Goal: Task Accomplishment & Management: Use online tool/utility

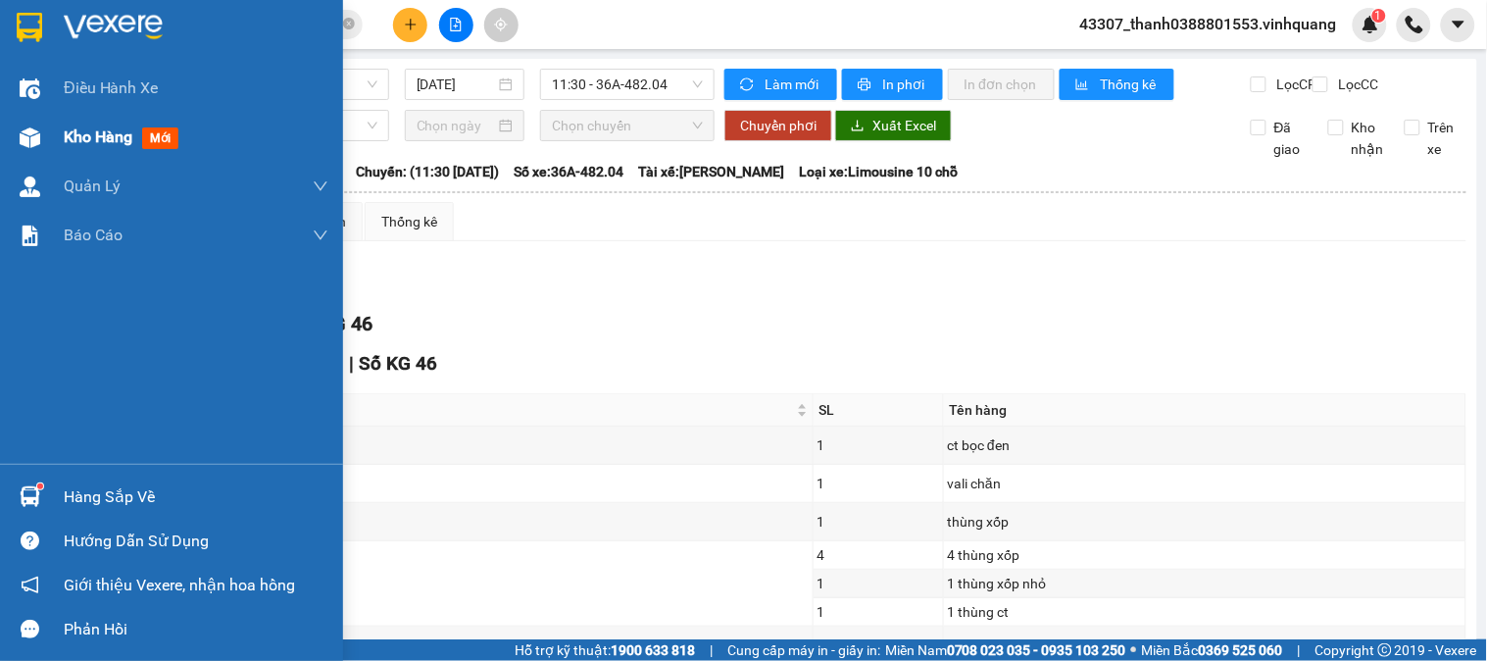
scroll to position [144, 0]
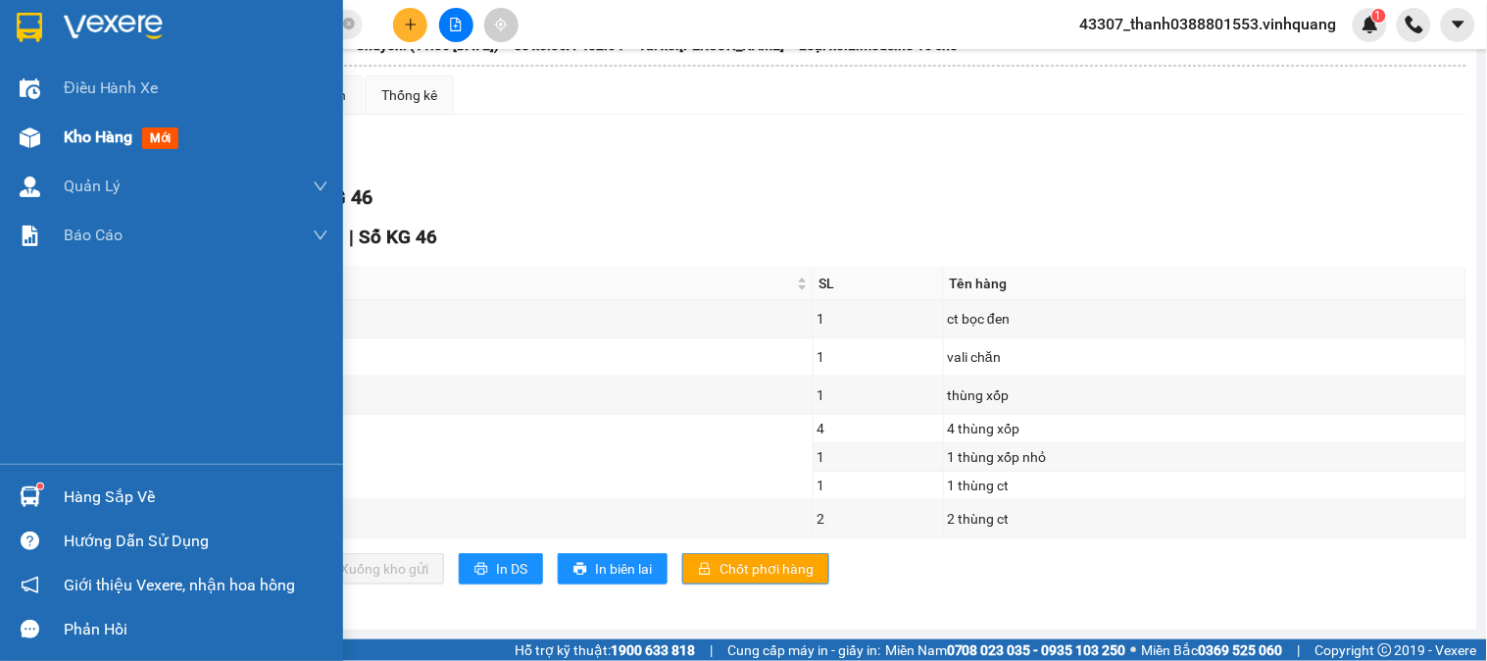
click at [51, 129] on div "Kho hàng mới" at bounding box center [171, 137] width 343 height 49
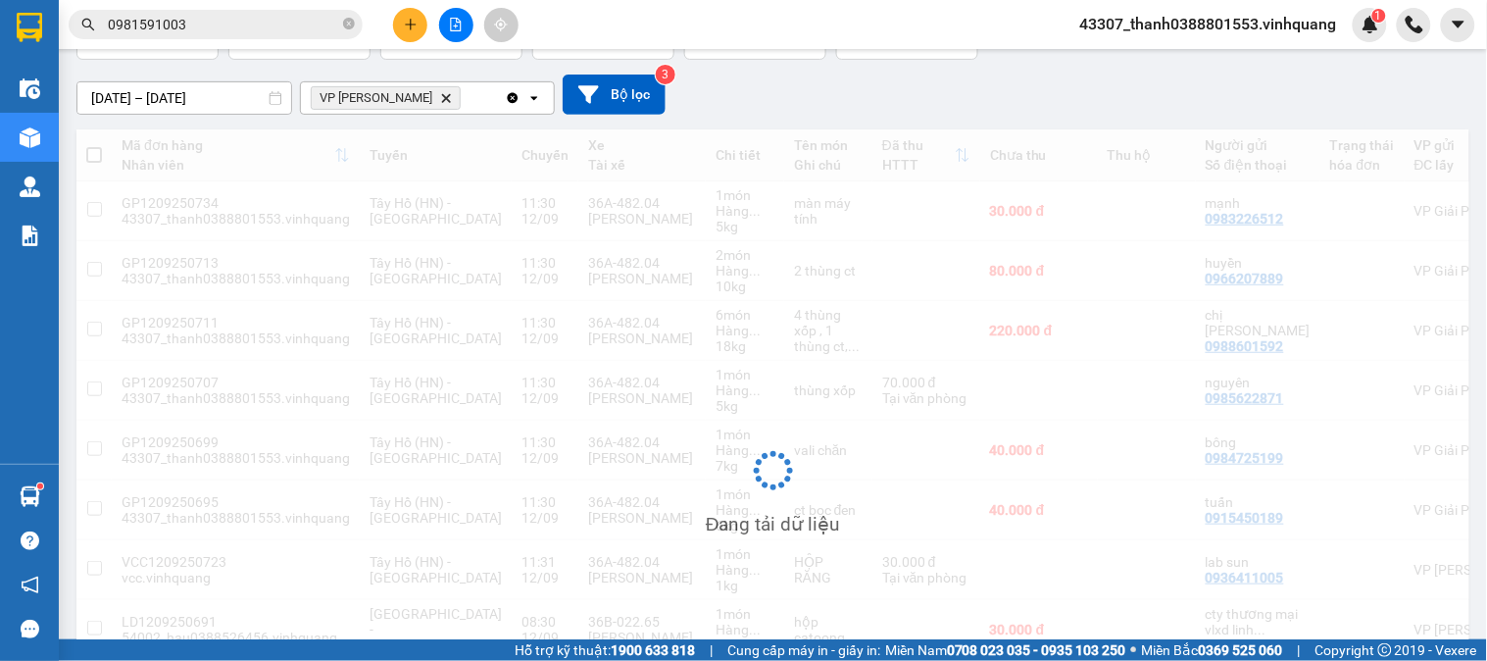
click at [459, 96] on span "VP LÊ HỒNG PHONG Delete" at bounding box center [386, 98] width 150 height 24
click at [451, 95] on icon "VP LÊ HỒNG PHONG, close by backspace" at bounding box center [446, 97] width 9 height 9
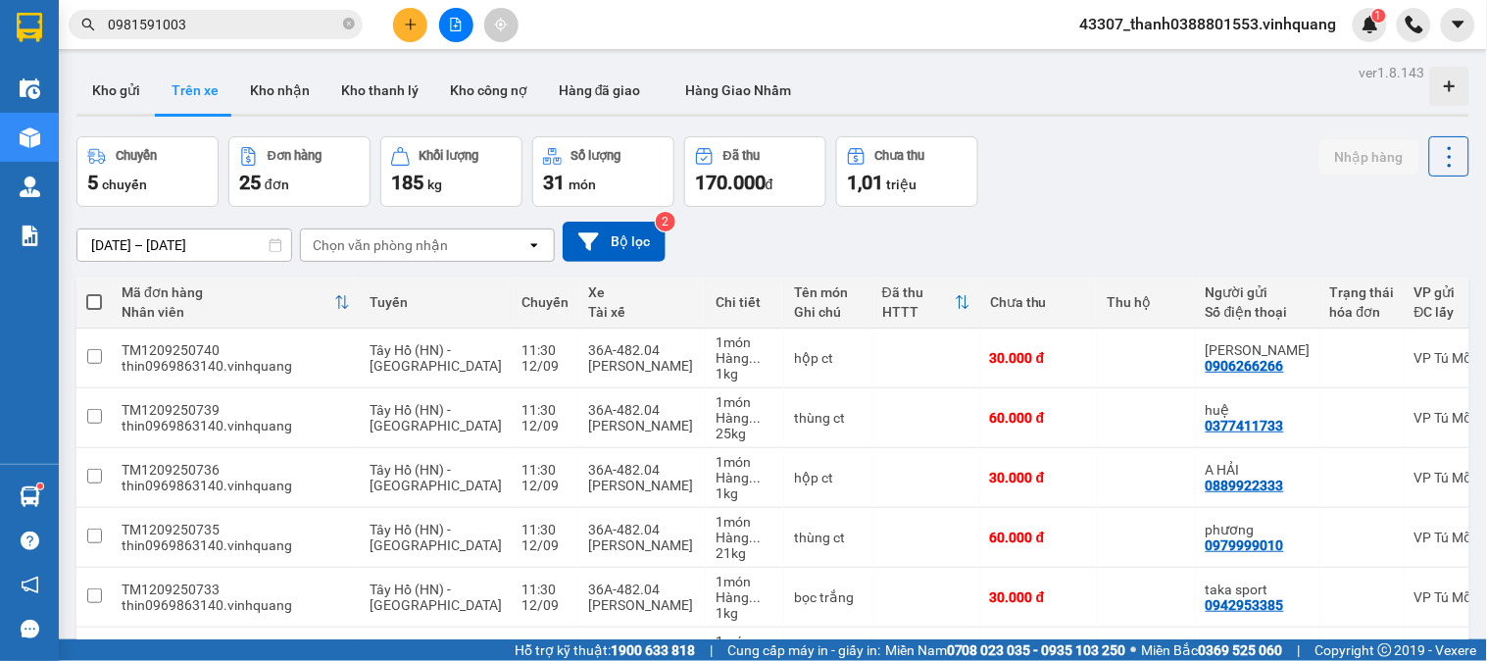
click at [433, 23] on div at bounding box center [455, 25] width 147 height 34
click at [449, 22] on icon "file-add" at bounding box center [456, 25] width 14 height 14
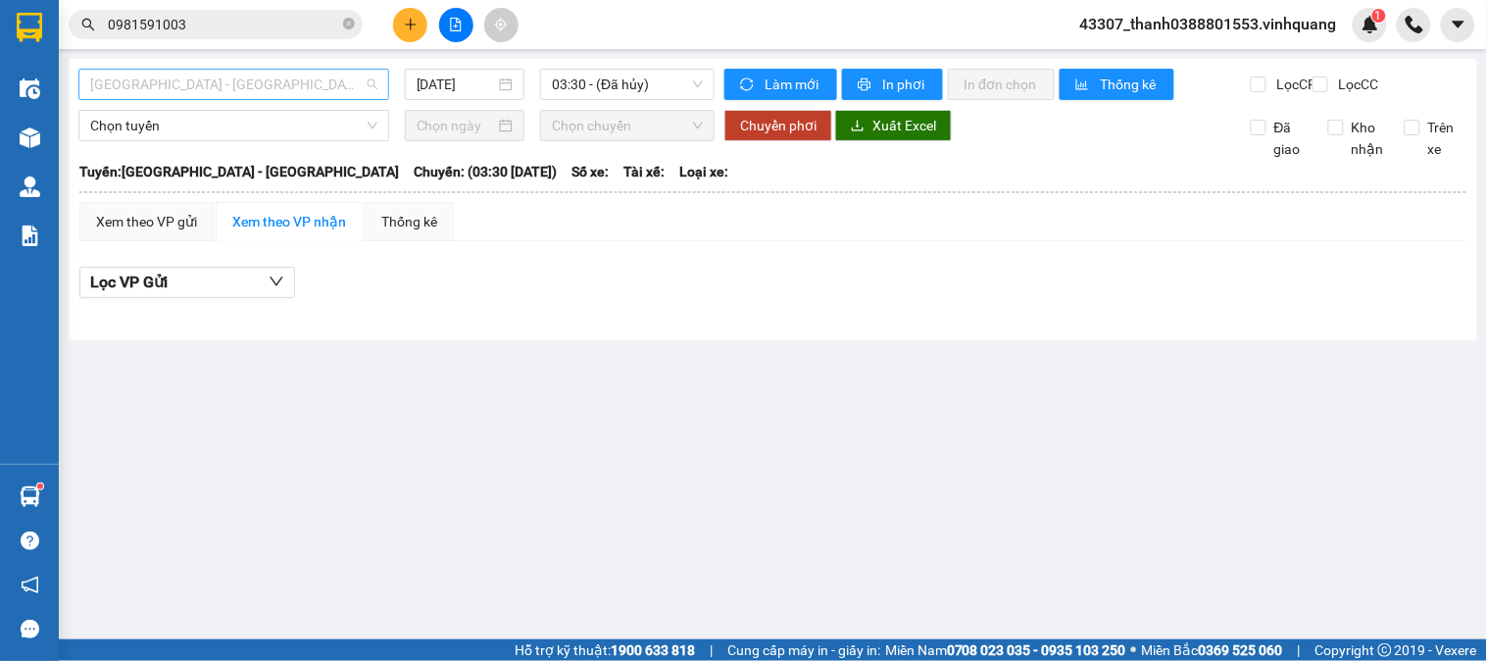
click at [351, 78] on span "[GEOGRAPHIC_DATA] - [GEOGRAPHIC_DATA]" at bounding box center [233, 84] width 287 height 29
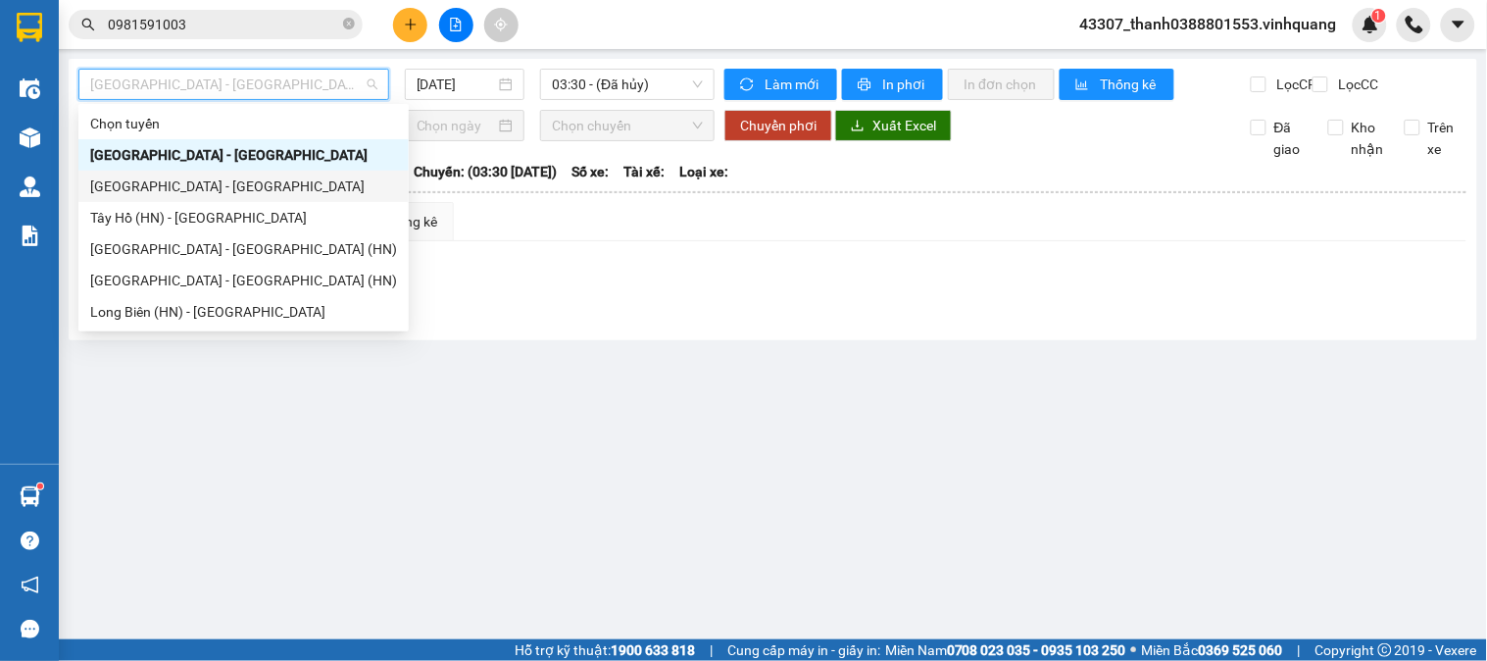
click at [200, 187] on div "[GEOGRAPHIC_DATA] - [GEOGRAPHIC_DATA]" at bounding box center [243, 186] width 307 height 22
type input "[DATE]"
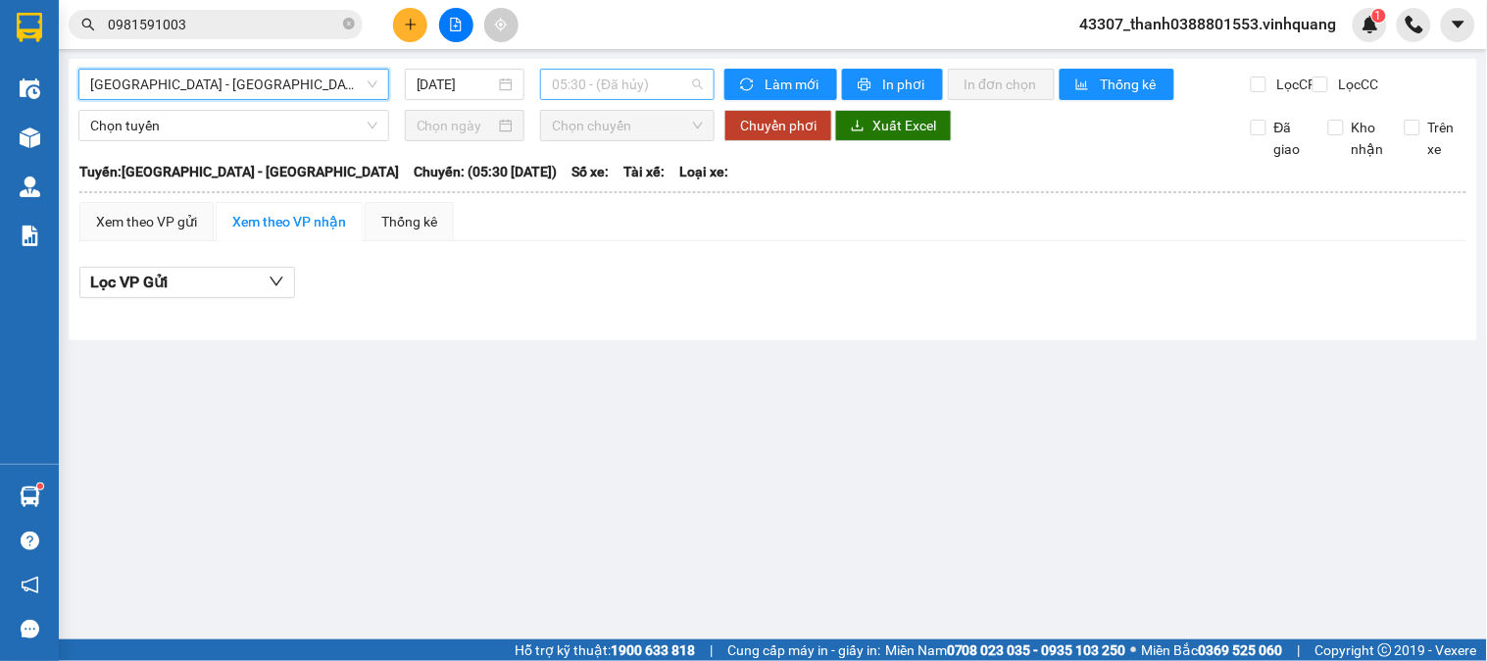
click at [651, 86] on span "05:30 - (Đã hủy)" at bounding box center [627, 84] width 151 height 29
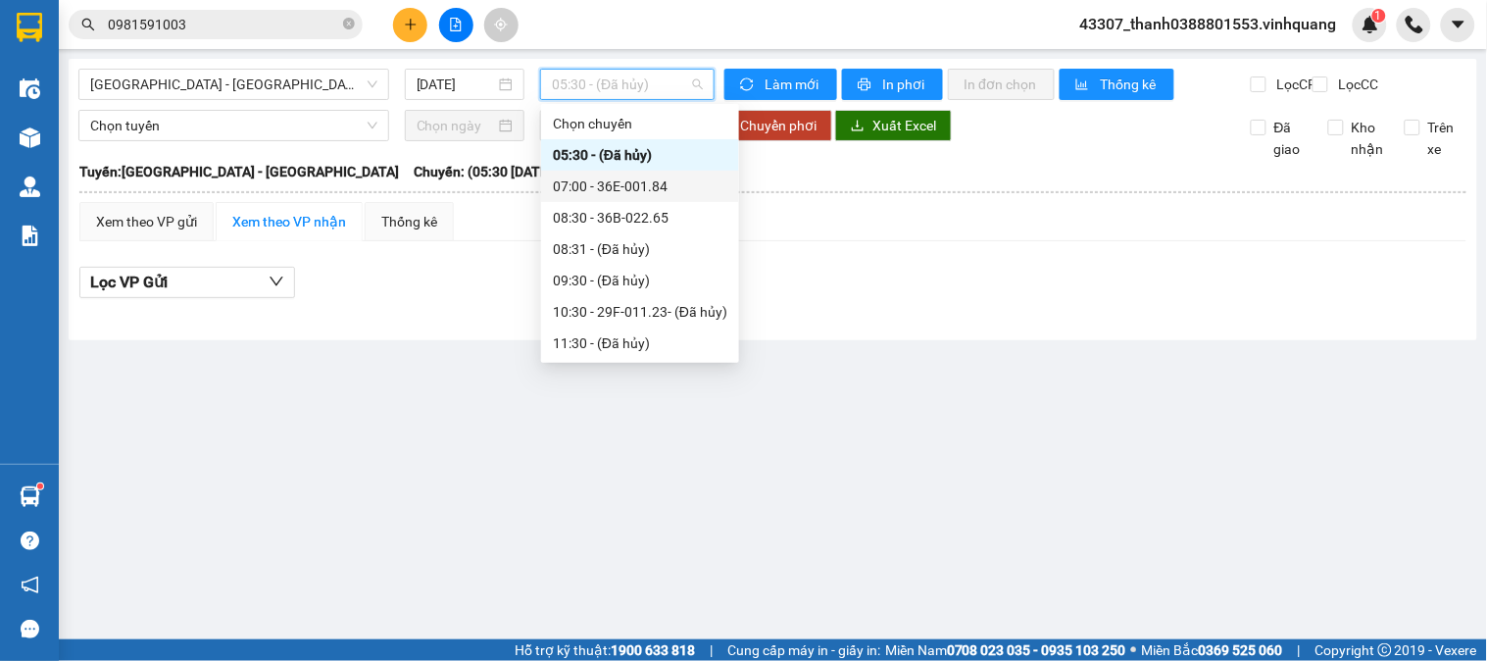
click at [632, 178] on div "07:00 - 36E-001.84" at bounding box center [640, 186] width 175 height 22
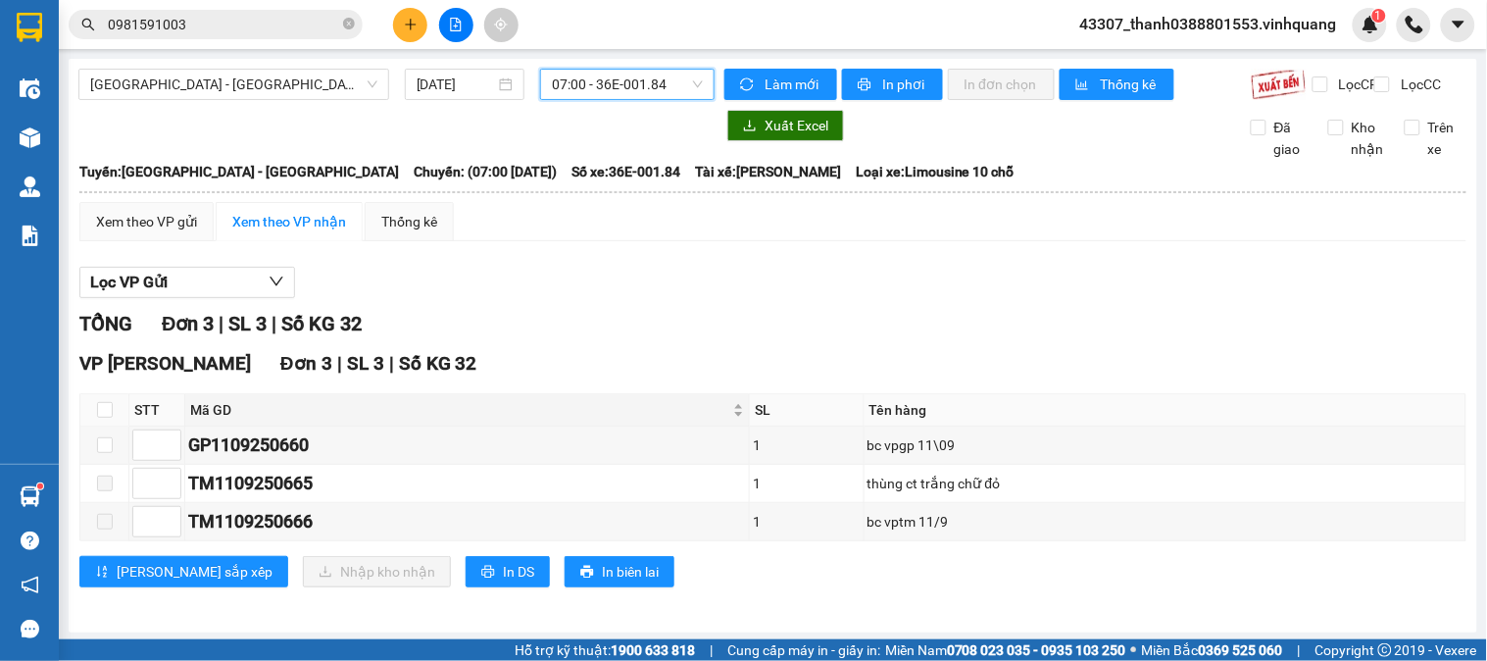
scroll to position [21, 0]
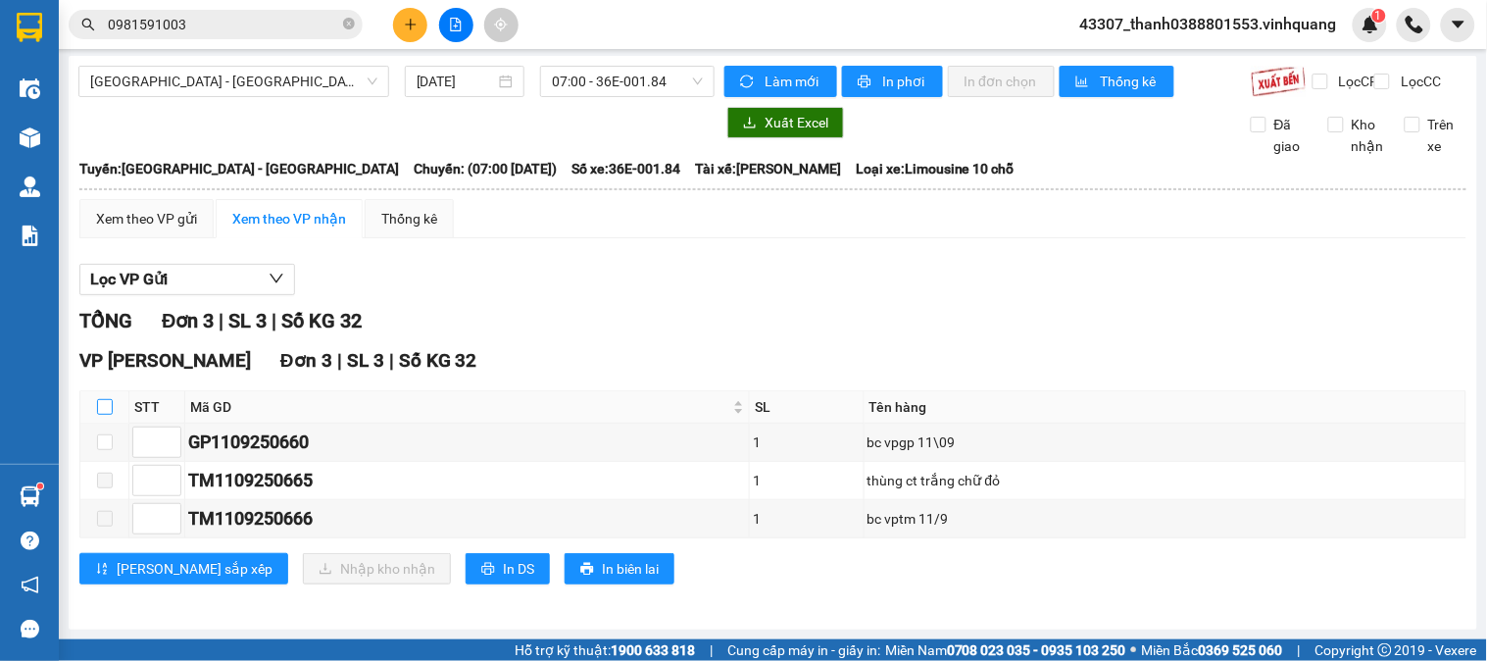
click at [105, 402] on input "checkbox" at bounding box center [105, 407] width 16 height 16
checkbox input "true"
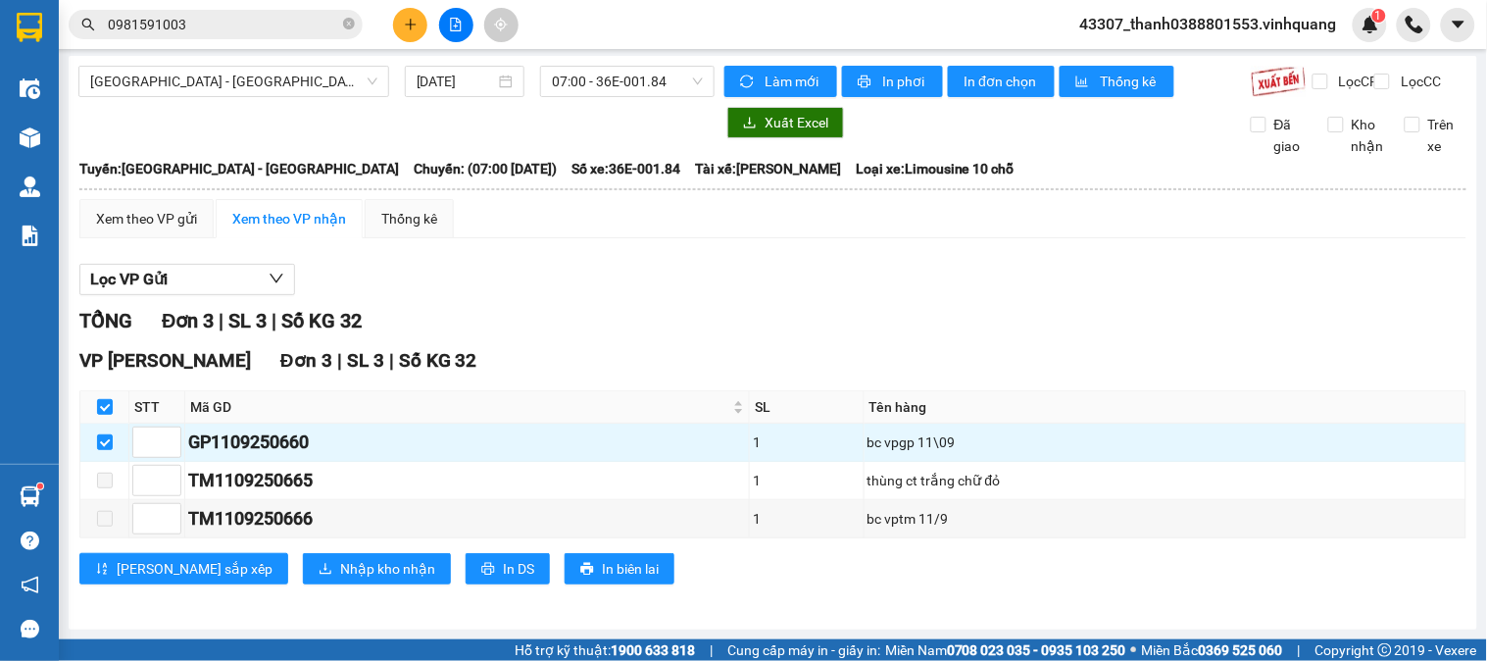
scroll to position [0, 0]
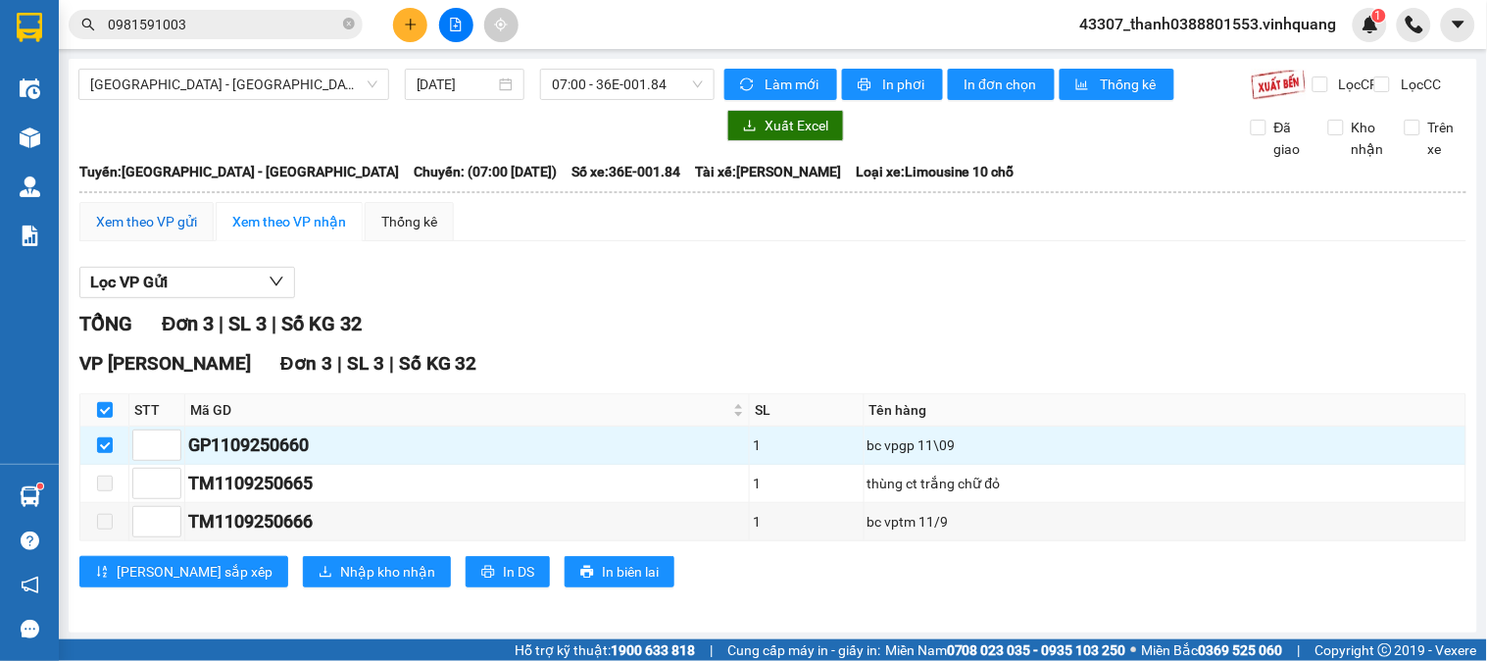
click at [159, 232] on div "Xem theo VP gửi" at bounding box center [146, 222] width 101 height 22
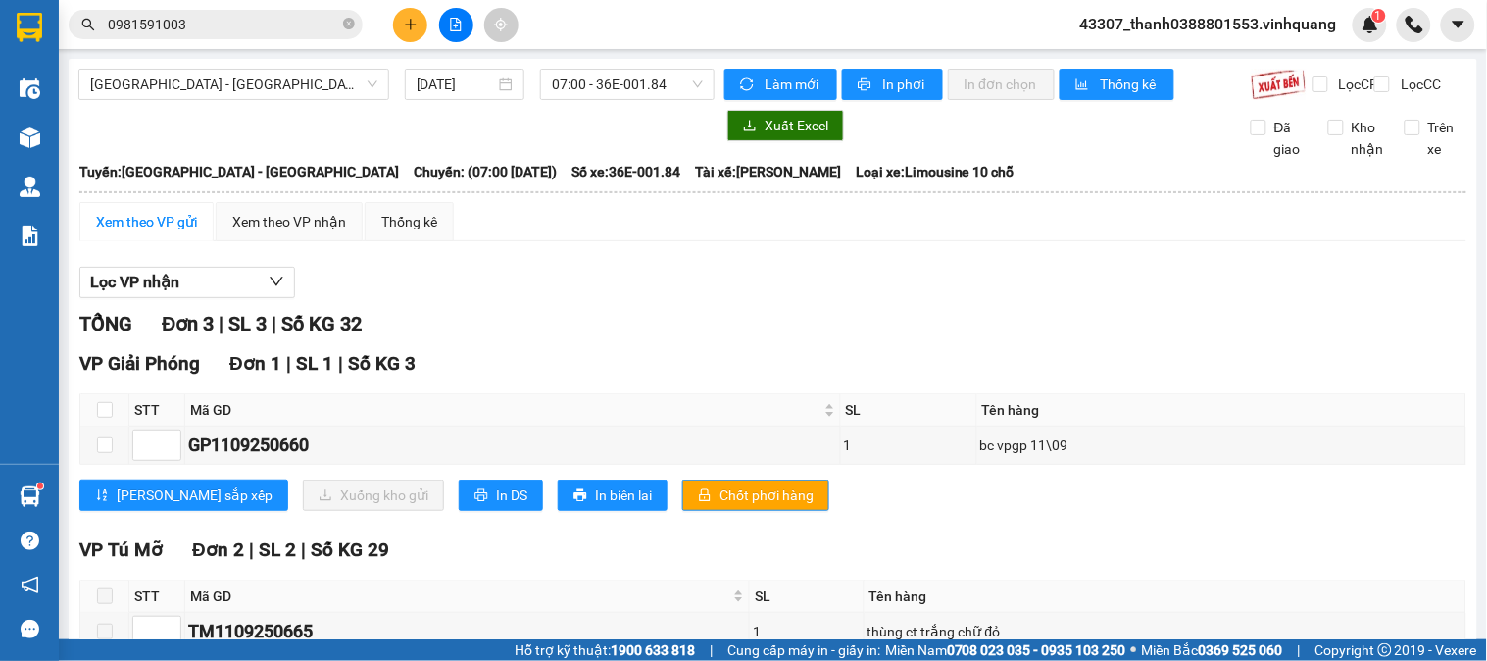
scroll to position [169, 0]
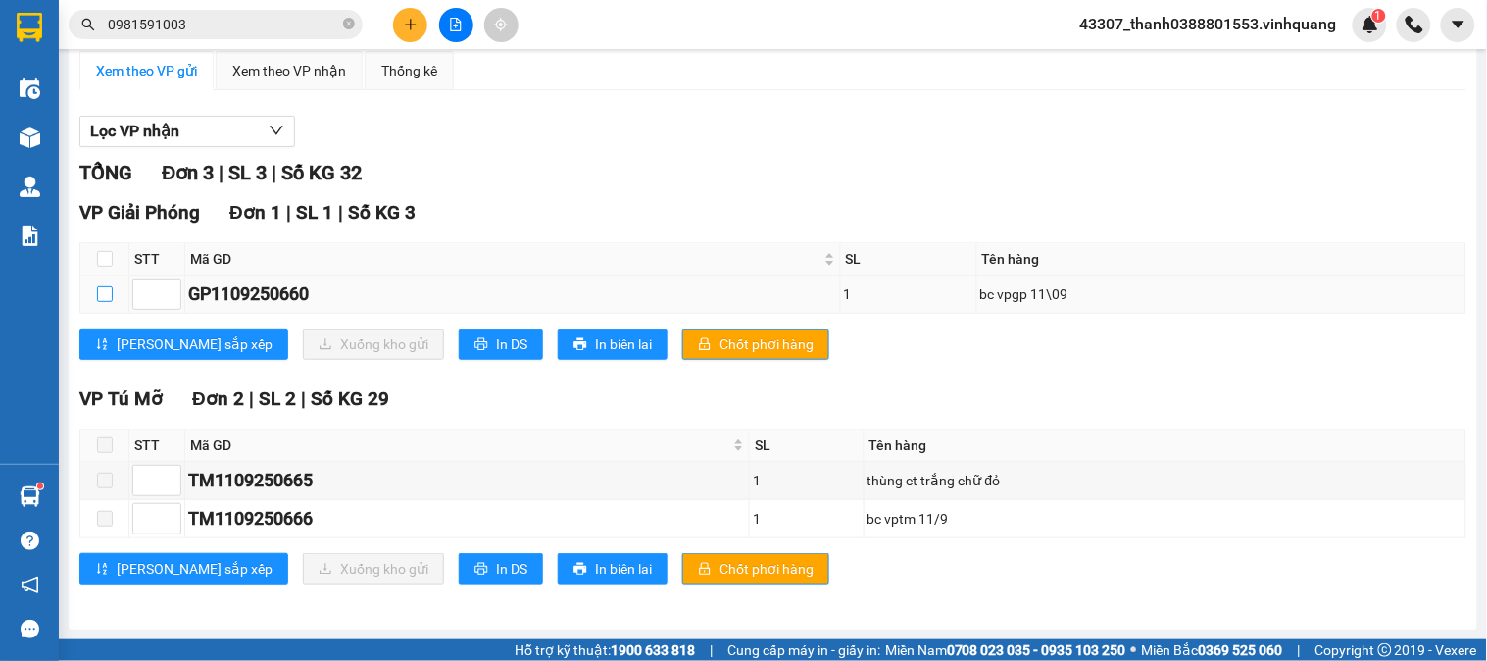
click at [108, 290] on input "checkbox" at bounding box center [105, 294] width 16 height 16
checkbox input "true"
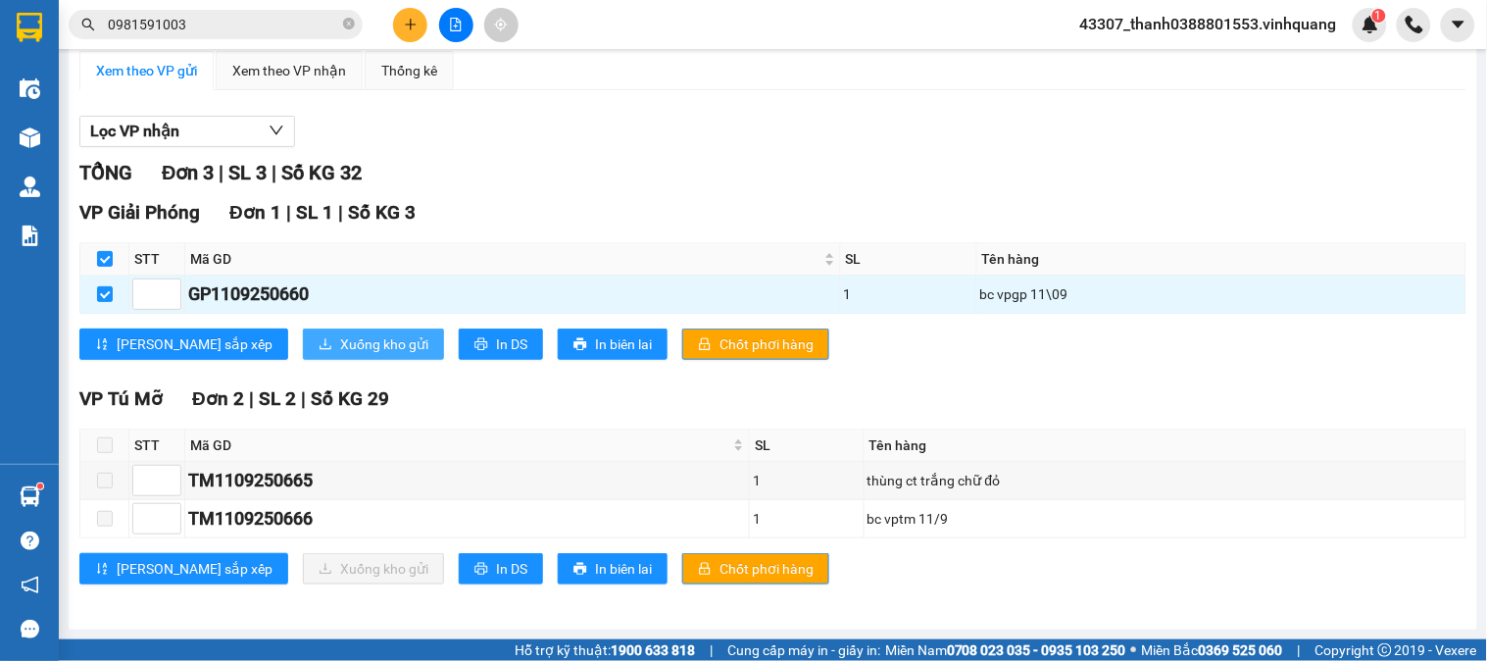
click at [340, 338] on span "Xuống kho gửi" at bounding box center [384, 344] width 88 height 22
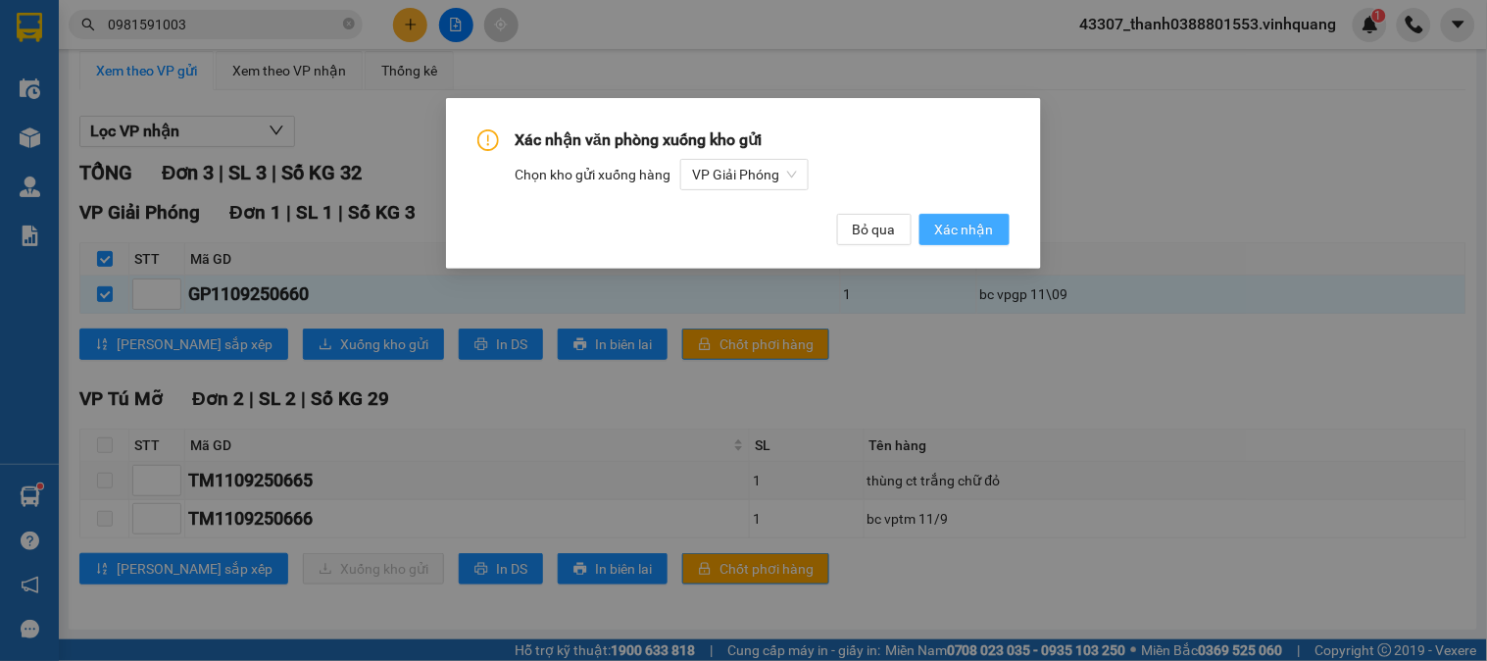
click at [967, 228] on span "Xác nhận" at bounding box center [964, 230] width 59 height 22
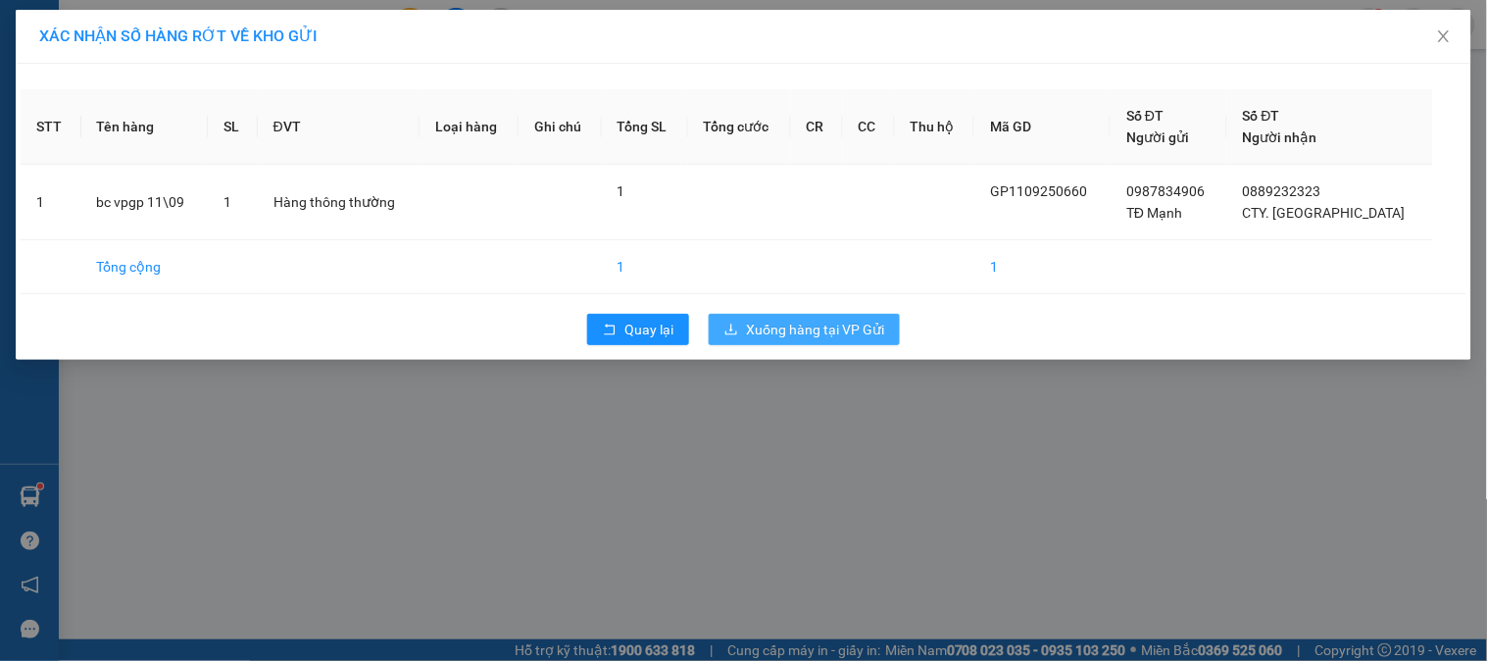
click at [806, 322] on span "Xuống hàng tại VP Gửi" at bounding box center [815, 330] width 138 height 22
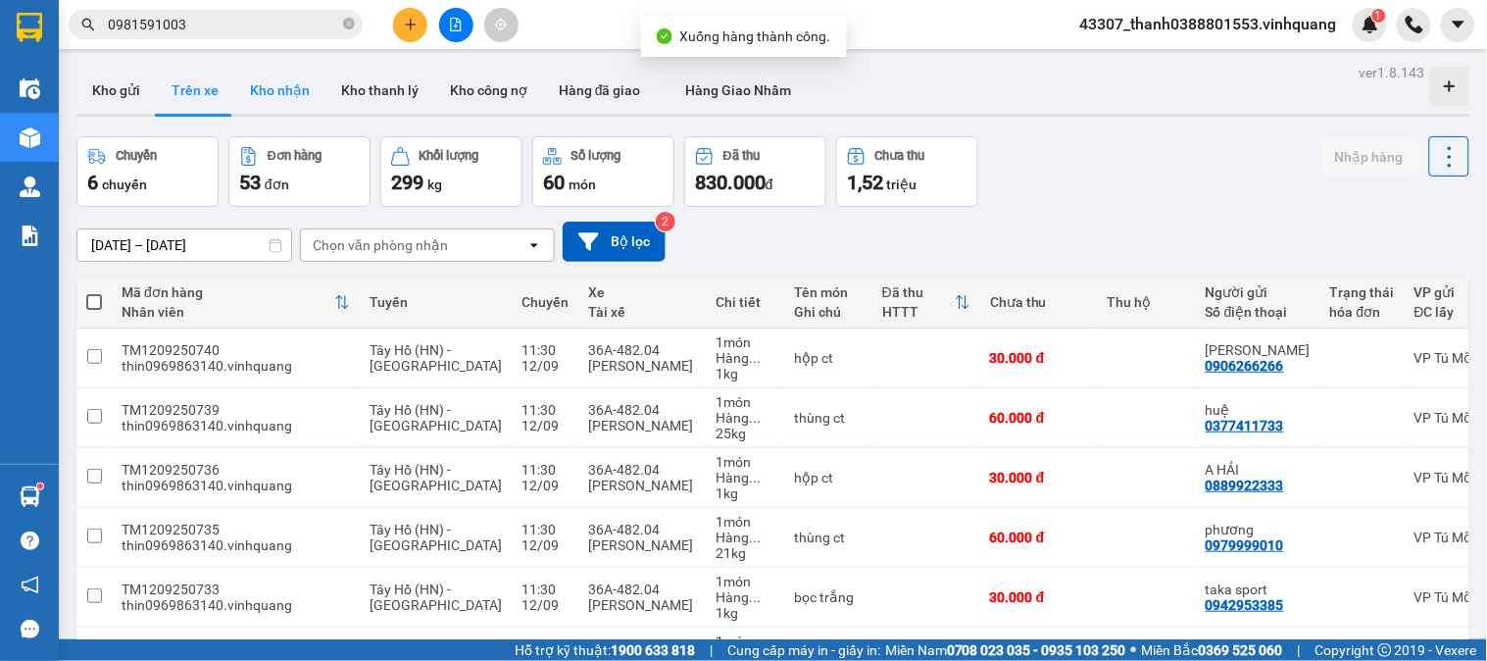
click at [273, 90] on button "Kho nhận" at bounding box center [279, 90] width 91 height 47
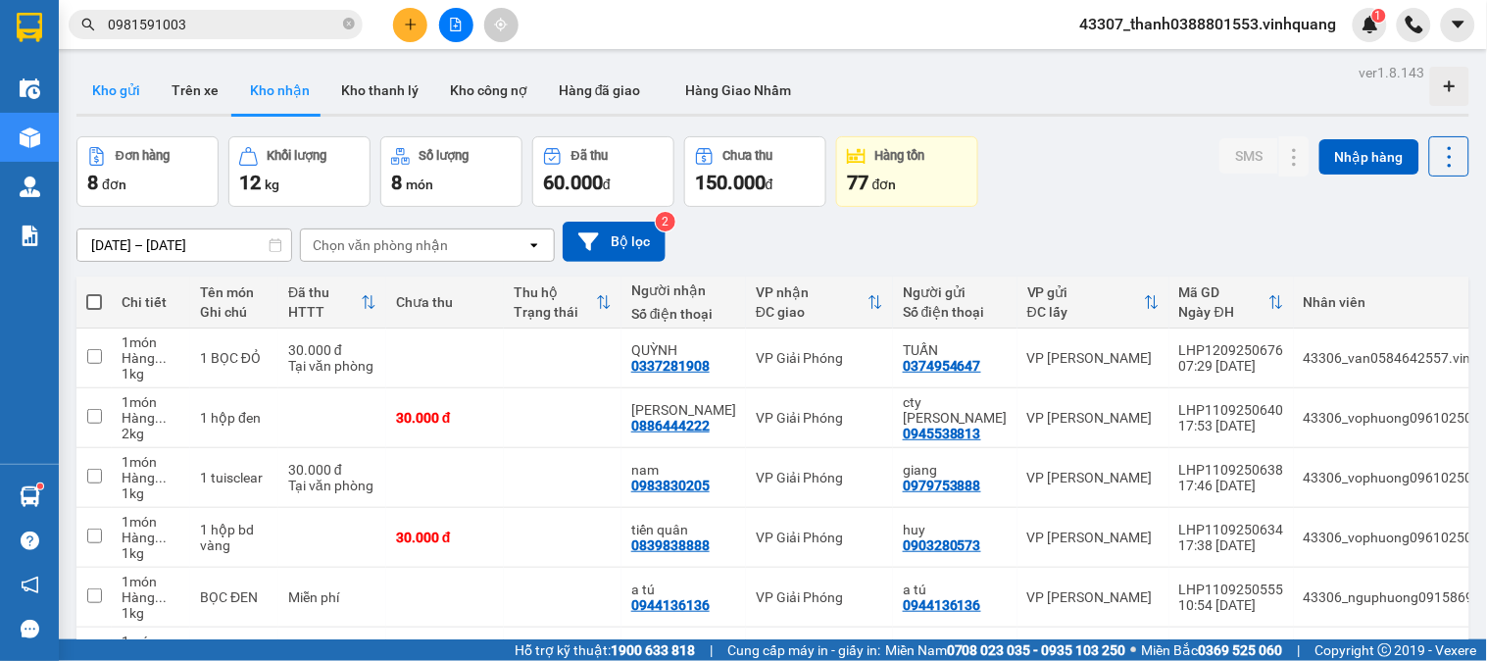
drag, startPoint x: 102, startPoint y: 75, endPoint x: 114, endPoint y: 80, distance: 12.7
click at [103, 75] on button "Kho gửi" at bounding box center [115, 90] width 79 height 47
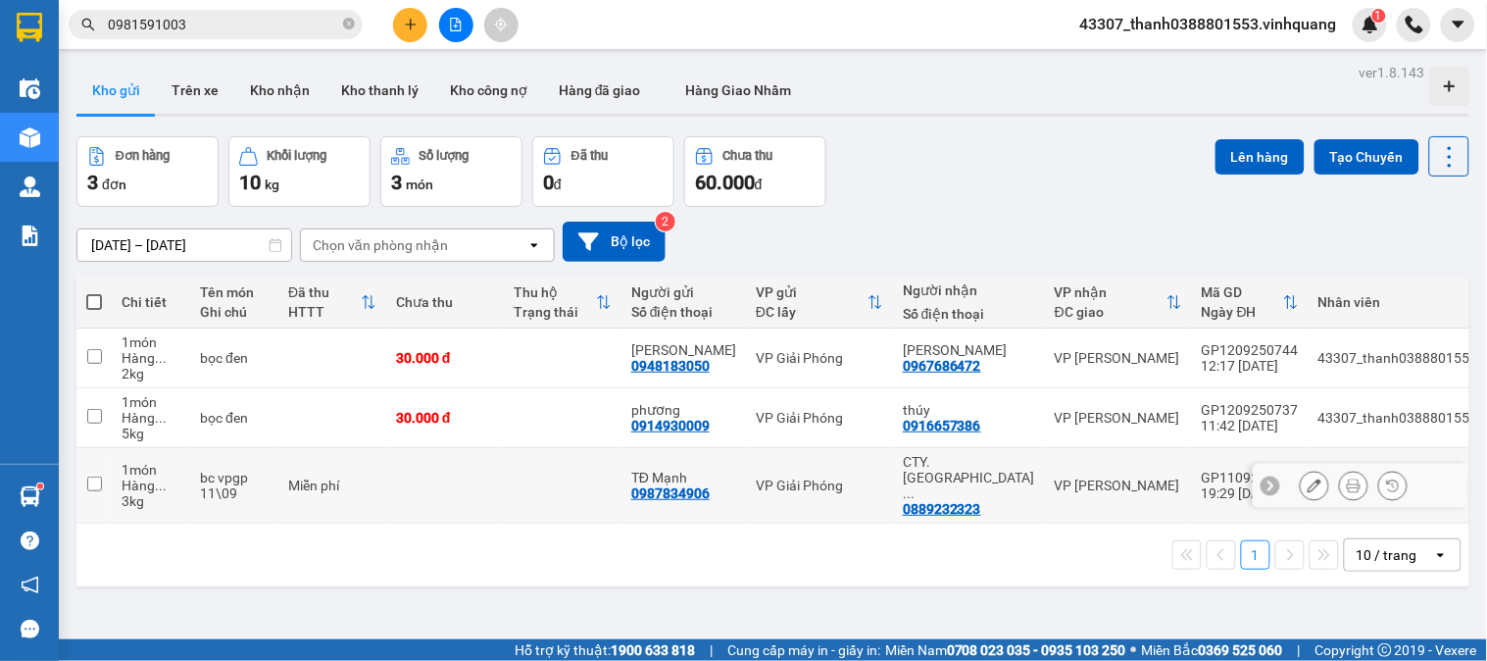
click at [510, 485] on td at bounding box center [563, 485] width 118 height 75
checkbox input "true"
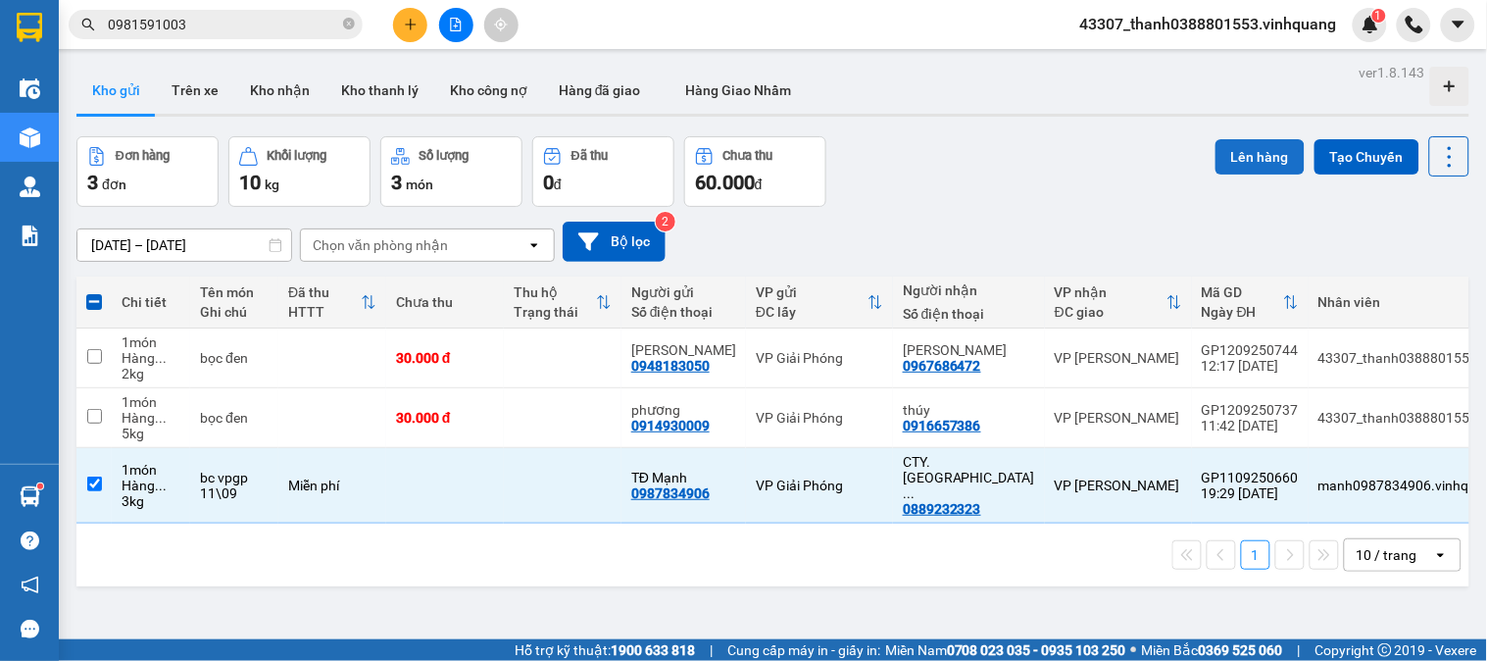
click at [1266, 148] on button "Lên hàng" at bounding box center [1260, 156] width 89 height 35
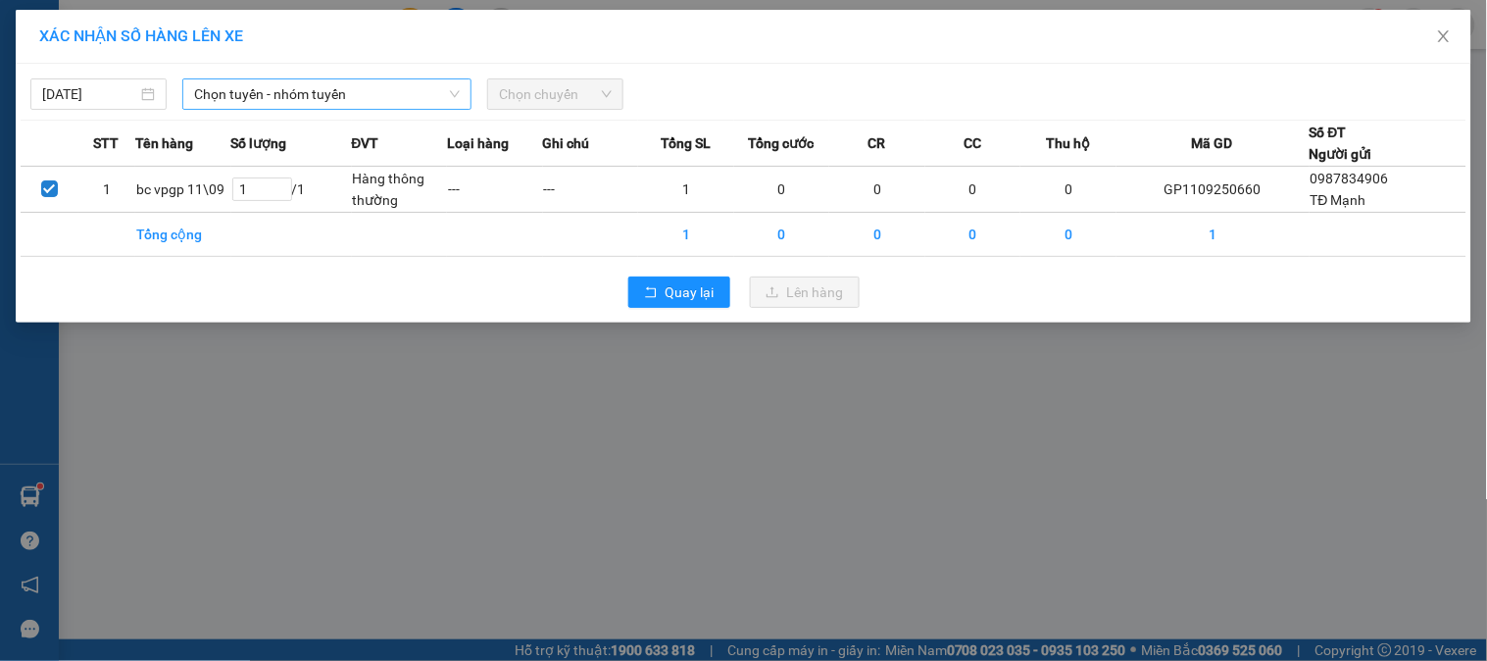
click at [394, 94] on span "Chọn tuyến - nhóm tuyến" at bounding box center [327, 93] width 266 height 29
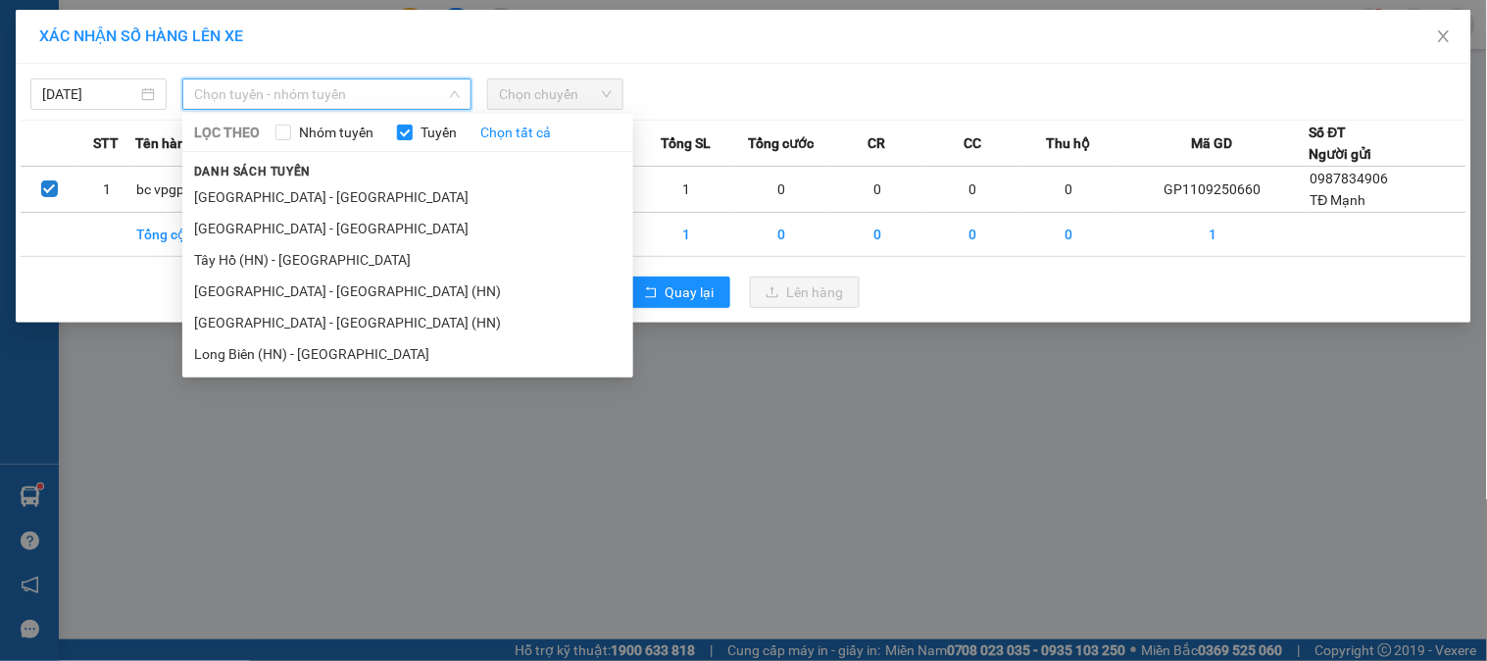
click at [292, 222] on li "[GEOGRAPHIC_DATA] - [GEOGRAPHIC_DATA]" at bounding box center [407, 228] width 451 height 31
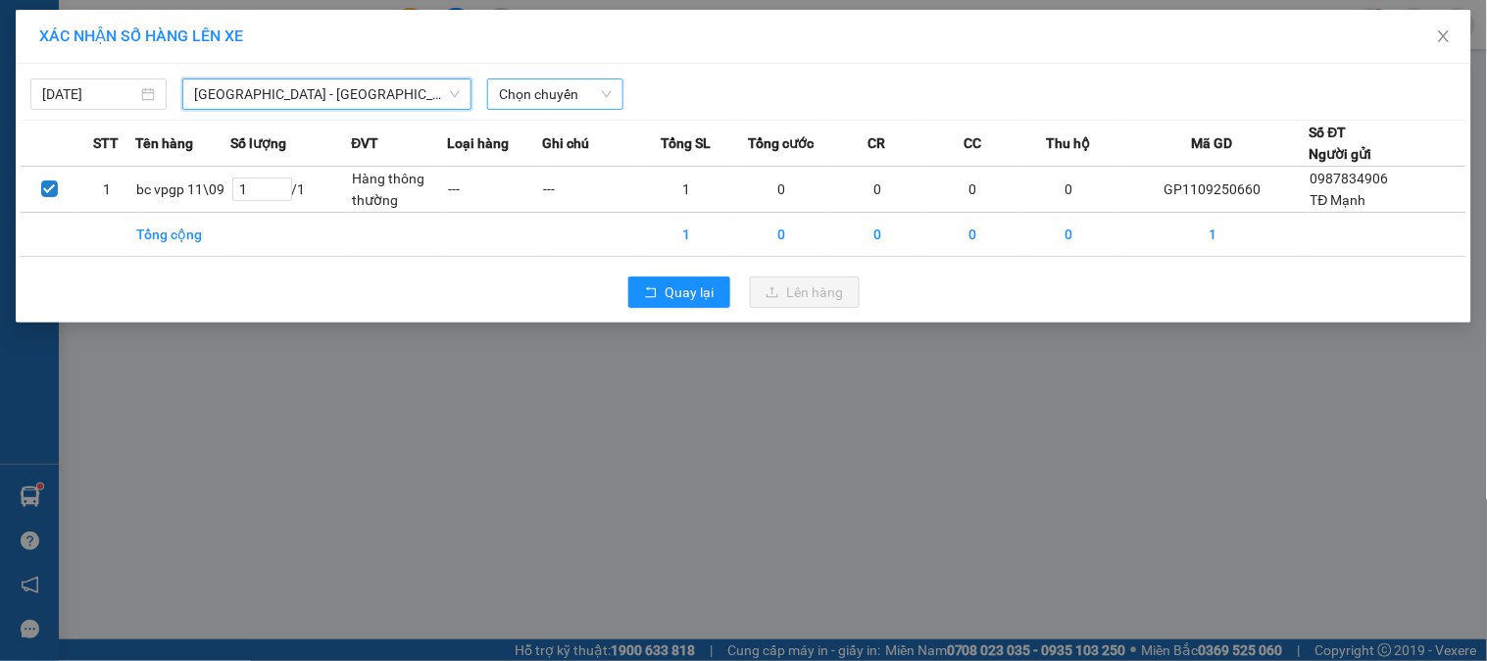
click at [523, 96] on span "Chọn chuyến" at bounding box center [555, 93] width 113 height 29
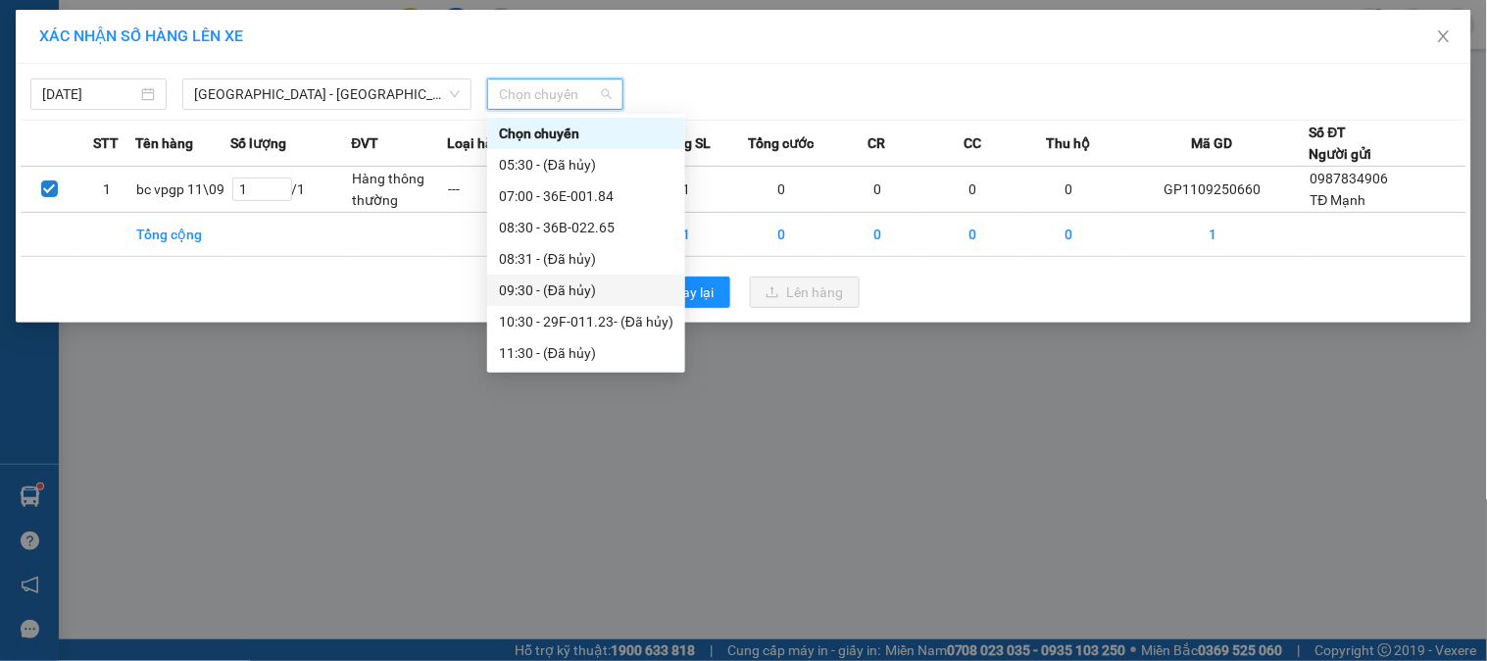
scroll to position [109, 0]
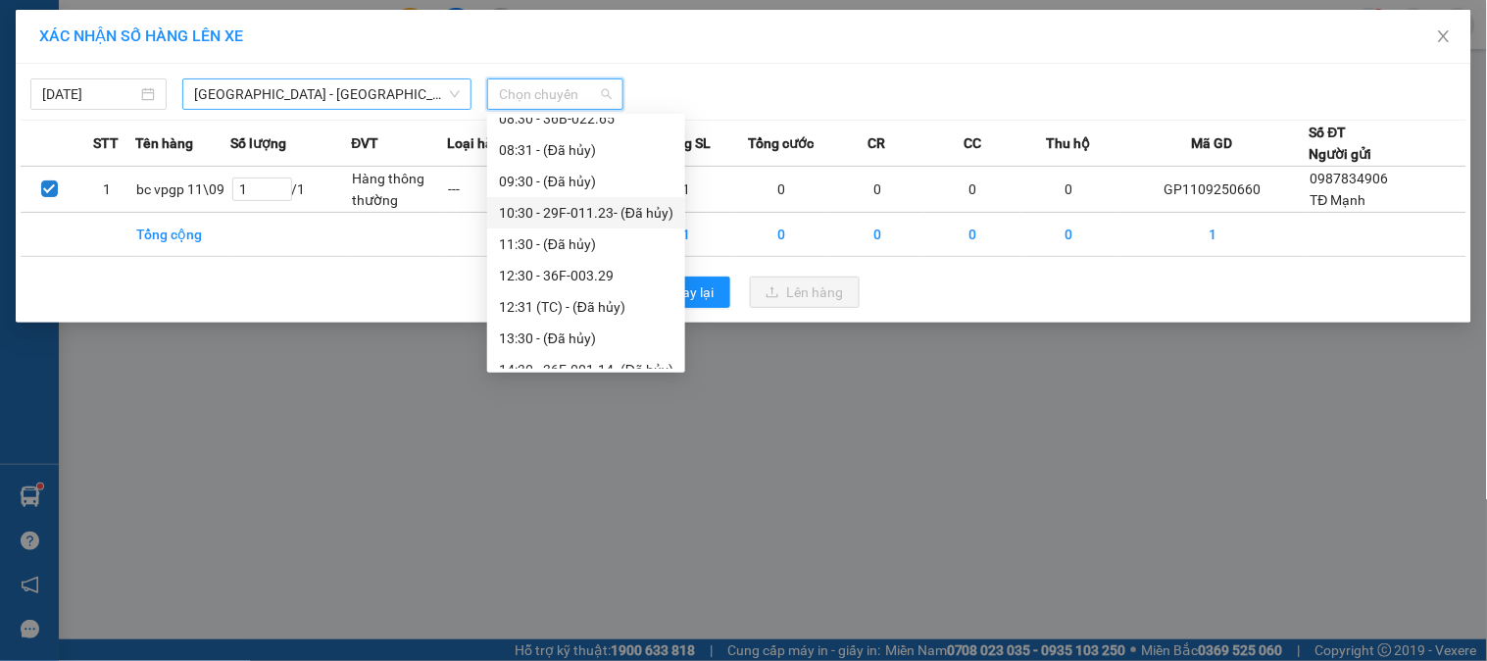
click at [305, 95] on span "[GEOGRAPHIC_DATA] - [GEOGRAPHIC_DATA]" at bounding box center [327, 93] width 266 height 29
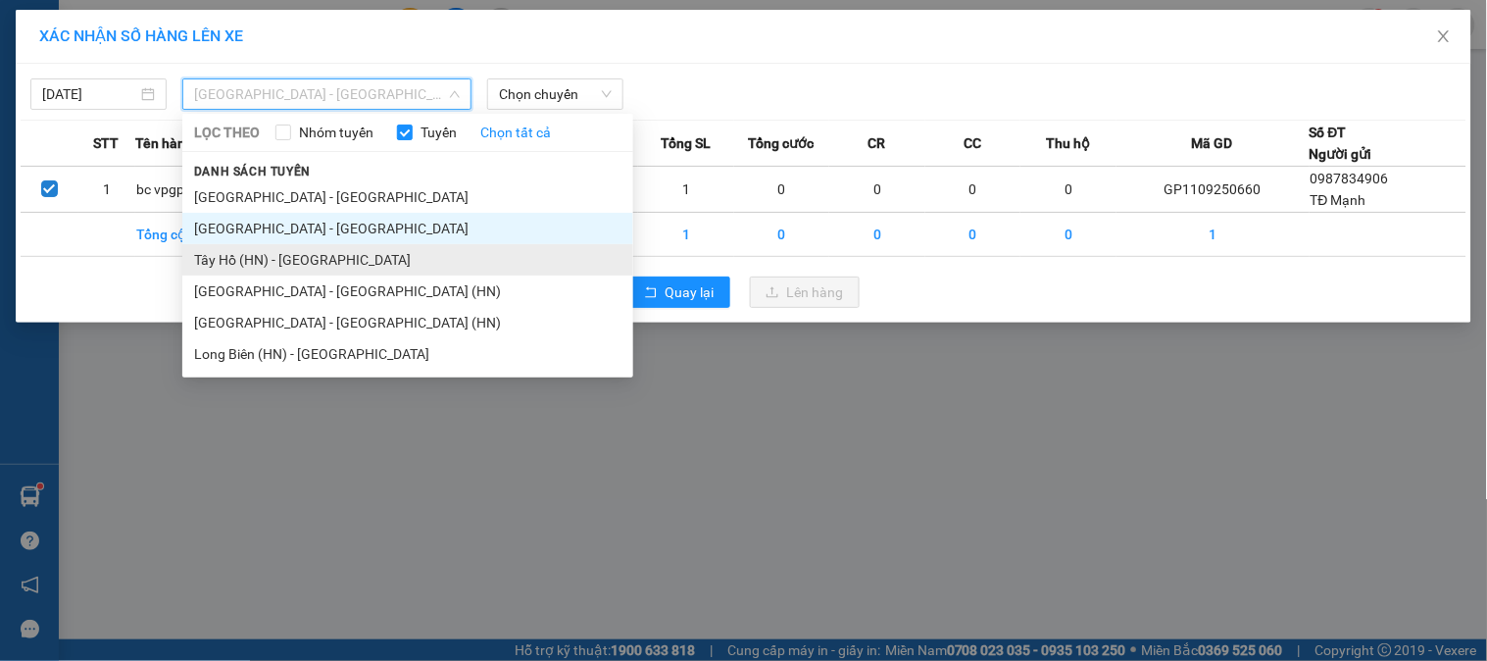
click at [253, 248] on li "Tây Hồ (HN) - [GEOGRAPHIC_DATA]" at bounding box center [407, 259] width 451 height 31
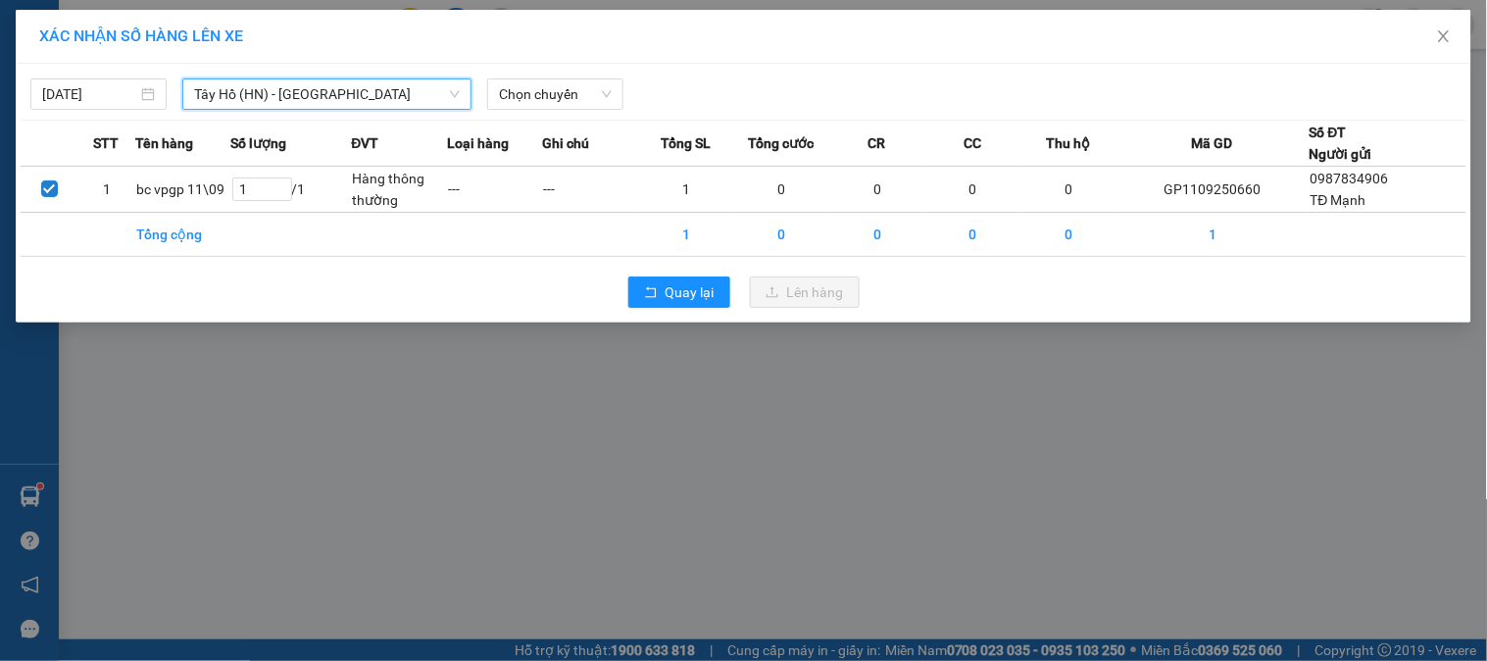
click at [573, 74] on div "12/09/2025 Tây Hồ (HN) - Thanh Hóa Tây Hồ (HN) - Thanh Hóa LỌC THEO Nhóm tuyến …" at bounding box center [744, 89] width 1446 height 41
click at [580, 92] on span "Chọn chuyến" at bounding box center [555, 93] width 113 height 29
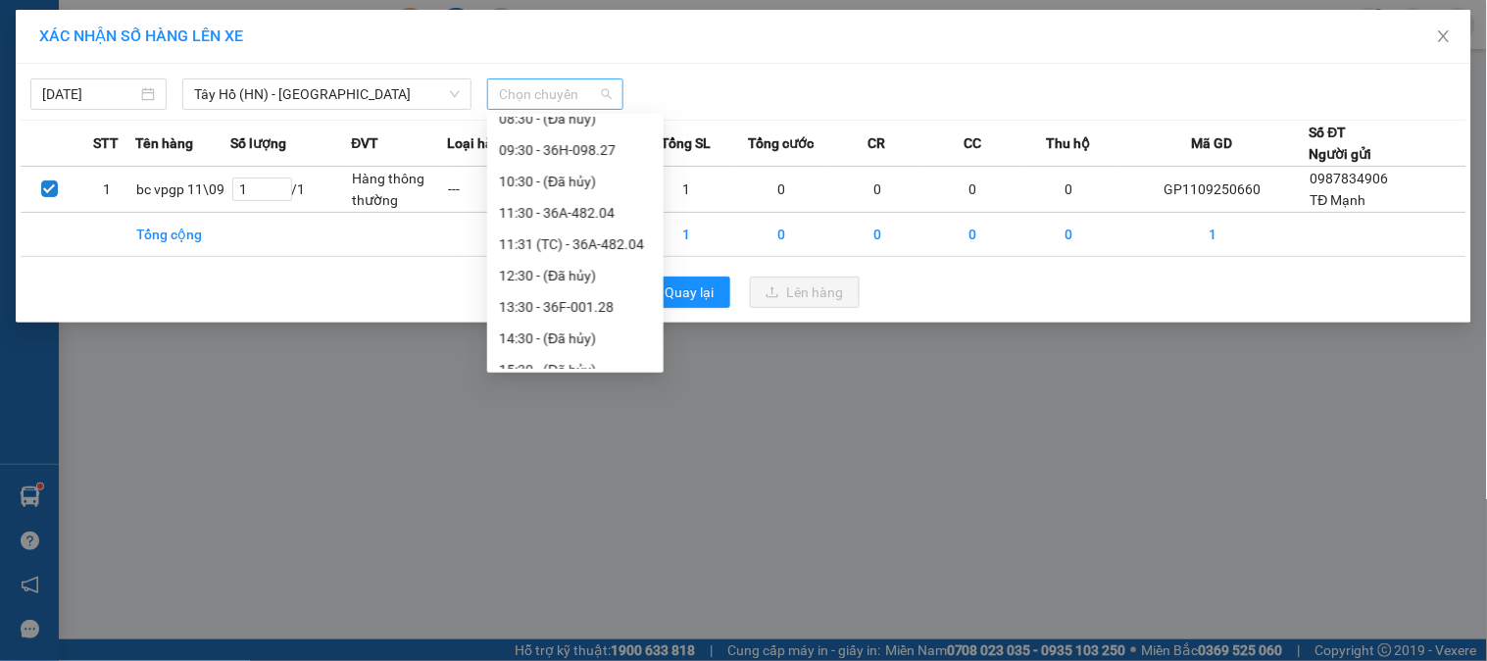
scroll to position [0, 0]
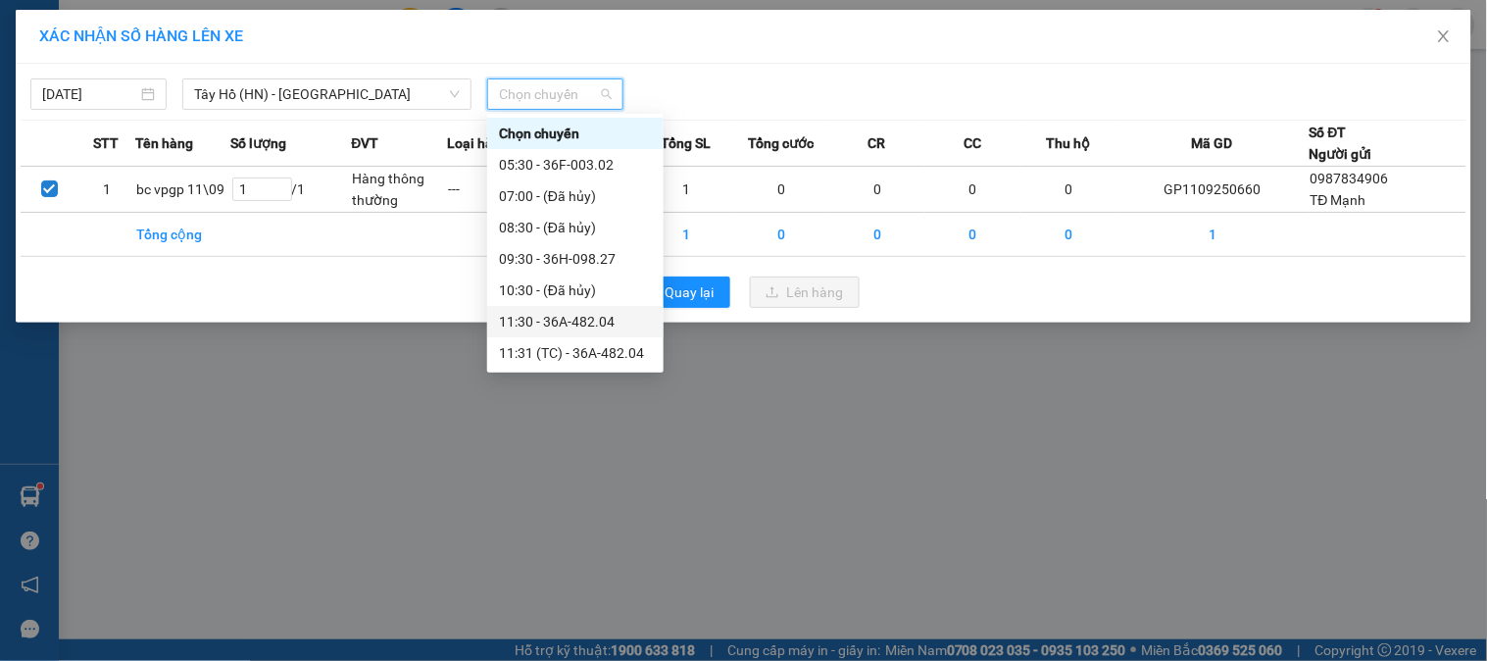
click at [569, 312] on div "11:30 - 36A-482.04" at bounding box center [575, 322] width 153 height 22
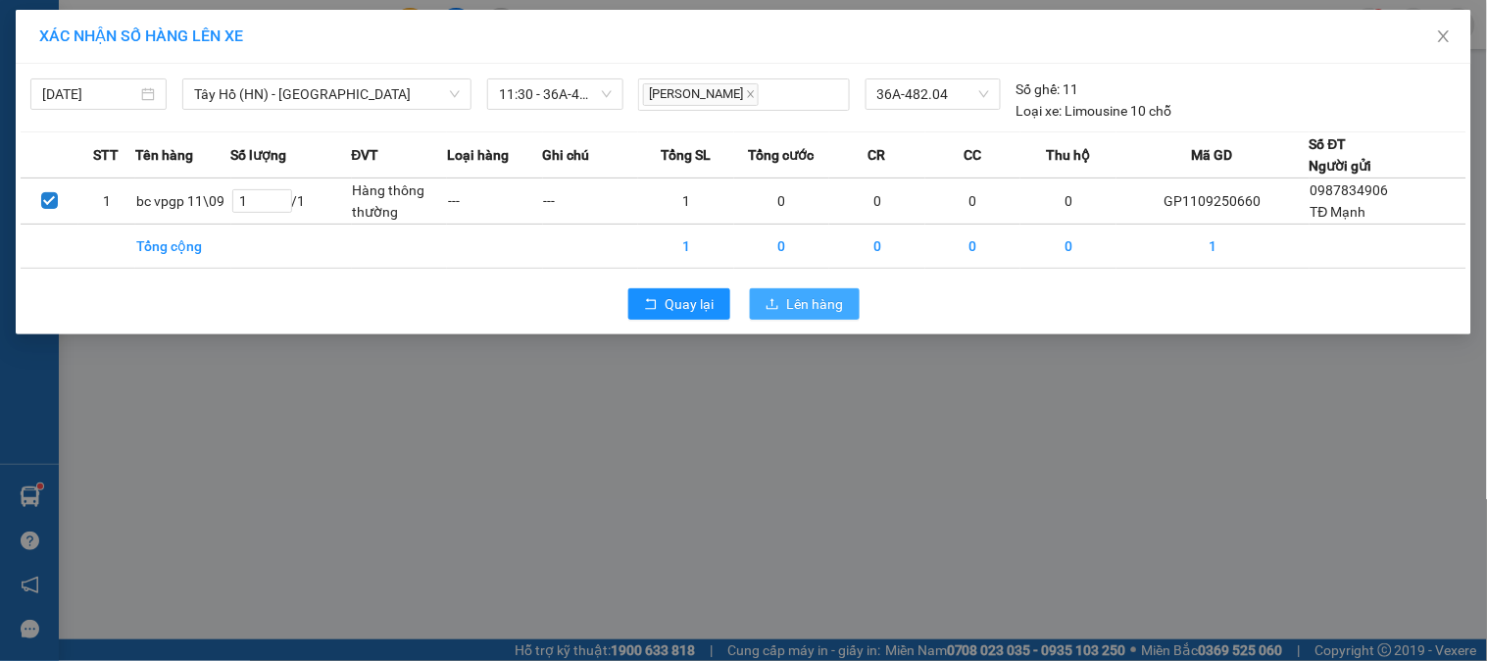
click at [814, 306] on span "Lên hàng" at bounding box center [815, 304] width 57 height 22
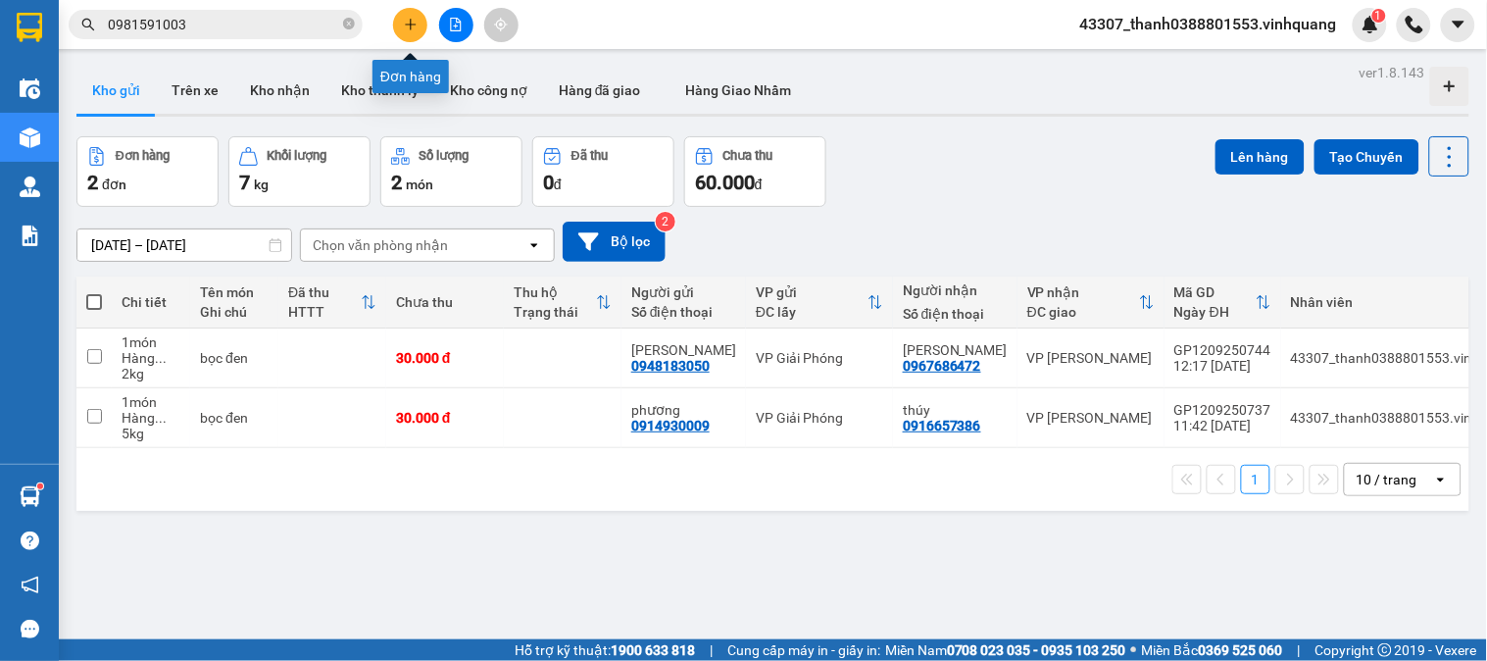
click at [415, 25] on icon "plus" at bounding box center [411, 25] width 14 height 14
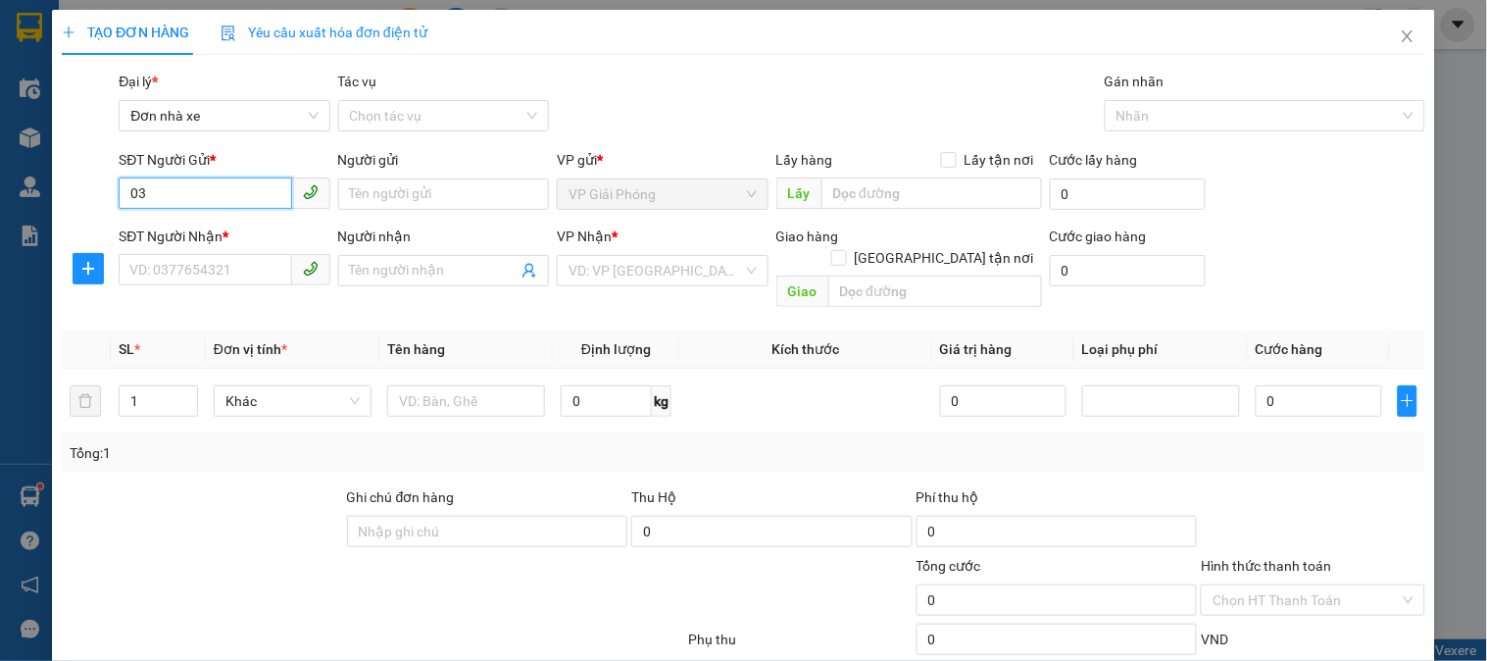
type input "0"
click at [239, 239] on div "0839466636 - skcom" at bounding box center [221, 234] width 185 height 22
type input "0839466636"
type input "skcom"
type input "0914498888"
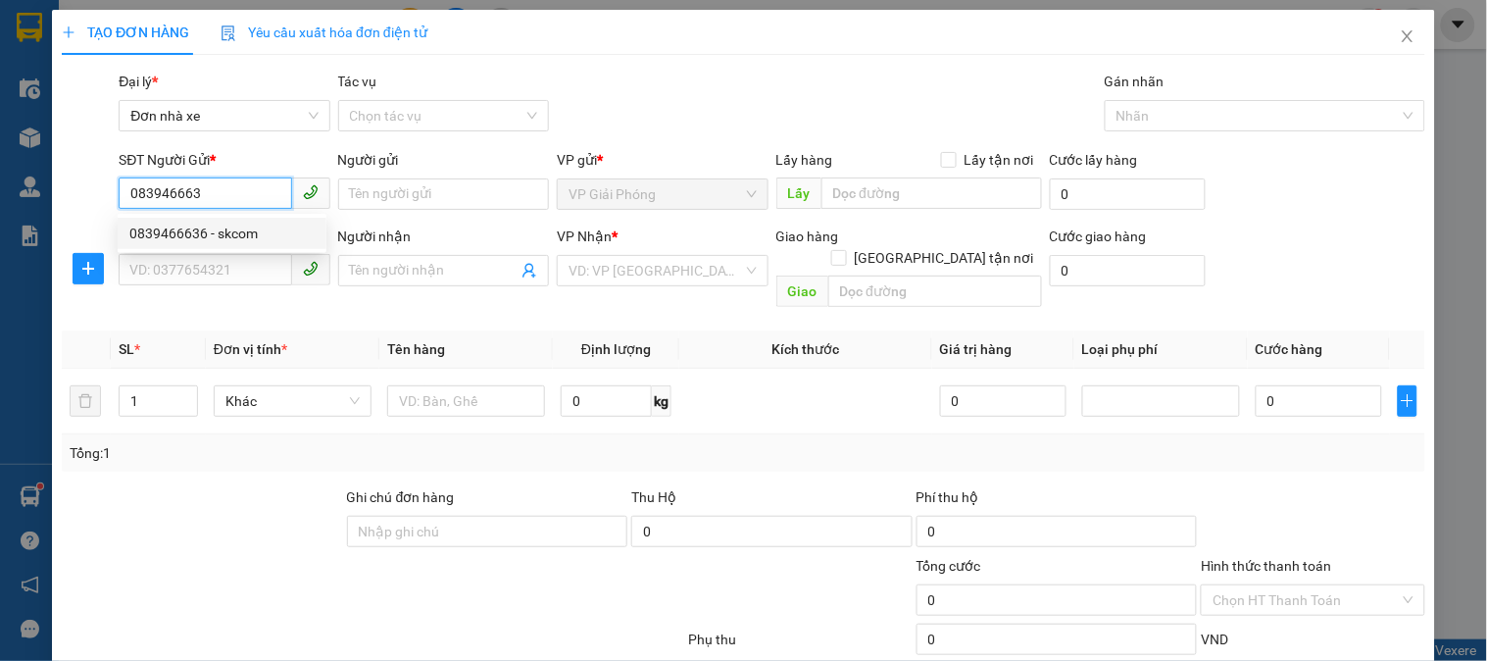
type input "dũng"
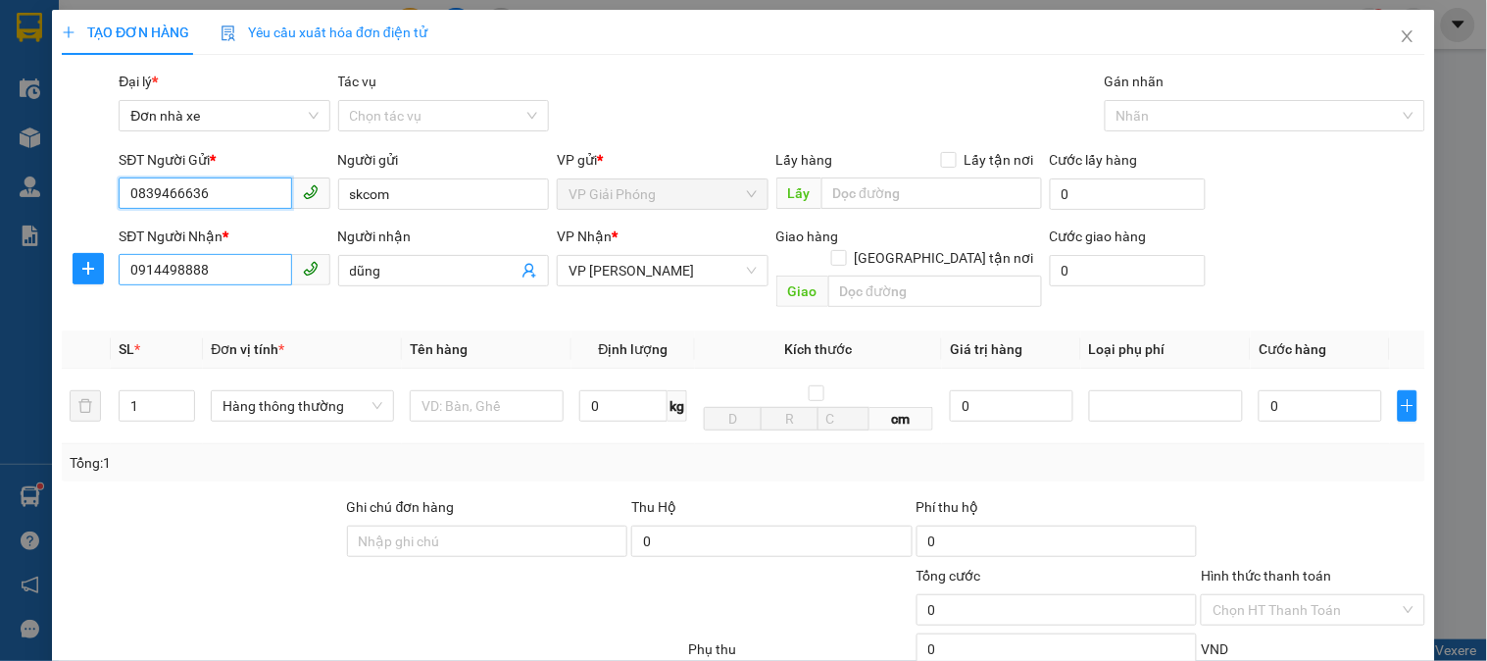
type input "0839466636"
click at [251, 278] on input "0914498888" at bounding box center [205, 269] width 173 height 31
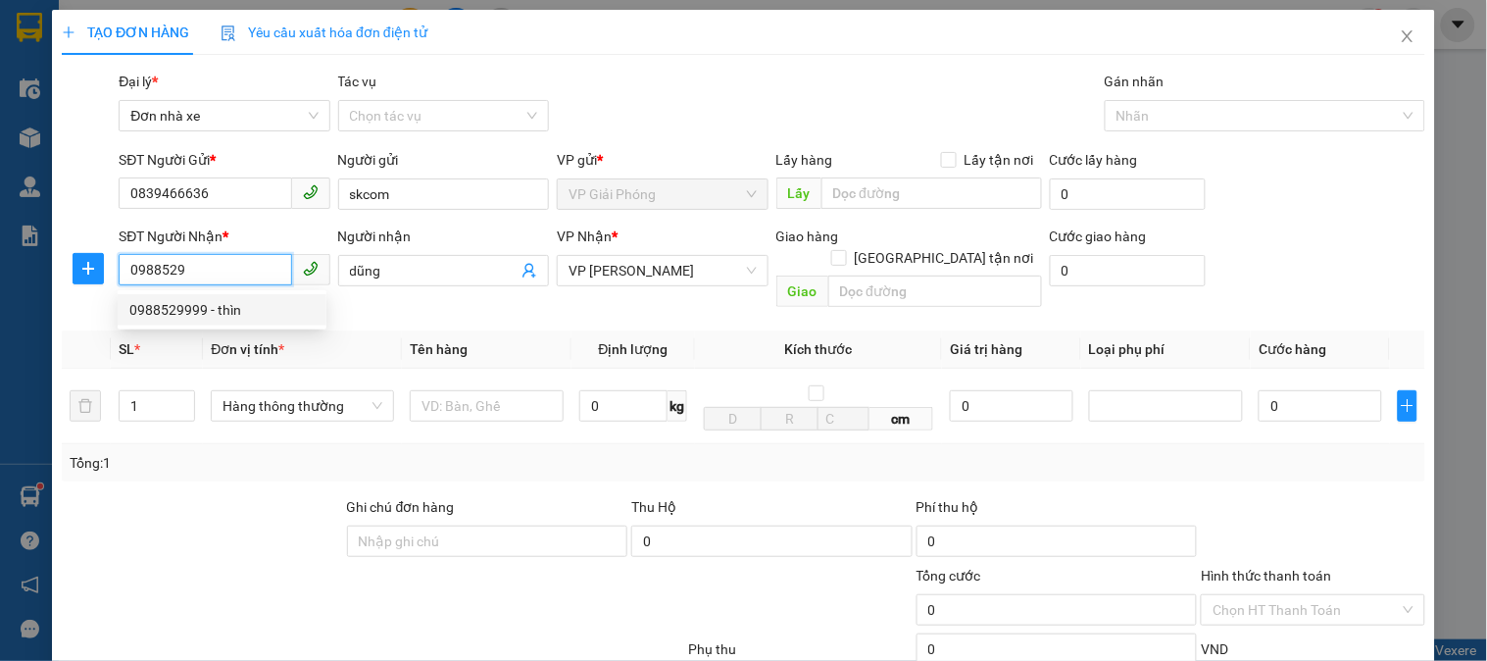
click at [201, 317] on div "0988529999 - thìn" at bounding box center [221, 310] width 185 height 22
type input "0988529999"
type input "thìn"
type input "0988529999"
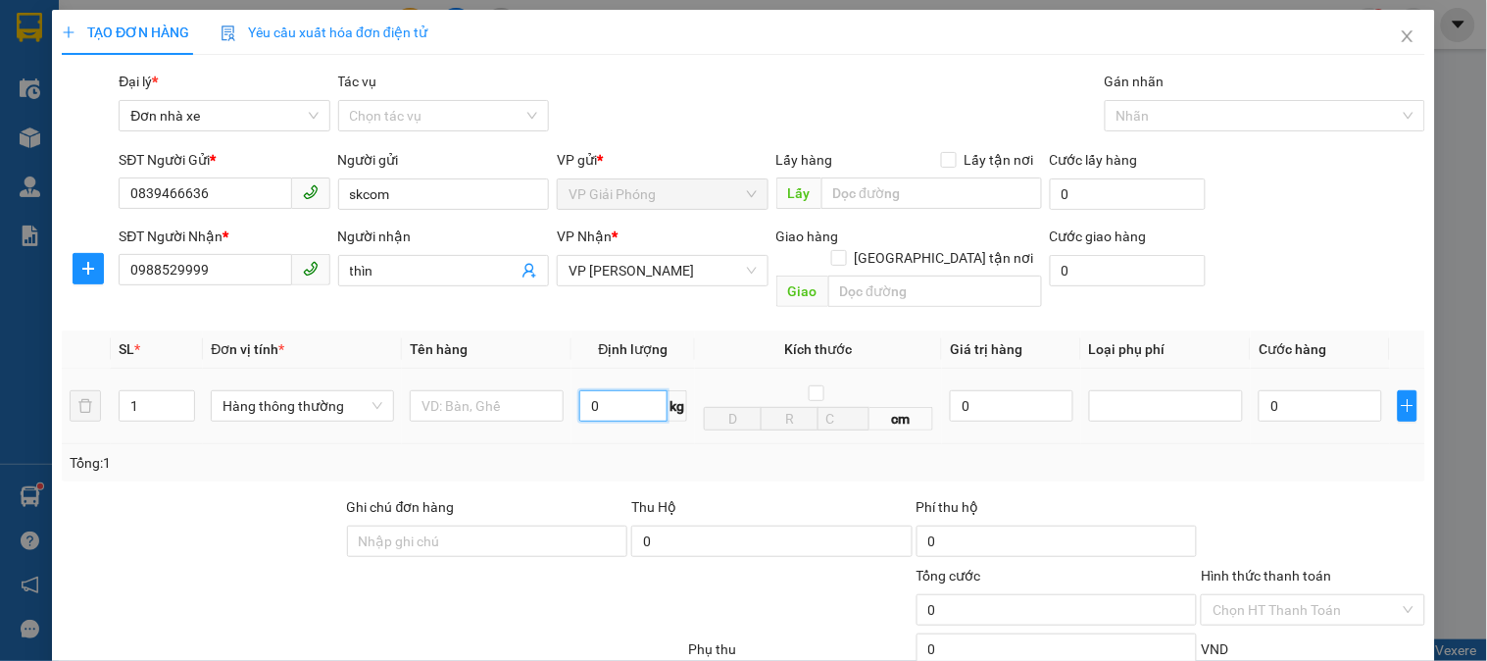
click at [620, 390] on input "0" at bounding box center [623, 405] width 88 height 31
type input "3"
click at [521, 390] on input "text" at bounding box center [487, 405] width 154 height 31
type input "30.000"
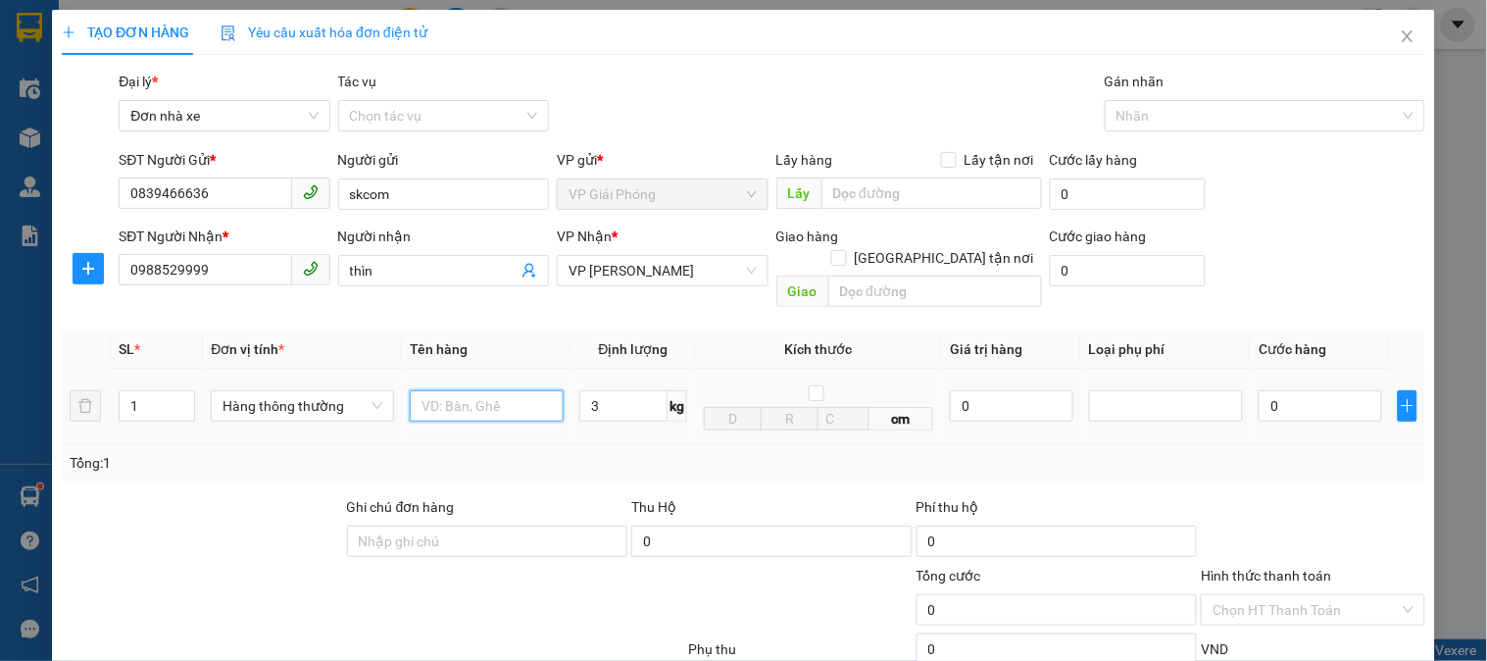
type input "30.000"
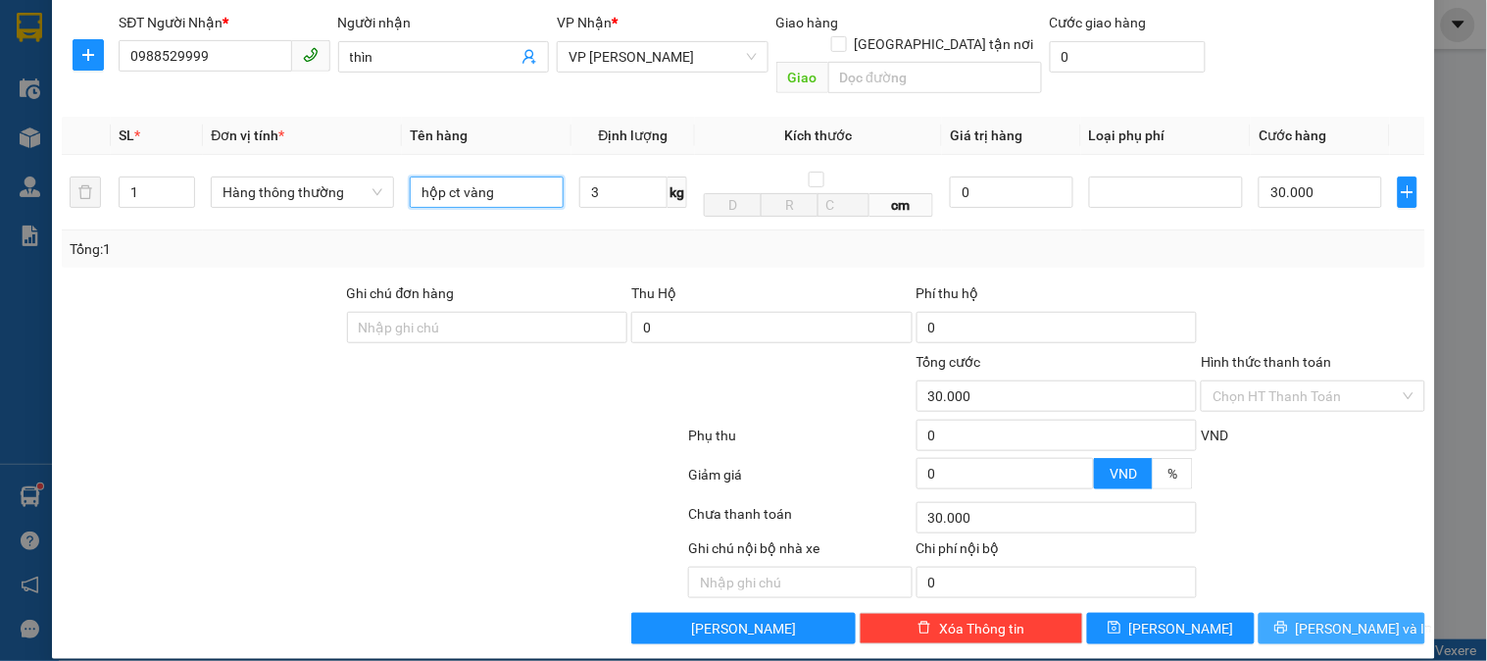
type input "hộp ct vàng"
click at [1277, 613] on button "[PERSON_NAME] và In" at bounding box center [1342, 628] width 167 height 31
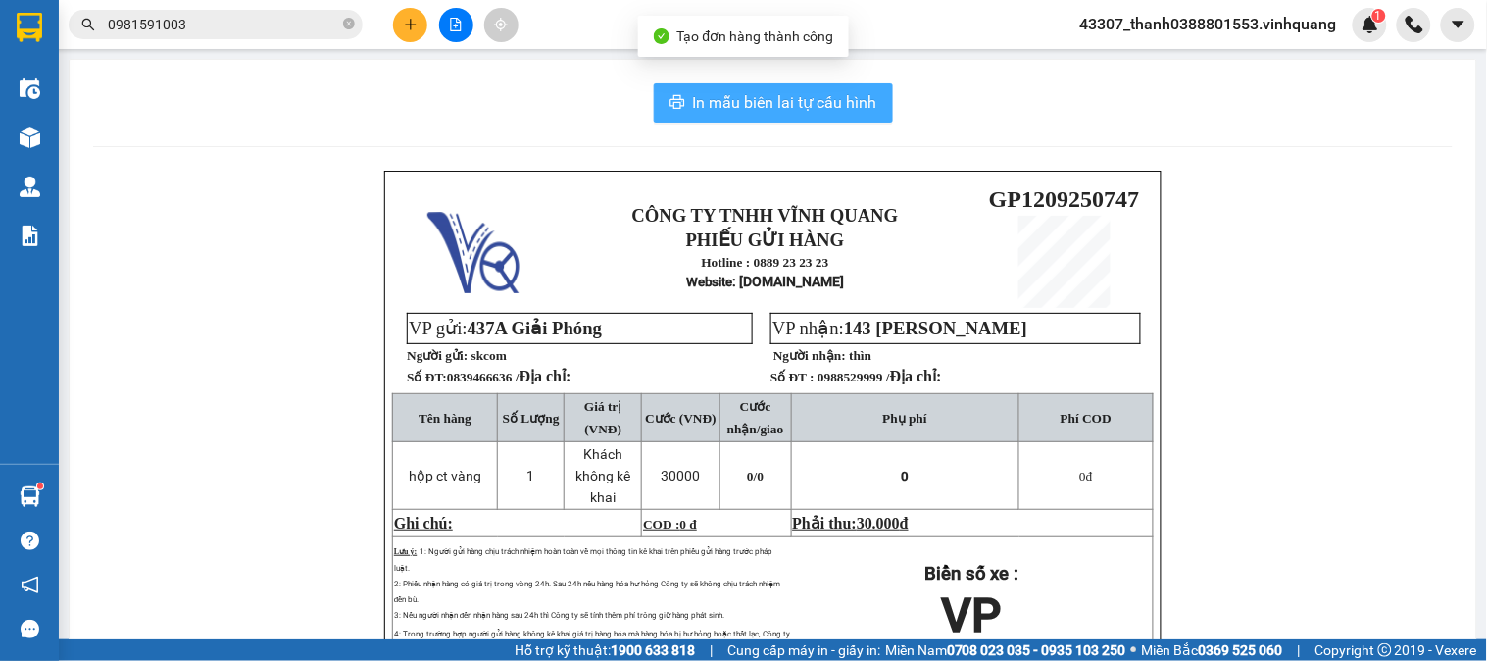
click at [802, 110] on span "In mẫu biên lai tự cấu hình" at bounding box center [785, 102] width 184 height 25
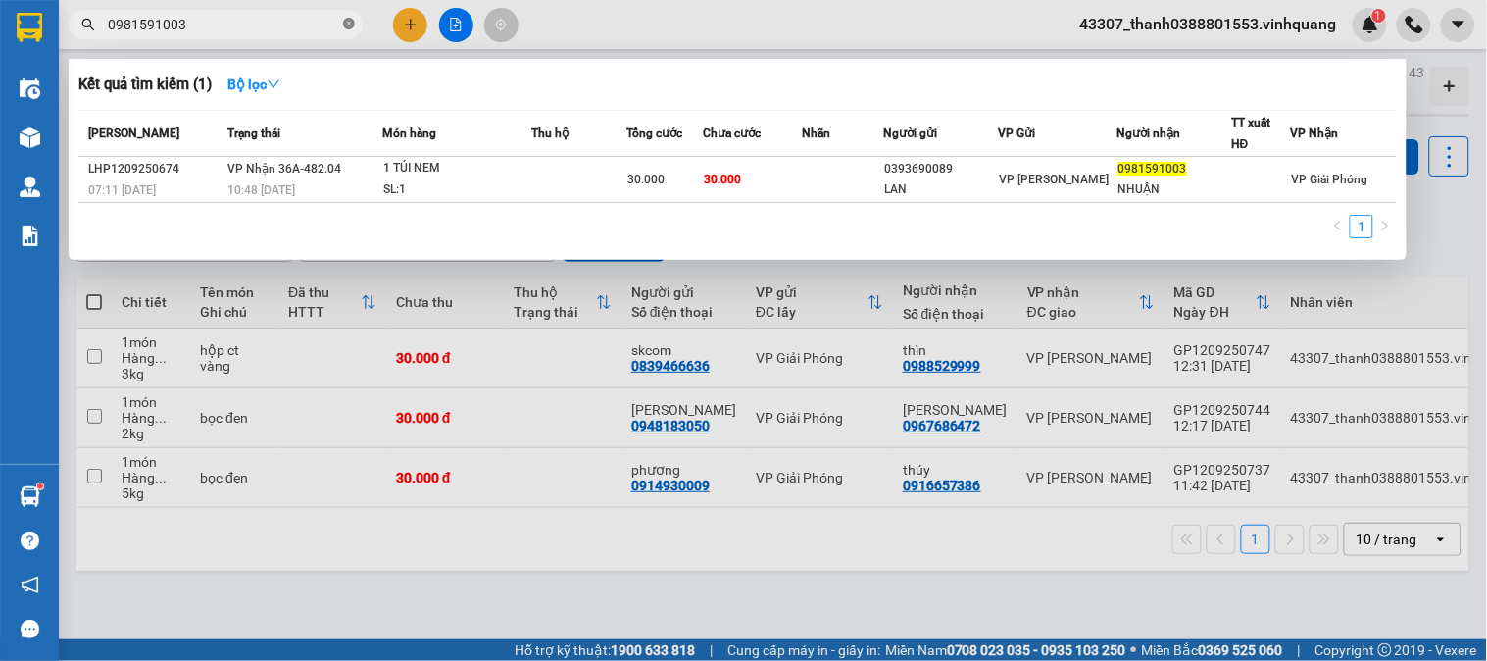
click at [345, 25] on icon "close-circle" at bounding box center [349, 24] width 12 height 12
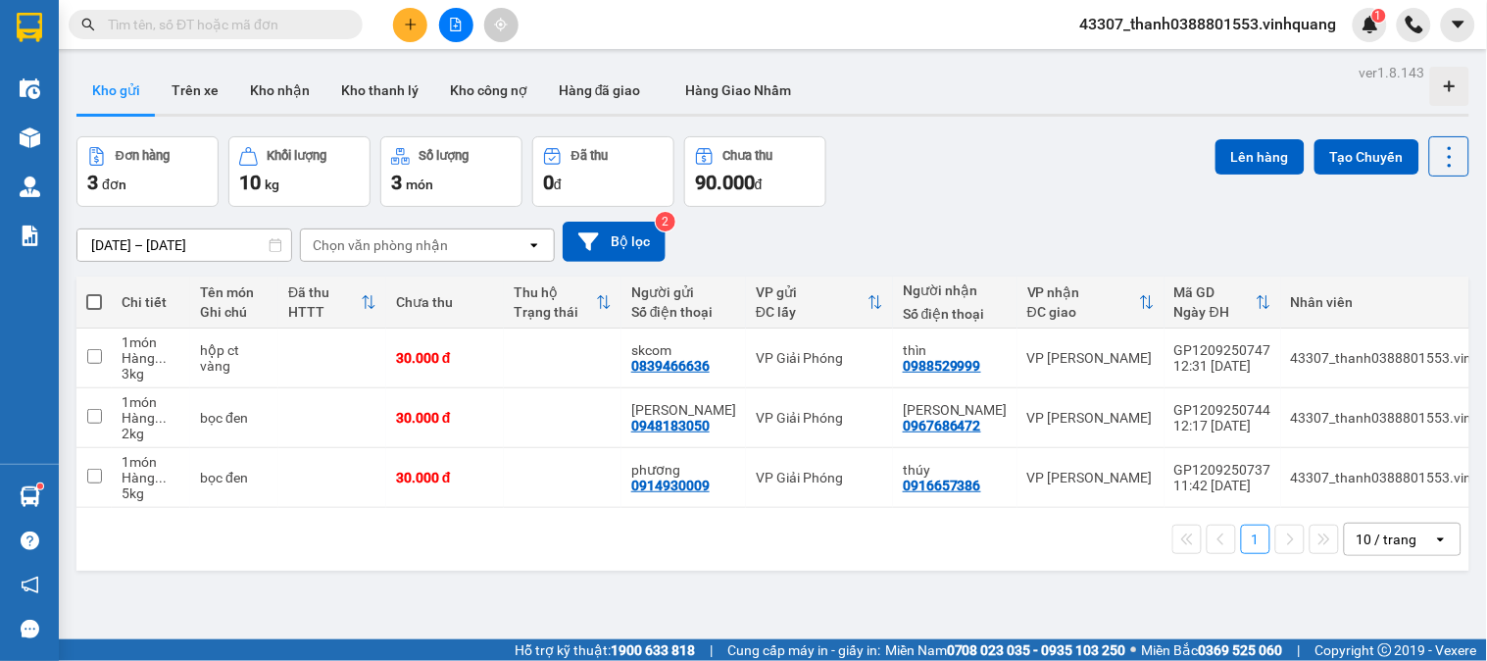
click at [115, 81] on button "Kho gửi" at bounding box center [115, 90] width 79 height 47
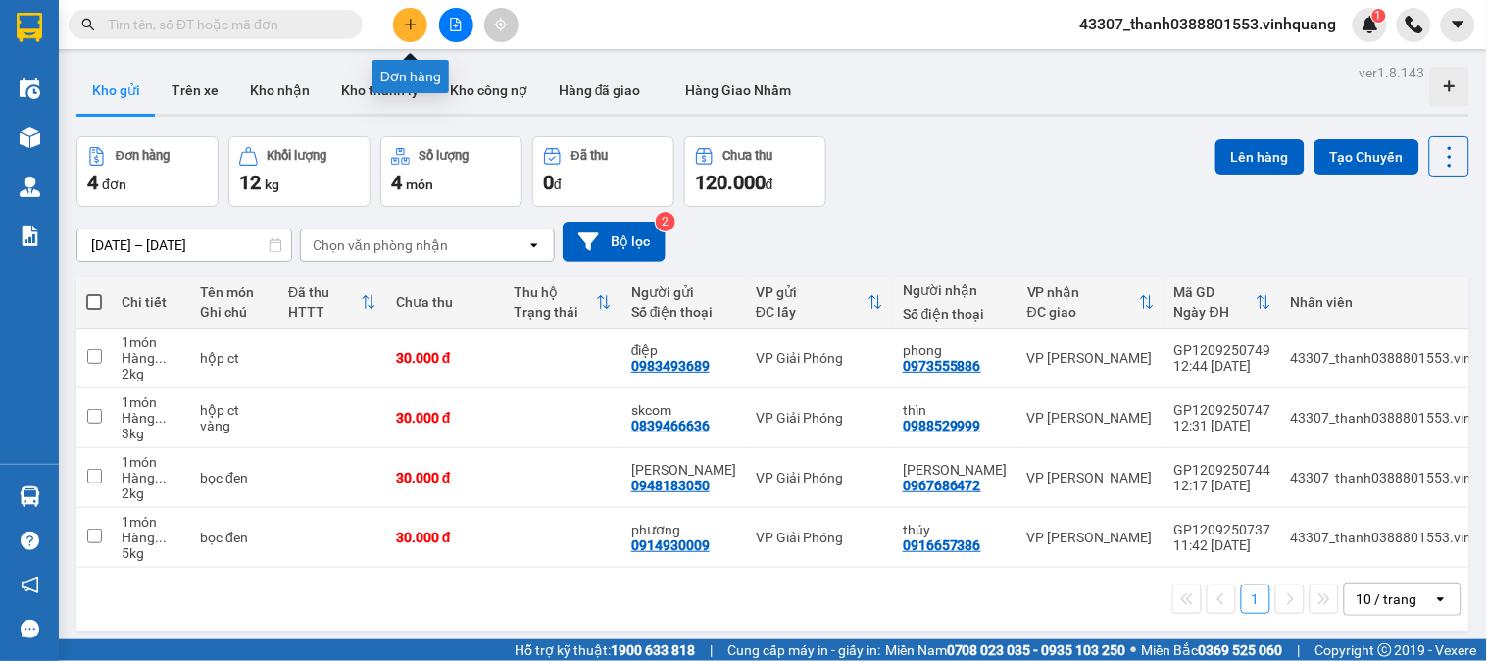
click at [409, 27] on icon "plus" at bounding box center [411, 25] width 14 height 14
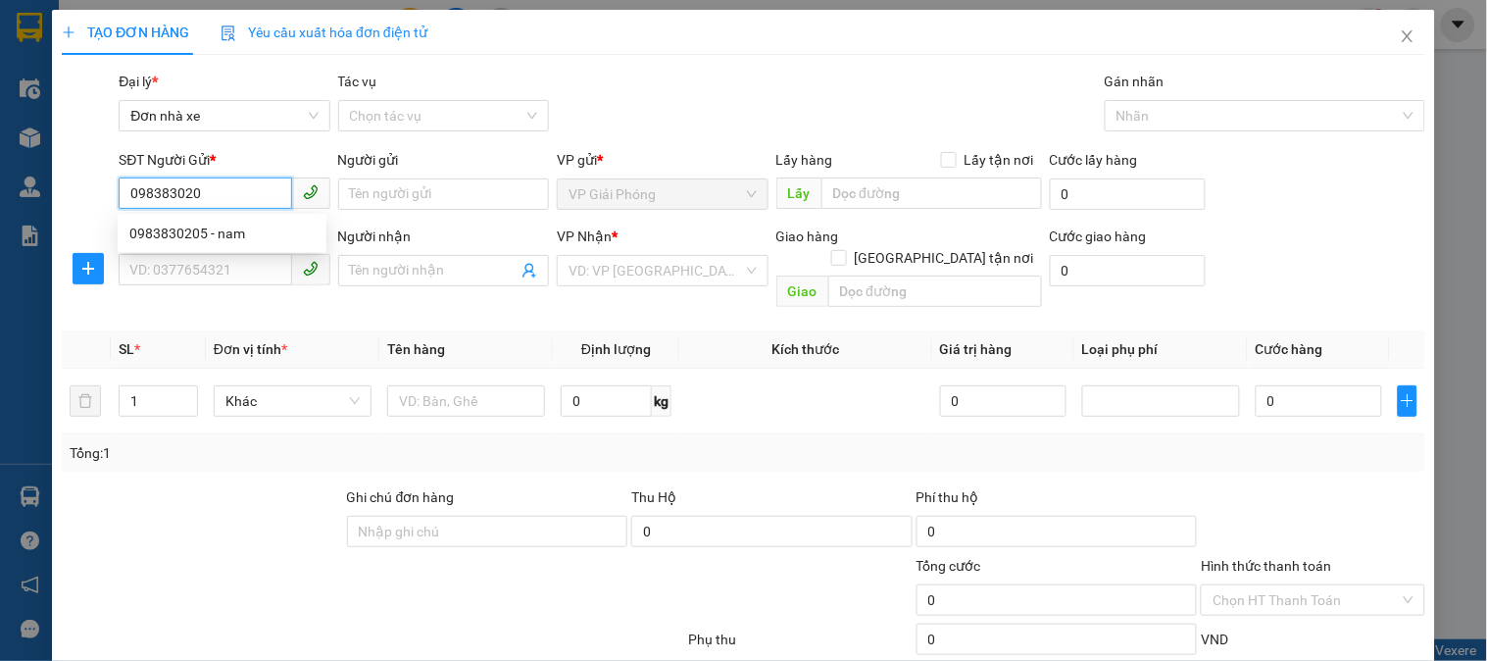
type input "0983830205"
click at [218, 235] on div "0983830205 - nam" at bounding box center [221, 234] width 185 height 22
type input "nam"
type input "09797533888"
type input "giang"
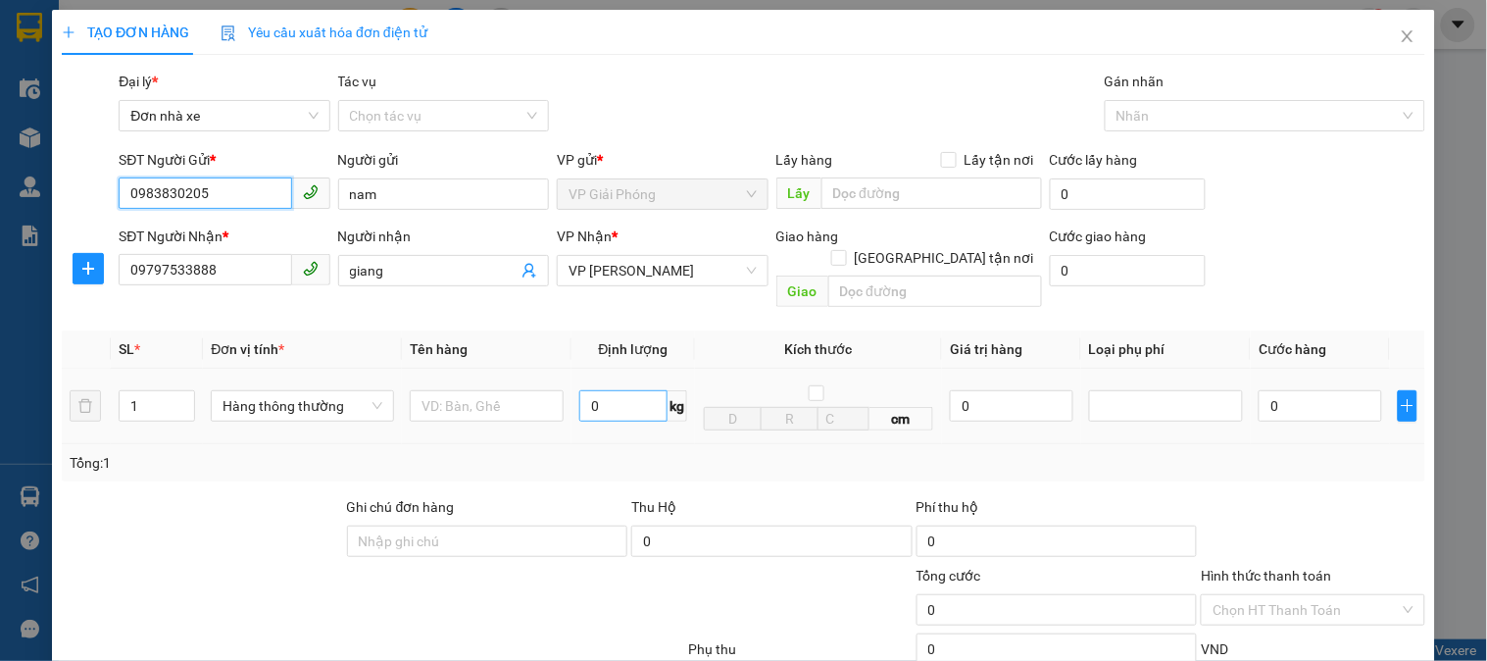
type input "0983830205"
click at [616, 390] on input "0" at bounding box center [623, 405] width 88 height 31
type input "1"
click at [477, 399] on input "text" at bounding box center [487, 405] width 154 height 31
type input "30.000"
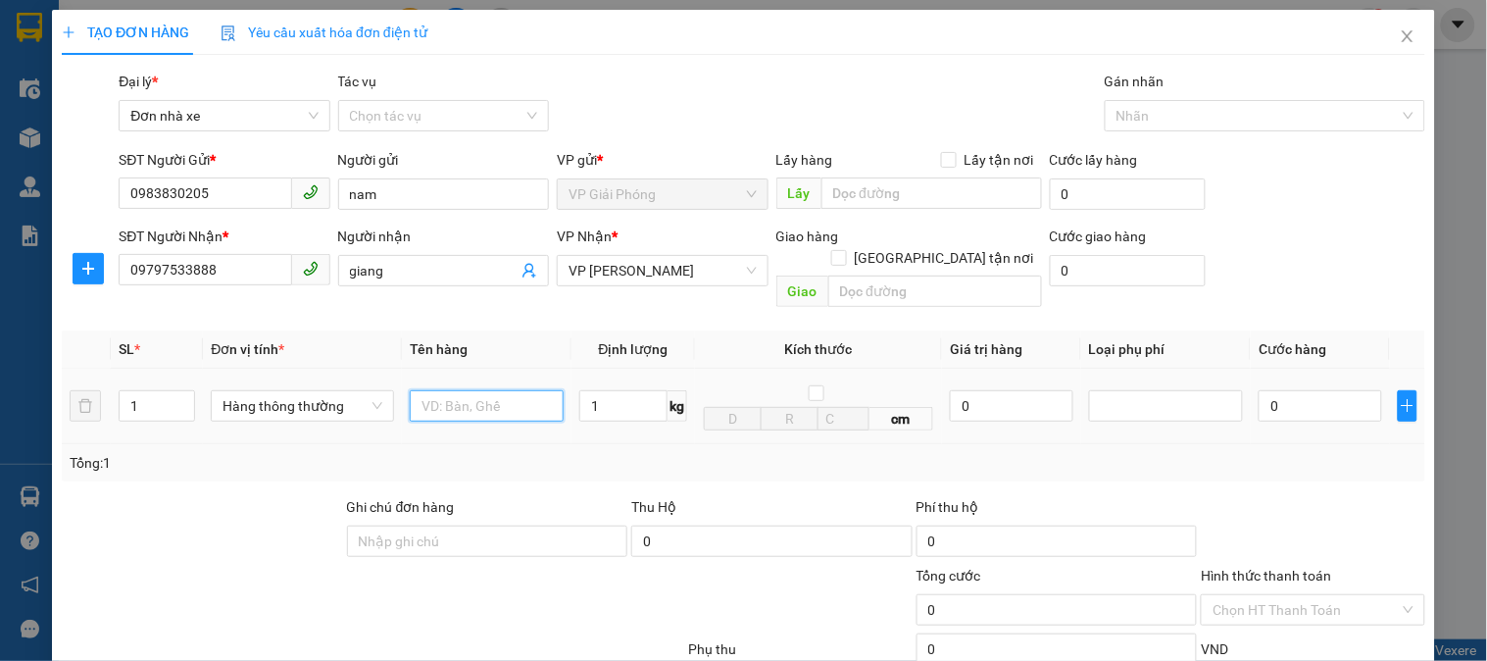
type input "30.000"
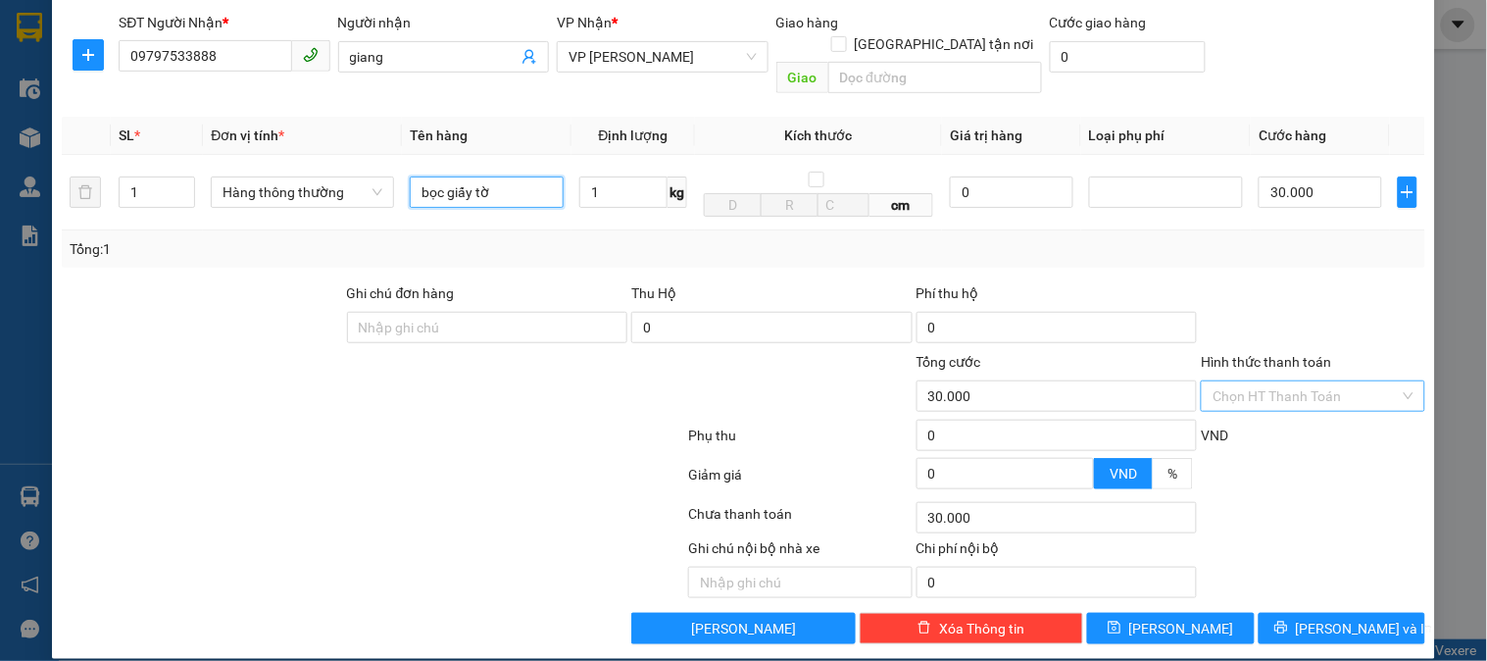
type input "bọc giấy tờ"
click at [1310, 381] on input "Hình thức thanh toán" at bounding box center [1306, 395] width 186 height 29
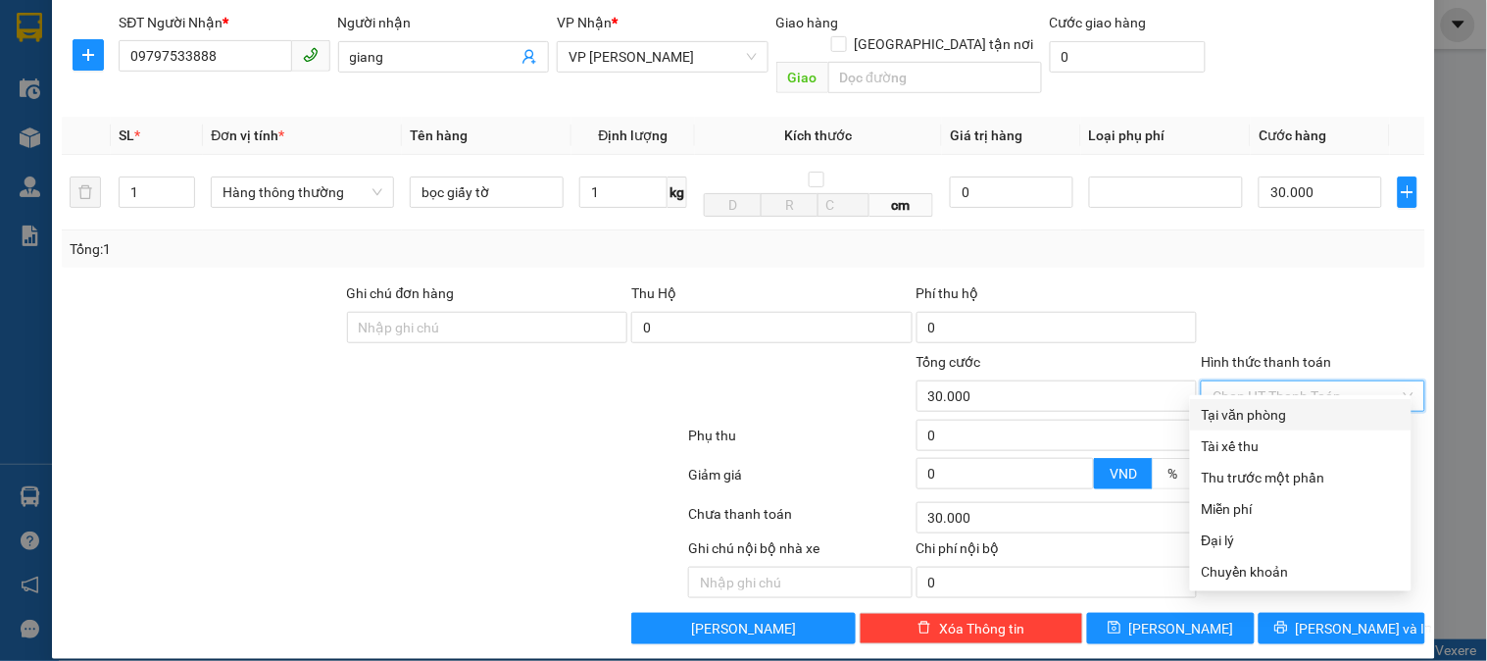
click at [1284, 408] on div "Tại văn phòng" at bounding box center [1301, 415] width 198 height 22
type input "0"
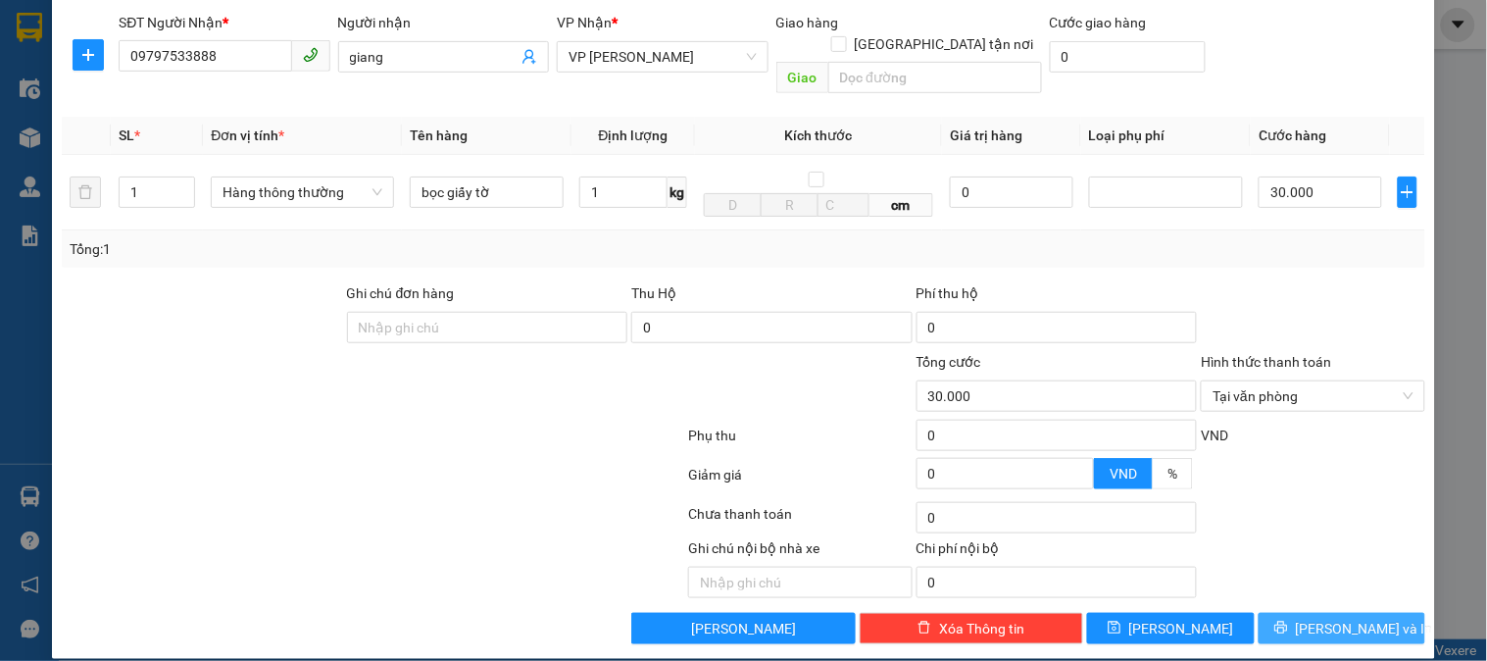
click at [1339, 618] on span "[PERSON_NAME] và In" at bounding box center [1364, 629] width 137 height 22
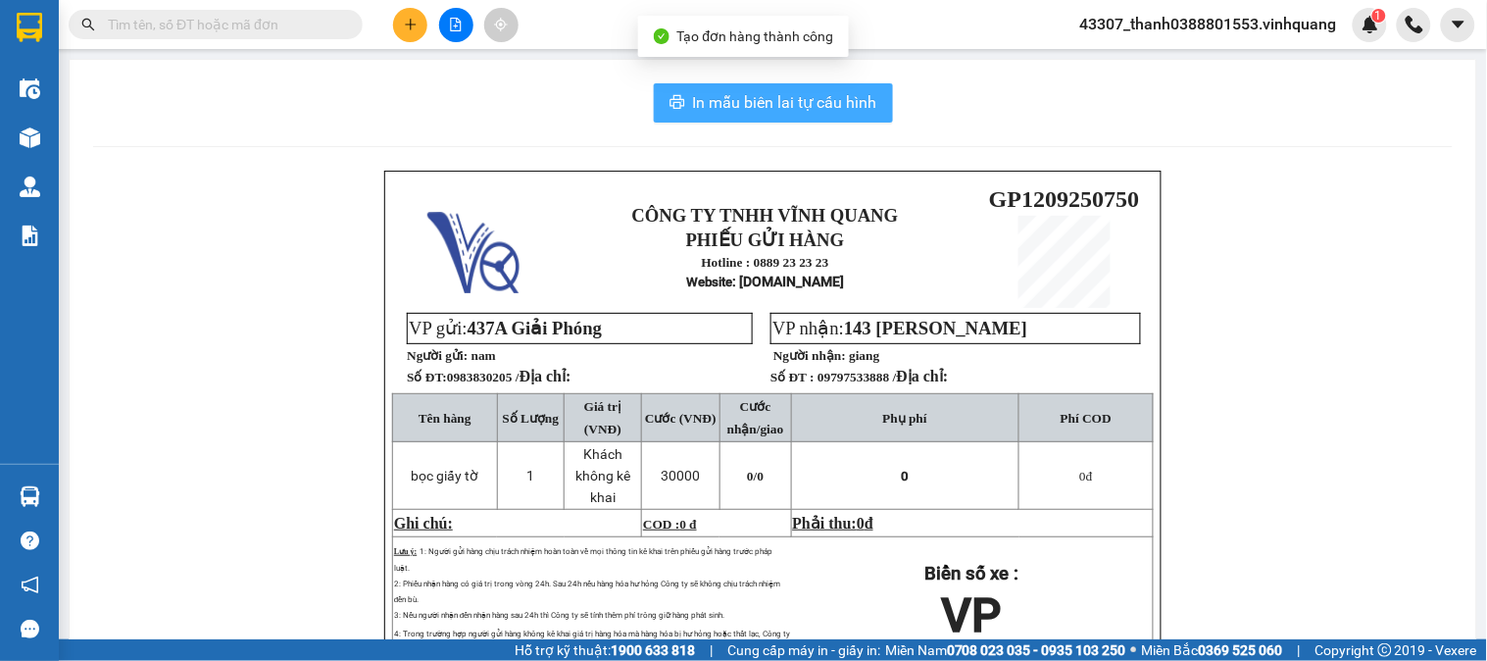
click at [731, 118] on button "In mẫu biên lai tự cấu hình" at bounding box center [773, 102] width 239 height 39
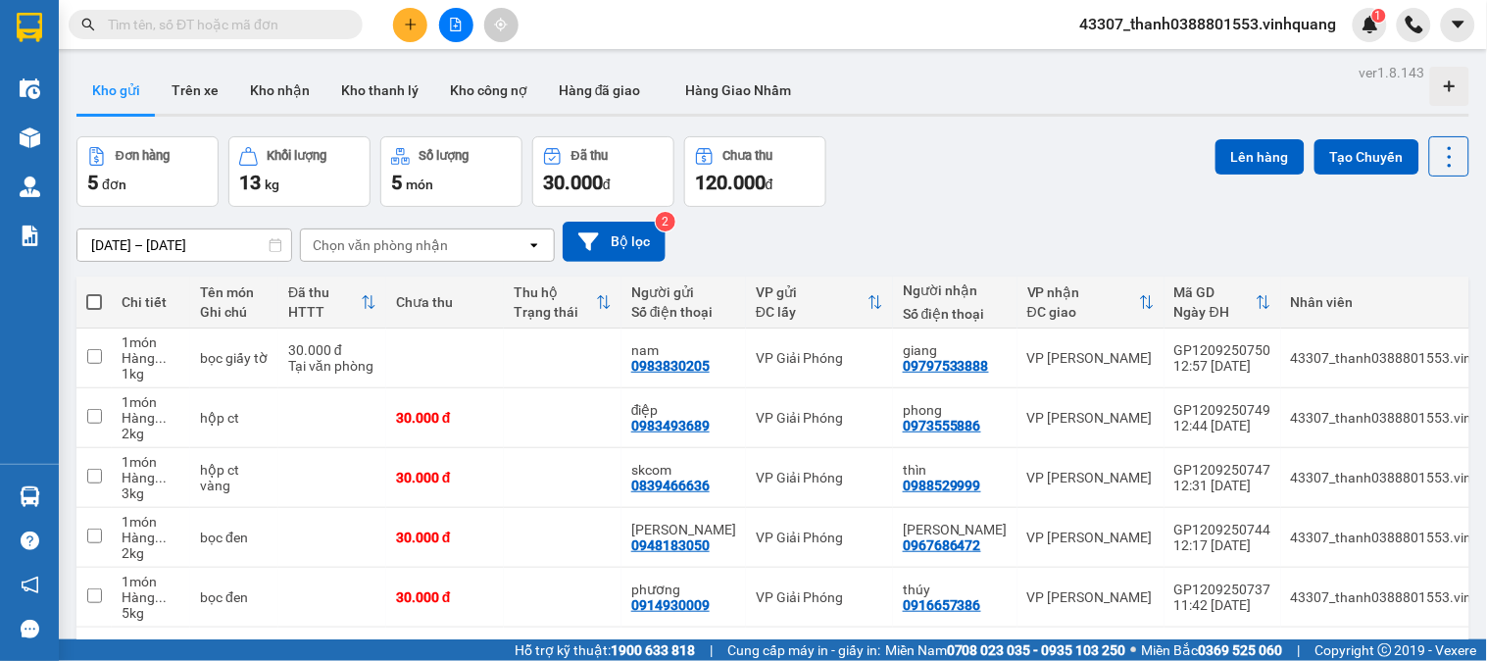
click at [100, 304] on span at bounding box center [94, 302] width 16 height 16
click at [94, 292] on input "checkbox" at bounding box center [94, 292] width 0 height 0
checkbox input "true"
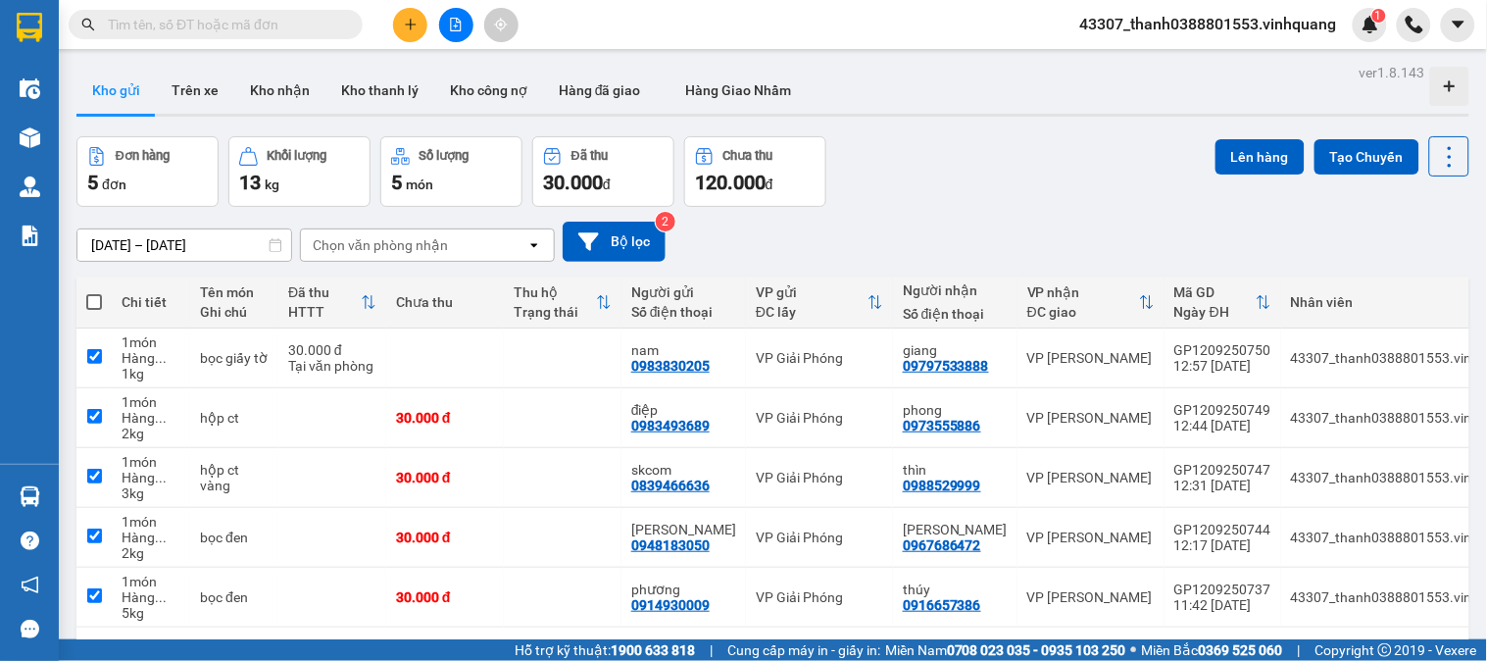
checkbox input "true"
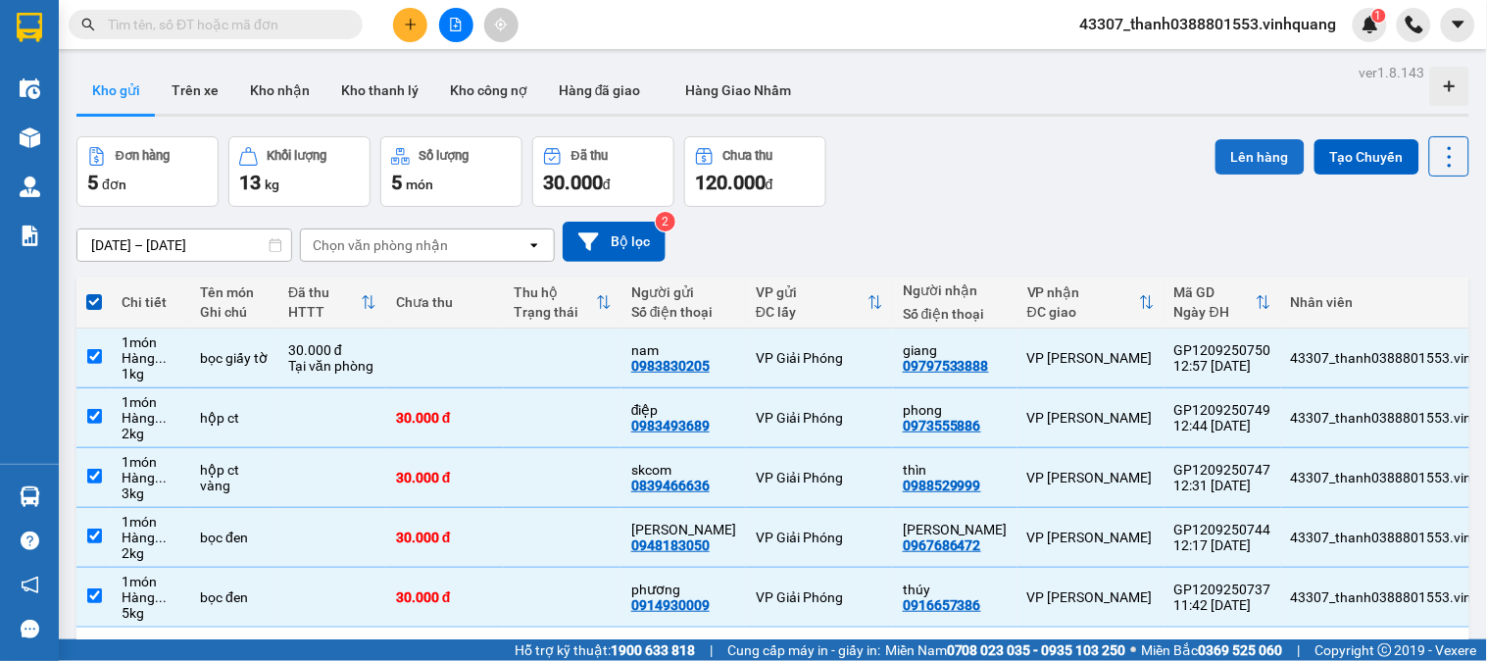
click at [1258, 150] on button "Lên hàng" at bounding box center [1260, 156] width 89 height 35
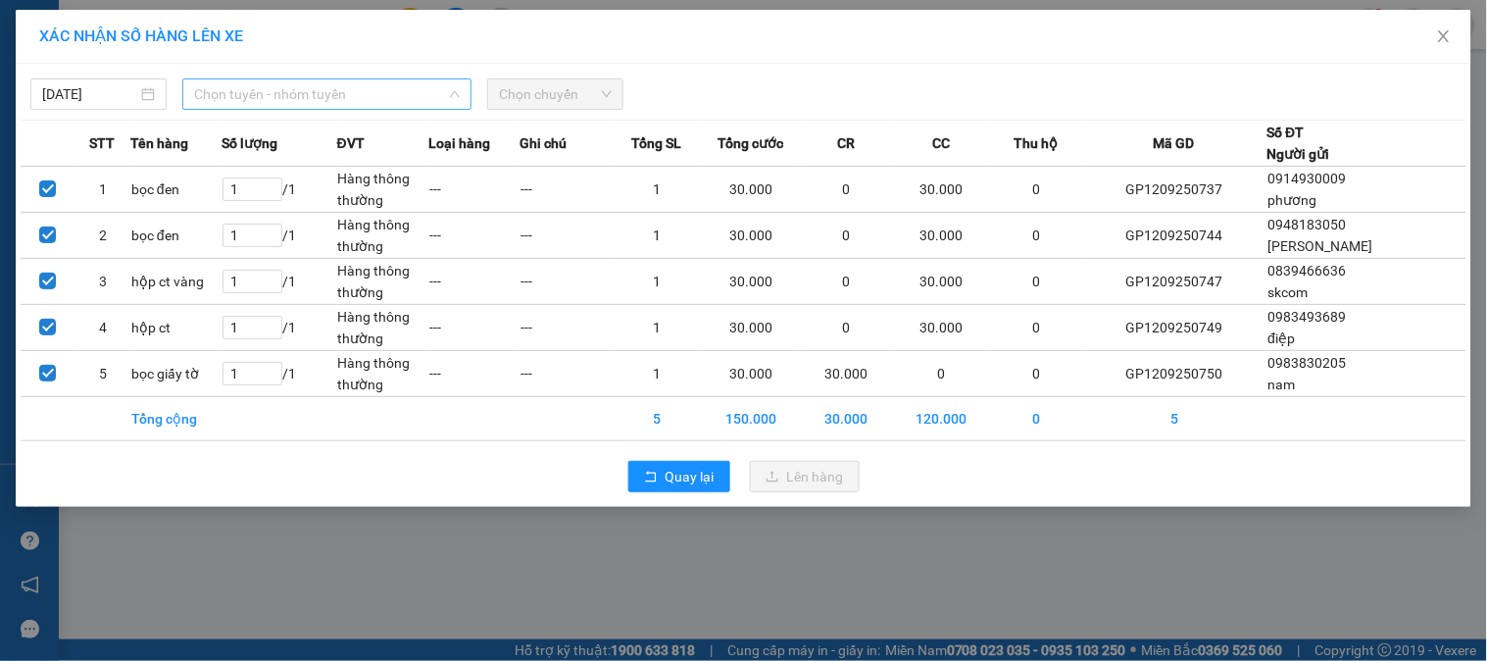
click at [380, 91] on span "Chọn tuyến - nhóm tuyến" at bounding box center [327, 93] width 266 height 29
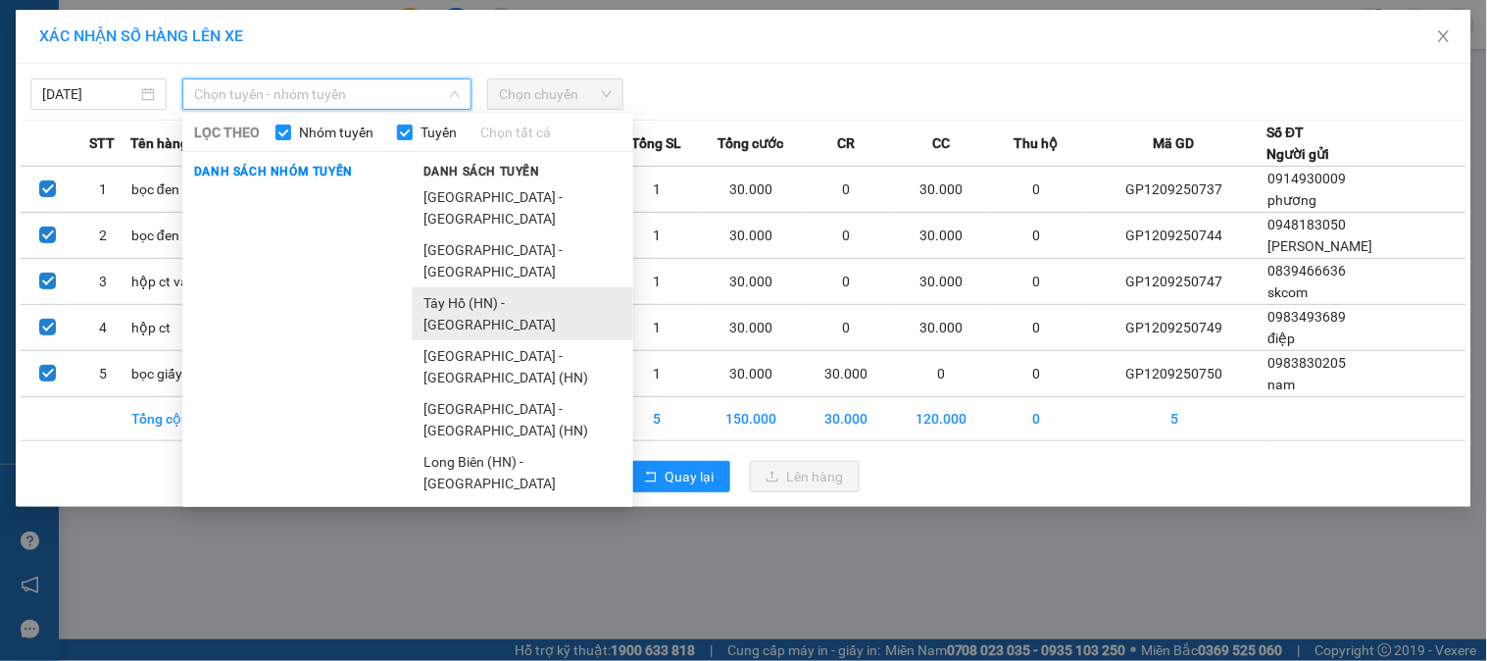
click at [503, 287] on li "Tây Hồ (HN) - [GEOGRAPHIC_DATA]" at bounding box center [523, 313] width 222 height 53
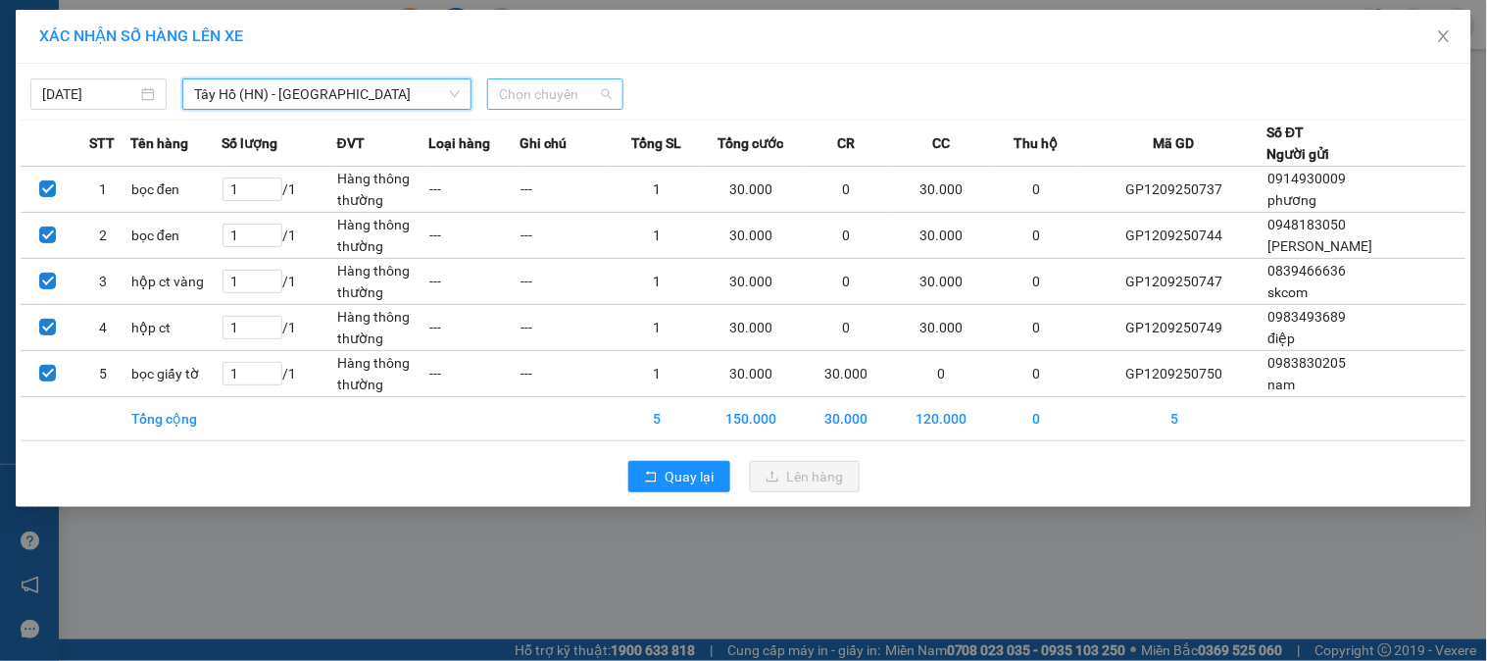
click at [557, 99] on span "Chọn chuyến" at bounding box center [555, 93] width 113 height 29
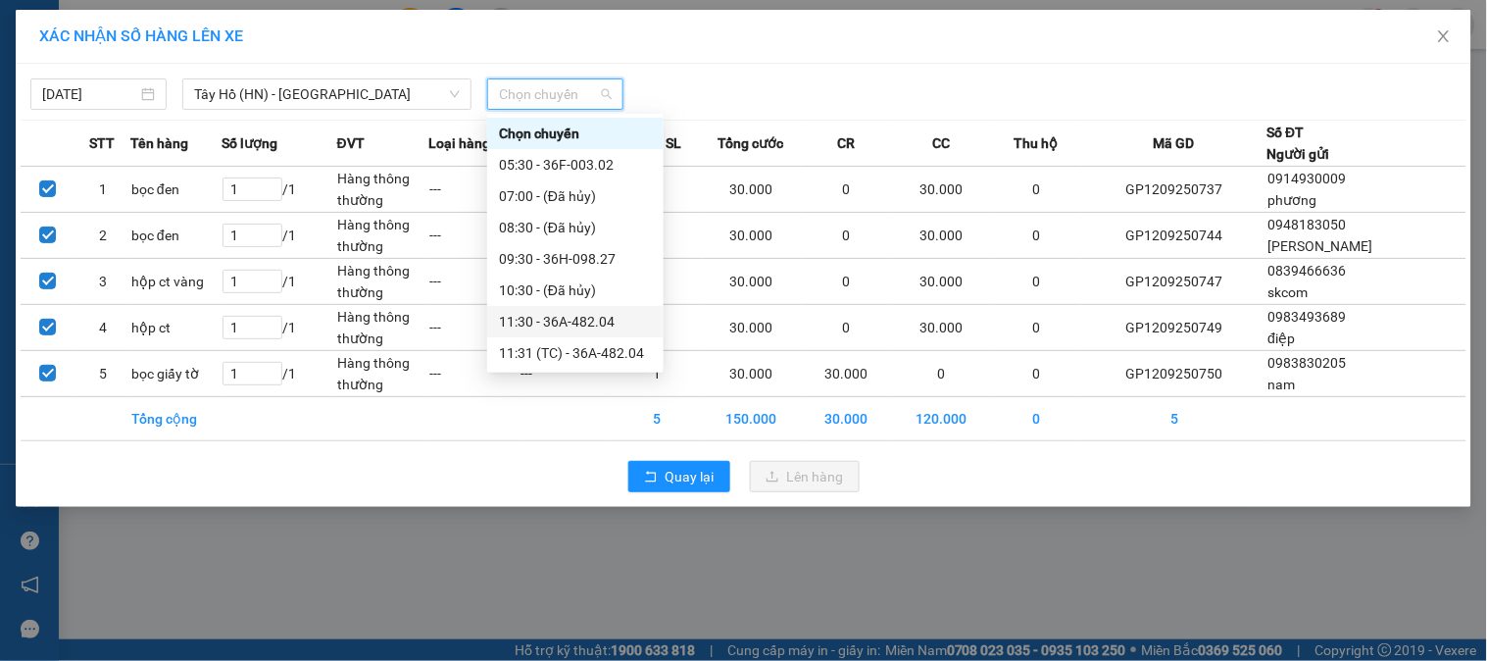
scroll to position [109, 0]
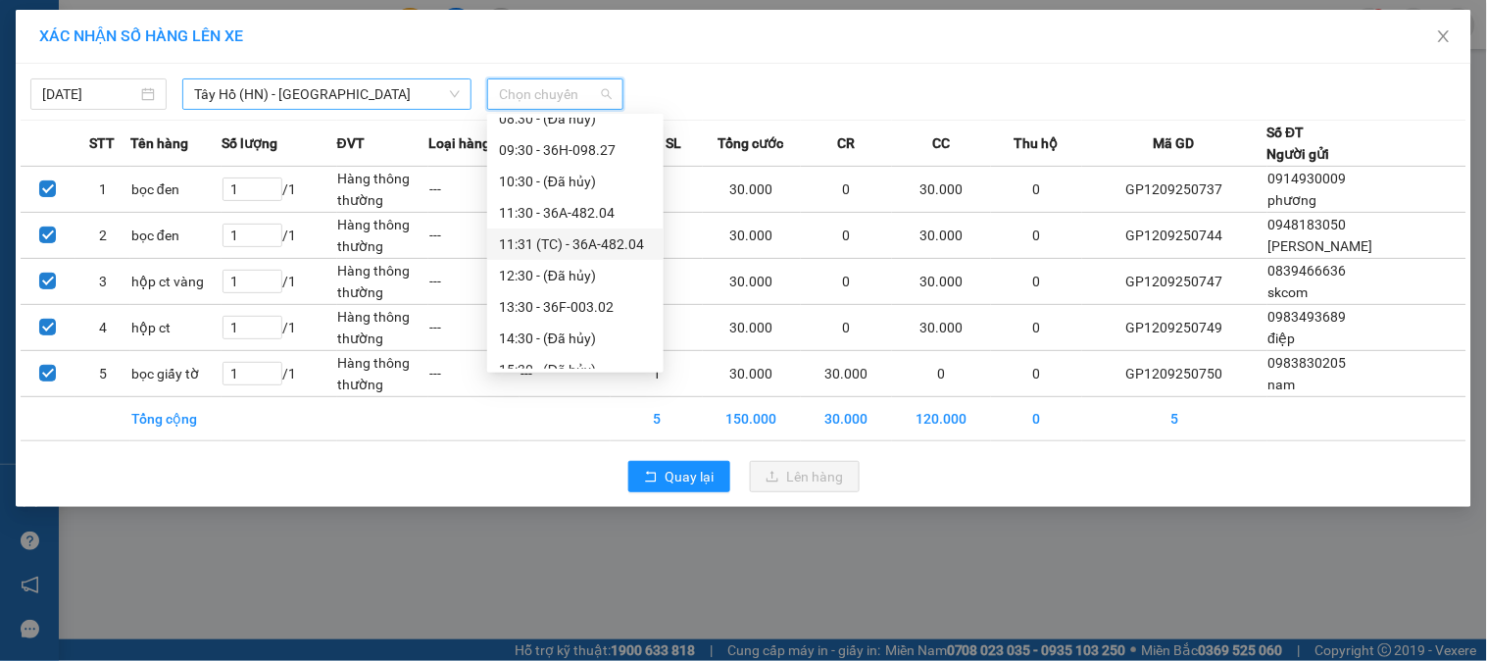
click at [351, 85] on span "Tây Hồ (HN) - [GEOGRAPHIC_DATA]" at bounding box center [327, 93] width 266 height 29
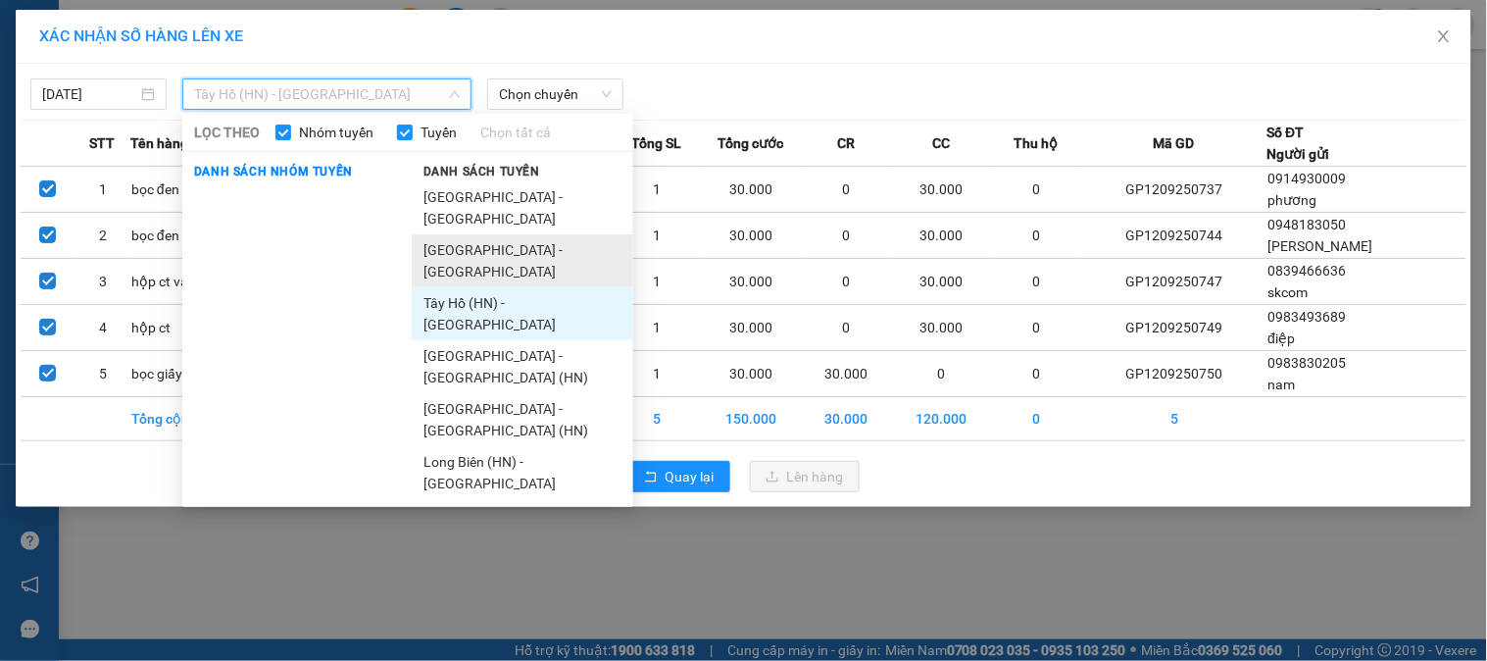
click at [493, 234] on li "[GEOGRAPHIC_DATA] - [GEOGRAPHIC_DATA]" at bounding box center [523, 260] width 222 height 53
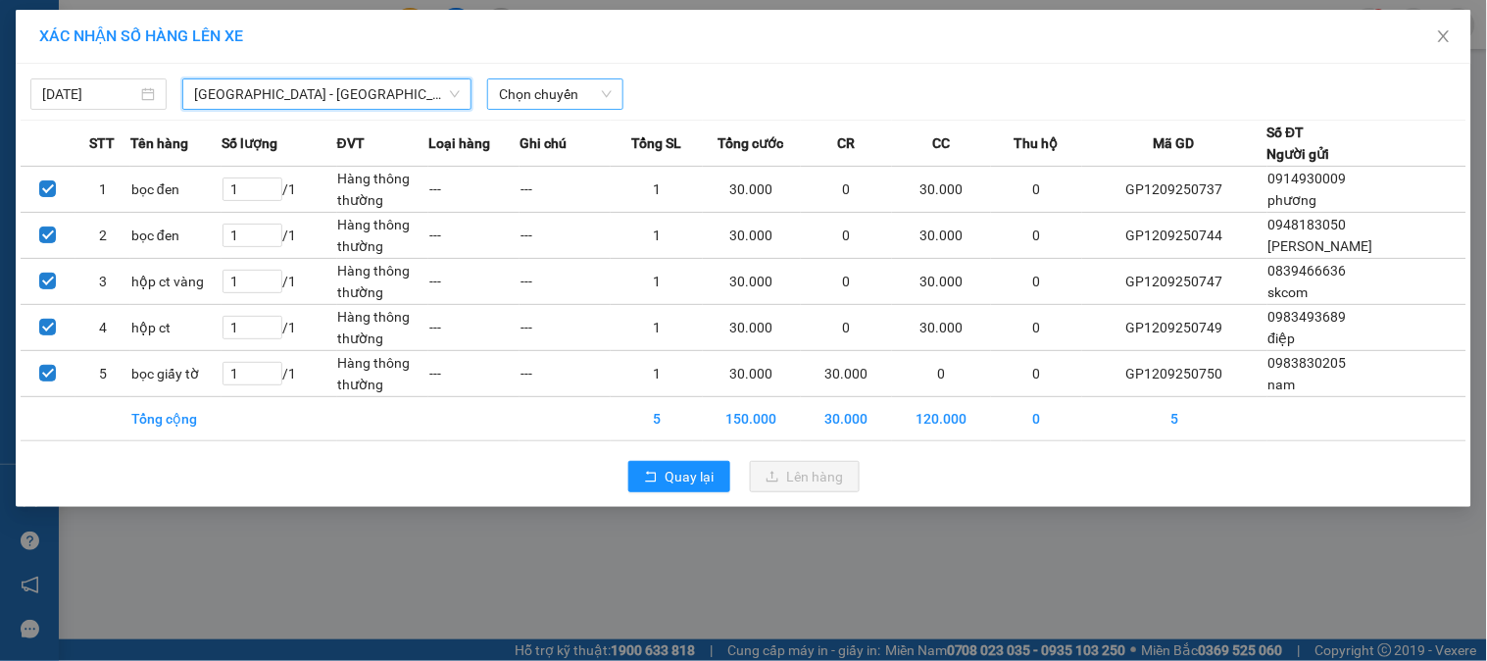
click at [550, 91] on span "Chọn chuyến" at bounding box center [555, 93] width 113 height 29
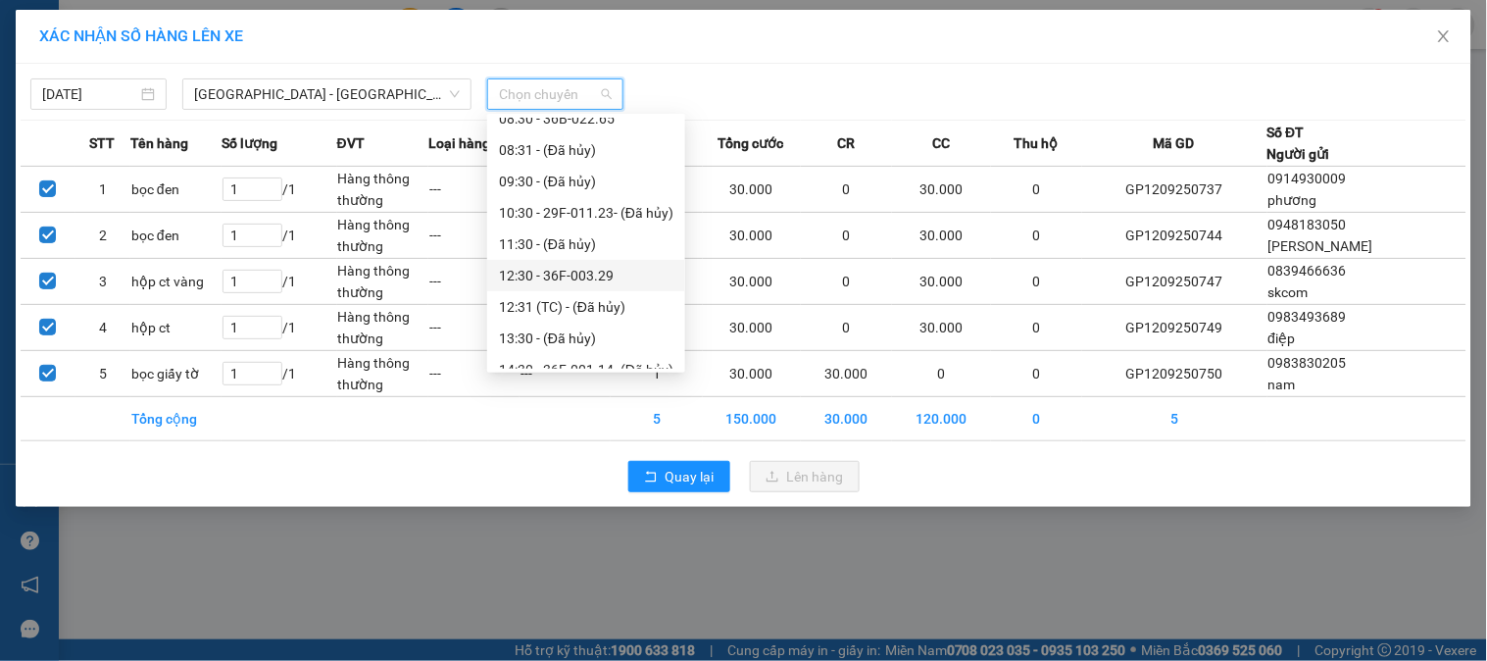
click at [580, 272] on div "12:30 - 36F-003.29" at bounding box center [586, 276] width 175 height 22
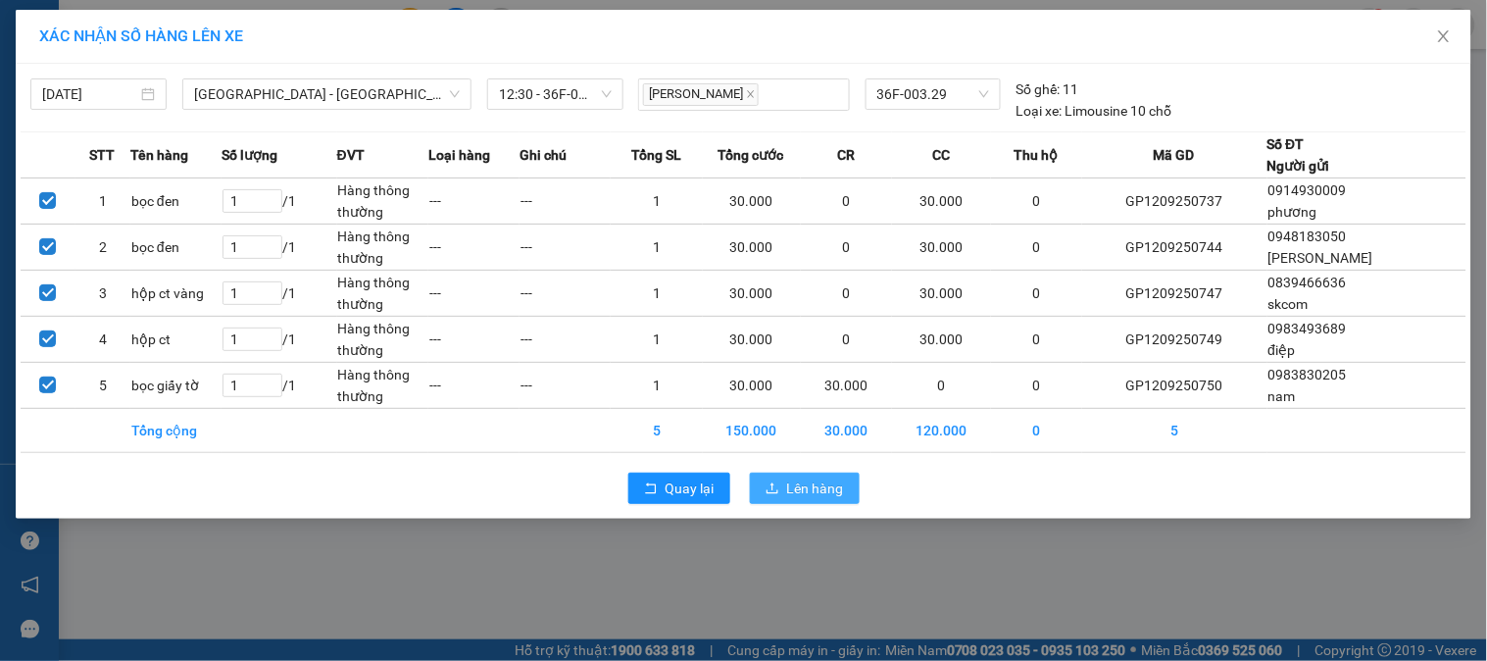
click at [799, 484] on span "Lên hàng" at bounding box center [815, 488] width 57 height 22
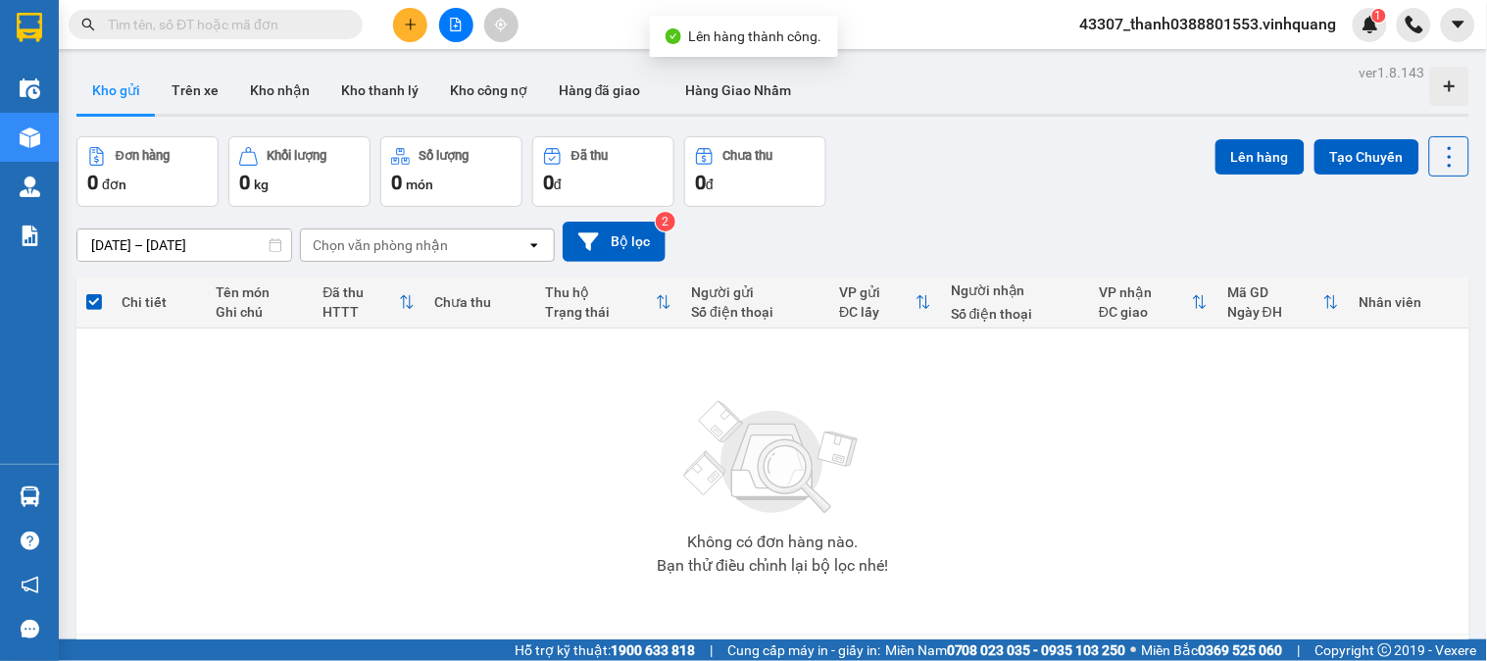
click at [456, 35] on button at bounding box center [456, 25] width 34 height 34
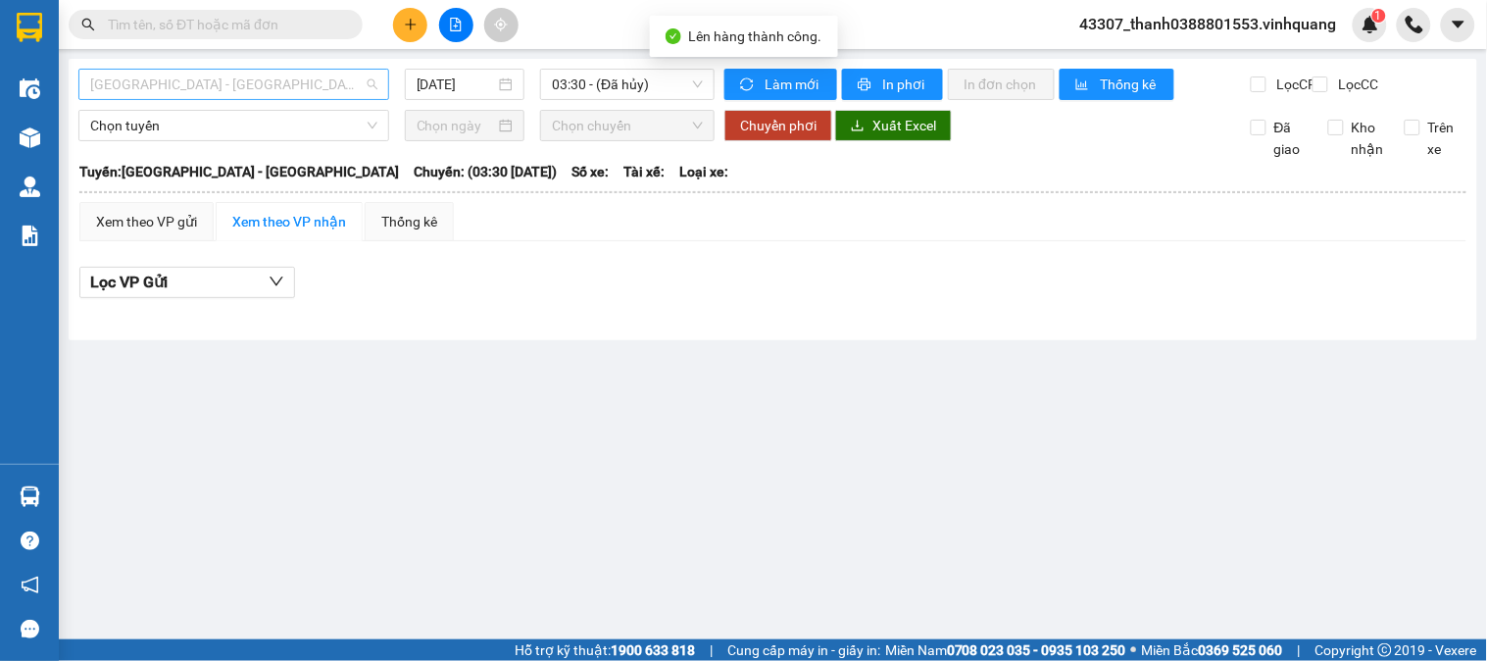
click at [260, 83] on span "Thanh Hóa - Hà Nội" at bounding box center [233, 84] width 287 height 29
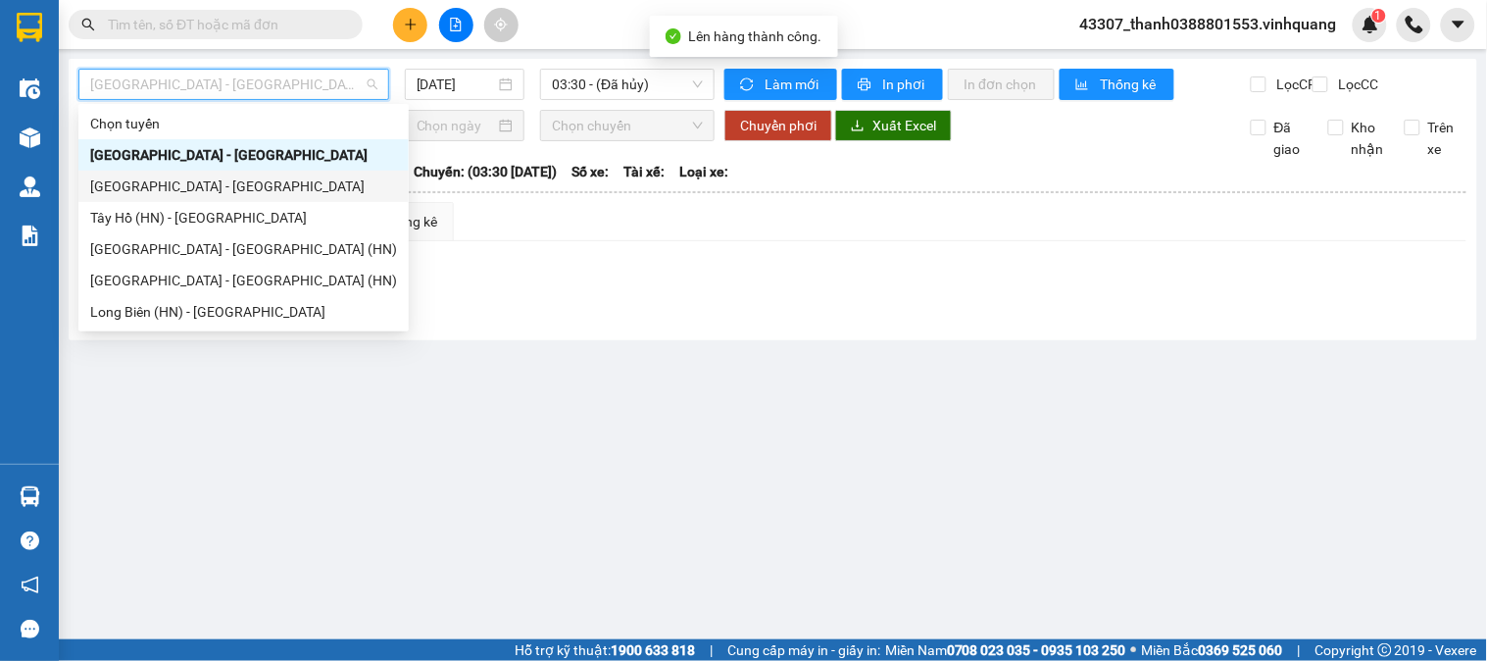
click at [189, 177] on div "Hà Nội - Thanh Hóa" at bounding box center [243, 186] width 307 height 22
type input "12/09/2025"
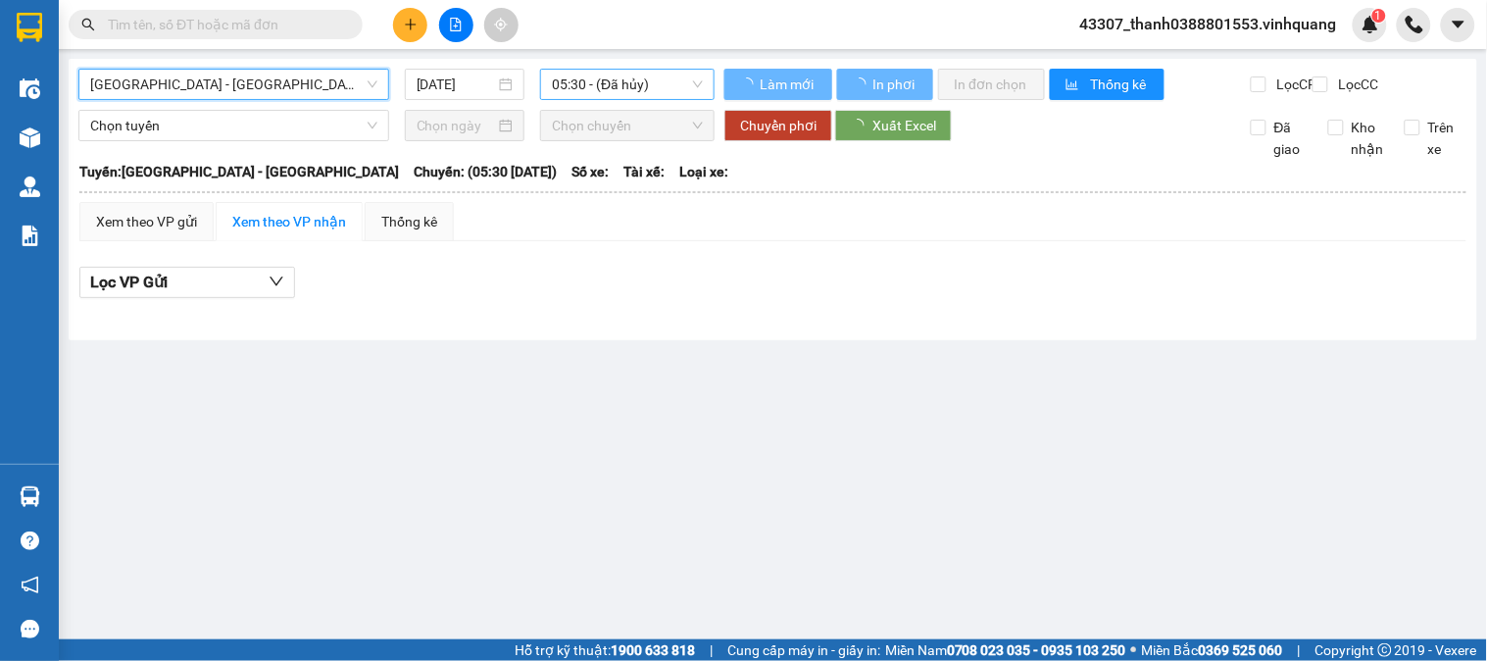
click at [602, 80] on span "05:30 - (Đã hủy)" at bounding box center [627, 84] width 151 height 29
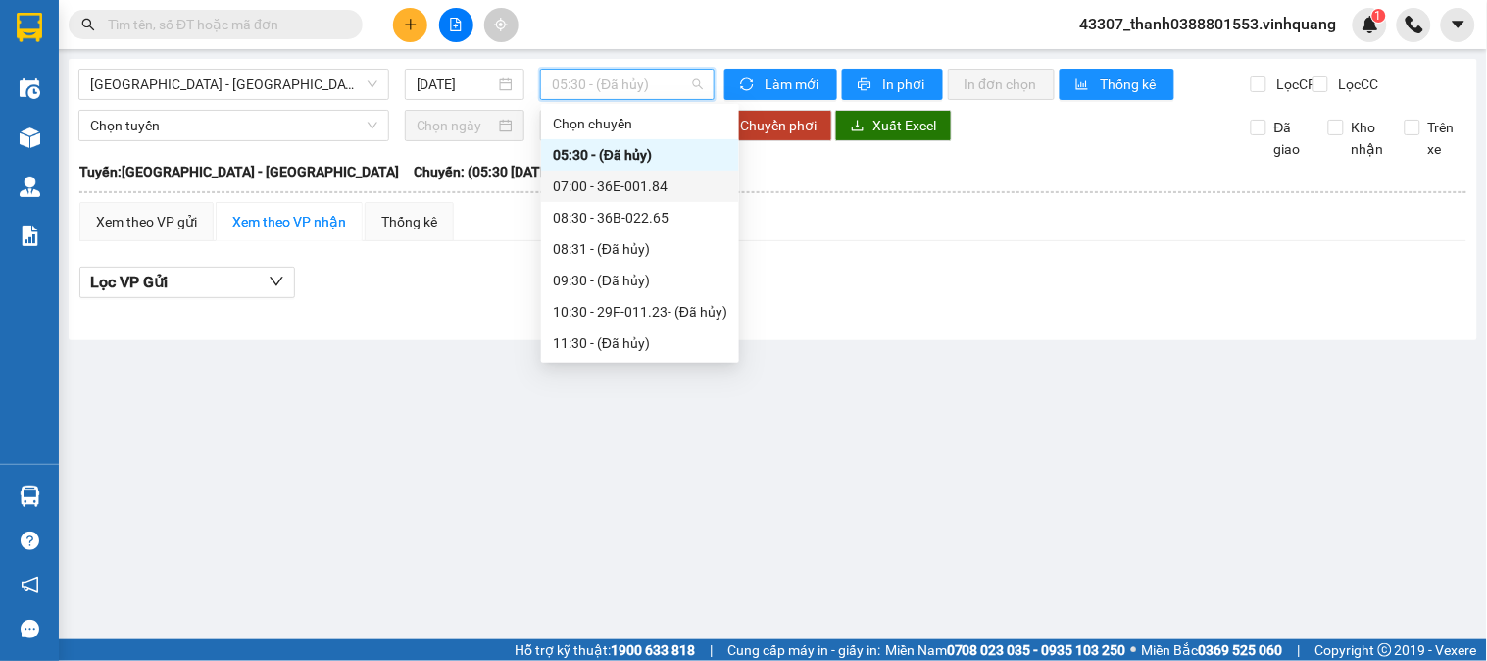
scroll to position [109, 0]
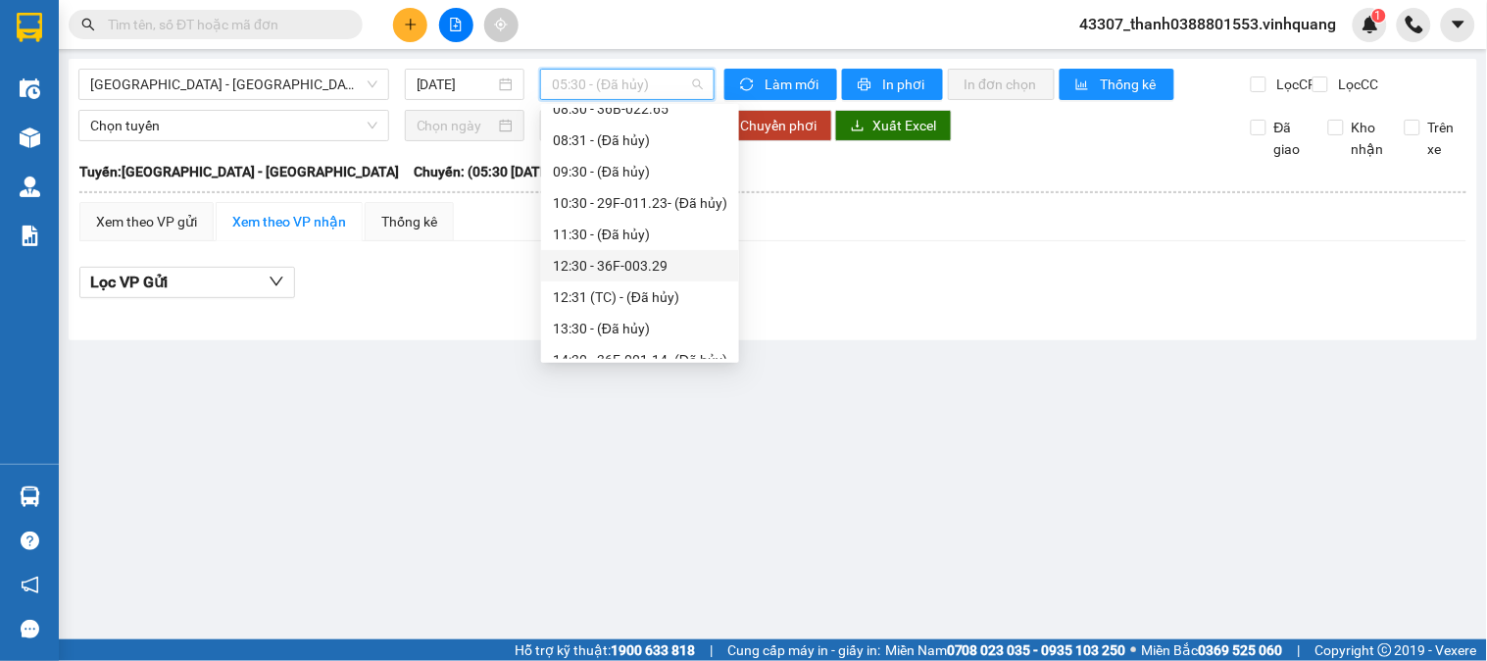
click at [628, 263] on div "12:30 - 36F-003.29" at bounding box center [640, 266] width 175 height 22
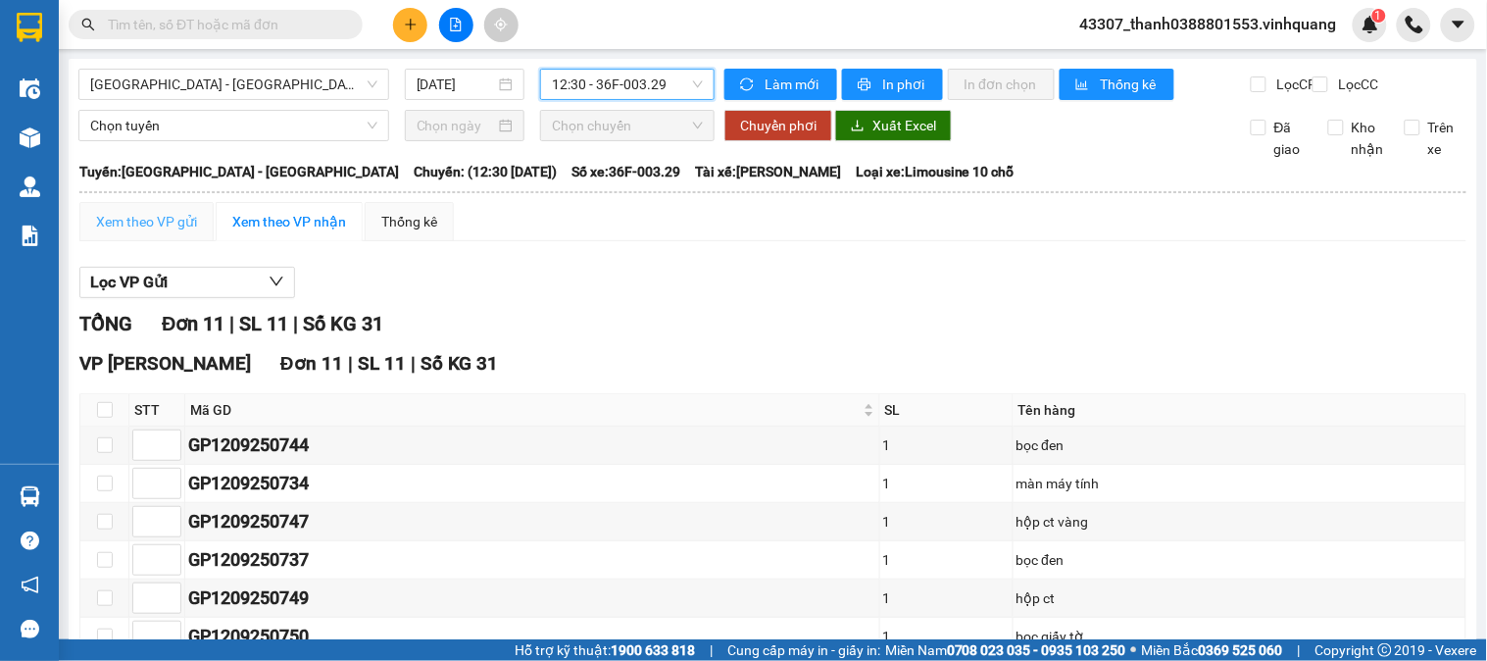
drag, startPoint x: 139, startPoint y: 251, endPoint x: 176, endPoint y: 253, distance: 37.3
click at [144, 241] on div "Xem theo VP gửi" at bounding box center [146, 221] width 134 height 39
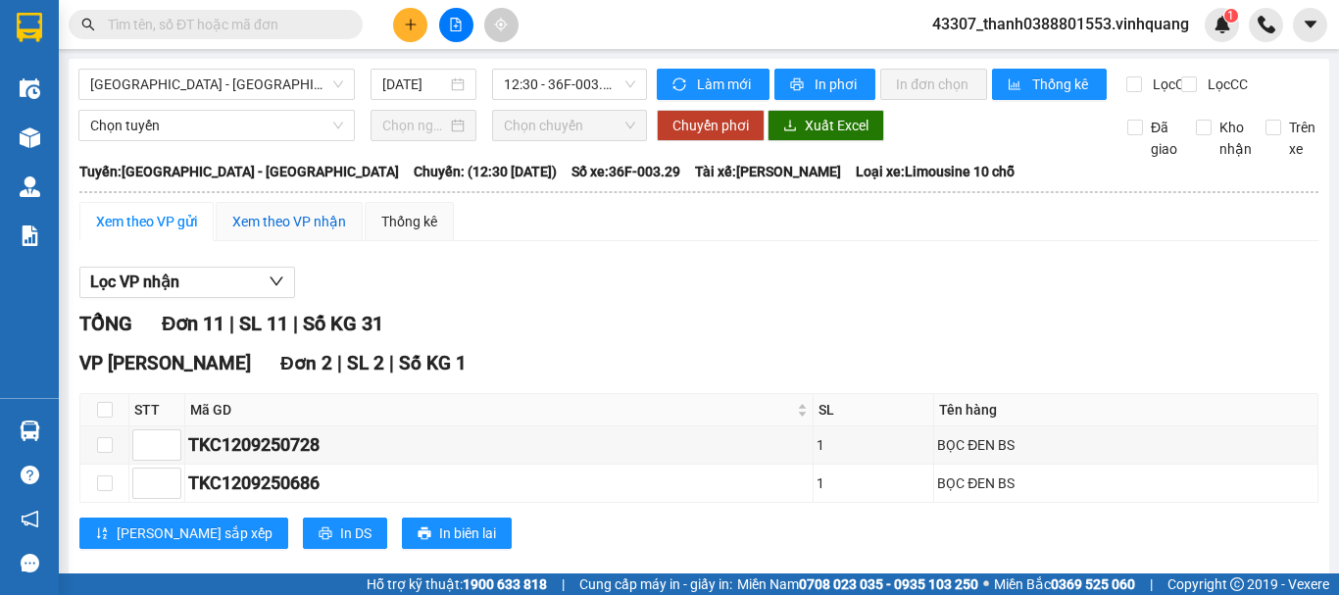
click at [321, 232] on div "Xem theo VP nhận" at bounding box center [289, 222] width 114 height 22
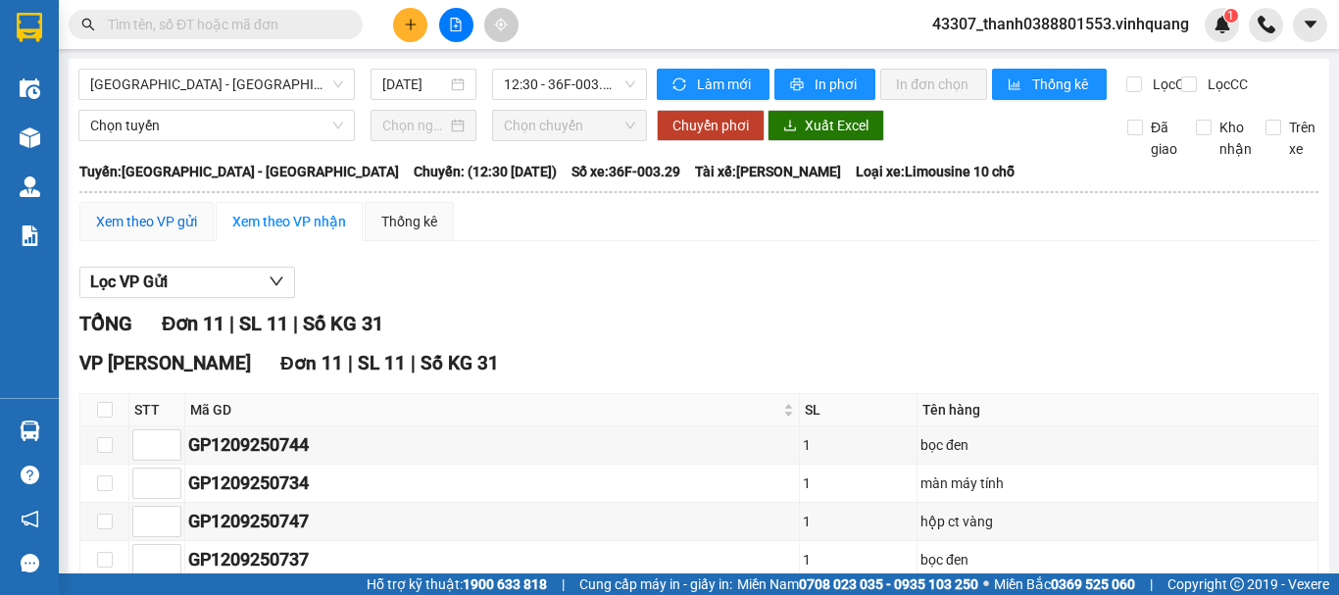
click at [147, 232] on div "Xem theo VP gửi" at bounding box center [146, 222] width 101 height 22
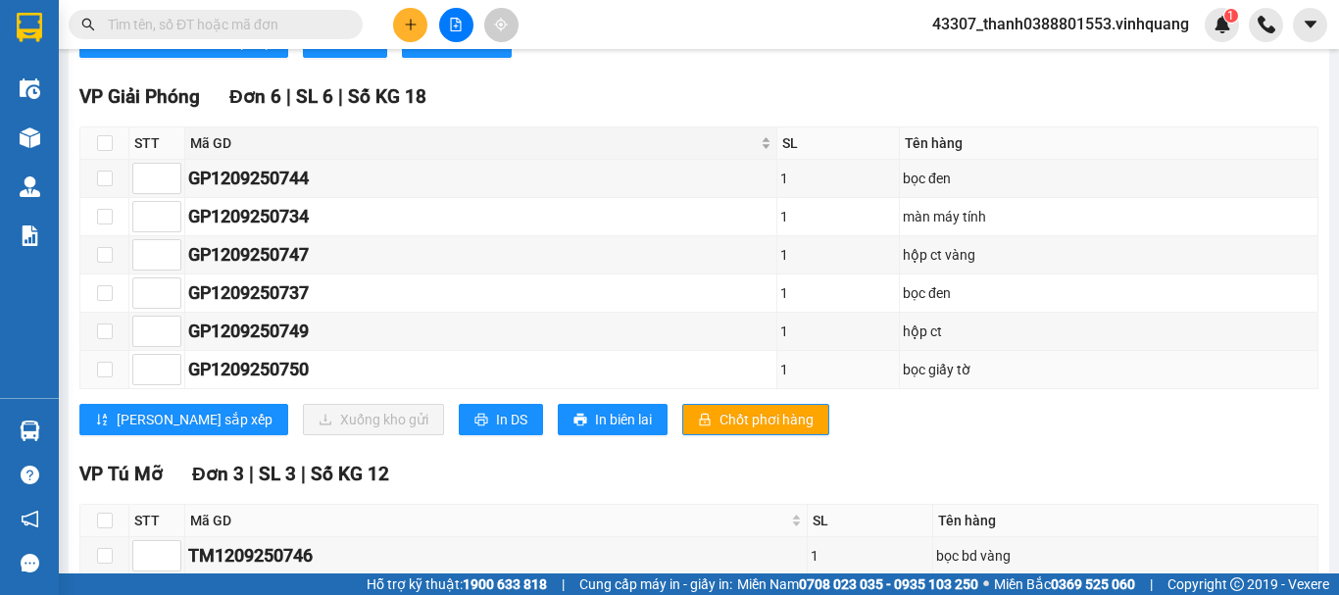
scroll to position [393, 0]
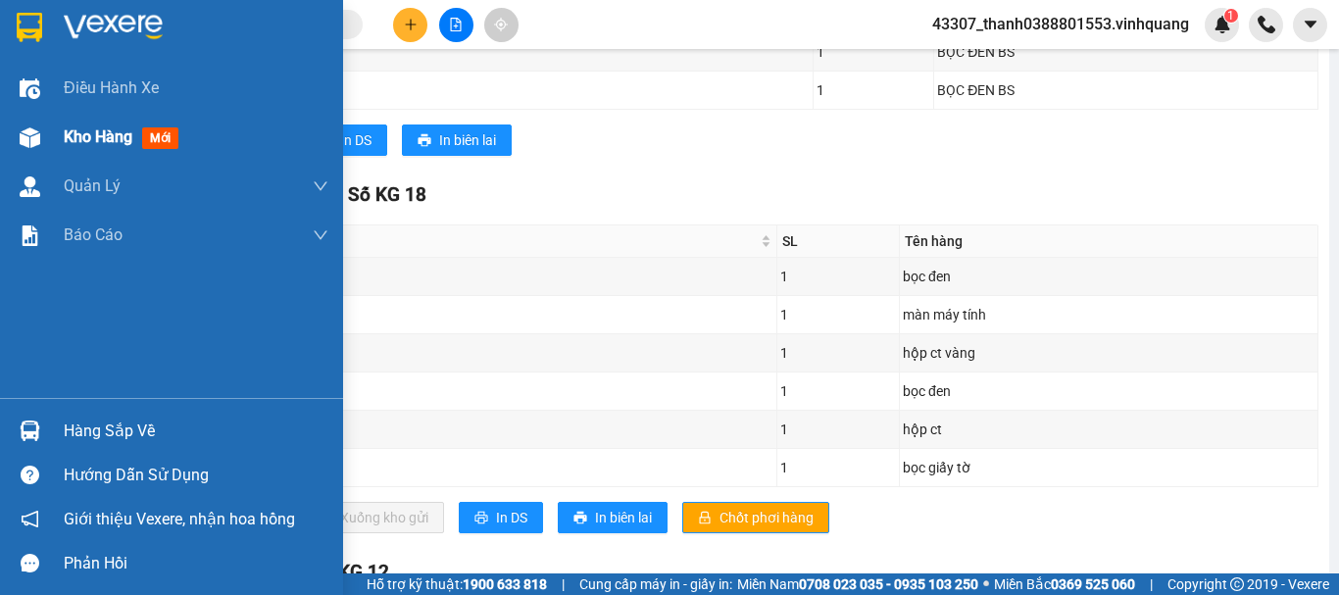
drag, startPoint x: 8, startPoint y: 124, endPoint x: 175, endPoint y: 132, distance: 167.9
click at [9, 125] on div "Kho hàng mới" at bounding box center [171, 137] width 343 height 49
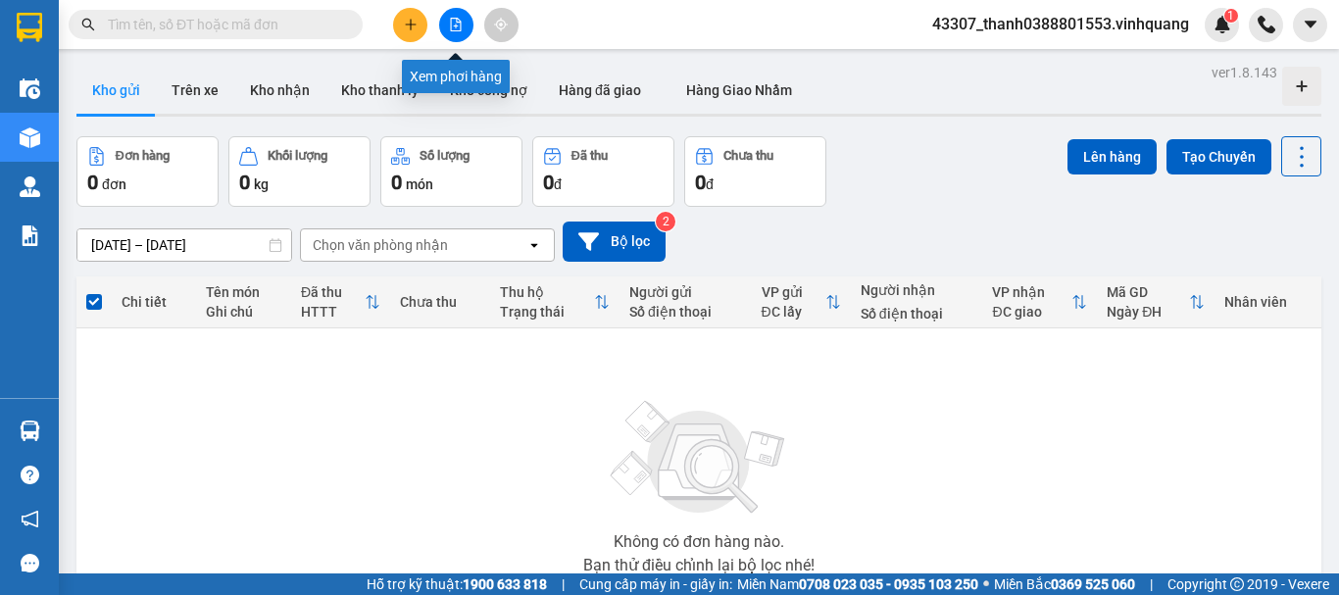
drag, startPoint x: 451, startPoint y: 25, endPoint x: 447, endPoint y: 48, distance: 23.9
click at [453, 25] on icon "file-add" at bounding box center [456, 25] width 14 height 14
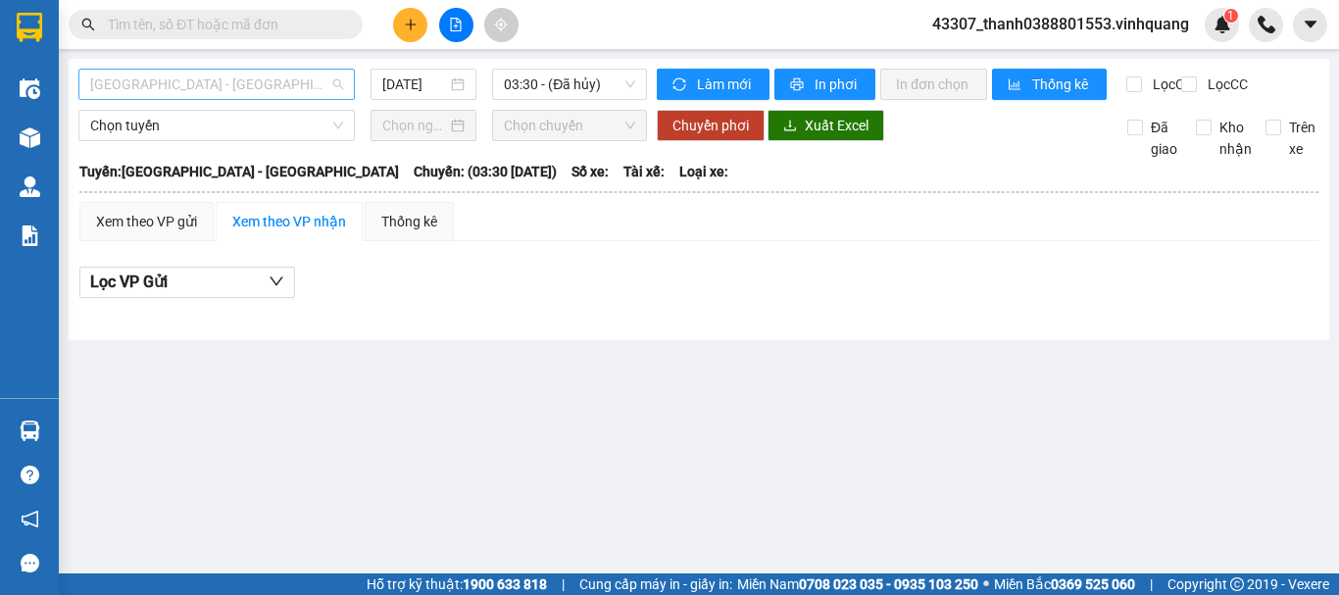
click at [215, 69] on div "[GEOGRAPHIC_DATA] - [GEOGRAPHIC_DATA]" at bounding box center [216, 84] width 276 height 31
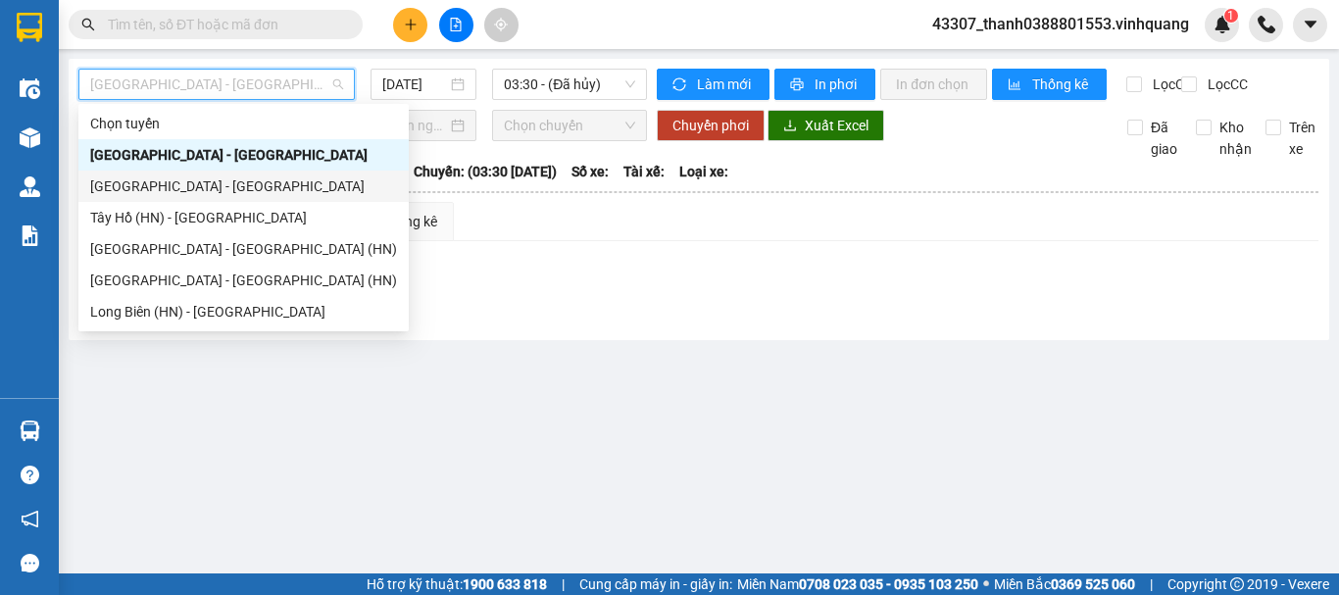
drag, startPoint x: 189, startPoint y: 177, endPoint x: 225, endPoint y: 168, distance: 36.6
click at [190, 177] on div "[GEOGRAPHIC_DATA] - [GEOGRAPHIC_DATA]" at bounding box center [243, 186] width 307 height 22
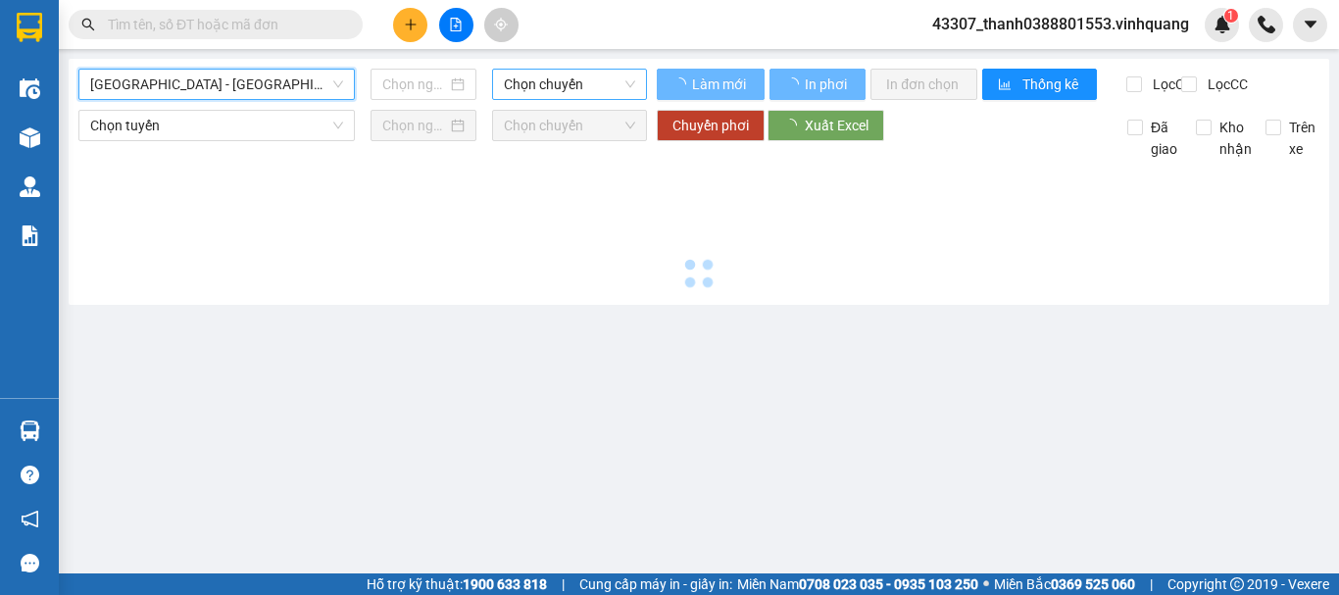
type input "[DATE]"
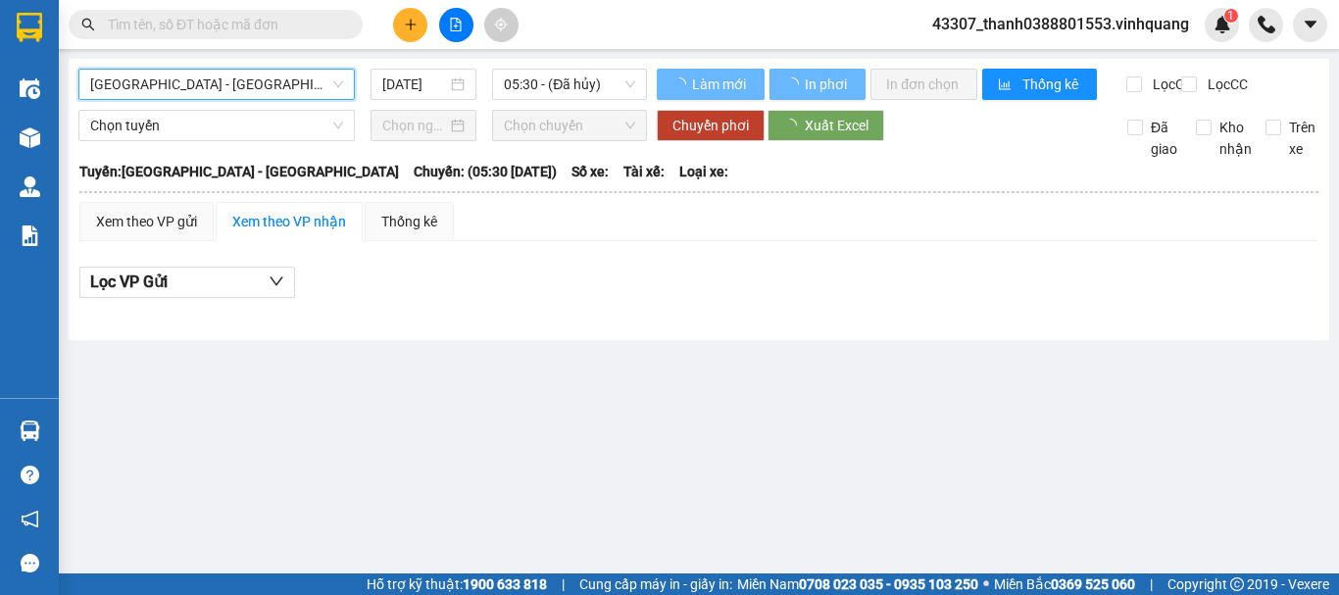
click at [539, 66] on div "Hà Nội - Thanh Hóa Hà Nội - Thanh Hóa 12/09/2025 05:30 - (Đã hủy) Làm mới In ph…" at bounding box center [699, 199] width 1261 height 281
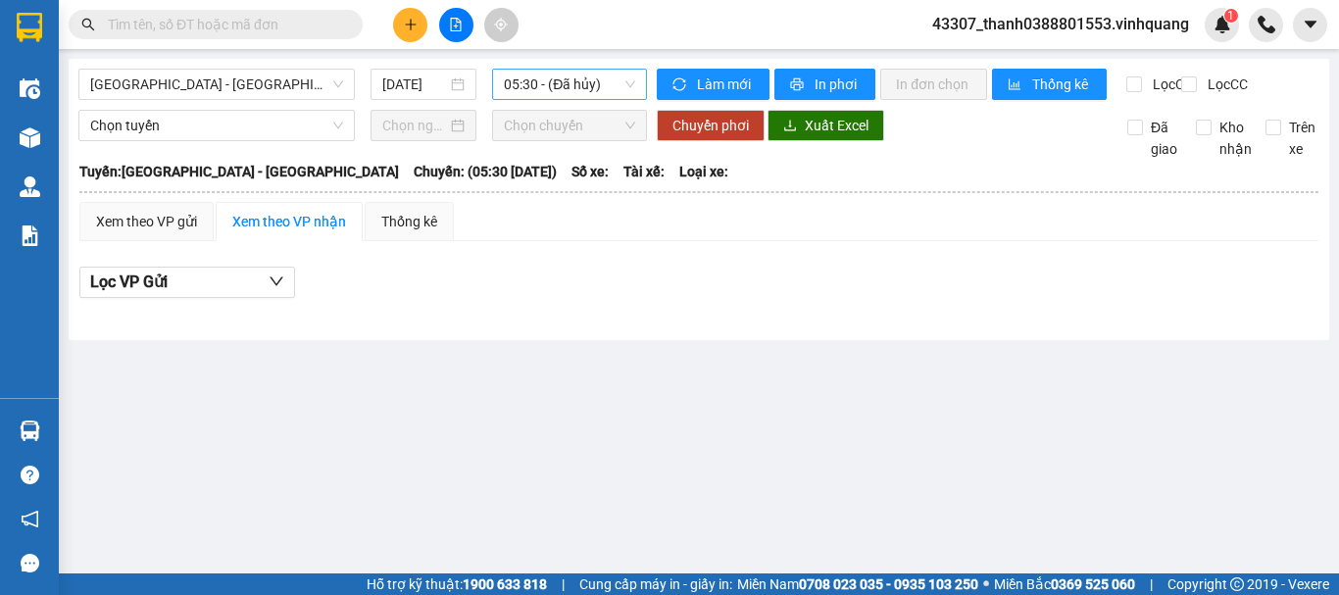
drag, startPoint x: 549, startPoint y: 76, endPoint x: 567, endPoint y: 97, distance: 27.1
click at [551, 77] on span "05:30 - (Đã hủy)" at bounding box center [569, 84] width 131 height 29
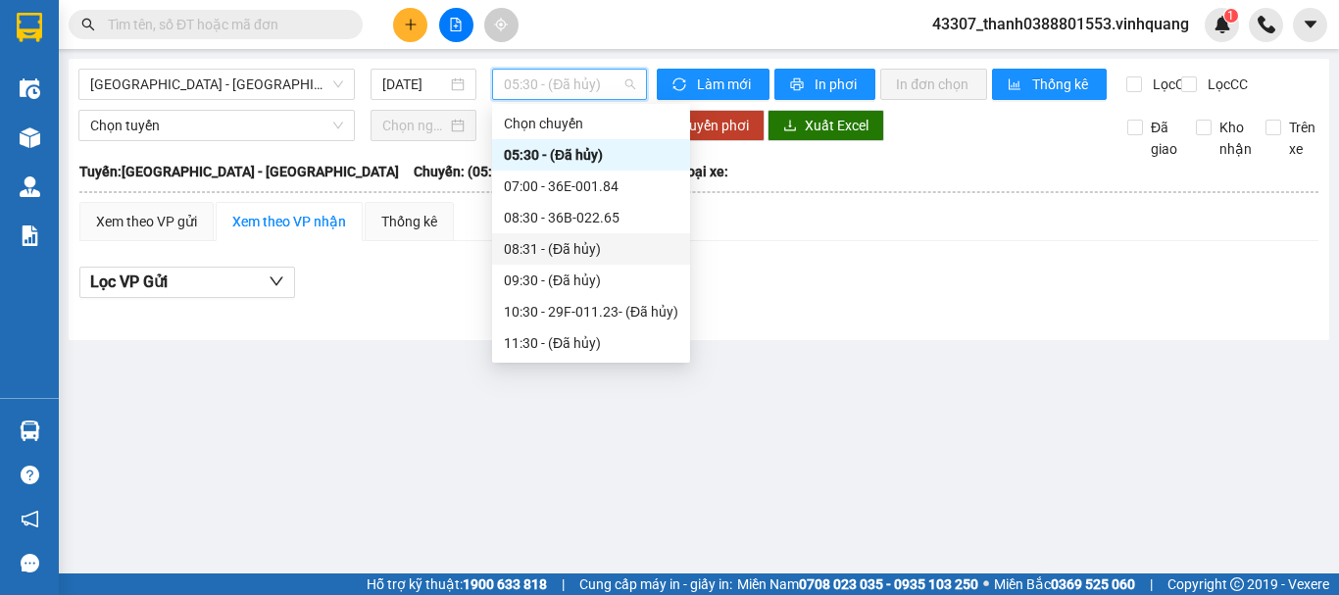
scroll to position [98, 0]
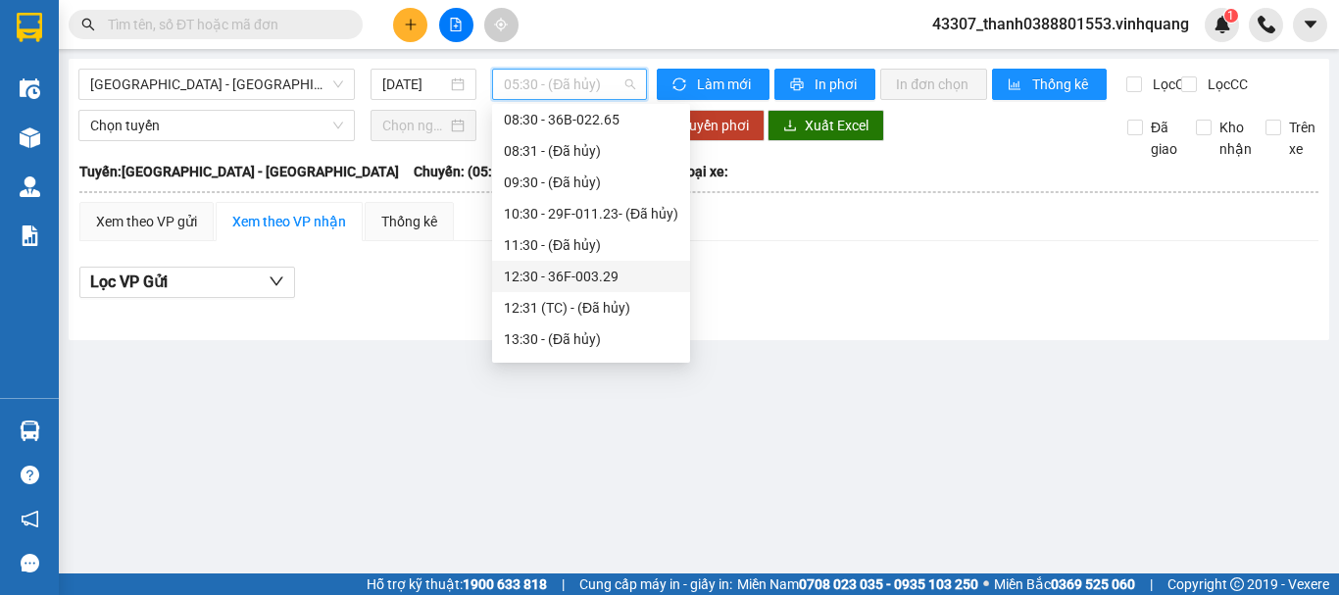
click at [557, 277] on div "12:30 - 36F-003.29" at bounding box center [591, 277] width 175 height 22
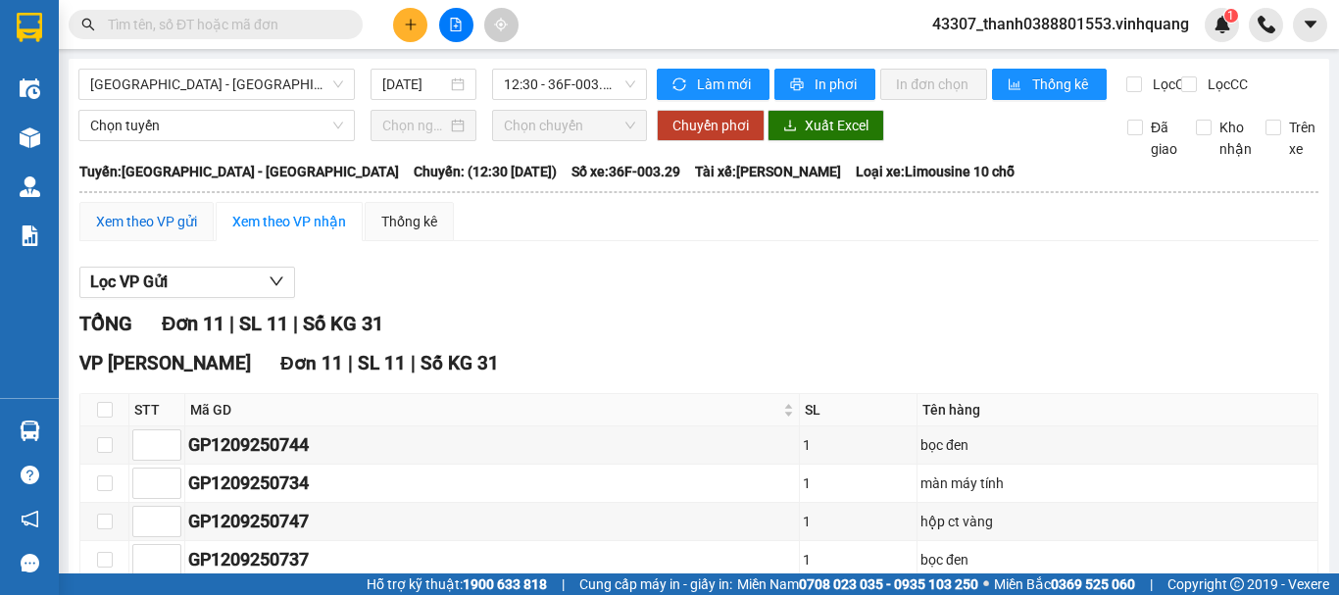
click at [184, 230] on div "Xem theo VP gửi" at bounding box center [146, 222] width 101 height 22
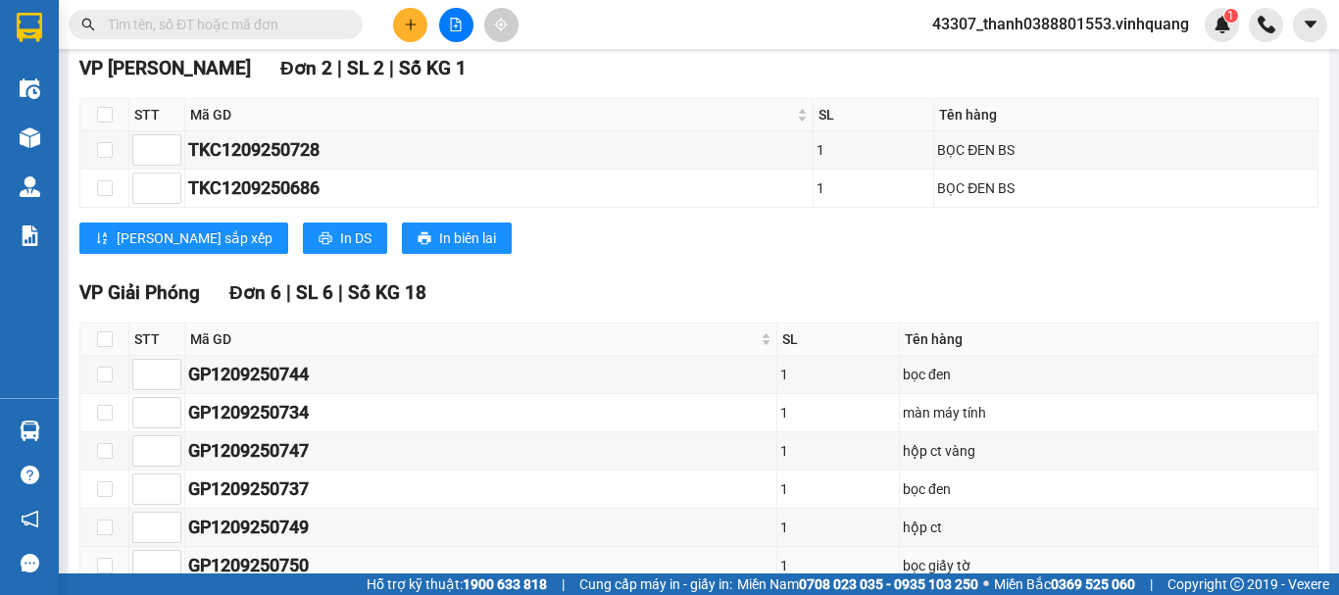
scroll to position [99, 0]
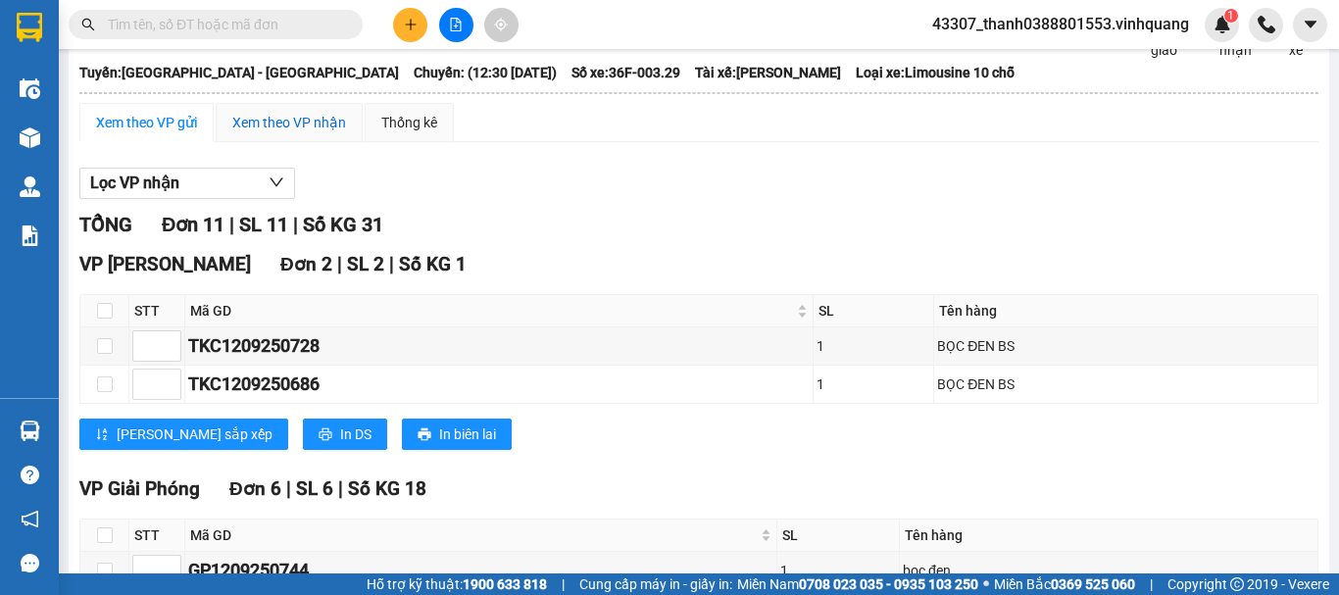
click at [303, 133] on div "Xem theo VP nhận" at bounding box center [289, 123] width 114 height 22
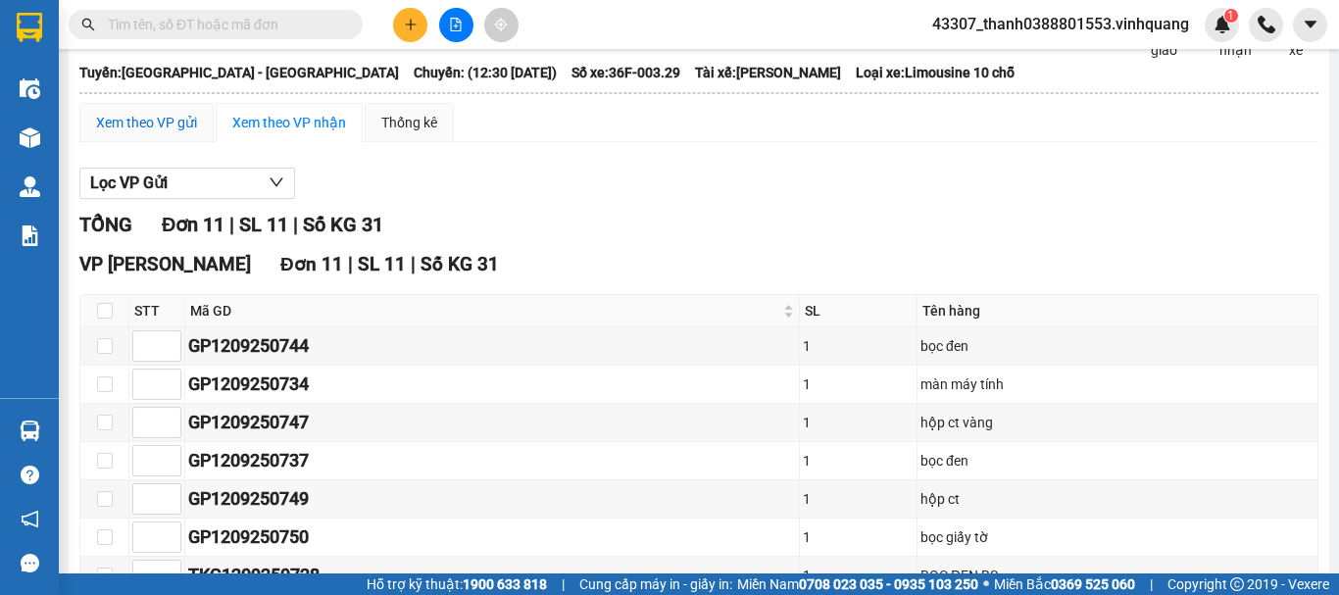
click at [140, 133] on div "Xem theo VP gửi" at bounding box center [146, 123] width 101 height 22
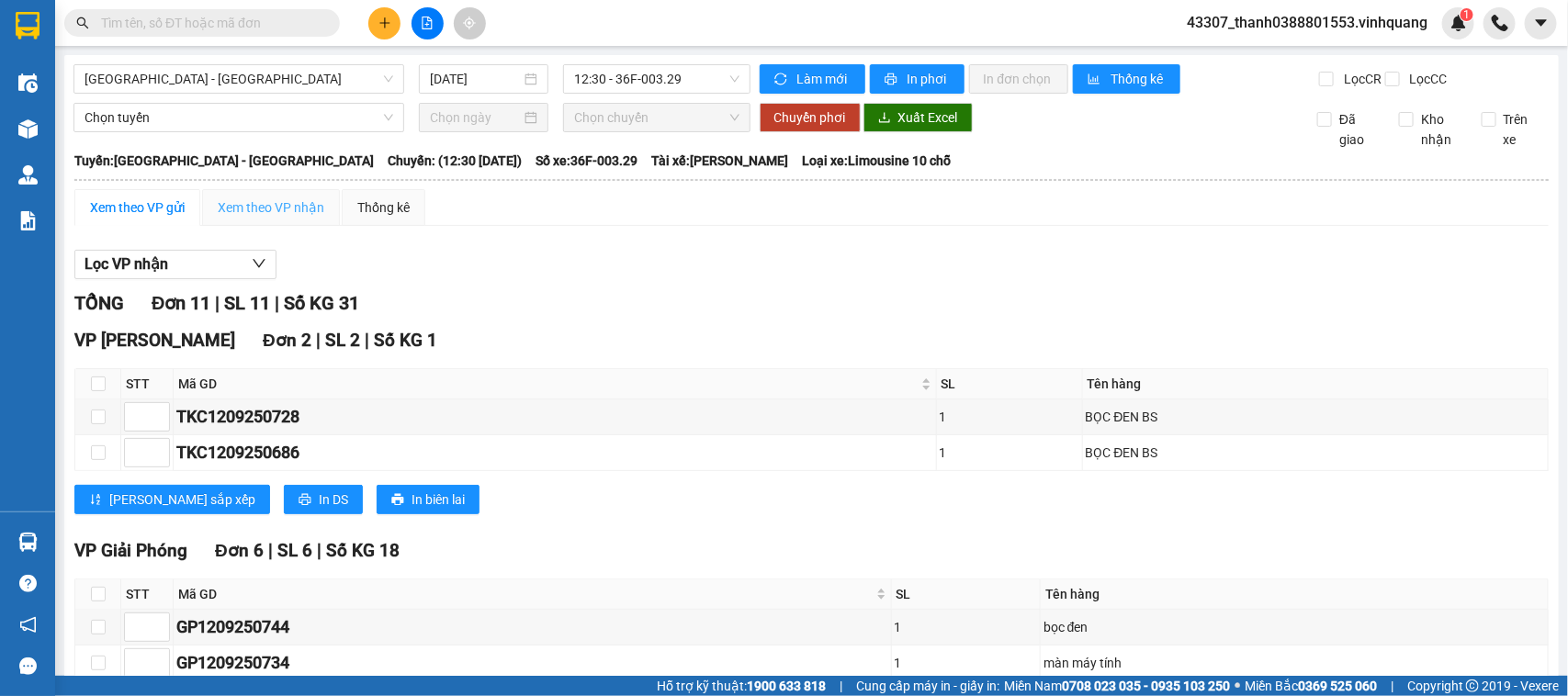
click at [237, 226] on div "Xem theo VP nhận" at bounding box center [271, 207] width 138 height 37
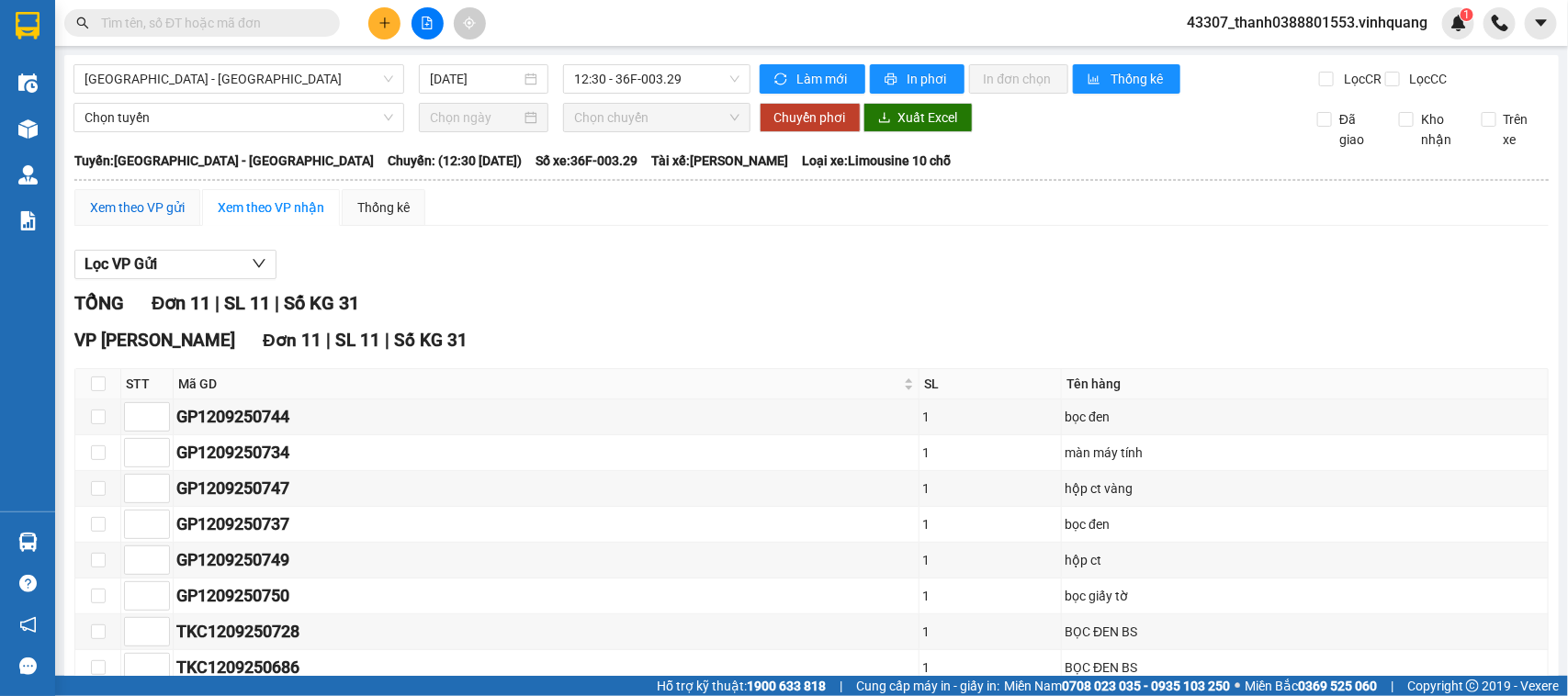
click at [128, 216] on div "Xem theo VP gửi" at bounding box center [137, 208] width 95 height 21
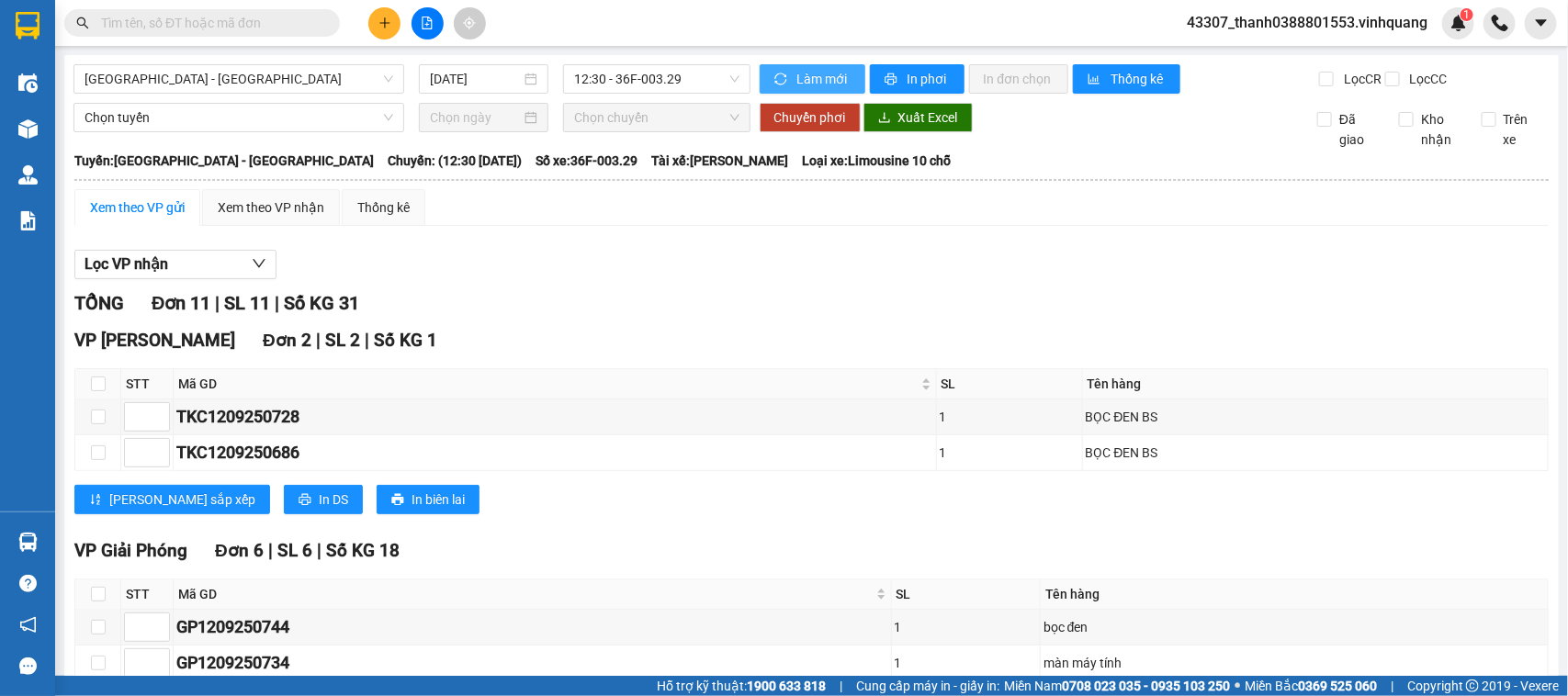
click at [764, 80] on button "Làm mới" at bounding box center [812, 79] width 106 height 29
click at [249, 226] on div "Xem theo VP nhận" at bounding box center [271, 207] width 138 height 37
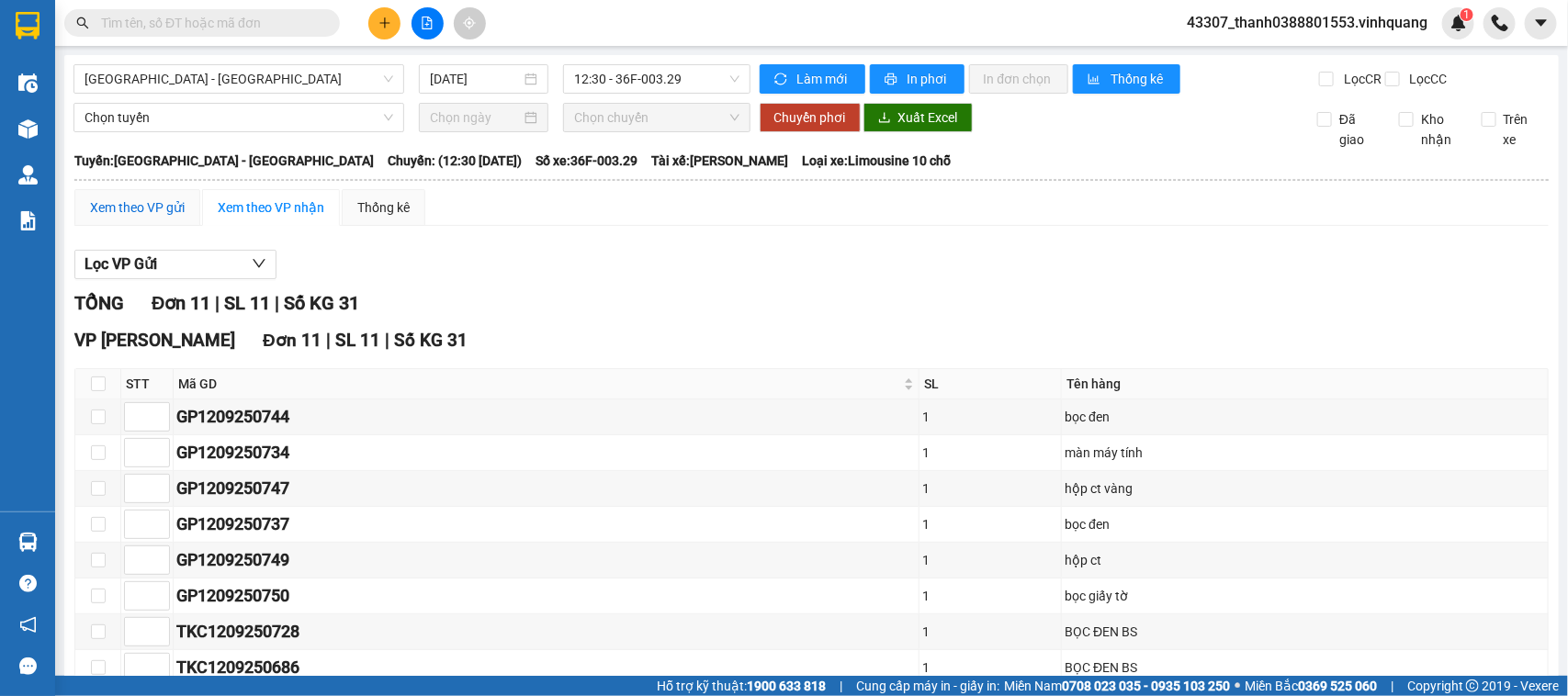
click at [140, 217] on div "Xem theo VP gửi" at bounding box center [137, 208] width 95 height 21
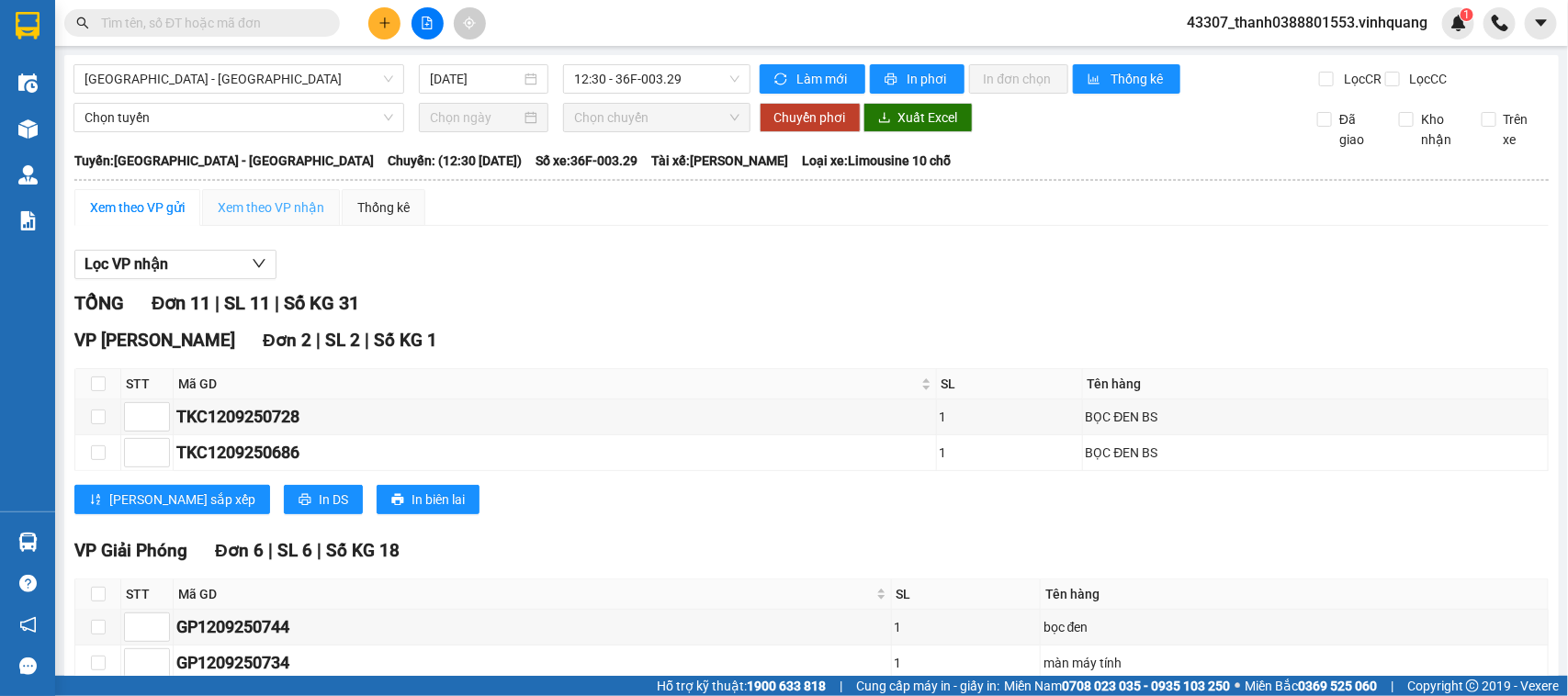
drag, startPoint x: 249, startPoint y: 207, endPoint x: 217, endPoint y: 213, distance: 32.6
click at [249, 208] on div "Xem theo VP nhận" at bounding box center [271, 207] width 138 height 37
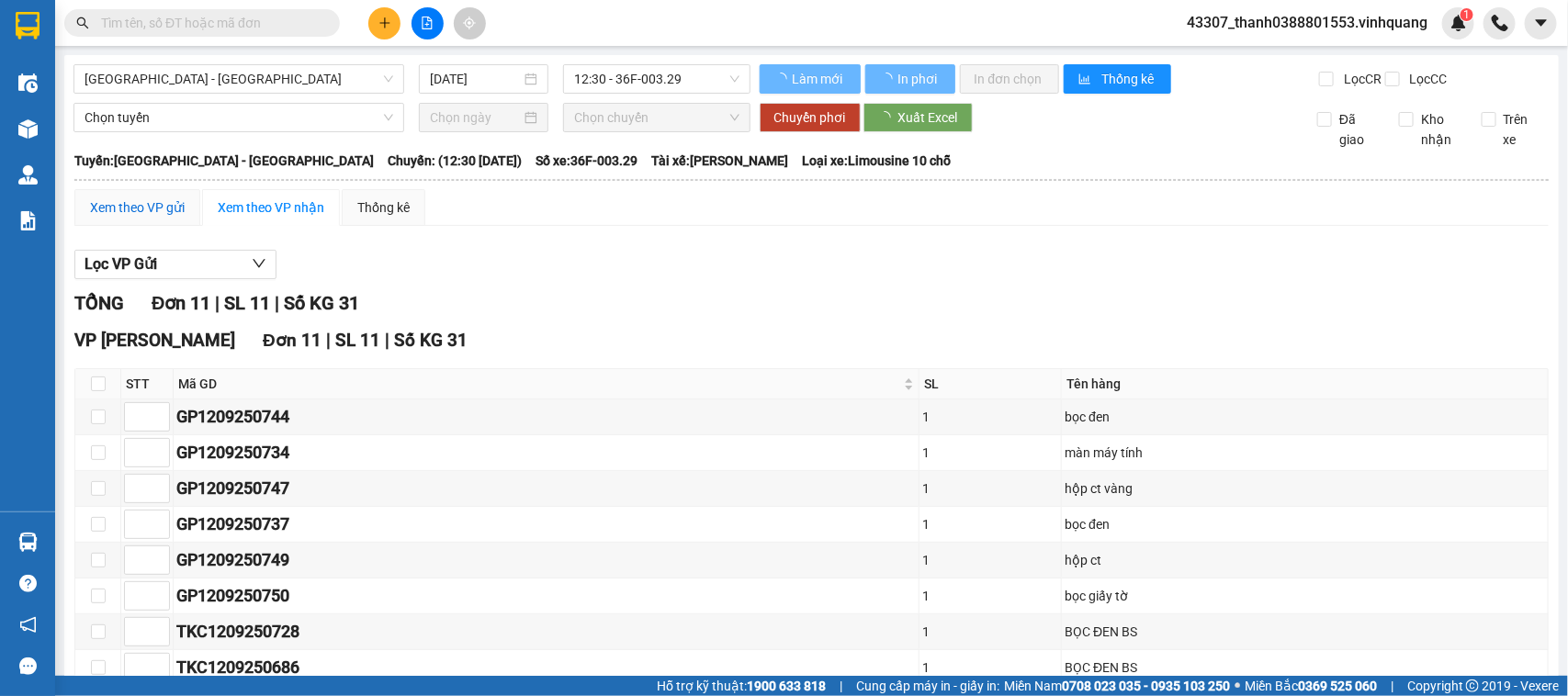
click at [130, 217] on div "Xem theo VP gửi" at bounding box center [137, 208] width 95 height 21
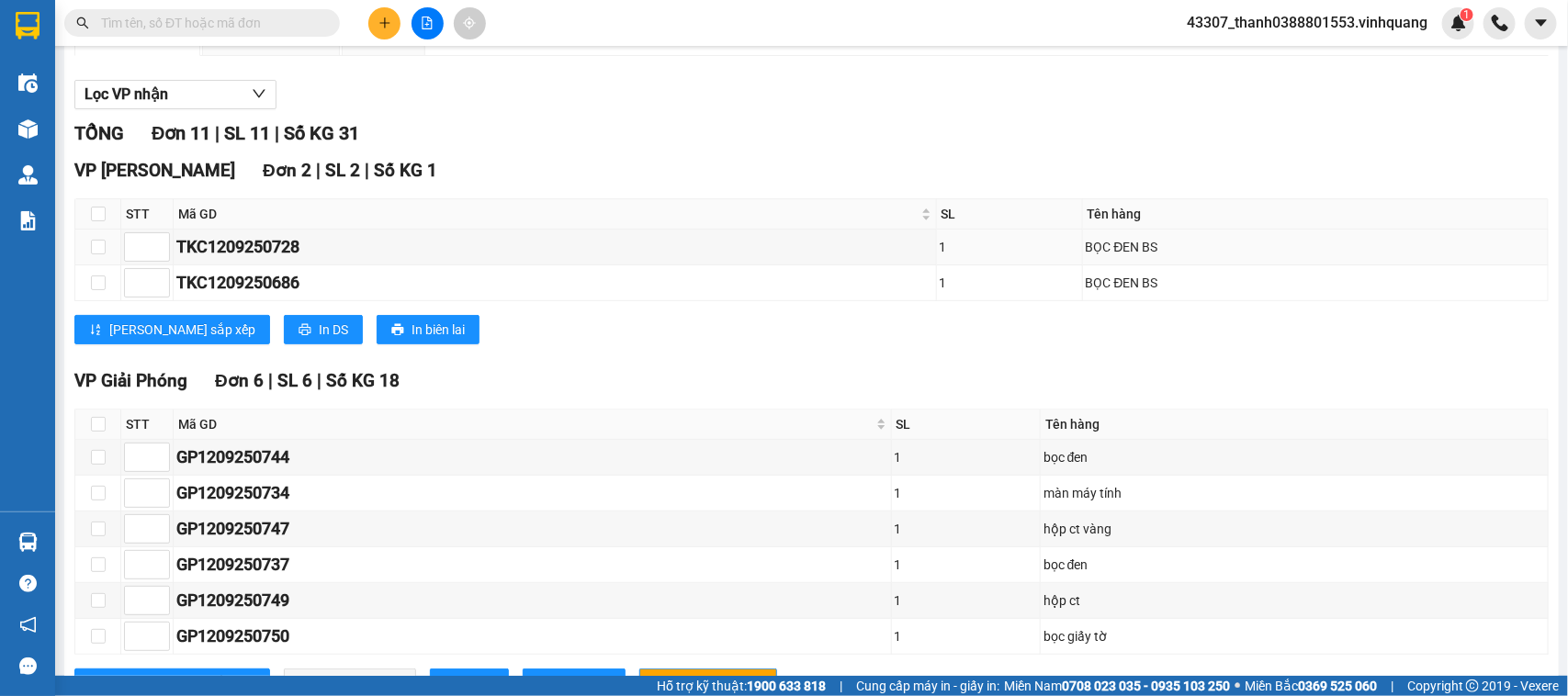
scroll to position [55, 0]
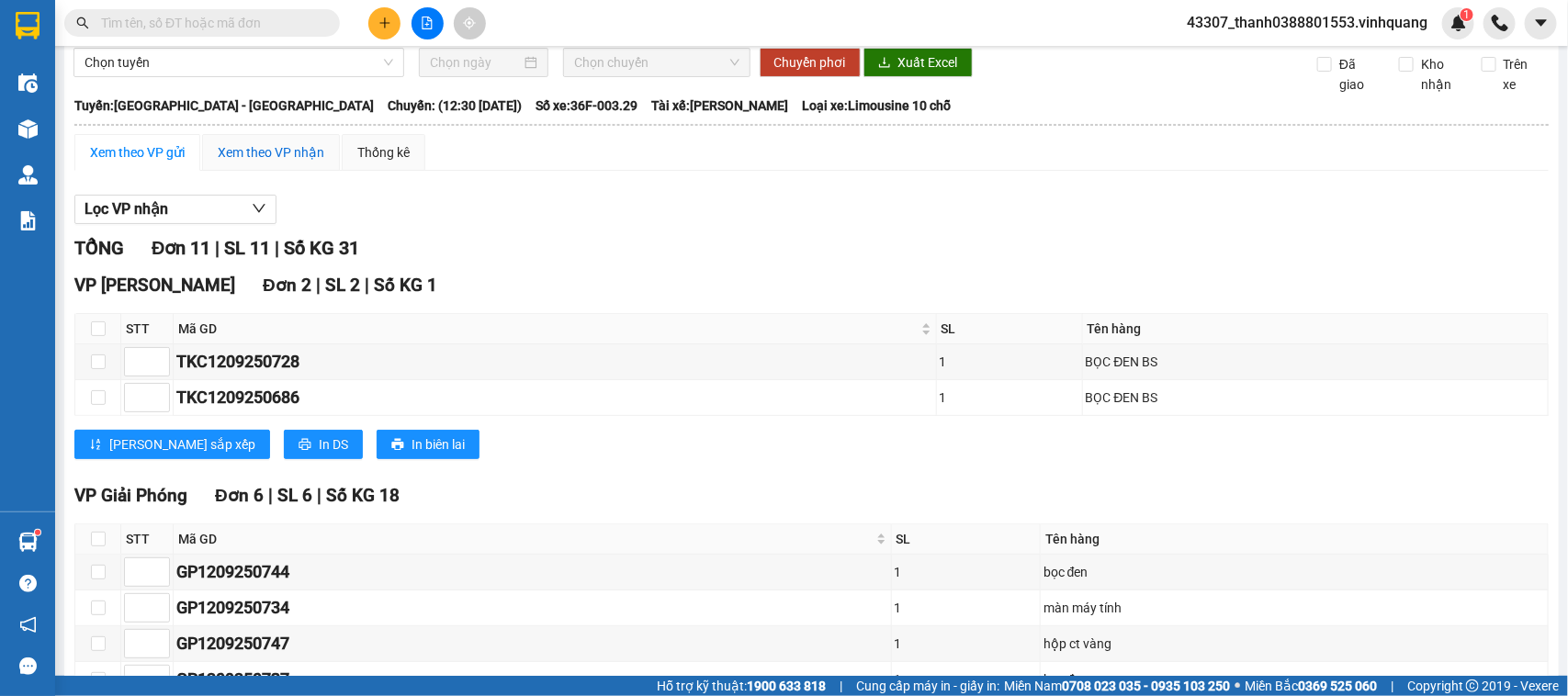
click at [290, 163] on div "Xem theo VP nhận" at bounding box center [271, 153] width 107 height 21
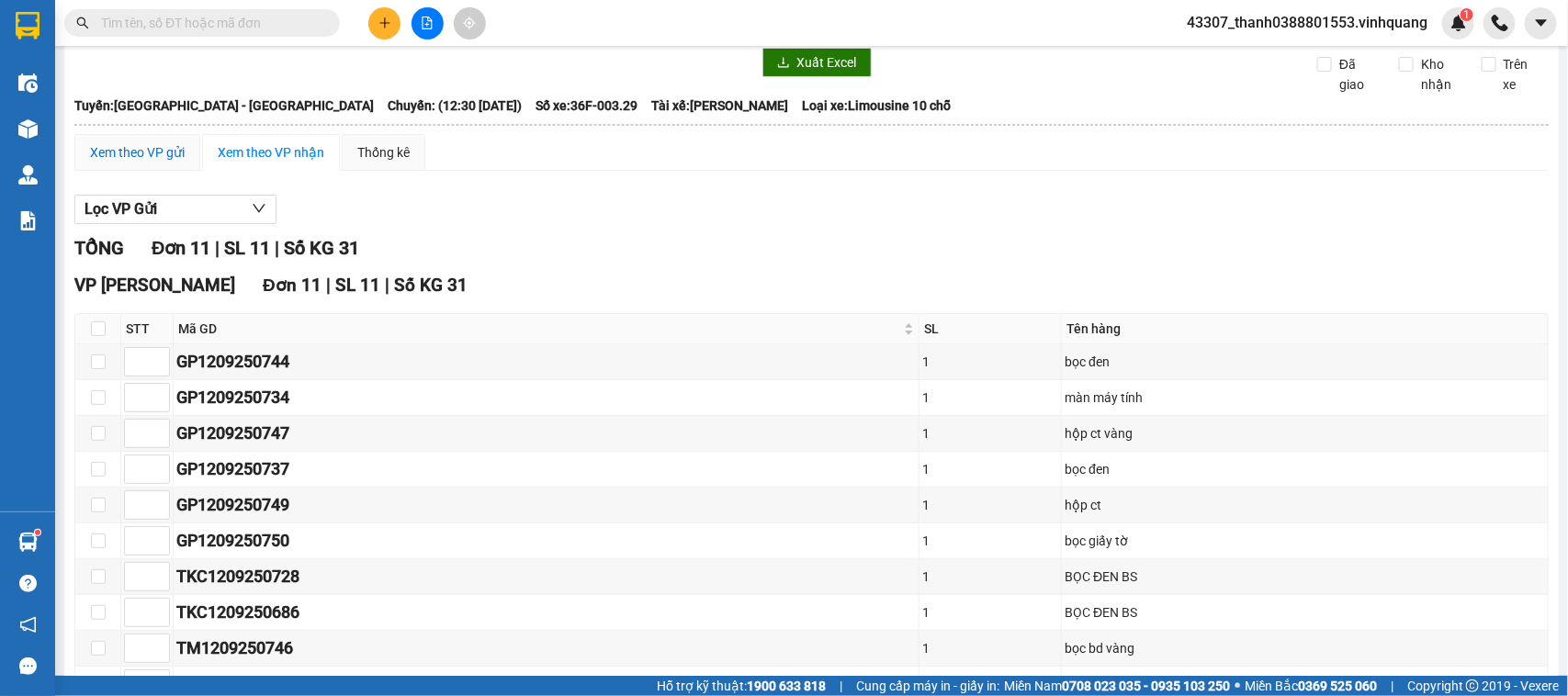
click at [140, 163] on div "Xem theo VP gửi" at bounding box center [137, 153] width 95 height 21
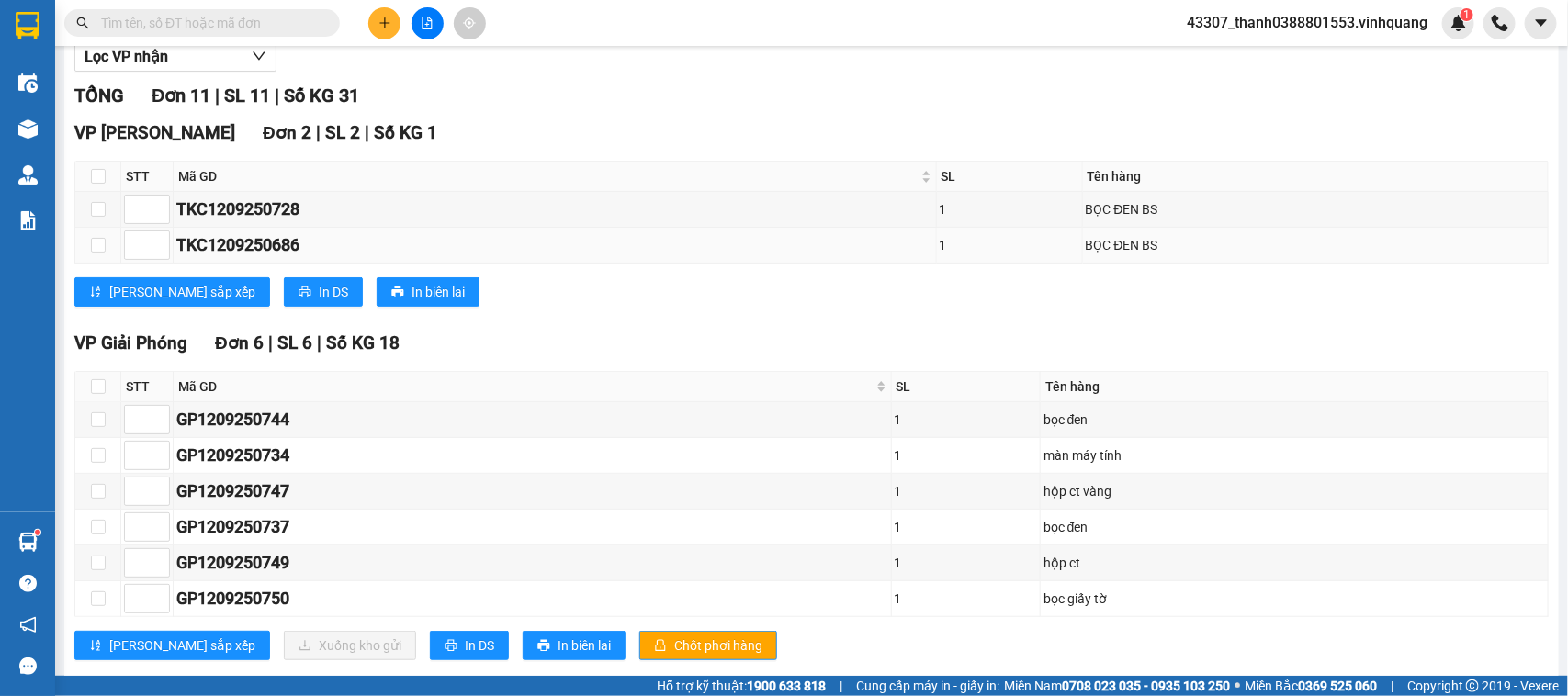
scroll to position [93, 0]
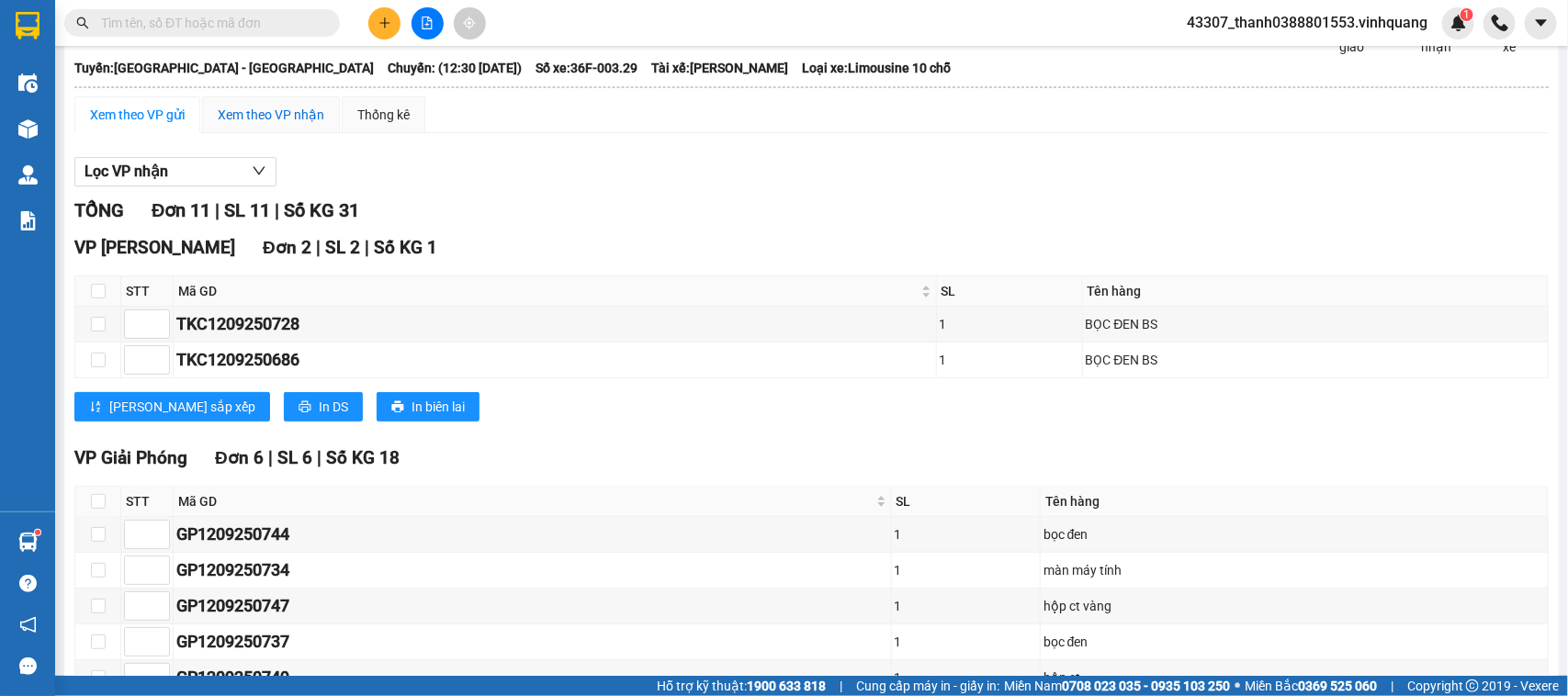
click at [281, 125] on div "Xem theo VP nhận" at bounding box center [271, 115] width 107 height 21
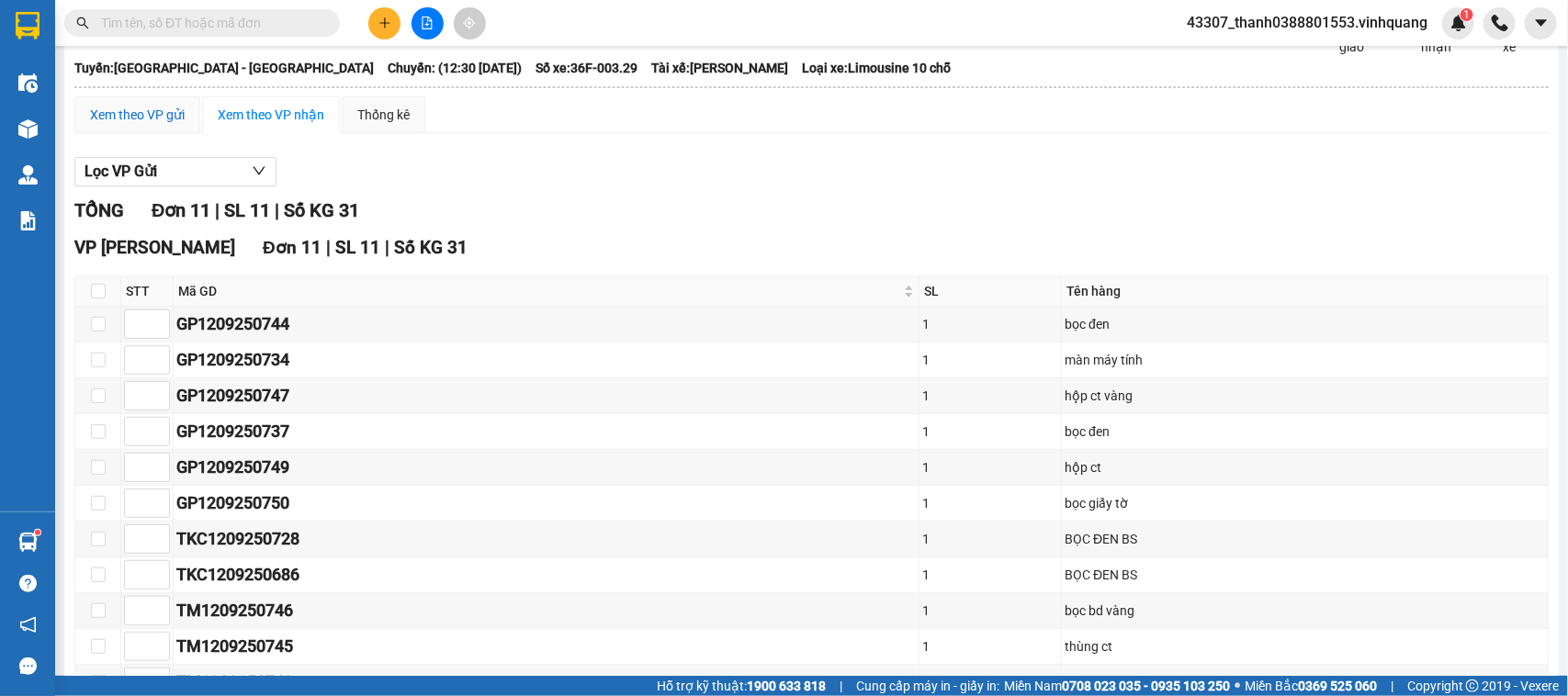
click at [154, 120] on div "Xem theo VP gửi" at bounding box center [137, 115] width 95 height 21
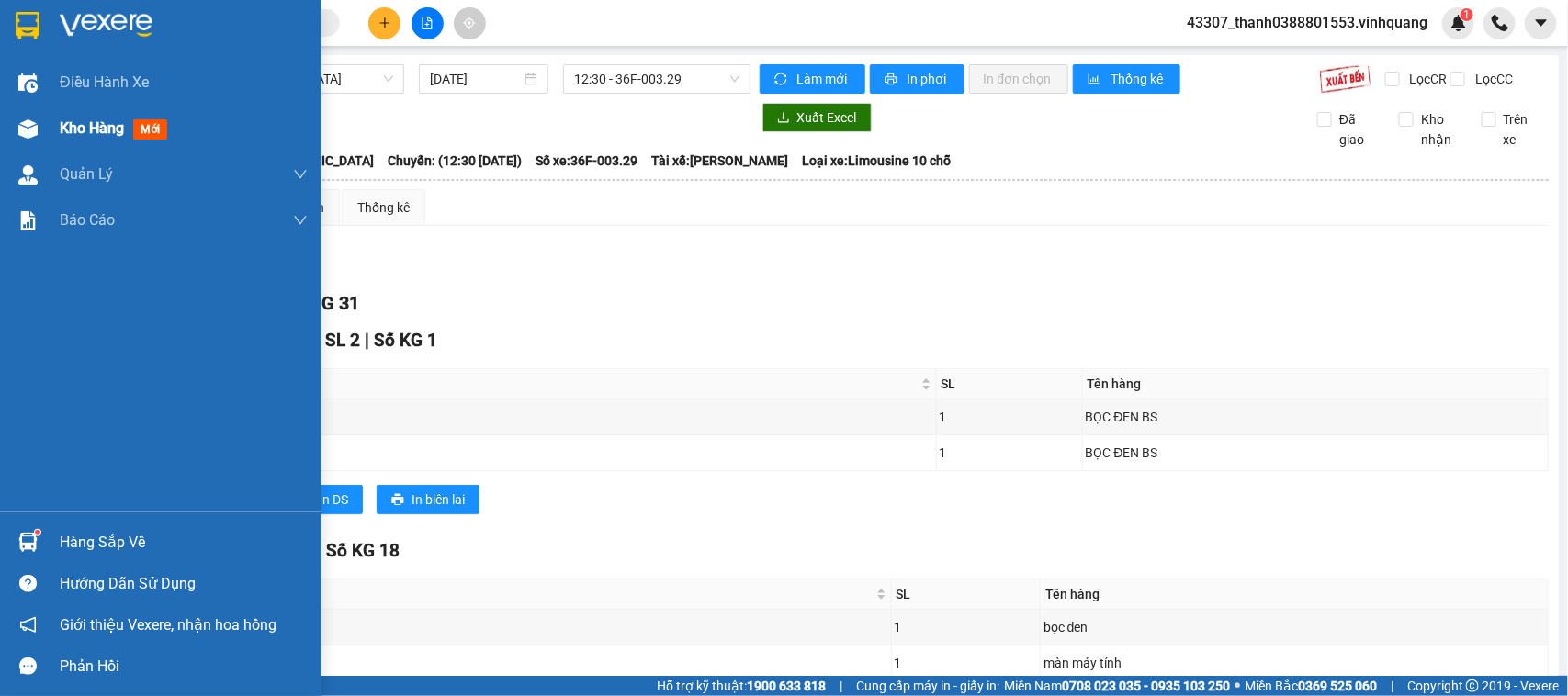
click at [25, 126] on img at bounding box center [28, 128] width 20 height 20
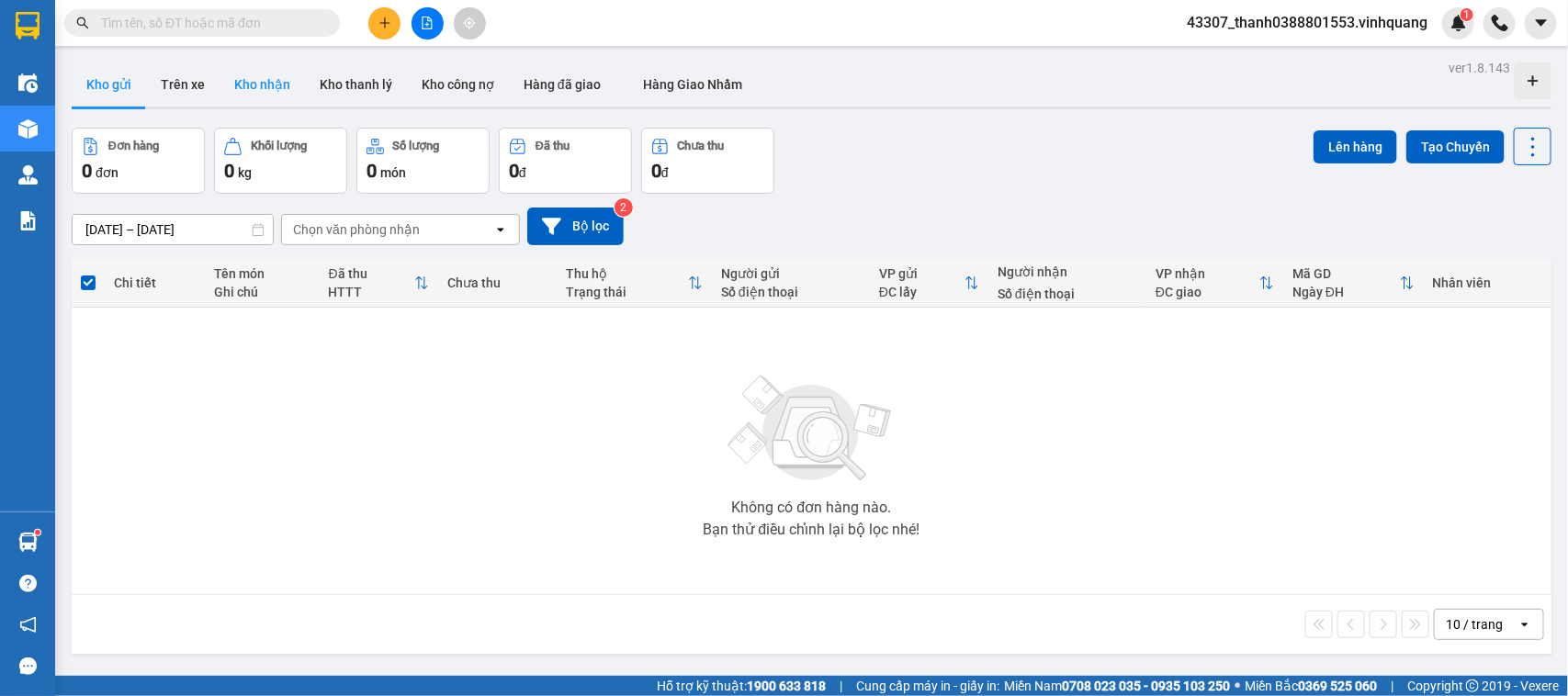
click at [259, 93] on button "Kho nhận" at bounding box center [261, 84] width 85 height 44
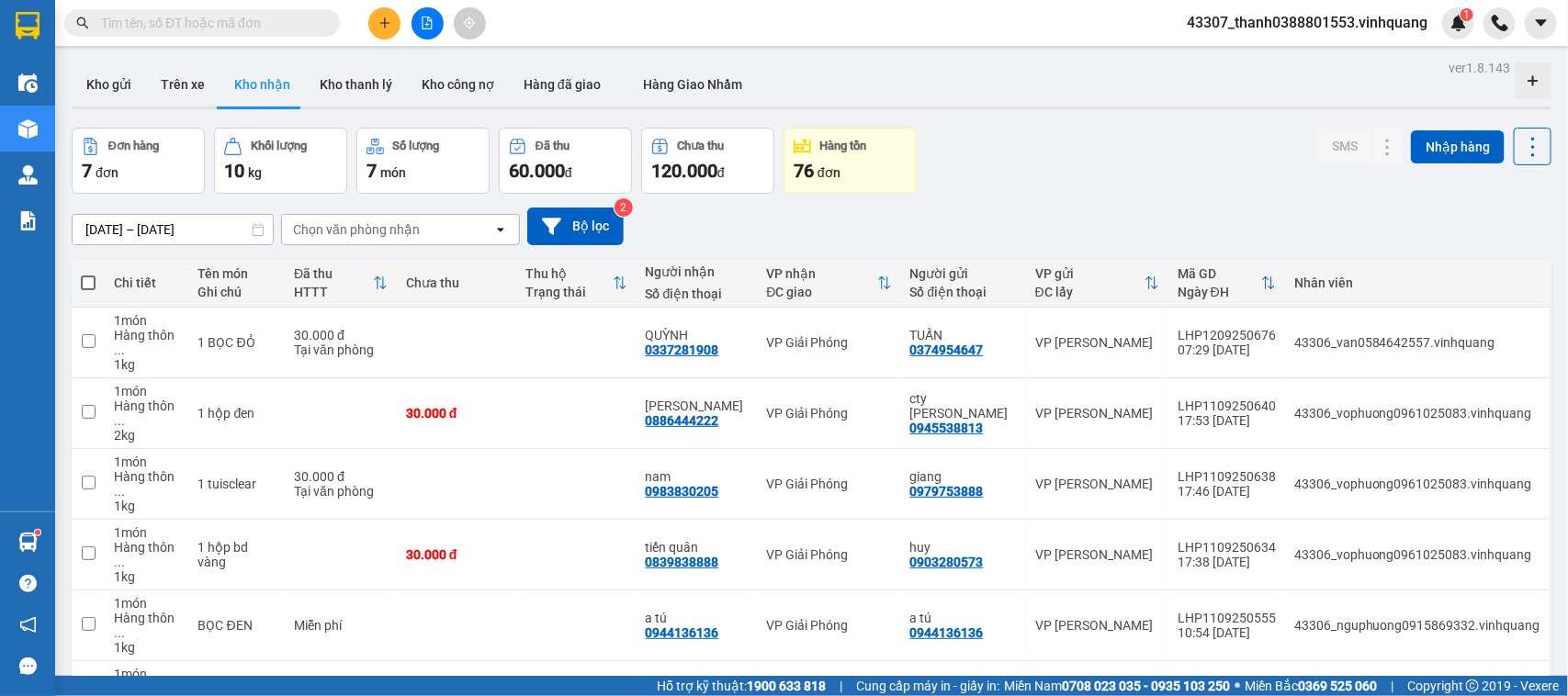
scroll to position [101, 0]
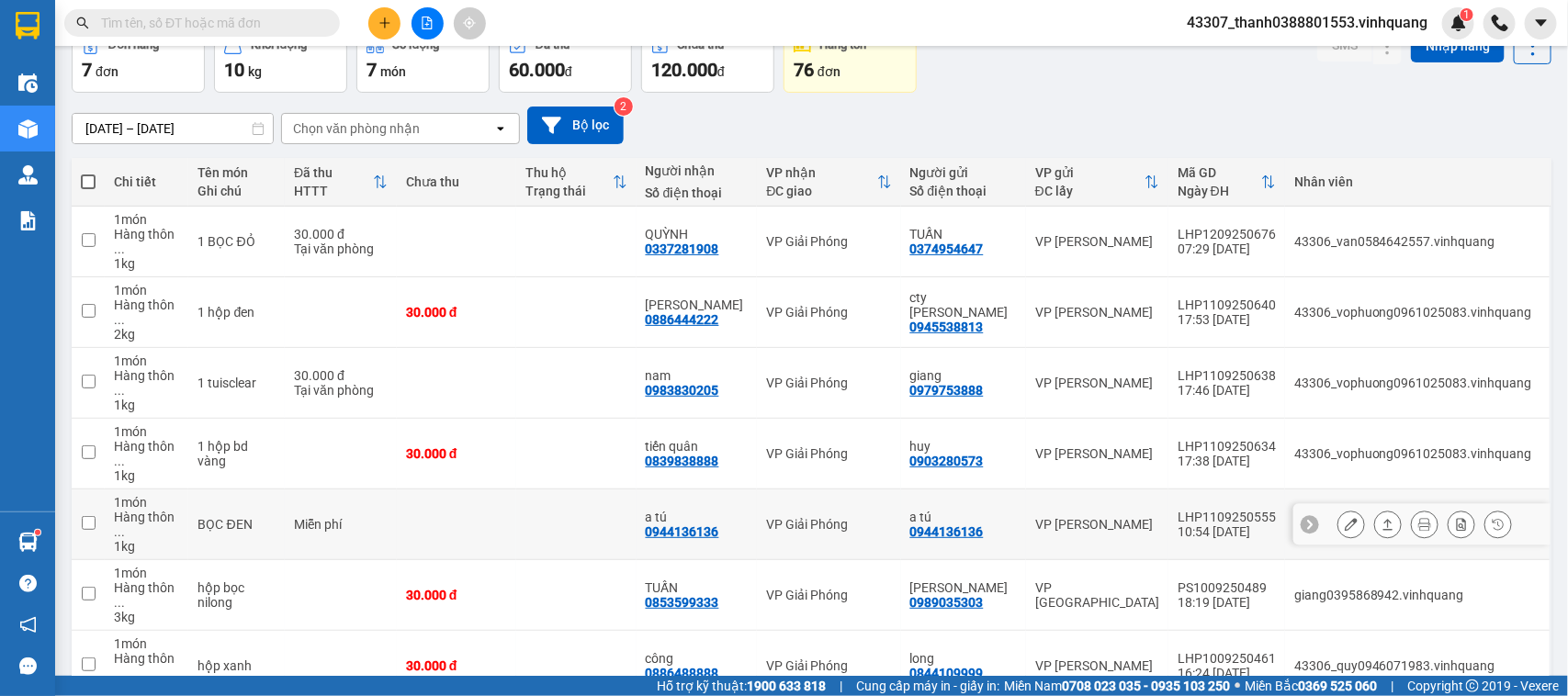
click at [705, 525] on div "0944136136" at bounding box center [682, 532] width 73 height 15
copy div "0944136136"
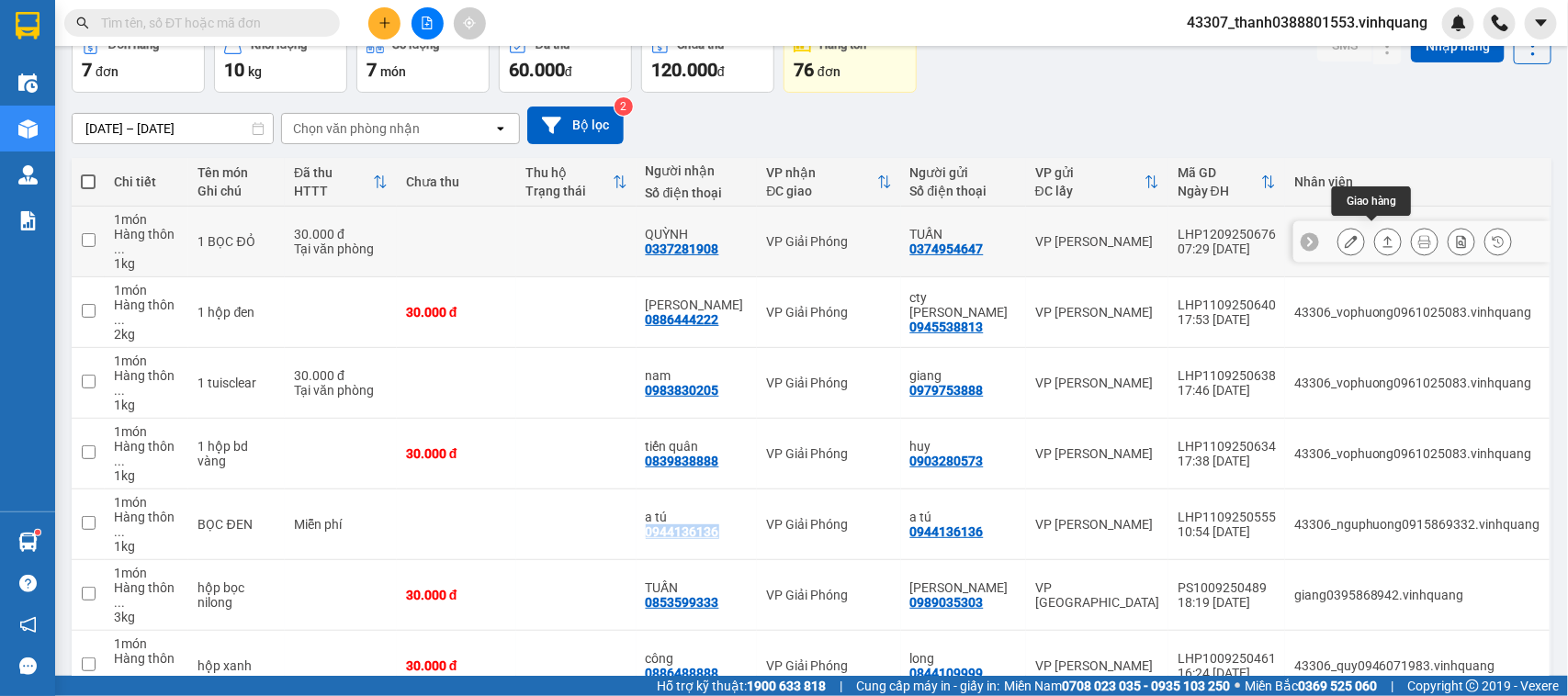
click at [1382, 236] on icon at bounding box center [1388, 242] width 13 height 13
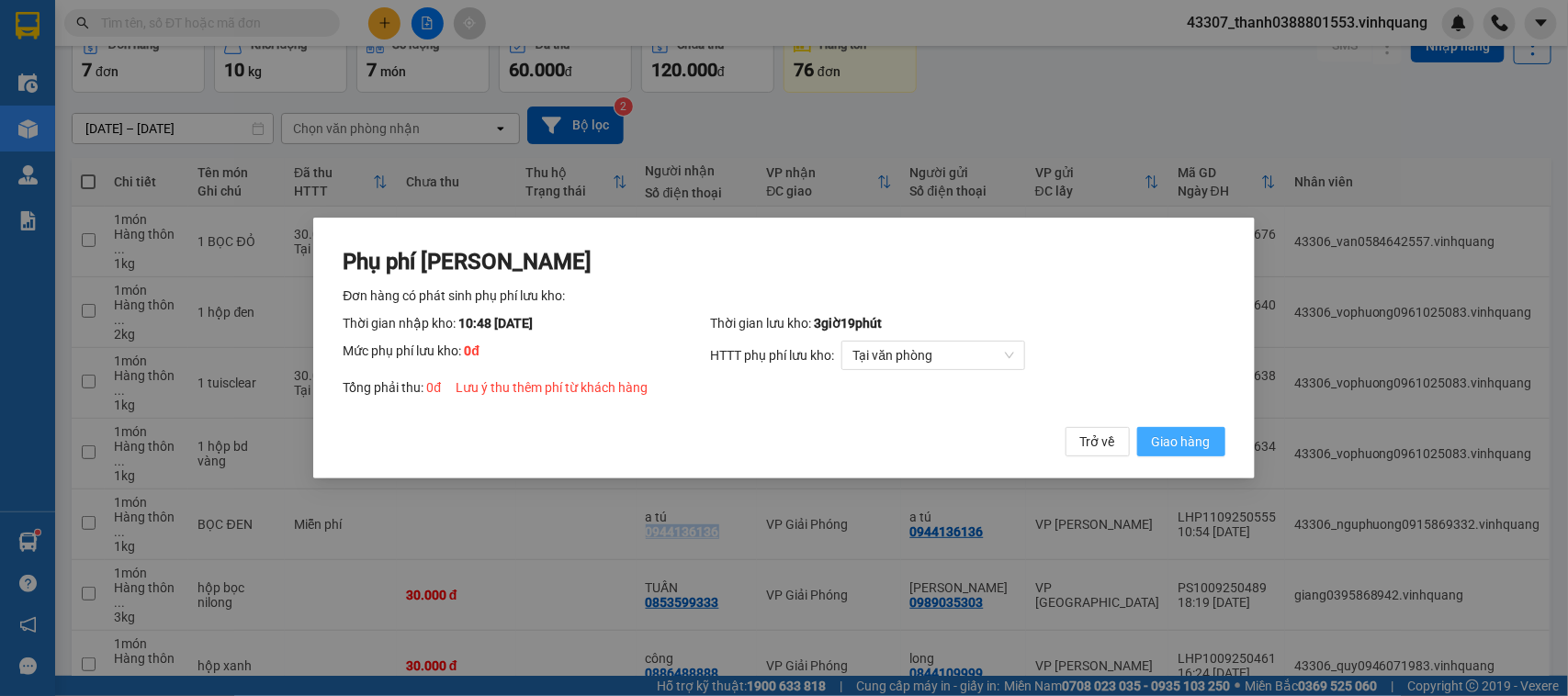
click at [1194, 441] on span "Giao hàng" at bounding box center [1180, 442] width 59 height 21
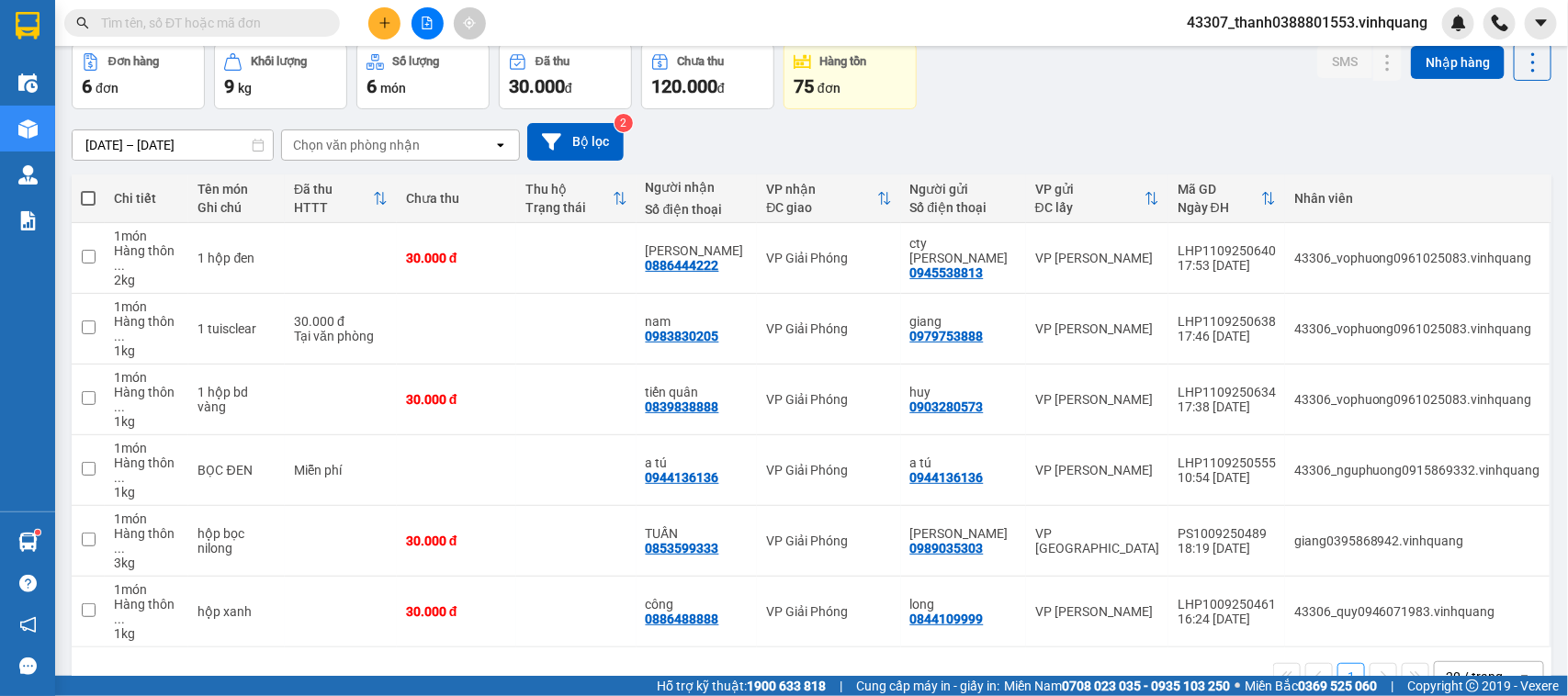
scroll to position [0, 0]
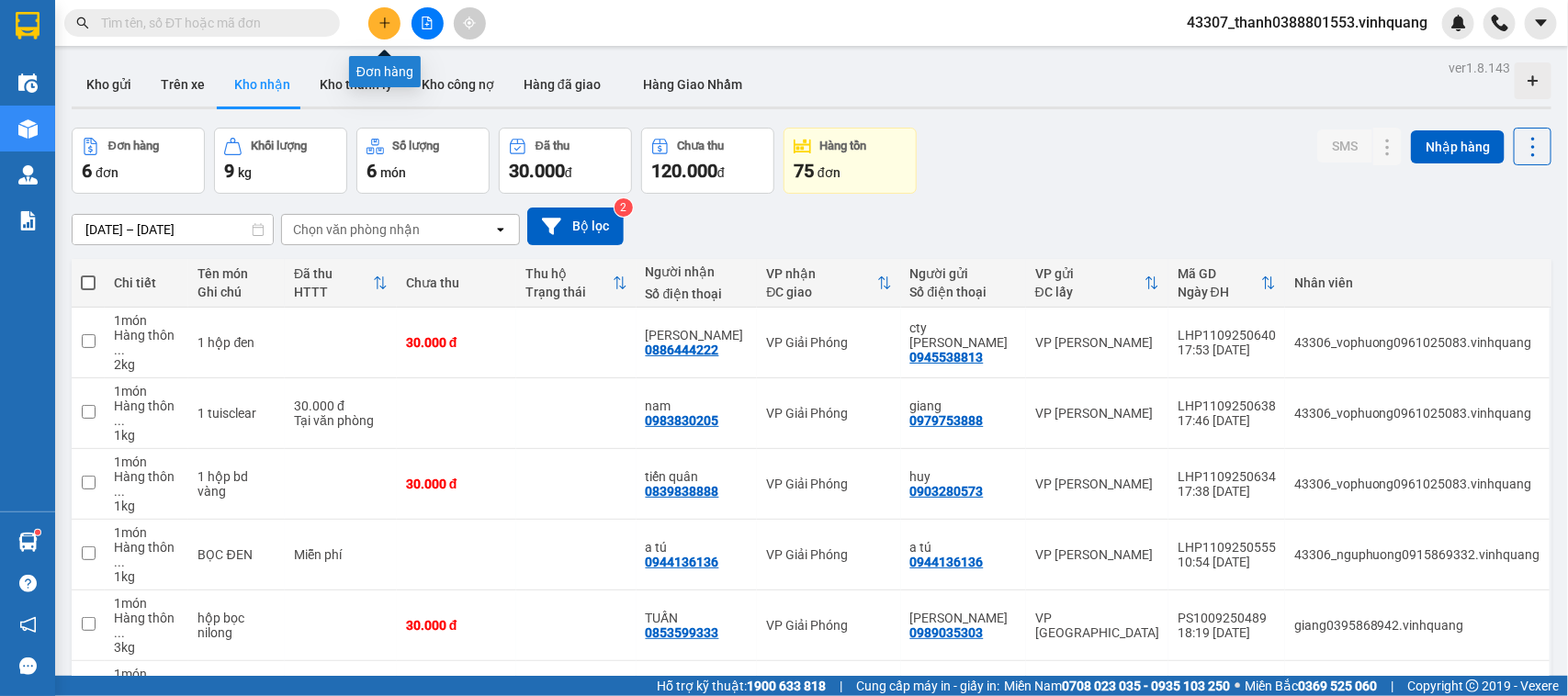
click at [391, 23] on icon "plus" at bounding box center [385, 23] width 13 height 13
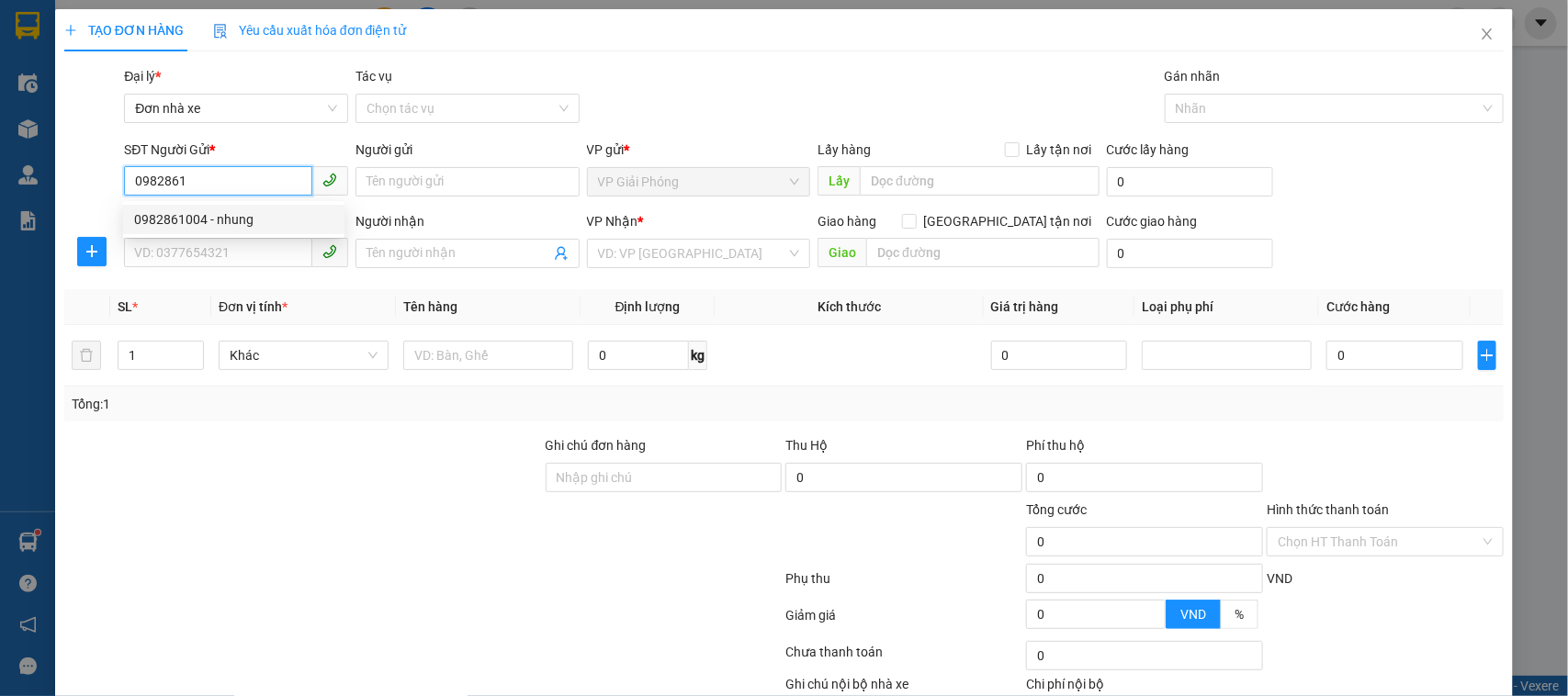
click at [185, 222] on div "0982861004 - nhung" at bounding box center [233, 220] width 200 height 21
type input "0982861004"
type input "nhung"
type input "0943241992"
type input "trang"
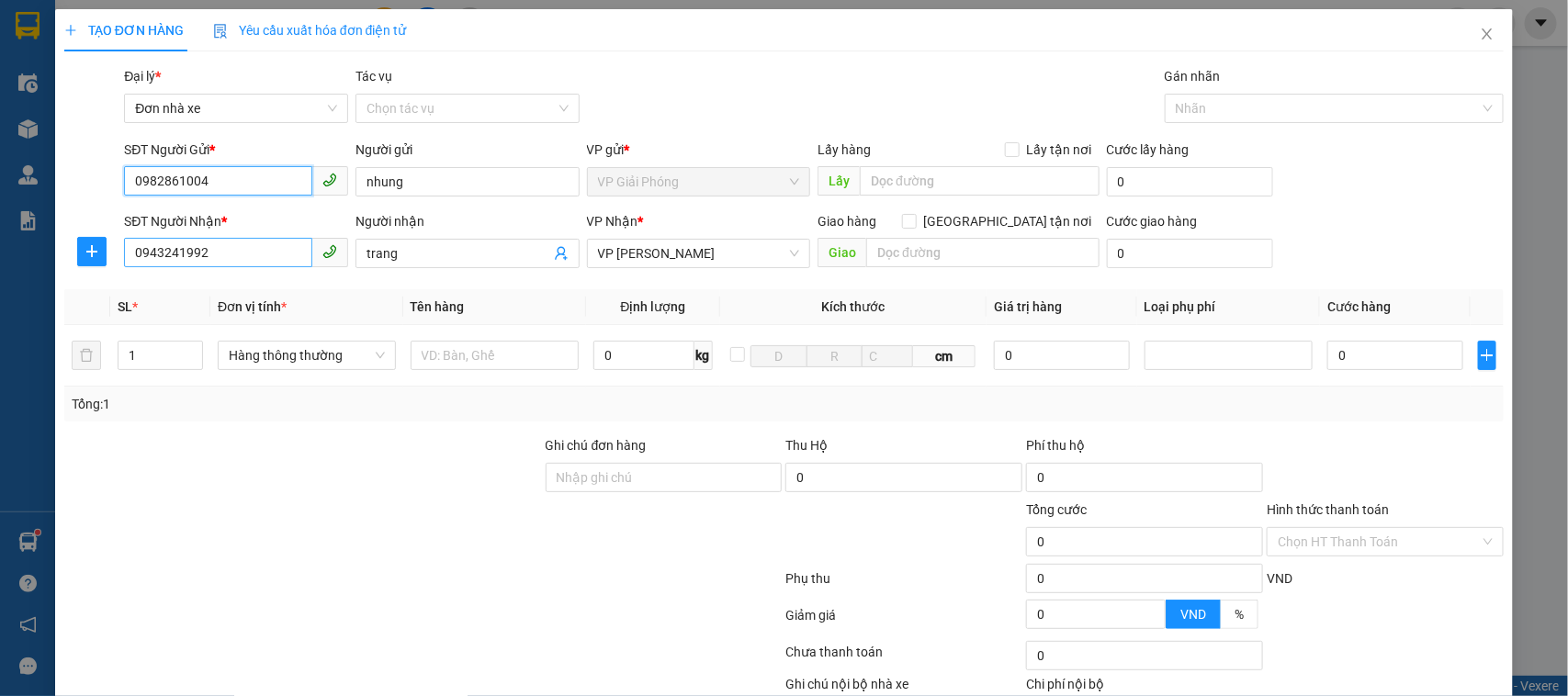
type input "0982861004"
click at [256, 255] on input "0943241992" at bounding box center [217, 252] width 188 height 29
type input "0865658163"
click at [446, 262] on input "trang" at bounding box center [458, 254] width 184 height 21
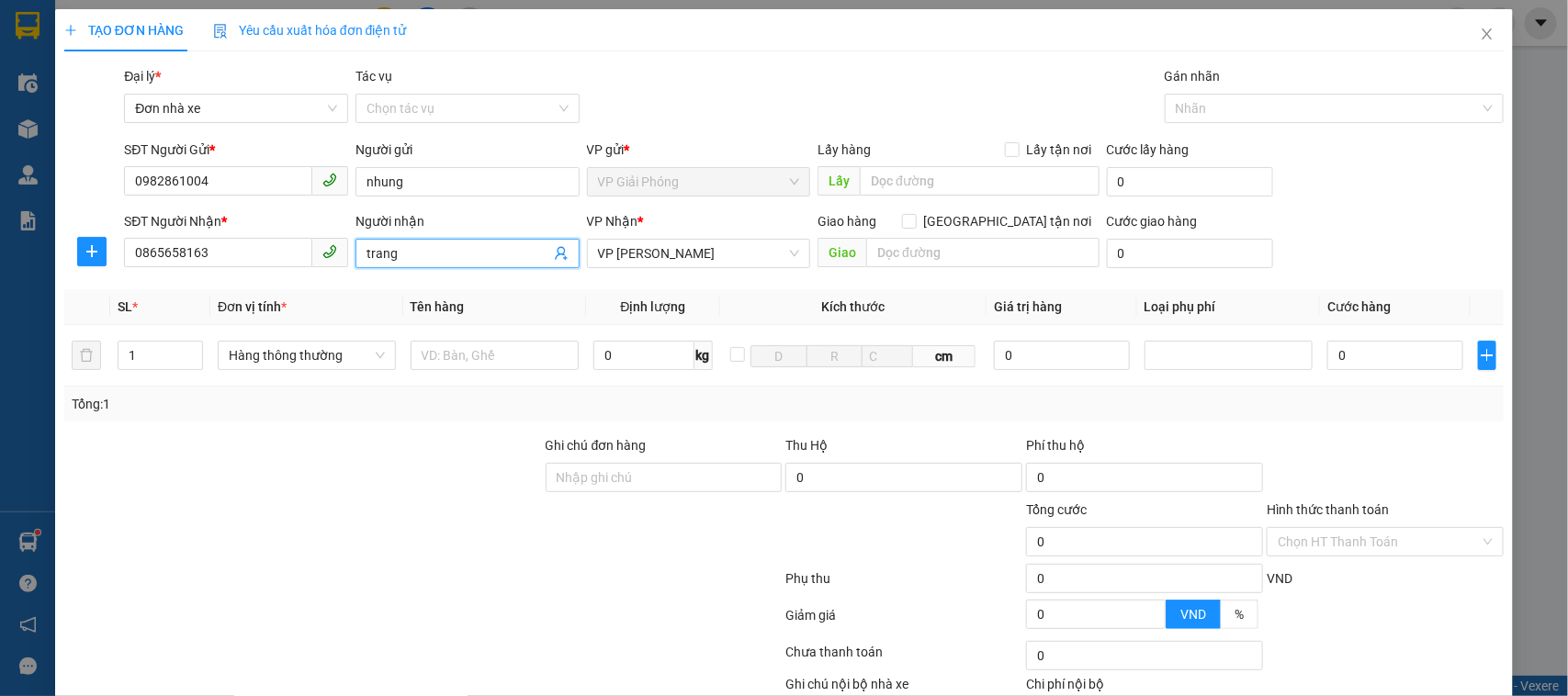
click at [446, 262] on input "trang" at bounding box center [458, 254] width 184 height 21
type input "cảnh"
click at [614, 367] on input "0" at bounding box center [643, 355] width 100 height 29
type input "2"
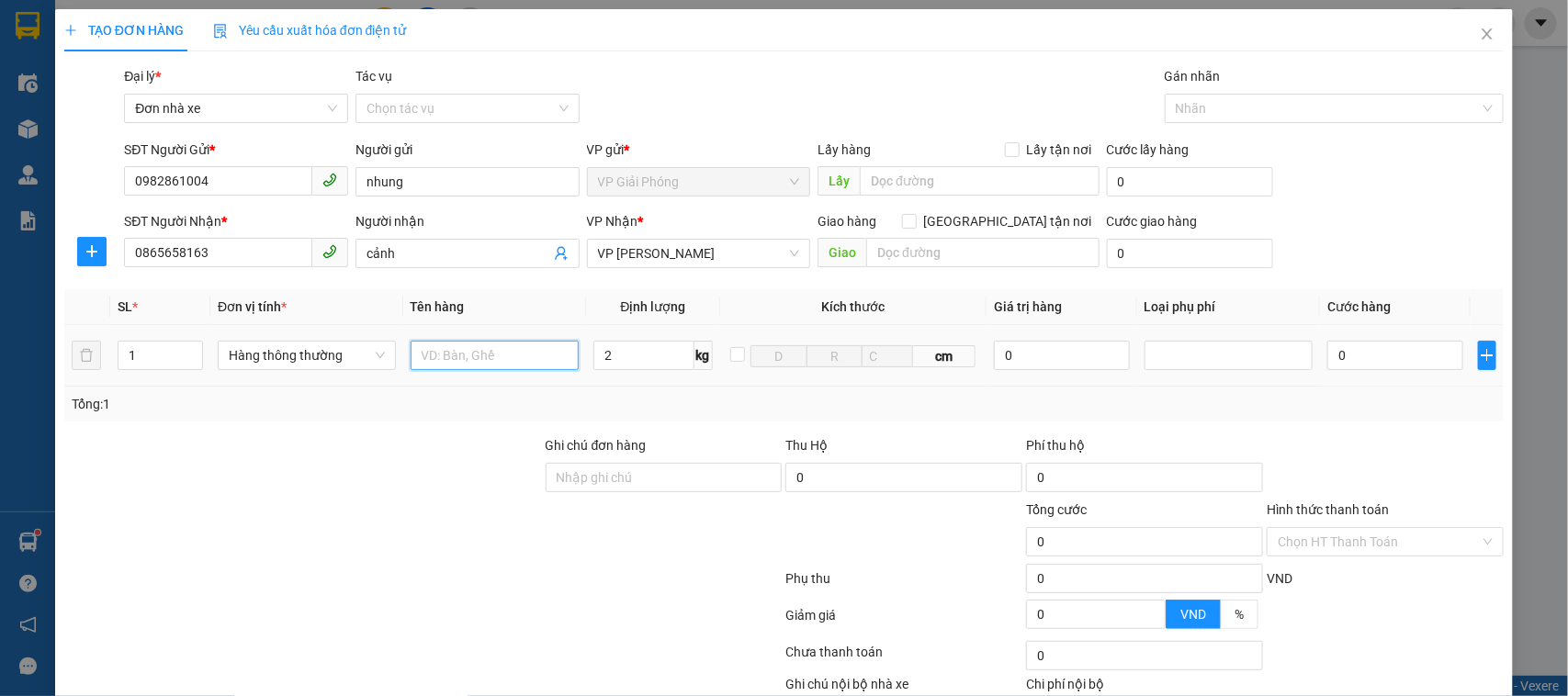
click at [520, 361] on input "text" at bounding box center [495, 355] width 169 height 29
type input "30.000"
type input "hộp ct"
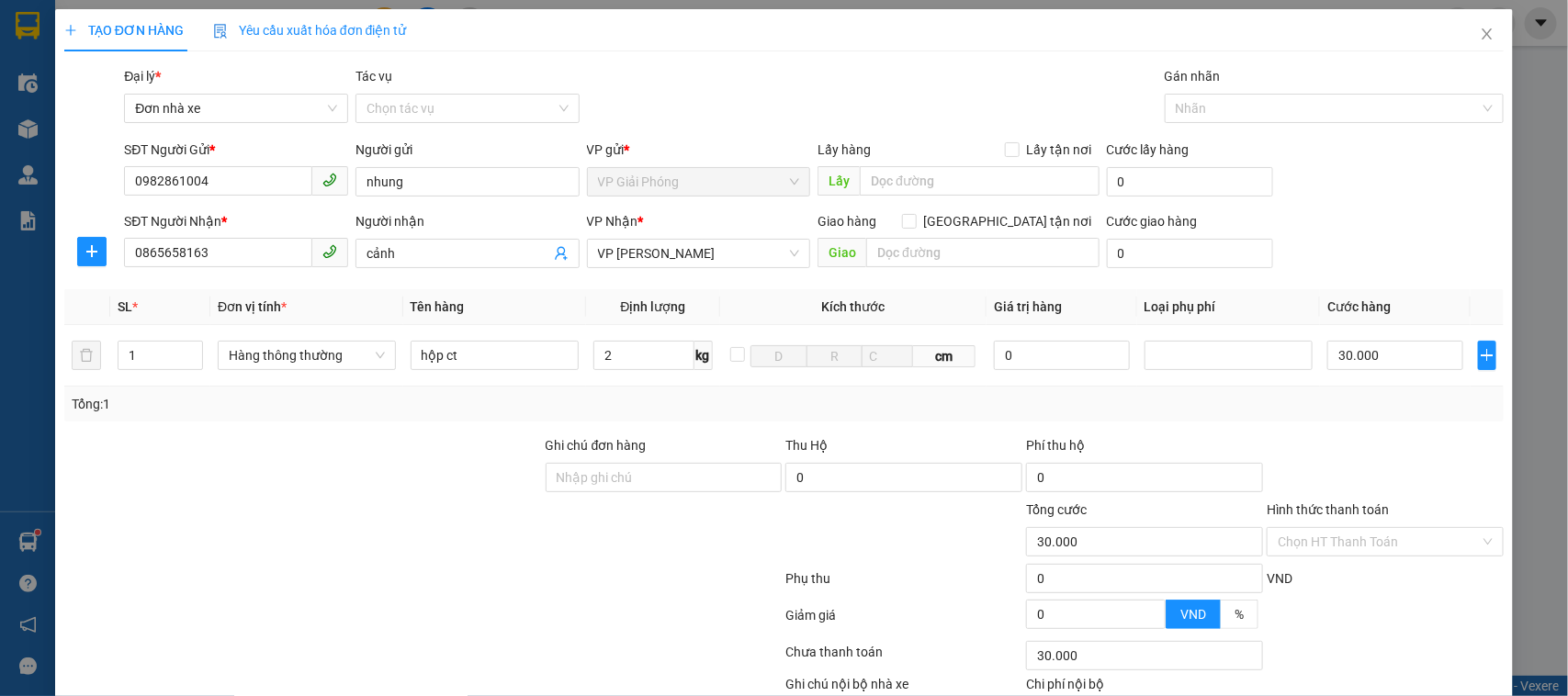
click at [878, 406] on div "Tổng: 1" at bounding box center [784, 405] width 1426 height 21
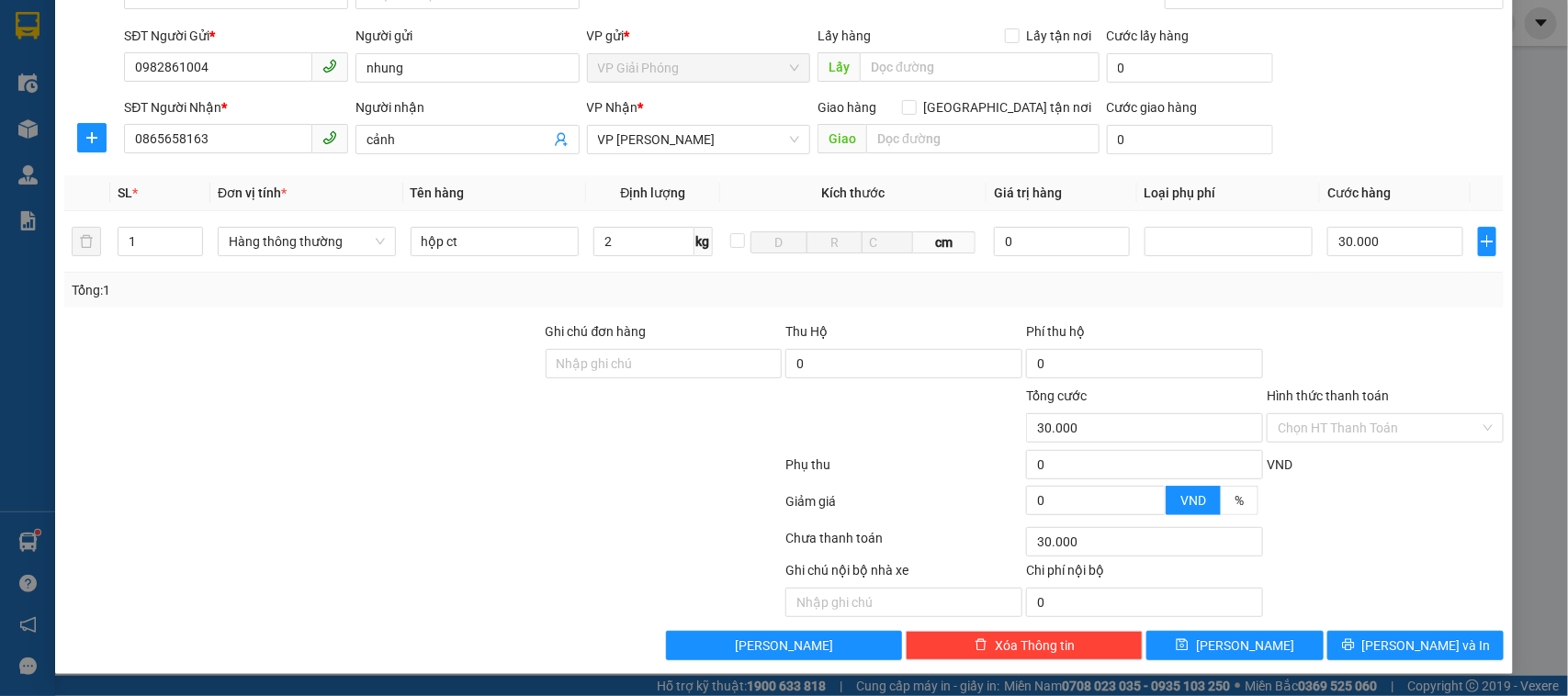
click at [584, 428] on div at bounding box center [663, 418] width 241 height 65
click at [1392, 618] on span "[PERSON_NAME] và In" at bounding box center [1426, 645] width 128 height 21
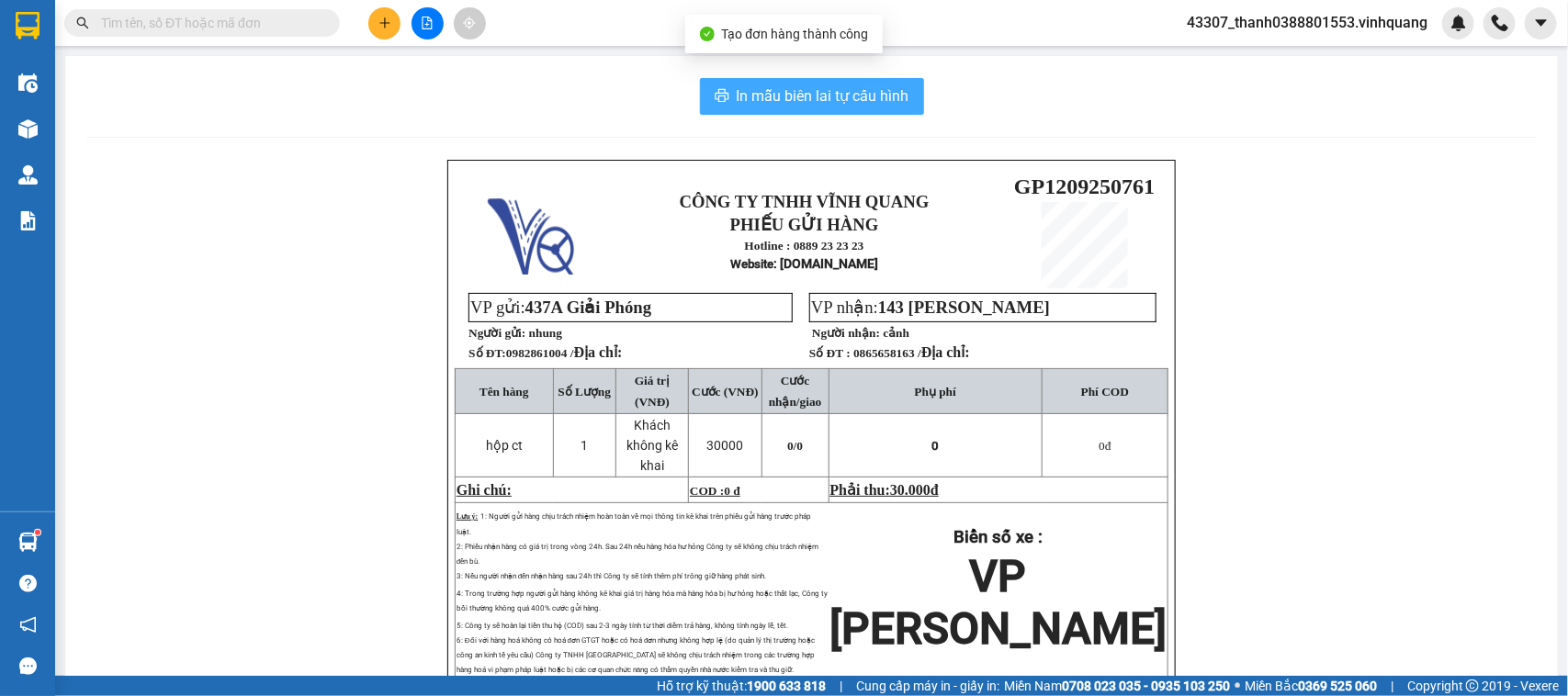
click at [851, 92] on span "In mẫu biên lai tự cấu hình" at bounding box center [822, 96] width 172 height 23
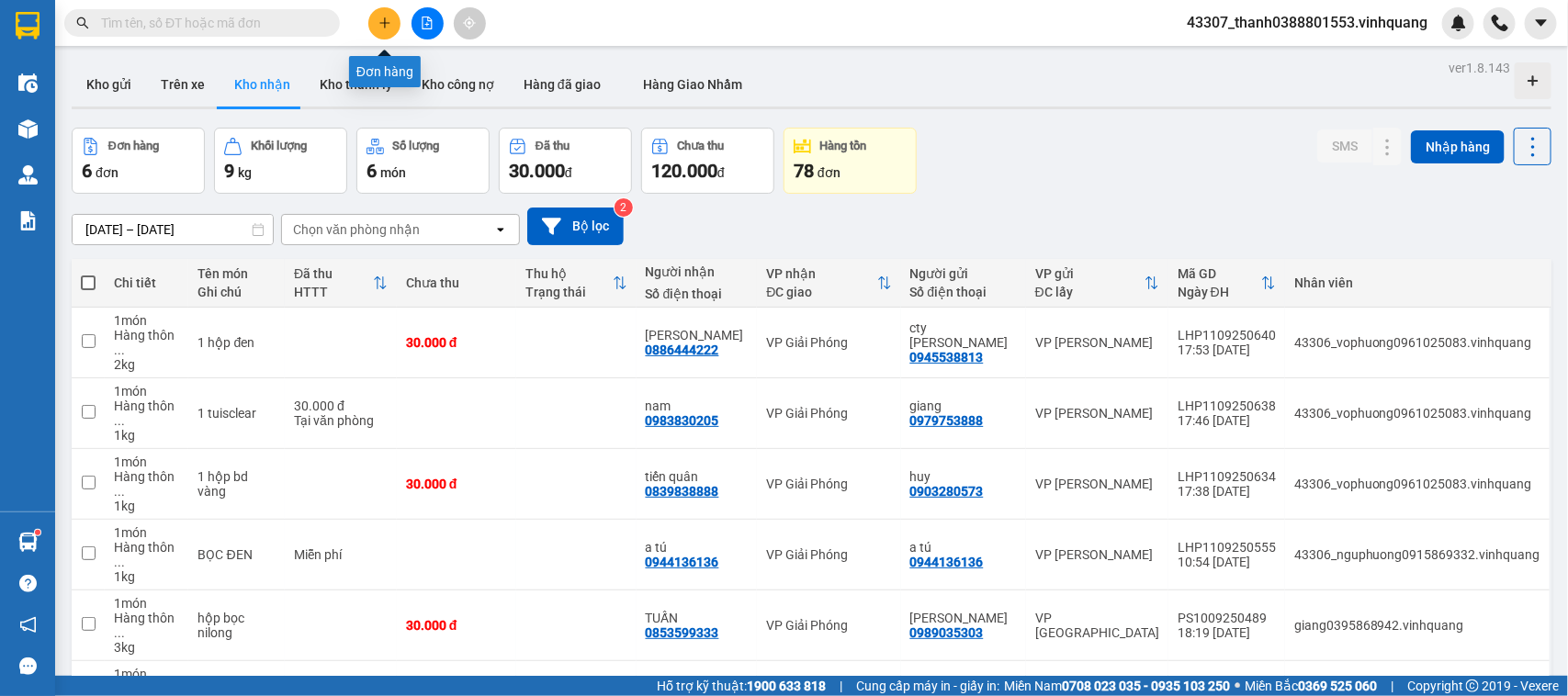
click at [392, 24] on button at bounding box center [384, 23] width 32 height 32
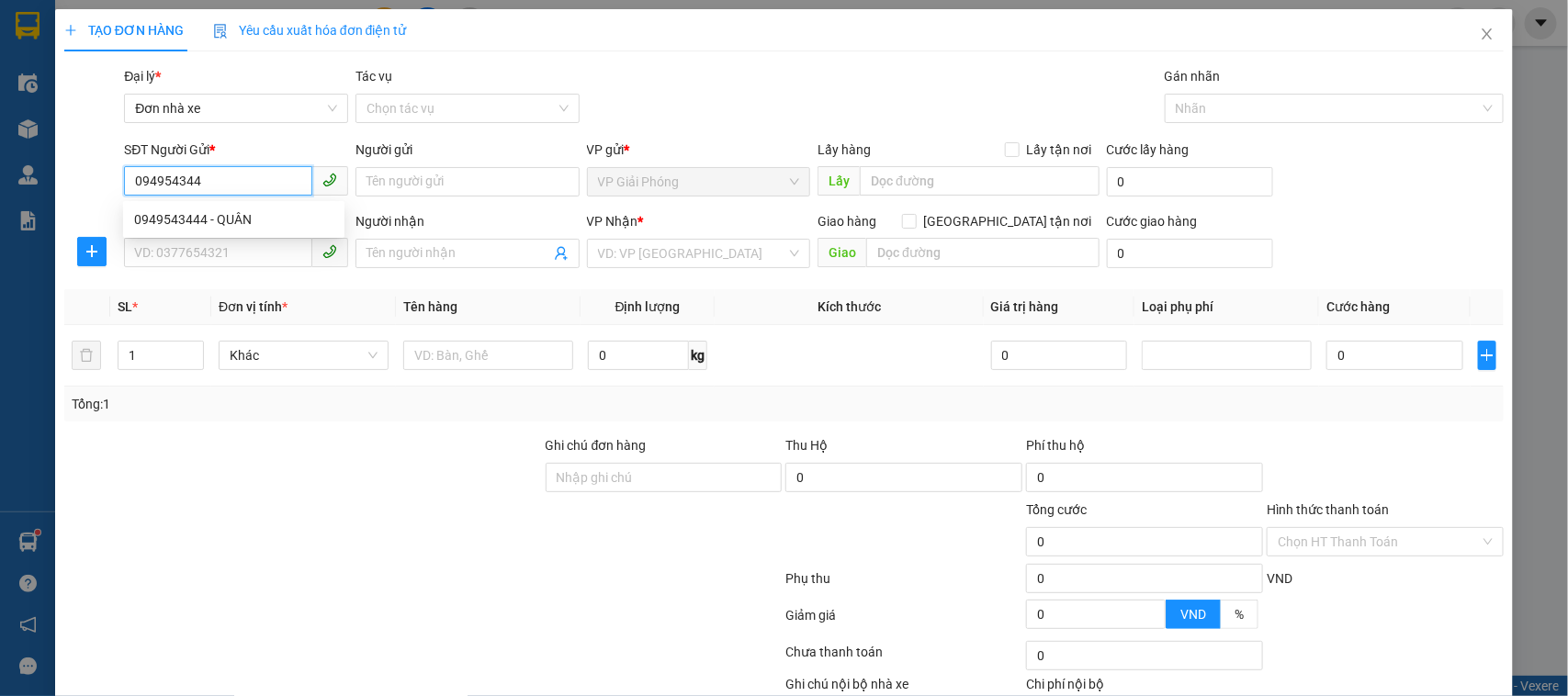
type input "0949543444"
click at [244, 210] on div "0949543444 - QUÂN" at bounding box center [233, 220] width 200 height 21
type input "QUÂN"
type input "0844448888"
type input "QUÂN"
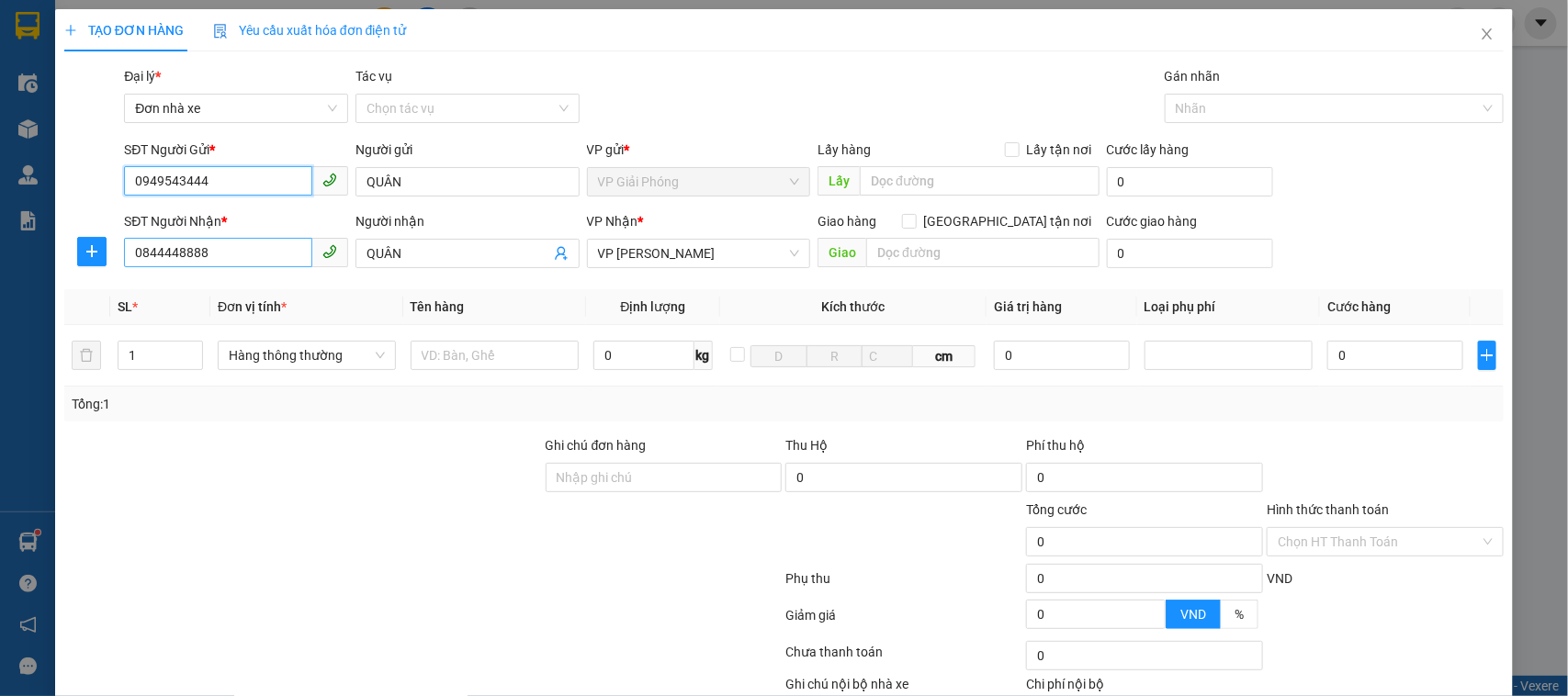
type input "0949543444"
click at [255, 251] on input "0844448888" at bounding box center [217, 252] width 188 height 29
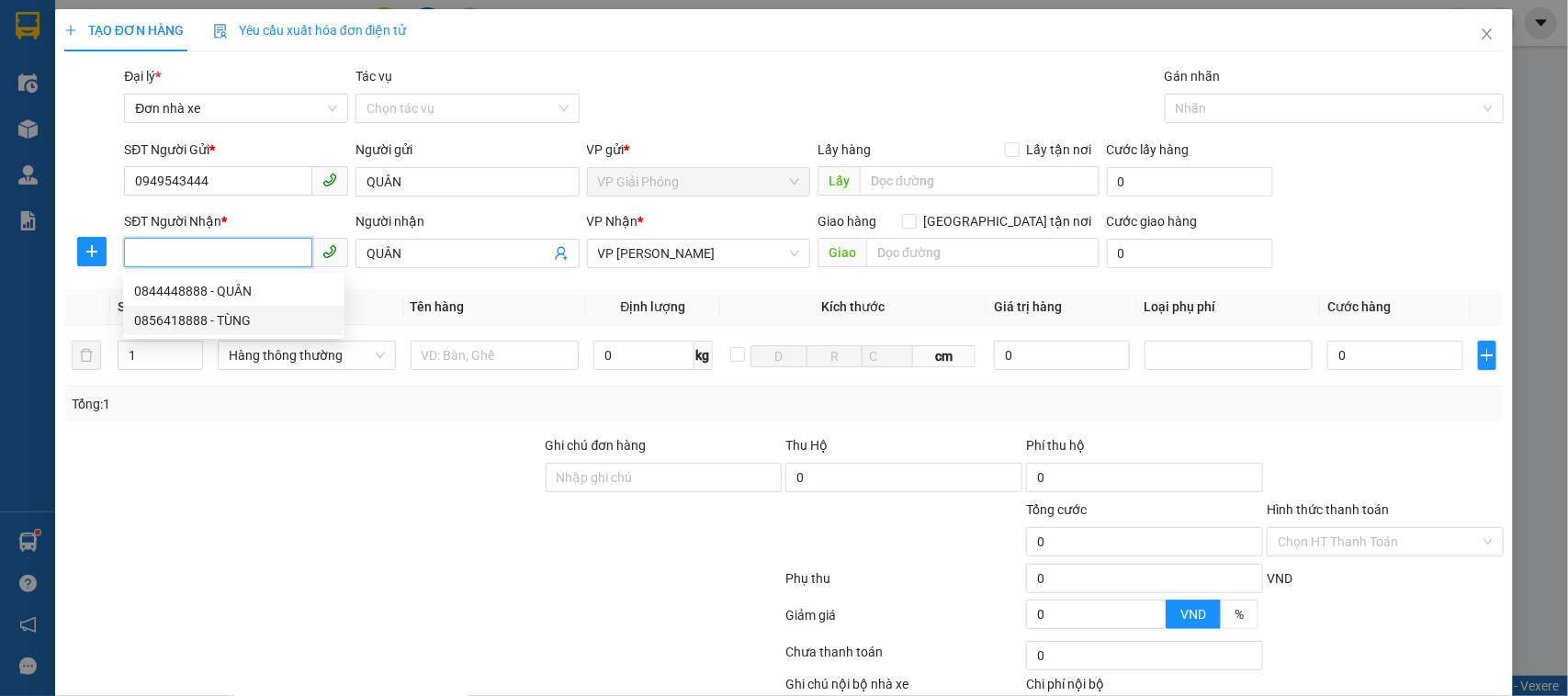
click at [254, 308] on div "0856418888 - TÙNG" at bounding box center [233, 319] width 221 height 29
type input "0856418888"
type input "TÙNG"
type input "0856418888"
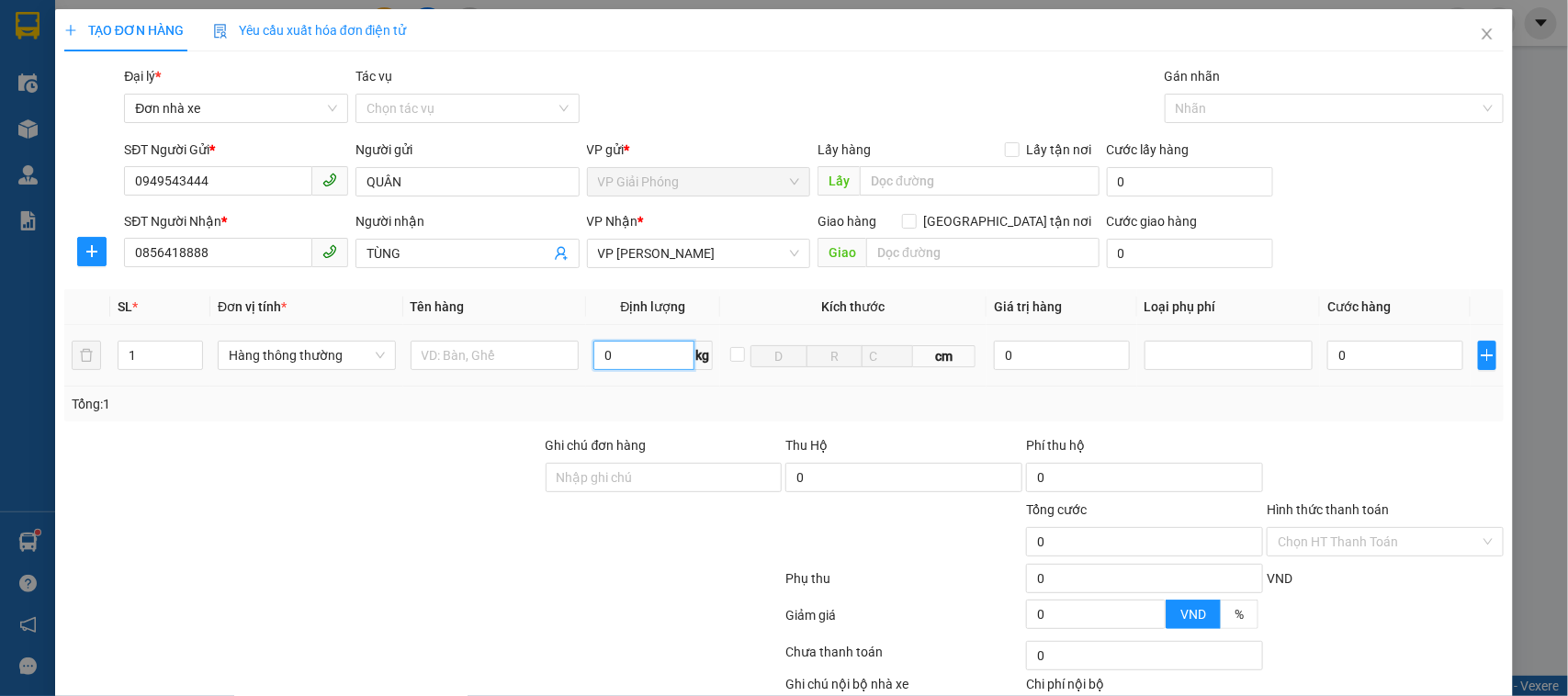
click at [607, 359] on input "0" at bounding box center [643, 355] width 100 height 29
type input "2"
click at [497, 353] on input "text" at bounding box center [495, 355] width 169 height 29
type input "30.000"
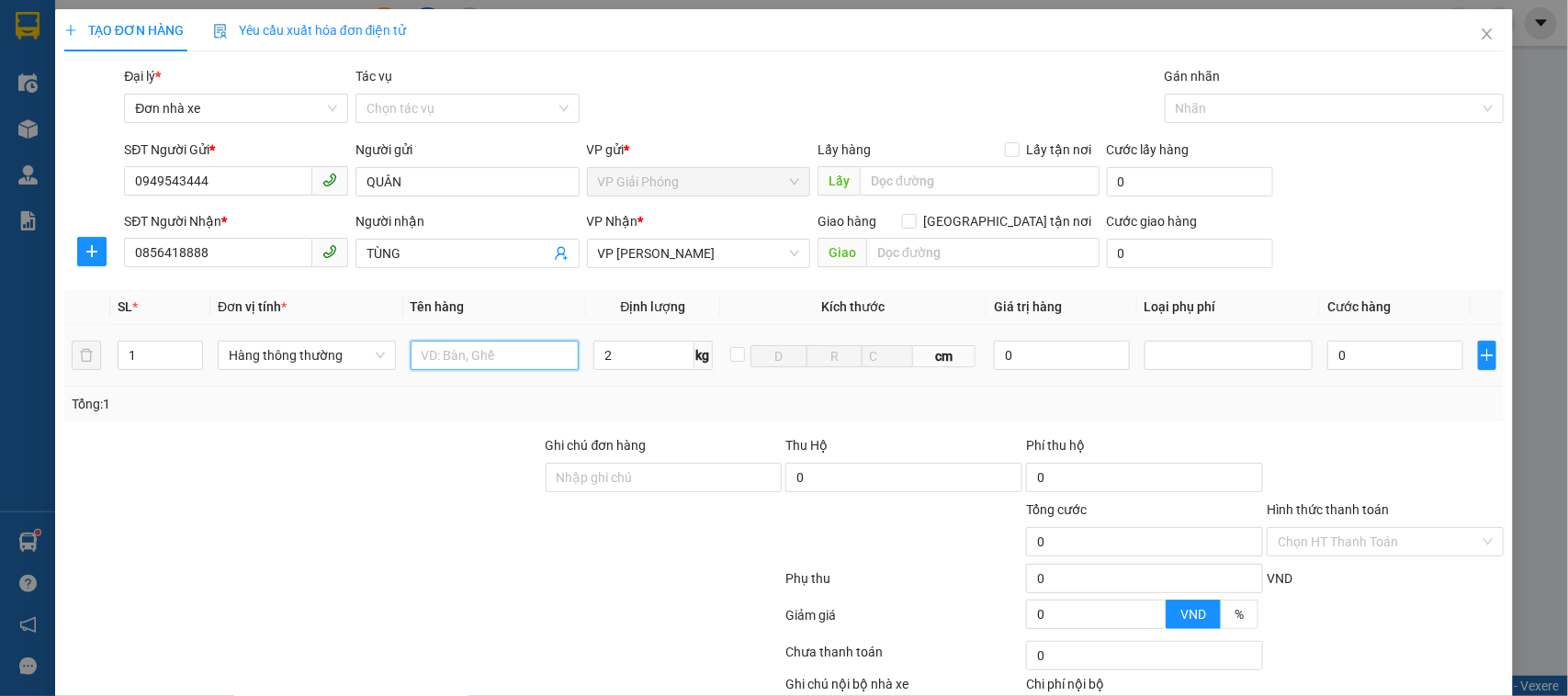
type input "30.000"
type input "H"
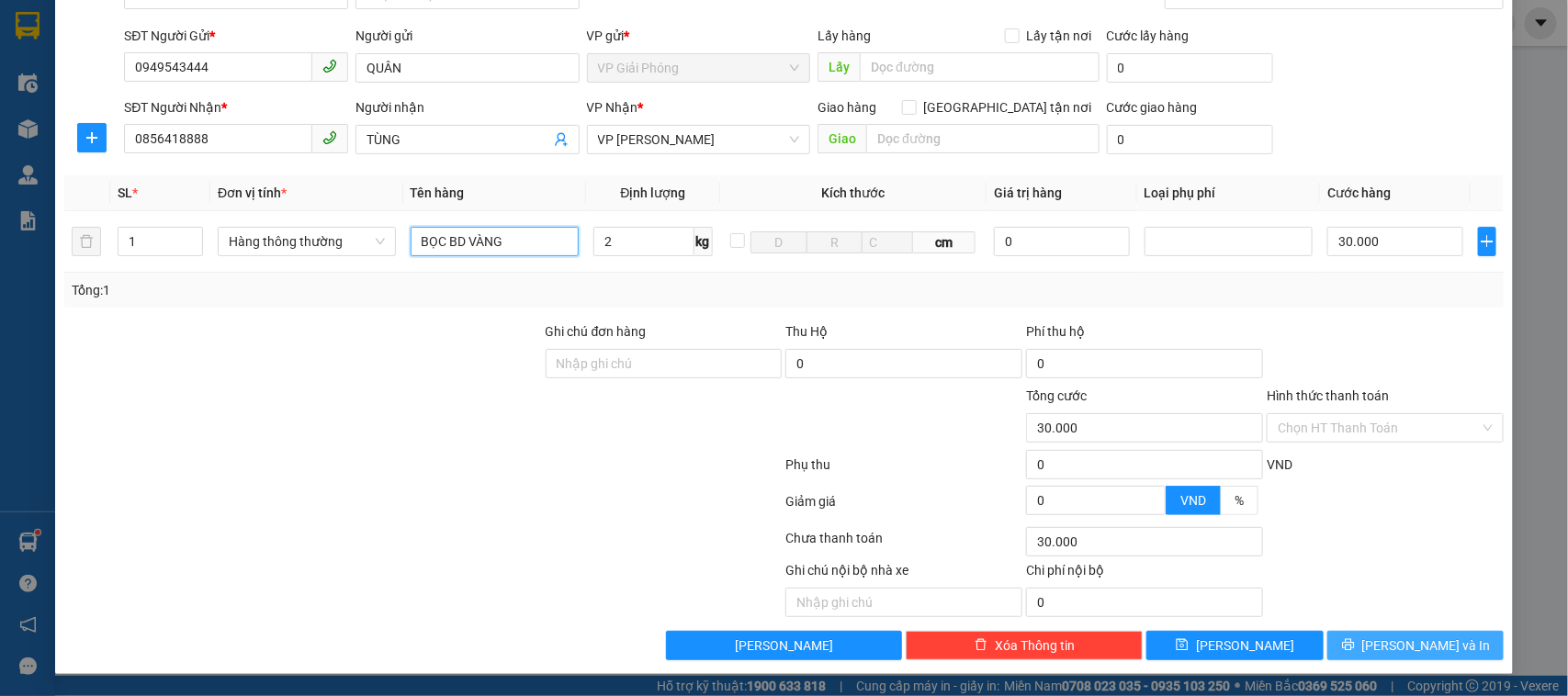
type input "BỌC BD VÀNG"
click at [1369, 618] on button "[PERSON_NAME] và In" at bounding box center [1415, 645] width 176 height 29
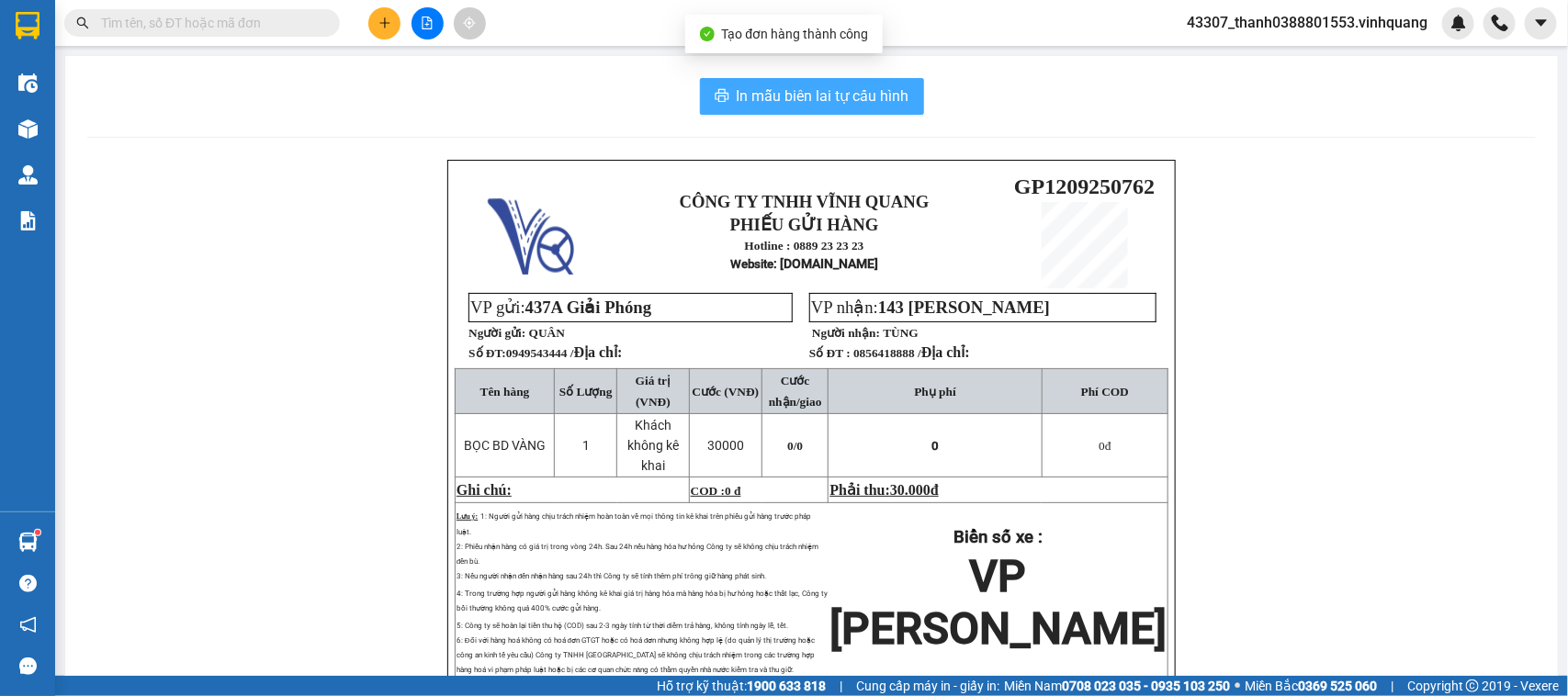
click at [821, 101] on span "In mẫu biên lai tự cấu hình" at bounding box center [822, 96] width 172 height 23
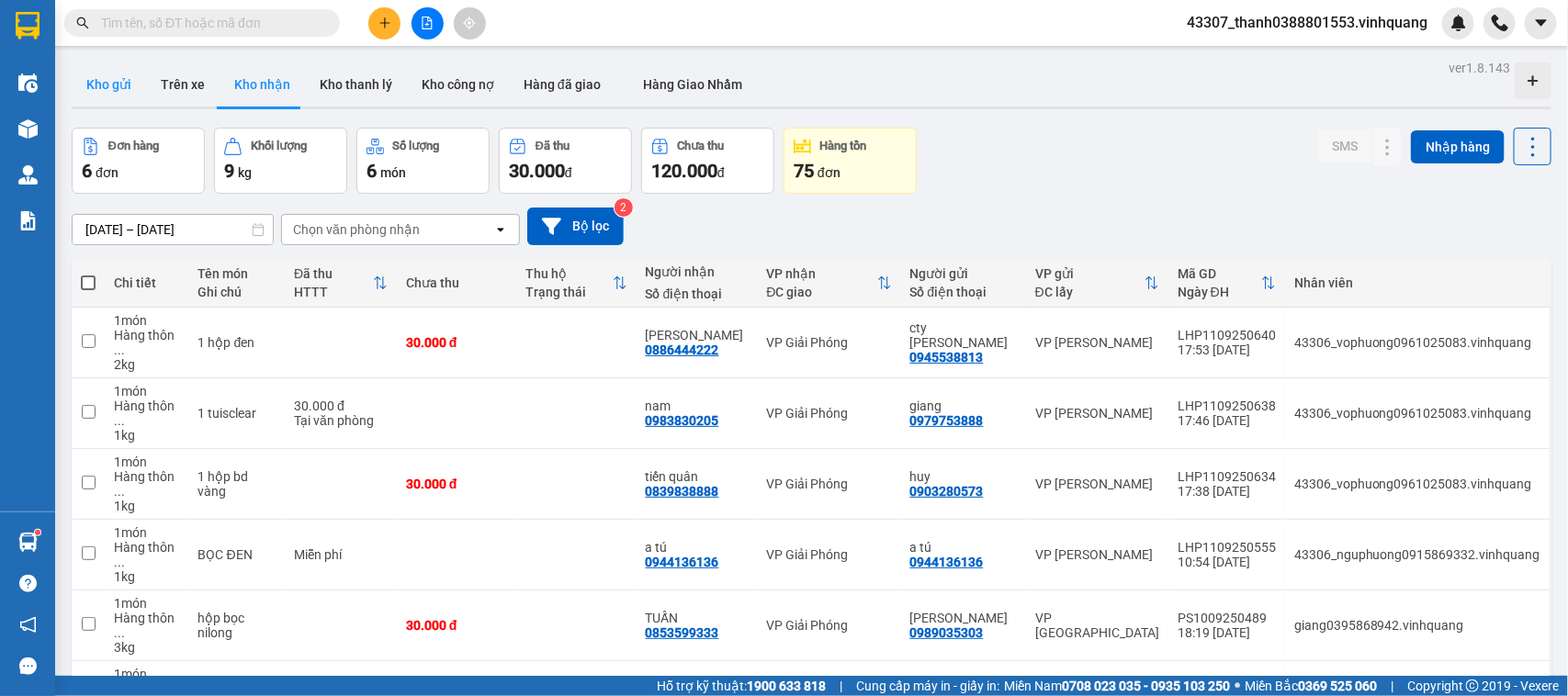
click at [104, 93] on button "Kho gửi" at bounding box center [108, 84] width 74 height 44
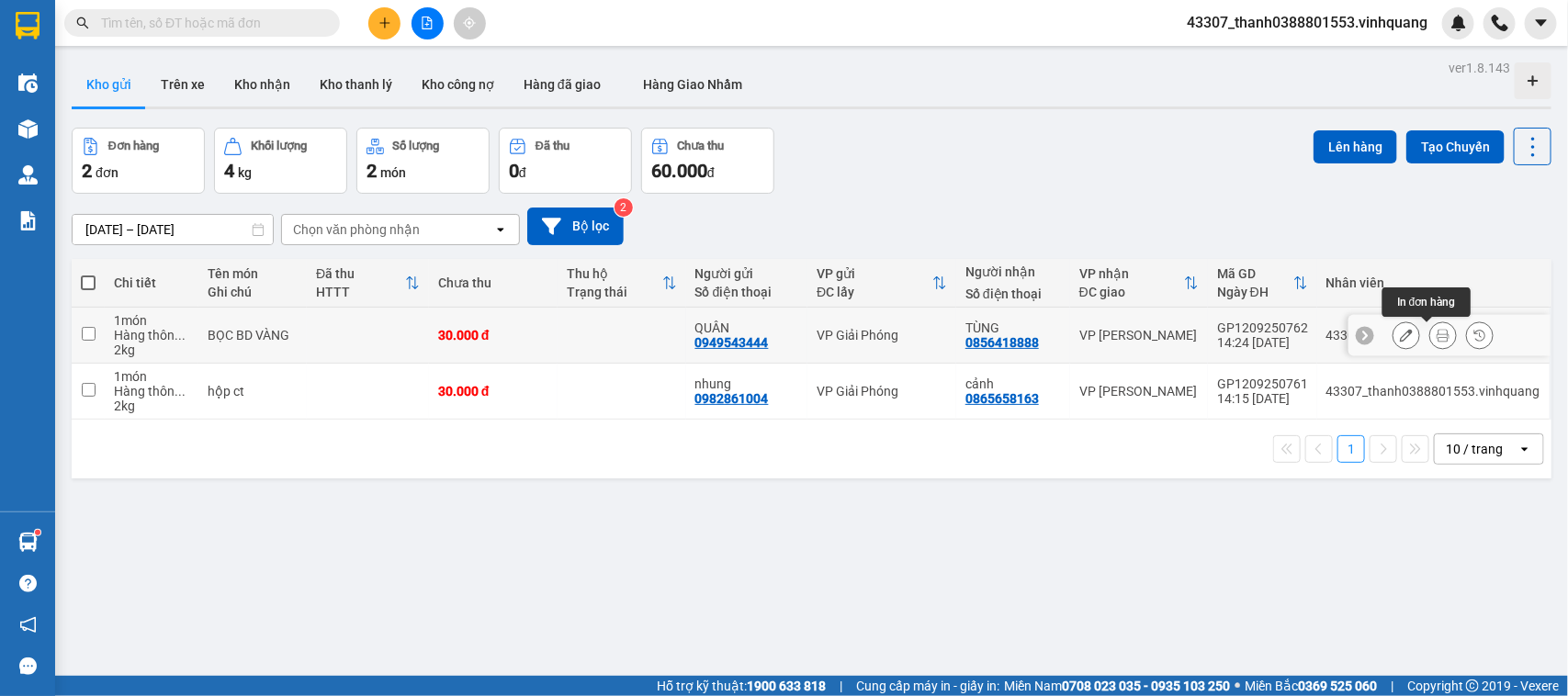
click at [1392, 333] on icon at bounding box center [1442, 335] width 13 height 13
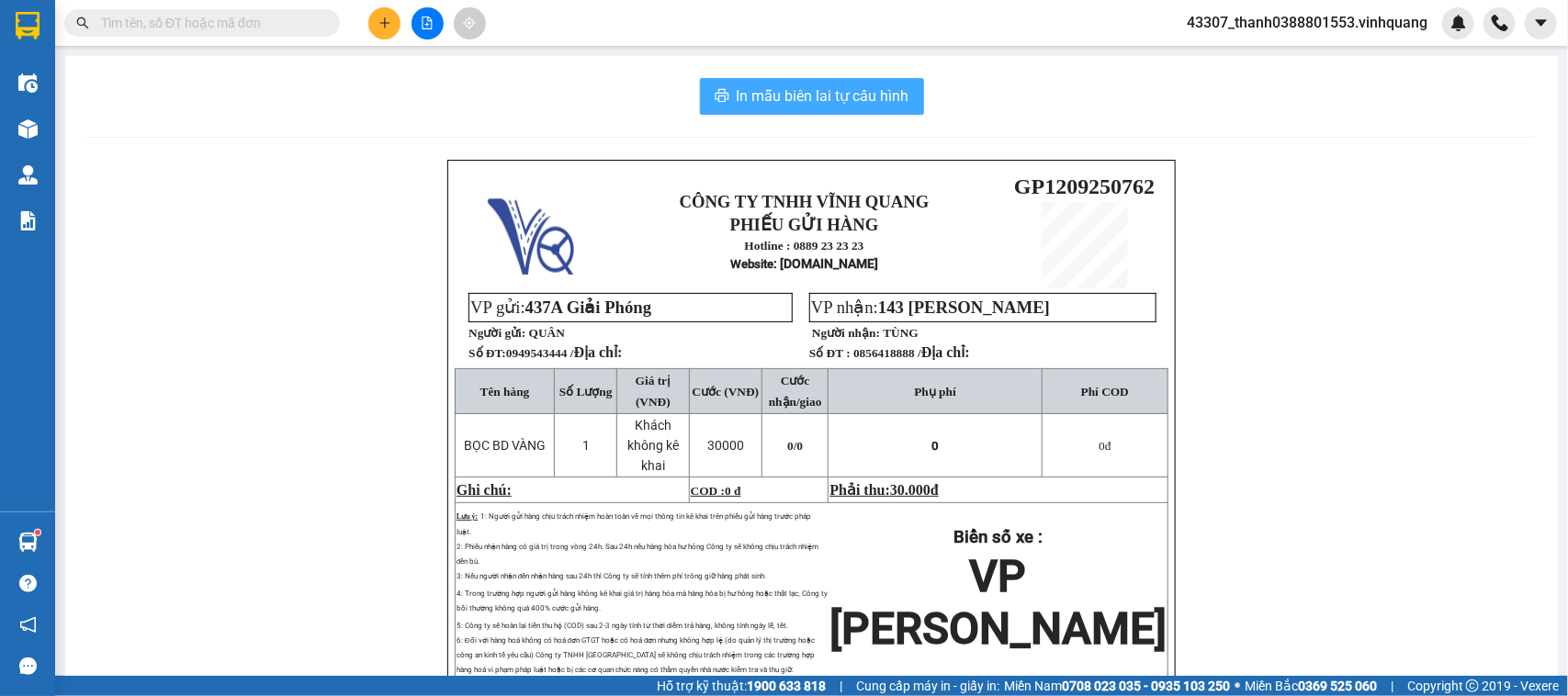
click at [836, 107] on span "In mẫu biên lai tự cấu hình" at bounding box center [822, 96] width 172 height 23
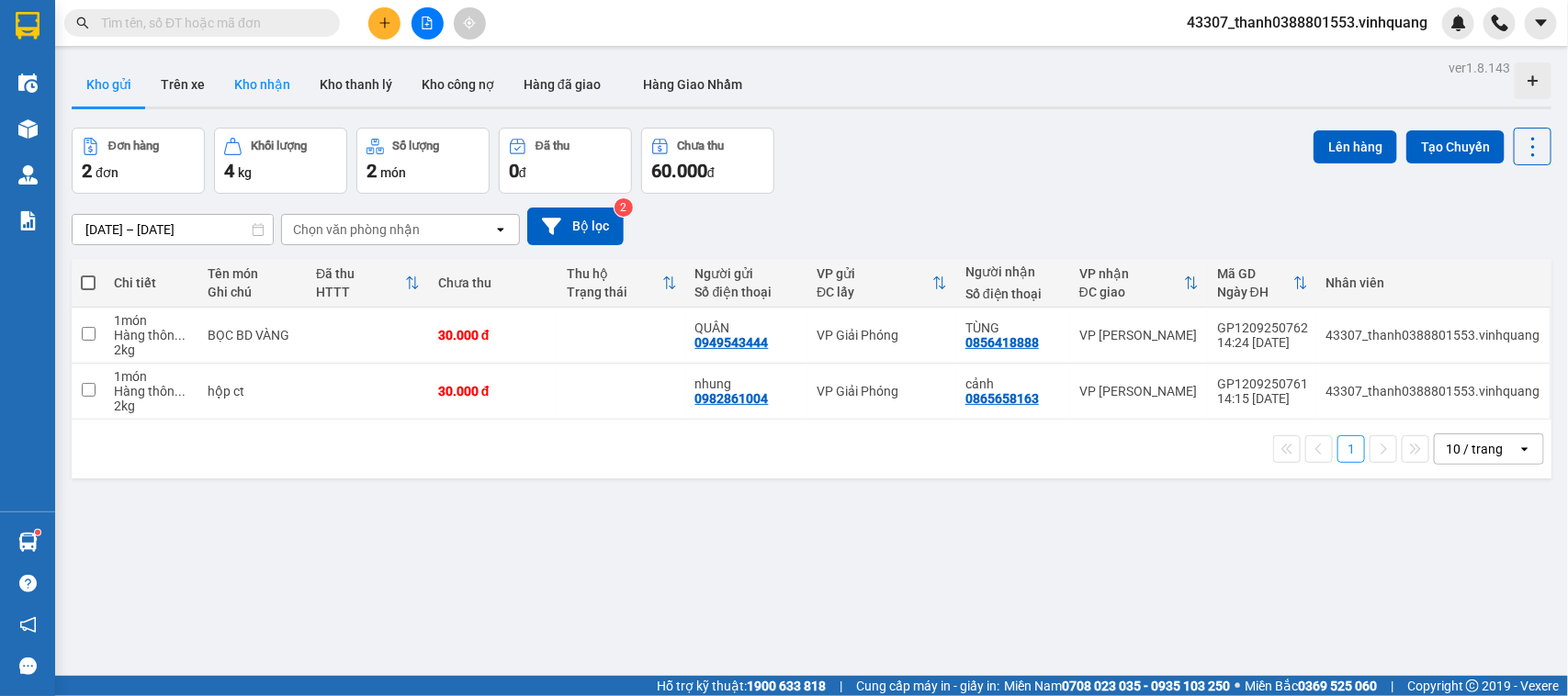
drag, startPoint x: 240, startPoint y: 88, endPoint x: 287, endPoint y: 102, distance: 49.0
click at [242, 88] on button "Kho nhận" at bounding box center [261, 84] width 85 height 44
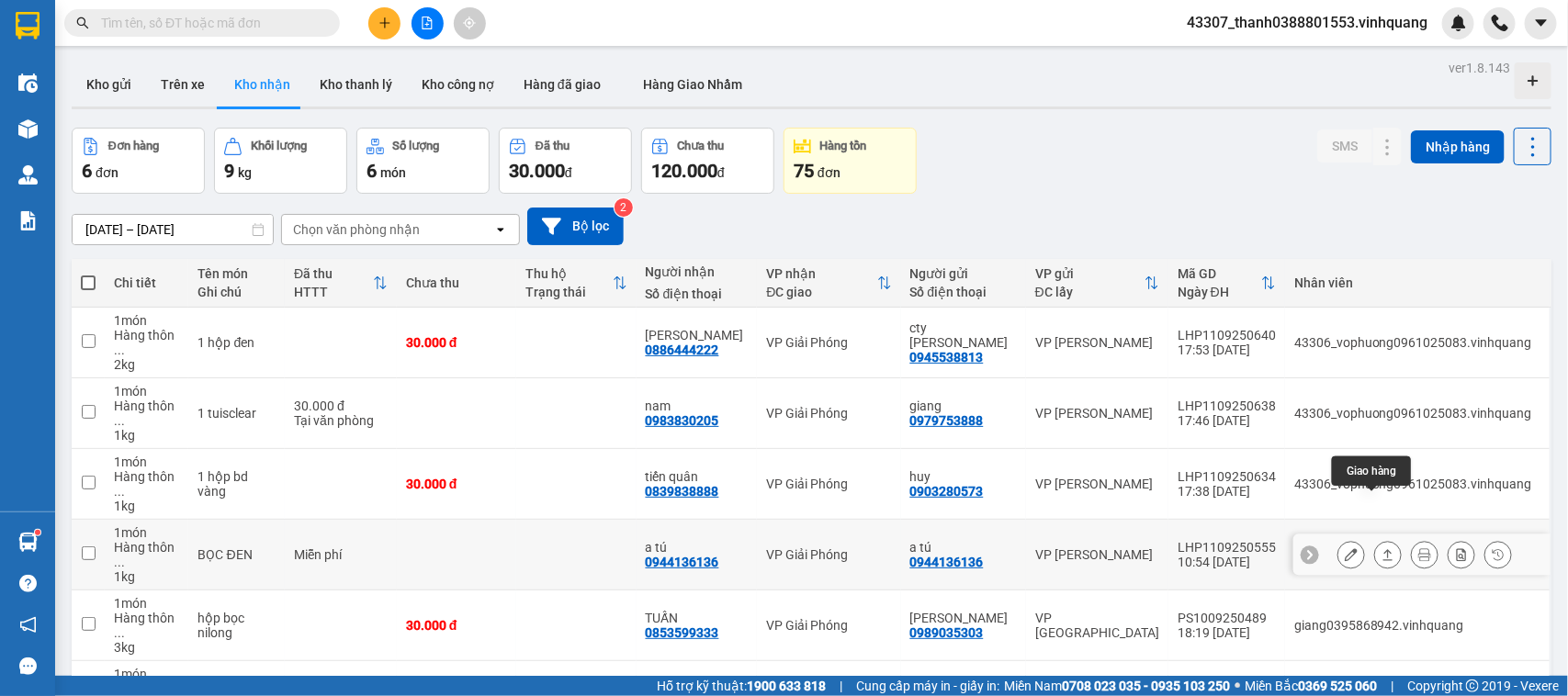
click at [1375, 540] on button at bounding box center [1387, 555] width 25 height 32
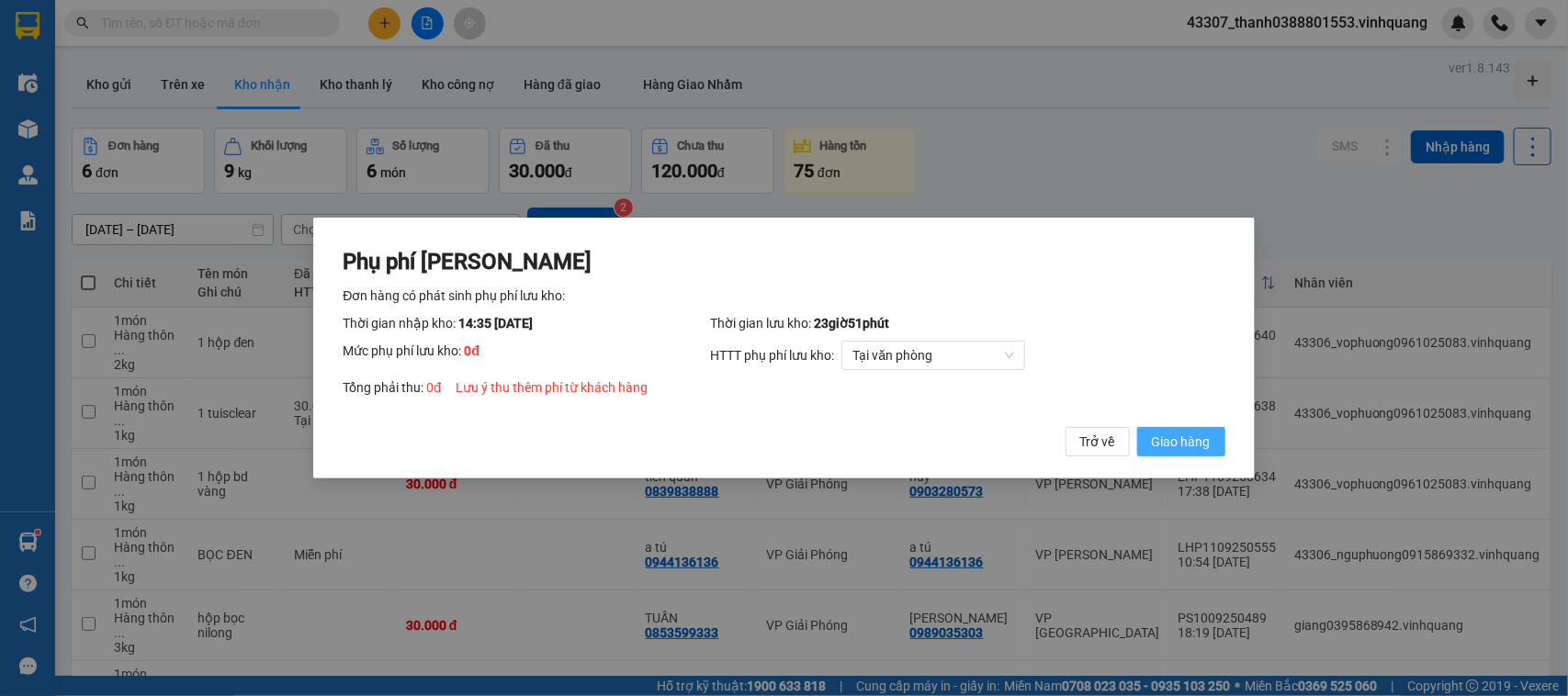
click at [1185, 443] on span "Giao hàng" at bounding box center [1180, 442] width 59 height 21
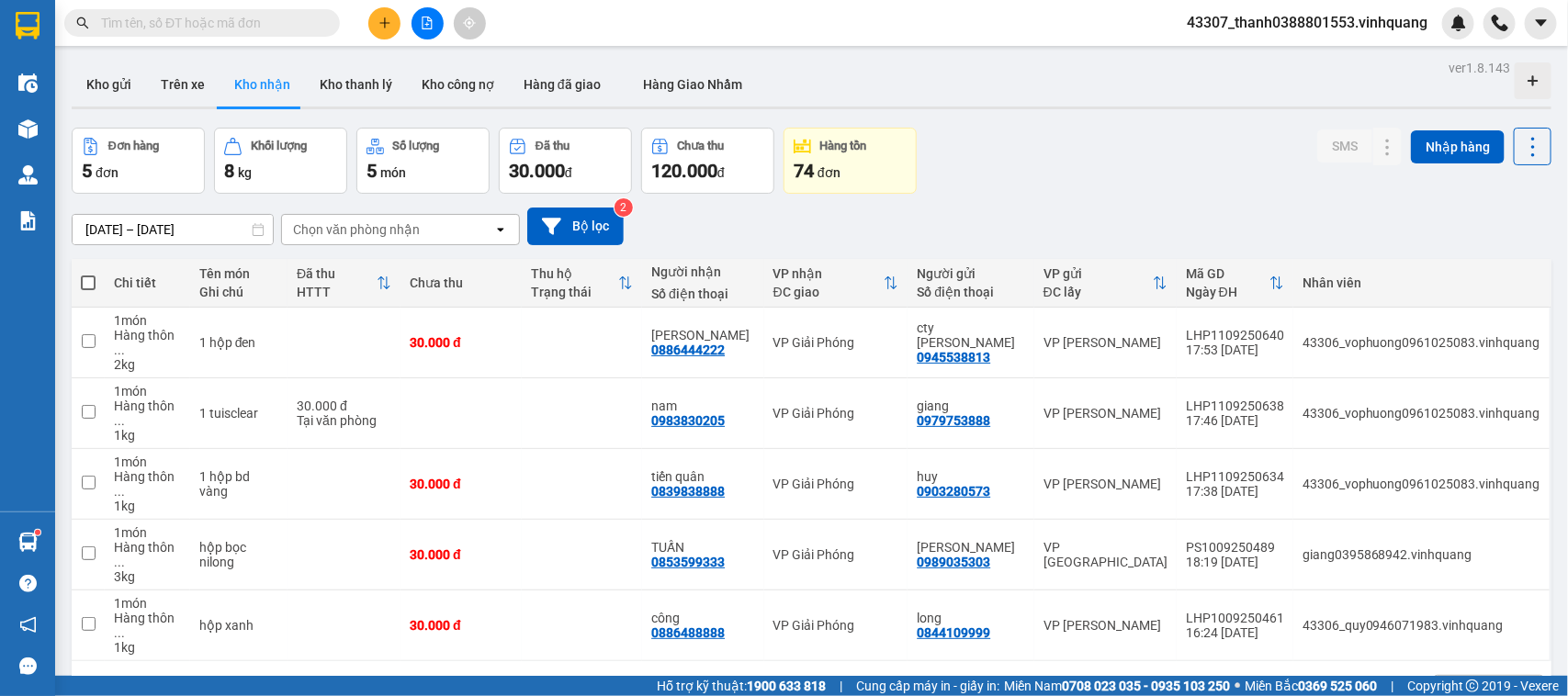
click at [392, 12] on button at bounding box center [384, 23] width 32 height 32
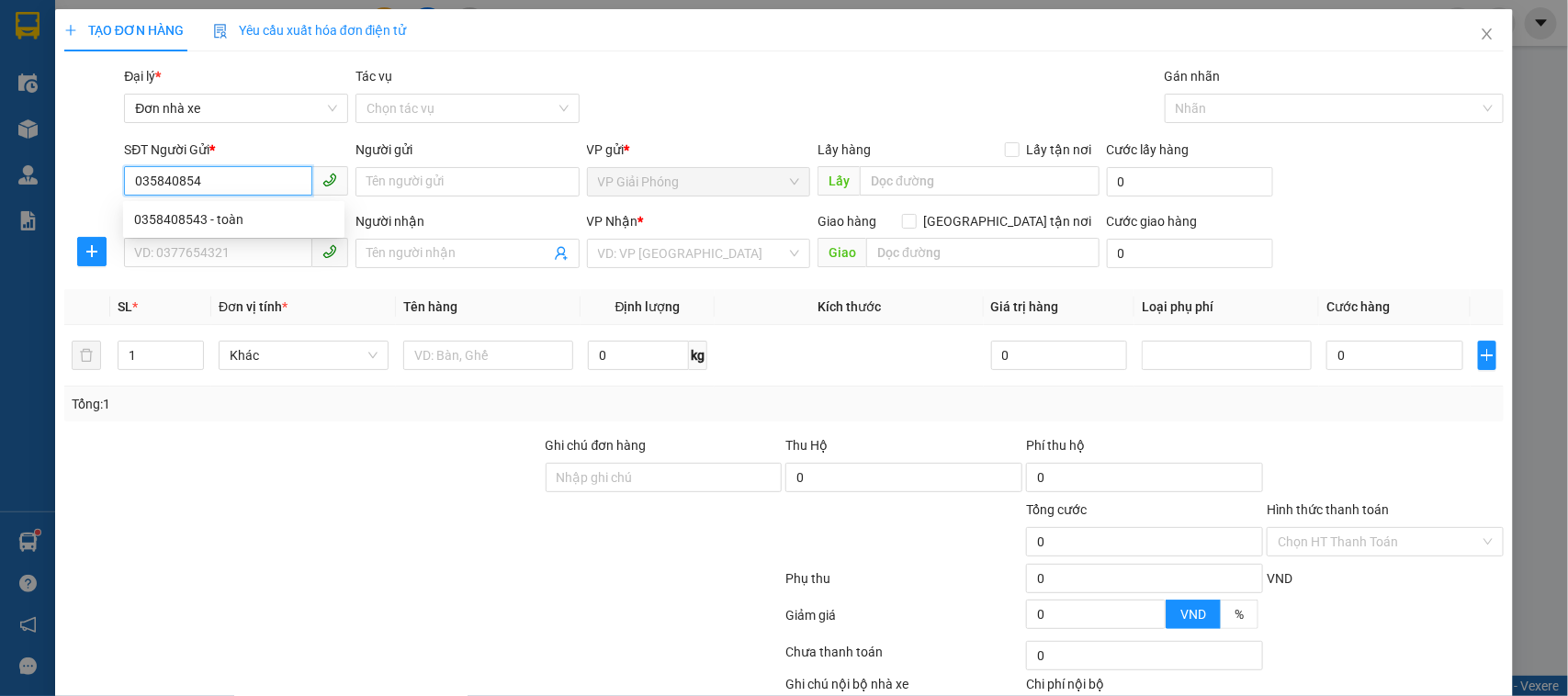
type input "0358408543"
click at [253, 222] on div "0358408543 - toàn" at bounding box center [233, 220] width 200 height 21
type input "toàn"
type input "0903021983"
type input "dương văn tuyên"
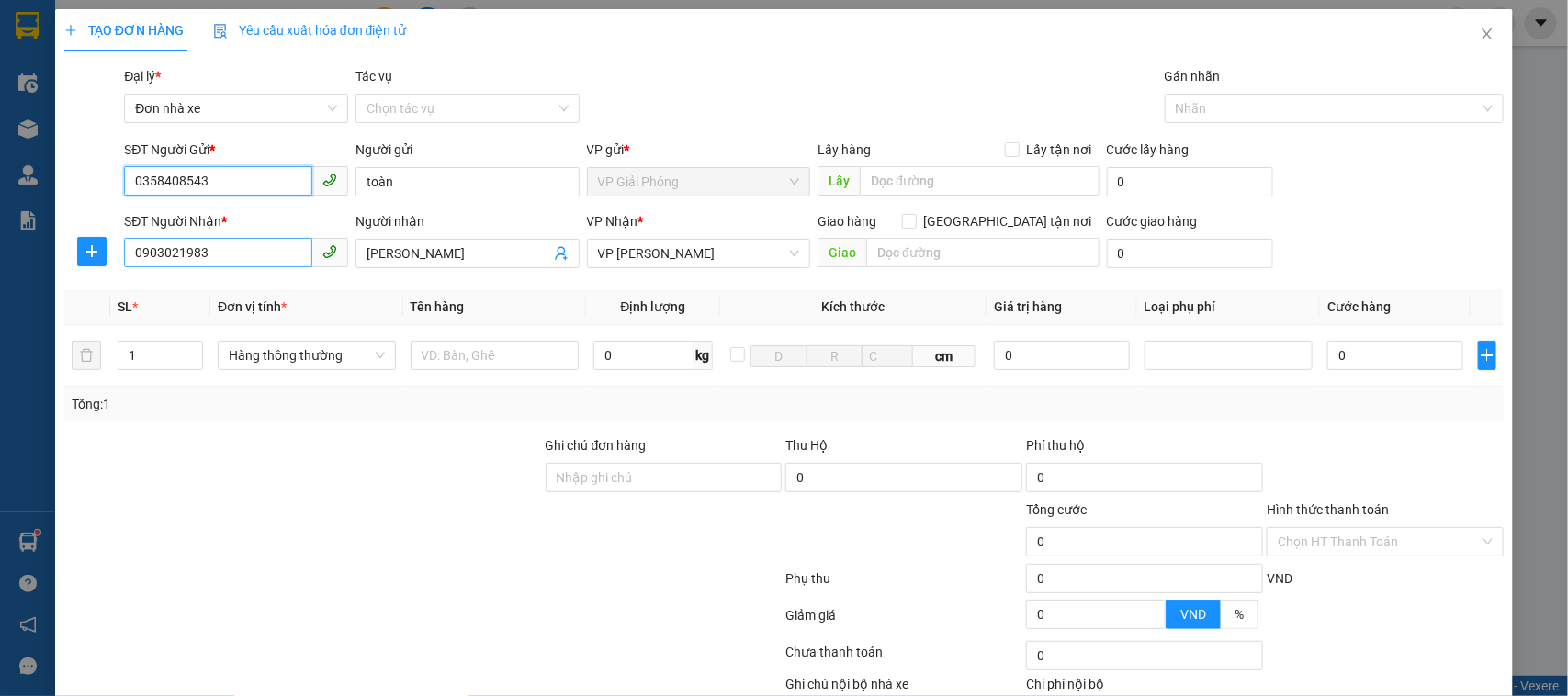
type input "0358408543"
click at [264, 259] on input "0903021983" at bounding box center [217, 252] width 188 height 29
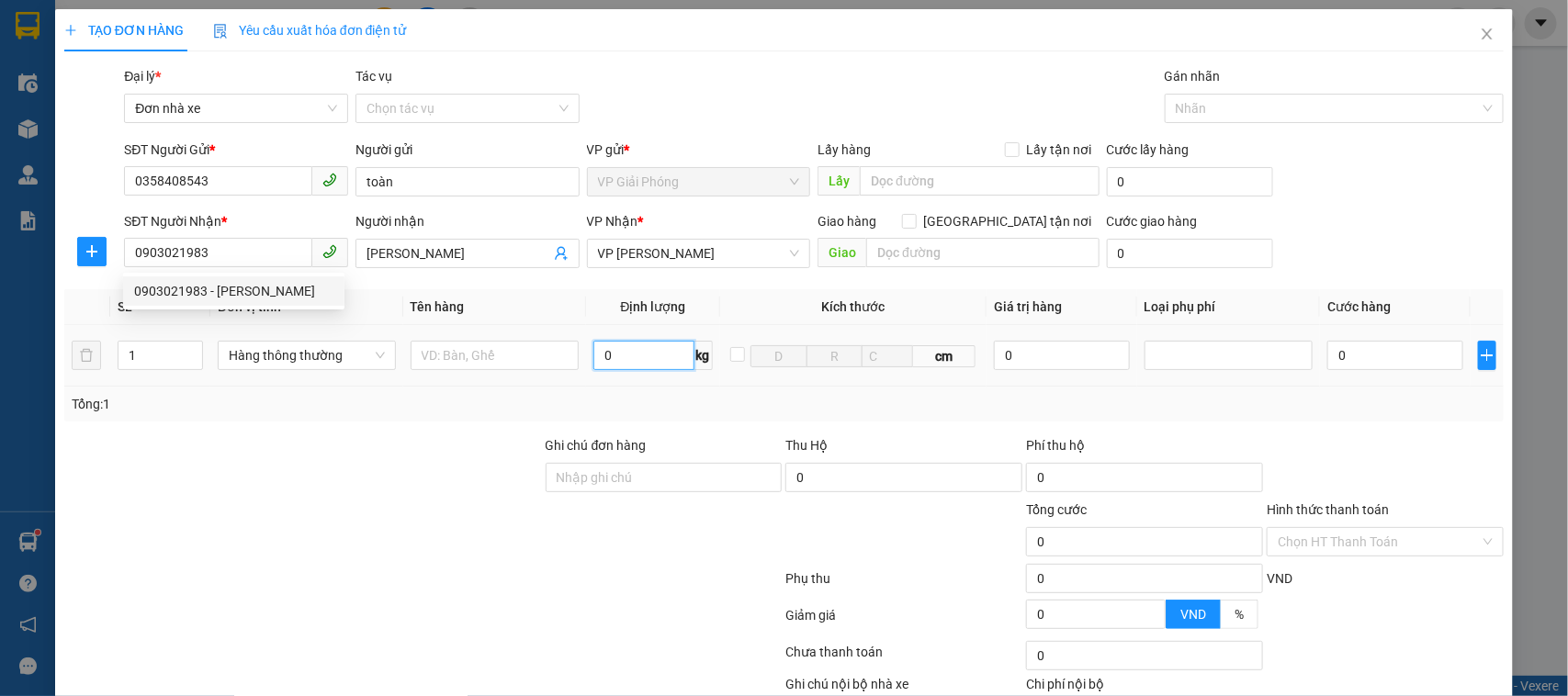
click at [620, 359] on input "0" at bounding box center [643, 355] width 100 height 29
type input "5"
click at [462, 370] on input "text" at bounding box center [495, 355] width 169 height 29
type input "30.000"
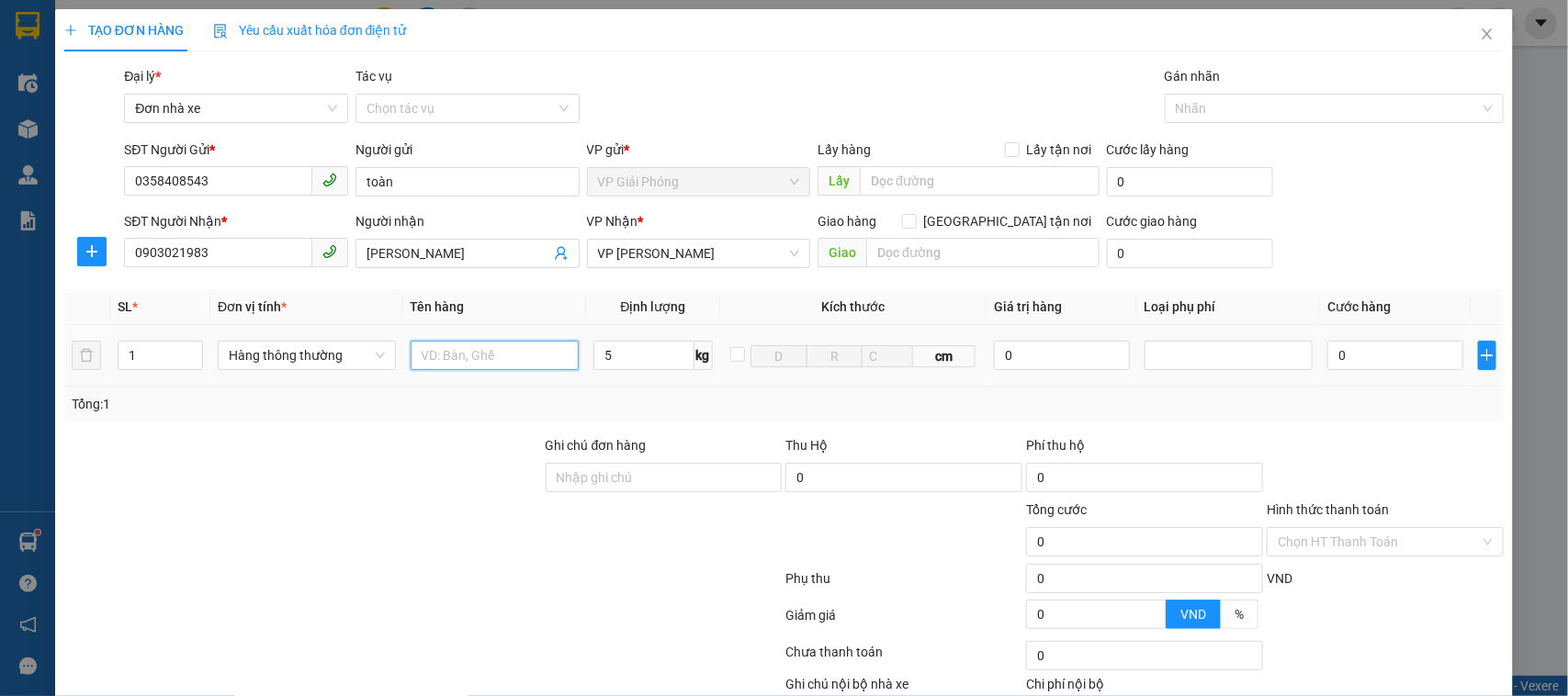
type input "30.000"
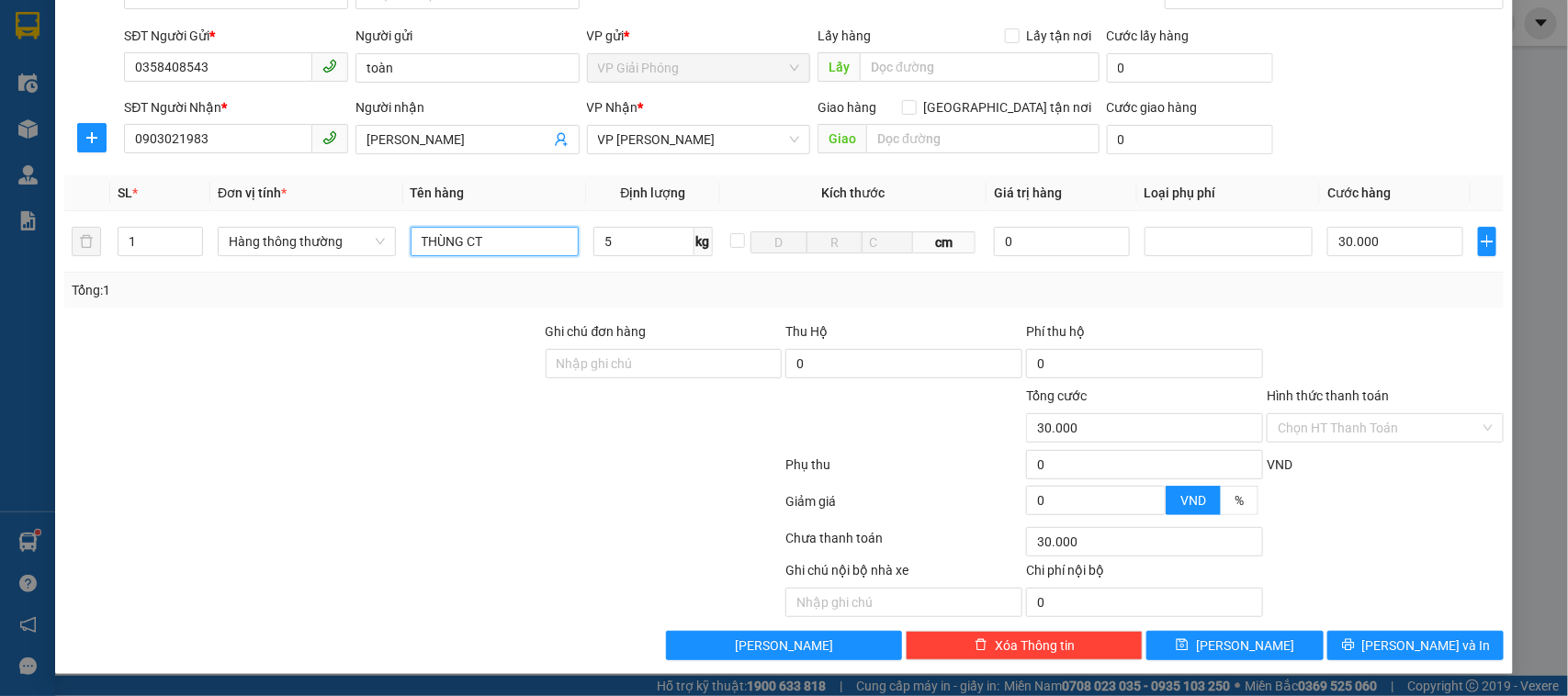
scroll to position [116, 0]
type input "THÙNG CT"
click at [1383, 618] on button "[PERSON_NAME] và In" at bounding box center [1415, 645] width 176 height 29
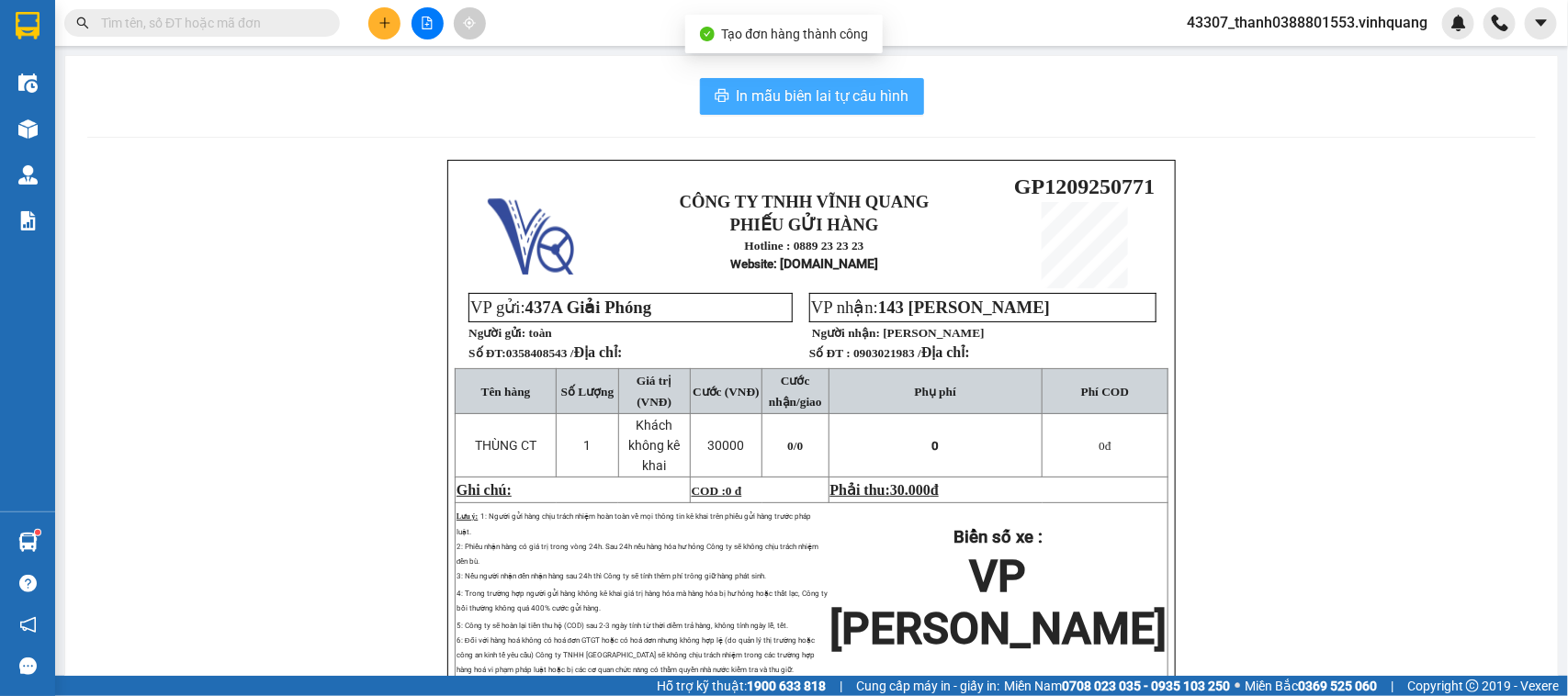
click at [777, 88] on span "In mẫu biên lai tự cấu hình" at bounding box center [822, 96] width 172 height 23
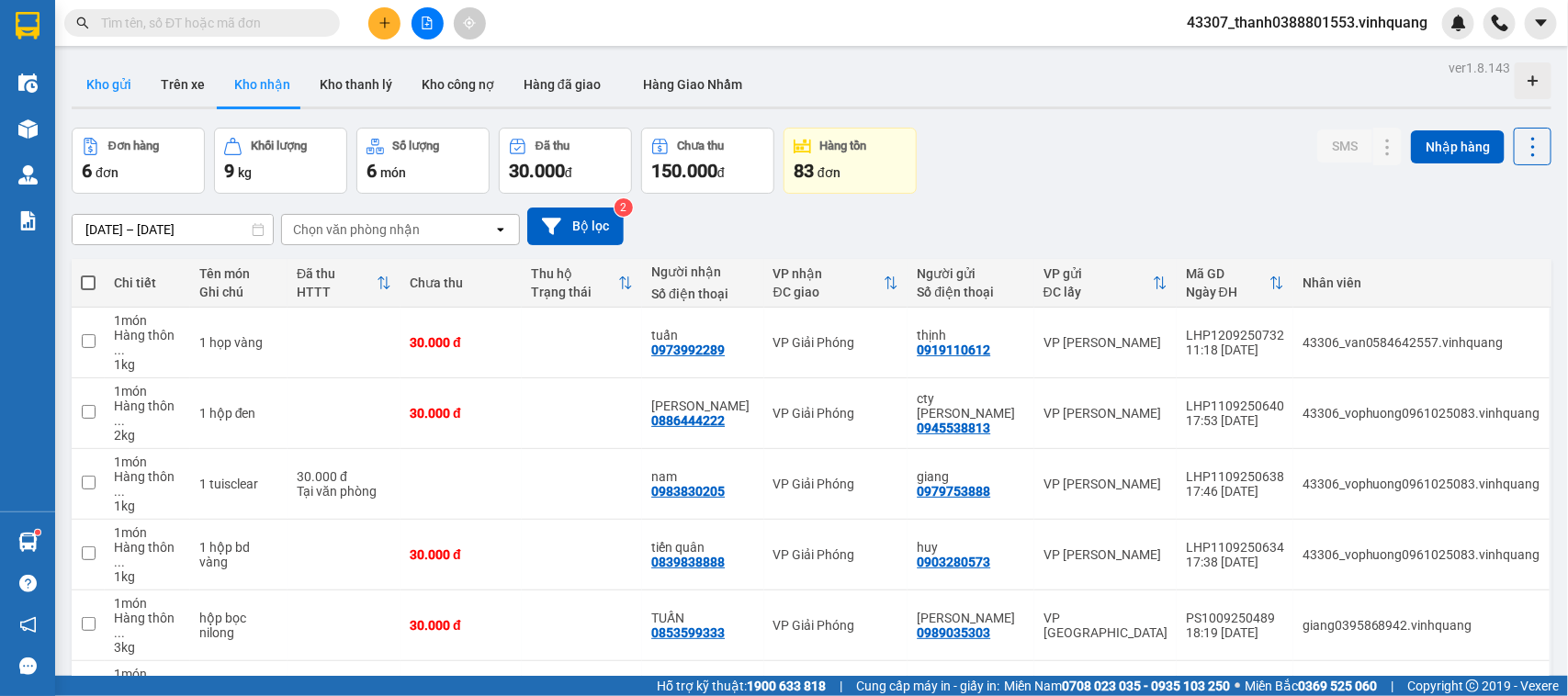
click at [117, 93] on button "Kho gửi" at bounding box center [108, 84] width 74 height 44
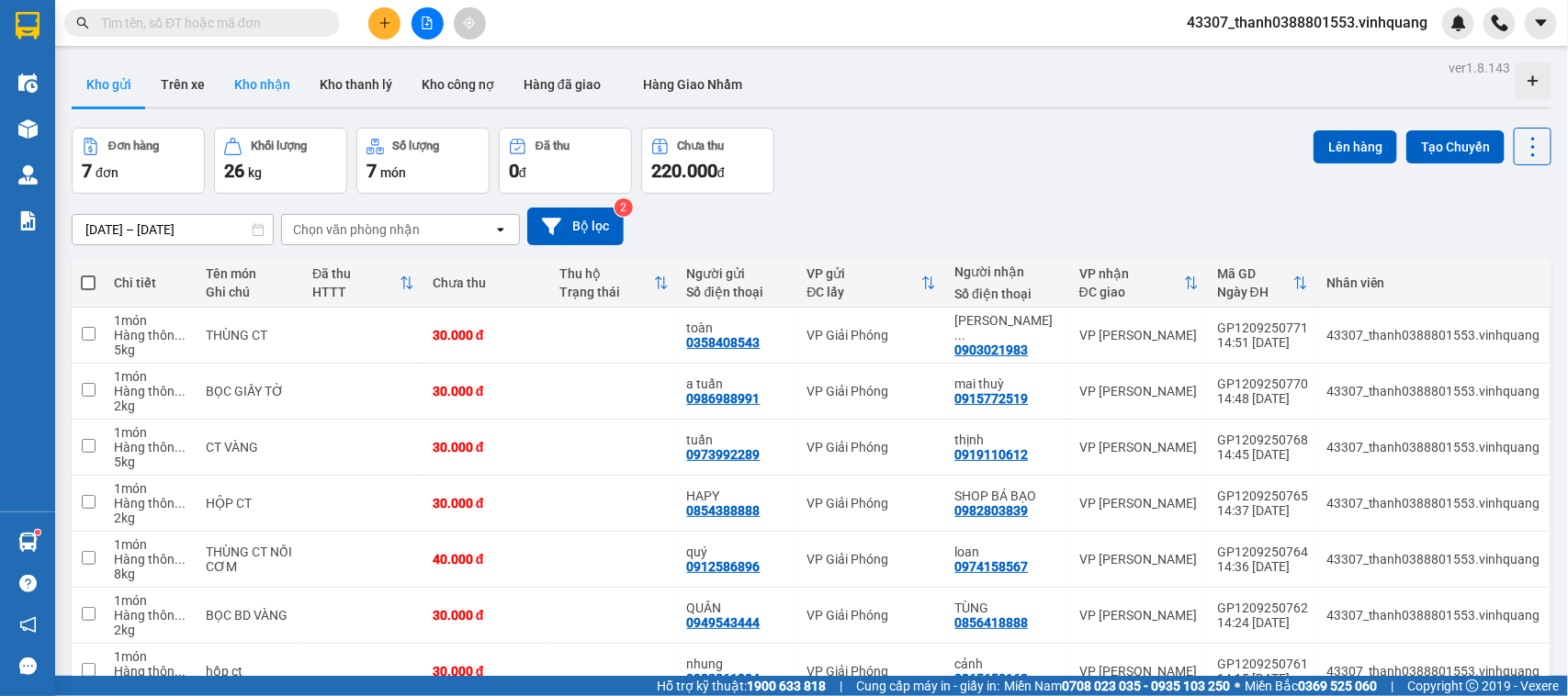
click at [259, 83] on button "Kho nhận" at bounding box center [261, 84] width 85 height 44
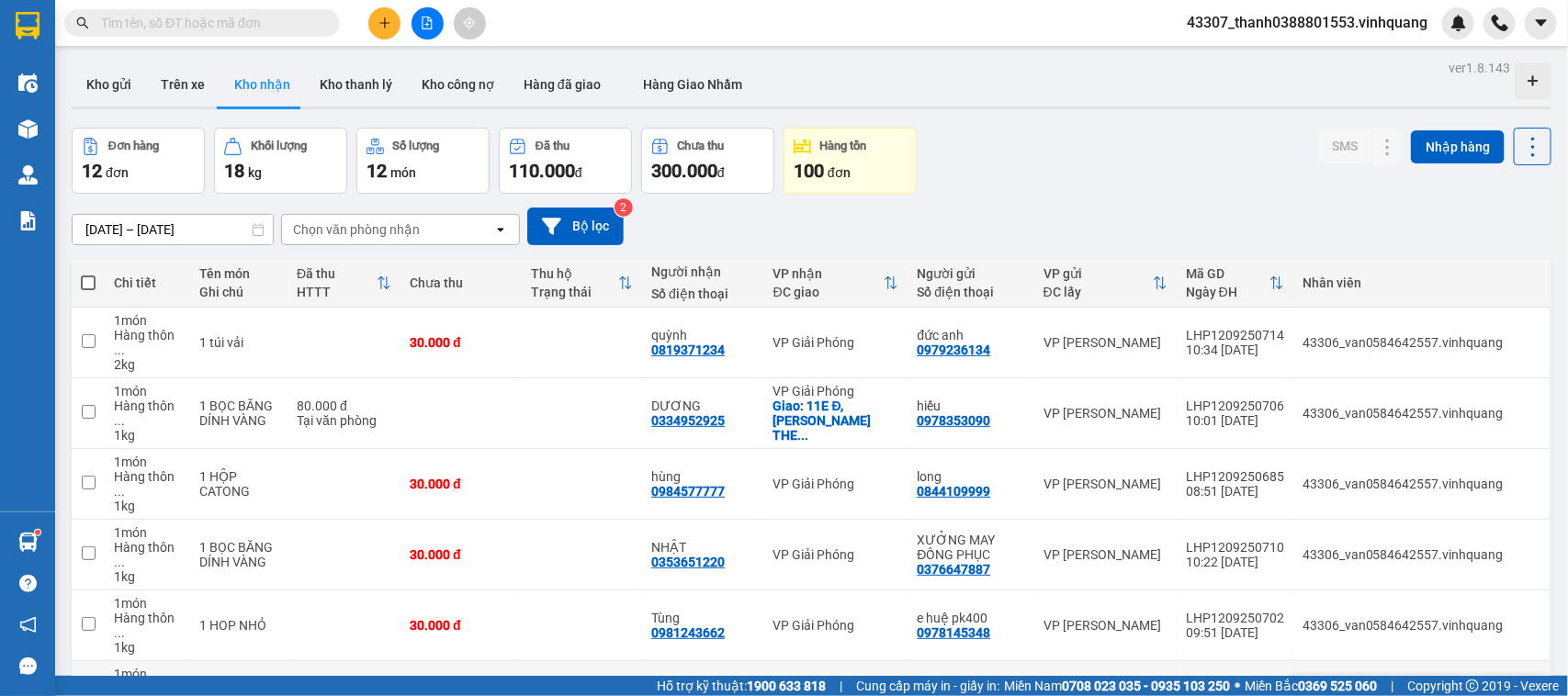
scroll to position [382, 0]
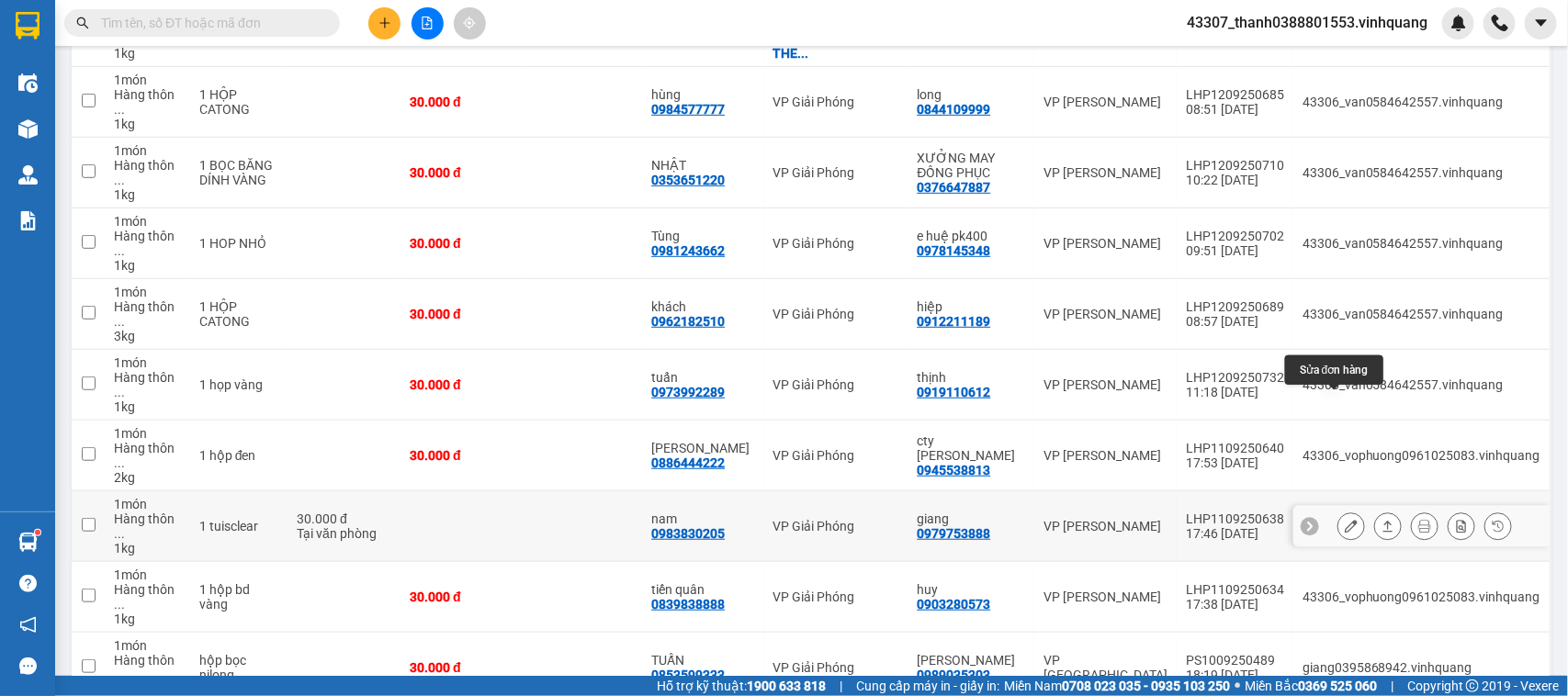
click at [1344, 520] on icon at bounding box center [1351, 526] width 13 height 13
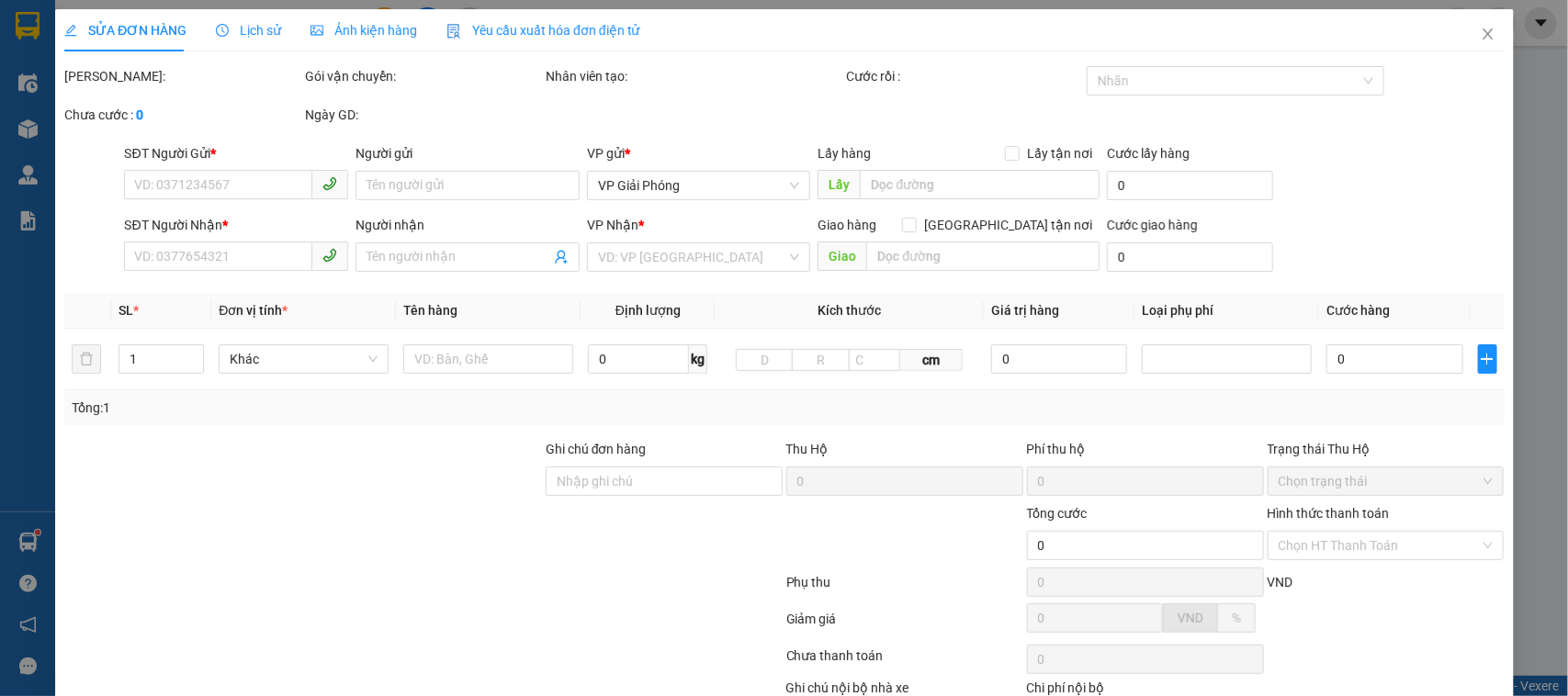
type input "0979753888"
type input "giang"
type input "0983830205"
type input "nam"
type input "30.000"
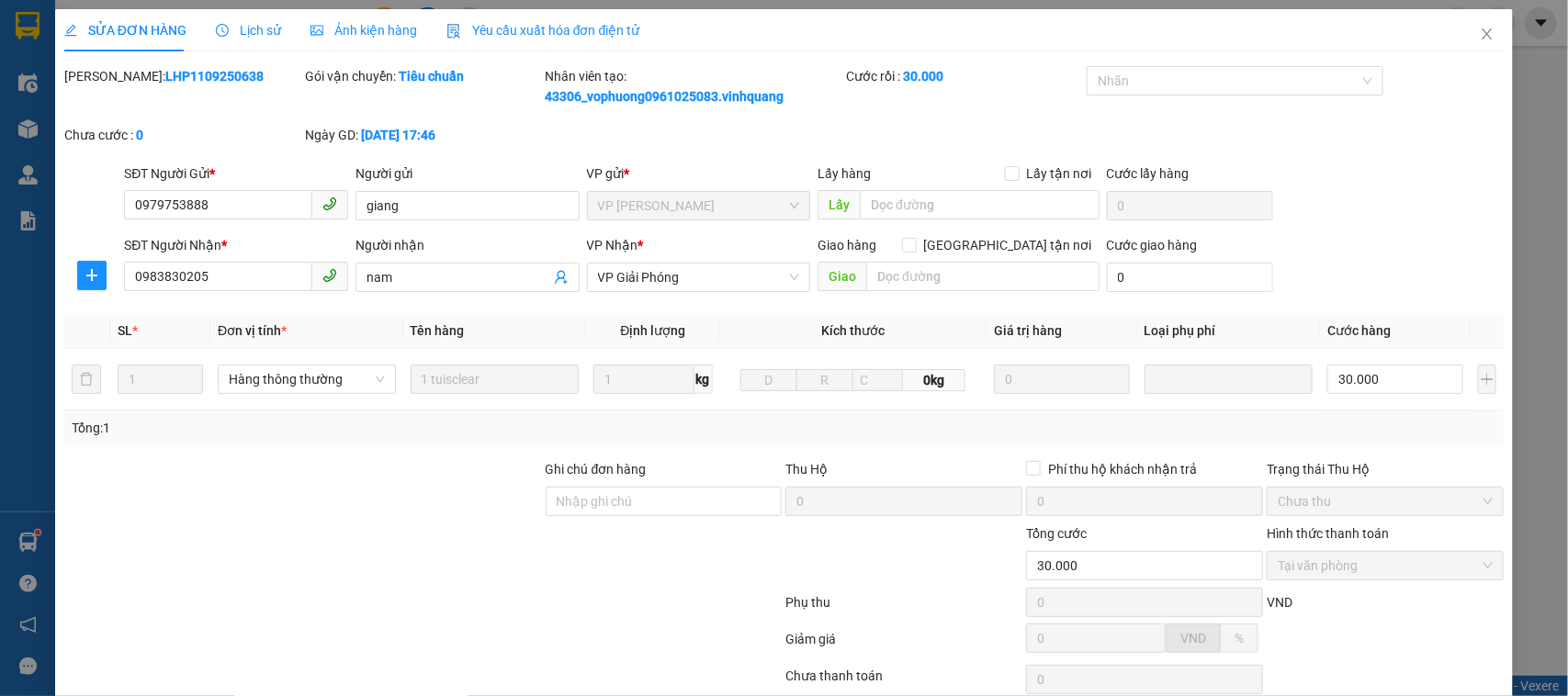
click at [246, 38] on div "Lịch sử" at bounding box center [248, 31] width 66 height 21
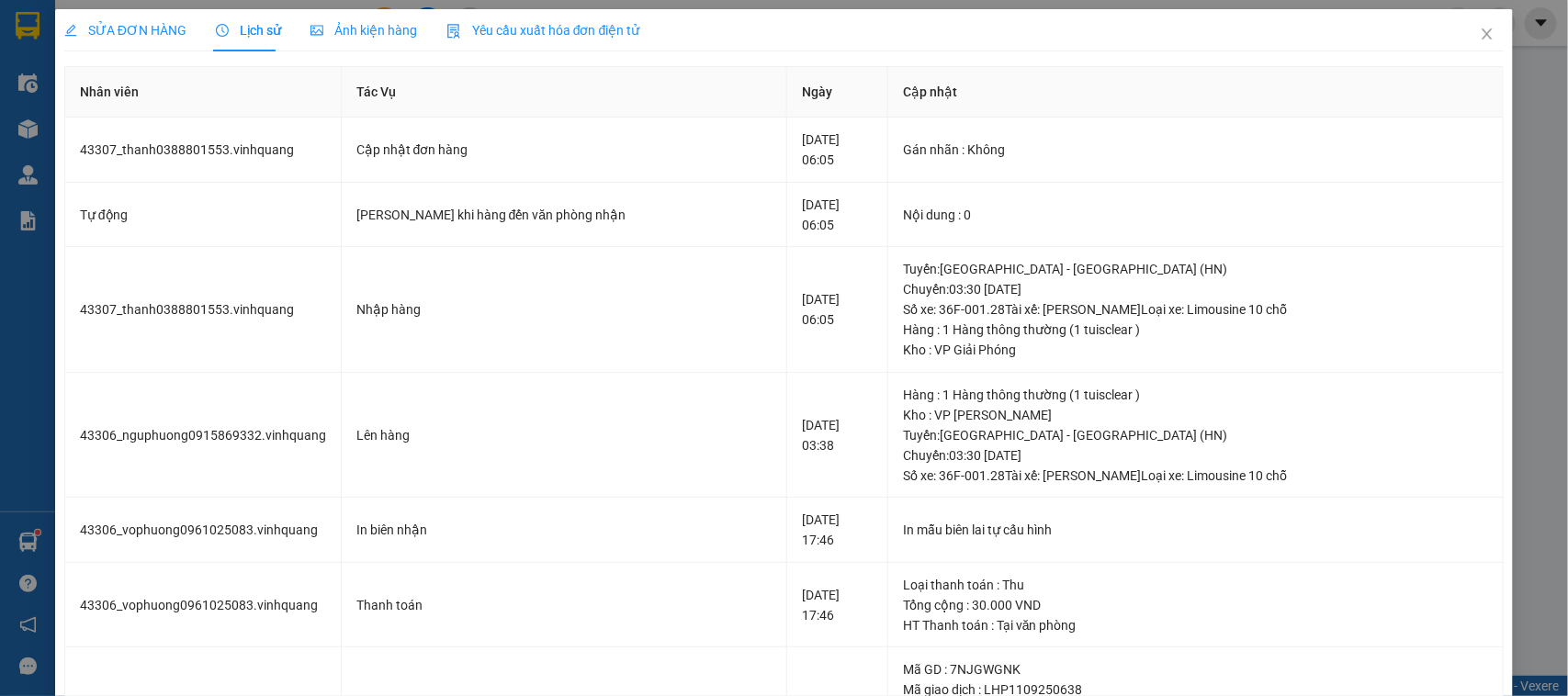
click at [227, 37] on span "Lịch sử" at bounding box center [248, 31] width 66 height 15
click at [1392, 29] on icon "close" at bounding box center [1487, 34] width 15 height 15
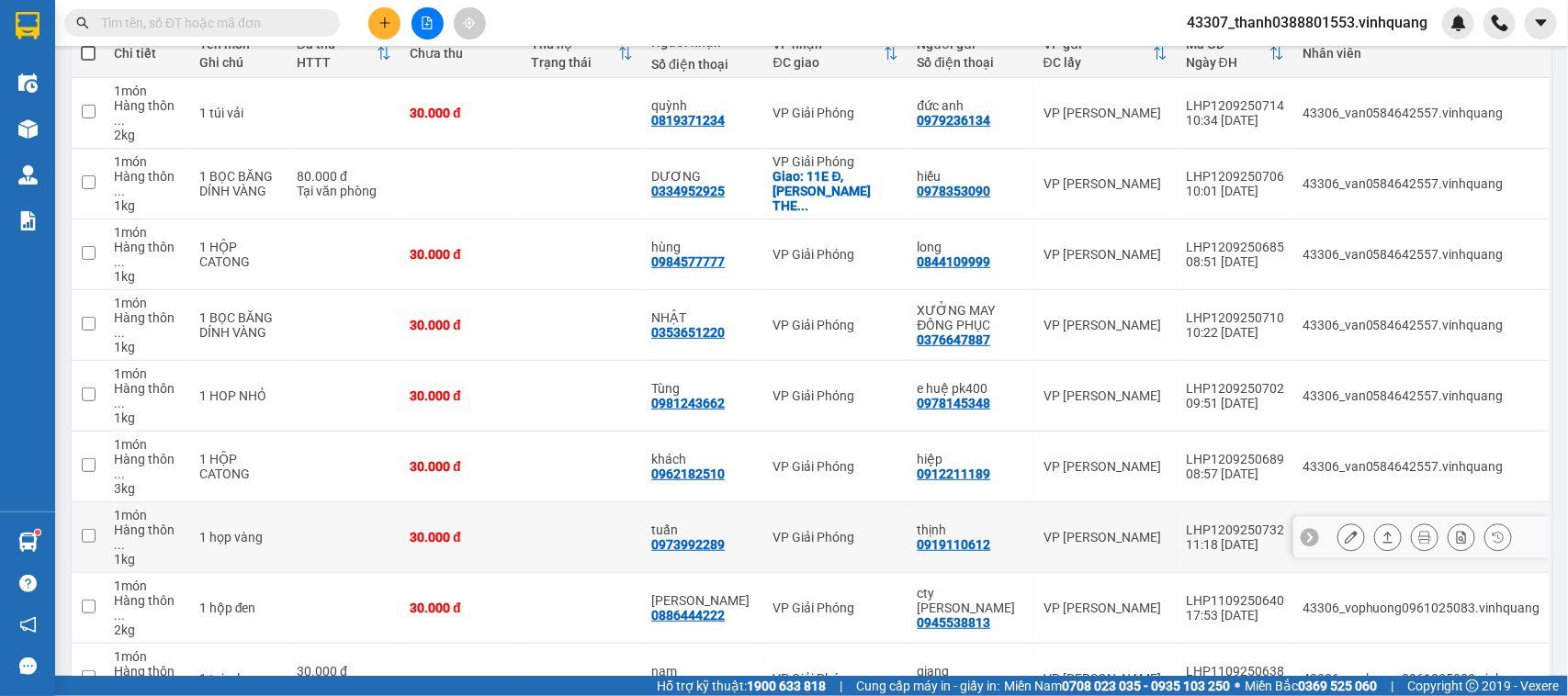
scroll to position [345, 0]
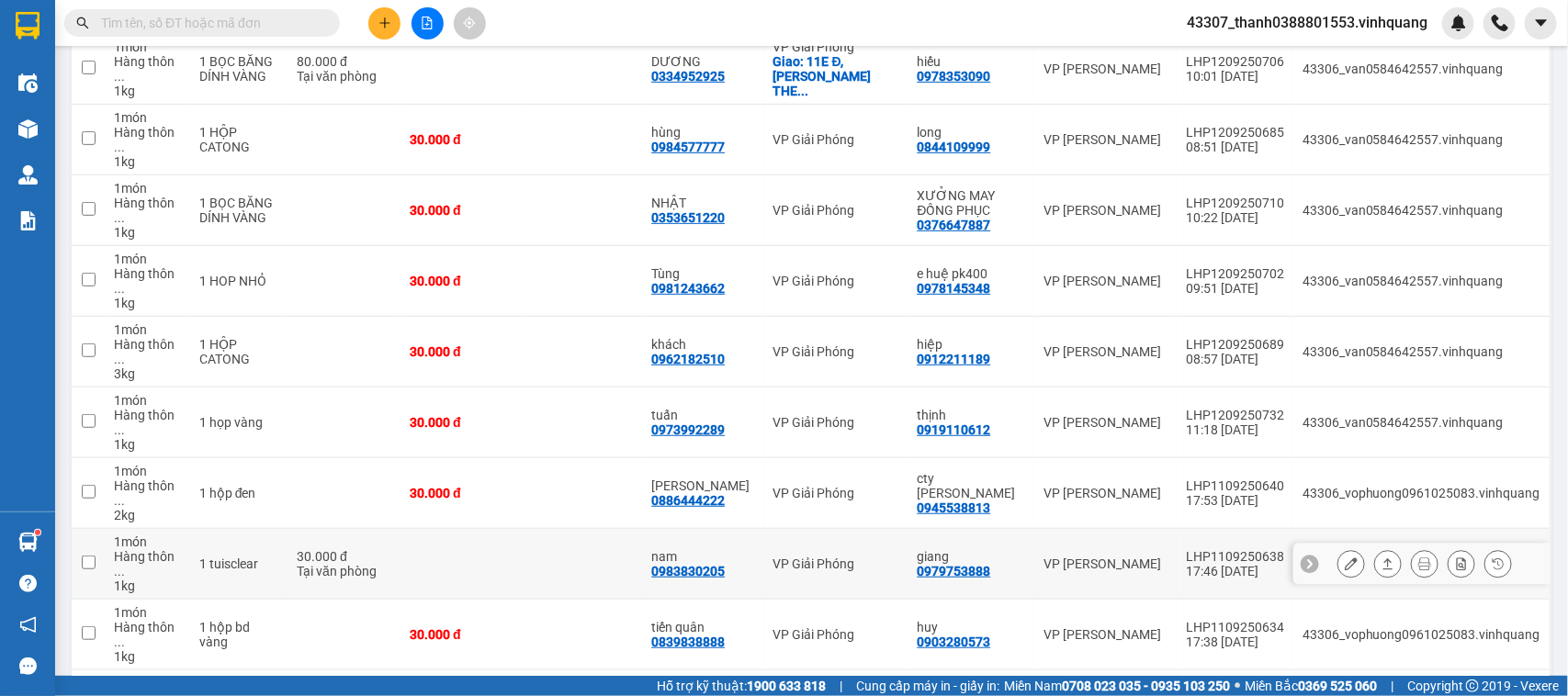
click at [1382, 557] on icon at bounding box center [1388, 564] width 13 height 13
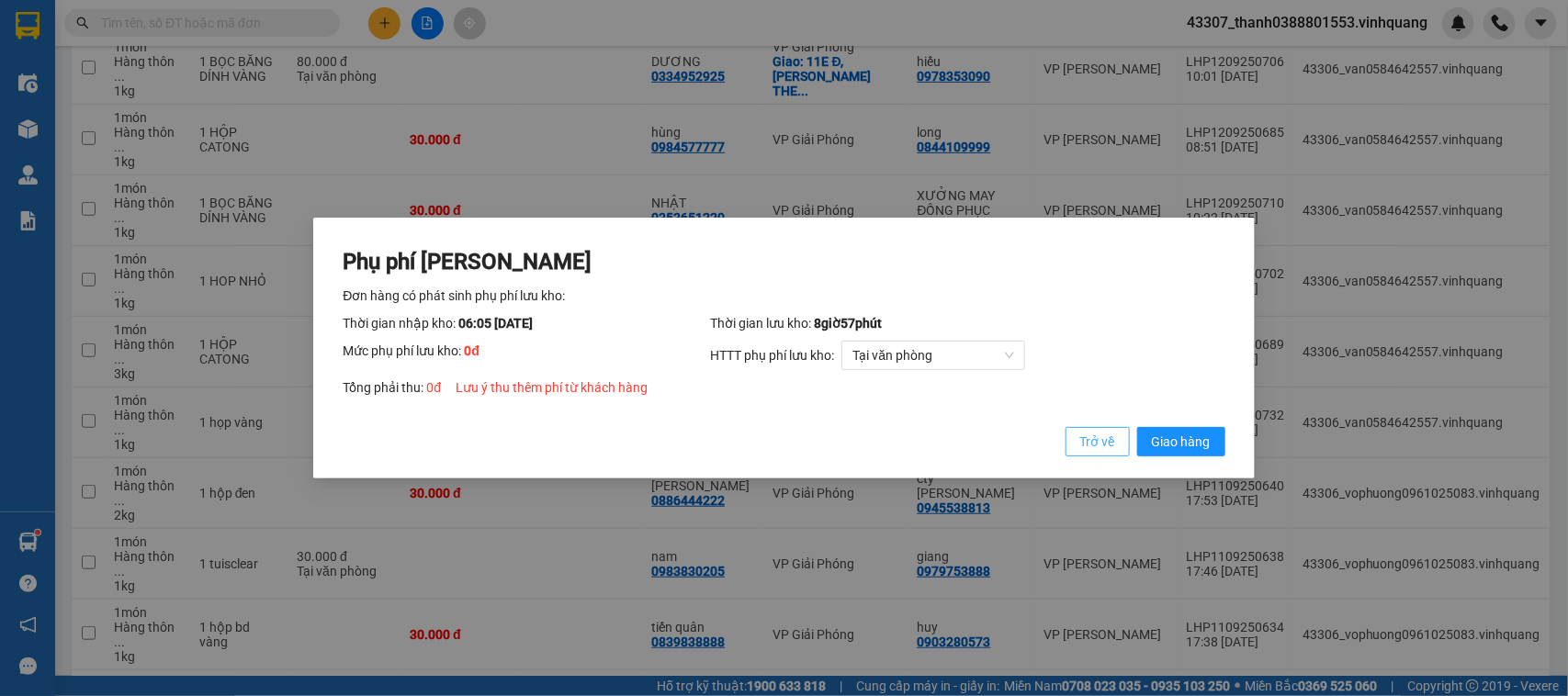
click at [1098, 437] on span "Trở về" at bounding box center [1097, 442] width 35 height 21
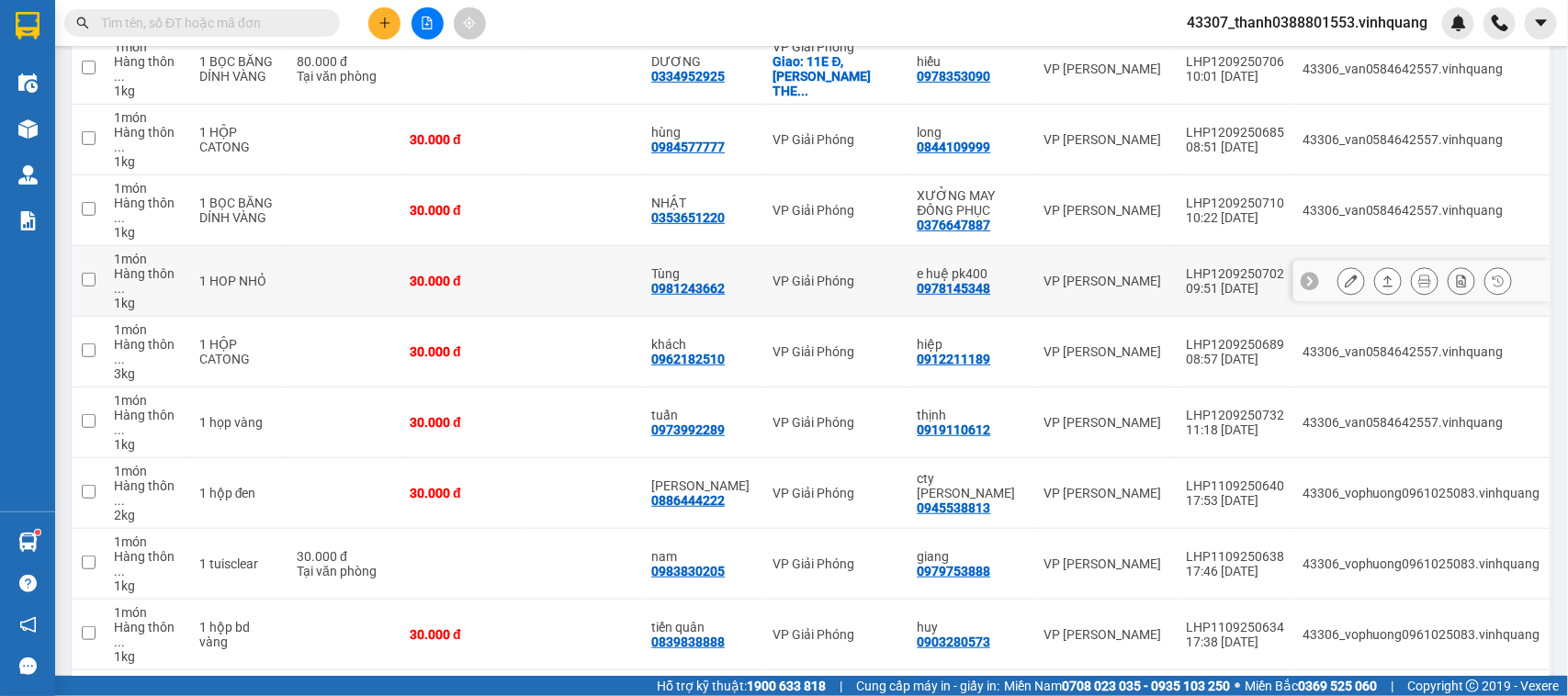
scroll to position [230, 0]
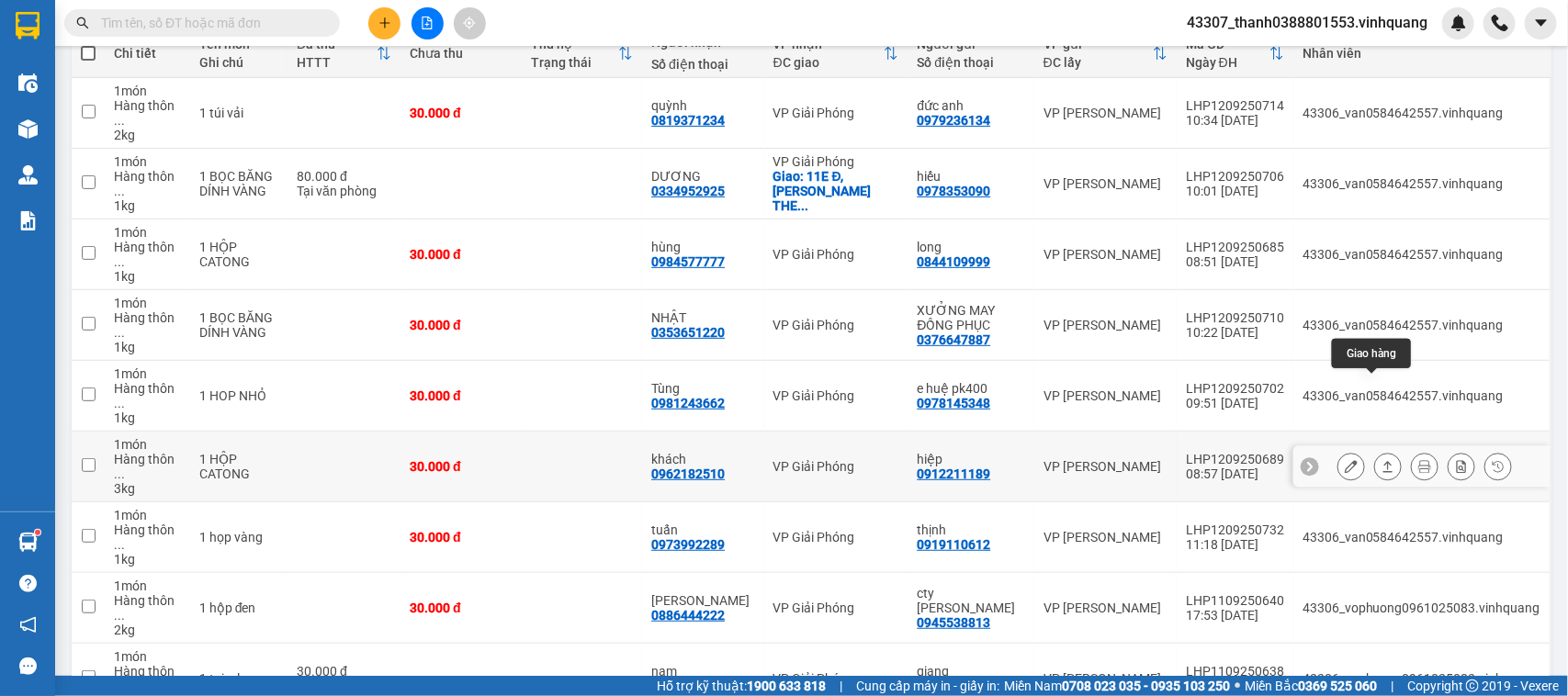
click at [1382, 460] on icon at bounding box center [1388, 466] width 13 height 13
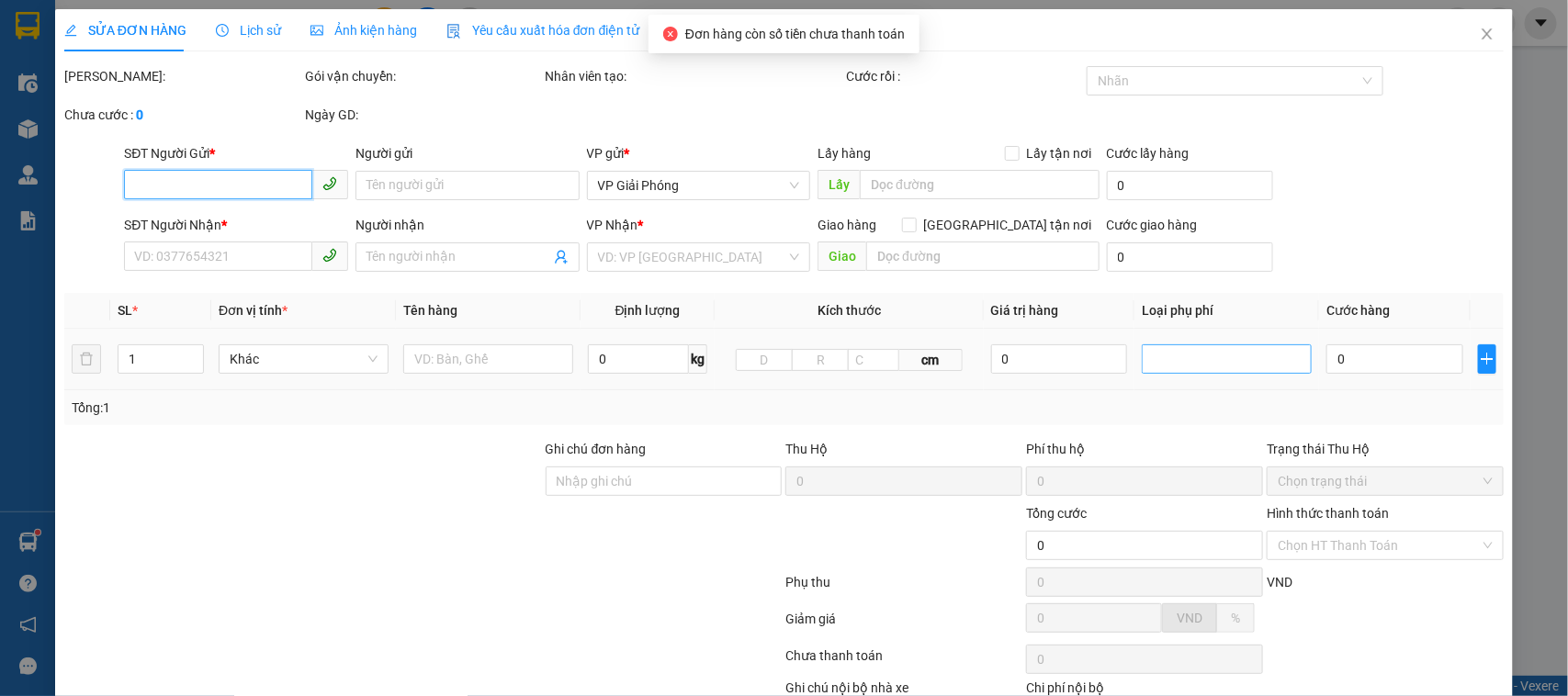
type input "0912211189"
type input "hiệp"
type input "0962182510"
type input "khách"
type input "30.000"
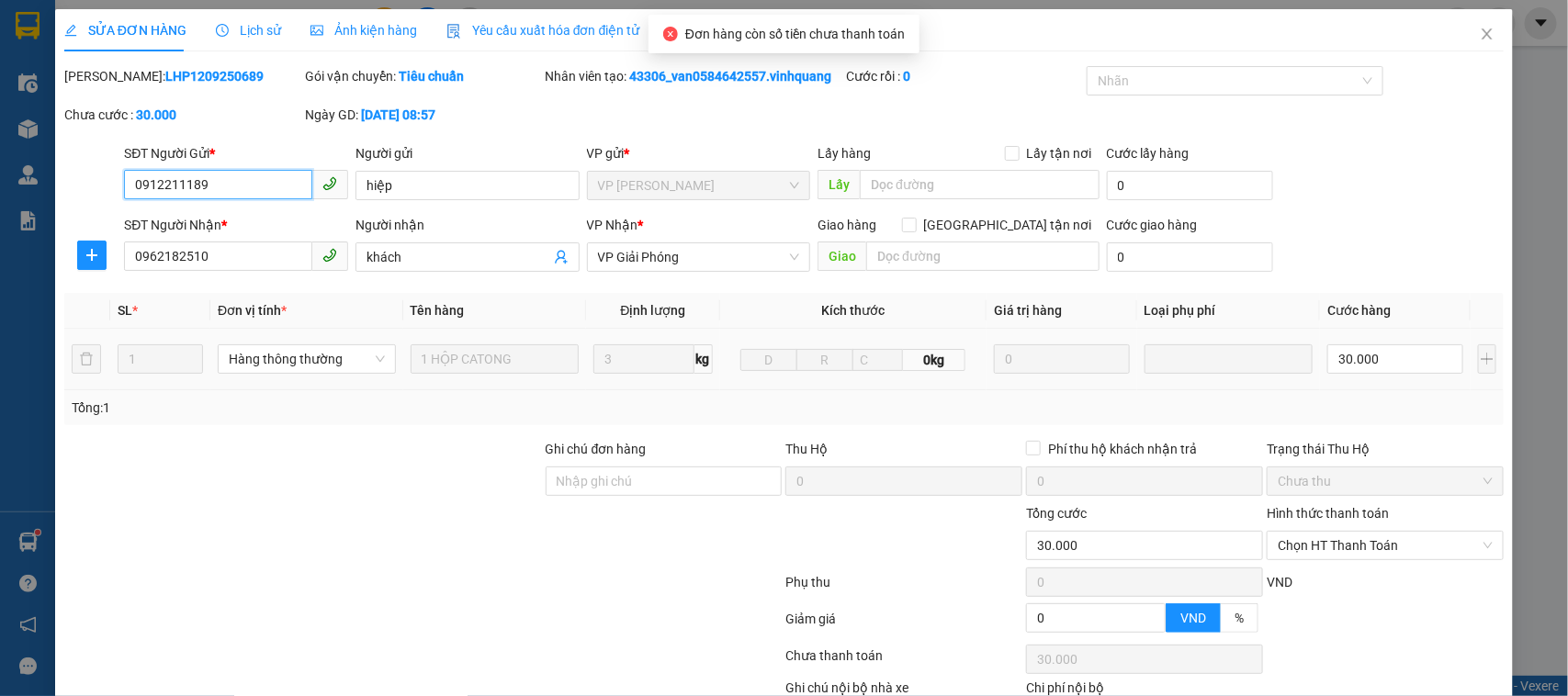
scroll to position [119, 0]
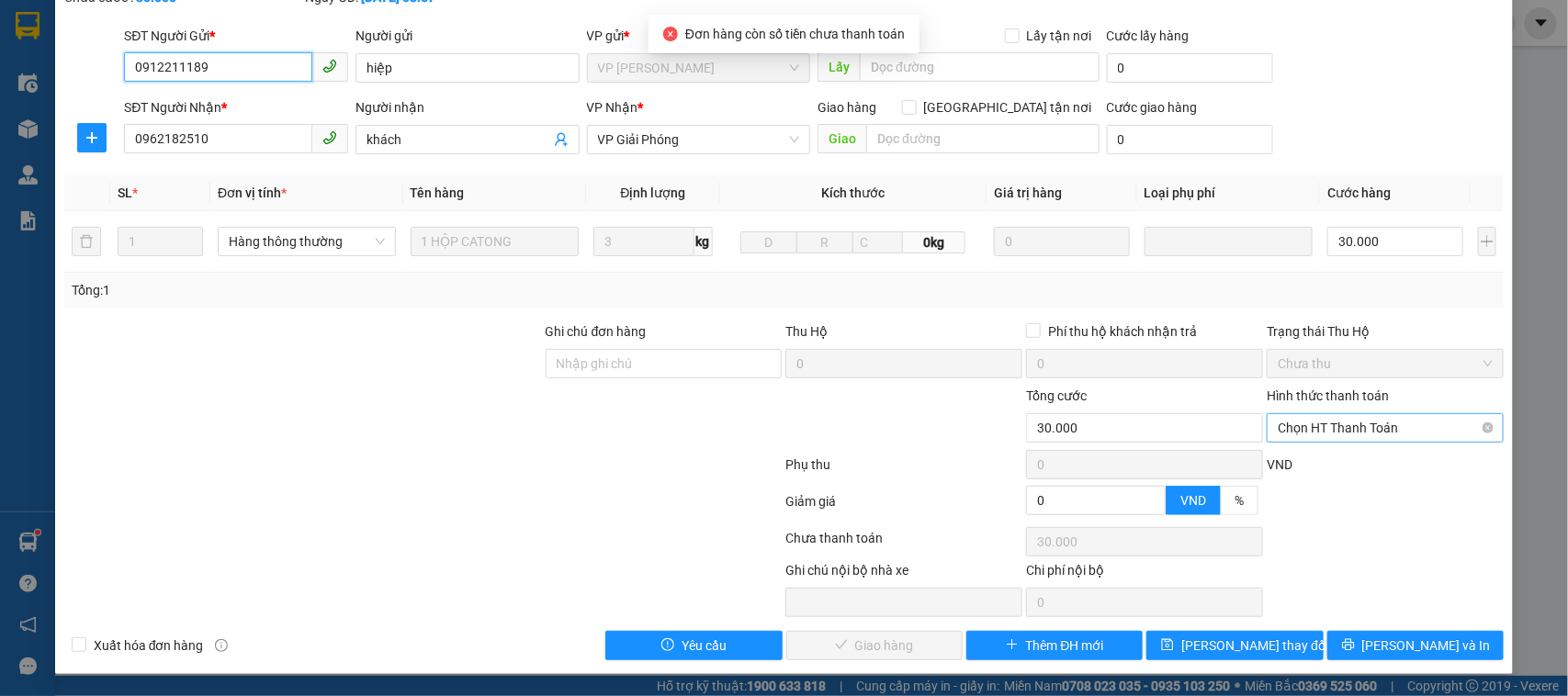
click at [1334, 425] on span "Chọn HT Thanh Toán" at bounding box center [1384, 427] width 214 height 27
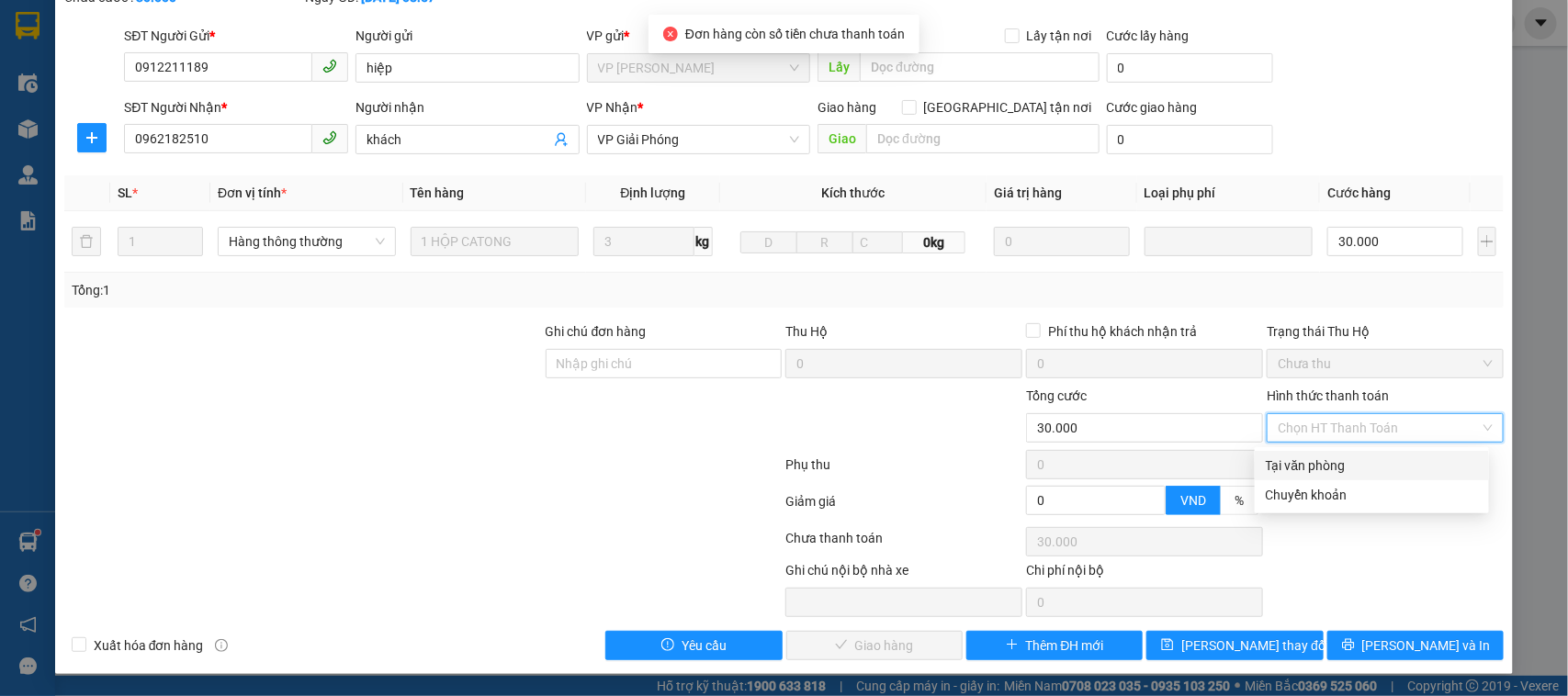
click at [1311, 466] on div "Tại văn phòng" at bounding box center [1371, 466] width 212 height 21
type input "0"
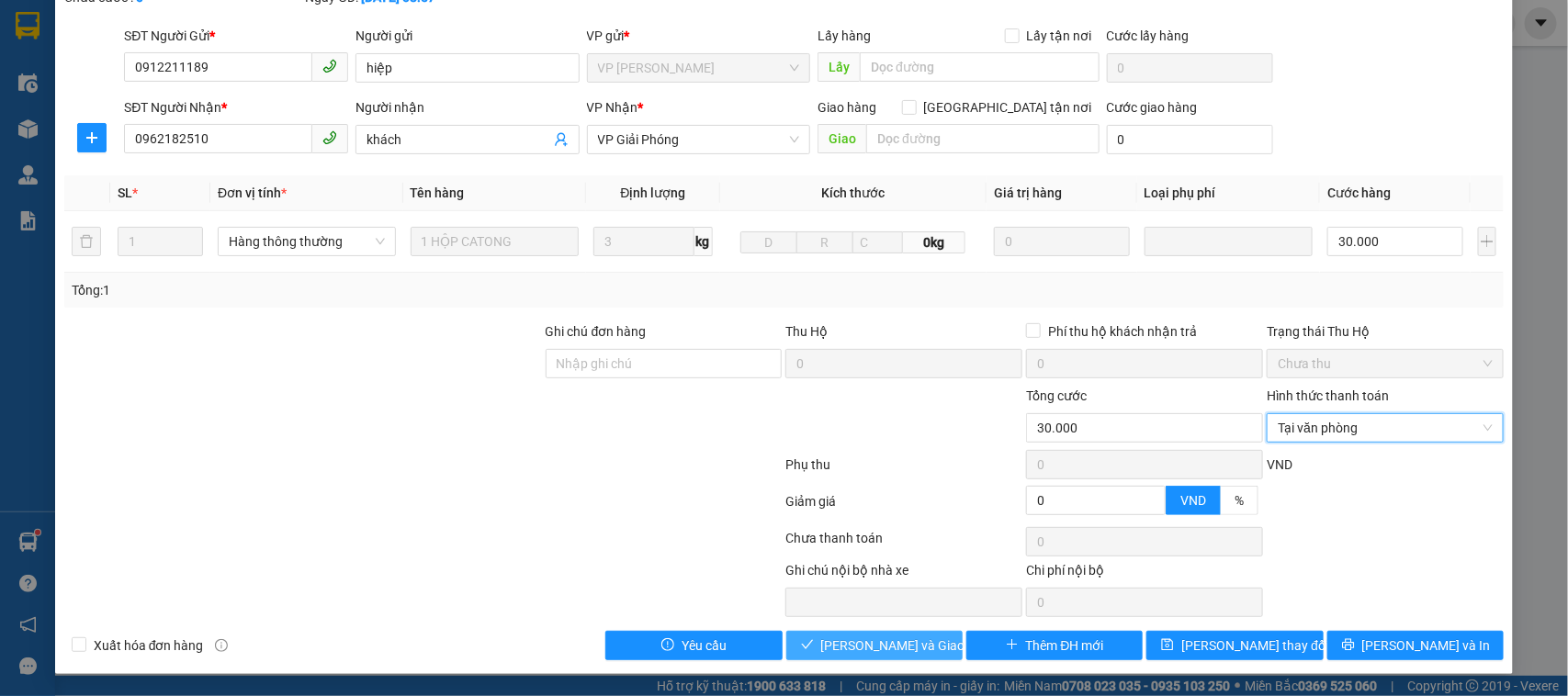
click at [893, 618] on button "[PERSON_NAME] và Giao hàng" at bounding box center [874, 645] width 176 height 29
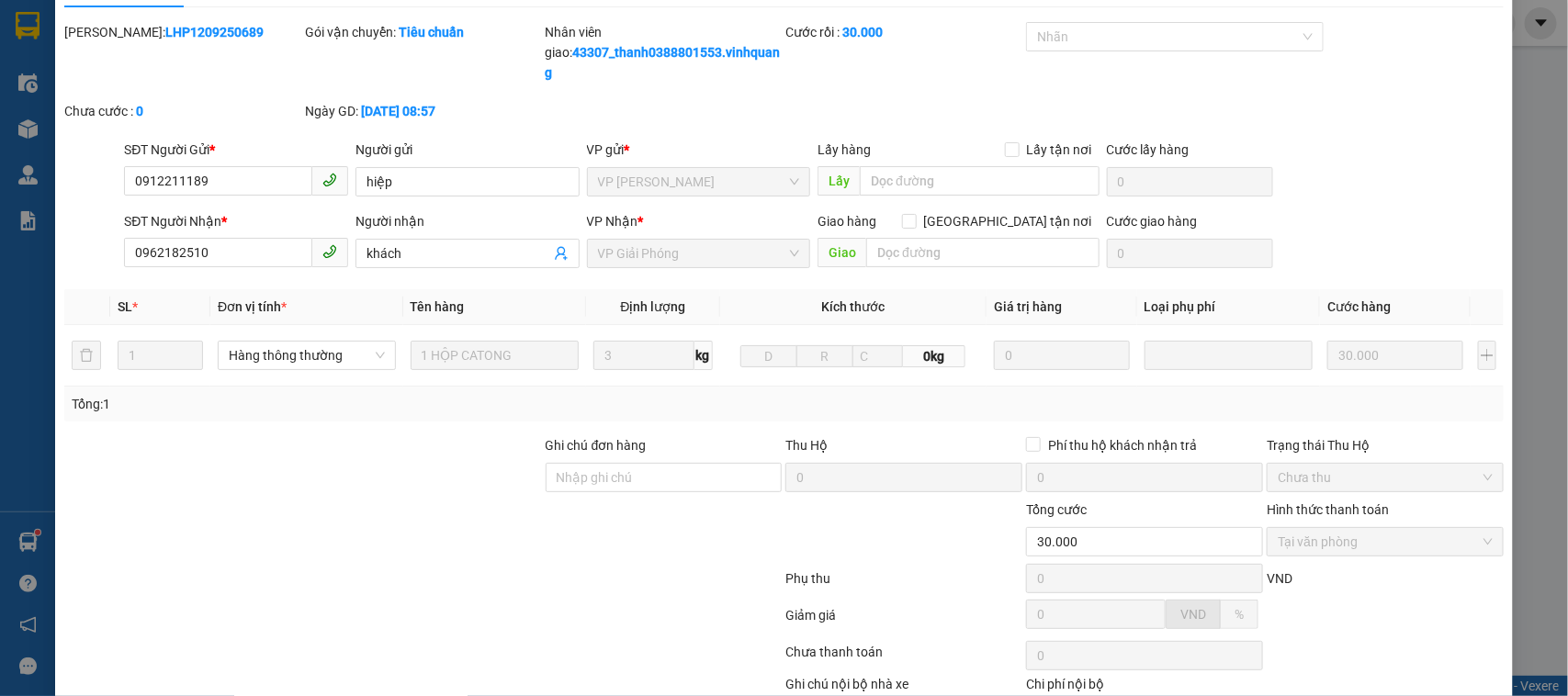
scroll to position [0, 0]
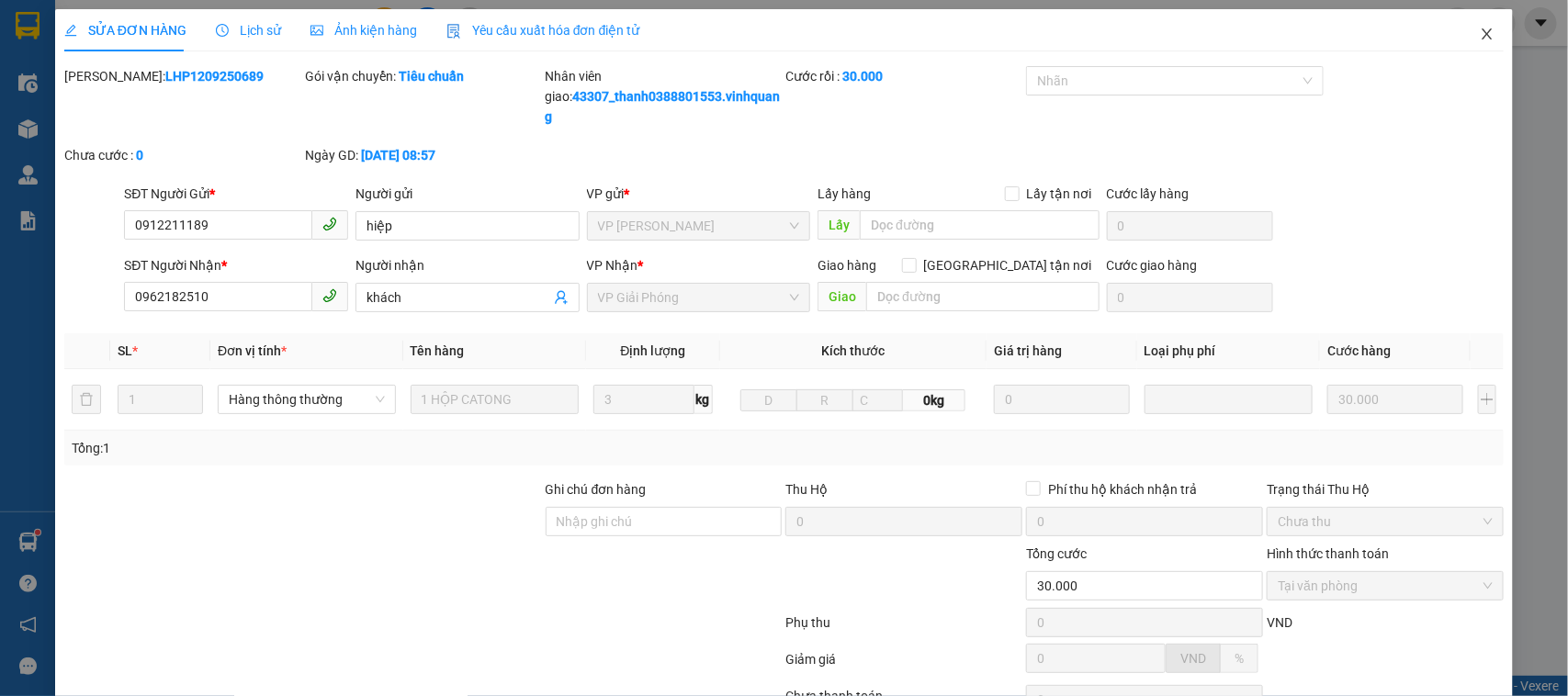
click at [1392, 29] on icon "close" at bounding box center [1487, 34] width 15 height 15
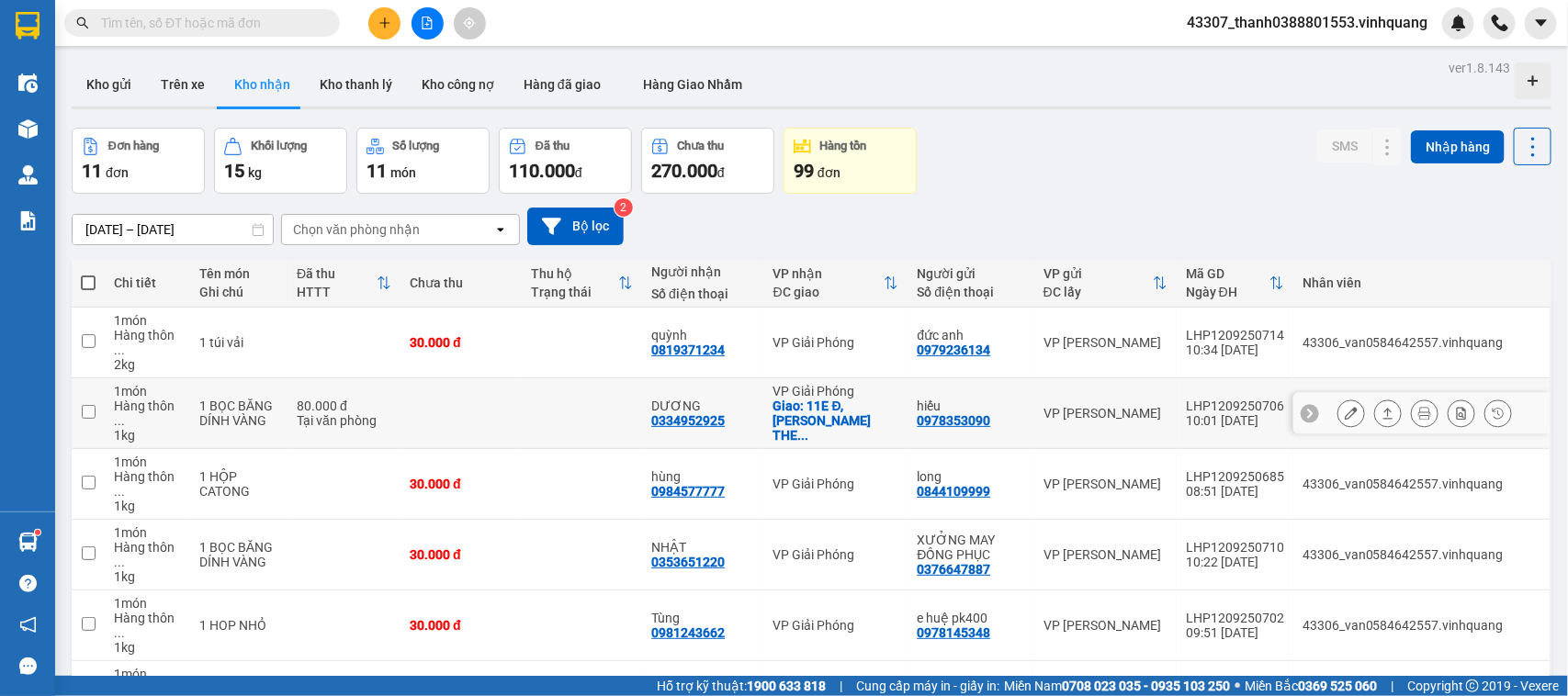
click at [719, 413] on div "0334952925" at bounding box center [688, 421] width 73 height 15
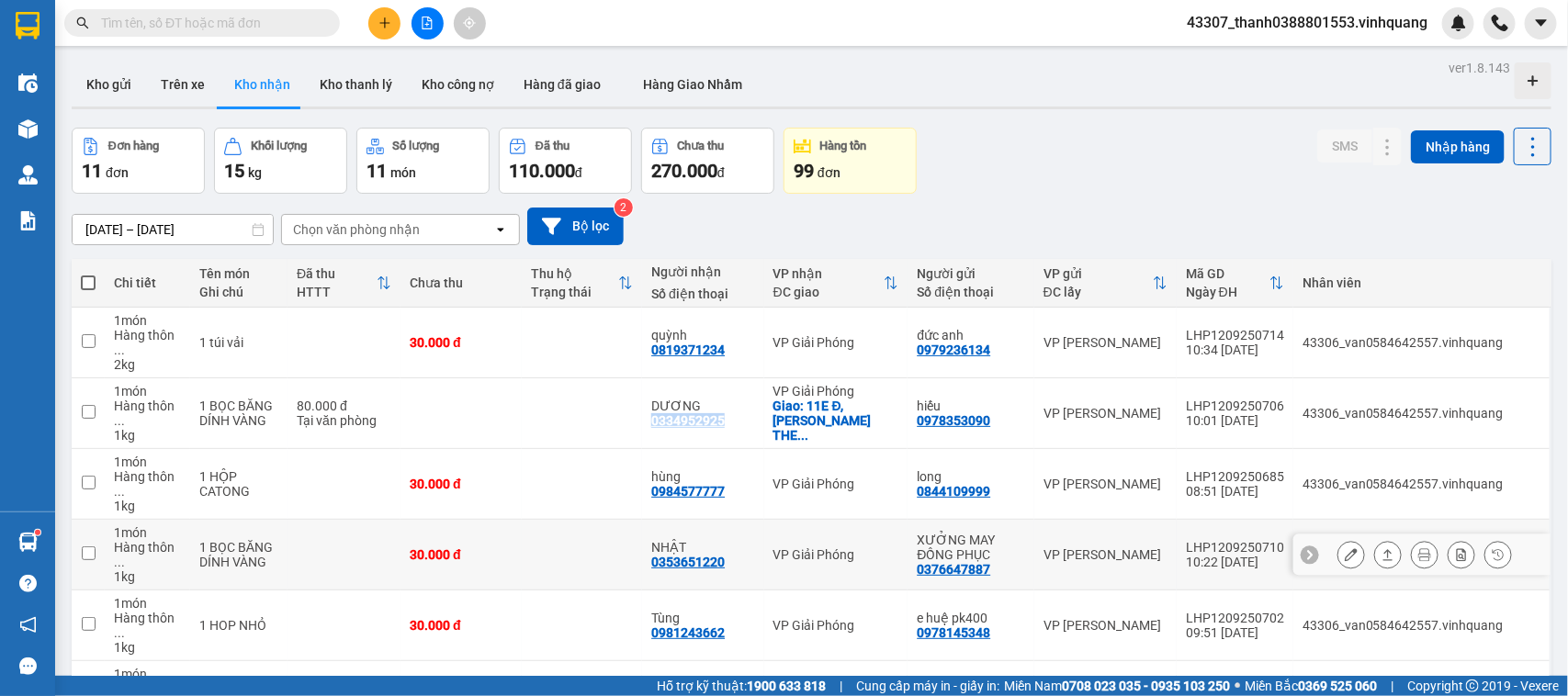
copy div "0334952925"
drag, startPoint x: 562, startPoint y: 562, endPoint x: 546, endPoint y: 524, distance: 41.2
click at [546, 524] on tbody "1 món Hàng thôn ... 2 kg 1 túi vải 30.000 đ quỳnh 0819371234 VP Giải Phóng đức …" at bounding box center [810, 696] width 1479 height 777
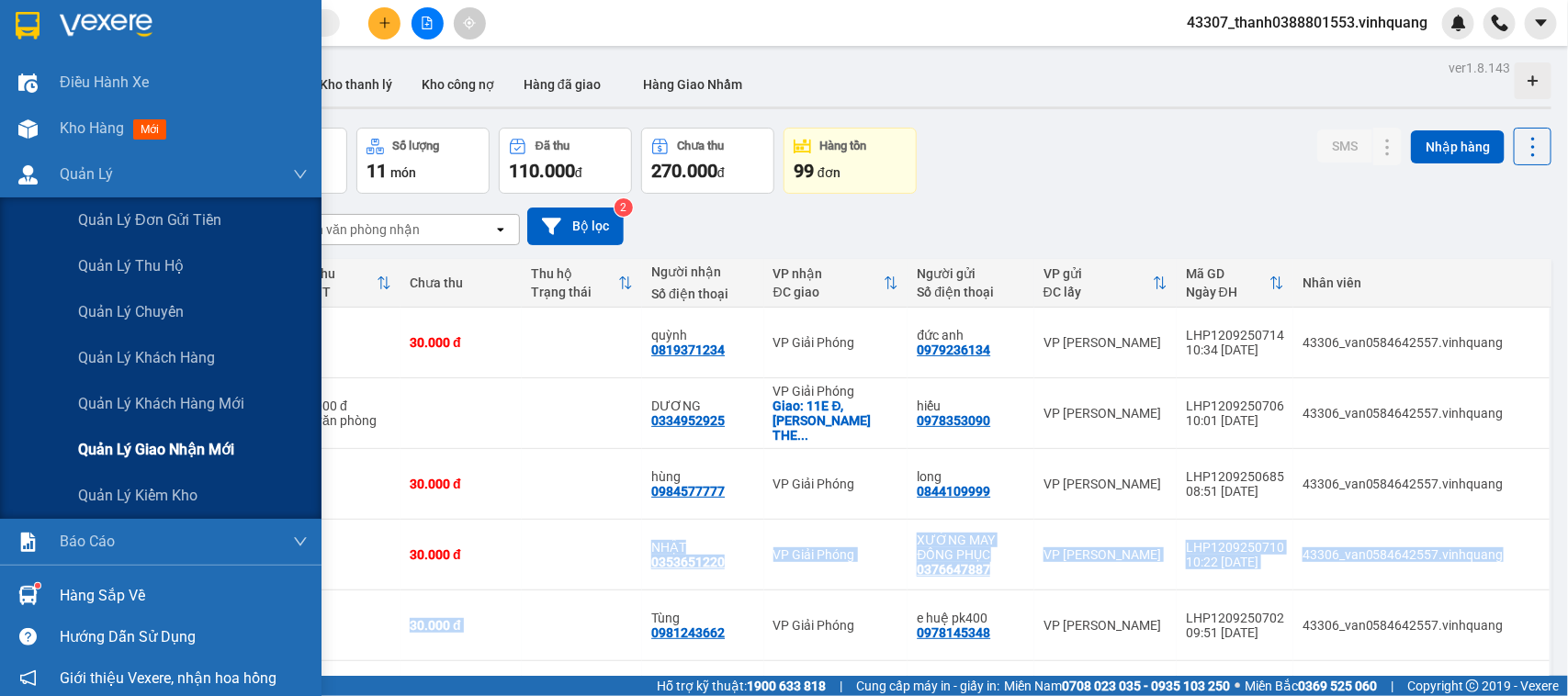
click at [171, 437] on div "Quản lý giao nhận mới" at bounding box center [192, 450] width 229 height 46
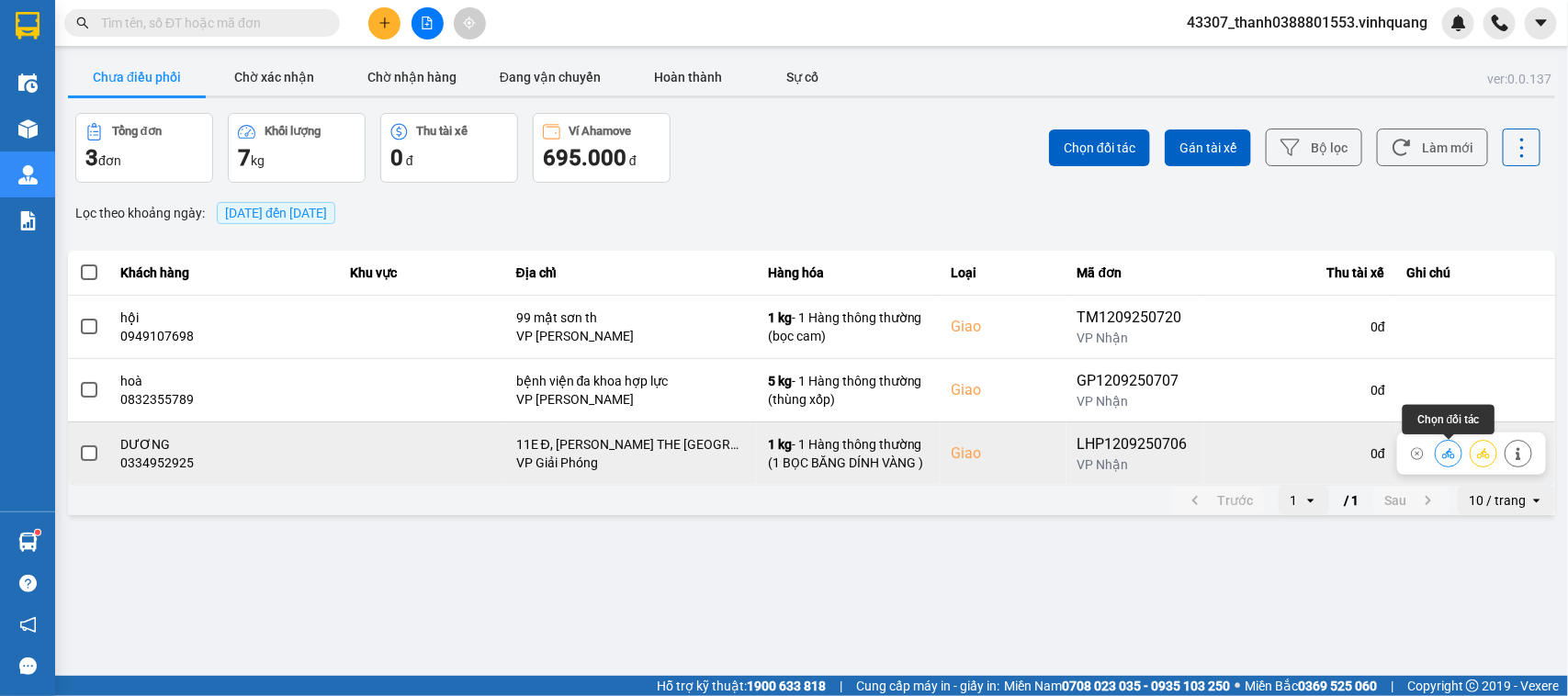
click at [1392, 452] on icon at bounding box center [1448, 453] width 13 height 13
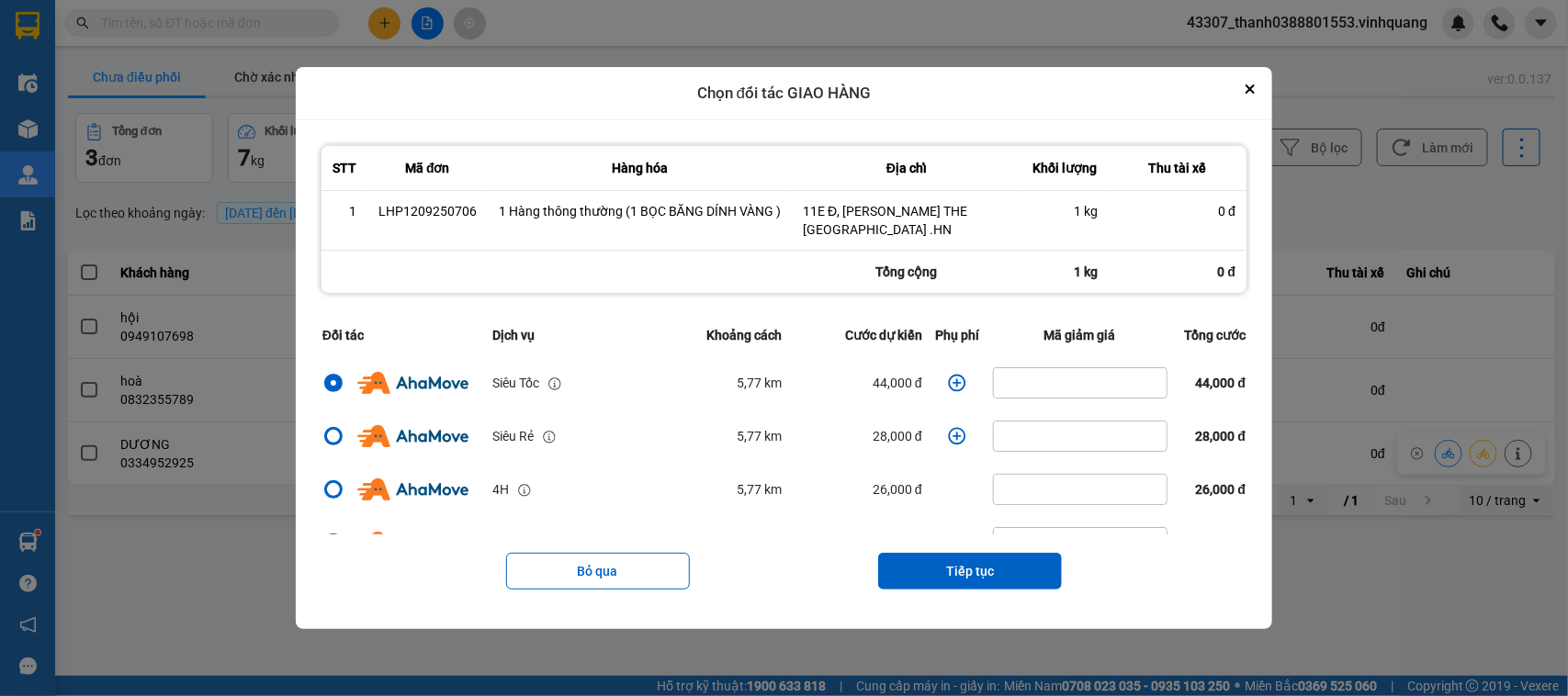
click at [948, 392] on icon "dialog" at bounding box center [957, 383] width 19 height 19
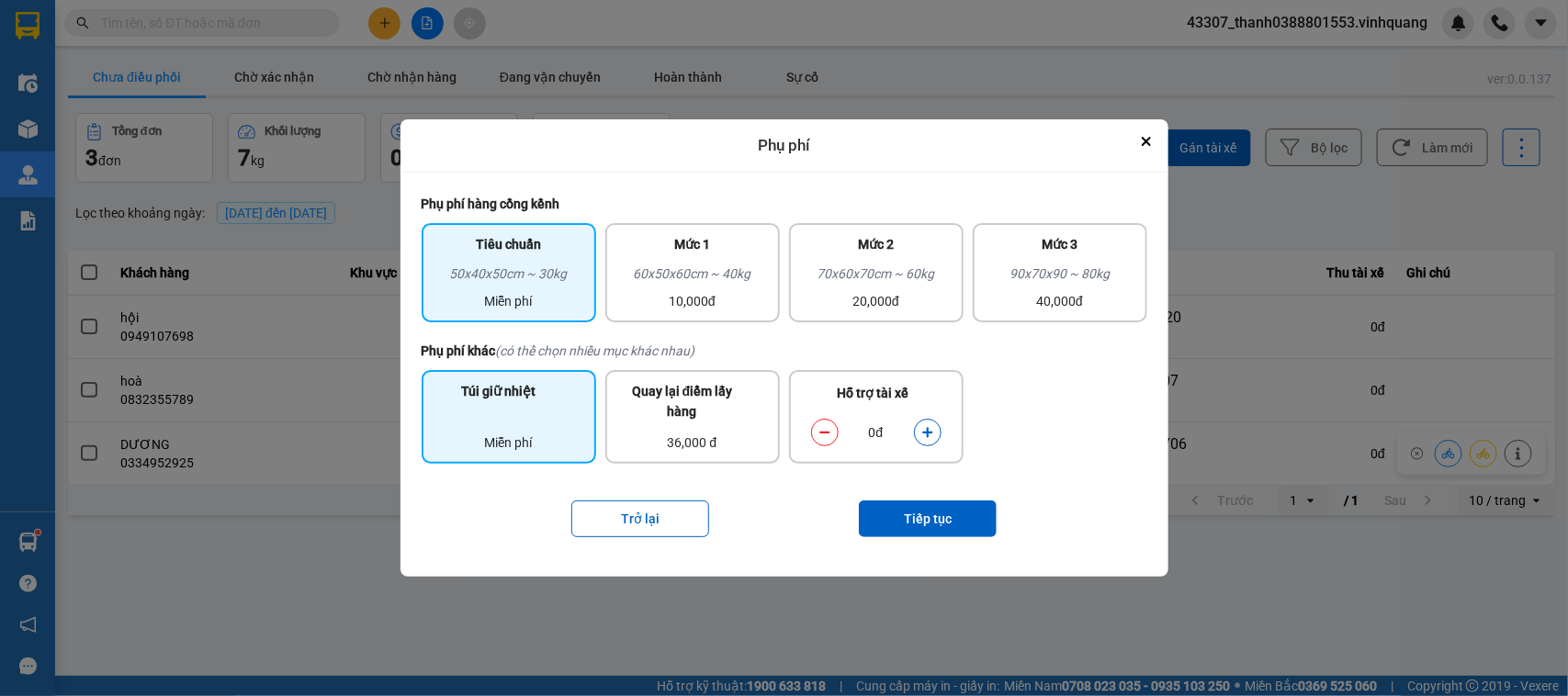
click at [512, 437] on div "Miễn phí" at bounding box center [509, 443] width 153 height 21
click at [919, 511] on button "Tiếp tục" at bounding box center [927, 518] width 138 height 37
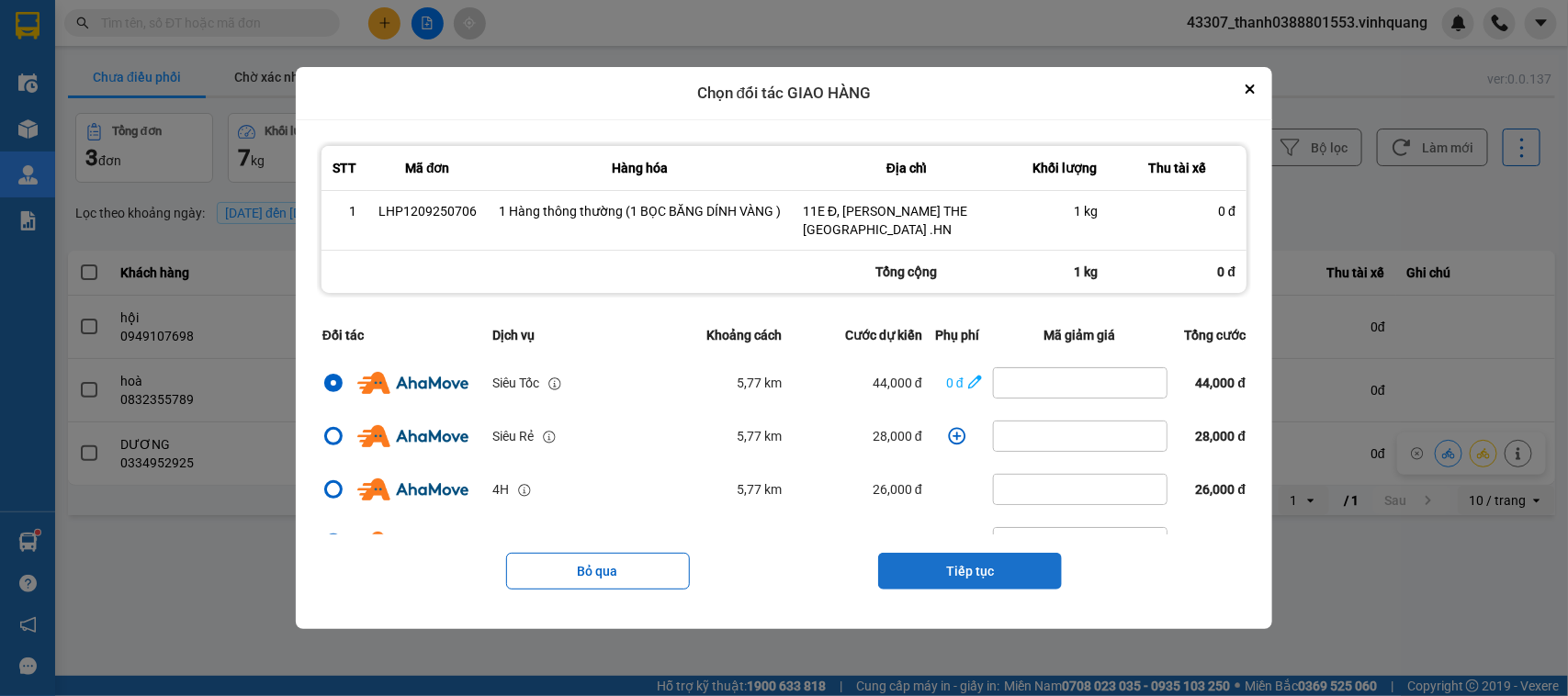
click at [954, 582] on button "Tiếp tục" at bounding box center [969, 570] width 184 height 37
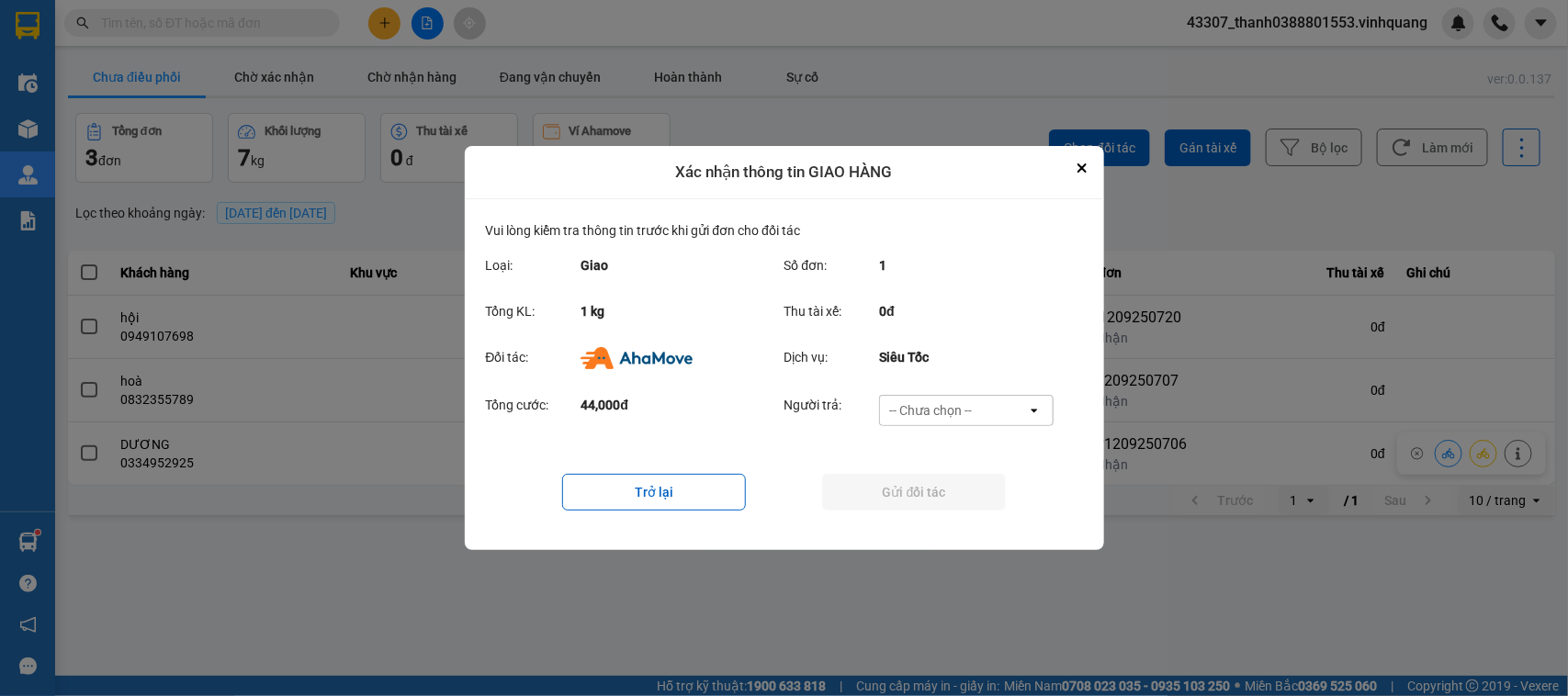
click at [944, 409] on div "-- Chưa chọn --" at bounding box center [930, 410] width 82 height 19
click at [921, 510] on span "Ví Ahamove" at bounding box center [930, 516] width 74 height 19
click at [914, 497] on button "Gửi đối tác" at bounding box center [913, 492] width 184 height 37
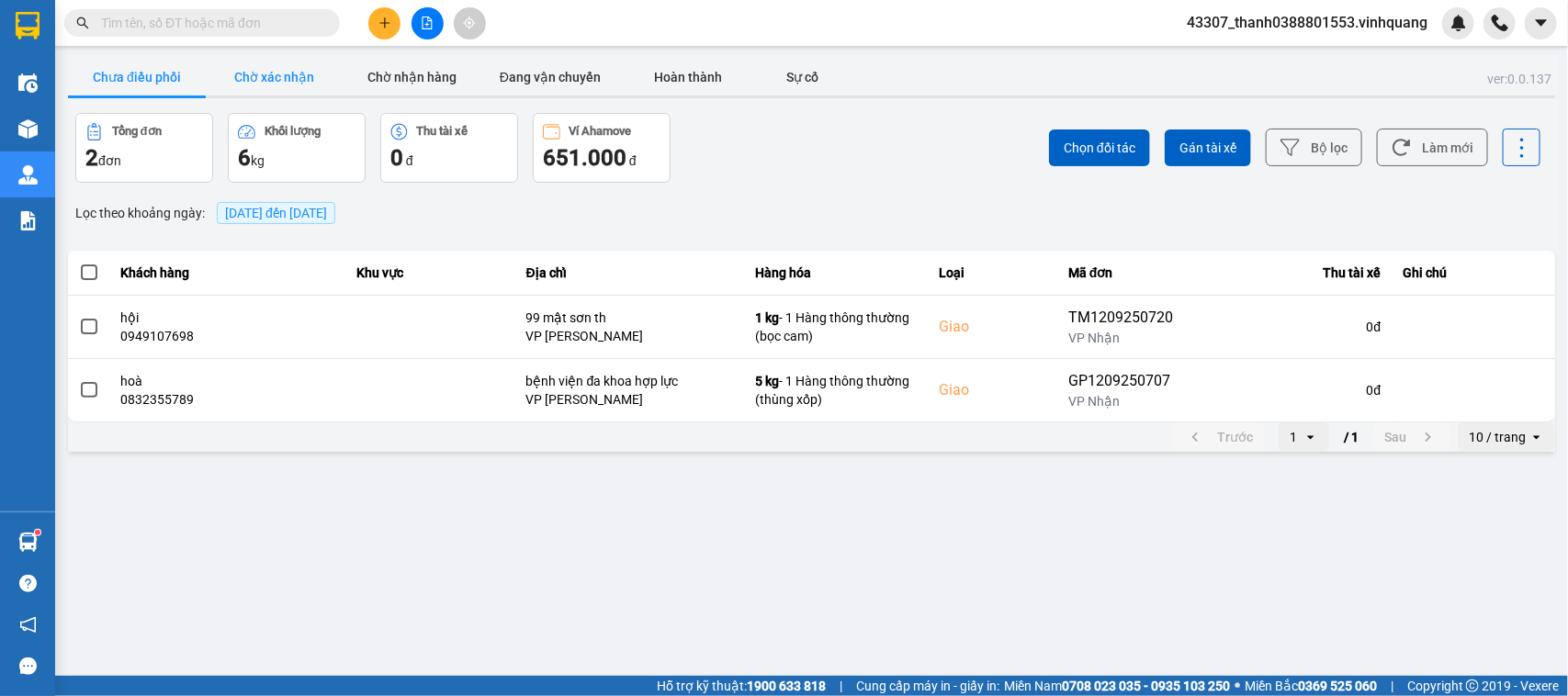
click at [264, 66] on button "Chờ xác nhận" at bounding box center [274, 77] width 138 height 37
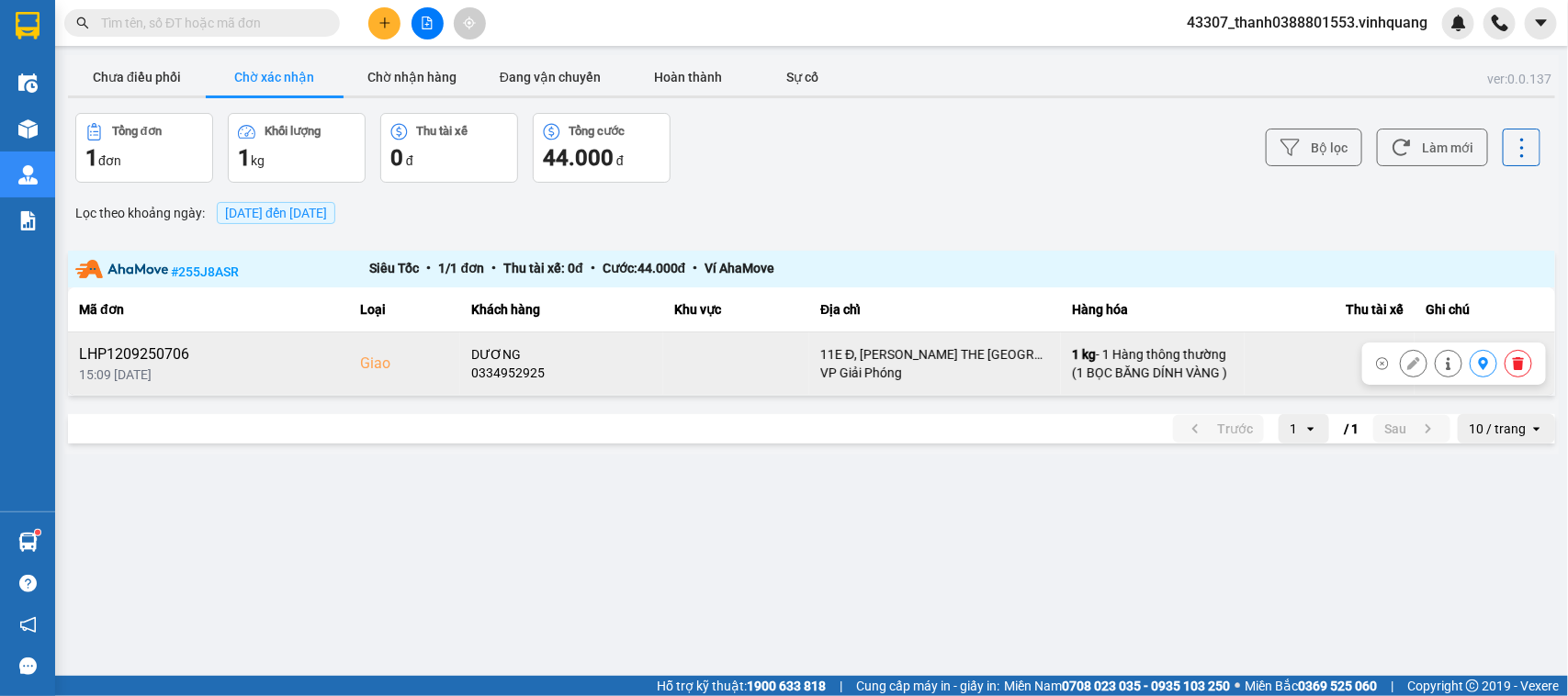
click at [1392, 359] on icon at bounding box center [1483, 363] width 10 height 13
click at [408, 66] on button "Chờ nhận hàng" at bounding box center [412, 77] width 138 height 37
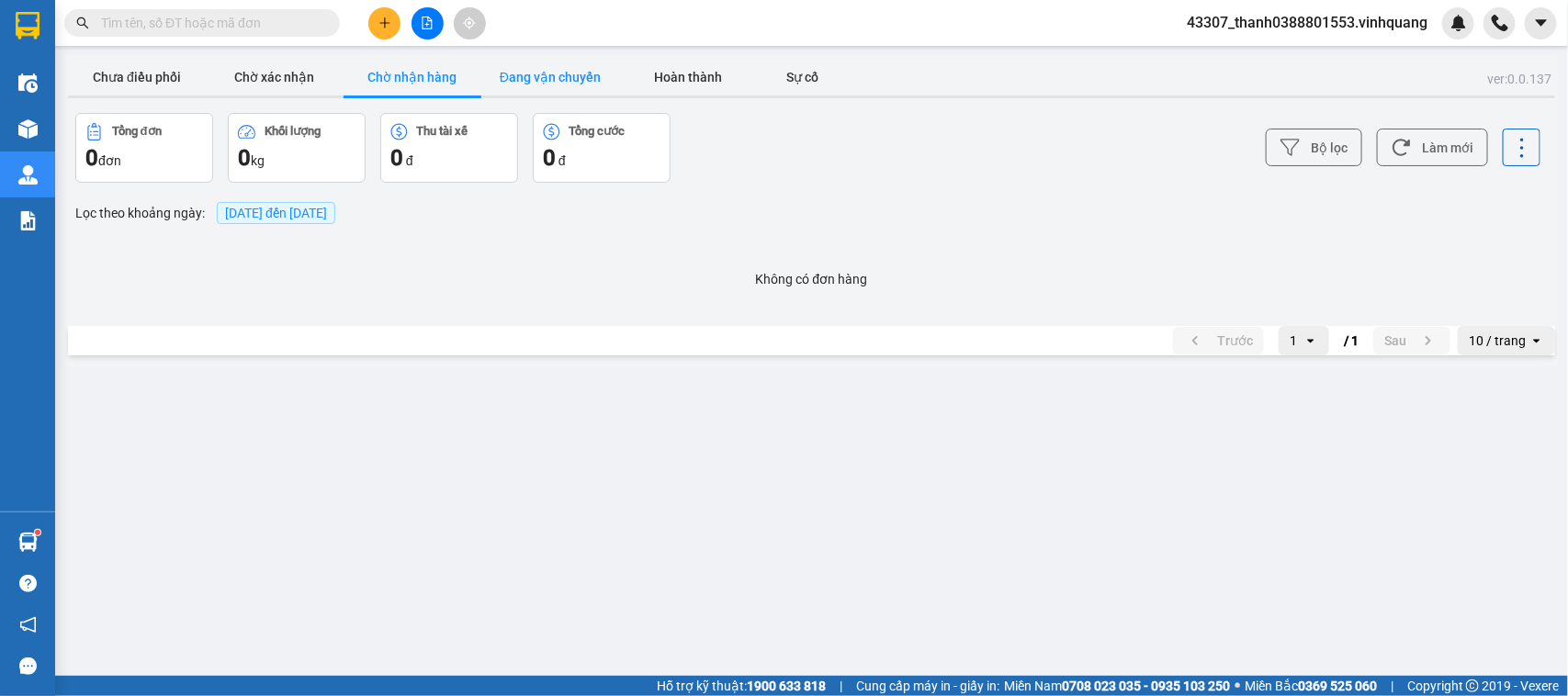
click at [542, 79] on button "Đang vận chuyển" at bounding box center [550, 77] width 138 height 37
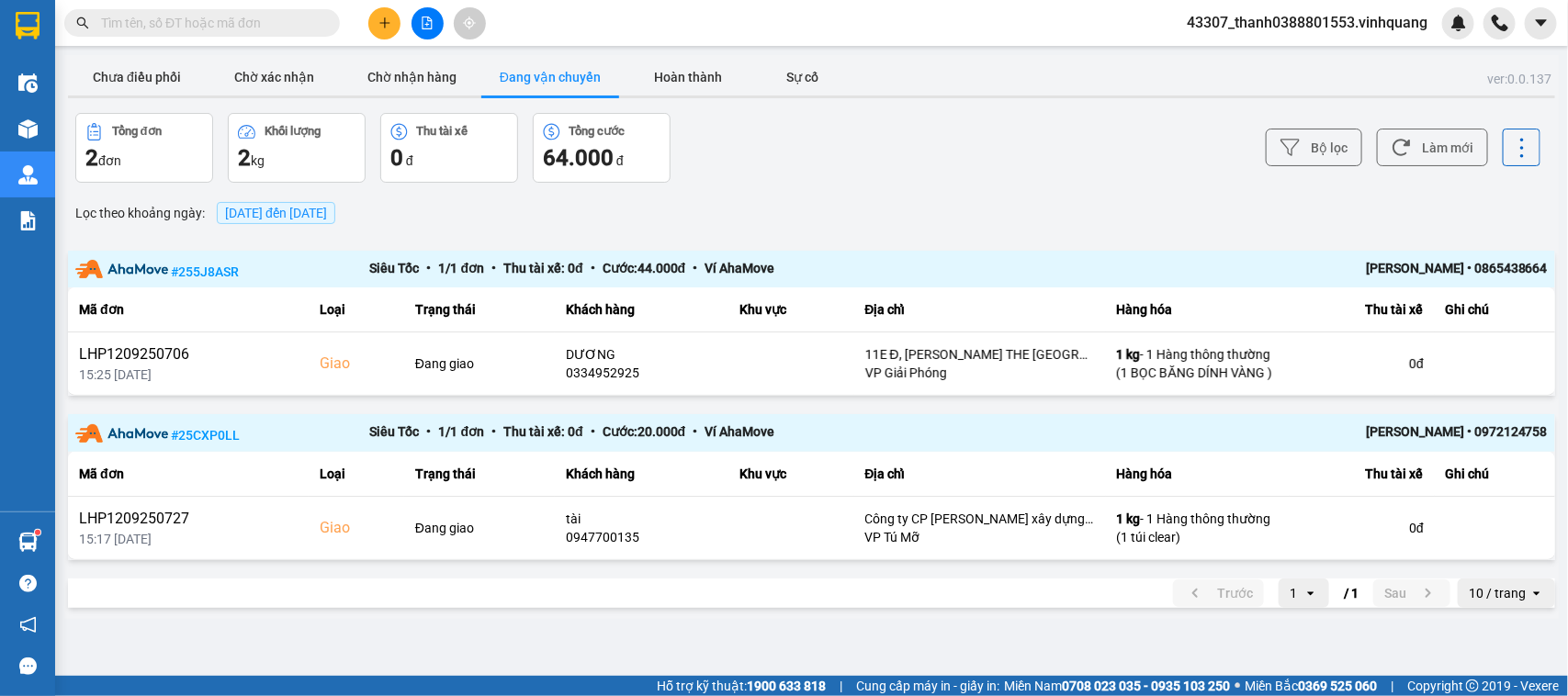
click at [304, 28] on input "text" at bounding box center [209, 23] width 216 height 21
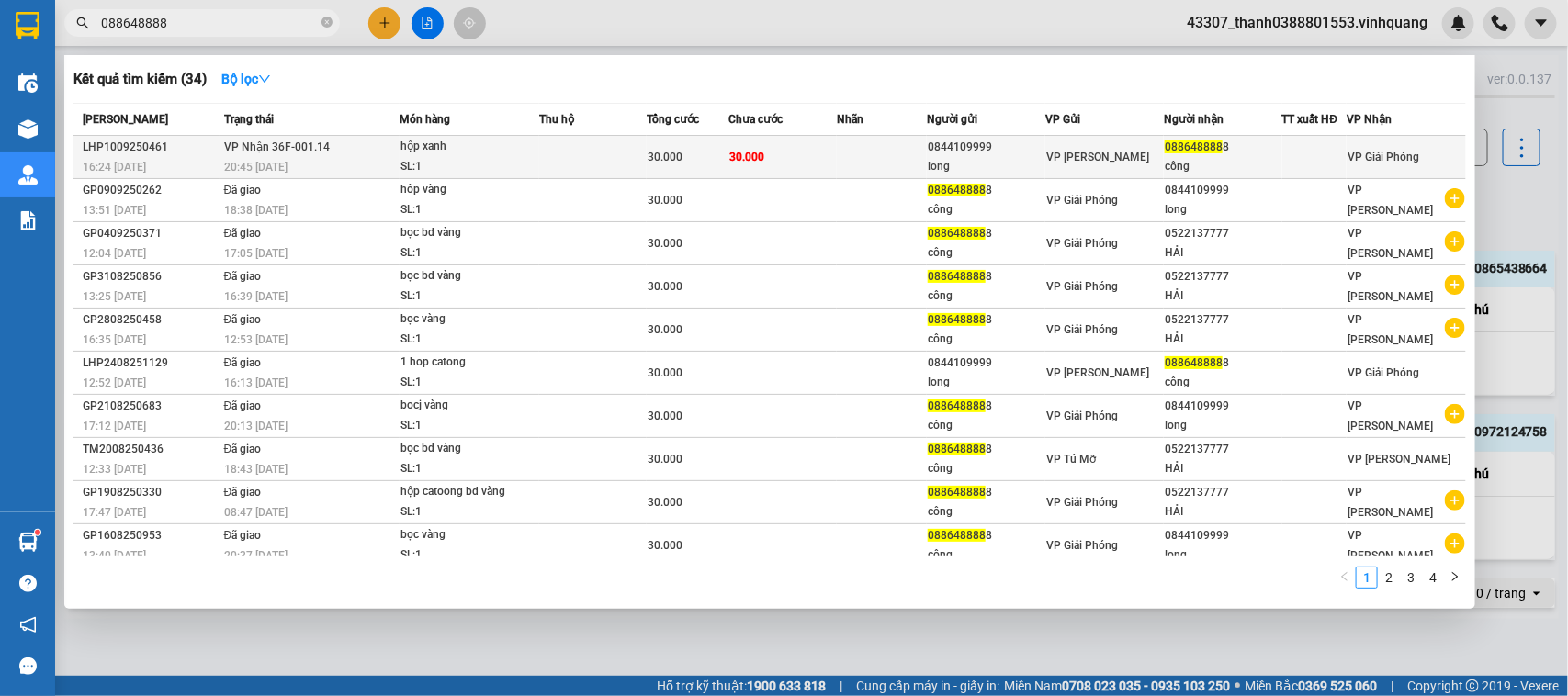
type input "088648888"
click at [587, 154] on td at bounding box center [594, 157] width 109 height 43
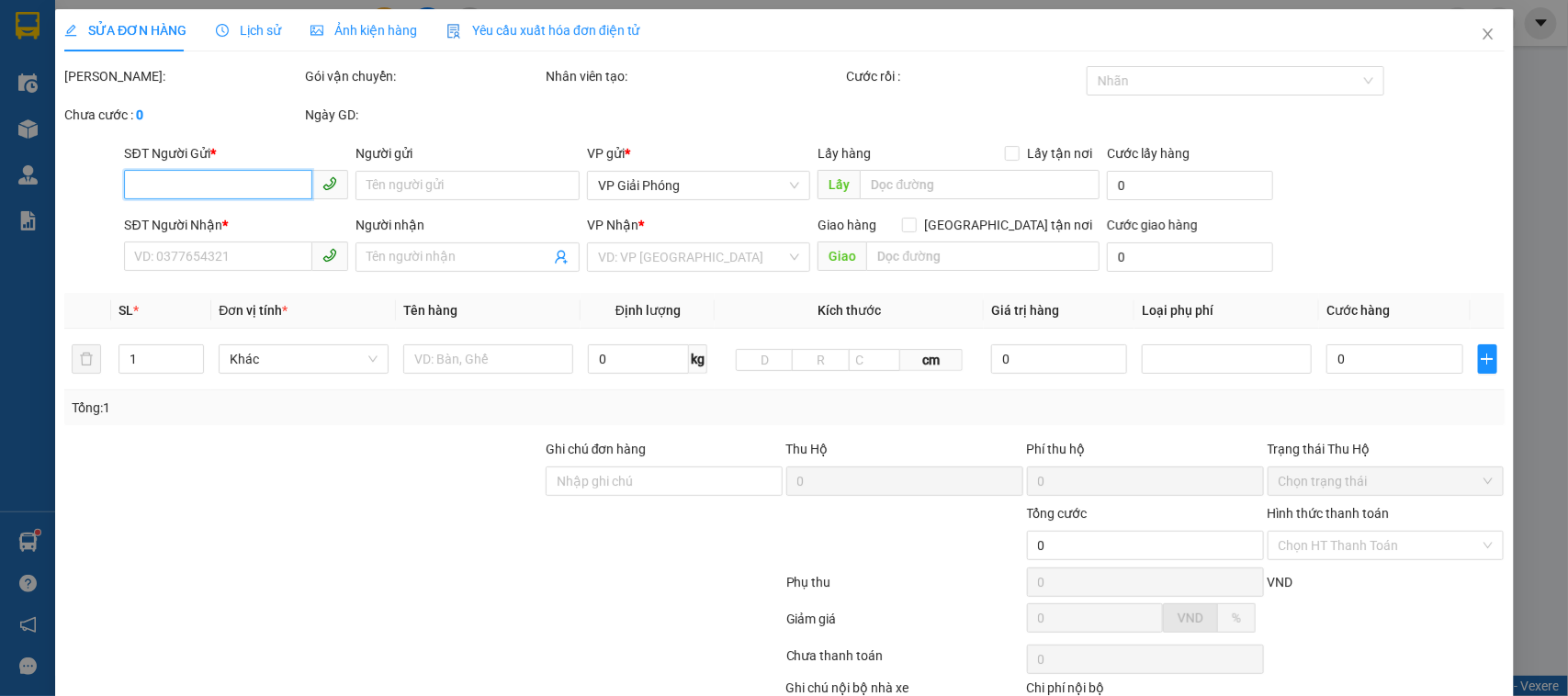
type input "0844109999"
type input "long"
type input "0886488888"
type input "công"
type input "30.000"
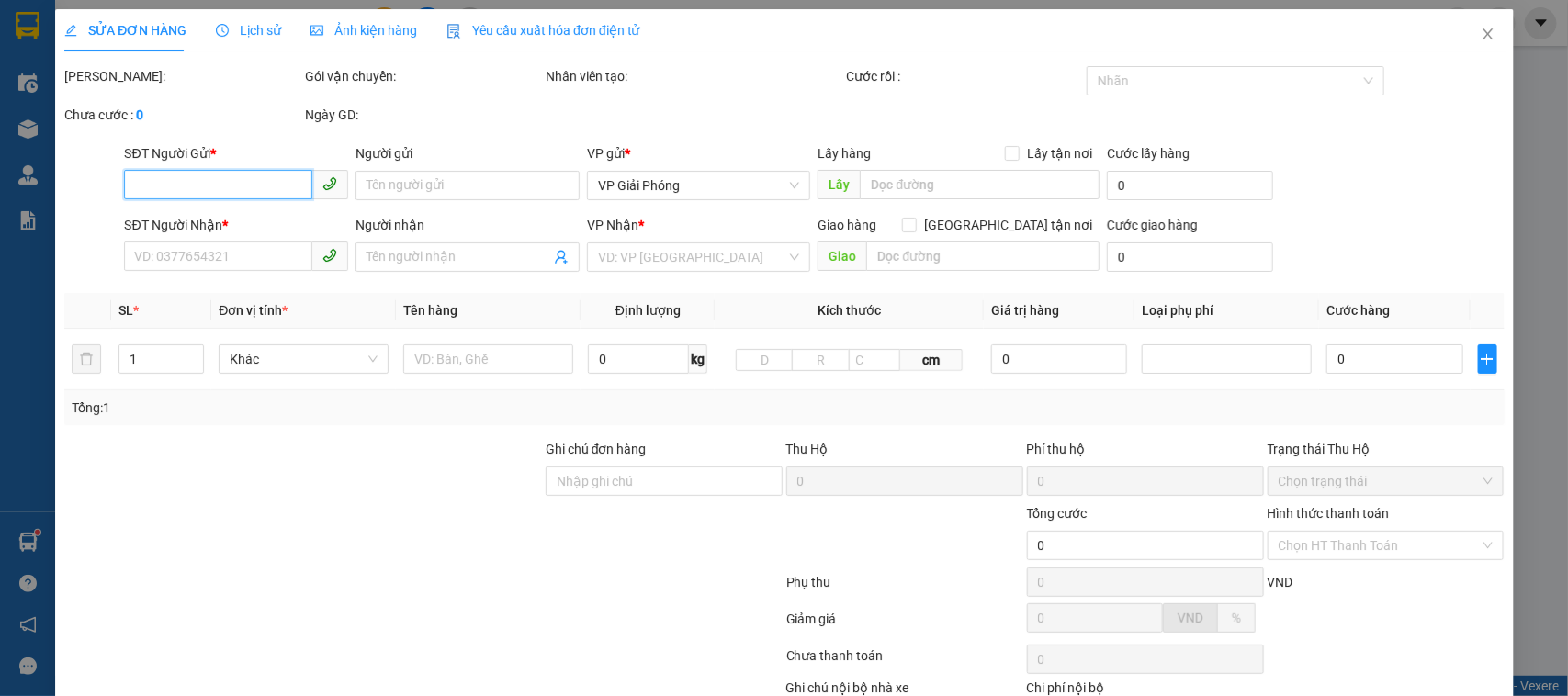
type input "30.000"
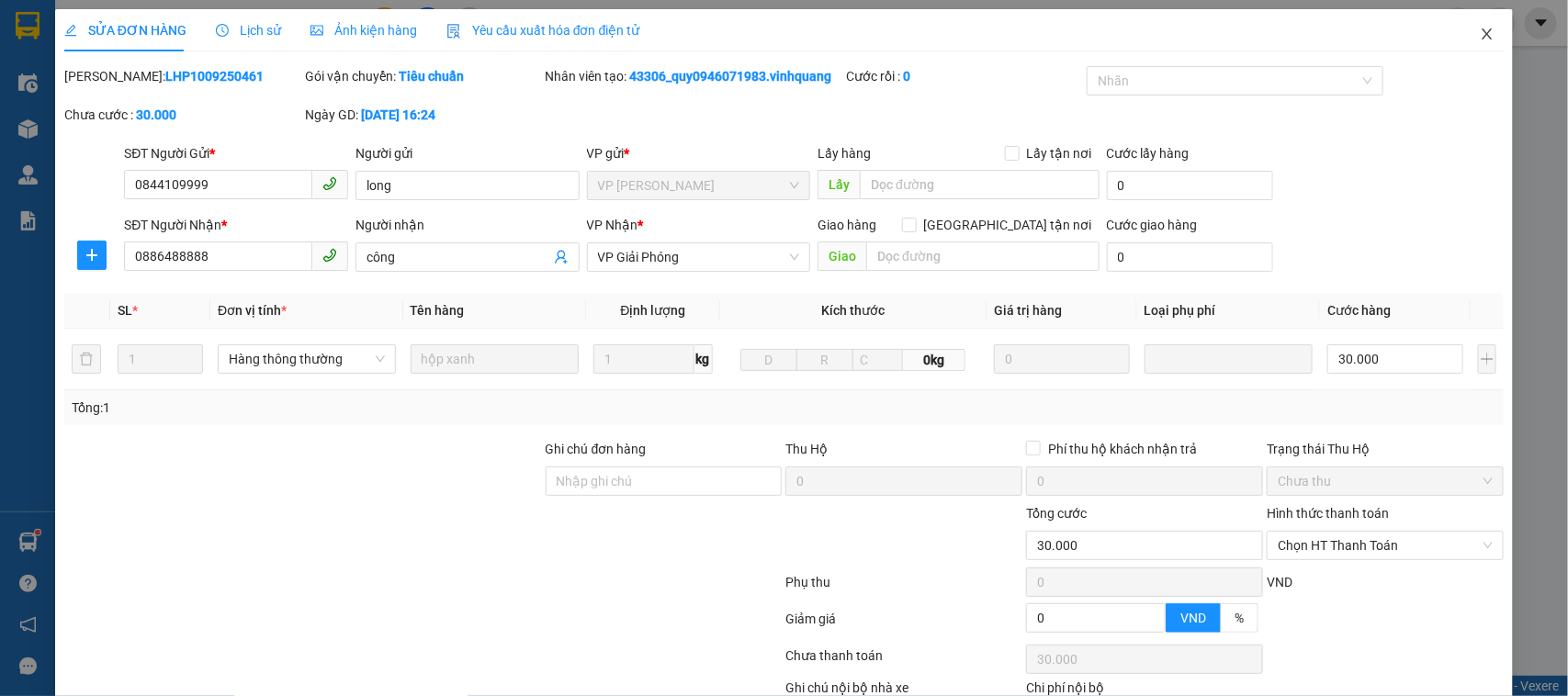
click at [1392, 27] on icon "close" at bounding box center [1487, 34] width 15 height 15
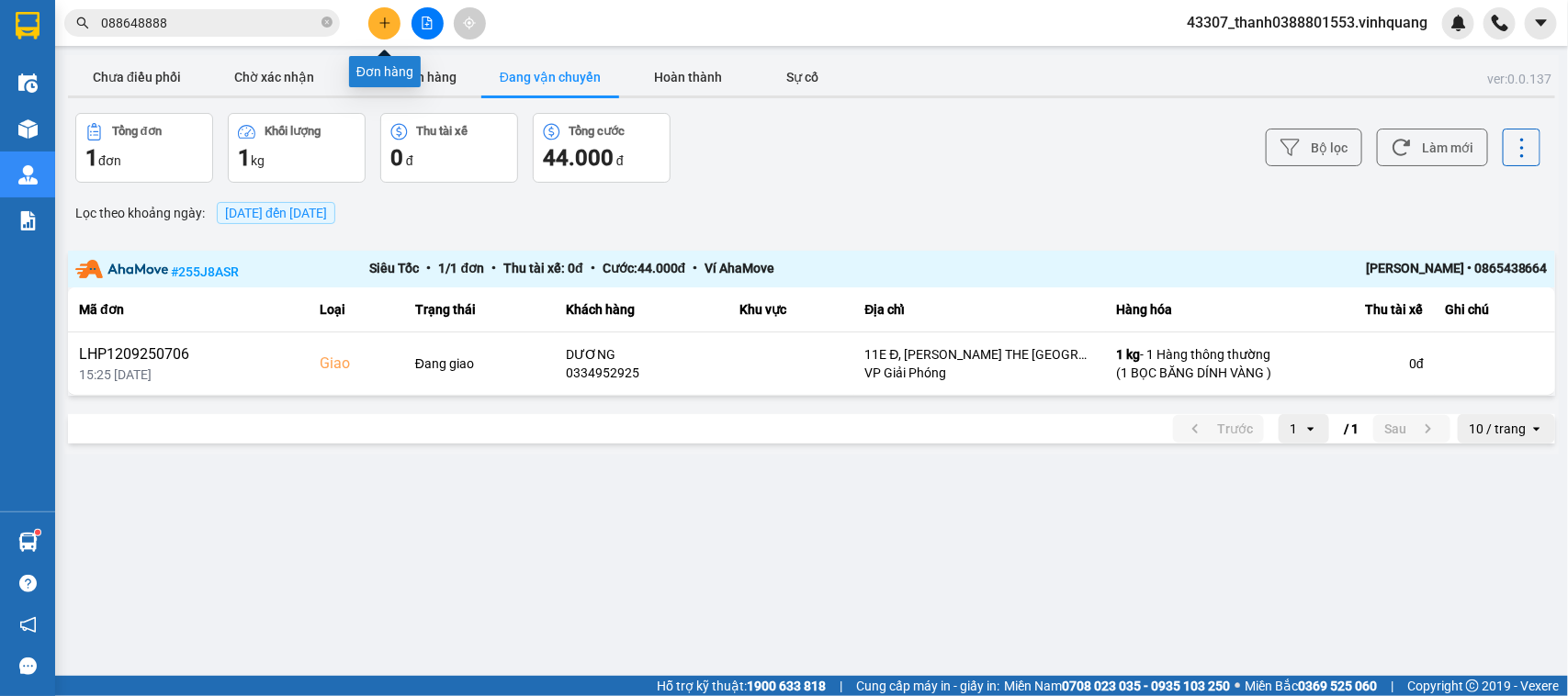
click at [373, 21] on button at bounding box center [384, 23] width 32 height 32
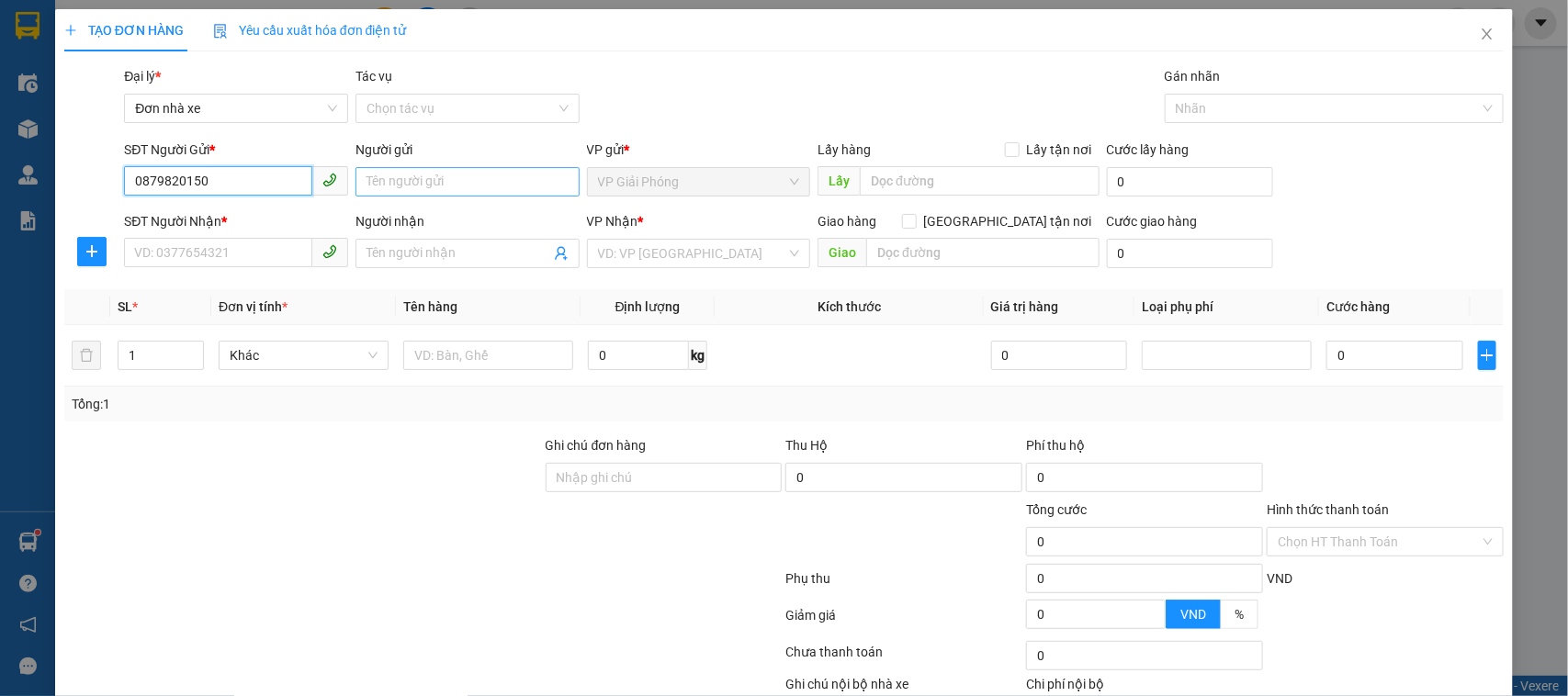
type input "0879820150"
click at [410, 179] on input "Người gửi" at bounding box center [466, 181] width 224 height 29
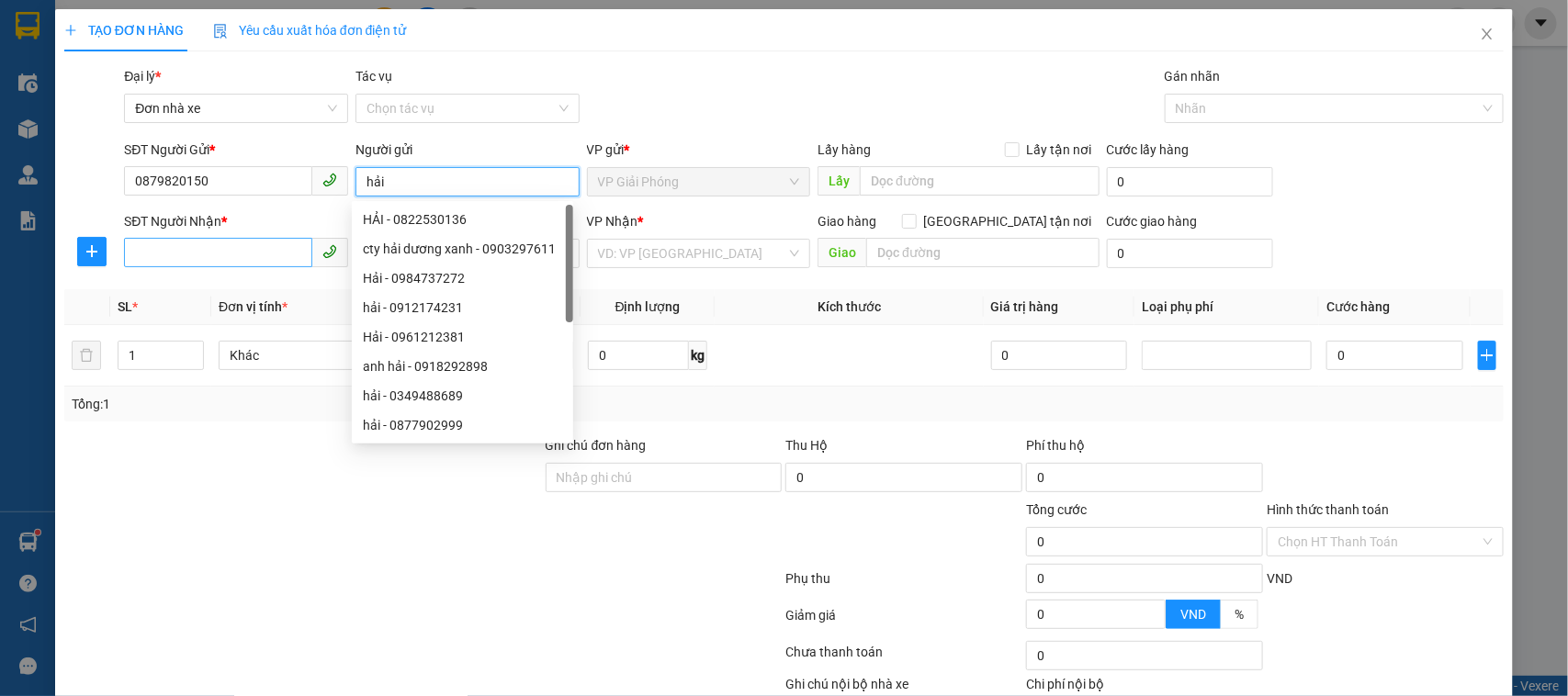
type input "hải"
click at [228, 241] on input "SĐT Người Nhận *" at bounding box center [217, 252] width 188 height 29
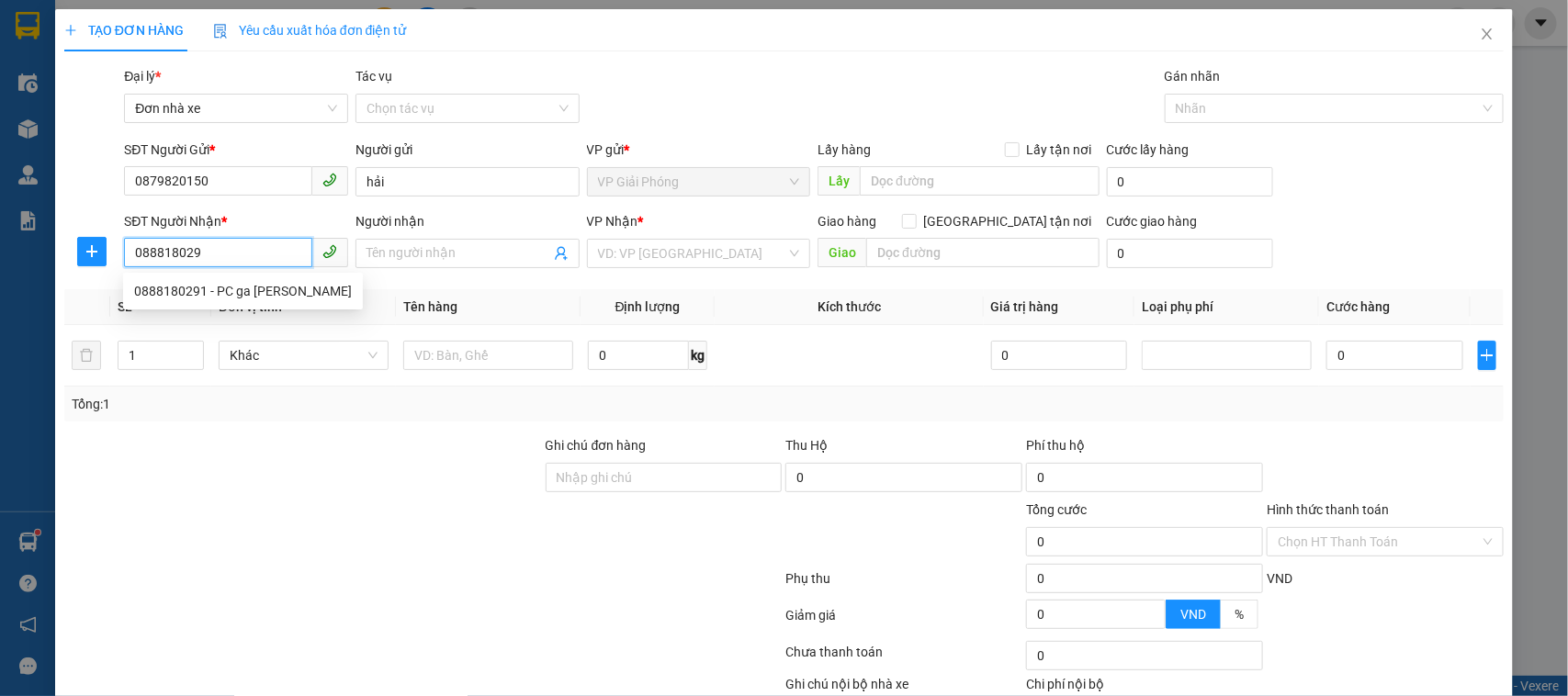
type input "0888180291"
click at [232, 278] on div "0888180291 - PC ga Minh" at bounding box center [243, 290] width 240 height 29
type input "PC ga Minh"
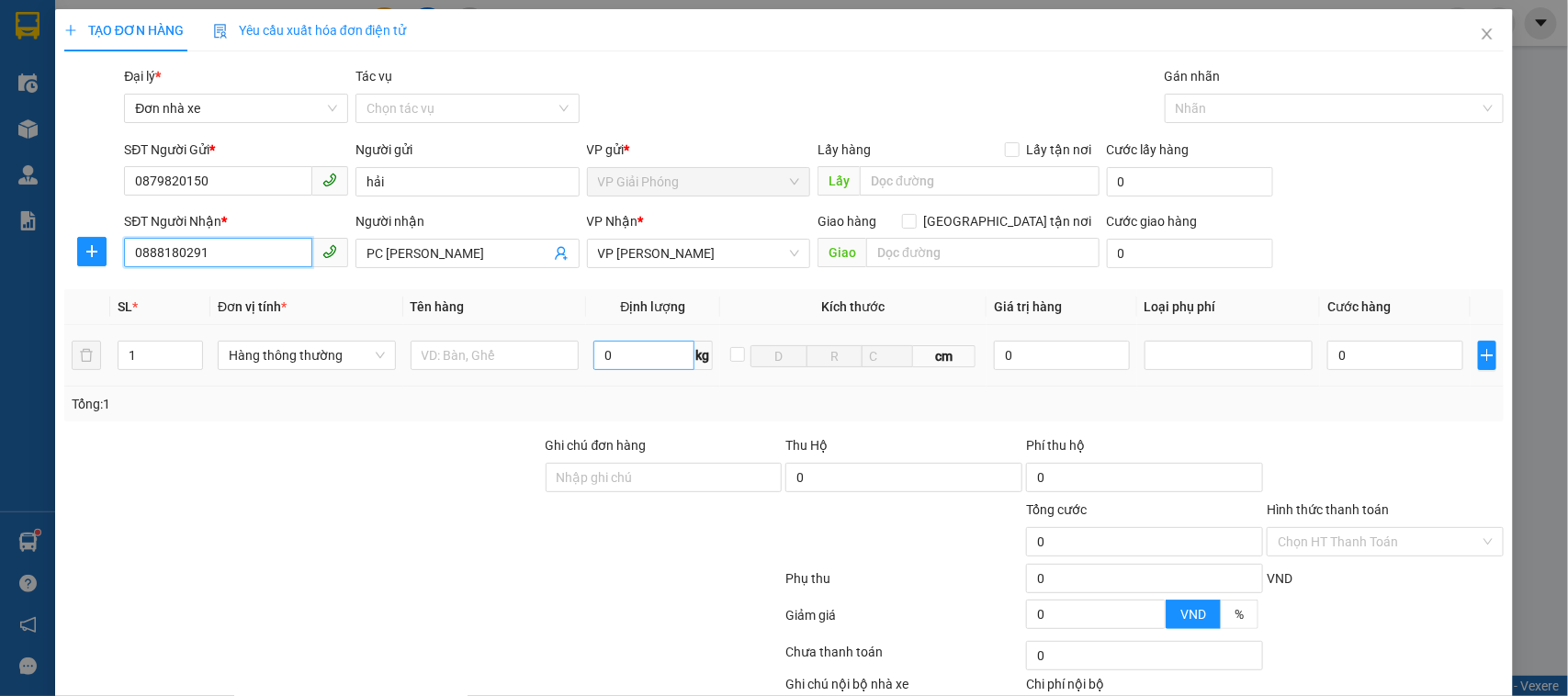
type input "0888180291"
click at [628, 367] on input "0" at bounding box center [643, 355] width 100 height 29
type input "5"
click at [525, 350] on input "text" at bounding box center [495, 355] width 169 height 29
type input "30.000"
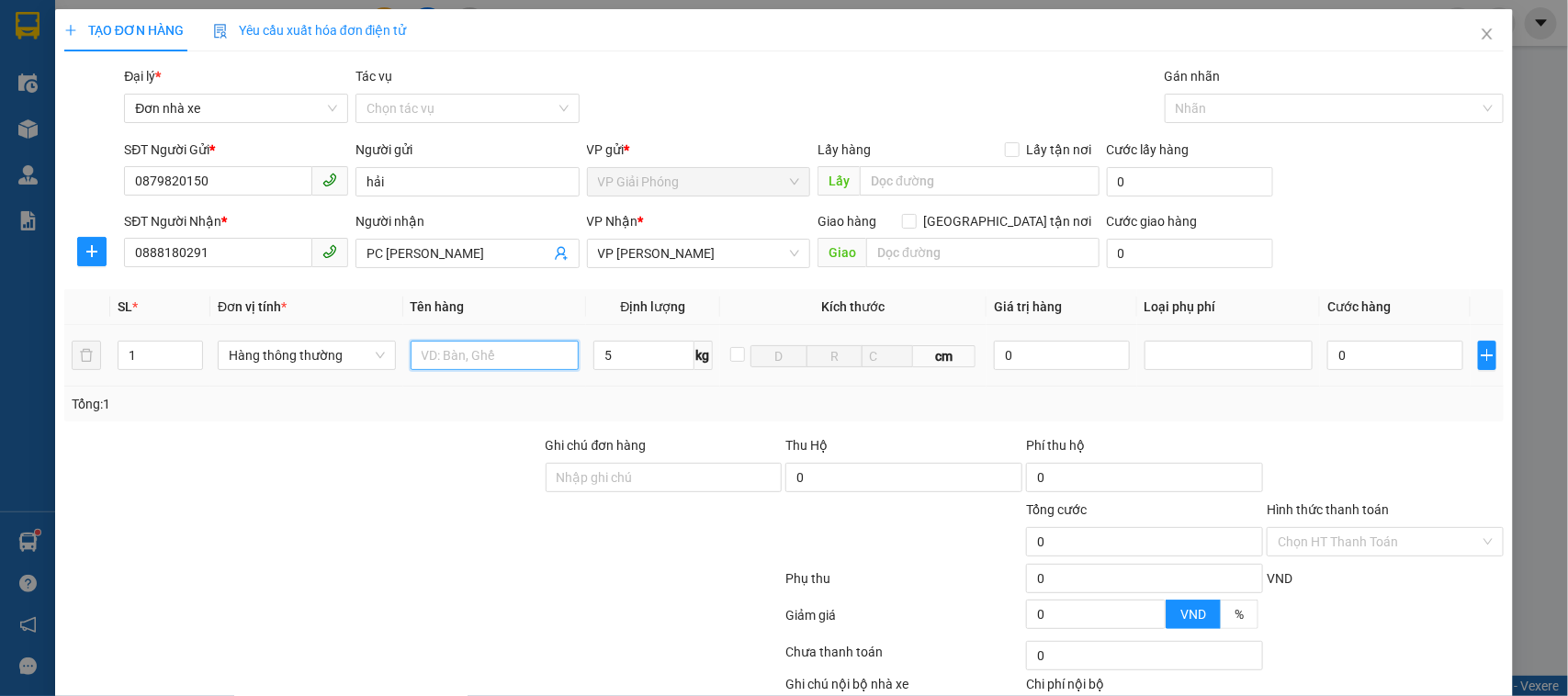
type input "30.000"
drag, startPoint x: 544, startPoint y: 359, endPoint x: 455, endPoint y: 358, distance: 89.0
click at [455, 358] on input "3 hộp ctdinhs liền" at bounding box center [495, 355] width 169 height 29
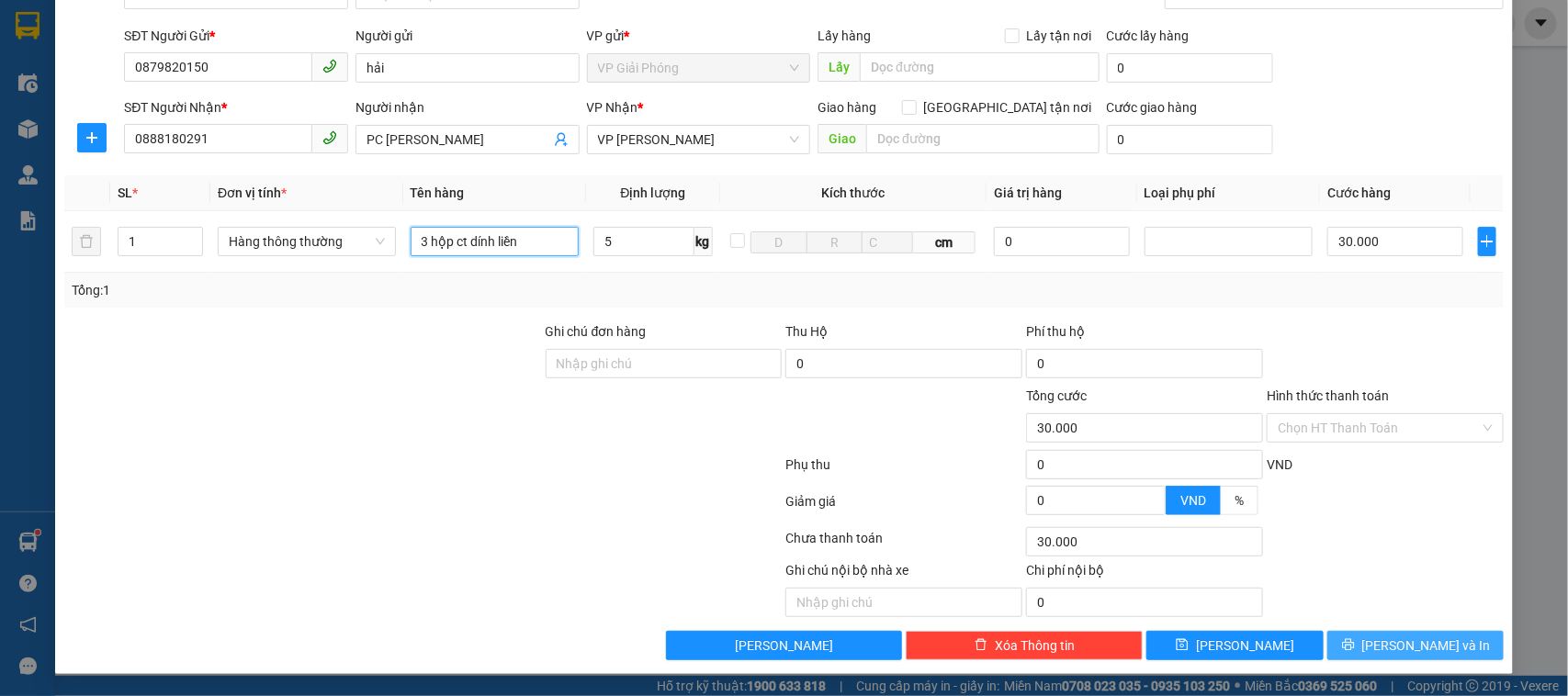
type input "3 hộp ct dính liền"
click at [1362, 618] on button "[PERSON_NAME] và In" at bounding box center [1415, 645] width 176 height 29
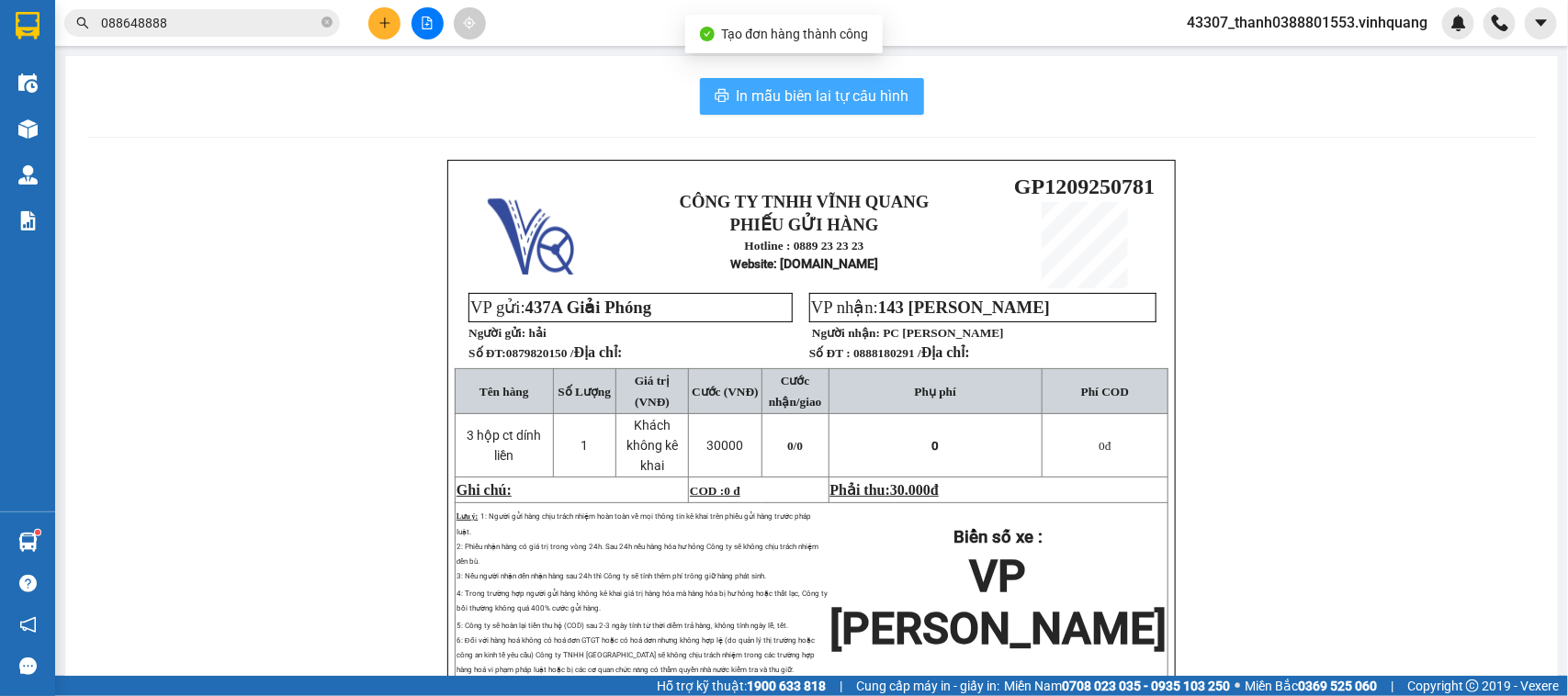
click at [843, 97] on span "In mẫu biên lai tự cấu hình" at bounding box center [822, 96] width 172 height 23
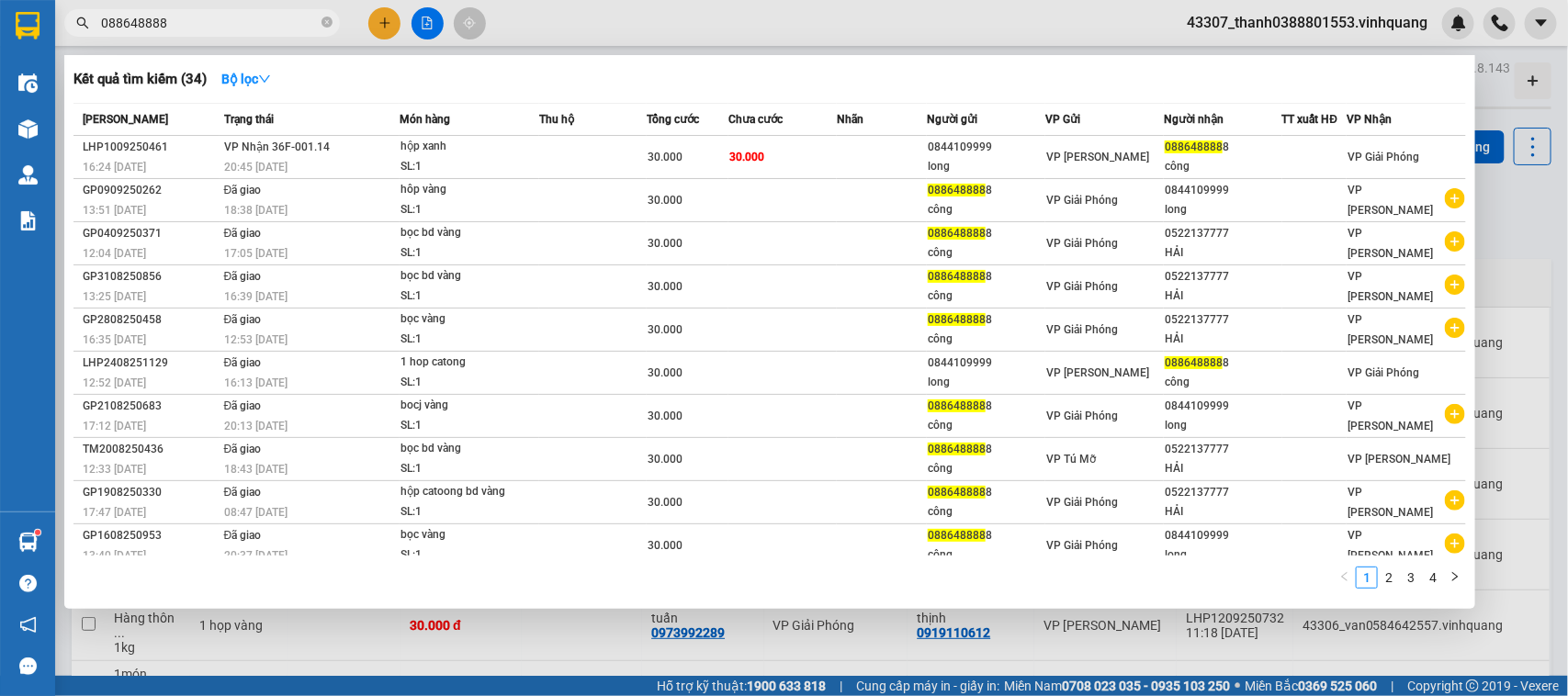
click at [333, 23] on span "088648888" at bounding box center [202, 22] width 275 height 27
click at [322, 21] on icon "close-circle" at bounding box center [327, 22] width 11 height 11
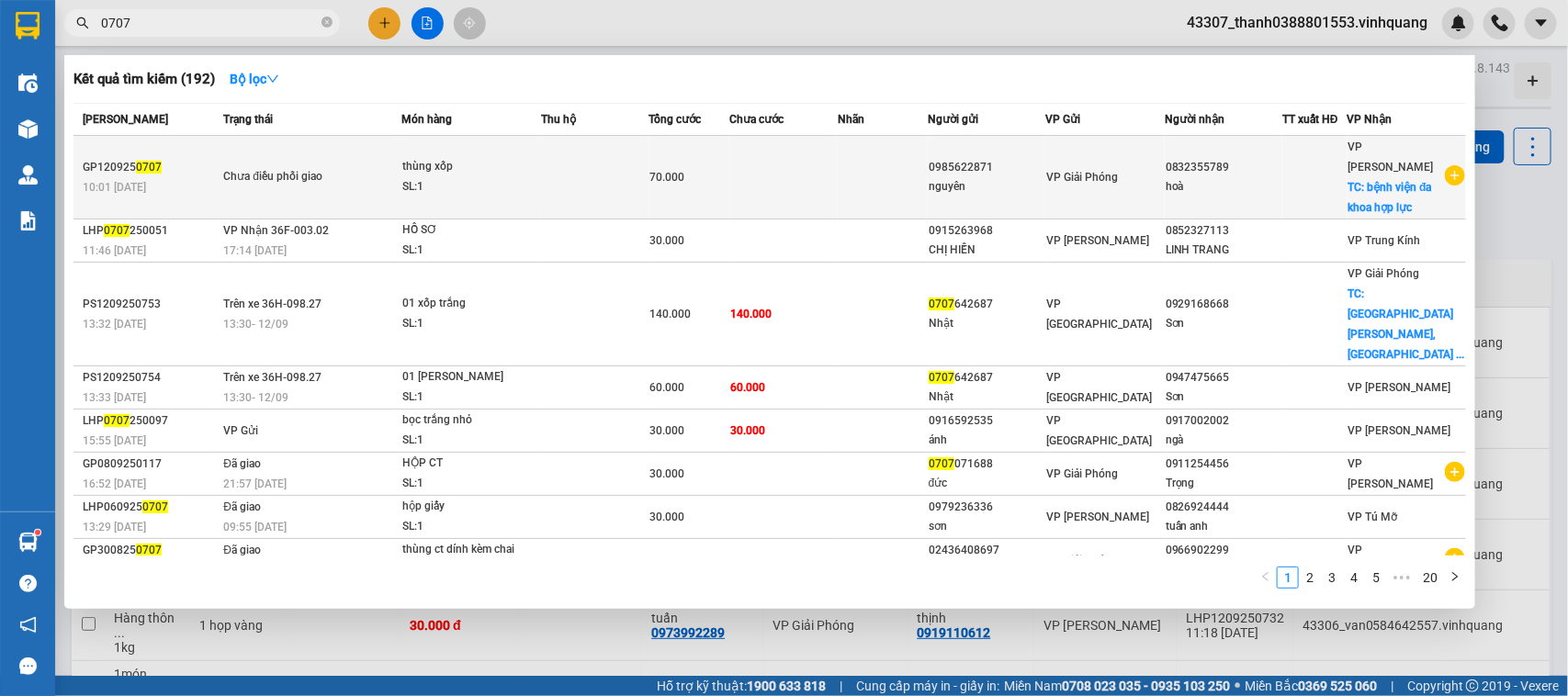
type input "0707"
click at [736, 188] on td at bounding box center [783, 177] width 109 height 83
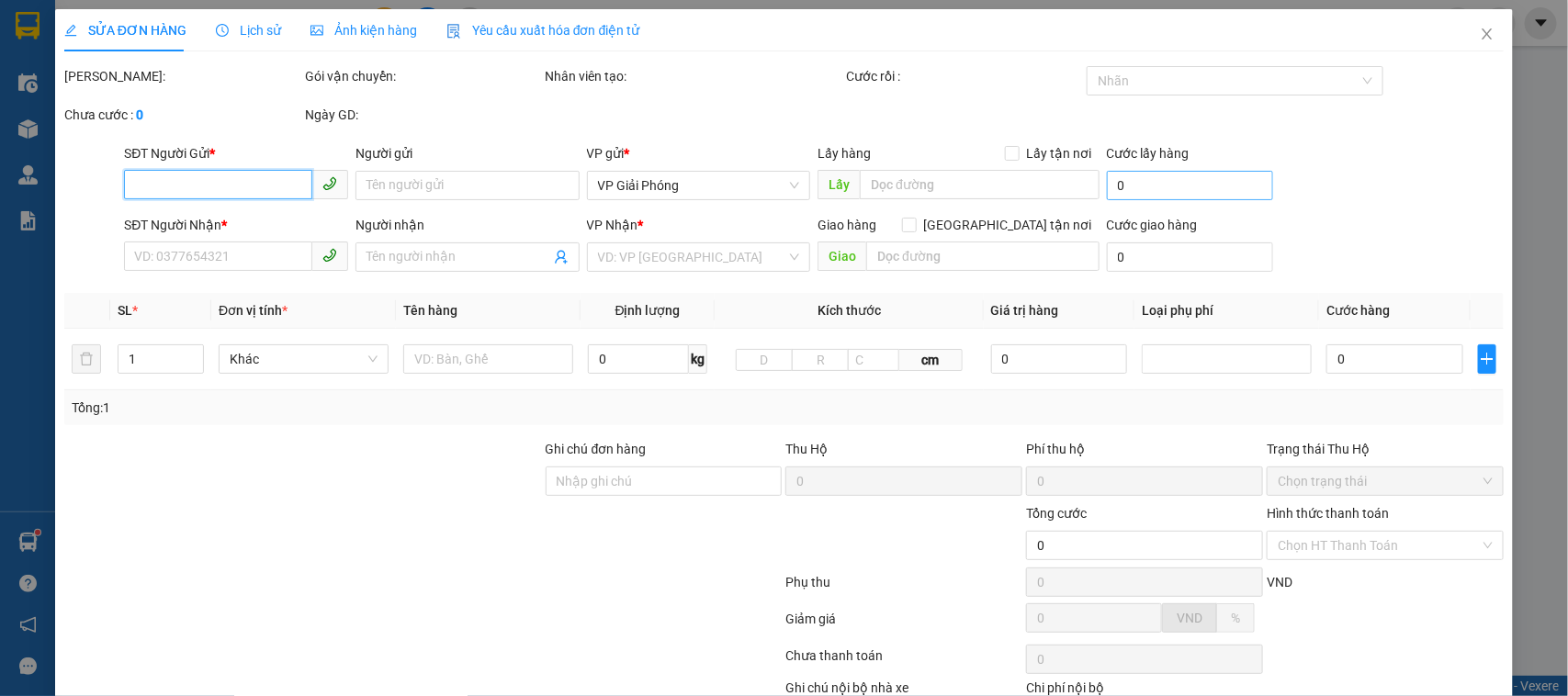
type input "0985622871"
type input "nguyên"
type input "0832355789"
type input "hoà"
checkbox input "true"
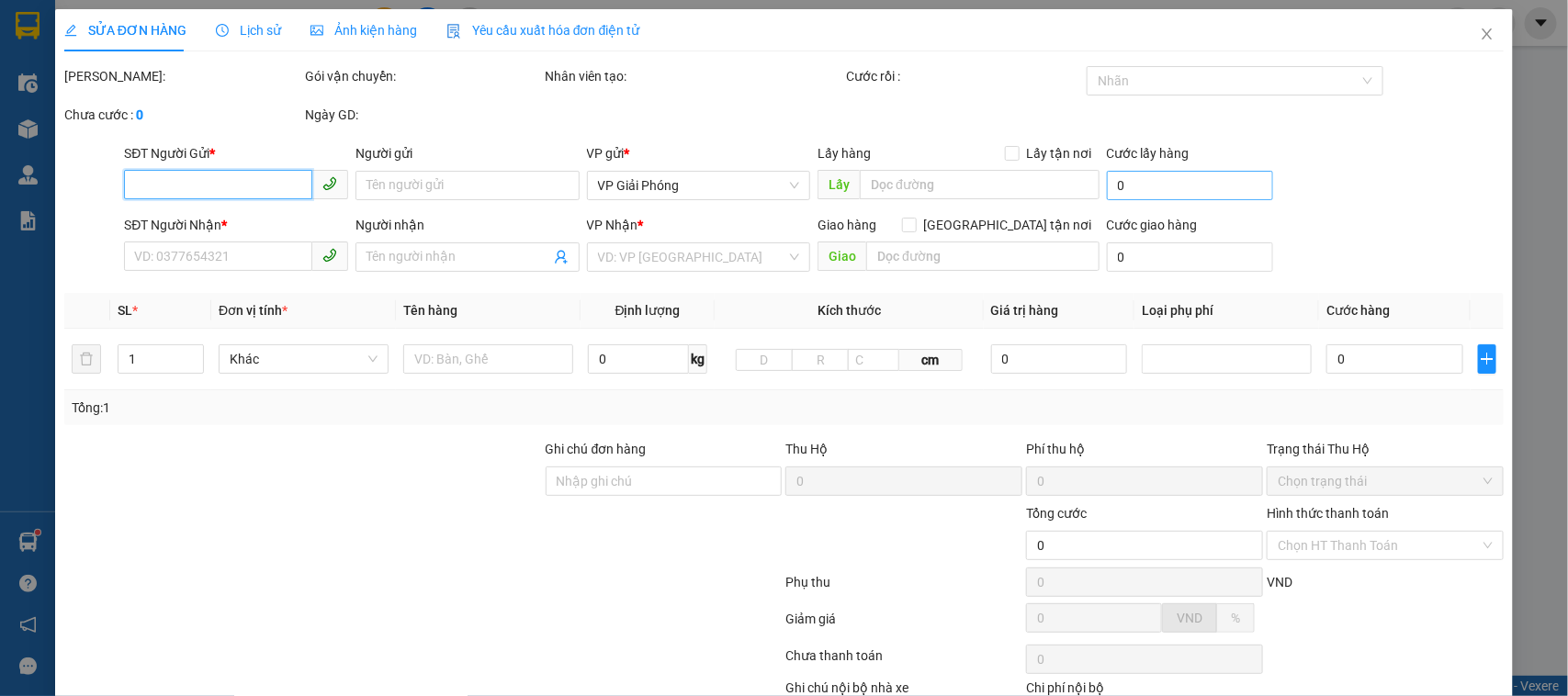
type input "bệnh viện đa khoa hợp lực"
type input "70.000"
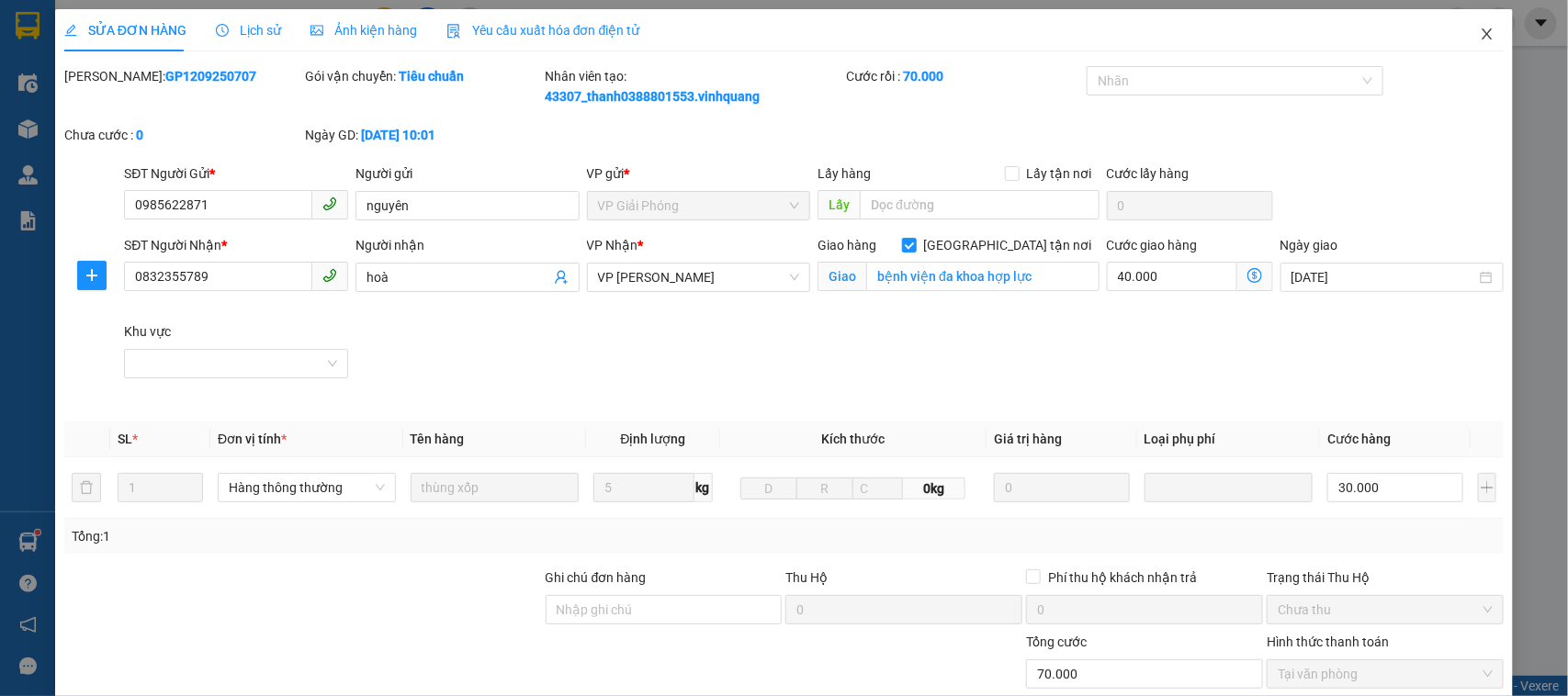
click at [1392, 42] on span "Close" at bounding box center [1487, 35] width 52 height 52
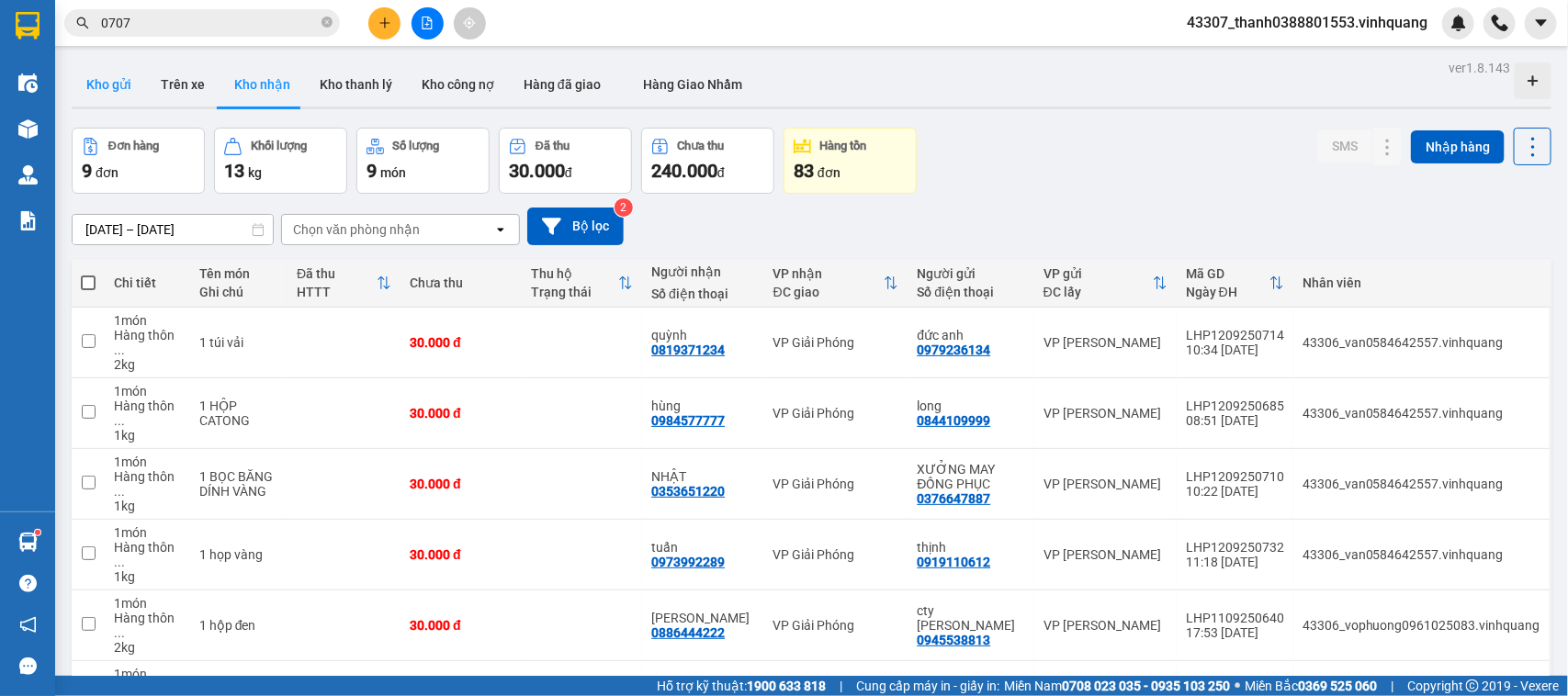
click at [94, 84] on button "Kho gửi" at bounding box center [108, 84] width 74 height 44
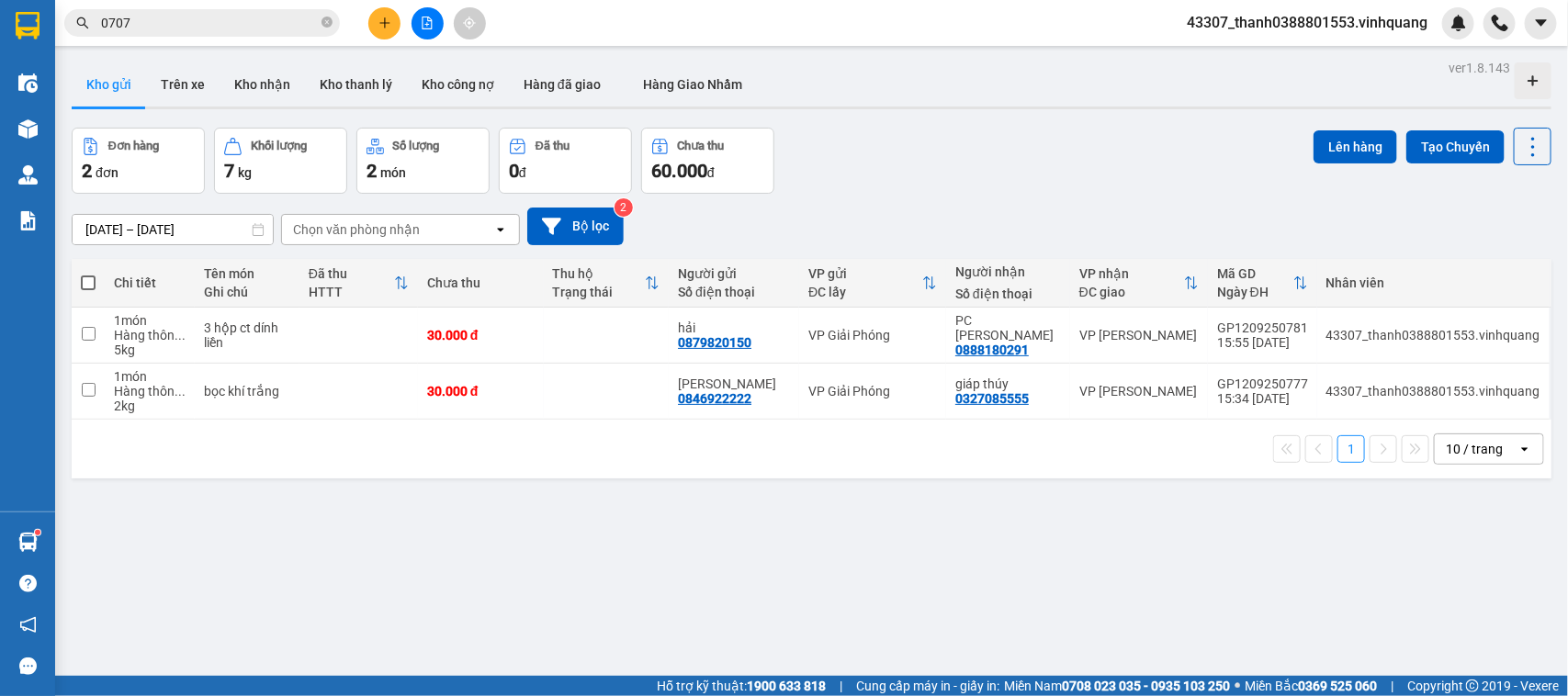
click at [427, 7] on div "Kết quả tìm kiếm ( 192 ) Bộ lọc Mã ĐH Trạng thái Món hàng Thu hộ Tổng cước Chưa…" at bounding box center [784, 22] width 1568 height 46
click at [430, 32] on button at bounding box center [427, 23] width 32 height 32
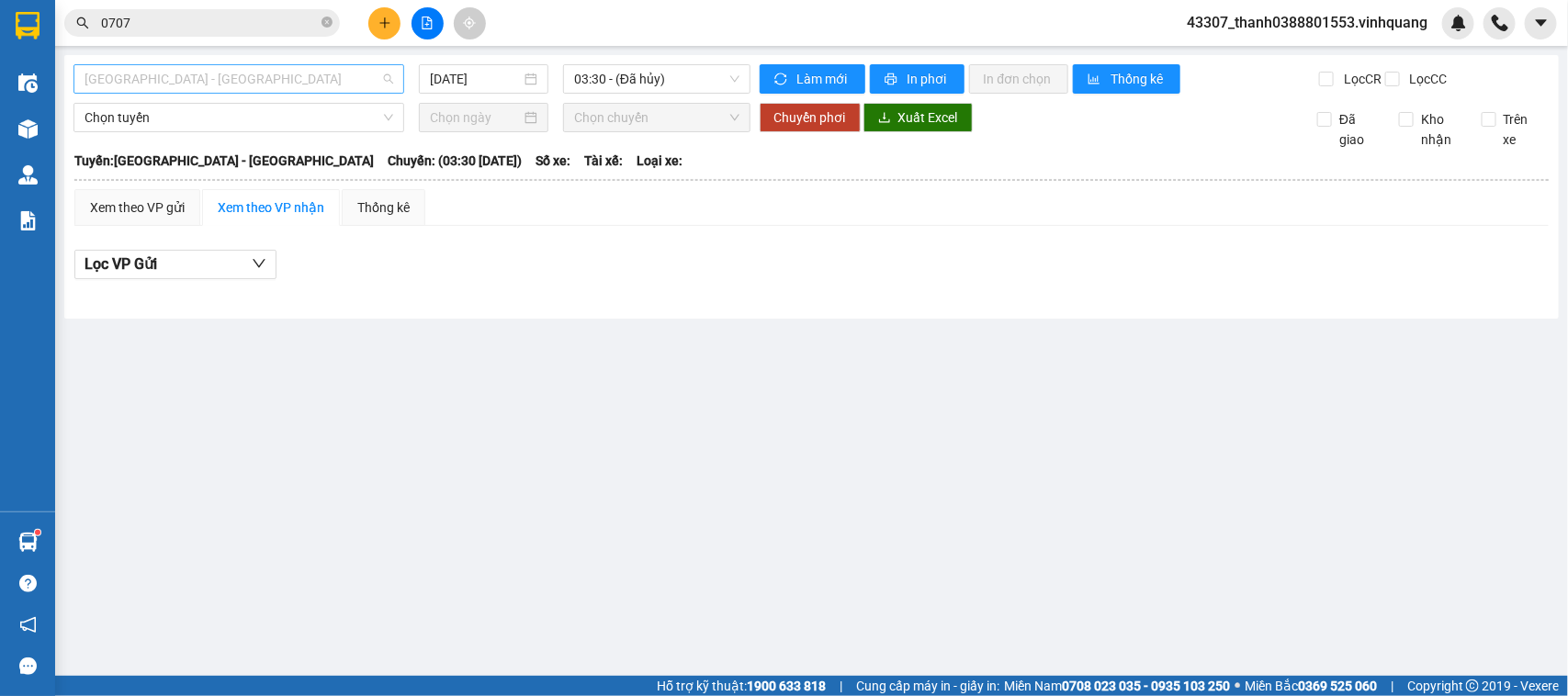
click at [345, 87] on span "[GEOGRAPHIC_DATA] - [GEOGRAPHIC_DATA]" at bounding box center [238, 79] width 308 height 27
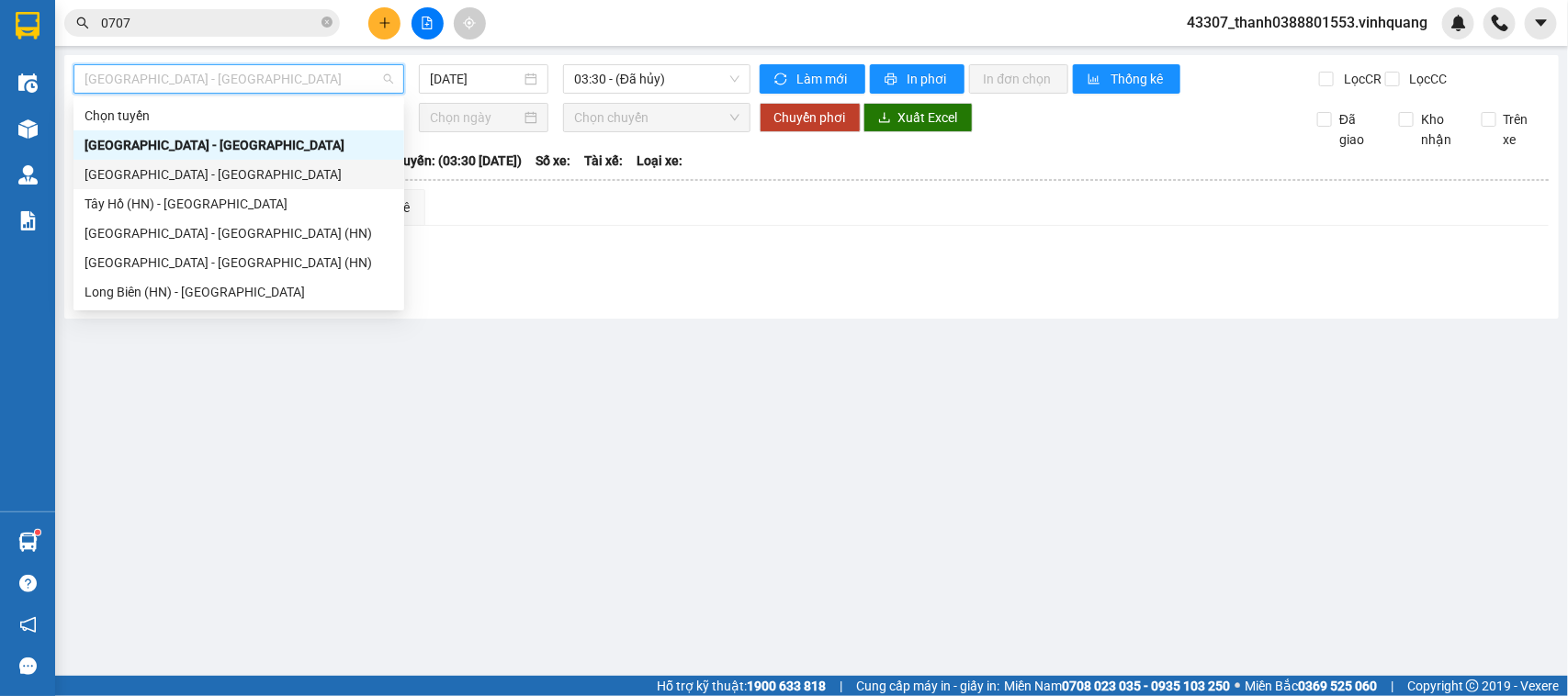
click at [198, 171] on div "[GEOGRAPHIC_DATA] - [GEOGRAPHIC_DATA]" at bounding box center [238, 174] width 308 height 21
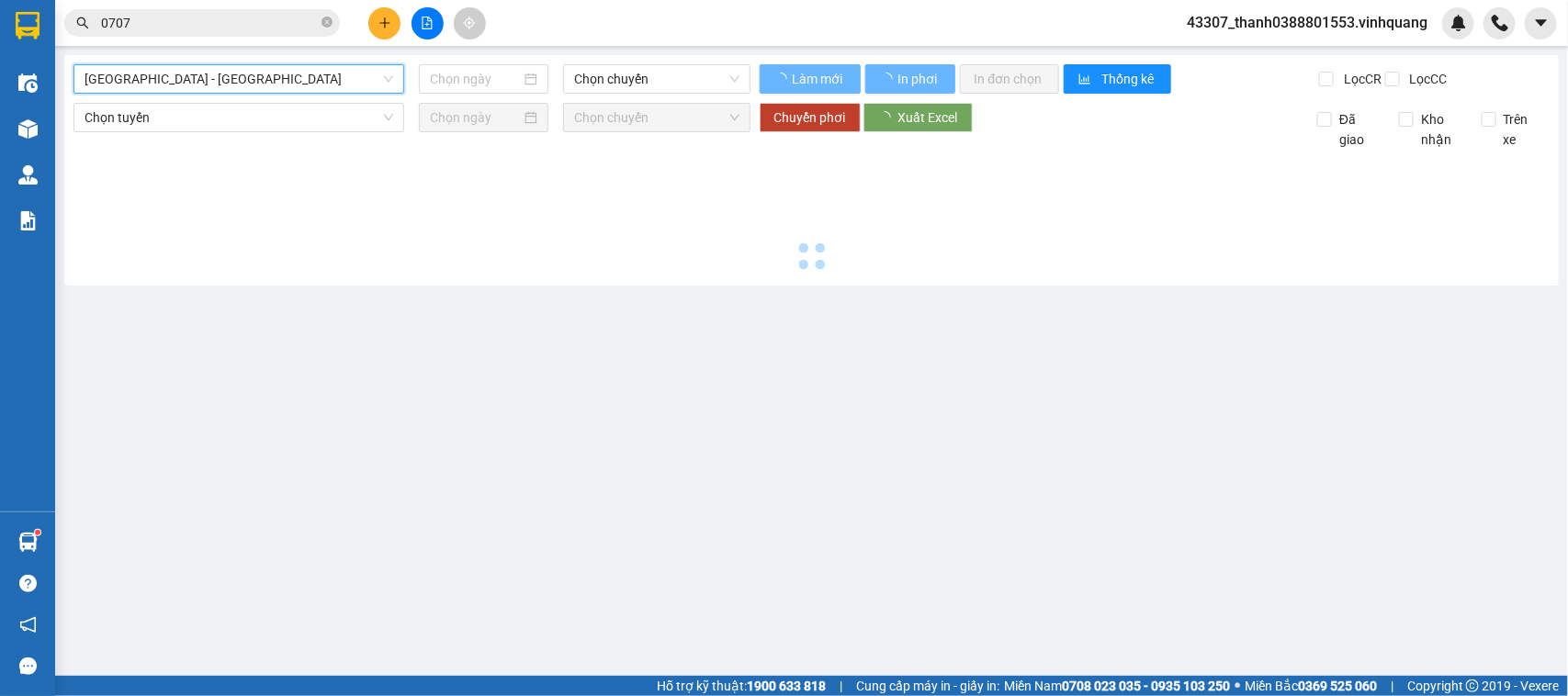
type input "[DATE]"
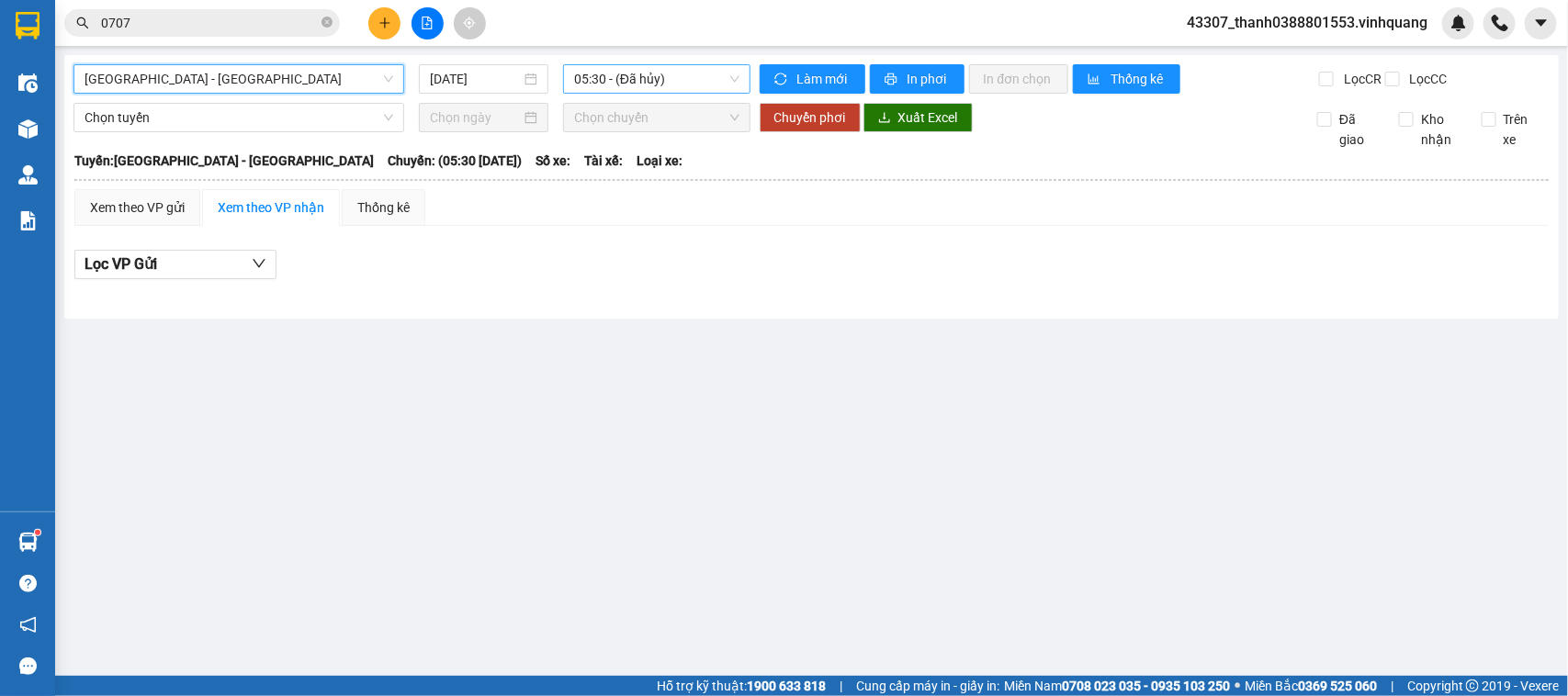
click at [622, 84] on span "05:30 - (Đã hủy)" at bounding box center [656, 79] width 164 height 27
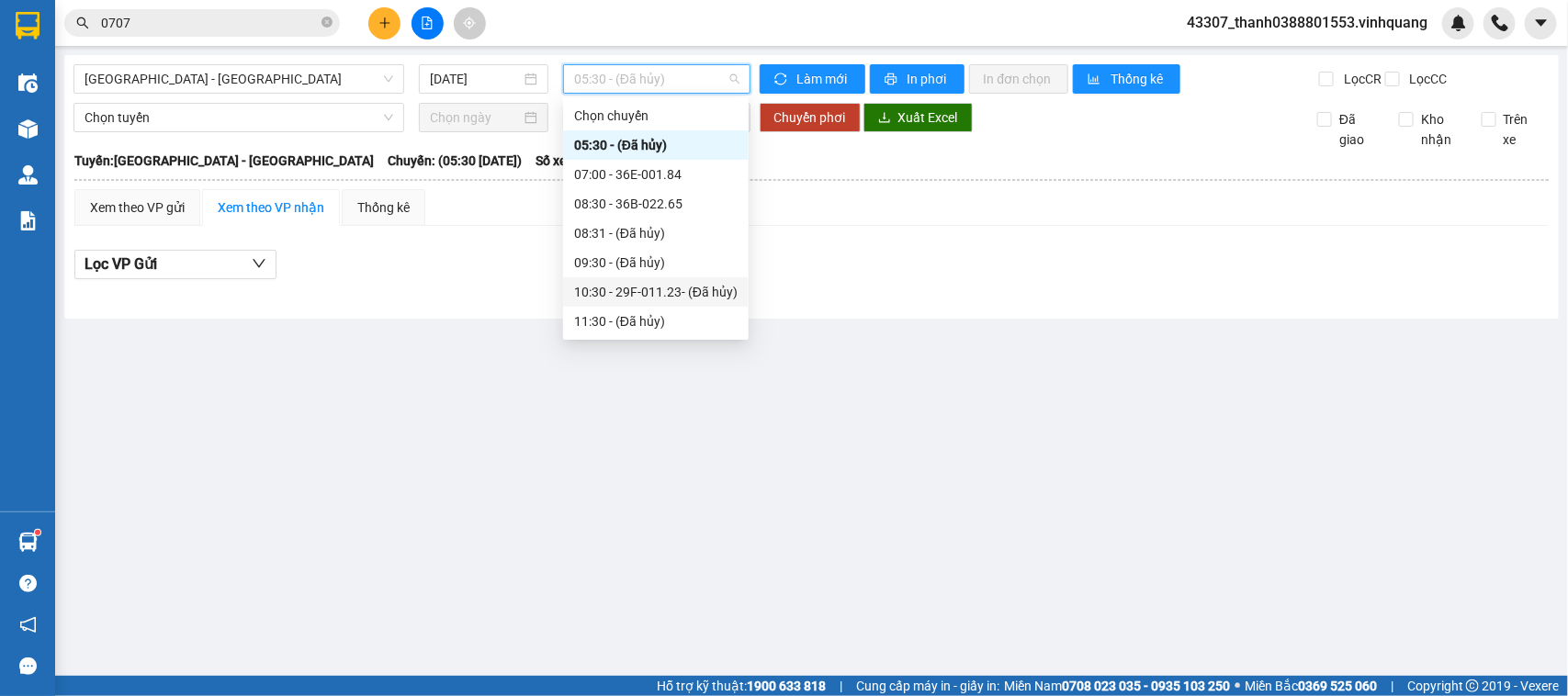
scroll to position [230, 0]
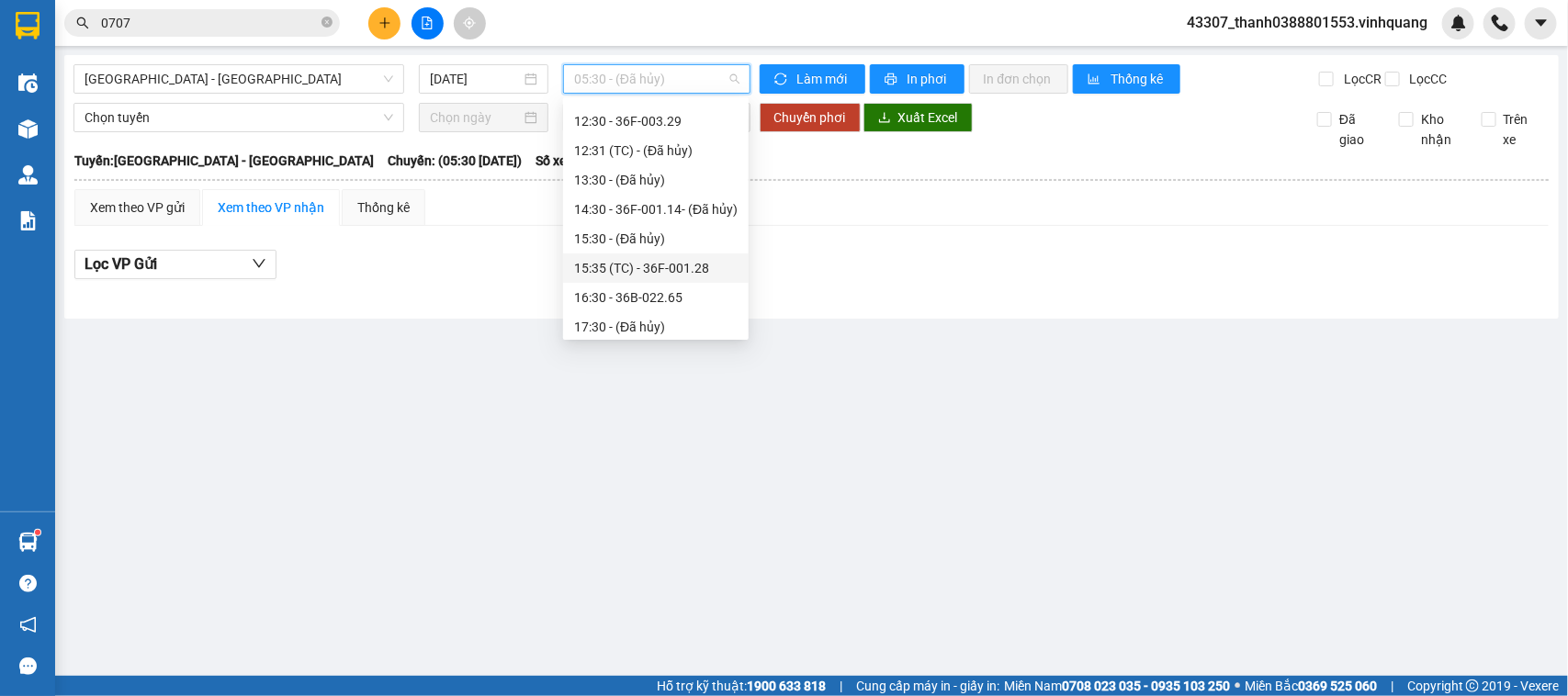
click at [712, 261] on div "15:35 (TC) - 36F-001.28" at bounding box center [656, 268] width 164 height 21
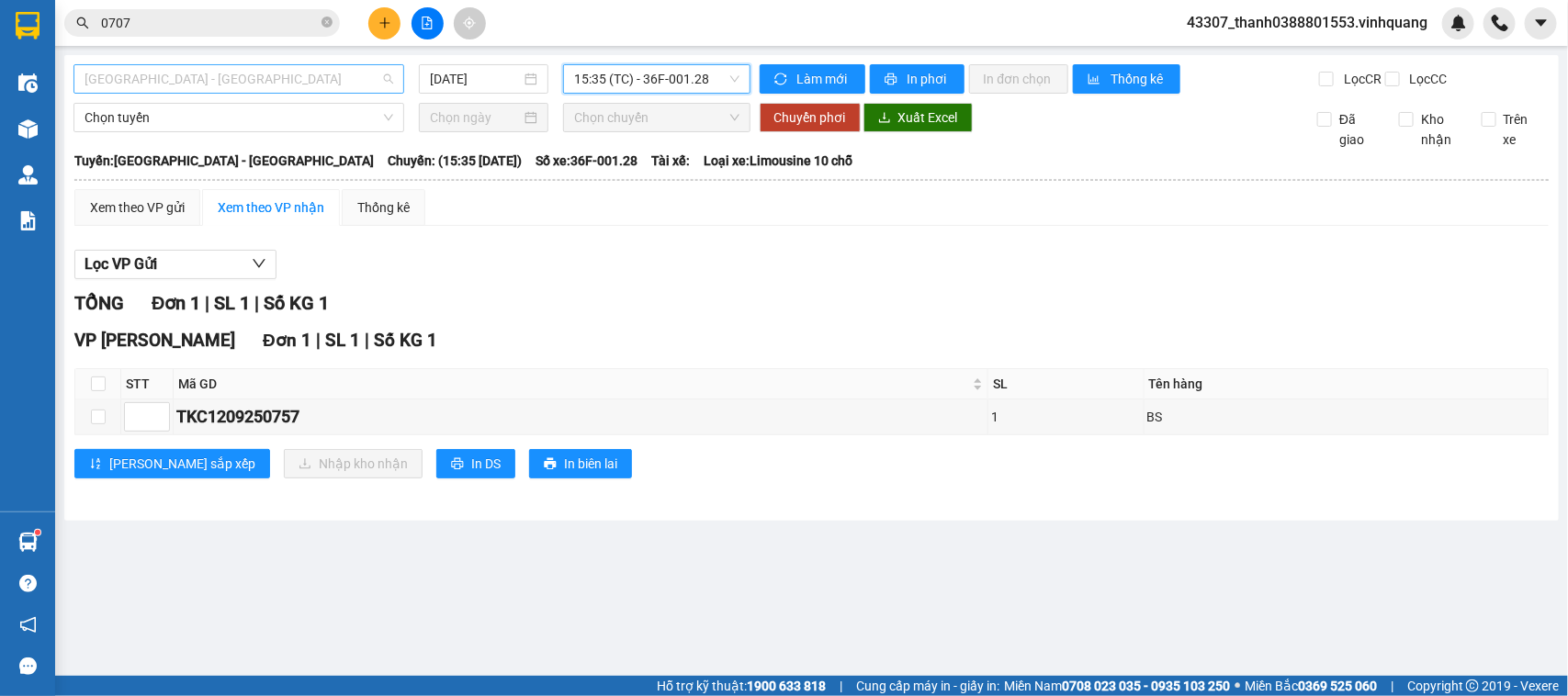
click at [346, 81] on span "[GEOGRAPHIC_DATA] - [GEOGRAPHIC_DATA]" at bounding box center [238, 79] width 308 height 27
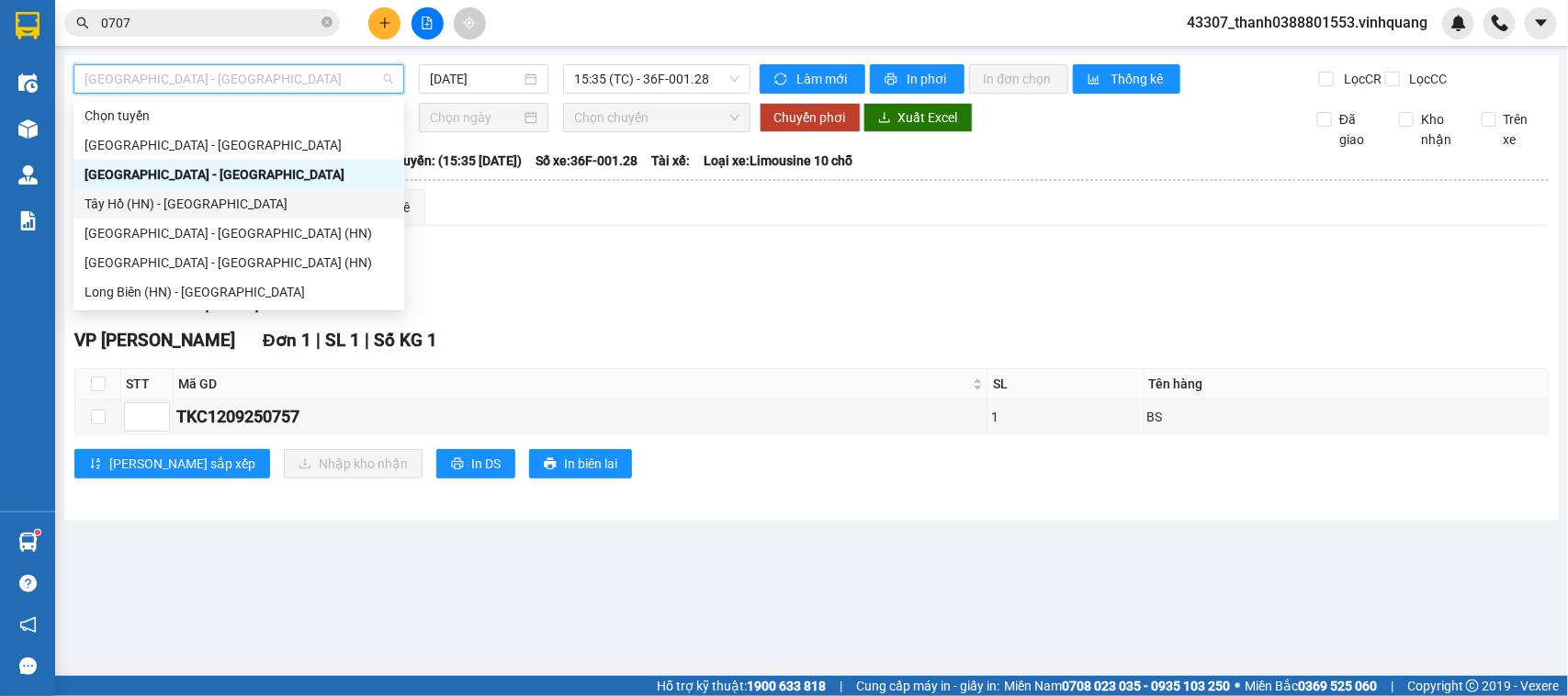
click at [244, 202] on div "Tây Hồ (HN) - [GEOGRAPHIC_DATA]" at bounding box center [238, 204] width 308 height 21
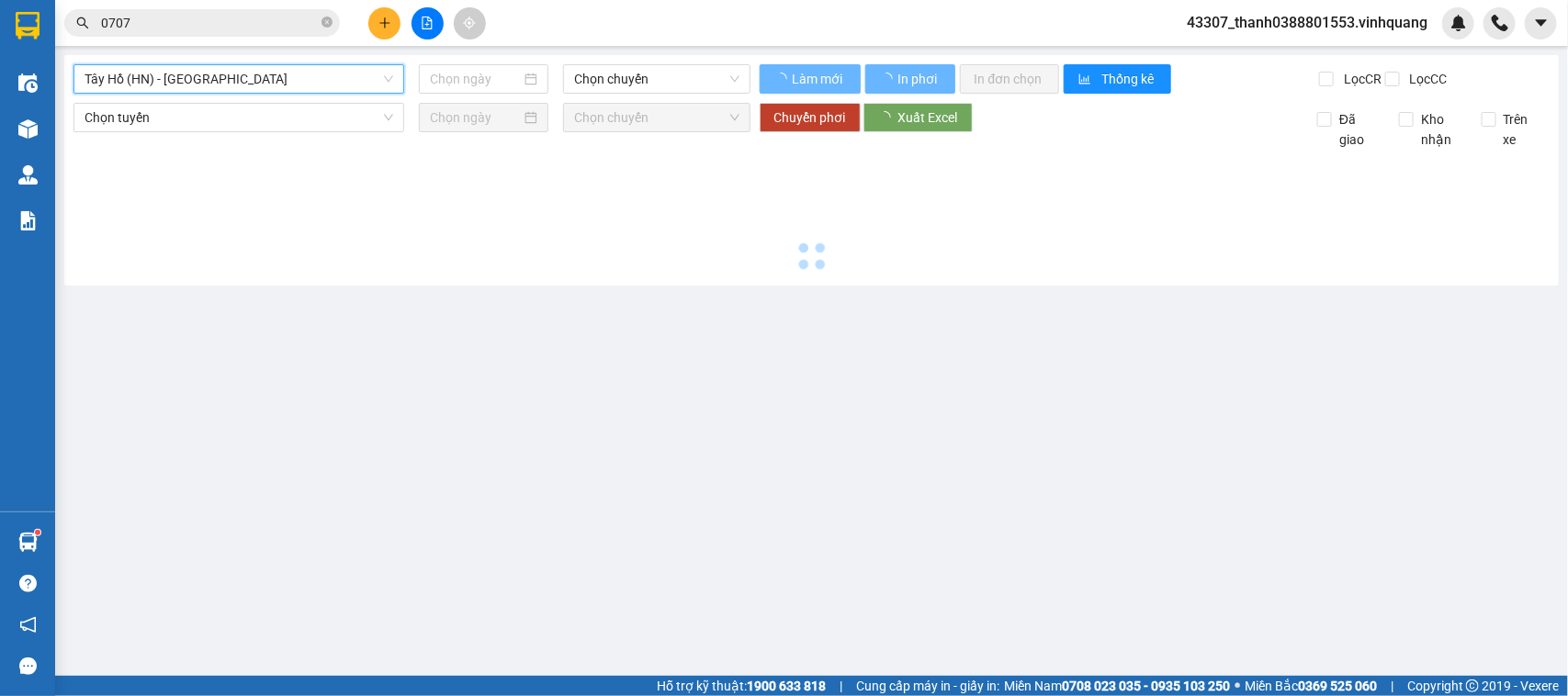
type input "[DATE]"
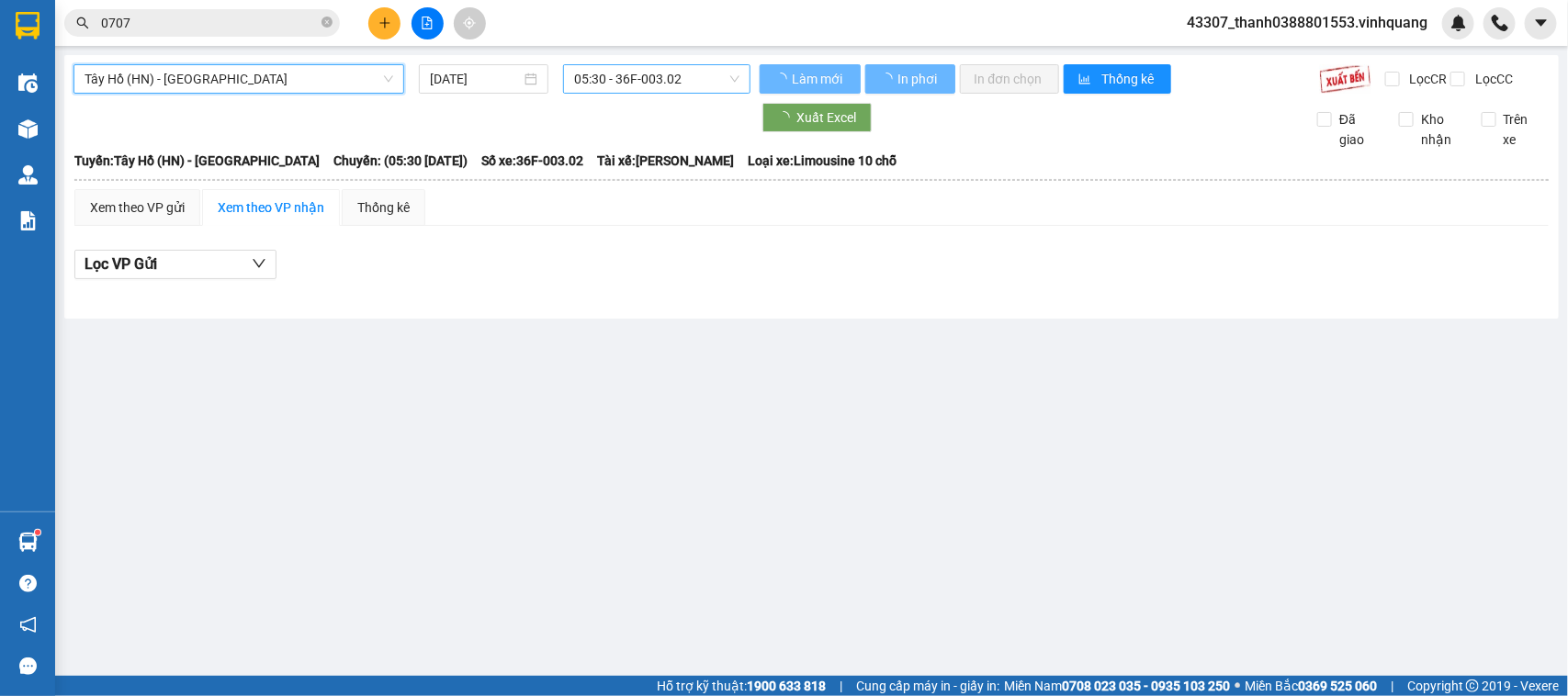
click at [604, 85] on span "05:30 - 36F-003.02" at bounding box center [656, 79] width 164 height 27
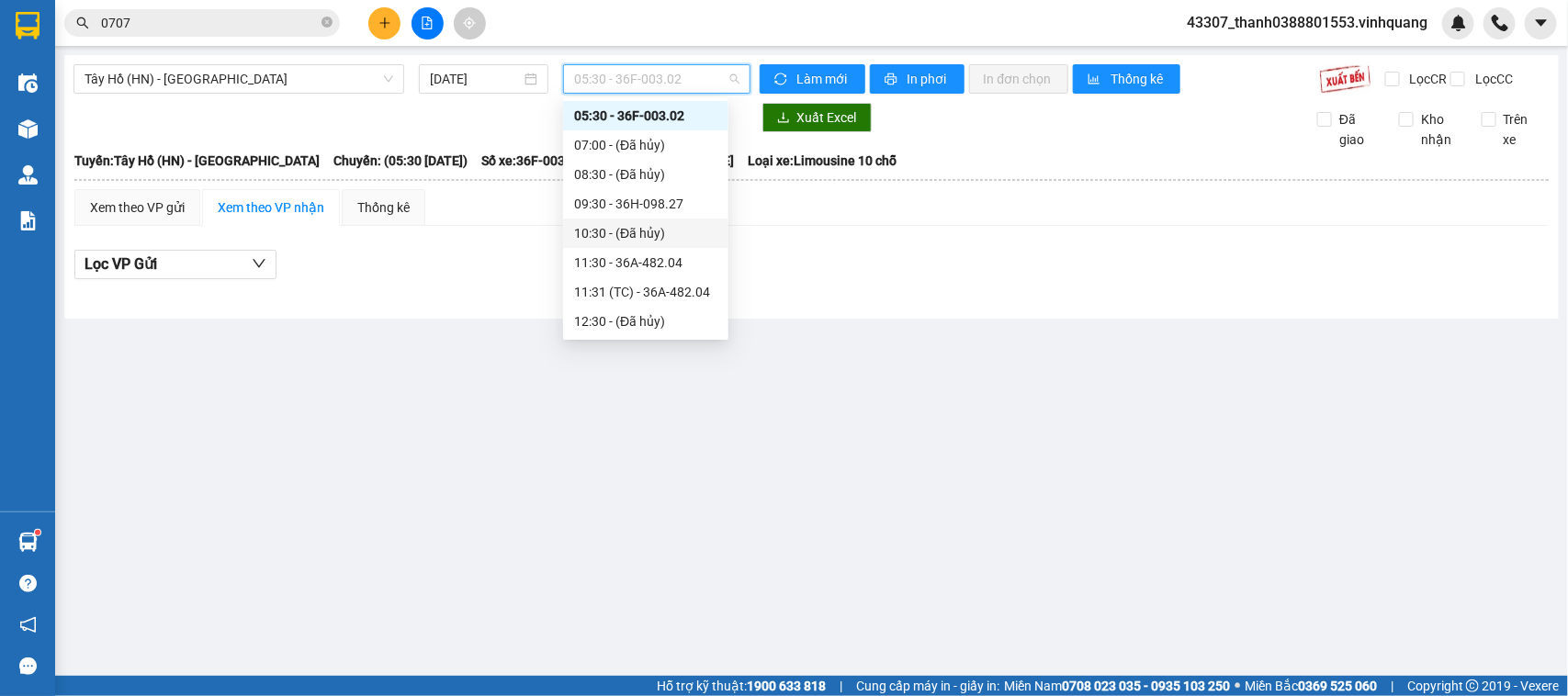
scroll to position [144, 0]
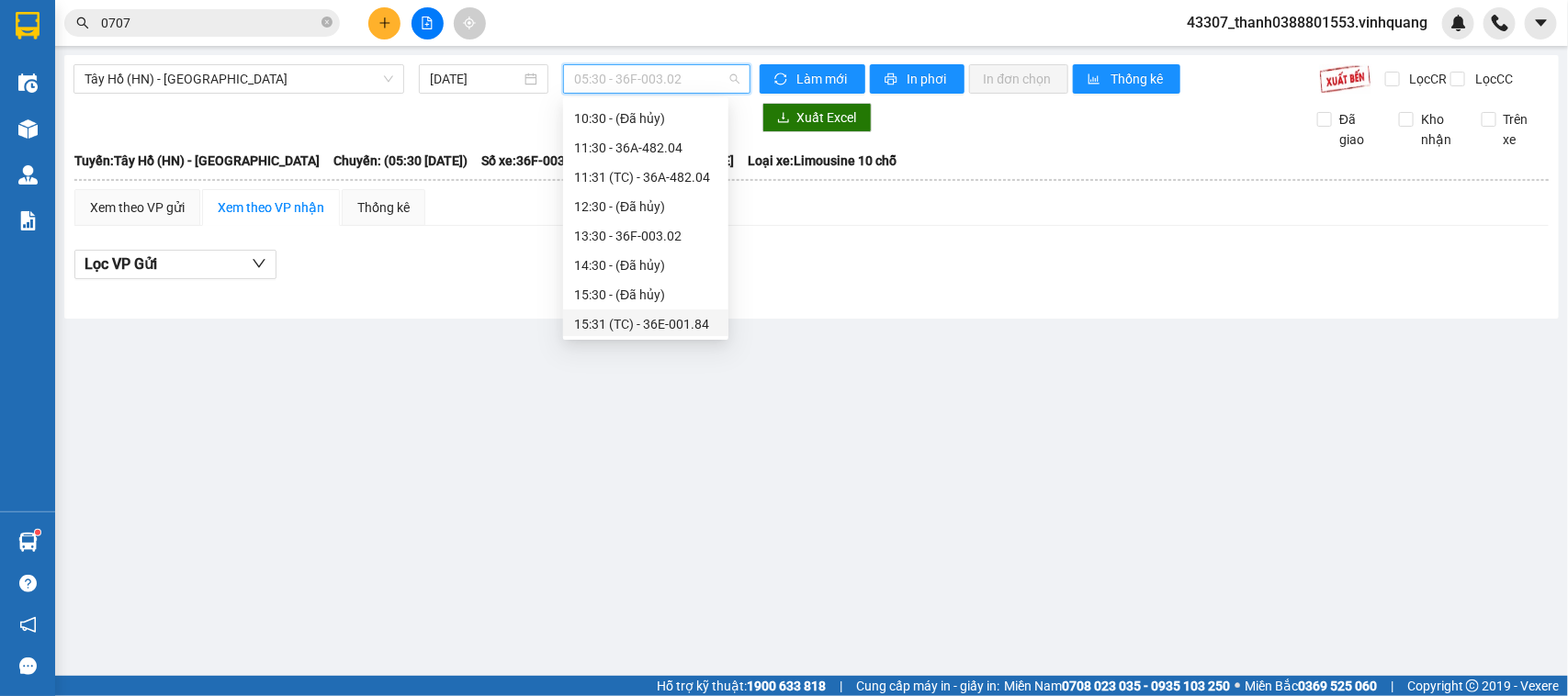
click at [658, 317] on div "15:31 (TC) - 36E-001.84" at bounding box center [645, 324] width 143 height 21
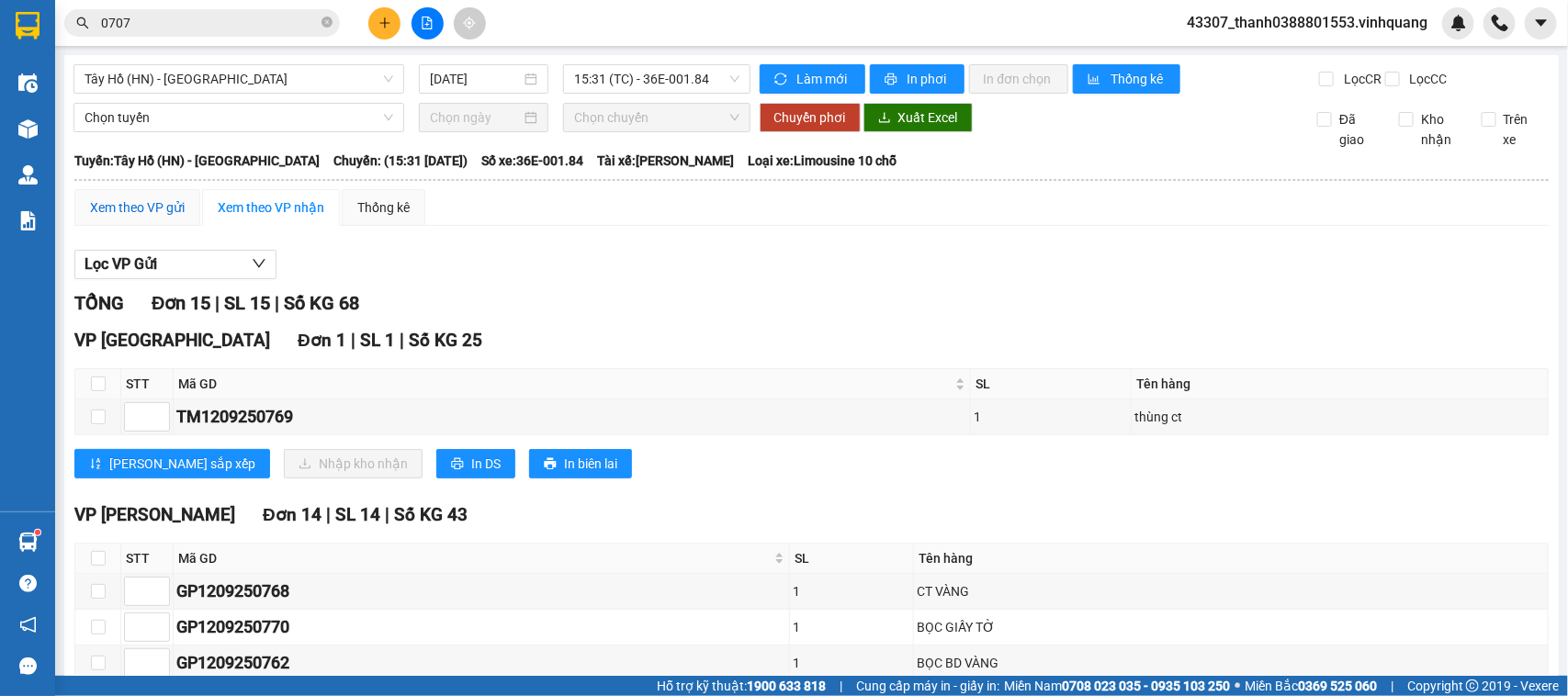
click at [161, 217] on div "Xem theo VP gửi" at bounding box center [137, 208] width 95 height 21
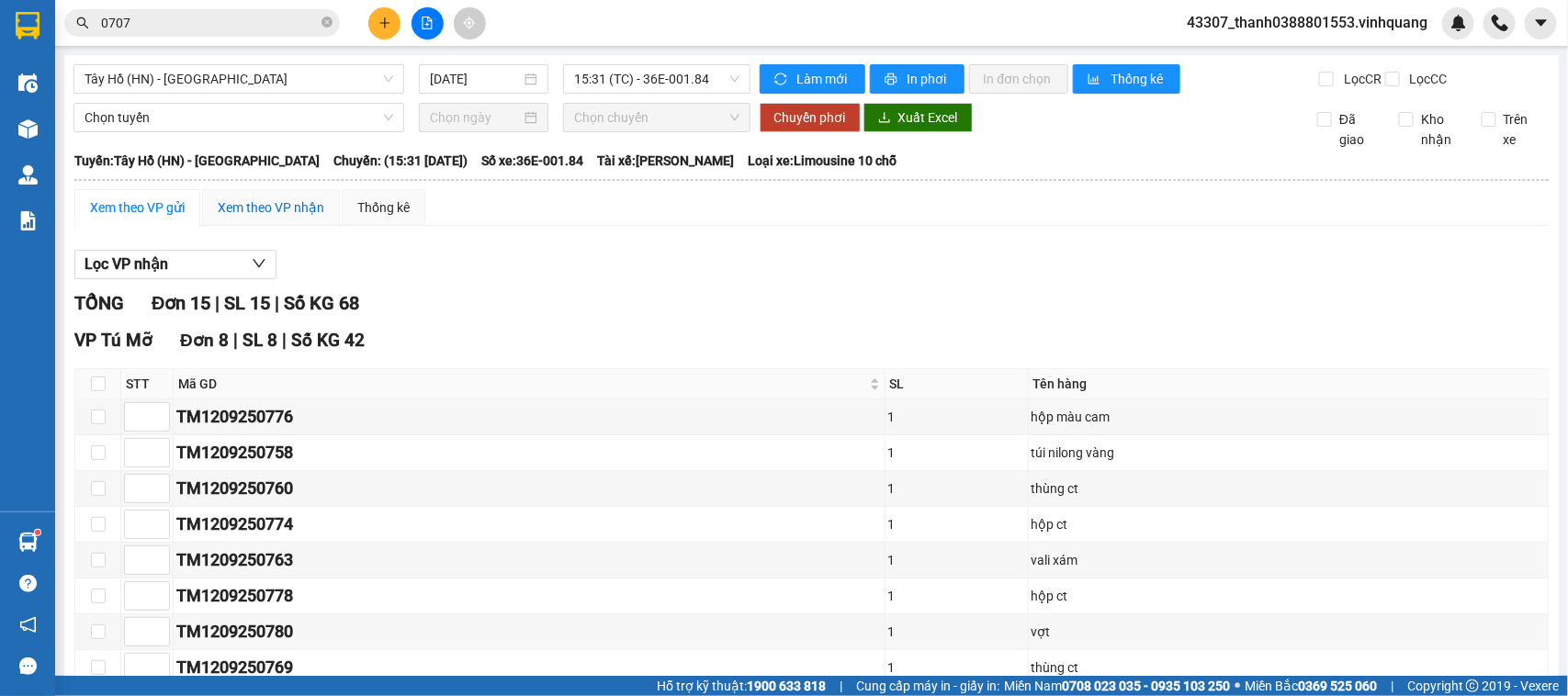
click at [248, 215] on div "Xem theo VP nhận" at bounding box center [271, 208] width 107 height 21
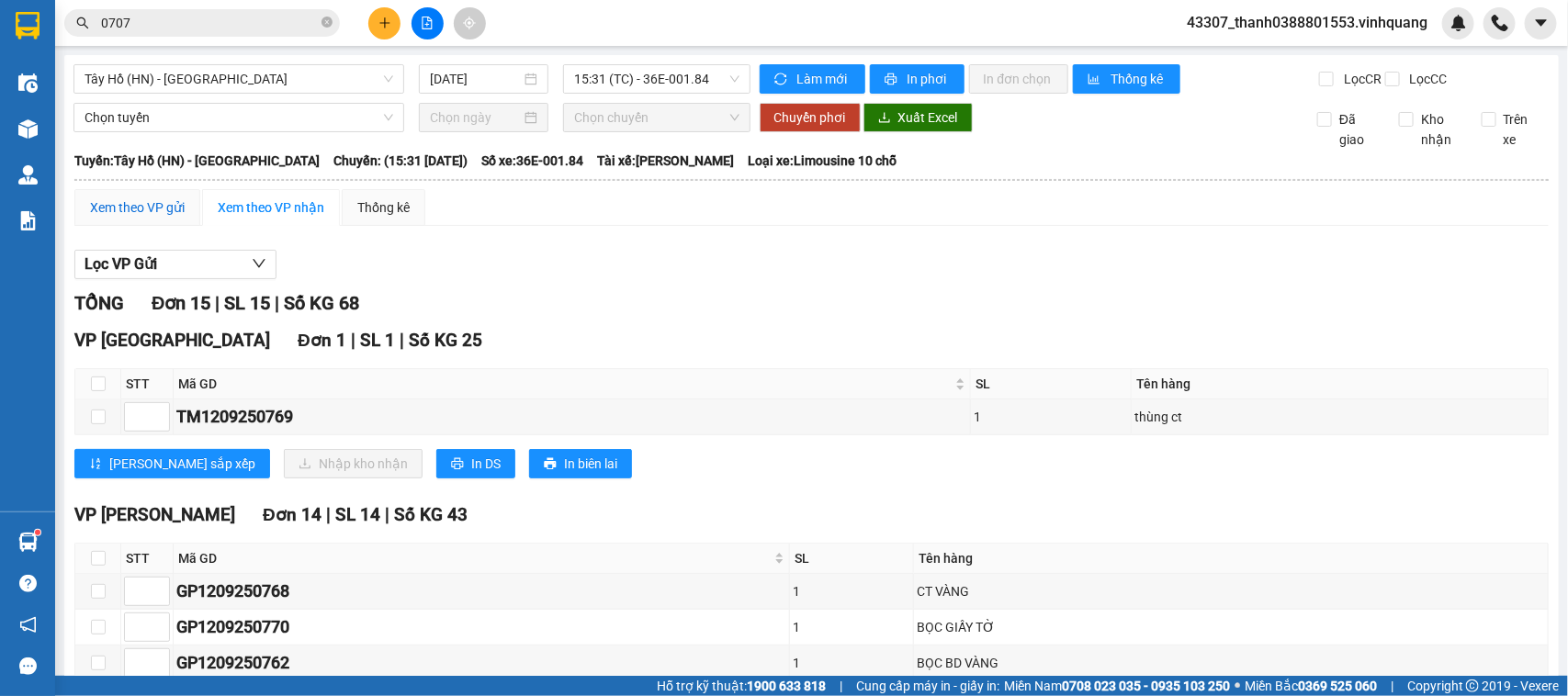
click at [148, 217] on div "Xem theo VP gửi" at bounding box center [137, 208] width 95 height 21
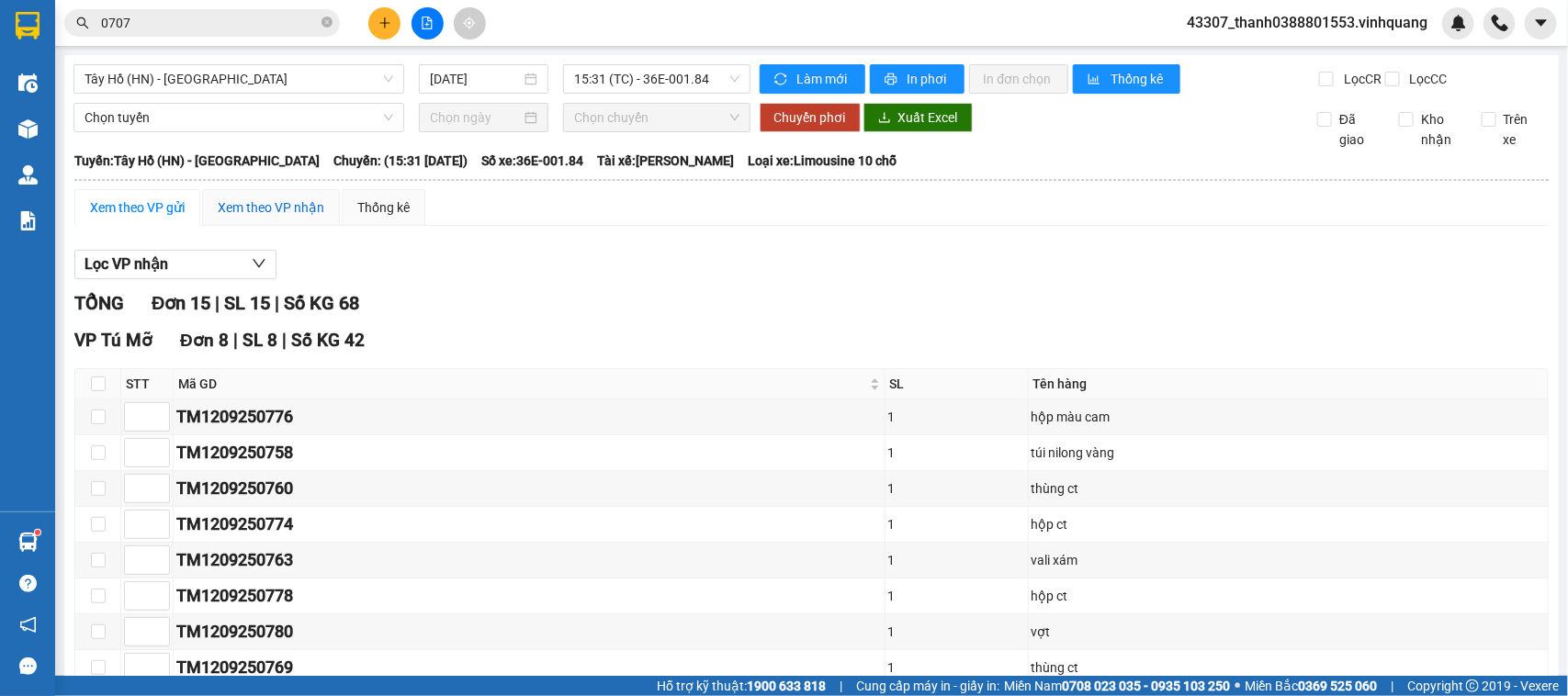
click at [283, 217] on div "Xem theo VP nhận" at bounding box center [271, 208] width 107 height 21
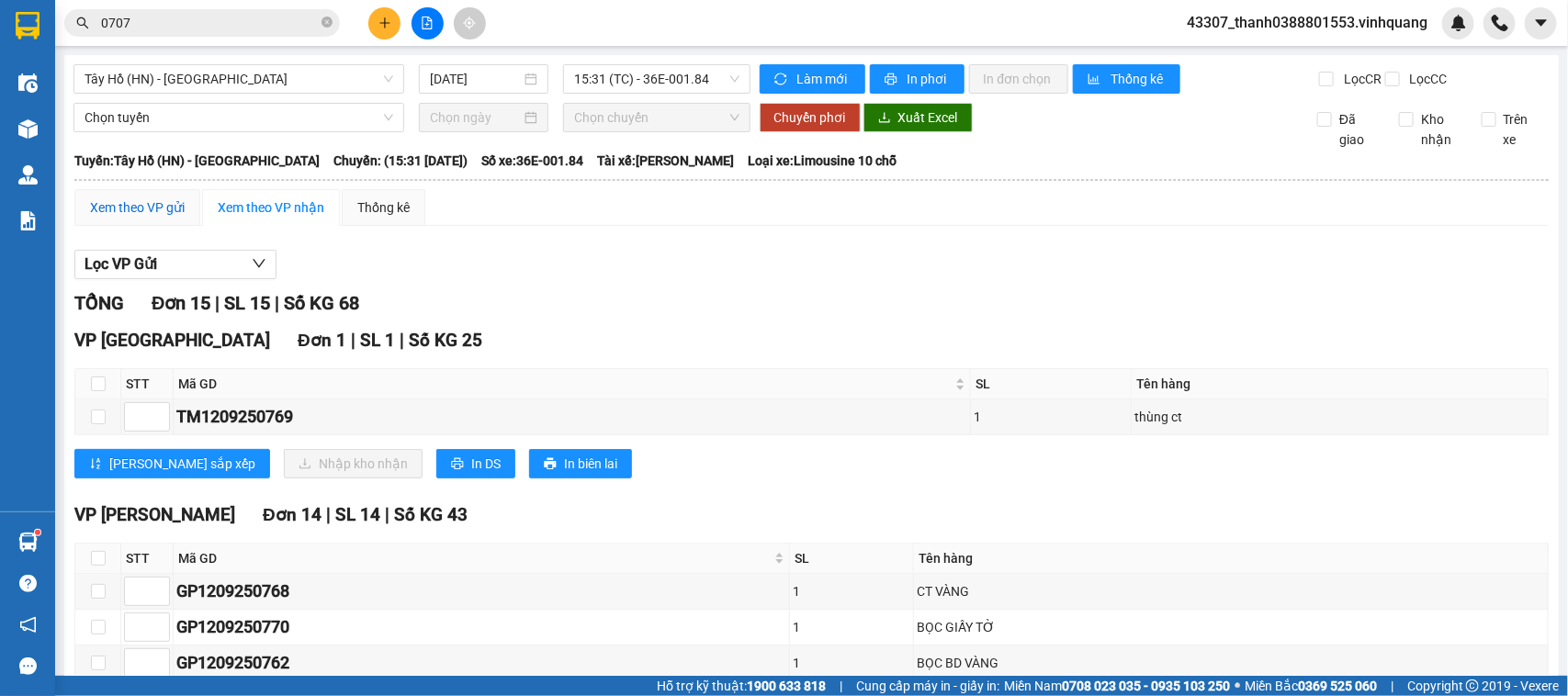
click at [143, 217] on div "Xem theo VP gửi" at bounding box center [137, 208] width 95 height 21
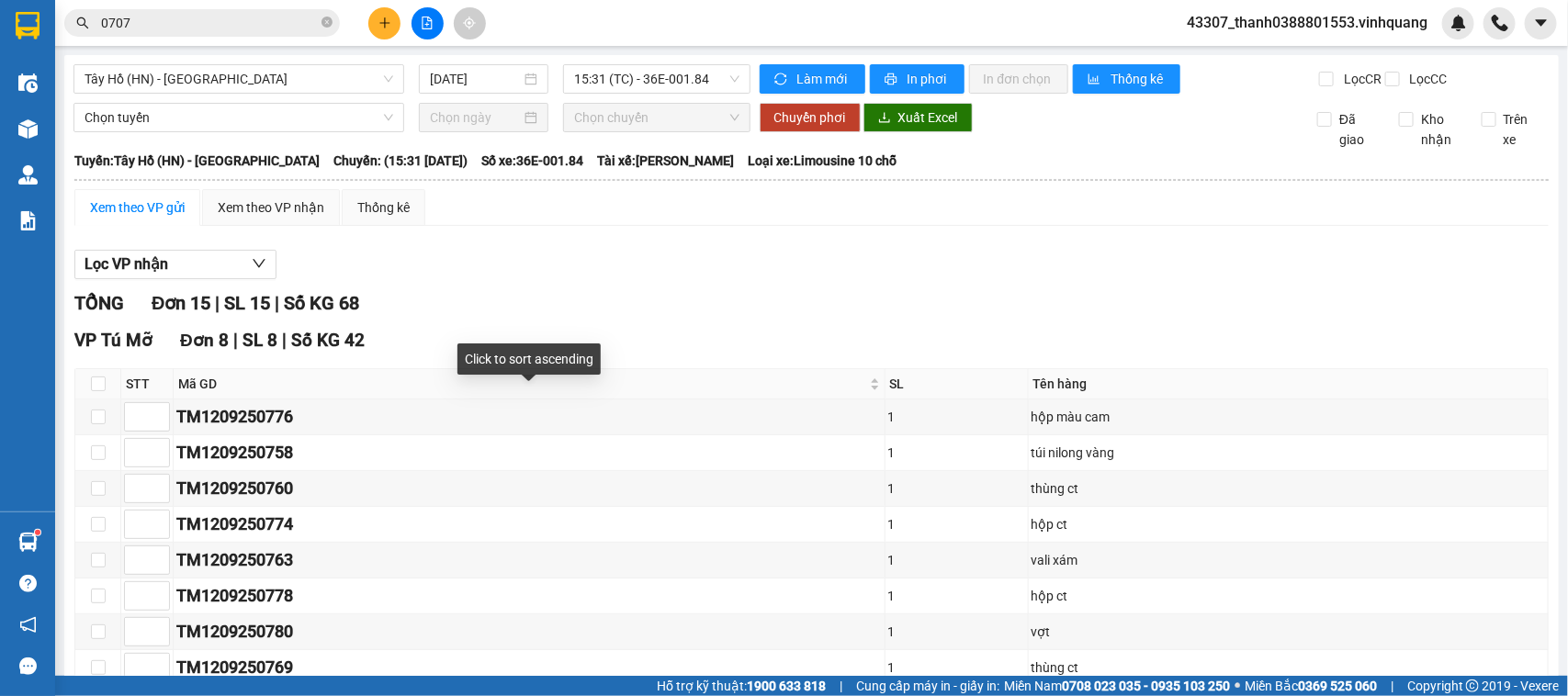
drag, startPoint x: 597, startPoint y: 358, endPoint x: 682, endPoint y: 304, distance: 100.7
click at [640, 332] on body "Kết quả tìm kiếm ( 192 ) Bộ lọc Mã ĐH Trạng thái Món hàng Thu hộ Tổng cước Chưa…" at bounding box center [784, 348] width 1568 height 696
click at [747, 280] on div at bounding box center [811, 279] width 1474 height 1
click at [685, 308] on div "TỔNG Đơn 15 | SL 15 | Số KG 68" at bounding box center [811, 304] width 1474 height 28
click at [386, 23] on icon "plus" at bounding box center [384, 22] width 10 height 1
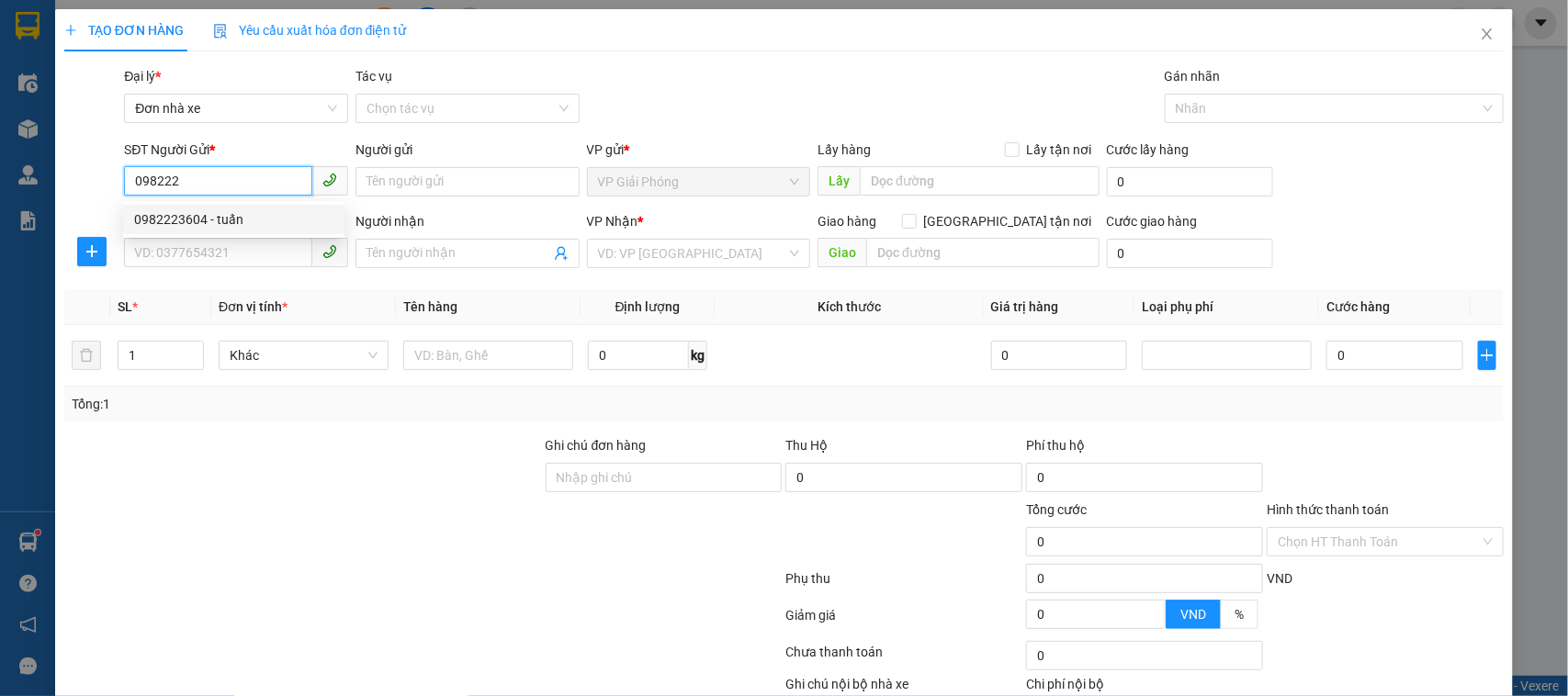
click at [235, 228] on div "0982223604 - tuấn" at bounding box center [233, 220] width 200 height 21
type input "0982223604"
type input "tuấn"
type input "0849006789"
type input "hùng"
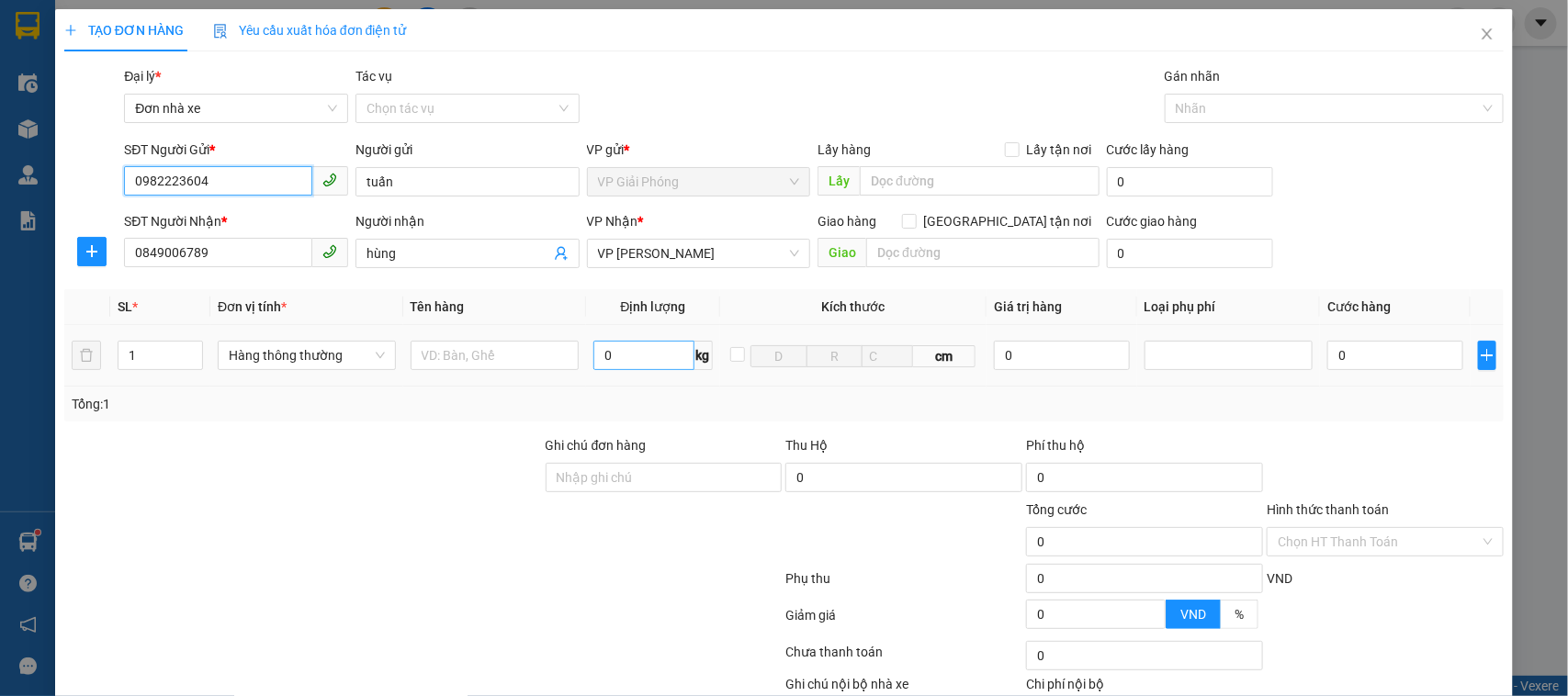
type input "0982223604"
click at [627, 359] on input "0" at bounding box center [643, 355] width 100 height 29
type input "5"
click at [450, 363] on input "text" at bounding box center [495, 355] width 169 height 29
type input "30.000"
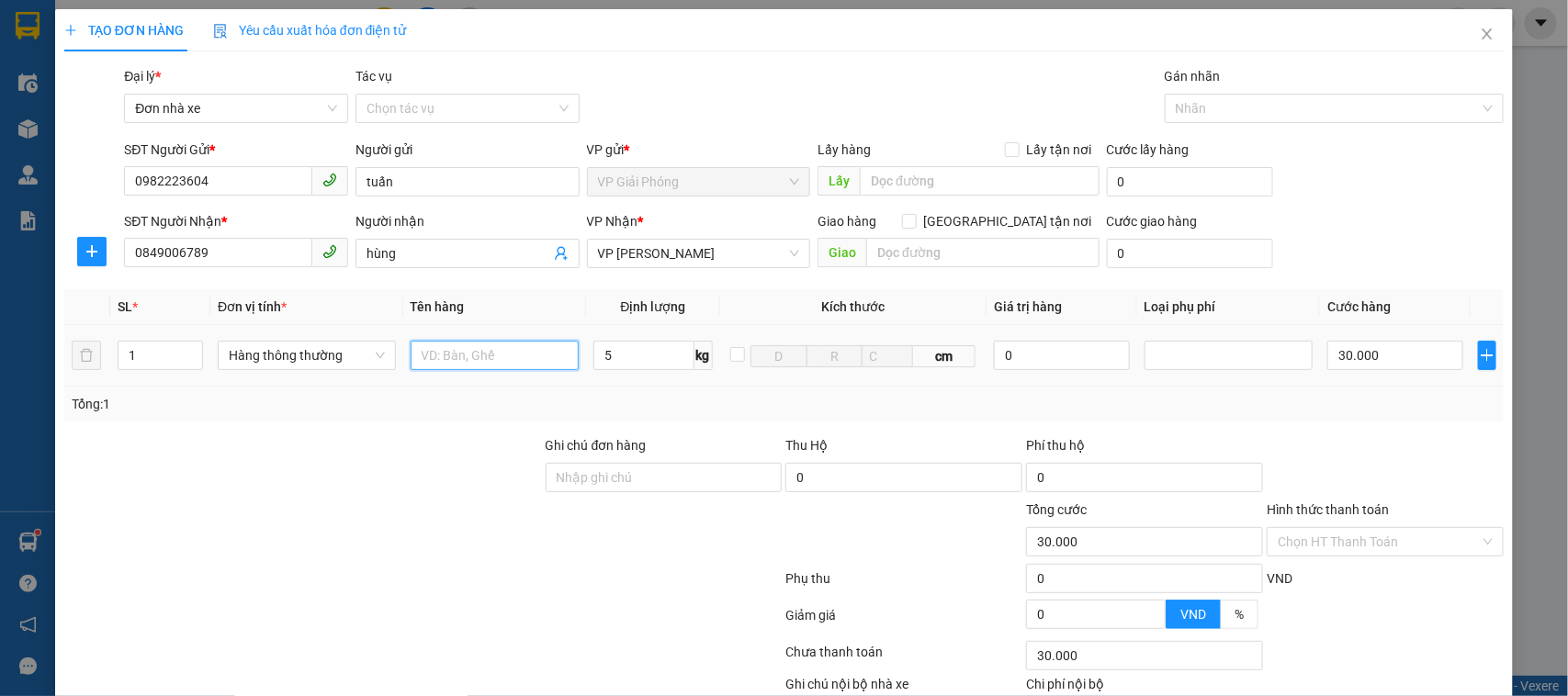
type input "30.000"
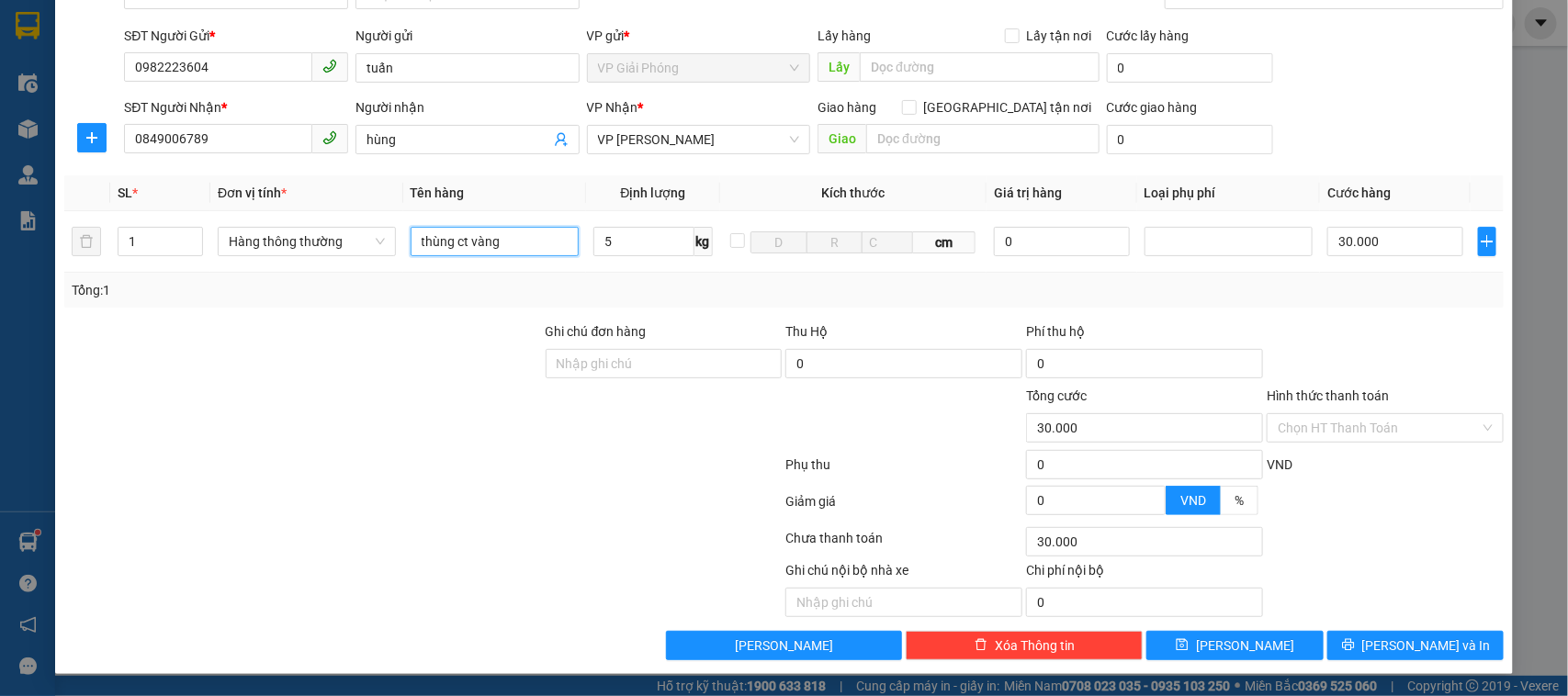
type input "thùng ct vàng"
click at [1392, 618] on span "[PERSON_NAME] và In" at bounding box center [1426, 645] width 128 height 21
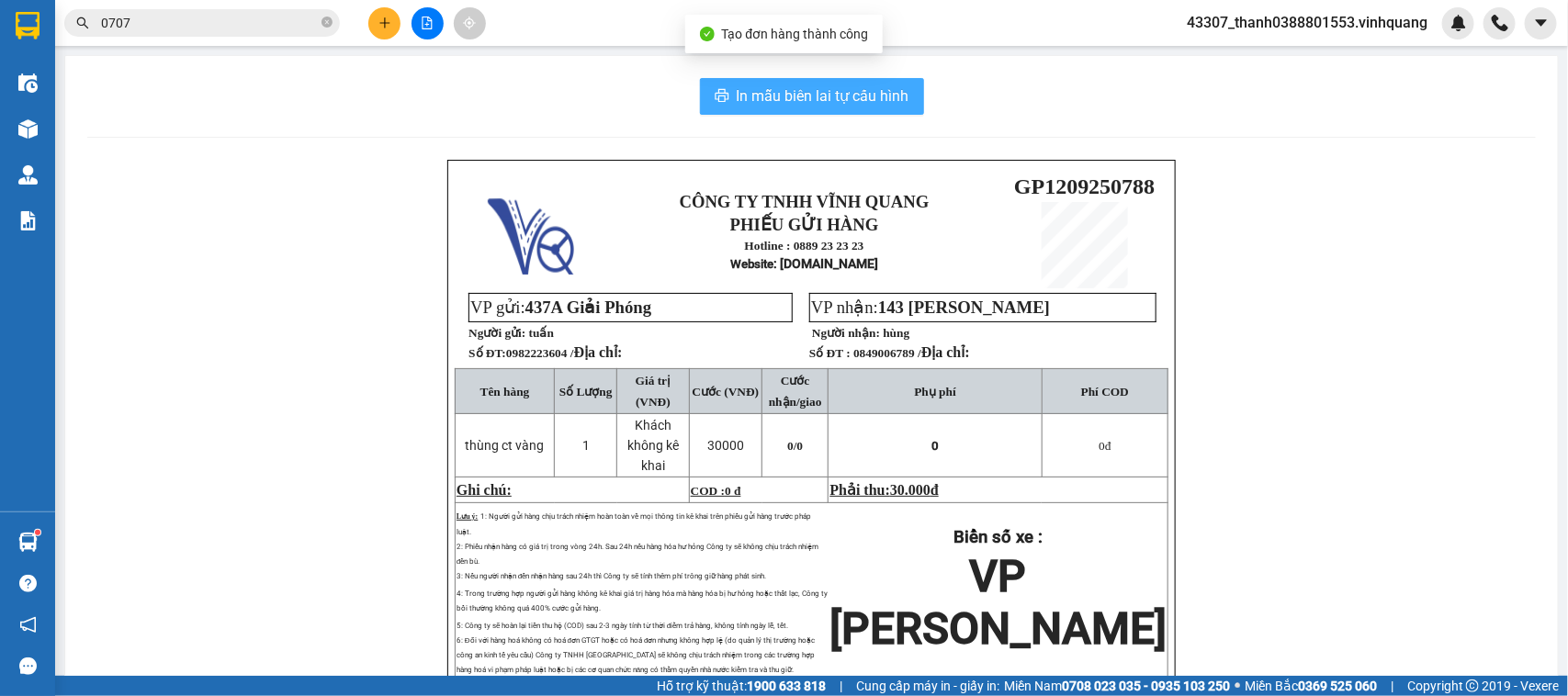
click at [726, 87] on button "In mẫu biên lai tự cấu hình" at bounding box center [811, 96] width 224 height 37
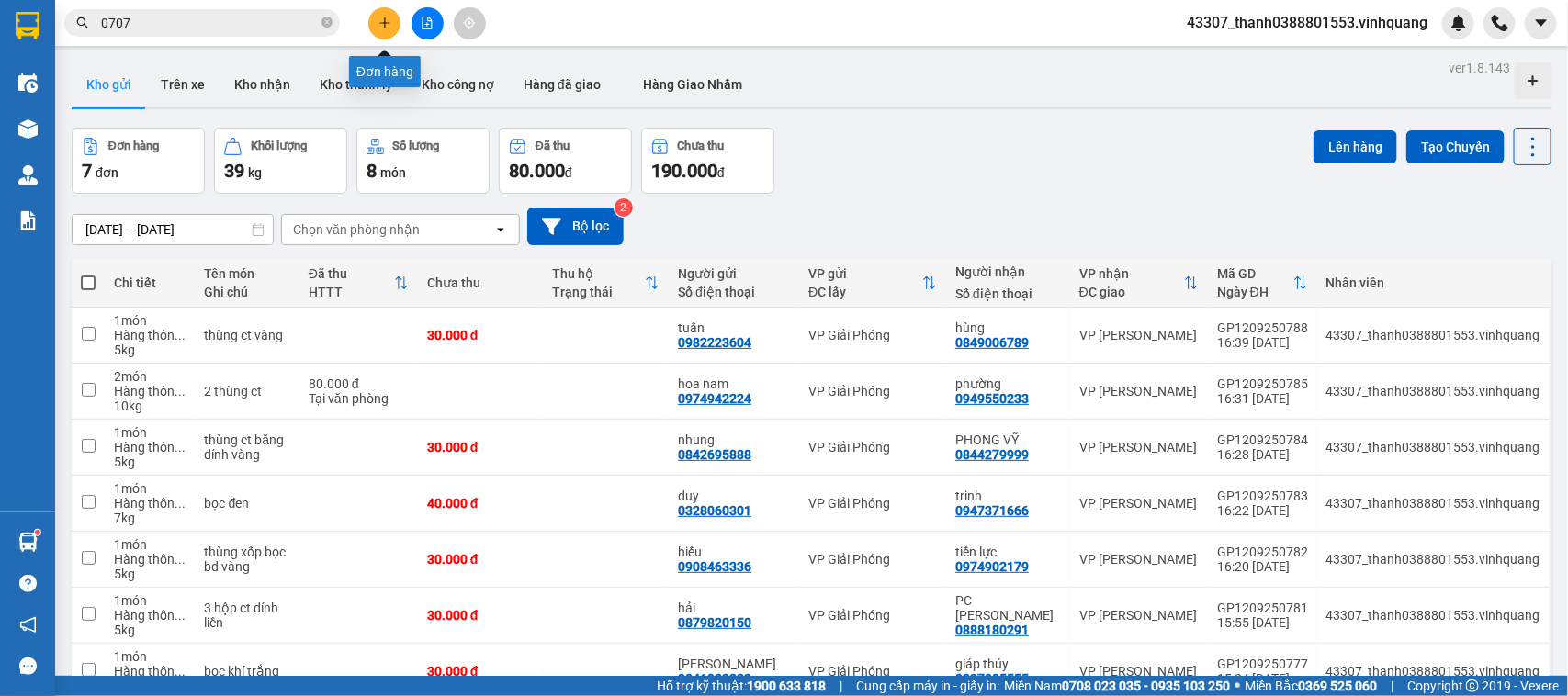
click at [388, 28] on icon "plus" at bounding box center [385, 23] width 13 height 13
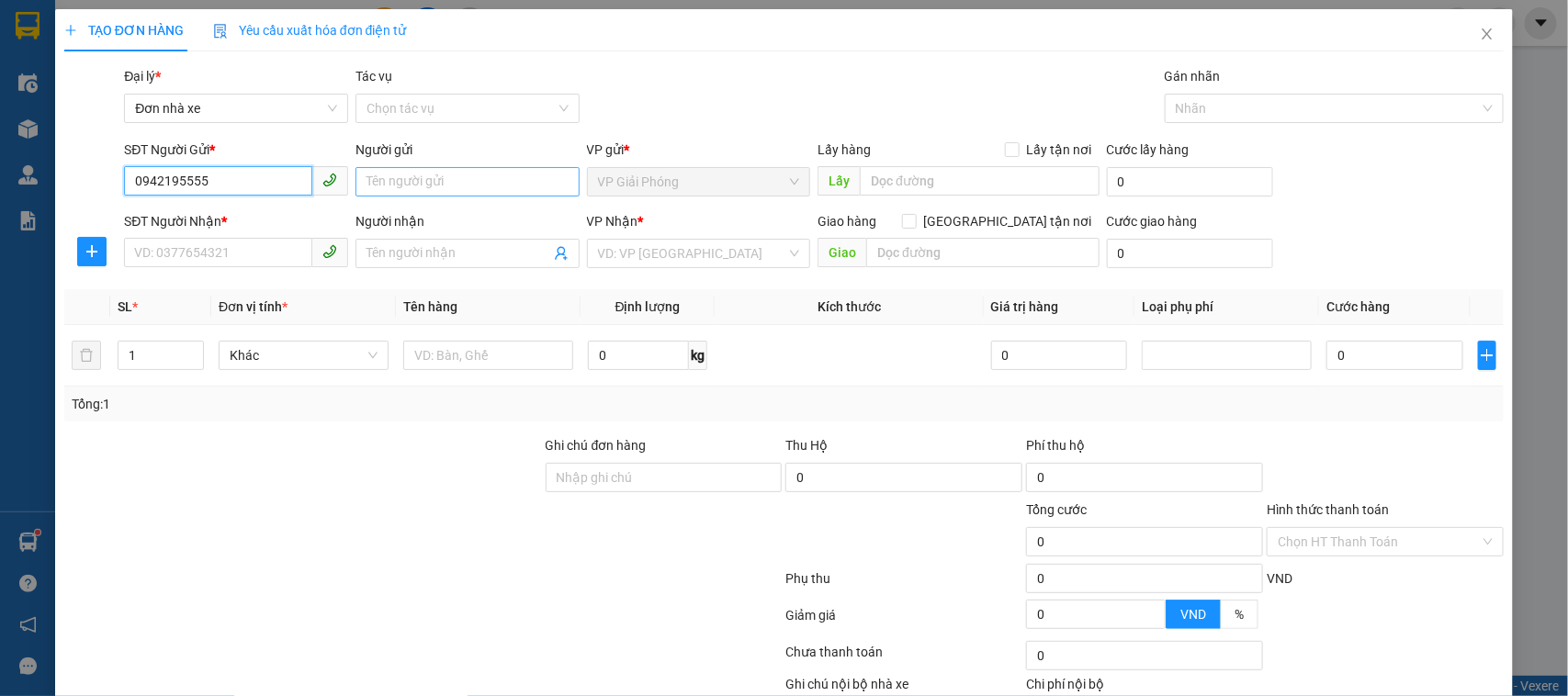
type input "0942195555"
click at [420, 185] on input "Người gửi" at bounding box center [466, 181] width 224 height 29
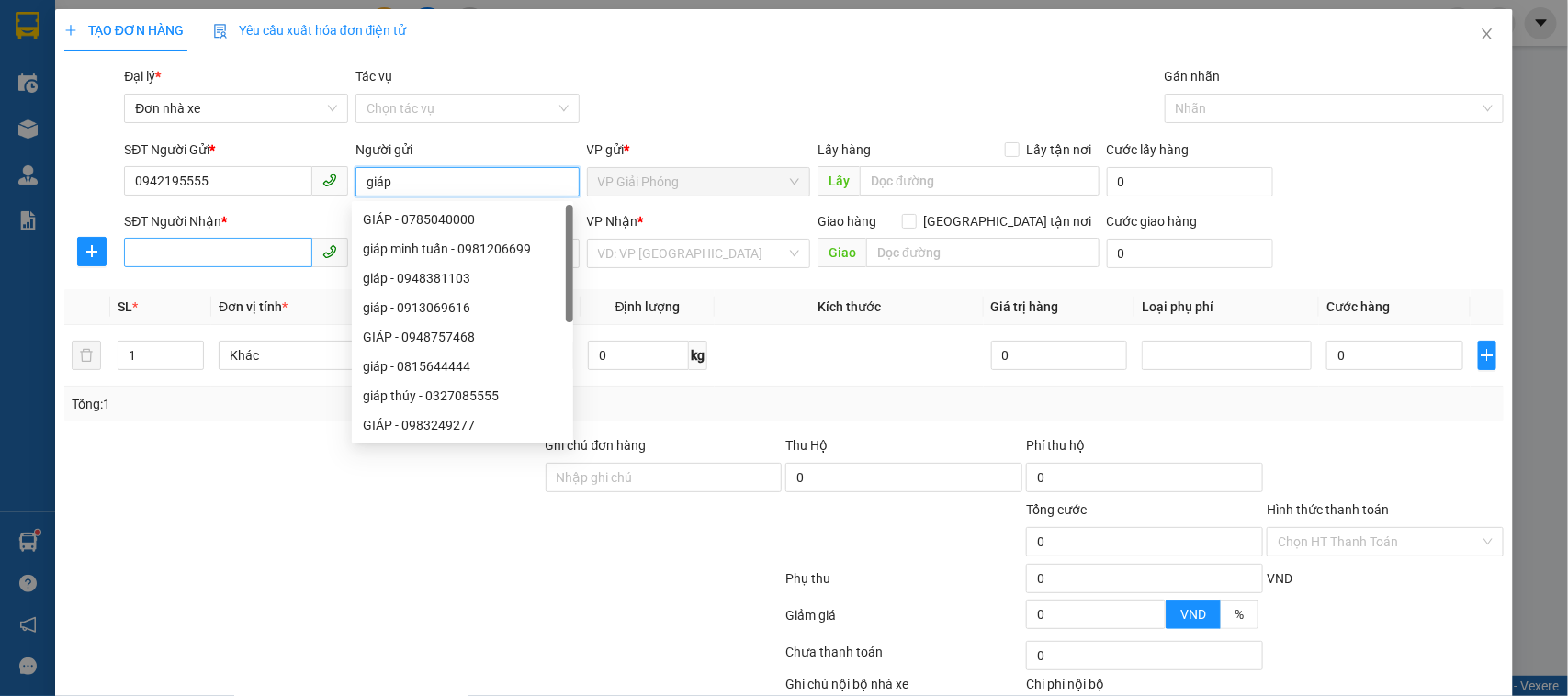
type input "giáp"
click at [214, 261] on input "SĐT Người Nhận *" at bounding box center [217, 252] width 188 height 29
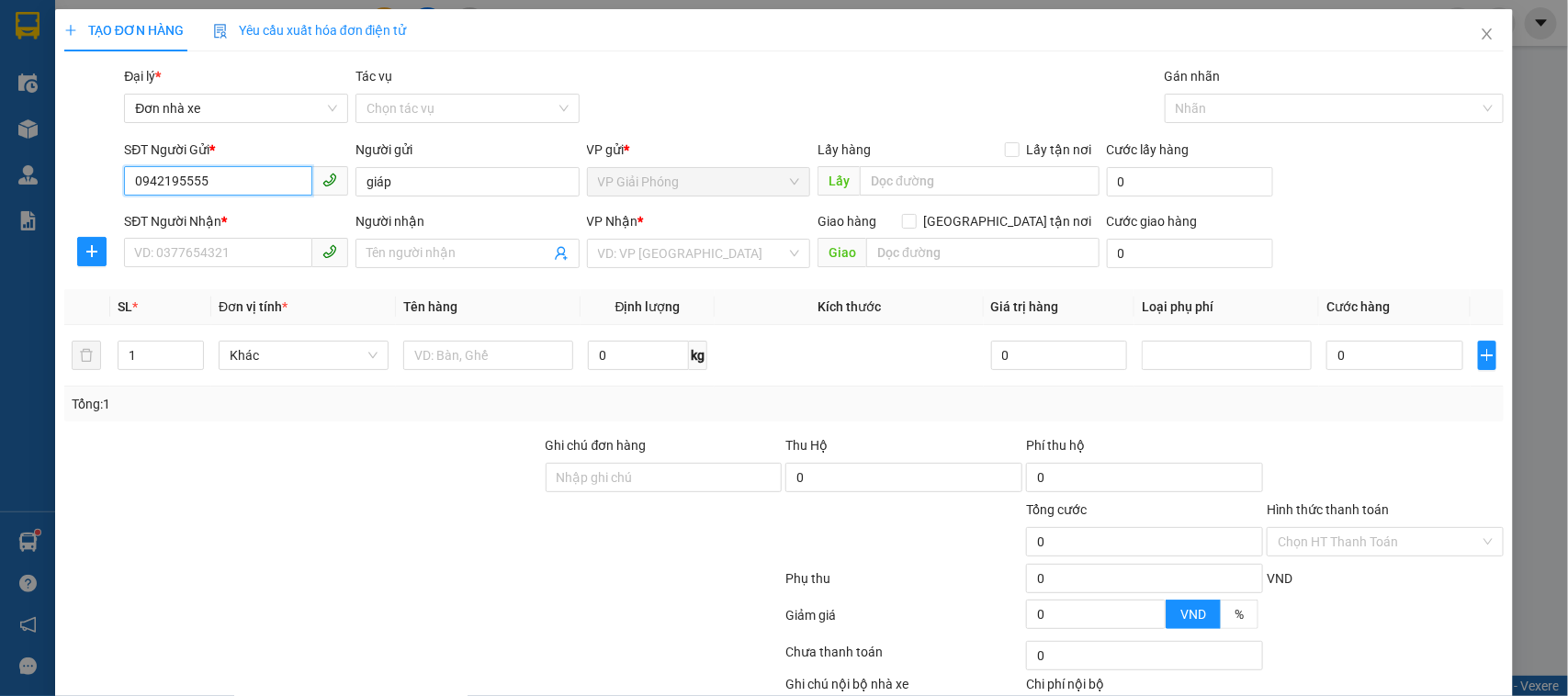
click at [207, 180] on input "0942195555" at bounding box center [217, 180] width 188 height 29
click at [232, 235] on div "SĐT Người Nhận *" at bounding box center [235, 224] width 224 height 27
click at [235, 240] on input "SĐT Người Nhận *" at bounding box center [217, 252] width 188 height 29
paste input "0942195555"
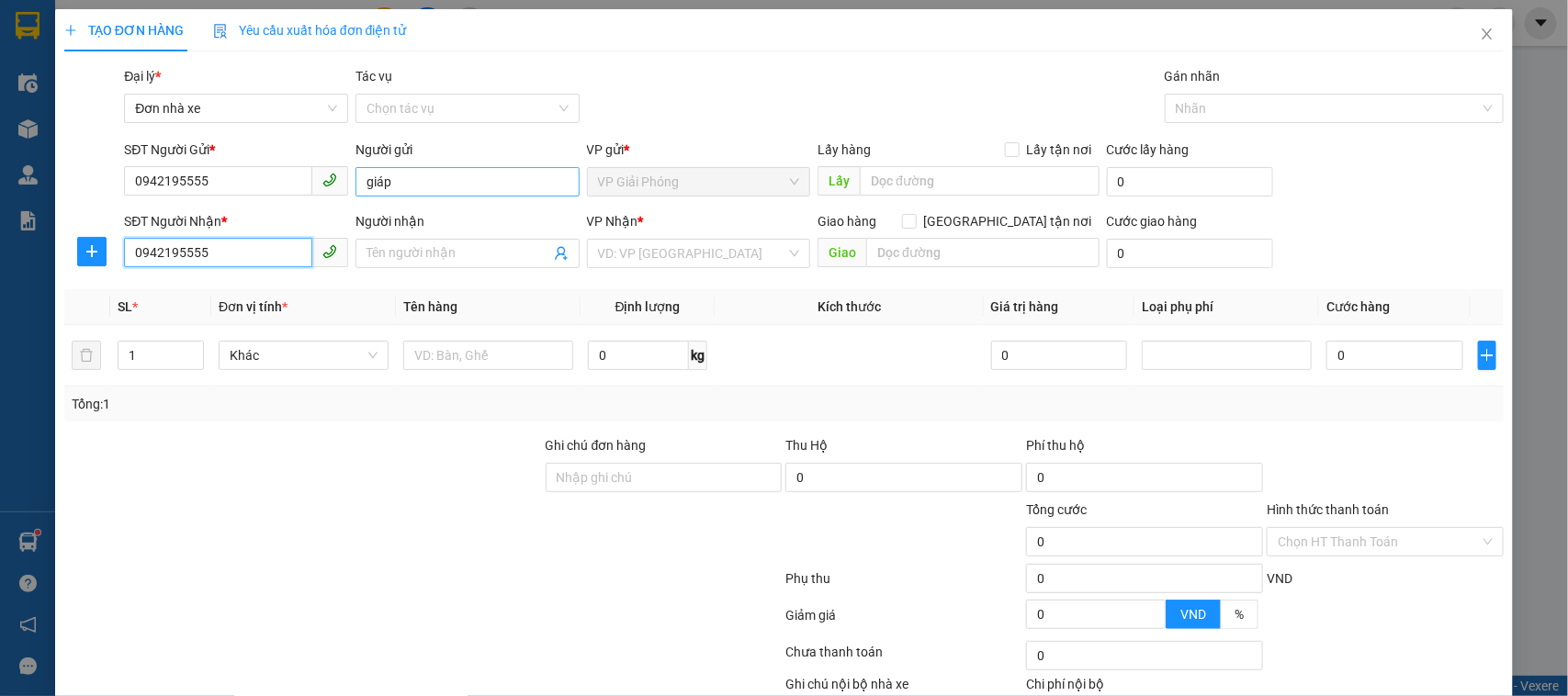
type input "0942195555"
click at [428, 184] on input "giáp" at bounding box center [466, 181] width 224 height 29
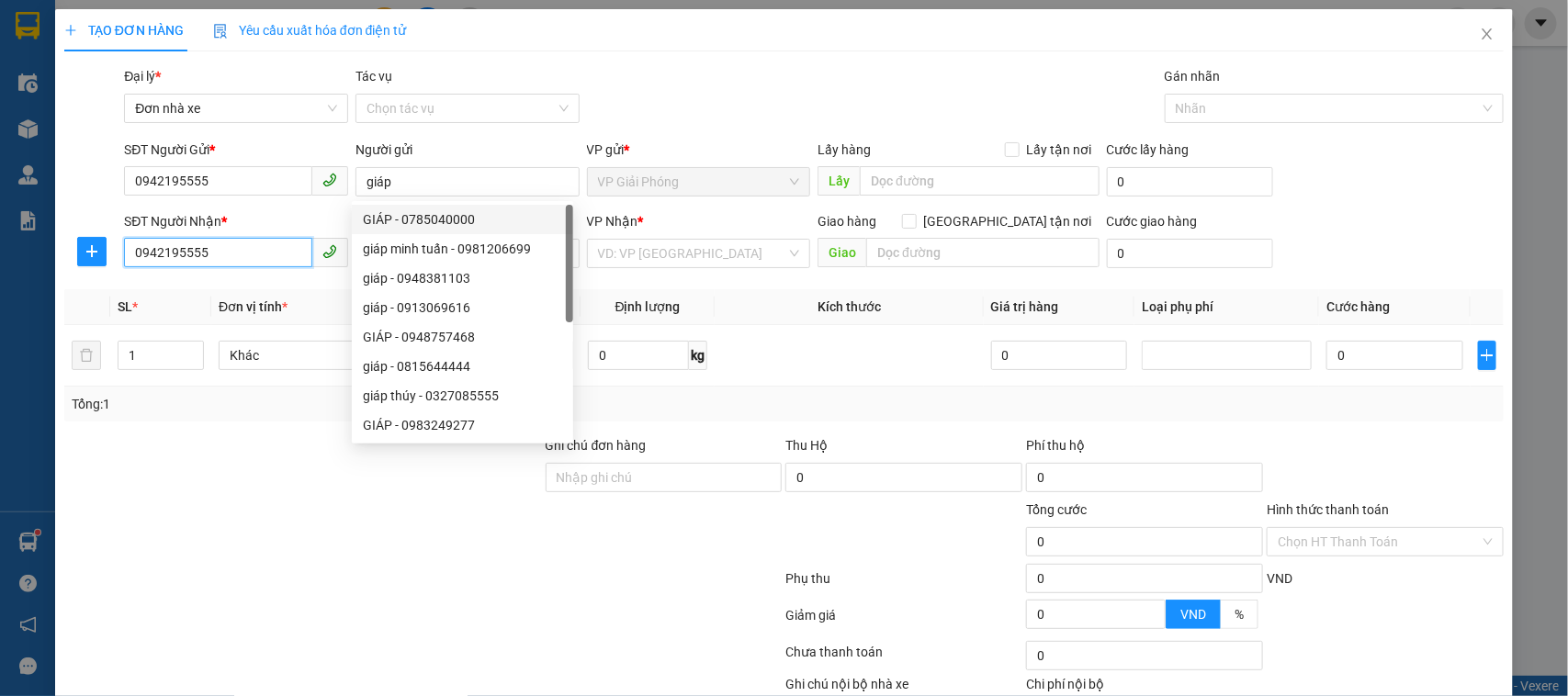
click at [250, 241] on input "0942195555" at bounding box center [217, 252] width 188 height 29
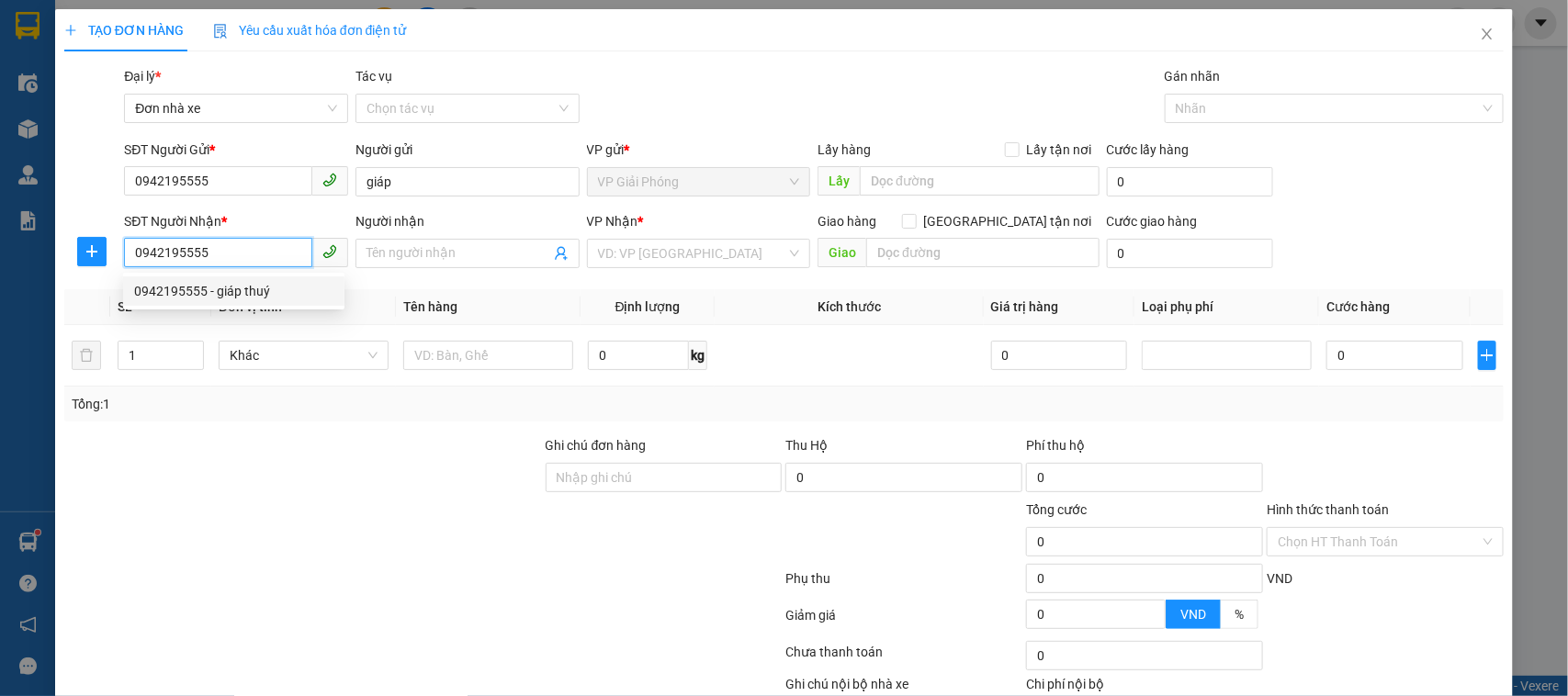
click at [239, 285] on div "0942195555 - giáp thuý" at bounding box center [233, 291] width 200 height 21
type input "giáp thuý"
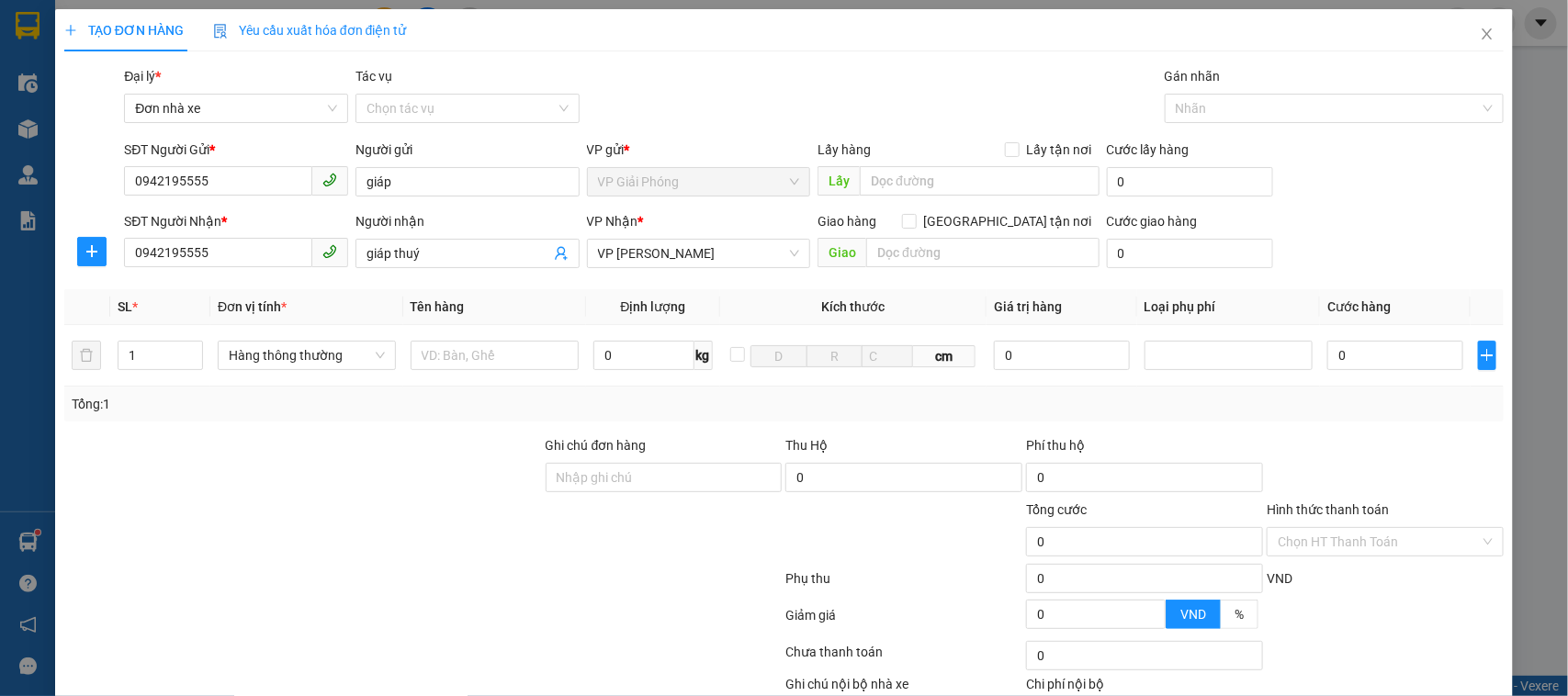
click at [246, 164] on div "SĐT Người Gửi *" at bounding box center [235, 153] width 224 height 27
click at [241, 182] on input "0942195555" at bounding box center [217, 180] width 188 height 29
type input "0"
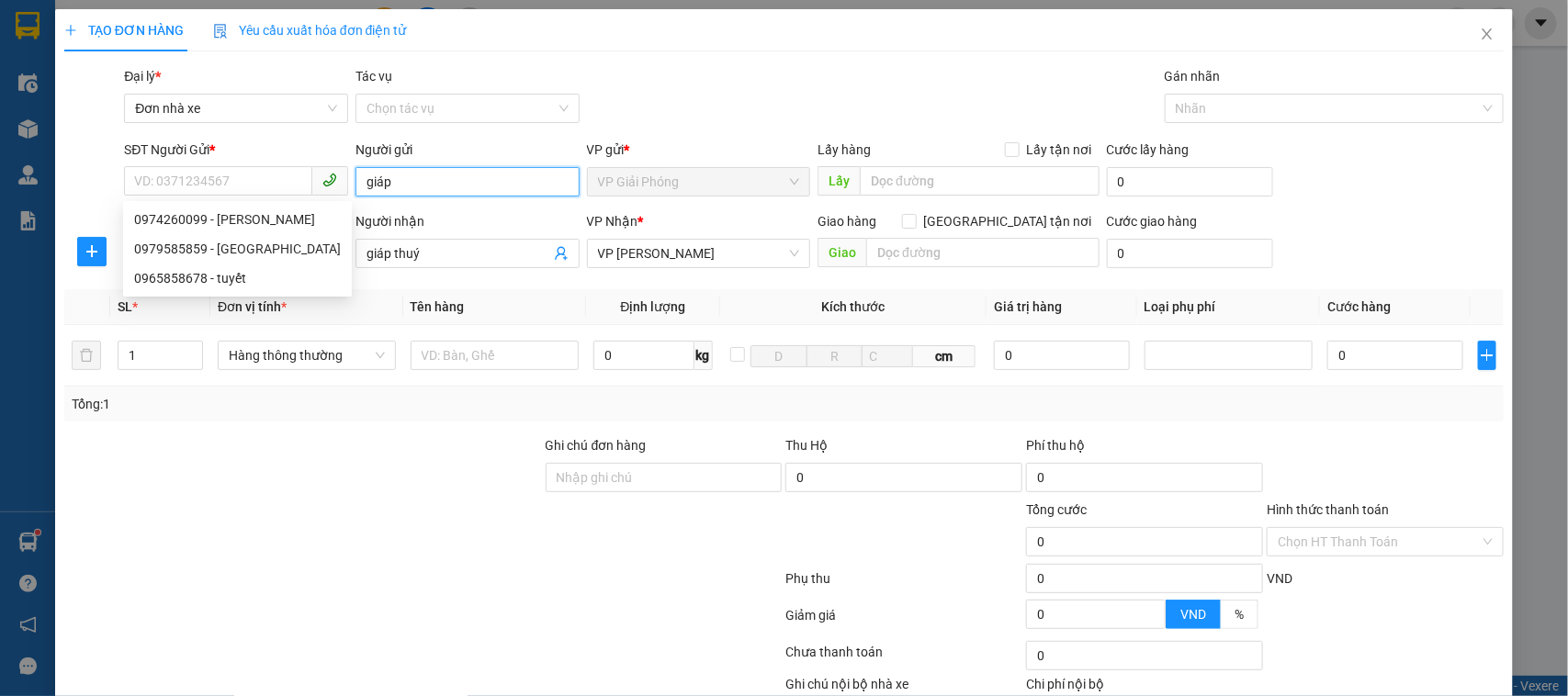
click at [406, 180] on input "giáp" at bounding box center [466, 181] width 224 height 29
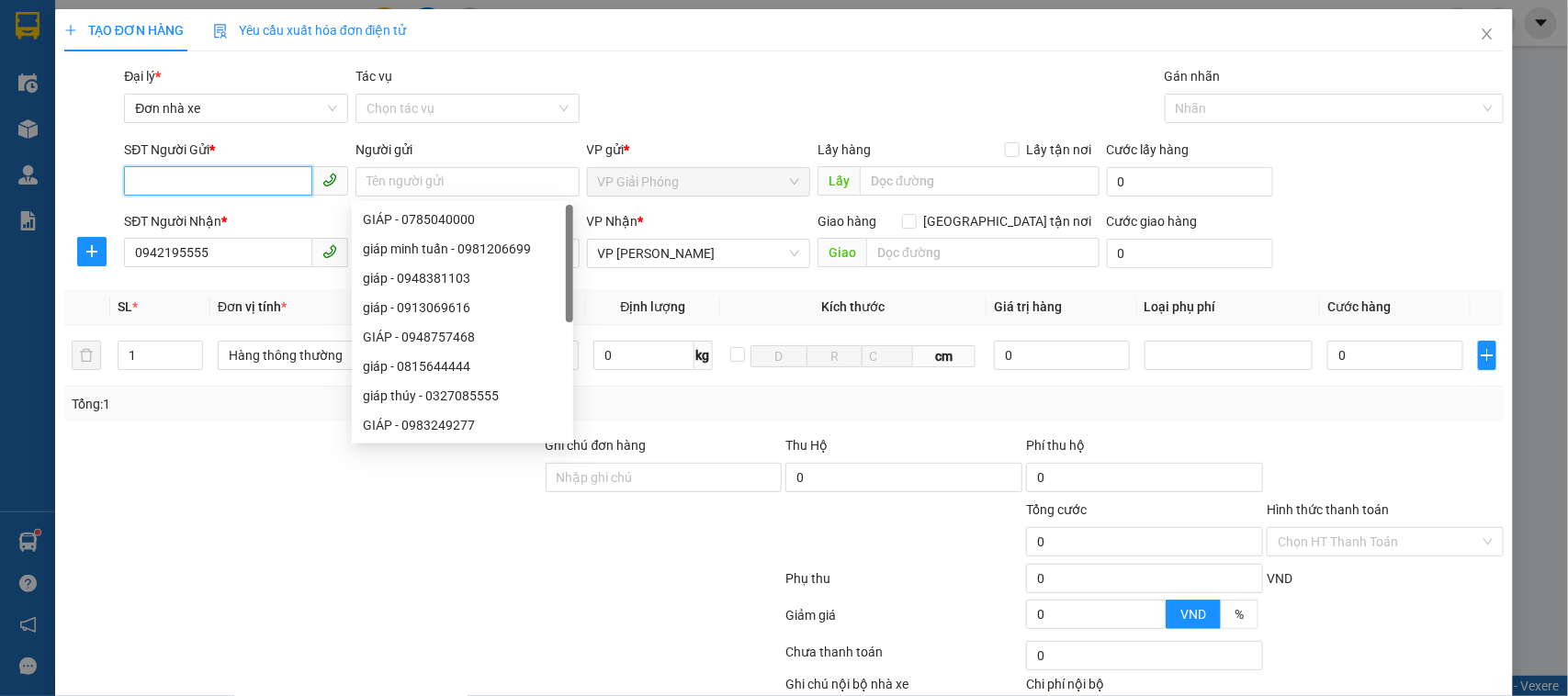
click at [269, 182] on input "SĐT Người Gửi *" at bounding box center [217, 180] width 188 height 29
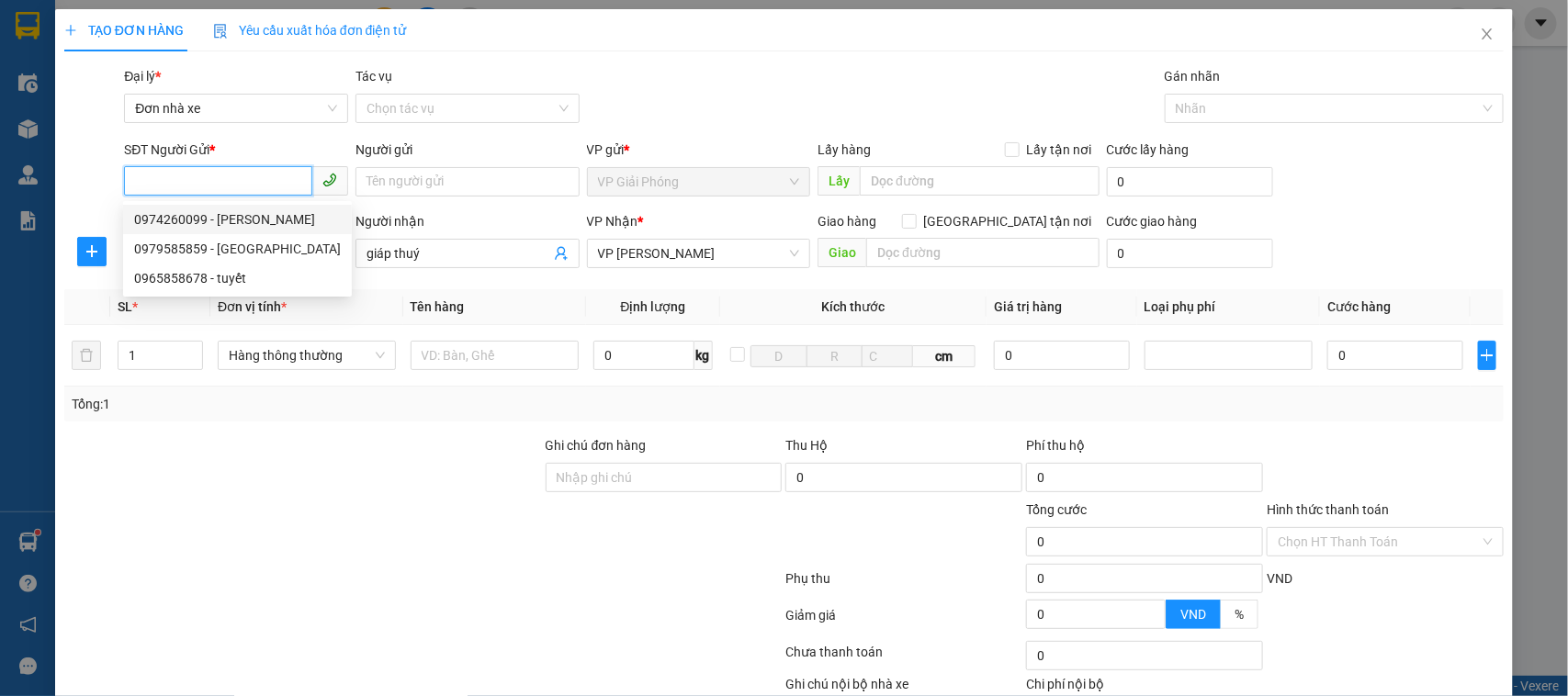
click at [266, 218] on div "0974260099 - NGỌC ANH" at bounding box center [237, 220] width 207 height 21
type input "0974260099"
type input "NGỌC ANH"
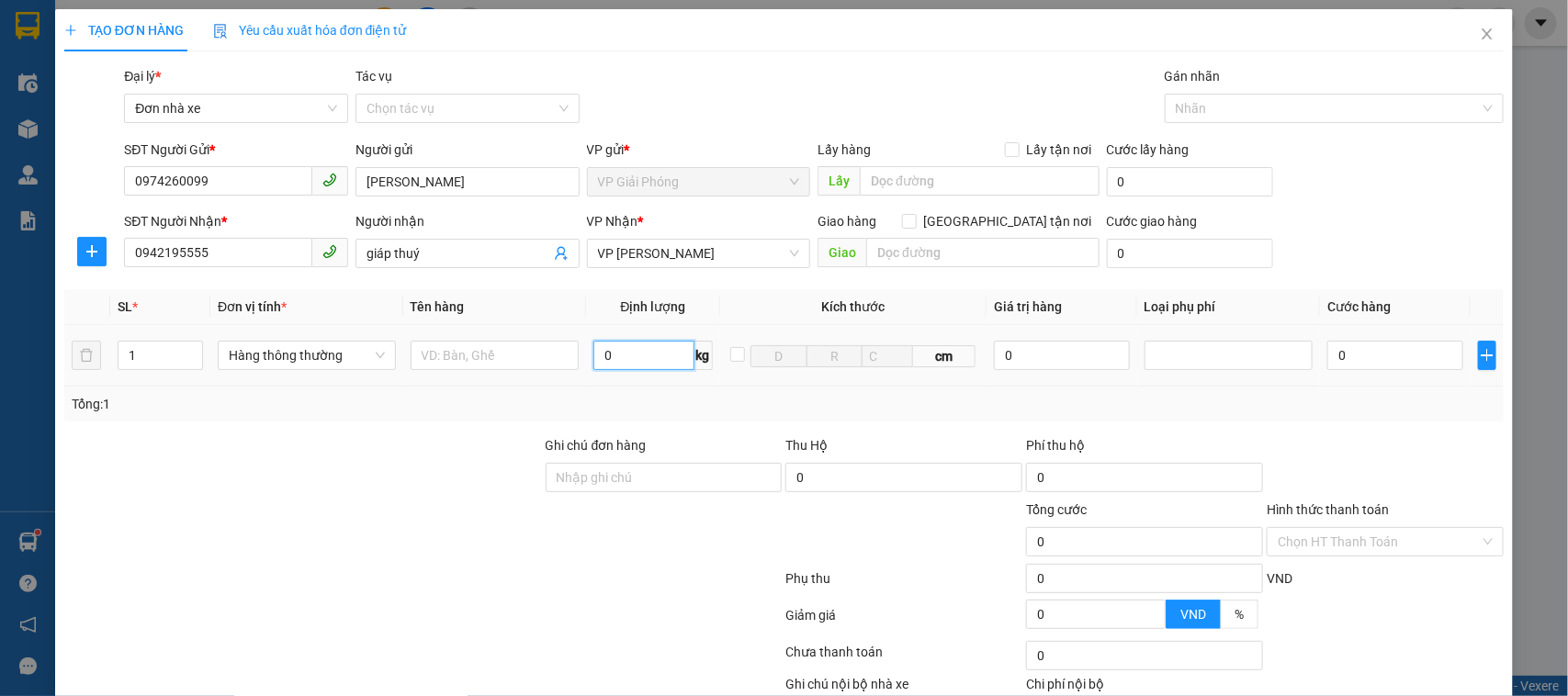
click at [641, 351] on input "0" at bounding box center [643, 355] width 100 height 29
type input "3"
click at [454, 364] on input "text" at bounding box center [495, 355] width 169 height 29
type input "b"
type input "30.000"
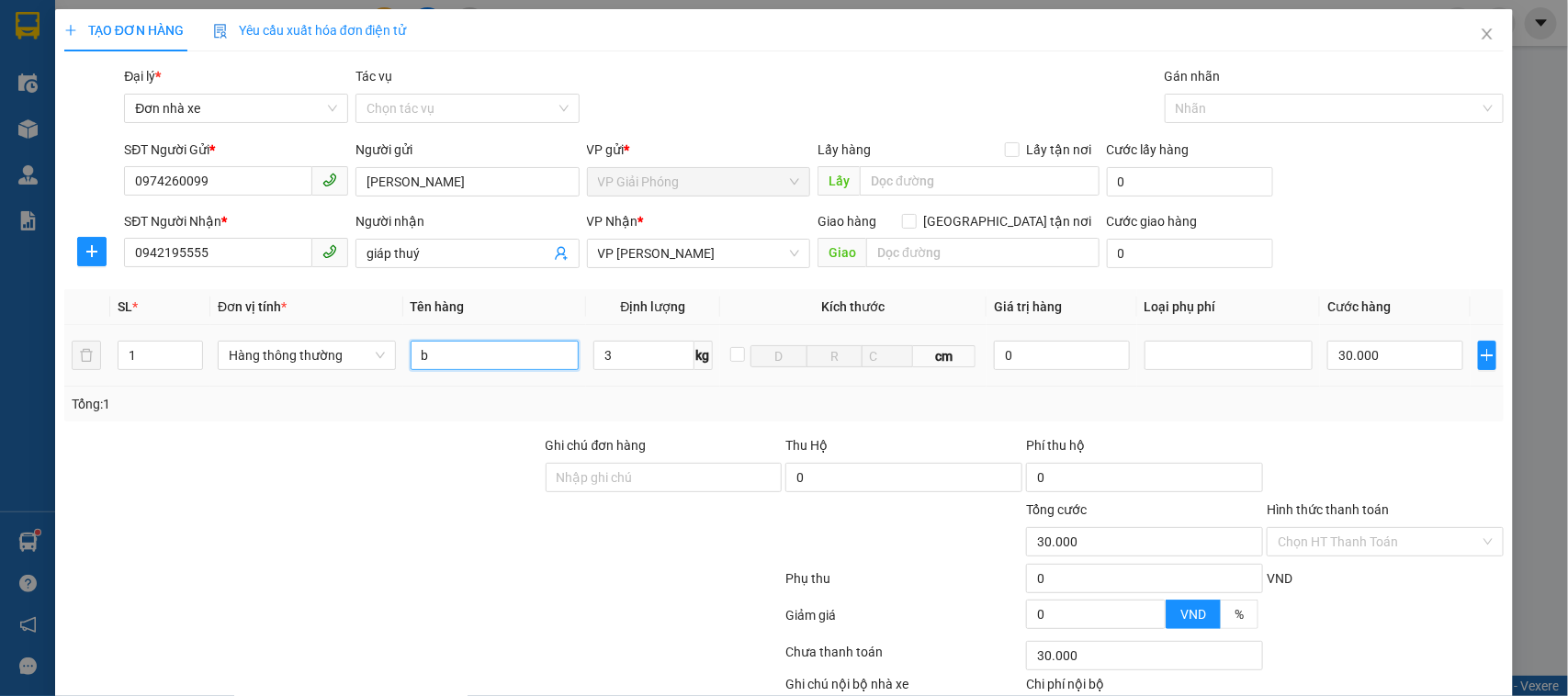
type input "30.000"
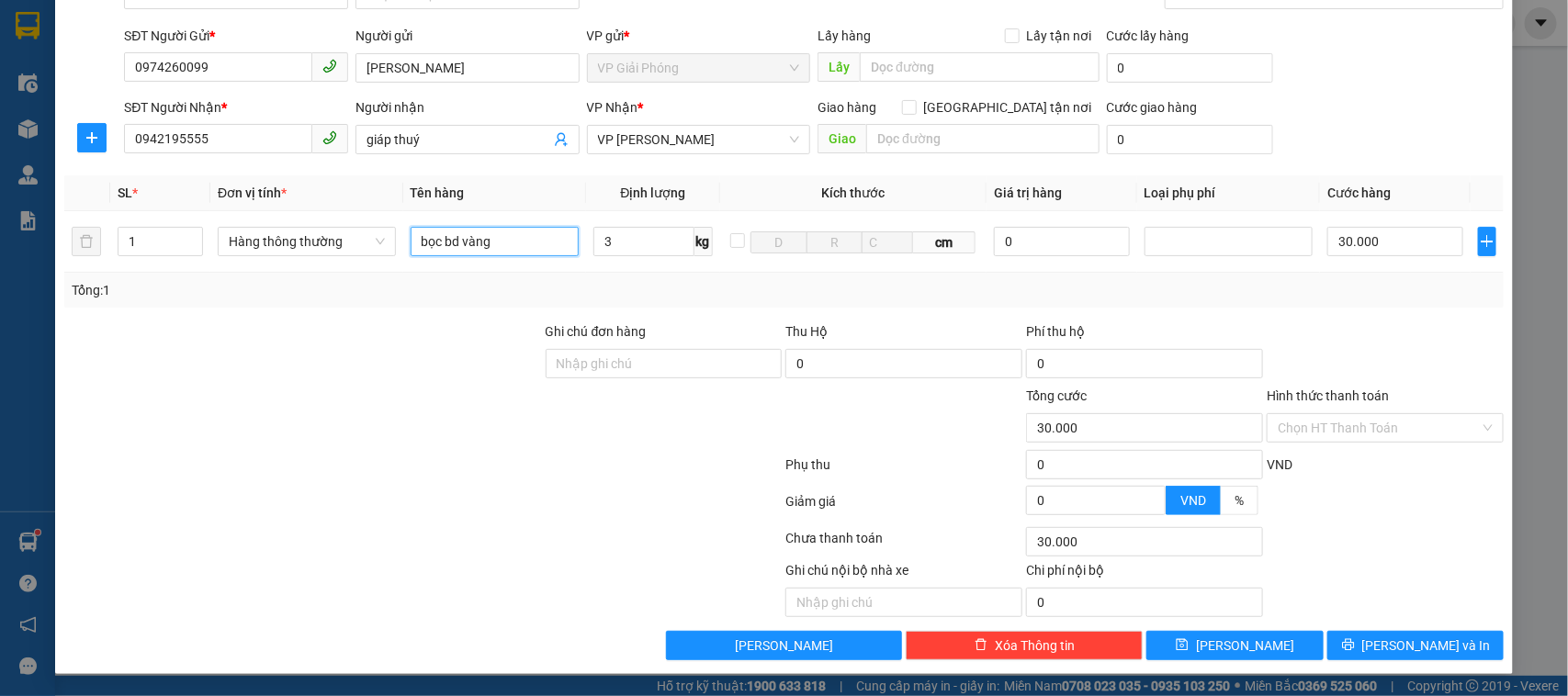
type input "bọc bd vàng"
click at [1392, 618] on span "[PERSON_NAME] và In" at bounding box center [1426, 645] width 128 height 21
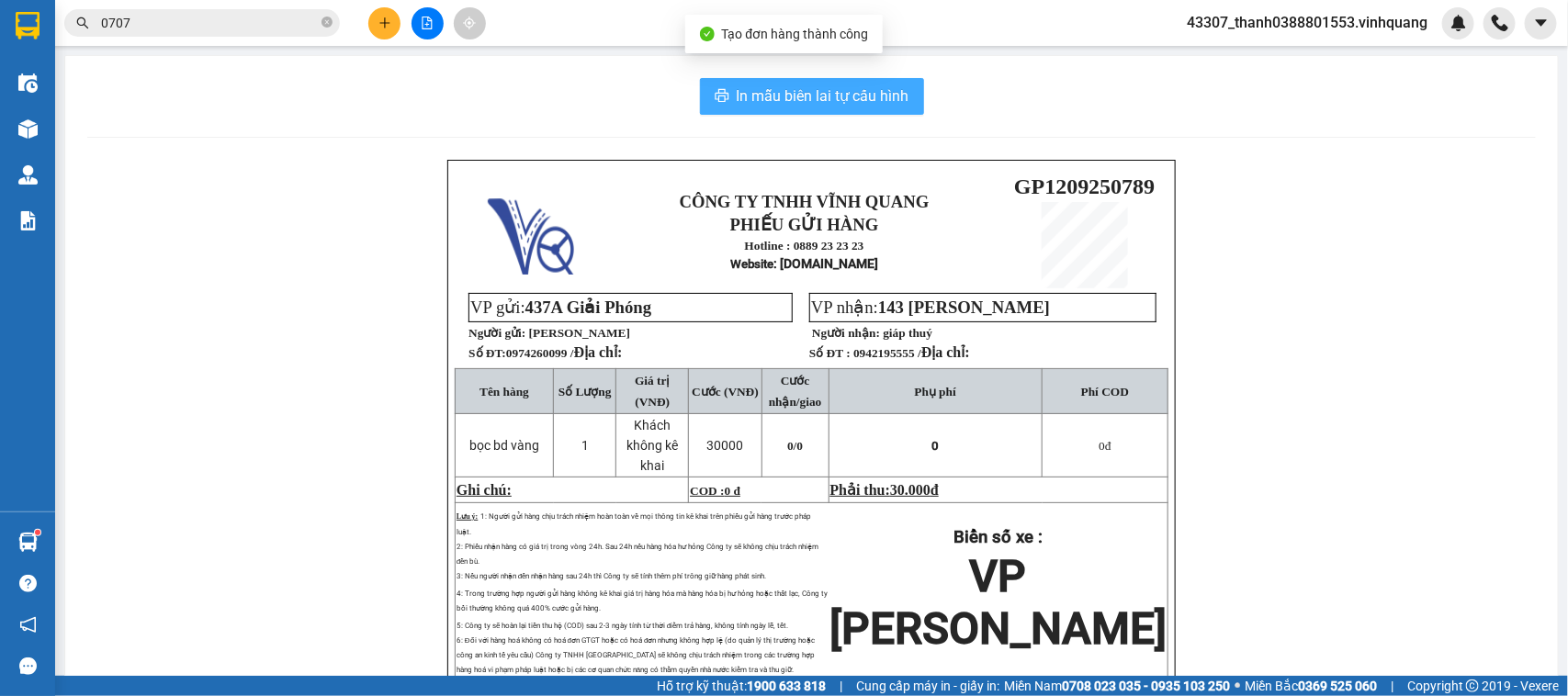
click at [797, 103] on span "In mẫu biên lai tự cấu hình" at bounding box center [822, 96] width 172 height 23
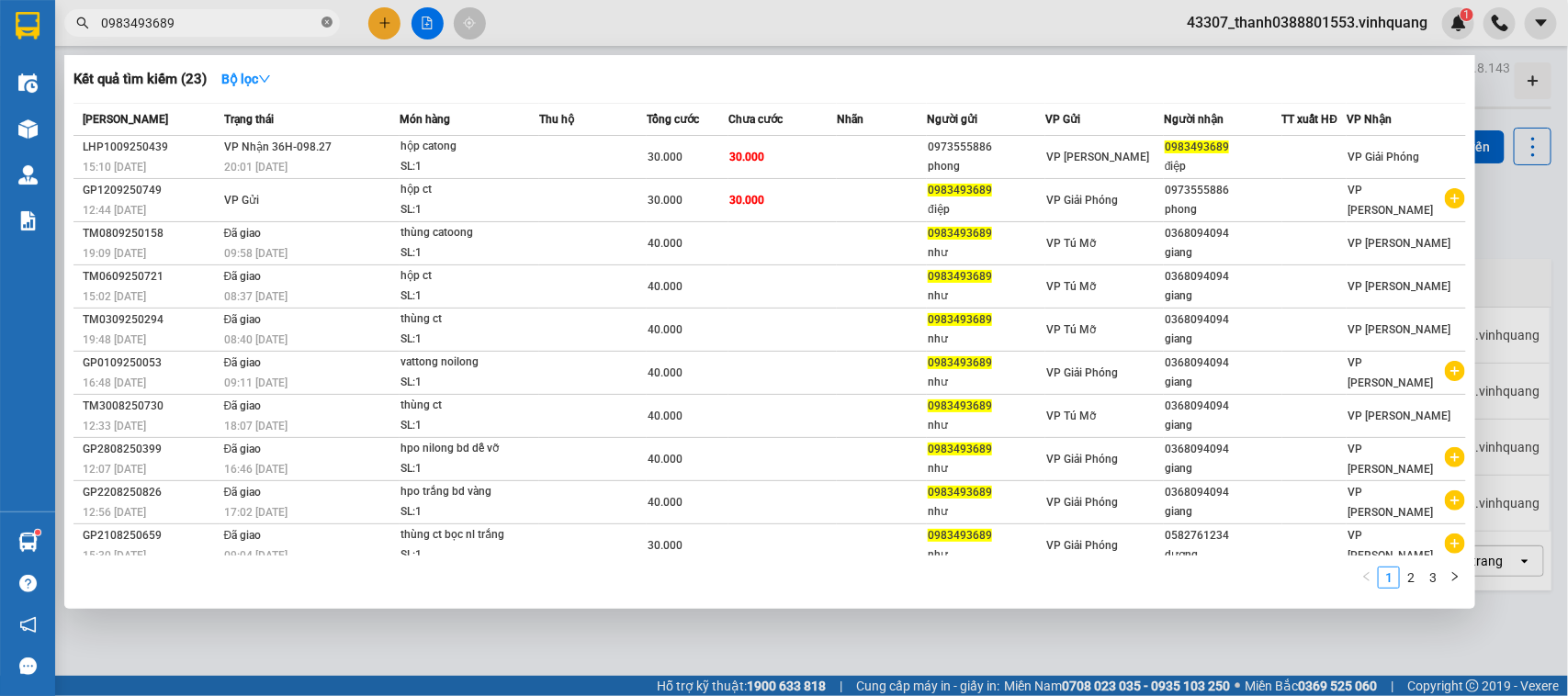
click at [323, 28] on span at bounding box center [327, 23] width 11 height 18
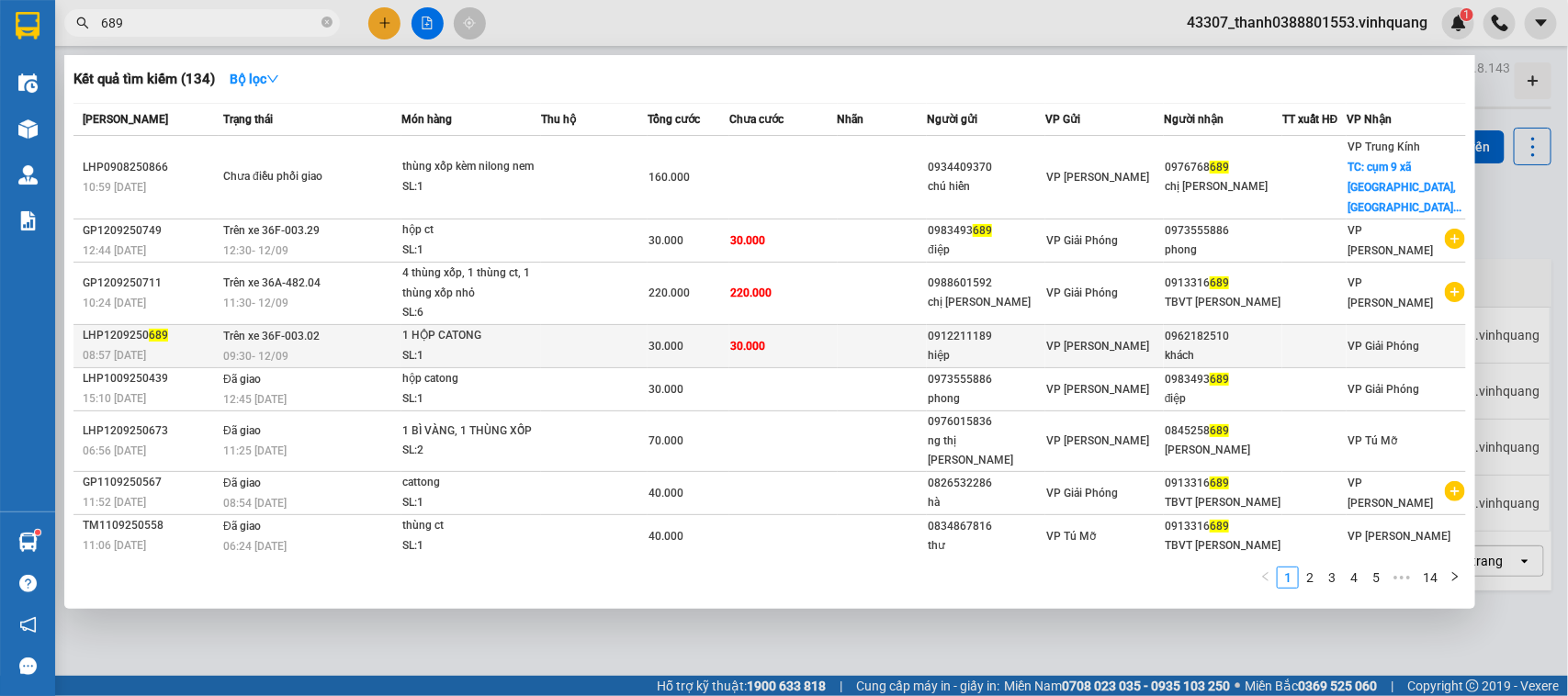
type input "689"
click at [533, 326] on div "1 HỘP CATONG" at bounding box center [470, 336] width 138 height 21
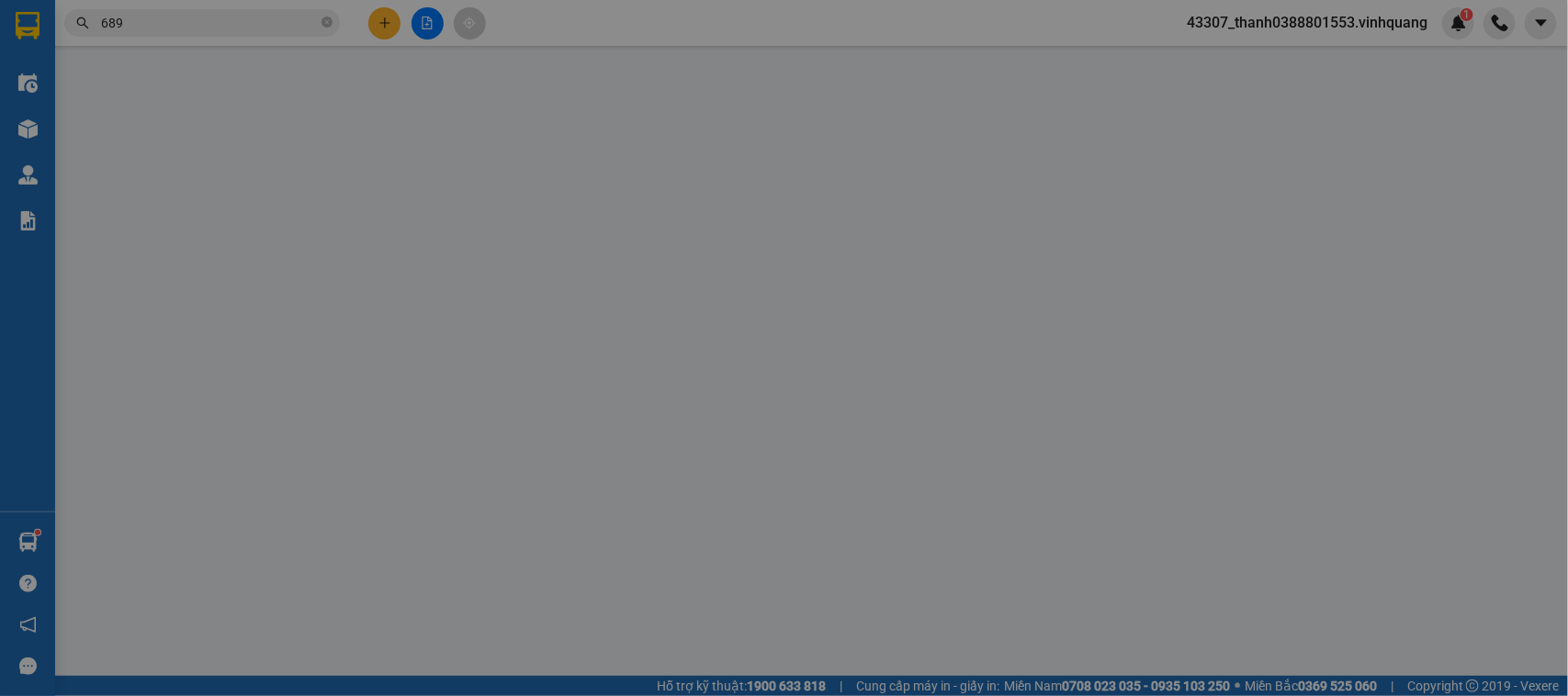
type input "0912211189"
type input "hiệp"
type input "0962182510"
type input "khách"
type input "30.000"
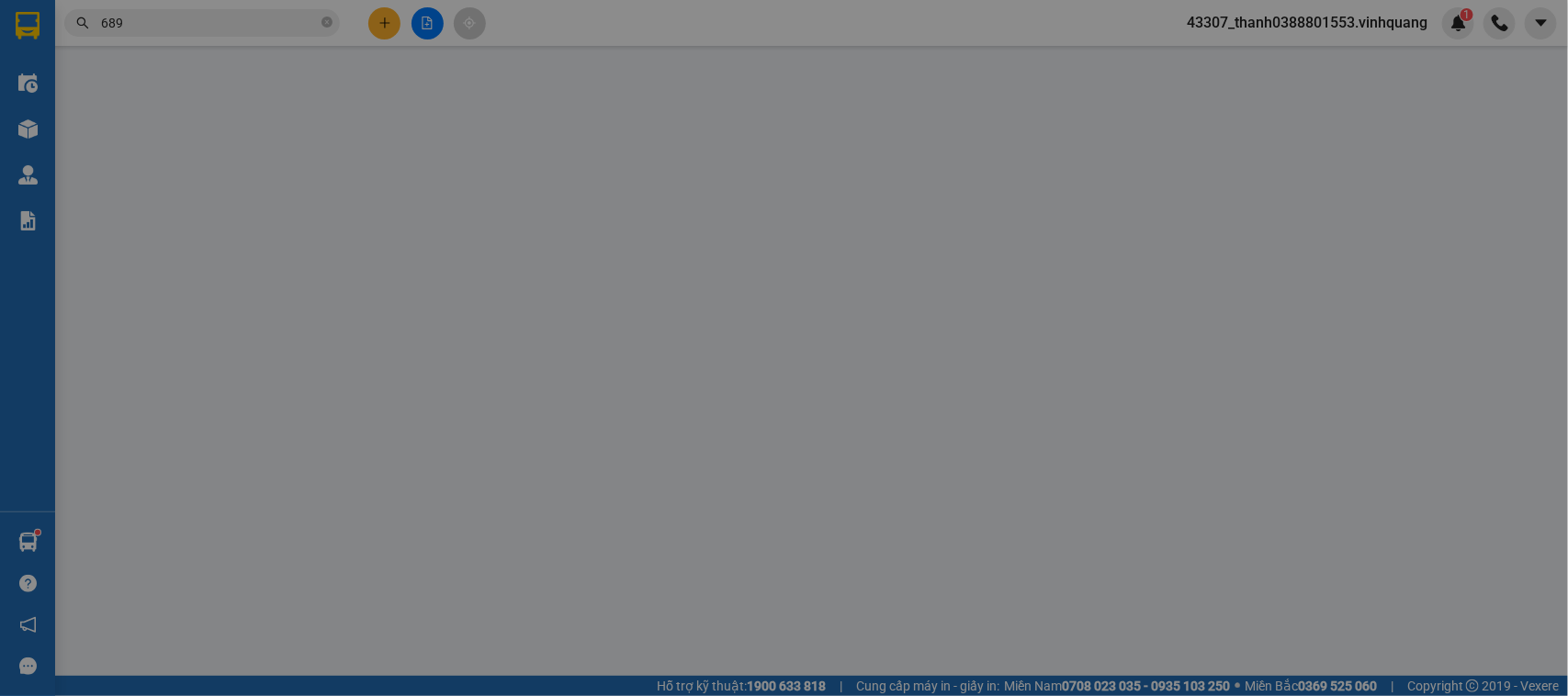
type input "30.000"
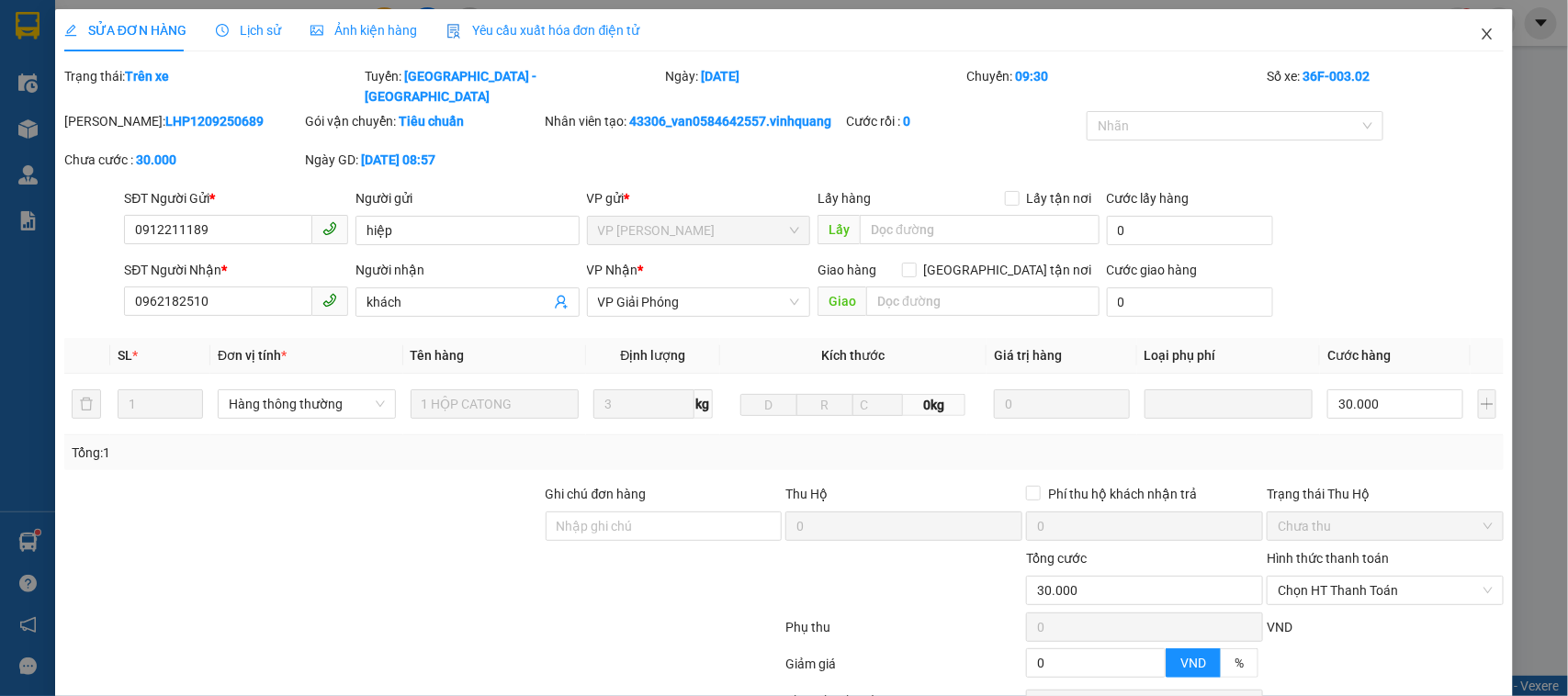
click at [1470, 12] on span "Close" at bounding box center [1487, 35] width 52 height 52
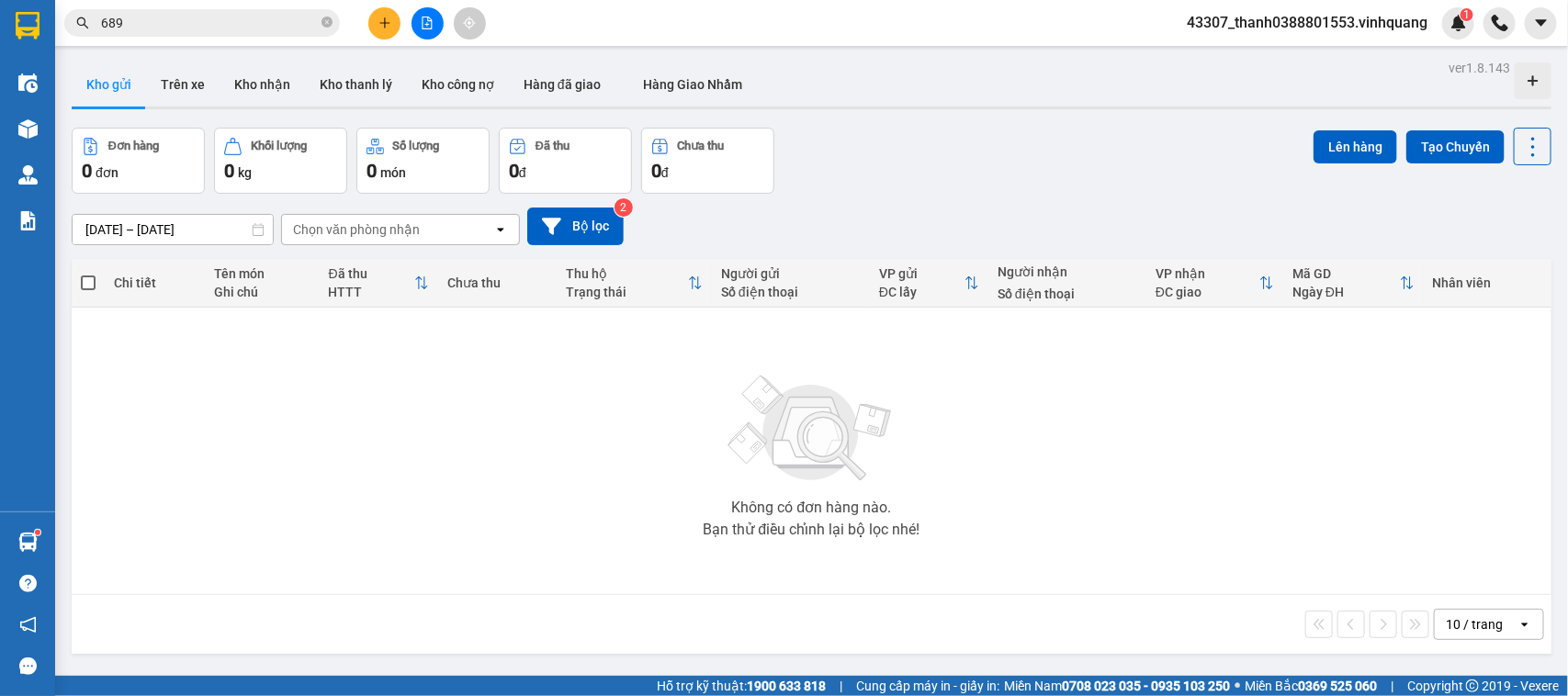
click at [194, 29] on input "689" at bounding box center [209, 23] width 216 height 21
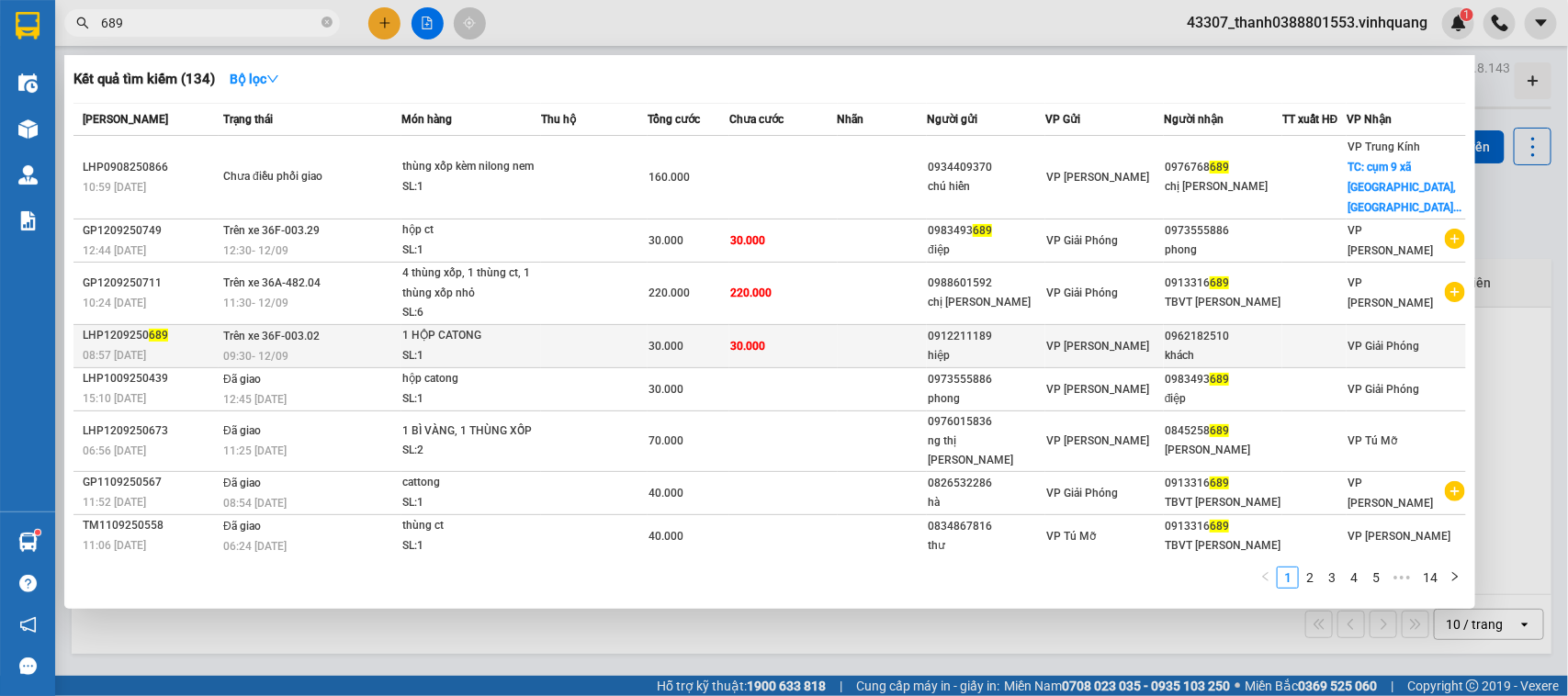
click at [989, 347] on div "hiệp" at bounding box center [985, 356] width 117 height 20
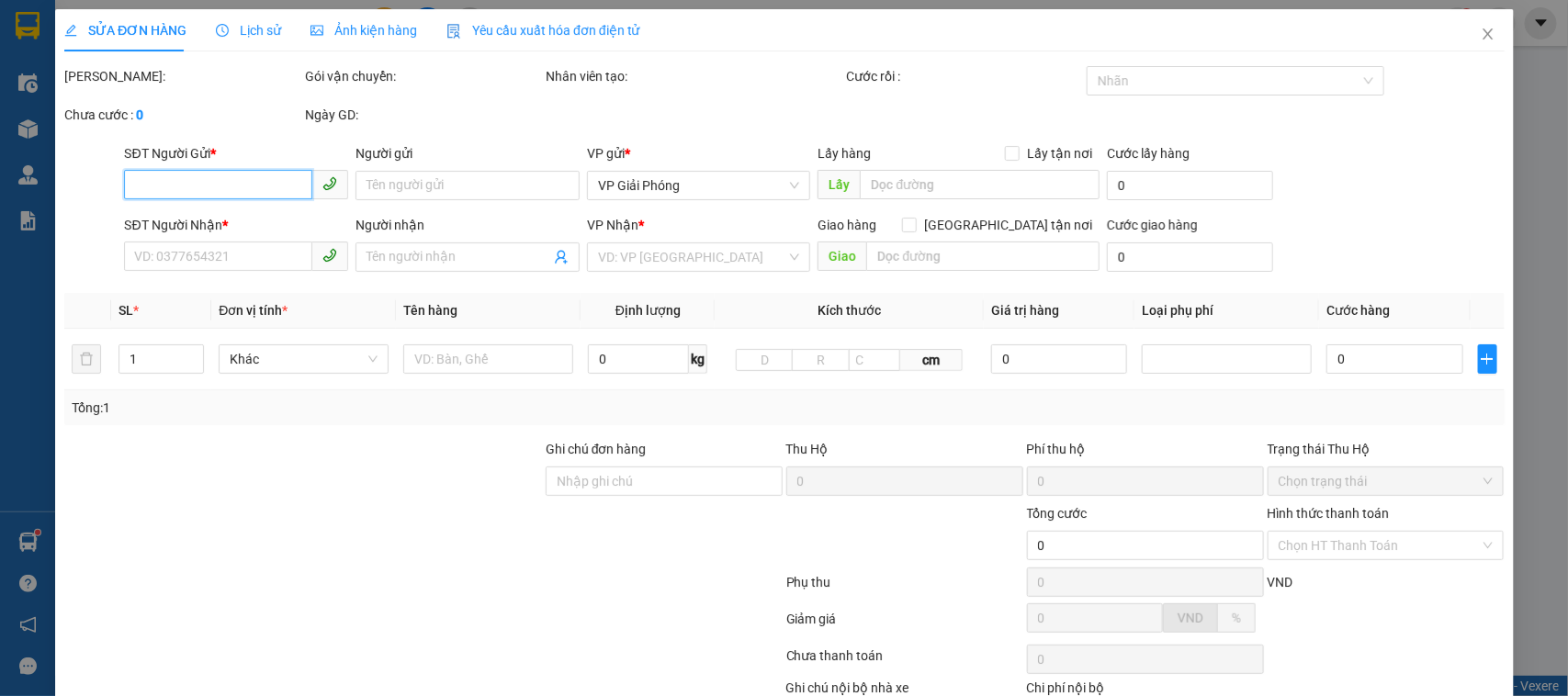
type input "0912211189"
type input "hiệp"
type input "0962182510"
type input "khách"
type input "30.000"
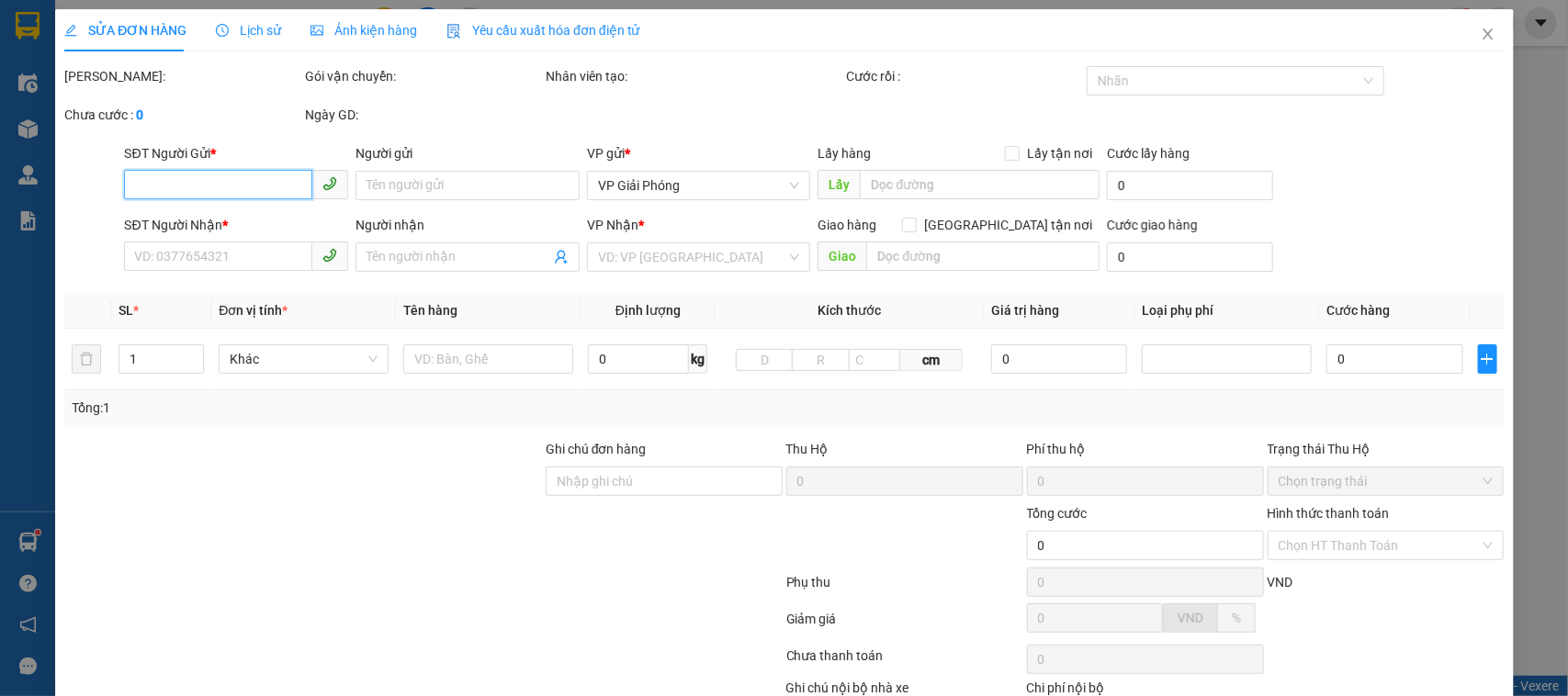
type input "30.000"
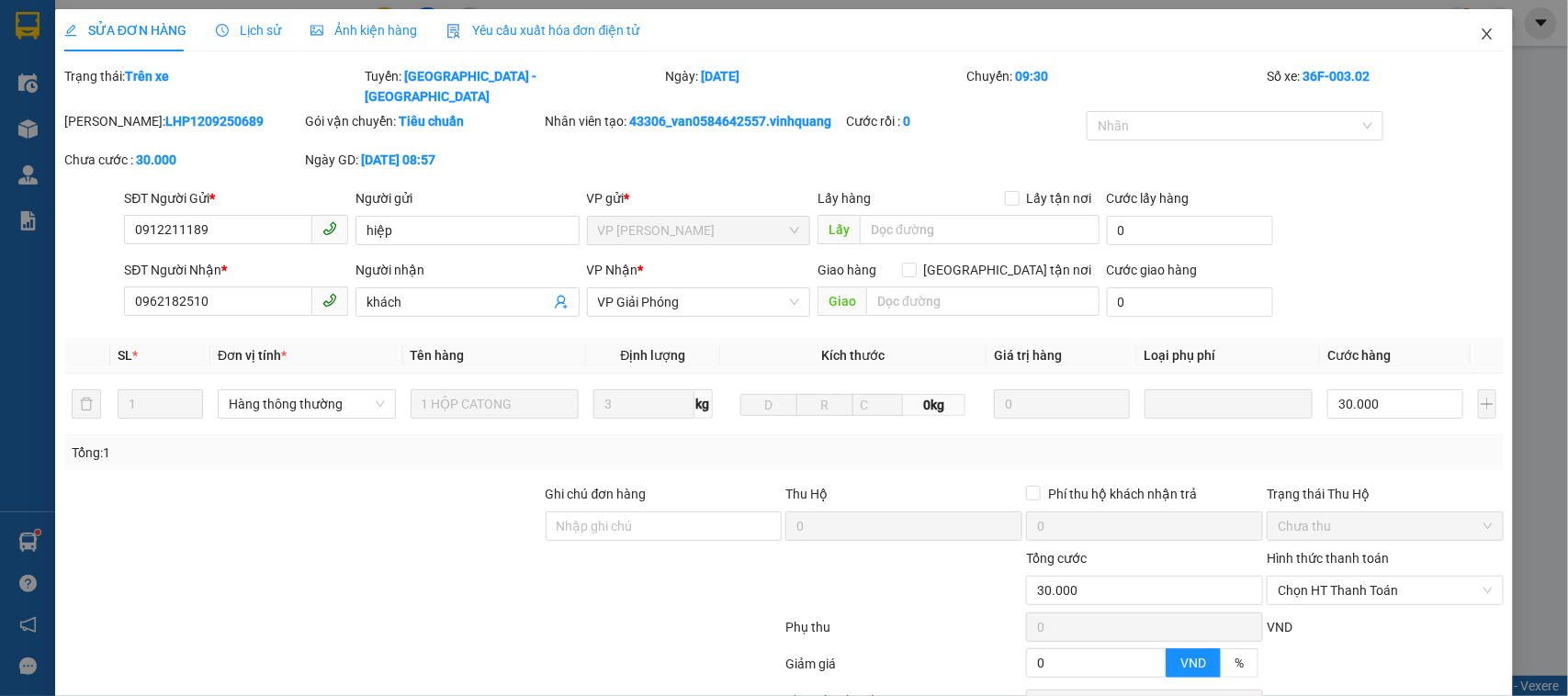
click at [1461, 33] on span "Close" at bounding box center [1487, 35] width 52 height 52
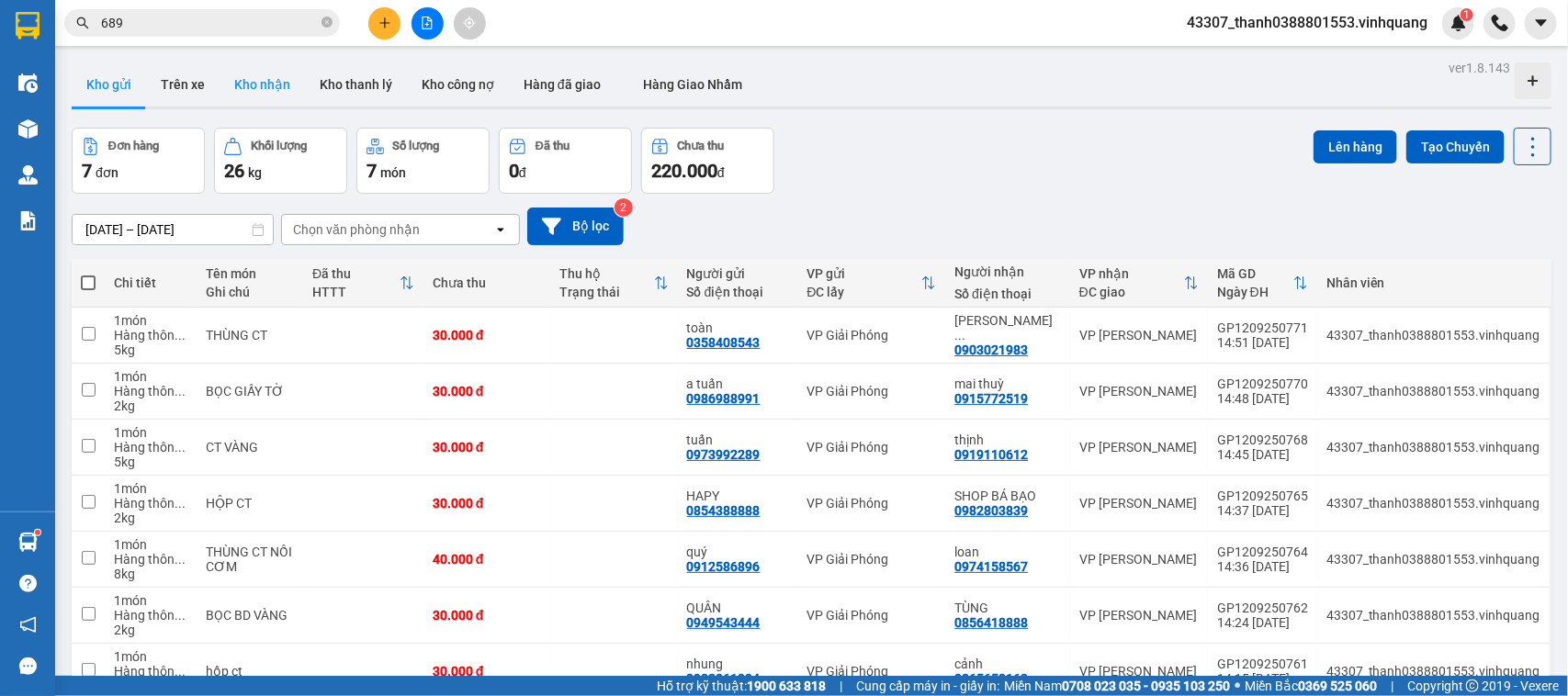
click at [272, 98] on button "Kho nhận" at bounding box center [261, 84] width 85 height 44
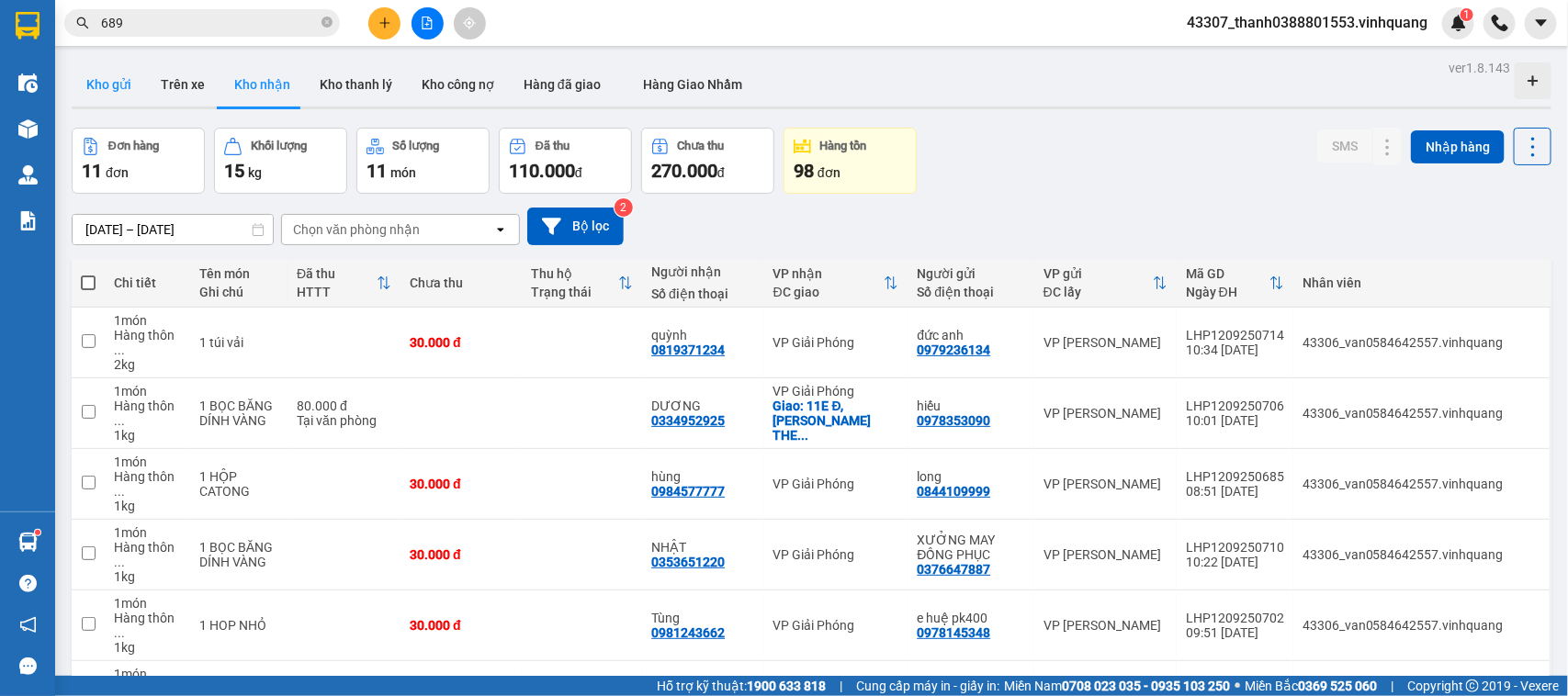
click at [126, 88] on button "Kho gửi" at bounding box center [108, 84] width 74 height 44
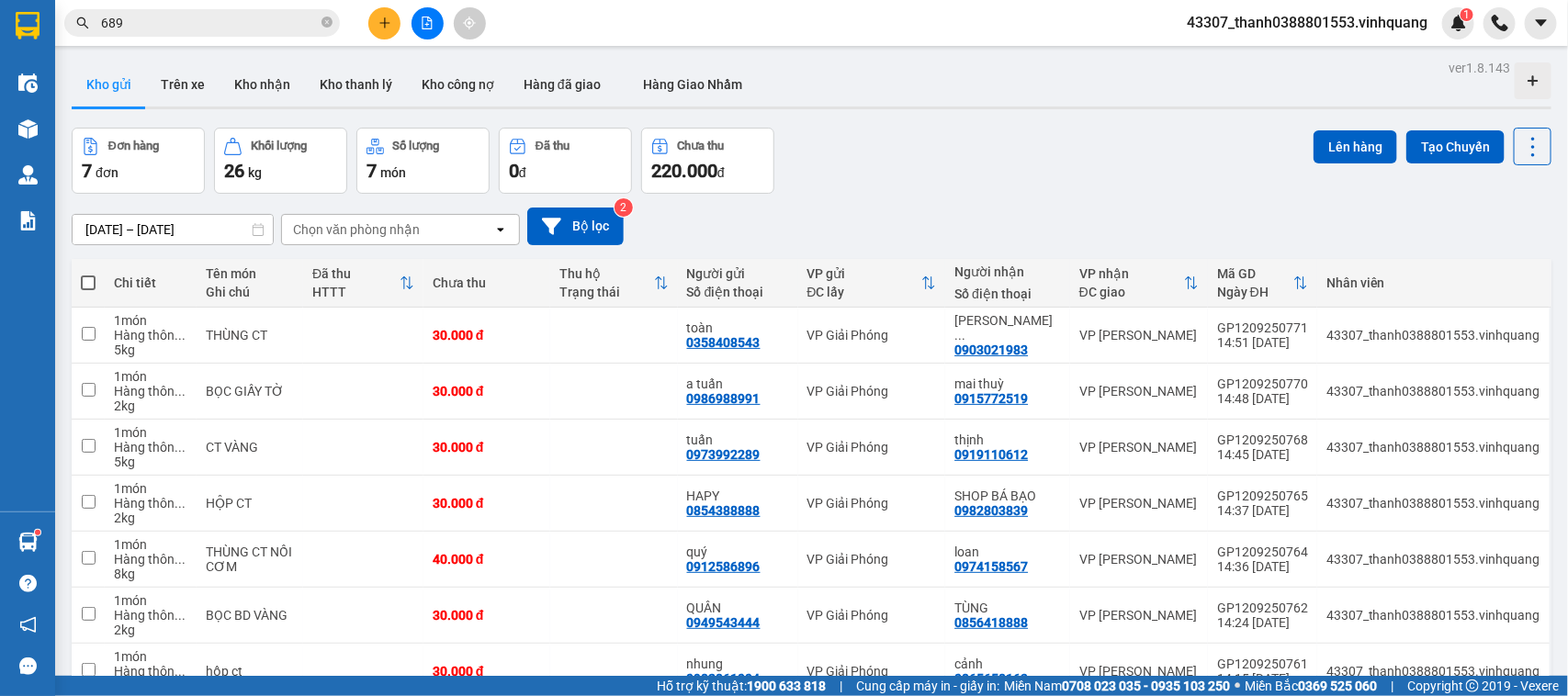
scroll to position [101, 0]
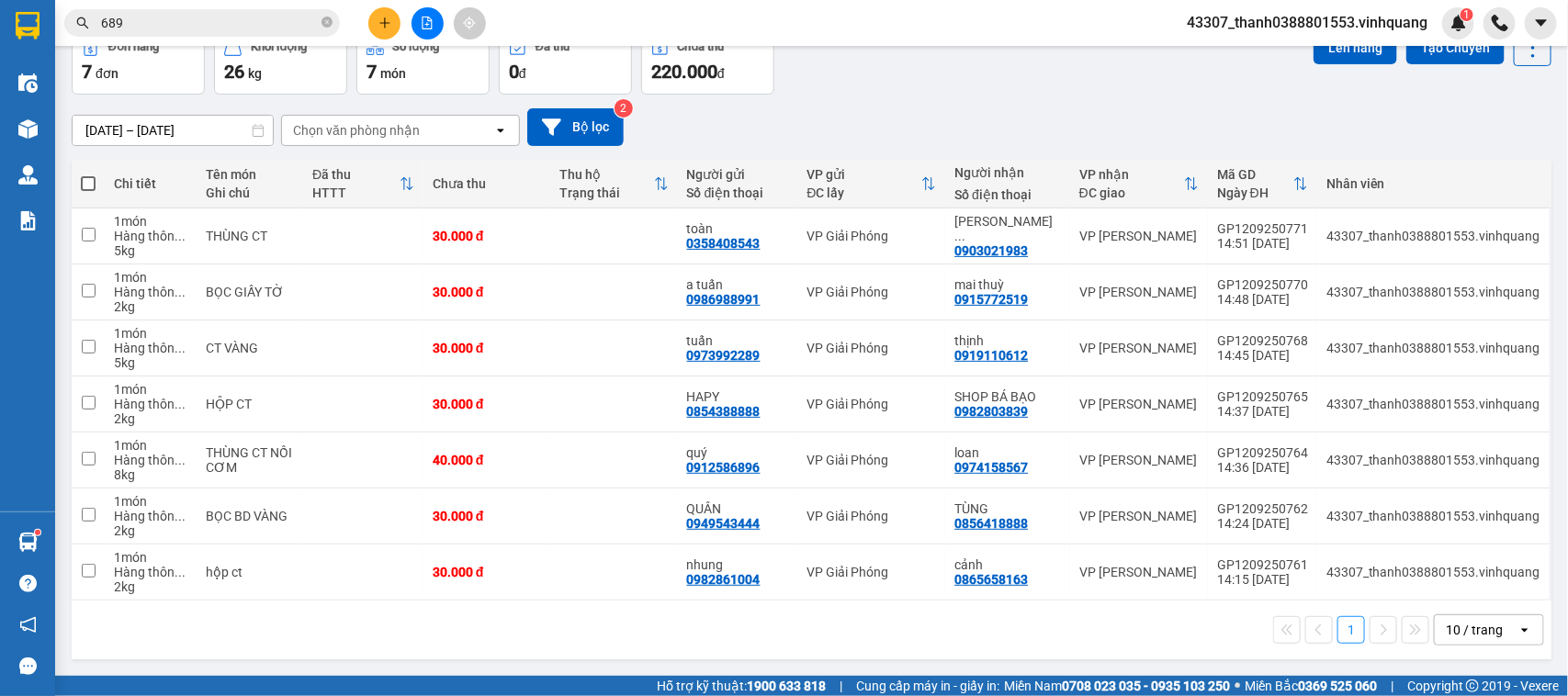
click at [76, 179] on th at bounding box center [87, 185] width 33 height 49
click at [85, 184] on span at bounding box center [88, 184] width 15 height 15
click at [88, 174] on input "checkbox" at bounding box center [88, 174] width 0 height 0
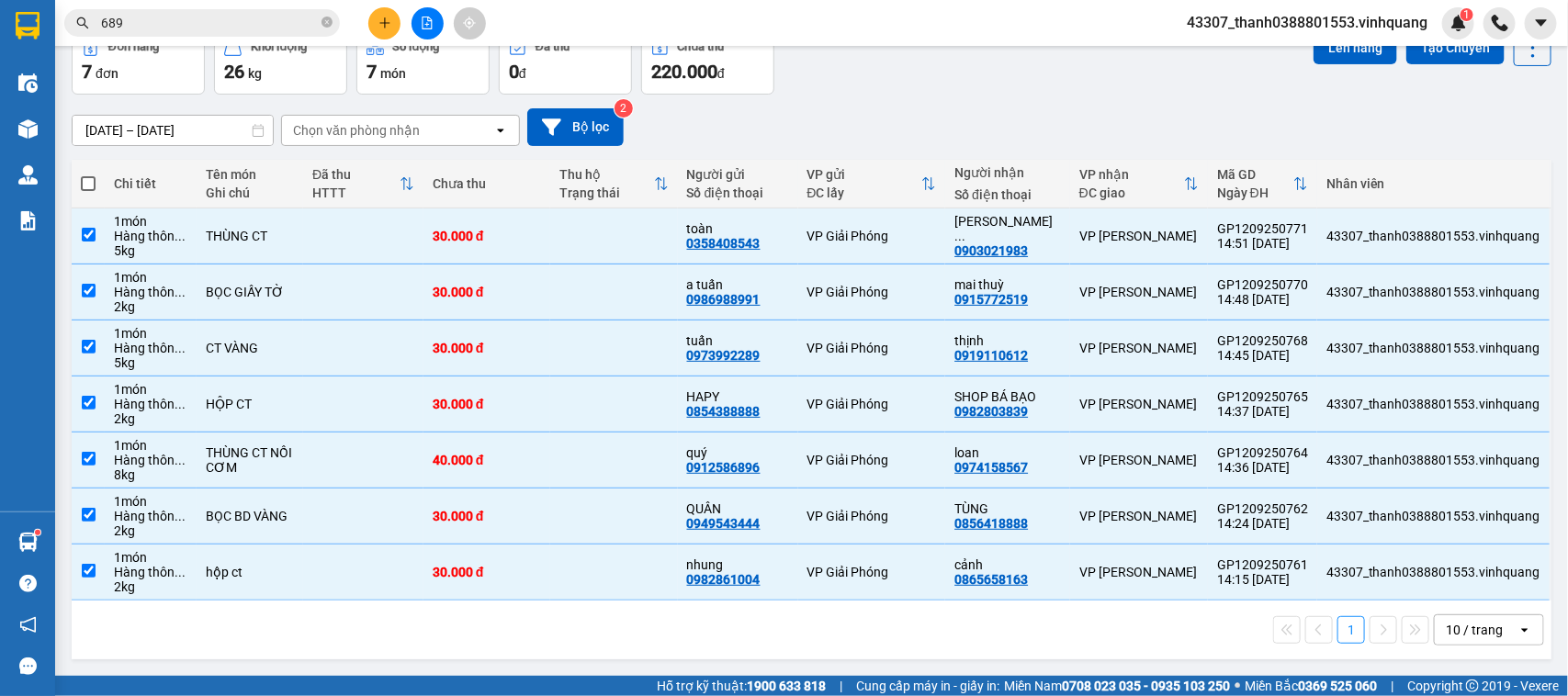
checkbox input "true"
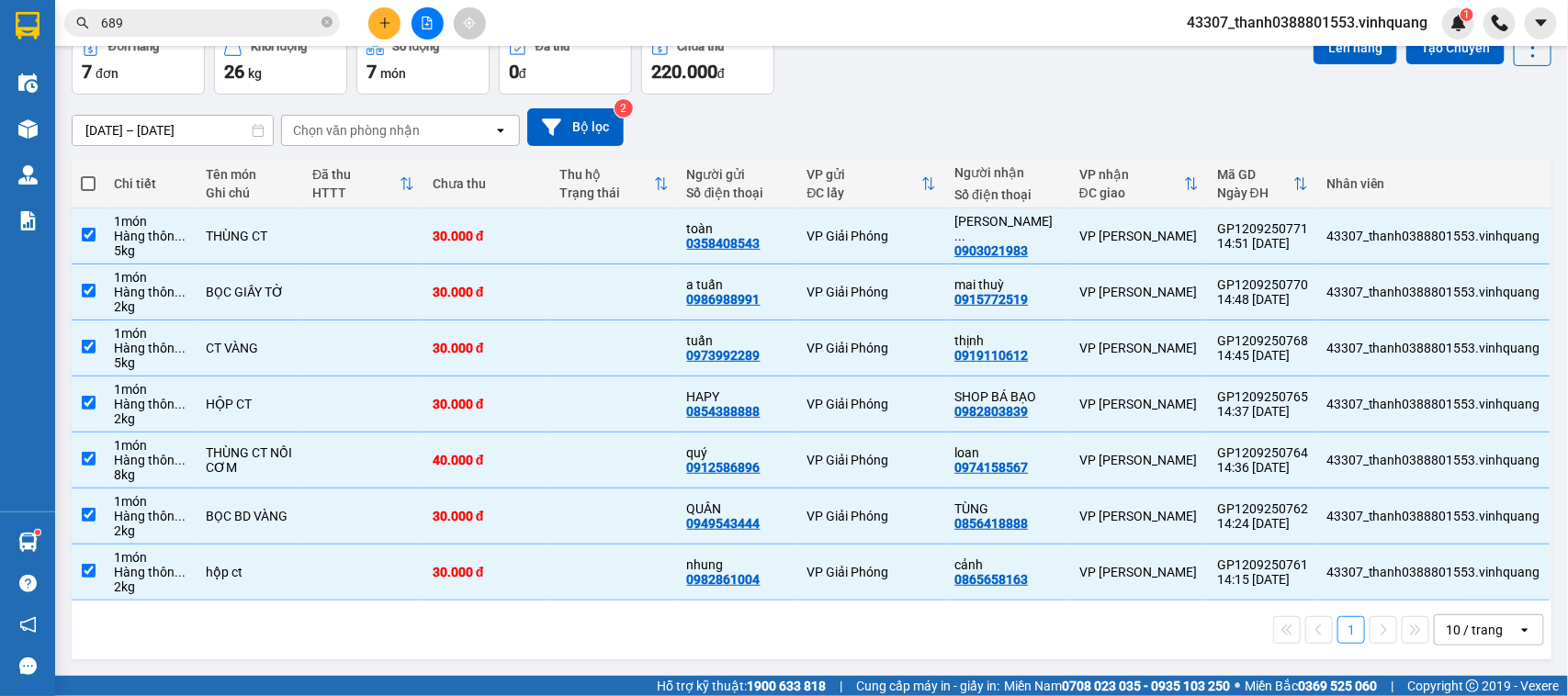
checkbox input "true"
click at [395, 20] on button at bounding box center [384, 23] width 32 height 32
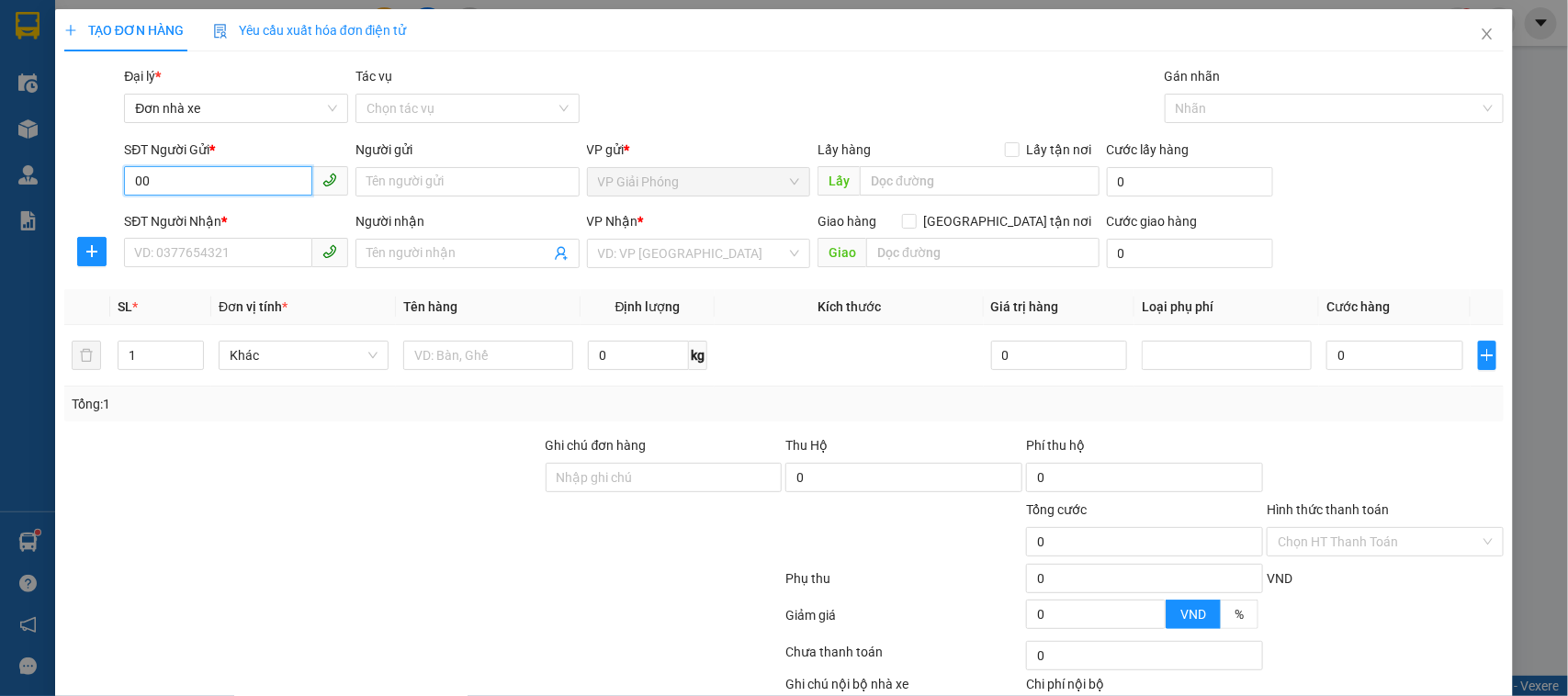
type input "0"
click at [227, 189] on input "0846922222" at bounding box center [217, 180] width 188 height 29
type input "0846922222"
click at [450, 193] on input "Người gửi" at bounding box center [466, 181] width 224 height 29
type input "[PERSON_NAME]"
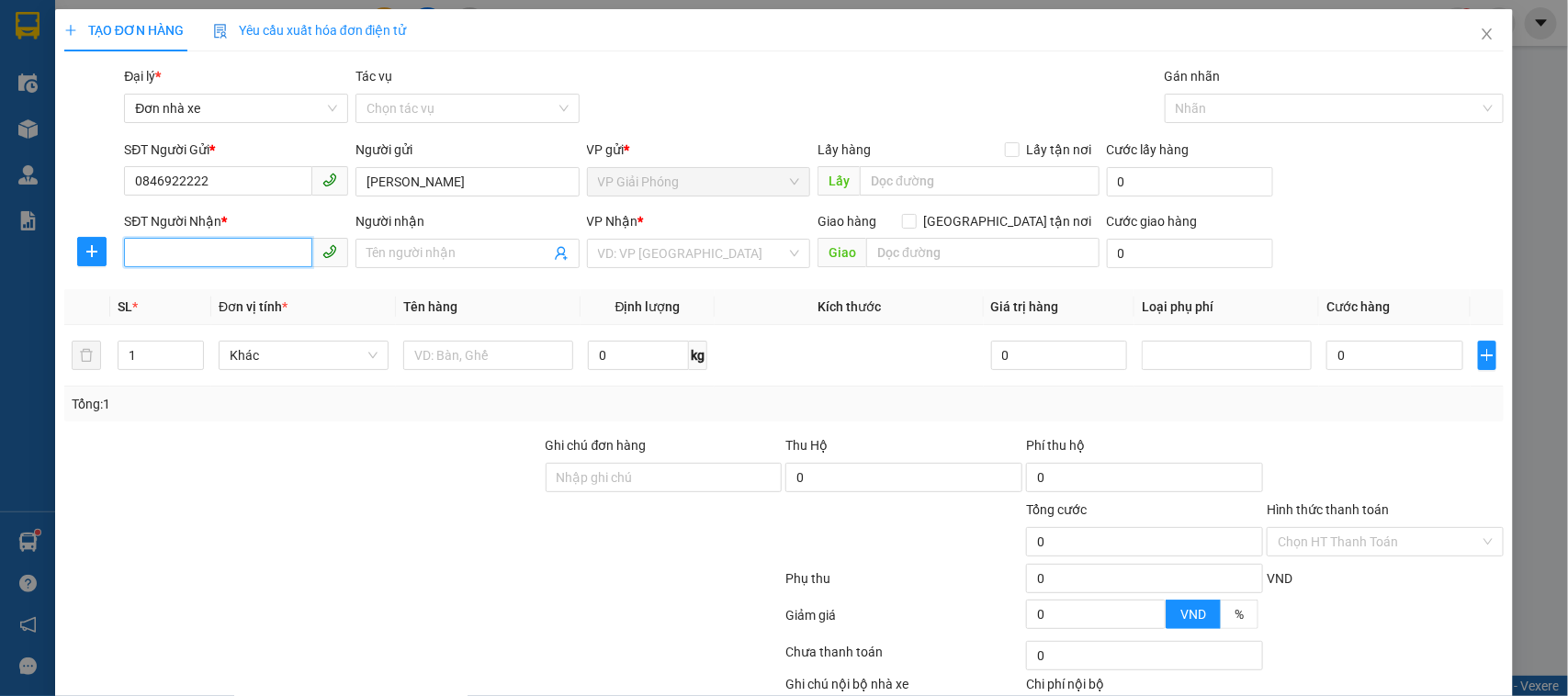
click at [152, 250] on input "SĐT Người Nhận *" at bounding box center [217, 252] width 188 height 29
click at [215, 296] on div "0327085555 - giáp thúy" at bounding box center [233, 291] width 200 height 21
type input "0327085555"
type input "giáp thúy"
type input "0327085555"
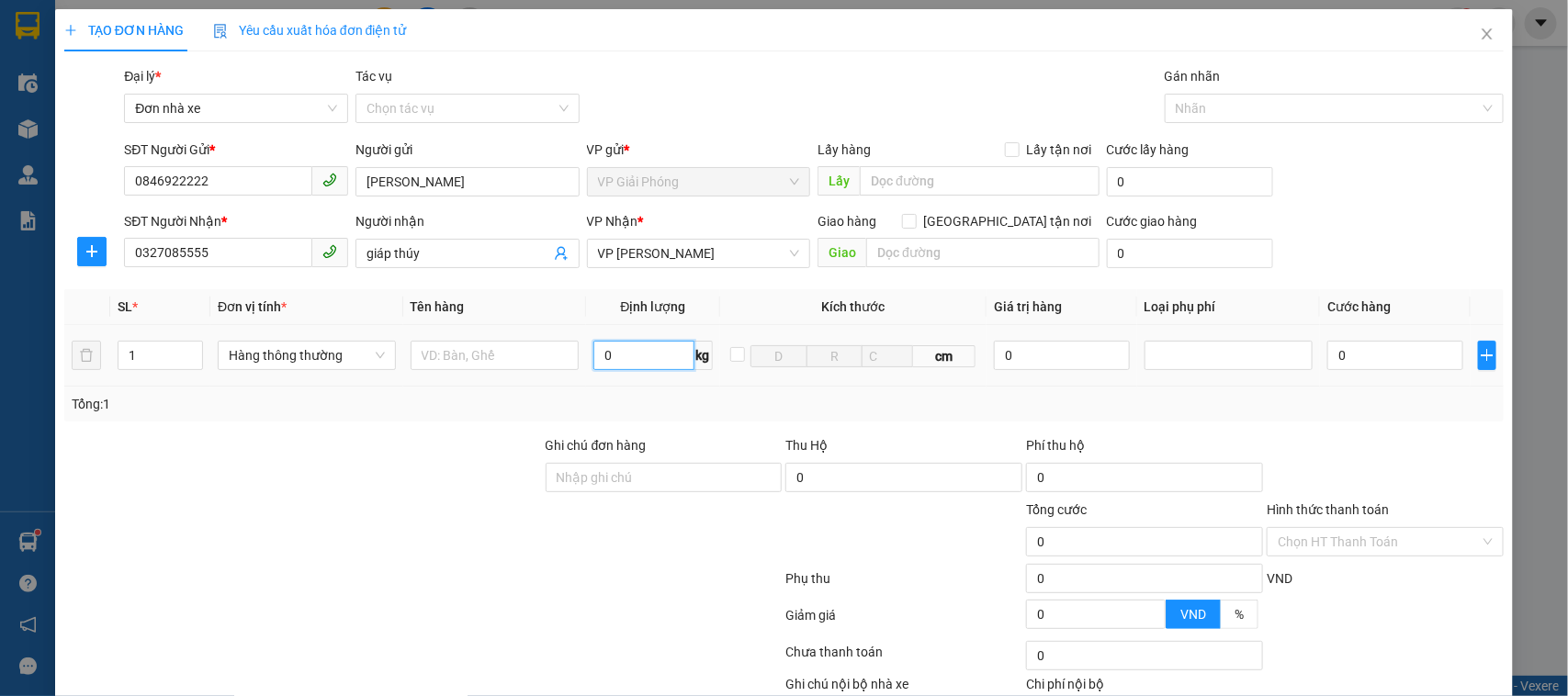
click at [627, 364] on input "0" at bounding box center [643, 355] width 100 height 29
type input "2"
click at [546, 358] on input "text" at bounding box center [495, 355] width 169 height 29
type input "30.000"
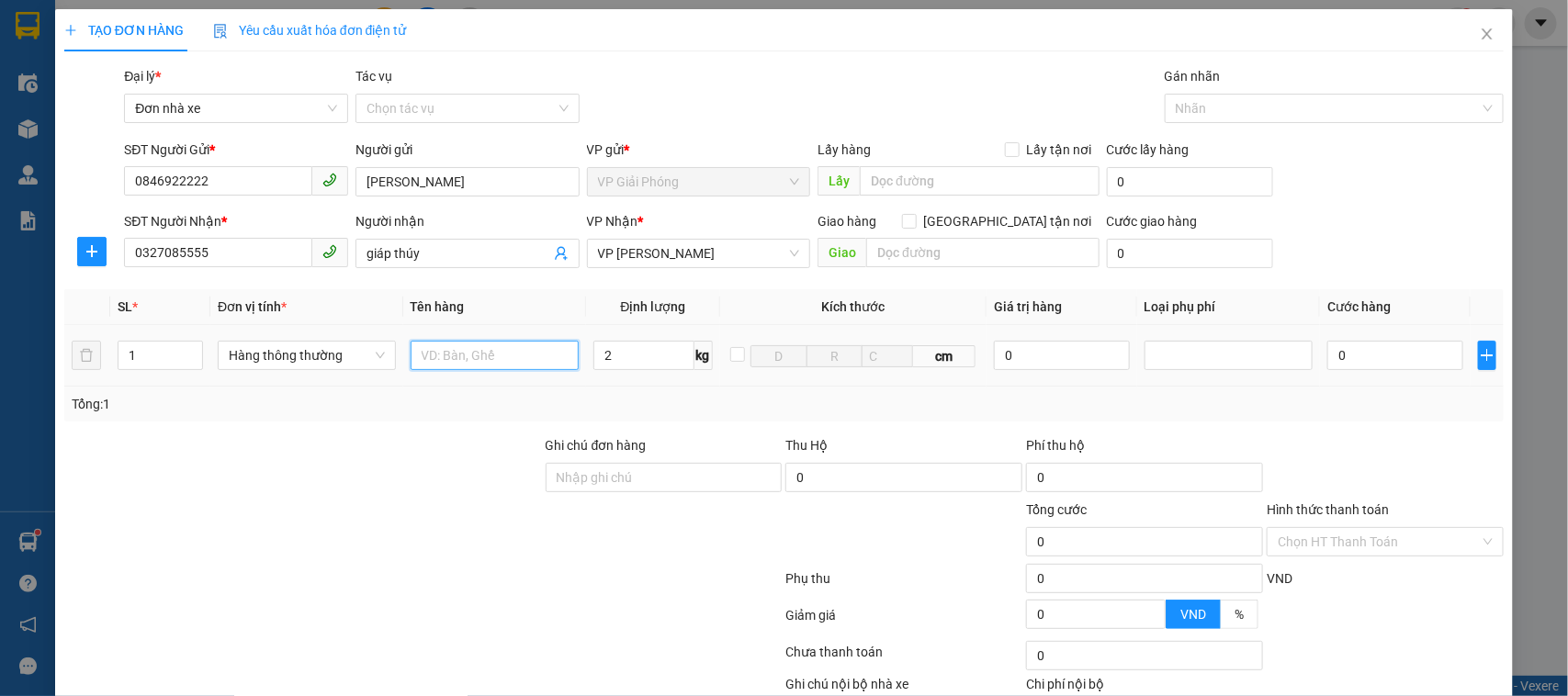
type input "30.000"
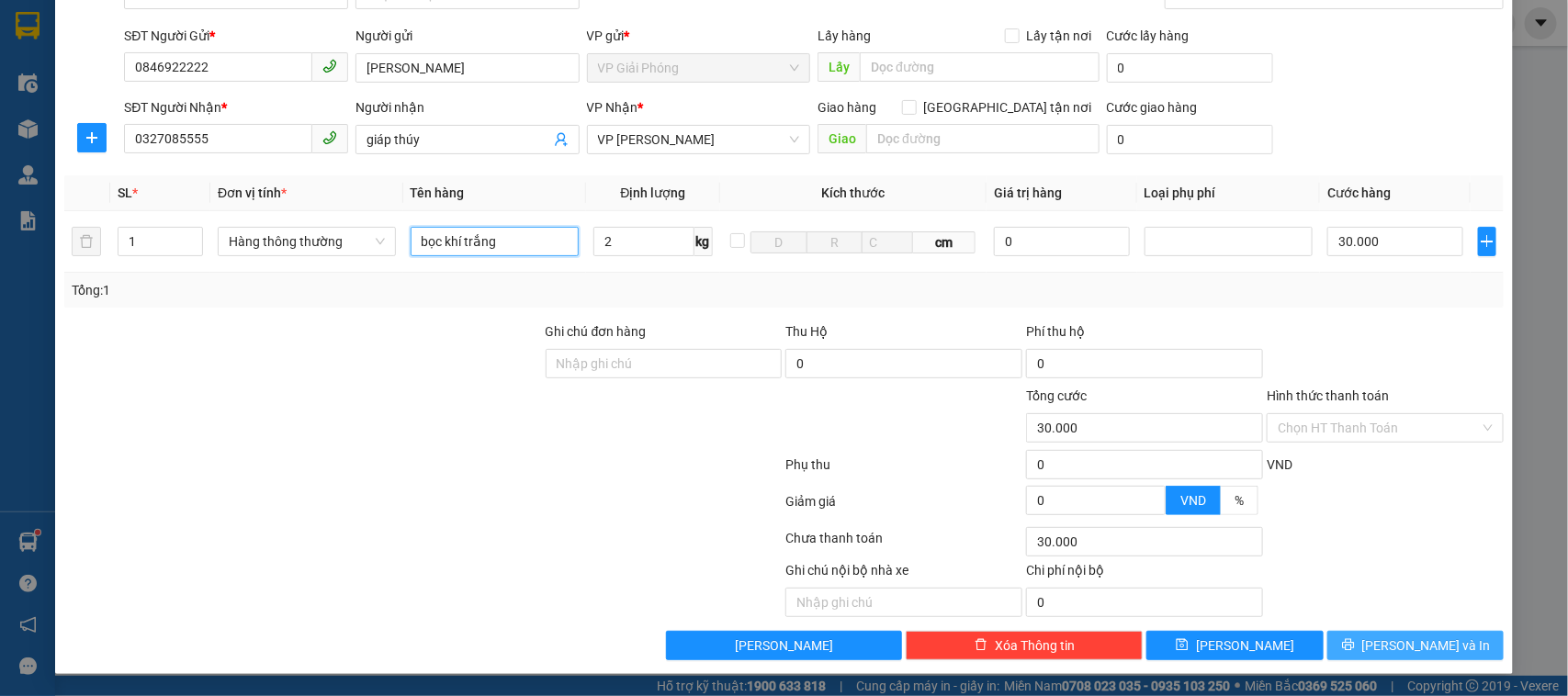
type input "bọc khí trắng"
click at [1380, 643] on button "[PERSON_NAME] và In" at bounding box center [1415, 645] width 176 height 29
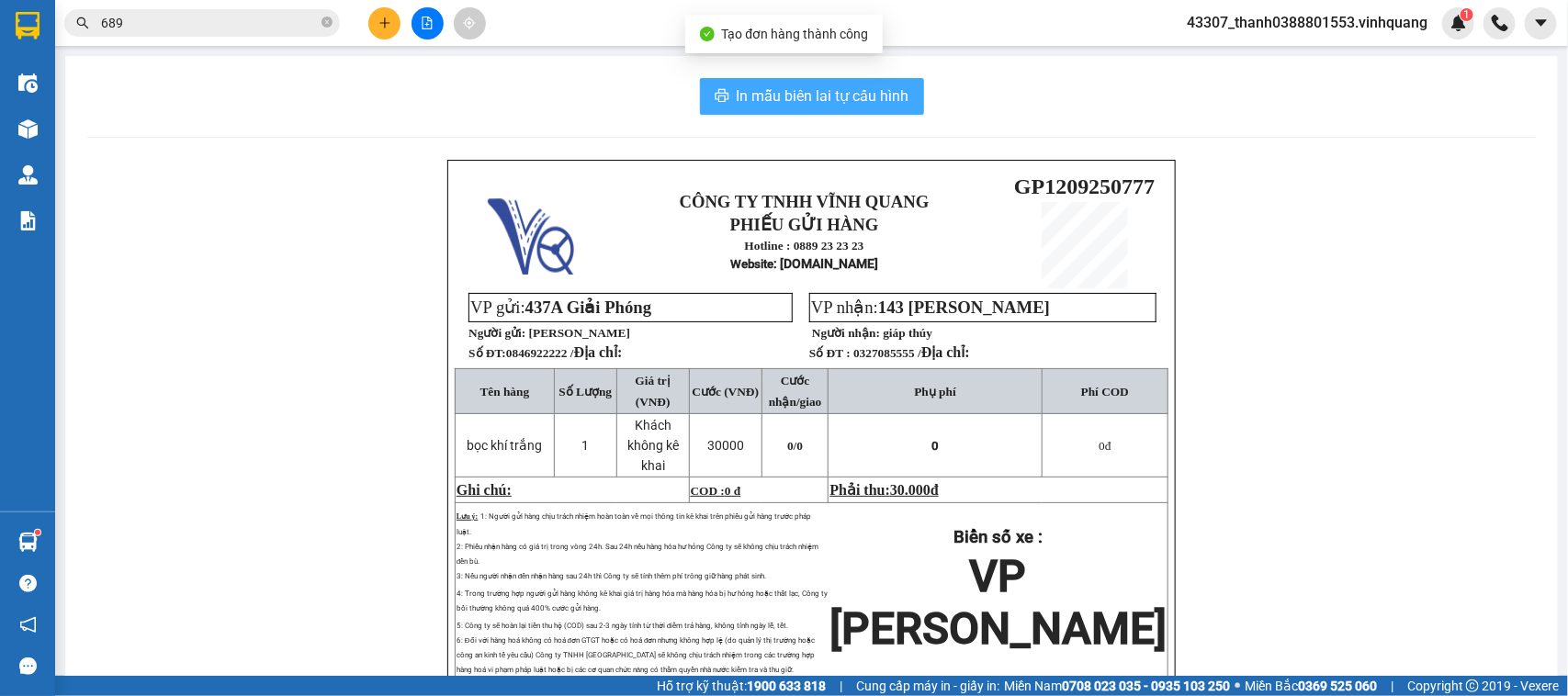
click at [783, 94] on span "In mẫu biên lai tự cấu hình" at bounding box center [822, 96] width 172 height 23
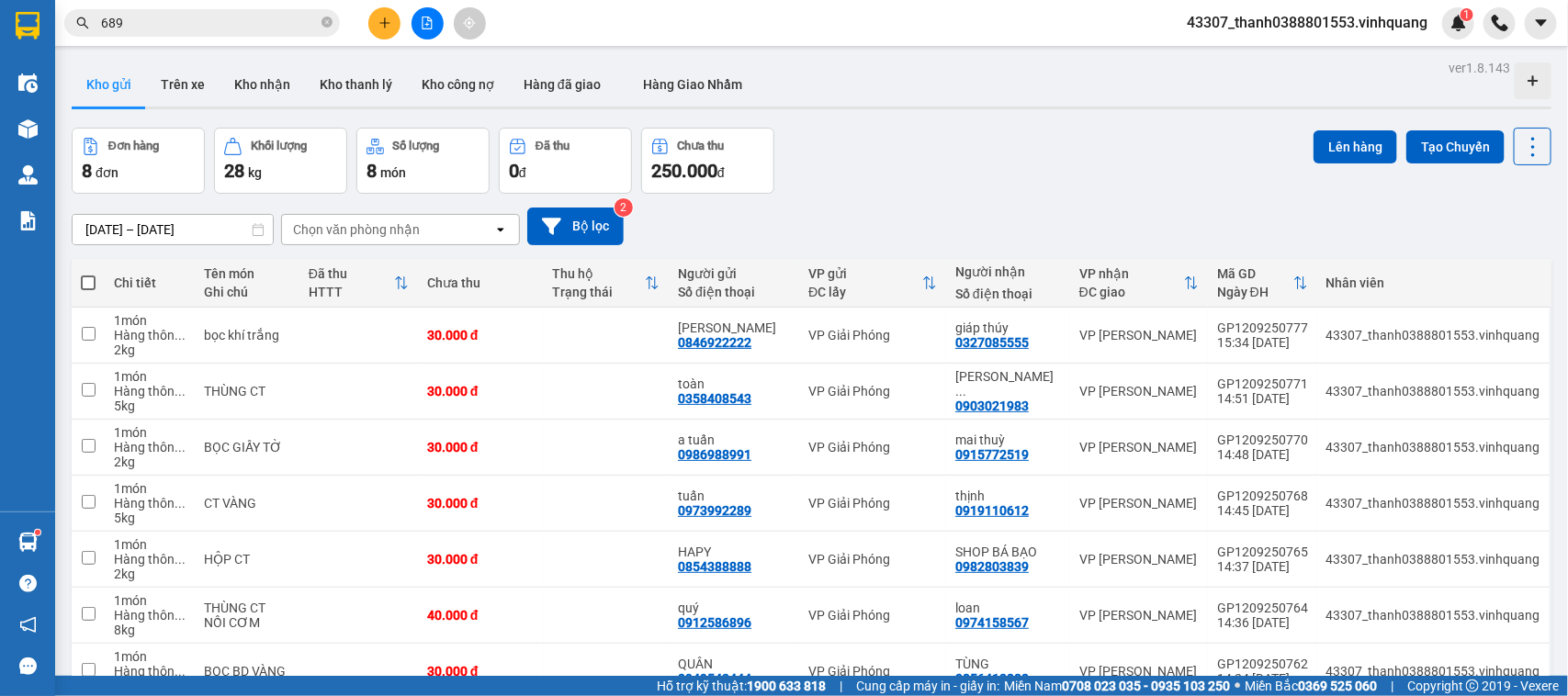
drag, startPoint x: 84, startPoint y: 286, endPoint x: 87, endPoint y: 295, distance: 9.5
click at [84, 285] on span at bounding box center [88, 283] width 15 height 15
click at [88, 274] on input "checkbox" at bounding box center [88, 274] width 0 height 0
checkbox input "true"
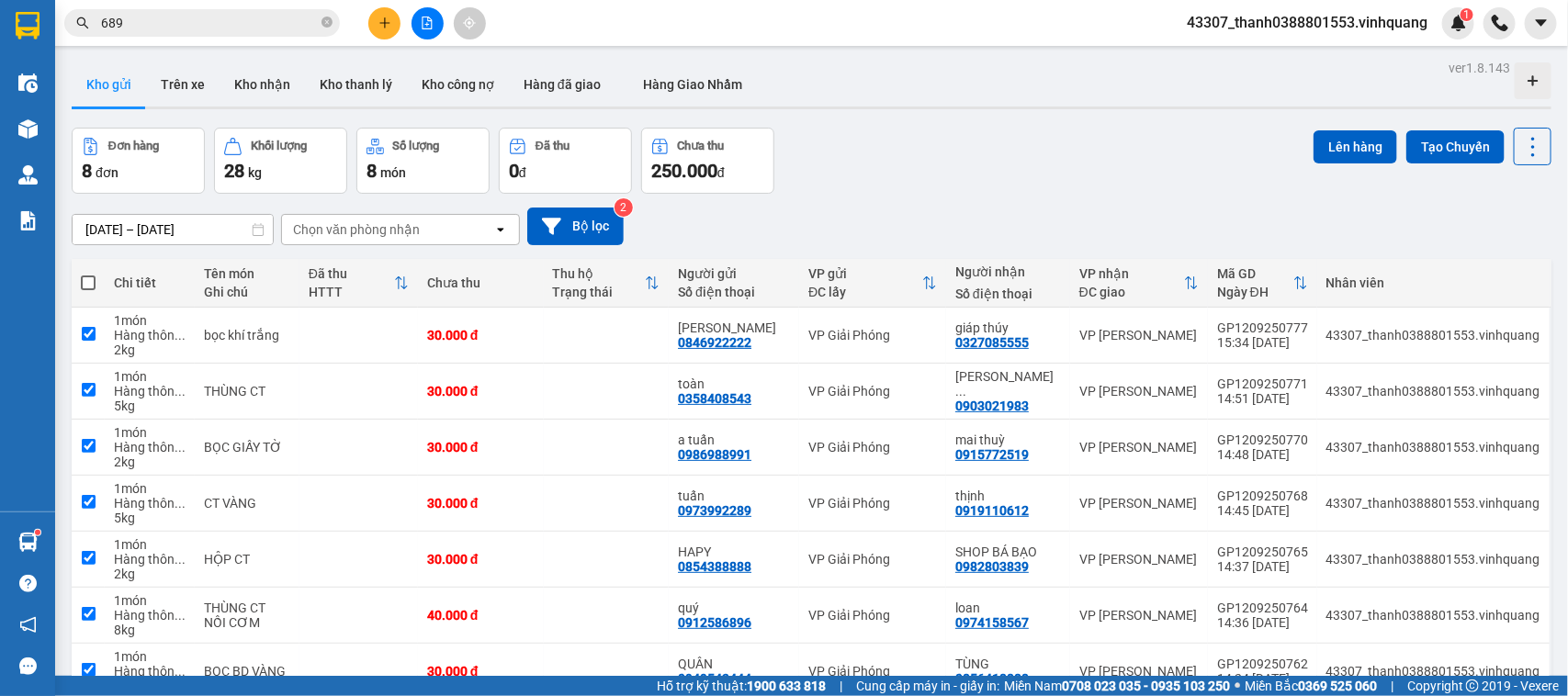
checkbox input "true"
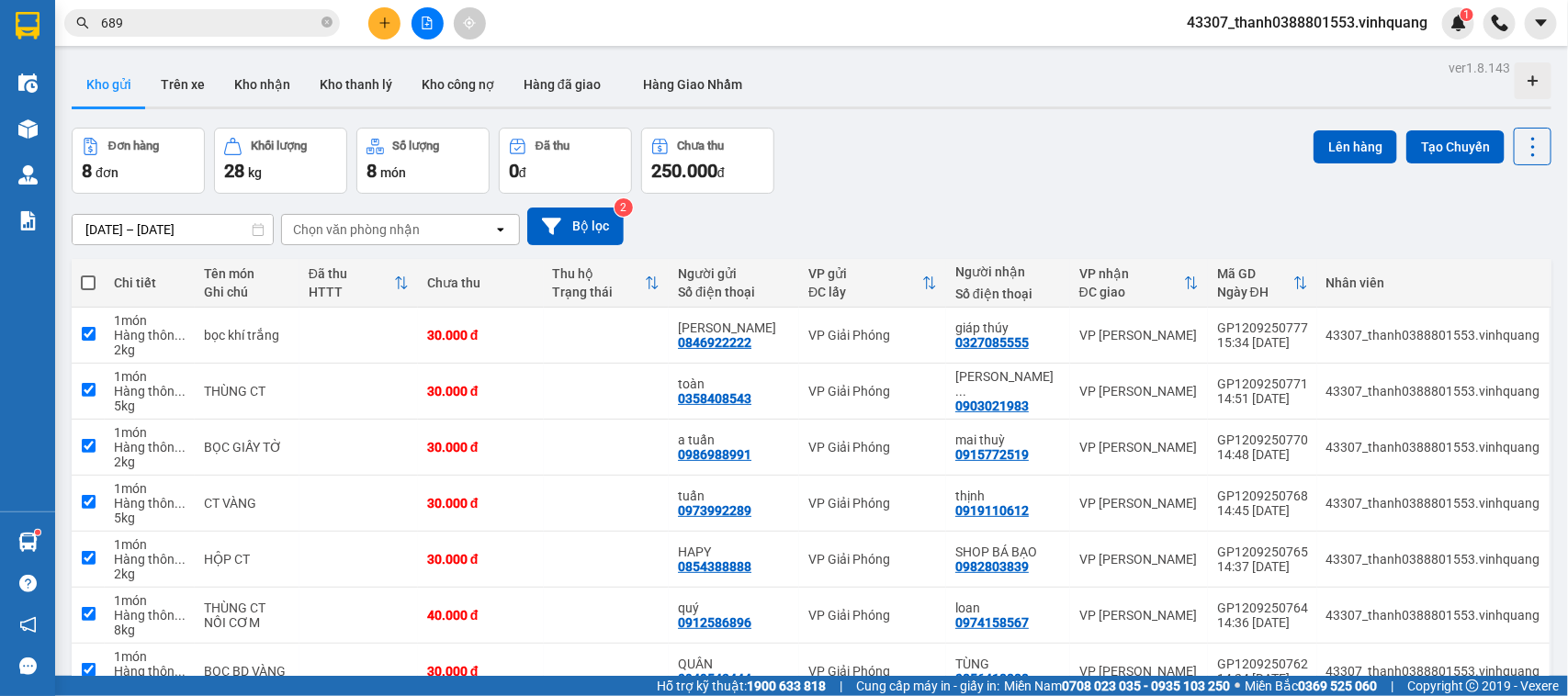
checkbox input "true"
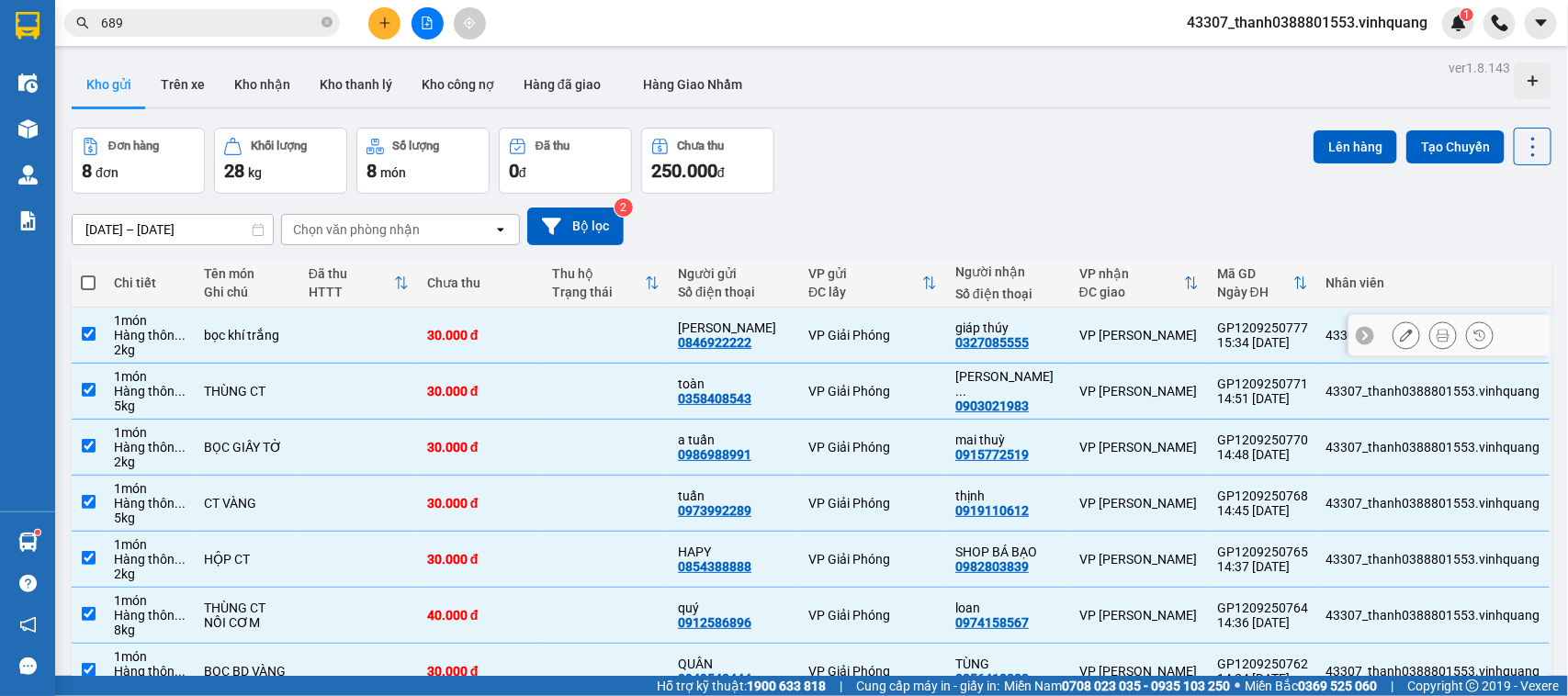
click at [87, 328] on input "checkbox" at bounding box center [88, 333] width 14 height 14
checkbox input "false"
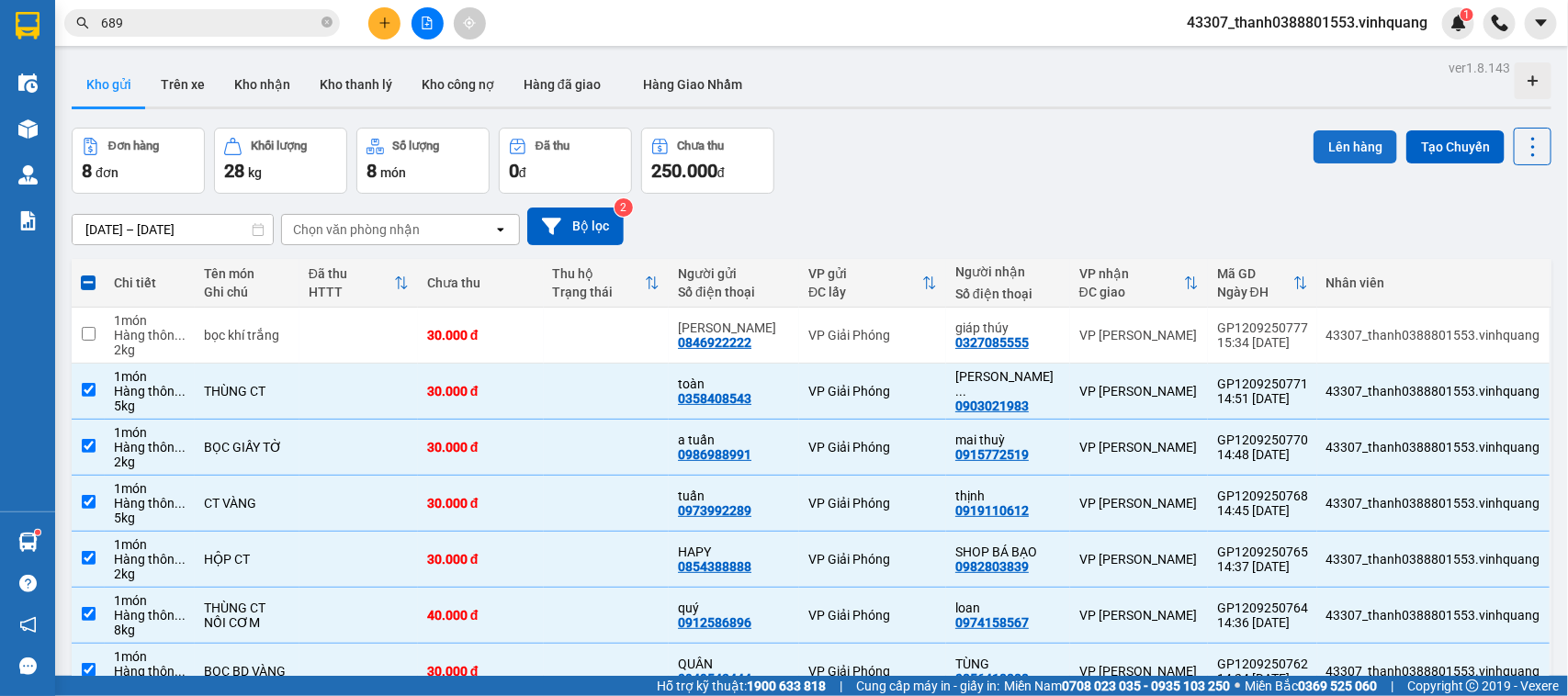
click at [1324, 142] on button "Lên hàng" at bounding box center [1354, 146] width 83 height 33
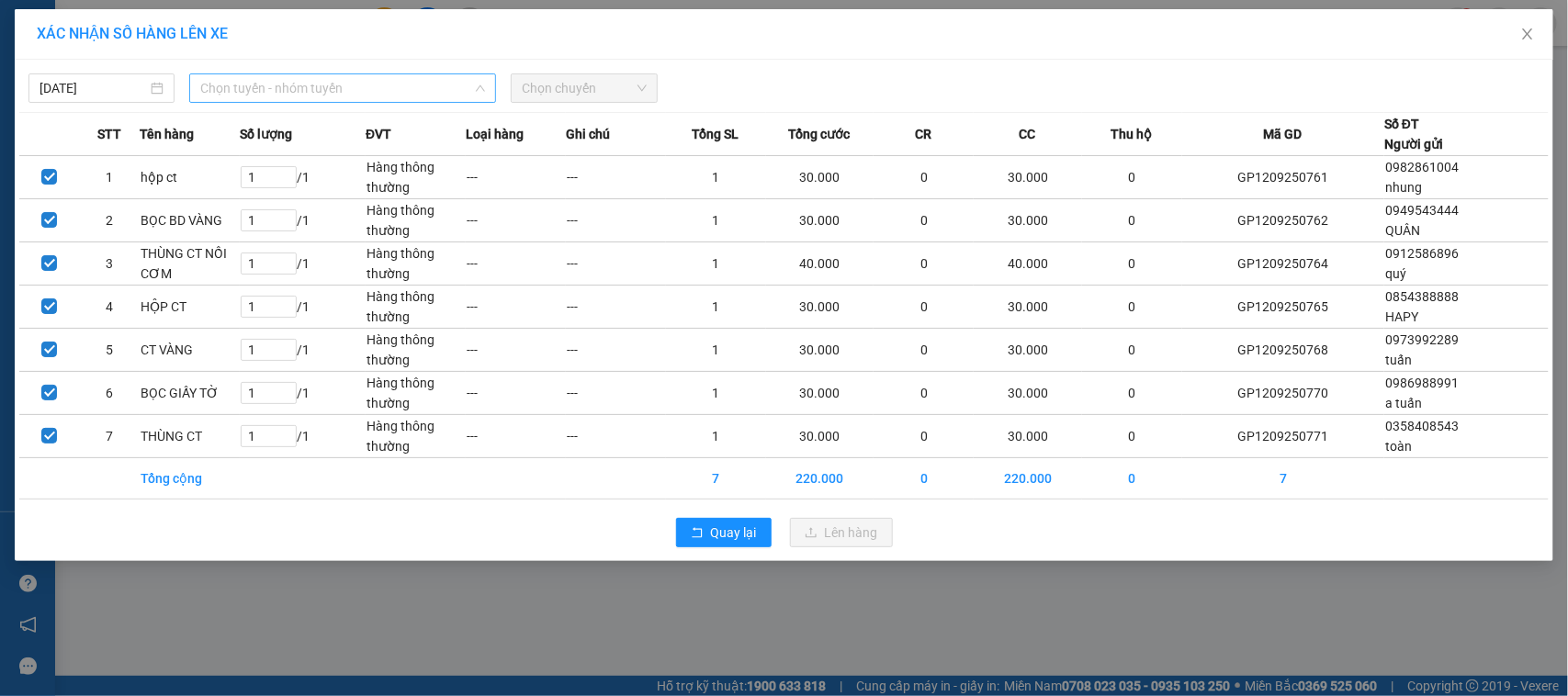
click at [272, 80] on span "Chọn tuyến - nhóm tuyến" at bounding box center [343, 87] width 285 height 27
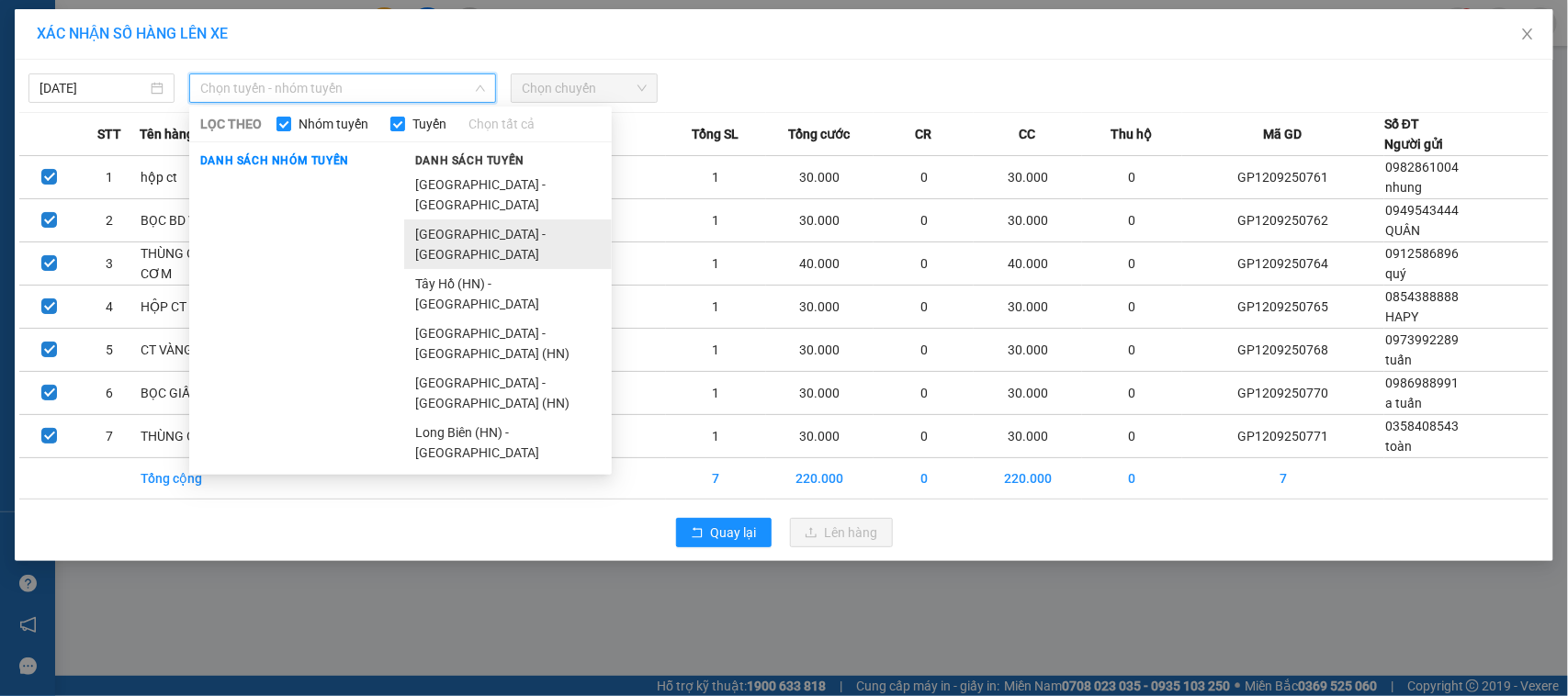
click at [464, 219] on li "[GEOGRAPHIC_DATA] - [GEOGRAPHIC_DATA]" at bounding box center [508, 244] width 208 height 50
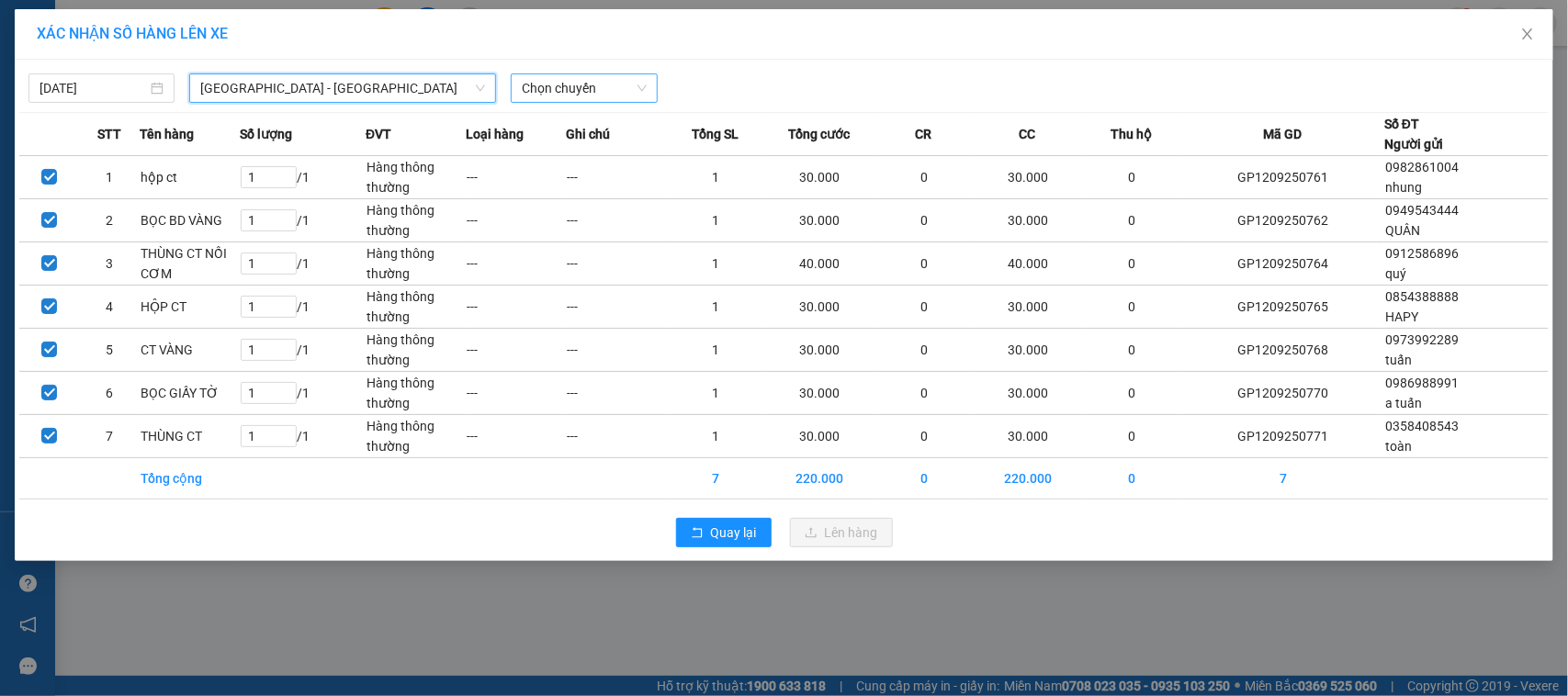
click at [567, 89] on span "Chọn chuyến" at bounding box center [584, 87] width 124 height 27
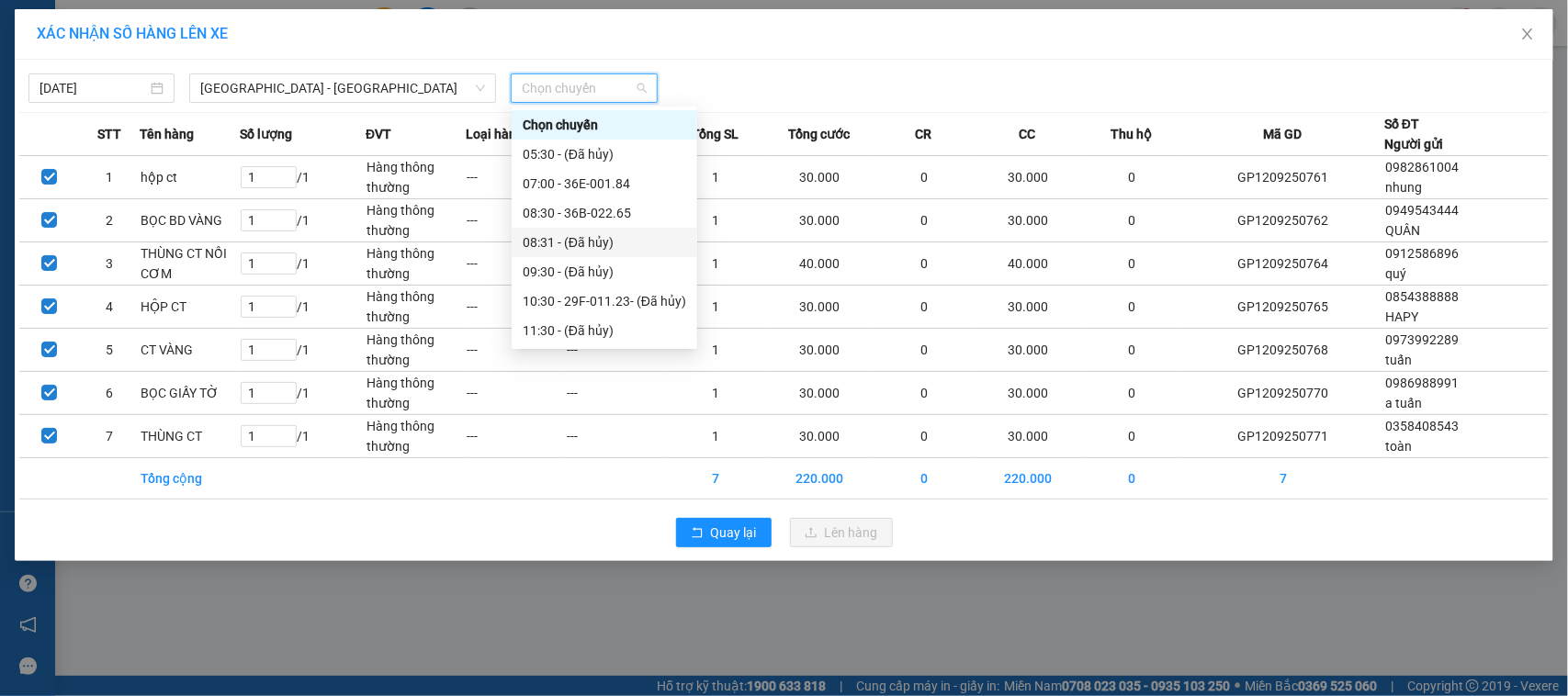
scroll to position [322, 0]
click at [634, 179] on div "15:35 (TC) - 36F-001.28" at bounding box center [604, 185] width 164 height 21
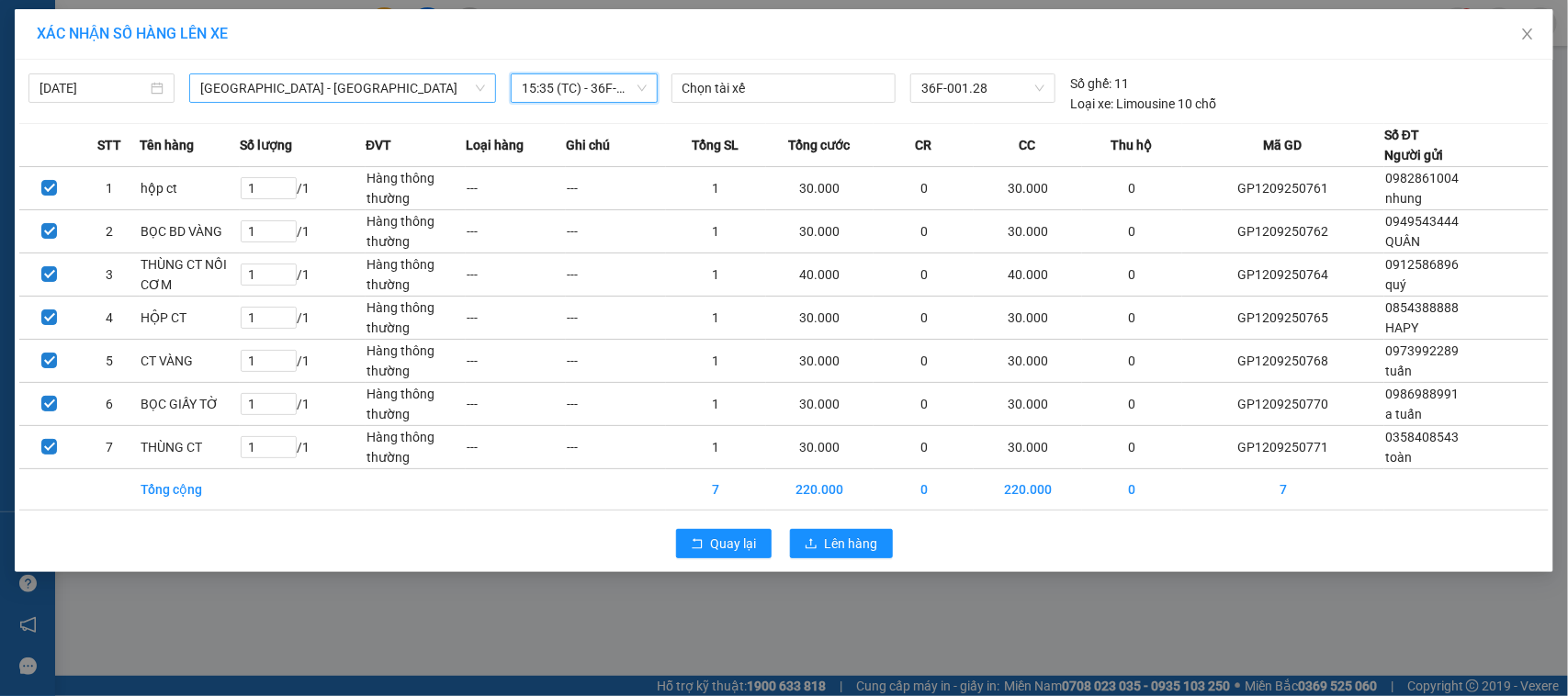
click at [399, 81] on span "[GEOGRAPHIC_DATA] - [GEOGRAPHIC_DATA]" at bounding box center [343, 87] width 285 height 27
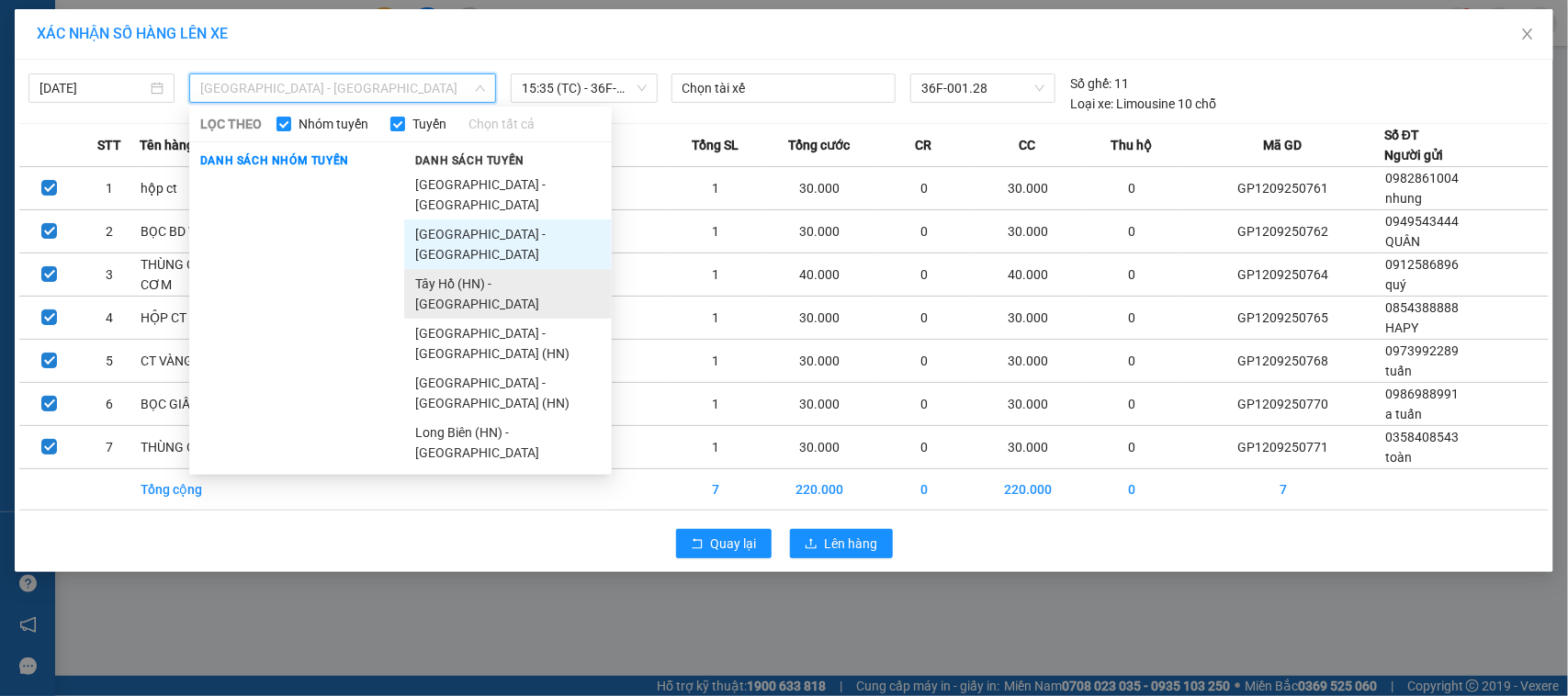
click at [482, 269] on li "Tây Hồ (HN) - [GEOGRAPHIC_DATA]" at bounding box center [508, 293] width 208 height 50
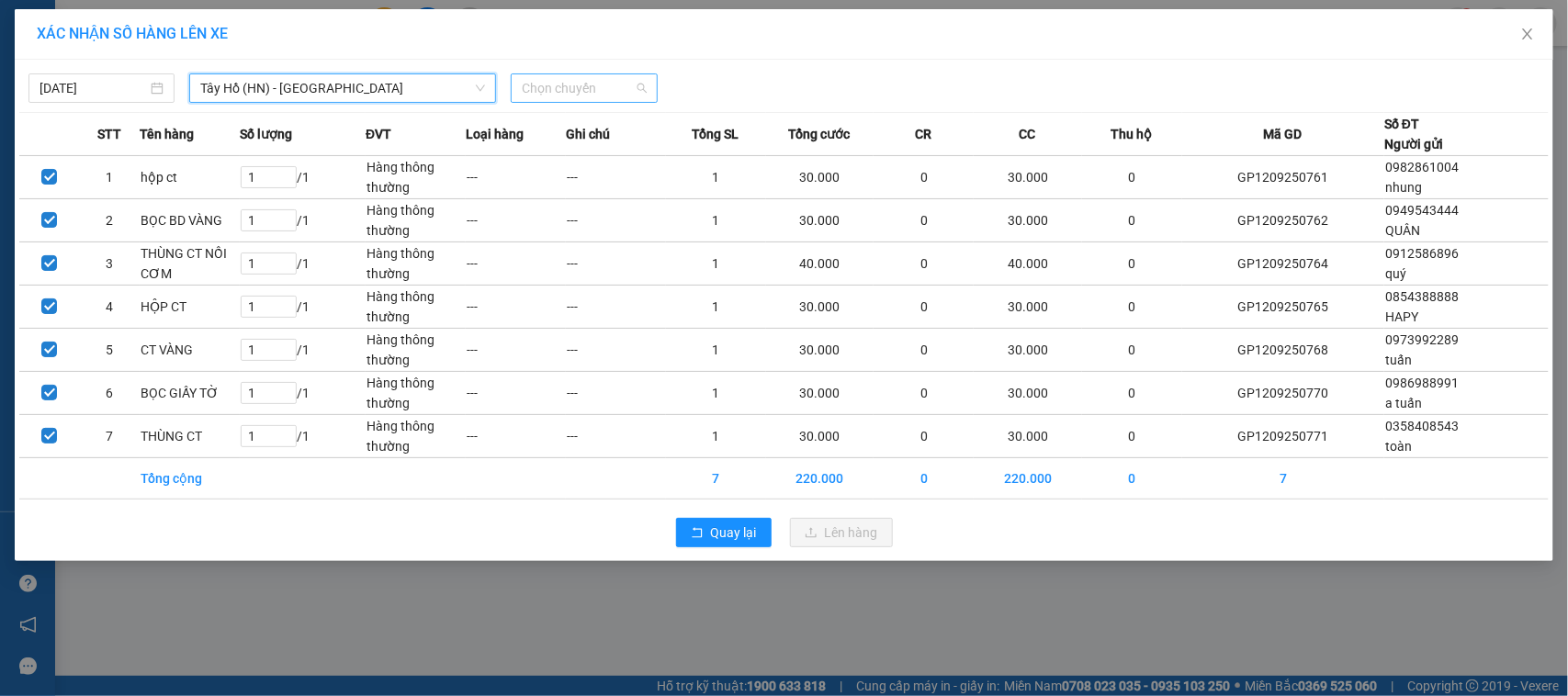
scroll to position [0, 0]
click at [590, 79] on span "Chọn chuyến" at bounding box center [584, 87] width 124 height 27
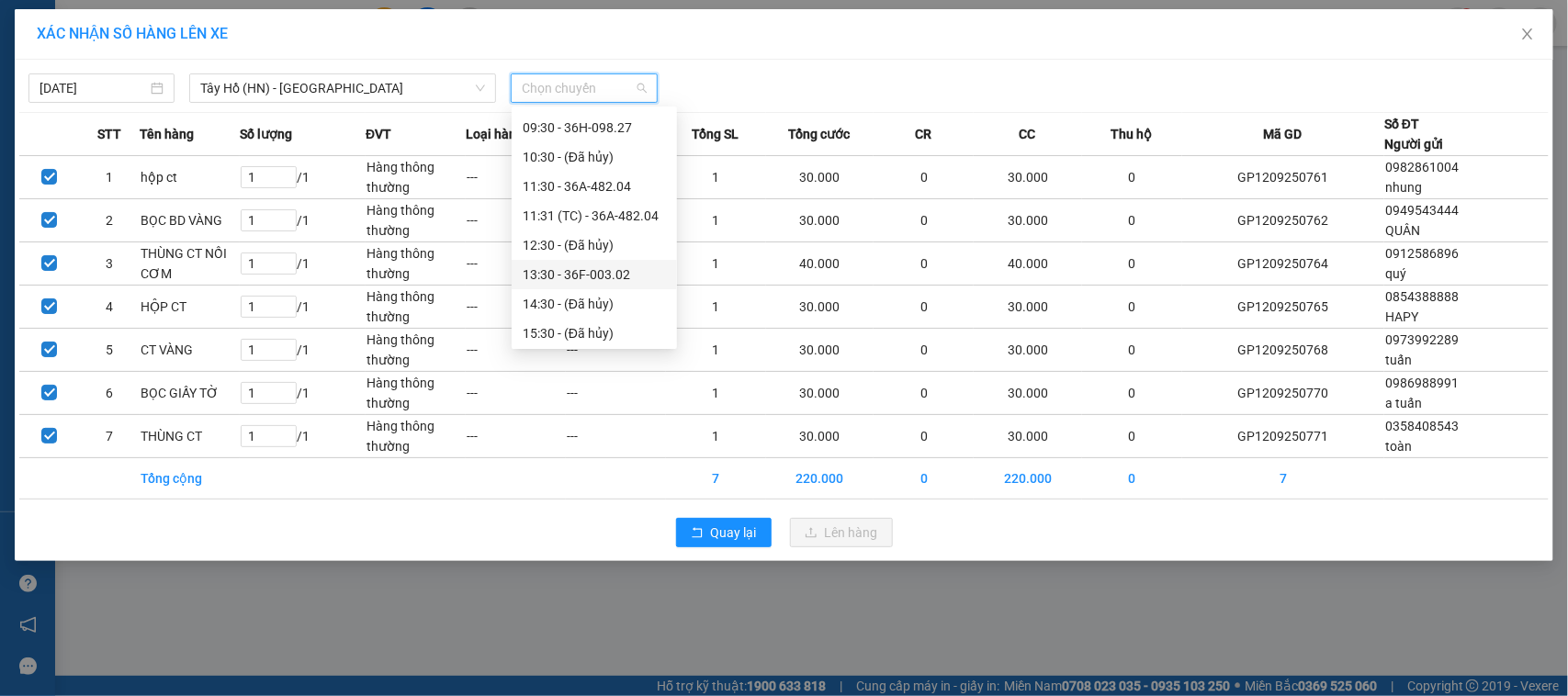
scroll to position [294, 0]
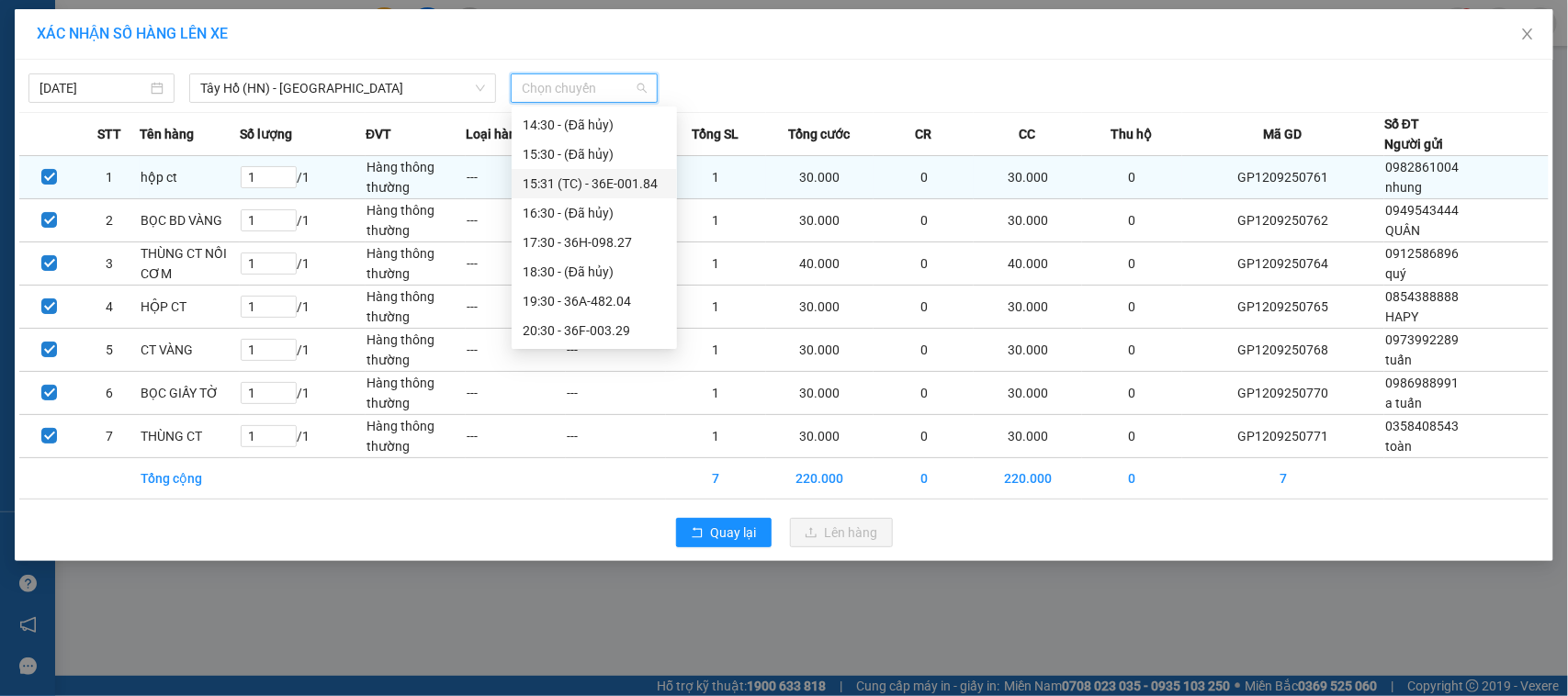
click at [570, 181] on div "15:31 (TC) - 36E-001.84" at bounding box center [594, 184] width 143 height 21
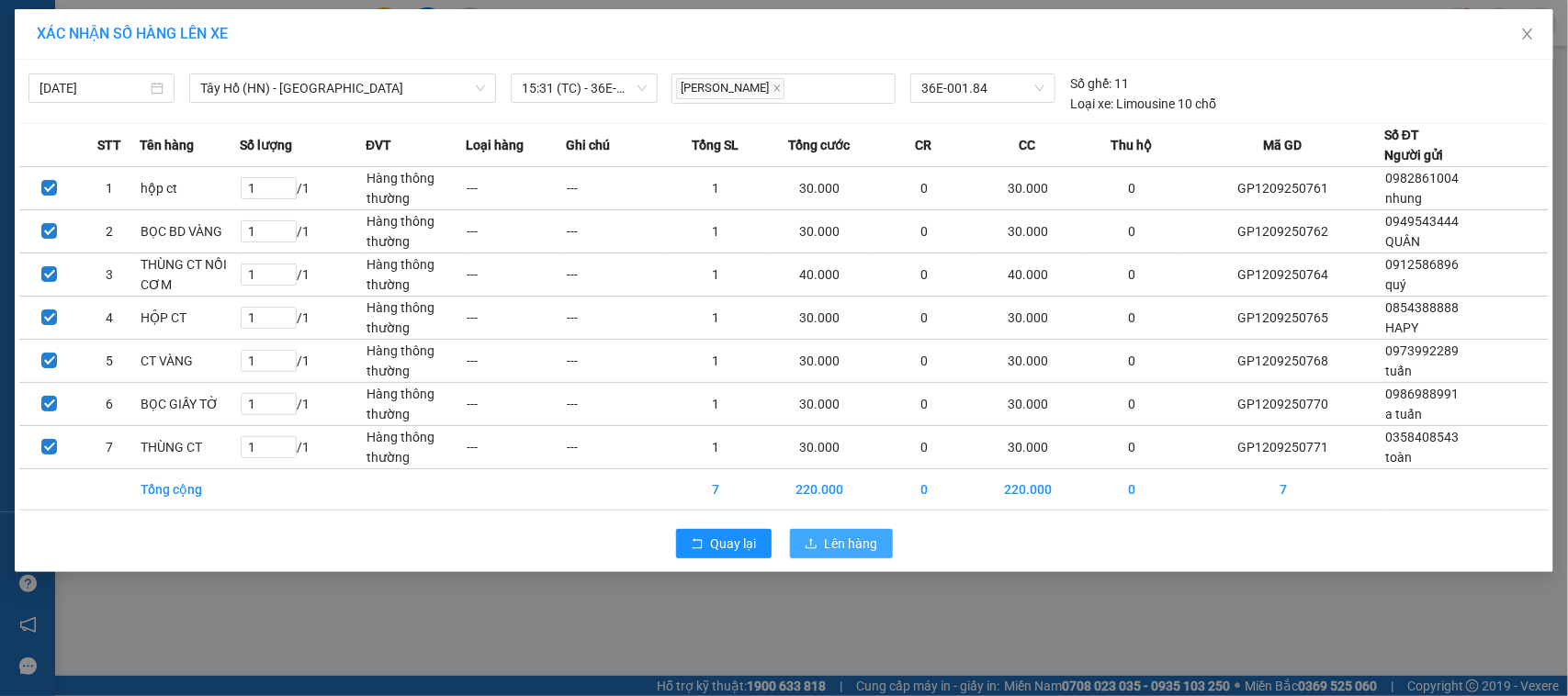
click at [861, 542] on span "Lên hàng" at bounding box center [851, 544] width 53 height 21
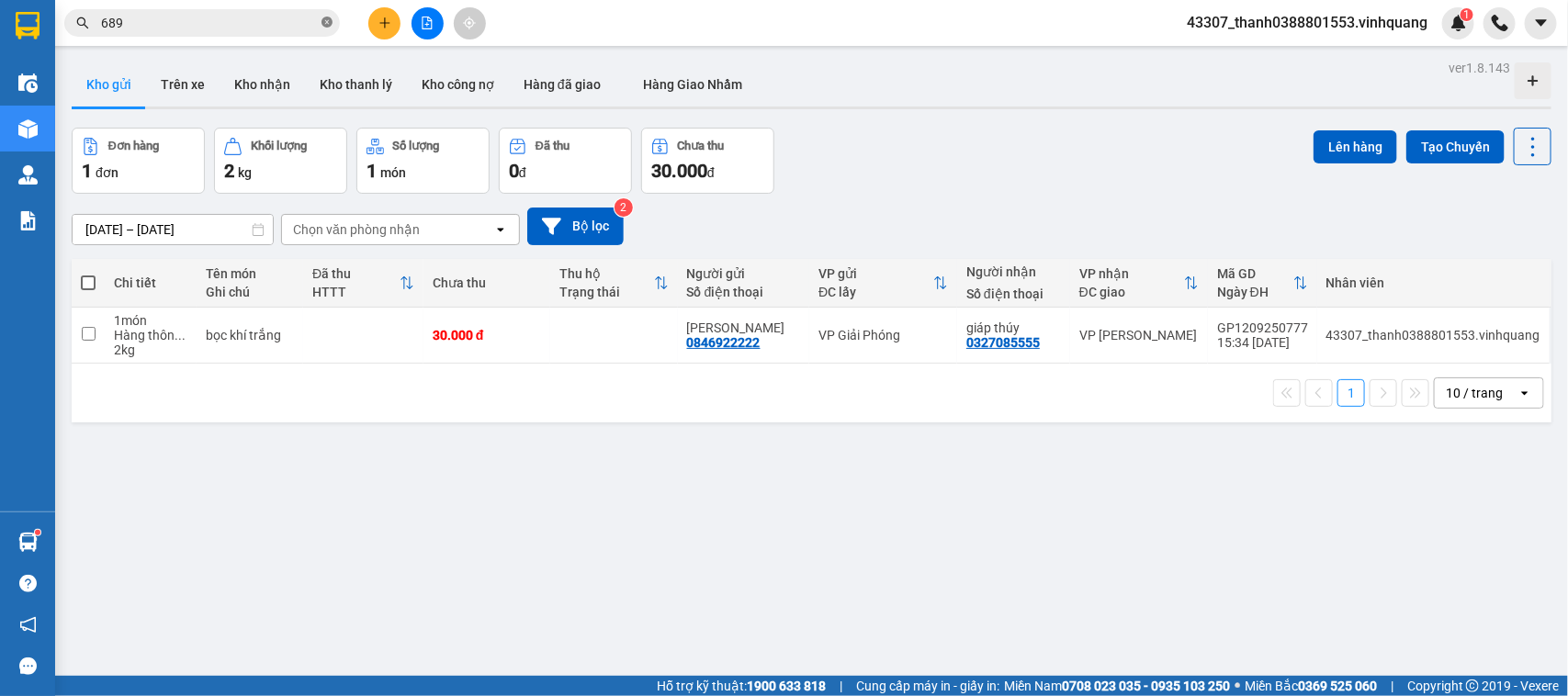
click at [327, 23] on icon "close-circle" at bounding box center [327, 22] width 11 height 11
click at [281, 23] on input "text" at bounding box center [209, 23] width 216 height 21
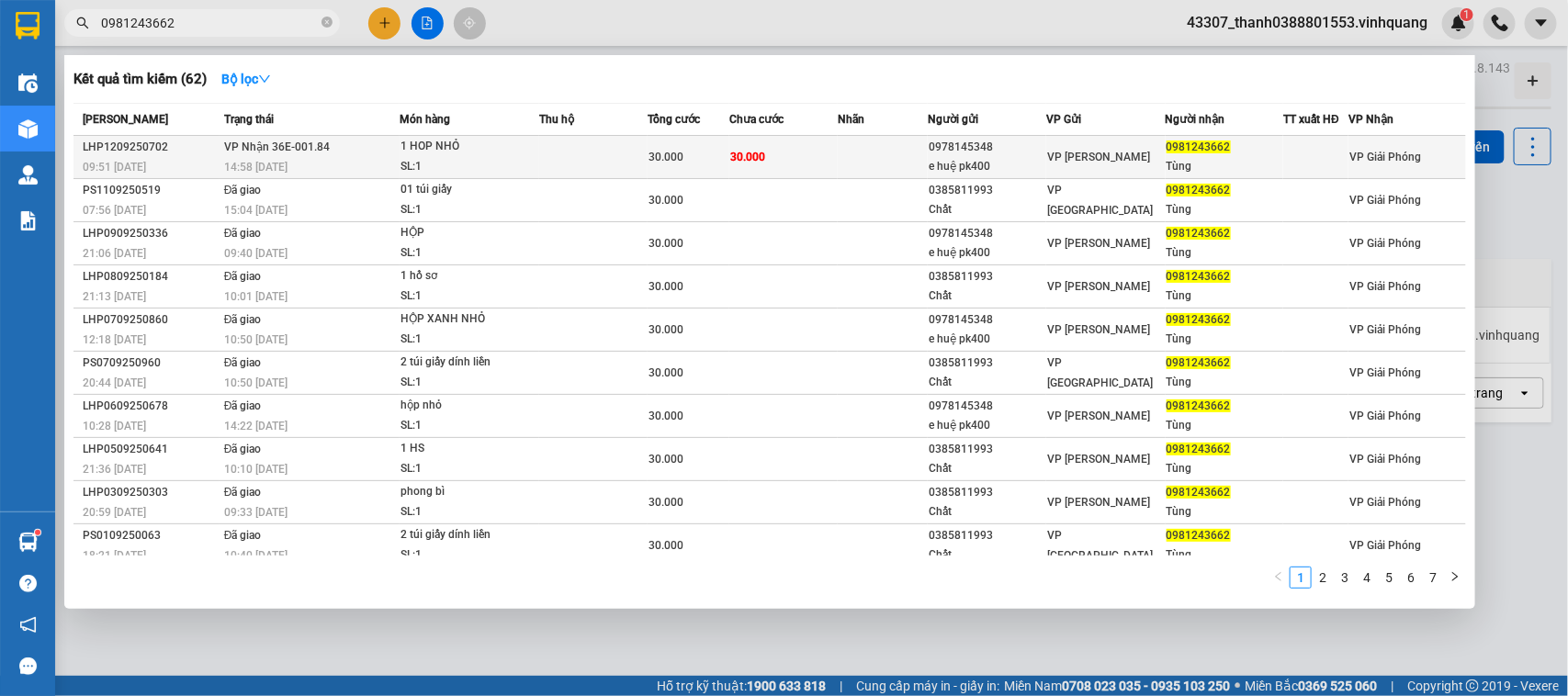
type input "0981243662"
click at [530, 141] on div "1 HOP NHỎ" at bounding box center [468, 147] width 138 height 21
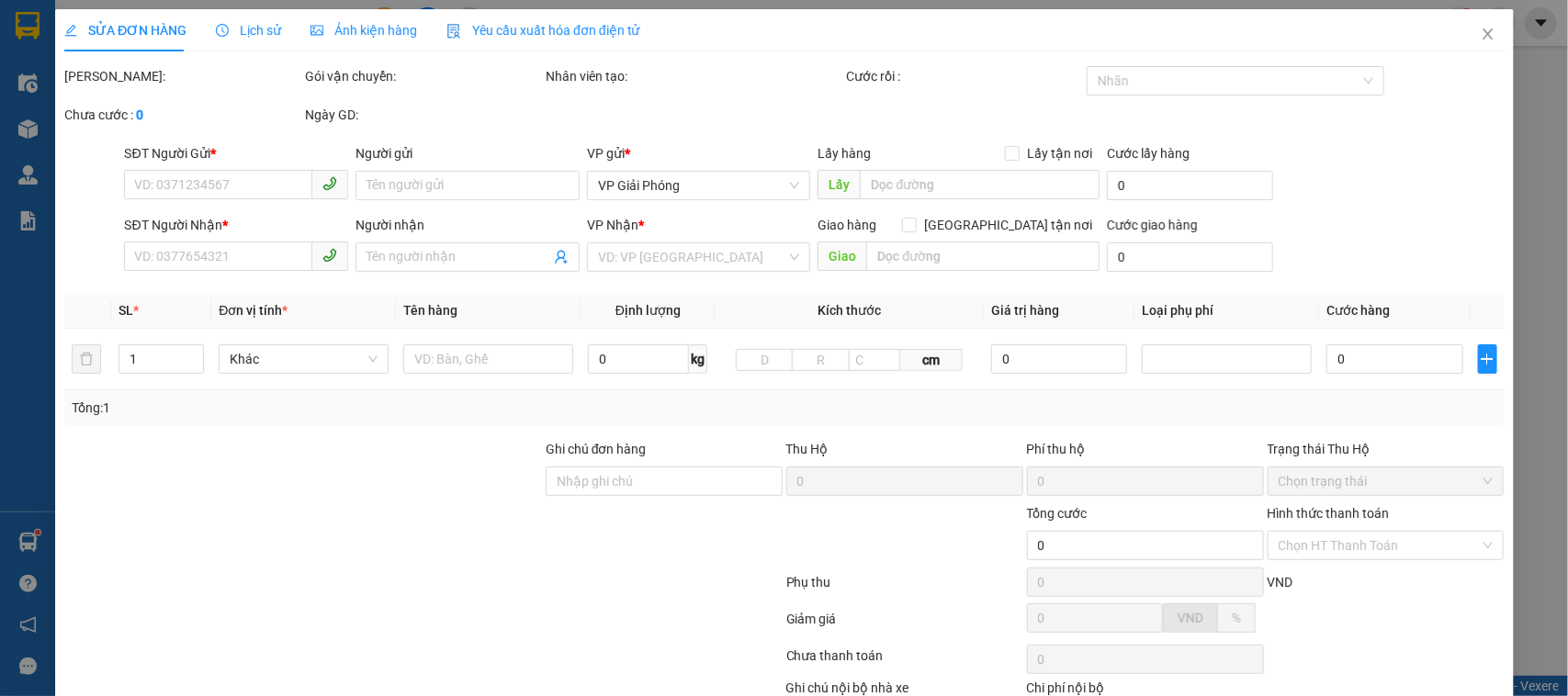
type input "0978145348"
type input "e huệ pk400"
type input "0981243662"
type input "Tùng"
type input "30.000"
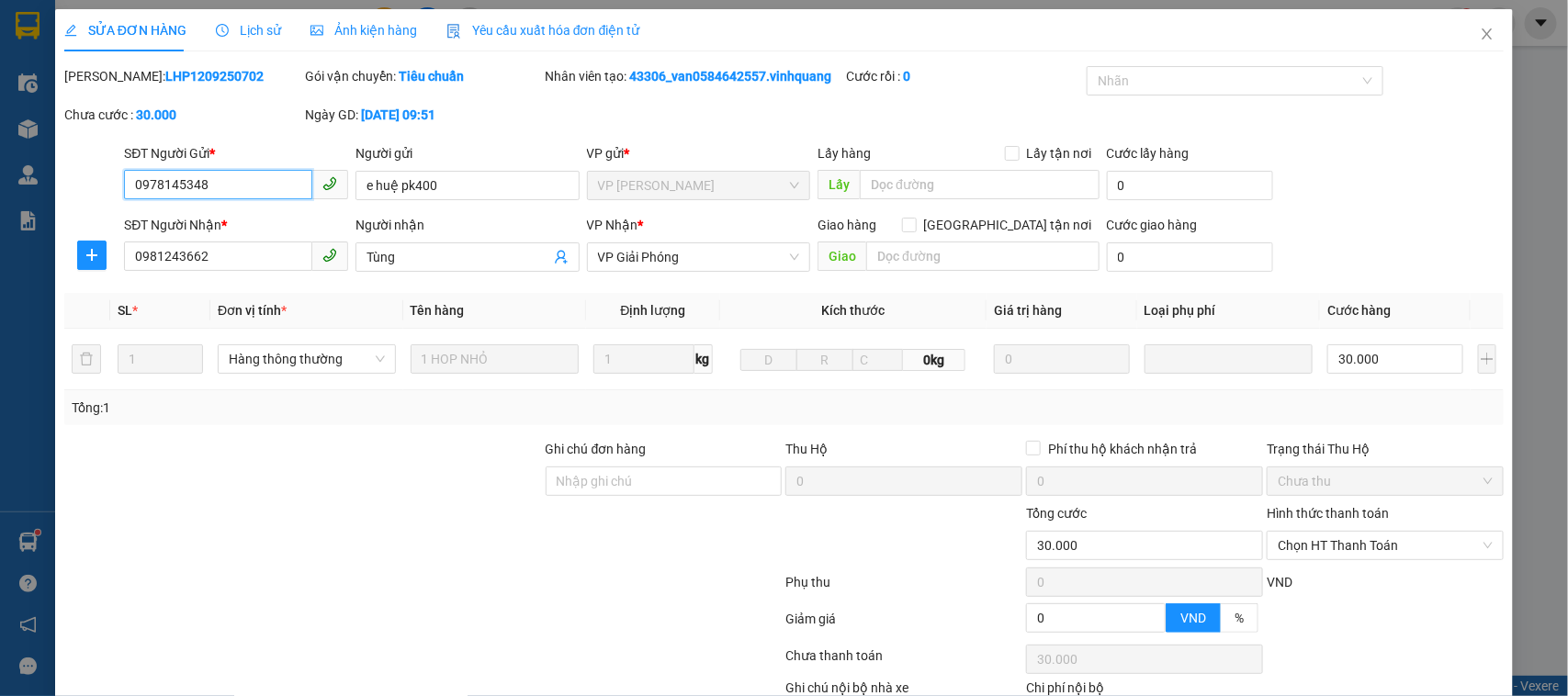
scroll to position [119, 0]
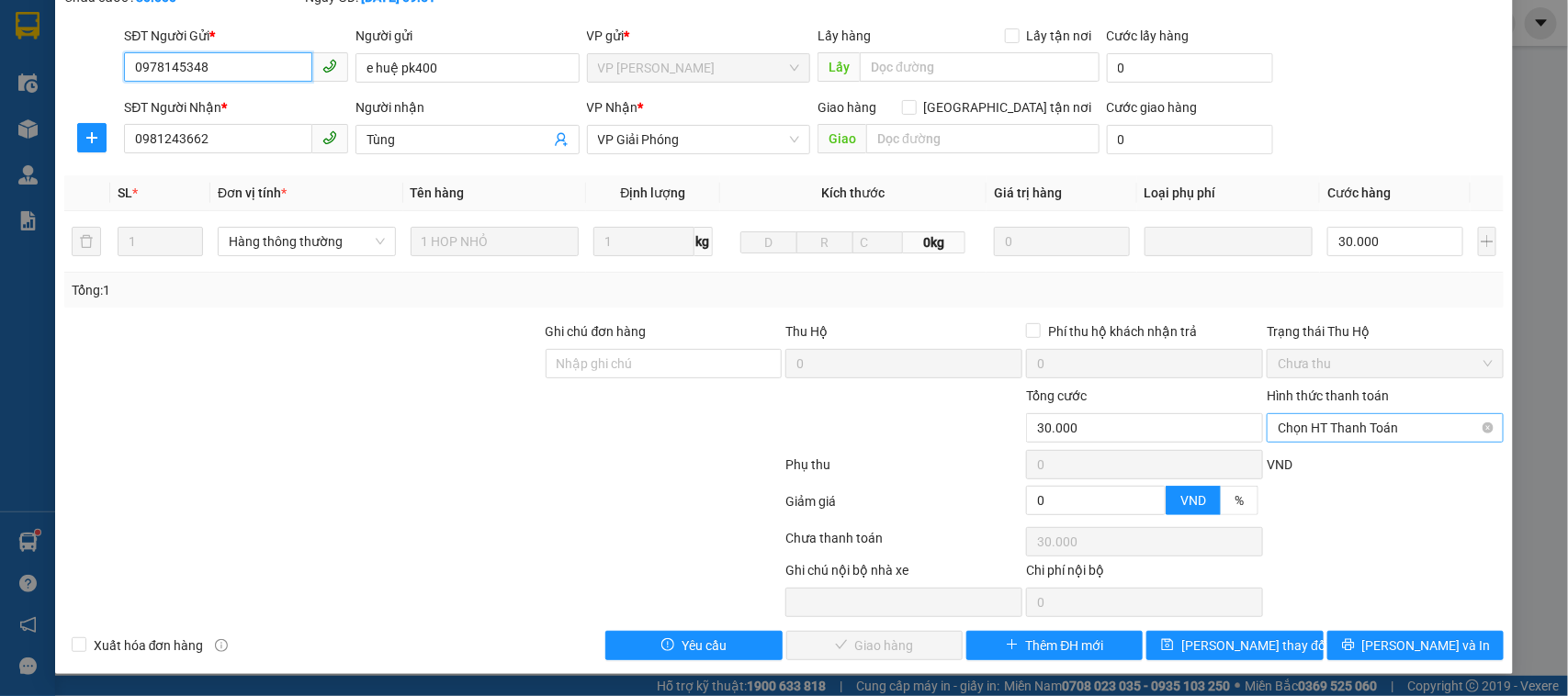
click at [1360, 427] on span "Chọn HT Thanh Toán" at bounding box center [1384, 427] width 214 height 27
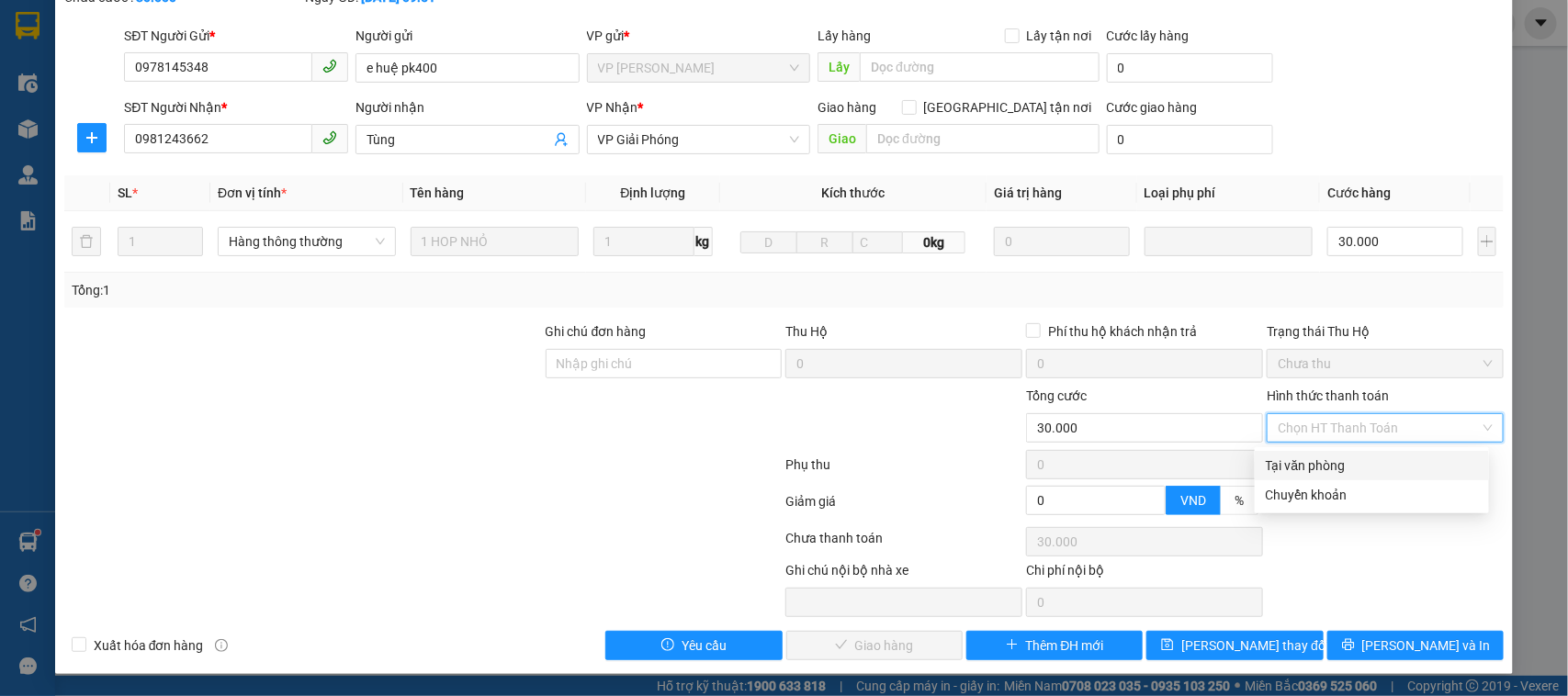
click at [1345, 468] on div "Tại văn phòng" at bounding box center [1371, 466] width 212 height 21
type input "0"
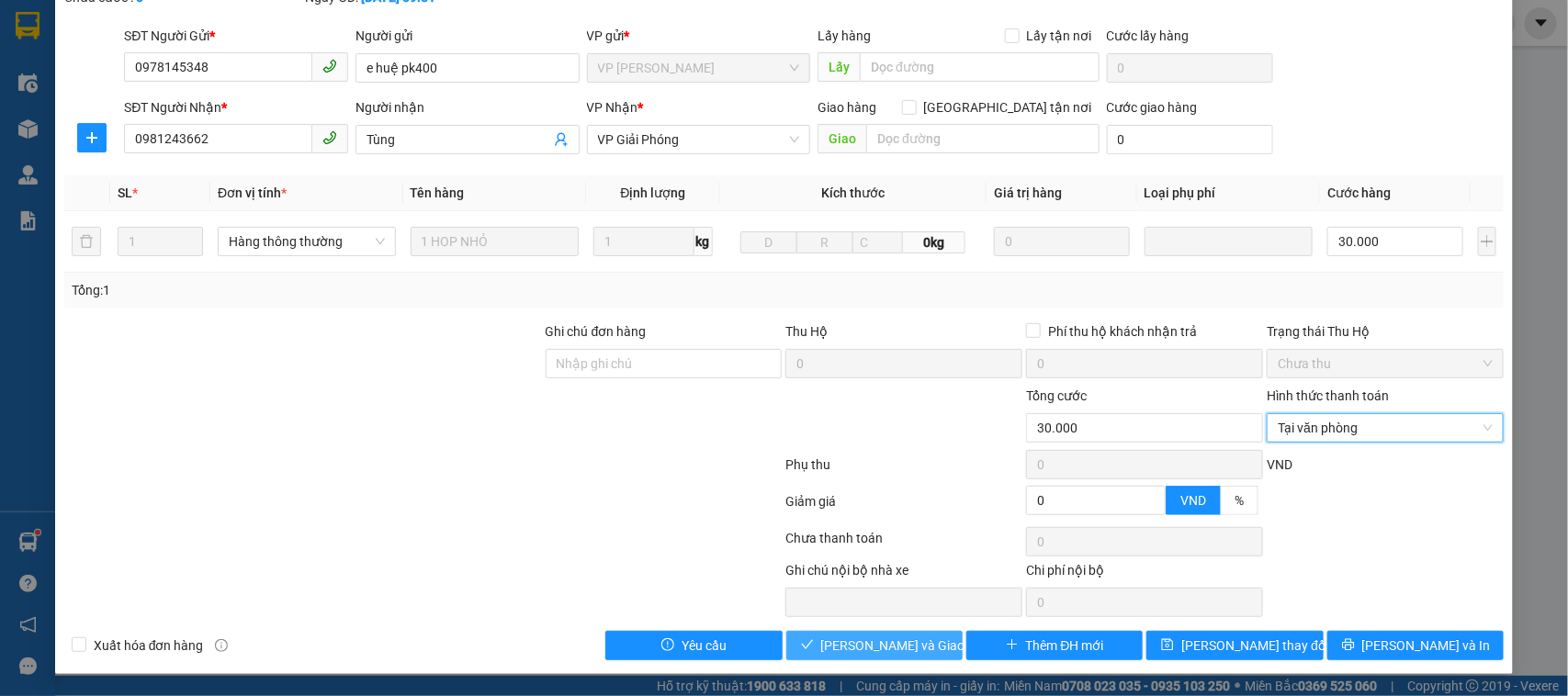
click at [906, 656] on span "[PERSON_NAME] và Giao hàng" at bounding box center [909, 645] width 176 height 21
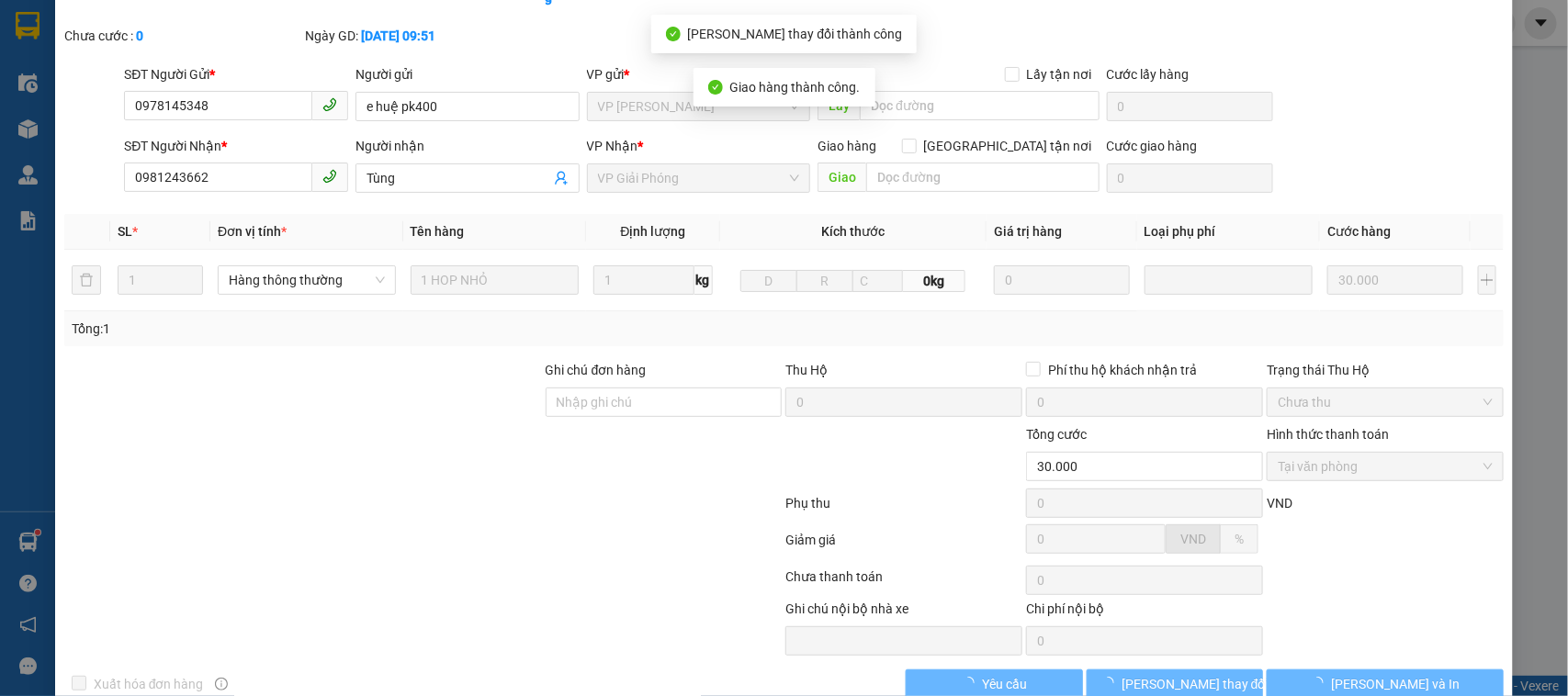
scroll to position [159, 0]
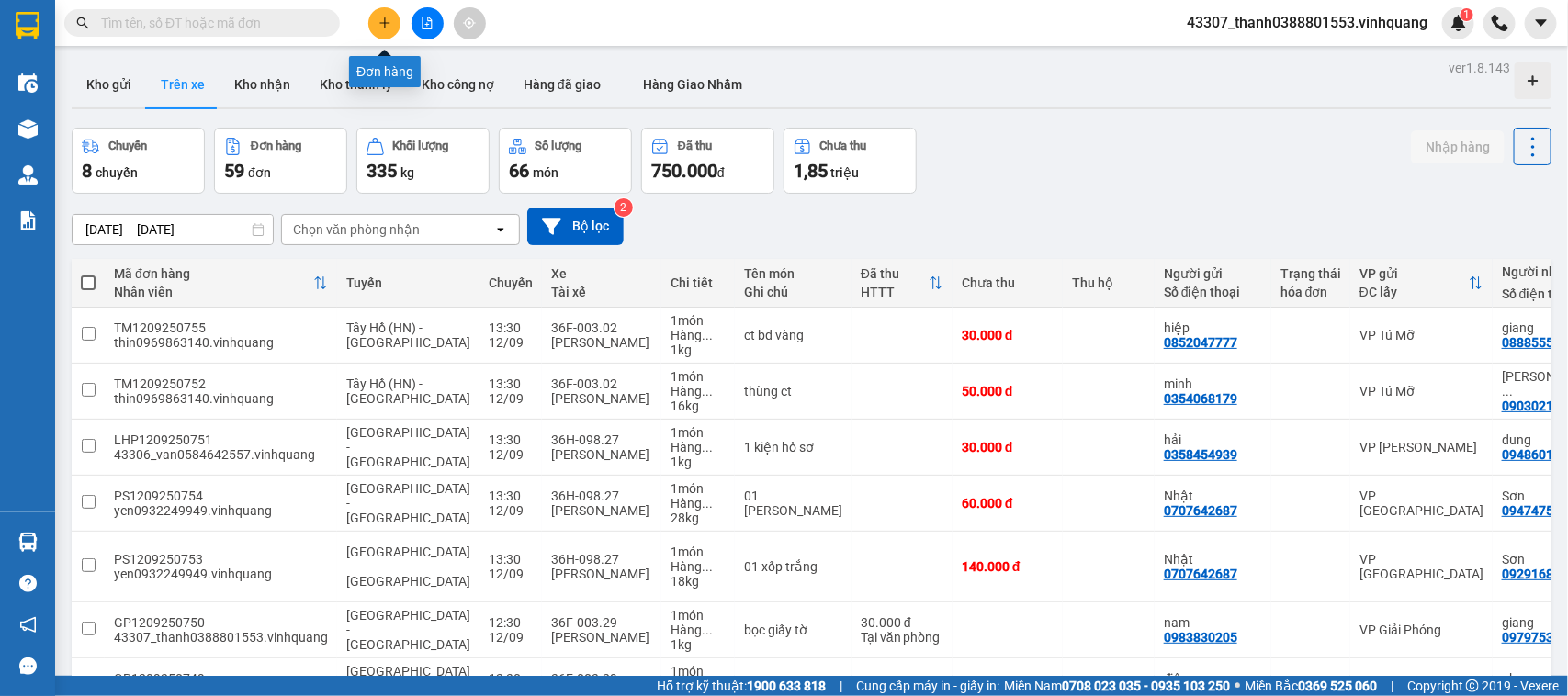
click at [379, 22] on icon "plus" at bounding box center [385, 23] width 13 height 13
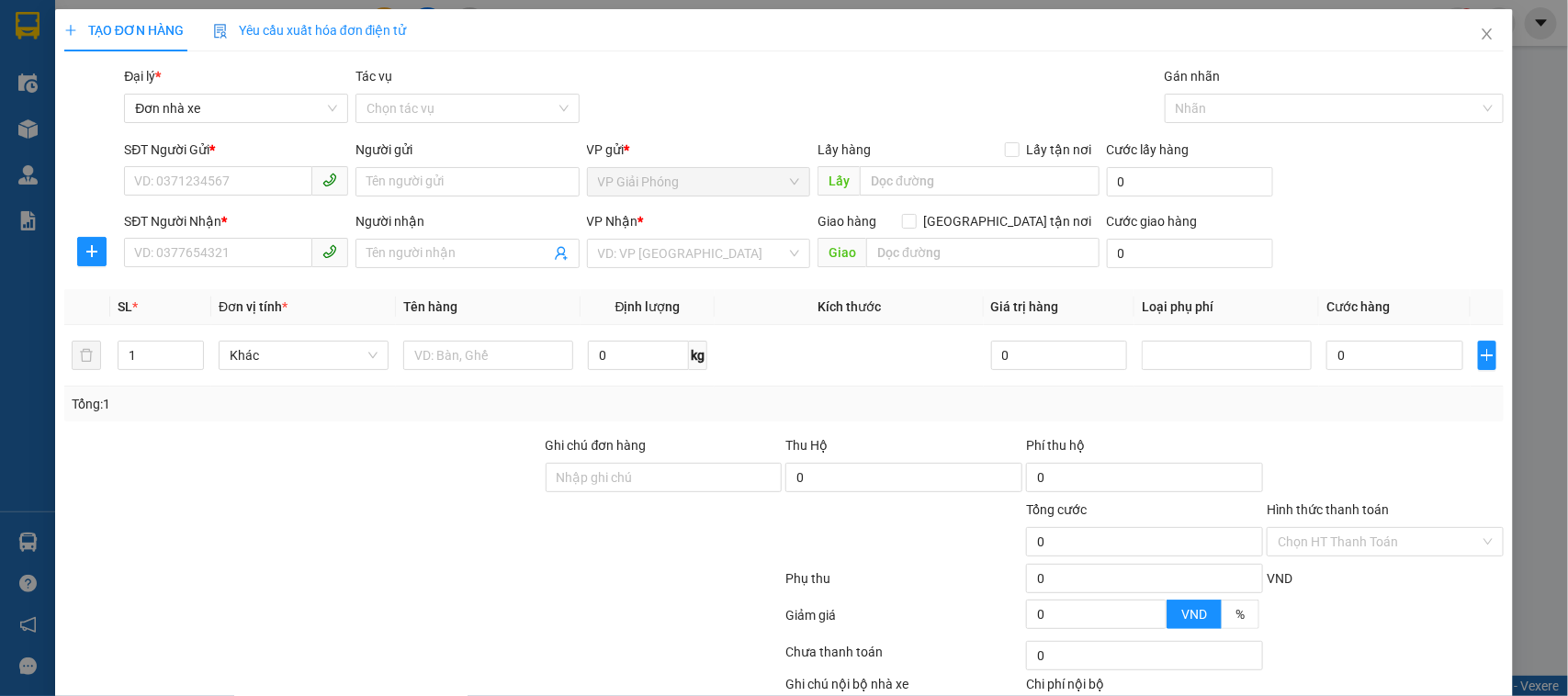
drag, startPoint x: 241, startPoint y: 535, endPoint x: 244, endPoint y: 512, distance: 23.2
click at [244, 520] on div at bounding box center [303, 531] width 481 height 65
click at [230, 179] on input "SĐT Người Gửi *" at bounding box center [217, 180] width 188 height 29
type input "0"
type input "0912586896"
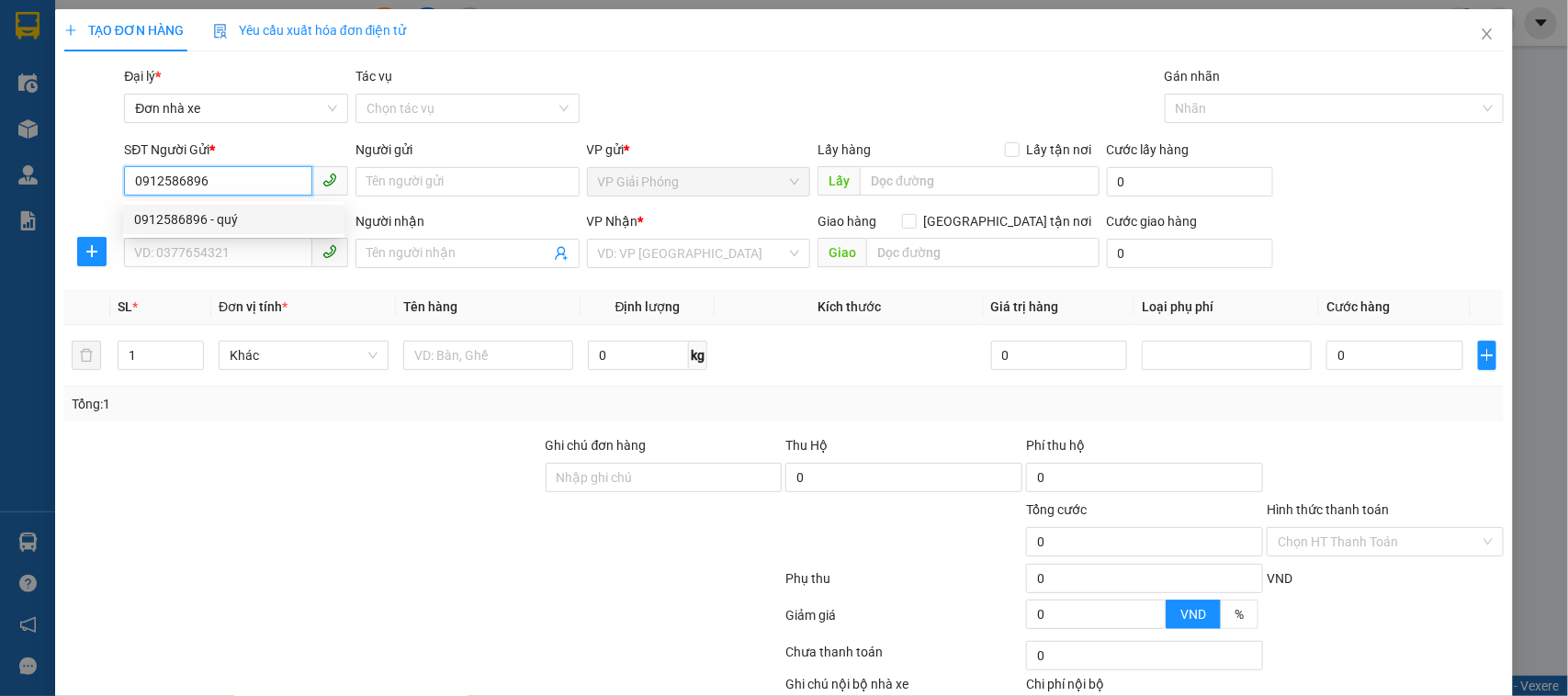
click at [244, 225] on div "0912586896 - quý" at bounding box center [233, 220] width 200 height 21
type input "quý"
type input "0974158567"
type input "loan"
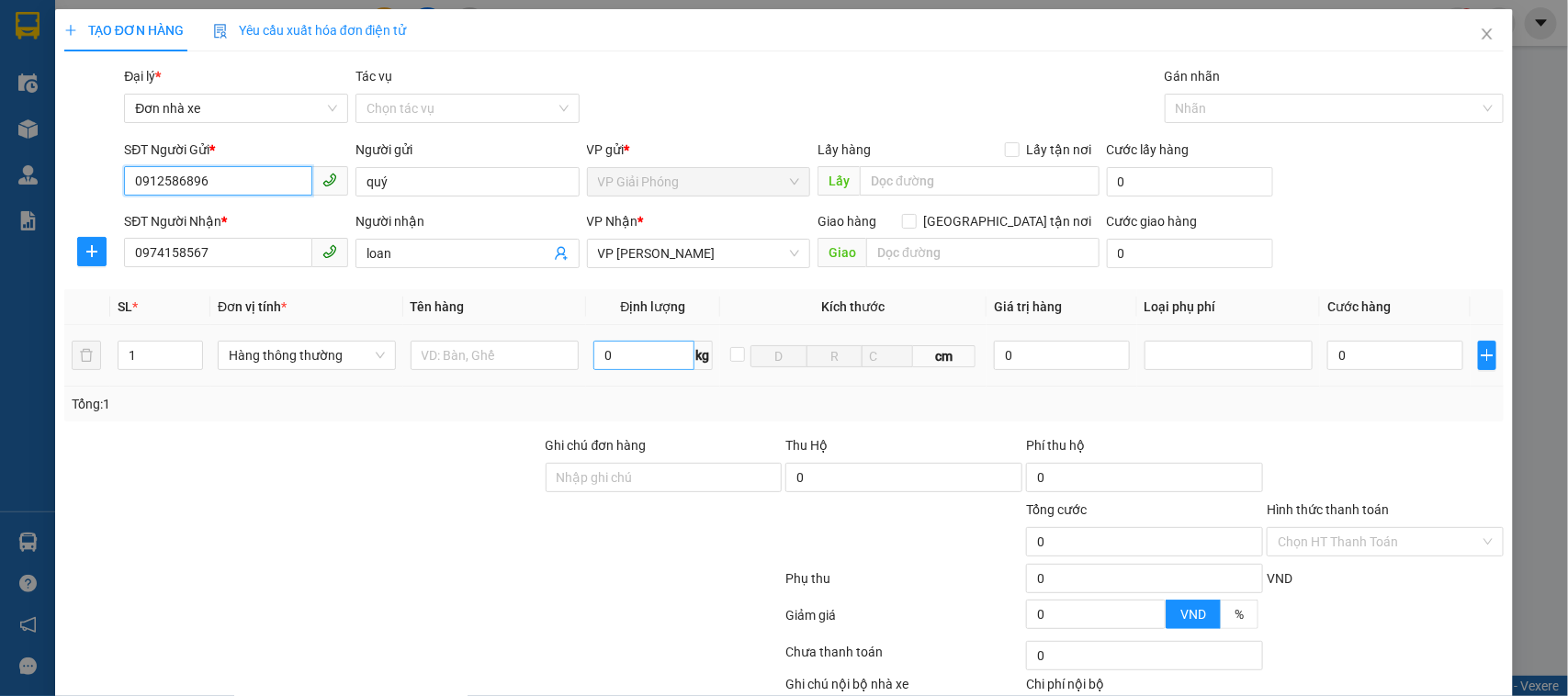
type input "0912586896"
click at [645, 367] on input "0" at bounding box center [643, 355] width 100 height 29
type input "8"
click at [478, 359] on input "text" at bounding box center [495, 355] width 169 height 29
type input "40.000"
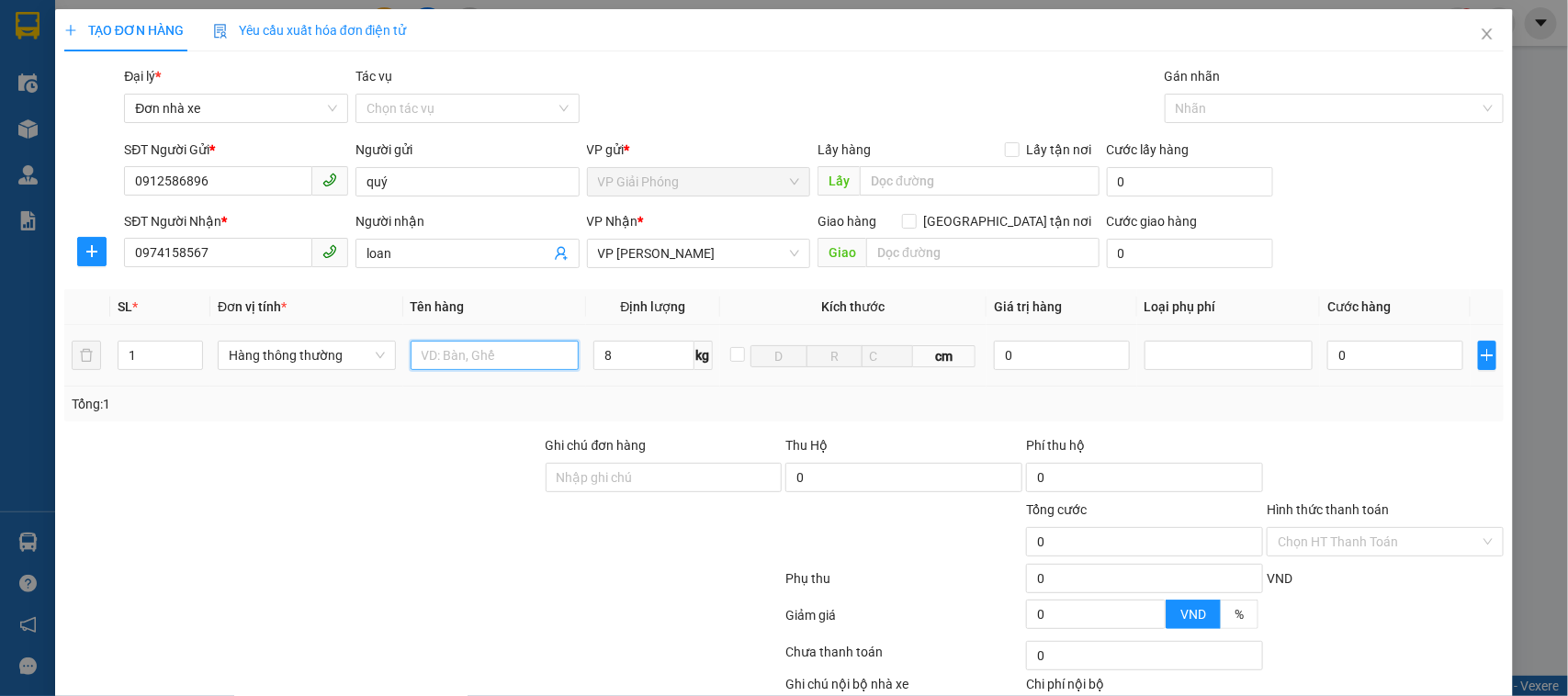
type input "40.000"
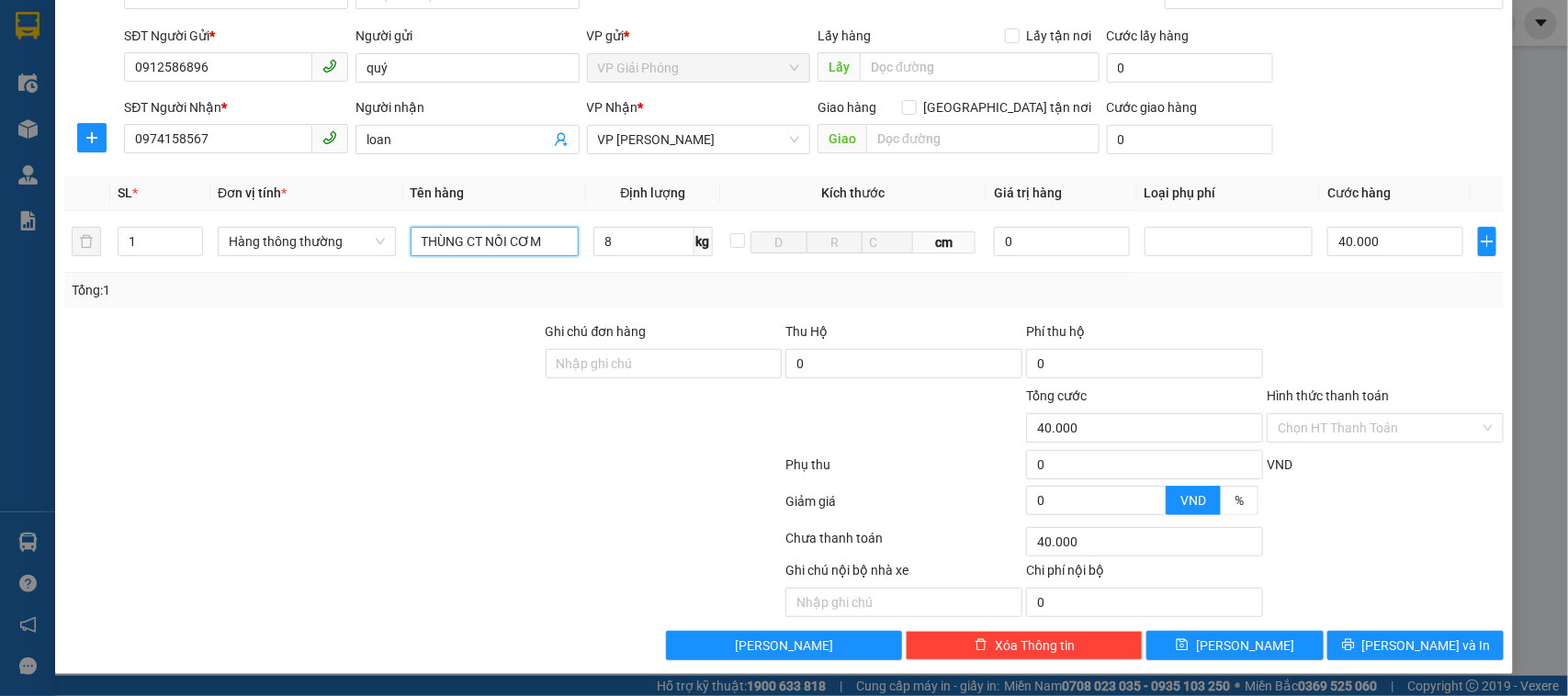
scroll to position [116, 0]
type input "THÙNG CT NỒI CƠM"
click at [1416, 643] on span "[PERSON_NAME] và In" at bounding box center [1426, 645] width 128 height 21
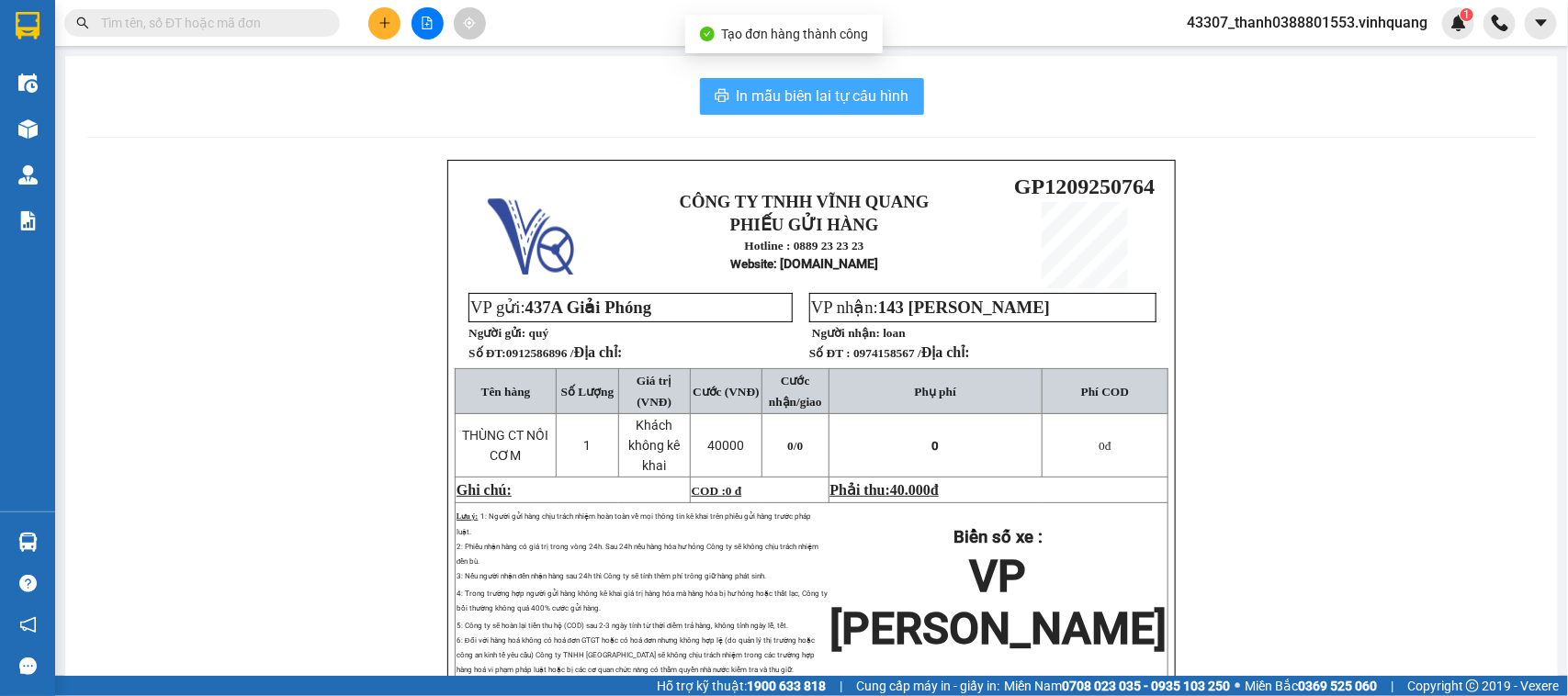
click at [815, 99] on span "In mẫu biên lai tự cấu hình" at bounding box center [822, 96] width 172 height 23
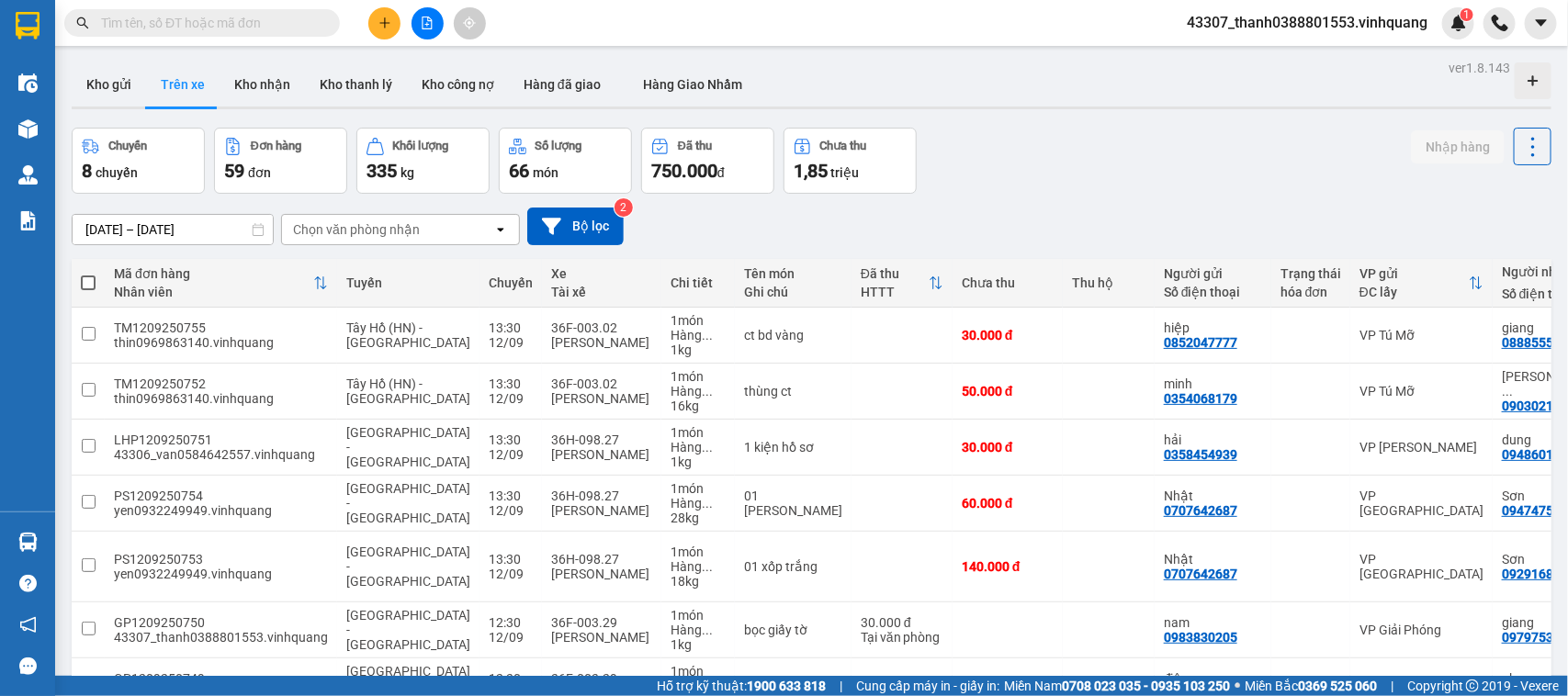
click at [386, 17] on icon "plus" at bounding box center [385, 23] width 13 height 13
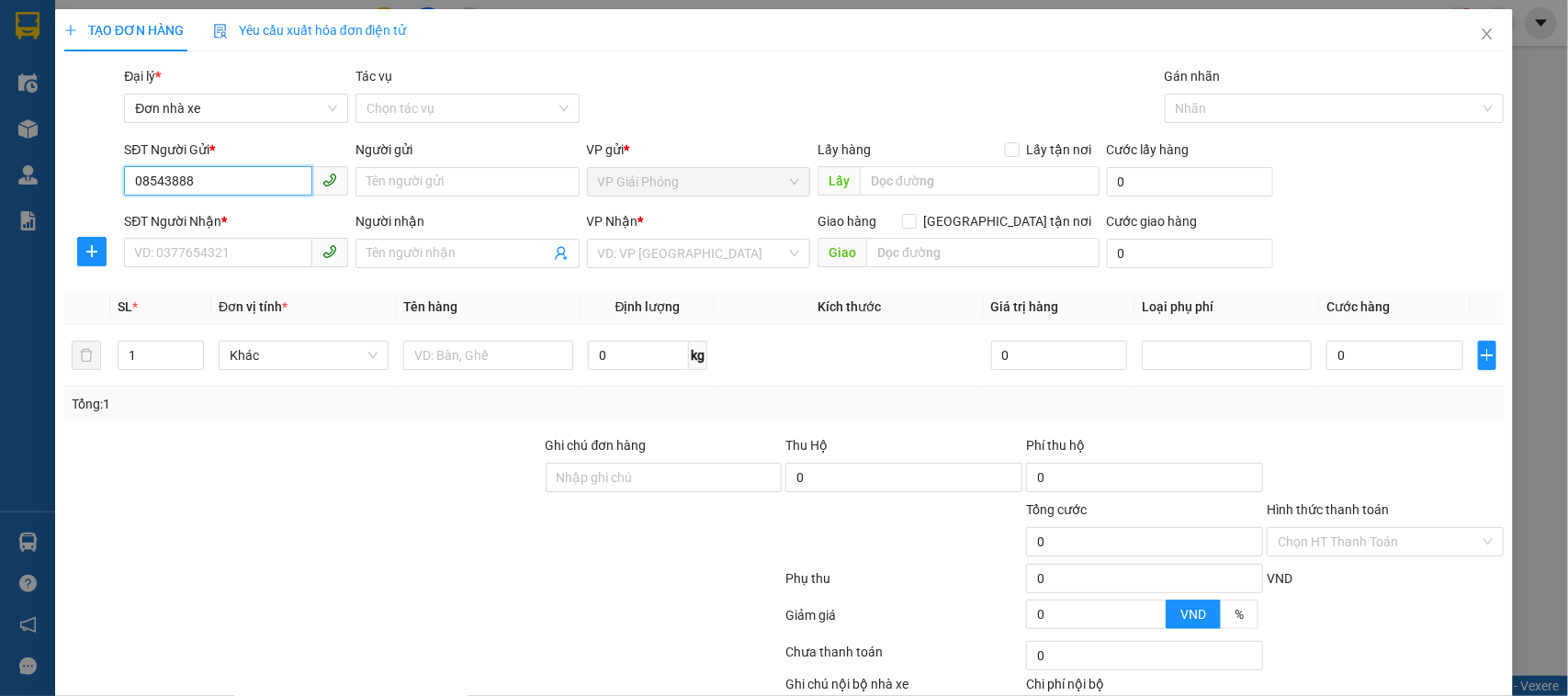
click at [207, 184] on input "08543888" at bounding box center [217, 180] width 188 height 29
type input "0854388888"
click at [409, 194] on input "Người gửi" at bounding box center [466, 181] width 224 height 29
click at [262, 259] on input "SĐT Người Nhận *" at bounding box center [217, 252] width 188 height 29
drag, startPoint x: 408, startPoint y: 182, endPoint x: 425, endPoint y: 181, distance: 17.0
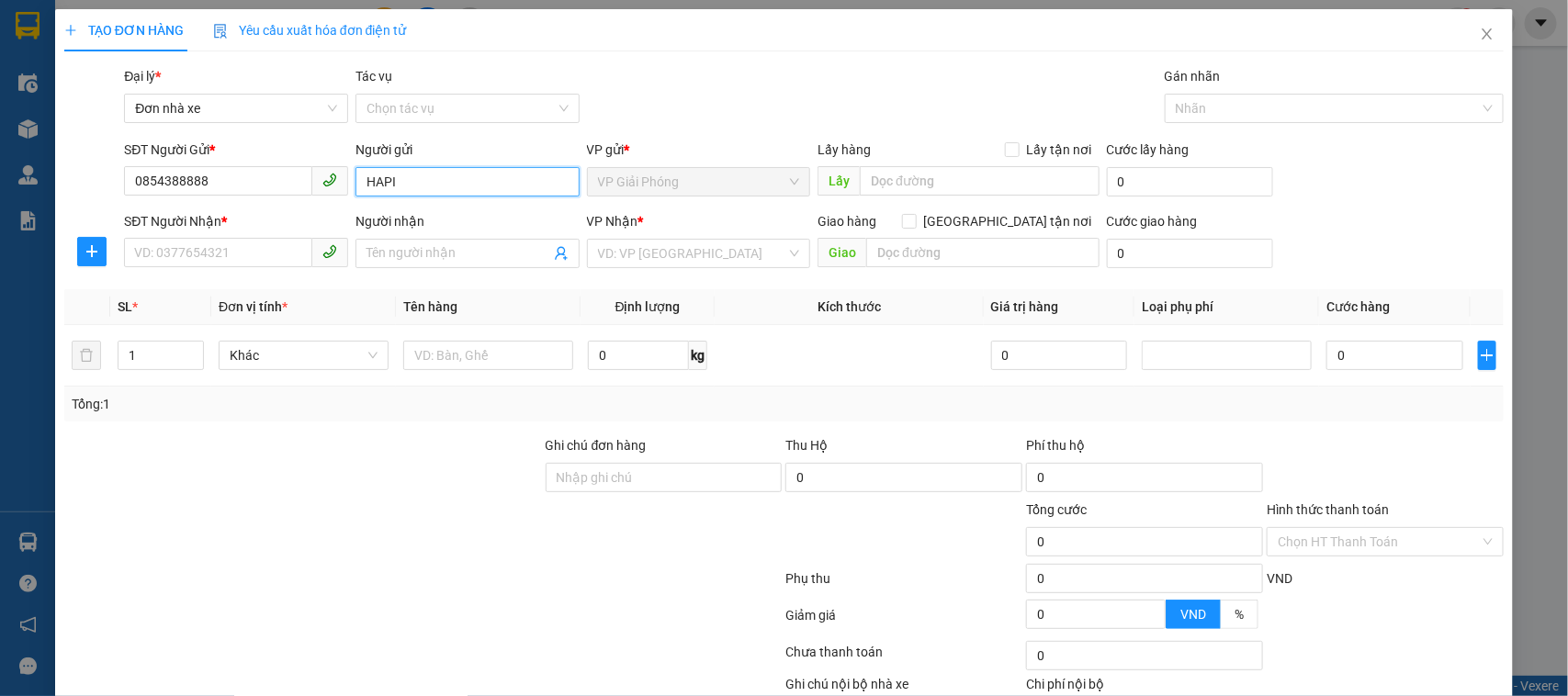
click at [414, 181] on input "HAPI" at bounding box center [466, 181] width 224 height 29
type input "HAPY"
click at [209, 248] on input "SĐT Người Nhận *" at bounding box center [217, 252] width 188 height 29
type input "0982803839"
click at [421, 258] on input "Người nhận" at bounding box center [458, 254] width 184 height 21
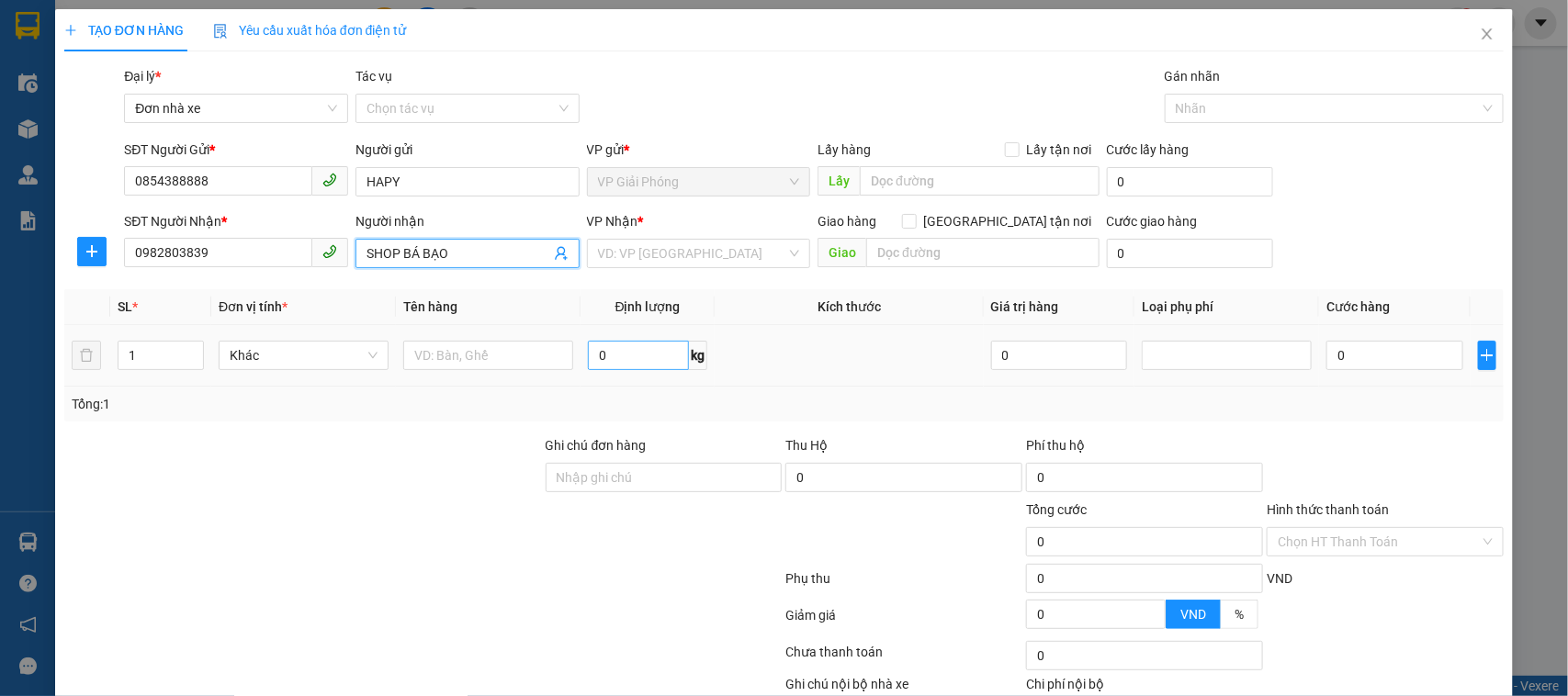
type input "SHOP BÁ BẠO"
click at [669, 361] on input "0" at bounding box center [638, 355] width 101 height 29
type input "2"
click at [517, 354] on input "text" at bounding box center [487, 355] width 170 height 29
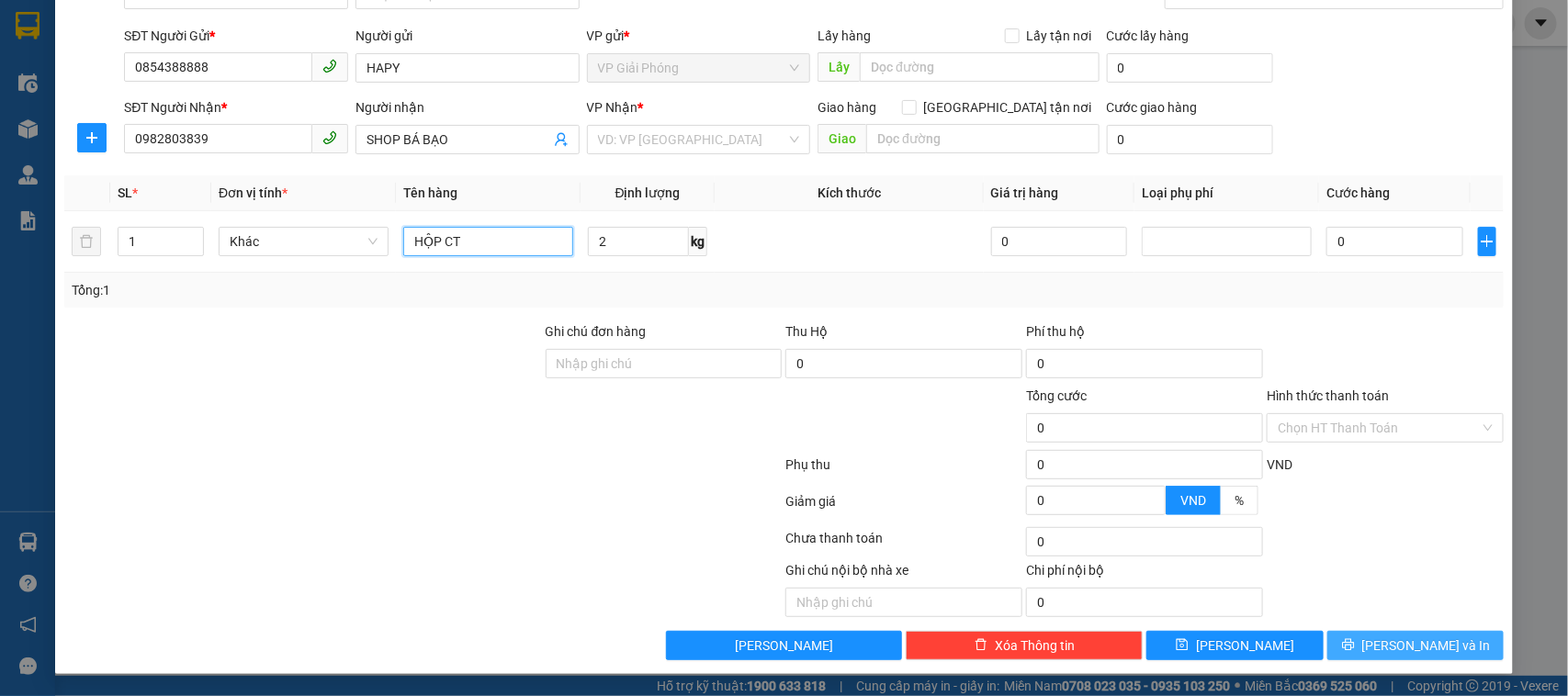
type input "HỘP CT"
click at [1354, 651] on icon "printer" at bounding box center [1348, 644] width 13 height 13
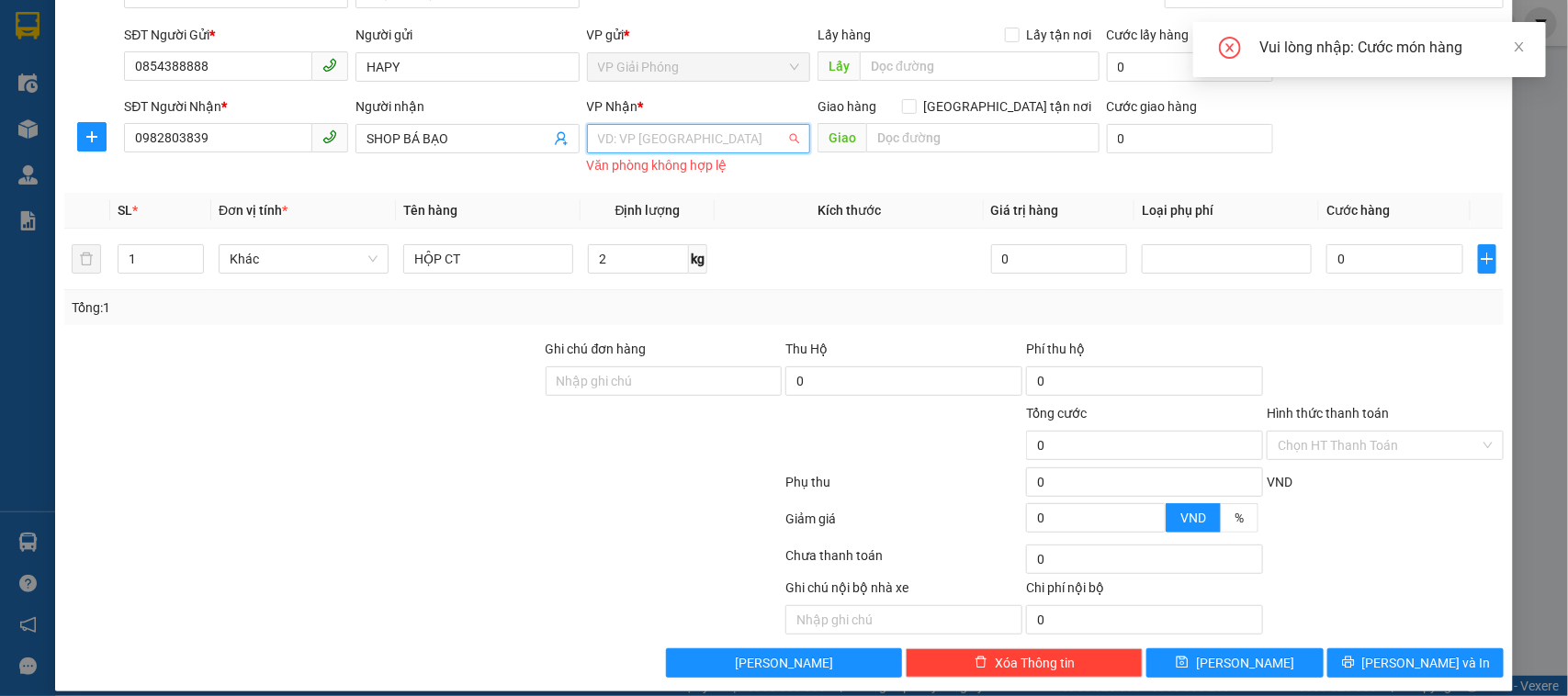
click at [736, 133] on input "search" at bounding box center [692, 138] width 189 height 27
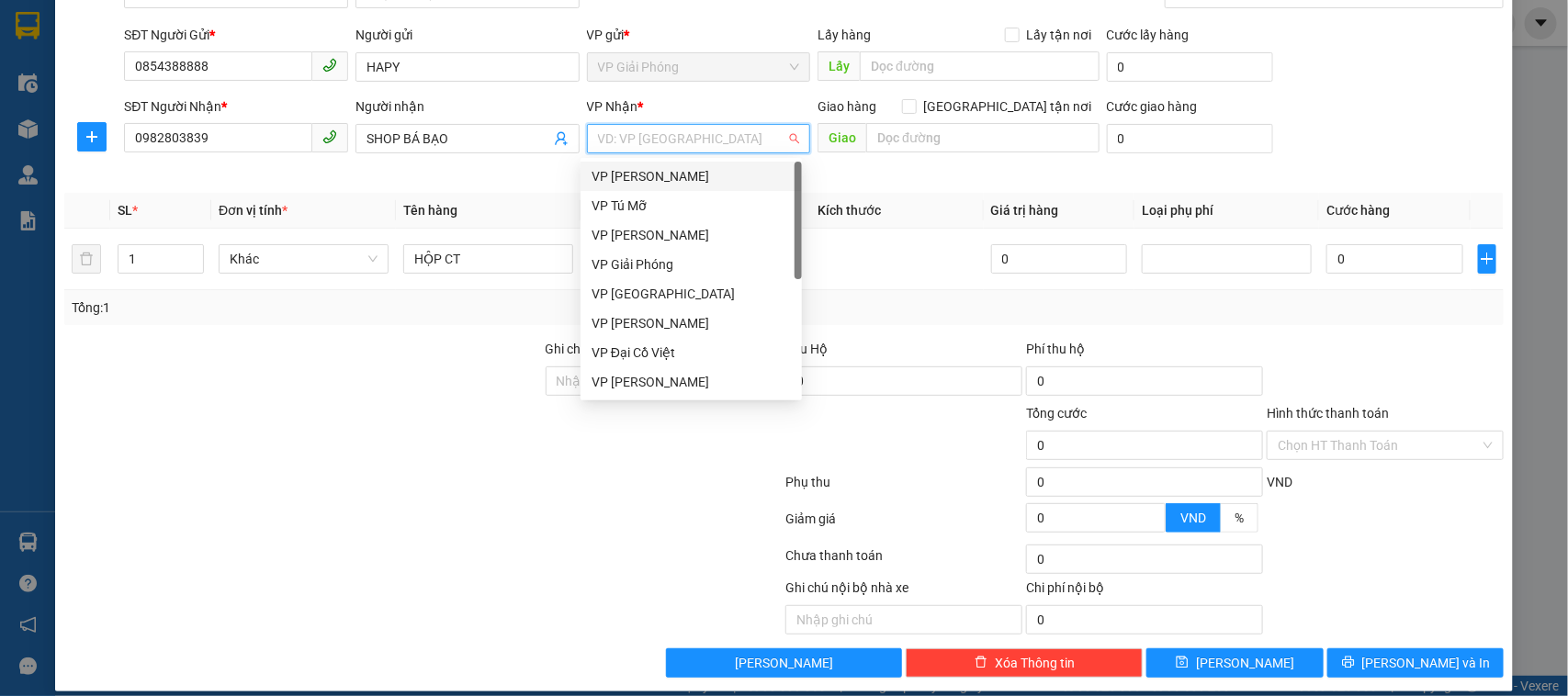
click at [695, 174] on div "VP [PERSON_NAME]" at bounding box center [690, 176] width 200 height 21
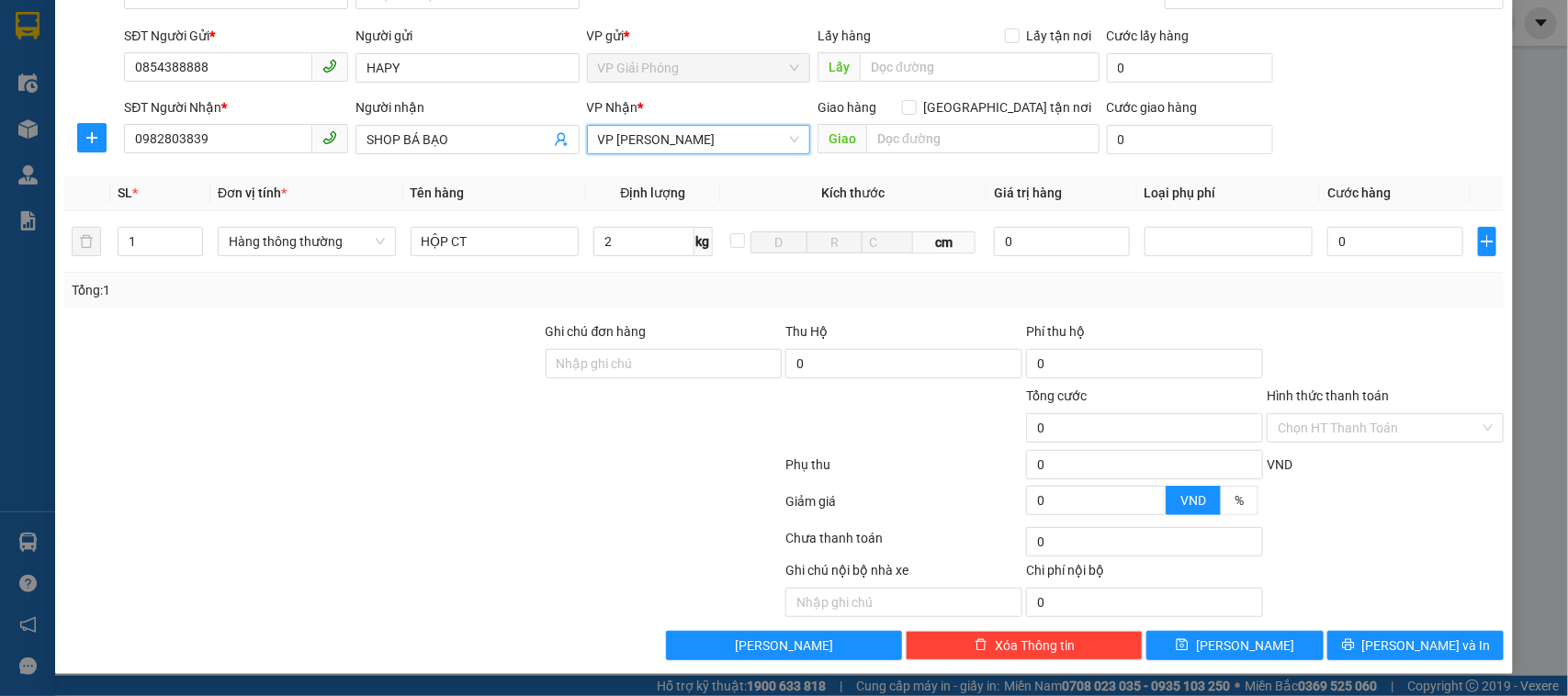
click at [1224, 317] on div "Transit Pickup Surcharge Ids Transit Deliver Surcharge Ids Transit Deliver Surc…" at bounding box center [784, 306] width 1440 height 708
click at [1327, 239] on input "0" at bounding box center [1395, 241] width 135 height 29
type input "3"
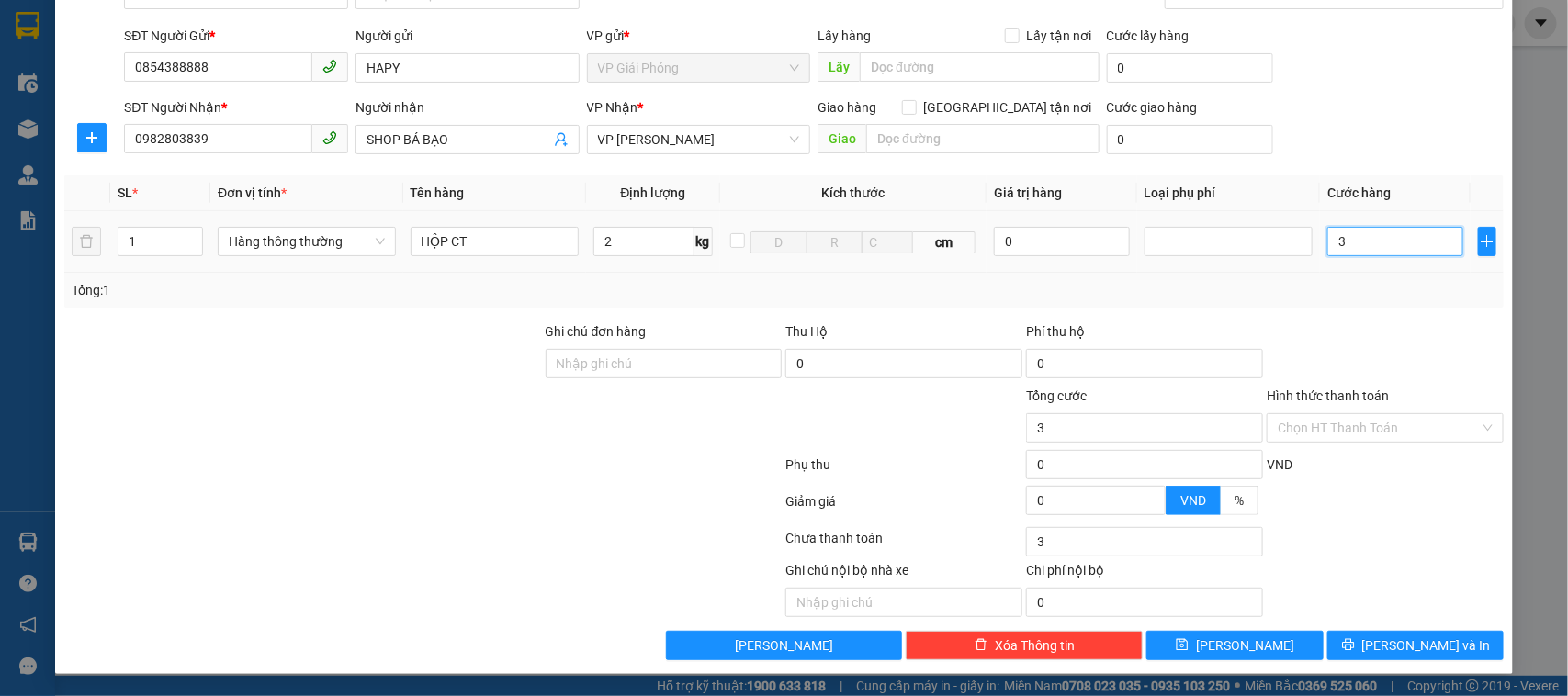
type input "30"
type input "300"
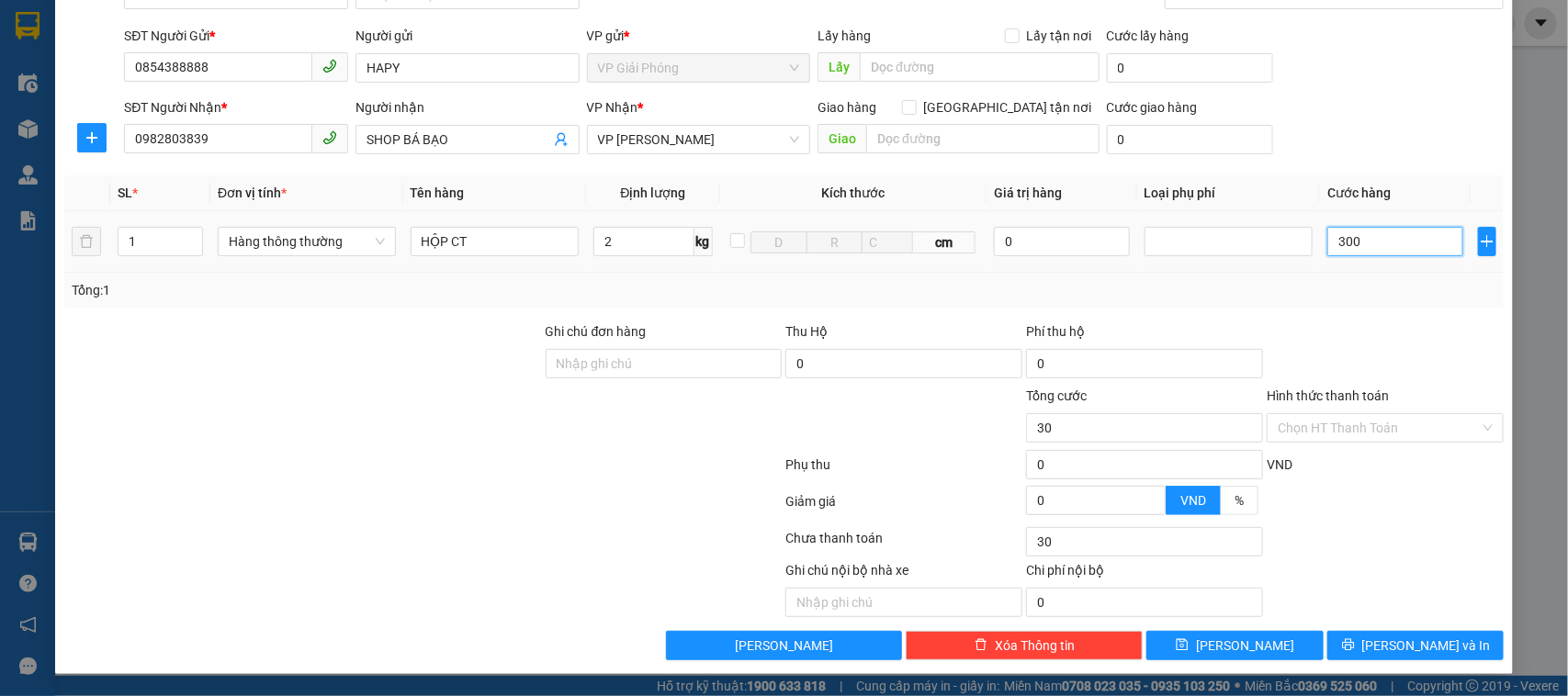
type input "300"
type input "3.000"
type input "30.000"
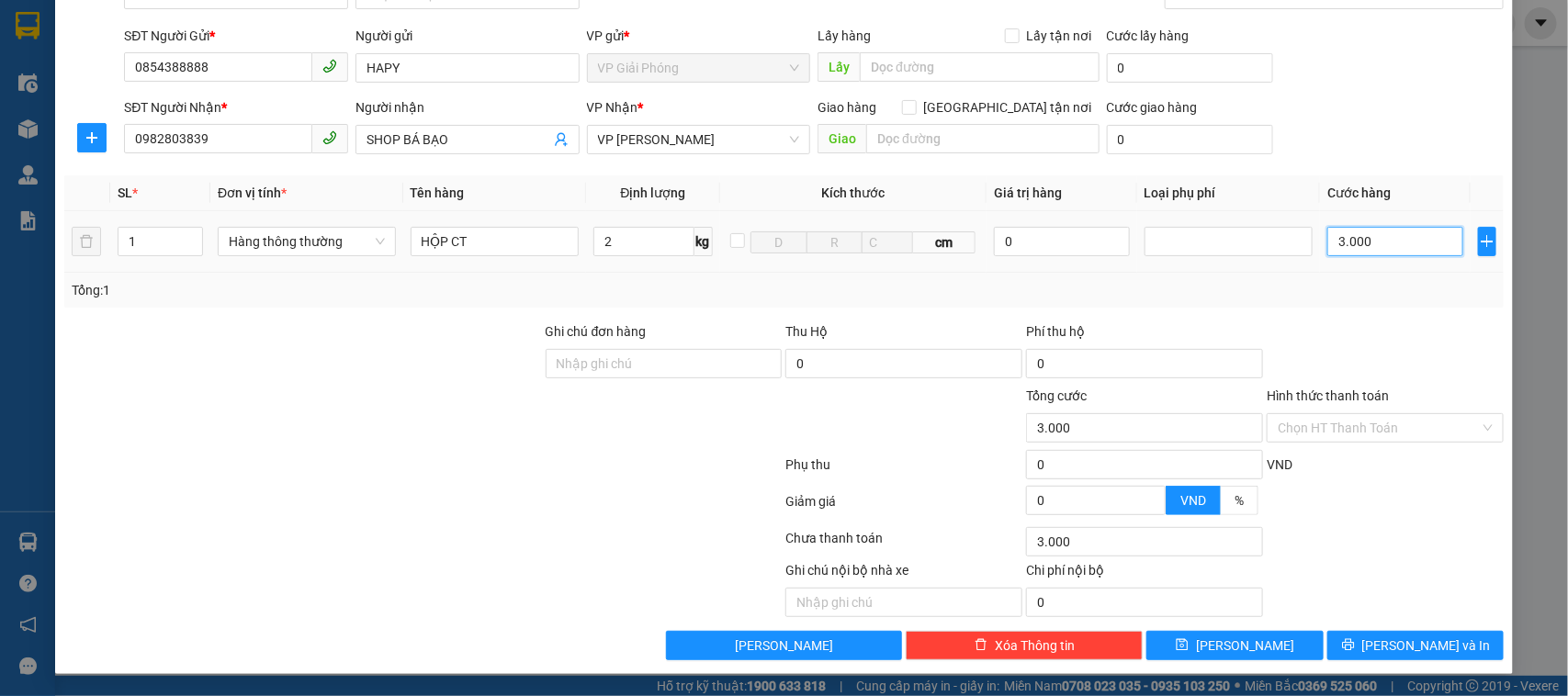
type input "30.000"
click at [1379, 645] on button "[PERSON_NAME] và In" at bounding box center [1415, 645] width 176 height 29
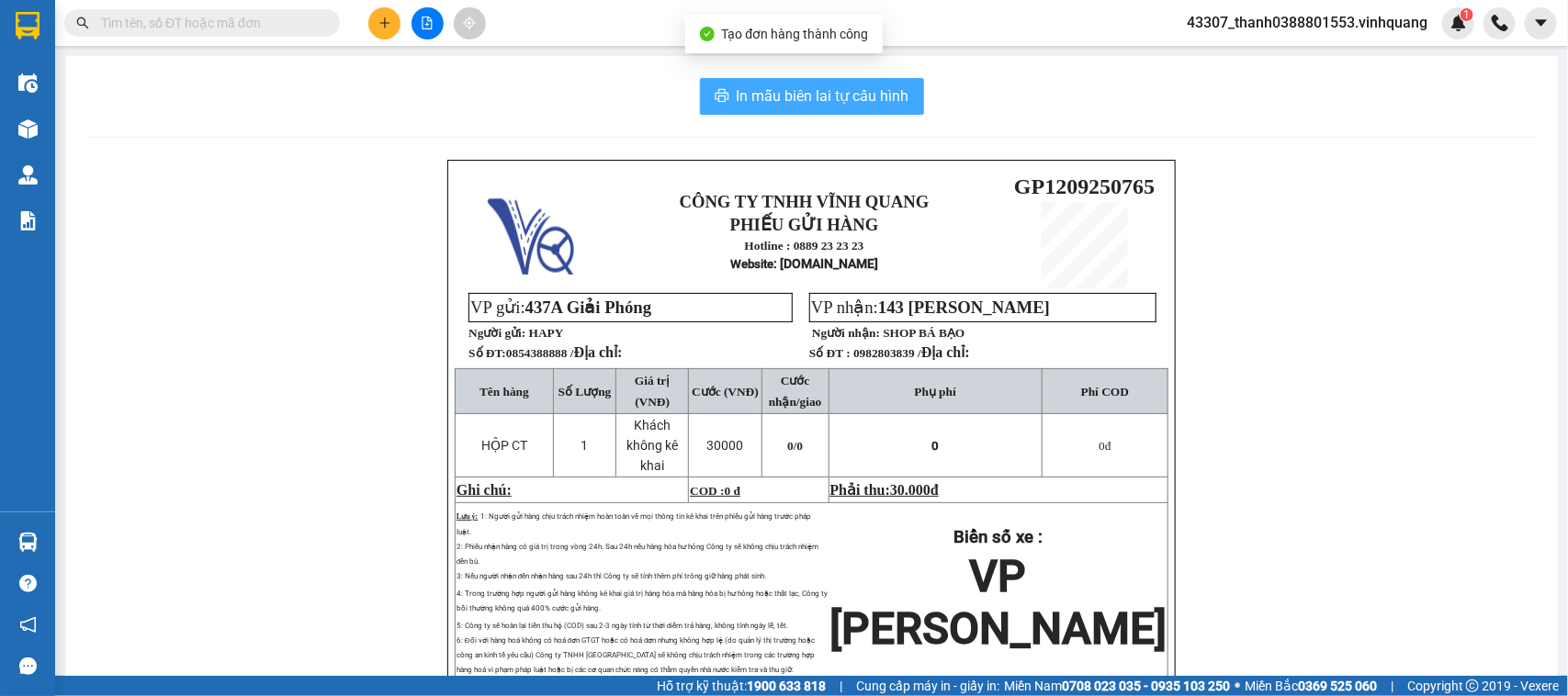
click at [832, 101] on span "In mẫu biên lai tự cấu hình" at bounding box center [822, 96] width 172 height 23
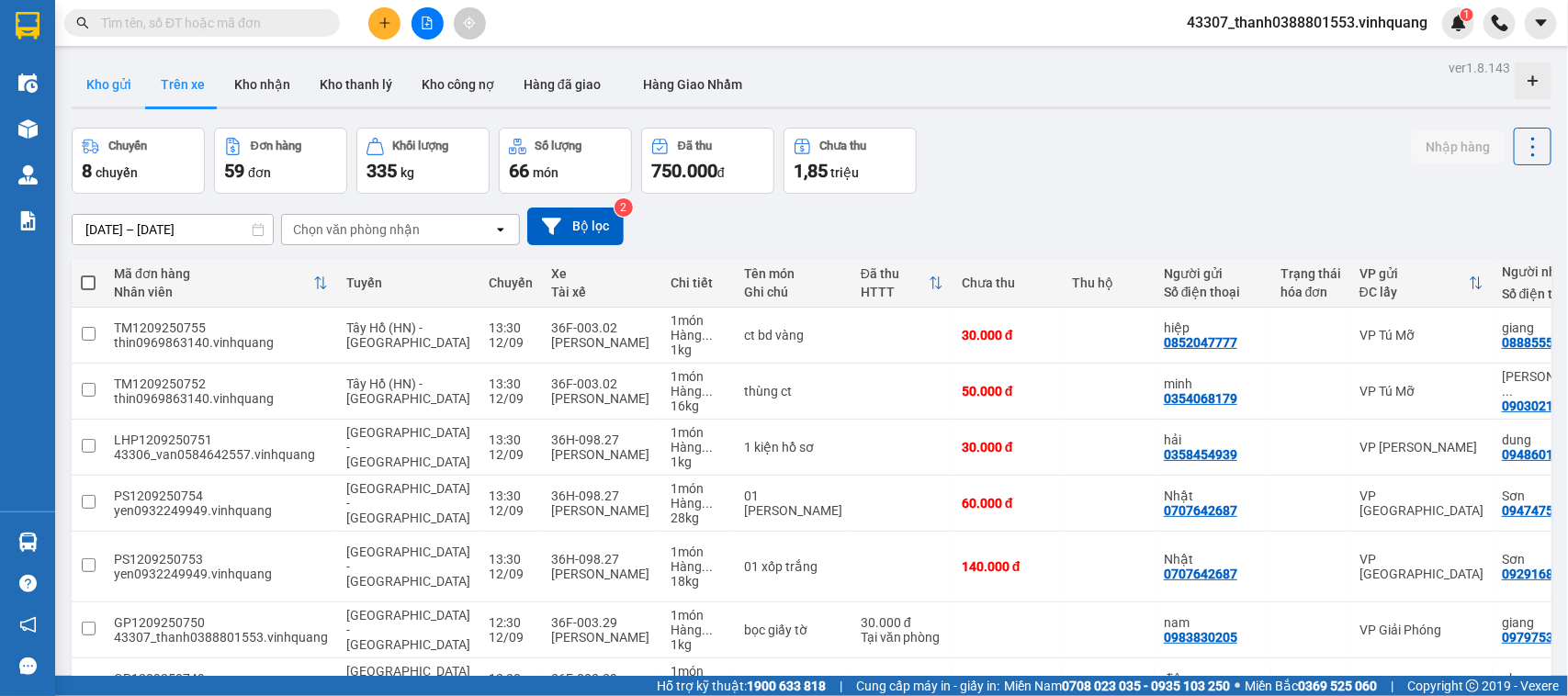
drag, startPoint x: 125, startPoint y: 111, endPoint x: 109, endPoint y: 90, distance: 26.4
click at [119, 101] on div "Kho gửi Trên xe Kho nhận Kho thanh lý Kho công nợ Hàng đã giao Hàng [PERSON_NAM…" at bounding box center [810, 87] width 1479 height 49
click at [108, 90] on button "Kho gửi" at bounding box center [108, 84] width 74 height 44
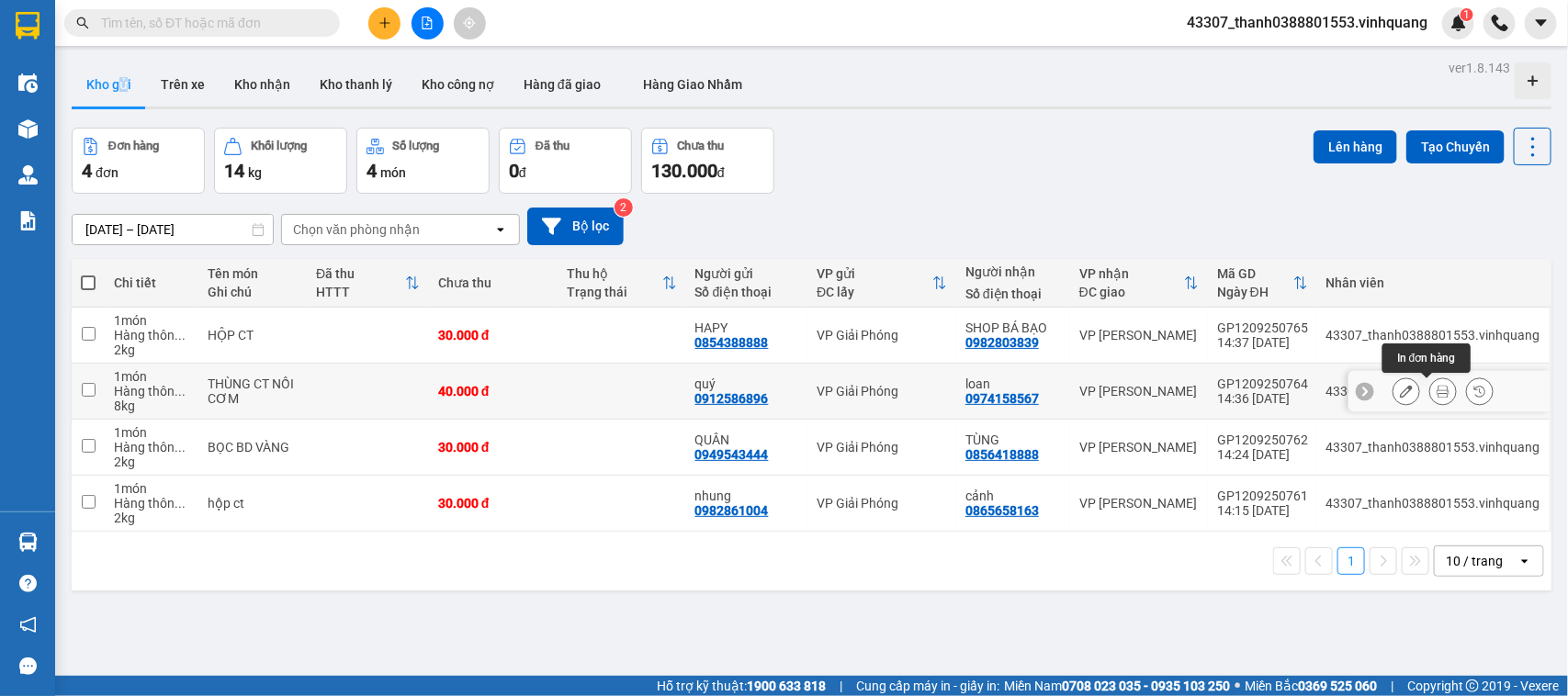
click at [1436, 392] on icon at bounding box center [1442, 392] width 13 height 13
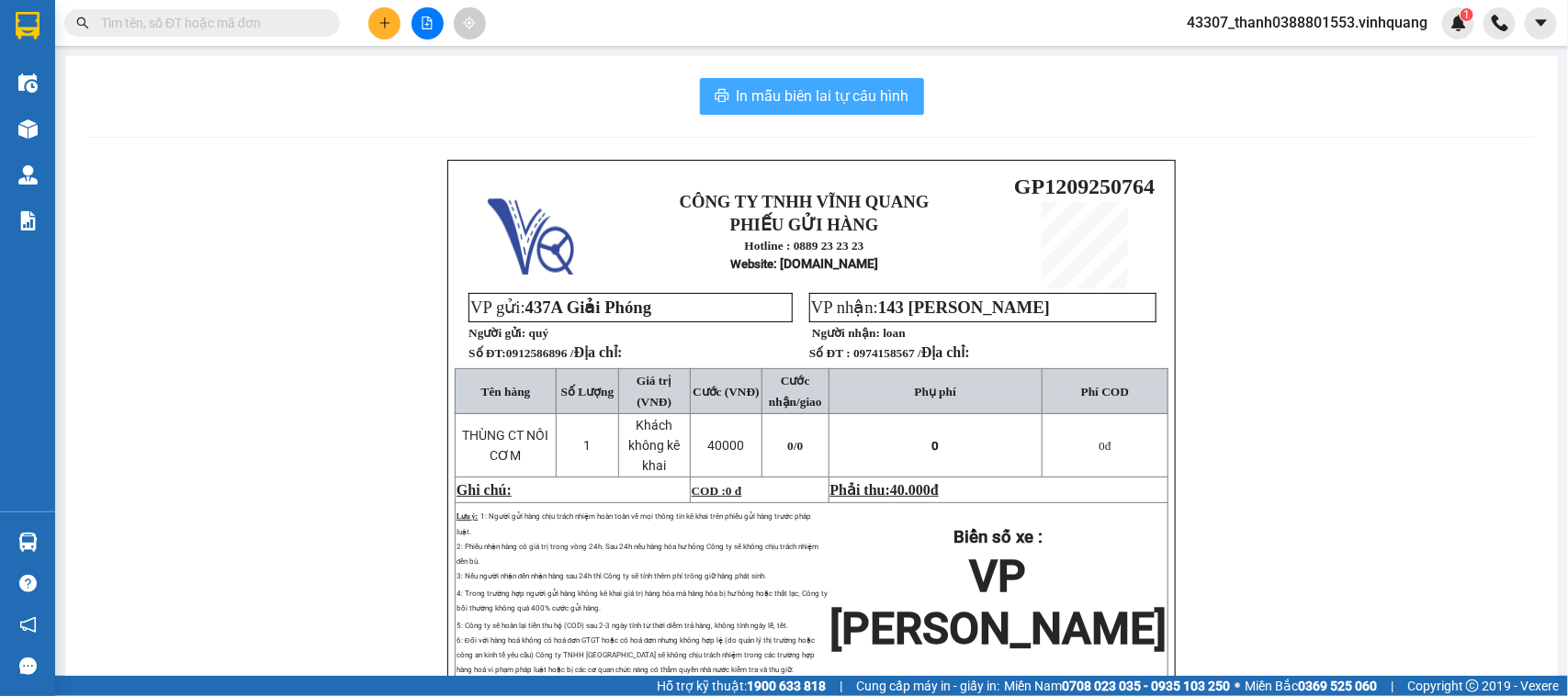
click at [810, 106] on span "In mẫu biên lai tự cấu hình" at bounding box center [822, 96] width 172 height 23
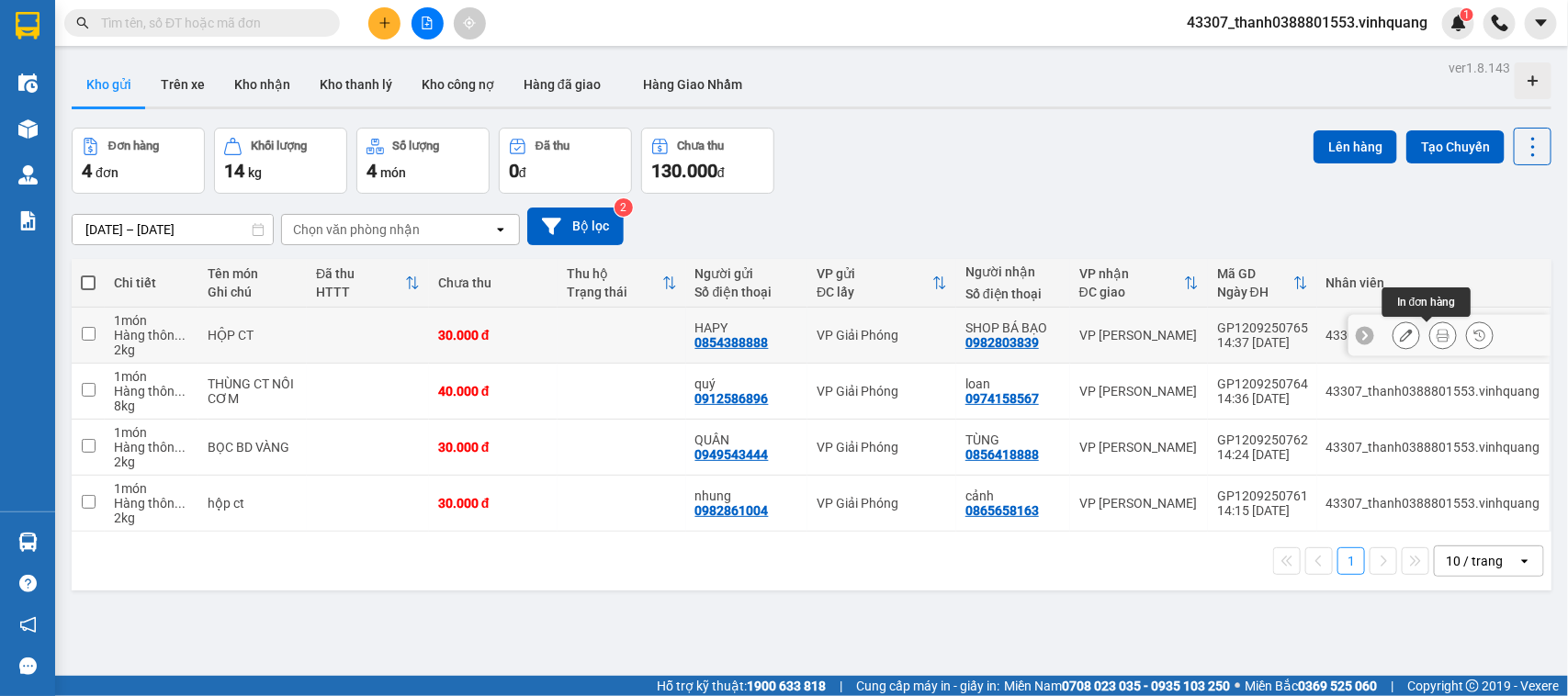
click at [1436, 331] on icon at bounding box center [1442, 335] width 13 height 13
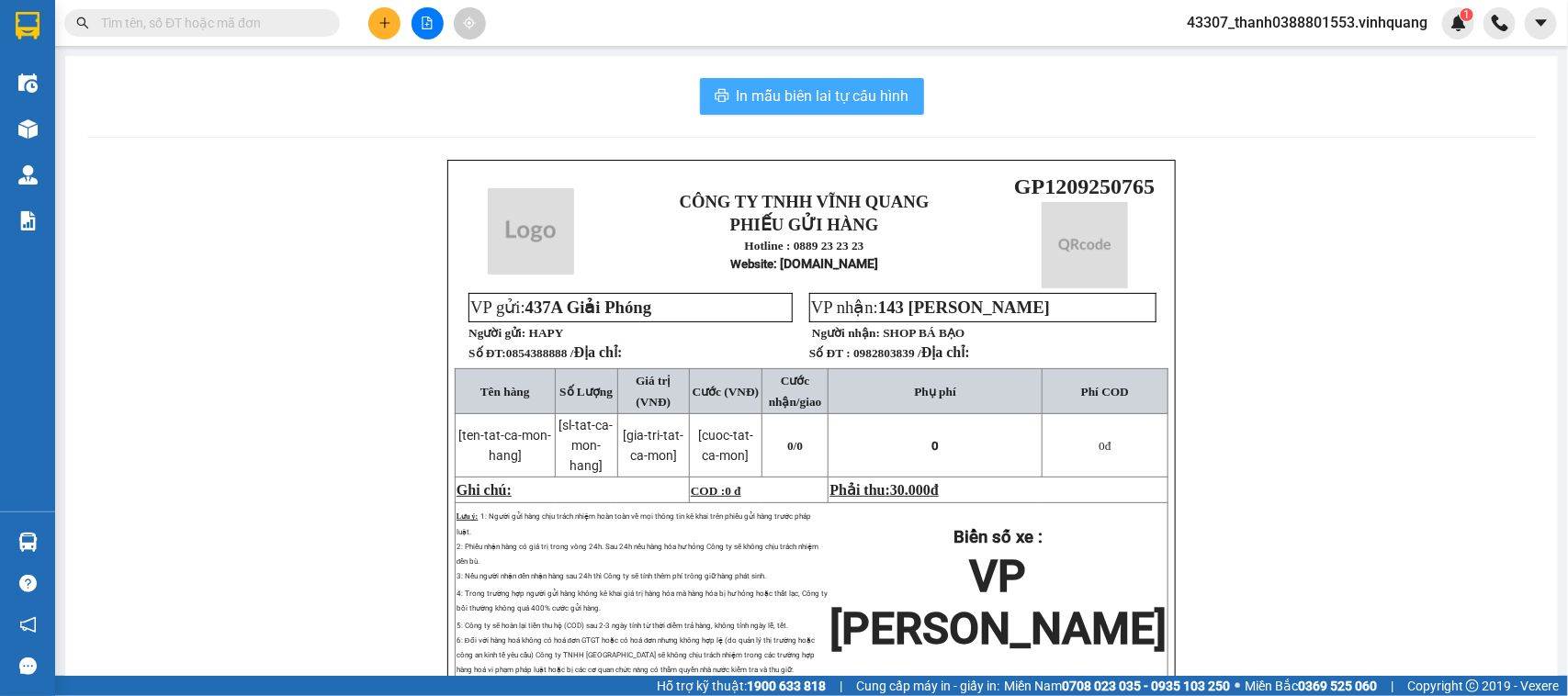
click at [822, 88] on span "In mẫu biên lai tự cấu hình" at bounding box center [822, 96] width 172 height 23
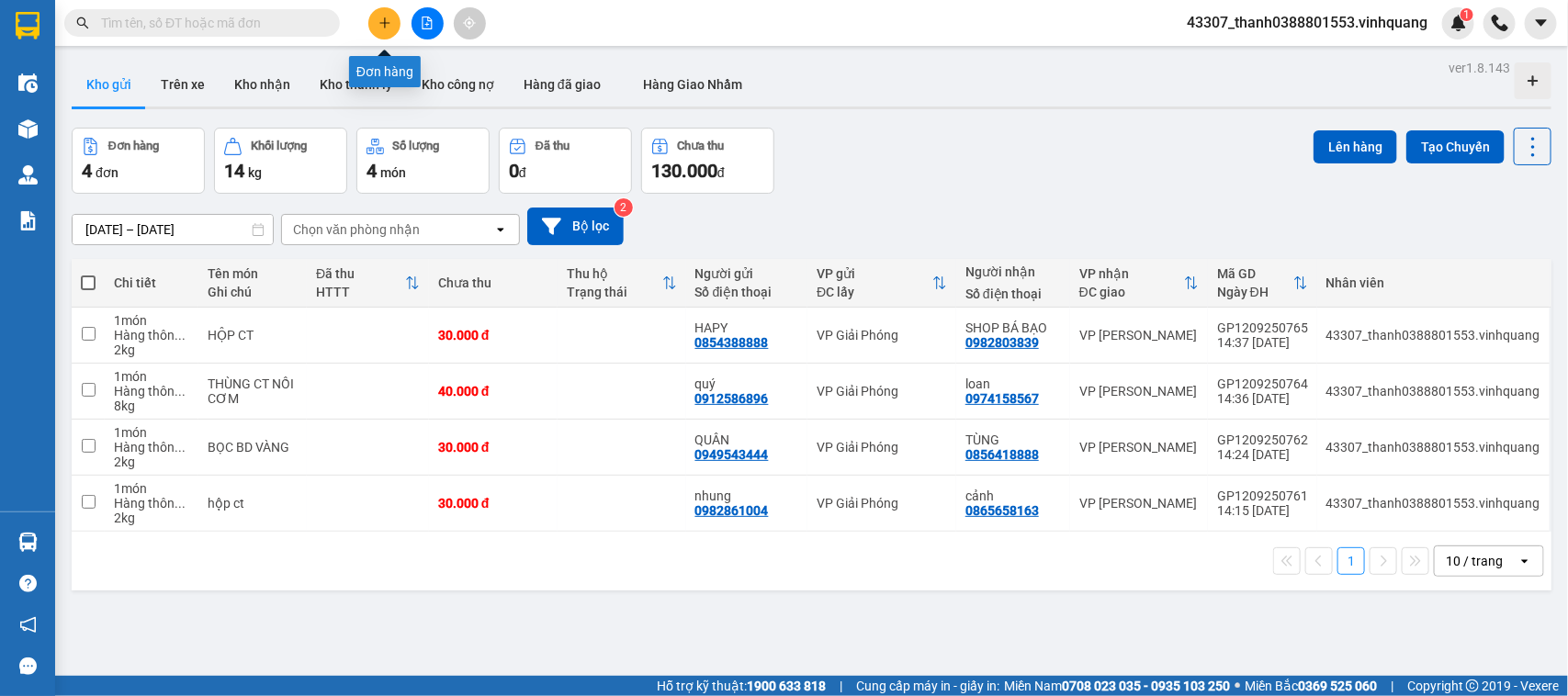
click at [377, 9] on button at bounding box center [384, 23] width 32 height 32
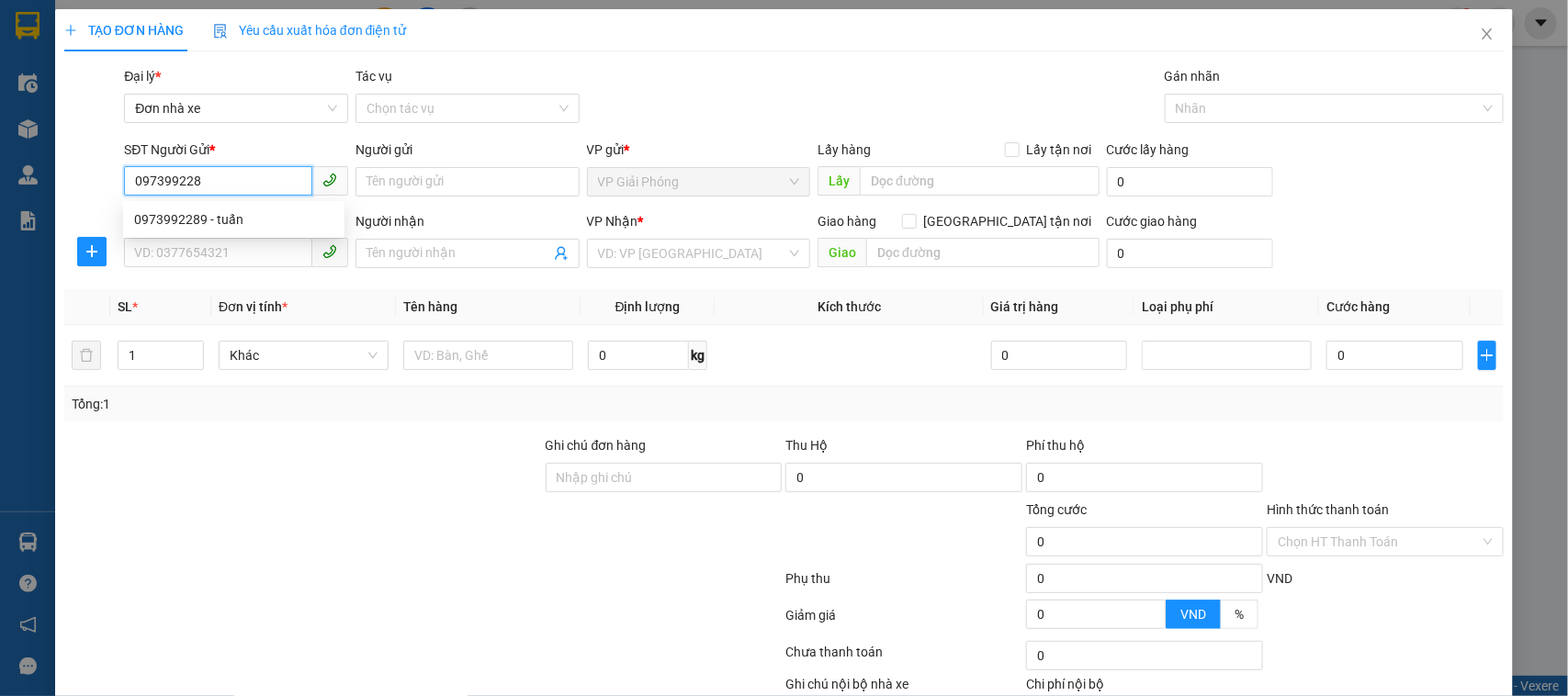
type input "0973992289"
click at [230, 215] on div "0973992289 - tuấn" at bounding box center [233, 220] width 200 height 21
type input "tuấn"
type input "0916592535"
type input "ánh"
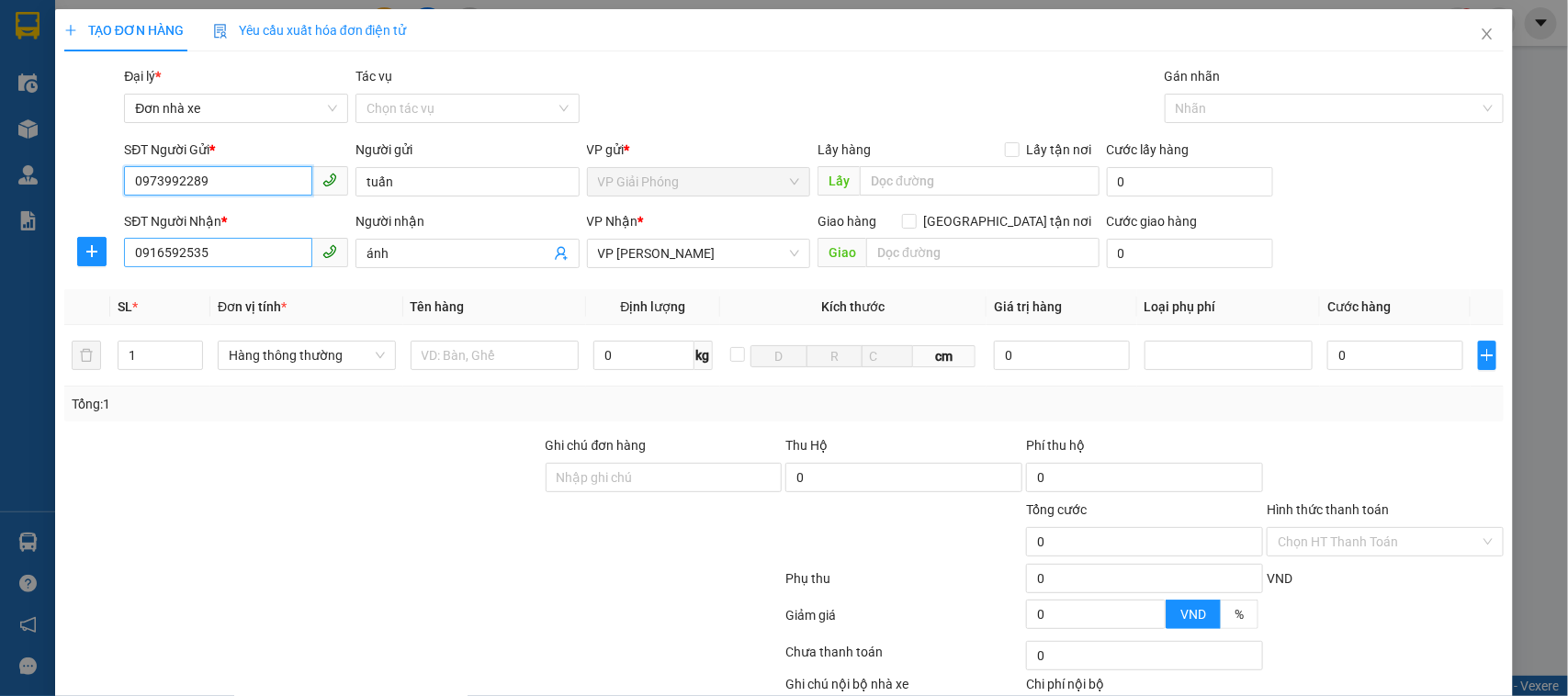
type input "0973992289"
click at [250, 244] on input "0916592535" at bounding box center [217, 252] width 188 height 29
type input "0919110612"
click at [241, 295] on div "0919110612 - thịnh" at bounding box center [233, 291] width 200 height 21
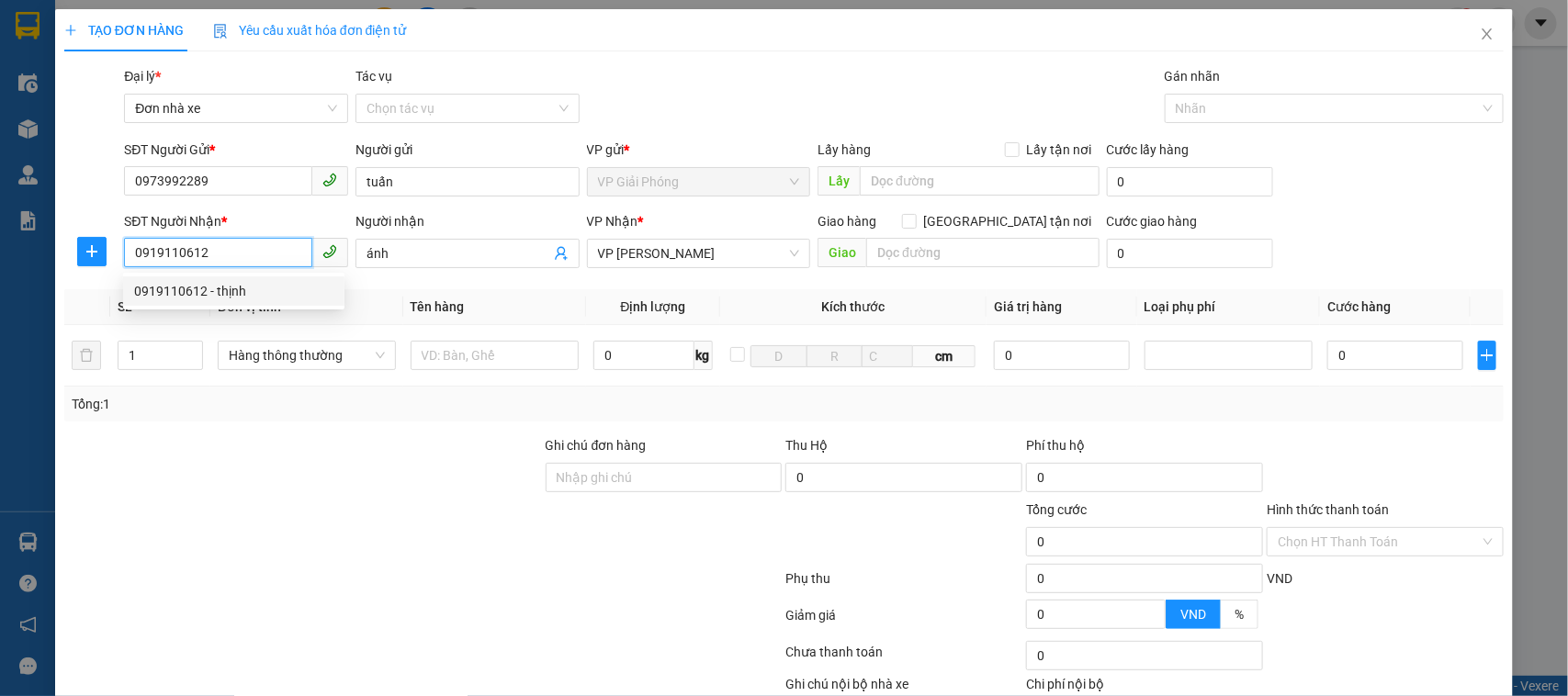
type input "thịnh"
type input "0919110612"
click at [506, 540] on div at bounding box center [303, 531] width 481 height 65
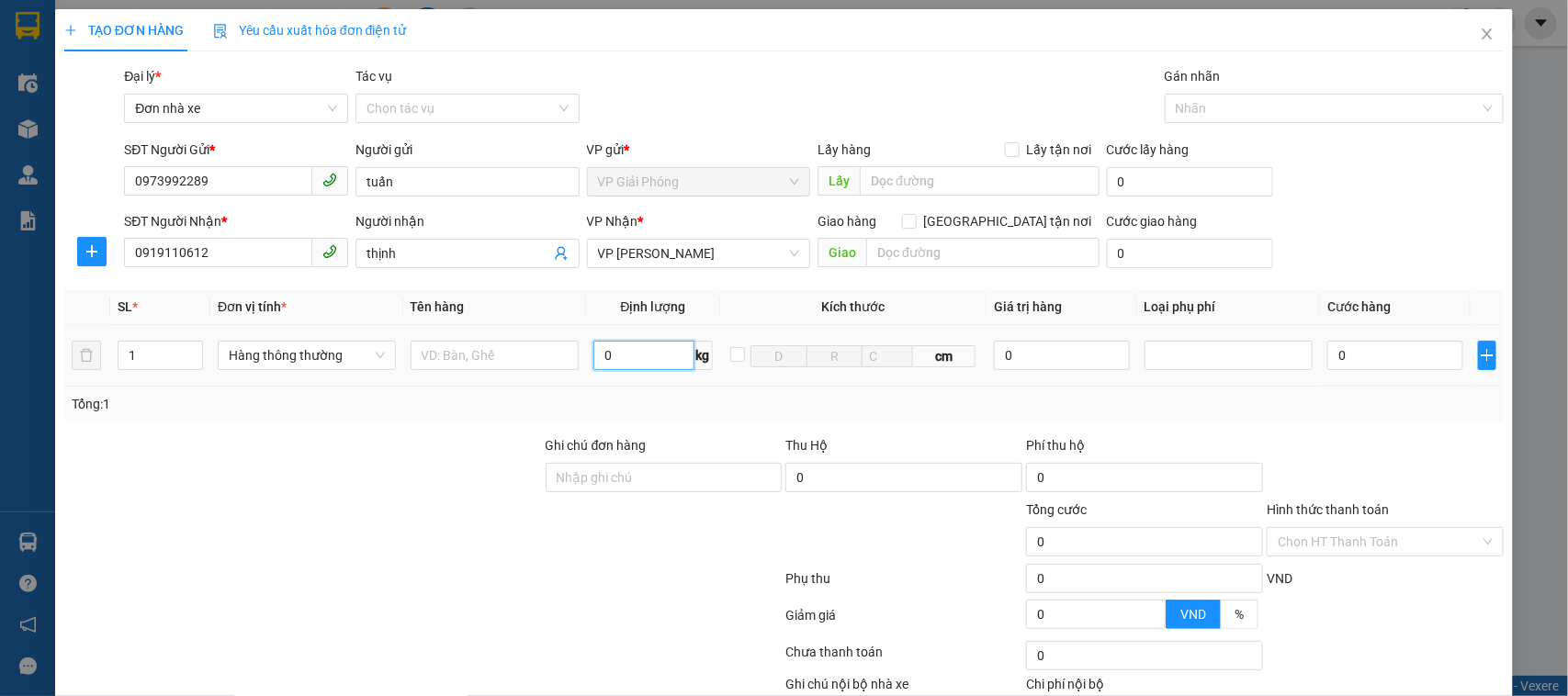
click at [629, 359] on input "0" at bounding box center [643, 355] width 100 height 29
type input "5"
click at [488, 369] on input "text" at bounding box center [495, 355] width 169 height 29
type input "30.000"
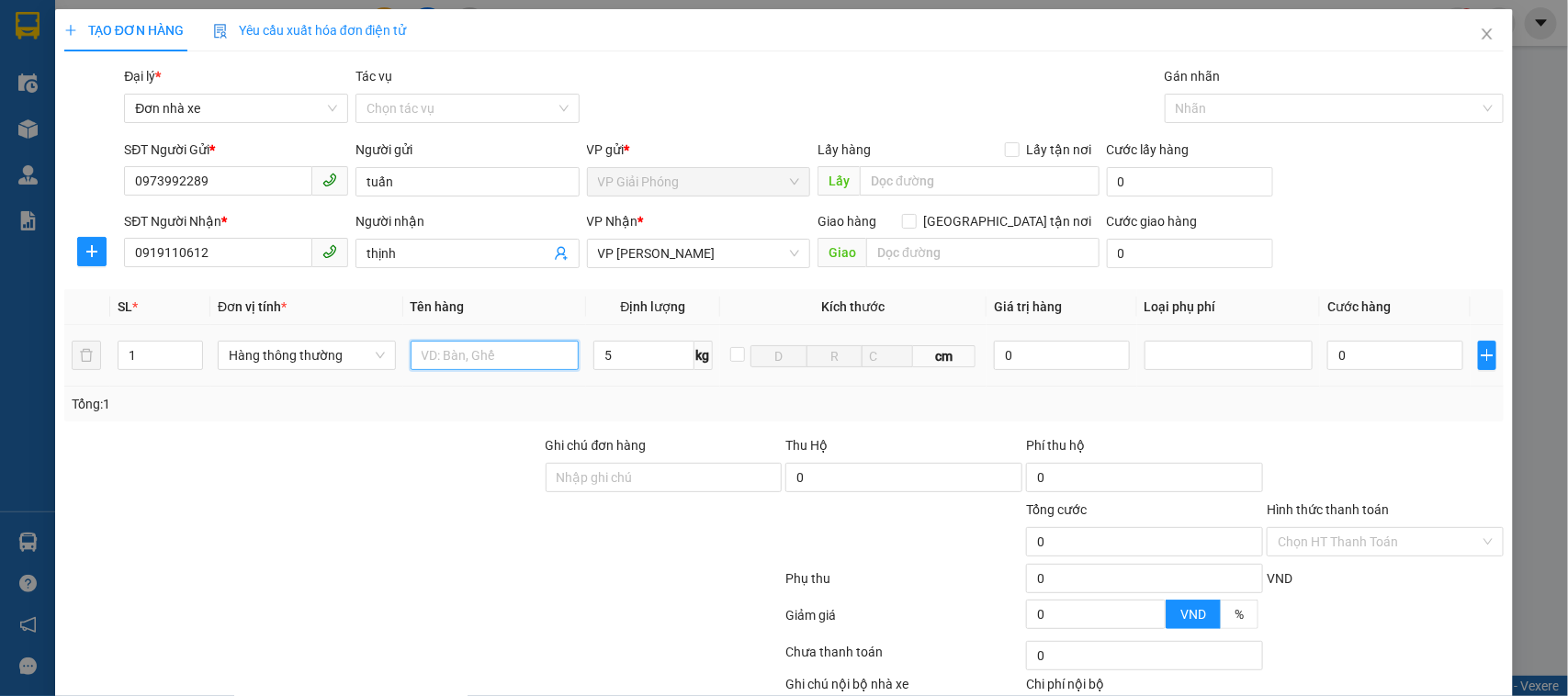
type input "30.000"
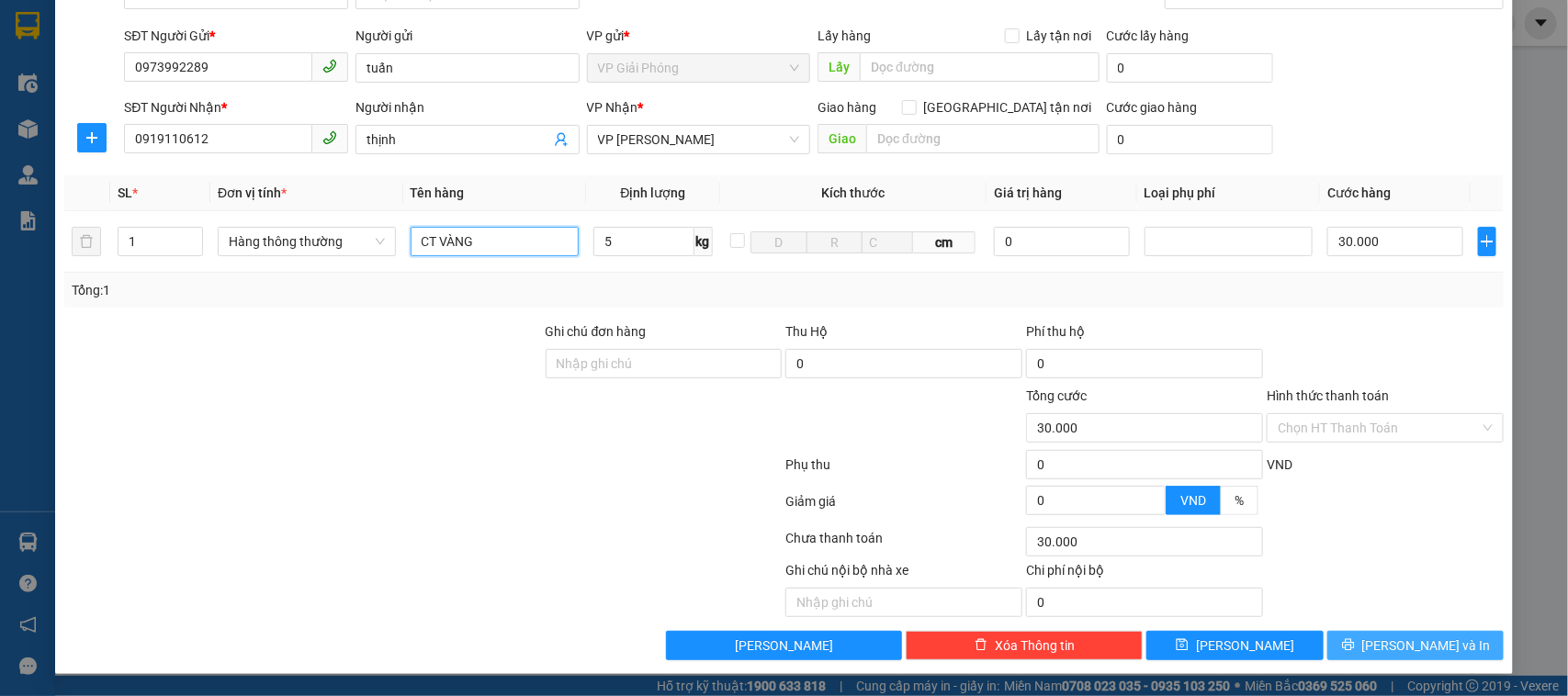
type input "CT VÀNG"
click at [1396, 654] on span "[PERSON_NAME] và In" at bounding box center [1426, 645] width 128 height 21
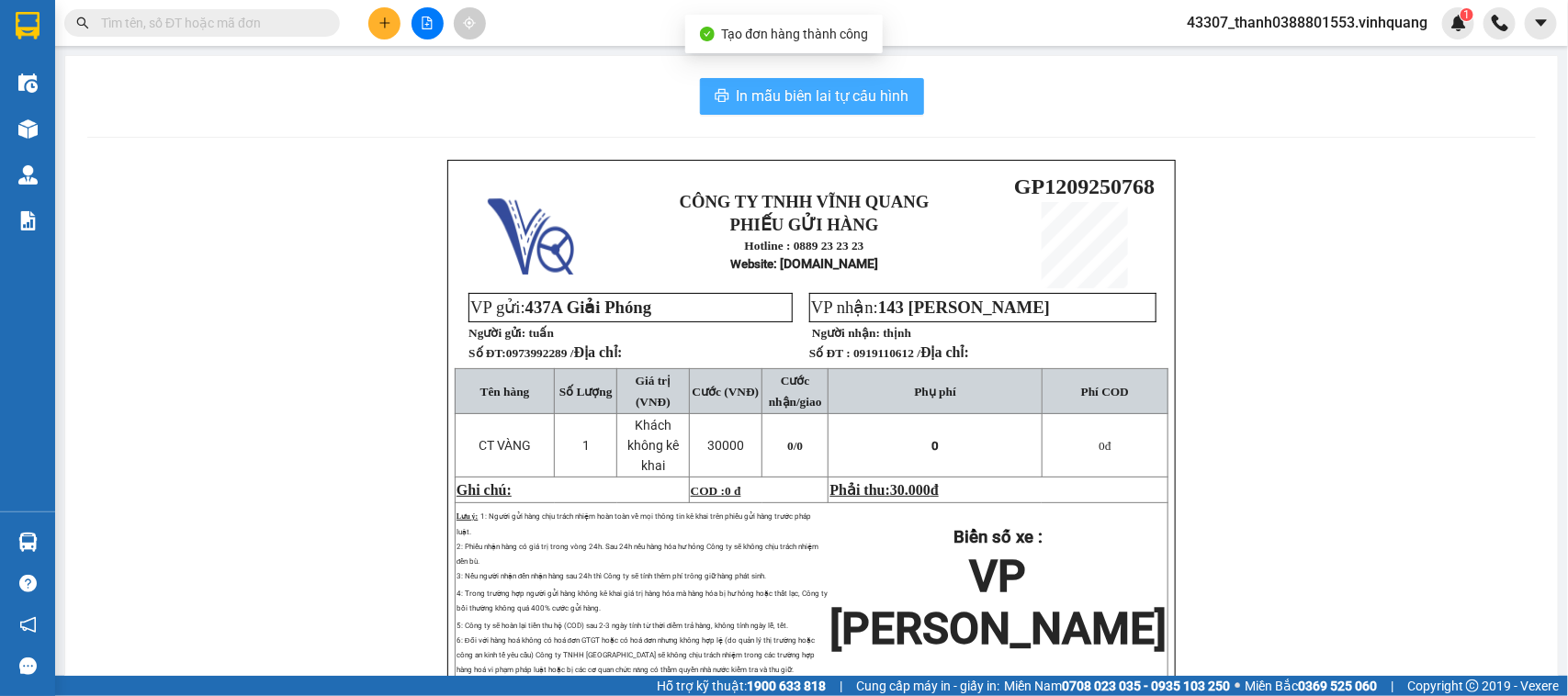
click at [814, 94] on span "In mẫu biên lai tự cấu hình" at bounding box center [822, 96] width 172 height 23
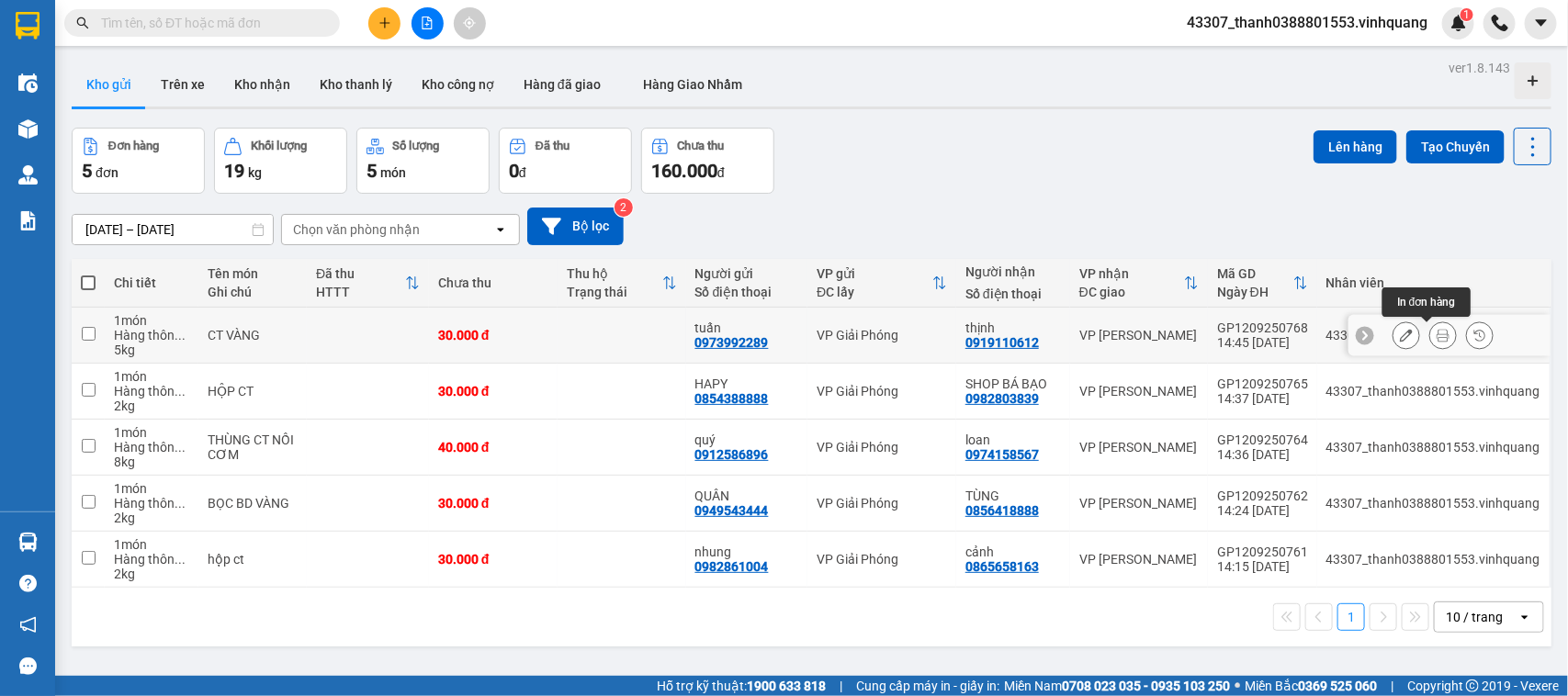
click at [1436, 337] on icon at bounding box center [1442, 335] width 13 height 13
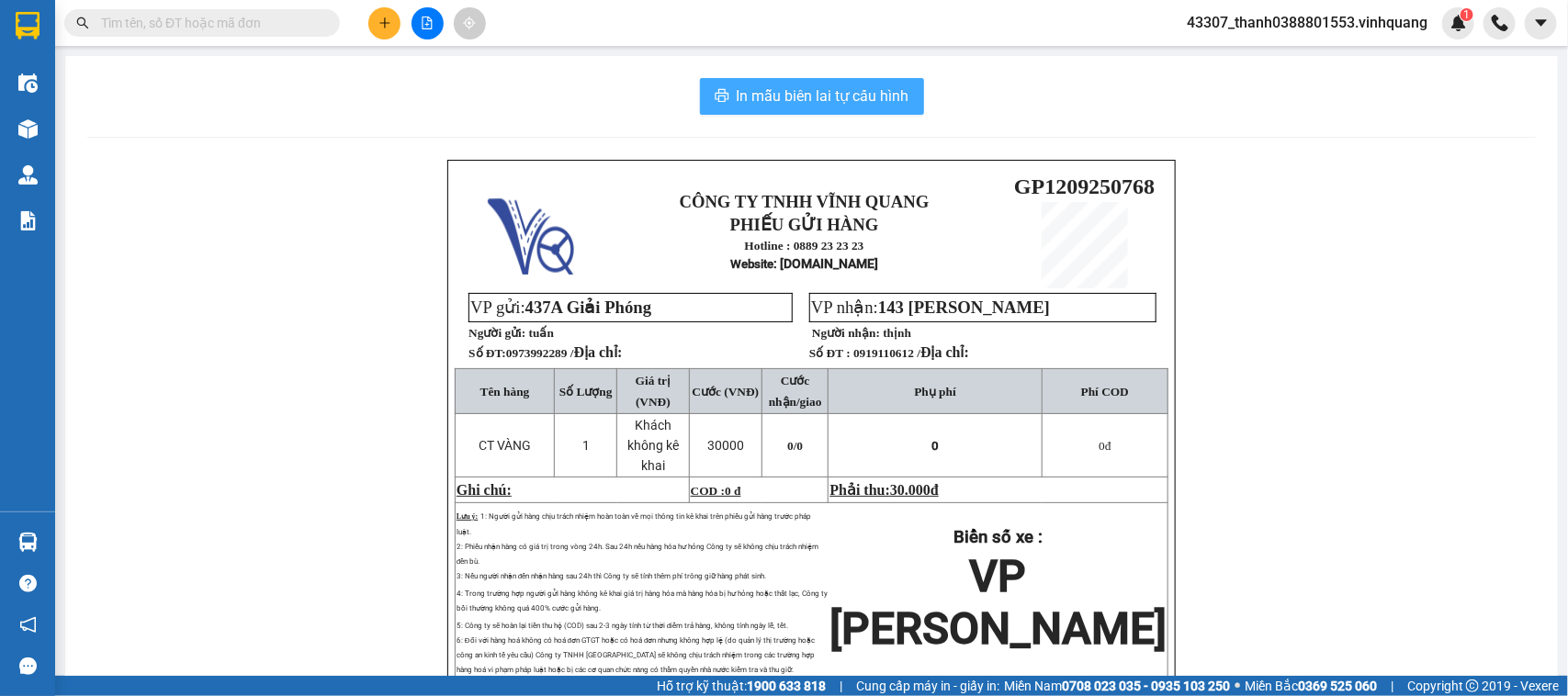
click at [843, 96] on span "In mẫu biên lai tự cấu hình" at bounding box center [822, 96] width 172 height 23
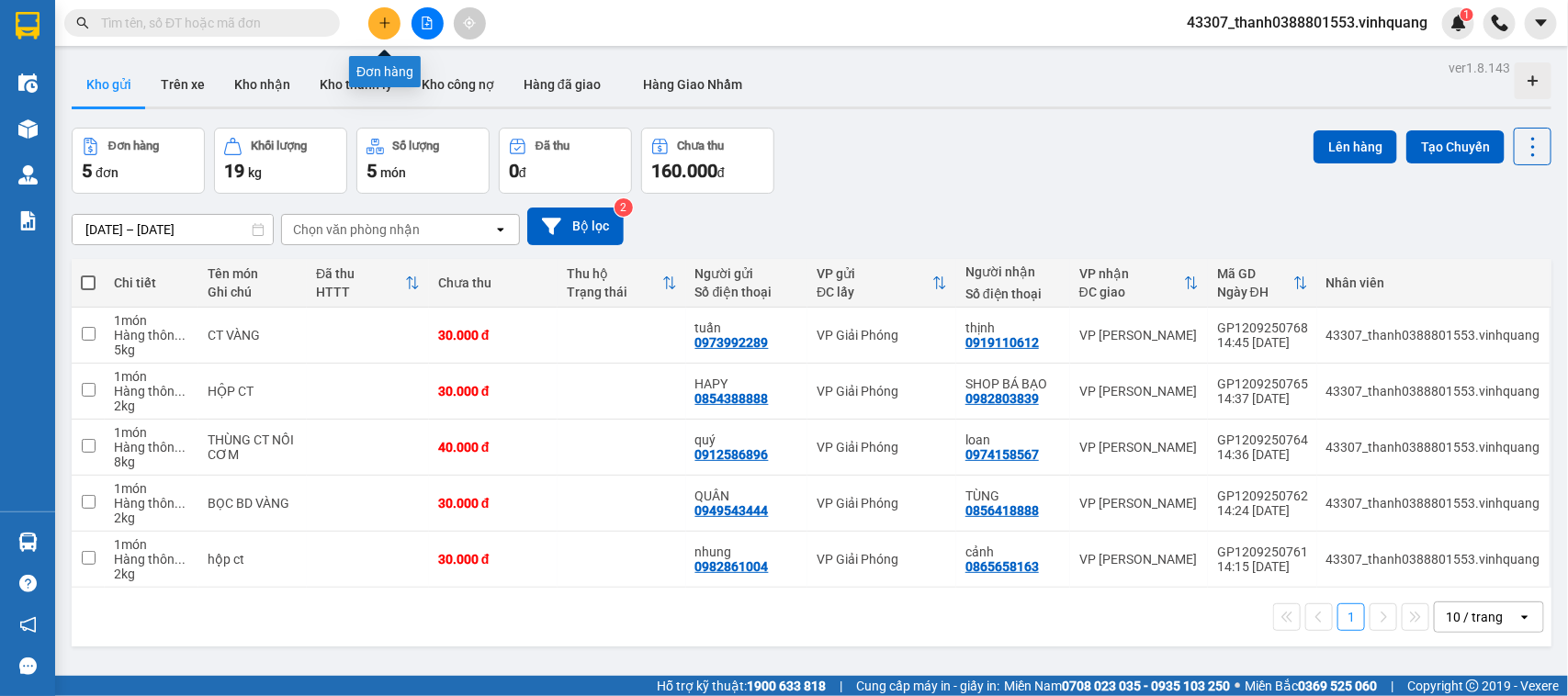
click at [386, 20] on icon "plus" at bounding box center [385, 23] width 13 height 13
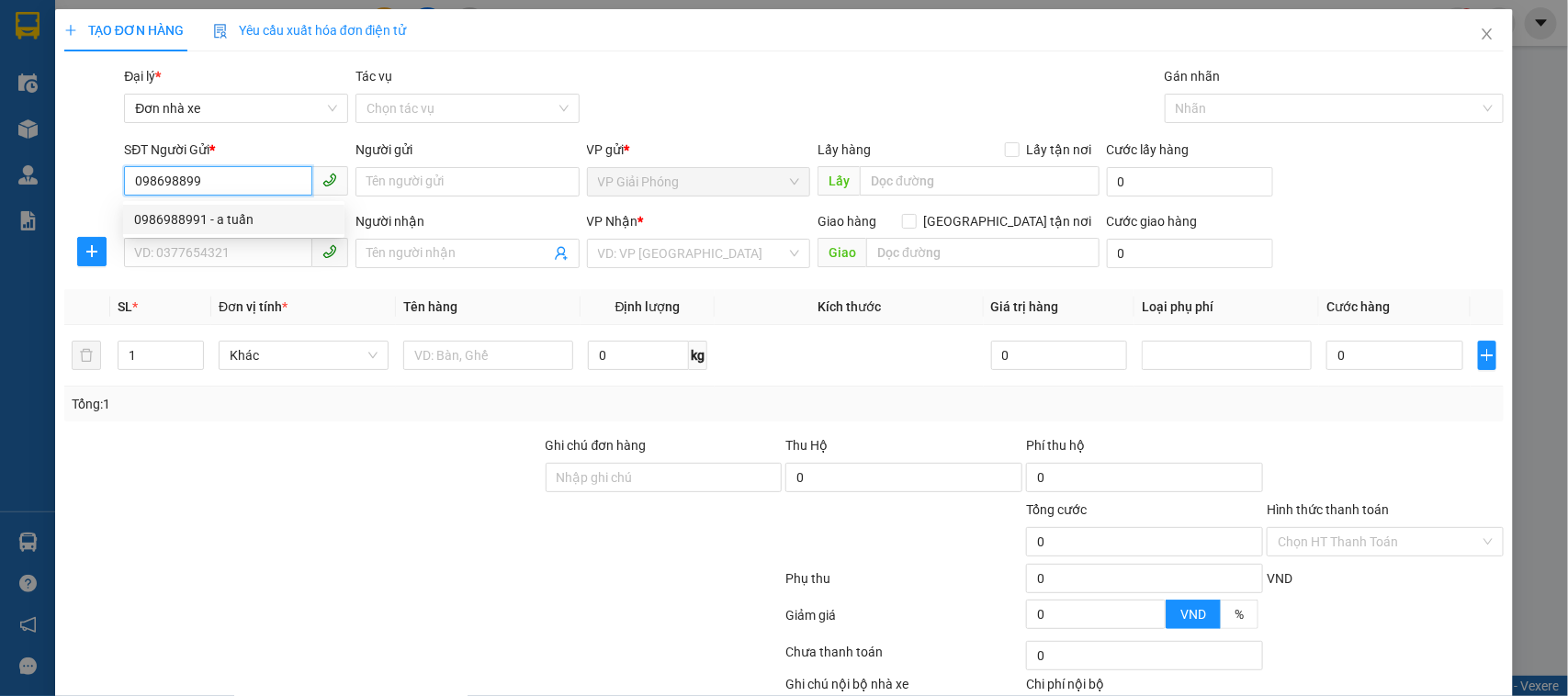
click at [174, 231] on div "0986988991 - a tuấn" at bounding box center [233, 219] width 221 height 29
type input "0986988991"
type input "a tuấn"
type input "0915772519"
type input "mai thuỳ"
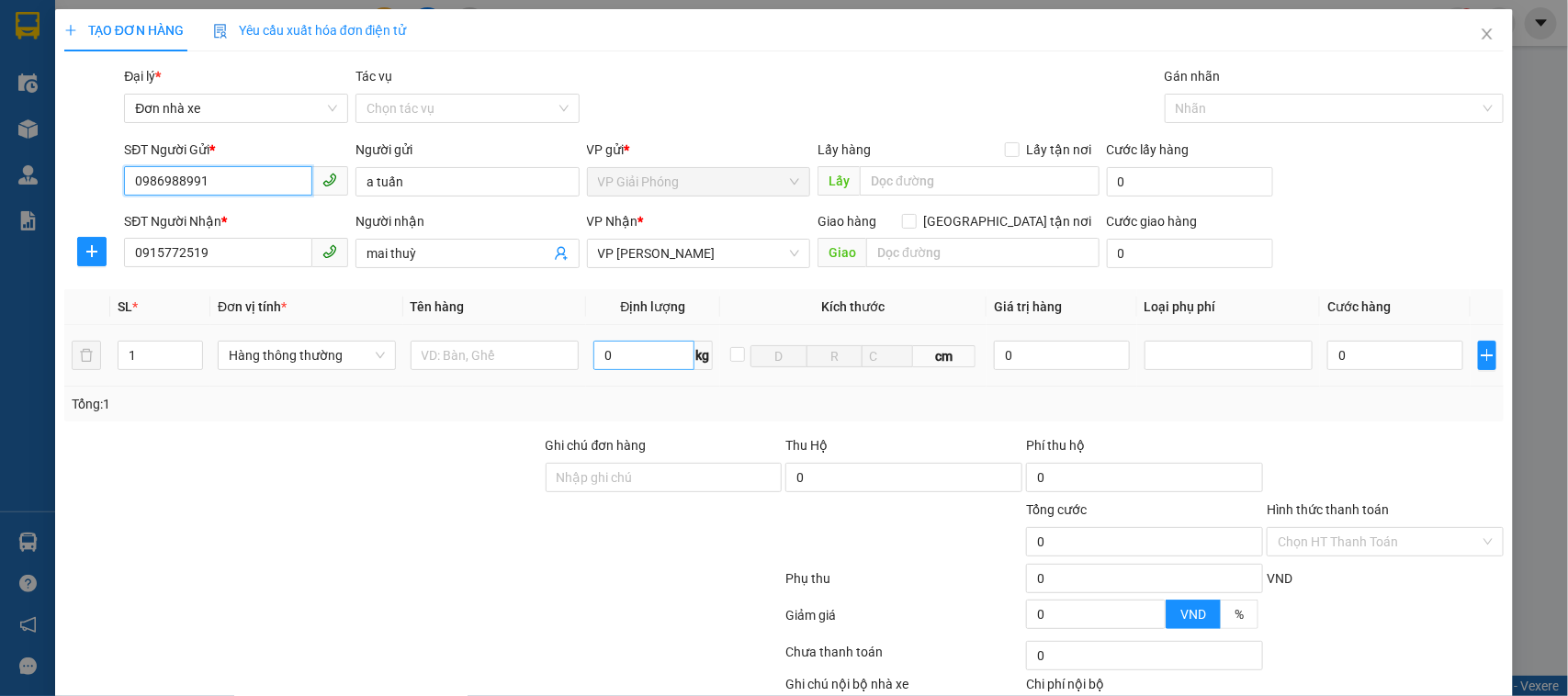
type input "0986988991"
click at [628, 351] on input "0" at bounding box center [643, 355] width 100 height 29
type input "2"
click at [540, 369] on input "text" at bounding box center [495, 355] width 169 height 29
type input "30.000"
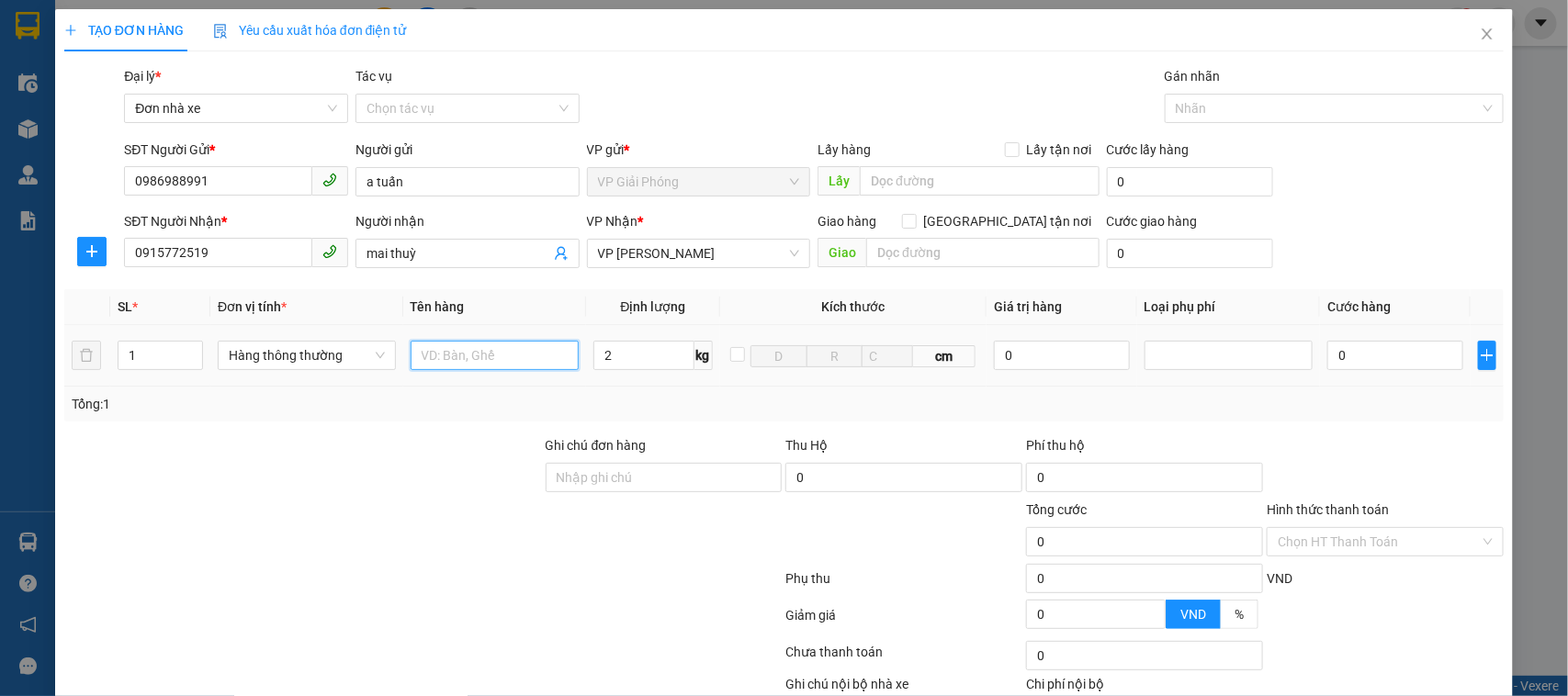
type input "30.000"
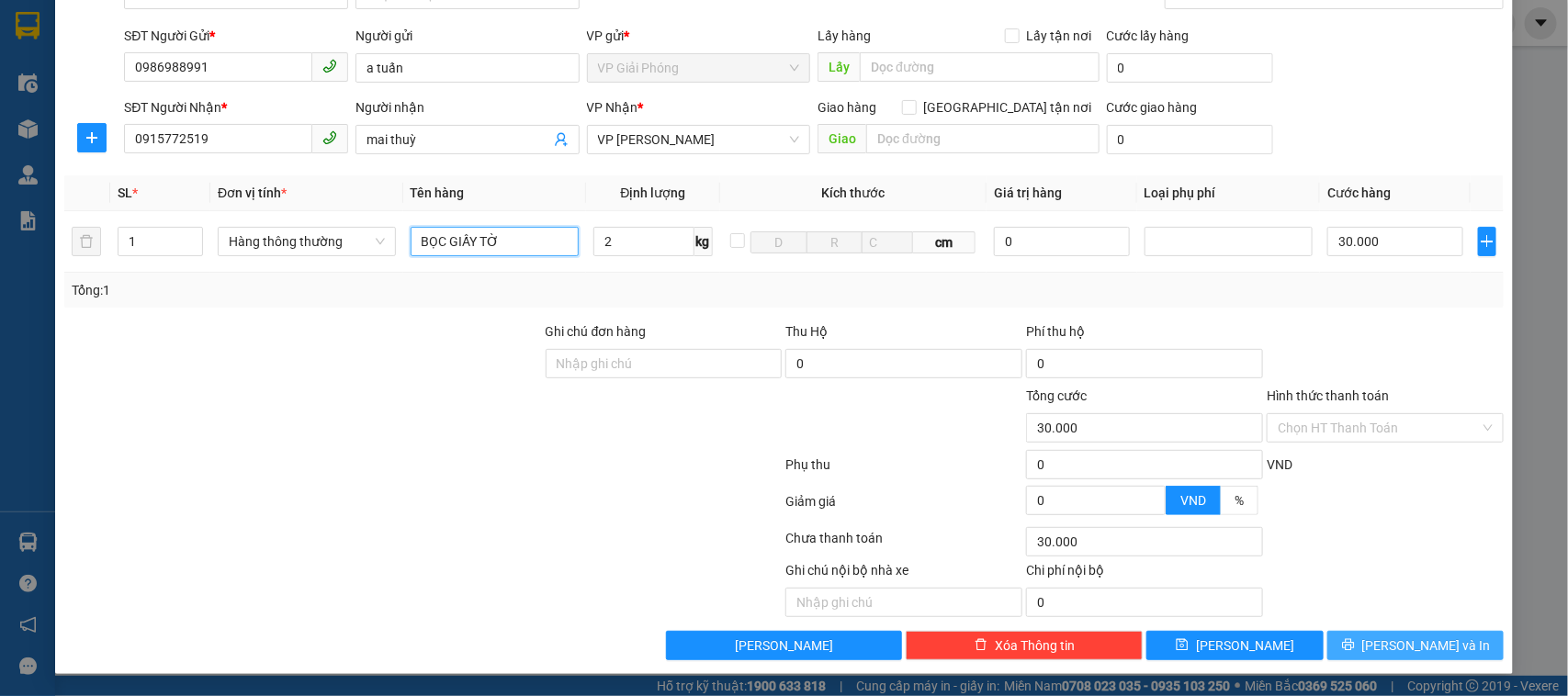
type input "BỌC GIẤY TỜ"
click at [1425, 656] on span "[PERSON_NAME] và In" at bounding box center [1426, 645] width 128 height 21
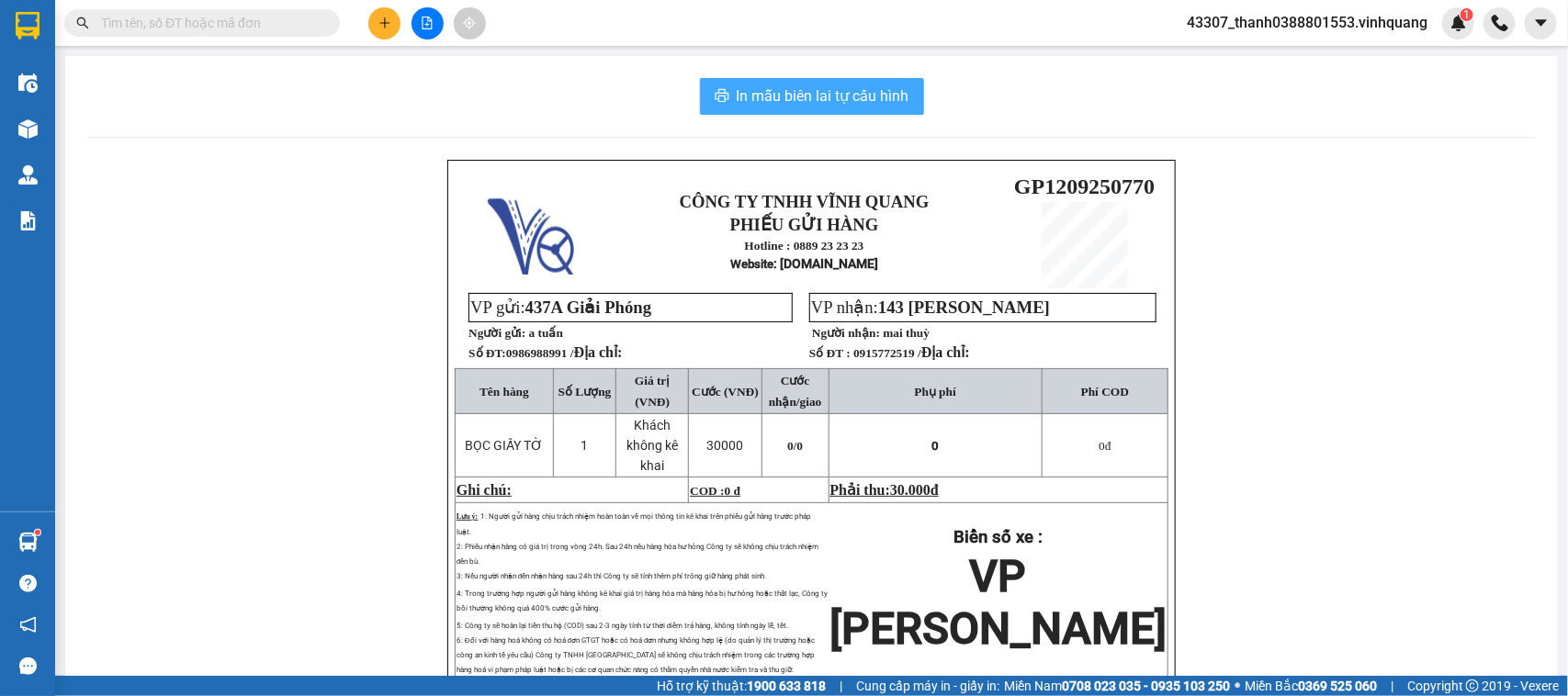
click at [821, 103] on span "In mẫu biên lai tự cấu hình" at bounding box center [822, 96] width 172 height 23
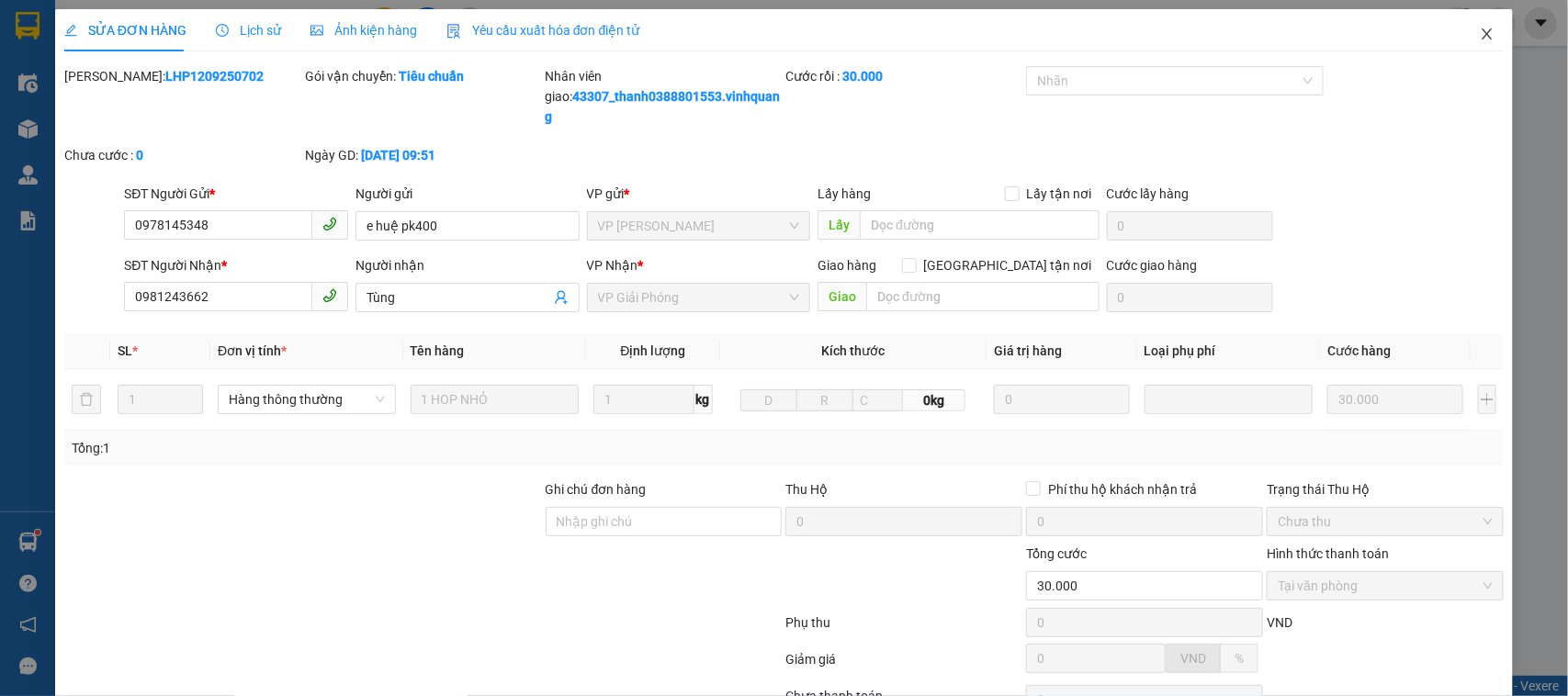
click at [1461, 38] on span "Close" at bounding box center [1487, 35] width 52 height 52
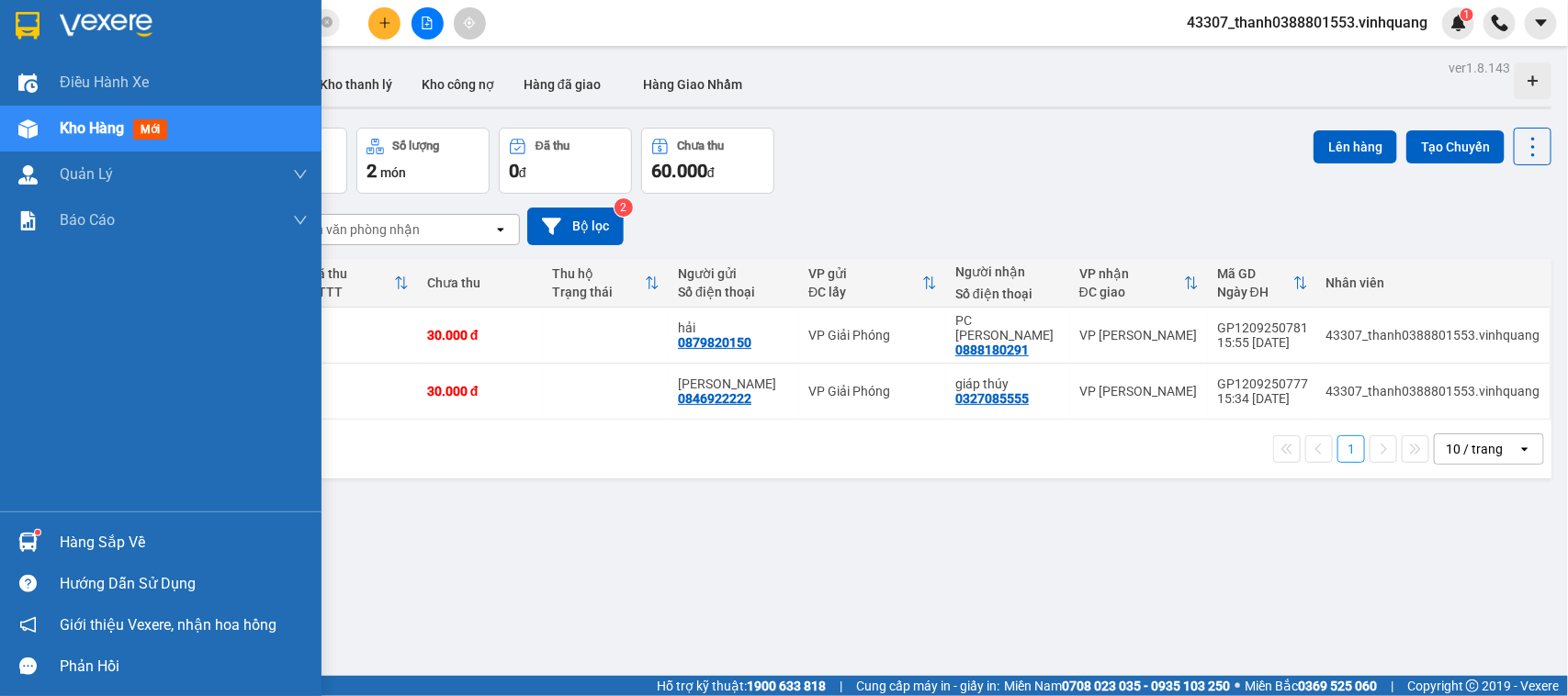
click at [28, 533] on img at bounding box center [28, 542] width 20 height 20
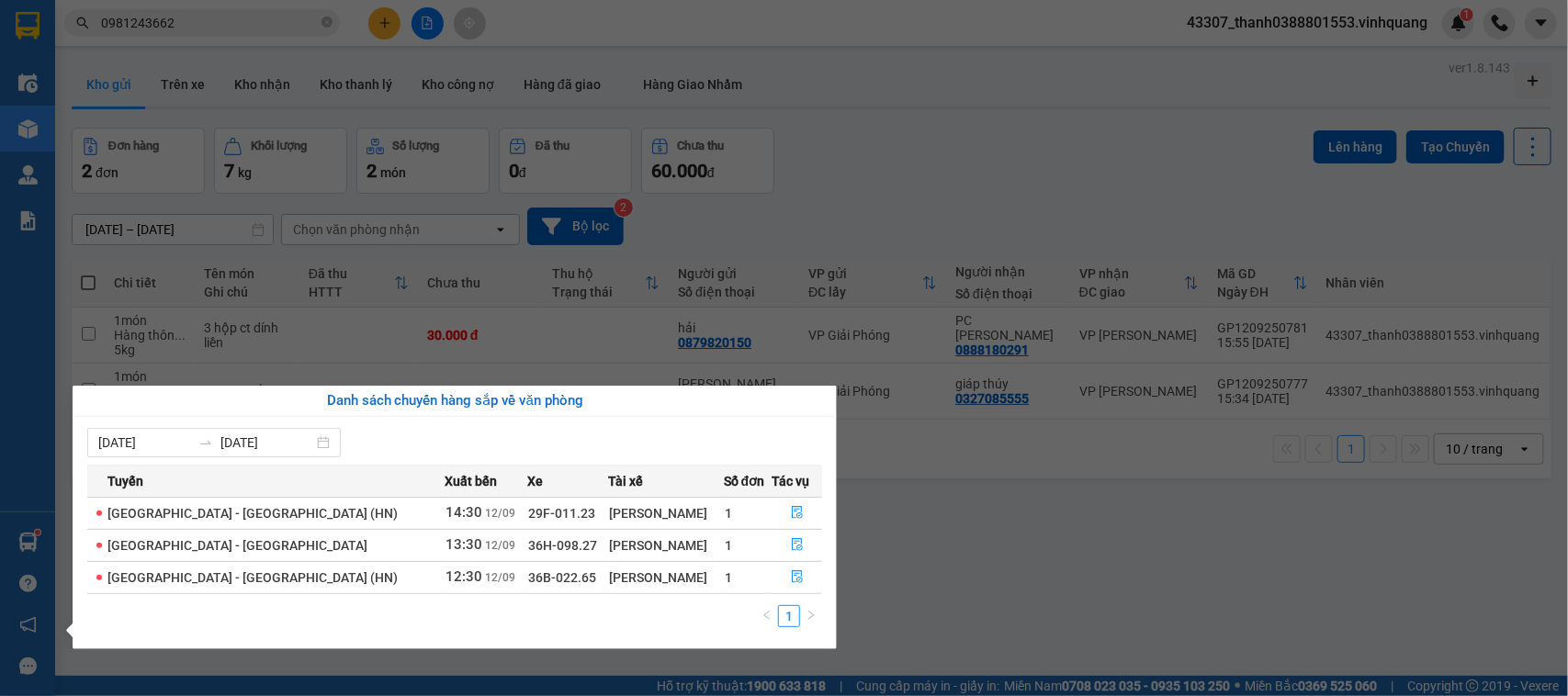
click at [942, 552] on section "Kết quả tìm kiếm ( 62 ) Bộ lọc Mã ĐH Trạng thái Món hàng Thu hộ Tổng cước Chưa …" at bounding box center [784, 348] width 1568 height 696
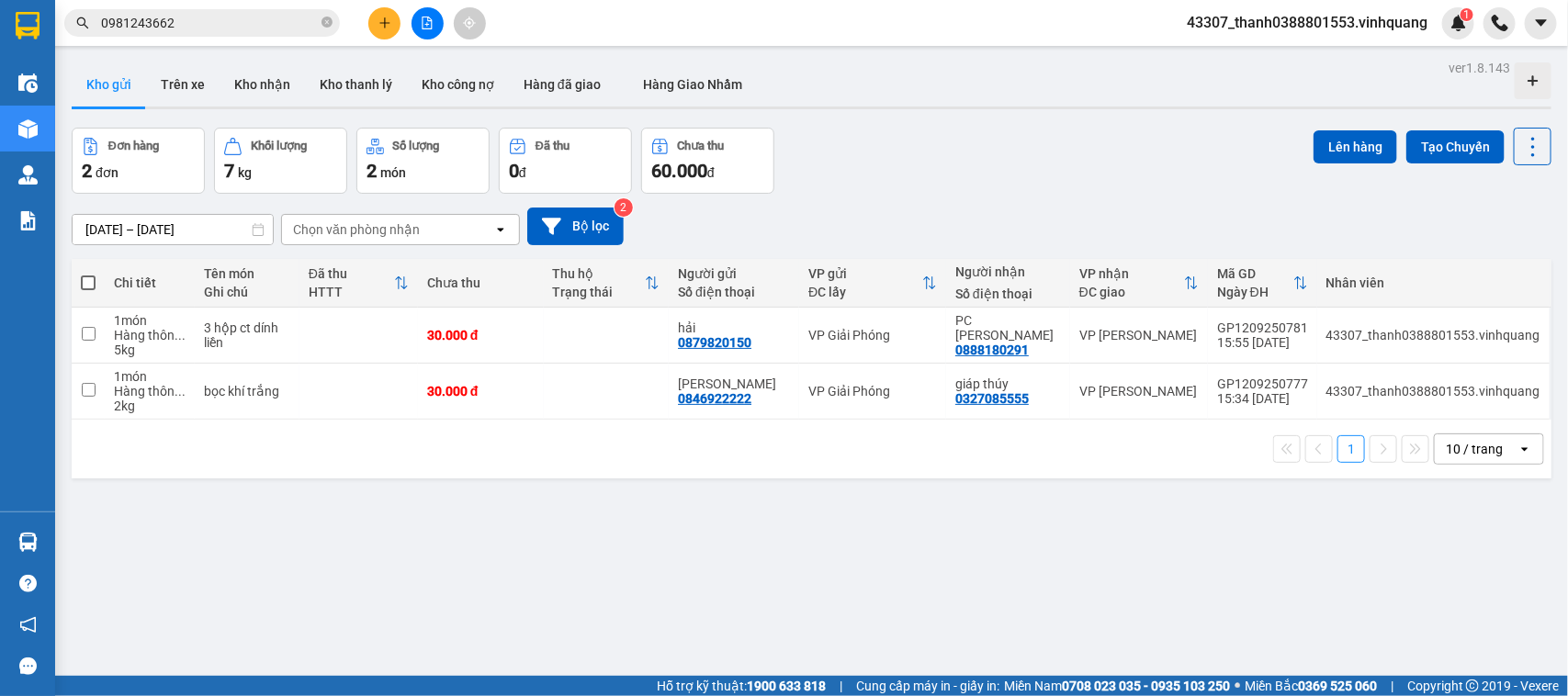
click at [391, 32] on button at bounding box center [384, 23] width 32 height 32
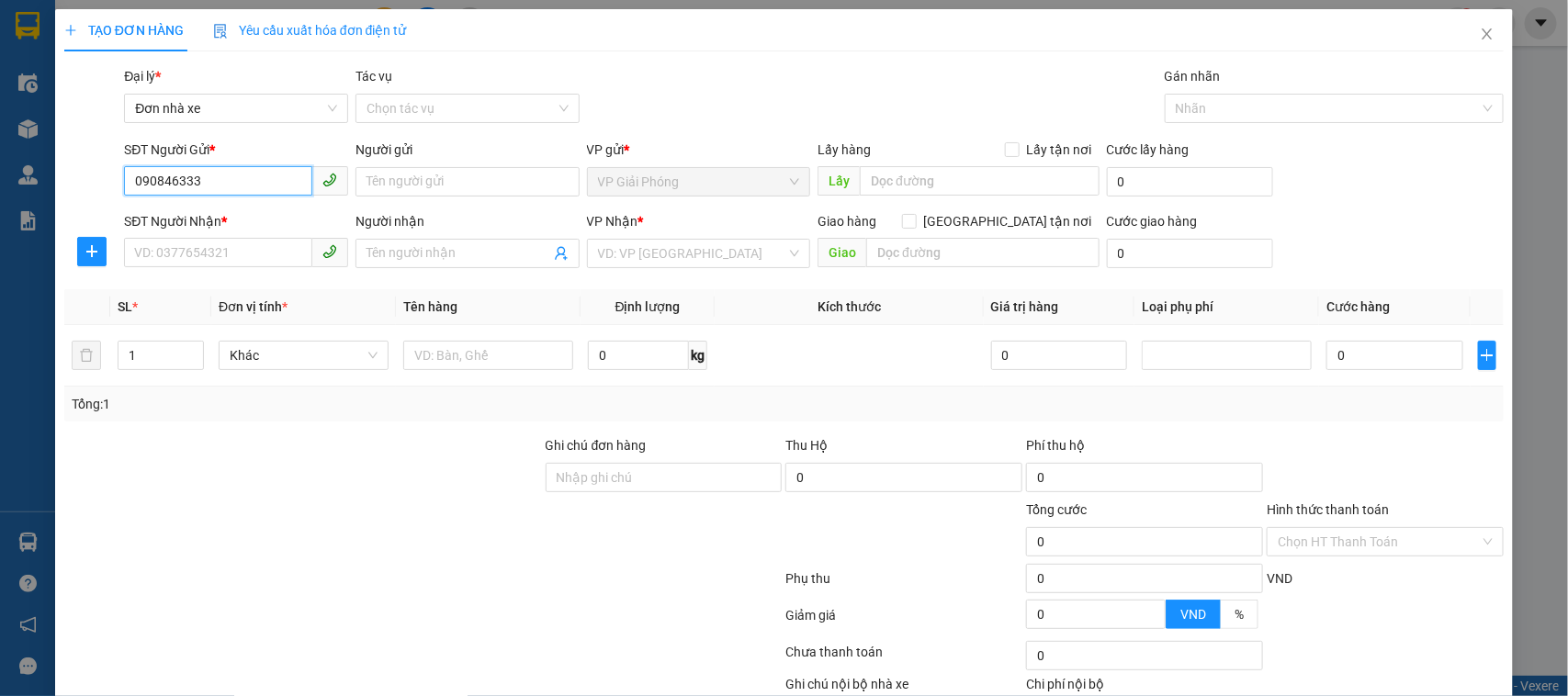
type input "0908463336"
click at [171, 216] on div "0908463336 - hiếu" at bounding box center [233, 220] width 200 height 21
type input "hiếu"
type input "0915237868"
type input "ngọc hân"
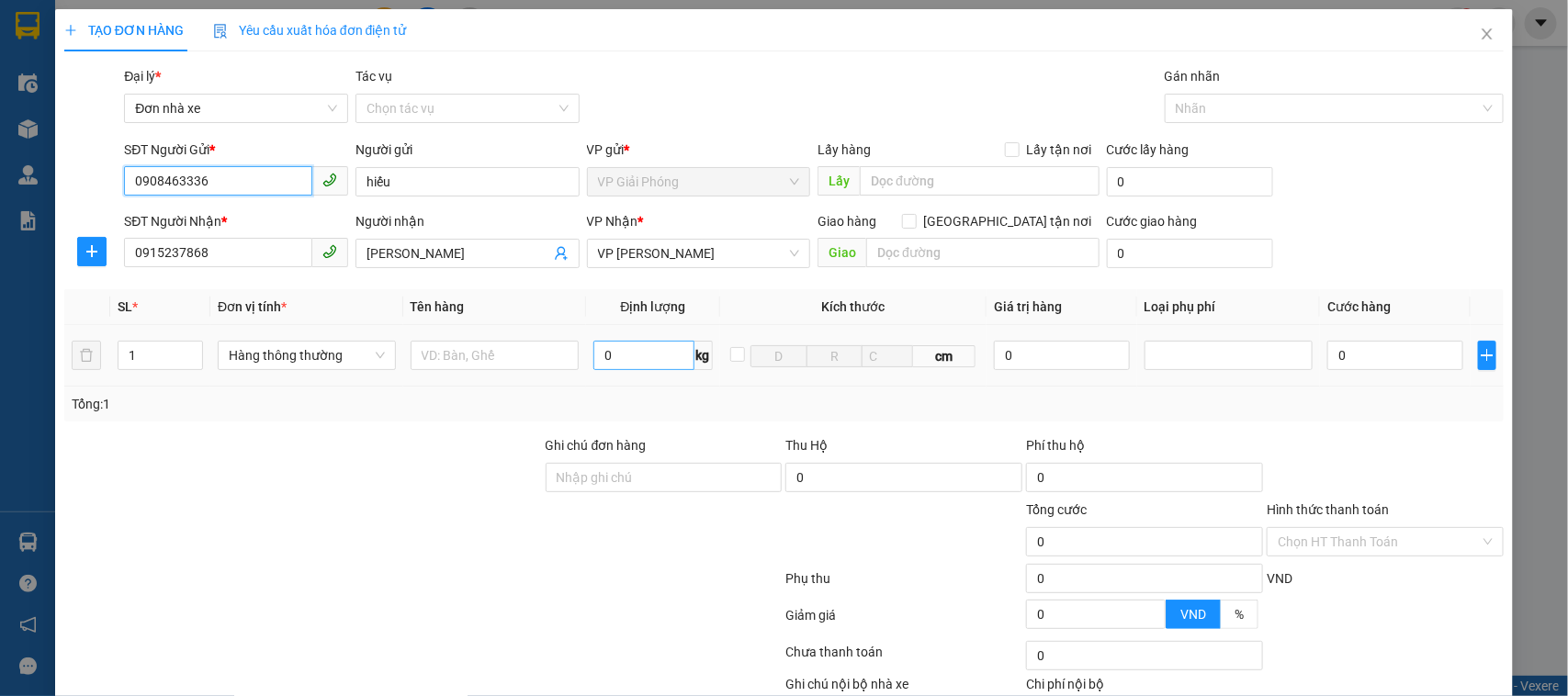
type input "0908463336"
click at [625, 355] on input "0" at bounding box center [643, 355] width 100 height 29
click at [222, 255] on input "0915237868" at bounding box center [217, 252] width 188 height 29
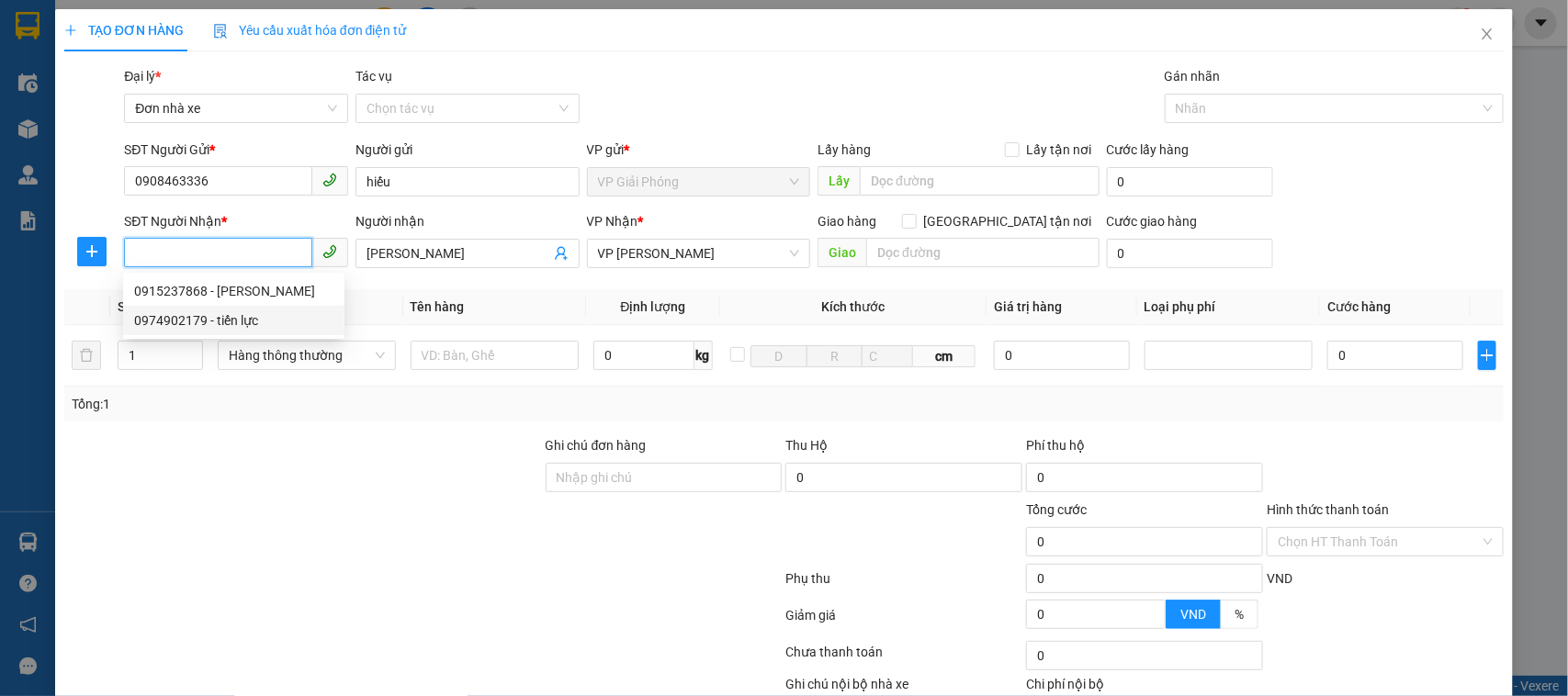
click at [266, 318] on div "0974902179 - tiến lực" at bounding box center [233, 320] width 200 height 21
type input "0974902179"
type input "tiến lực"
type input "0974902179"
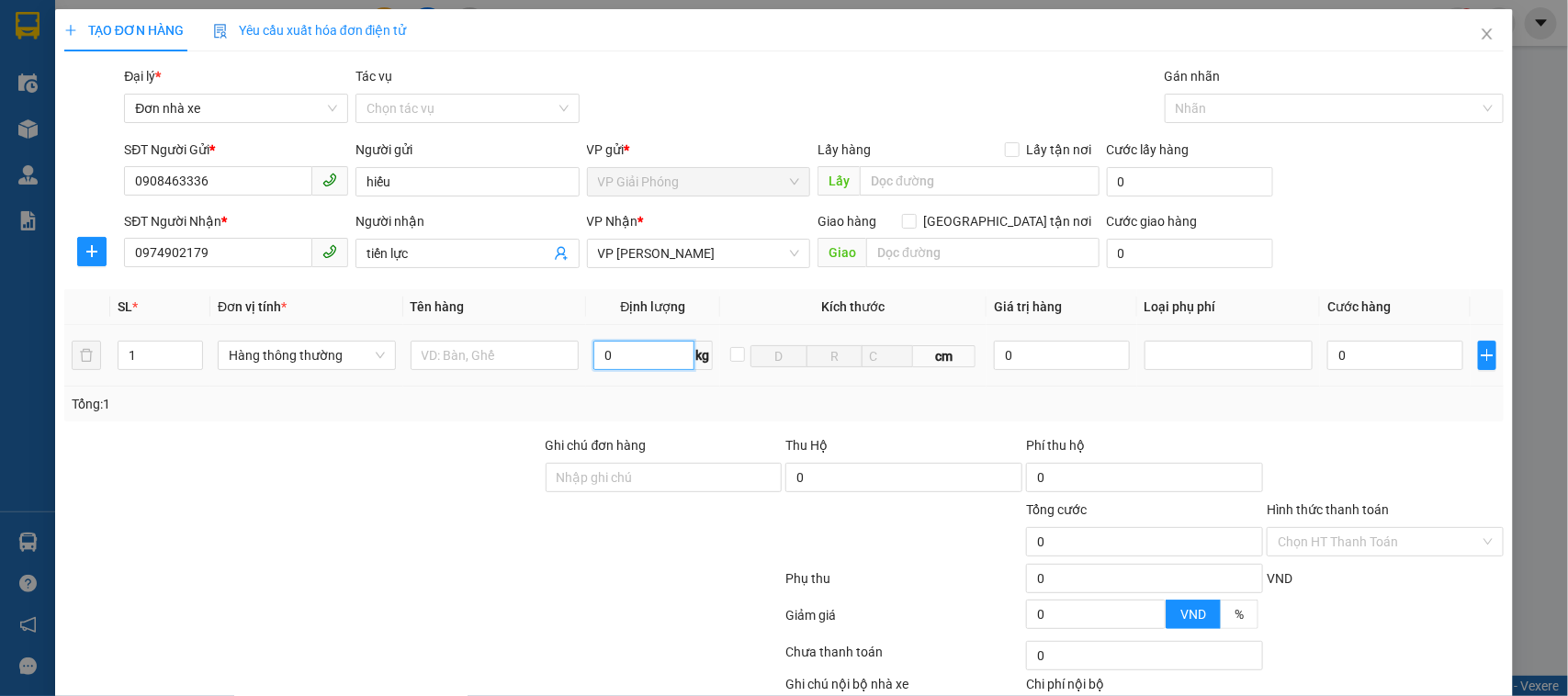
click at [617, 359] on input "0" at bounding box center [643, 355] width 100 height 29
type input "5"
click at [508, 365] on input "text" at bounding box center [495, 355] width 169 height 29
type input "30.000"
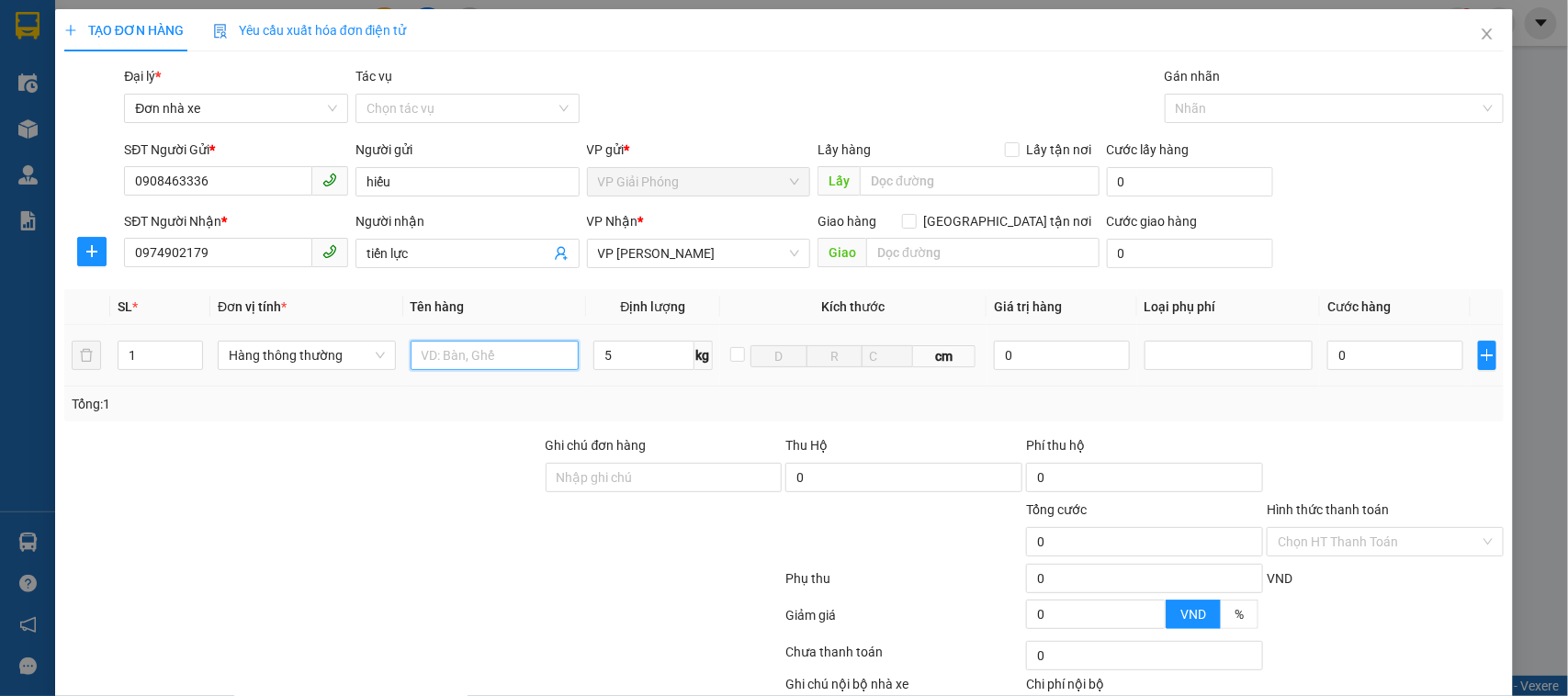
type input "30.000"
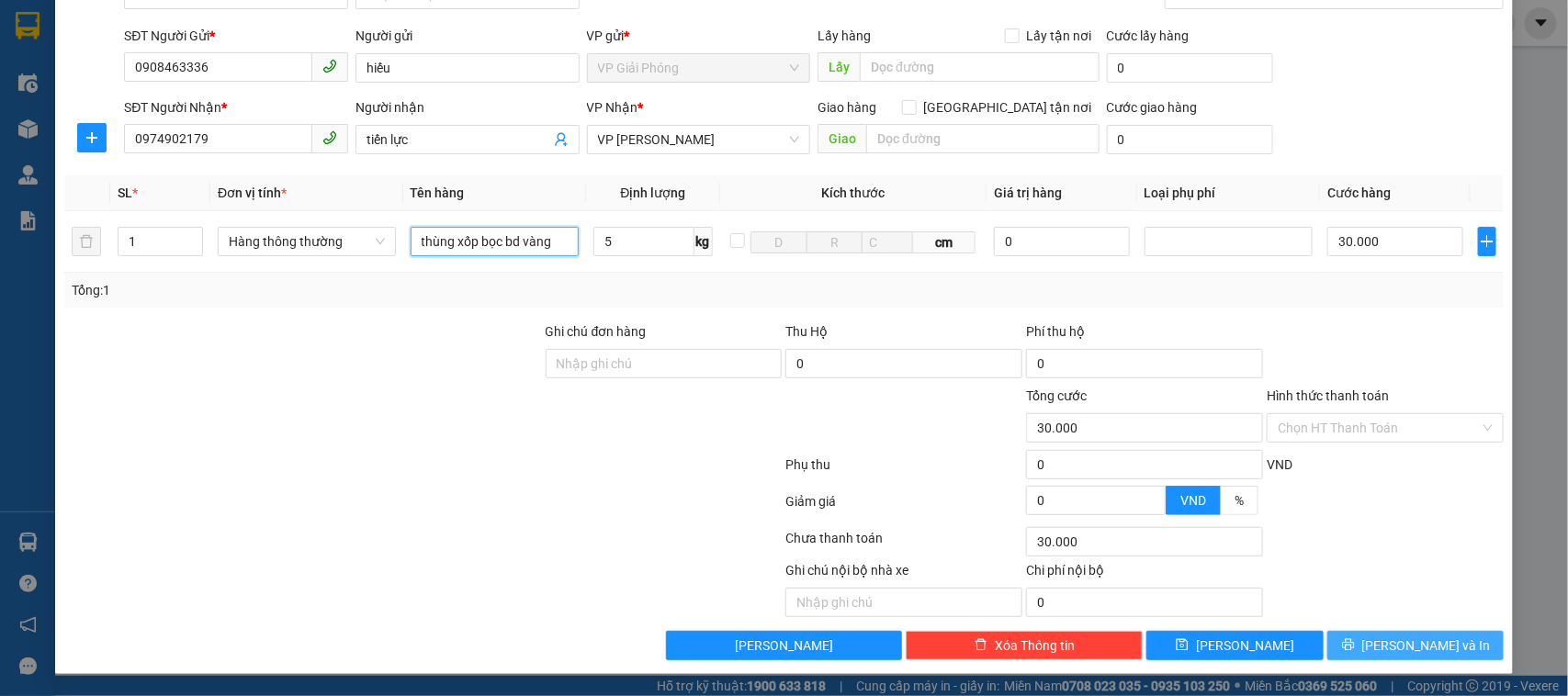
type input "thùng xốp bọc bd vàng"
click at [1414, 656] on span "[PERSON_NAME] và In" at bounding box center [1426, 645] width 128 height 21
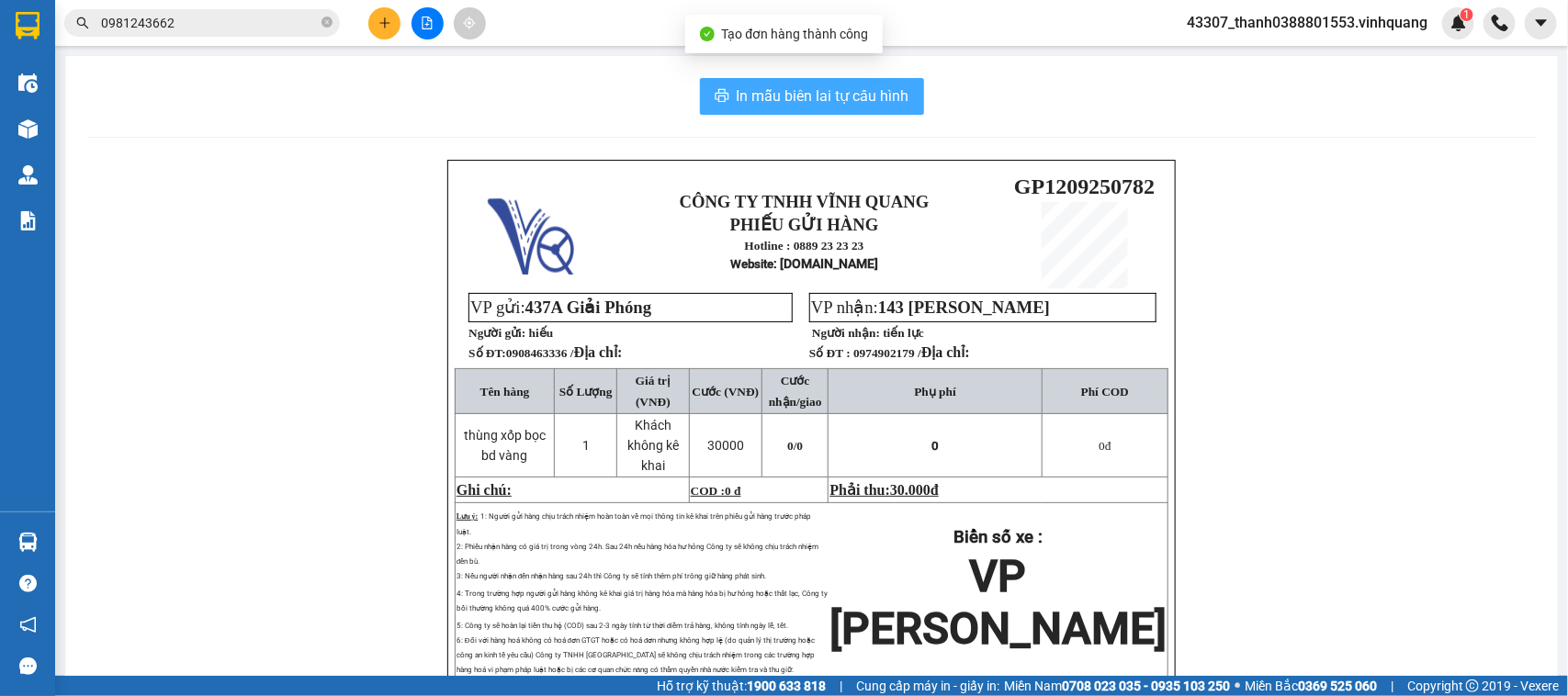
click at [809, 93] on span "In mẫu biên lai tự cấu hình" at bounding box center [822, 96] width 172 height 23
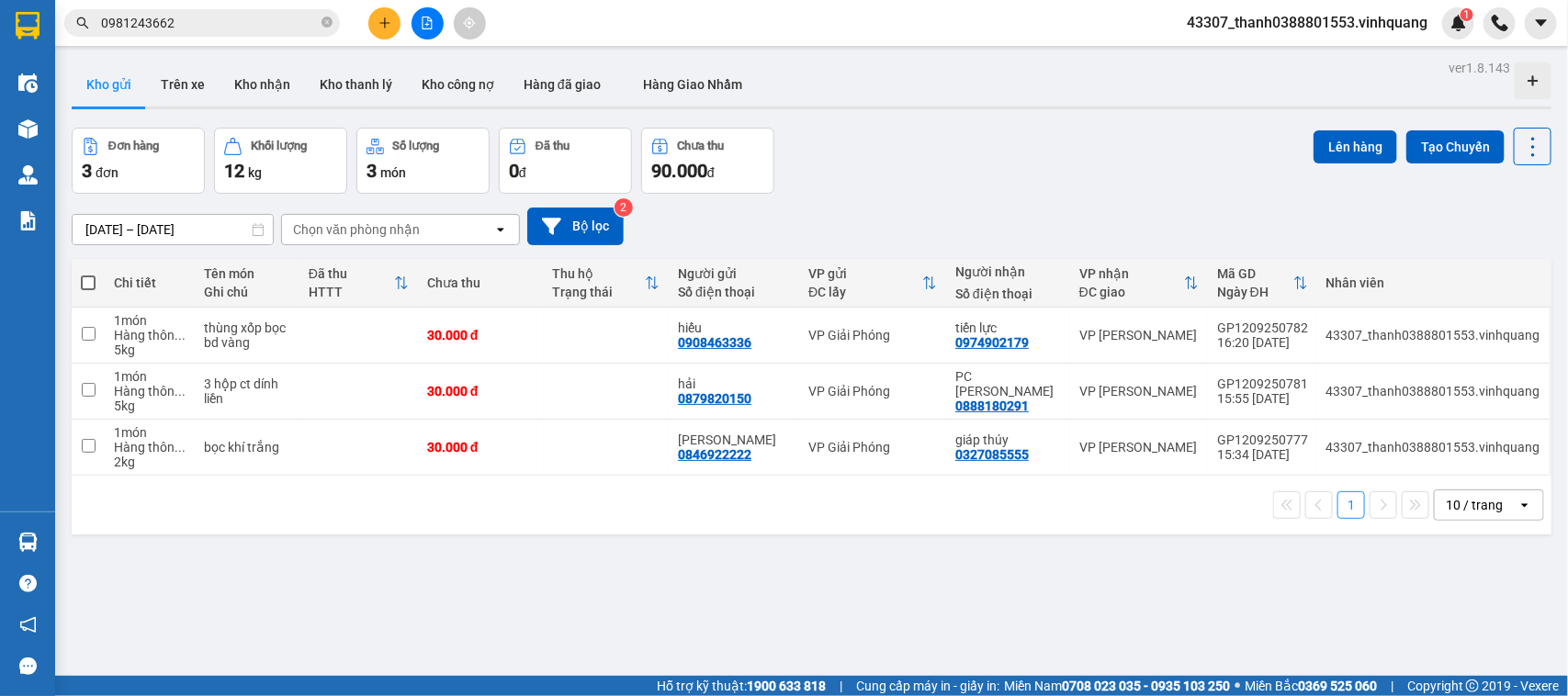
click at [395, 23] on button at bounding box center [384, 23] width 32 height 32
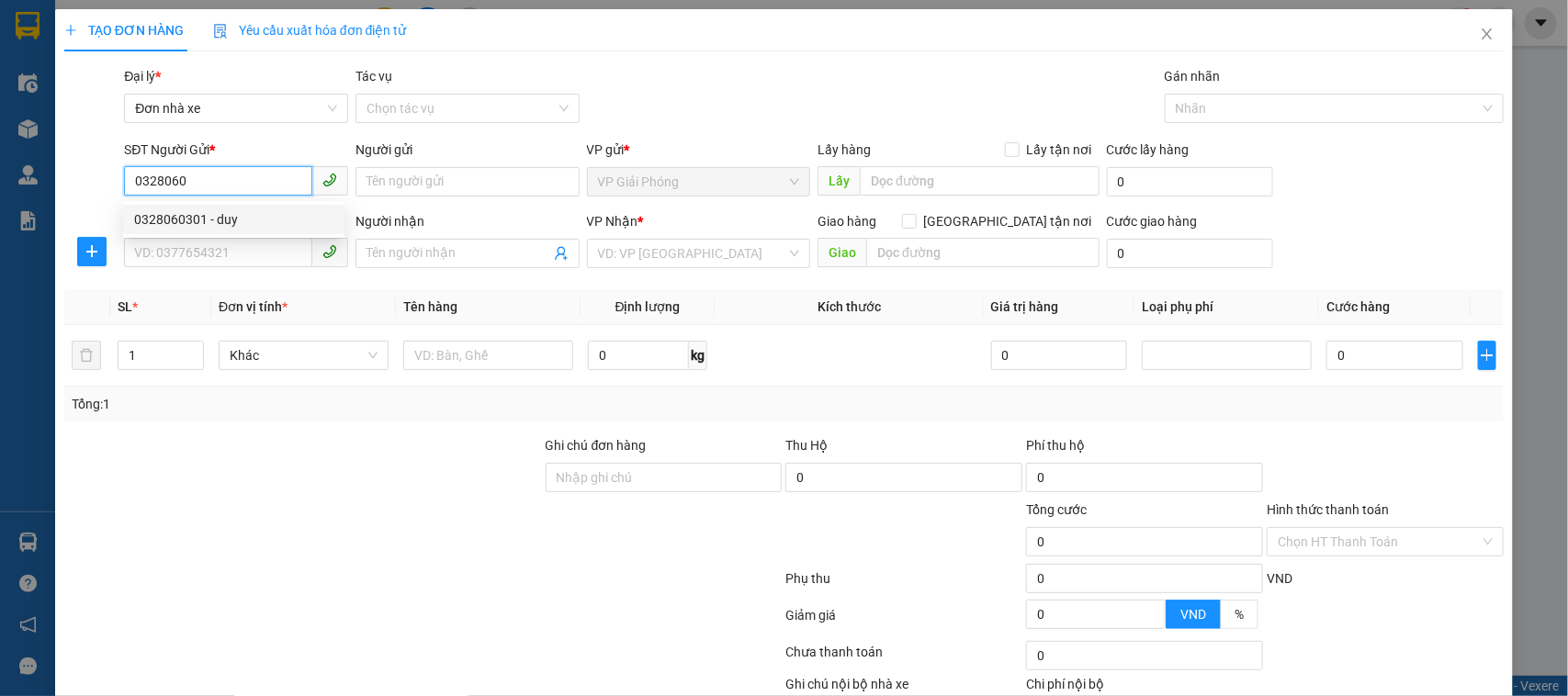
click at [244, 216] on div "0328060301 - duy" at bounding box center [233, 220] width 200 height 21
type input "0328060301"
type input "duy"
type input "0947371666"
type input "trinh"
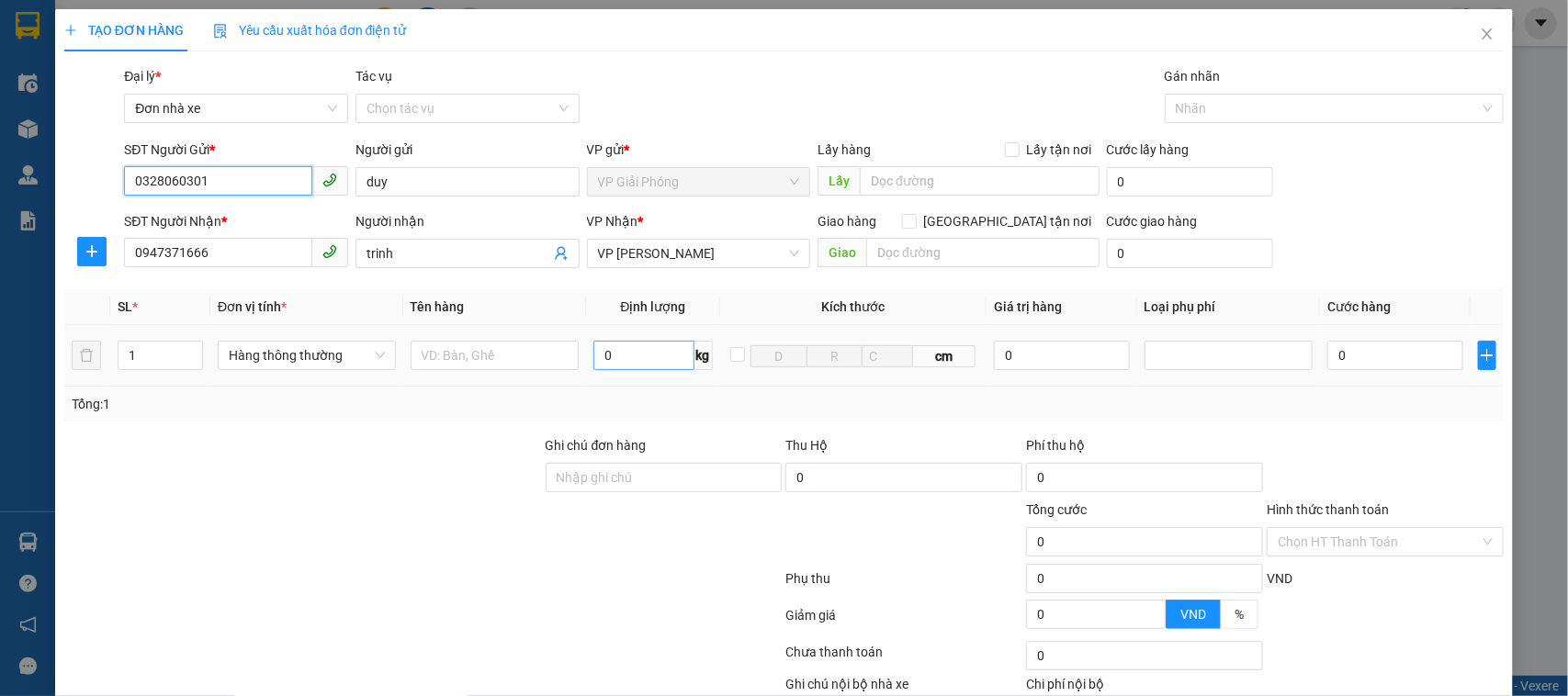
type input "0328060301"
click at [643, 348] on input "0" at bounding box center [643, 355] width 100 height 29
type input "7"
click at [507, 358] on input "text" at bounding box center [495, 355] width 169 height 29
type input "40.000"
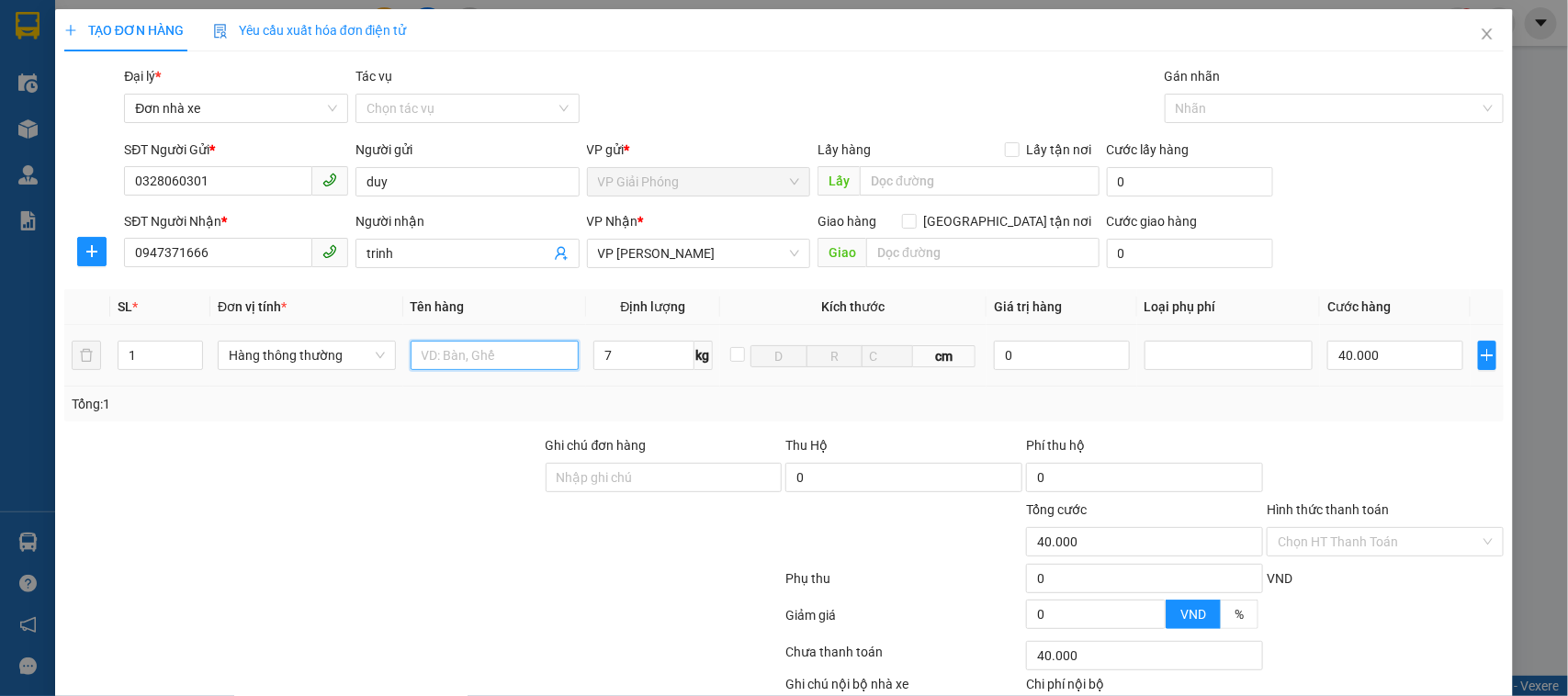
type input "40.000"
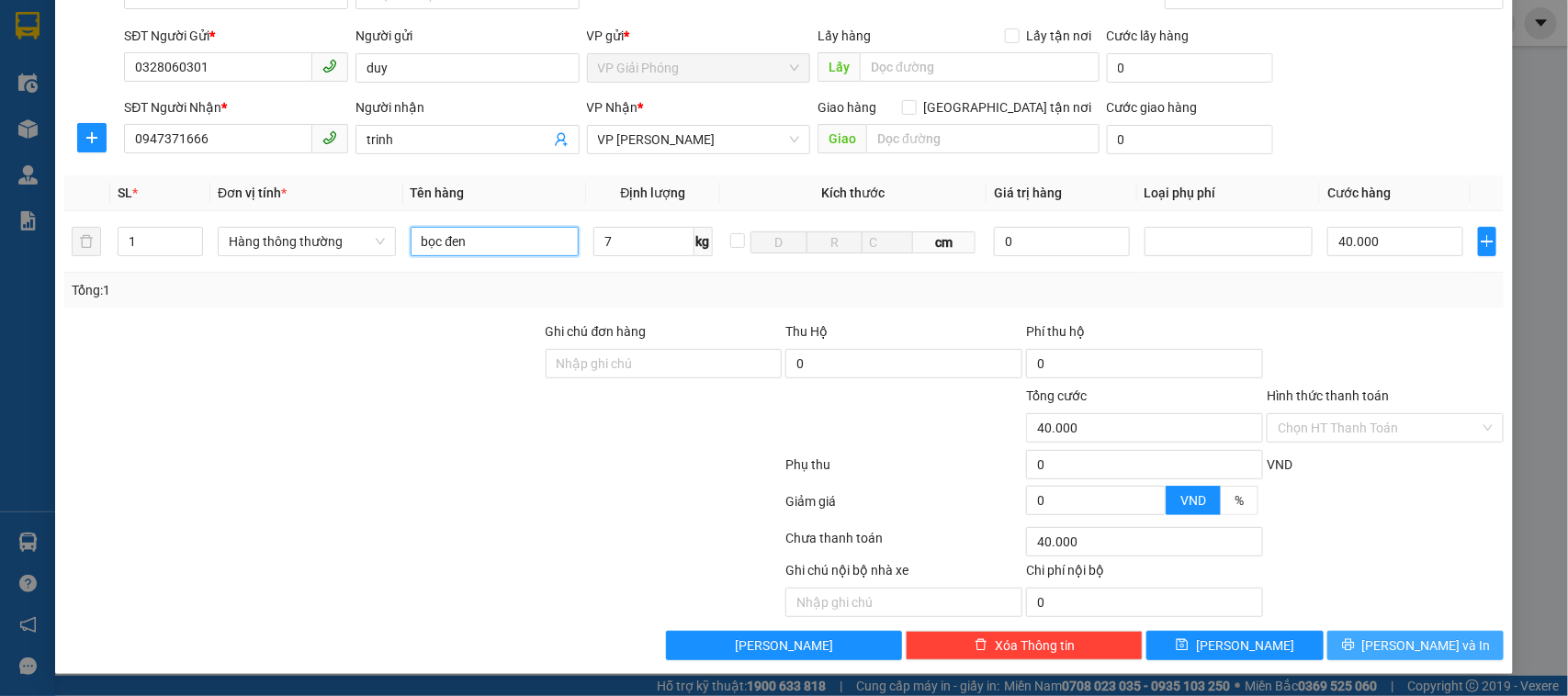
type input "bọc đen"
click at [1398, 645] on span "[PERSON_NAME] và In" at bounding box center [1426, 645] width 128 height 21
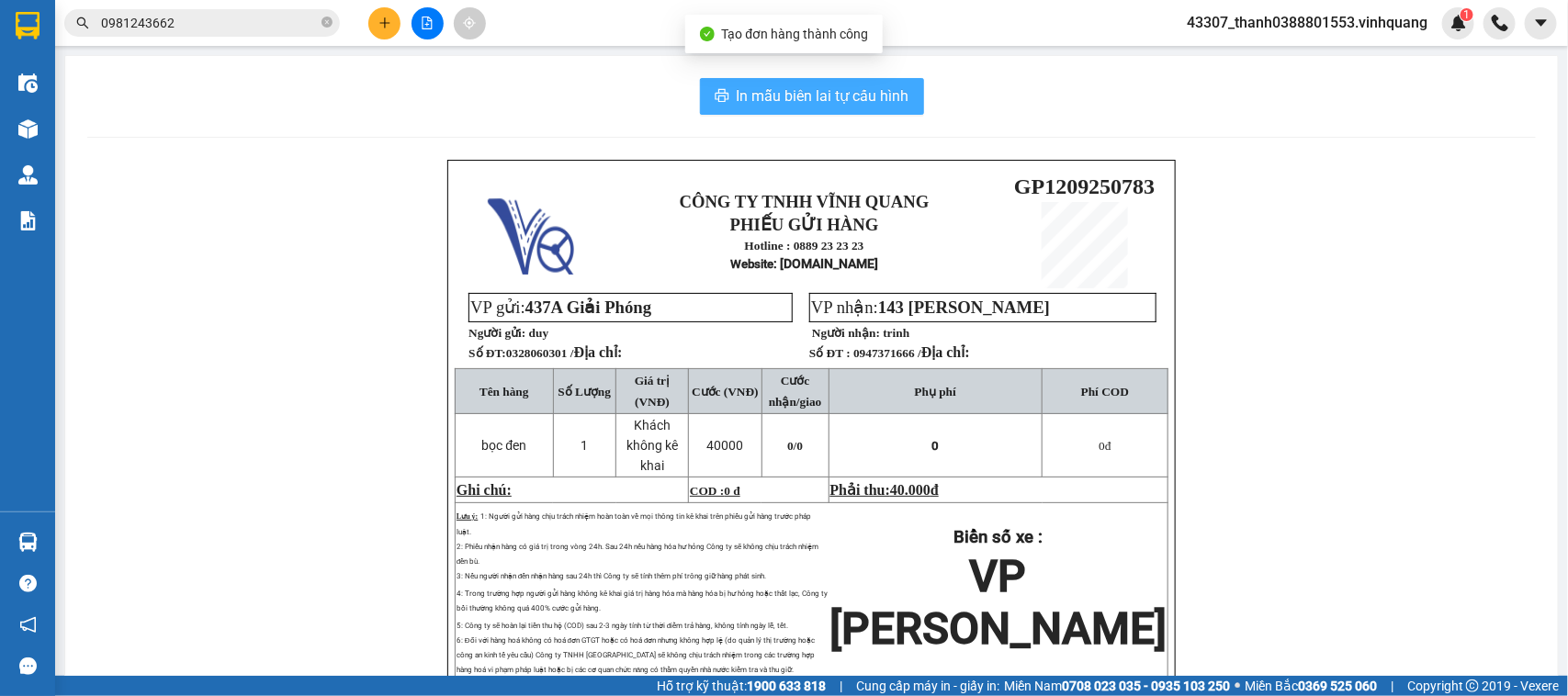
click at [816, 90] on span "In mẫu biên lai tự cấu hình" at bounding box center [822, 96] width 172 height 23
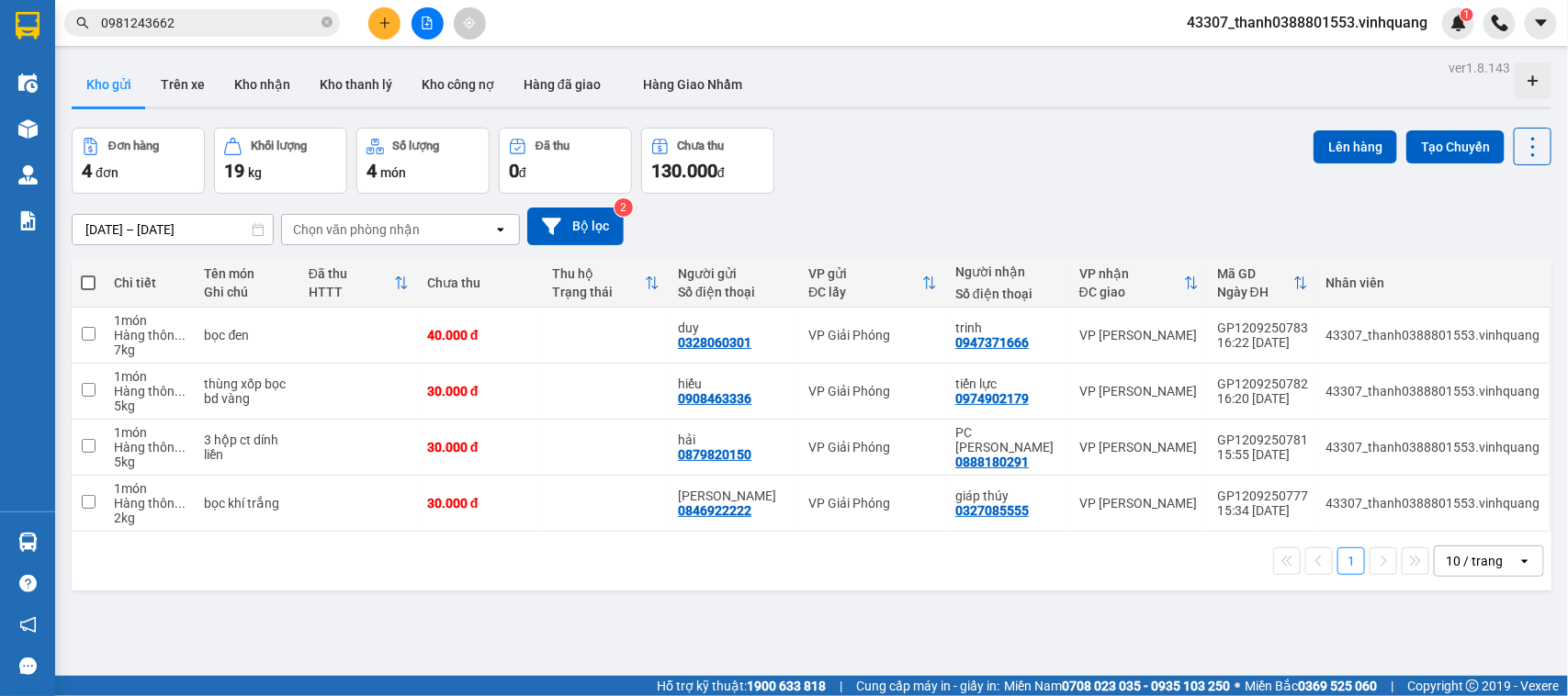
click at [768, 617] on div "ver 1.8.143 Kho gửi Trên xe Kho nhận Kho thanh lý Kho công nợ Hàng đã giao Hàng…" at bounding box center [811, 403] width 1494 height 696
click at [780, 643] on div "ver 1.8.143 Kho gửi Trên xe Kho nhận Kho thanh lý Kho công nợ Hàng đã giao Hàng…" at bounding box center [811, 403] width 1494 height 696
click at [393, 38] on div "Kết quả tìm kiếm ( 62 ) Bộ lọc Mã ĐH Trạng thái Món hàng Thu hộ Tổng cước Chưa …" at bounding box center [784, 22] width 1568 height 46
click at [382, 15] on button at bounding box center [384, 23] width 32 height 32
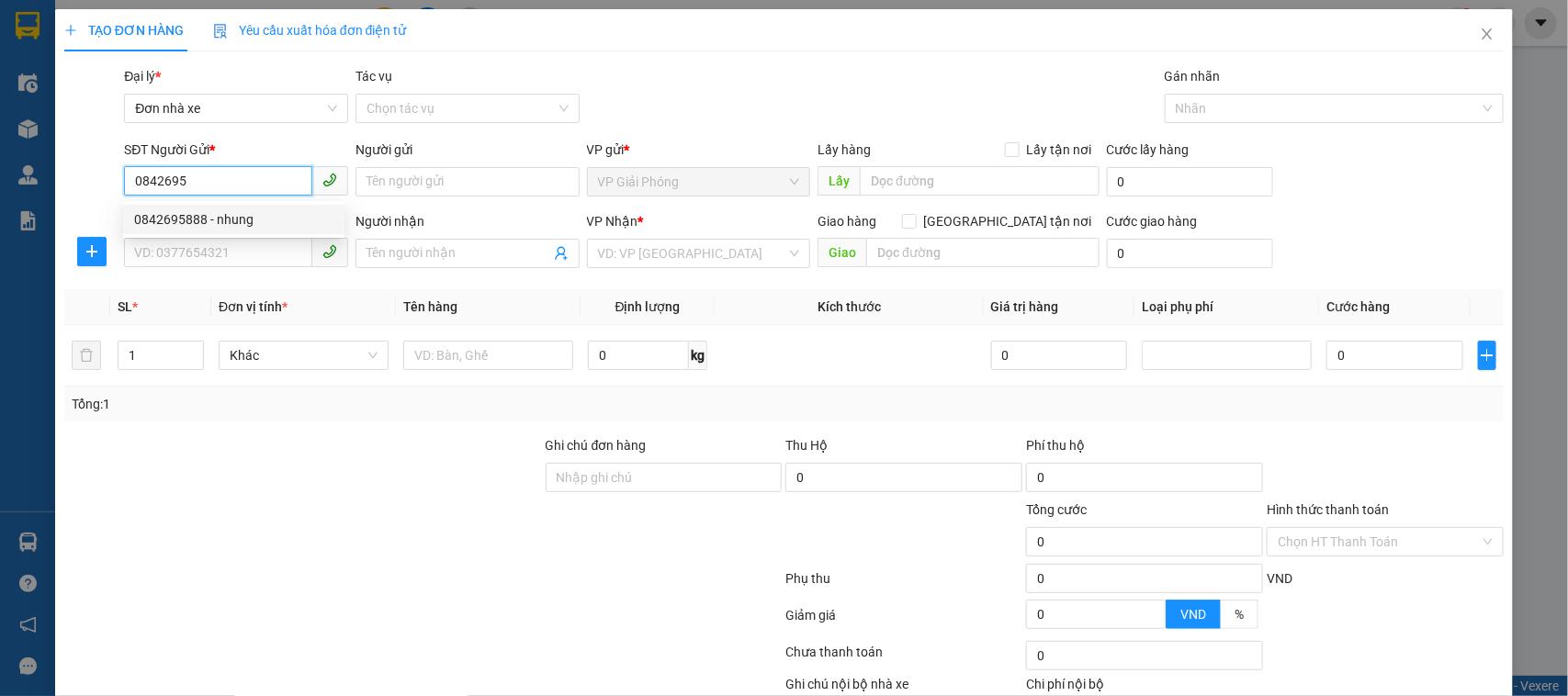
click at [295, 217] on div "0842695888 - nhung" at bounding box center [233, 220] width 200 height 21
type input "0842695888"
type input "nhung"
type input "0845023555"
type input "dũng"
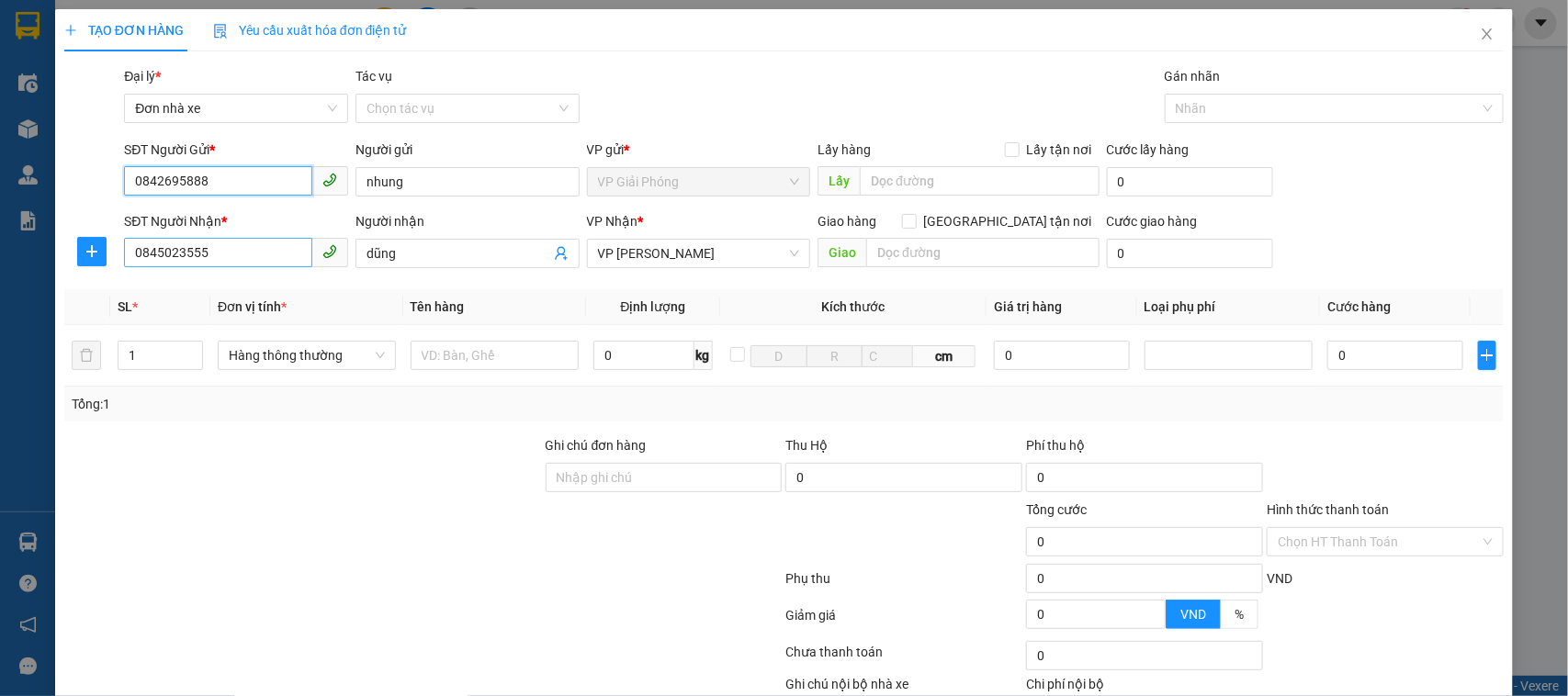
type input "0842695888"
click at [234, 249] on input "0845023555" at bounding box center [217, 252] width 188 height 29
click at [266, 291] on div "0844279999 - PHONG VỸ" at bounding box center [233, 291] width 200 height 21
type input "0844279999"
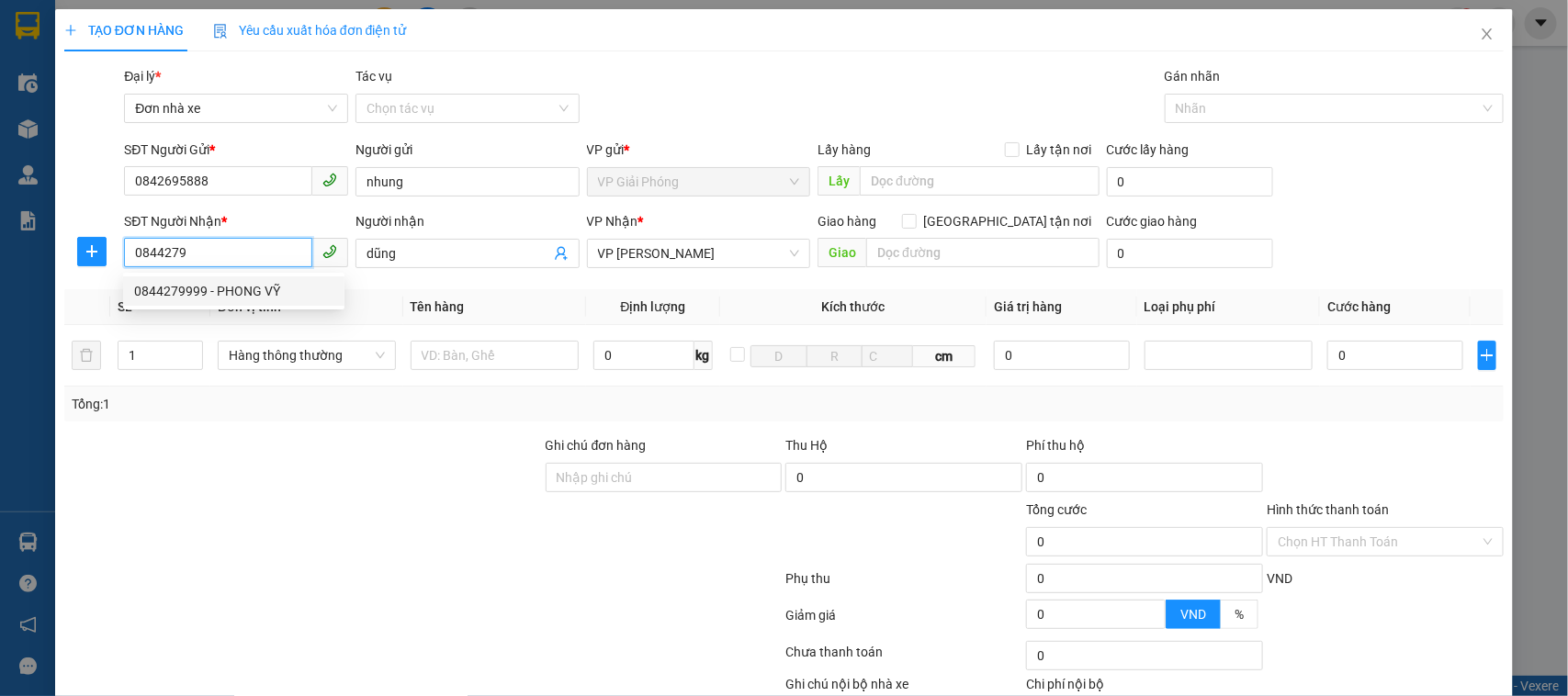
type input "PHONG VỸ"
type input "0844279999"
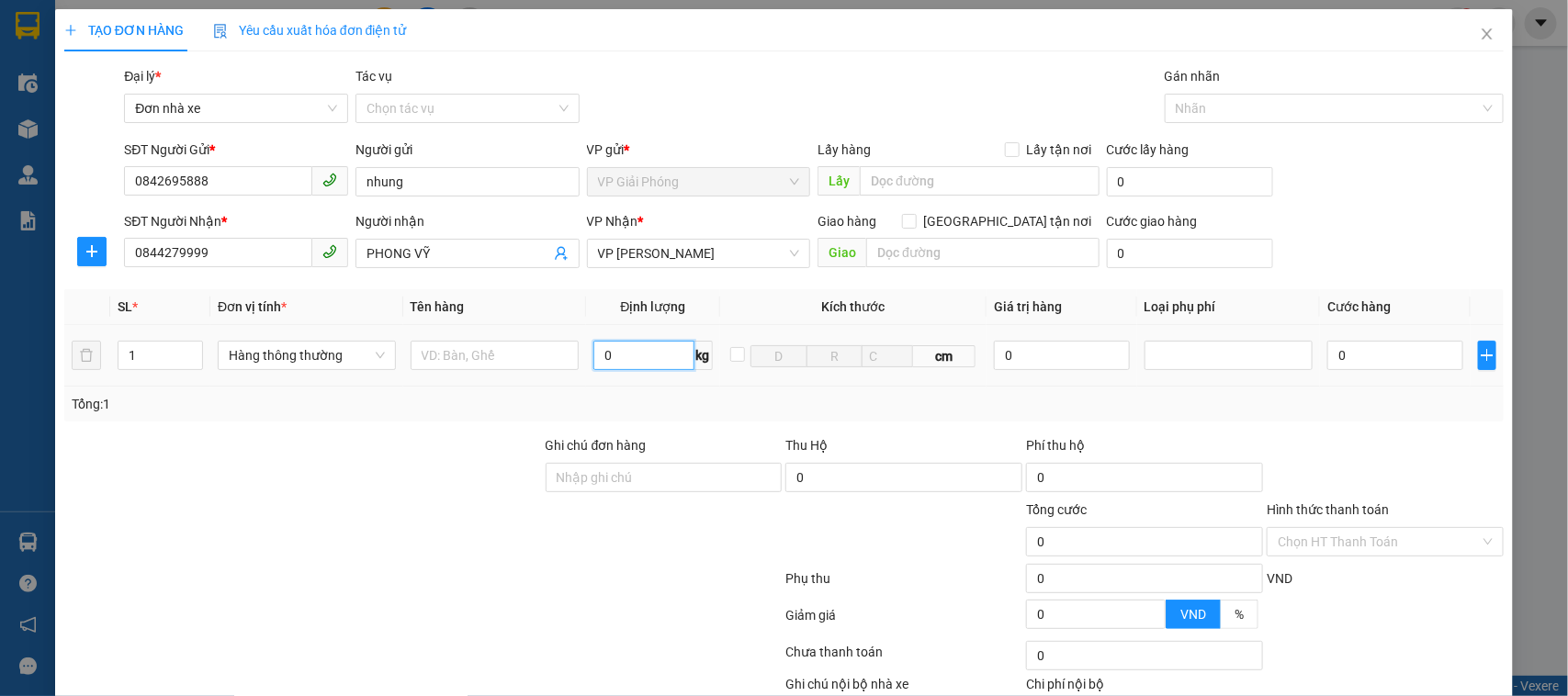
click at [629, 354] on input "0" at bounding box center [643, 355] width 100 height 29
type input "2"
click at [516, 367] on input "text" at bounding box center [495, 355] width 169 height 29
type input "30.000"
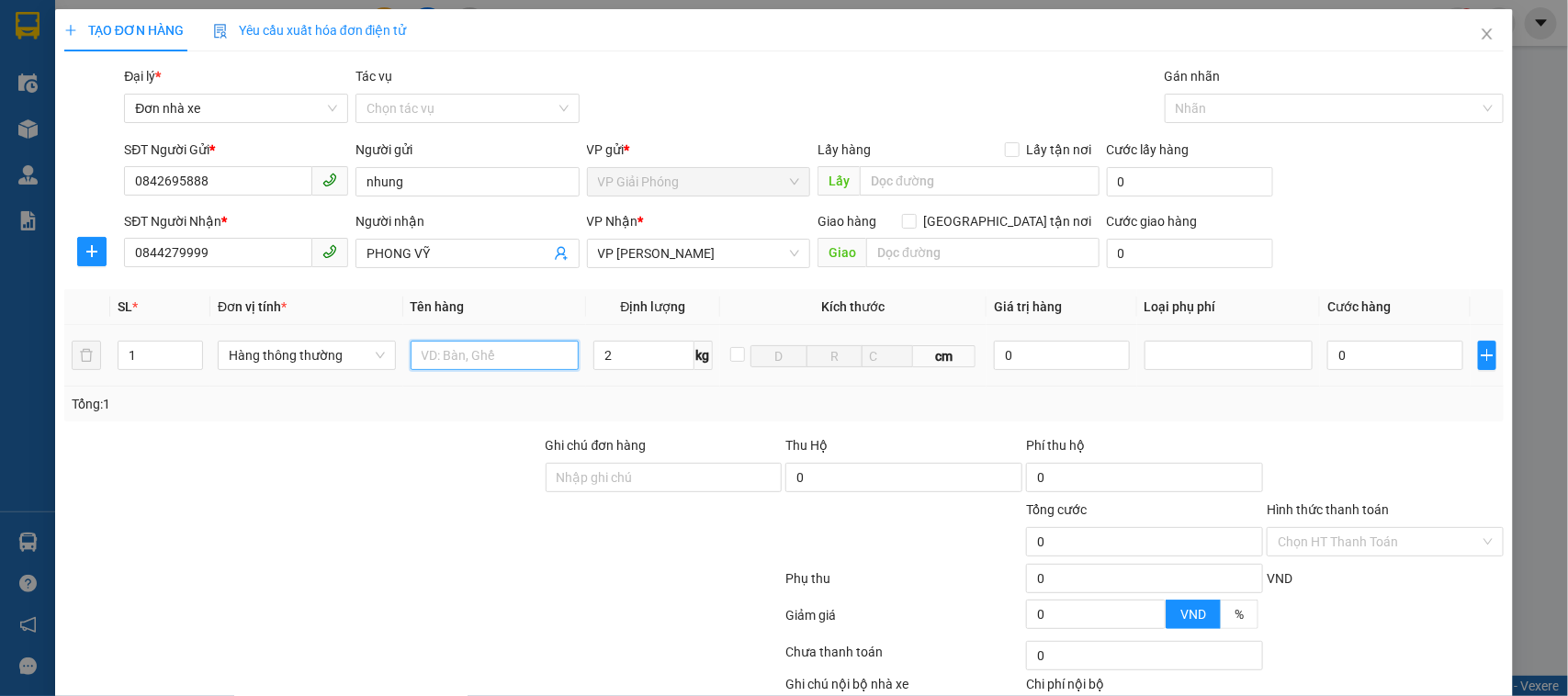
type input "30.000"
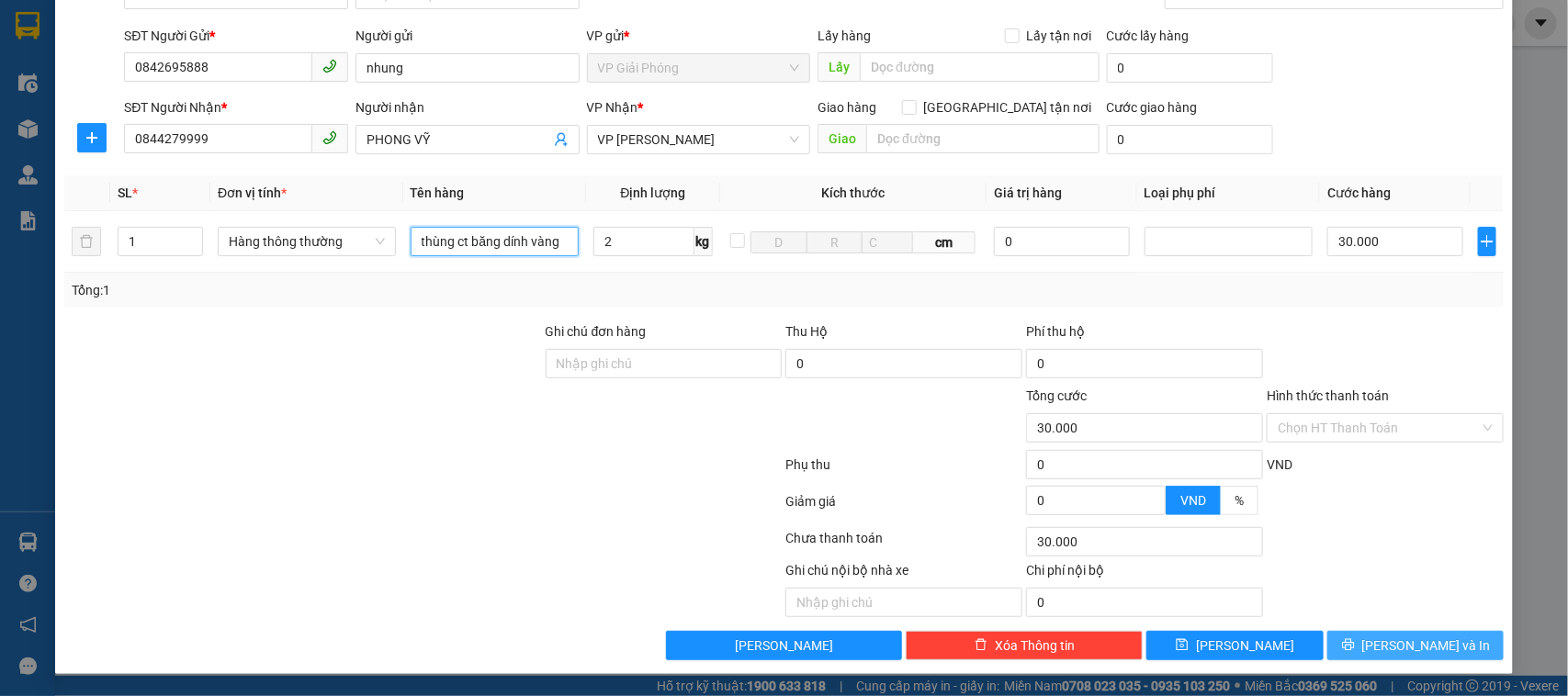
type input "thùng ct băng dính vàng"
click at [1383, 649] on button "[PERSON_NAME] và In" at bounding box center [1415, 645] width 176 height 29
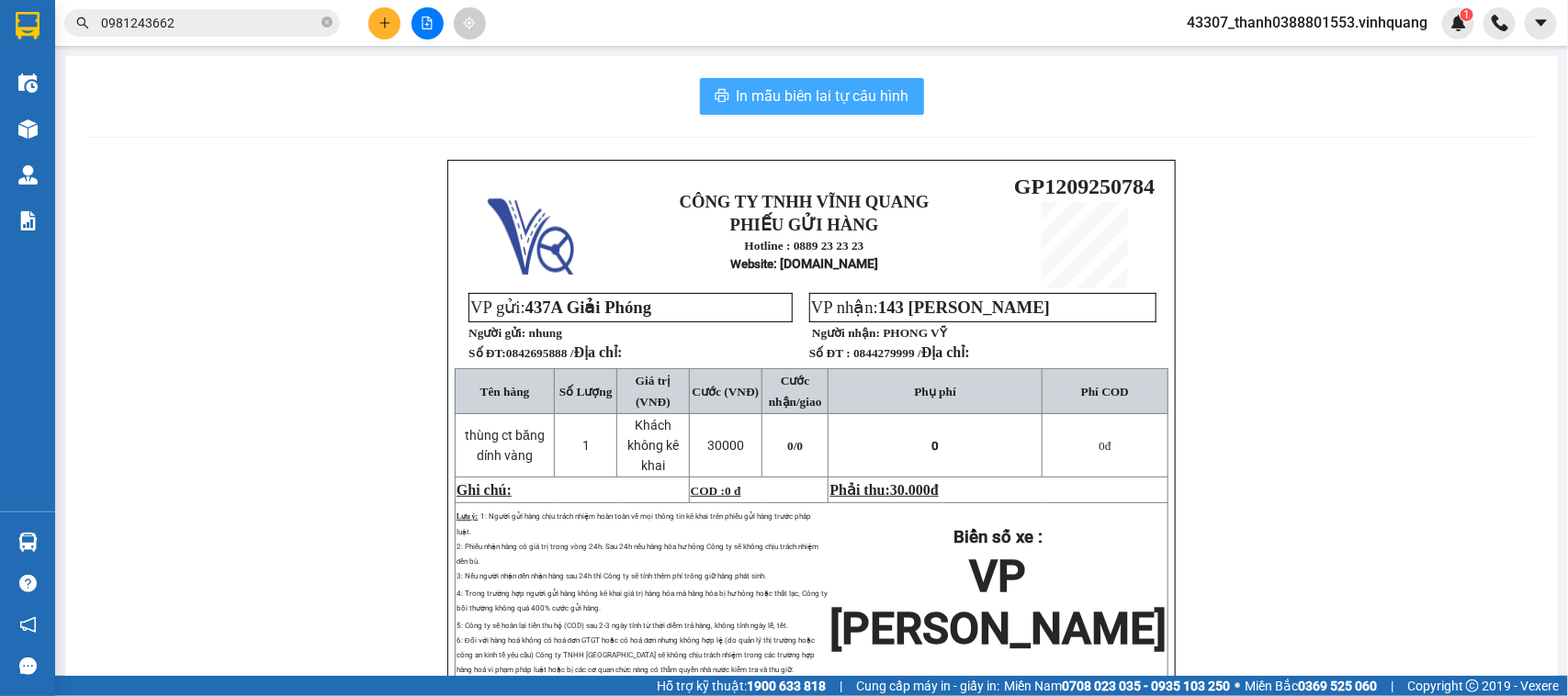
click at [819, 106] on span "In mẫu biên lai tự cấu hình" at bounding box center [822, 96] width 172 height 23
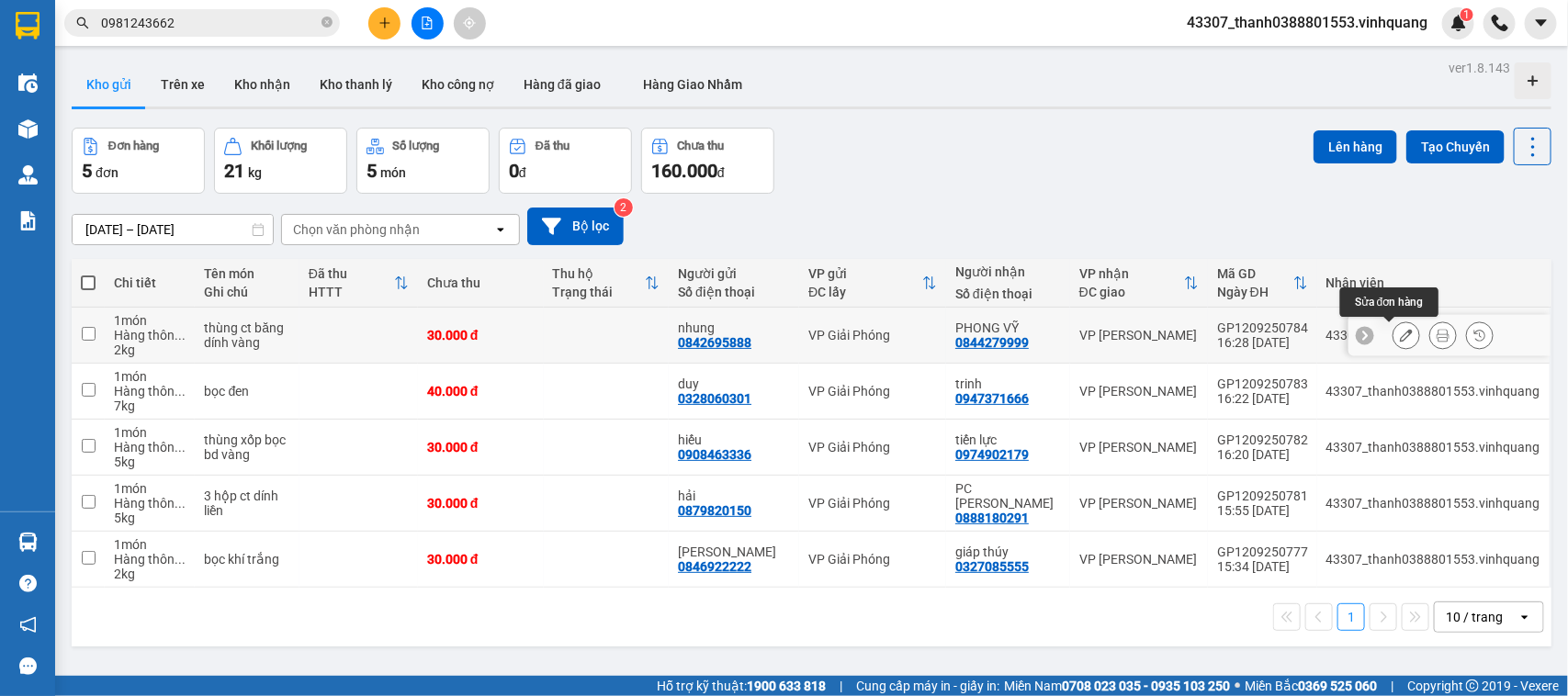
click at [1399, 333] on icon at bounding box center [1406, 335] width 13 height 13
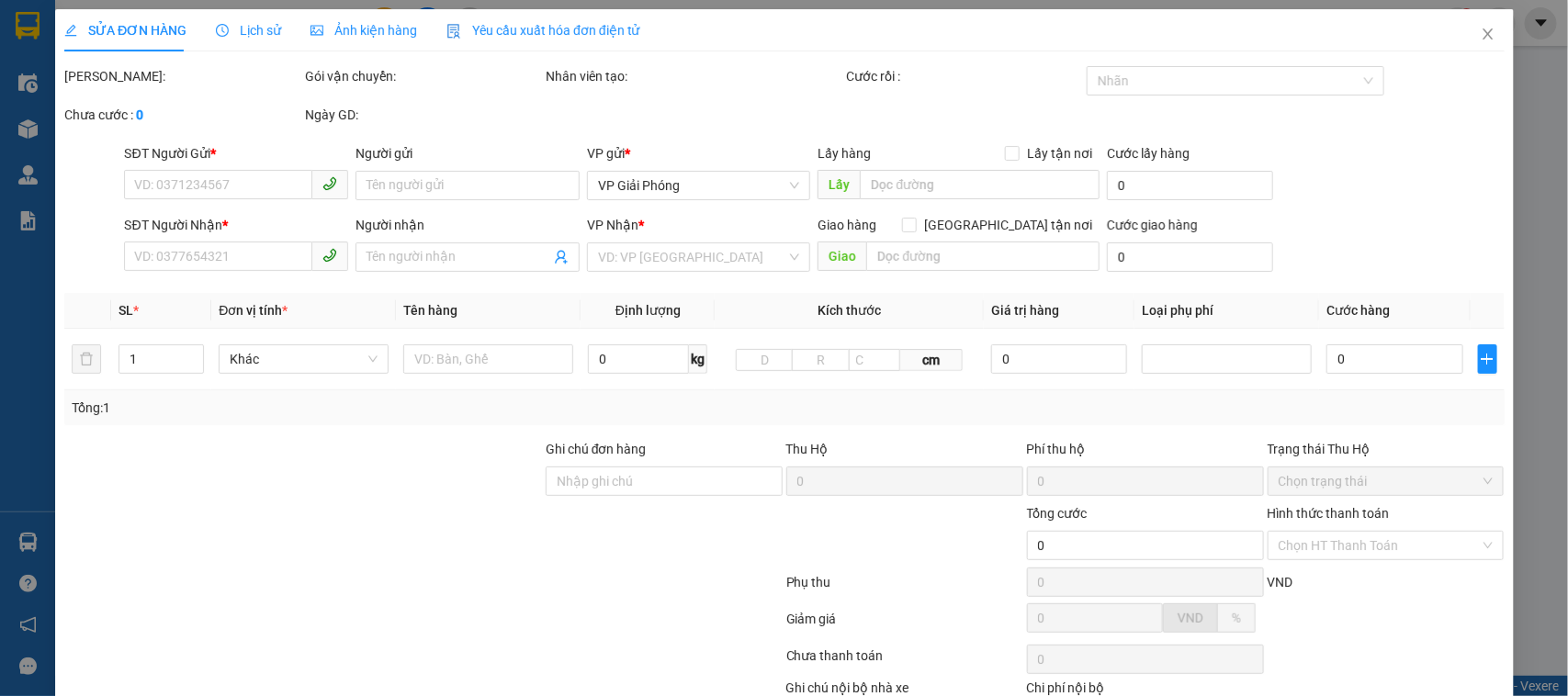
type input "0842695888"
type input "nhung"
type input "0844279999"
type input "PHONG VỸ"
type input "30.000"
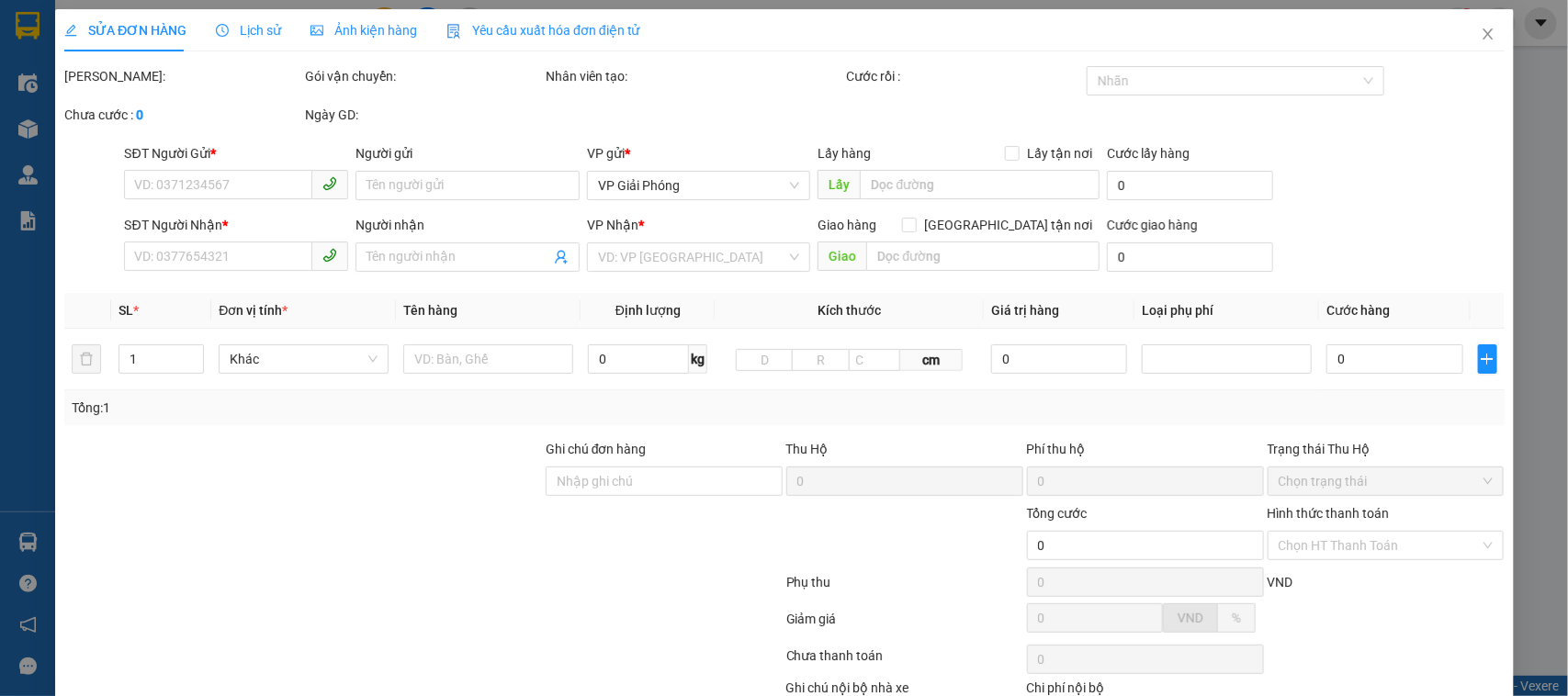
type input "30.000"
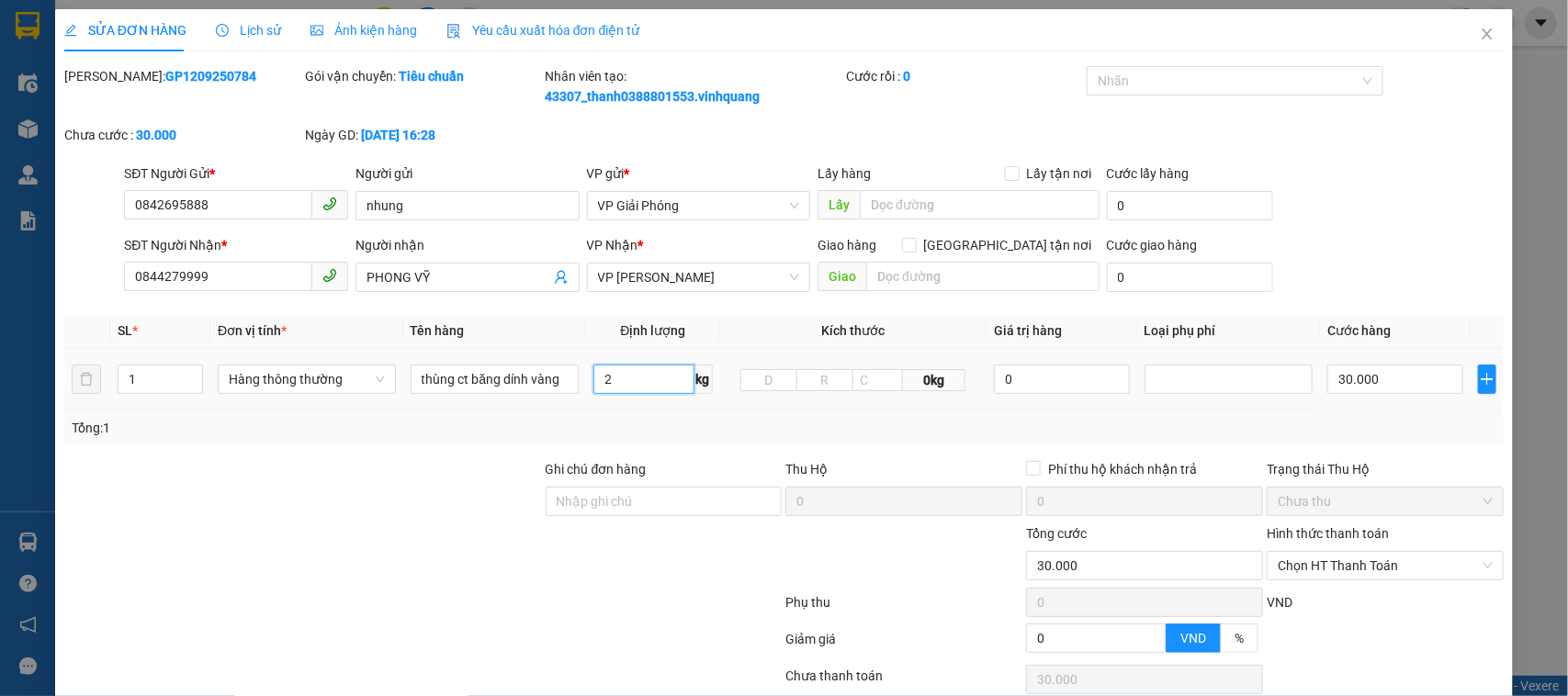
click at [625, 386] on input "2" at bounding box center [643, 378] width 100 height 29
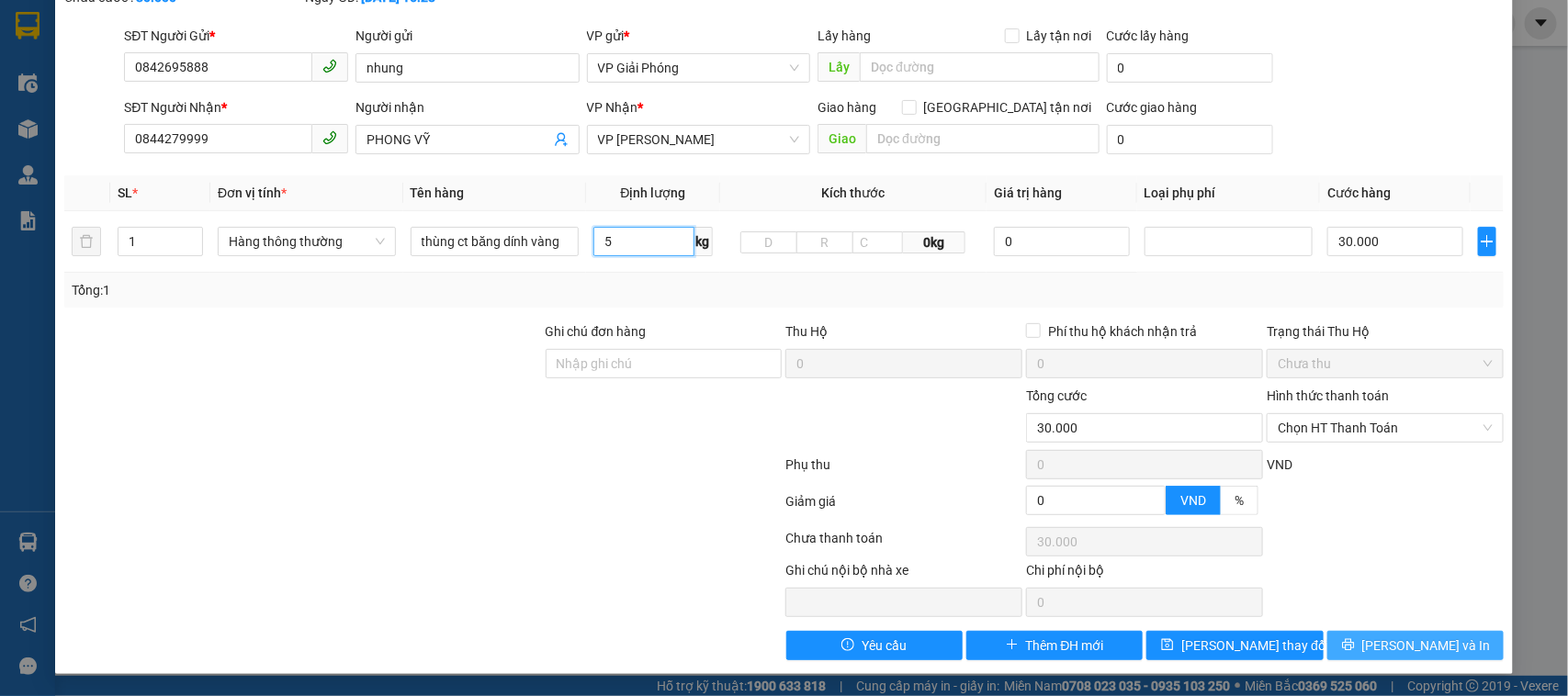
type input "5"
click at [1420, 645] on span "[PERSON_NAME] và In" at bounding box center [1426, 645] width 128 height 21
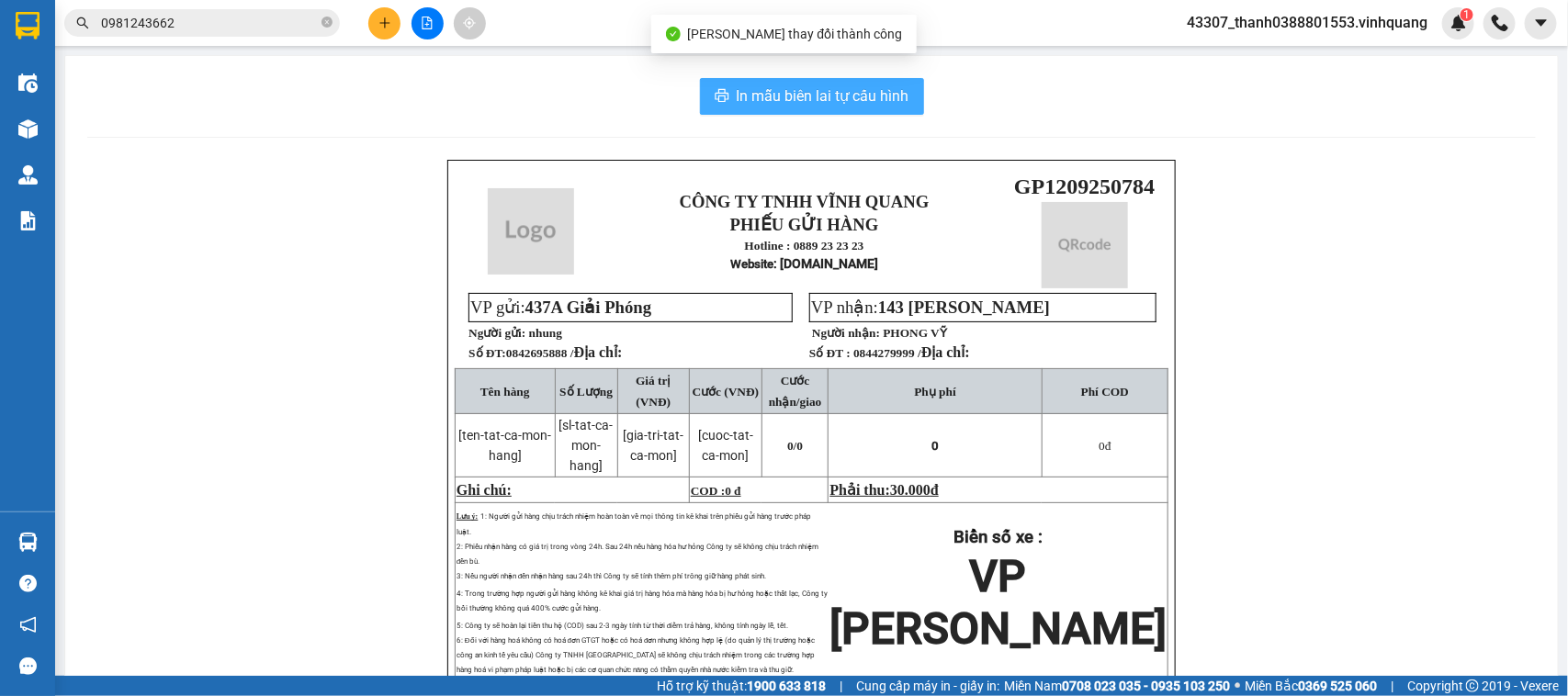
click at [773, 95] on span "In mẫu biên lai tự cấu hình" at bounding box center [822, 96] width 172 height 23
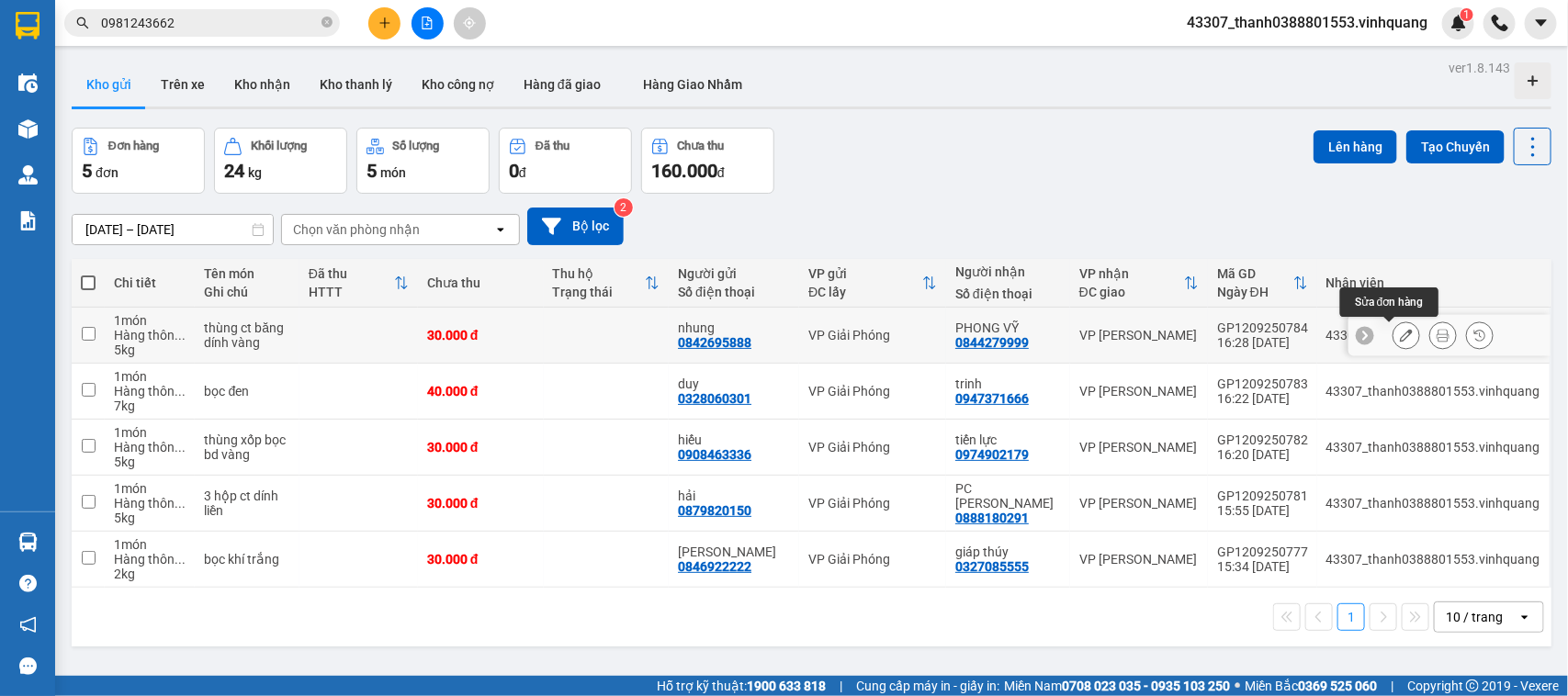
click at [1430, 333] on button at bounding box center [1442, 335] width 25 height 32
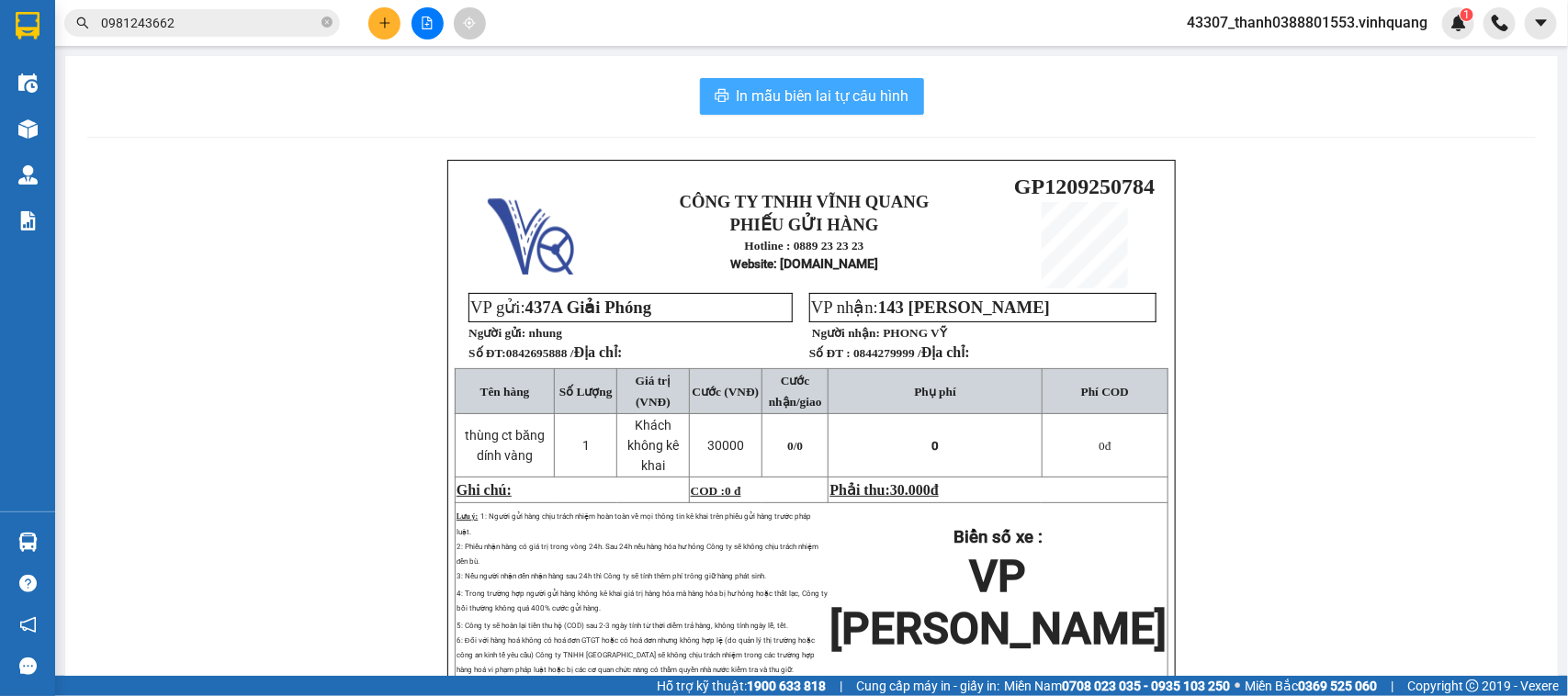
click at [813, 102] on span "In mẫu biên lai tự cấu hình" at bounding box center [822, 96] width 172 height 23
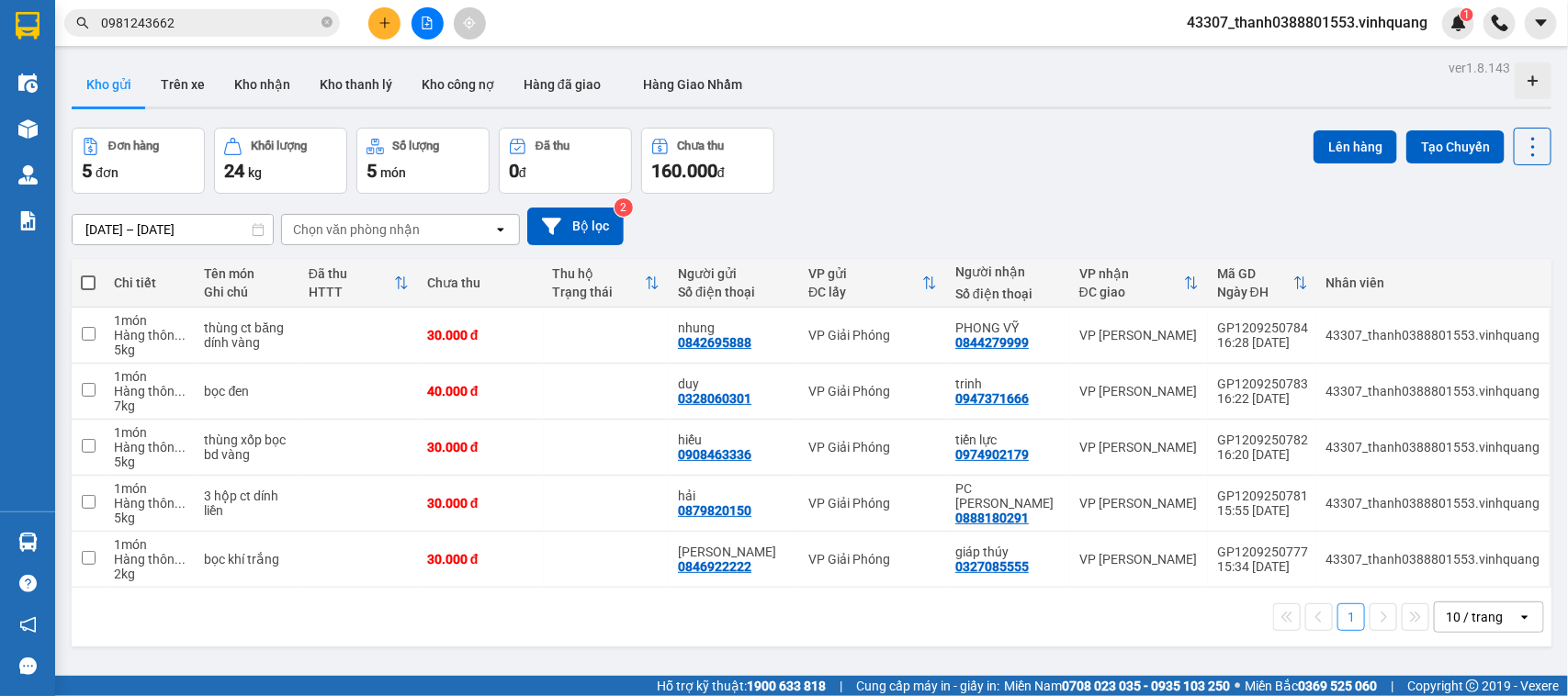
click at [792, 650] on div "ver 1.8.143 Kho gửi Trên xe Kho nhận Kho thanh lý Kho công nợ Hàng đã giao Hàng…" at bounding box center [811, 403] width 1494 height 696
drag, startPoint x: 606, startPoint y: 644, endPoint x: 622, endPoint y: 634, distance: 18.9
click at [606, 644] on div "1 10 / trang open" at bounding box center [810, 616] width 1479 height 59
click at [382, 12] on button at bounding box center [384, 23] width 32 height 32
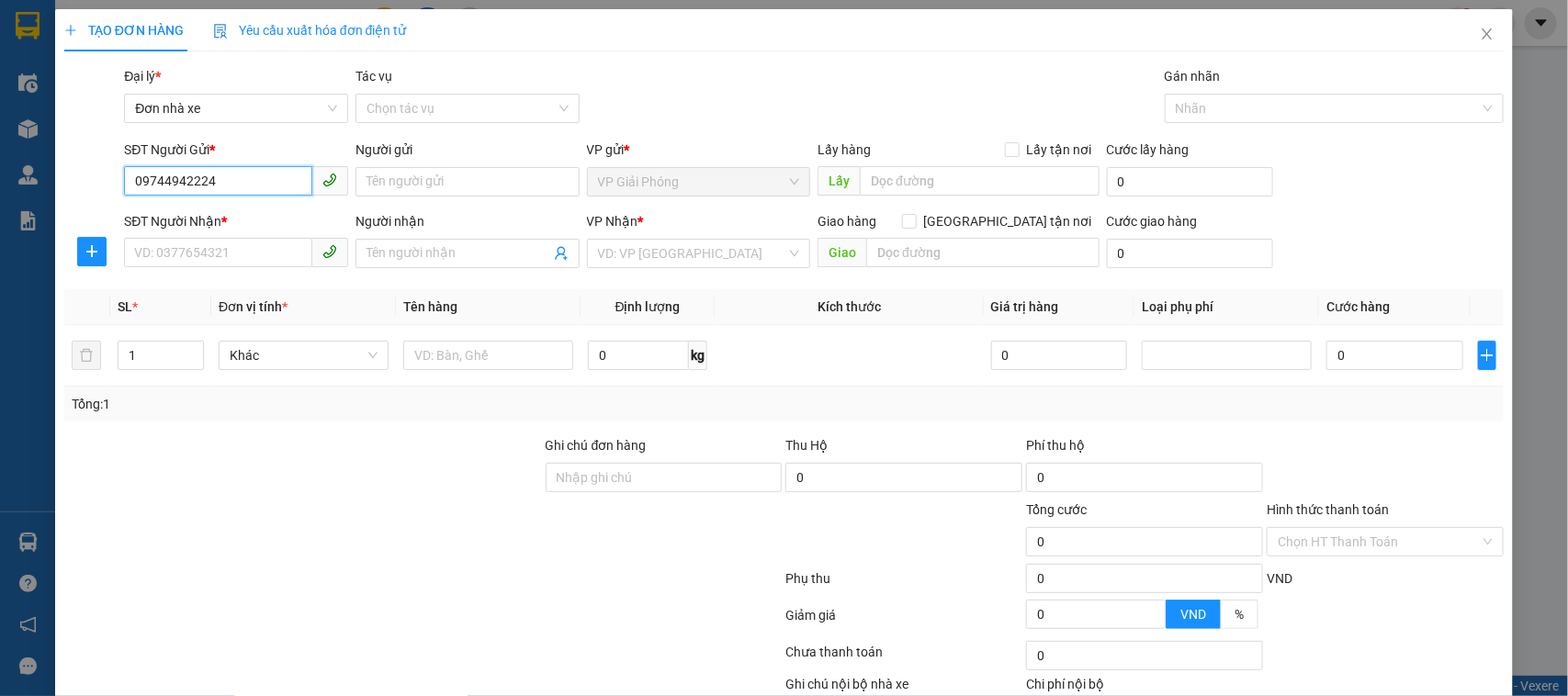
click at [158, 184] on input "09744942224" at bounding box center [217, 180] width 188 height 29
click at [161, 186] on input "09744942224" at bounding box center [217, 180] width 188 height 29
click at [172, 186] on input "09744942224" at bounding box center [217, 180] width 188 height 29
click at [170, 186] on input "09744942224" at bounding box center [217, 180] width 188 height 29
type input "0974942224"
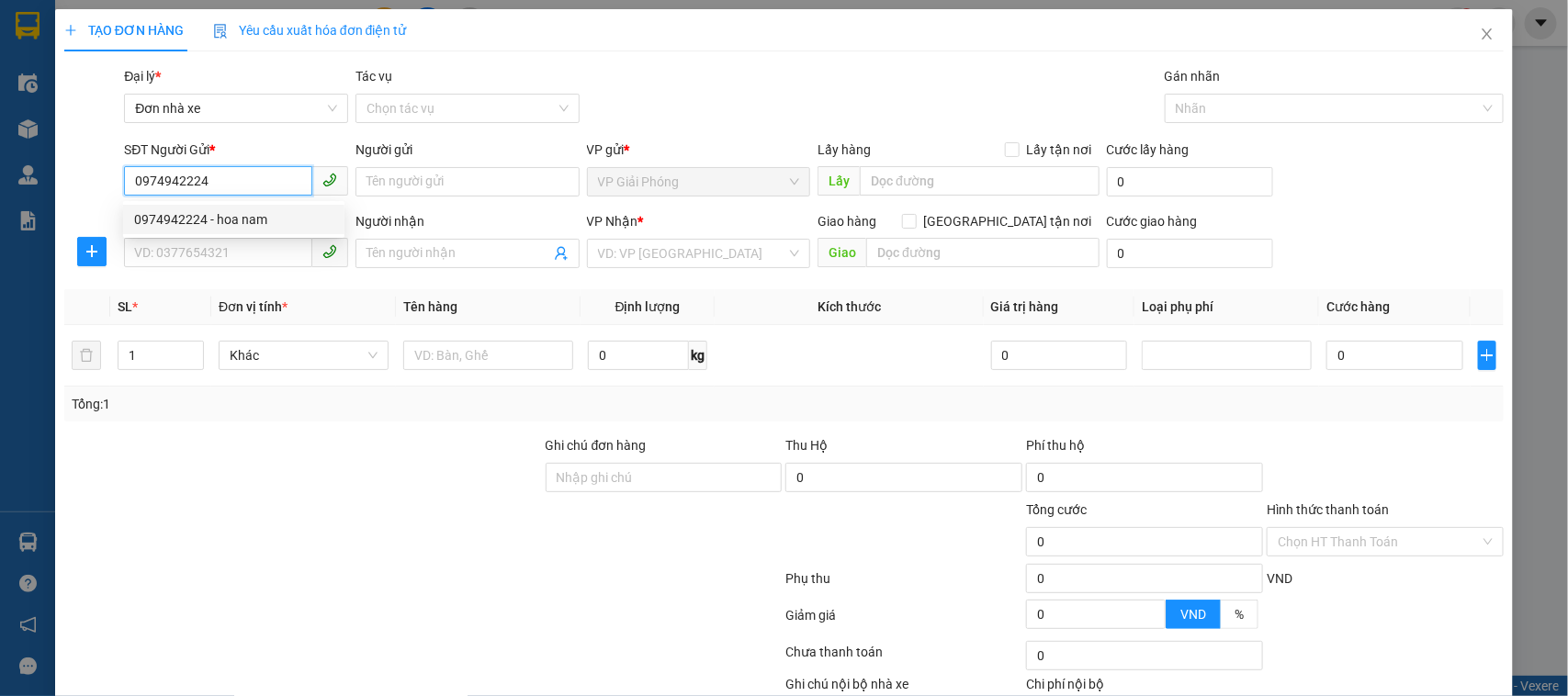
click at [232, 221] on div "0974942224 - hoa nam" at bounding box center [233, 220] width 200 height 21
type input "hoa nam"
type input "0949550233"
type input "phượng"
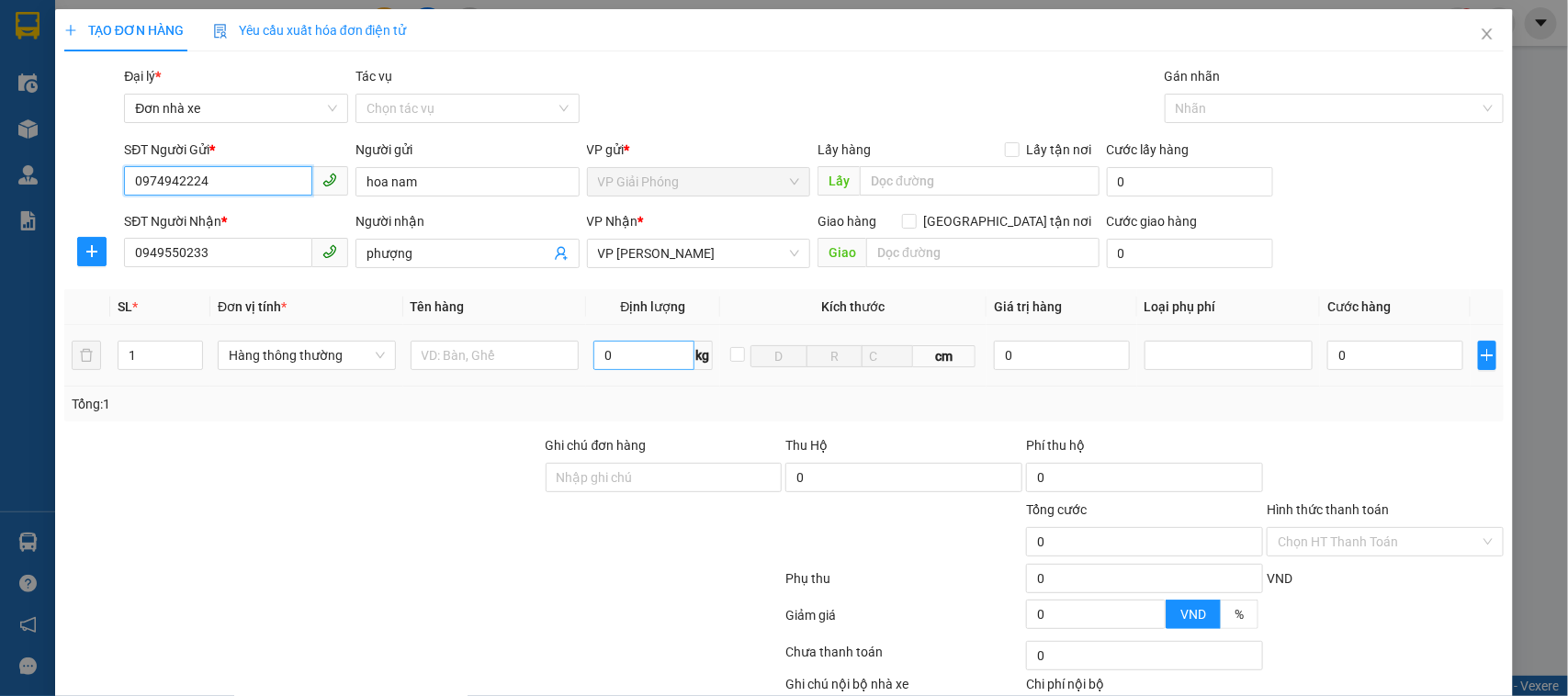
type input "0974942224"
click at [647, 365] on input "0" at bounding box center [643, 355] width 100 height 29
click at [193, 351] on icon "up" at bounding box center [193, 351] width 7 height 7
click at [643, 351] on input "0" at bounding box center [643, 355] width 100 height 29
type input "10"
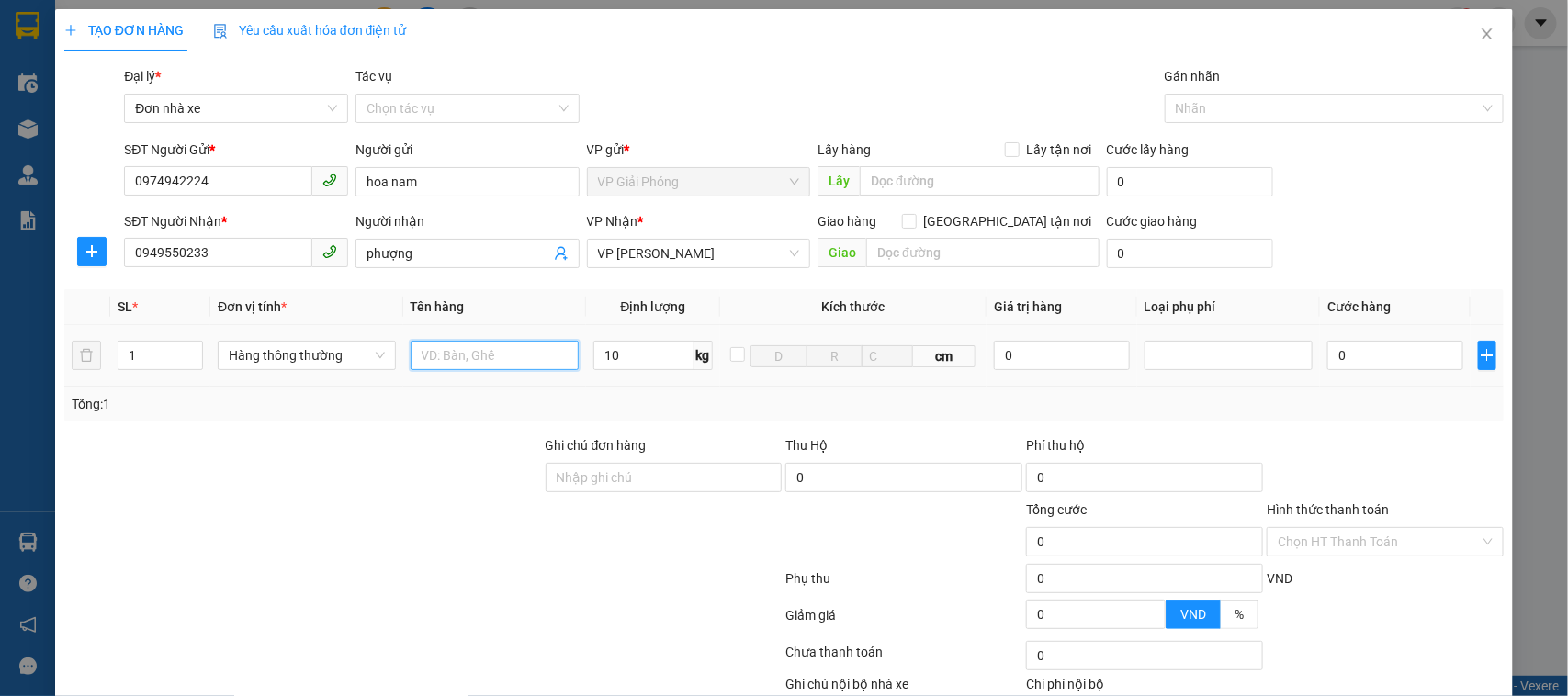
click at [533, 360] on input "text" at bounding box center [495, 355] width 169 height 29
type input "40.000"
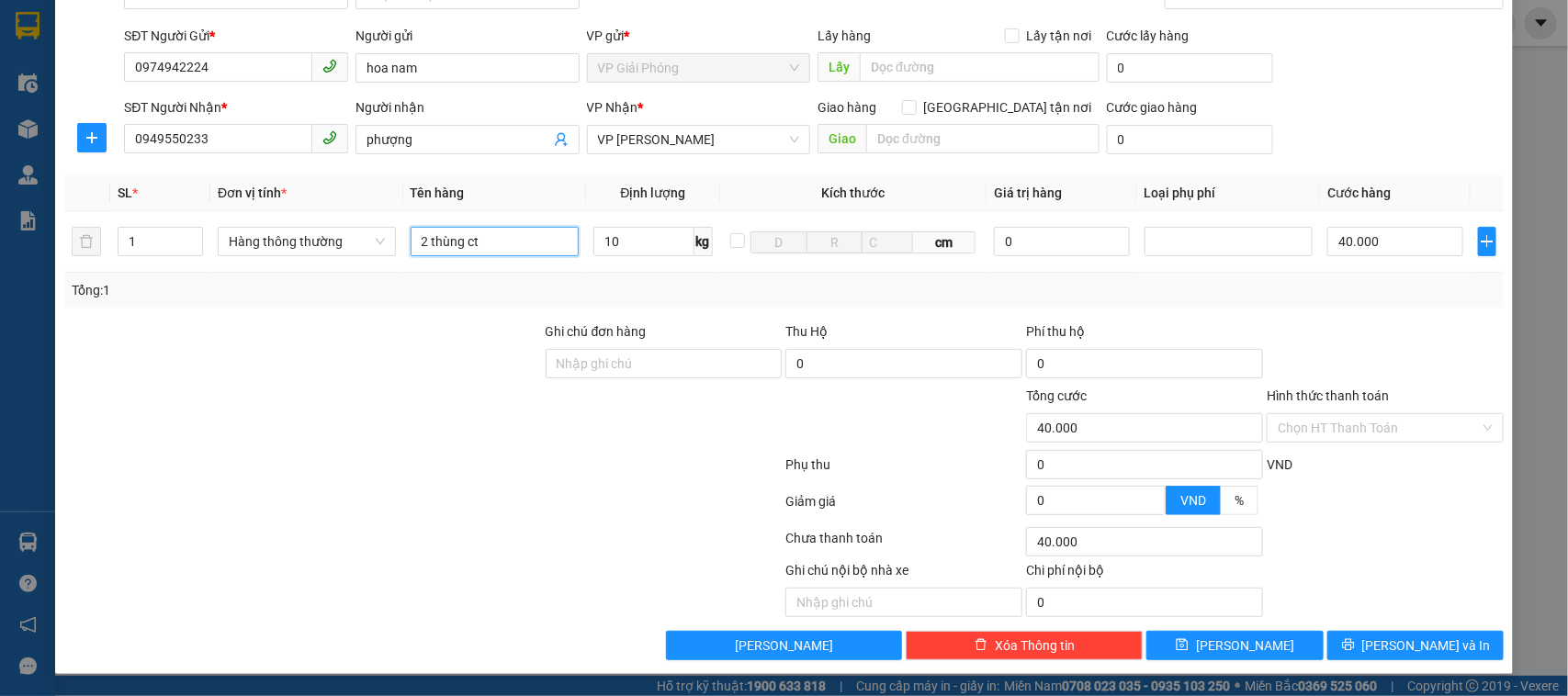
type input "2 thùng ct"
click at [190, 236] on icon "up" at bounding box center [193, 237] width 7 height 7
type input "2"
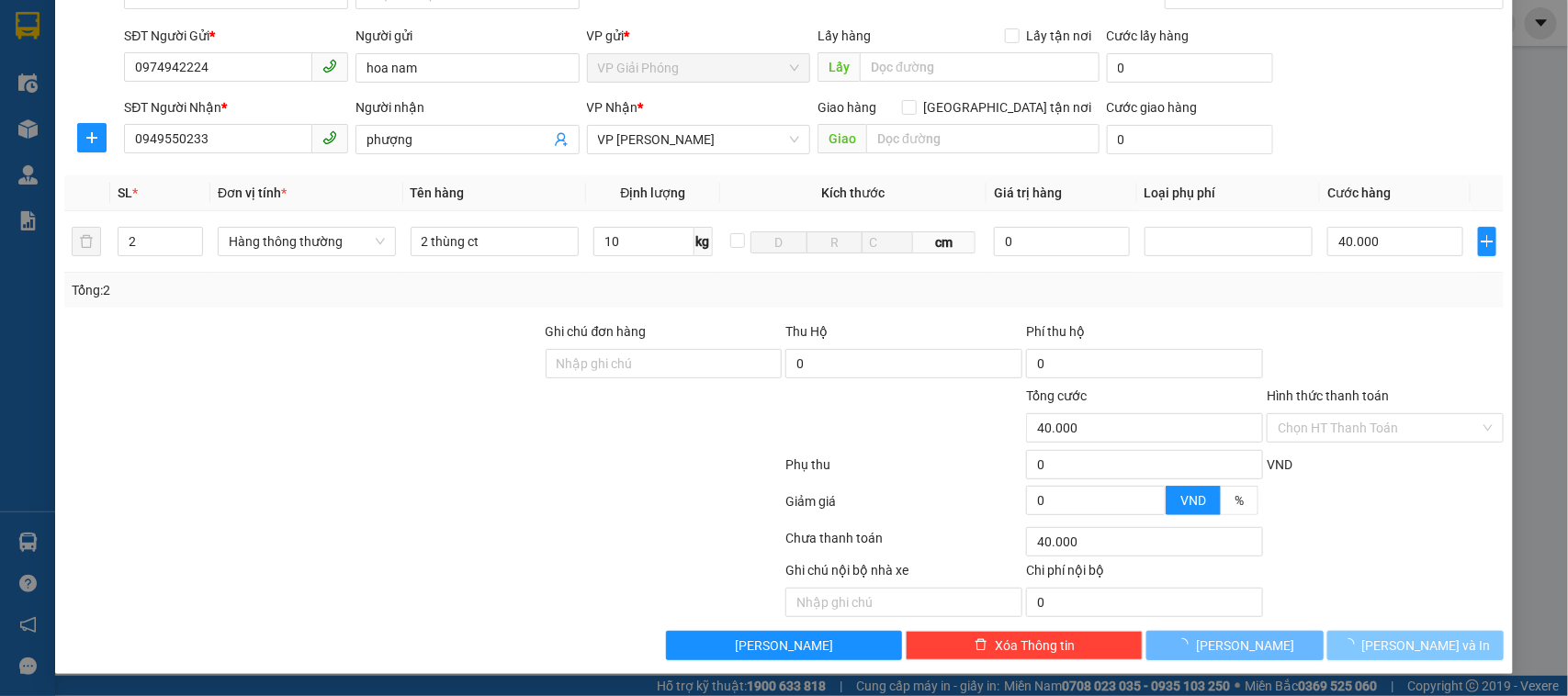
click at [1362, 639] on button "[PERSON_NAME] và In" at bounding box center [1415, 645] width 176 height 29
type input "80.000"
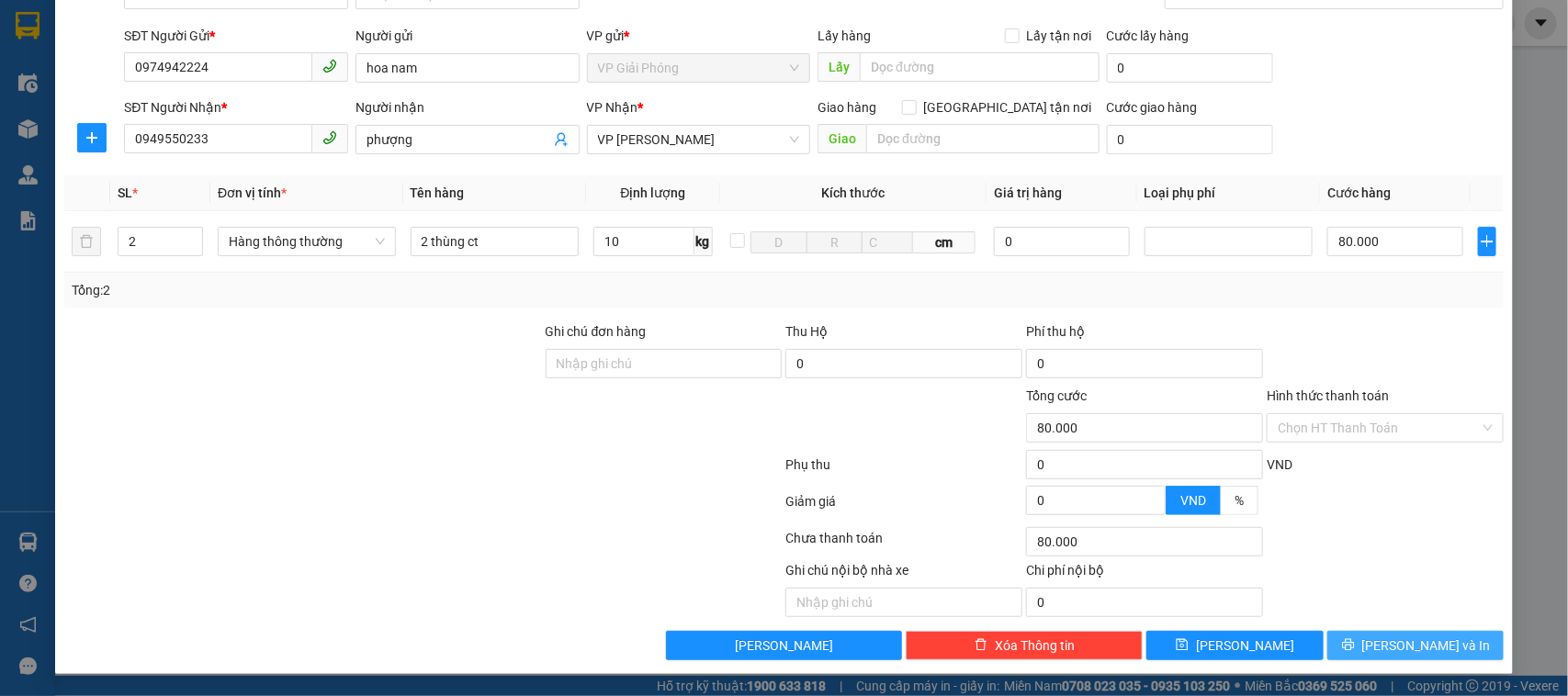
click at [1379, 643] on button "[PERSON_NAME] và In" at bounding box center [1415, 645] width 176 height 29
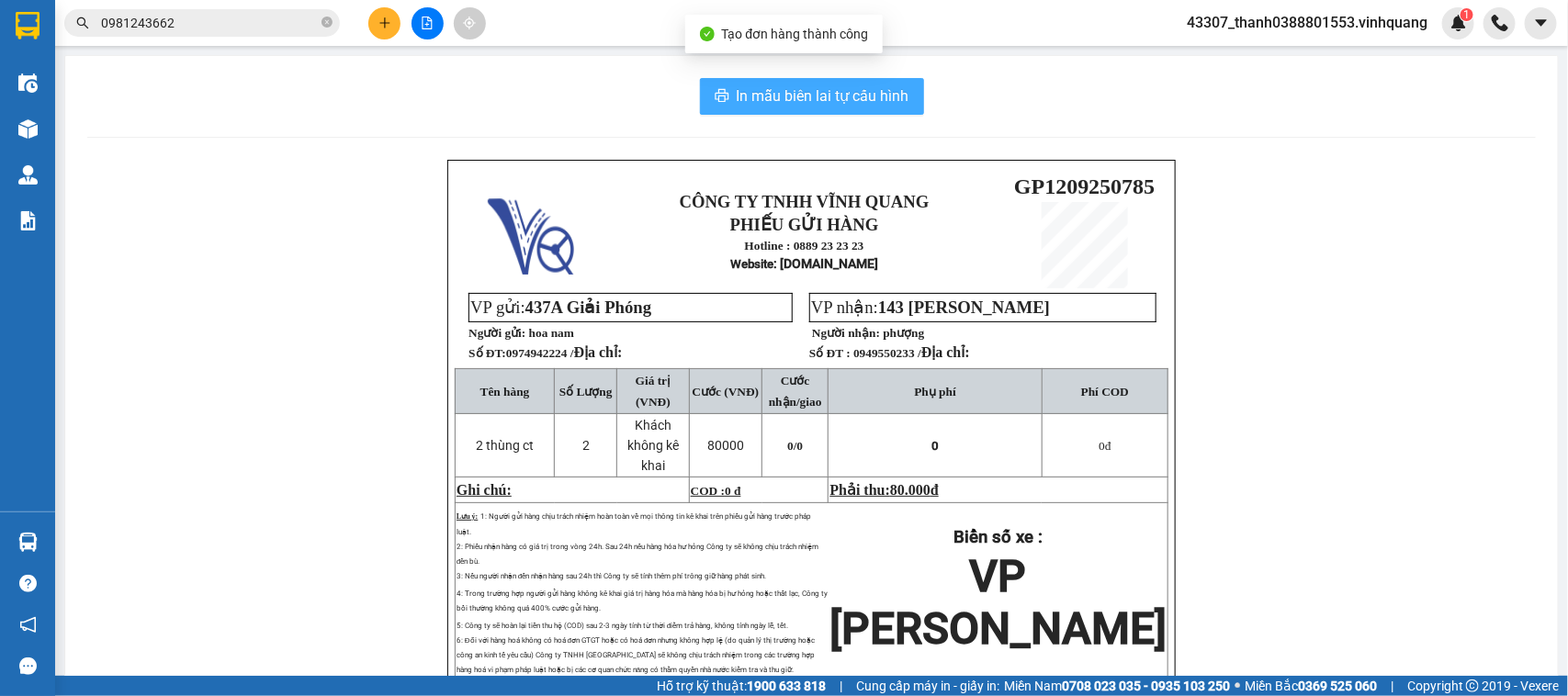
click at [838, 102] on span "In mẫu biên lai tự cấu hình" at bounding box center [822, 96] width 172 height 23
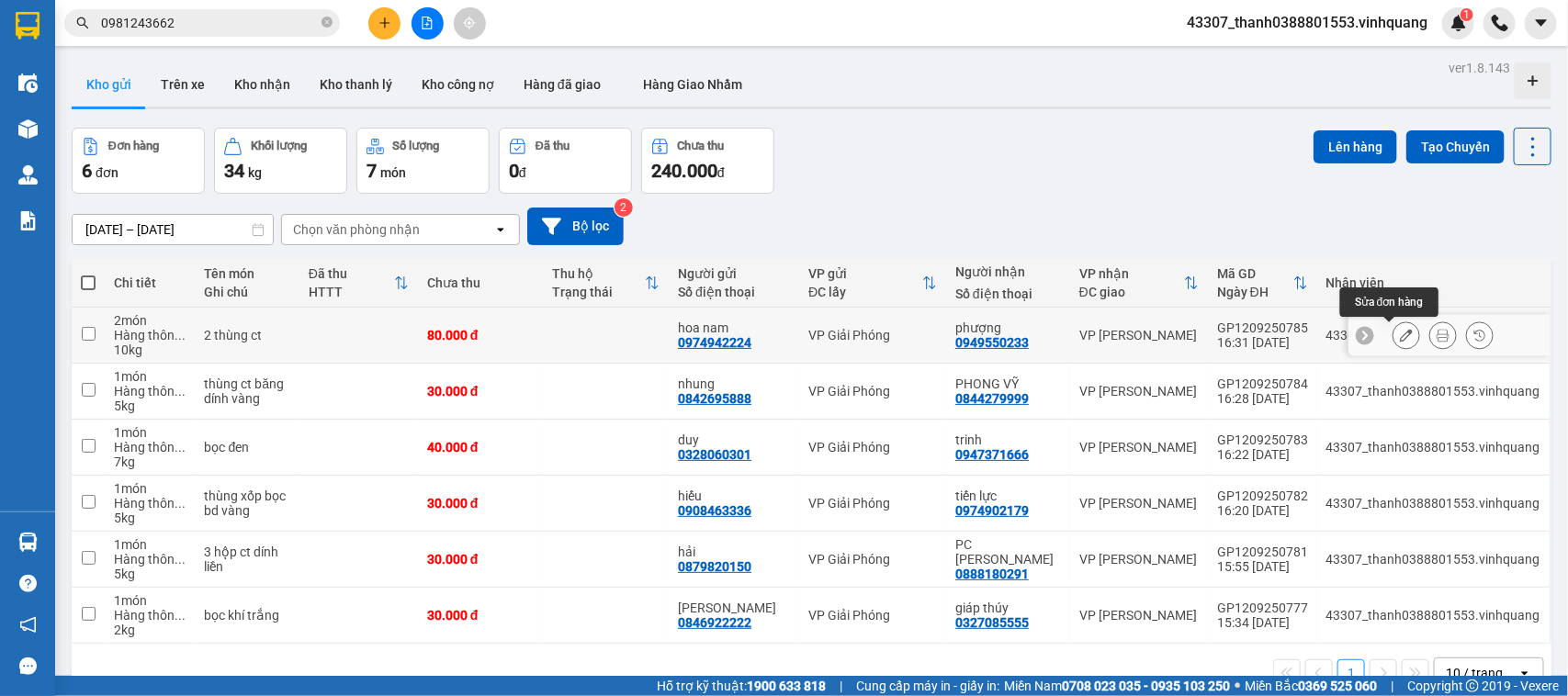
click at [1399, 338] on icon at bounding box center [1406, 335] width 13 height 13
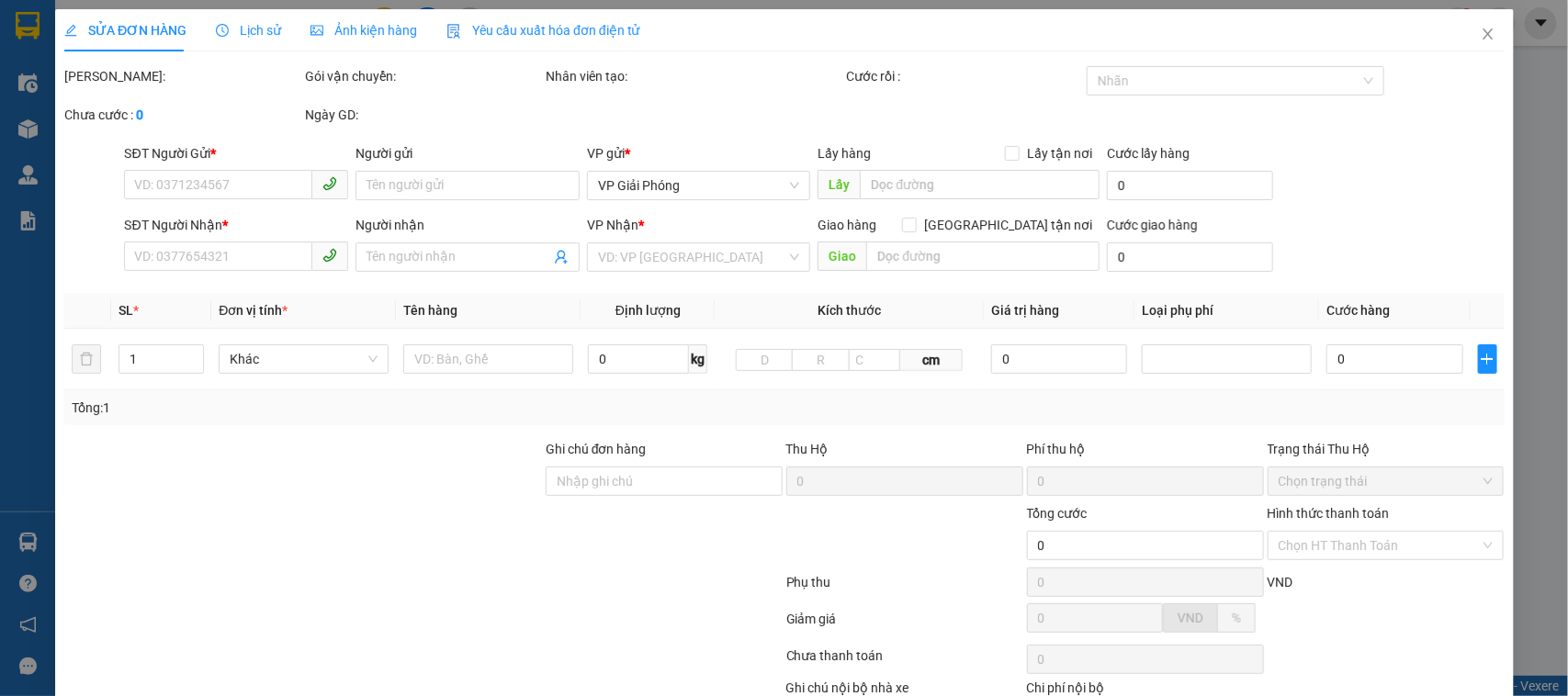
type input "0974942224"
type input "hoa nam"
type input "0949550233"
type input "phượng"
type input "80.000"
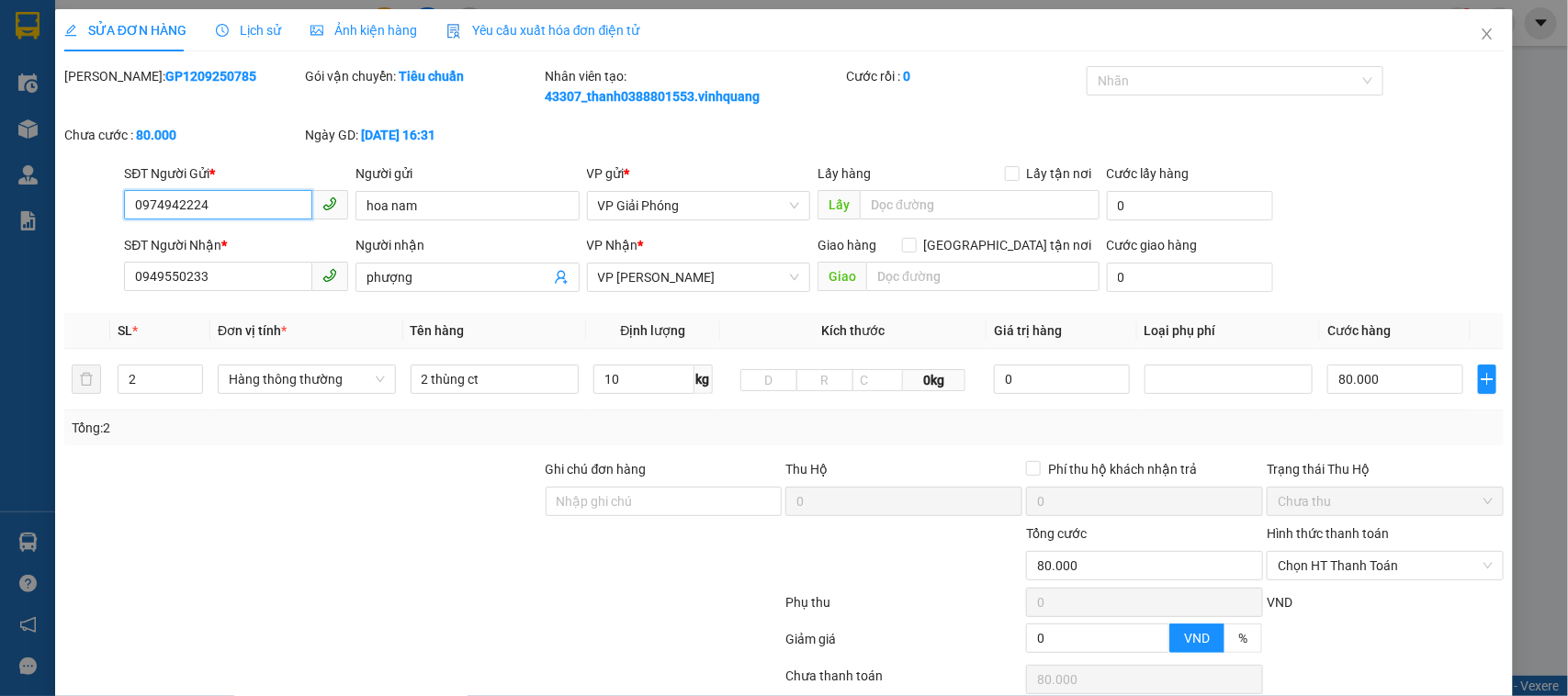
scroll to position [140, 0]
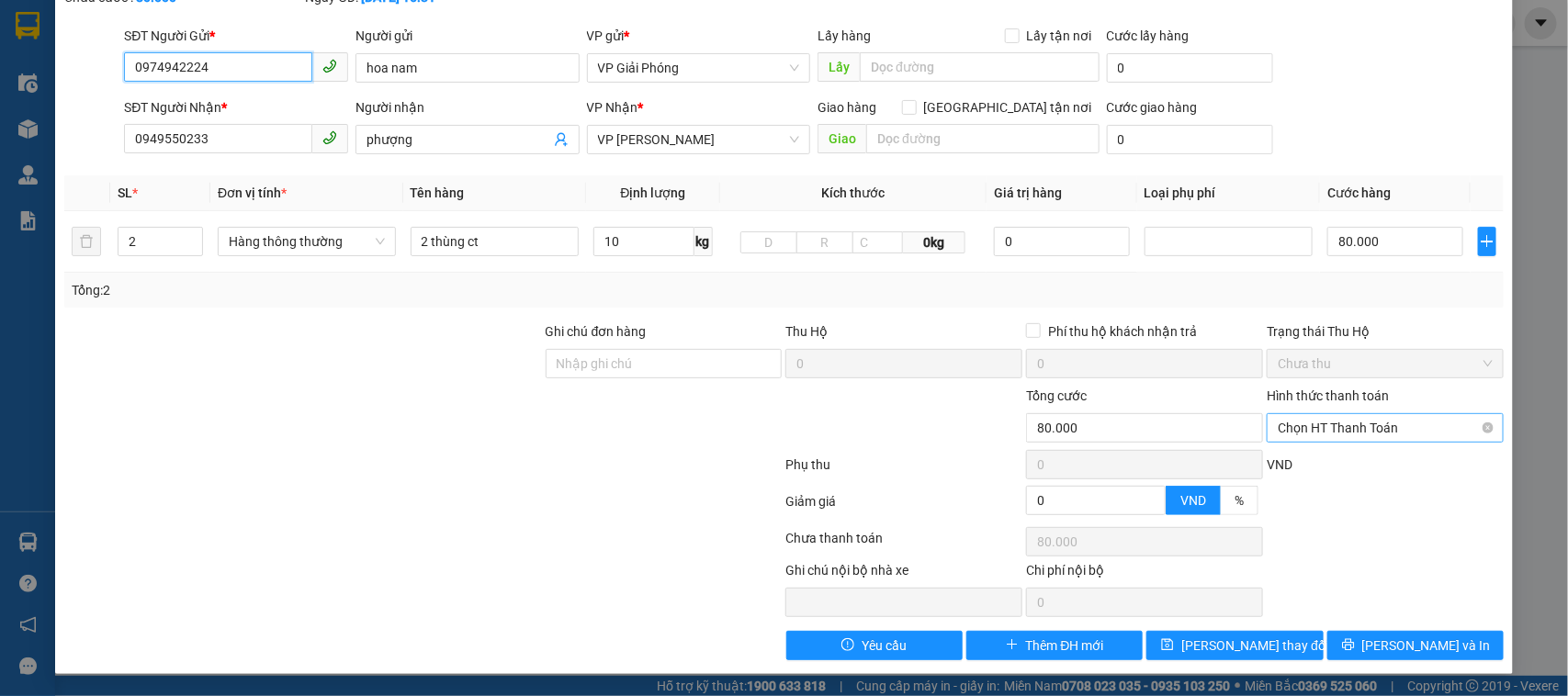
click at [1375, 421] on span "Chọn HT Thanh Toán" at bounding box center [1384, 427] width 214 height 27
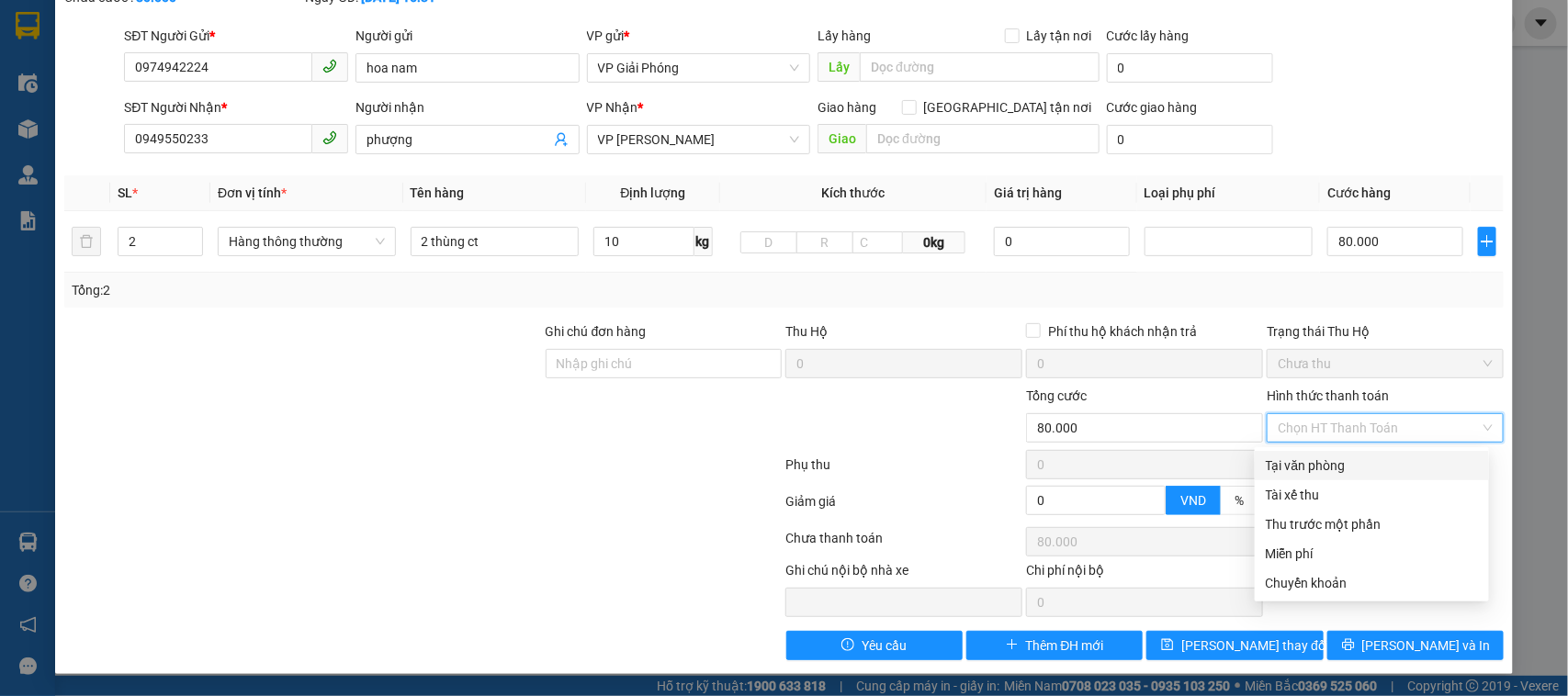
click at [1329, 459] on div "Tại văn phòng" at bounding box center [1371, 466] width 212 height 21
type input "0"
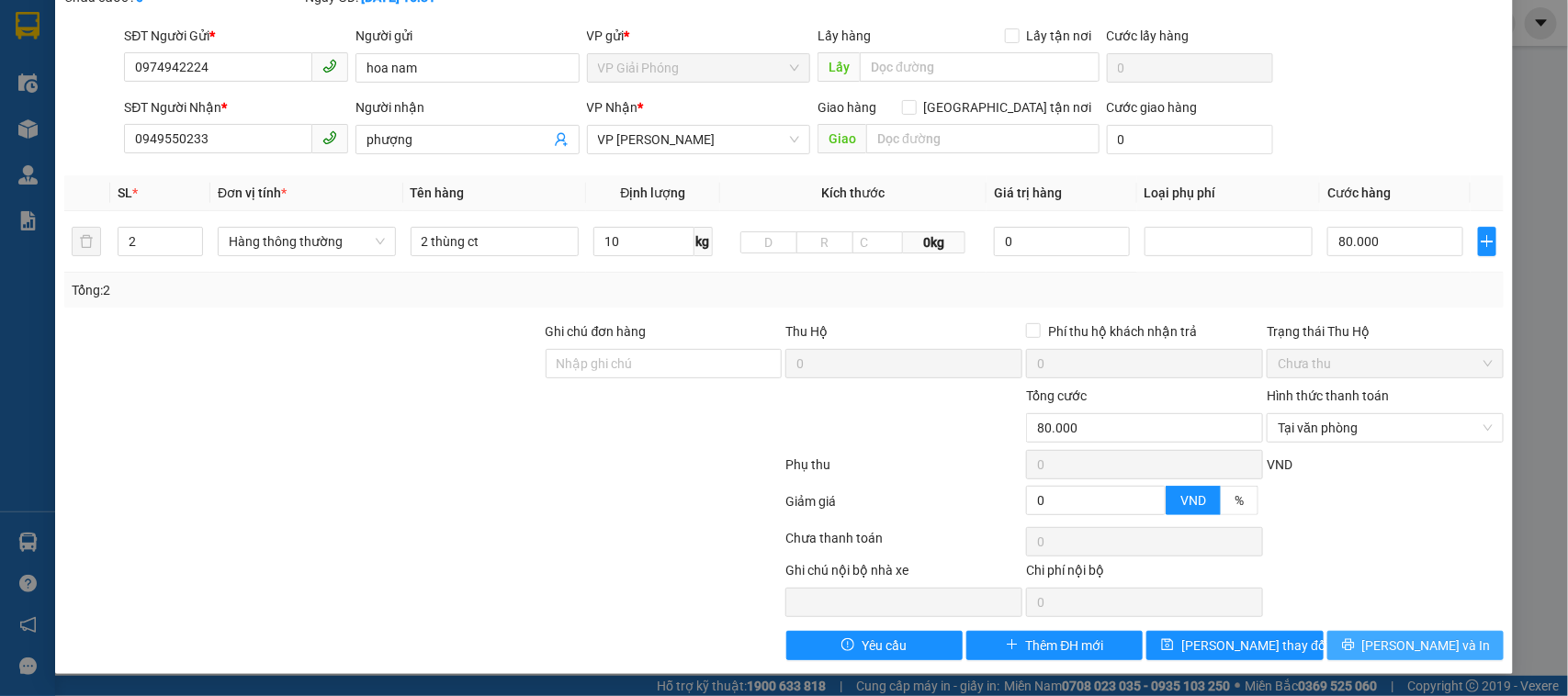
click at [1434, 644] on span "[PERSON_NAME] và In" at bounding box center [1426, 645] width 128 height 21
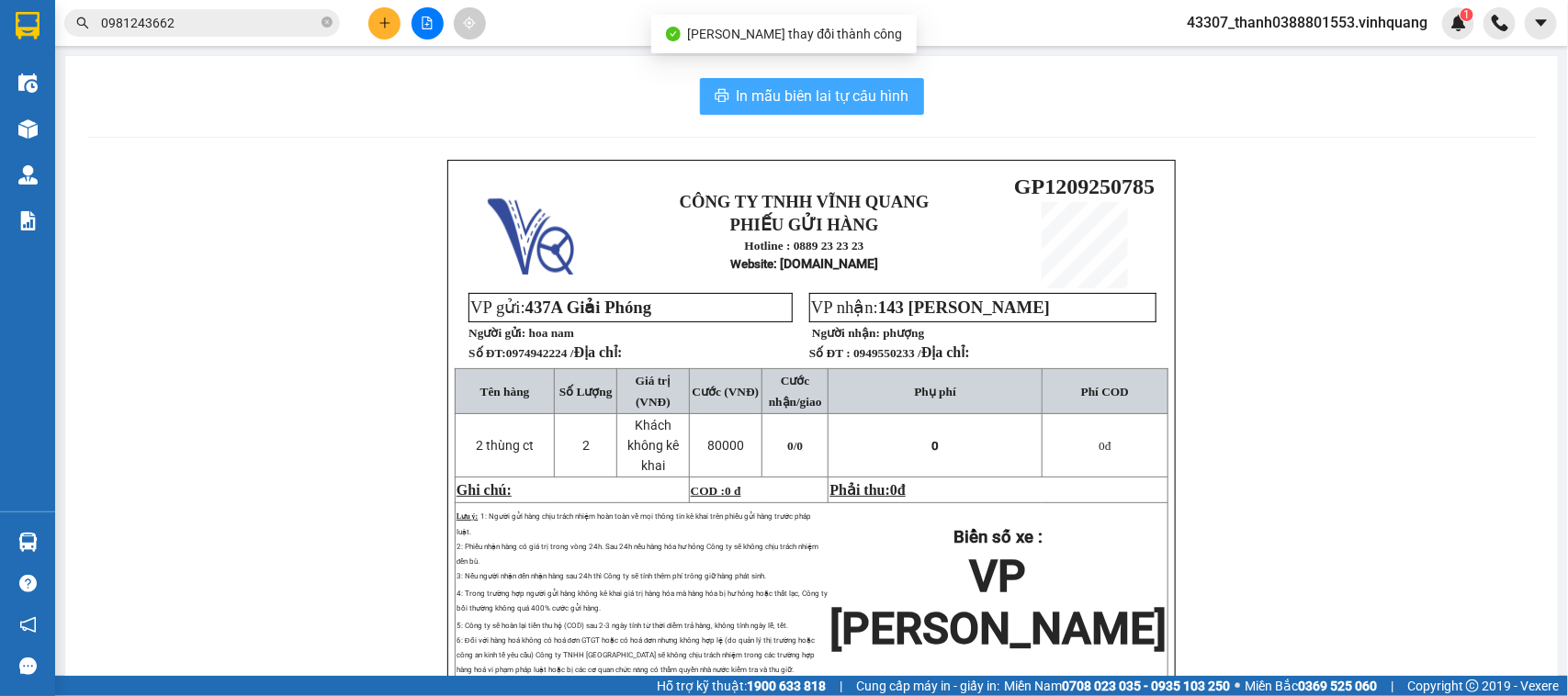
click at [780, 84] on span "In mẫu biên lai tự cấu hình" at bounding box center [822, 96] width 172 height 23
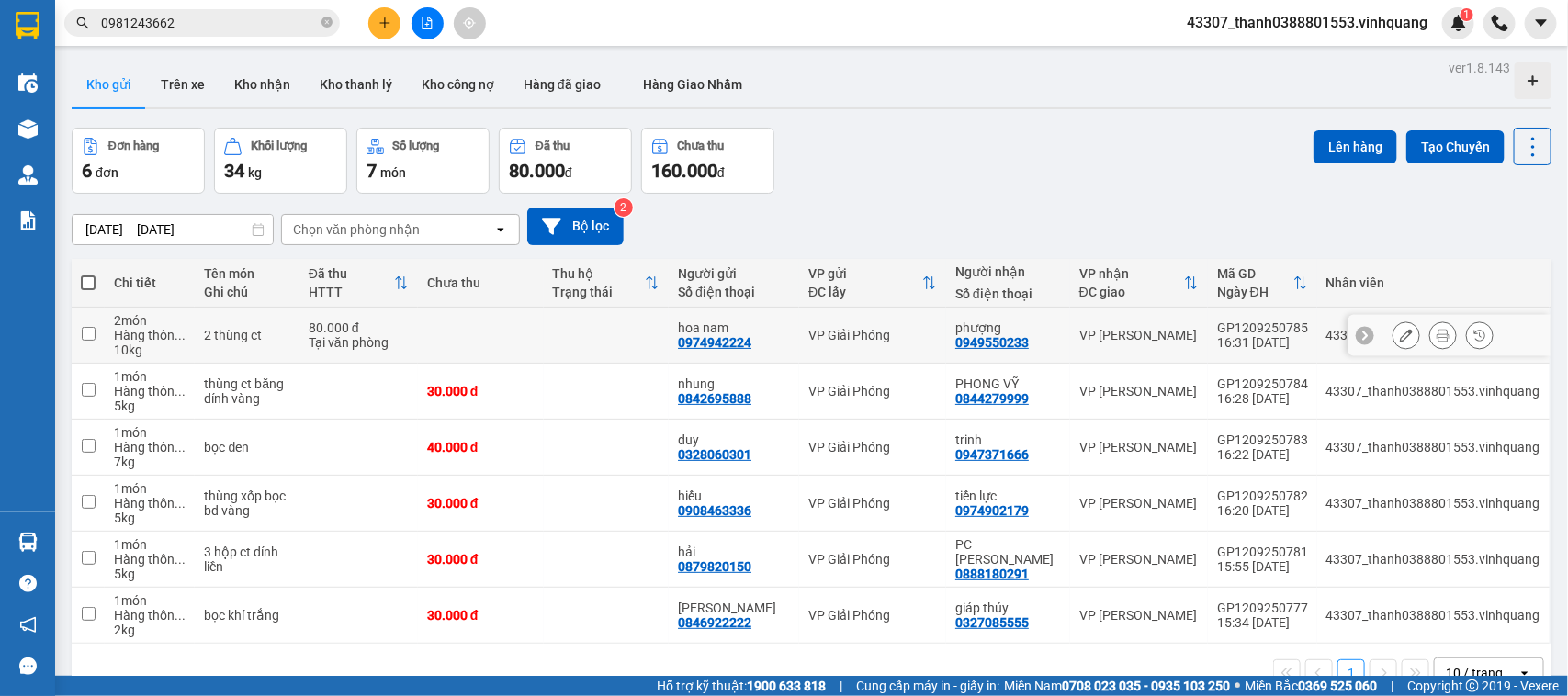
click at [1393, 327] on button at bounding box center [1405, 335] width 25 height 32
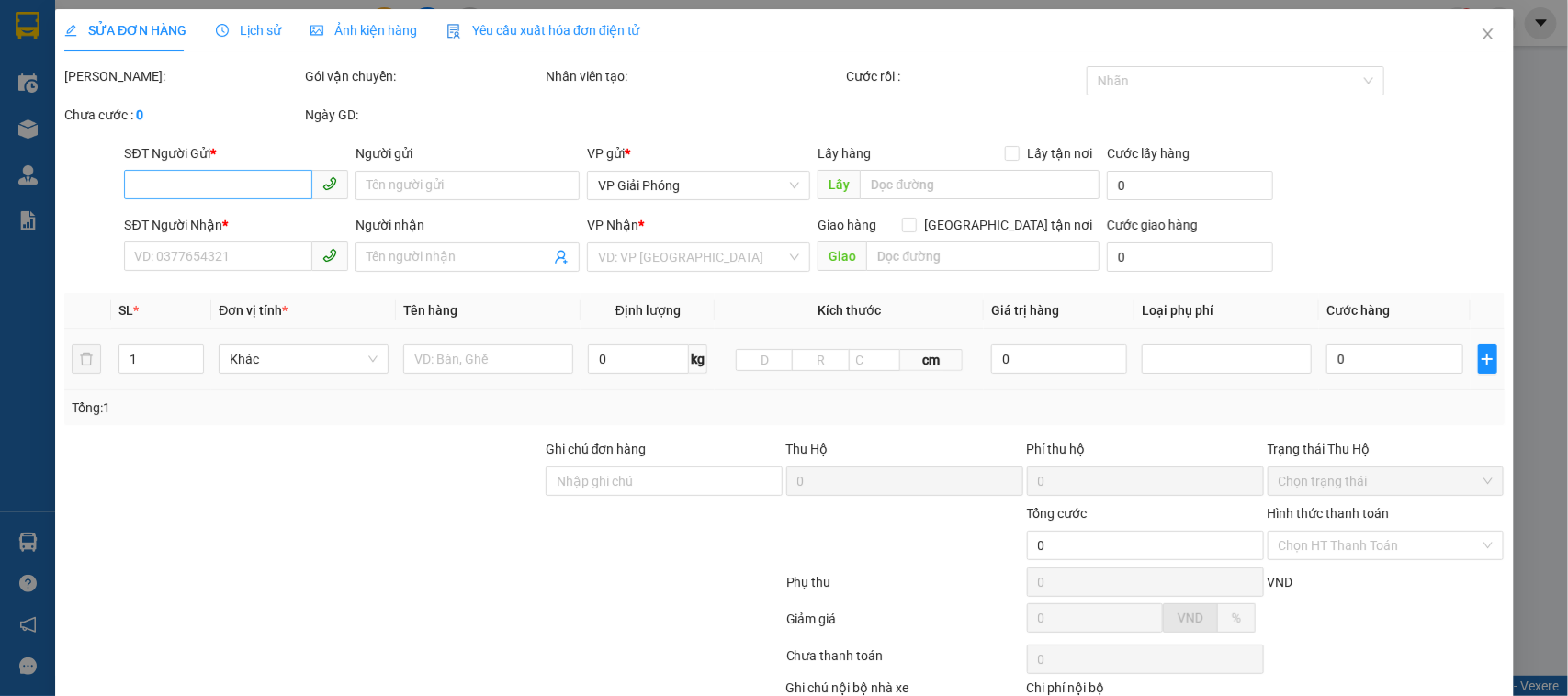
type input "0974942224"
type input "hoa nam"
type input "0949550233"
type input "phượng"
type input "80.000"
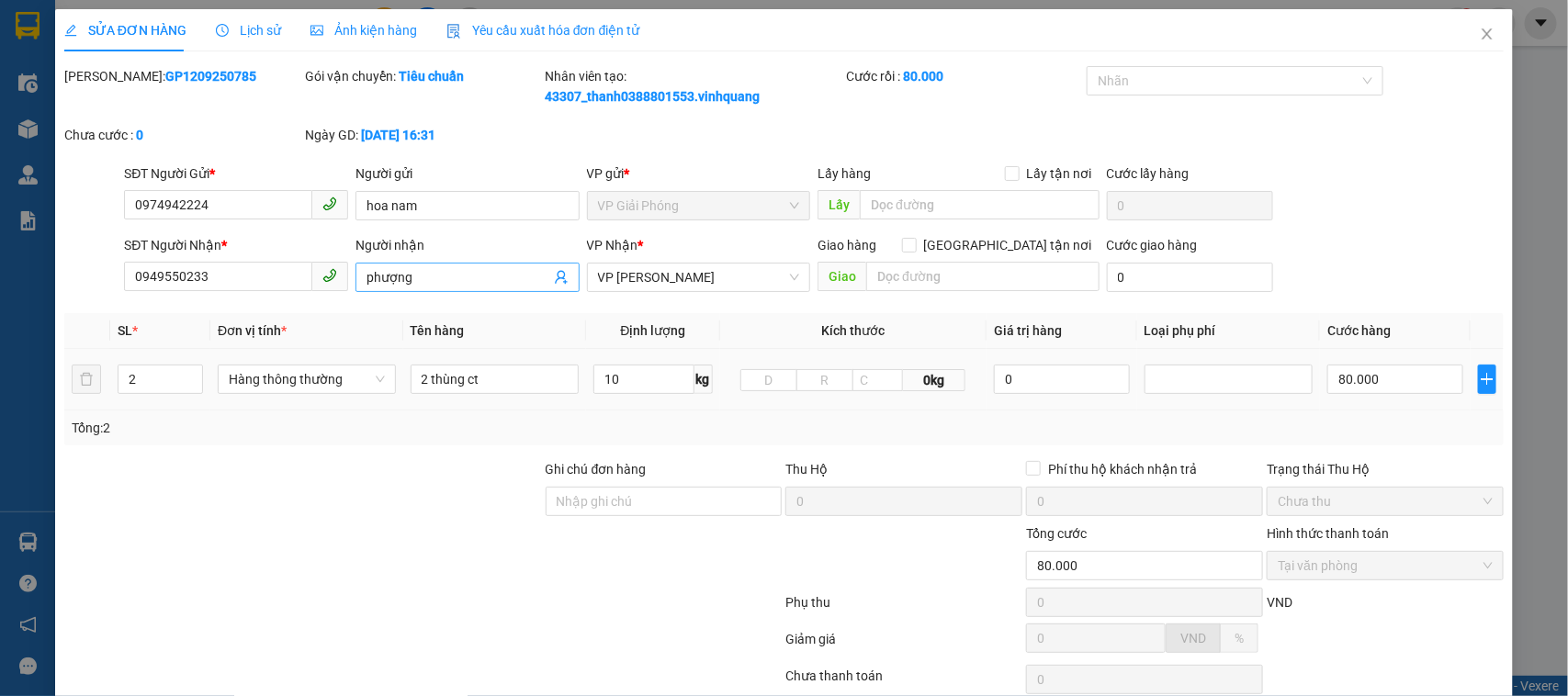
click at [444, 273] on input "phượng" at bounding box center [458, 277] width 184 height 21
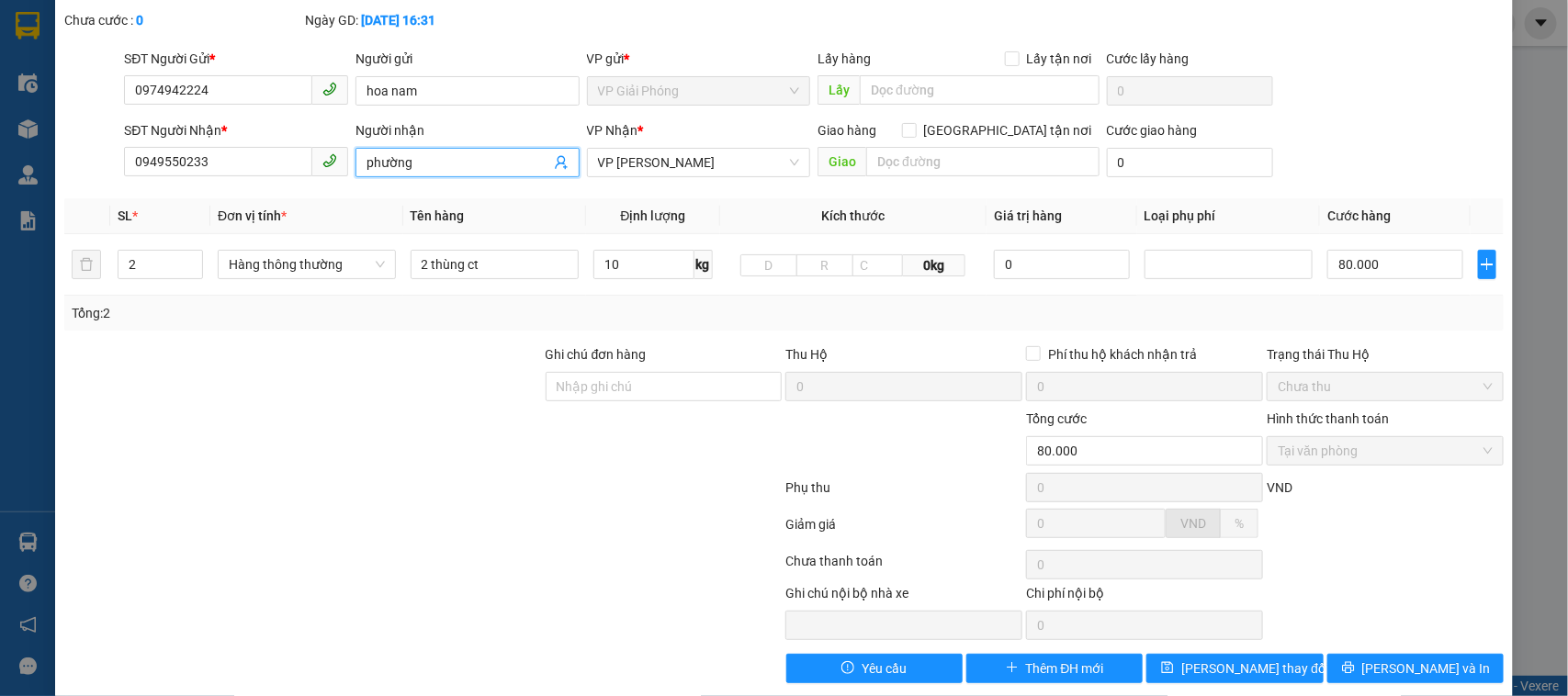
scroll to position [140, 0]
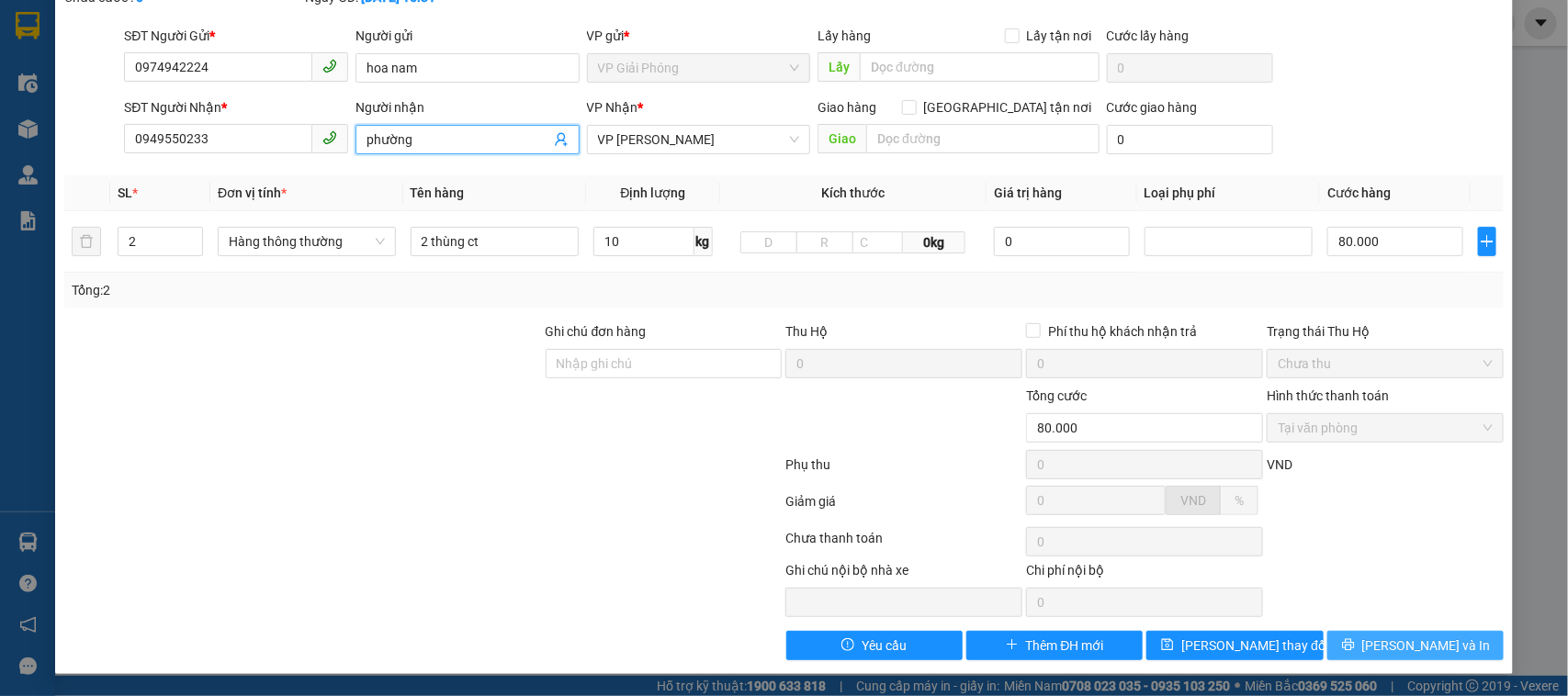
type input "phường"
click at [1424, 648] on span "[PERSON_NAME] và In" at bounding box center [1426, 645] width 128 height 21
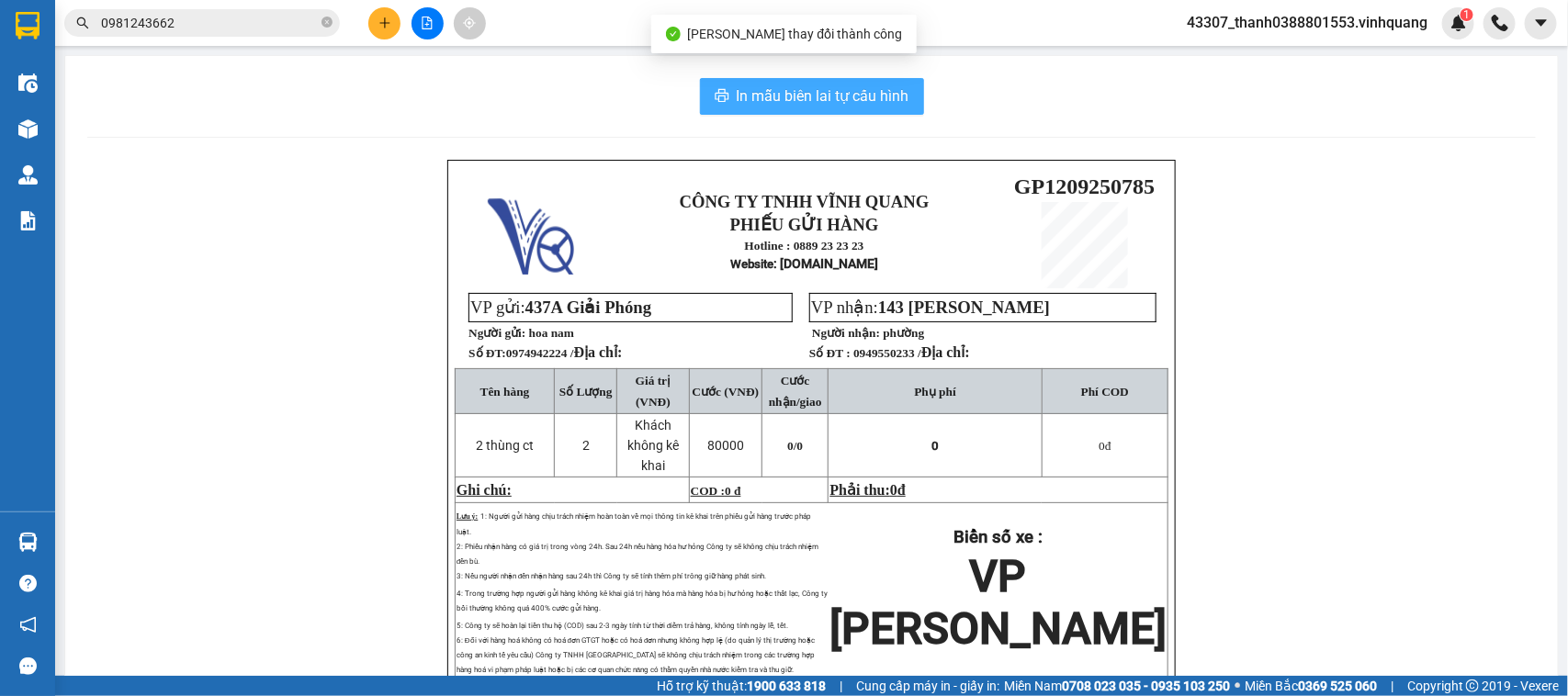
click at [816, 96] on span "In mẫu biên lai tự cấu hình" at bounding box center [822, 96] width 172 height 23
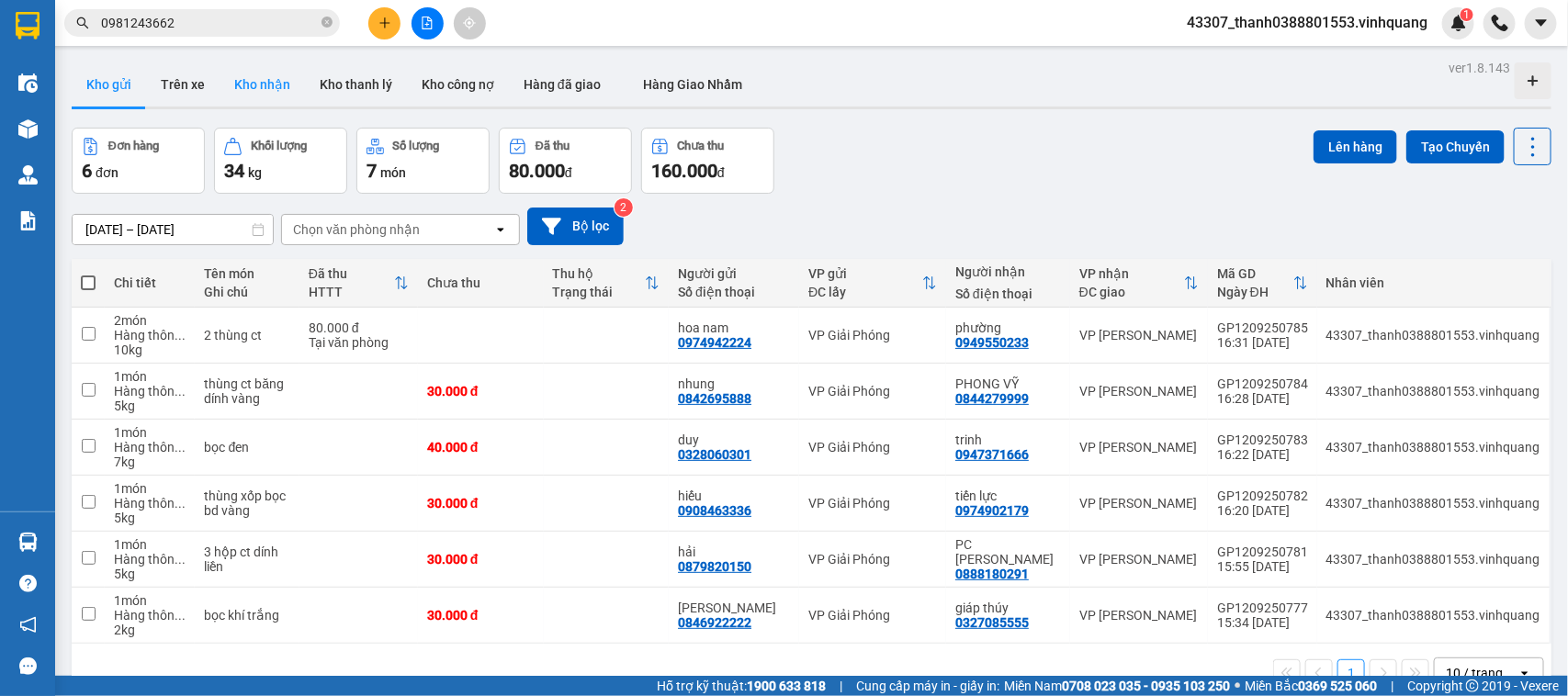
click at [244, 78] on button "Kho nhận" at bounding box center [261, 84] width 85 height 44
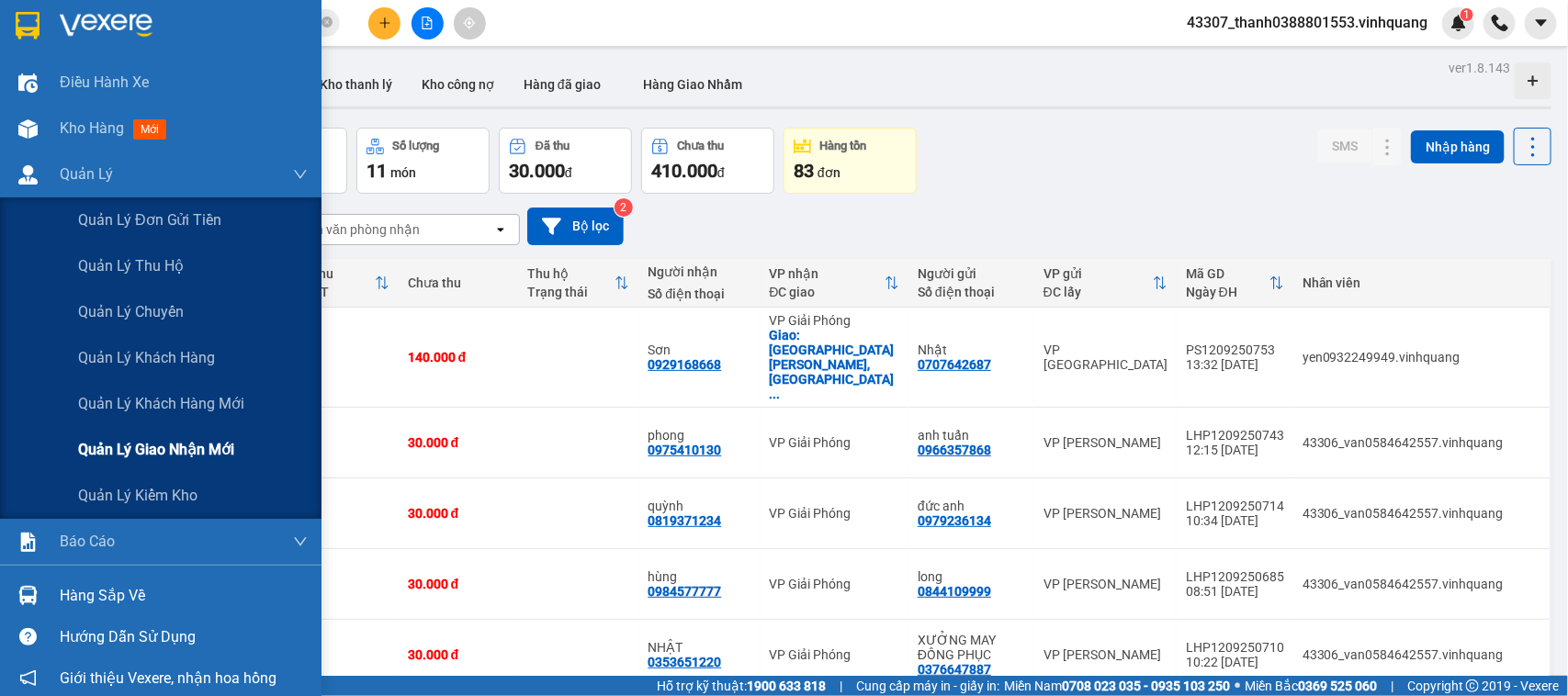
click at [158, 442] on span "Quản lý giao nhận mới" at bounding box center [155, 450] width 156 height 23
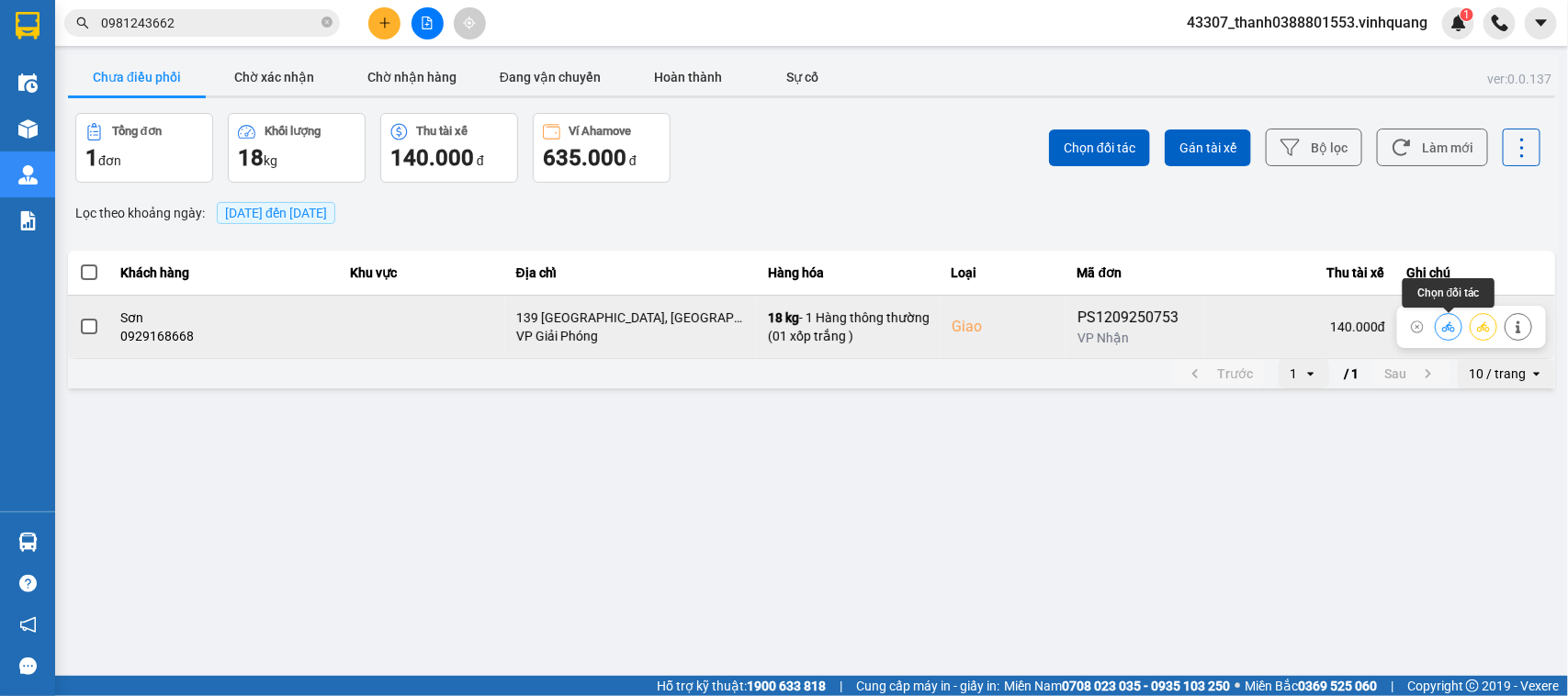
click at [1448, 327] on icon at bounding box center [1448, 326] width 13 height 10
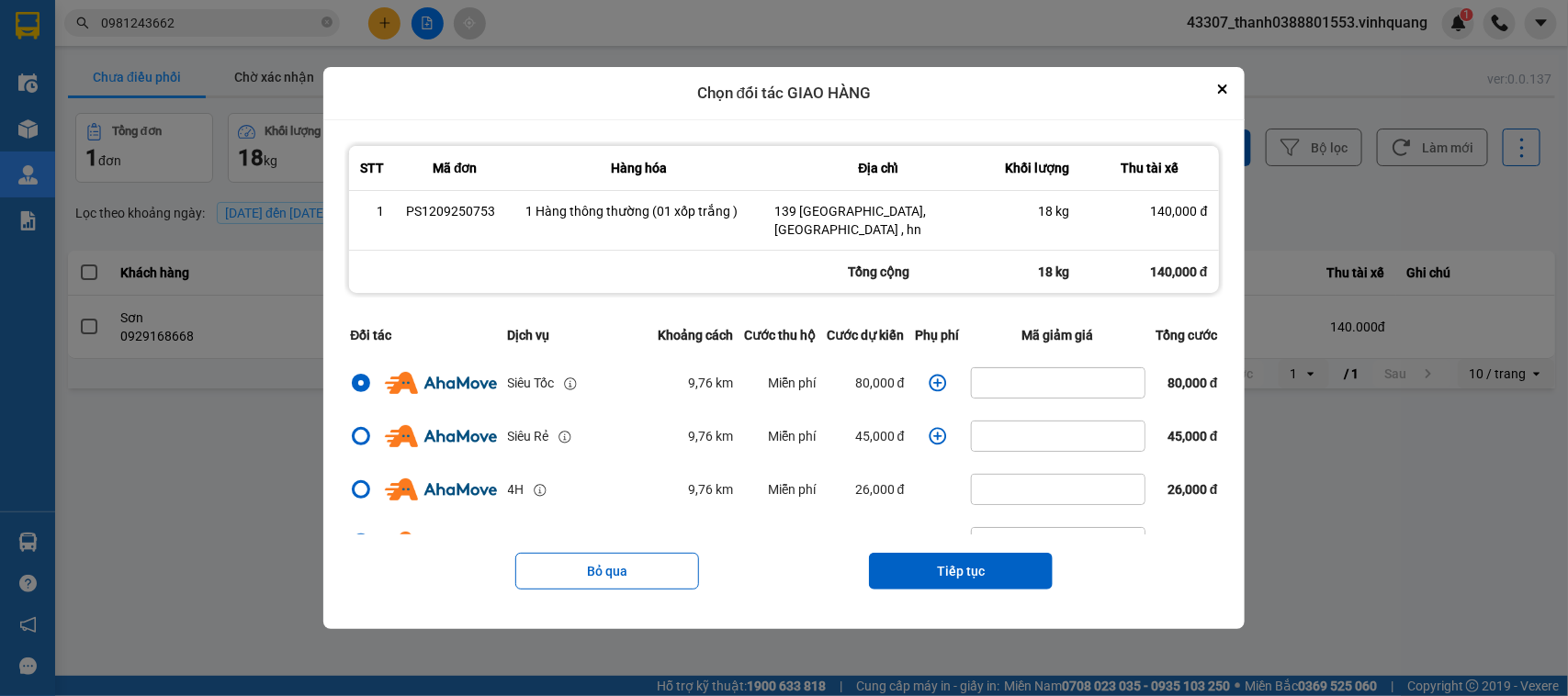
click at [934, 379] on icon "dialog" at bounding box center [938, 383] width 19 height 19
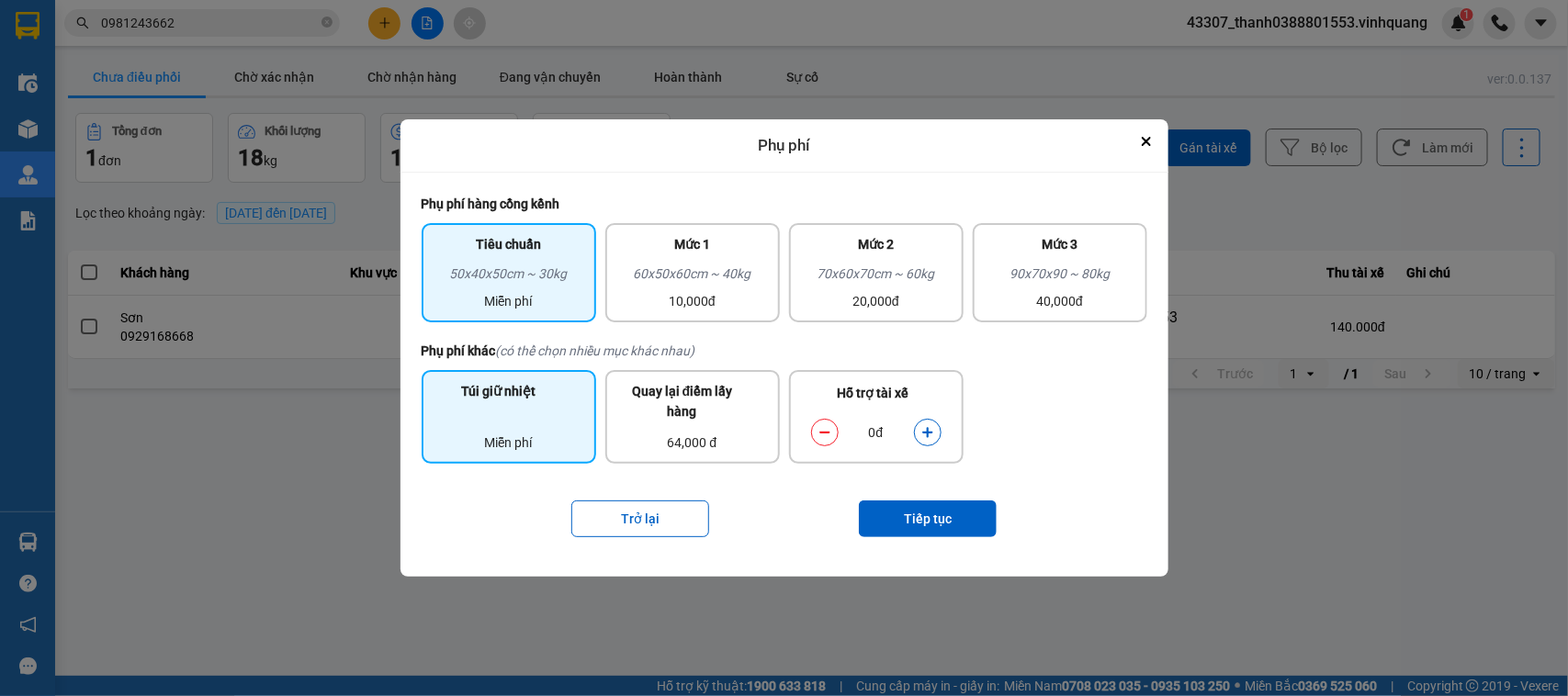
drag, startPoint x: 507, startPoint y: 415, endPoint x: 516, endPoint y: 419, distance: 9.8
click at [508, 416] on div "Miễn phí" at bounding box center [509, 431] width 153 height 42
click at [932, 507] on button "Tiếp tục" at bounding box center [927, 518] width 138 height 37
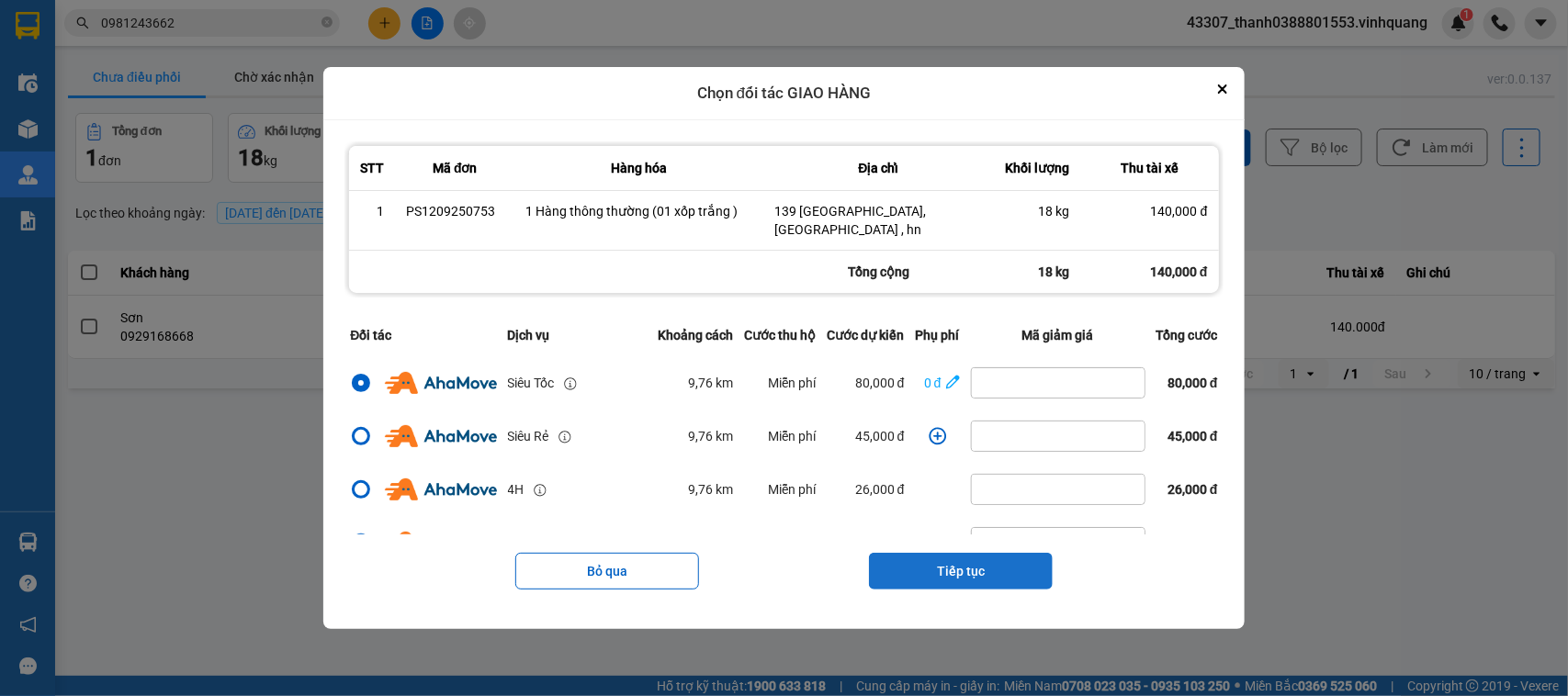
click at [980, 571] on button "Tiếp tục" at bounding box center [960, 570] width 184 height 37
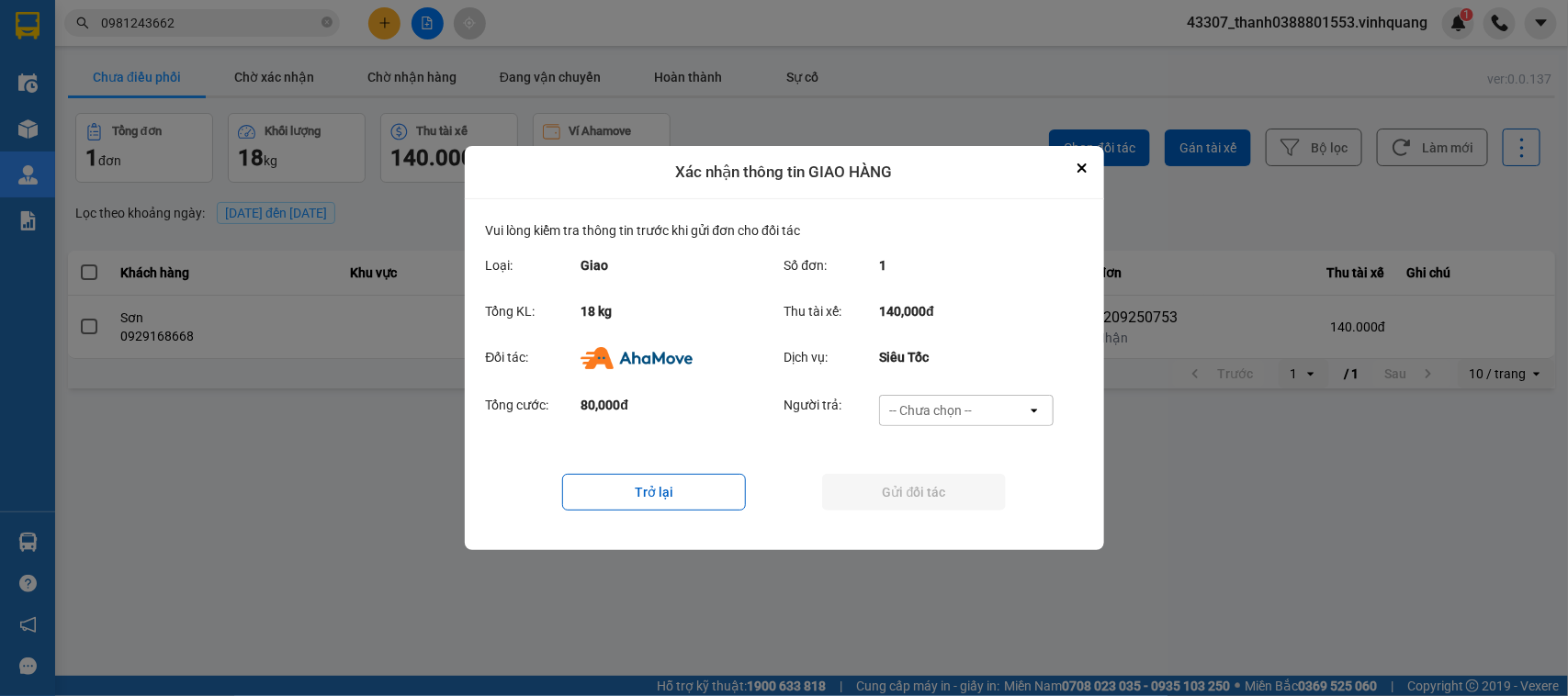
click at [939, 409] on div "-- Chưa chọn --" at bounding box center [930, 410] width 82 height 19
click at [947, 511] on span "Ví Ahamove" at bounding box center [930, 516] width 74 height 19
click at [918, 489] on button "Gửi đối tác" at bounding box center [913, 492] width 184 height 37
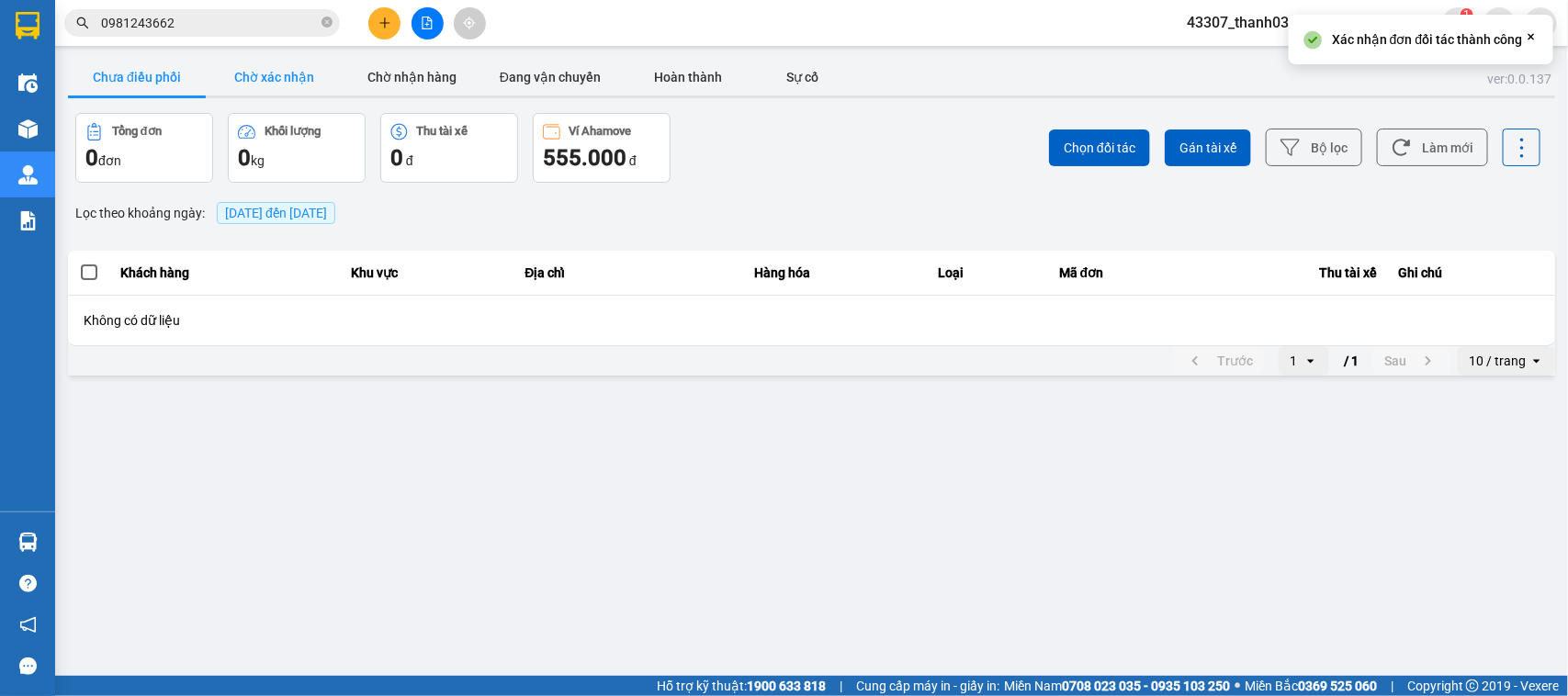
click at [313, 76] on button "Chờ xác nhận" at bounding box center [274, 77] width 138 height 37
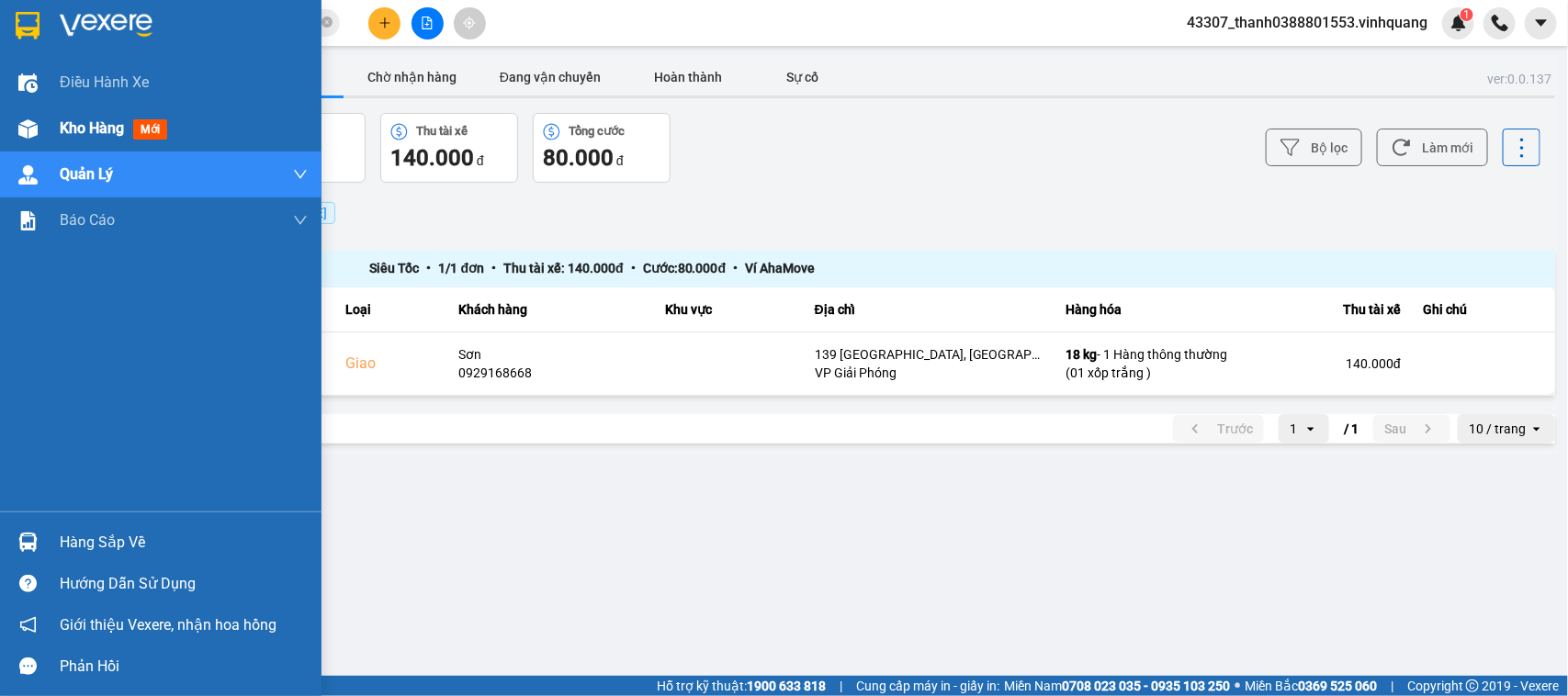
click at [38, 130] on div at bounding box center [28, 129] width 32 height 32
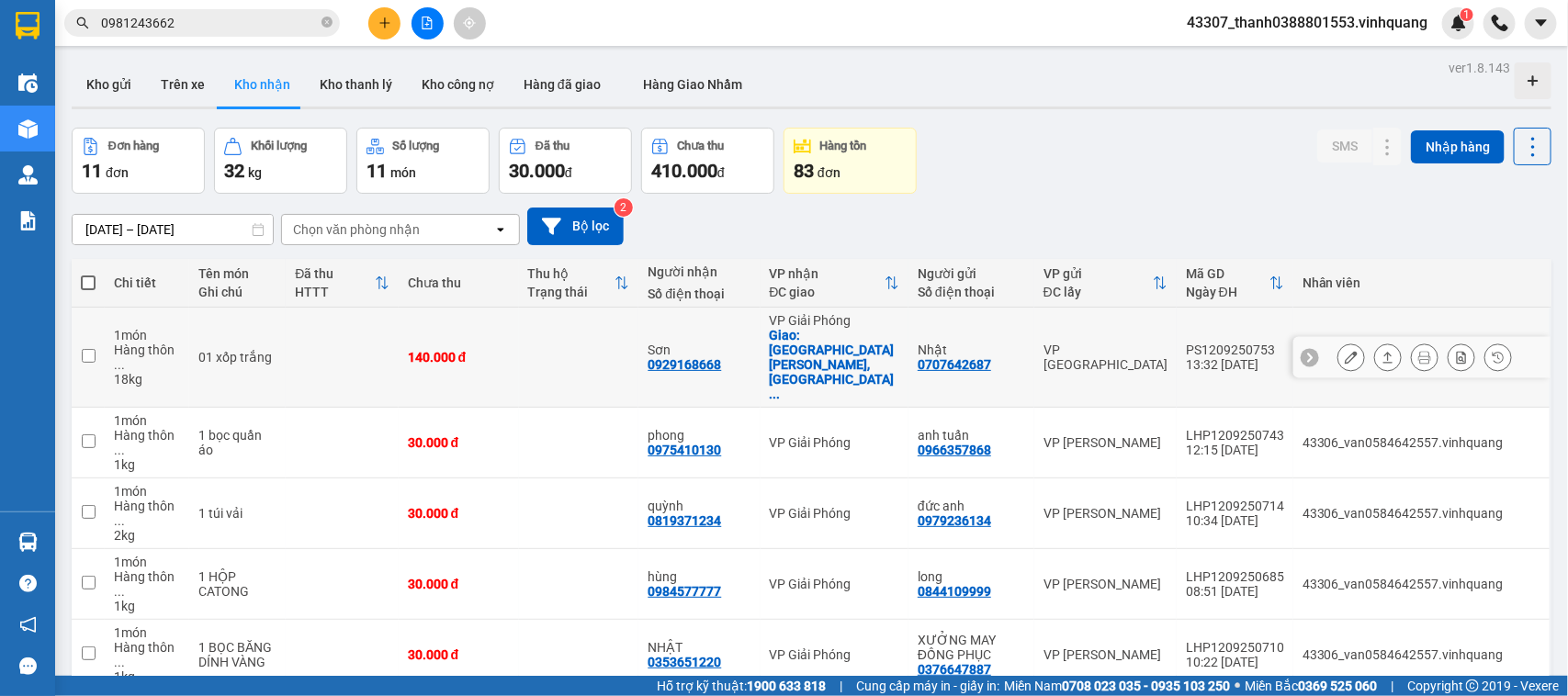
click at [1340, 342] on button at bounding box center [1350, 358] width 25 height 32
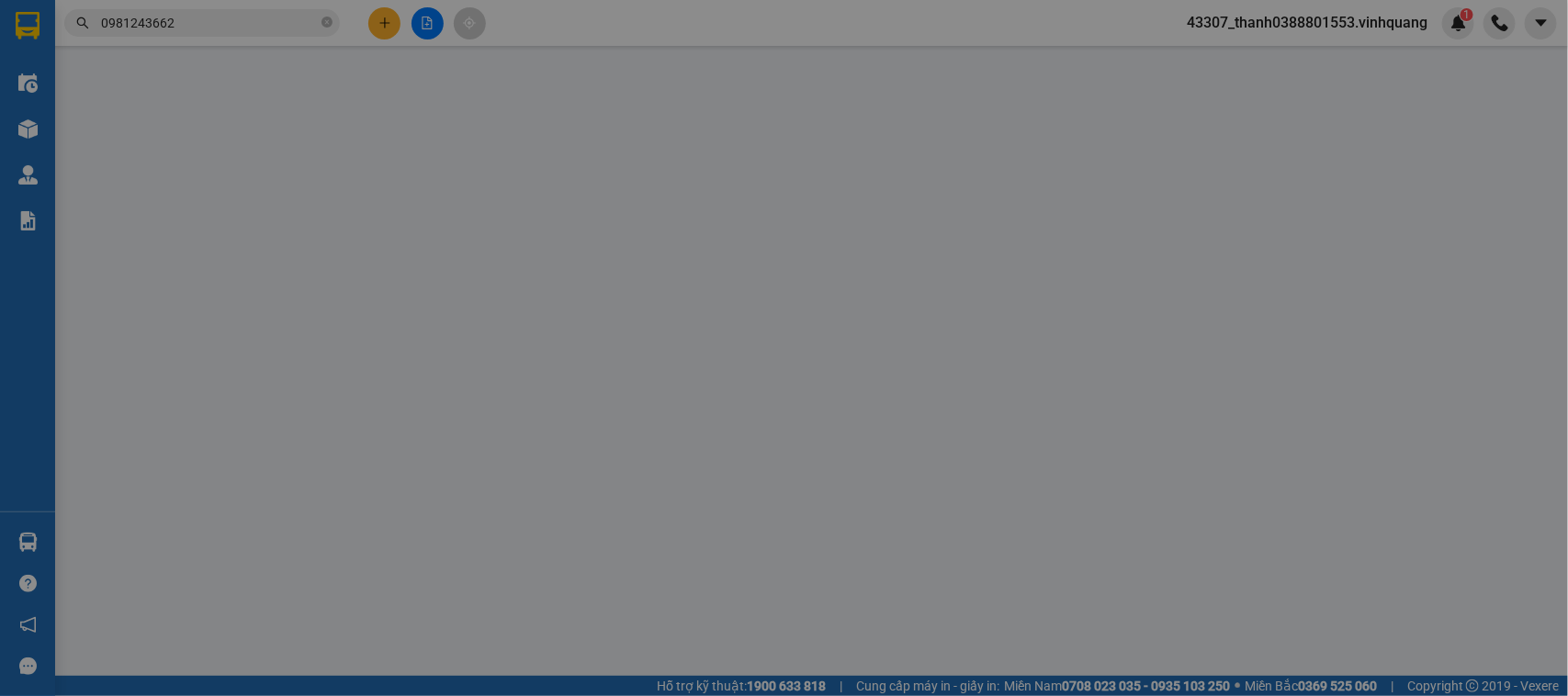
type input "0707642687"
type input "Nhật"
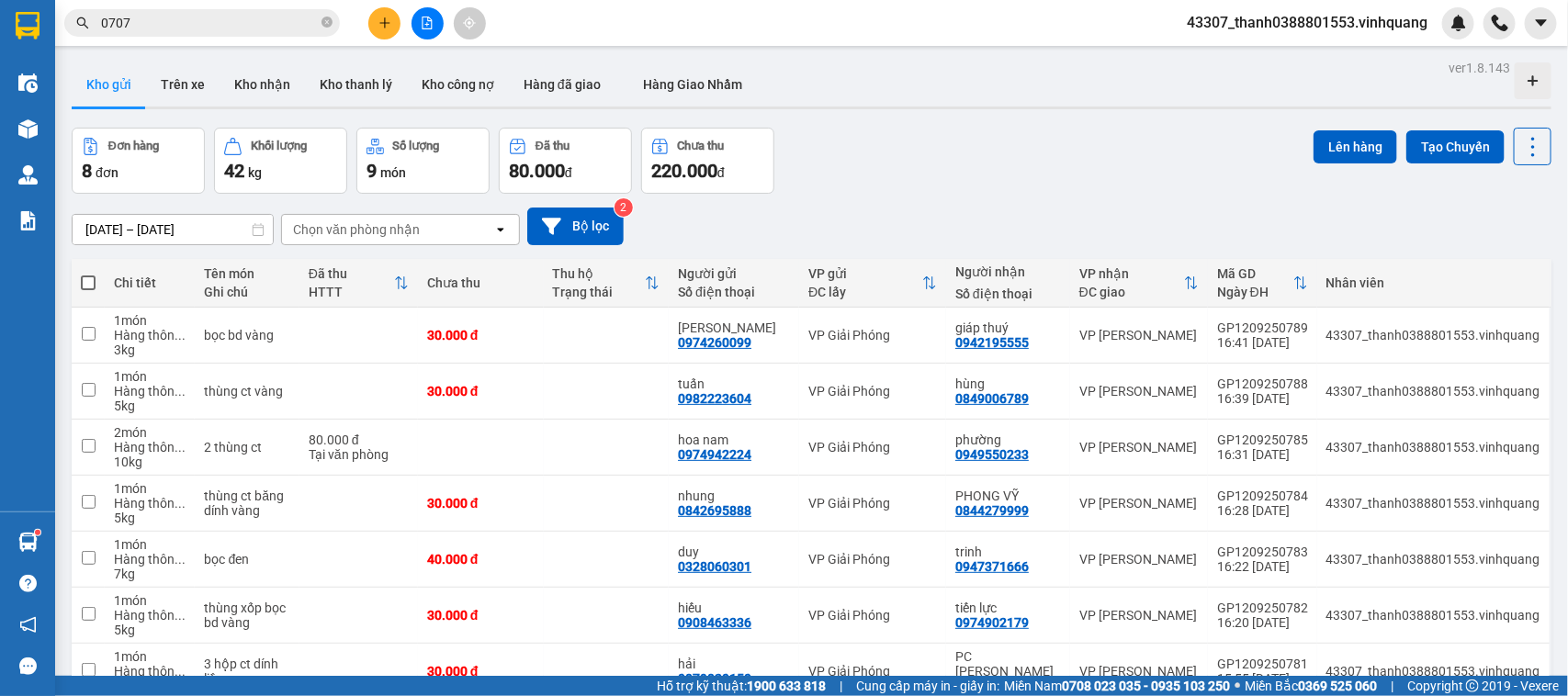
click at [822, 78] on div "Kho gửi Trên xe Kho nhận Kho thanh lý Kho công nợ Hàng đã giao Hàng [PERSON_NAM…" at bounding box center [810, 87] width 1479 height 49
click at [251, 76] on button "Kho nhận" at bounding box center [261, 84] width 85 height 44
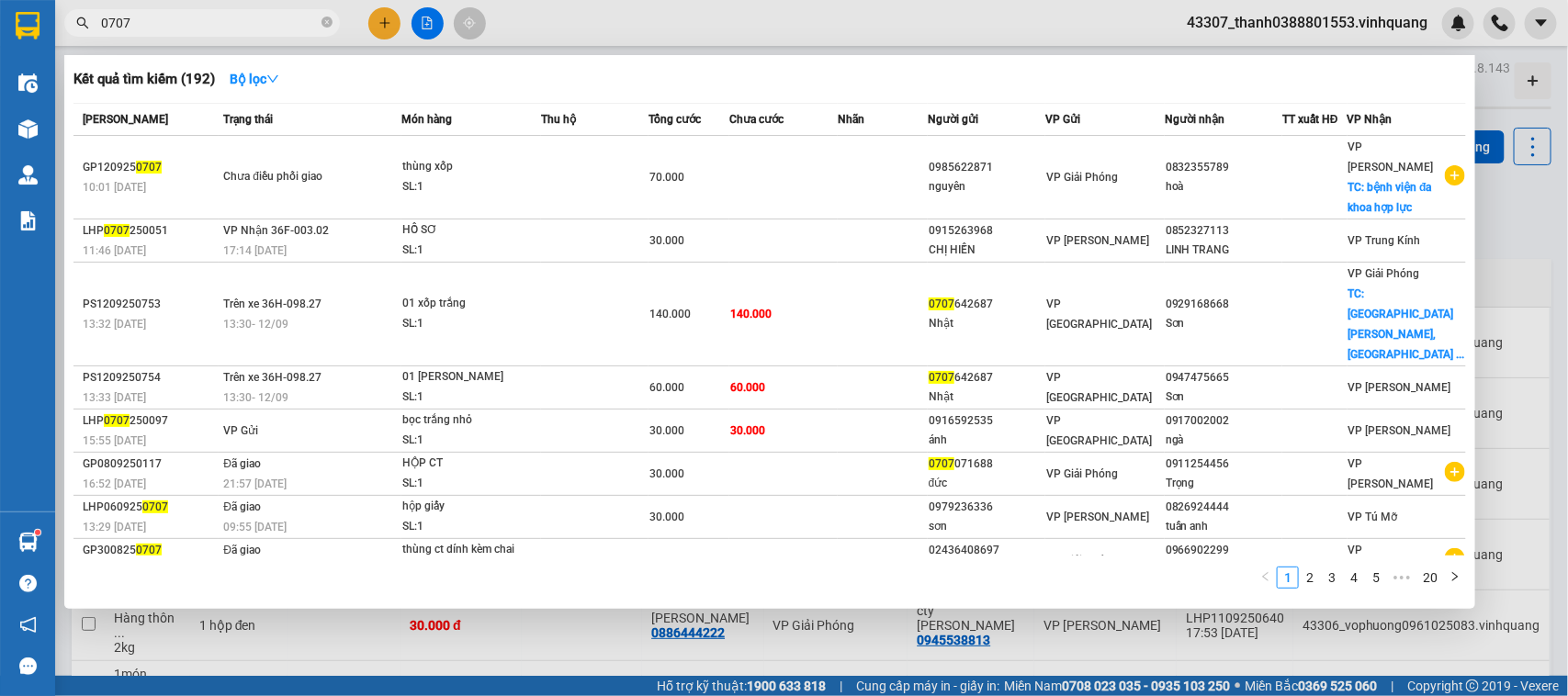
click at [333, 21] on span "0707" at bounding box center [202, 22] width 275 height 27
click at [329, 23] on icon "close-circle" at bounding box center [327, 22] width 11 height 11
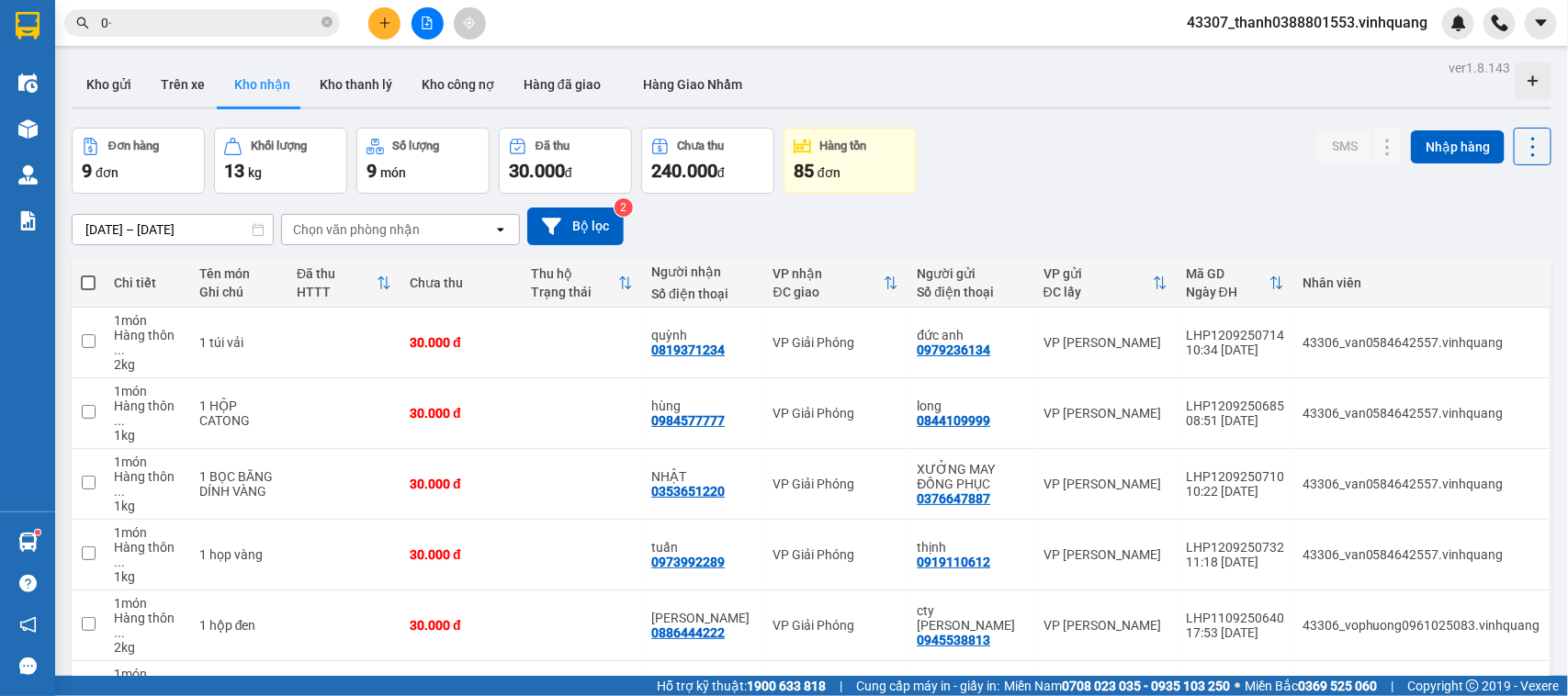
type input "0"
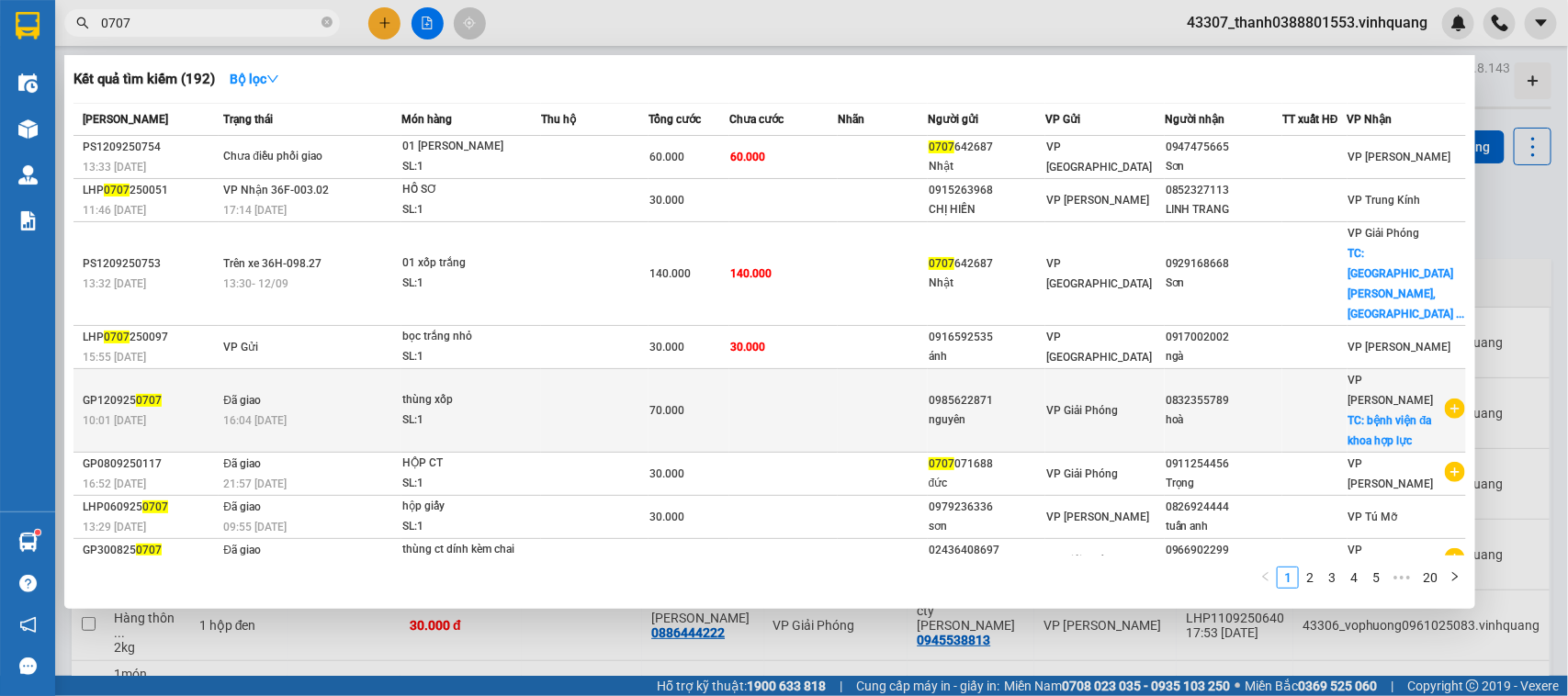
type input "0707"
click at [754, 369] on td at bounding box center [783, 410] width 109 height 83
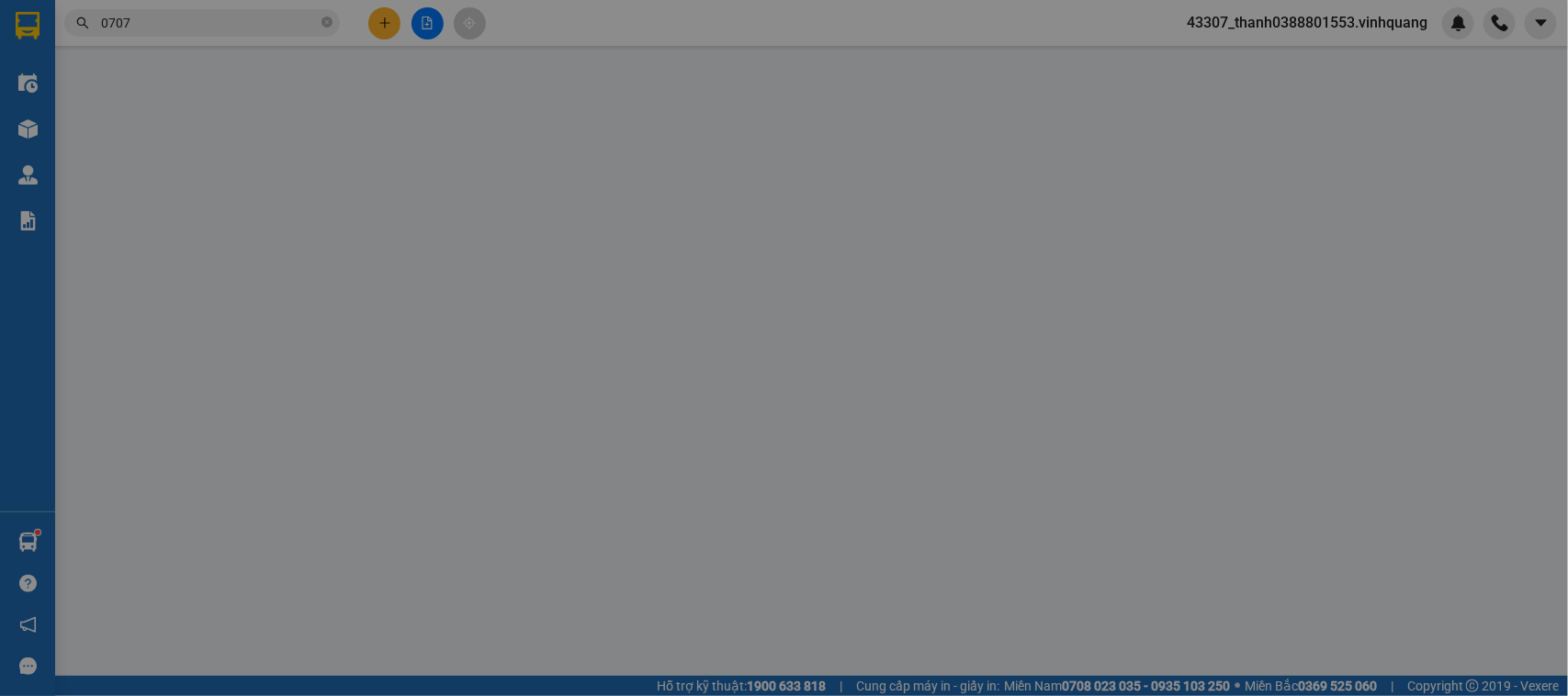
type input "0985622871"
type input "nguyên"
type input "0832355789"
type input "hoà"
checkbox input "true"
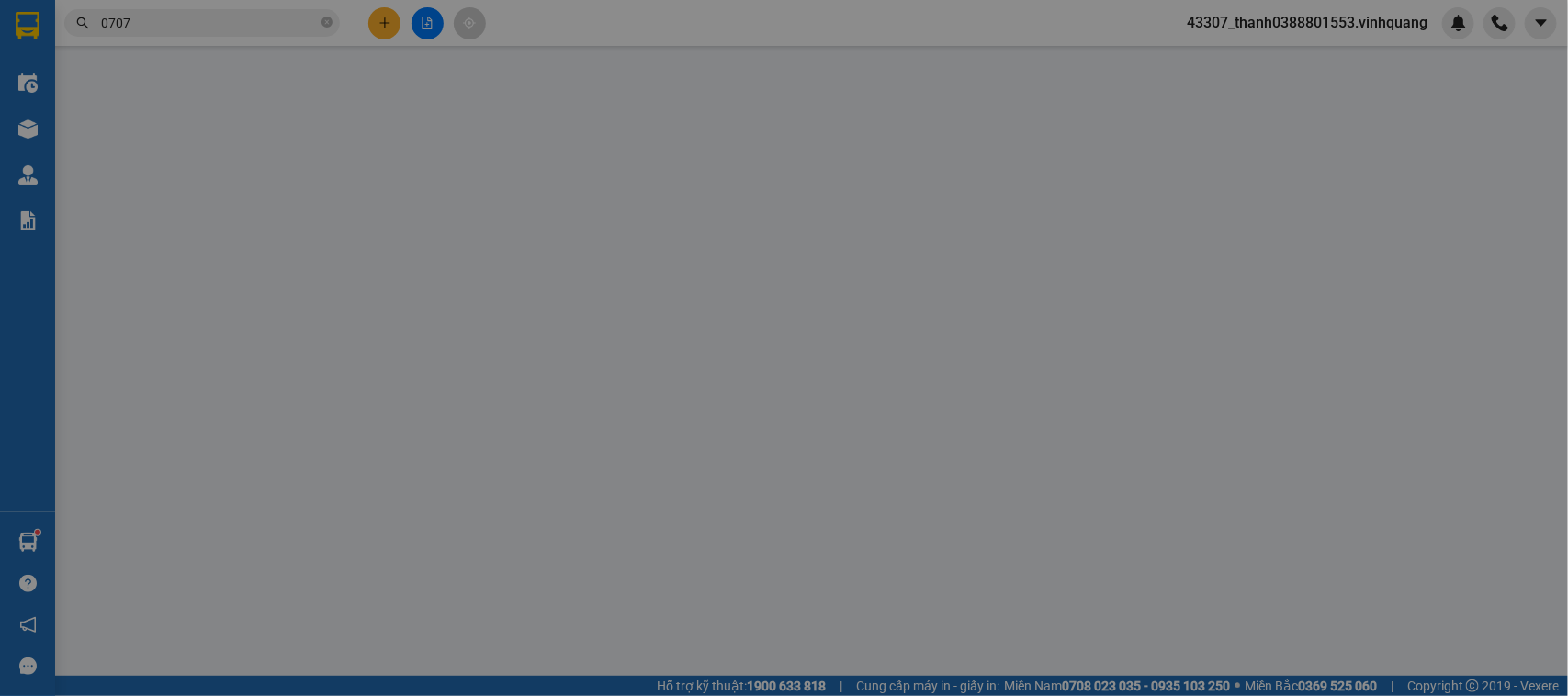
type input "bệnh viện đa khoa hợp lực"
type input "40.000"
type input "70.000"
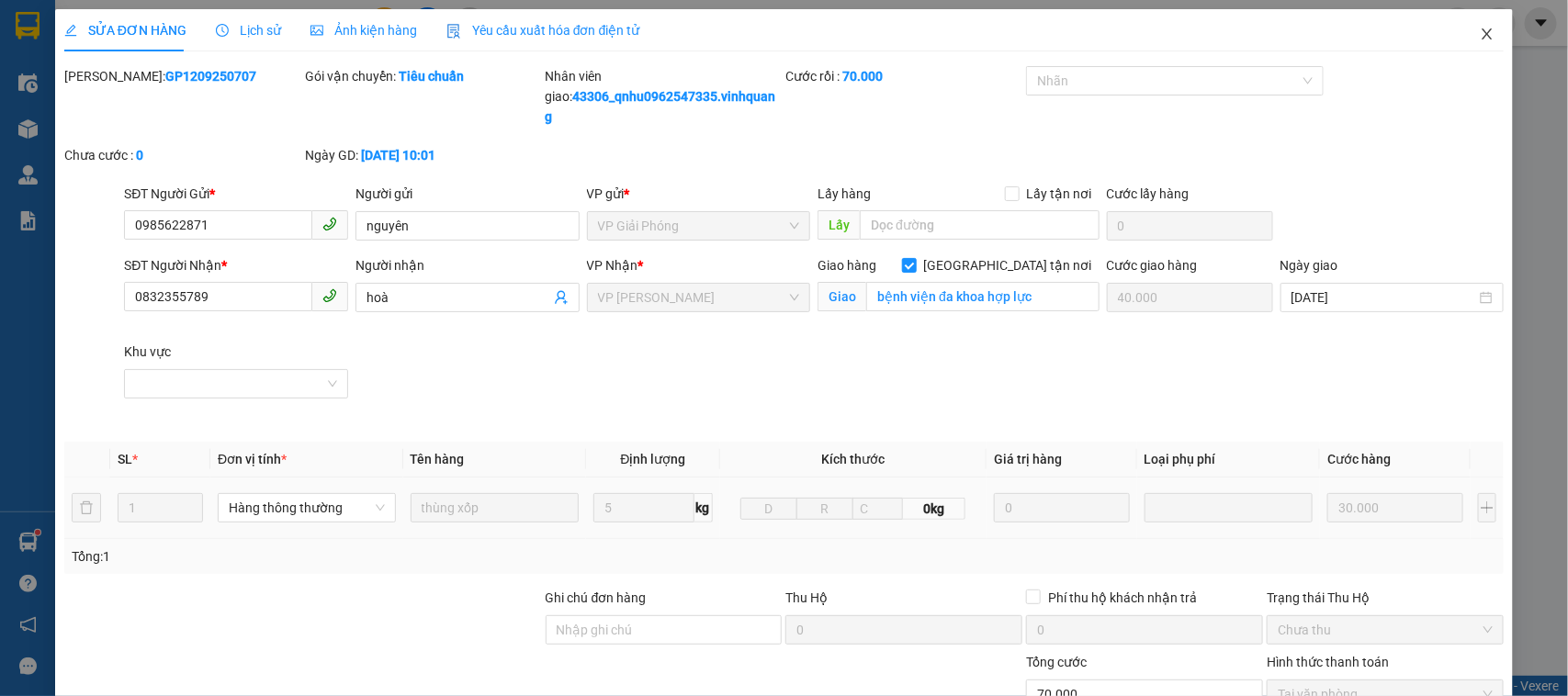
click at [1479, 29] on icon "close" at bounding box center [1487, 34] width 15 height 15
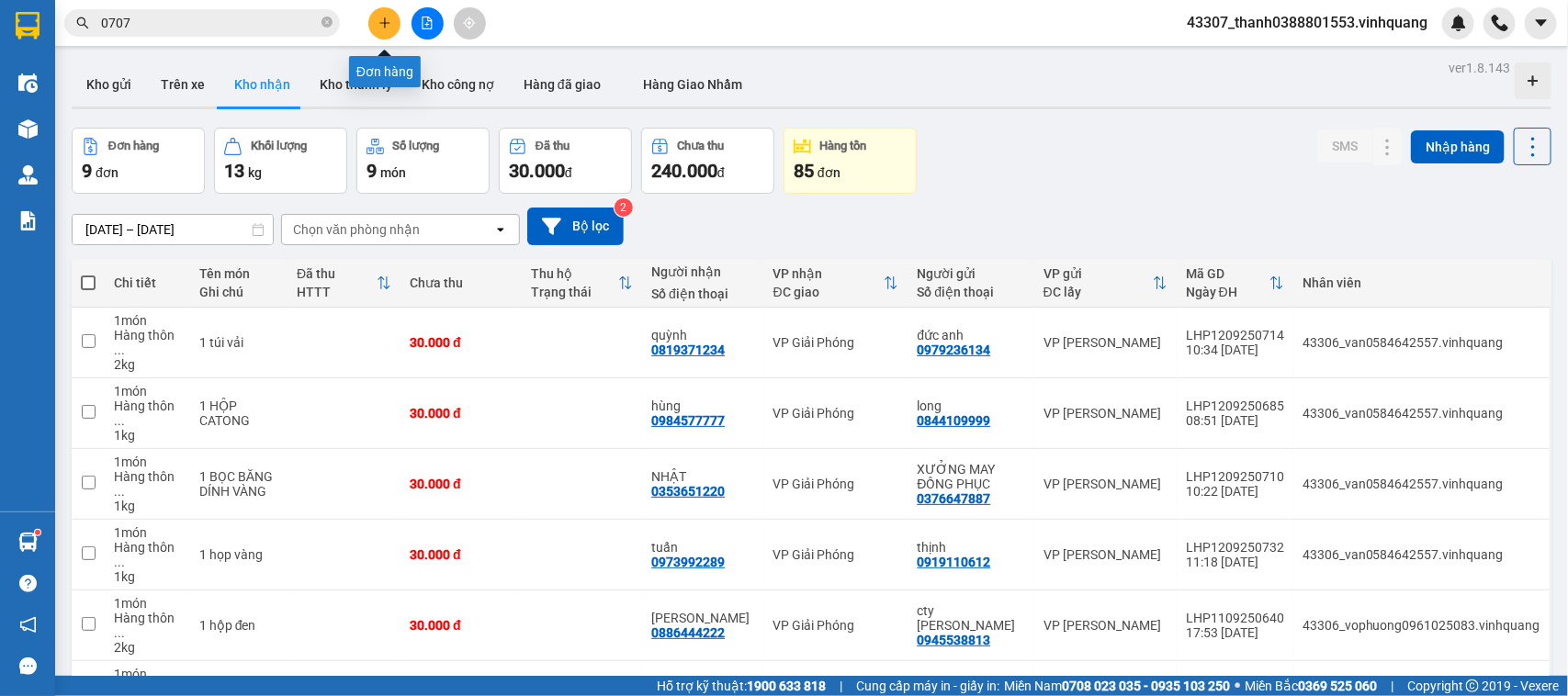
click at [374, 15] on button at bounding box center [384, 23] width 32 height 32
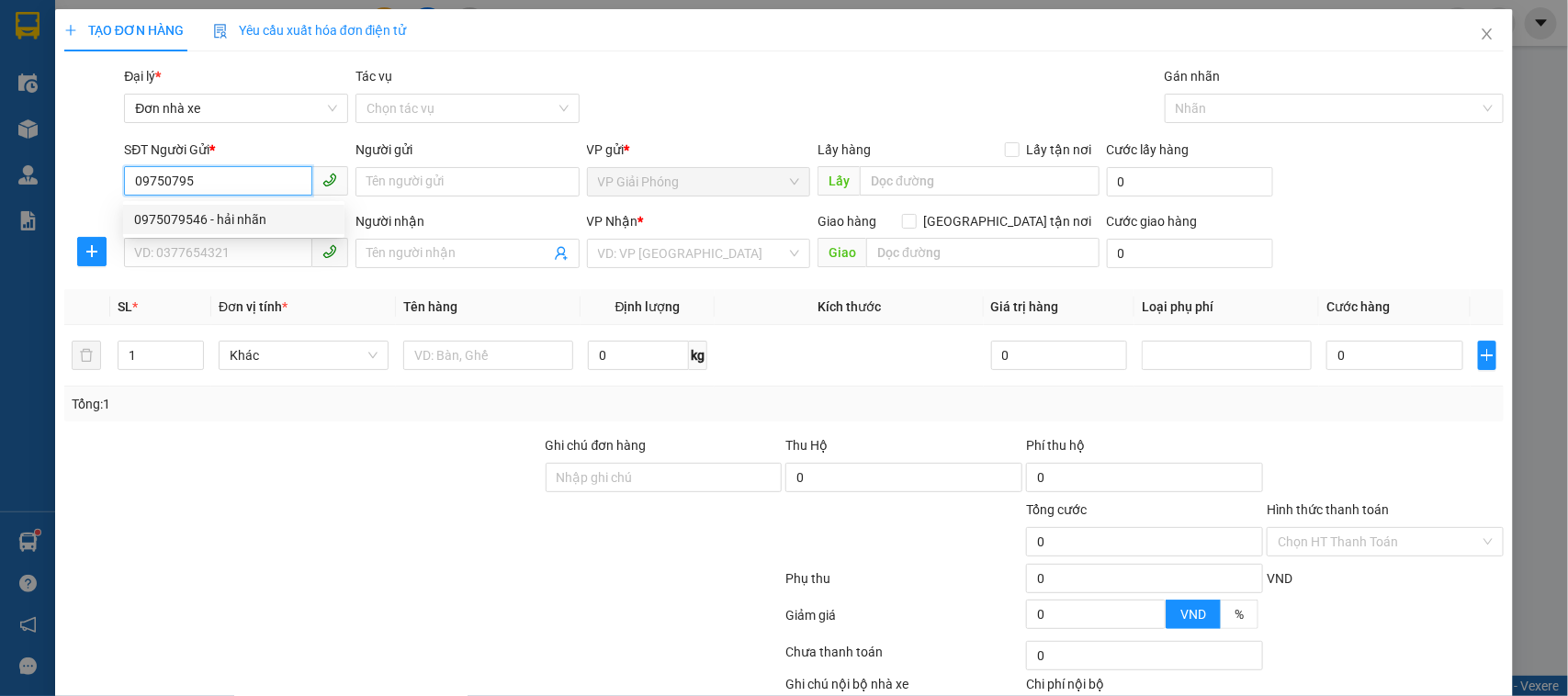
click at [242, 210] on div "0975079546 - hải nhãn" at bounding box center [233, 220] width 200 height 21
type input "0975079546"
type input "hải nhãn"
type input "0915164160"
type input "hiền"
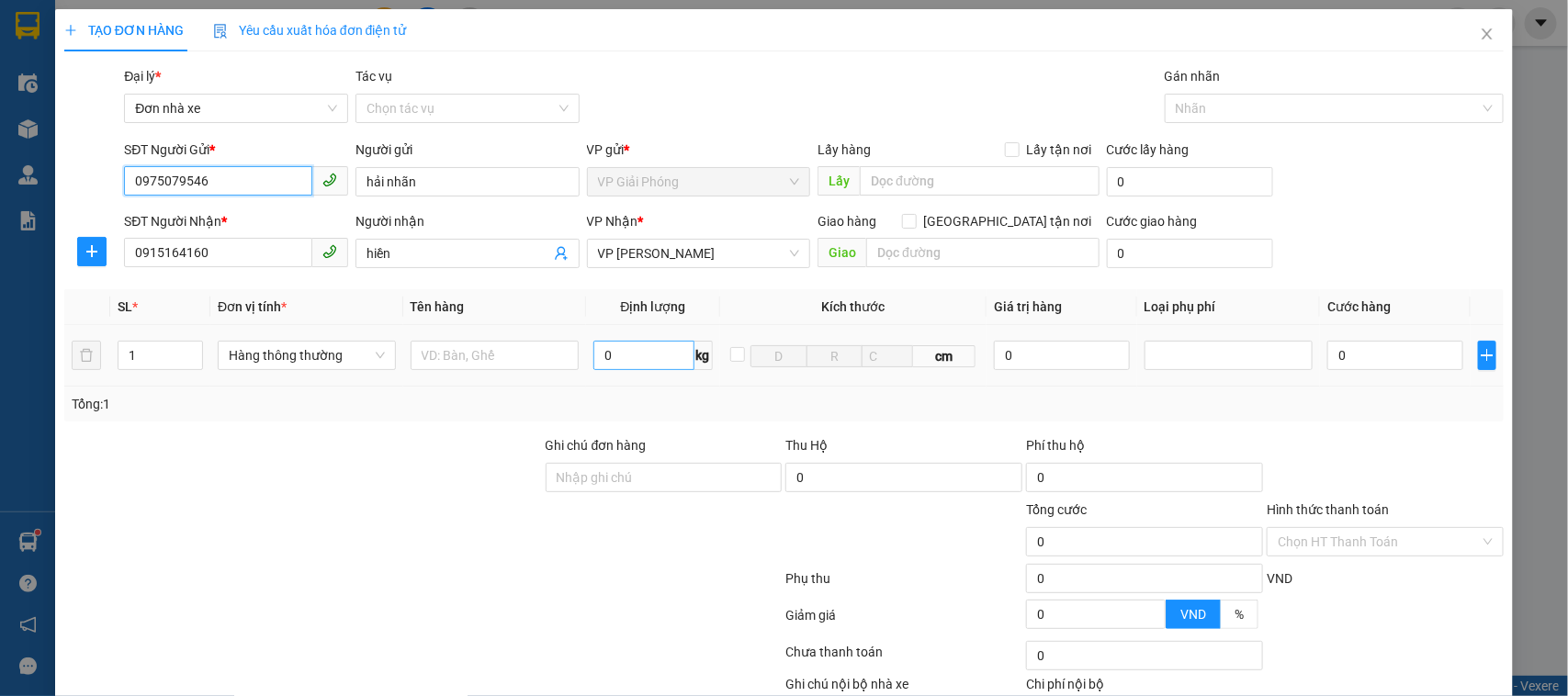
type input "0975079546"
click at [645, 365] on input "0" at bounding box center [643, 355] width 100 height 29
type input "1"
click at [496, 358] on input "text" at bounding box center [495, 355] width 169 height 29
type input "h"
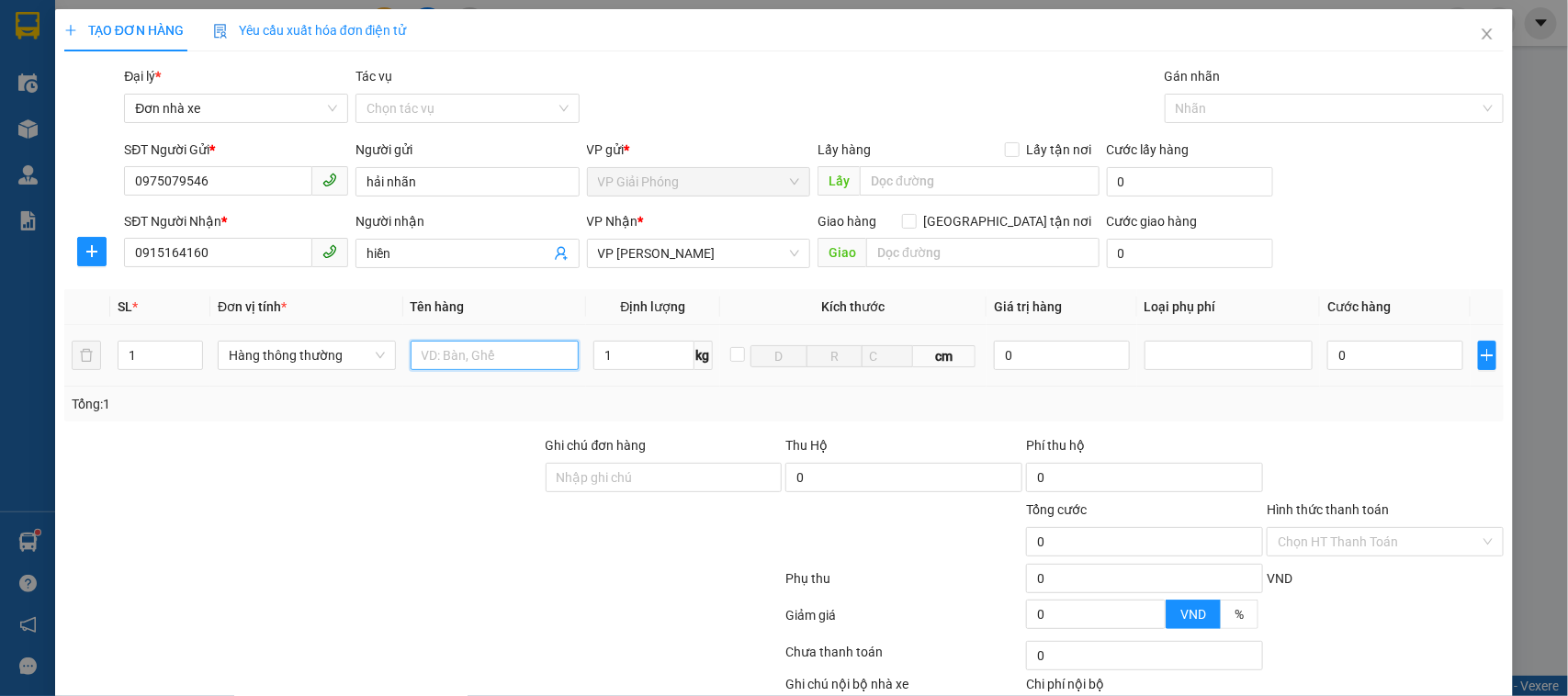
type input "30.000"
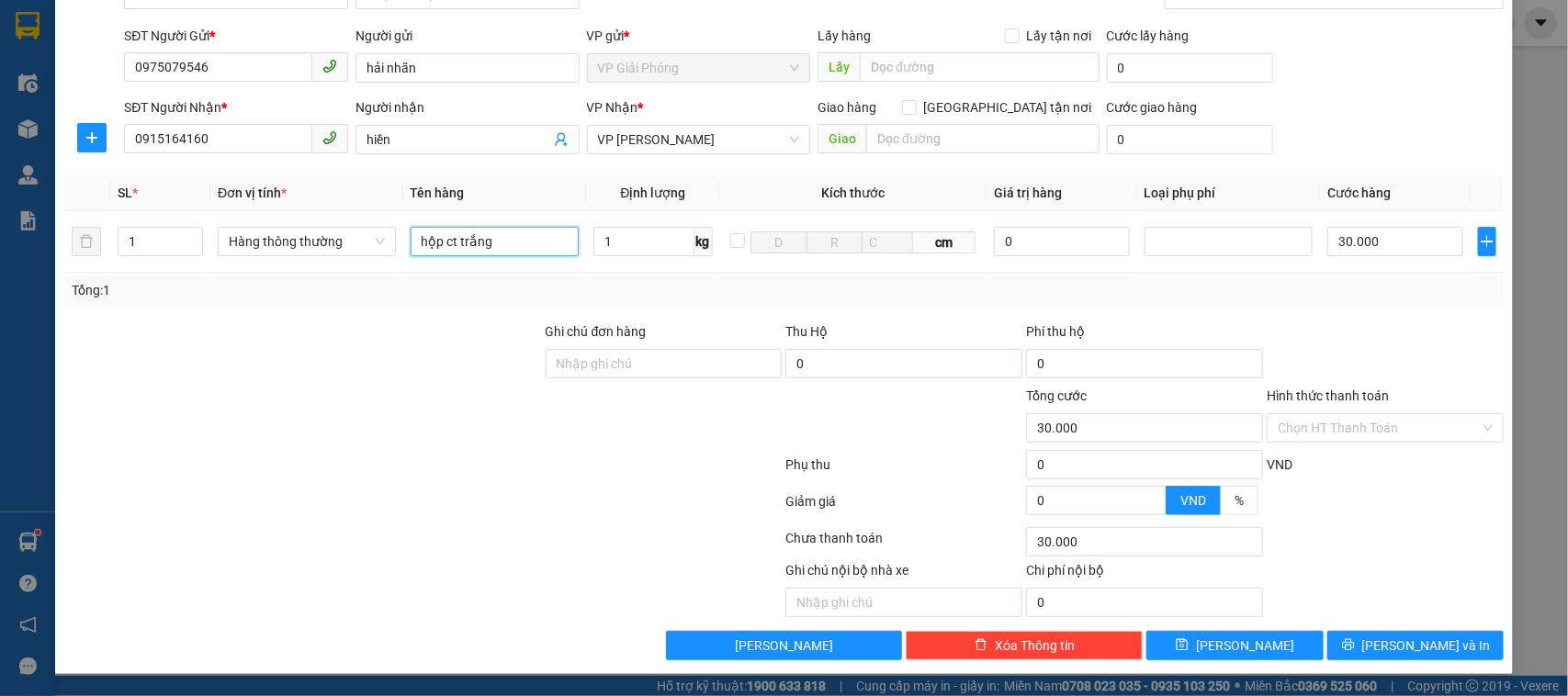
type input "hộp ct trắng"
click at [1412, 630] on div "Transit Pickup Surcharge Ids Transit Deliver Surcharge Ids Transit Deliver Surc…" at bounding box center [784, 306] width 1440 height 708
click at [1406, 636] on span "[PERSON_NAME] và In" at bounding box center [1426, 645] width 128 height 21
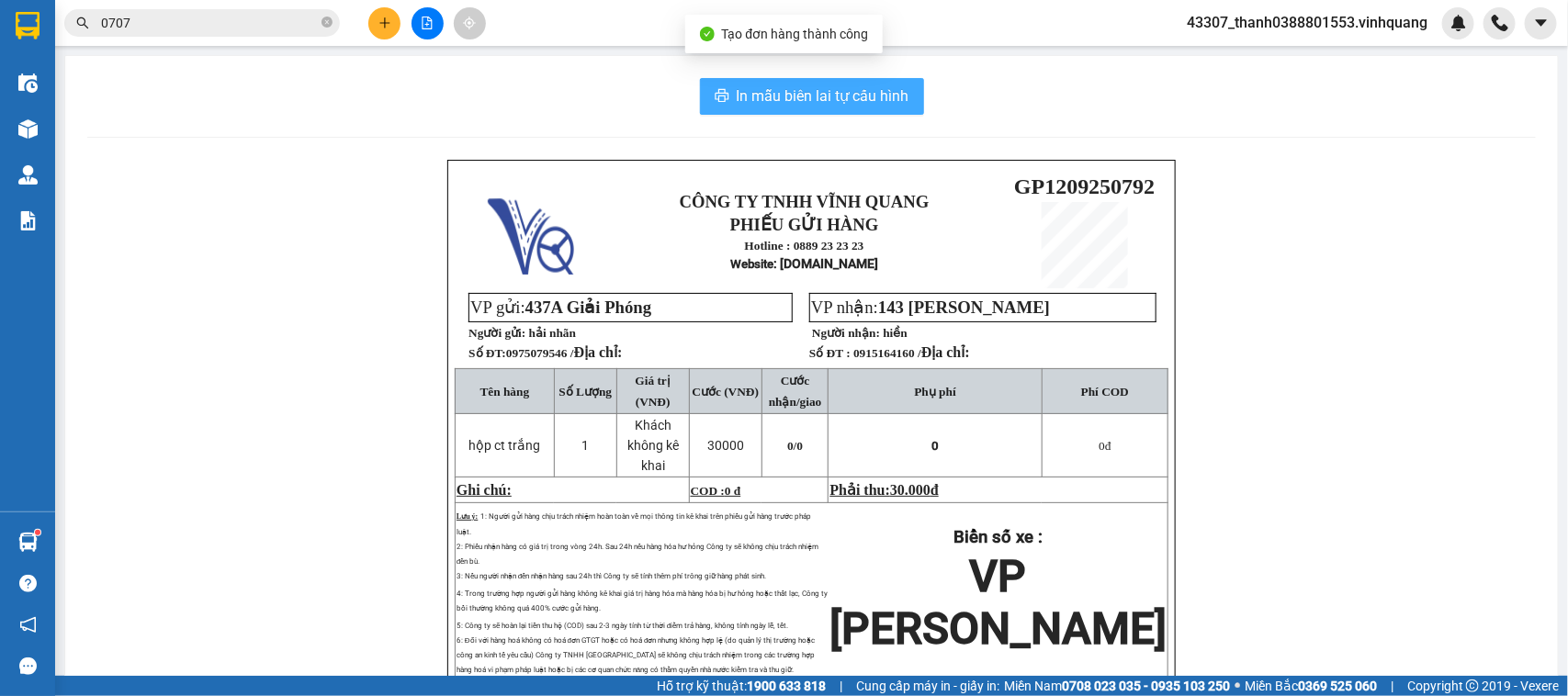
click at [819, 94] on span "In mẫu biên lai tự cấu hình" at bounding box center [822, 96] width 172 height 23
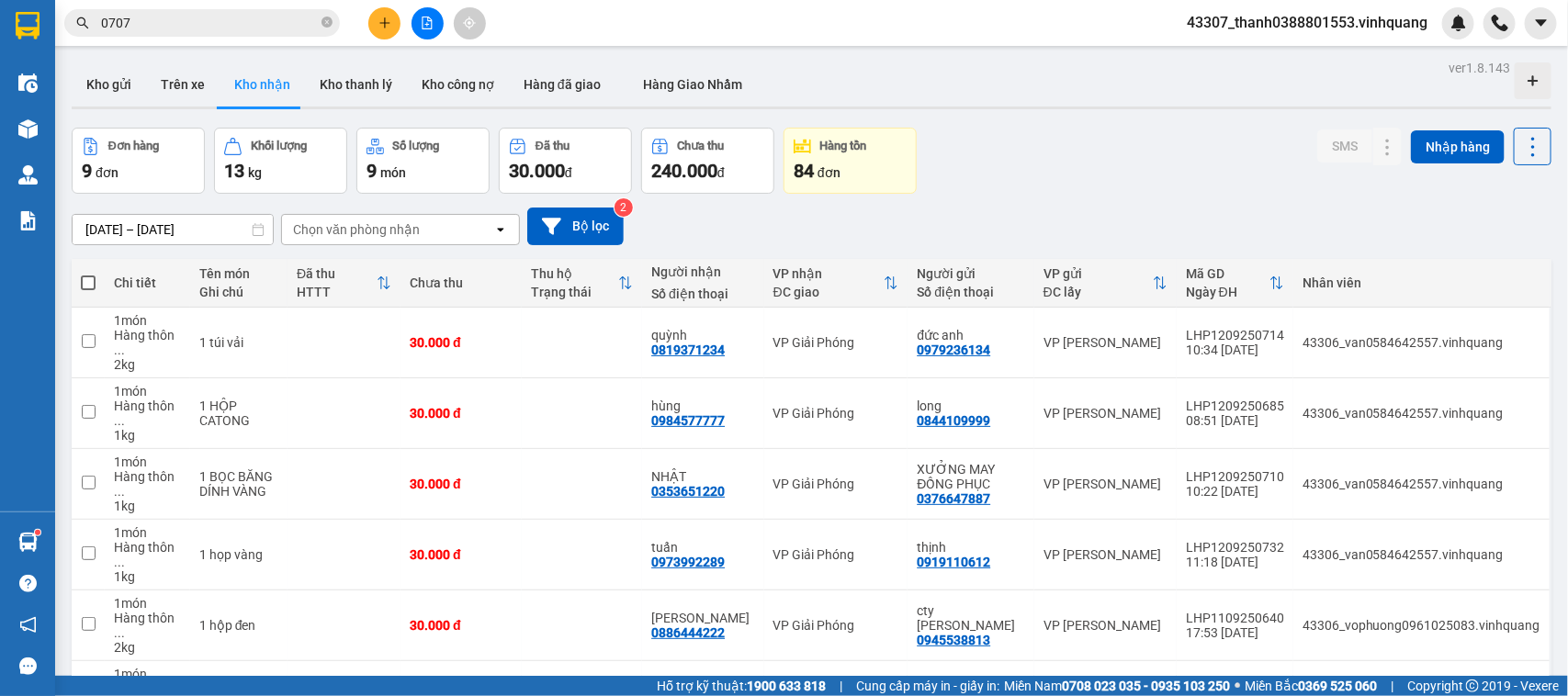
click at [712, 223] on div "[DATE] – [DATE] Press the down arrow key to interact with the calendar and sele…" at bounding box center [810, 227] width 1479 height 37
click at [113, 89] on button "Kho gửi" at bounding box center [108, 84] width 74 height 44
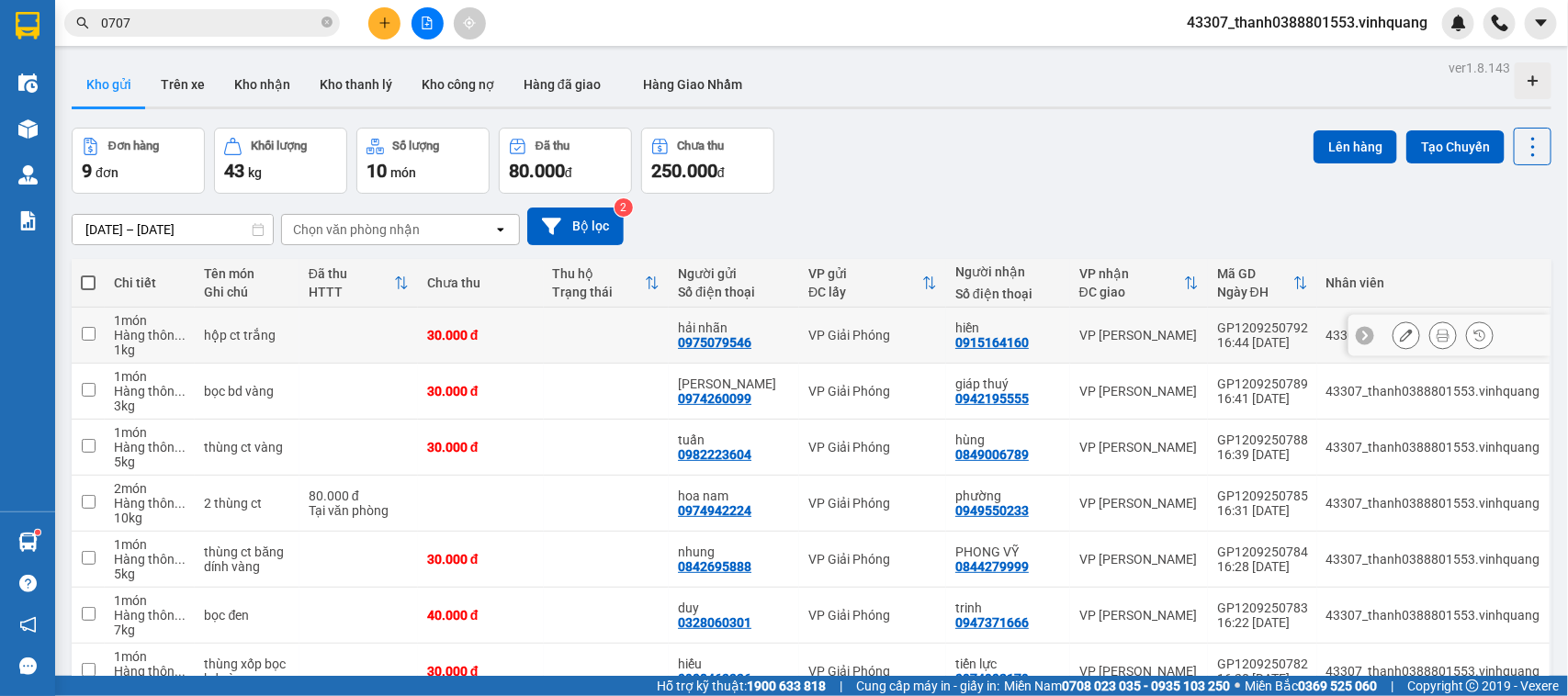
click at [1393, 329] on button at bounding box center [1405, 335] width 25 height 32
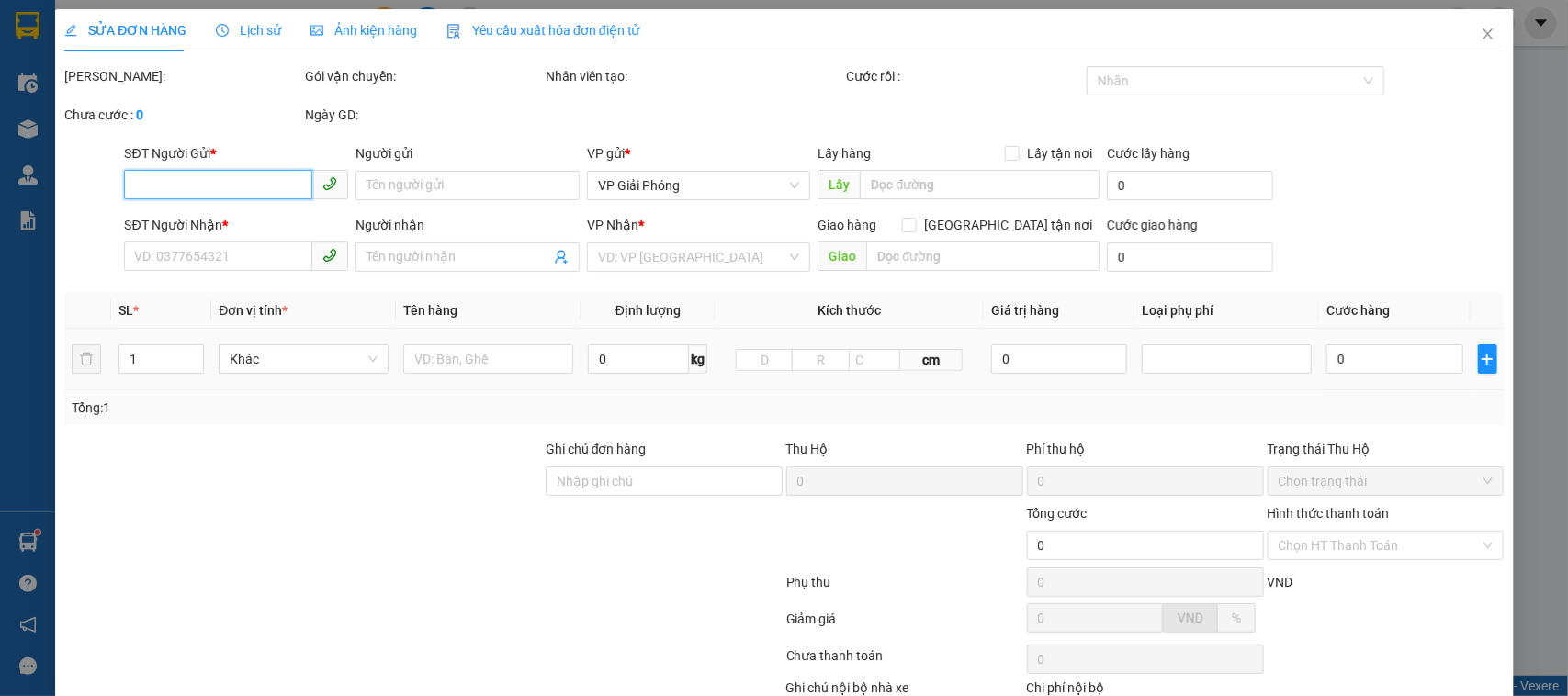
type input "0975079546"
type input "hải nhãn"
type input "0915164160"
type input "hiền"
type input "30.000"
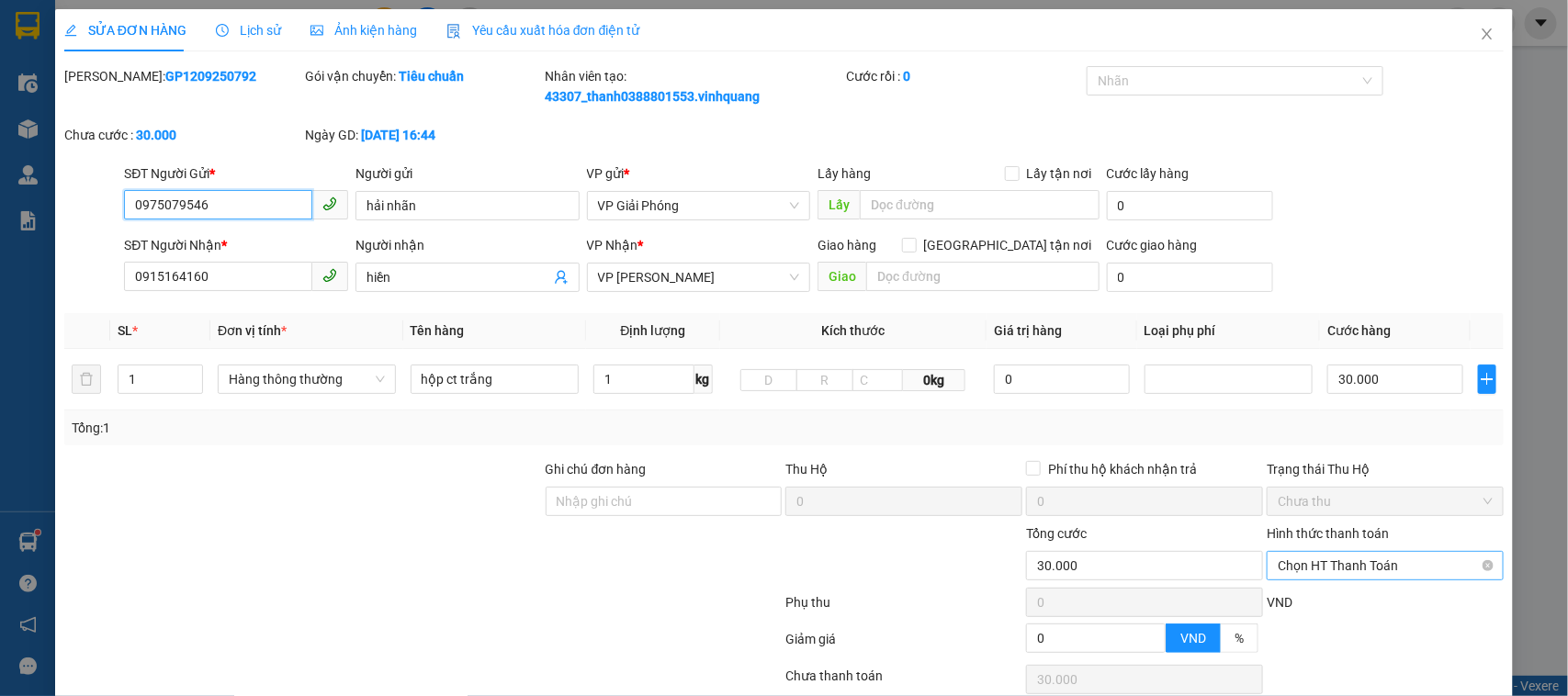
scroll to position [140, 0]
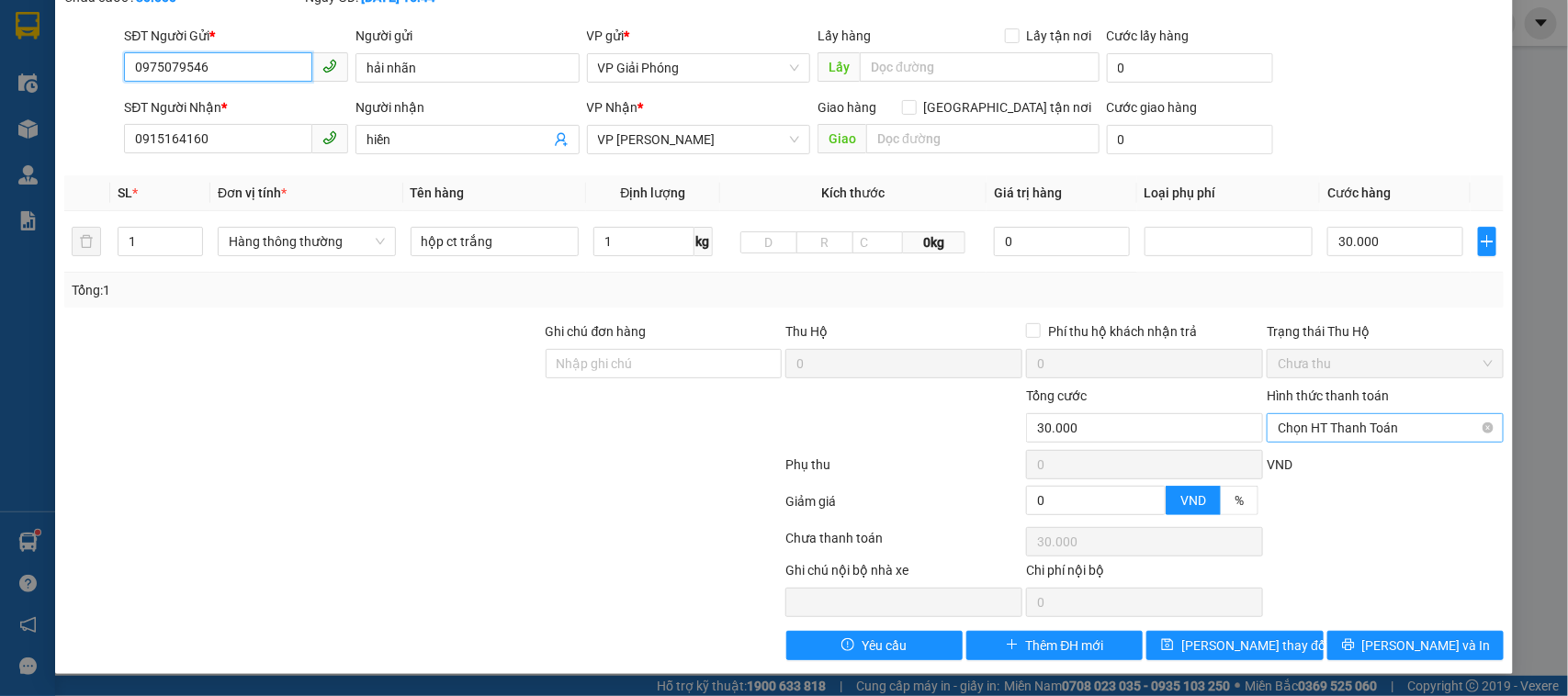
click at [1345, 430] on span "Chọn HT Thanh Toán" at bounding box center [1384, 427] width 214 height 27
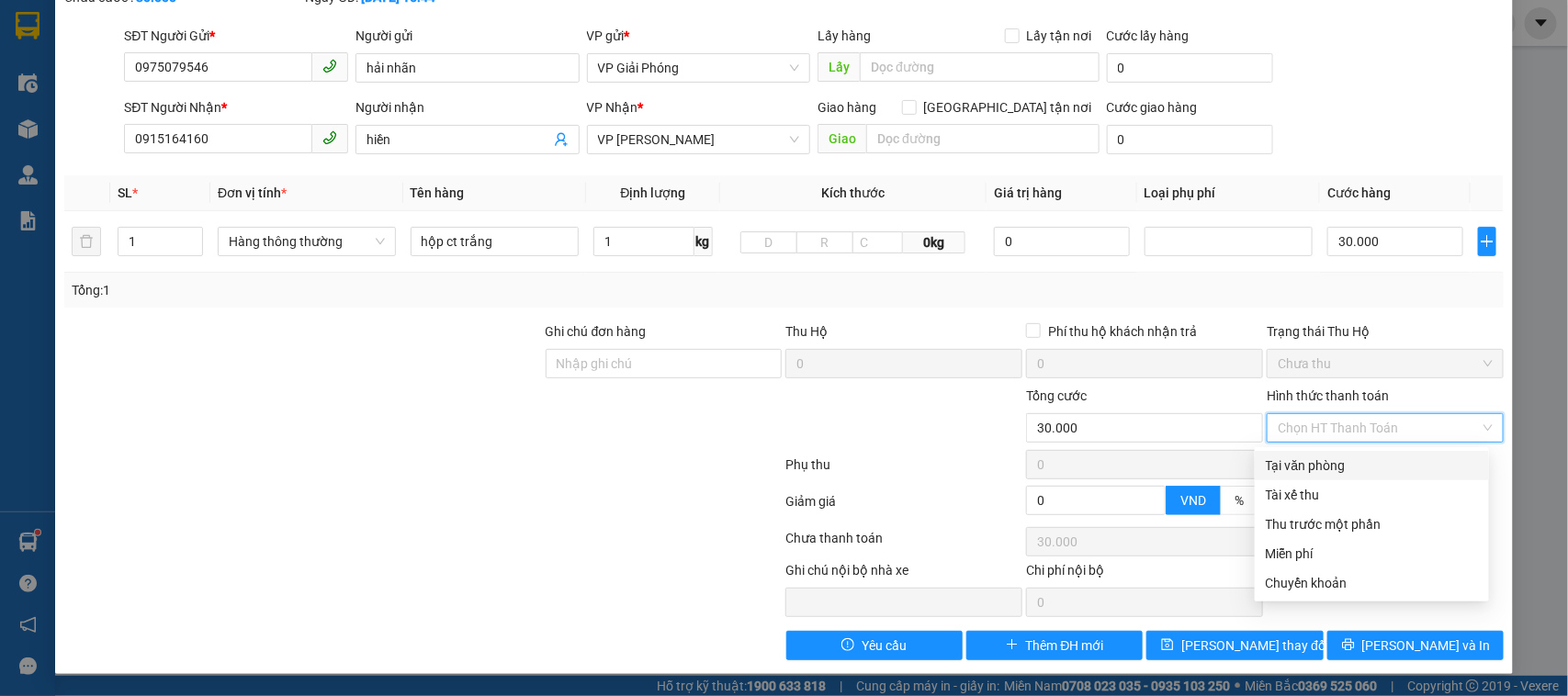
click at [1309, 456] on div "Tại văn phòng" at bounding box center [1371, 466] width 212 height 21
type input "0"
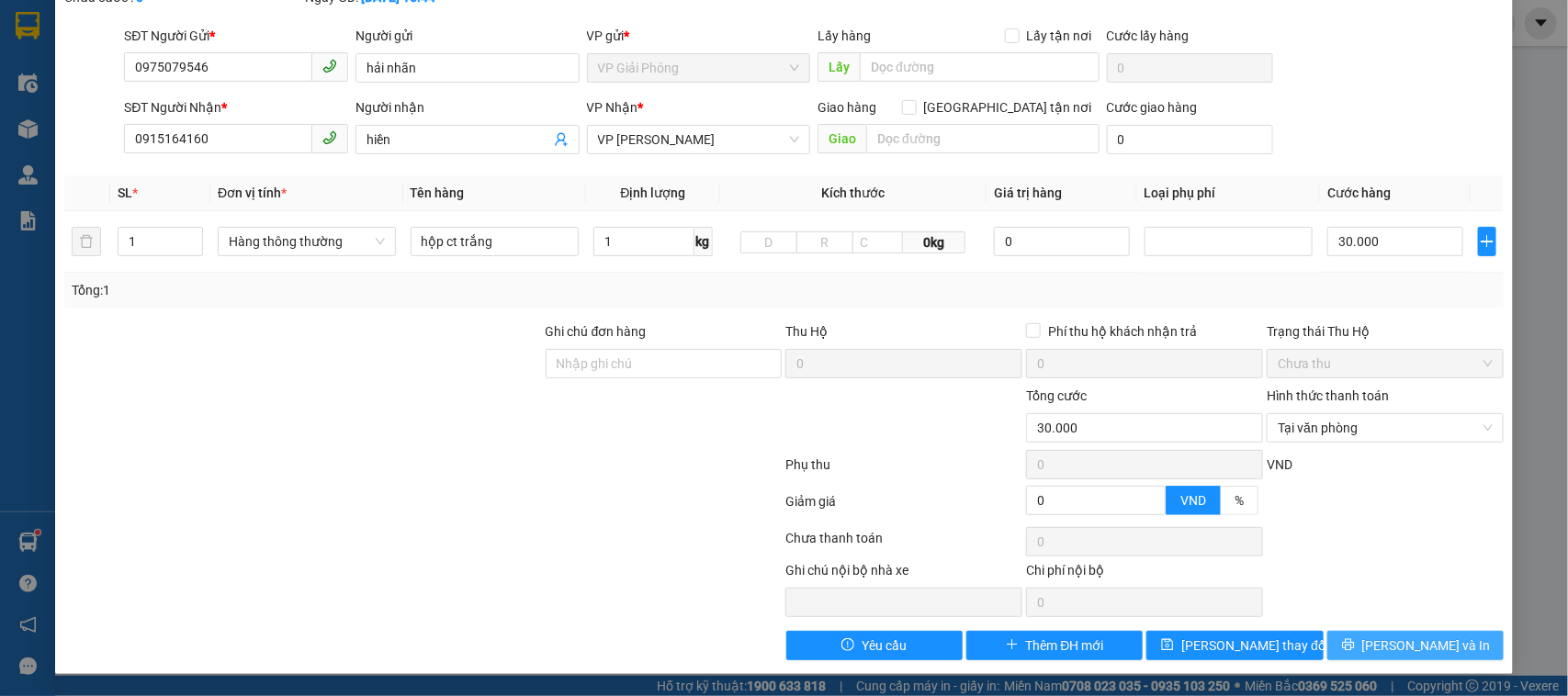
click at [1397, 658] on button "[PERSON_NAME] và In" at bounding box center [1415, 645] width 176 height 29
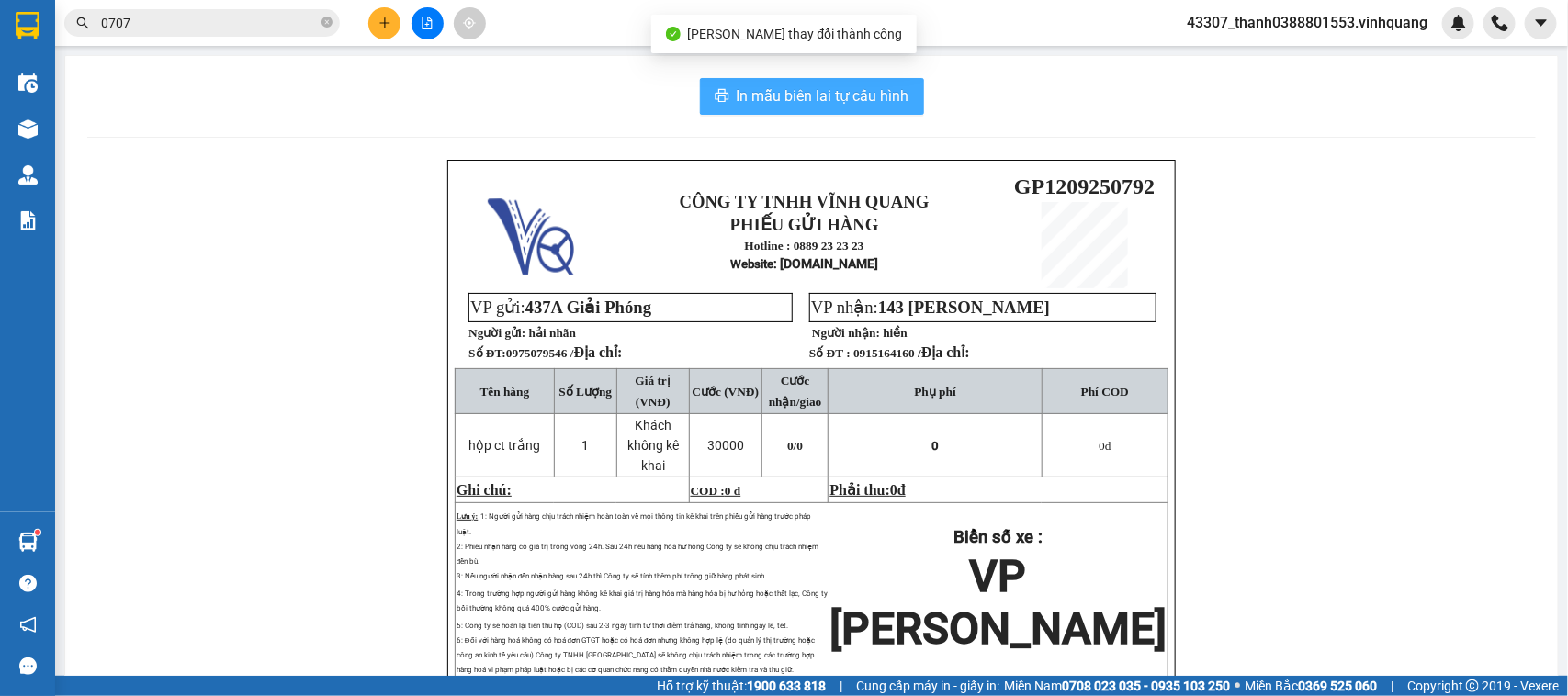
click at [832, 92] on span "In mẫu biên lai tự cấu hình" at bounding box center [822, 96] width 172 height 23
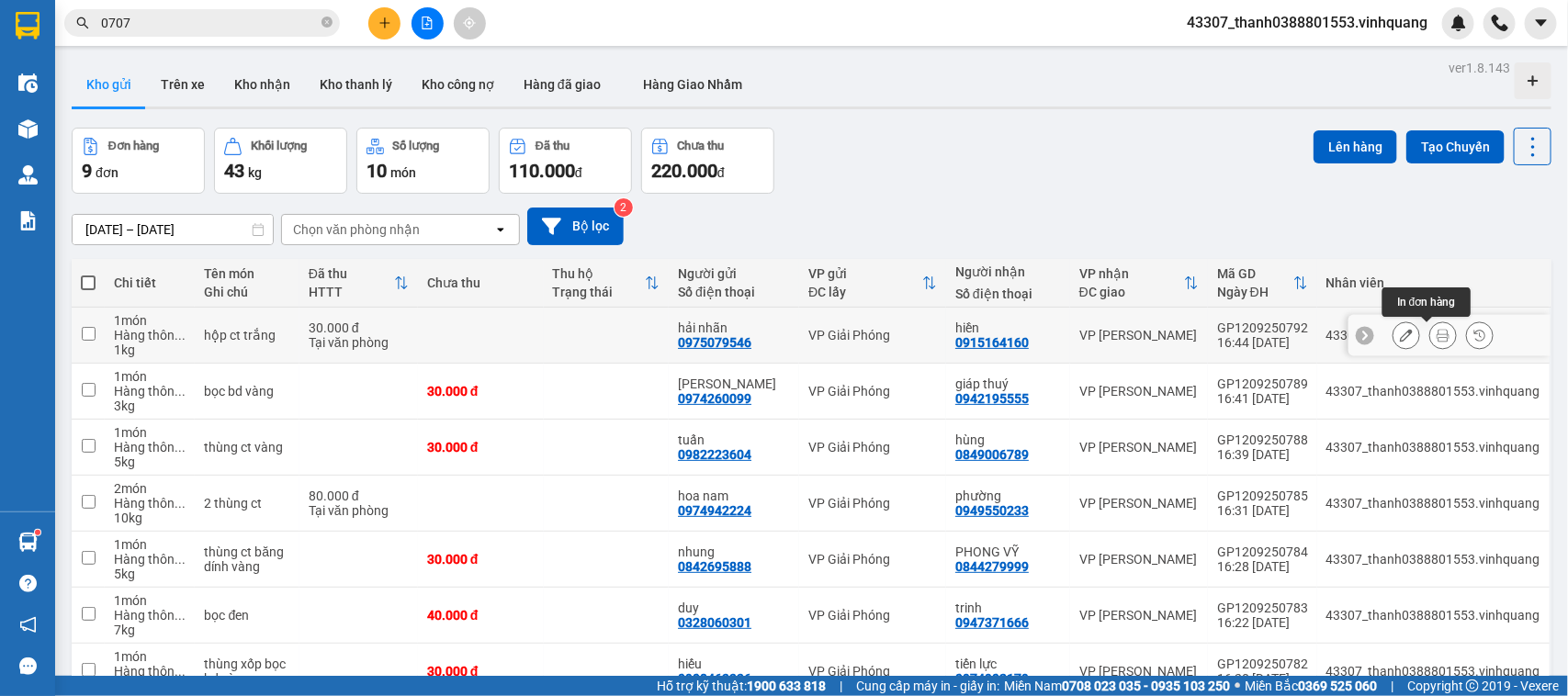
click at [1436, 333] on icon at bounding box center [1442, 335] width 13 height 13
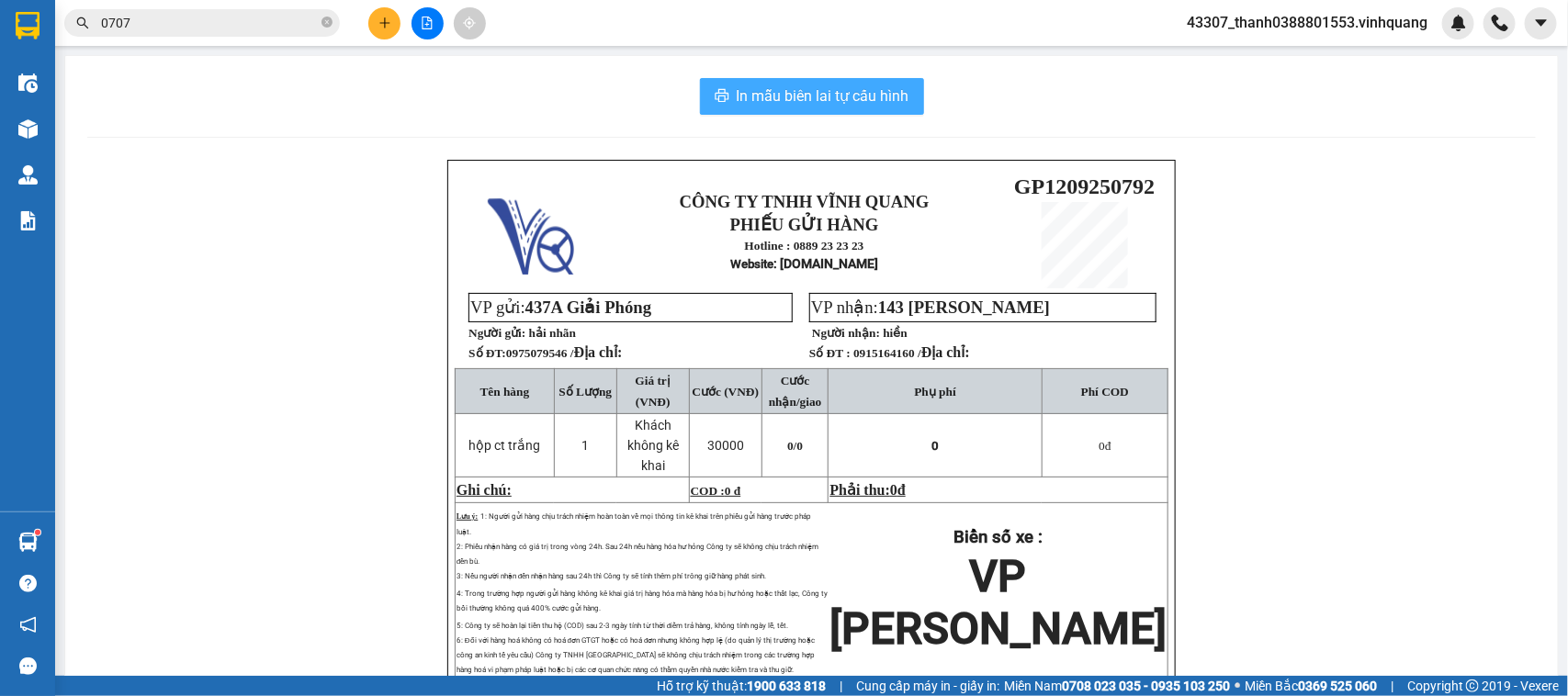
click at [868, 83] on button "In mẫu biên lai tự cấu hình" at bounding box center [811, 96] width 224 height 37
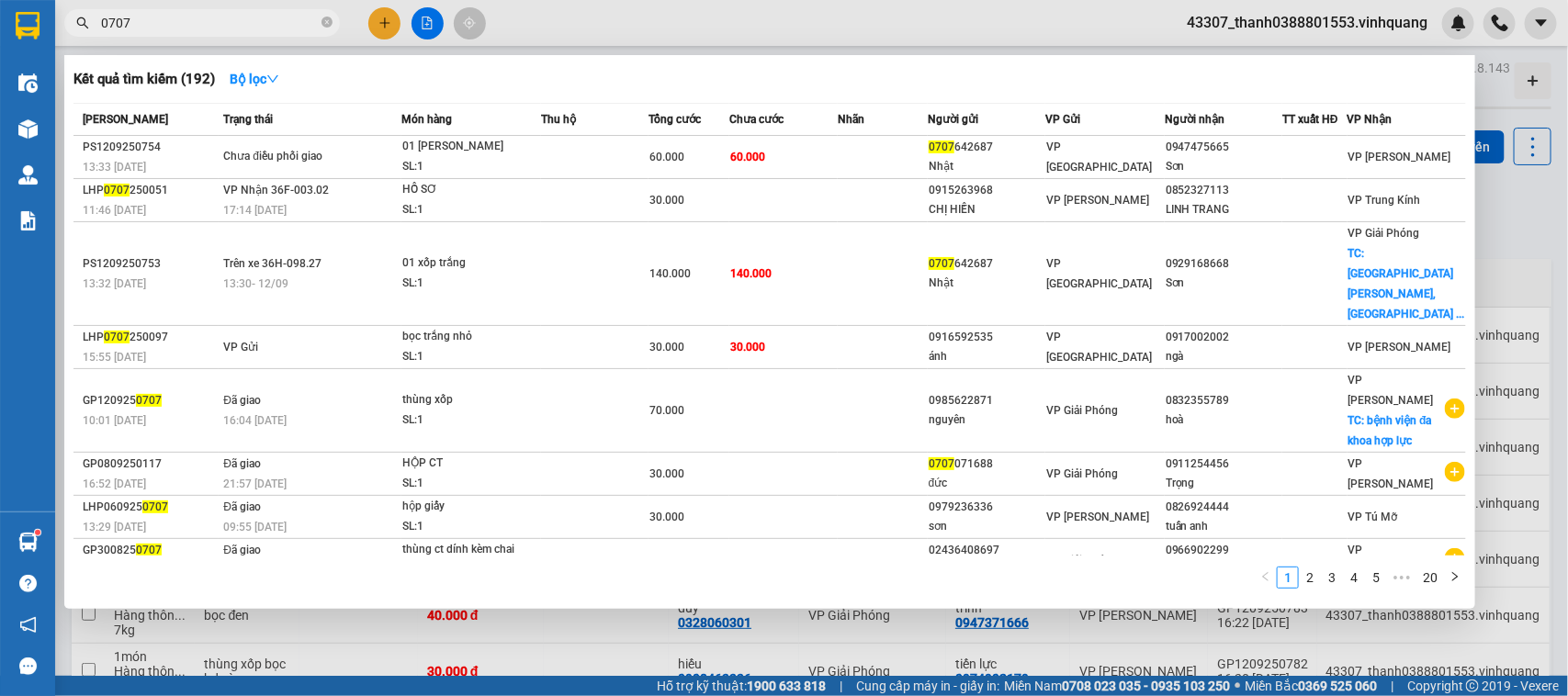
click at [231, 34] on span "0707" at bounding box center [202, 22] width 275 height 27
click at [323, 25] on icon "close-circle" at bounding box center [327, 22] width 11 height 11
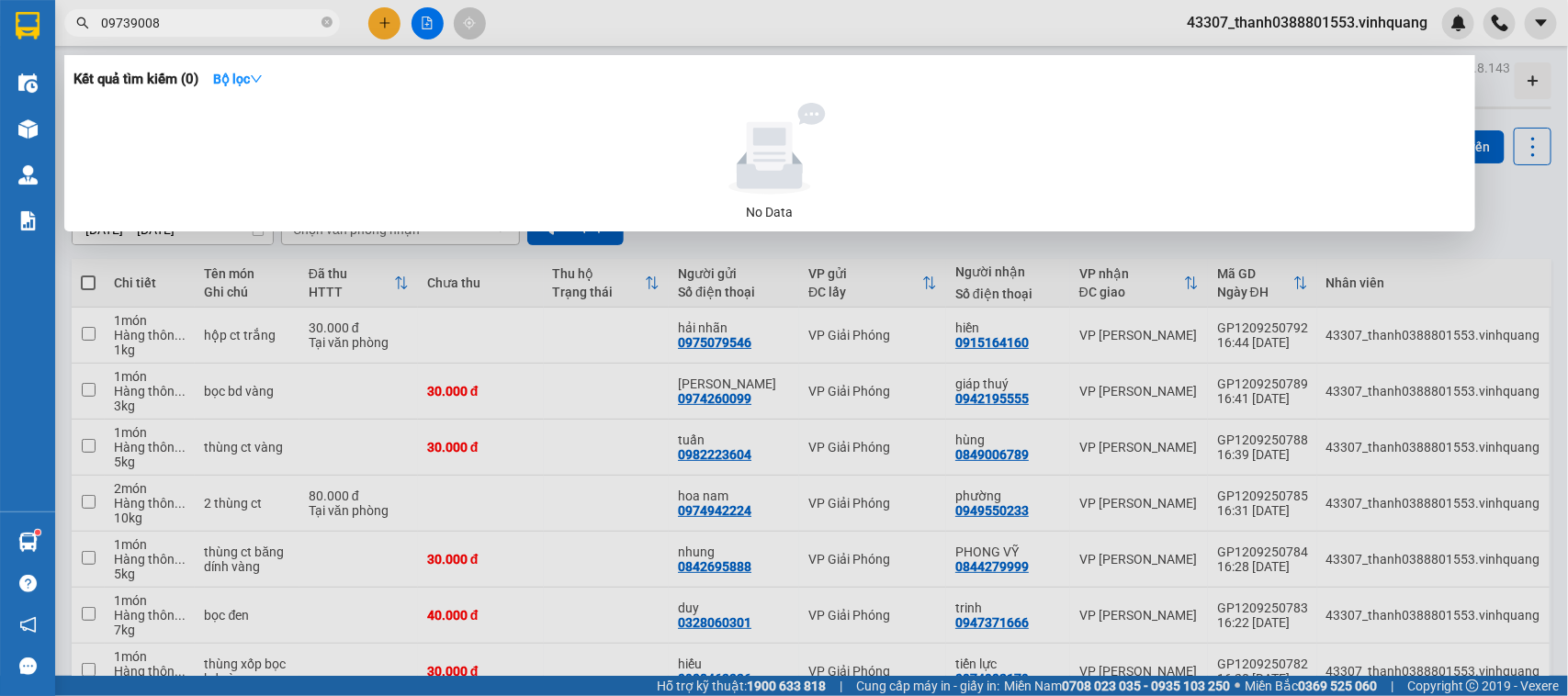
click at [140, 24] on input "09739008" at bounding box center [209, 23] width 216 height 21
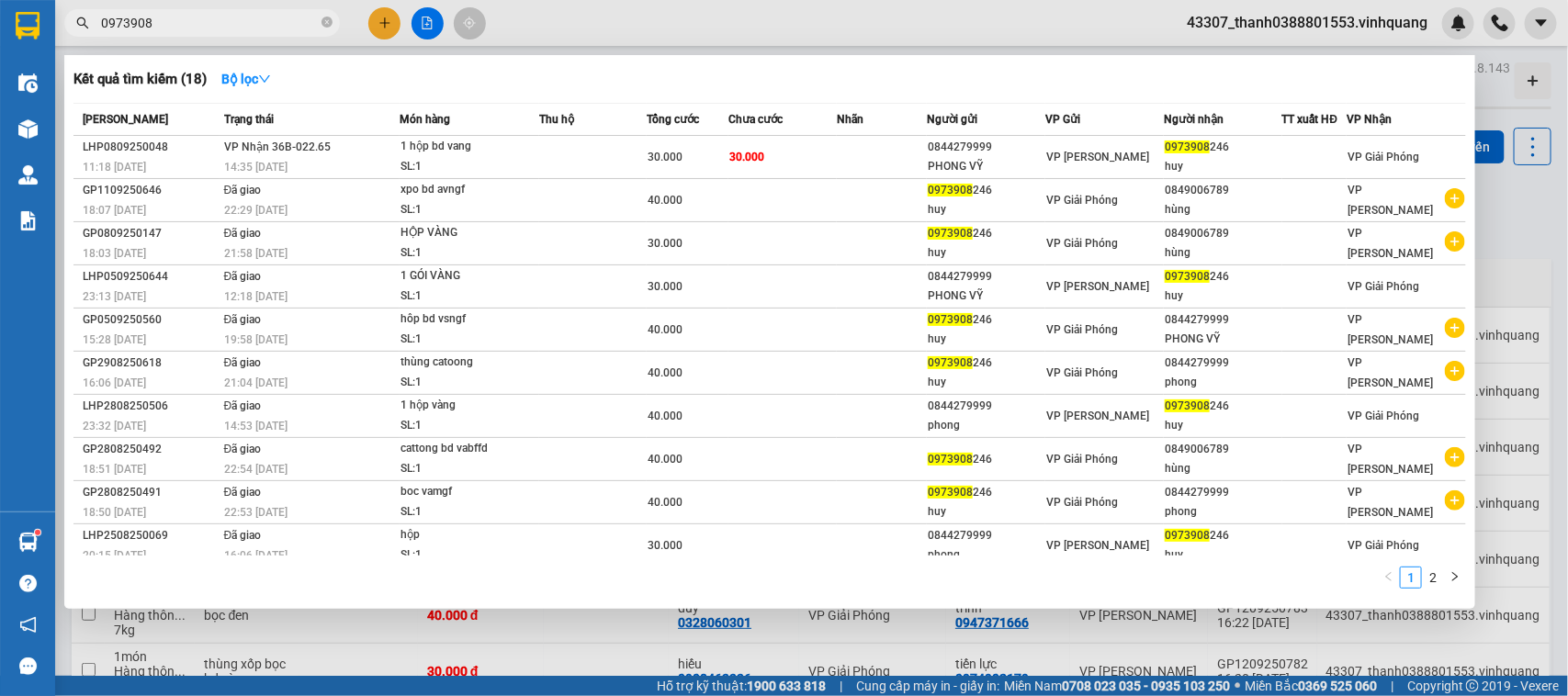
click at [194, 28] on input "0973908" at bounding box center [209, 23] width 216 height 21
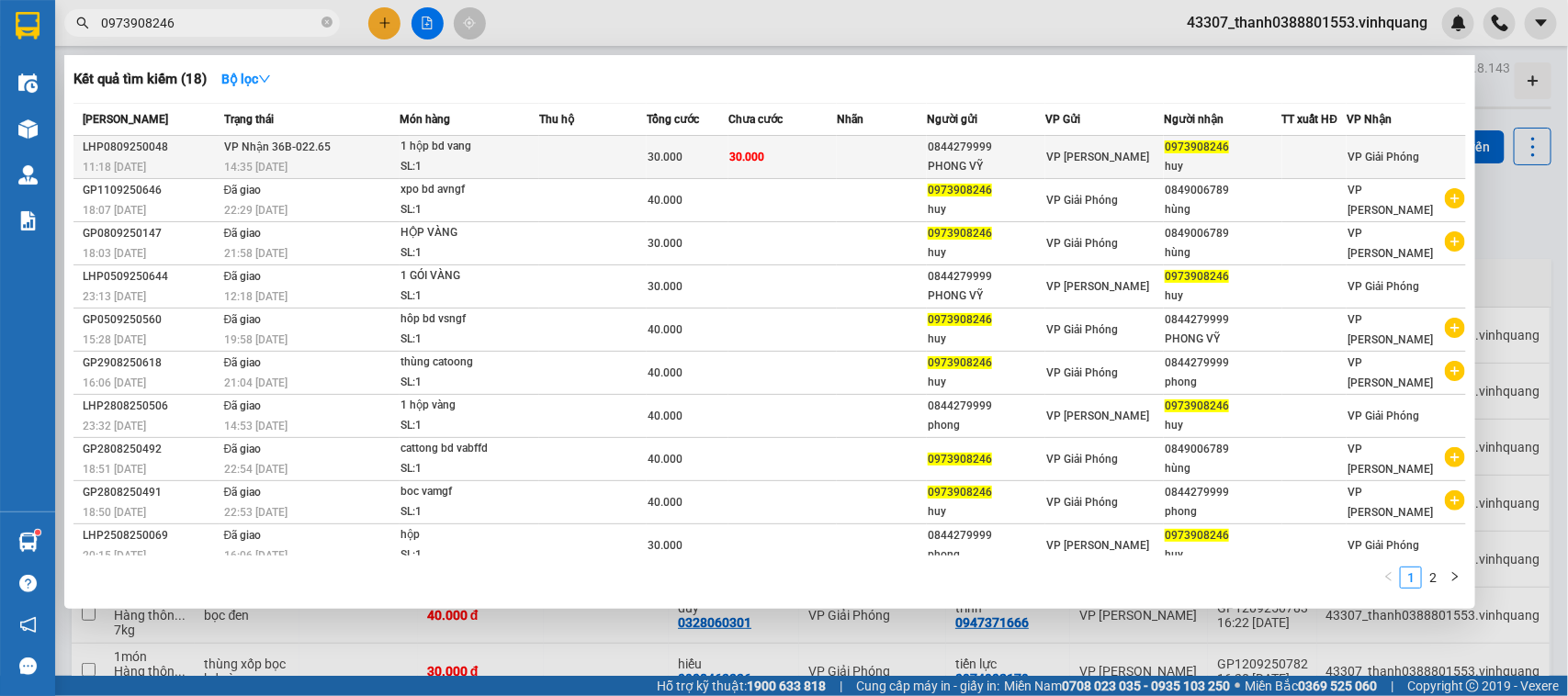
type input "0973908246"
click at [872, 161] on td at bounding box center [881, 157] width 90 height 43
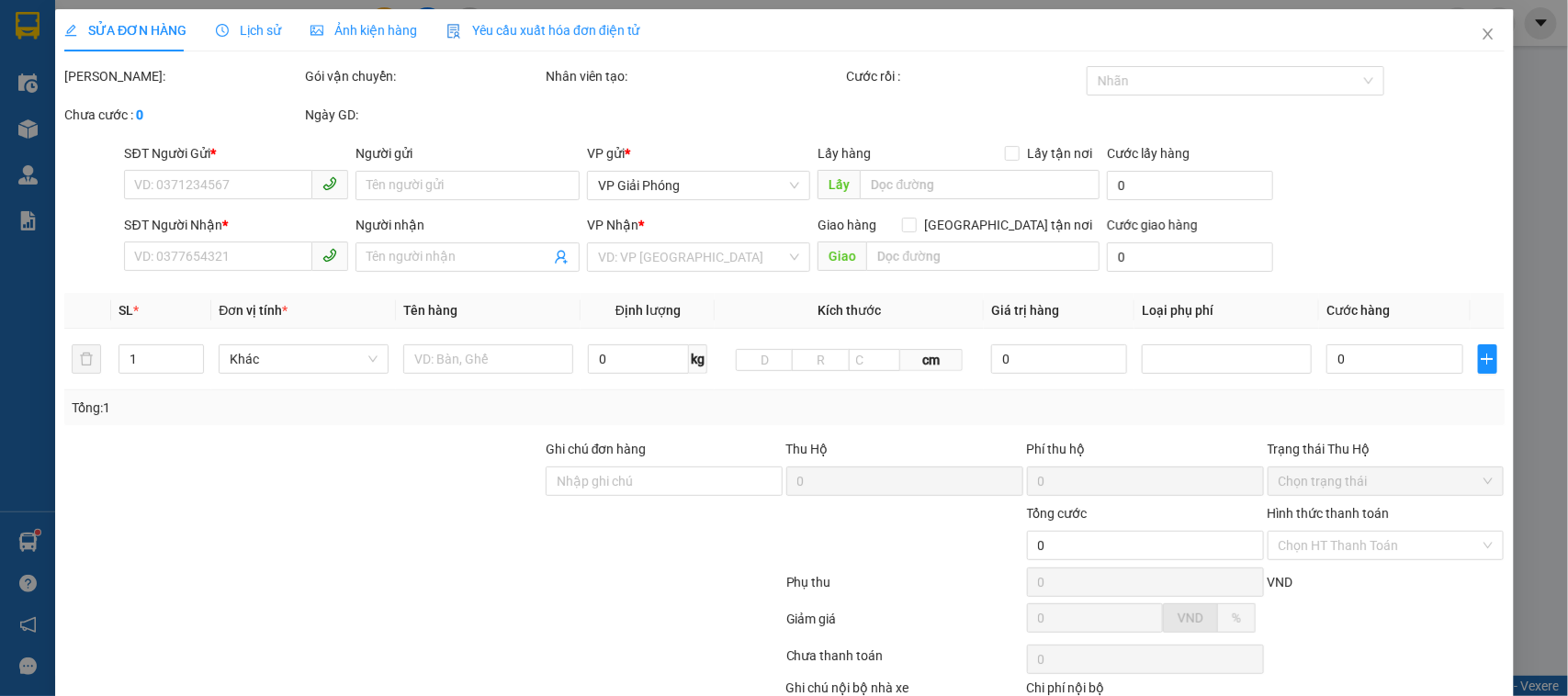
type input "0844279999"
type input "PHONG VỸ"
type input "0973908246"
type input "huy"
type input "30.000"
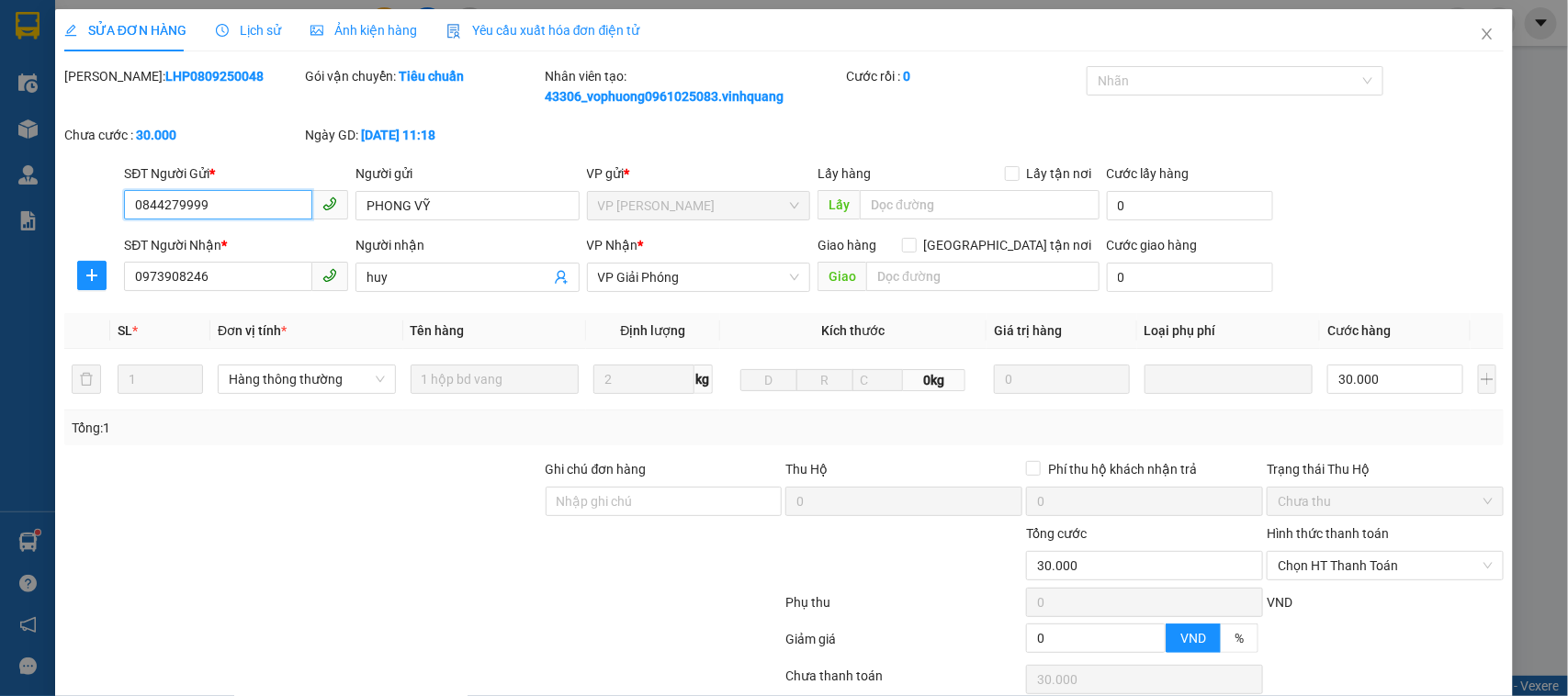
scroll to position [140, 0]
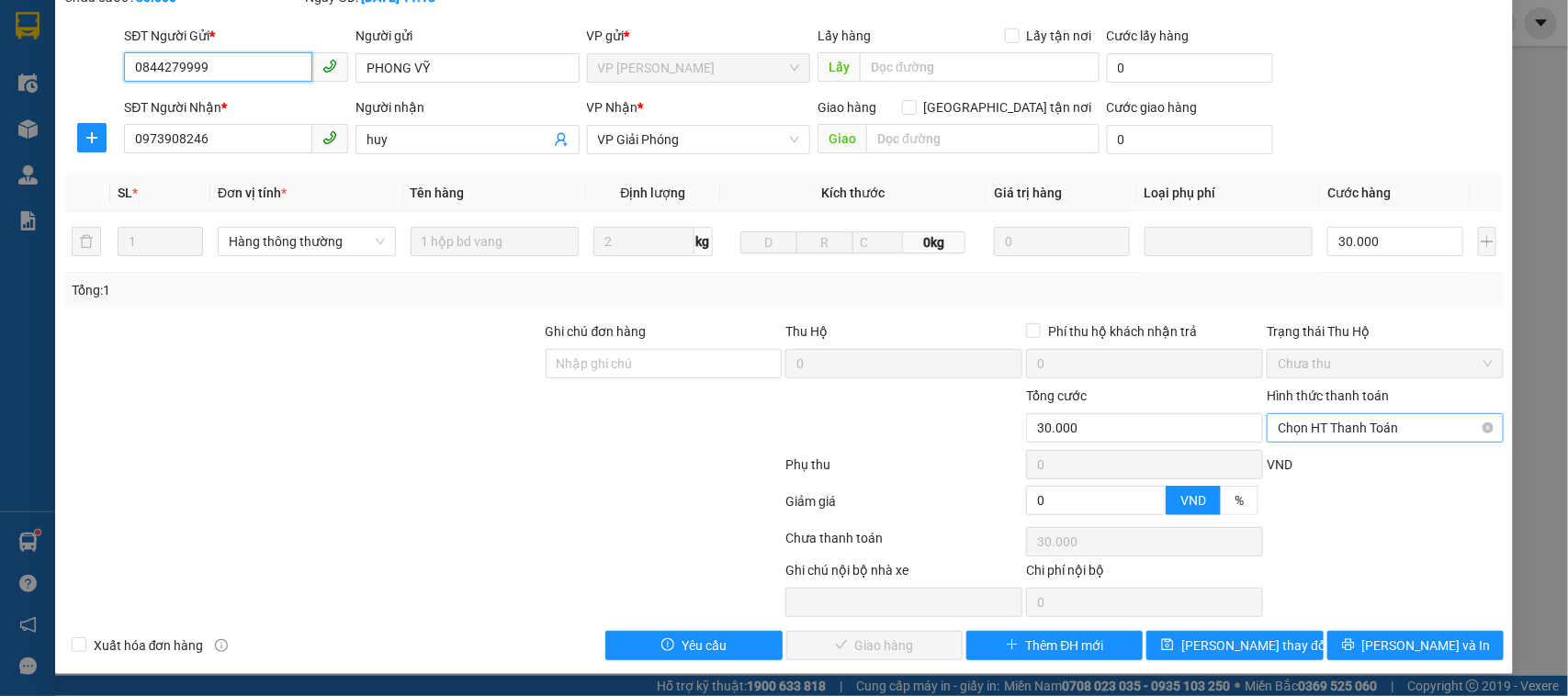
click at [1378, 427] on span "Chọn HT Thanh Toán" at bounding box center [1384, 427] width 214 height 27
click at [392, 473] on div at bounding box center [423, 467] width 722 height 37
click at [1337, 427] on span "Chọn HT Thanh Toán" at bounding box center [1384, 427] width 214 height 27
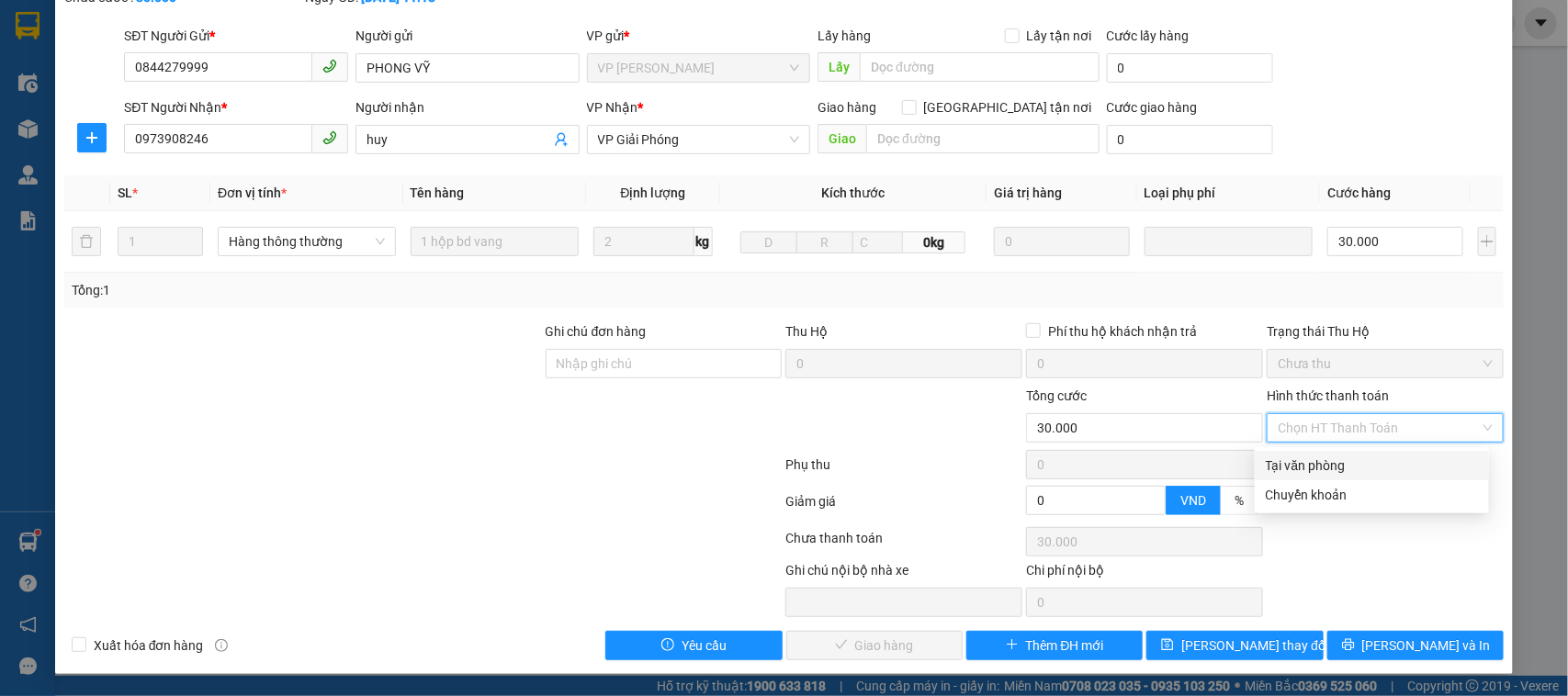
click at [1311, 459] on div "Tại văn phòng" at bounding box center [1371, 466] width 212 height 21
type input "0"
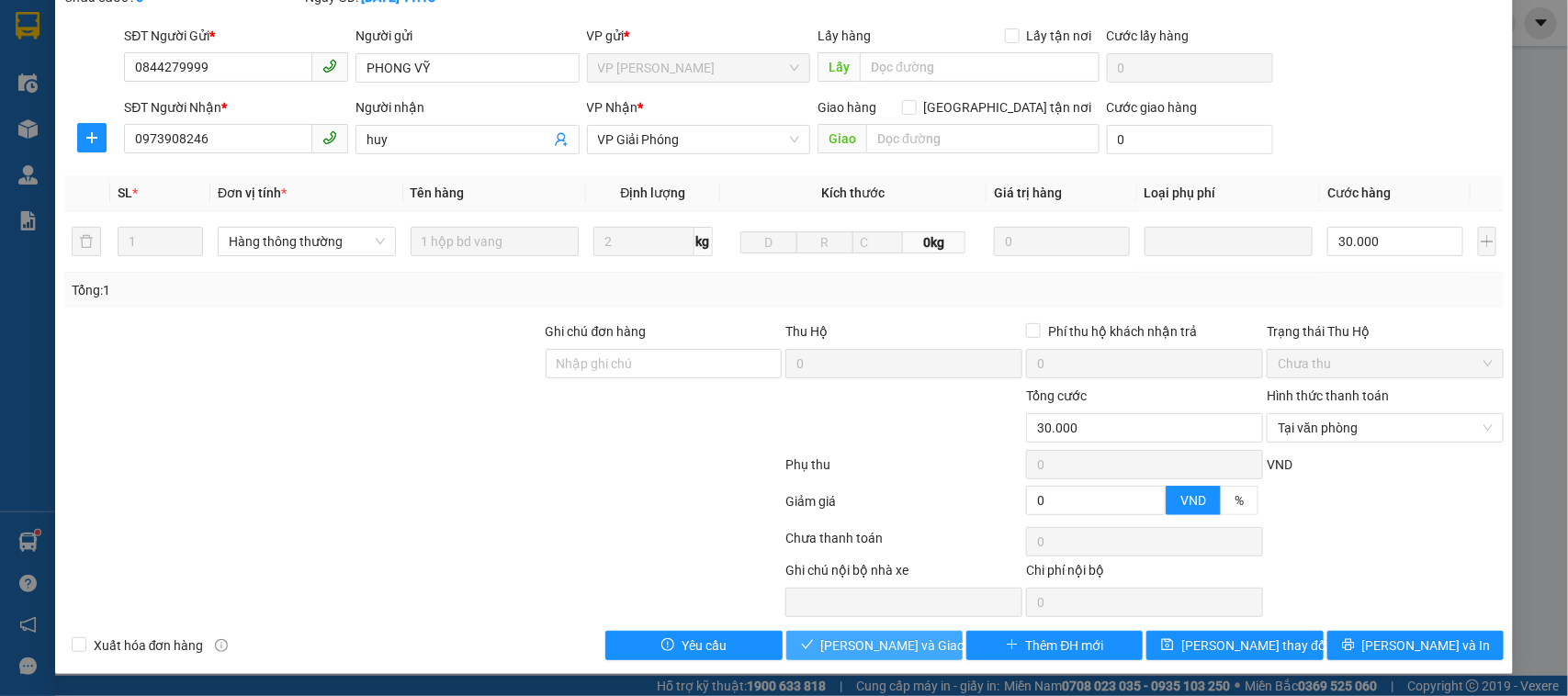
click at [875, 649] on span "[PERSON_NAME] và Giao hàng" at bounding box center [909, 645] width 176 height 21
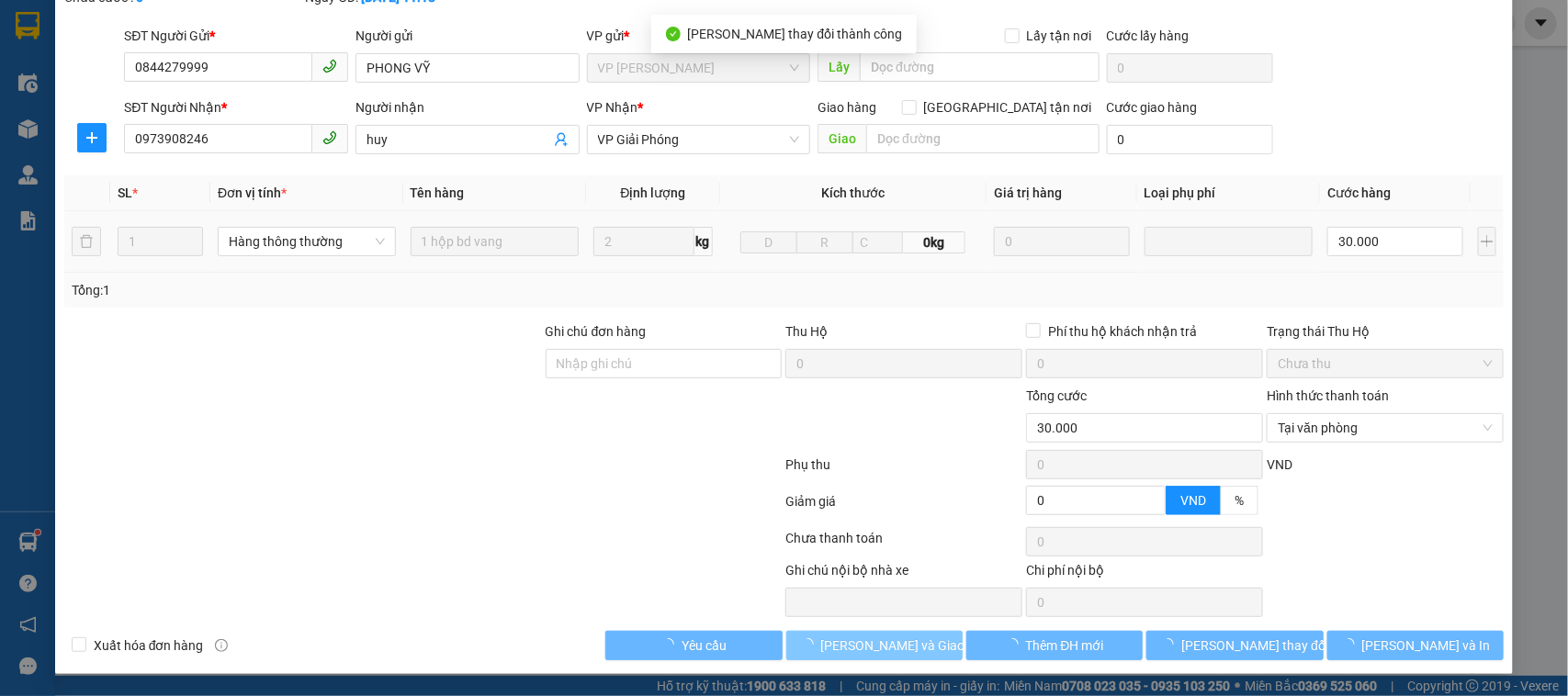
scroll to position [0, 0]
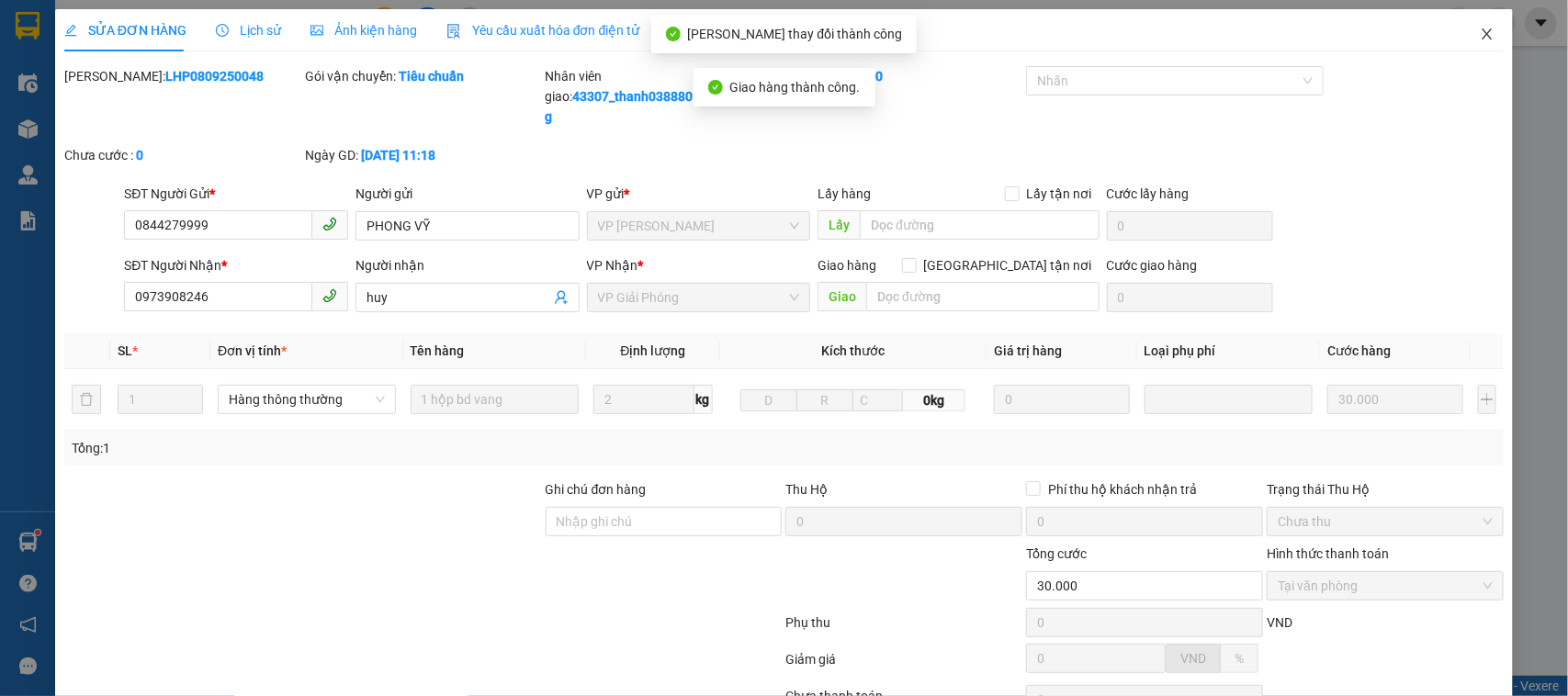
click at [1479, 35] on icon "close" at bounding box center [1487, 34] width 15 height 15
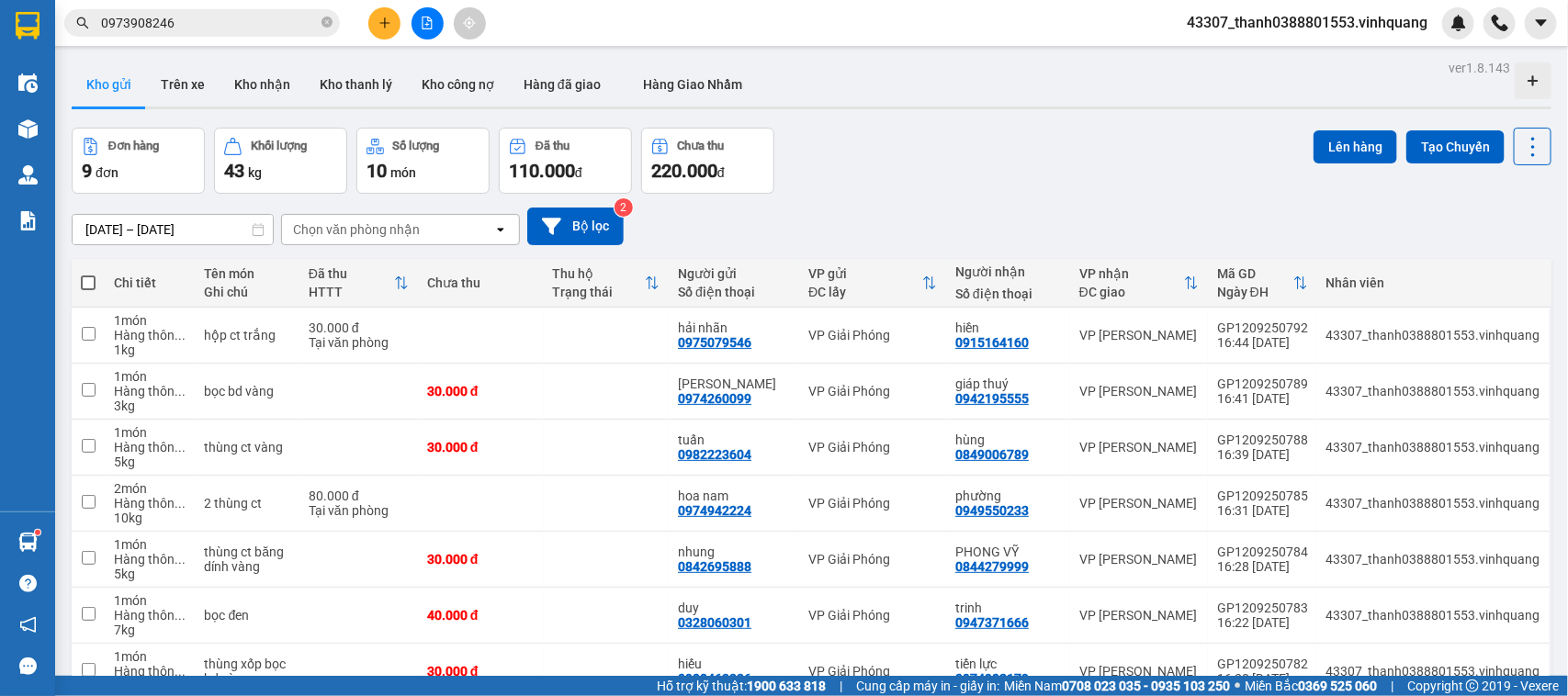
click at [253, 16] on input "0973908246" at bounding box center [209, 23] width 216 height 21
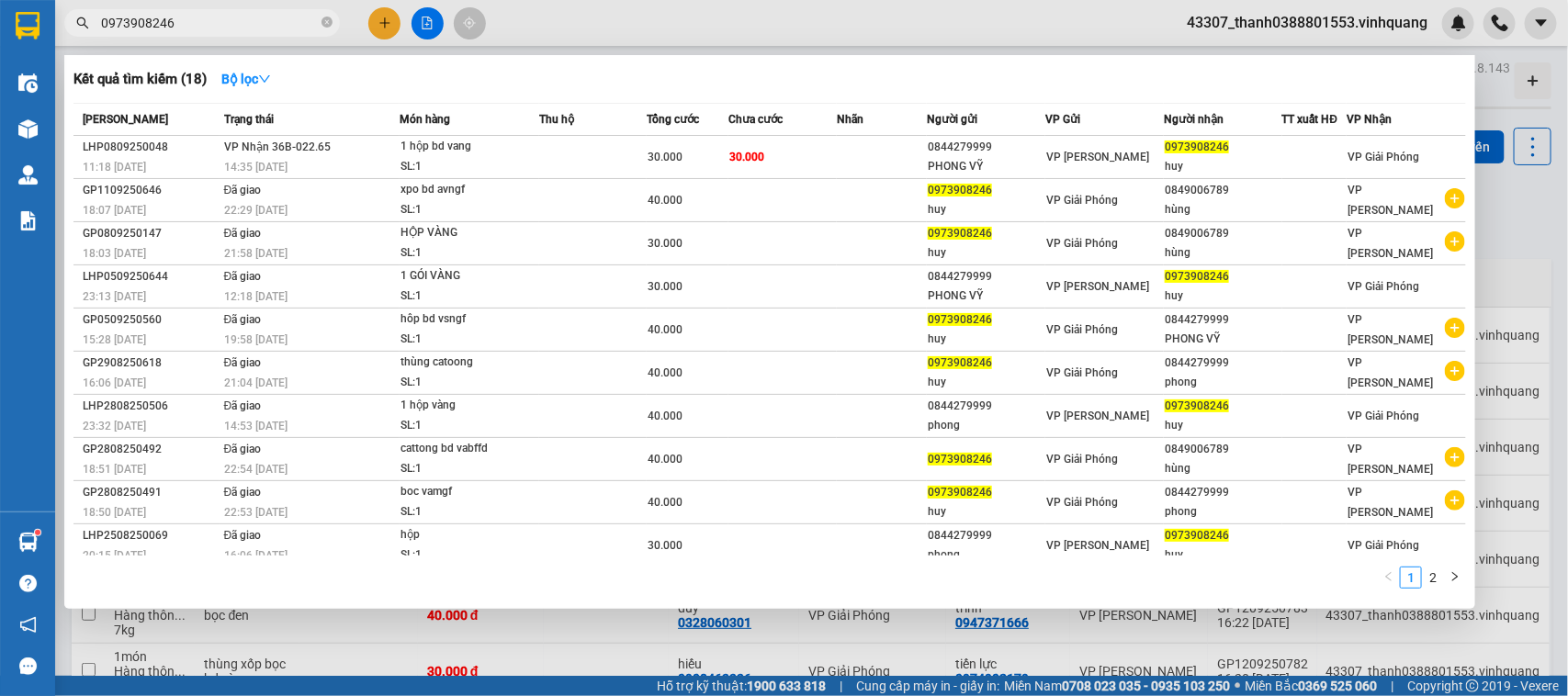
click at [993, 23] on div at bounding box center [784, 348] width 1568 height 696
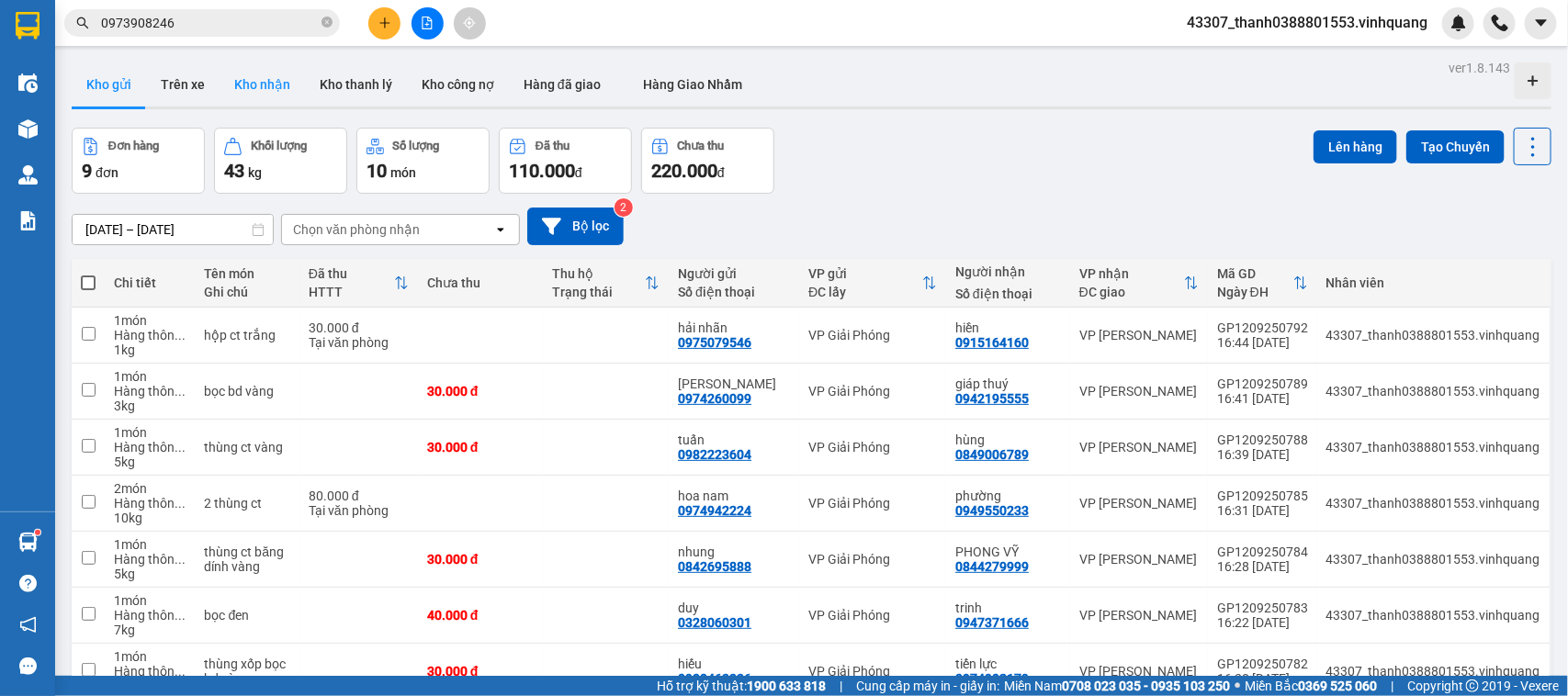
click at [262, 89] on button "Kho nhận" at bounding box center [261, 84] width 85 height 44
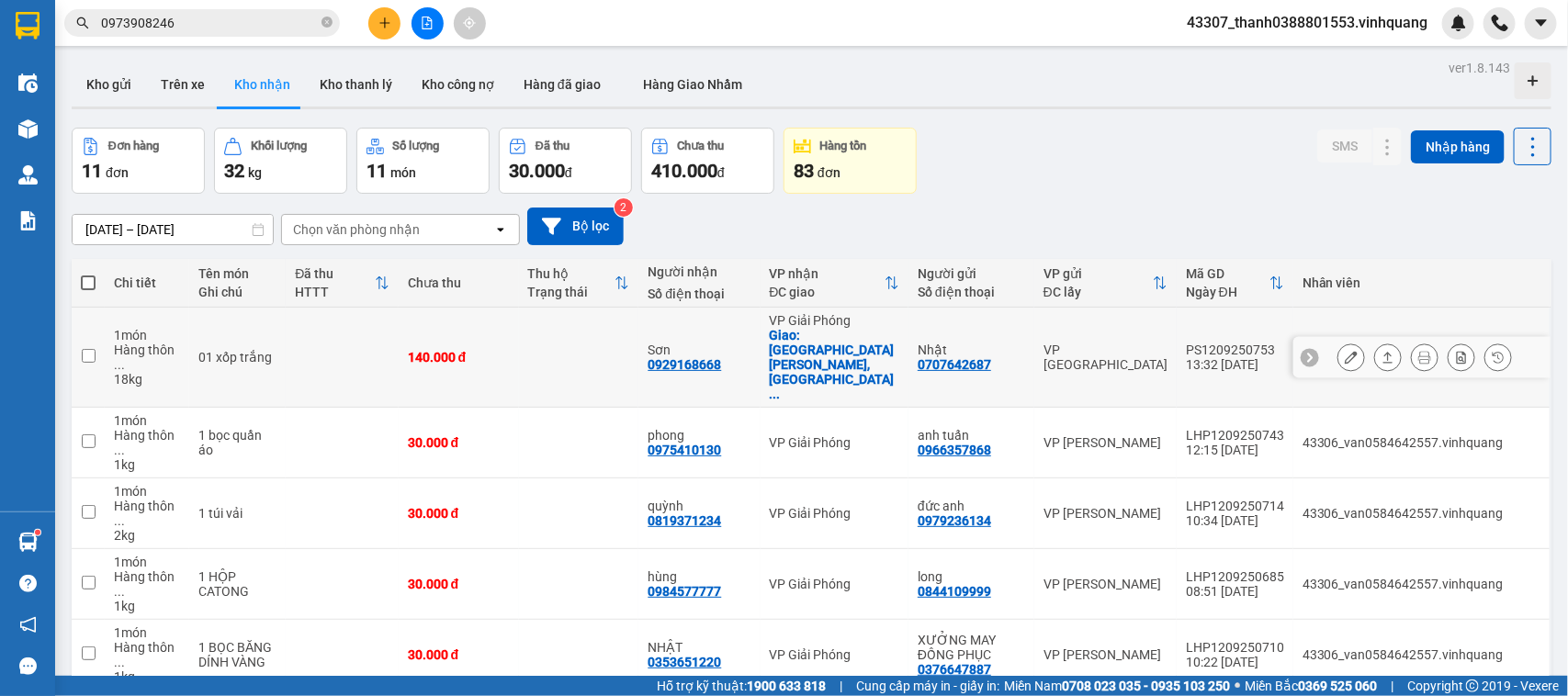
click at [714, 357] on div "0929168668" at bounding box center [684, 364] width 73 height 15
copy div "0929168668"
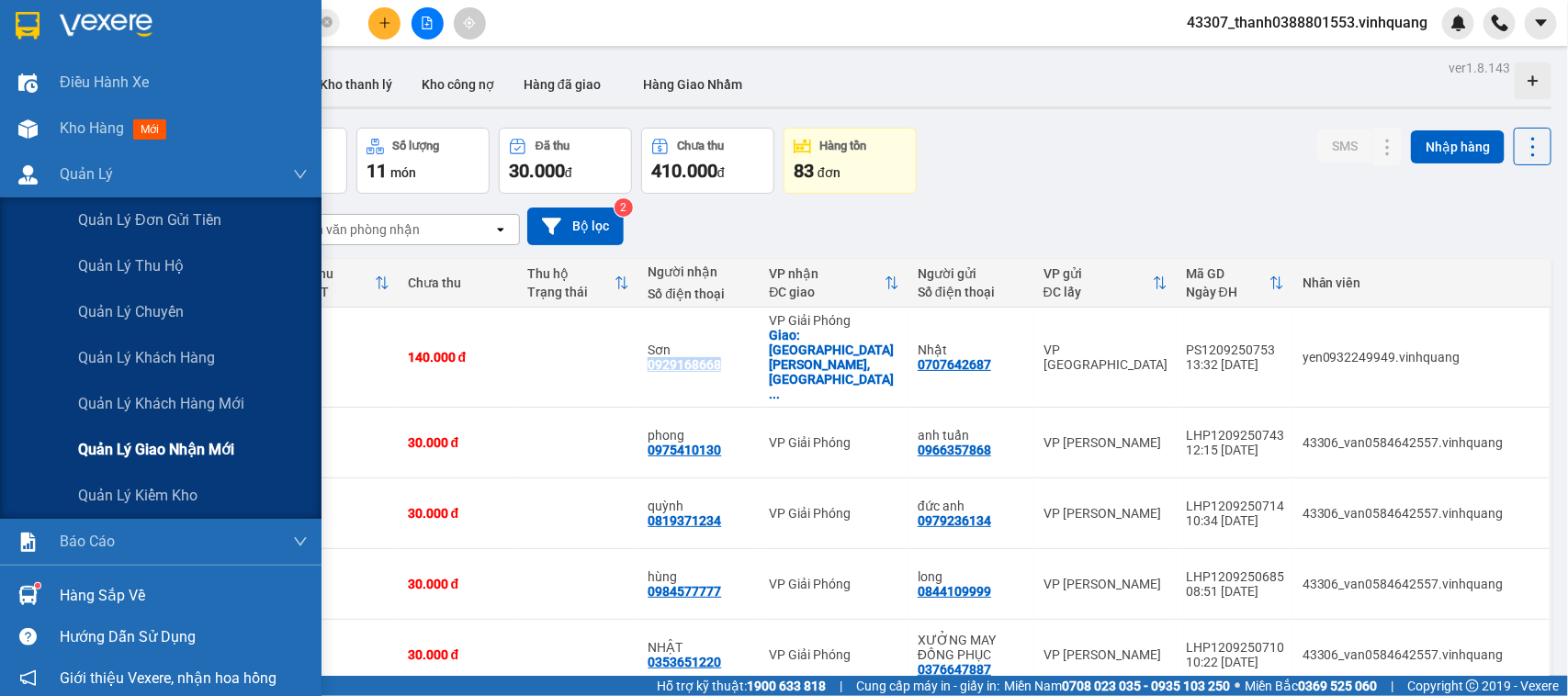
click at [180, 435] on div "Quản lý giao nhận mới" at bounding box center [192, 450] width 229 height 46
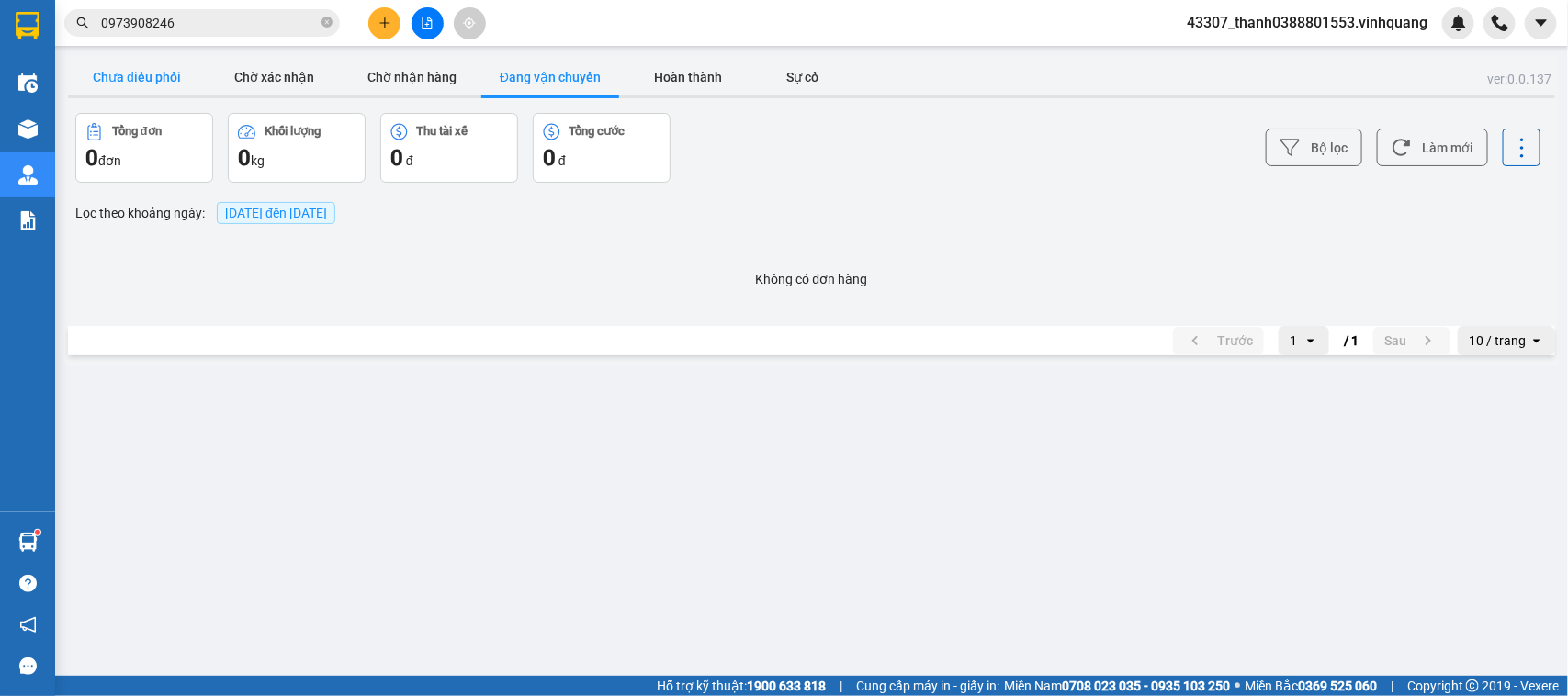
click at [167, 71] on button "Chưa điều phối" at bounding box center [137, 77] width 138 height 37
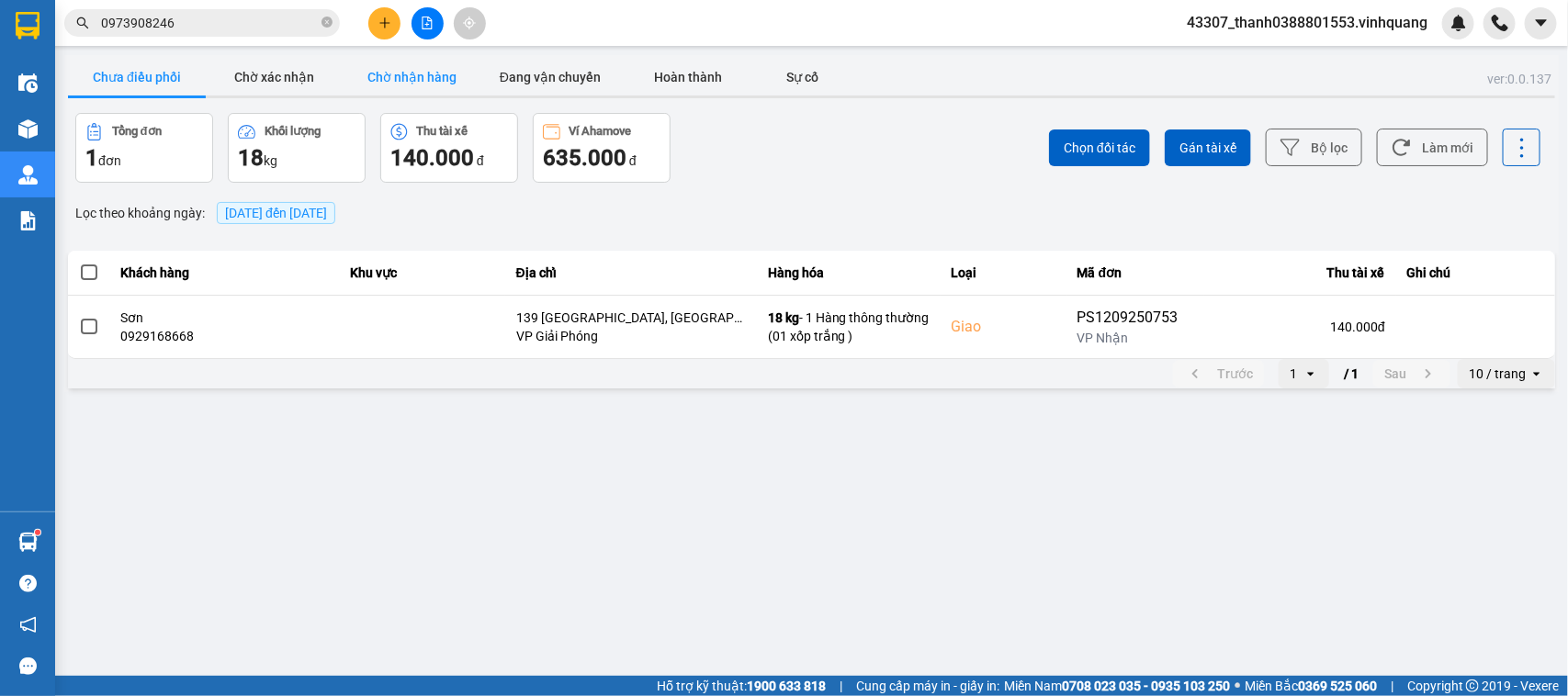
click at [404, 73] on button "Chờ nhận hàng" at bounding box center [412, 77] width 138 height 37
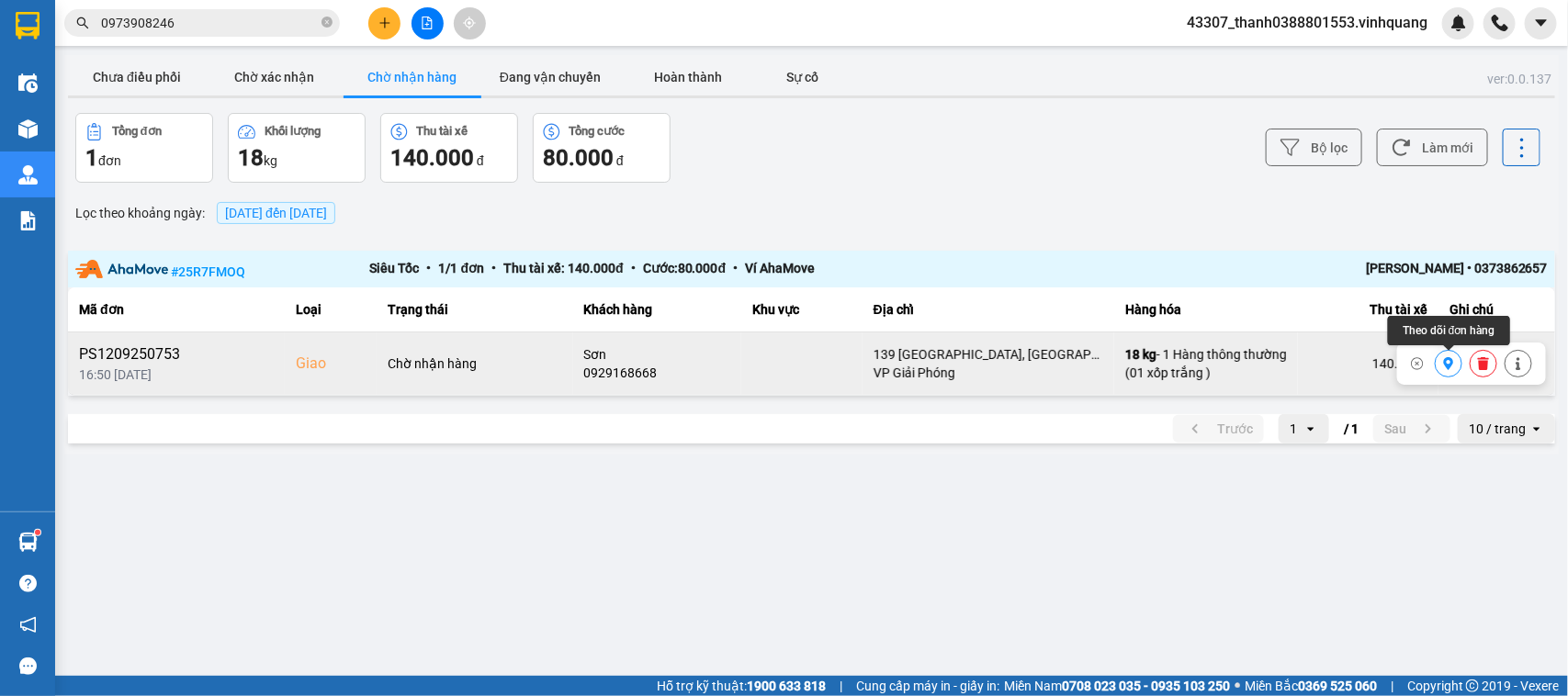
click at [1439, 360] on button at bounding box center [1447, 364] width 25 height 32
click at [503, 73] on button "Đang vận chuyển" at bounding box center [550, 77] width 138 height 37
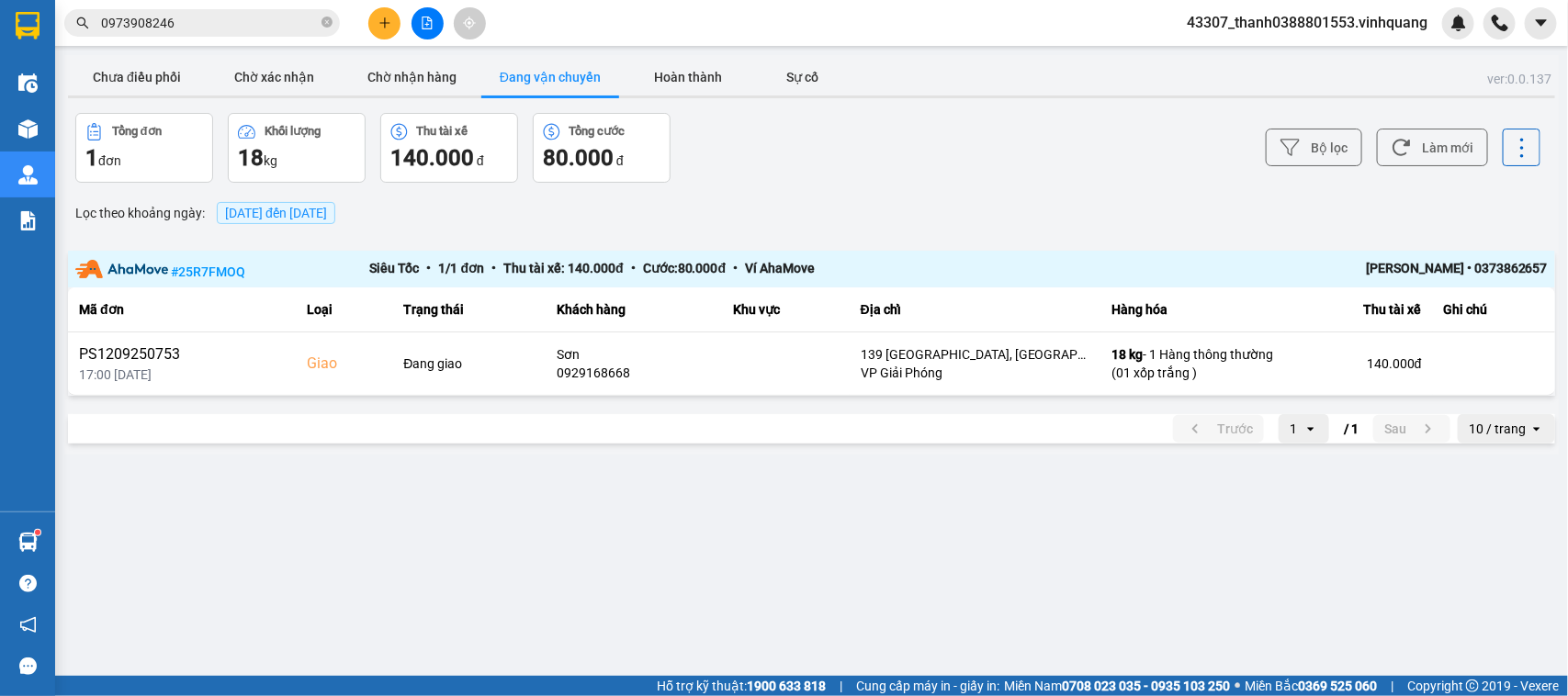
click at [783, 602] on main "ver: 0.0.137 Chưa điều phối Chờ xác nhận Chờ nhận hàng Đang vận chuyển Hoàn thà…" at bounding box center [784, 338] width 1568 height 676
click at [387, 27] on icon "plus" at bounding box center [385, 23] width 13 height 13
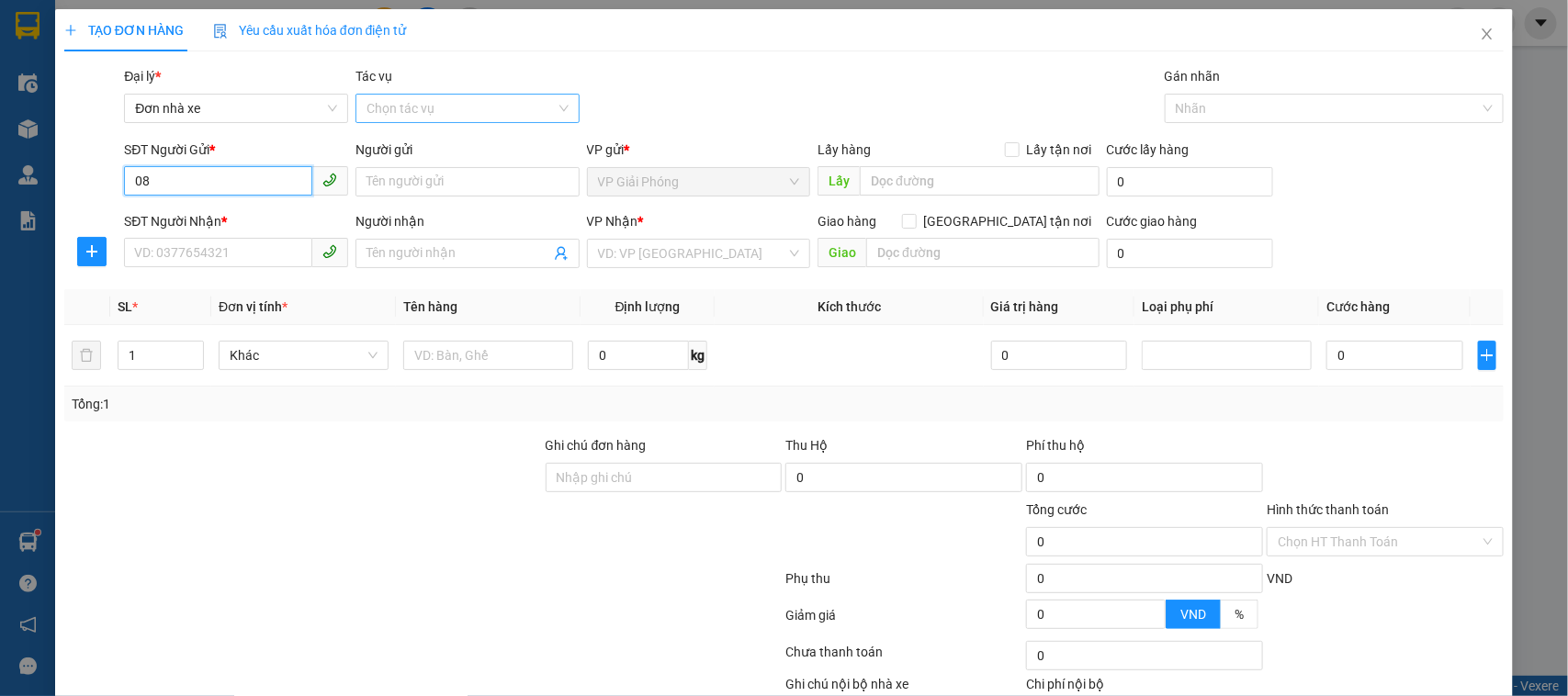
type input "0"
type input "0988128032"
click at [384, 170] on input "Người gửi" at bounding box center [466, 181] width 224 height 29
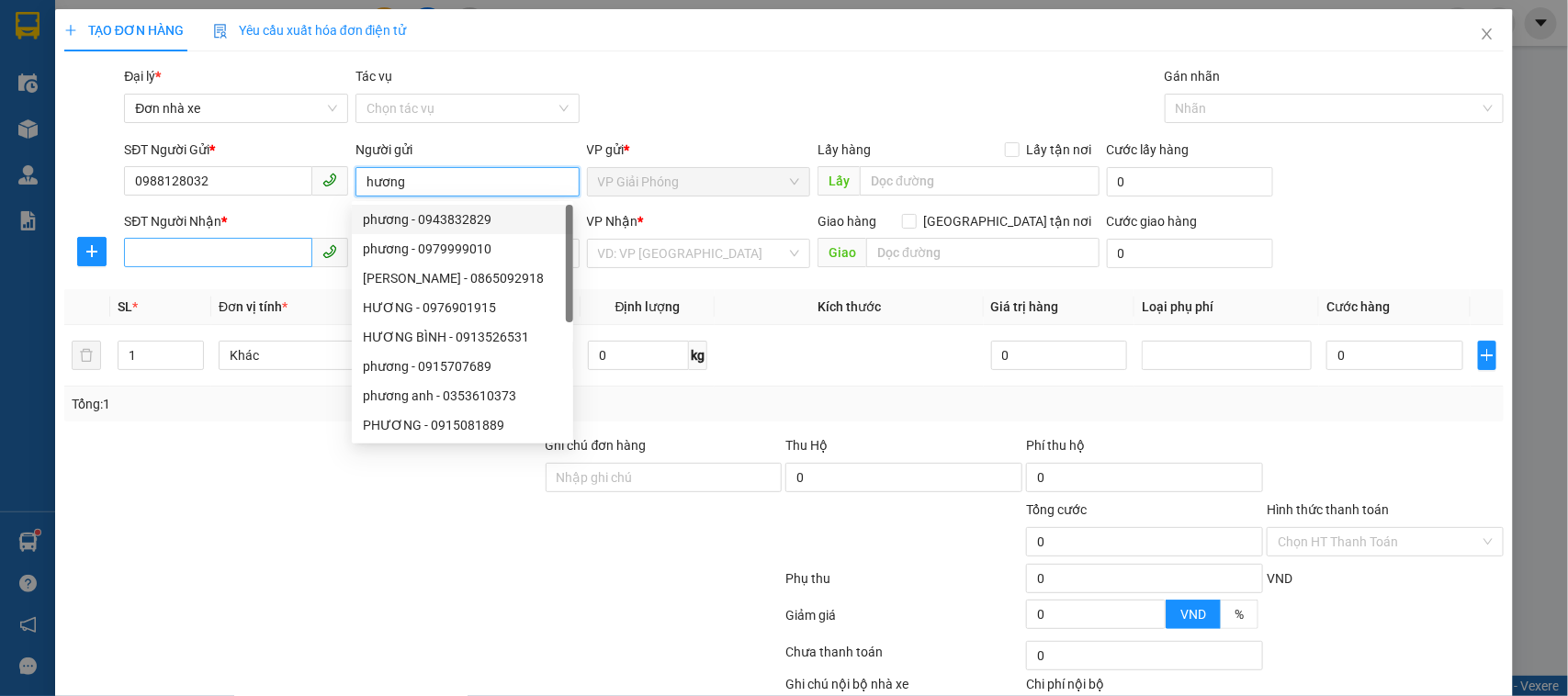
type input "hương"
click at [232, 264] on input "SĐT Người Nhận *" at bounding box center [217, 252] width 188 height 29
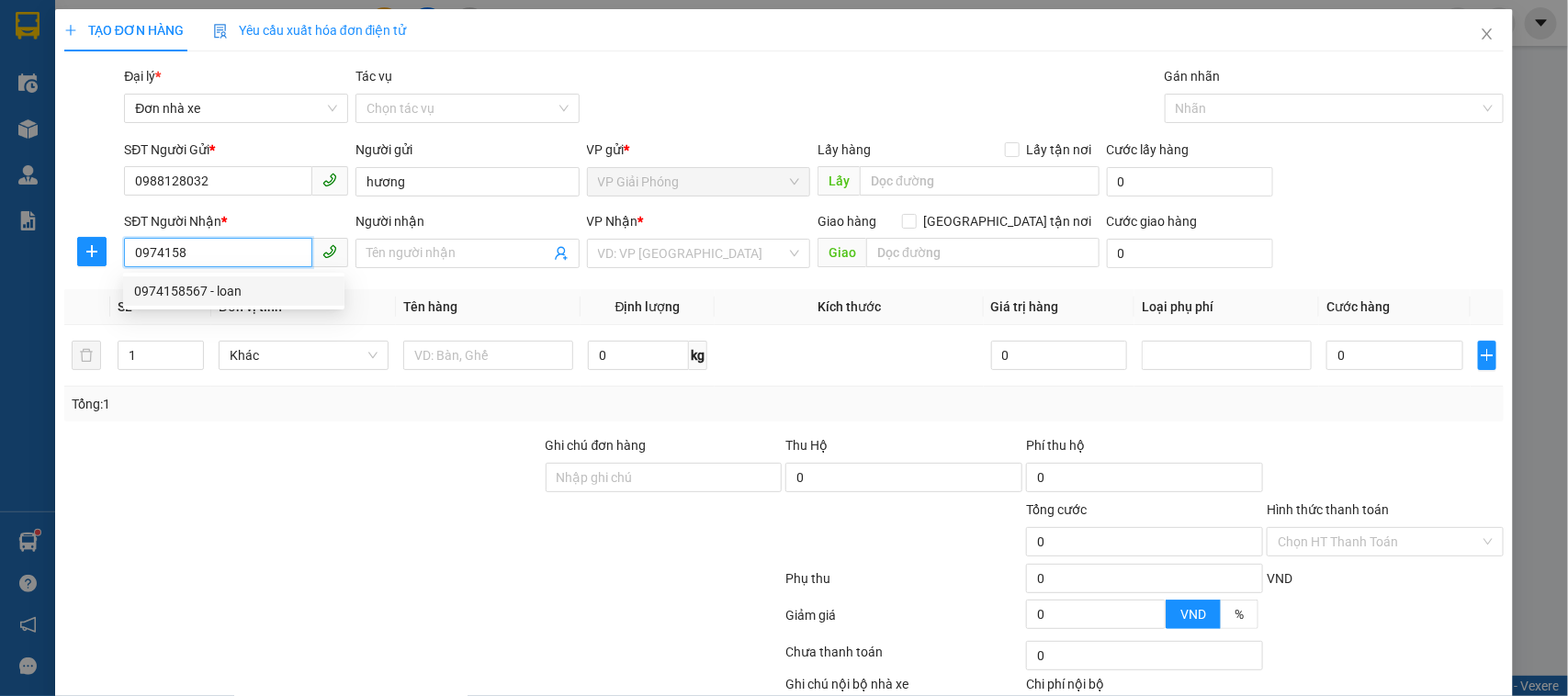
click at [231, 292] on div "0974158567 - loan" at bounding box center [233, 291] width 200 height 21
type input "0974158567"
type input "loan"
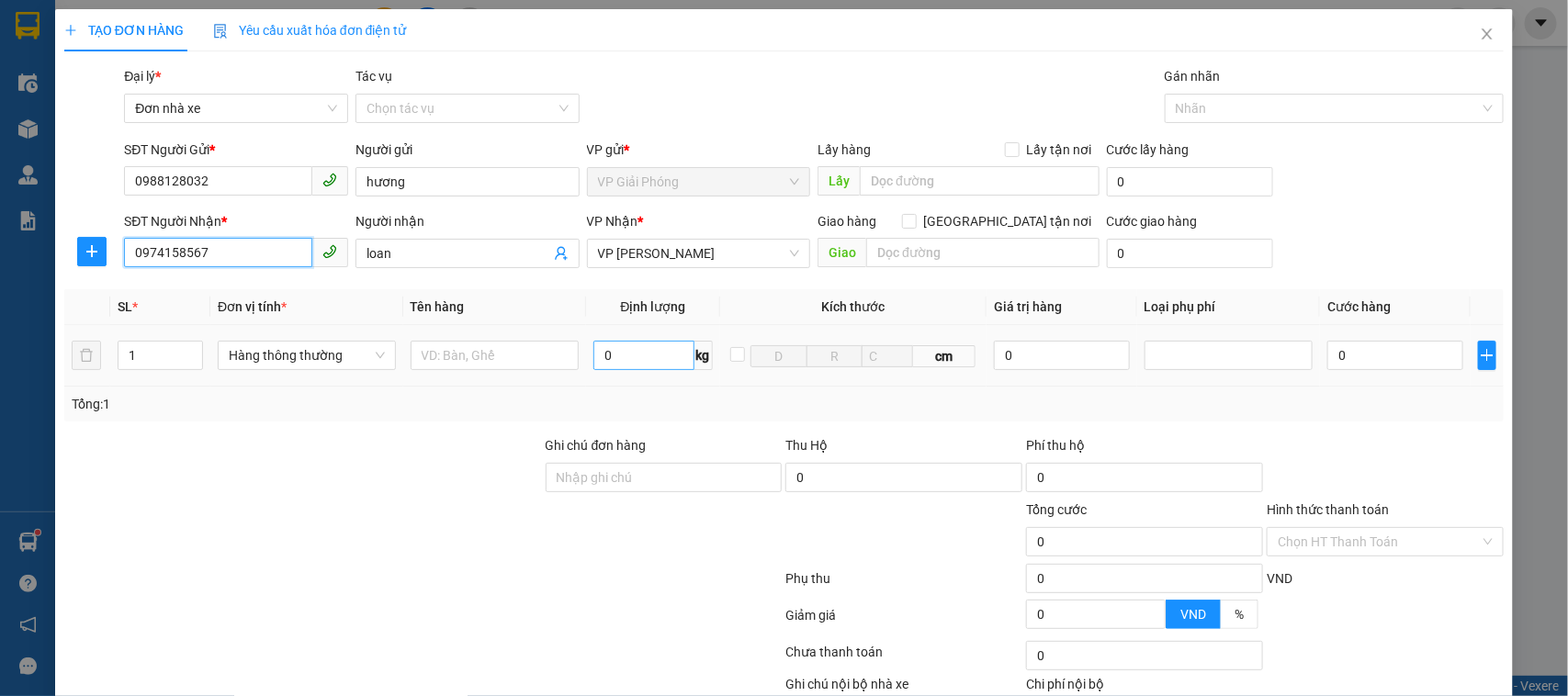
type input "0974158567"
click at [609, 350] on input "0" at bounding box center [643, 355] width 100 height 29
type input "11"
click at [514, 369] on input "text" at bounding box center [495, 355] width 169 height 29
type input "40.000"
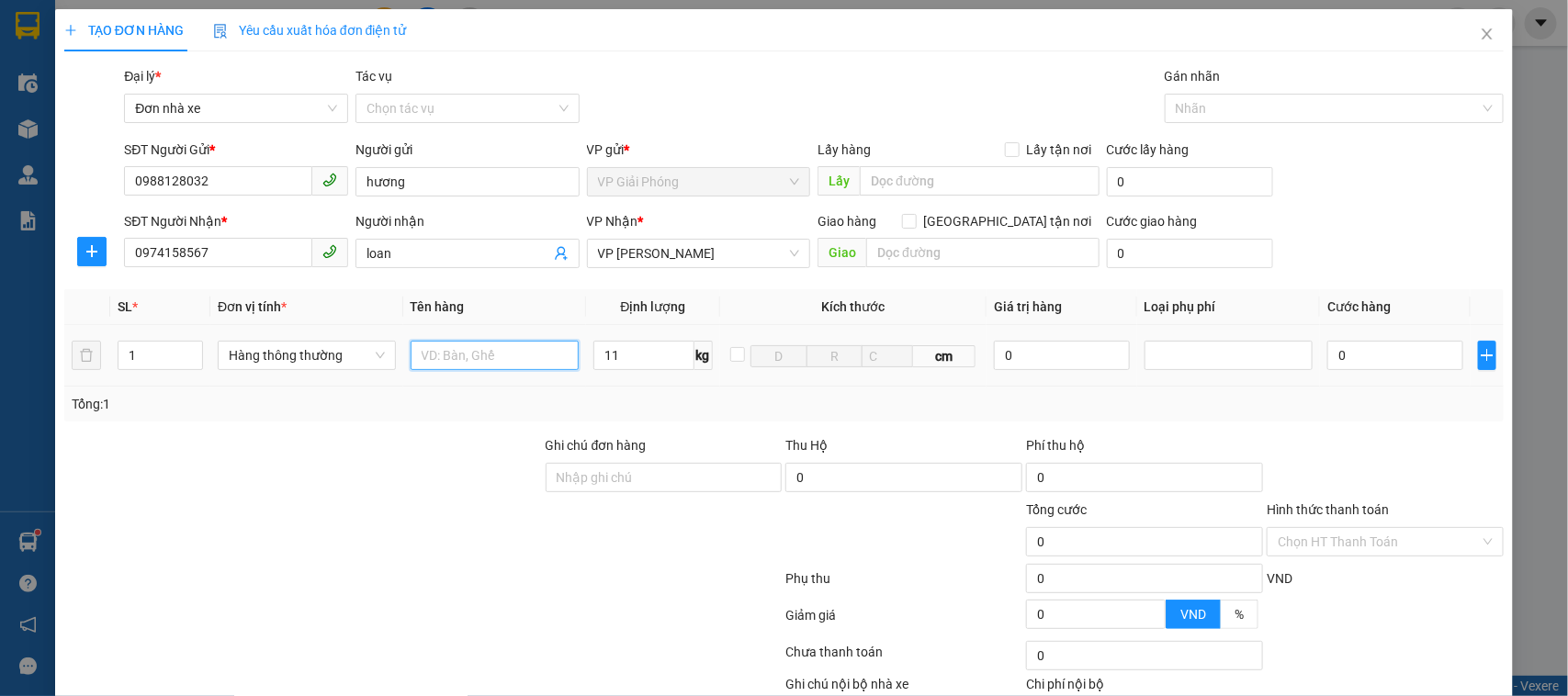
type input "40.000"
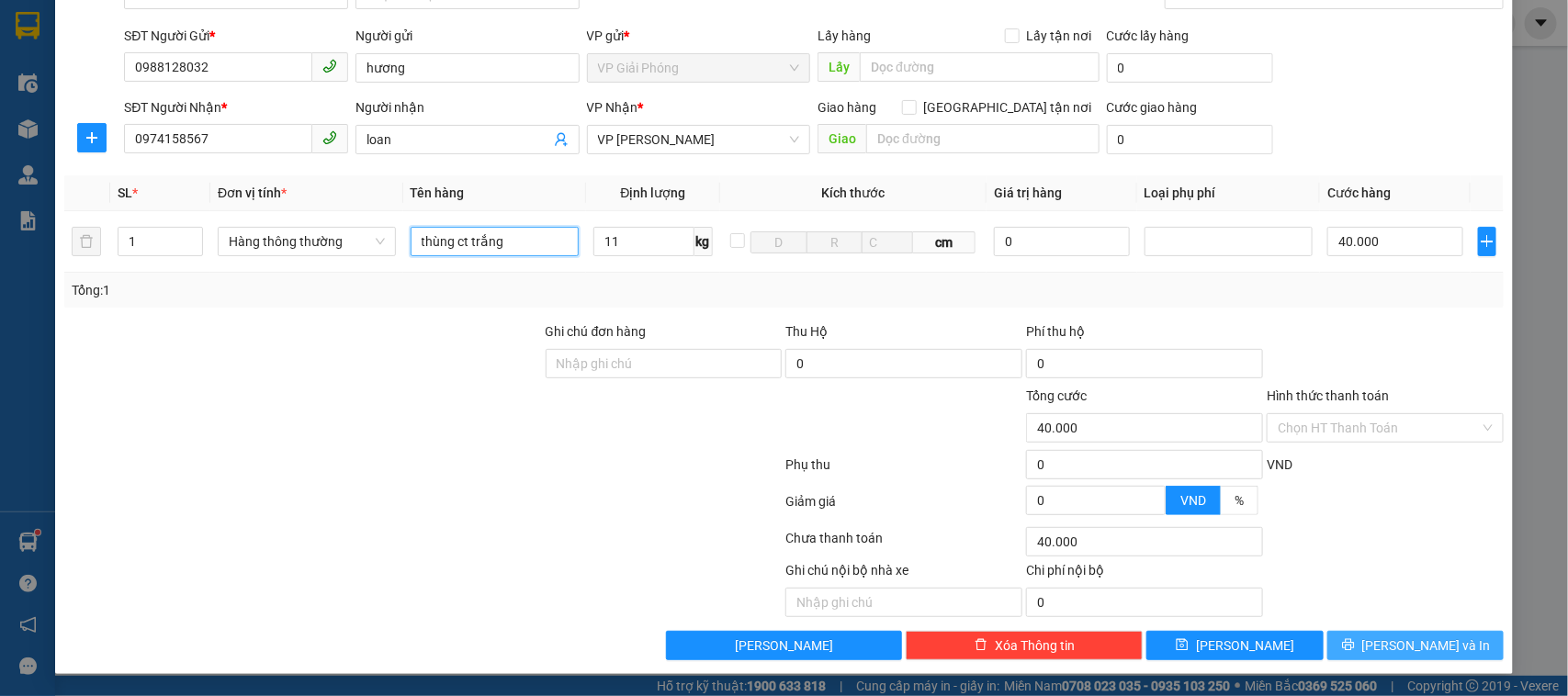
type input "thùng ct trắng"
click at [1444, 643] on button "[PERSON_NAME] và In" at bounding box center [1415, 645] width 176 height 29
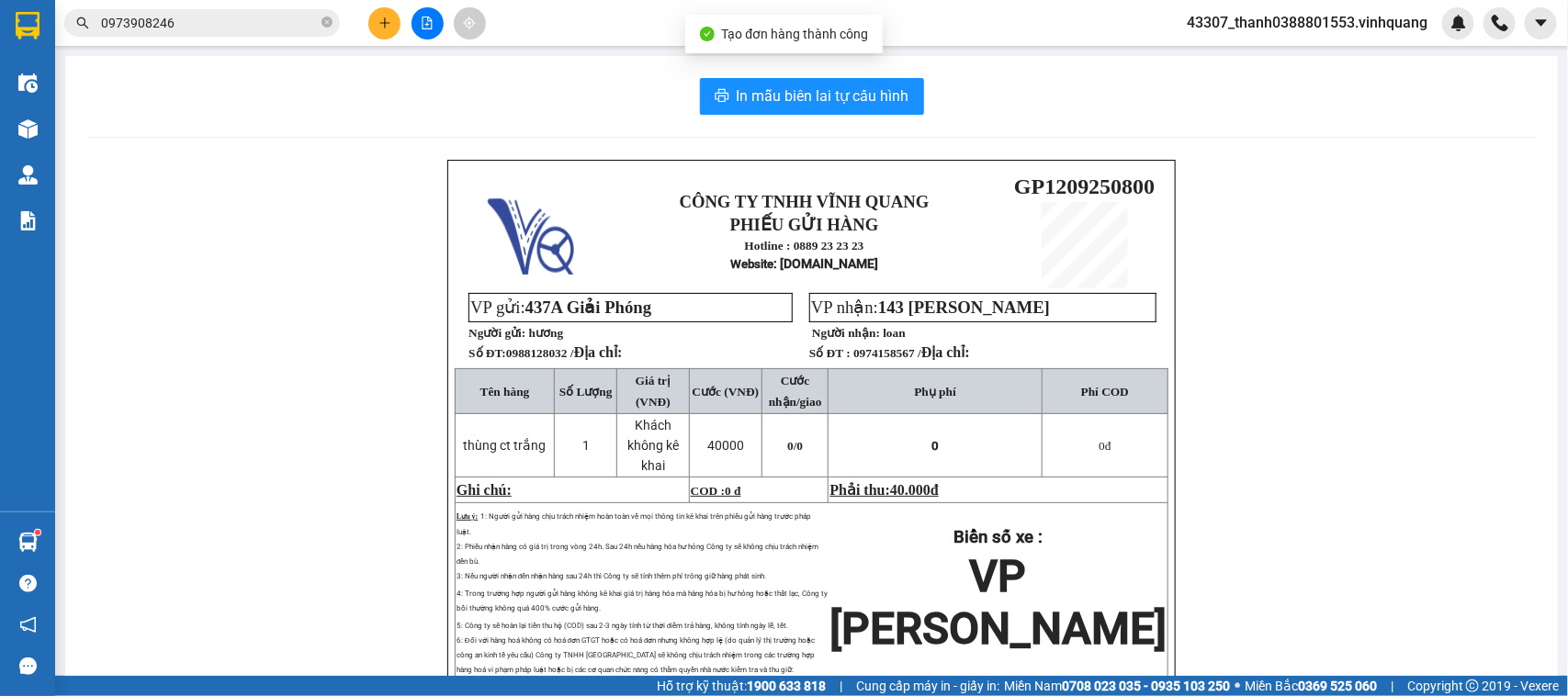
click at [787, 70] on div "In mẫu biên lai tự cấu hình CÔNG TY TNHH VĨNH QUANG PHIẾU GỬI HÀNG Hotline : 08…" at bounding box center [811, 433] width 1492 height 753
click at [788, 87] on span "In mẫu biên lai tự cấu hình" at bounding box center [822, 96] width 172 height 23
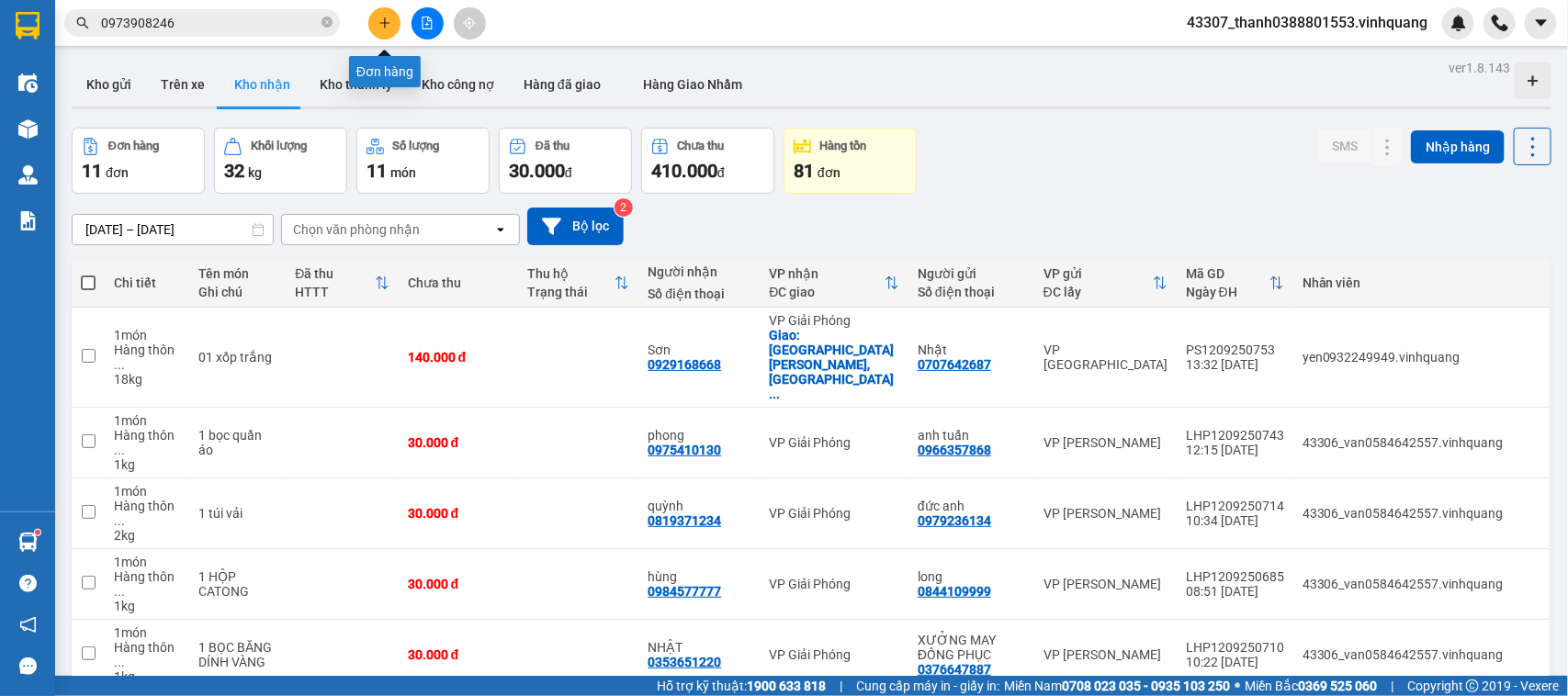
click at [396, 19] on button at bounding box center [384, 23] width 32 height 32
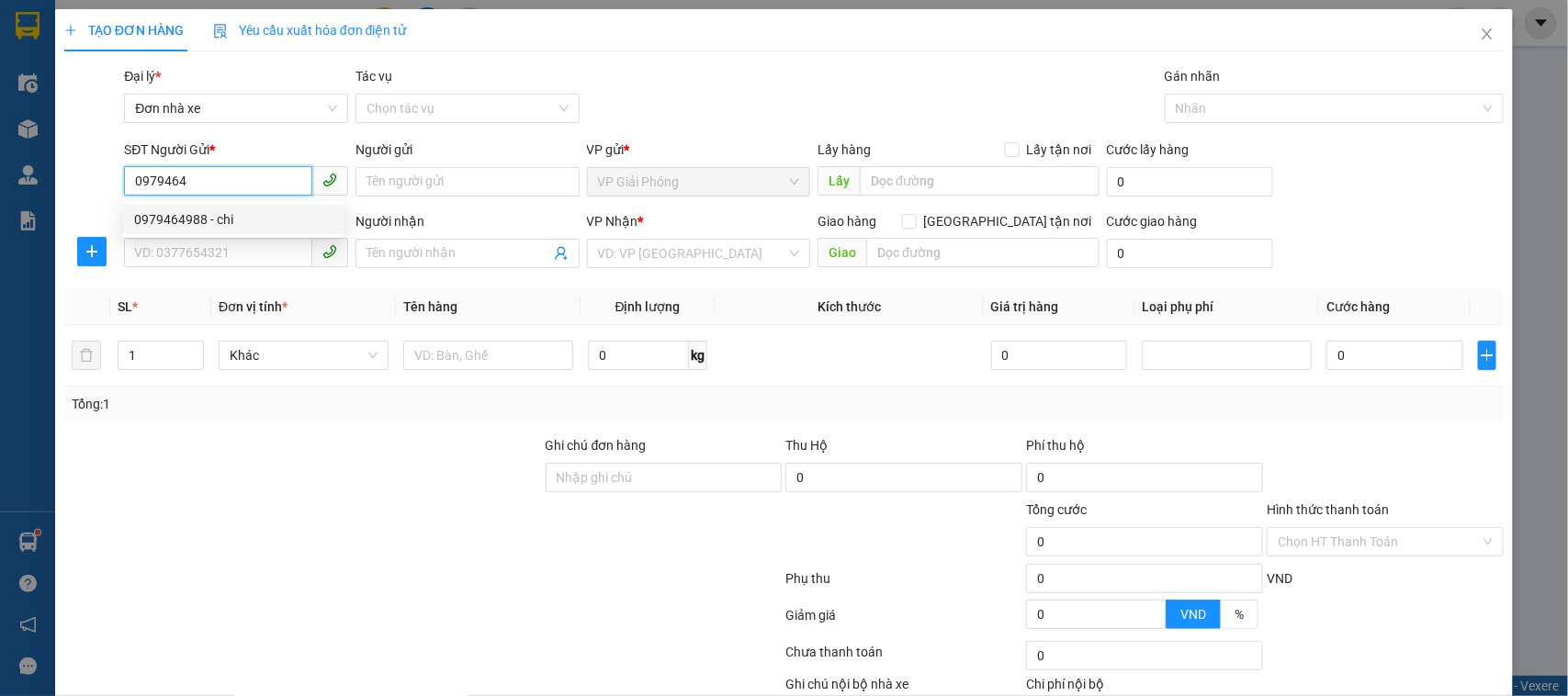
click at [191, 214] on div "0979464988 - chi" at bounding box center [233, 220] width 200 height 21
type input "0979464988"
type input "chi"
type input "0906162721"
type input "đức"
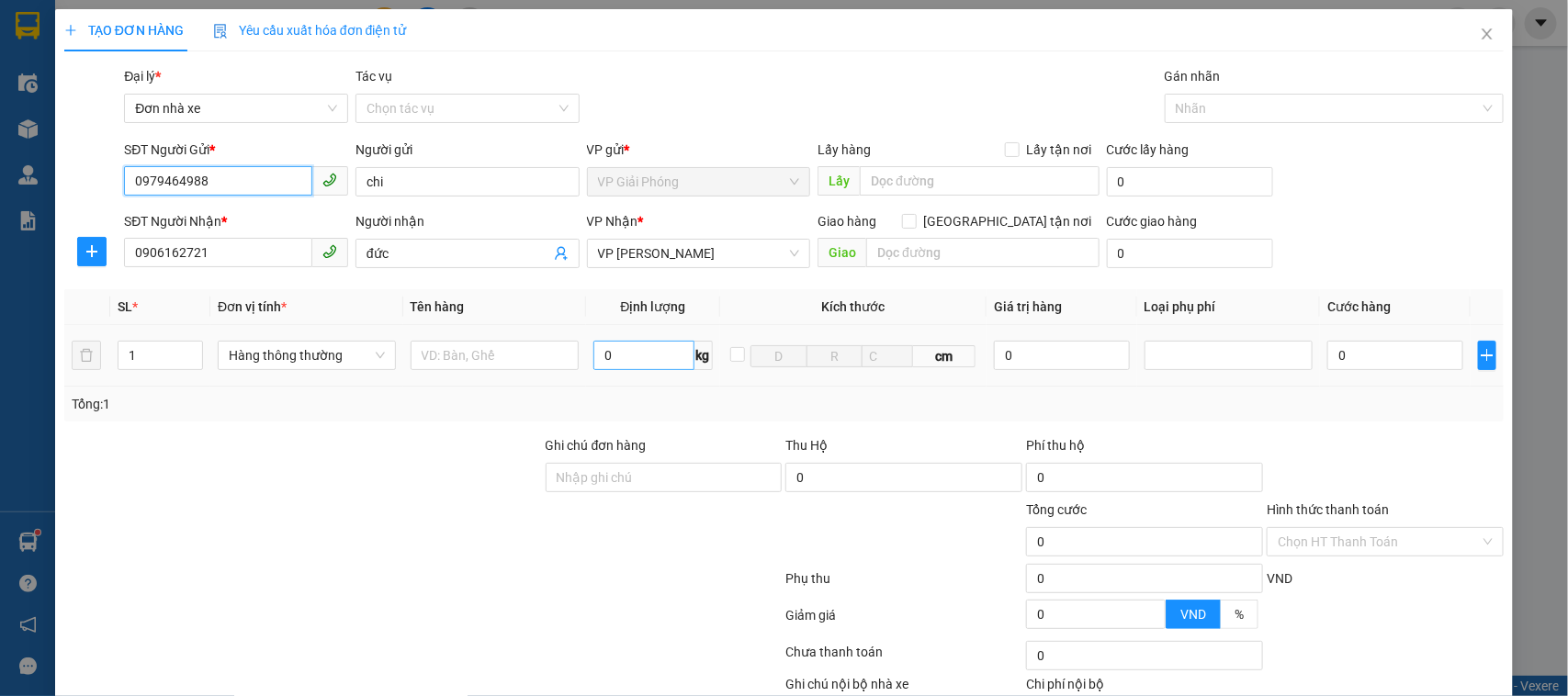
type input "0979464988"
click at [635, 360] on input "0" at bounding box center [643, 355] width 100 height 29
type input "2"
click at [485, 368] on input "text" at bounding box center [495, 355] width 169 height 29
type input "30.000"
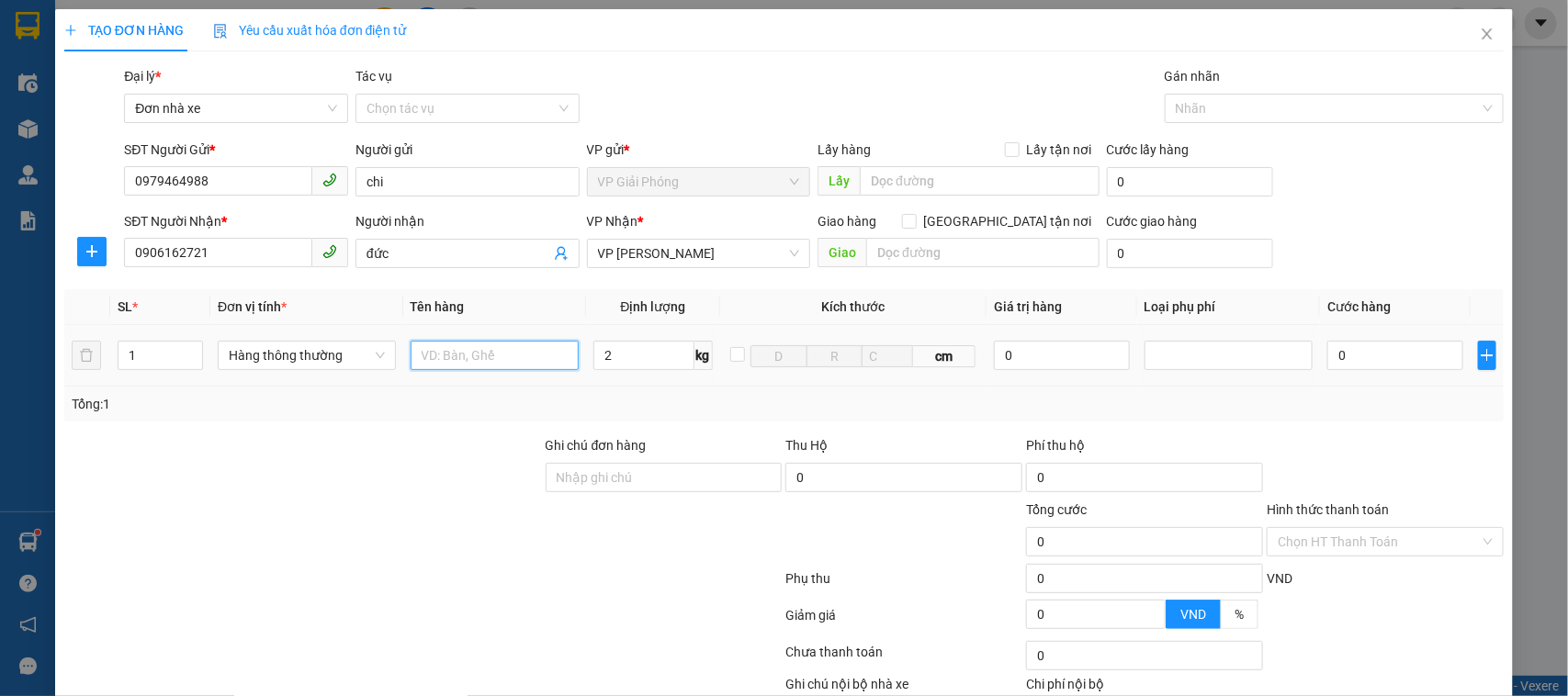
type input "30.000"
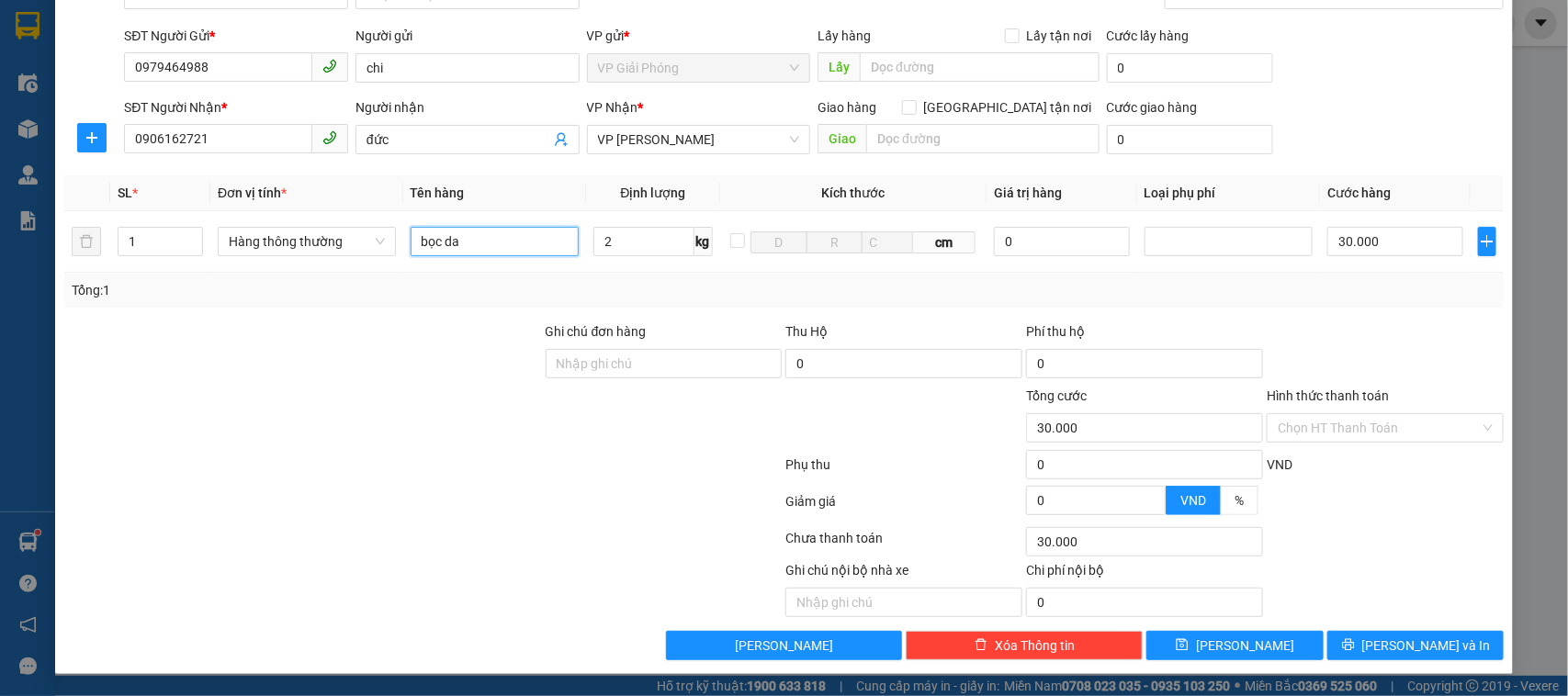
type input "bọc da"
click at [1362, 629] on div "Transit Pickup Surcharge Ids Transit Deliver Surcharge Ids Transit Deliver Surc…" at bounding box center [784, 306] width 1440 height 708
click at [1383, 643] on button "[PERSON_NAME] và In" at bounding box center [1415, 645] width 176 height 29
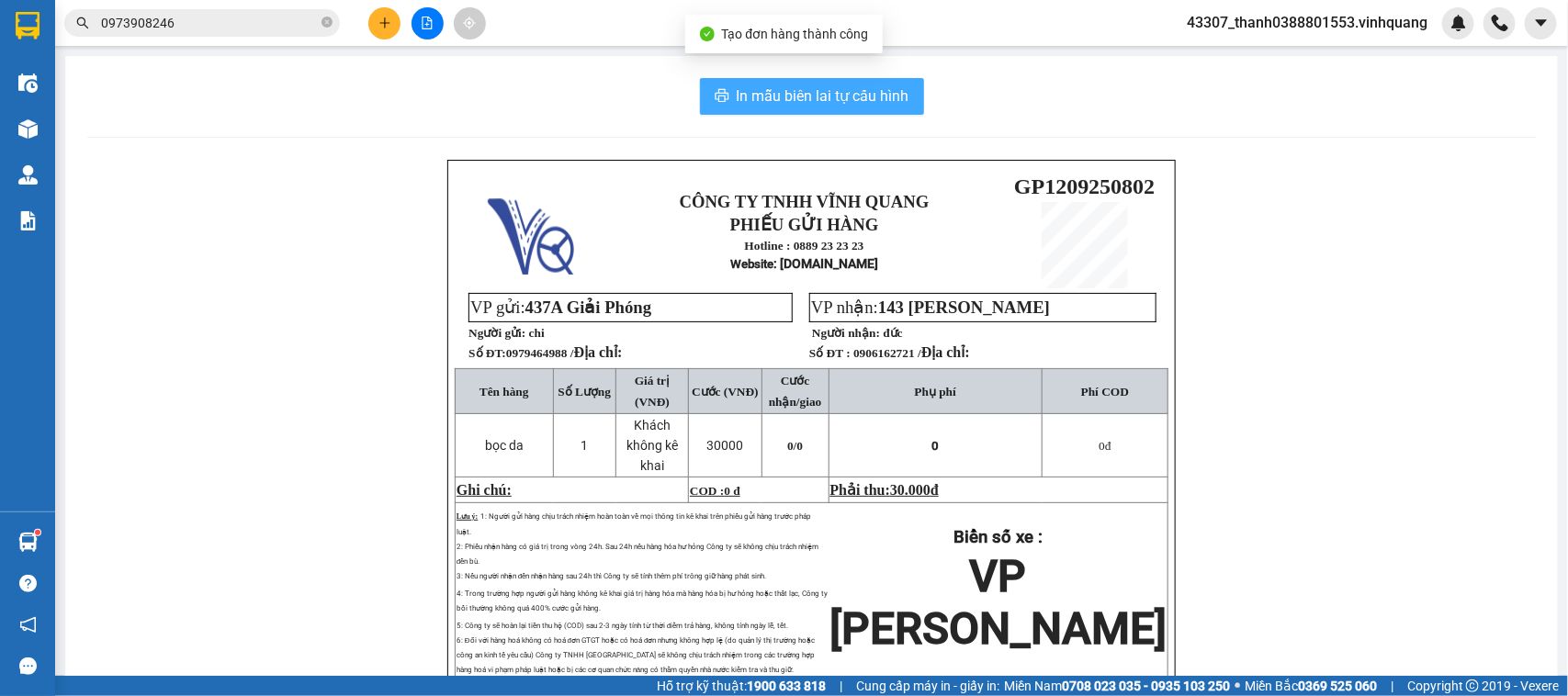
click at [827, 103] on span "In mẫu biên lai tự cấu hình" at bounding box center [822, 96] width 172 height 23
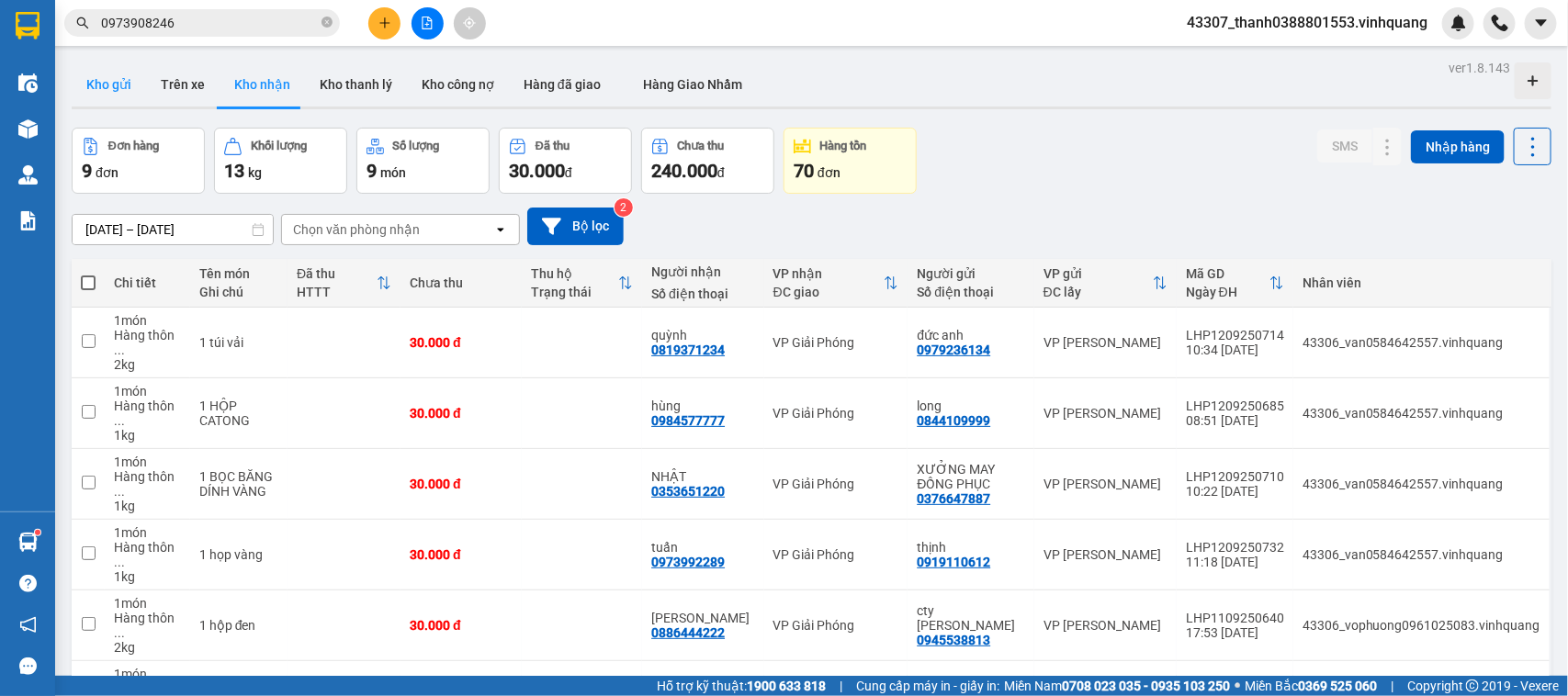
click at [107, 84] on button "Kho gửi" at bounding box center [108, 84] width 74 height 44
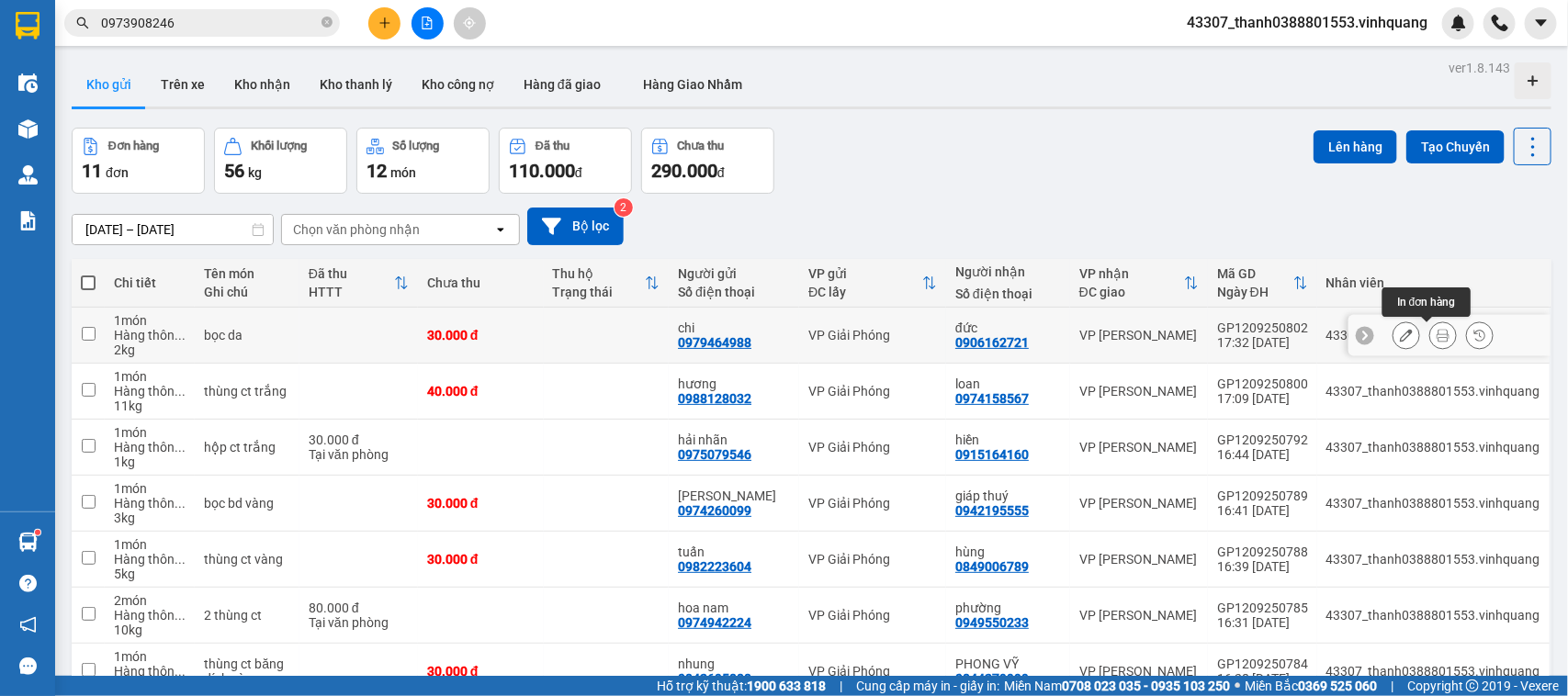
click at [1430, 338] on button at bounding box center [1442, 335] width 25 height 32
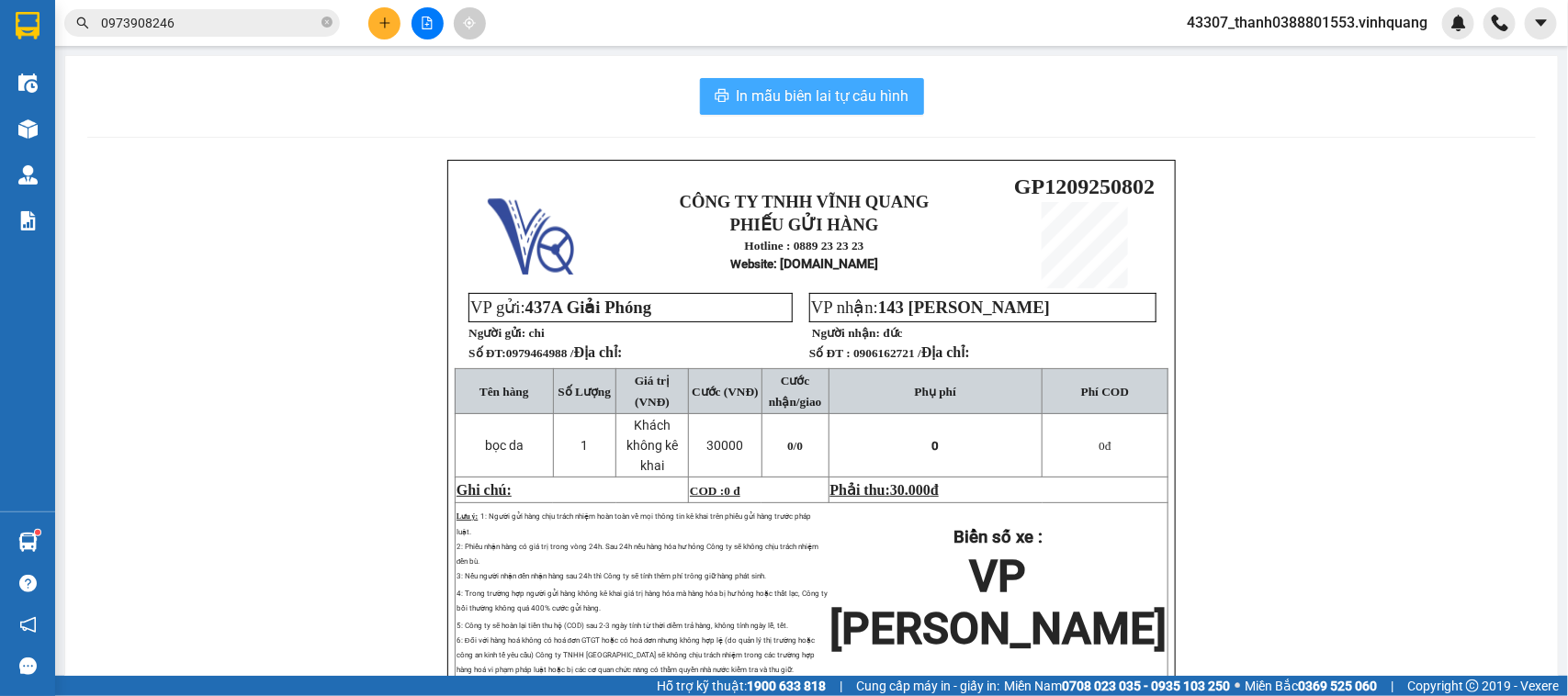
click at [836, 104] on span "In mẫu biên lai tự cấu hình" at bounding box center [822, 96] width 172 height 23
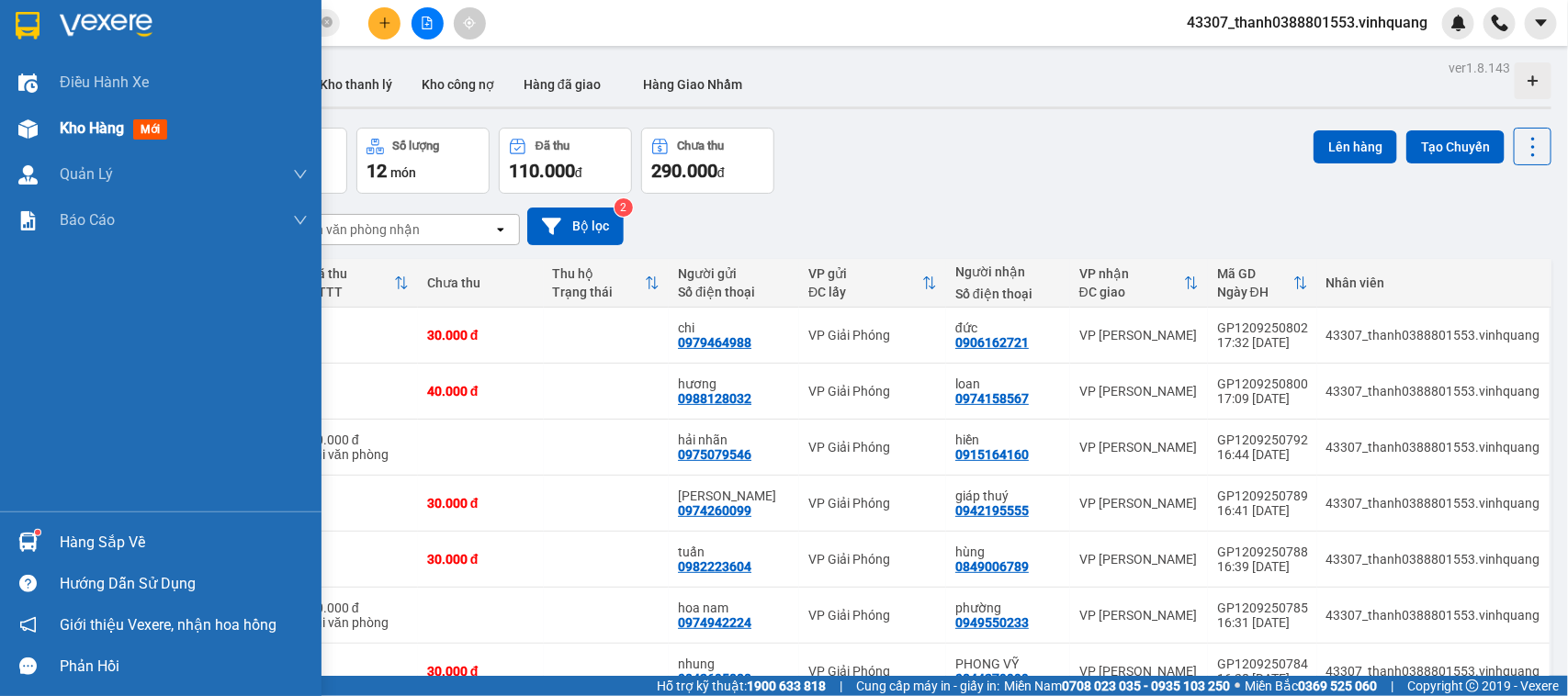
click at [38, 115] on div at bounding box center [28, 129] width 32 height 32
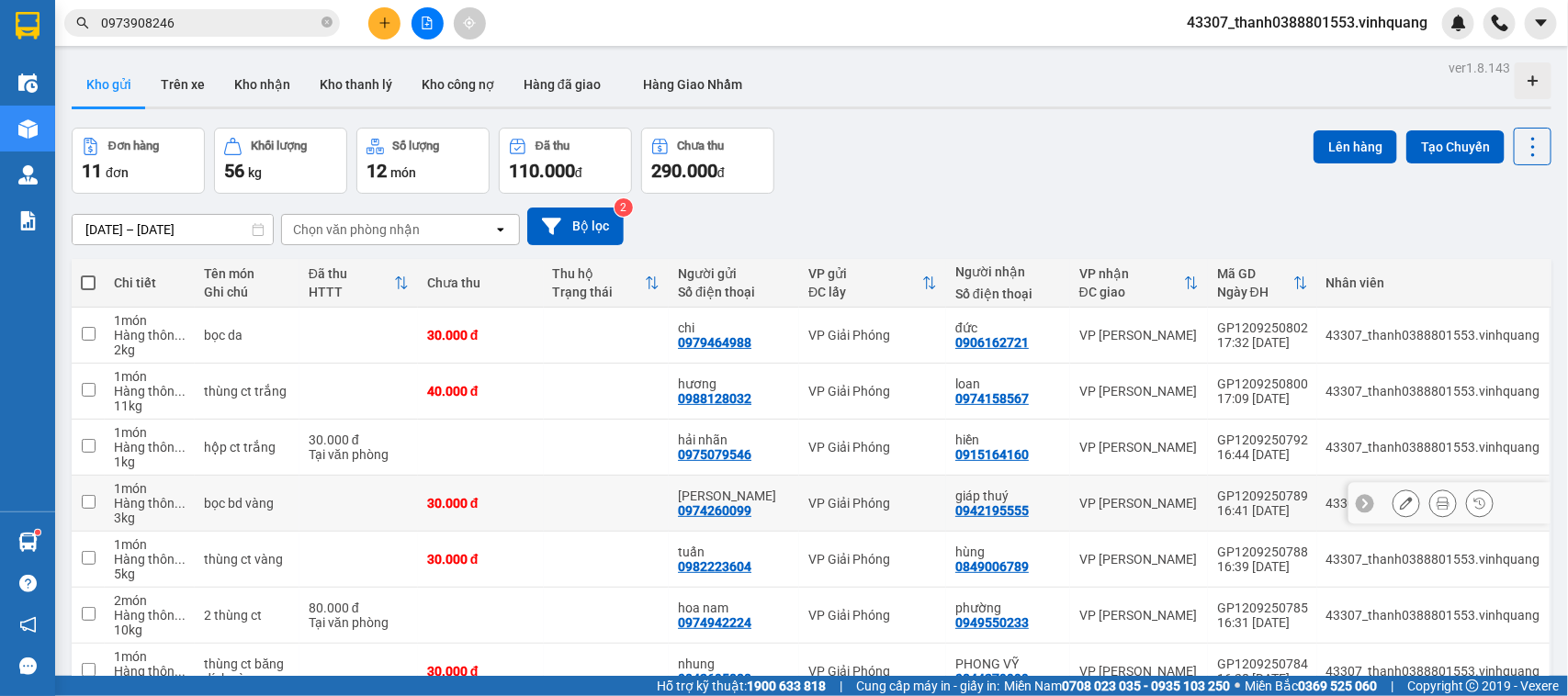
scroll to position [269, 0]
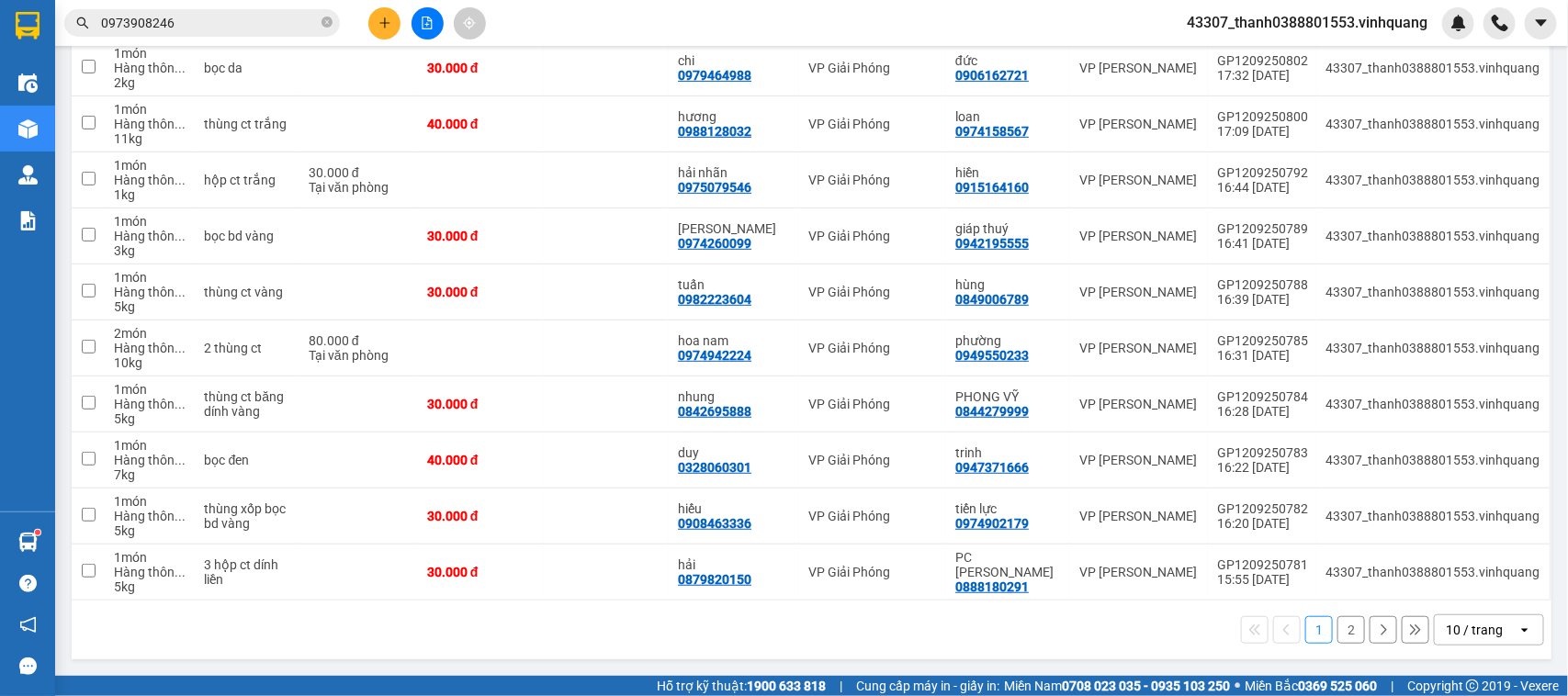
click at [1451, 628] on div "10 / trang" at bounding box center [1473, 630] width 57 height 19
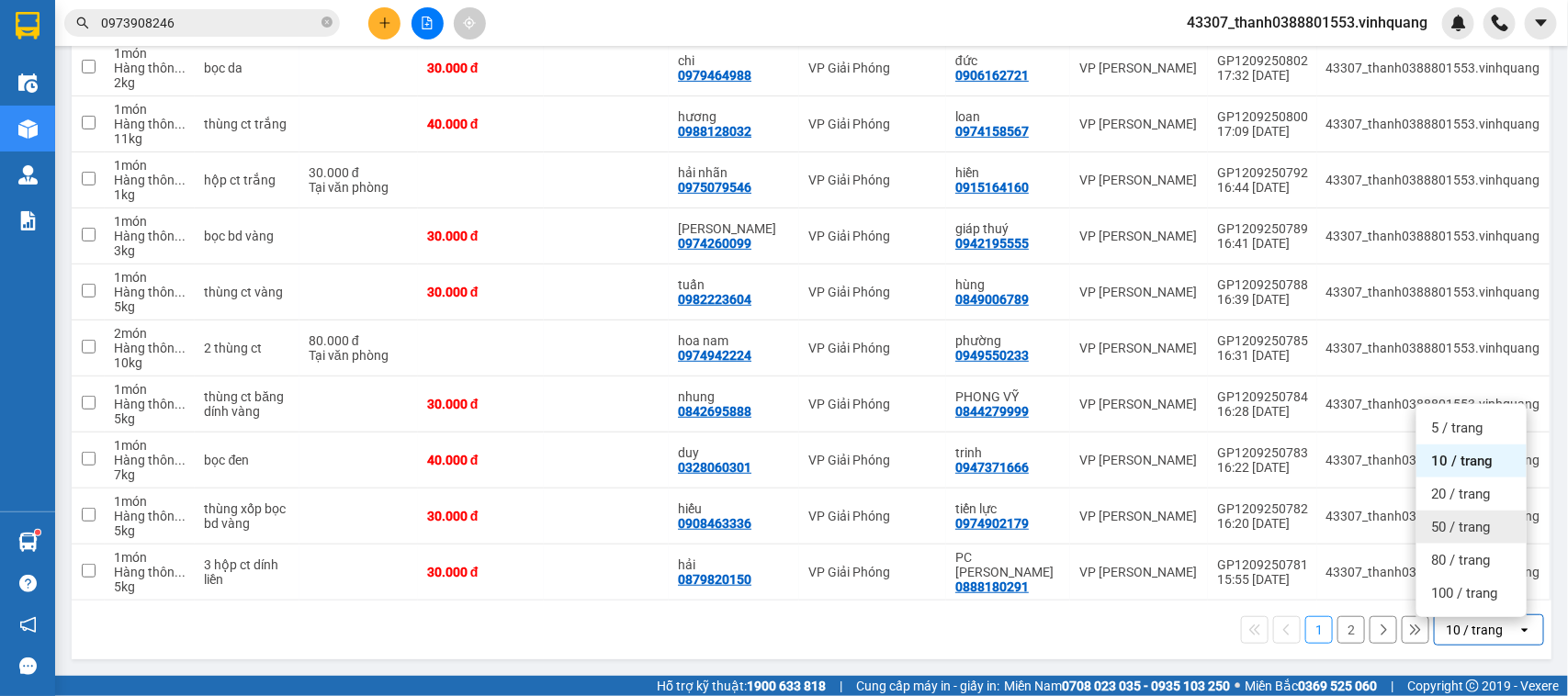
click at [1438, 518] on span "50 / trang" at bounding box center [1459, 527] width 59 height 19
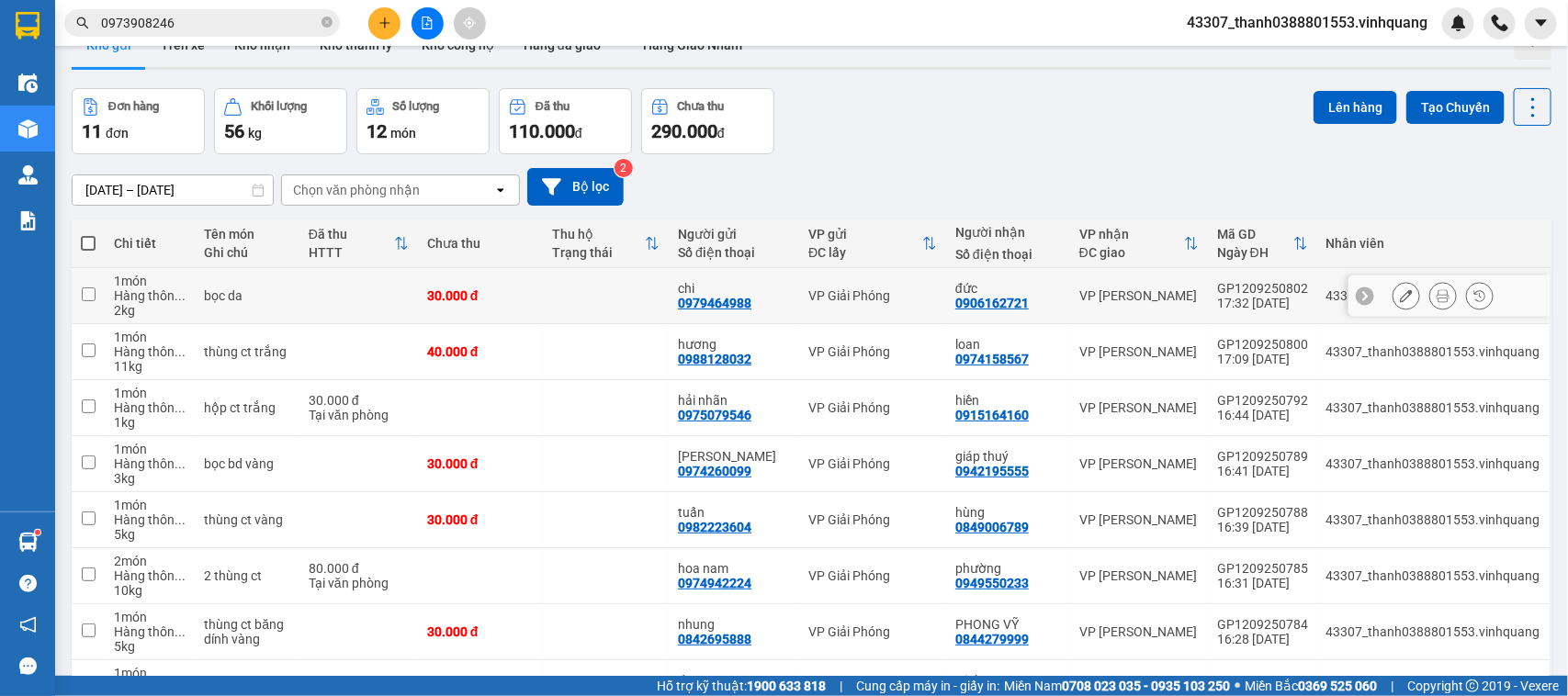
scroll to position [0, 0]
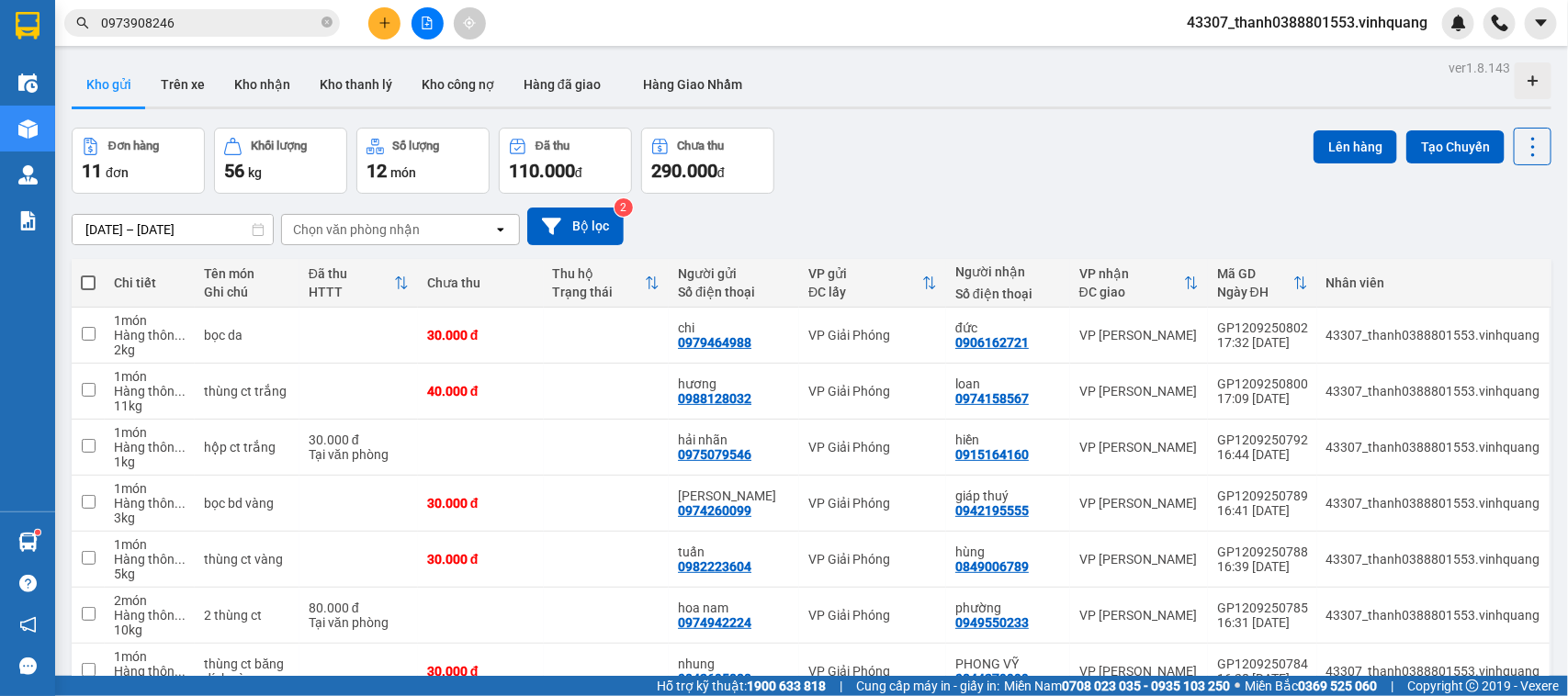
click at [89, 288] on span at bounding box center [88, 283] width 15 height 15
click at [88, 274] on input "checkbox" at bounding box center [88, 274] width 0 height 0
checkbox input "true"
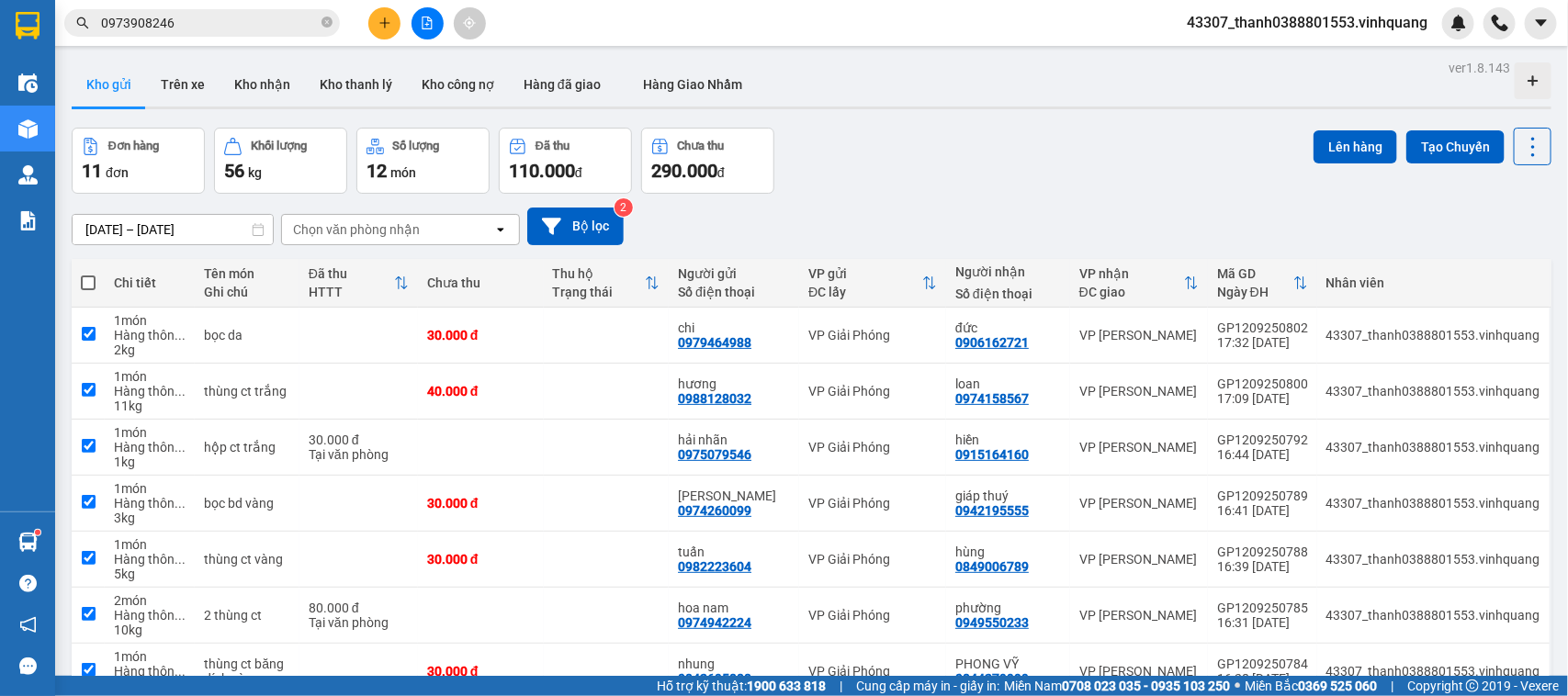
checkbox input "true"
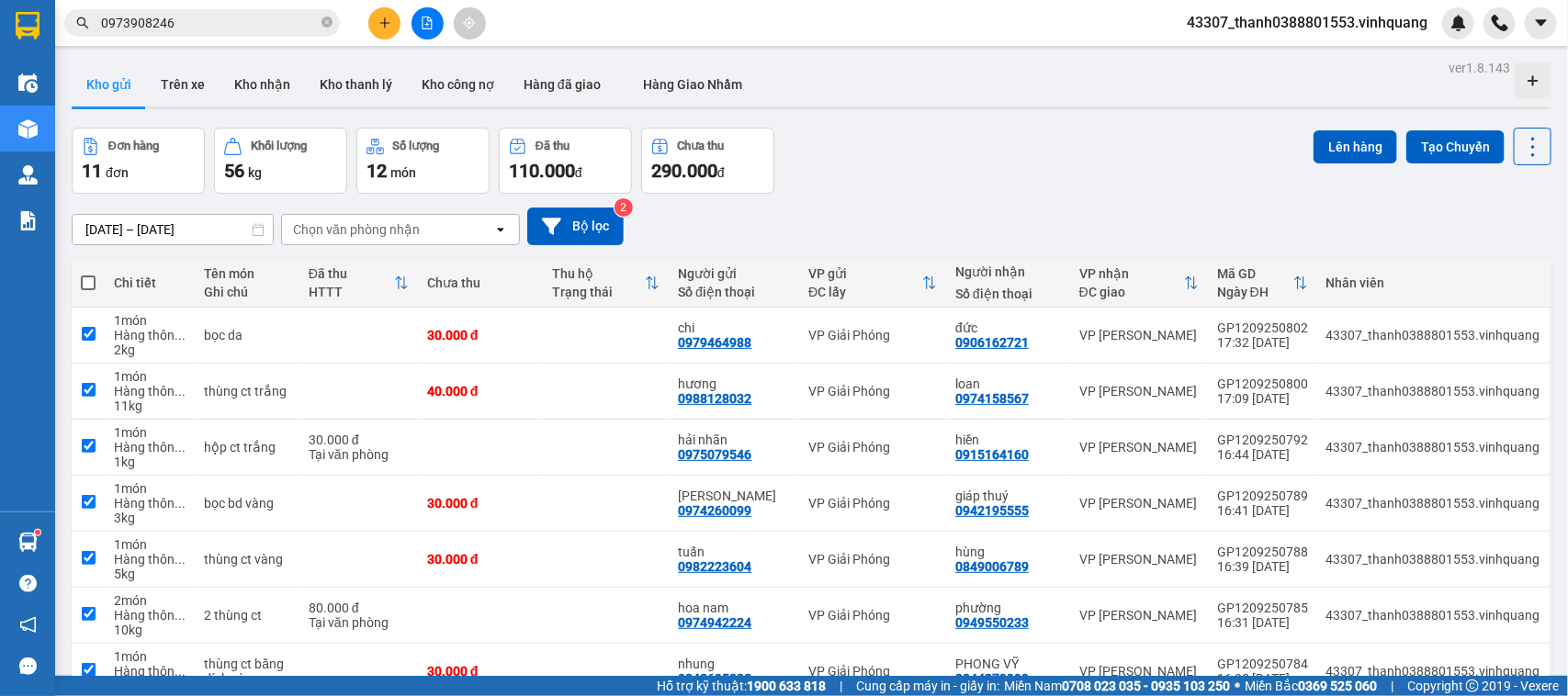
checkbox input "true"
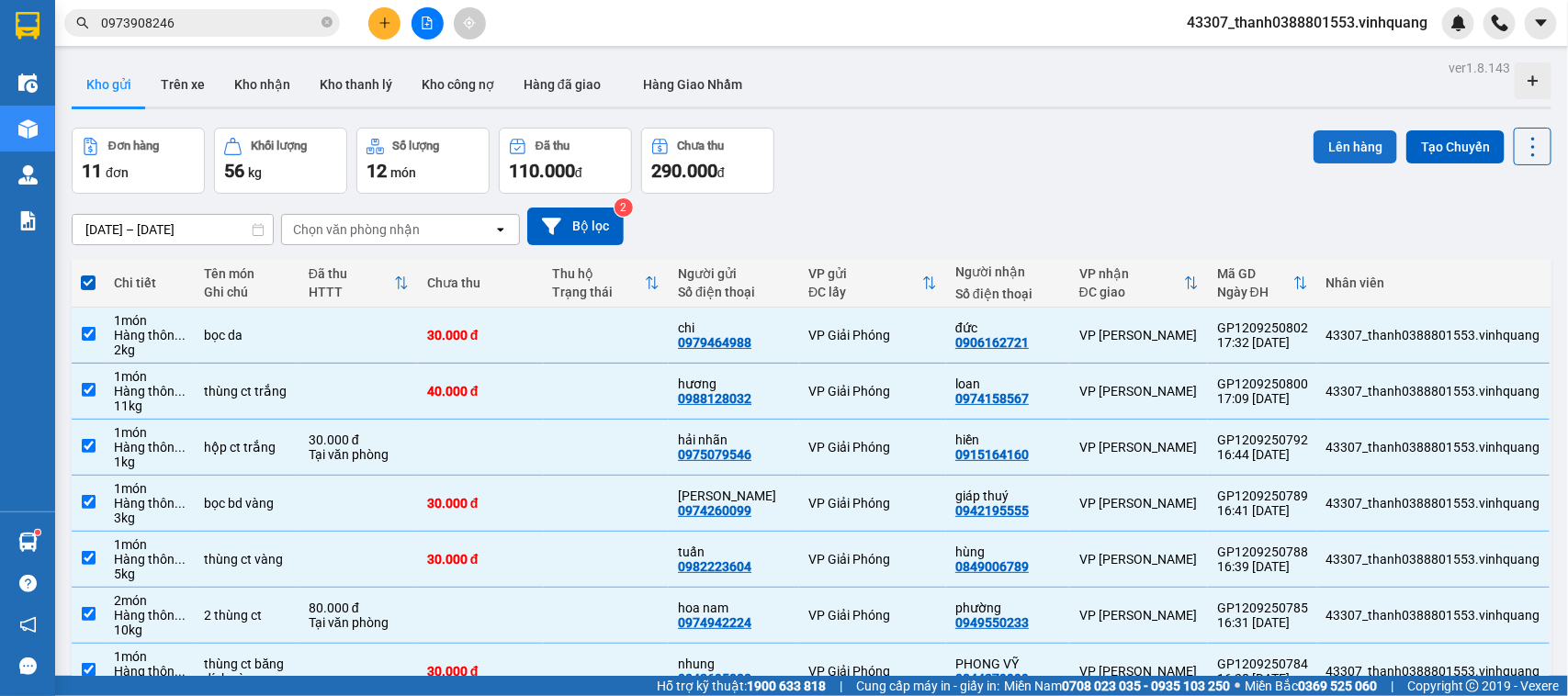
click at [1343, 145] on button "Lên hàng" at bounding box center [1354, 146] width 83 height 33
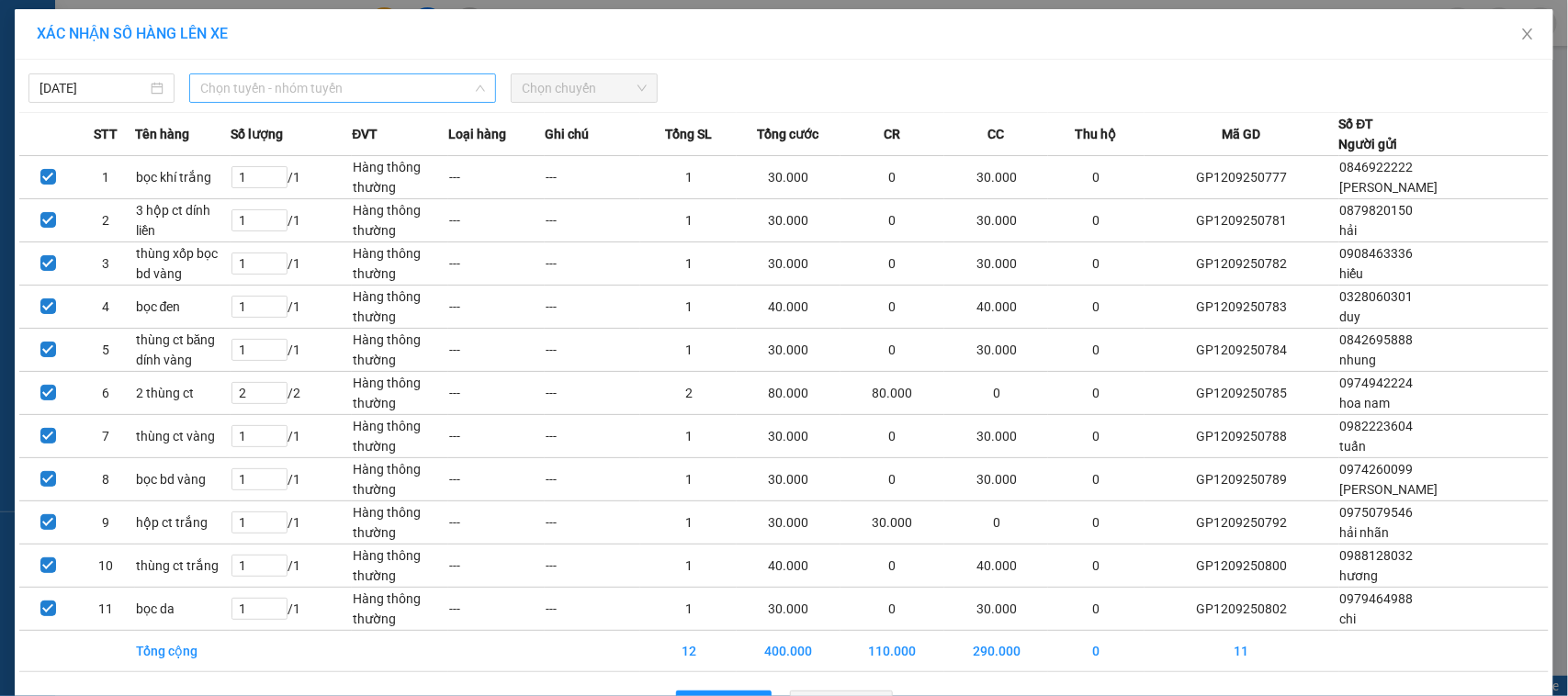
click at [261, 84] on span "Chọn tuyến - nhóm tuyến" at bounding box center [343, 87] width 285 height 27
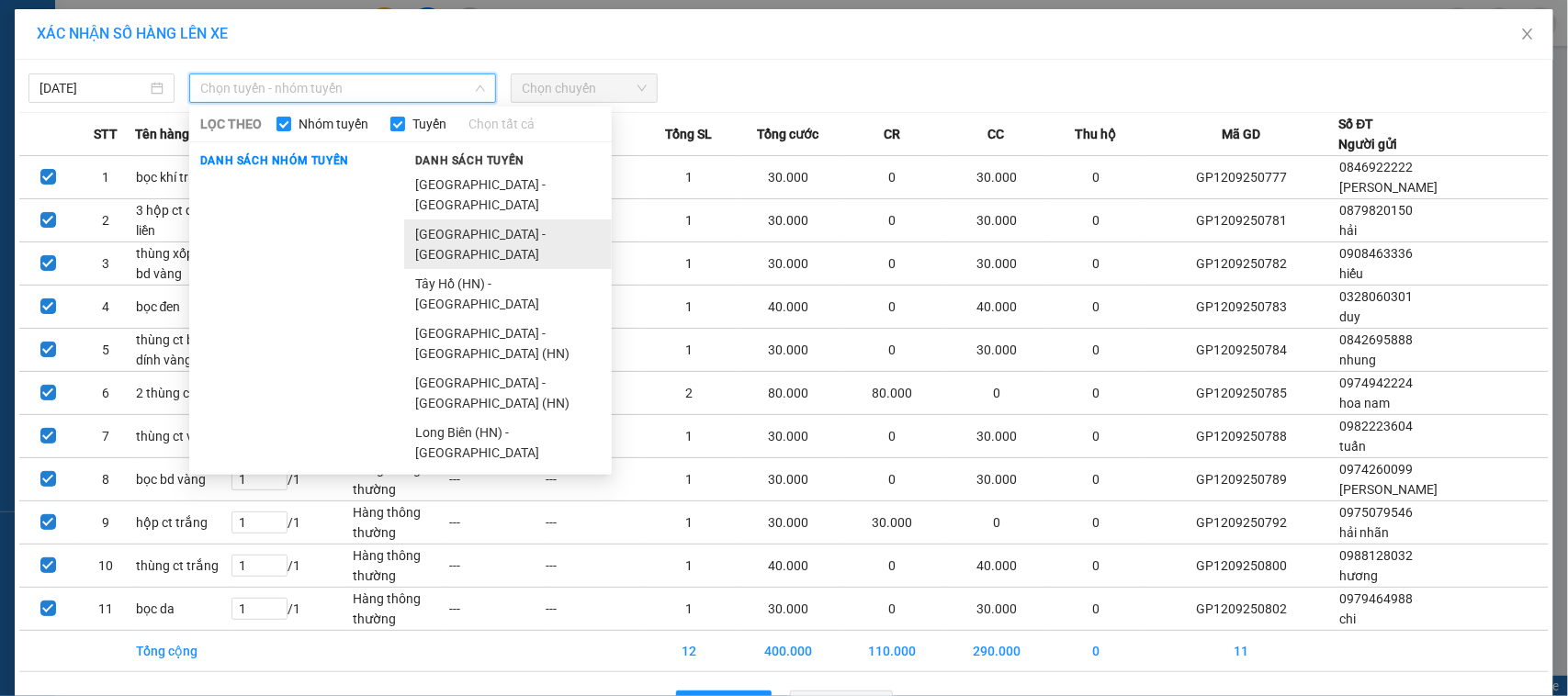
click at [482, 219] on li "[GEOGRAPHIC_DATA] - [GEOGRAPHIC_DATA]" at bounding box center [508, 244] width 208 height 50
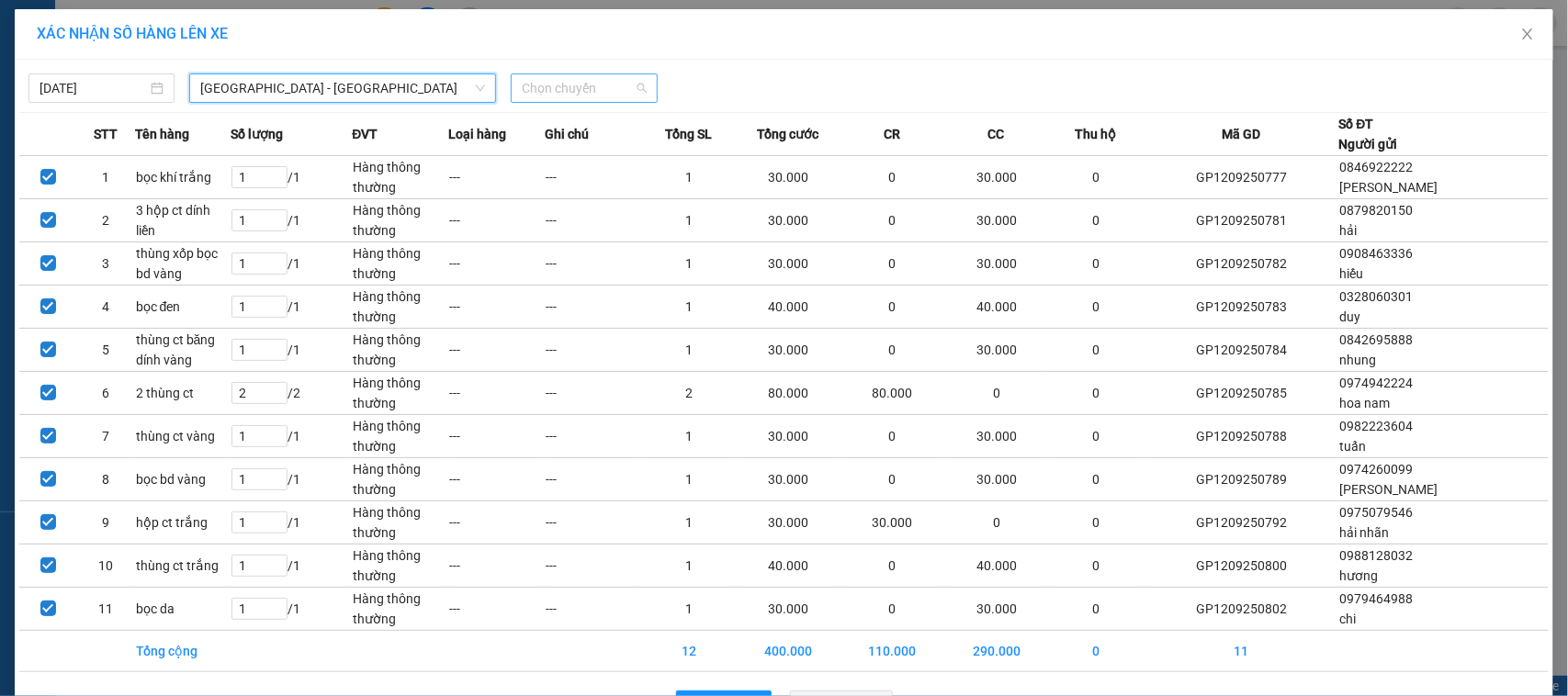
click at [602, 85] on span "Chọn chuyến" at bounding box center [584, 87] width 124 height 27
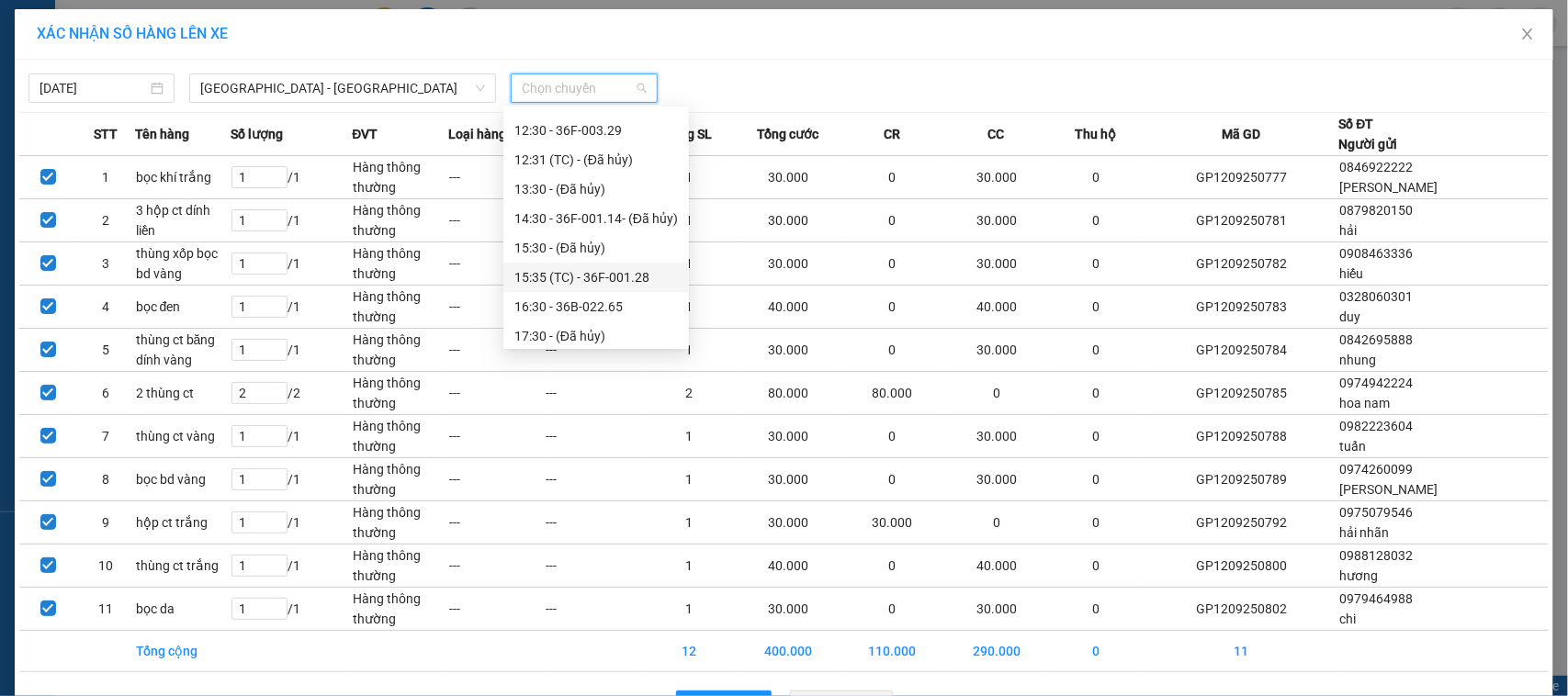
scroll to position [322, 0]
click at [577, 200] on div "16:30 - 36B-022.65" at bounding box center [596, 214] width 185 height 29
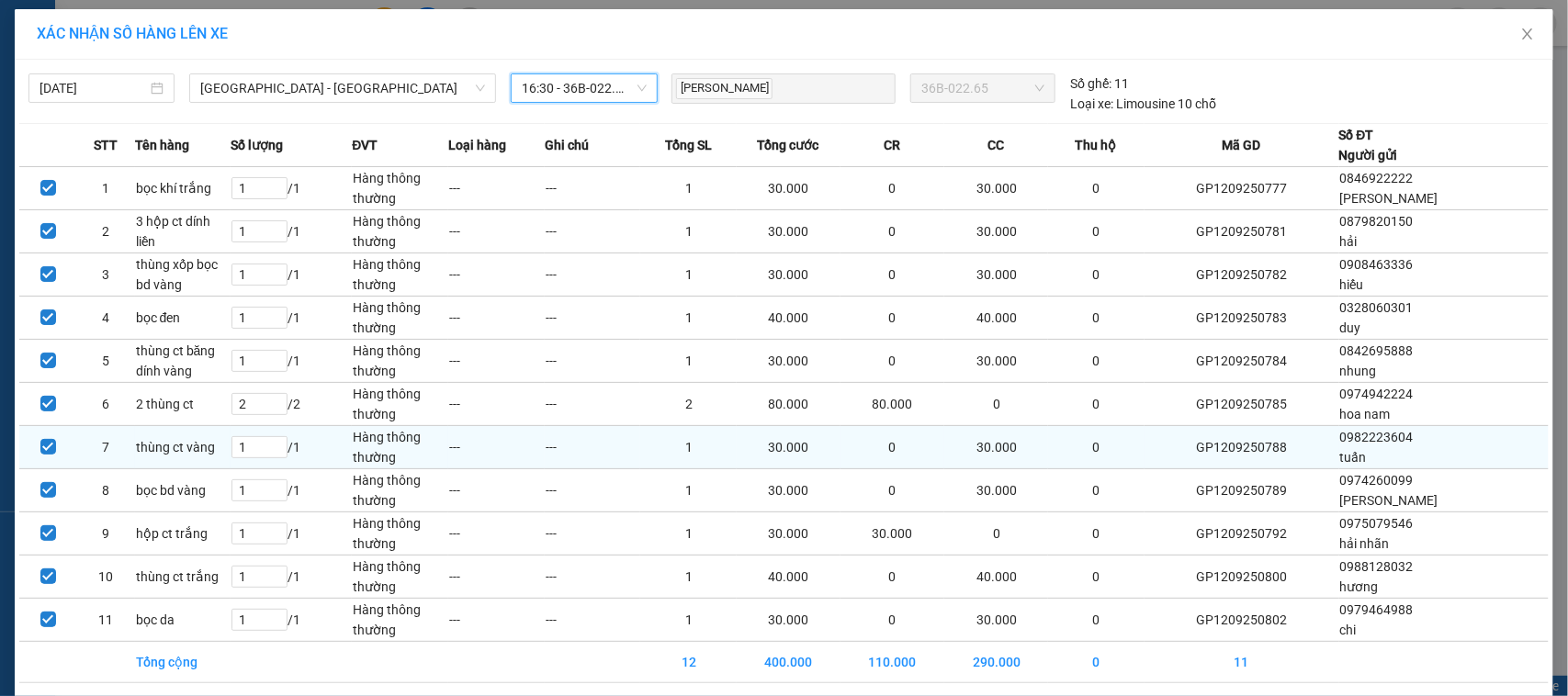
scroll to position [73, 0]
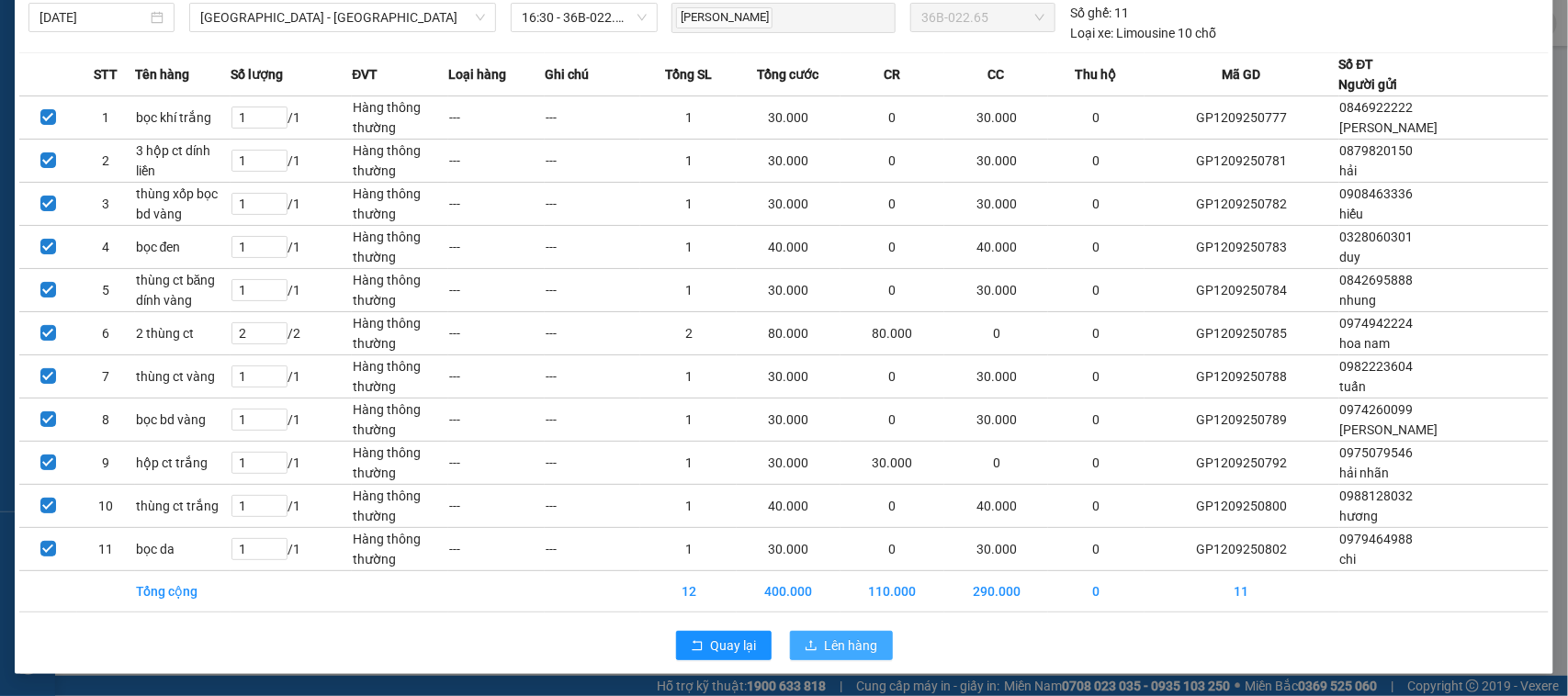
click at [867, 644] on span "Lên hàng" at bounding box center [851, 645] width 53 height 21
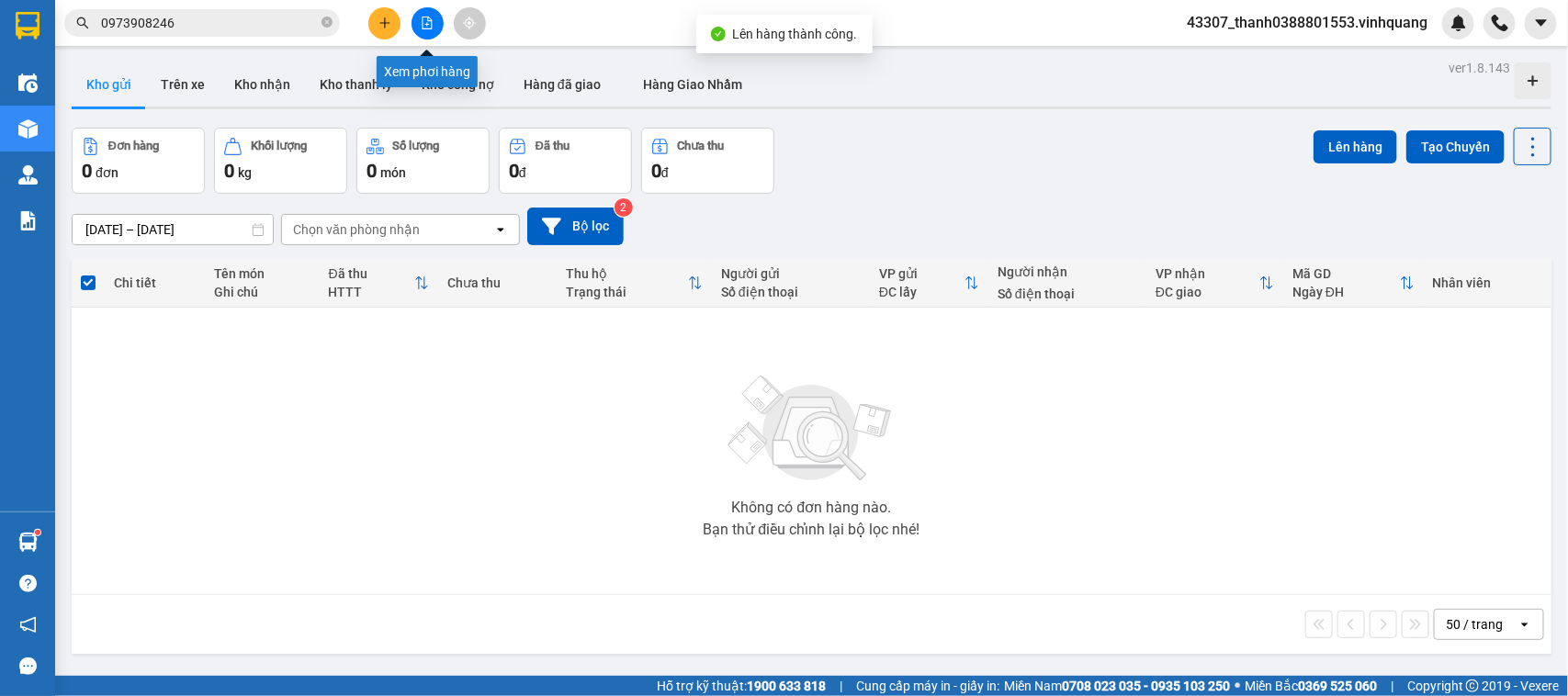
click at [434, 25] on button at bounding box center [427, 23] width 32 height 32
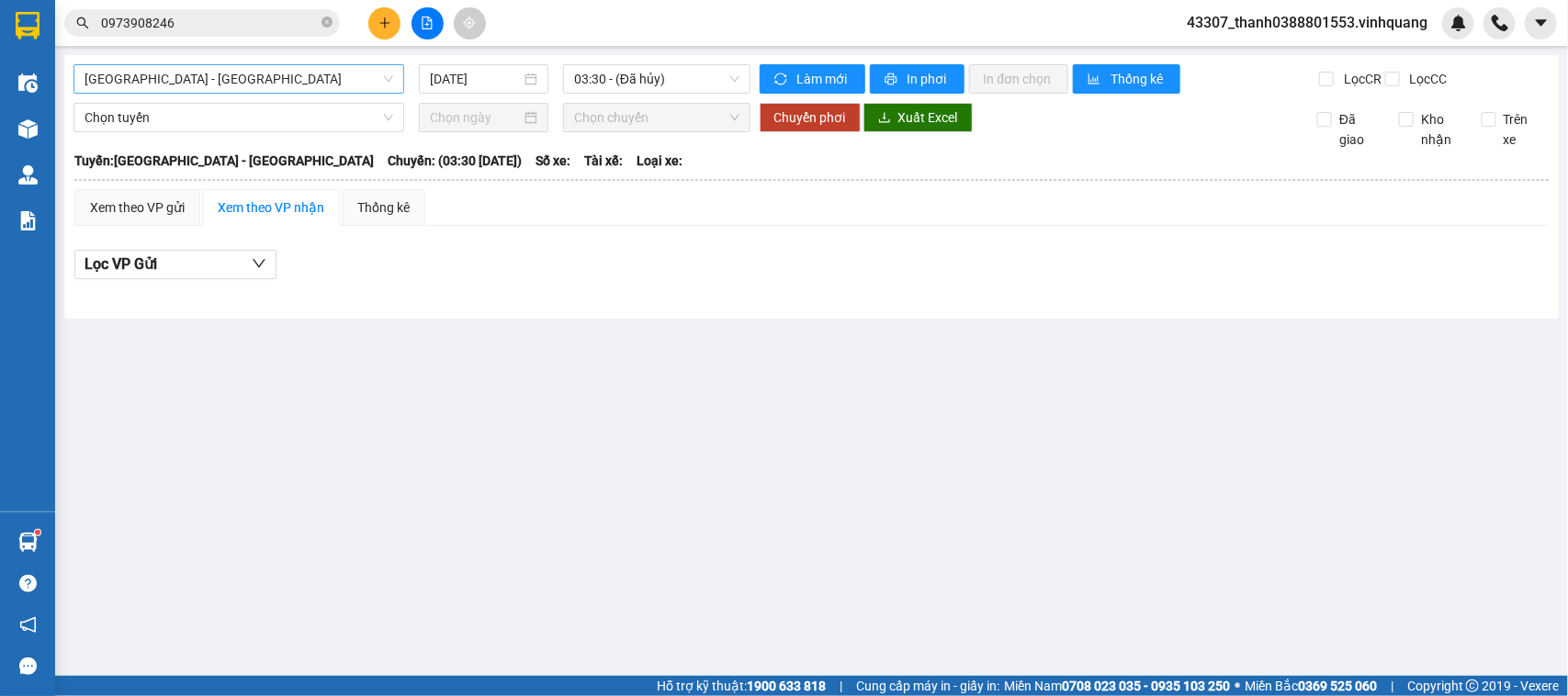
click at [353, 79] on span "[GEOGRAPHIC_DATA] - [GEOGRAPHIC_DATA]" at bounding box center [238, 79] width 308 height 27
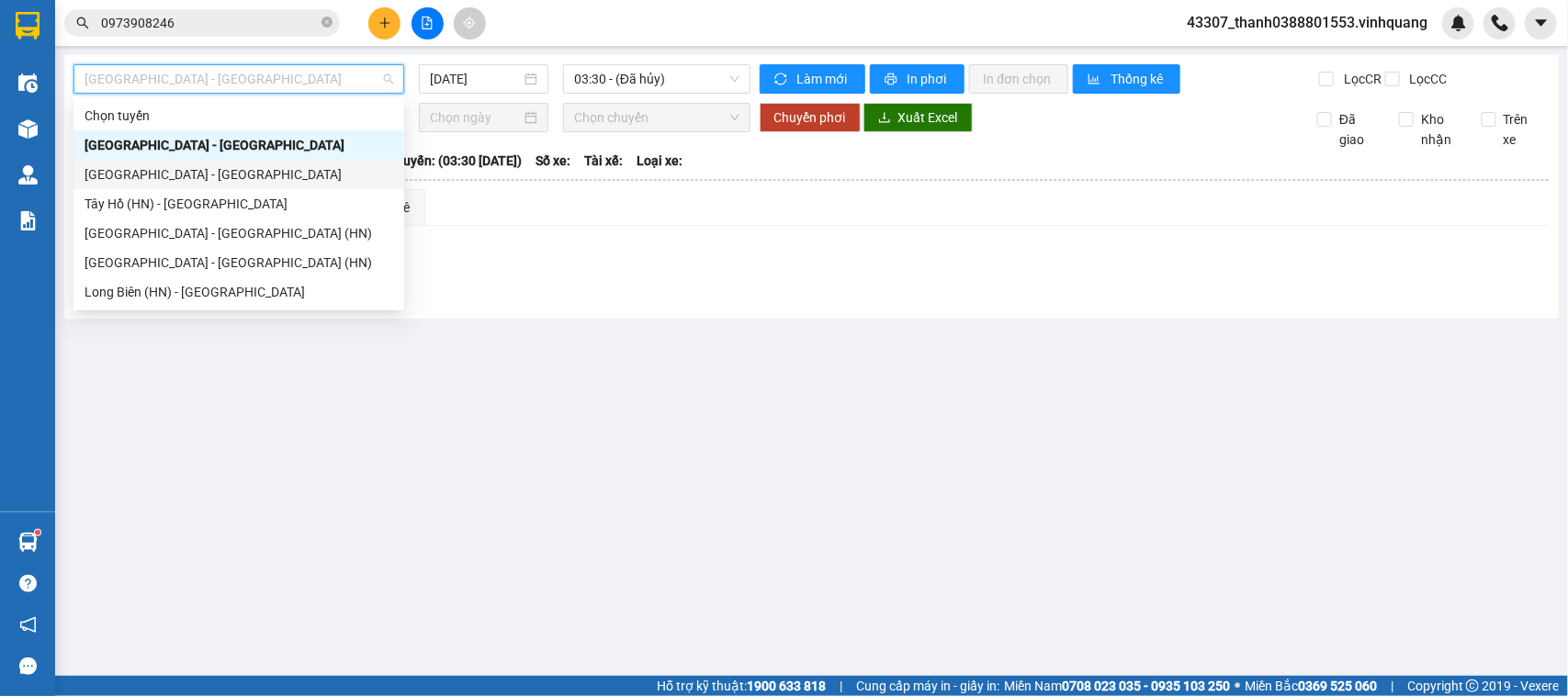
click at [210, 170] on div "[GEOGRAPHIC_DATA] - [GEOGRAPHIC_DATA]" at bounding box center [238, 174] width 308 height 21
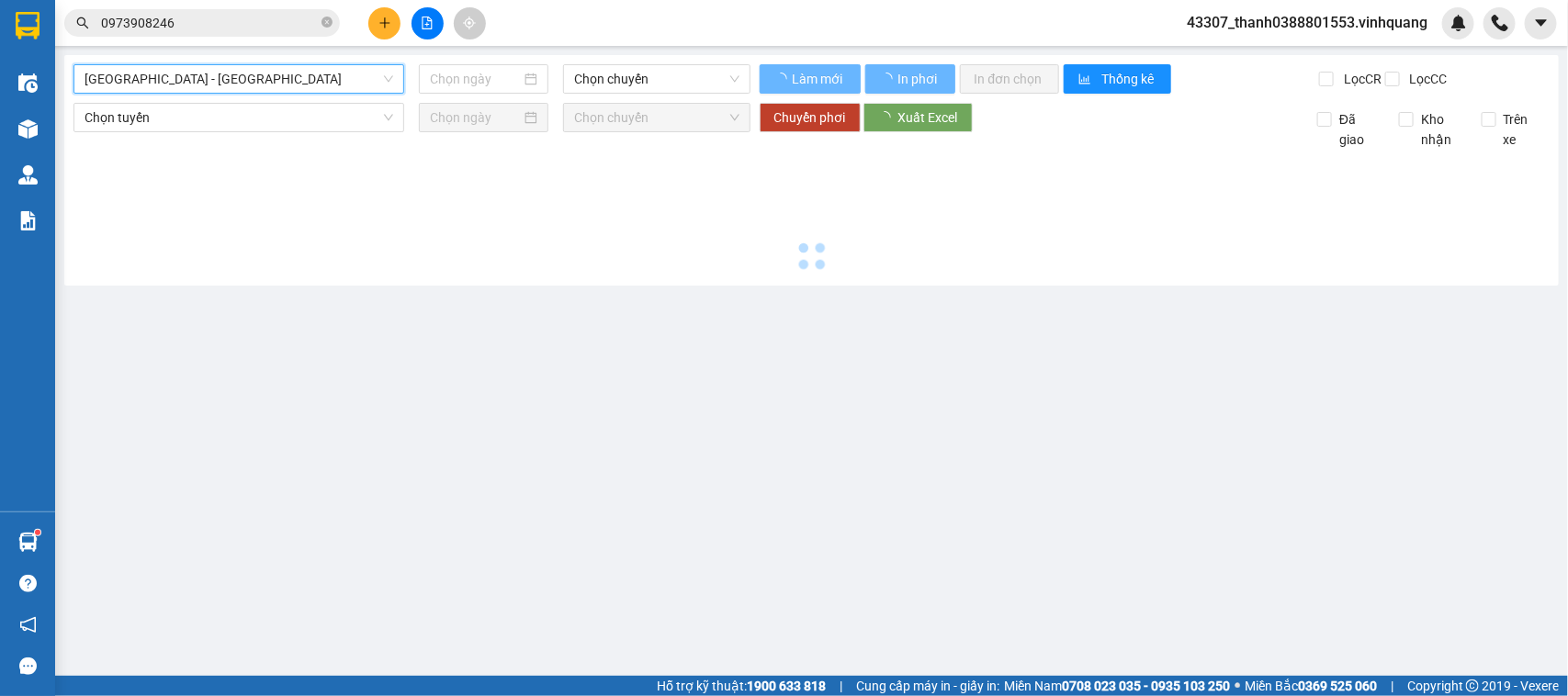
type input "[DATE]"
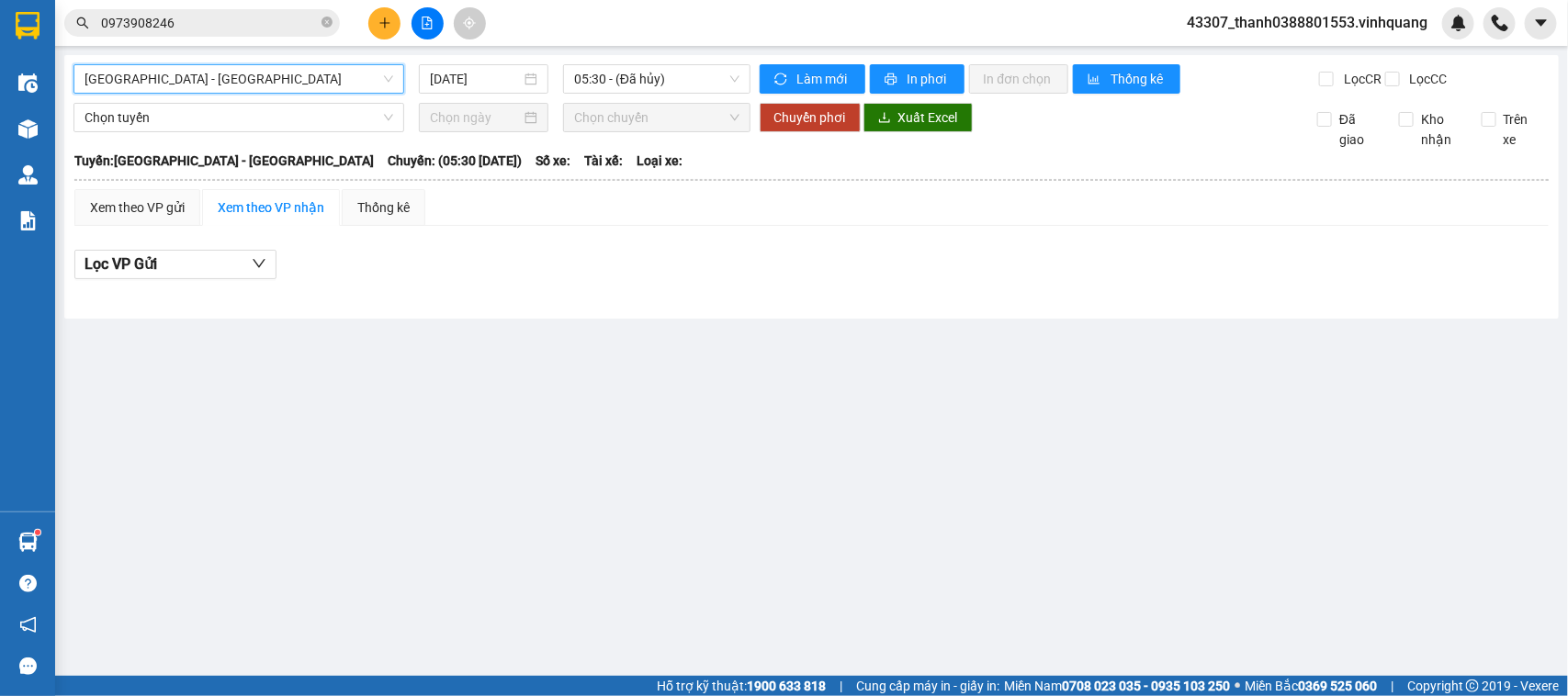
click at [627, 94] on div "[GEOGRAPHIC_DATA] - [GEOGRAPHIC_DATA] [GEOGRAPHIC_DATA] - [GEOGRAPHIC_DATA] [DA…" at bounding box center [411, 79] width 677 height 29
click at [634, 84] on span "05:30 - (Đã hủy)" at bounding box center [656, 79] width 164 height 27
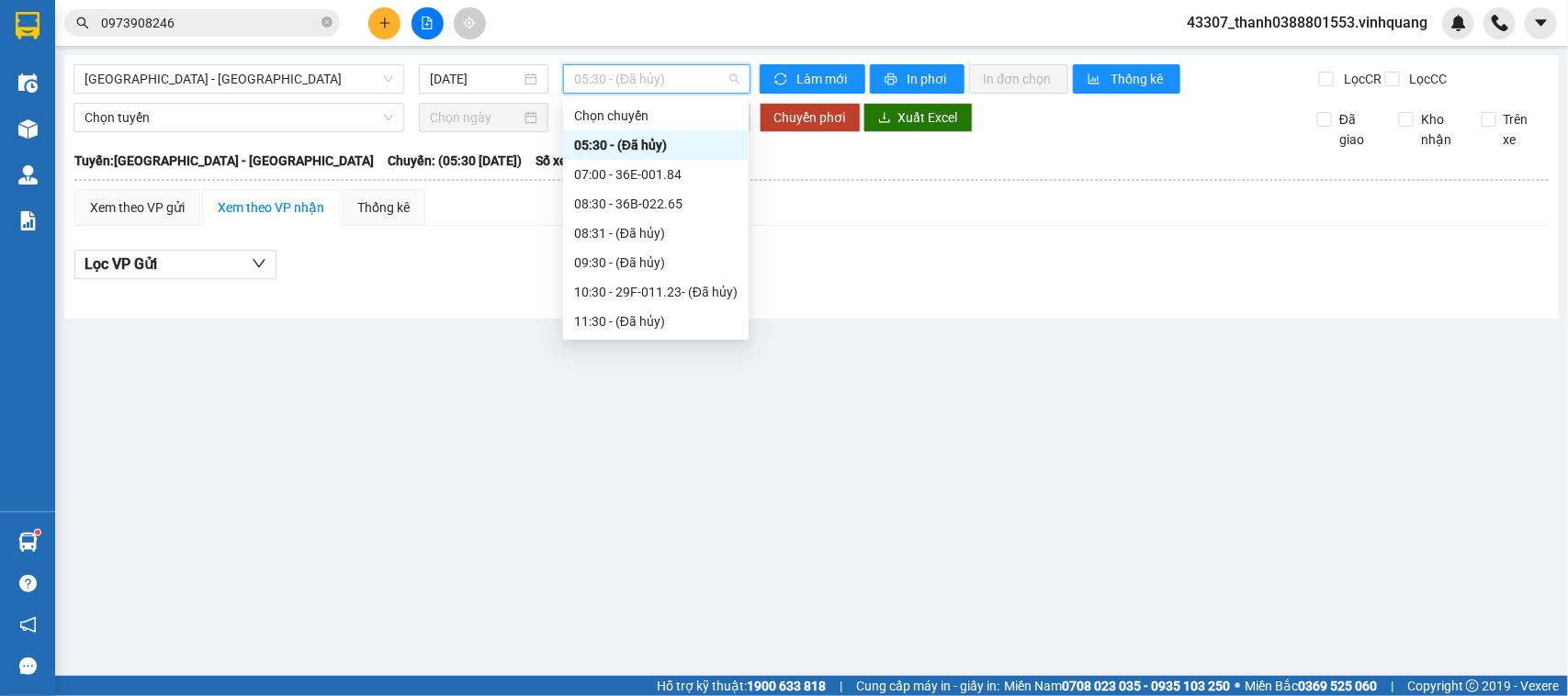
scroll to position [322, 0]
click at [649, 207] on div "16:30 - 36B-022.65" at bounding box center [656, 205] width 164 height 21
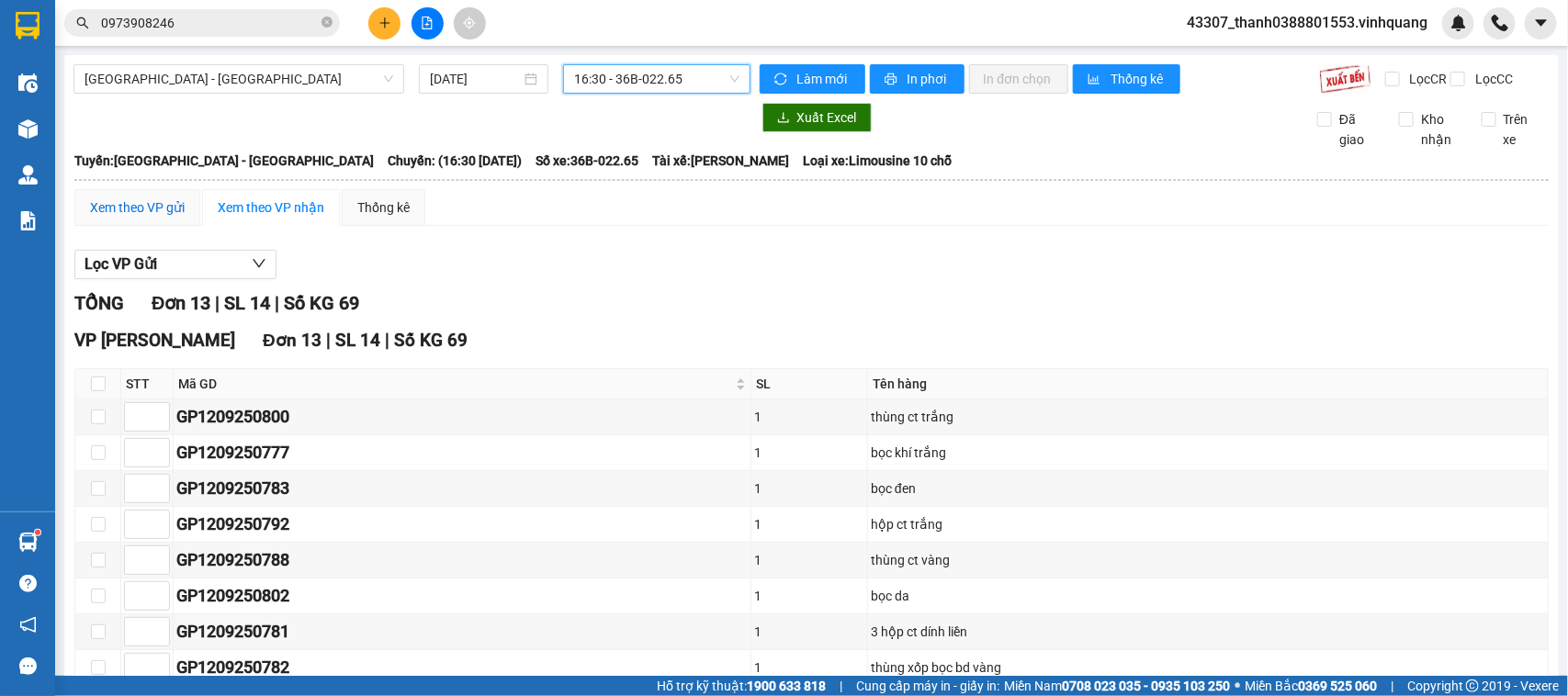
click at [171, 217] on div "Xem theo VP gửi" at bounding box center [137, 208] width 95 height 21
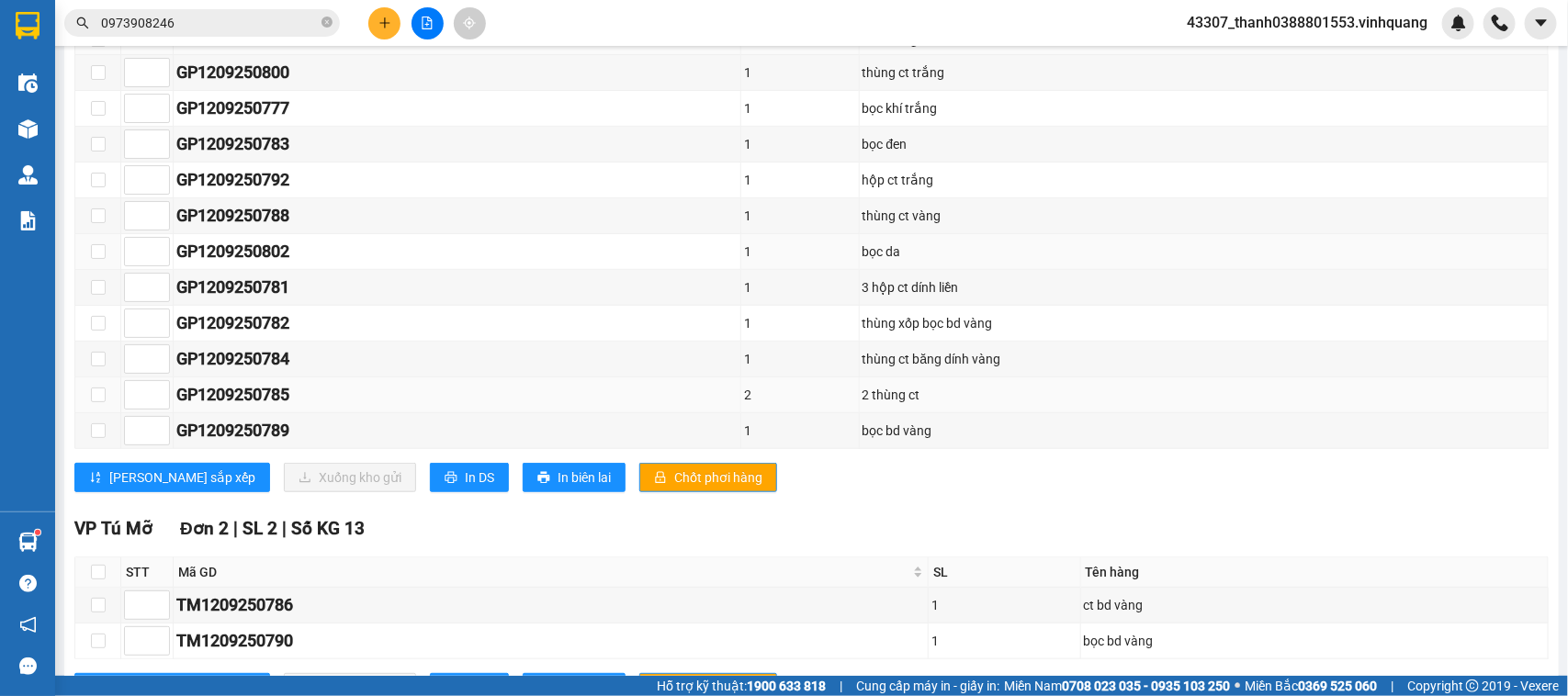
scroll to position [448, 0]
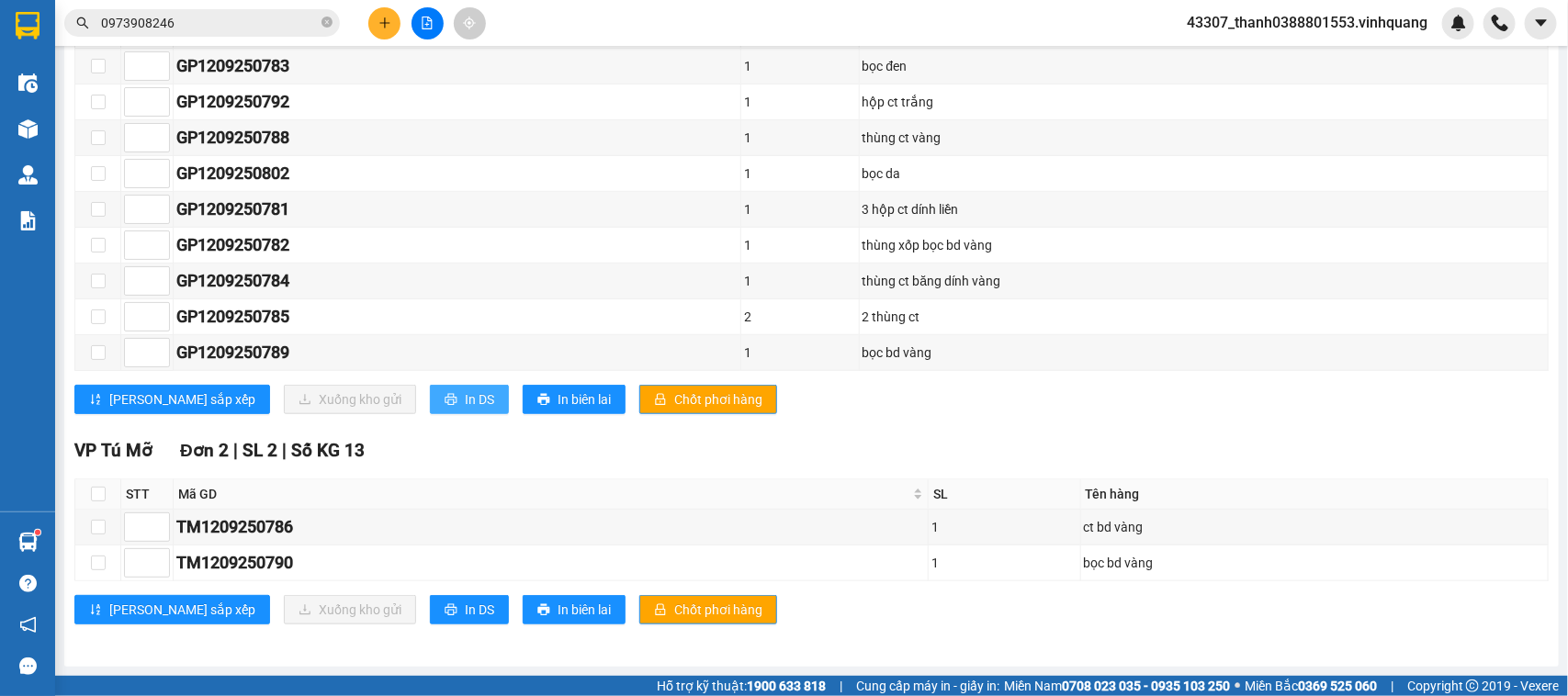
click at [465, 400] on span "In DS" at bounding box center [479, 400] width 29 height 21
drag, startPoint x: 841, startPoint y: 538, endPoint x: 843, endPoint y: 512, distance: 26.1
click at [843, 514] on div "TM1209250786" at bounding box center [550, 526] width 748 height 25
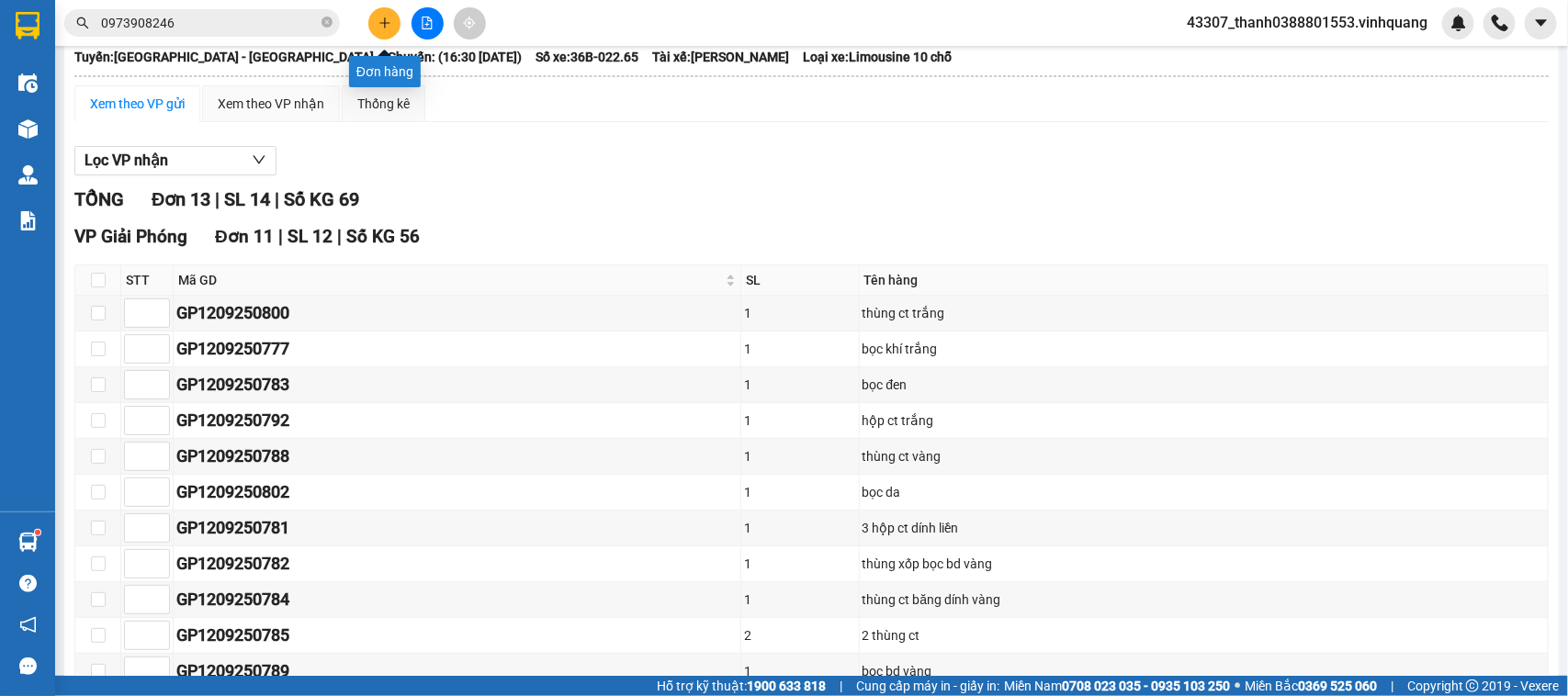
click at [384, 21] on icon "plus" at bounding box center [384, 22] width 1 height 10
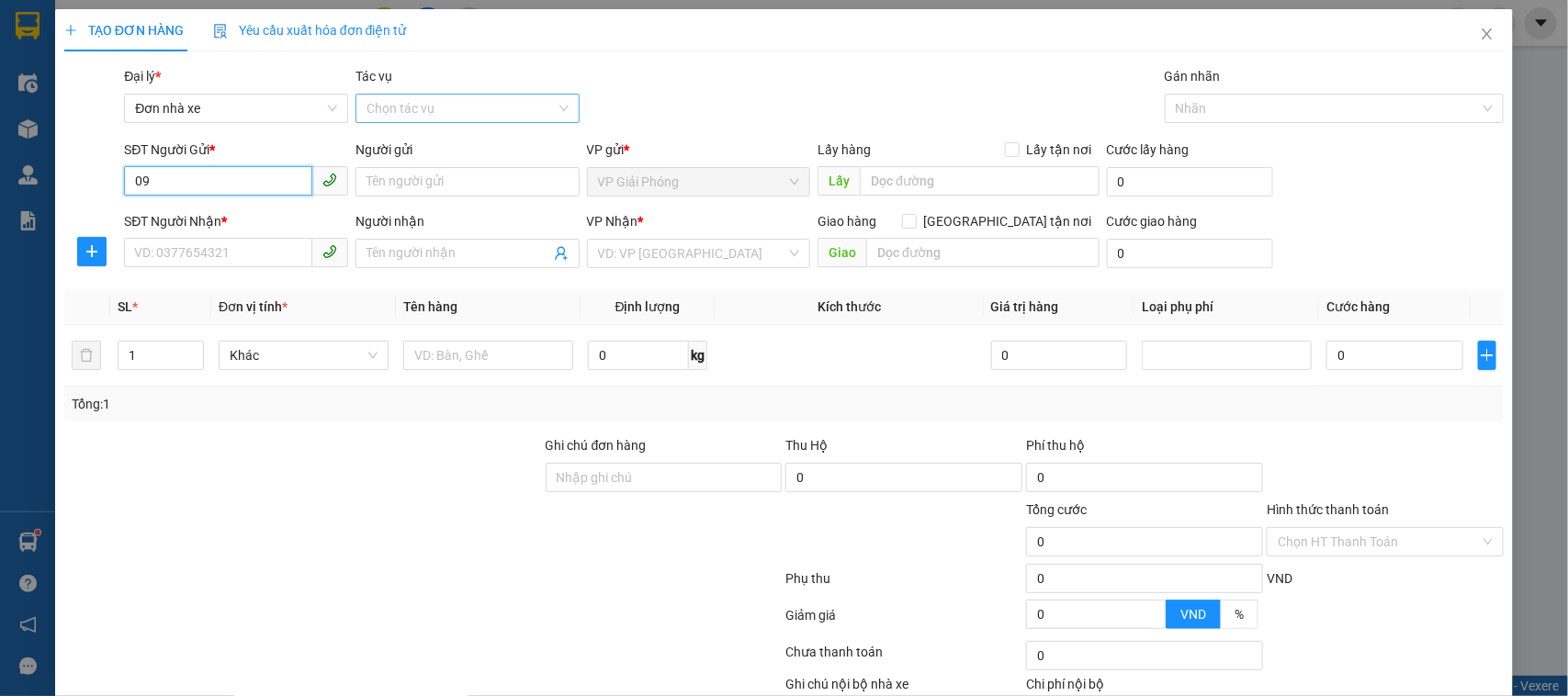
type input "0"
click at [216, 212] on div "0966734460 - cương" at bounding box center [233, 220] width 200 height 21
type input "0966734460"
type input "cương"
type input "0978129141"
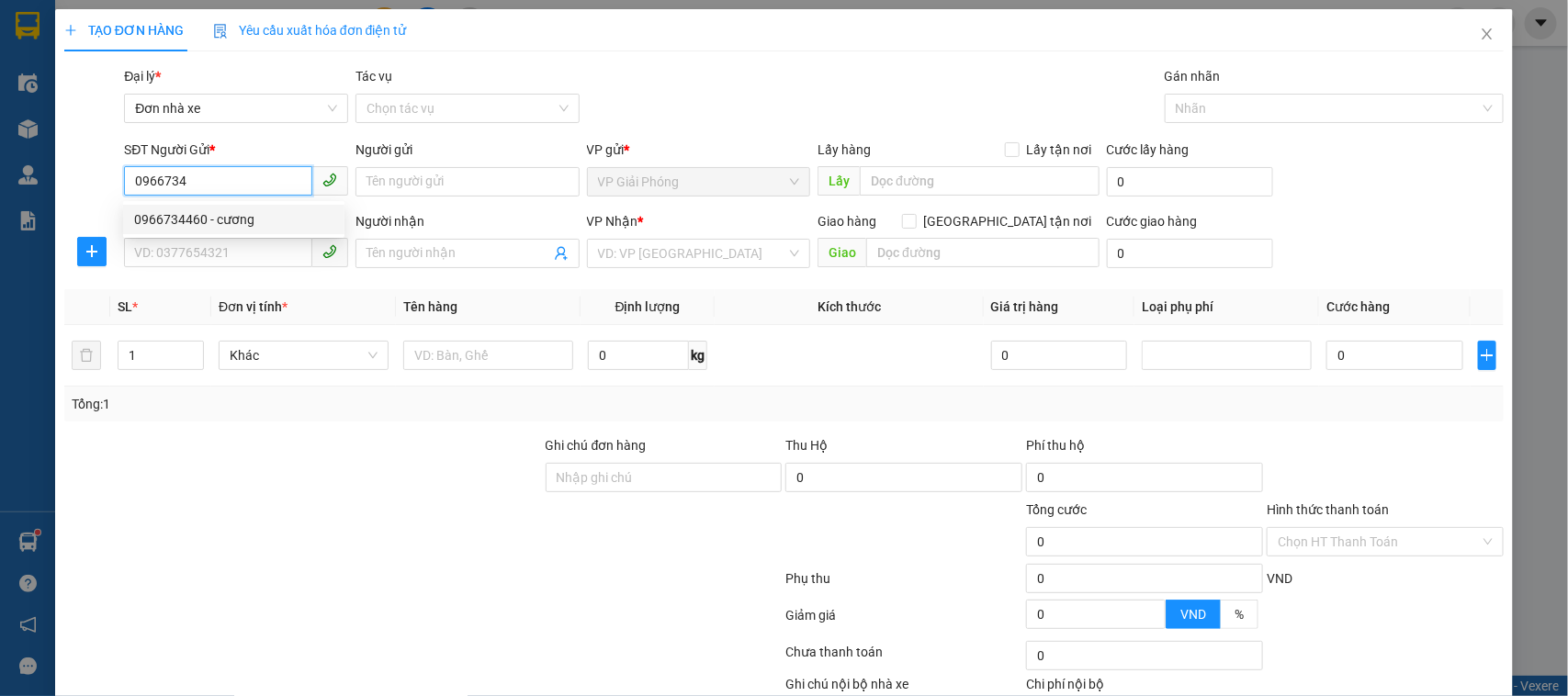
type input "kh"
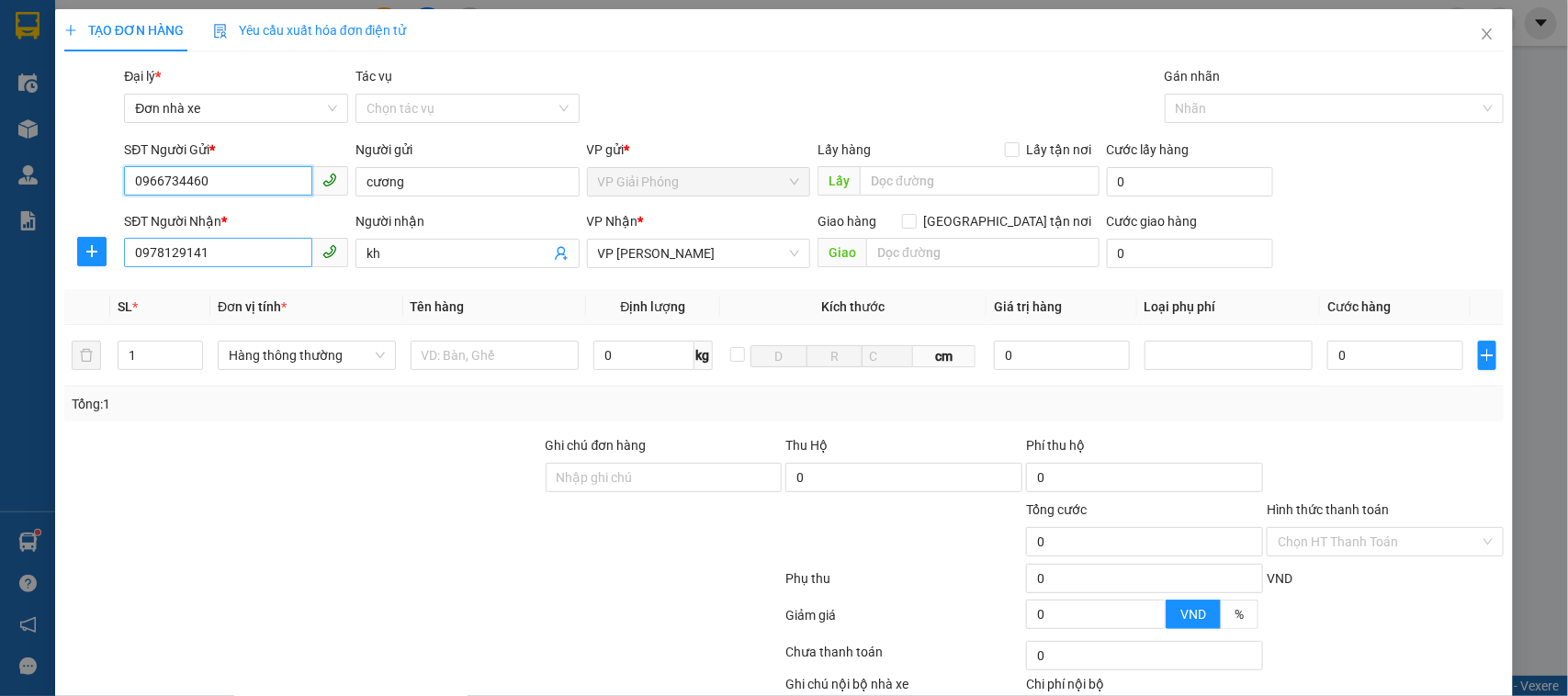
type input "0966734460"
click at [268, 255] on input "0978129141" at bounding box center [217, 252] width 188 height 29
type input "0936566234"
click at [439, 251] on input "kh" at bounding box center [458, 254] width 184 height 21
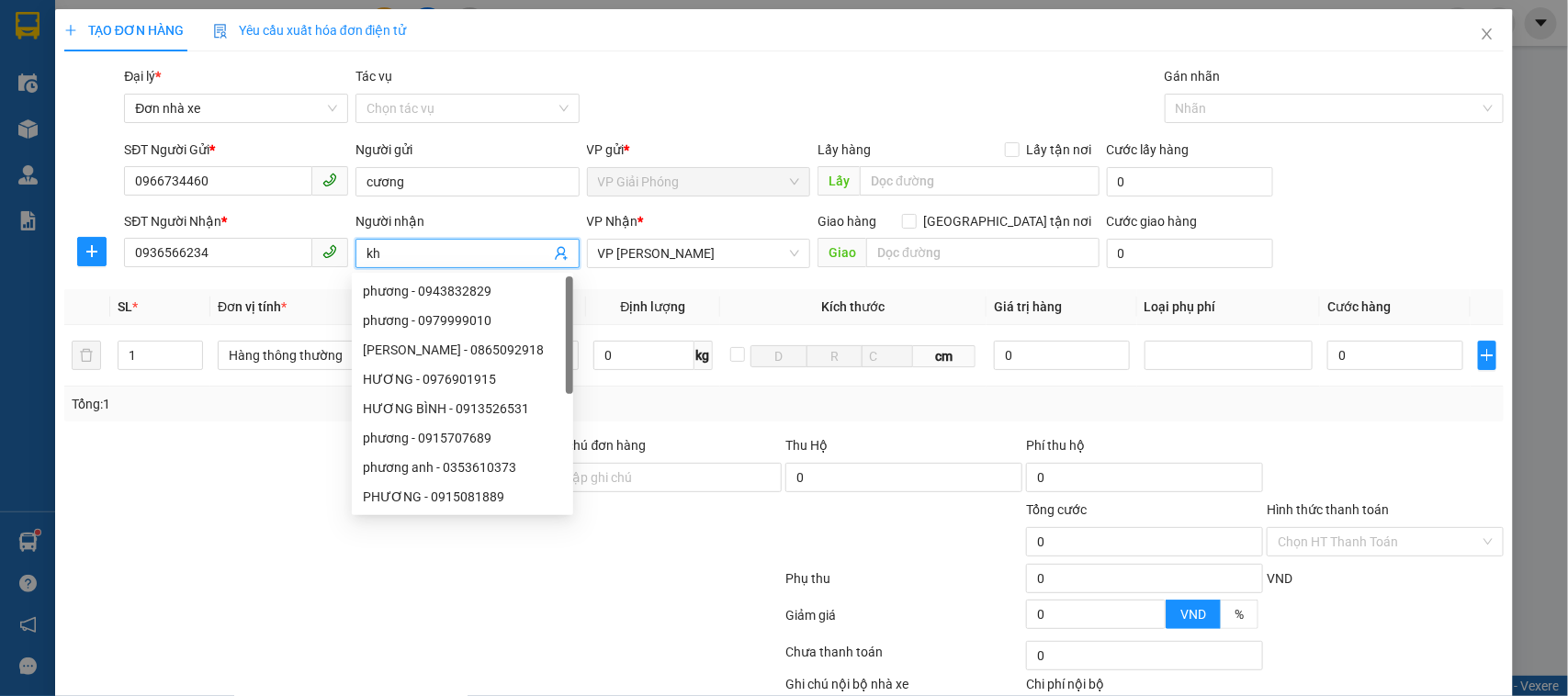
click at [439, 251] on input "kh" at bounding box center [458, 254] width 184 height 21
type input "thuý"
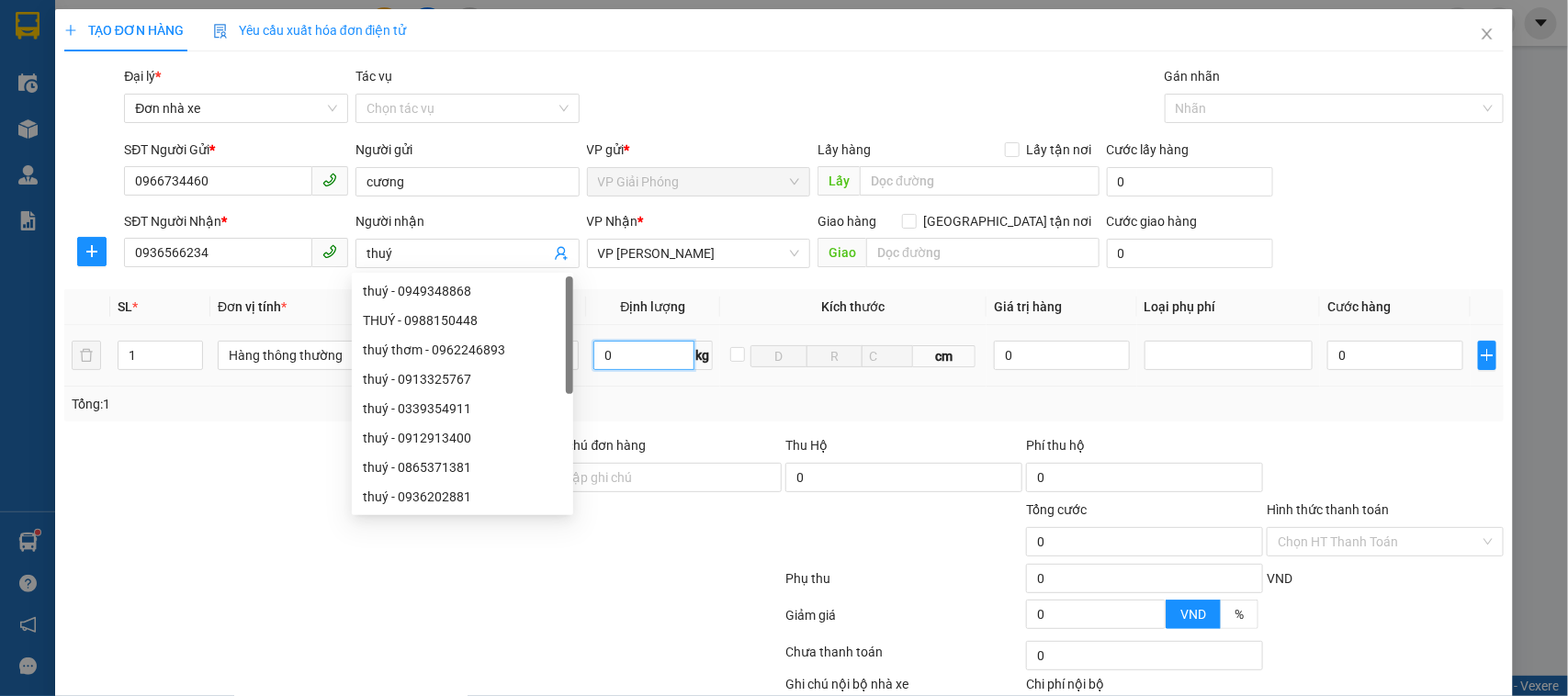
click at [668, 361] on input "0" at bounding box center [643, 355] width 100 height 29
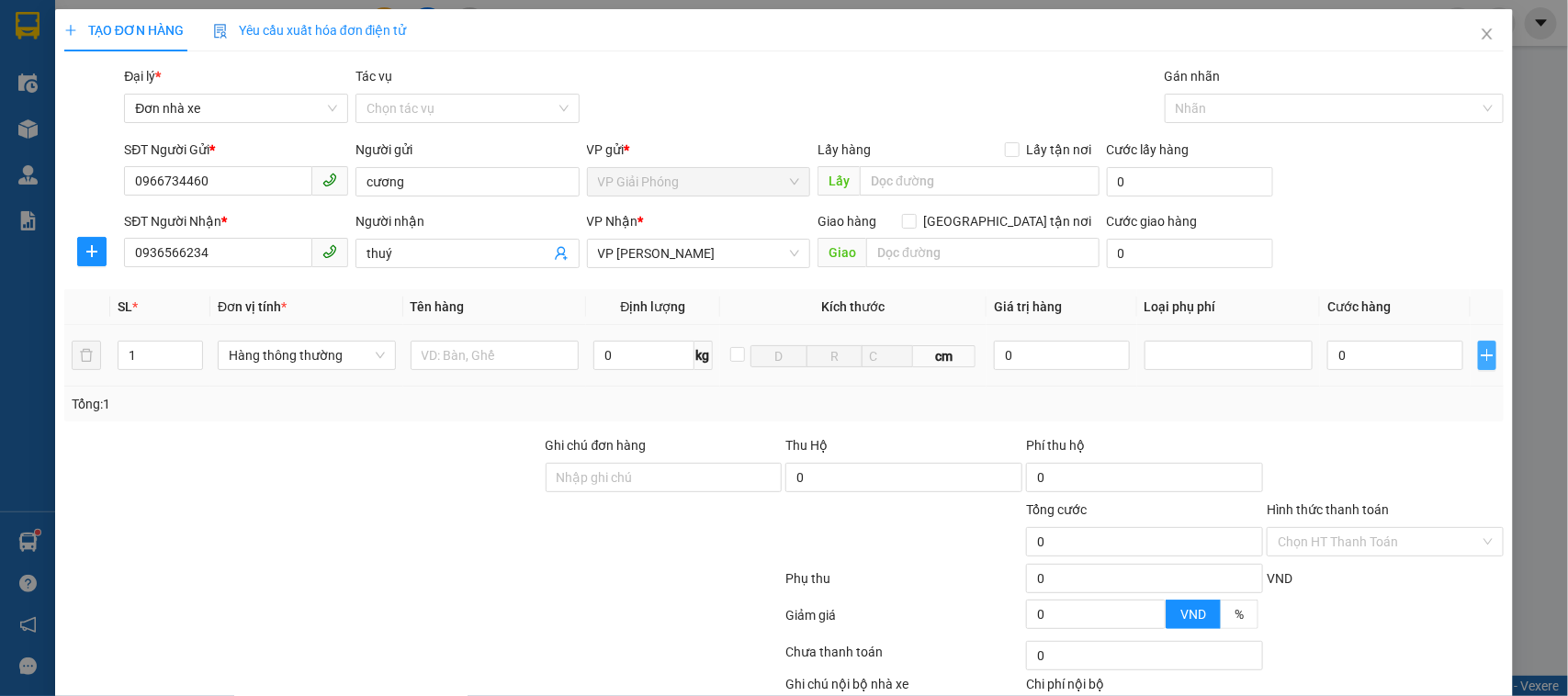
click at [1479, 349] on icon "plus" at bounding box center [1487, 356] width 15 height 15
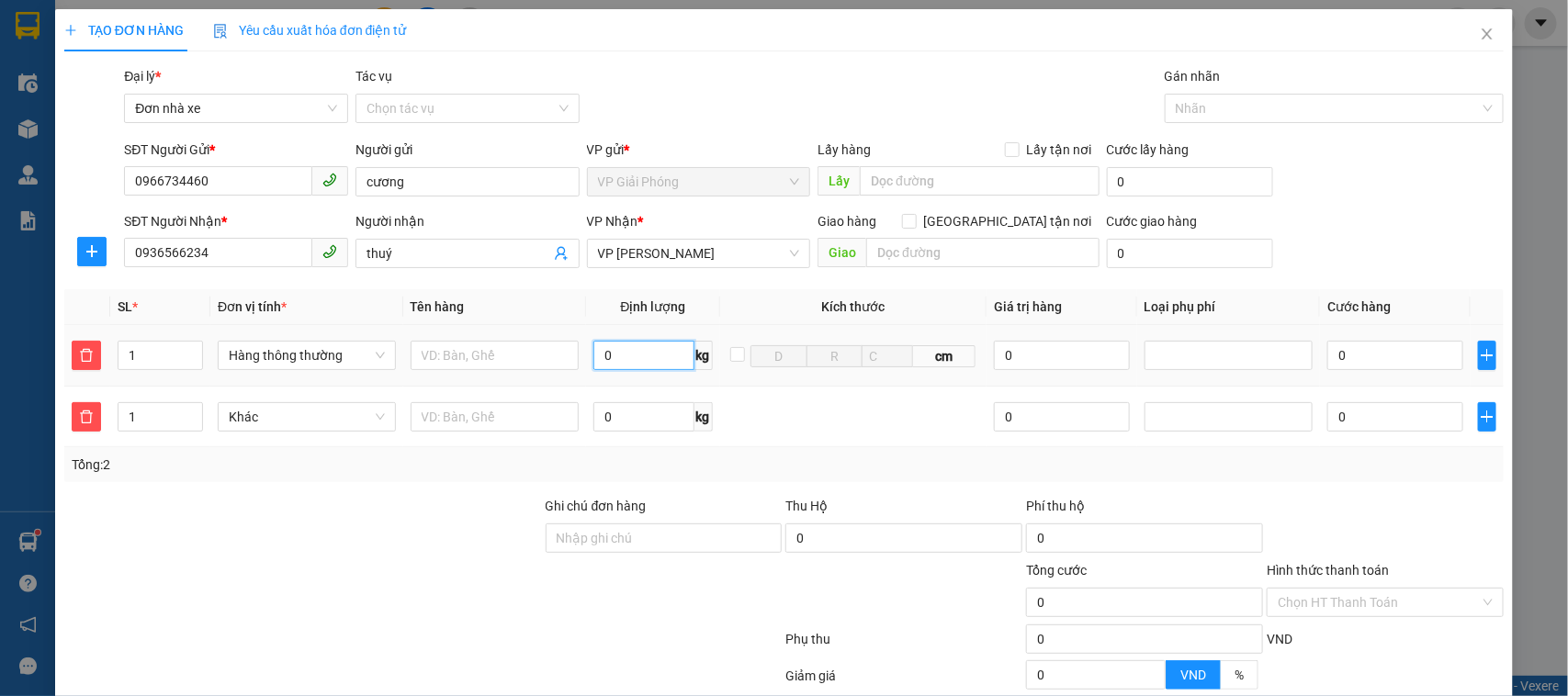
click at [621, 358] on input "0" at bounding box center [643, 355] width 100 height 29
type input "17"
click at [629, 415] on input "0" at bounding box center [643, 416] width 100 height 29
type input "50.000"
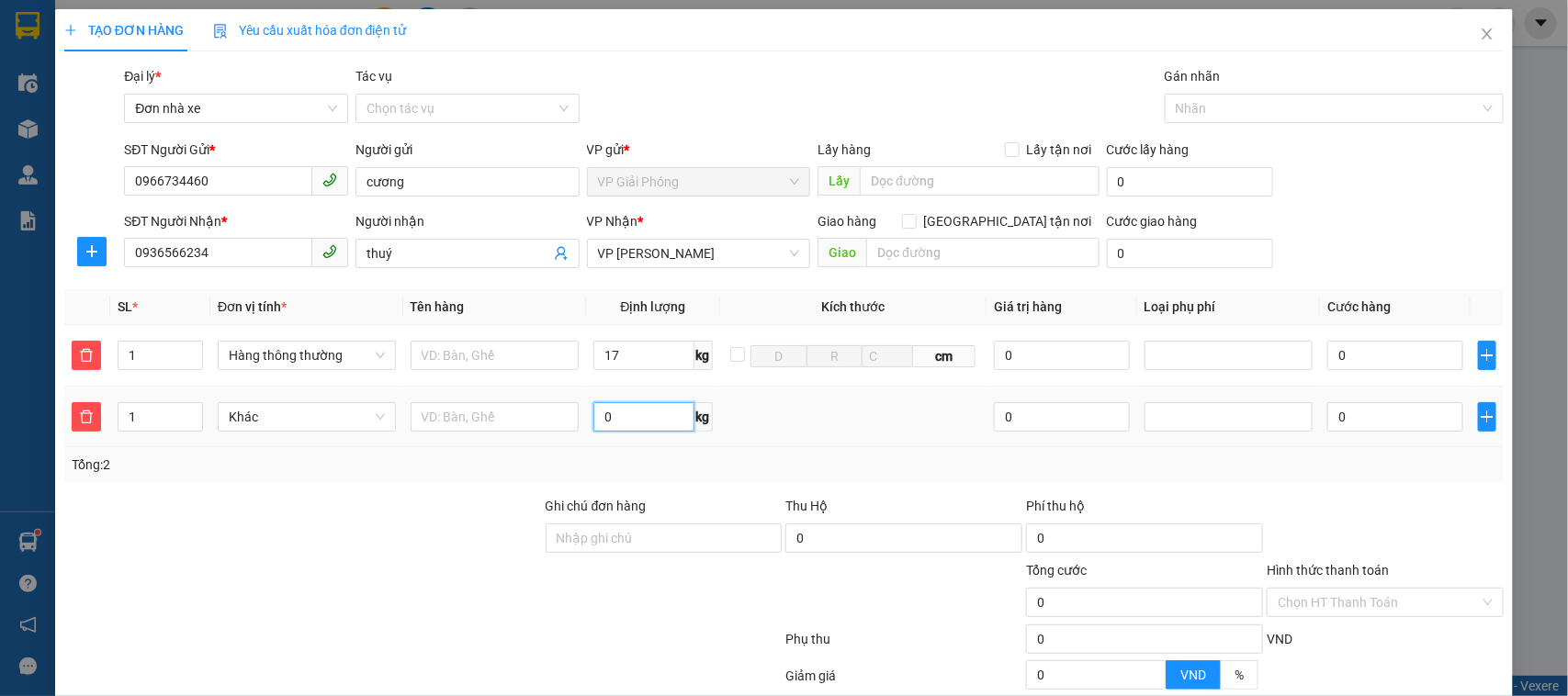
type input "50.000"
click at [268, 407] on span "Khác" at bounding box center [306, 416] width 155 height 27
type input "9"
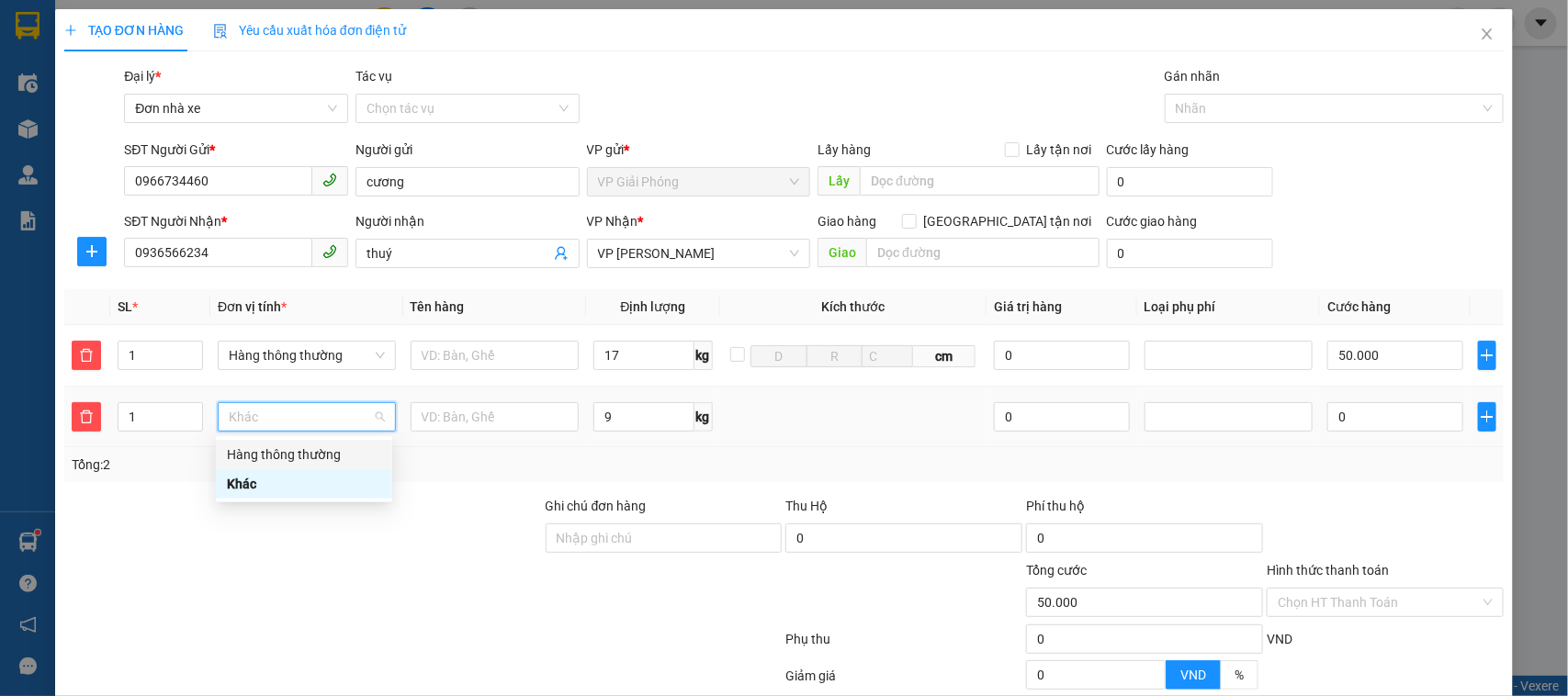
click at [282, 446] on div "Hàng thông thường" at bounding box center [303, 455] width 155 height 21
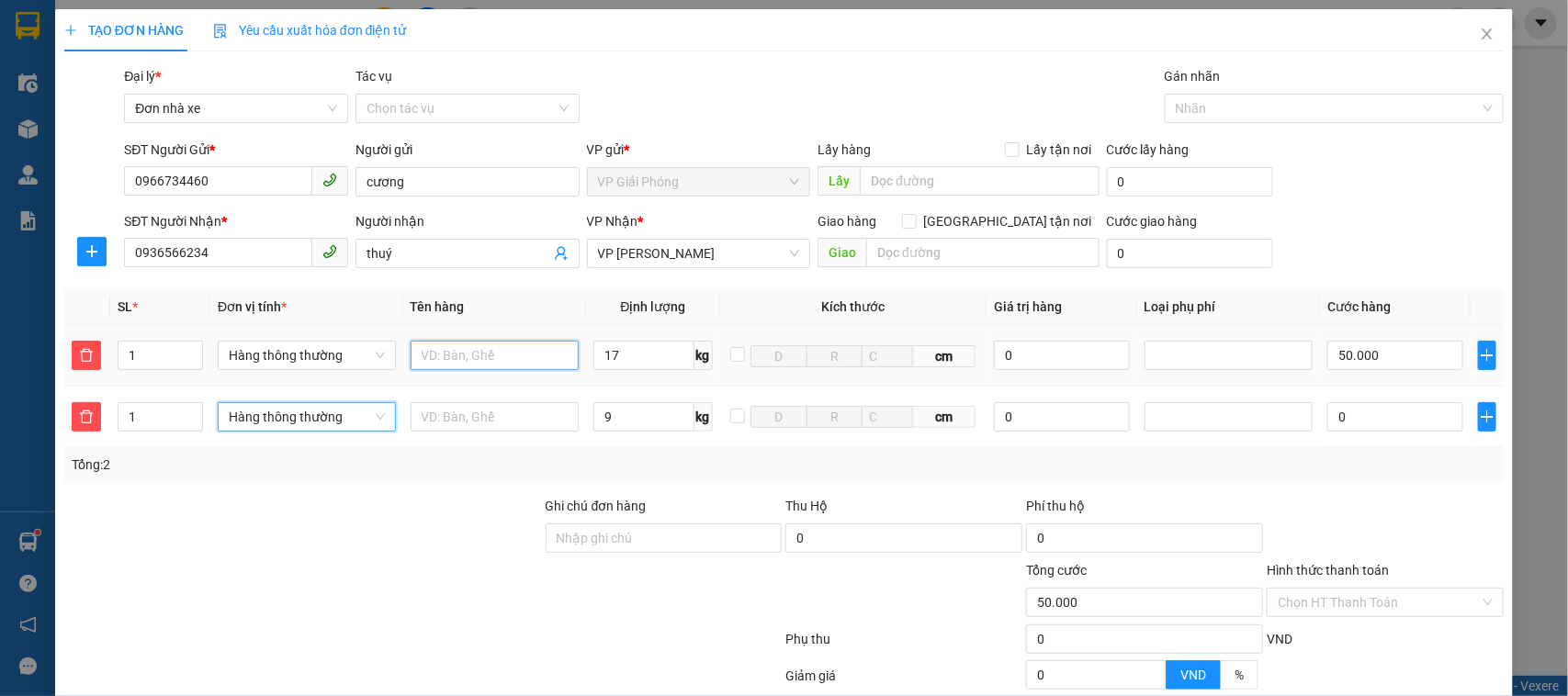
click at [505, 361] on input "text" at bounding box center [495, 355] width 169 height 29
type input "90.000"
type input "40.000"
type input "thùng ct"
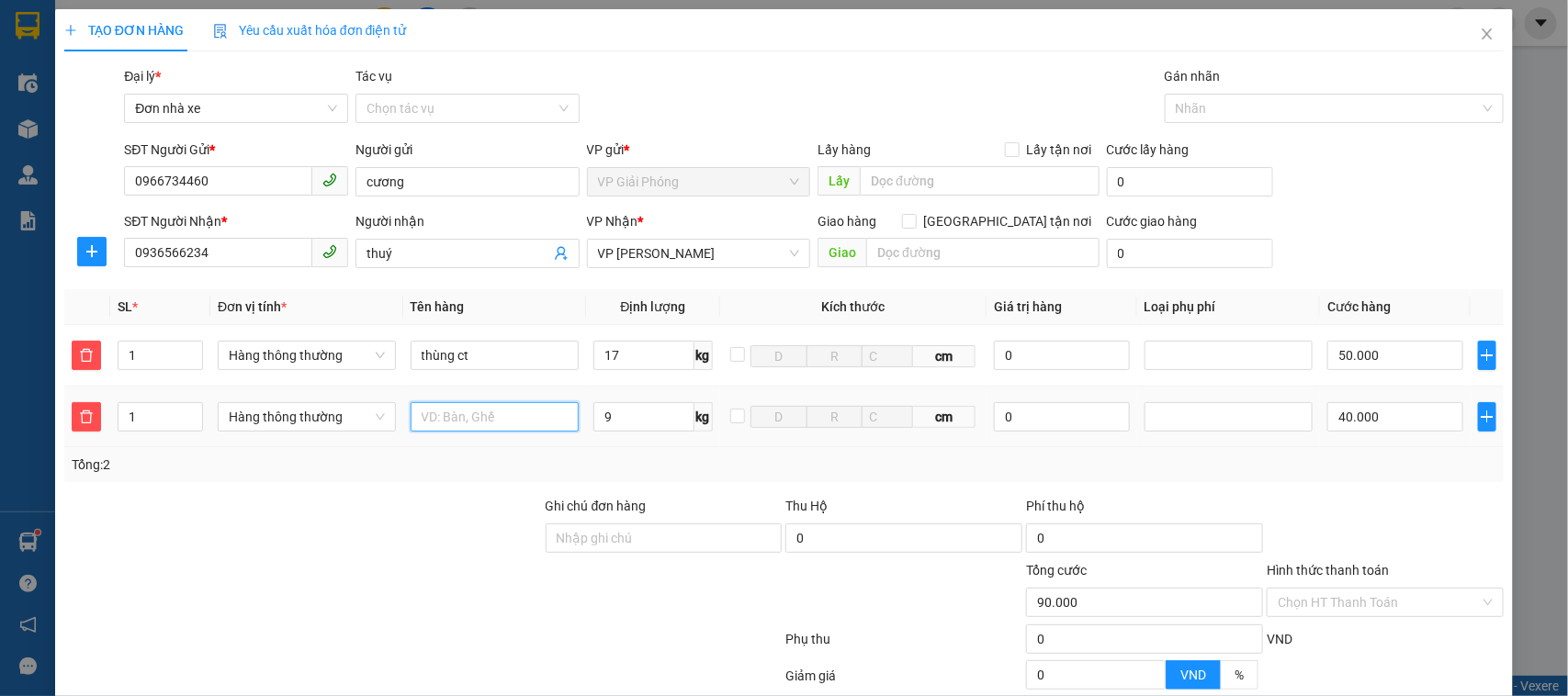
click at [465, 416] on input "text" at bounding box center [495, 416] width 169 height 29
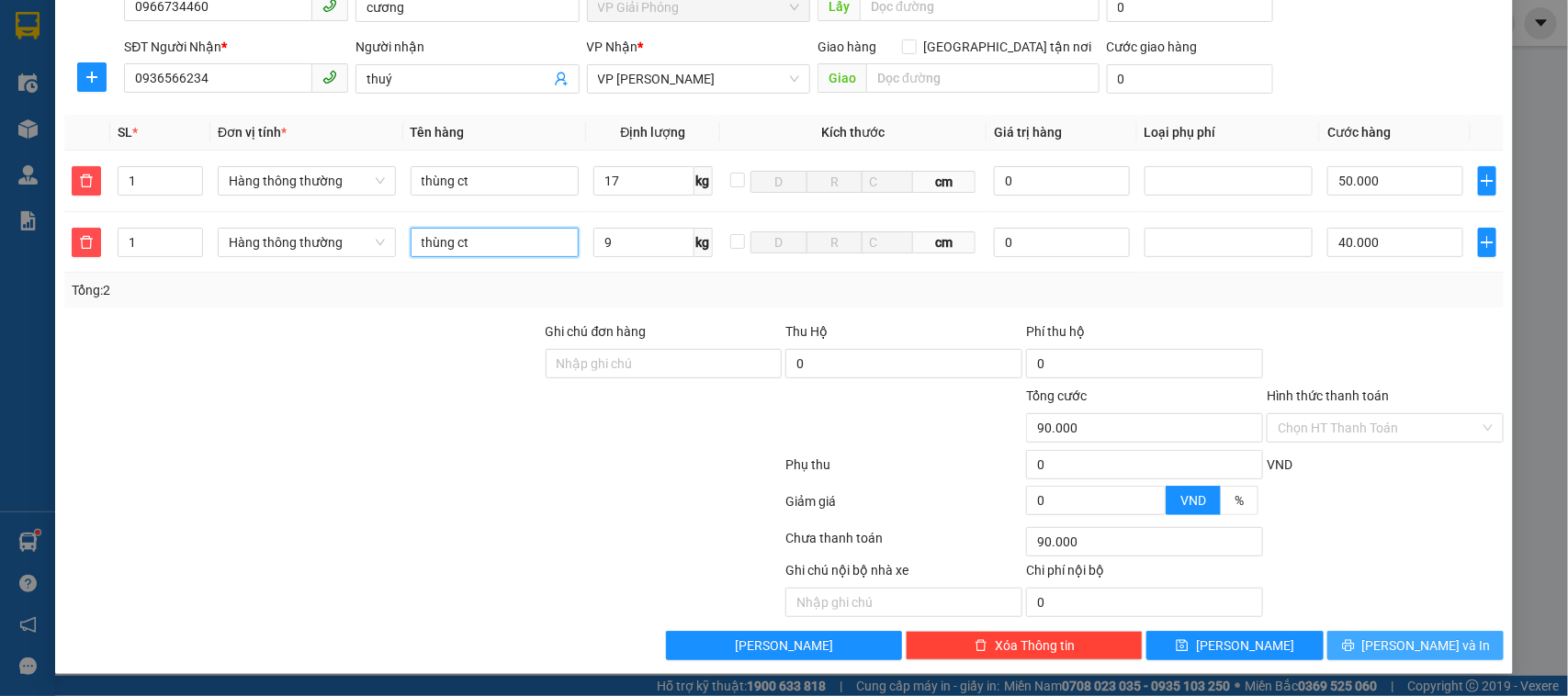
type input "thùng ct"
click at [1381, 638] on button "[PERSON_NAME] và In" at bounding box center [1415, 645] width 176 height 29
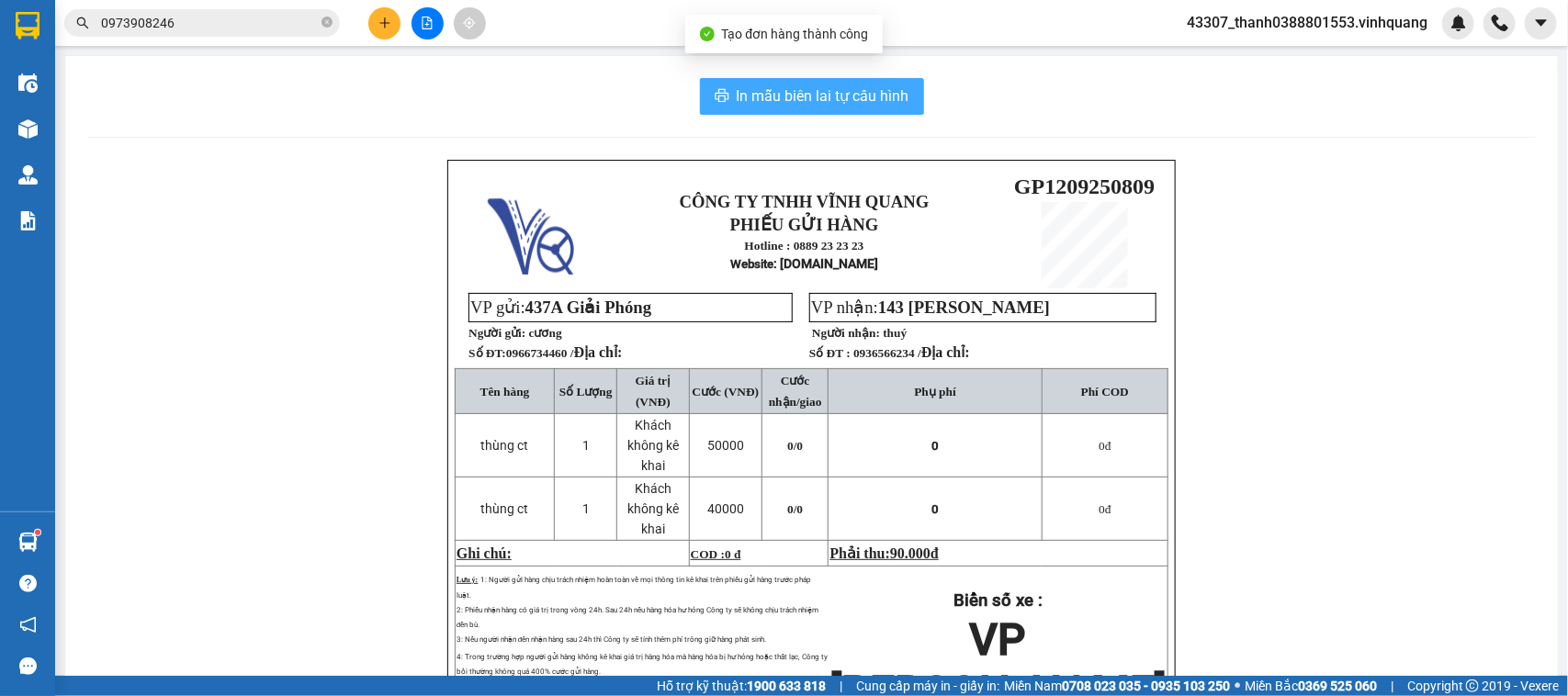
click at [800, 106] on span "In mẫu biên lai tự cấu hình" at bounding box center [822, 96] width 172 height 23
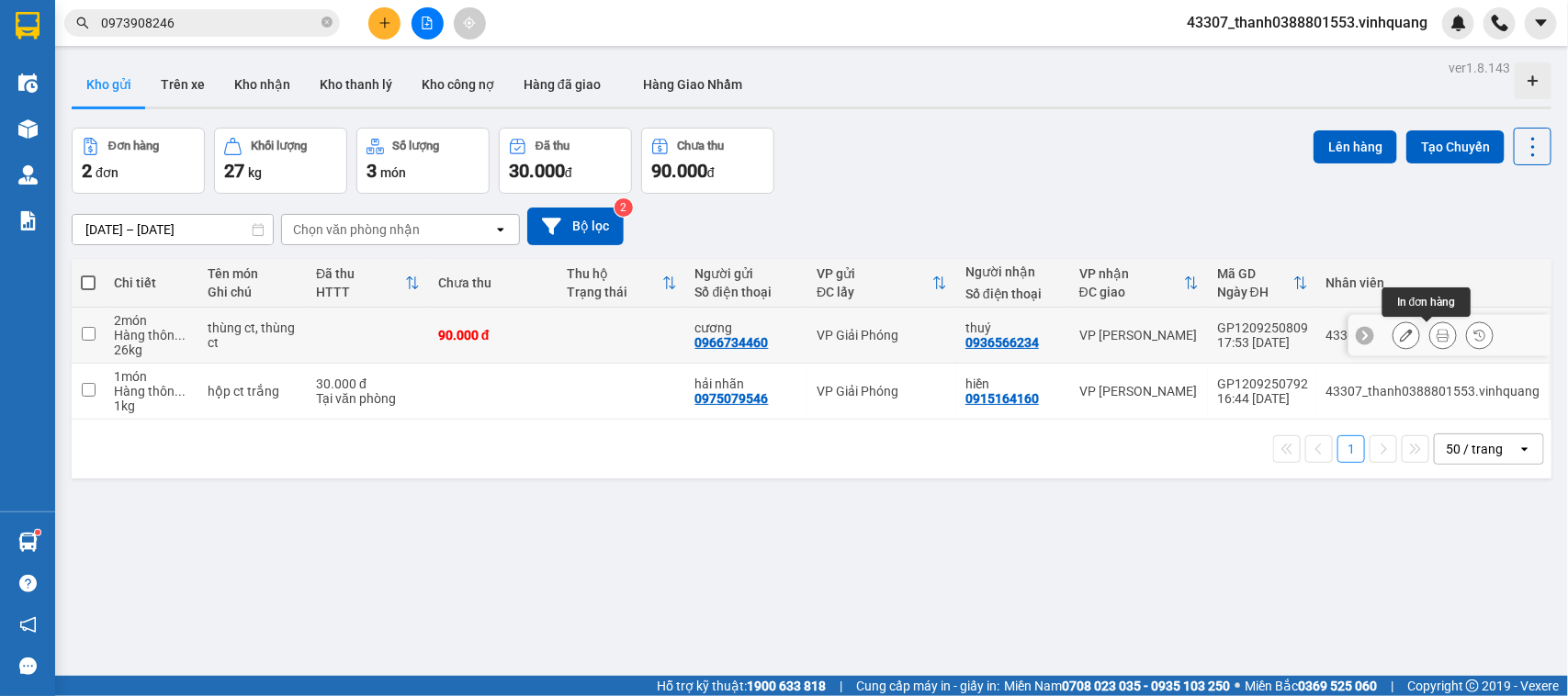
click at [1435, 333] on button at bounding box center [1442, 335] width 25 height 32
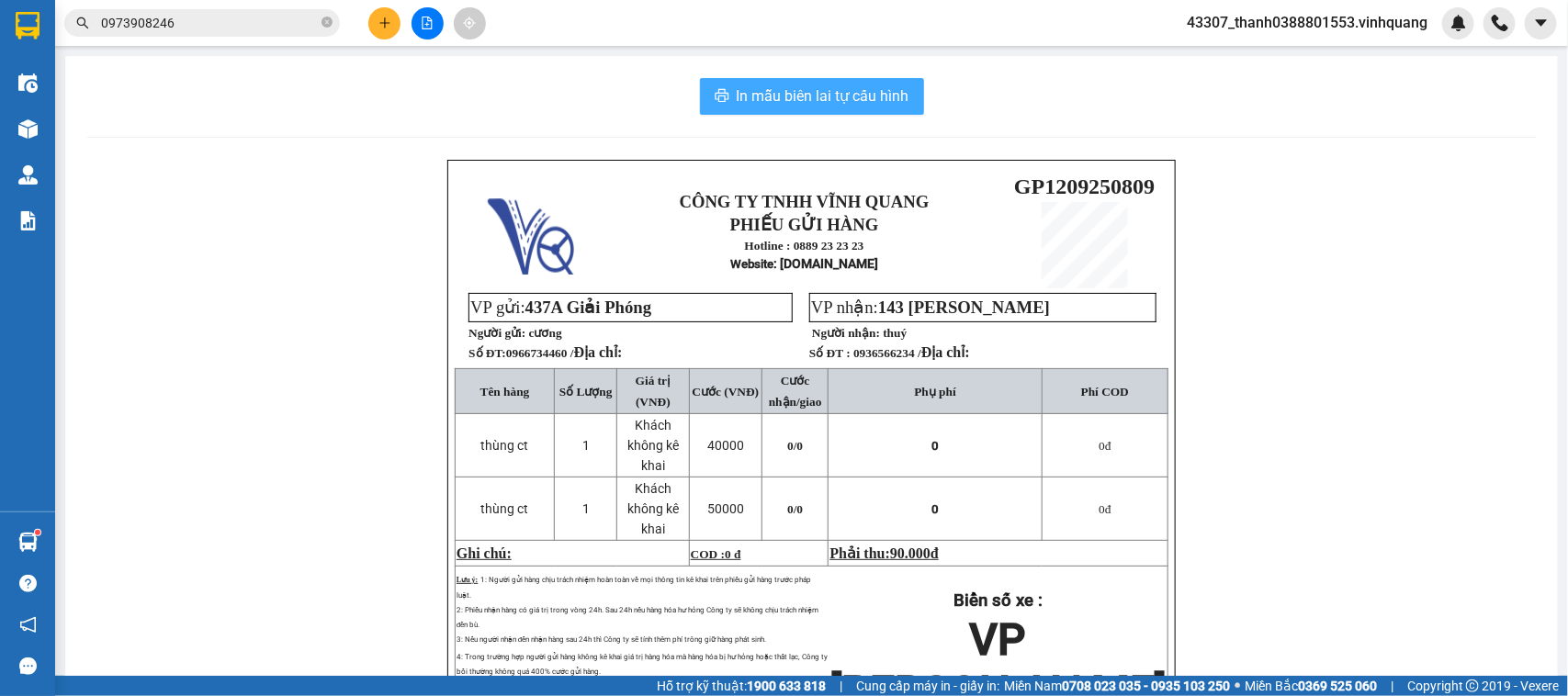
click at [874, 102] on span "In mẫu biên lai tự cấu hình" at bounding box center [822, 96] width 172 height 23
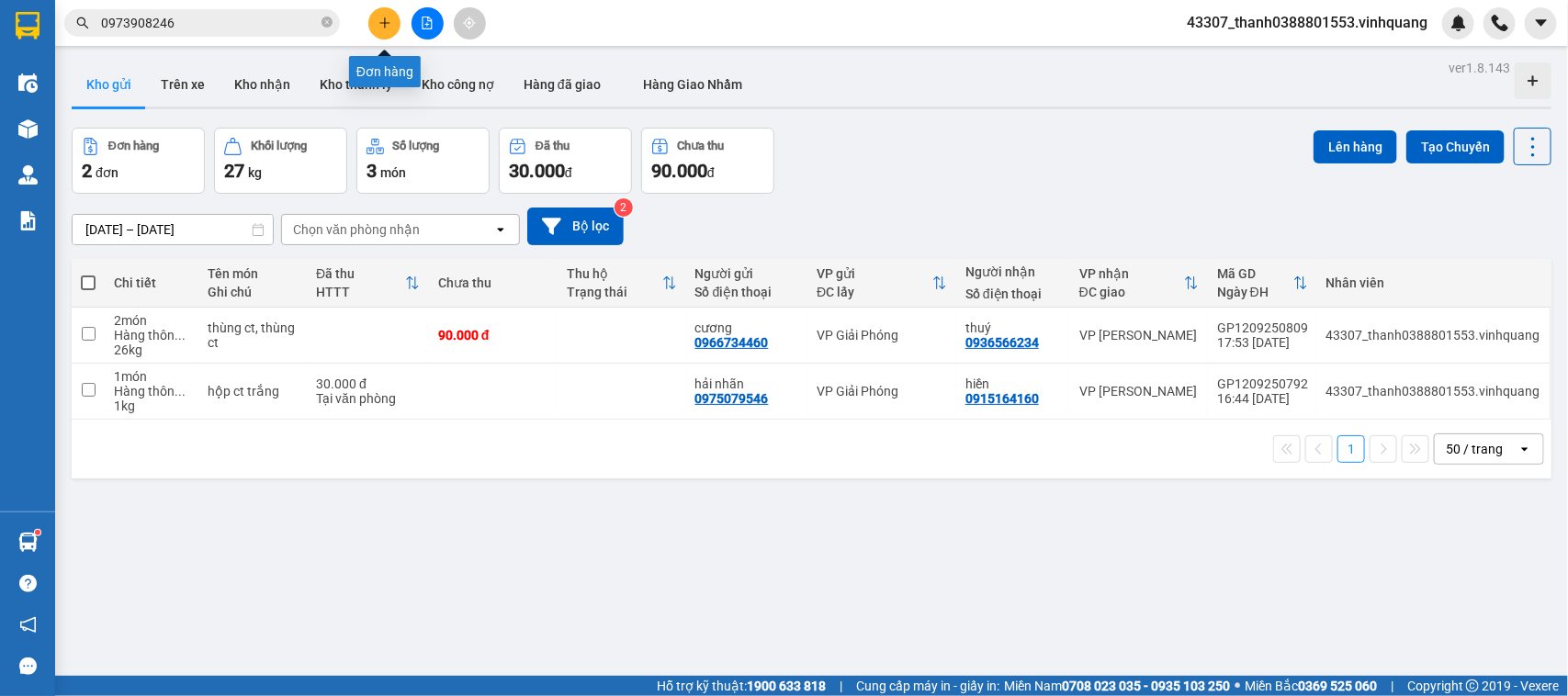
click at [387, 19] on icon "plus" at bounding box center [385, 23] width 13 height 13
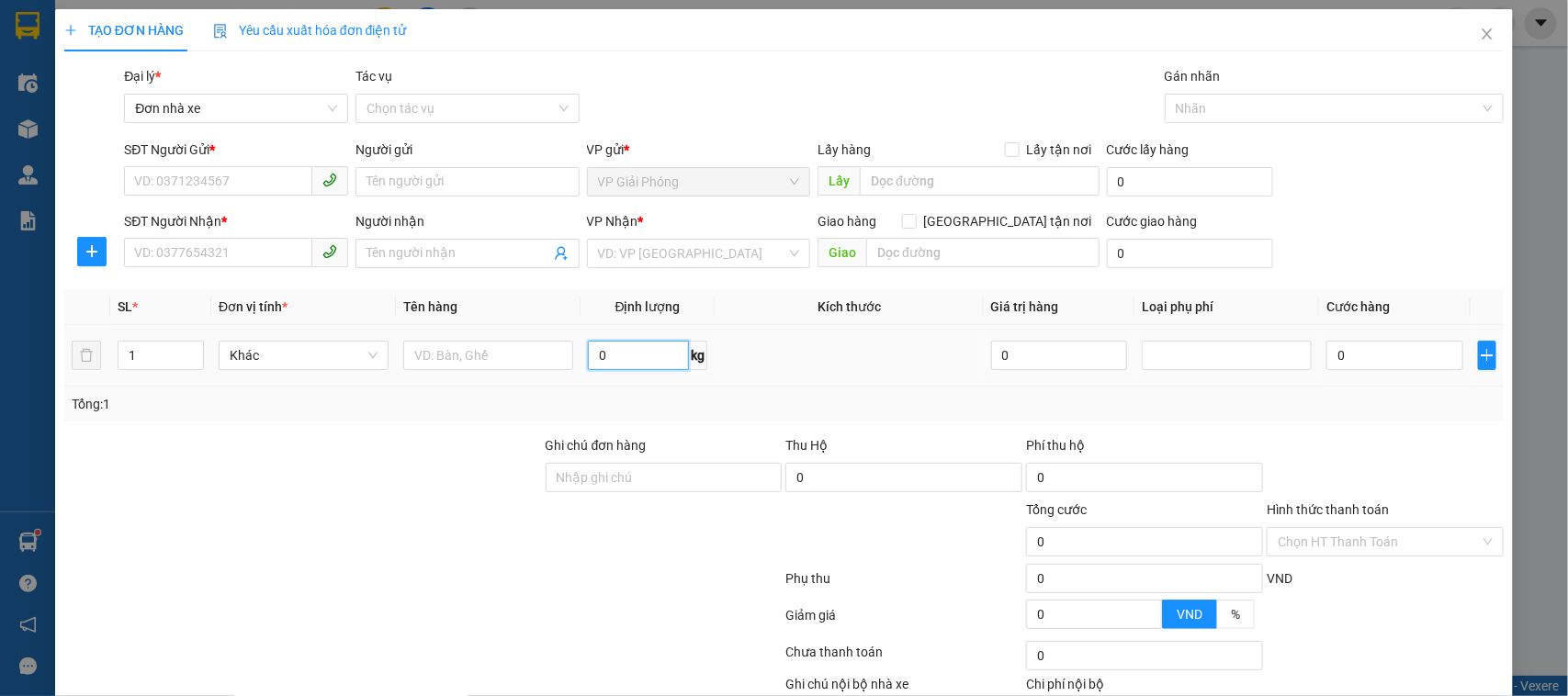
click at [649, 358] on input "0" at bounding box center [638, 355] width 101 height 29
type input "23"
click at [1477, 364] on button "button" at bounding box center [1487, 355] width 20 height 29
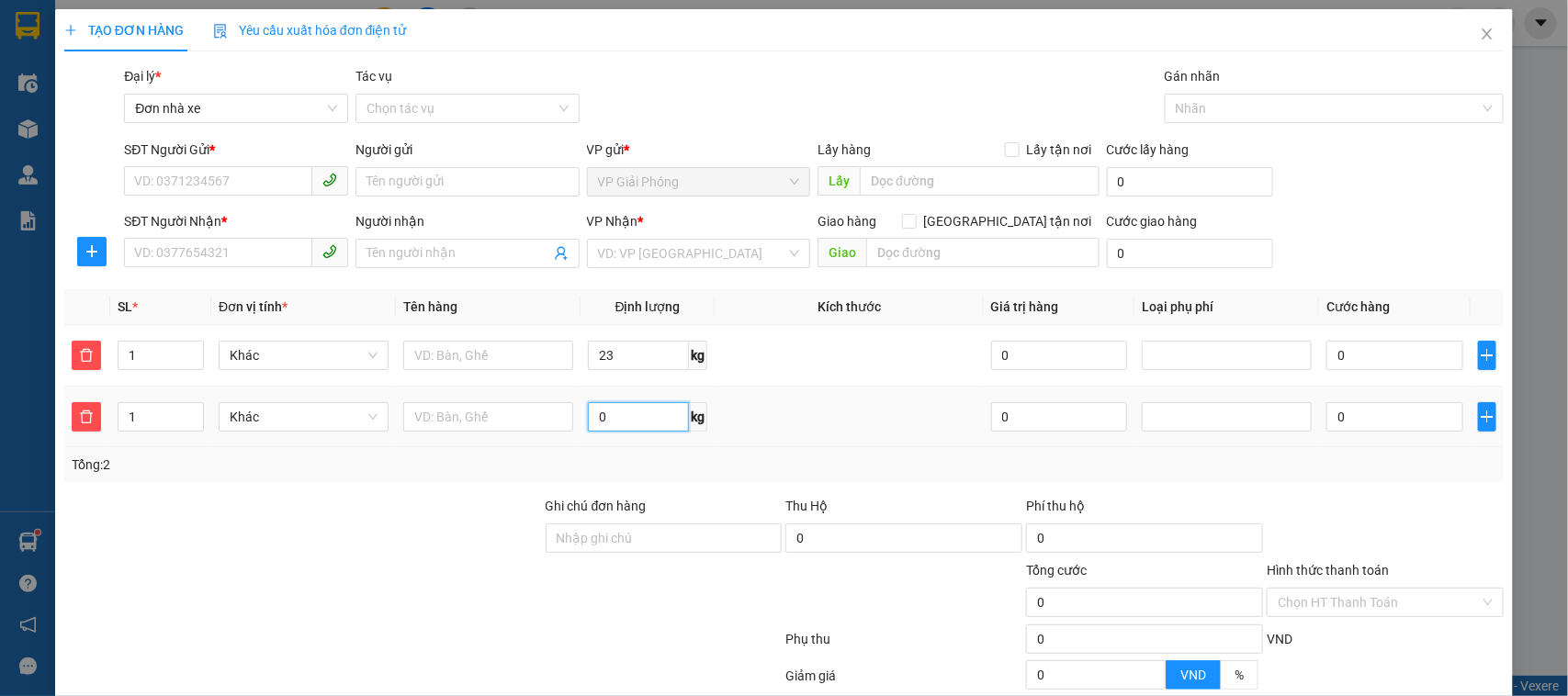
drag, startPoint x: 593, startPoint y: 422, endPoint x: 621, endPoint y: 422, distance: 28.0
click at [594, 422] on input "0" at bounding box center [638, 416] width 101 height 29
type input "2"
click at [266, 346] on span "Khác" at bounding box center [303, 355] width 148 height 27
type input "14"
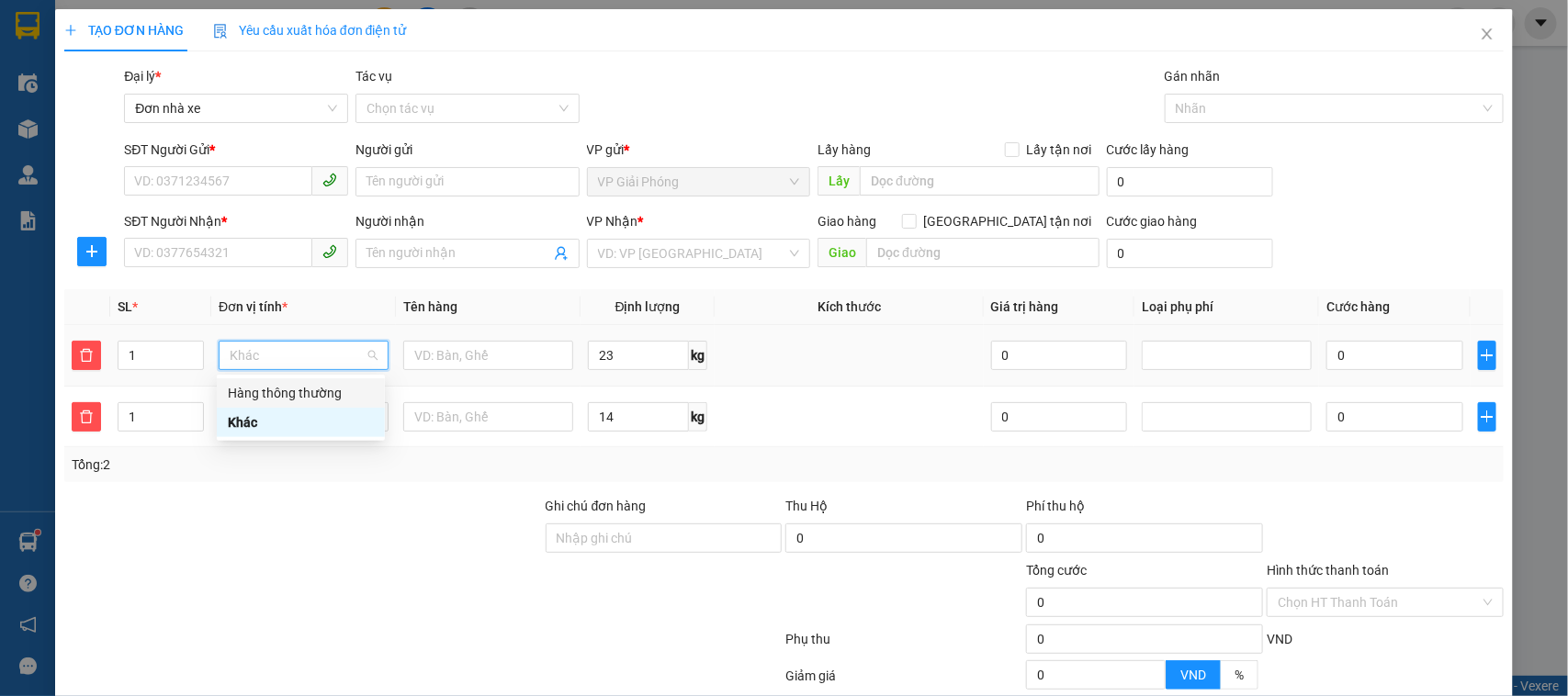
click at [274, 387] on div "Hàng thông thường" at bounding box center [301, 393] width 146 height 21
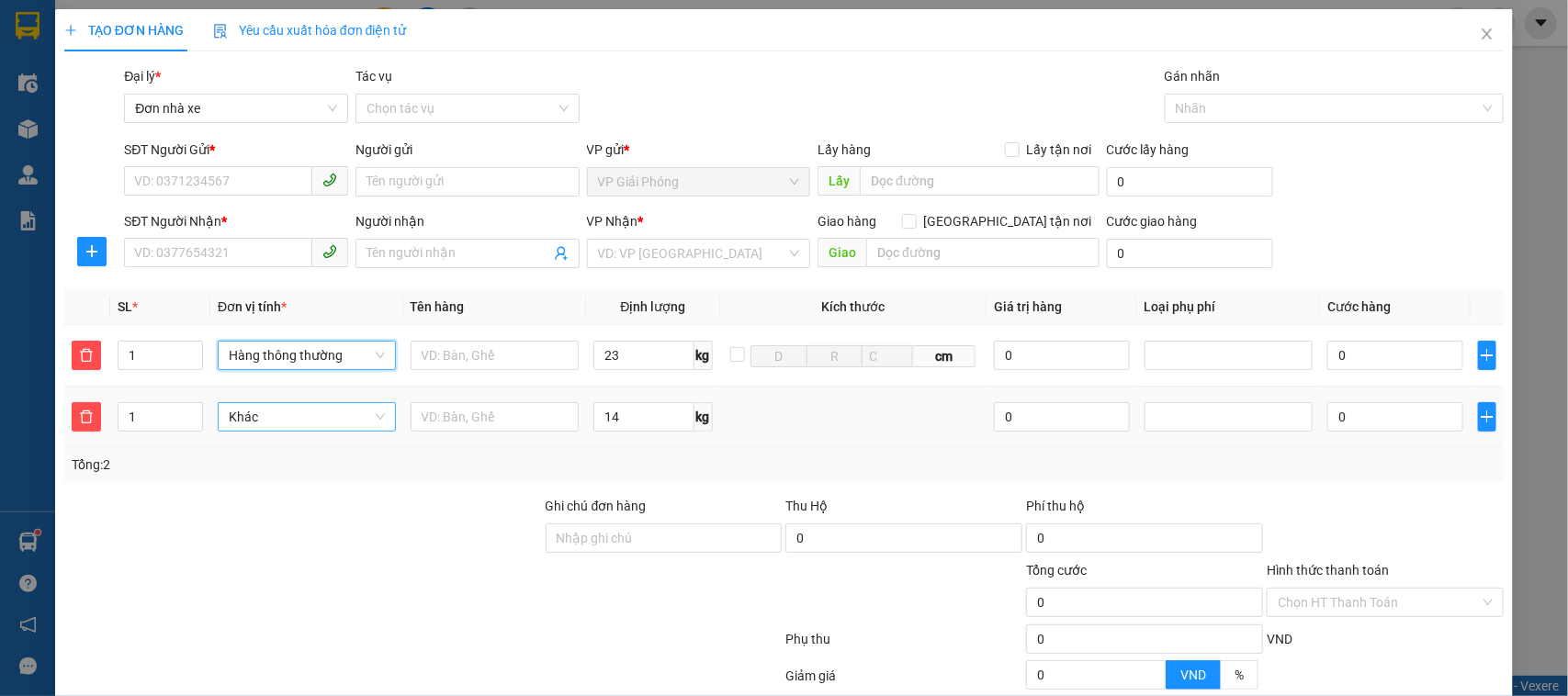
click at [288, 419] on span "Khác" at bounding box center [306, 416] width 155 height 27
click at [294, 452] on div "Hàng thông thường" at bounding box center [303, 455] width 155 height 21
click at [297, 452] on div "Hàng thông thường" at bounding box center [303, 455] width 155 height 21
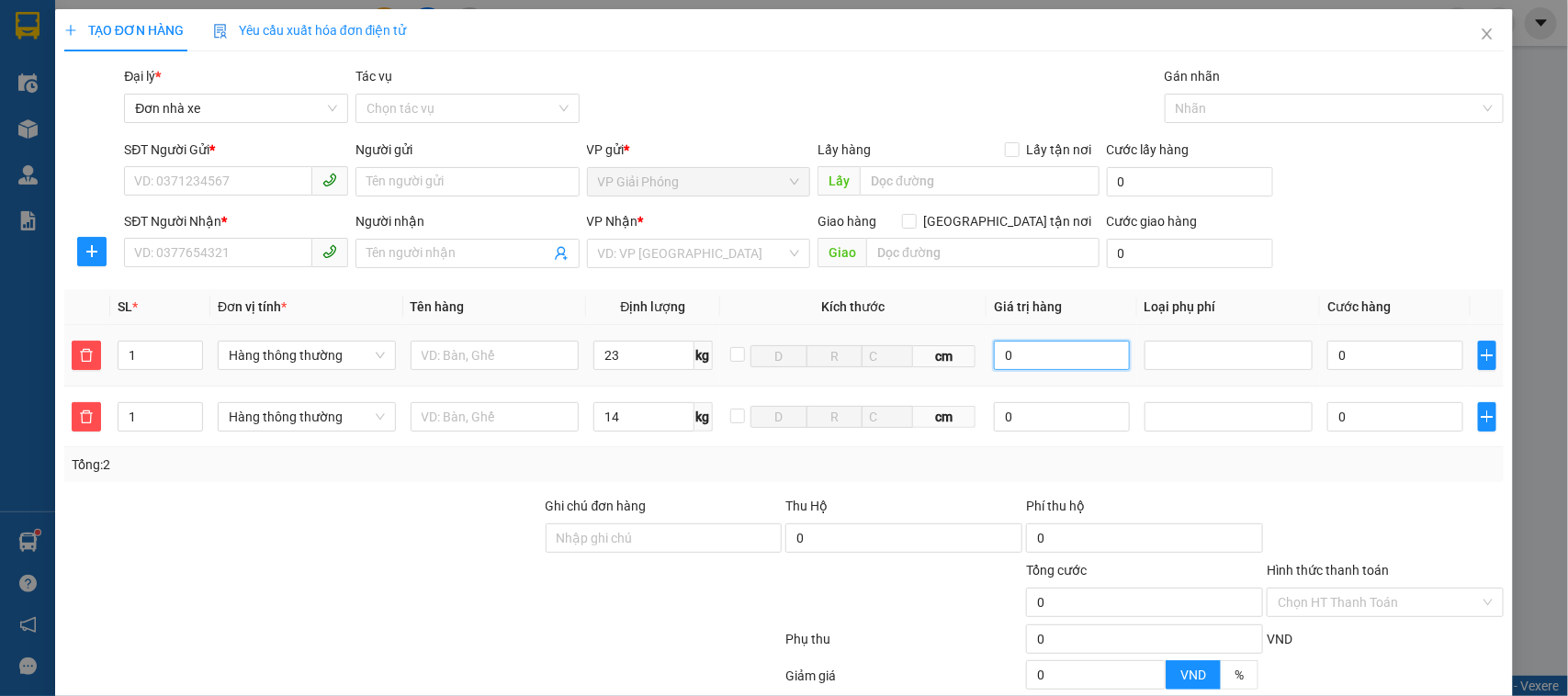
click at [1041, 361] on input "0" at bounding box center [1061, 355] width 135 height 29
click at [249, 158] on div "SĐT Người Gửi *" at bounding box center [235, 150] width 224 height 21
click at [249, 166] on input "SĐT Người Gửi *" at bounding box center [217, 180] width 188 height 29
type input "0904343402"
click at [207, 181] on input "0904343402" at bounding box center [217, 180] width 188 height 29
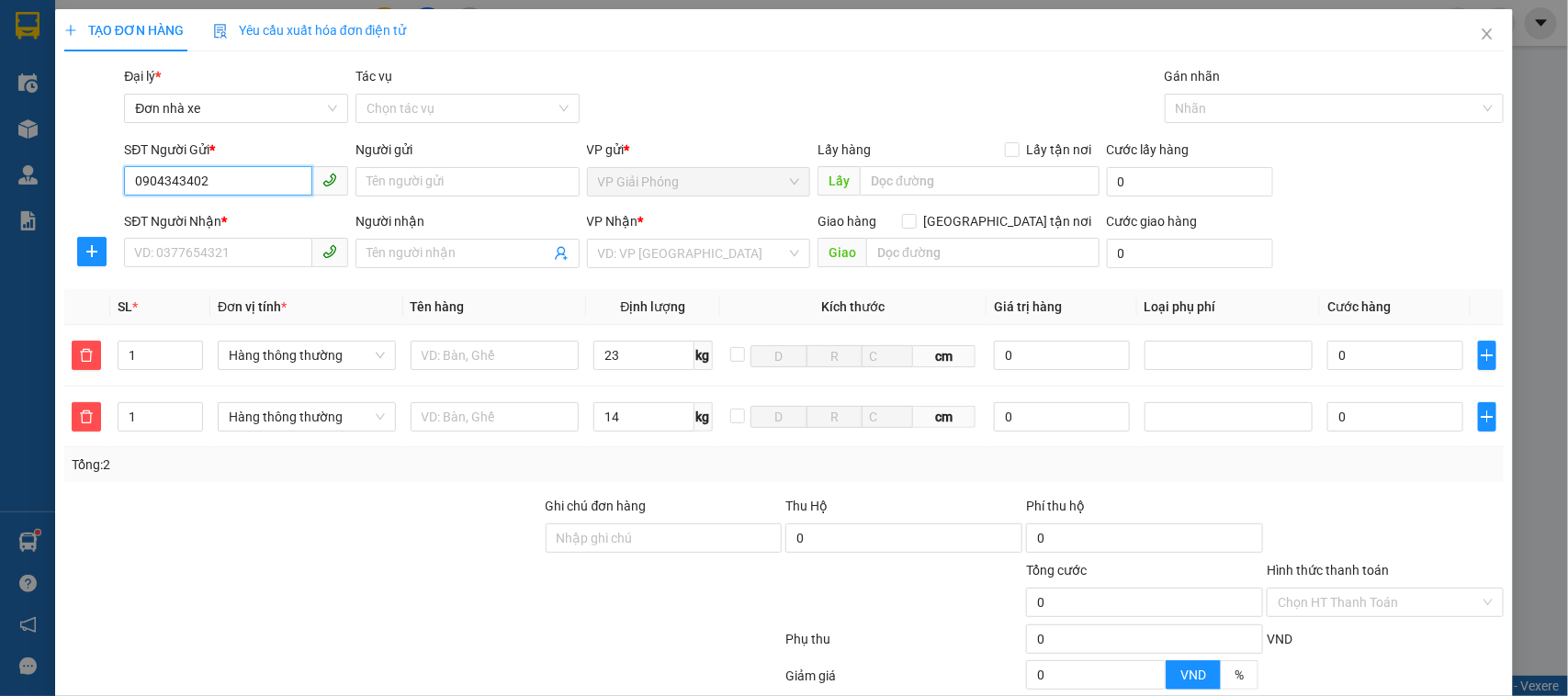
click at [222, 181] on input "0904343402" at bounding box center [217, 180] width 188 height 29
click at [225, 180] on input "0904343402" at bounding box center [217, 180] width 188 height 29
drag, startPoint x: 225, startPoint y: 180, endPoint x: 76, endPoint y: 189, distance: 149.3
click at [76, 189] on div "SĐT Người Gửi * 0904343402 0904343402 Người gửi Tên người gửi VP gửi * VP Giải …" at bounding box center [784, 171] width 1443 height 65
click at [271, 212] on div "0936464161 - [PERSON_NAME]" at bounding box center [233, 220] width 200 height 21
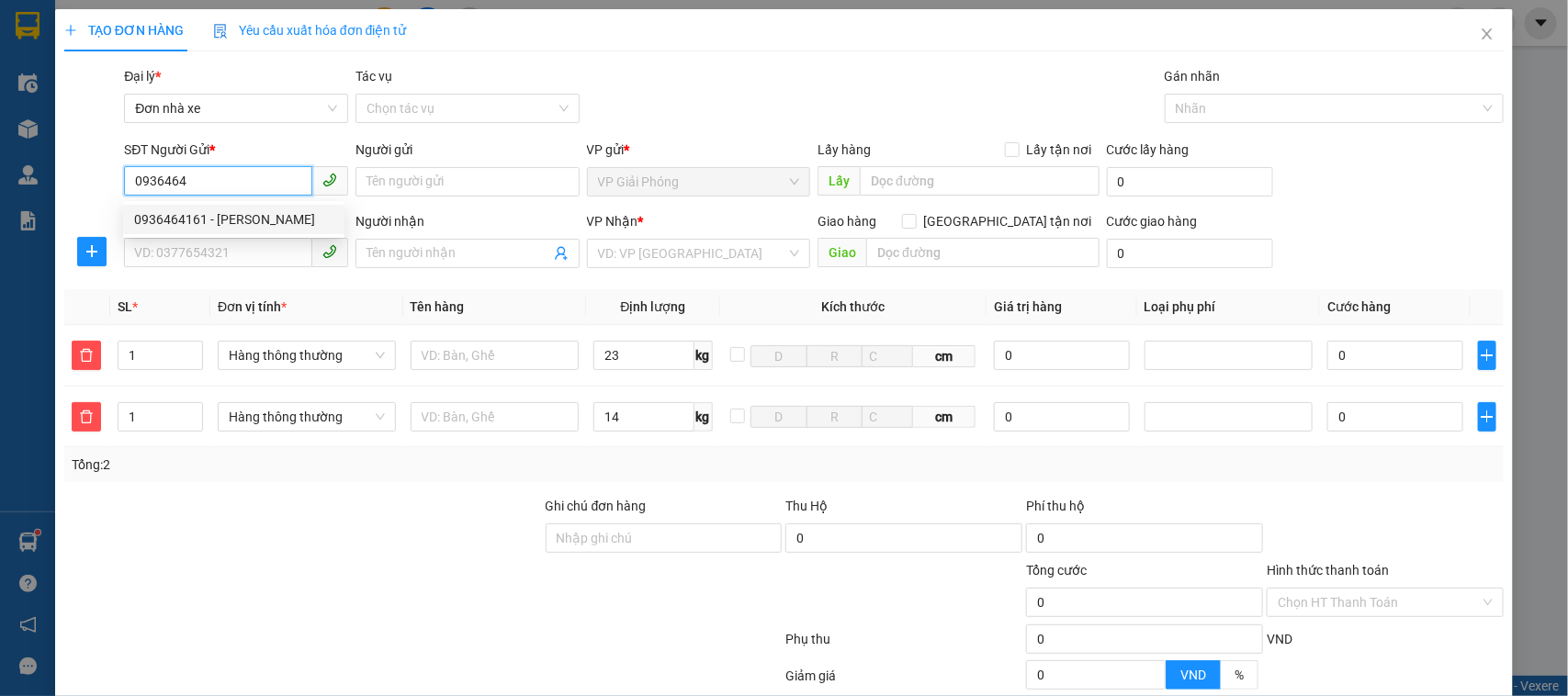
type input "0936464161"
type input "[PERSON_NAME]"
type input "0904343402"
type input "hà dương"
type input "0936464161"
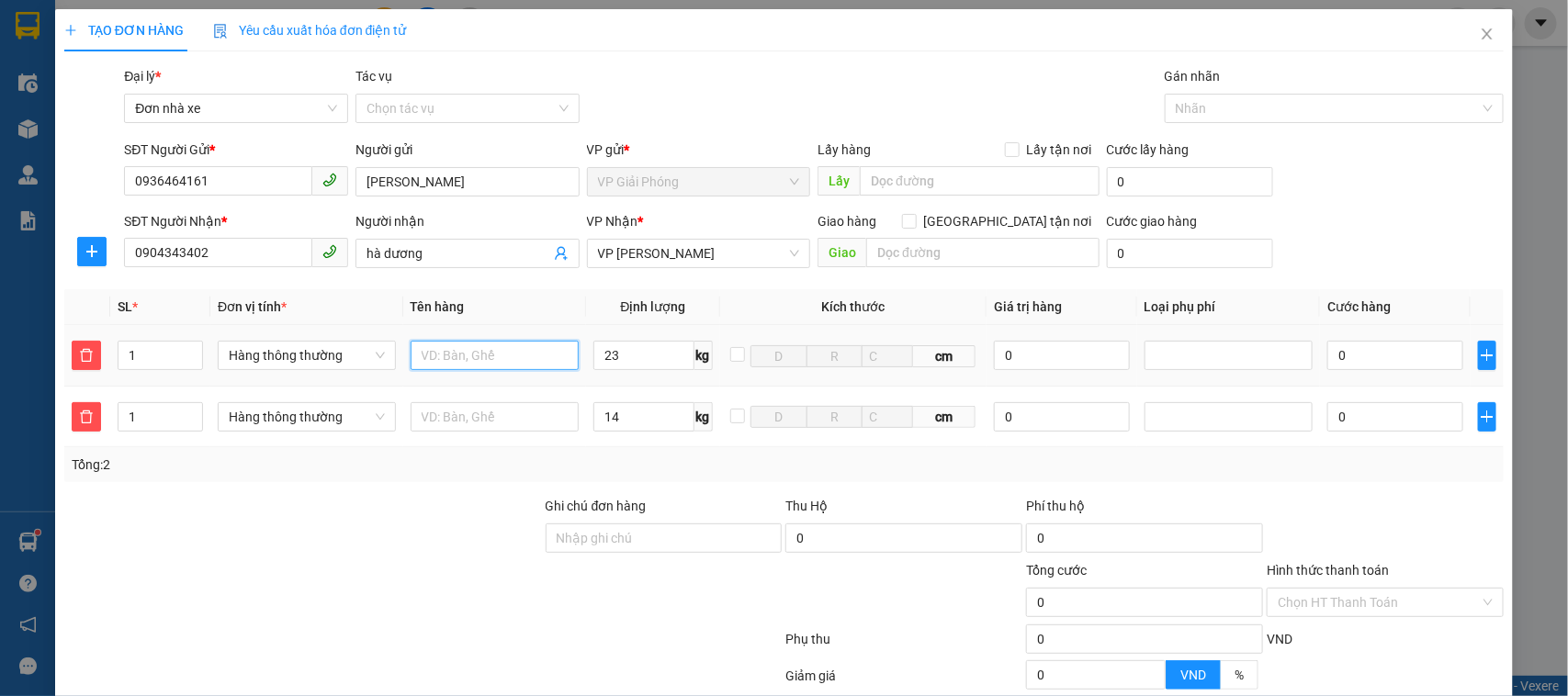
click at [459, 350] on input "text" at bounding box center [495, 355] width 169 height 29
click at [476, 361] on input "thùng ct trắng" at bounding box center [495, 355] width 169 height 29
type input "thùng ct trắng"
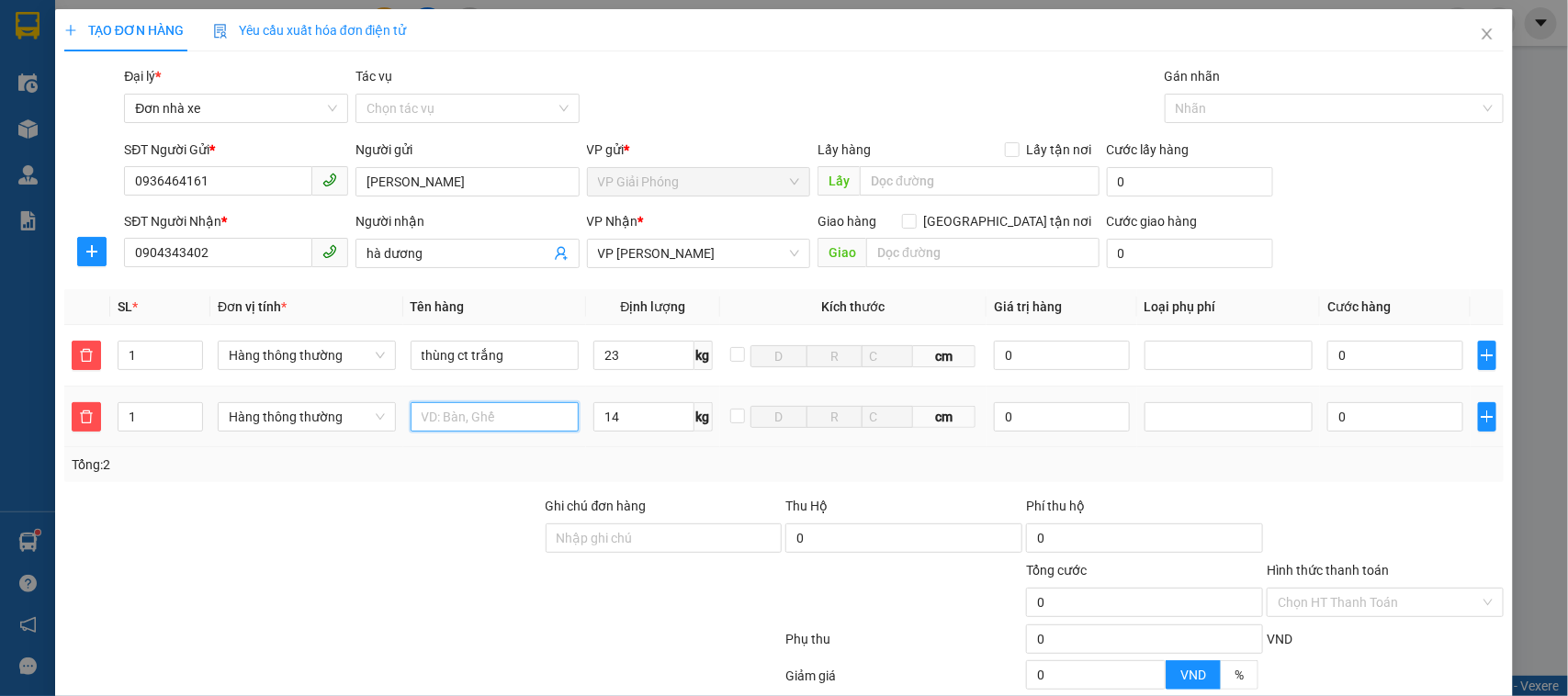
click at [487, 429] on input "text" at bounding box center [495, 416] width 169 height 29
paste input "thùng ct trắng"
type input "thùng ct trắng"
click at [699, 468] on div "Tổng: 2" at bounding box center [784, 465] width 1426 height 21
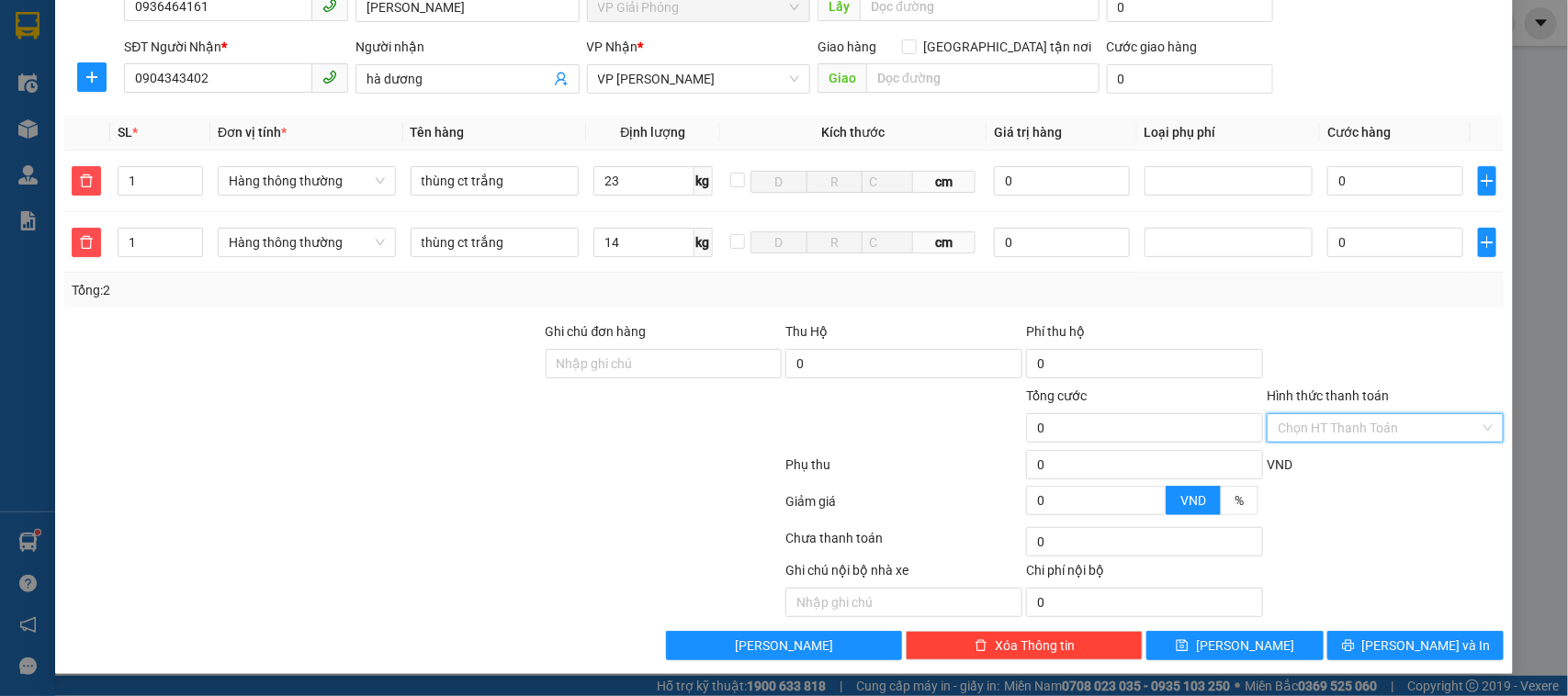
click at [1347, 430] on input "Hình thức thanh toán" at bounding box center [1379, 427] width 202 height 27
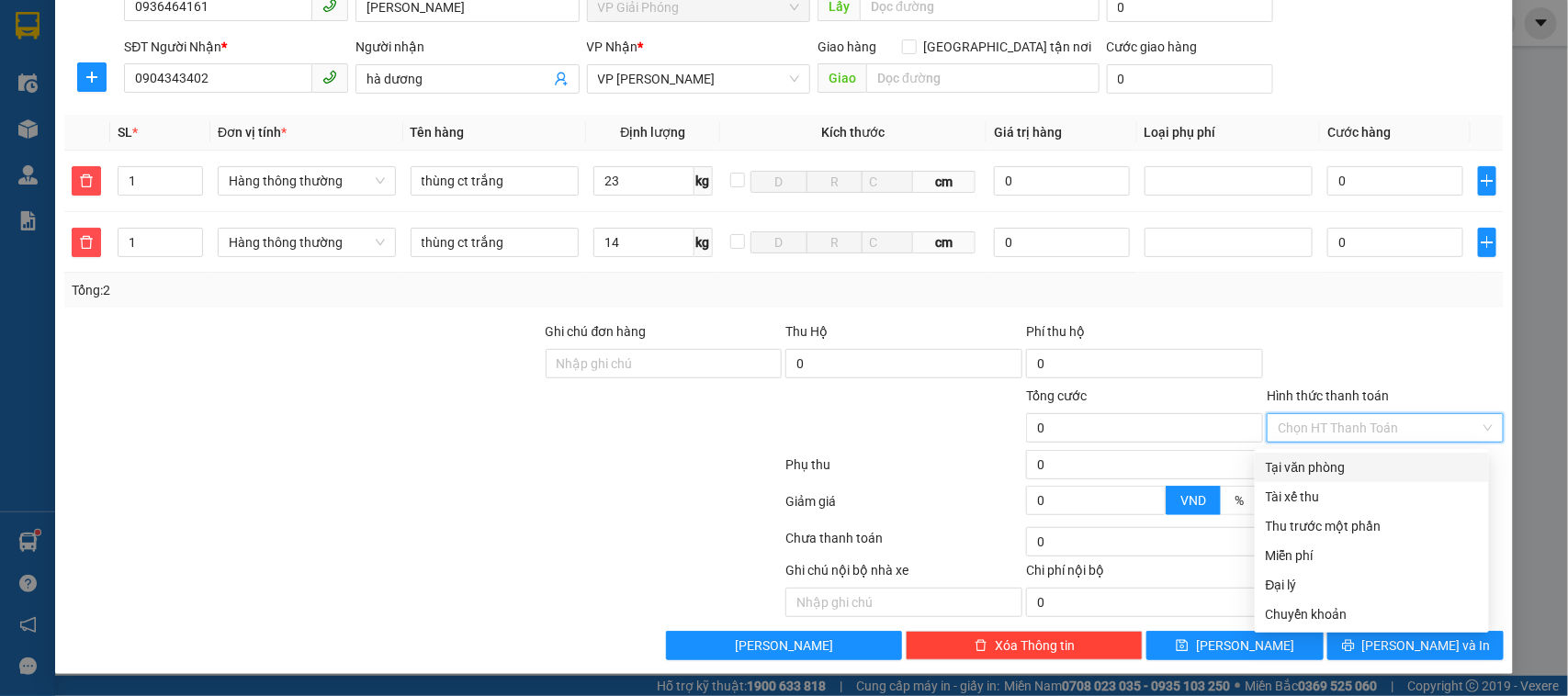
click at [1367, 304] on div "Tổng: 2" at bounding box center [784, 289] width 1440 height 35
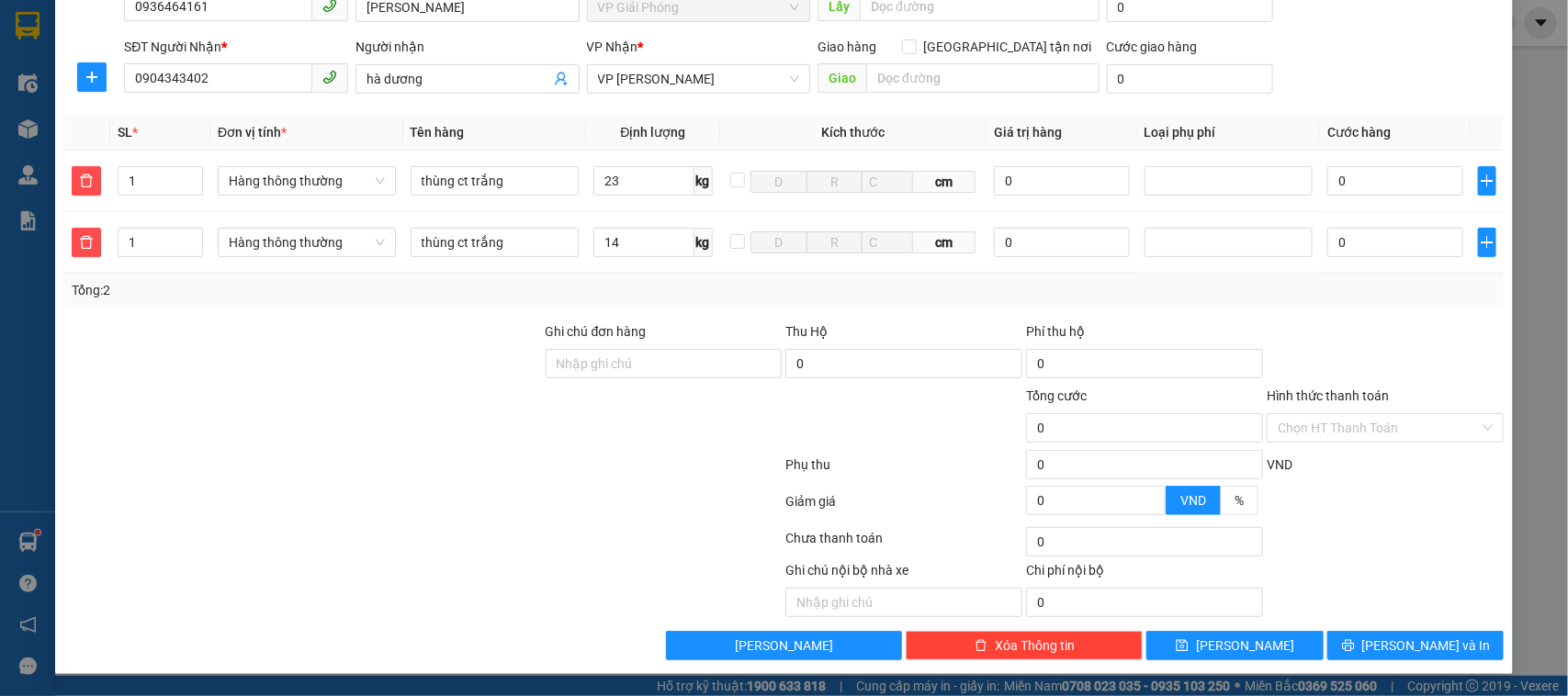
click at [587, 478] on div at bounding box center [423, 467] width 722 height 37
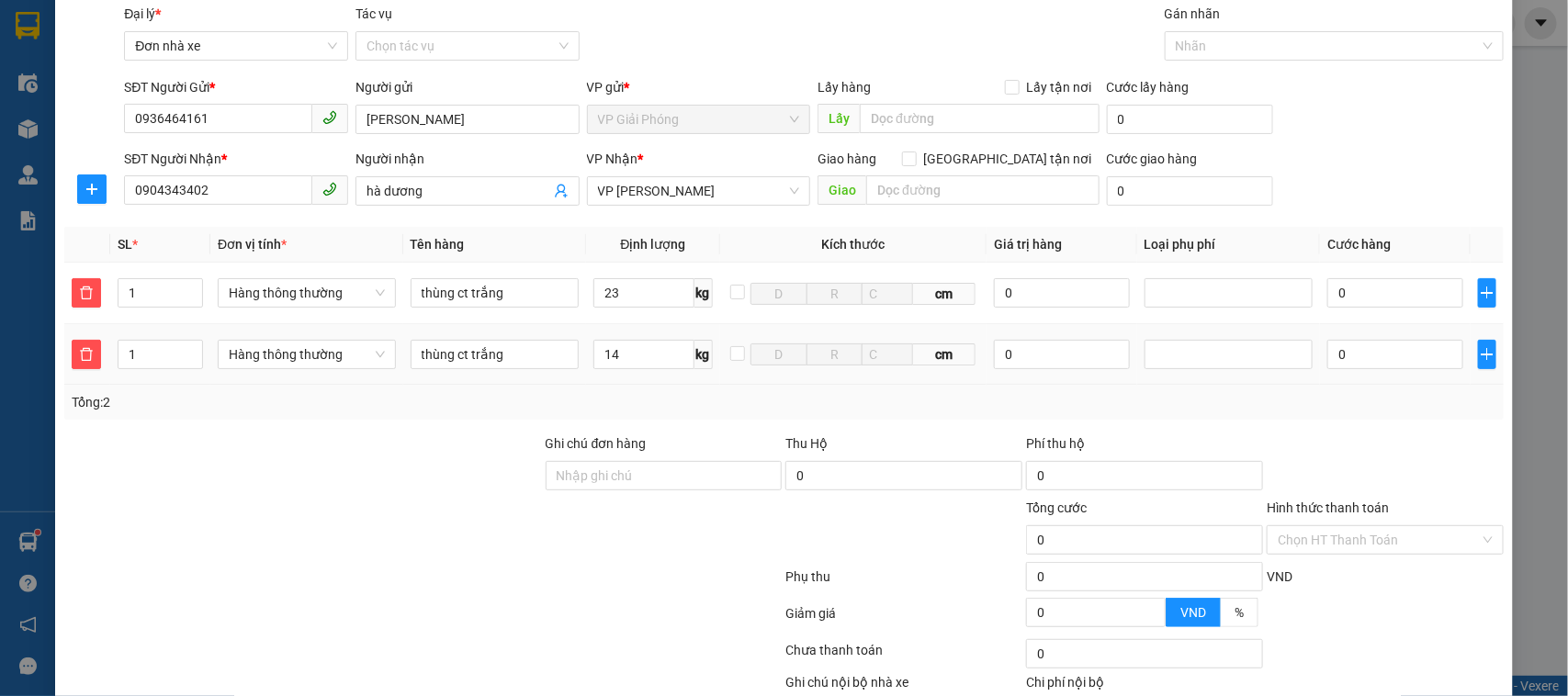
scroll to position [0, 0]
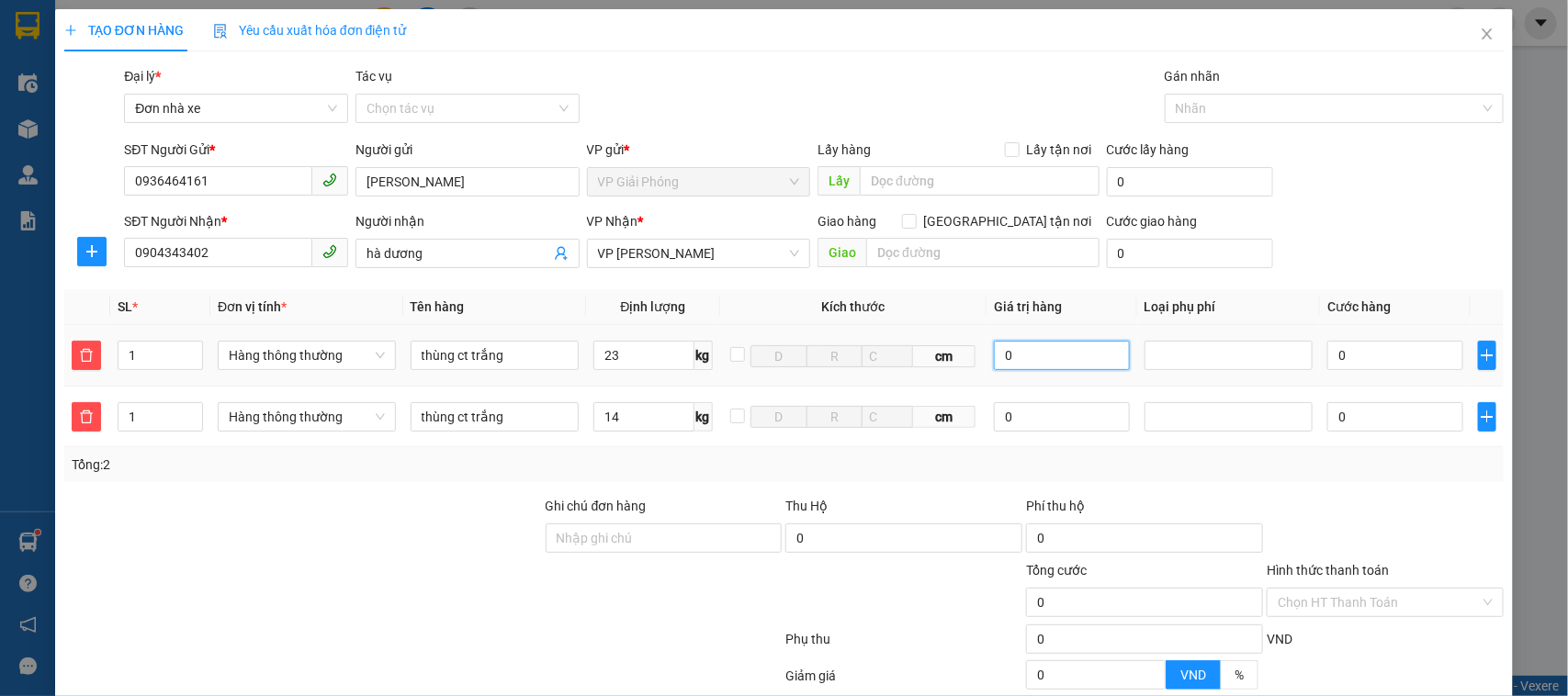
click at [1058, 356] on input "0" at bounding box center [1061, 355] width 135 height 29
click at [1052, 421] on input "0" at bounding box center [1061, 416] width 135 height 29
click at [1177, 389] on td at bounding box center [1229, 418] width 184 height 62
type input "60.000"
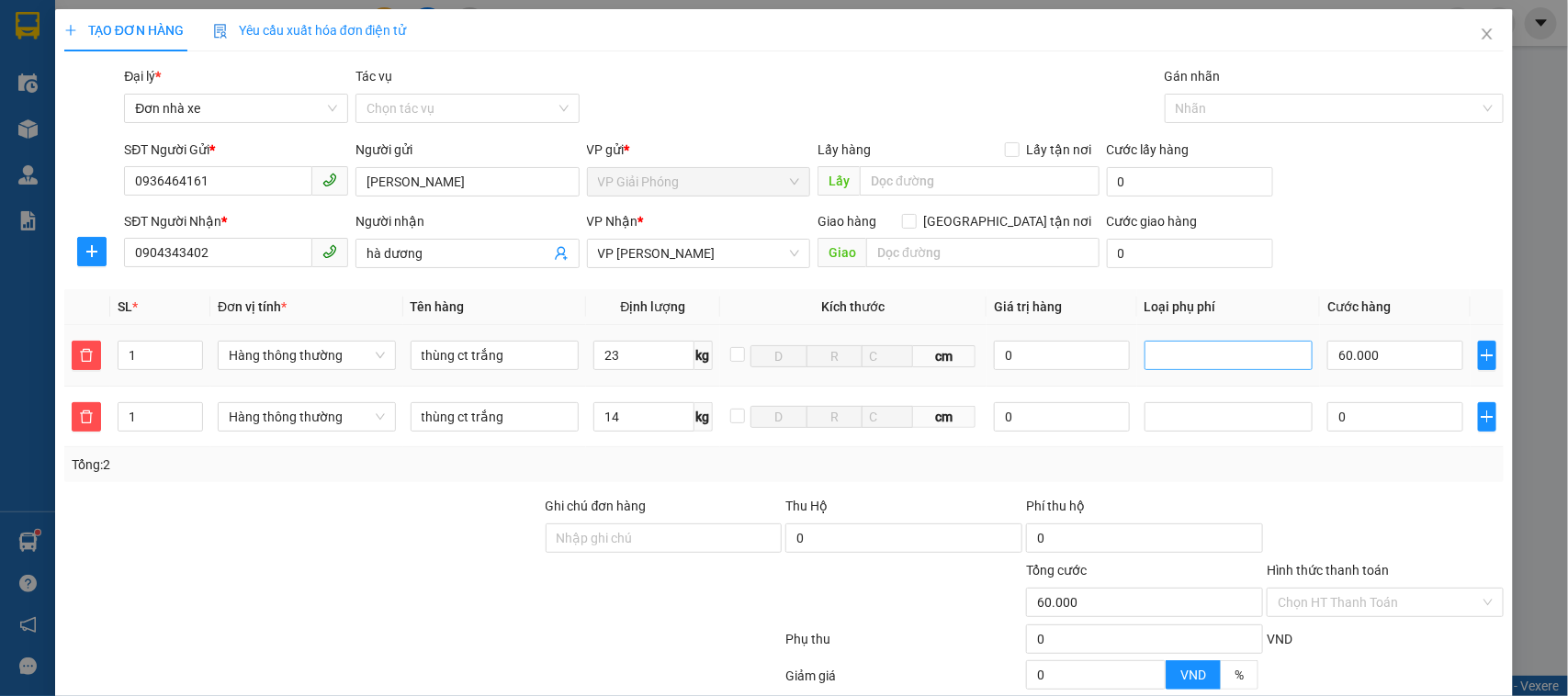
type input "60.000"
click at [1191, 363] on div at bounding box center [1229, 356] width 160 height 22
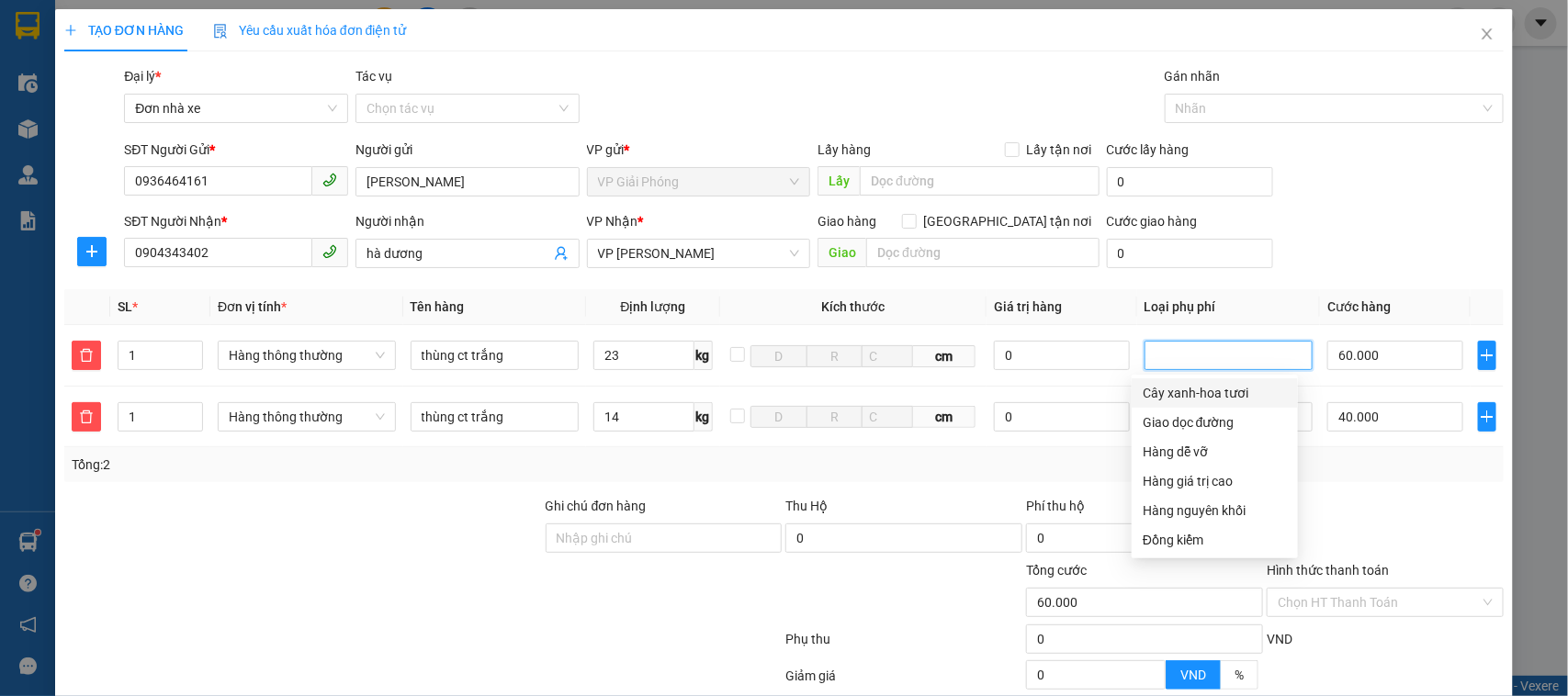
type input "100.000"
type input "40.000"
click at [1412, 182] on div "SĐT Người Gửi * 0936464161 Người gửi đỗ anh quang VP gửi * VP Giải Phóng Lấy hà…" at bounding box center [813, 171] width 1386 height 65
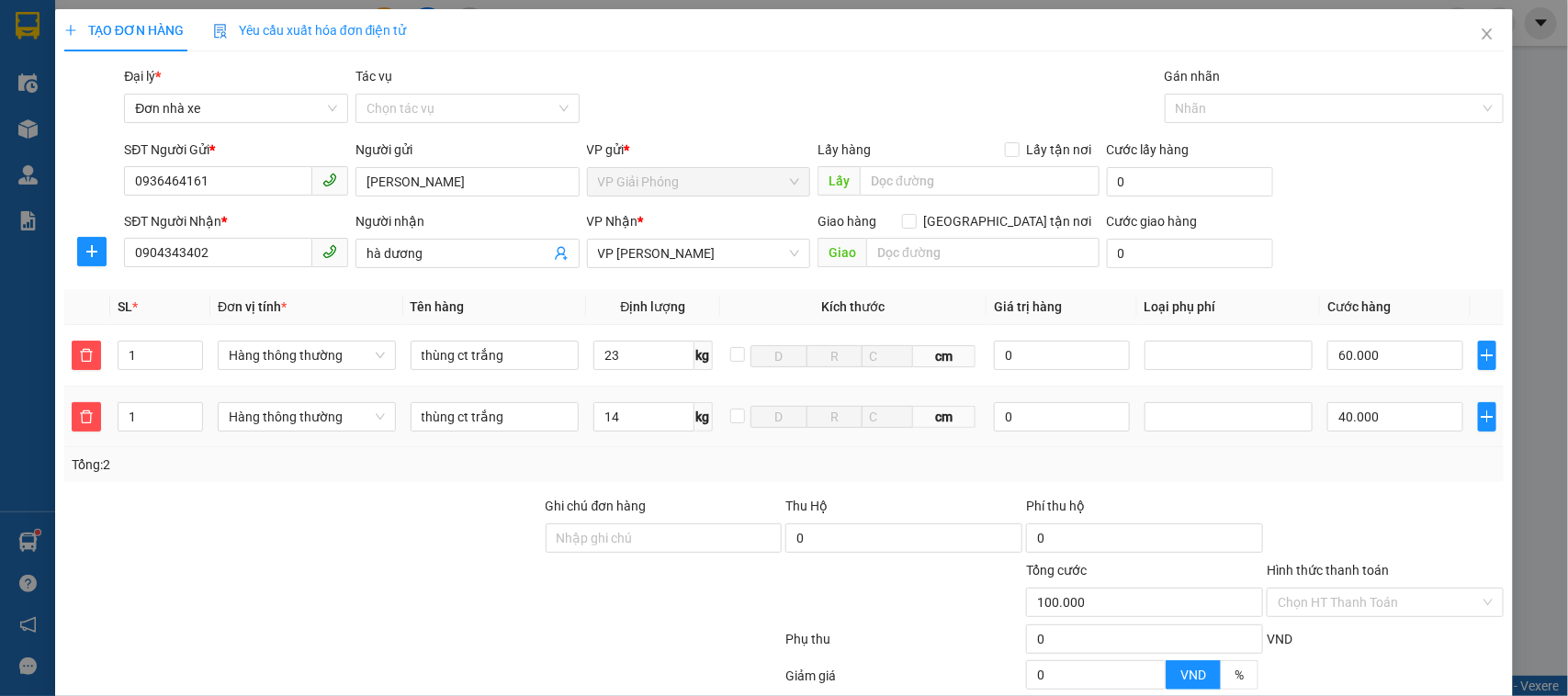
scroll to position [177, 0]
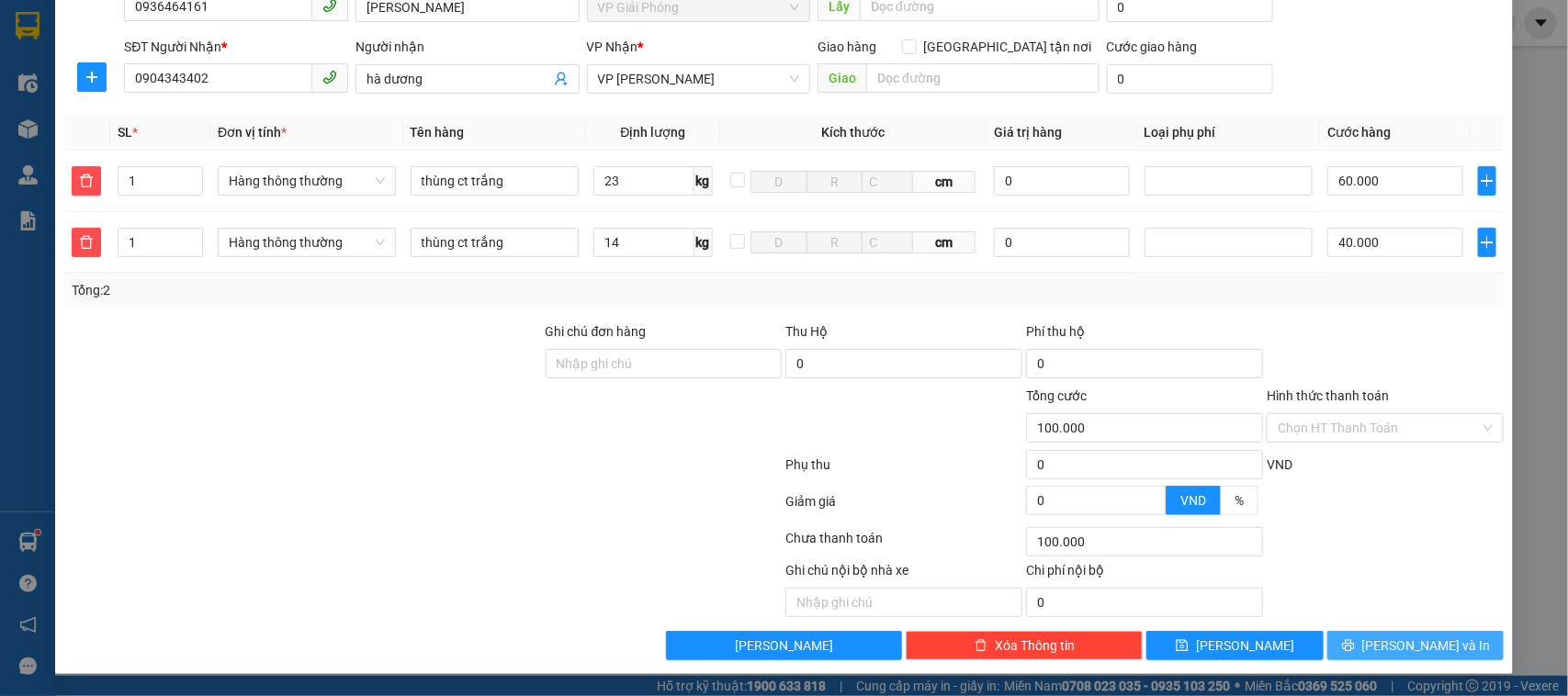
click at [1383, 643] on span "[PERSON_NAME] và In" at bounding box center [1426, 645] width 128 height 21
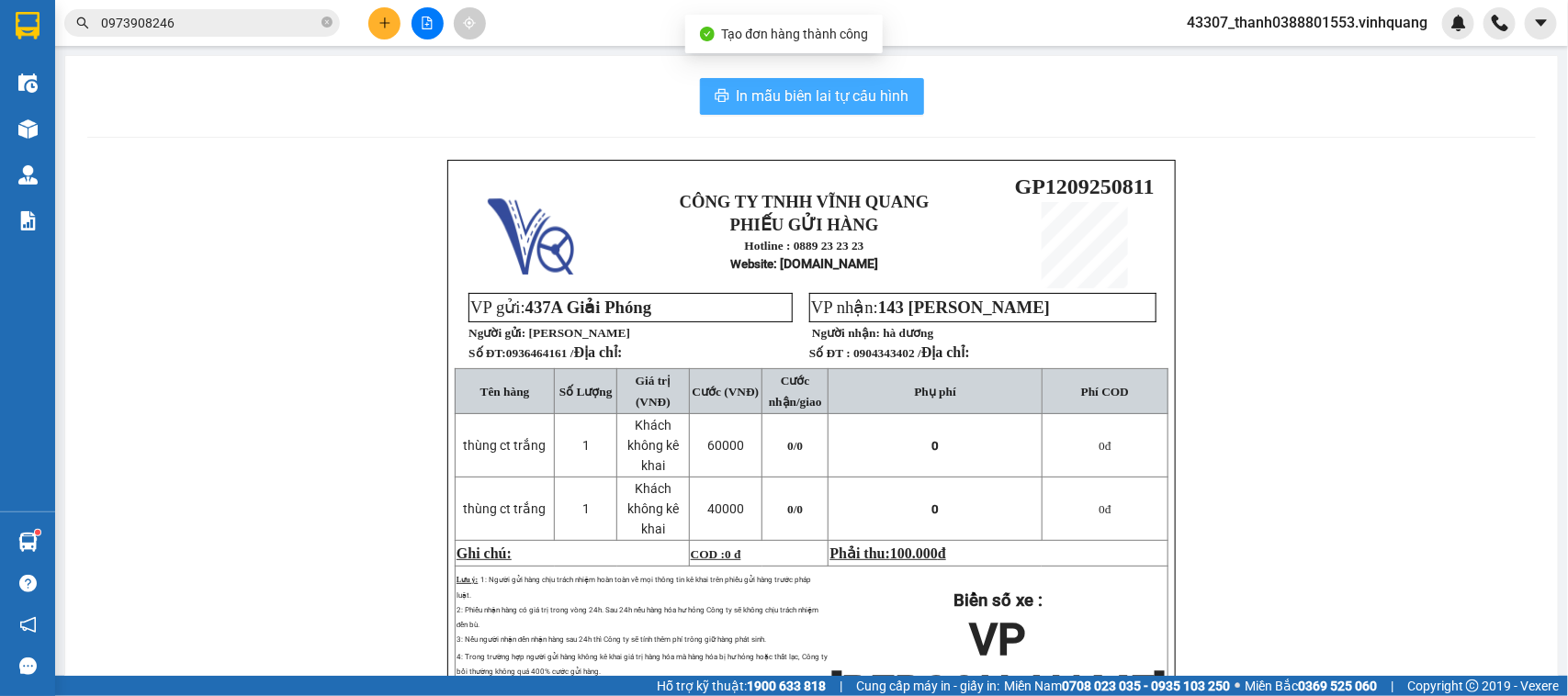
click at [808, 89] on span "In mẫu biên lai tự cấu hình" at bounding box center [822, 96] width 172 height 23
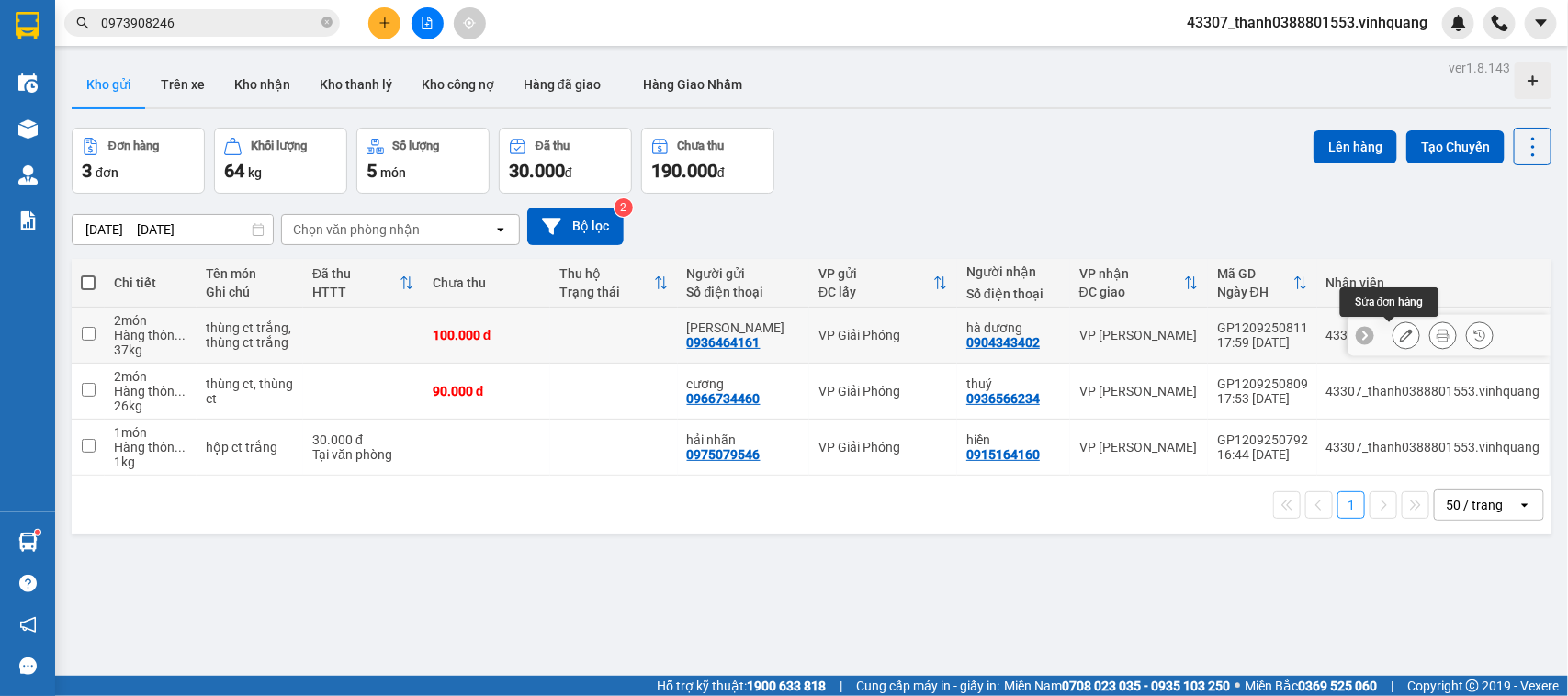
click at [1399, 341] on icon at bounding box center [1406, 335] width 13 height 13
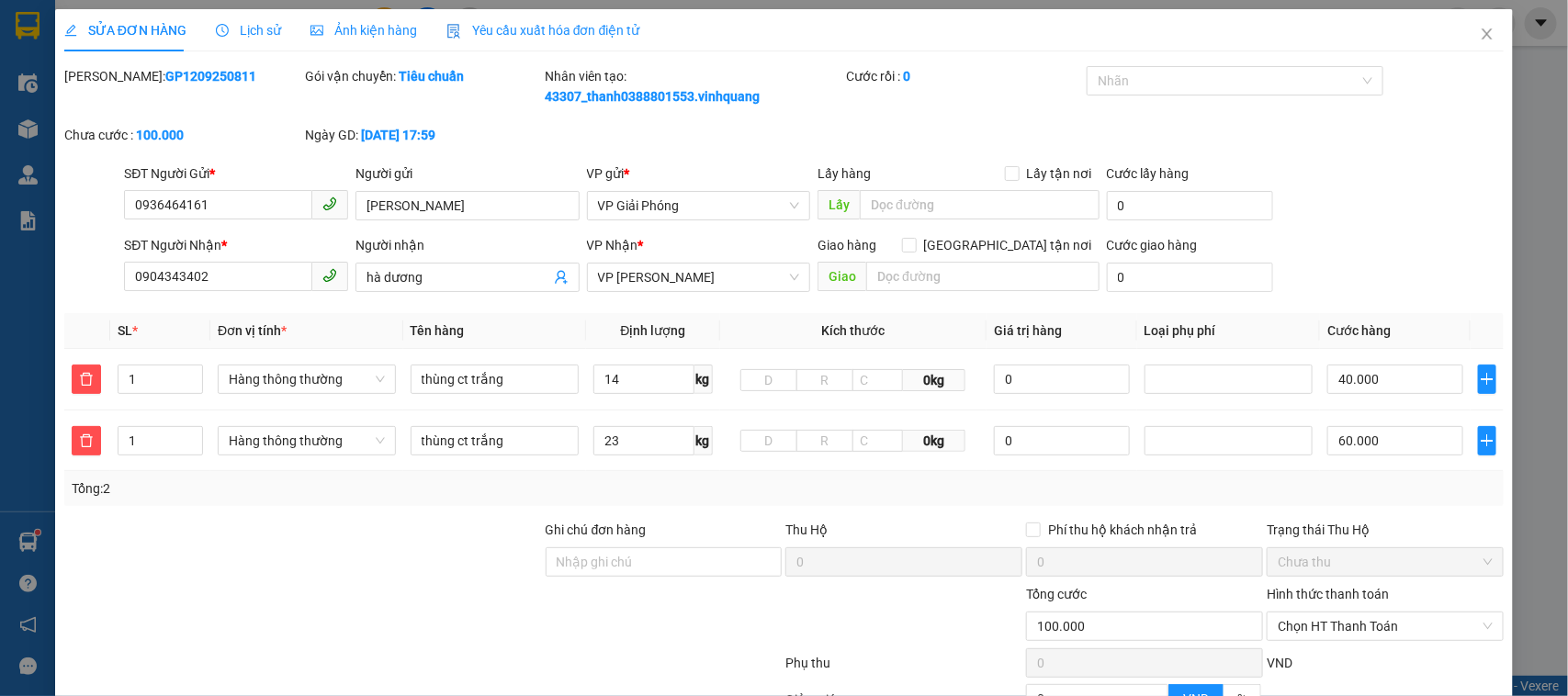
type input "0936464161"
type input "[PERSON_NAME]"
type input "0904343402"
type input "hà dương"
type input "100.000"
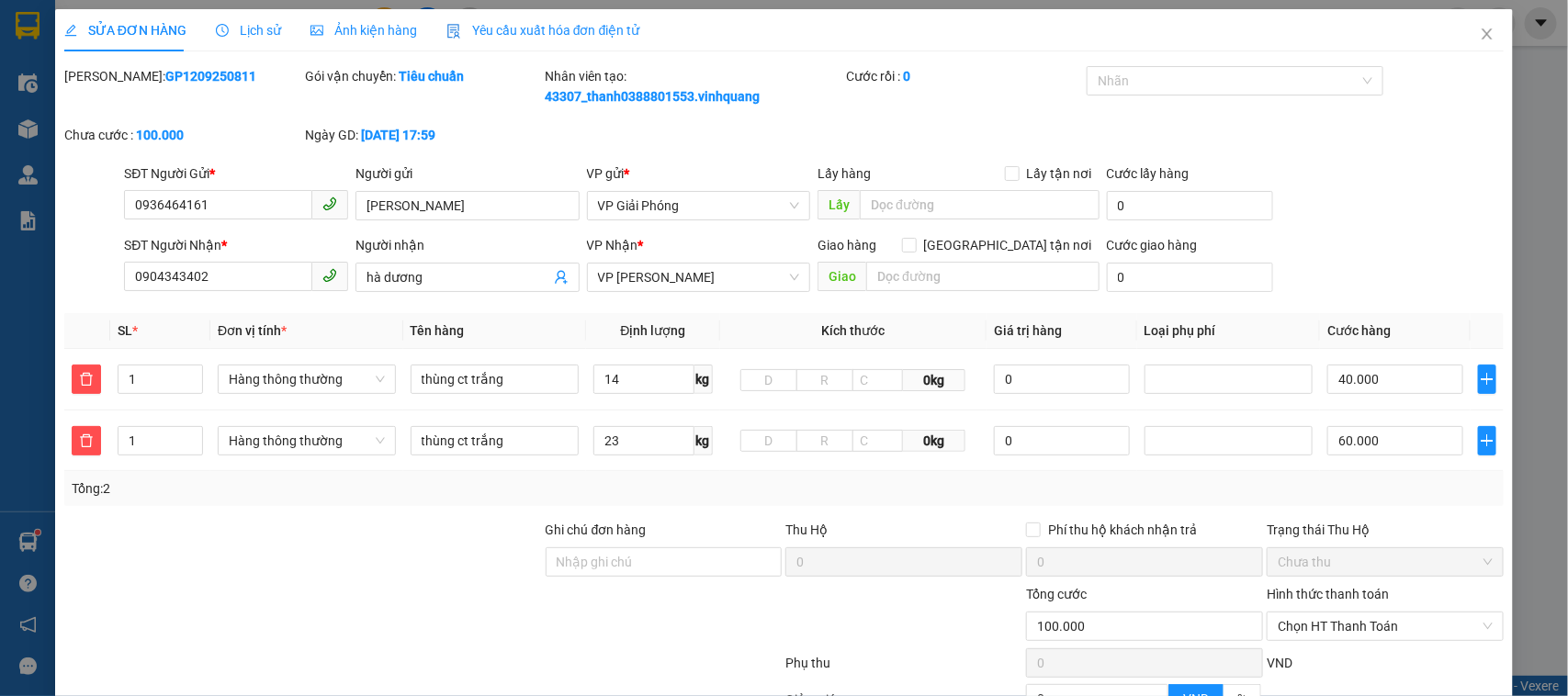
type input "100.000"
click at [1323, 613] on span "Chọn HT Thanh Toán" at bounding box center [1384, 626] width 214 height 27
click at [1320, 655] on div "Tại văn phòng" at bounding box center [1371, 665] width 212 height 21
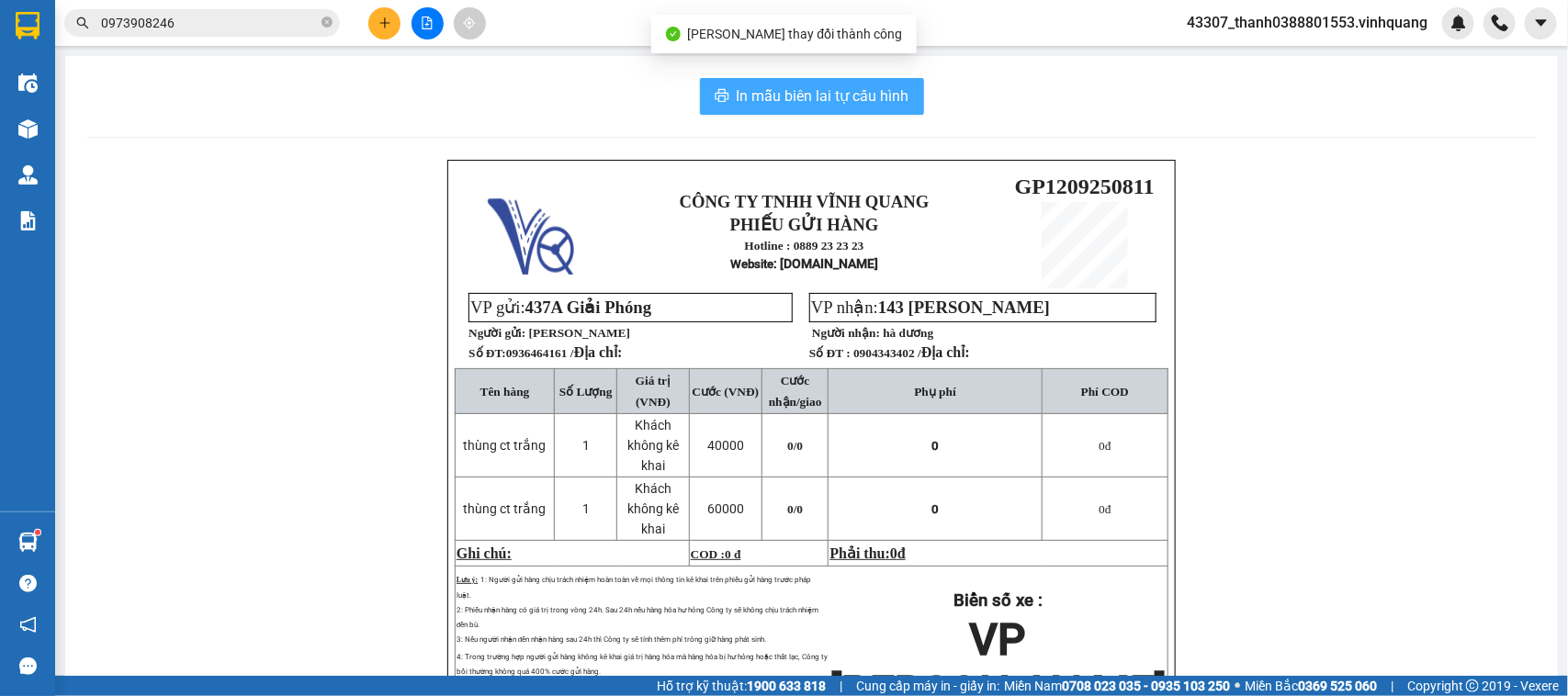
click at [800, 115] on button "In mẫu biên lai tự cấu hình" at bounding box center [811, 96] width 224 height 37
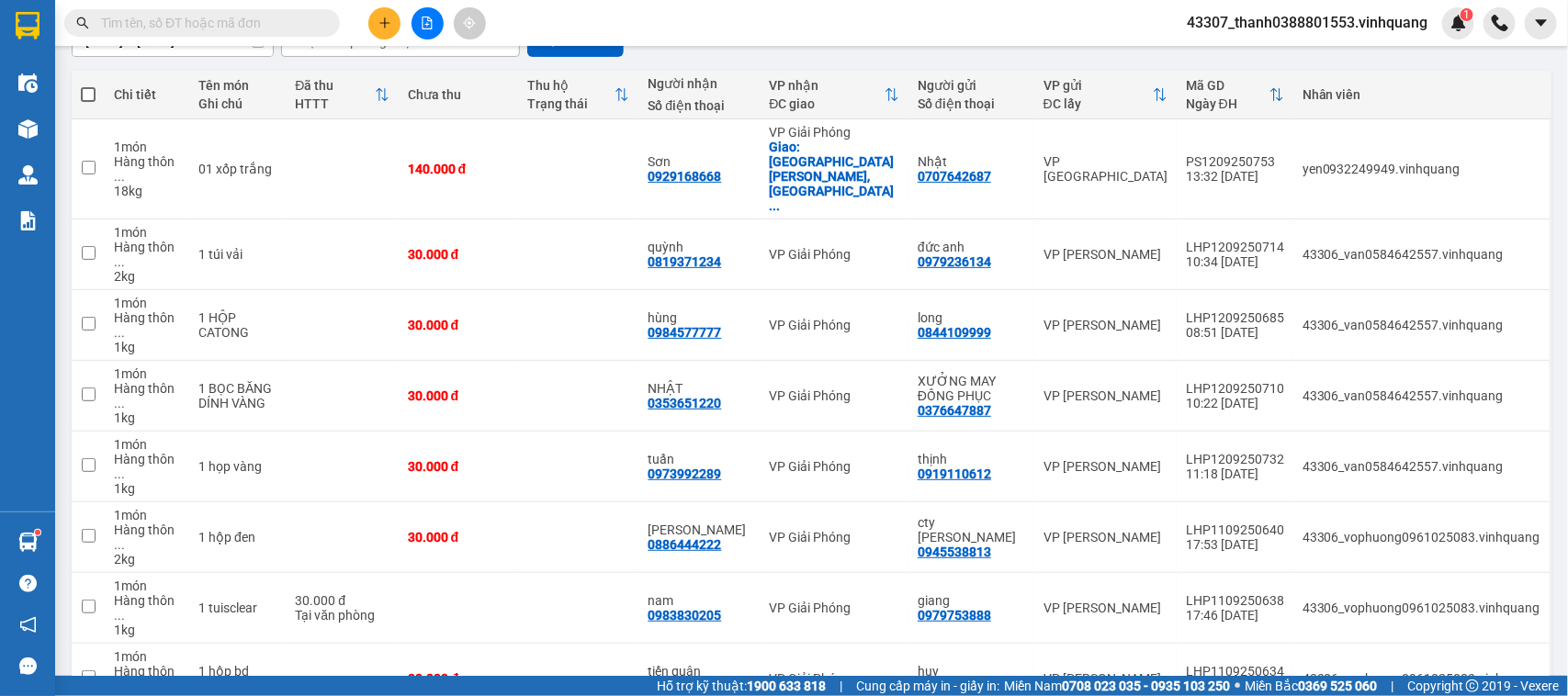
scroll to position [179, 0]
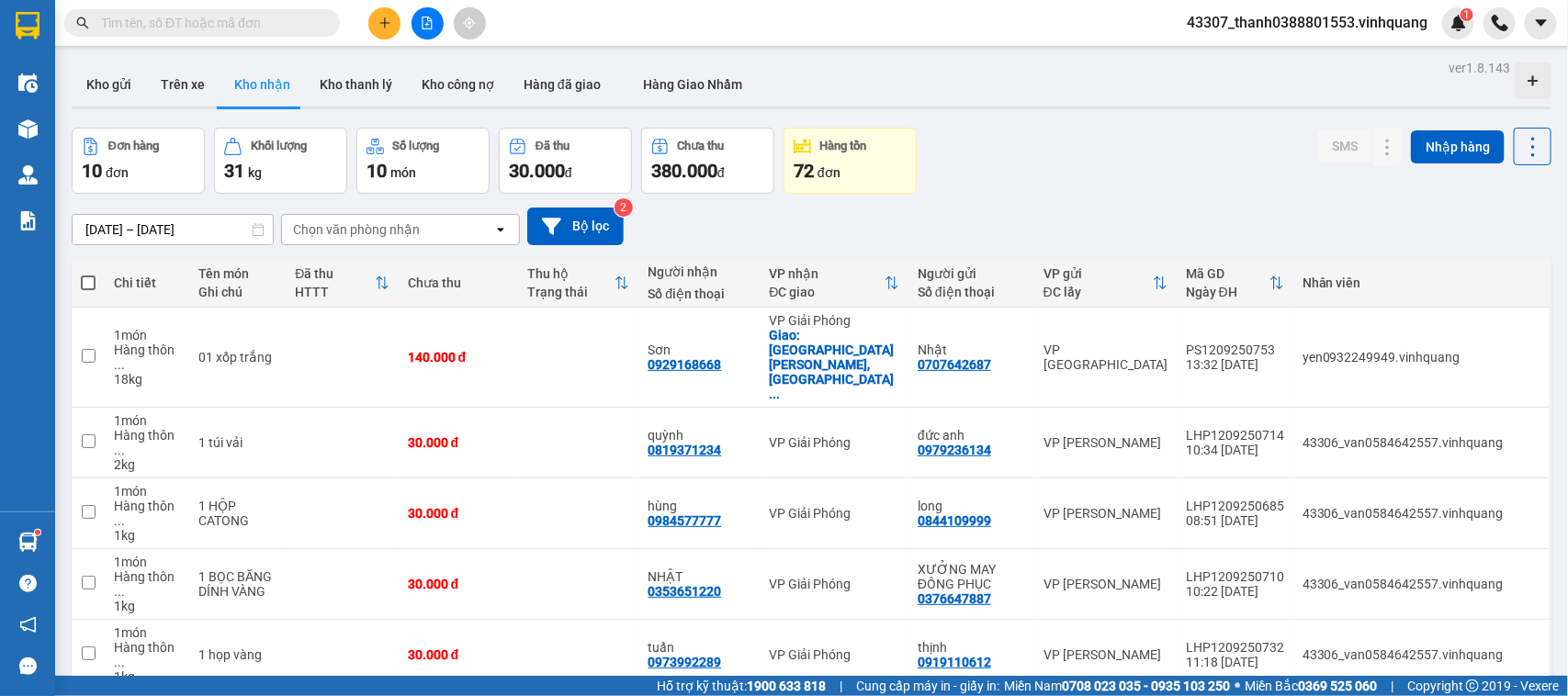
scroll to position [179, 0]
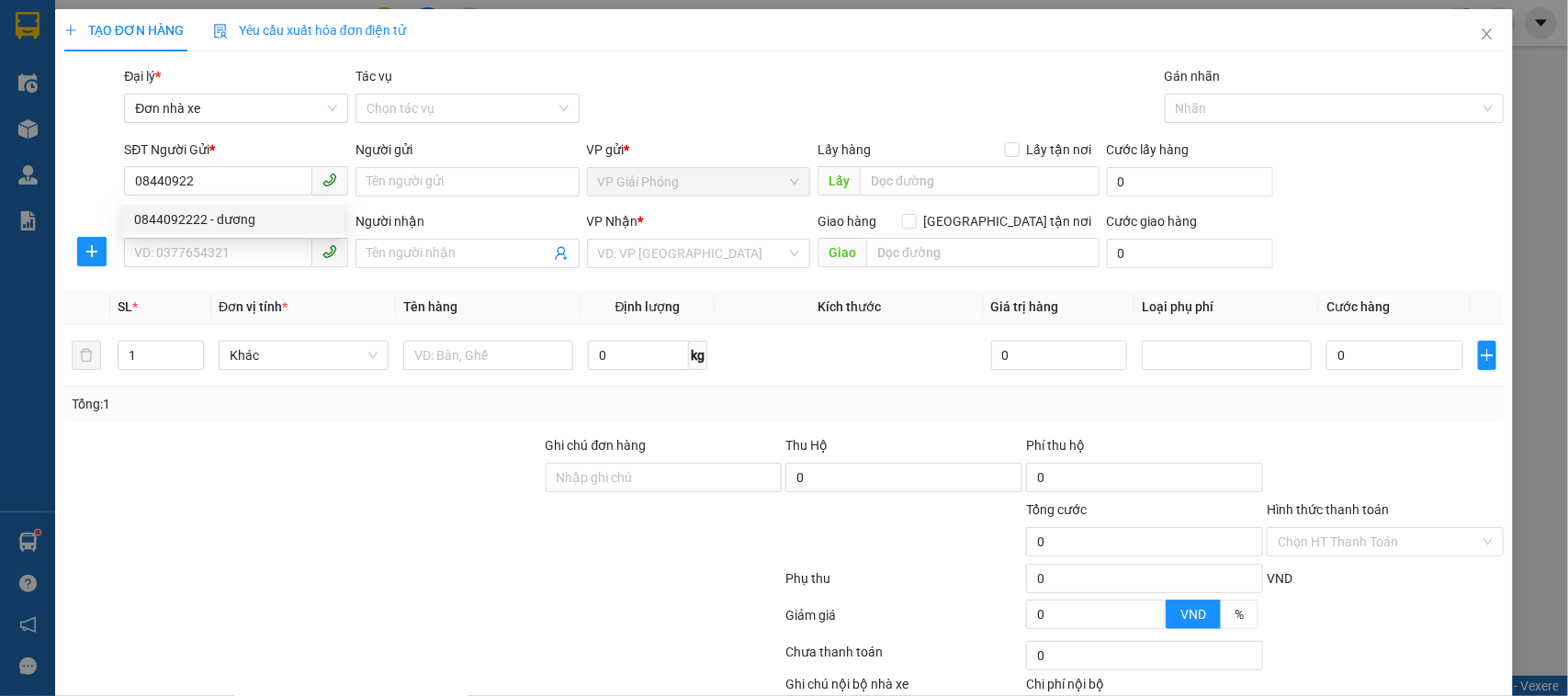
click at [193, 223] on div "0844092222 - dương" at bounding box center [233, 220] width 200 height 21
type input "0844092222"
type input "dương"
type input "0979236336"
type input "sơn"
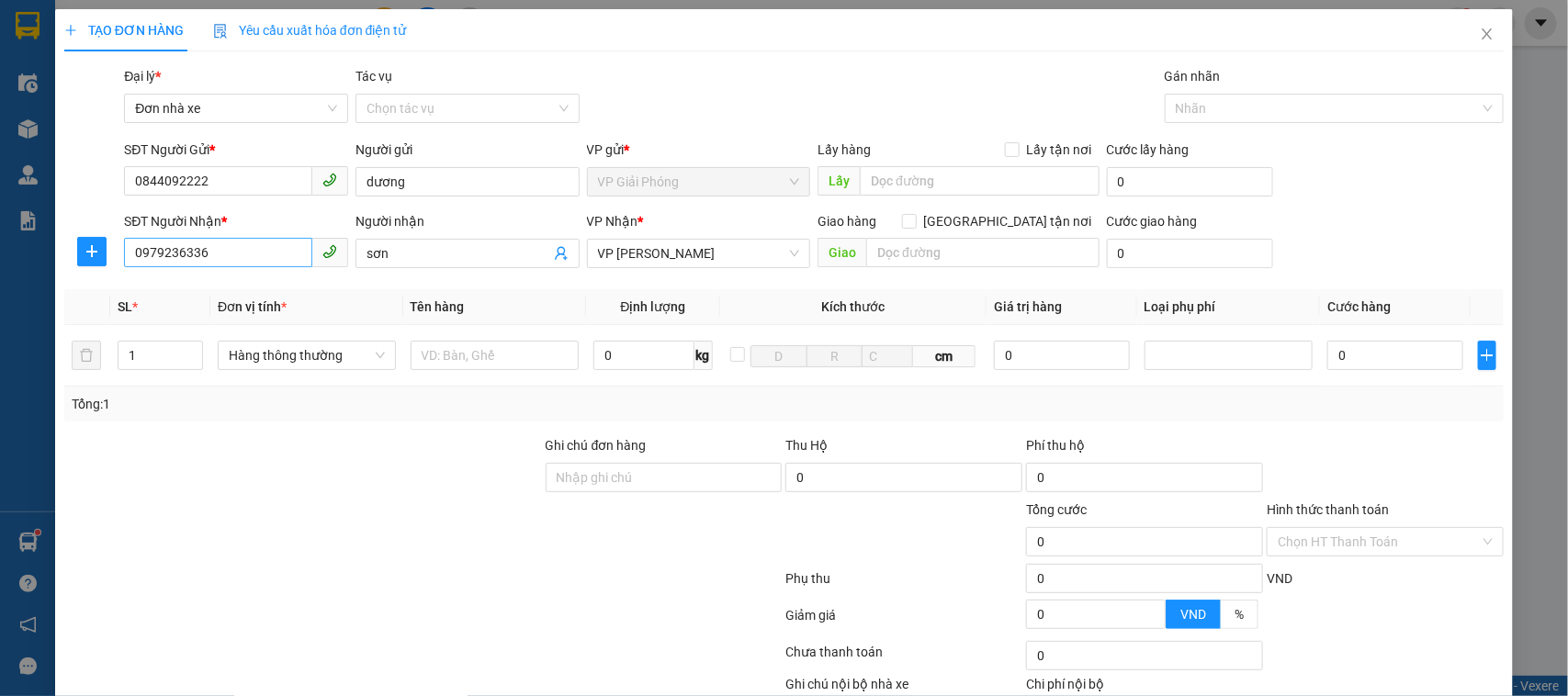
type input "0844092222"
click at [235, 254] on input "0979236336" at bounding box center [217, 252] width 188 height 29
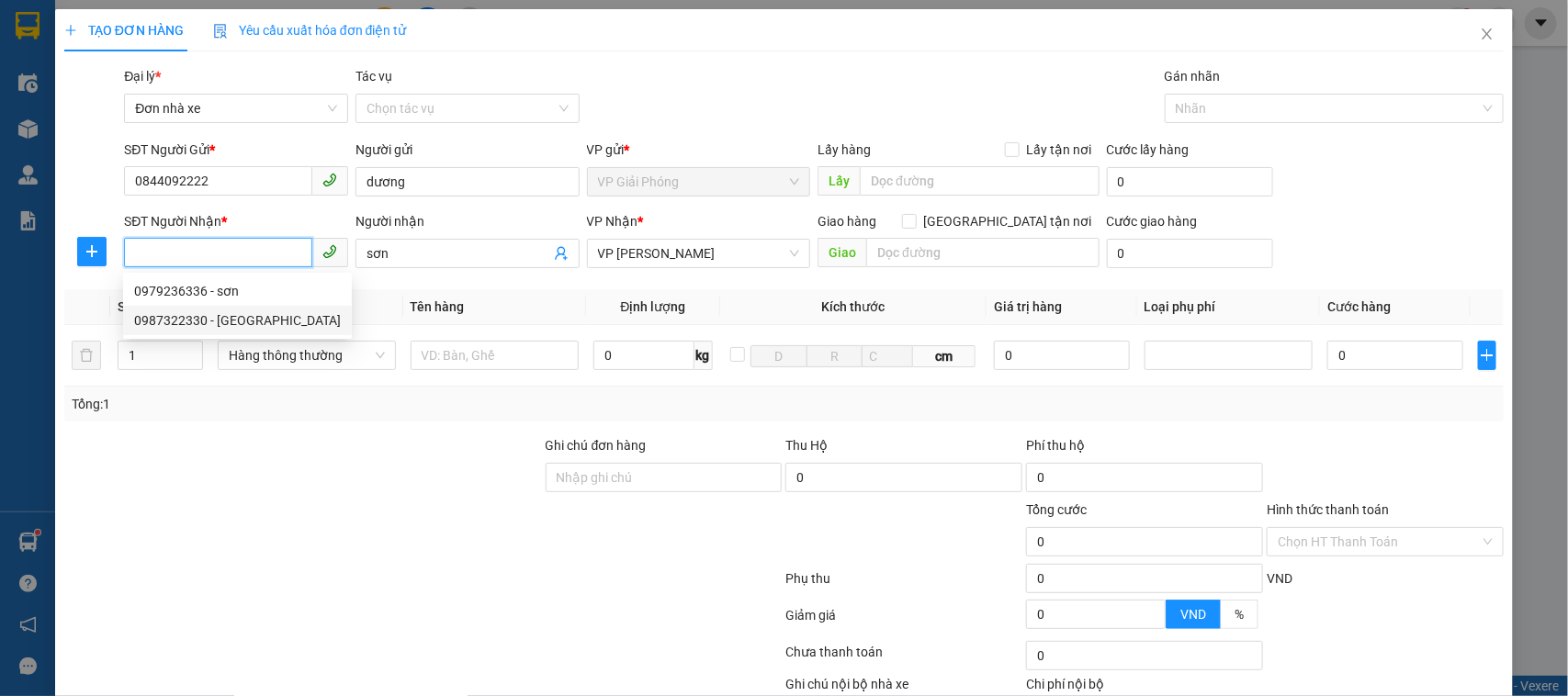
click at [223, 331] on div "0987322330 - [GEOGRAPHIC_DATA]" at bounding box center [237, 319] width 229 height 29
type input "0987322330"
type input "đức bình"
type input "0987322330"
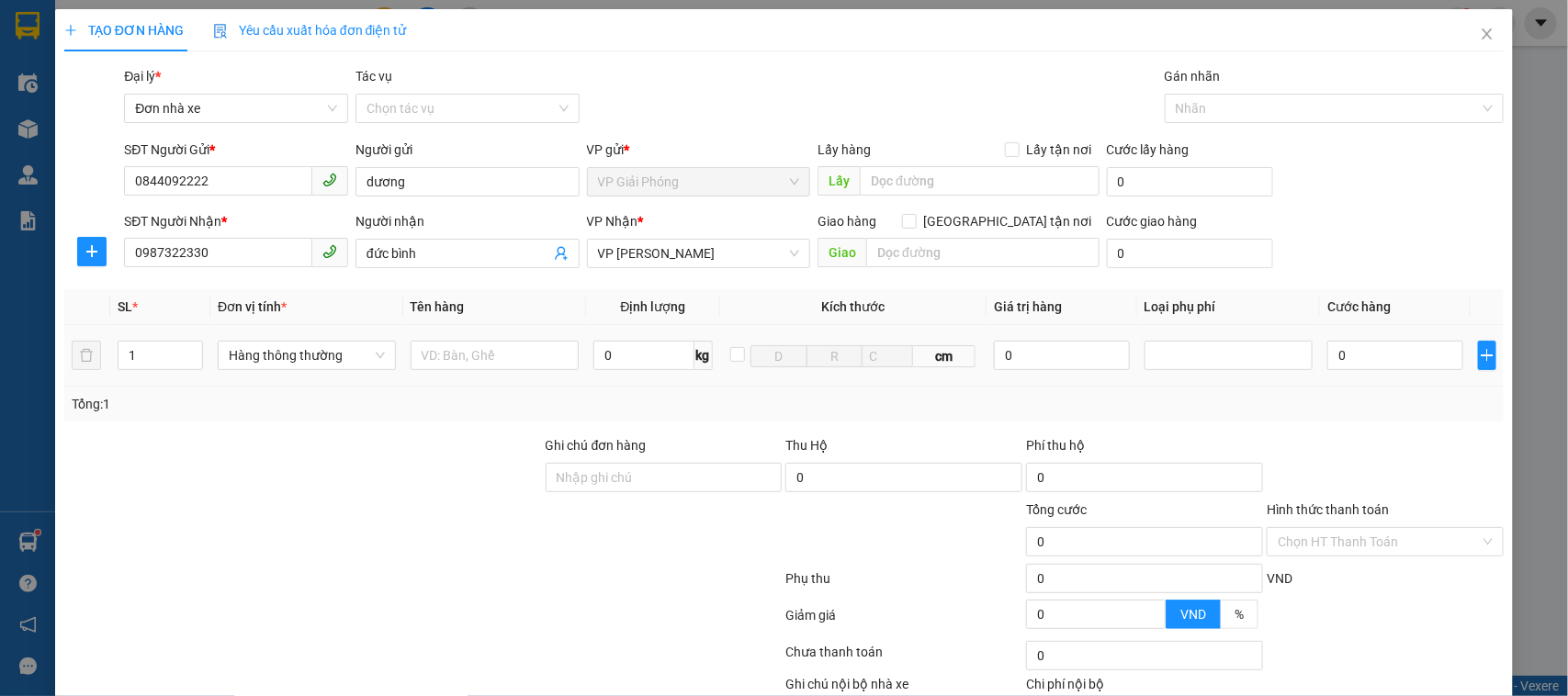
click at [627, 340] on span "0 kg" at bounding box center [652, 353] width 118 height 33
click at [629, 351] on input "0" at bounding box center [643, 355] width 100 height 29
type input "1"
click at [531, 355] on input "text" at bounding box center [495, 355] width 169 height 29
type input "ho"
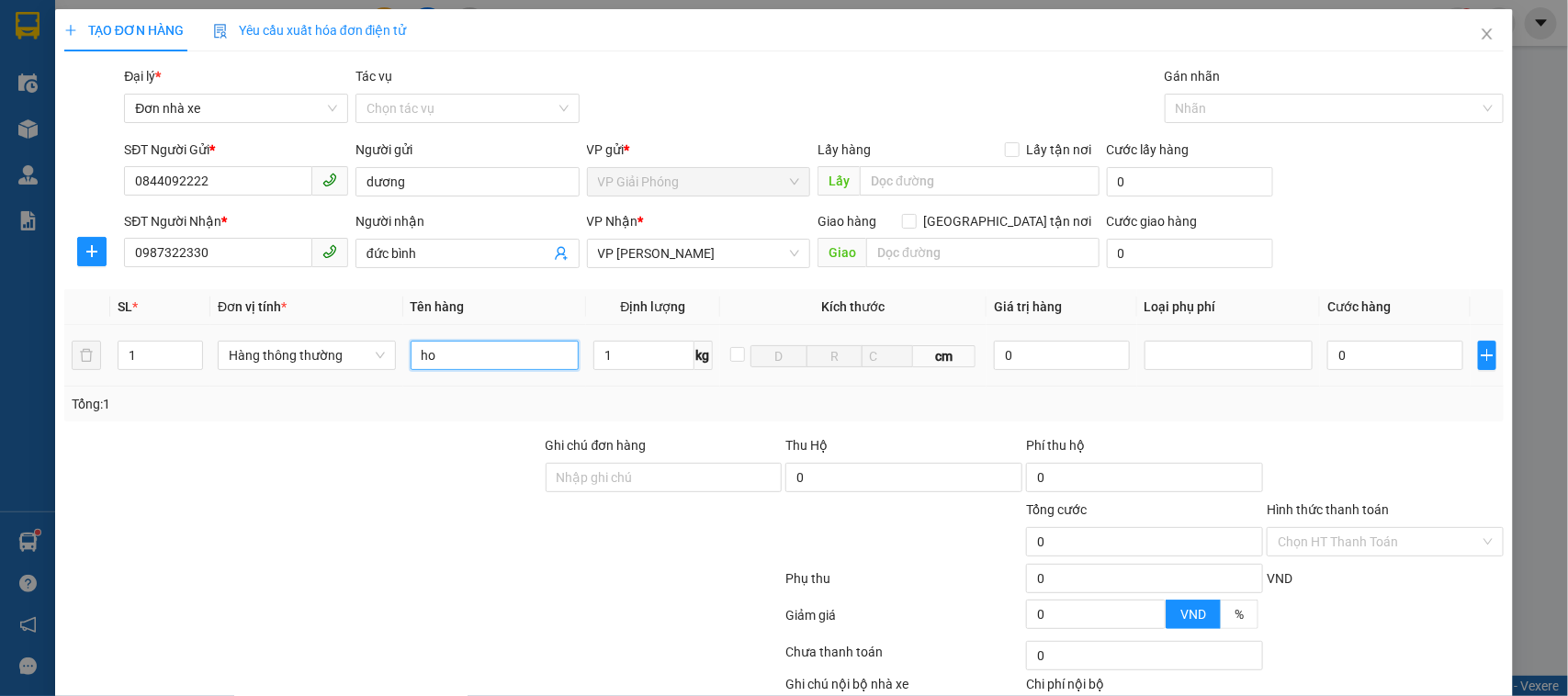
type input "30.000"
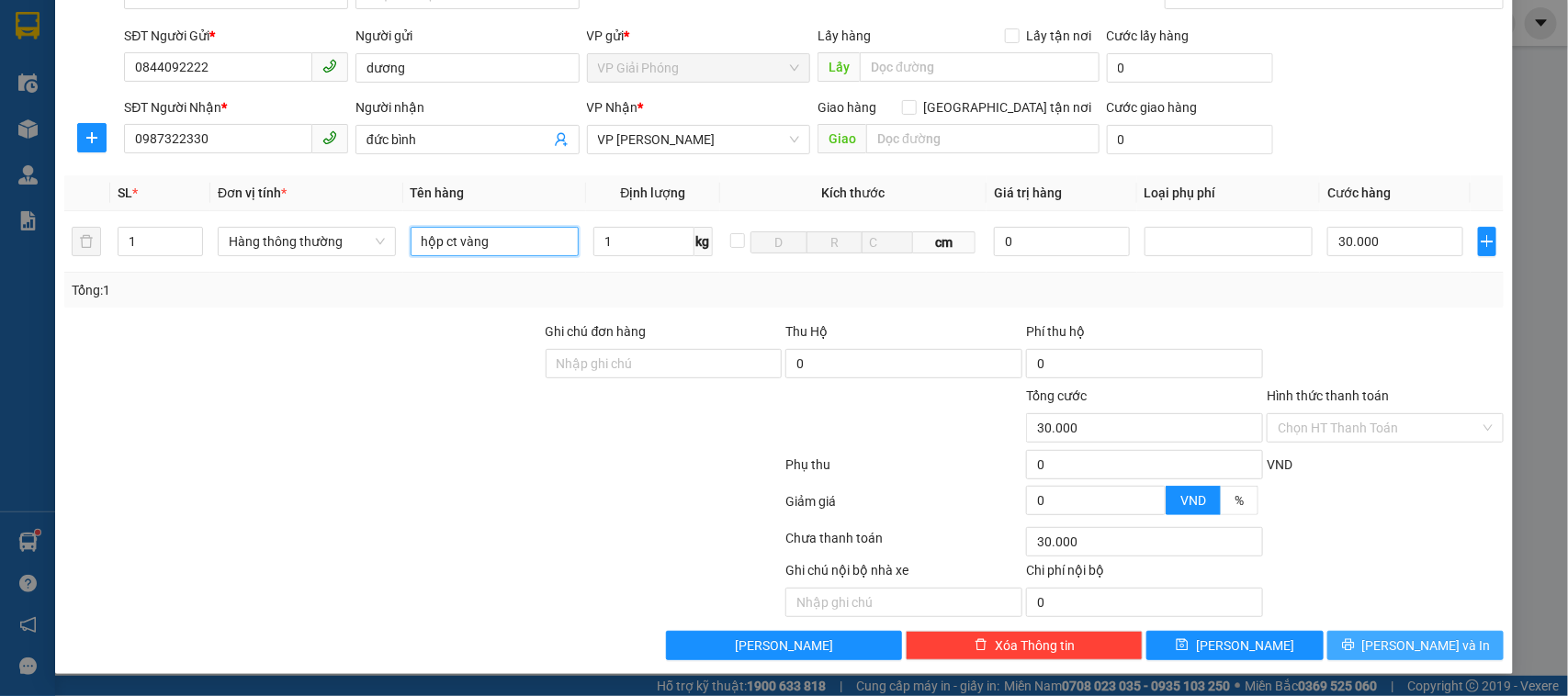
type input "hộp ct vàng"
click at [1389, 648] on span "[PERSON_NAME] và In" at bounding box center [1426, 645] width 128 height 21
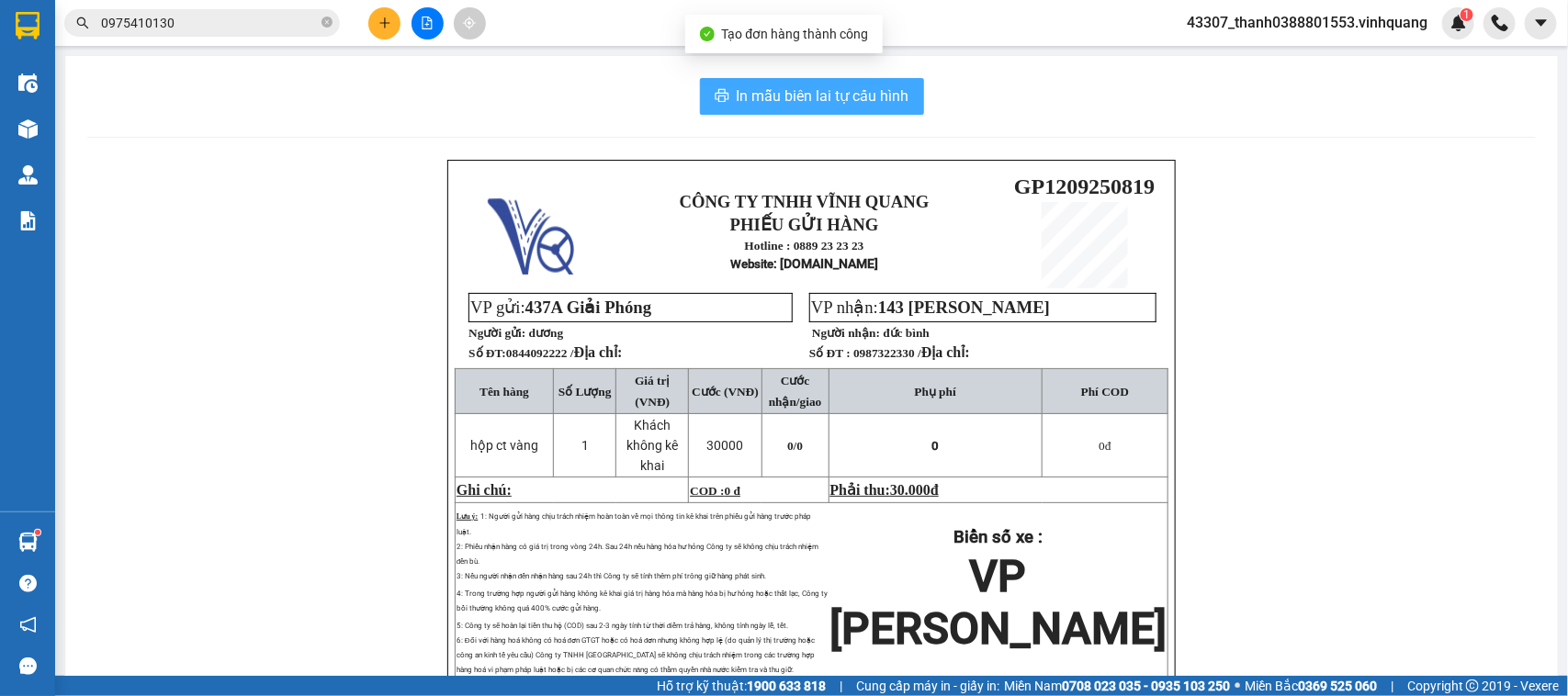
click at [811, 103] on span "In mẫu biên lai tự cấu hình" at bounding box center [822, 96] width 172 height 23
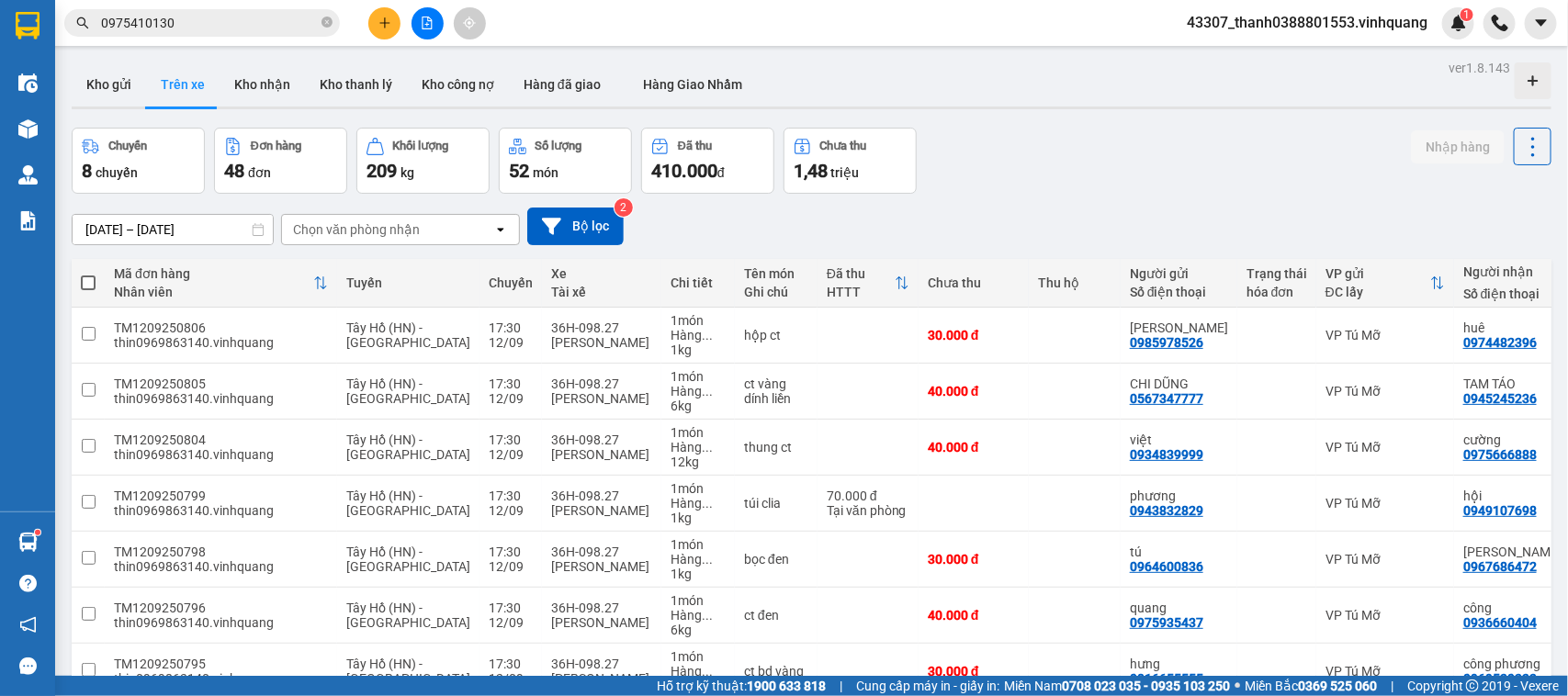
click at [378, 19] on icon "plus" at bounding box center [385, 23] width 13 height 13
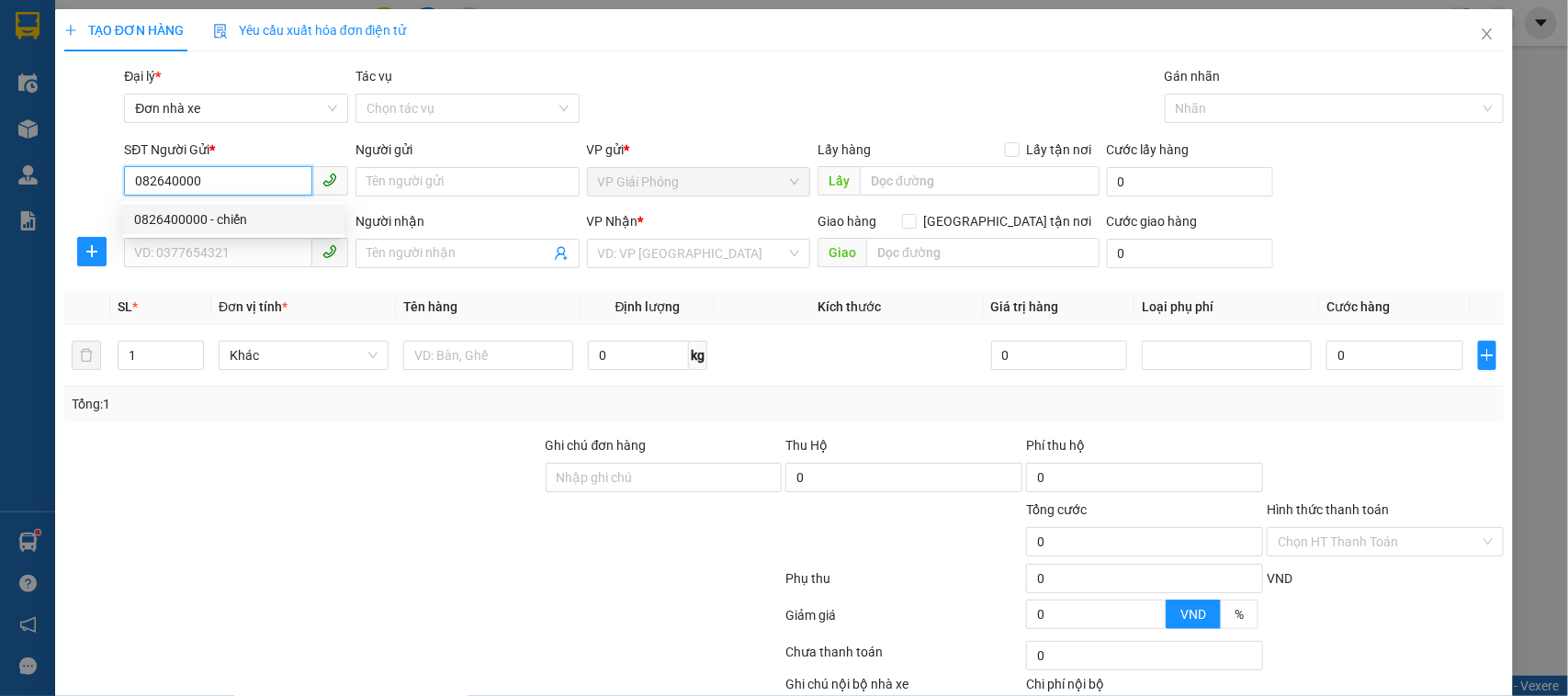
click at [244, 222] on div "0826400000 - chiến" at bounding box center [233, 220] width 200 height 21
type input "0826400000"
type input "chiến"
type input "0522137777"
type input "HẢI"
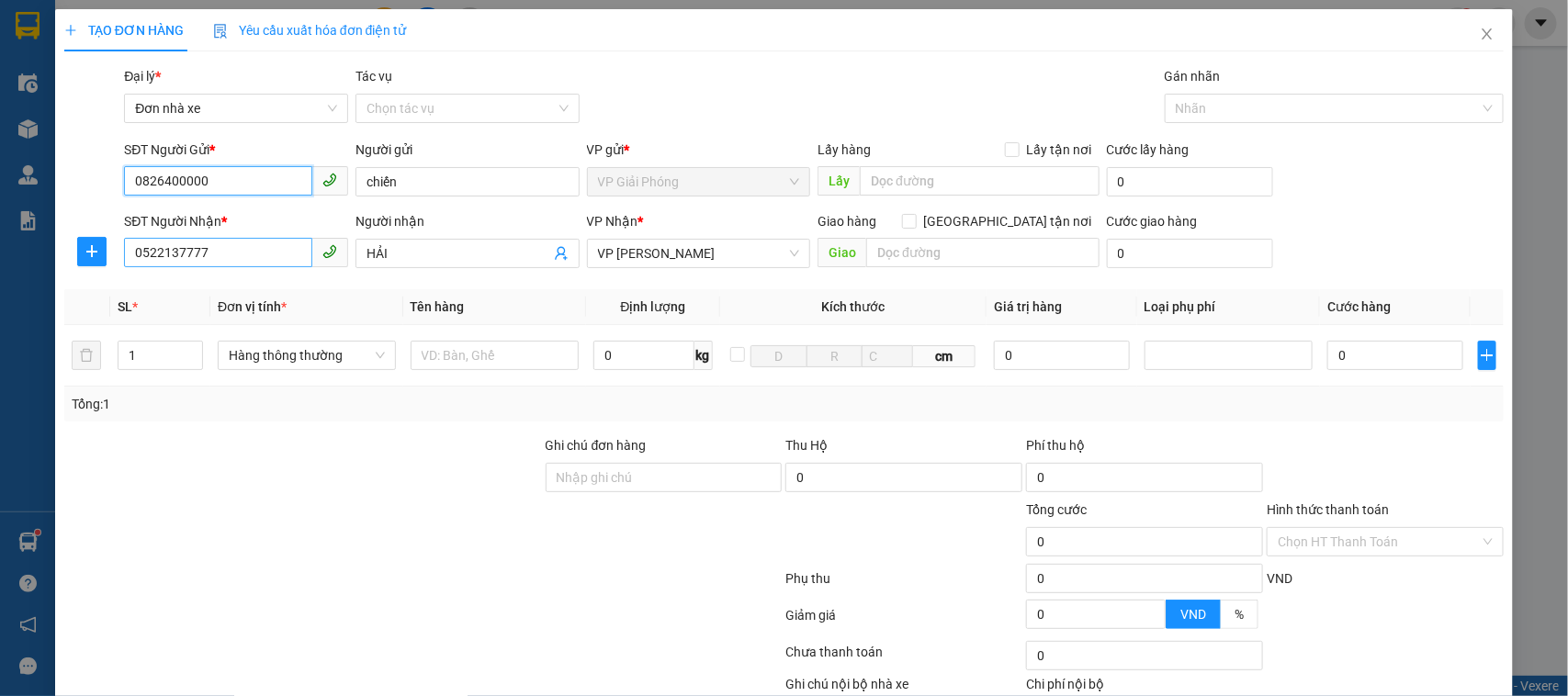
type input "0826400000"
click at [237, 251] on input "0522137777" at bounding box center [217, 252] width 188 height 29
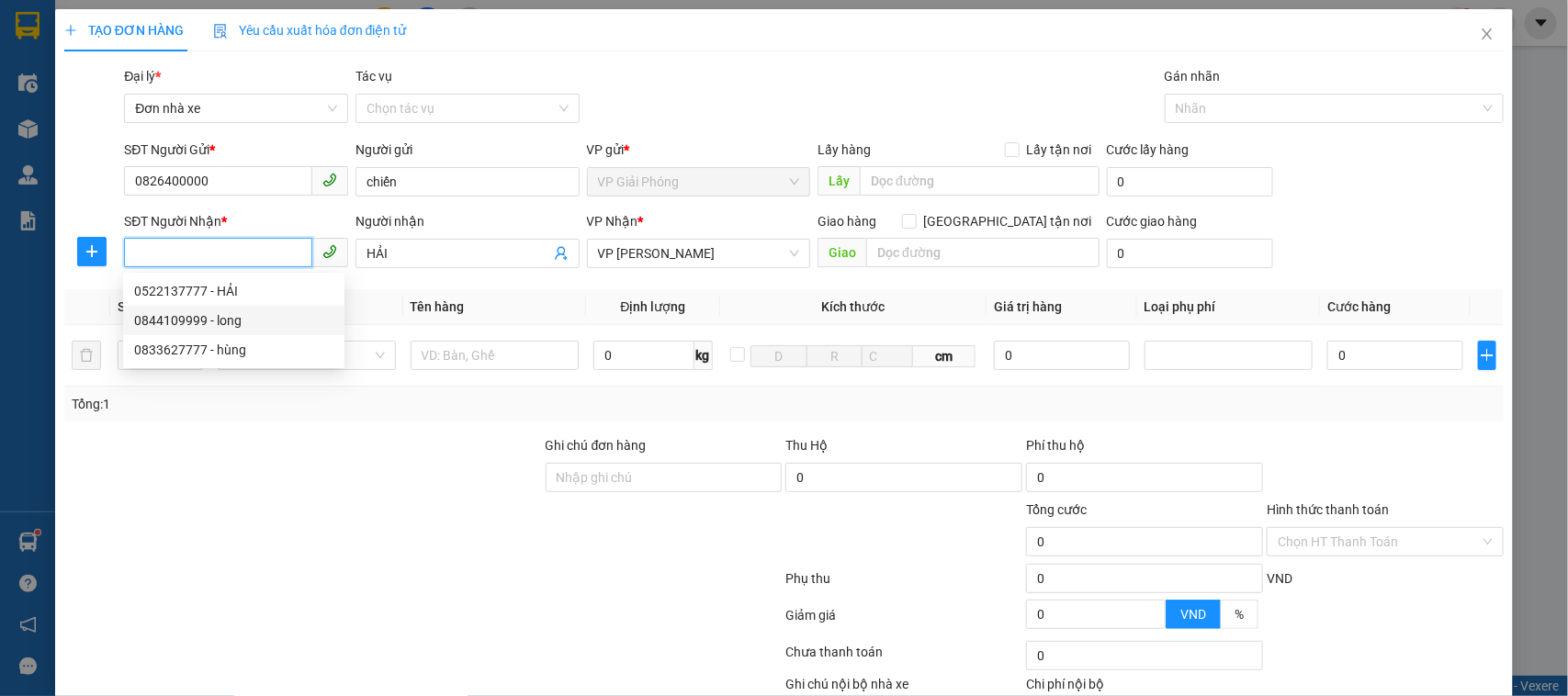
click at [258, 317] on div "0844109999 - long" at bounding box center [233, 320] width 200 height 21
type input "0844109999"
type input "long"
type input "0844109999"
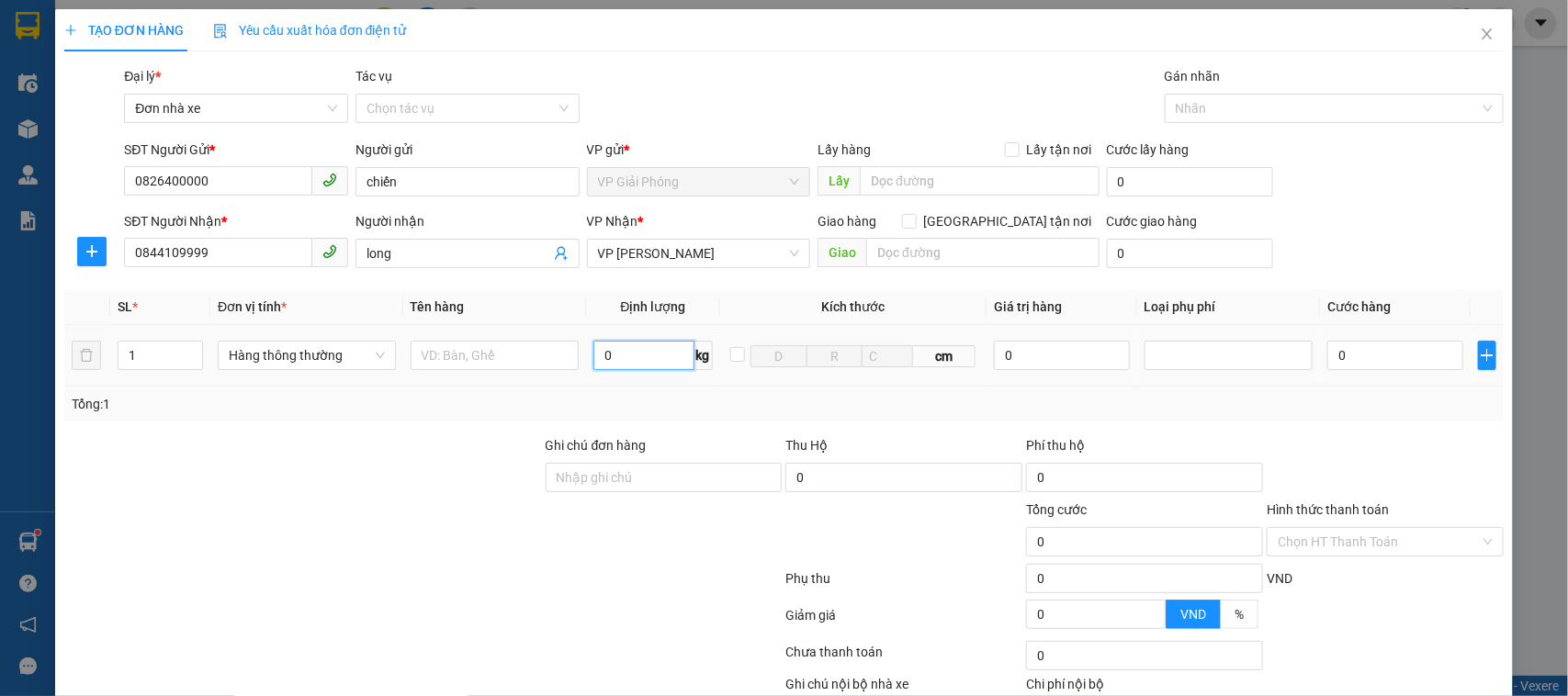
click at [652, 361] on input "0" at bounding box center [643, 355] width 100 height 29
type input "2"
click at [512, 359] on input "text" at bounding box center [495, 355] width 169 height 29
type input "30.000"
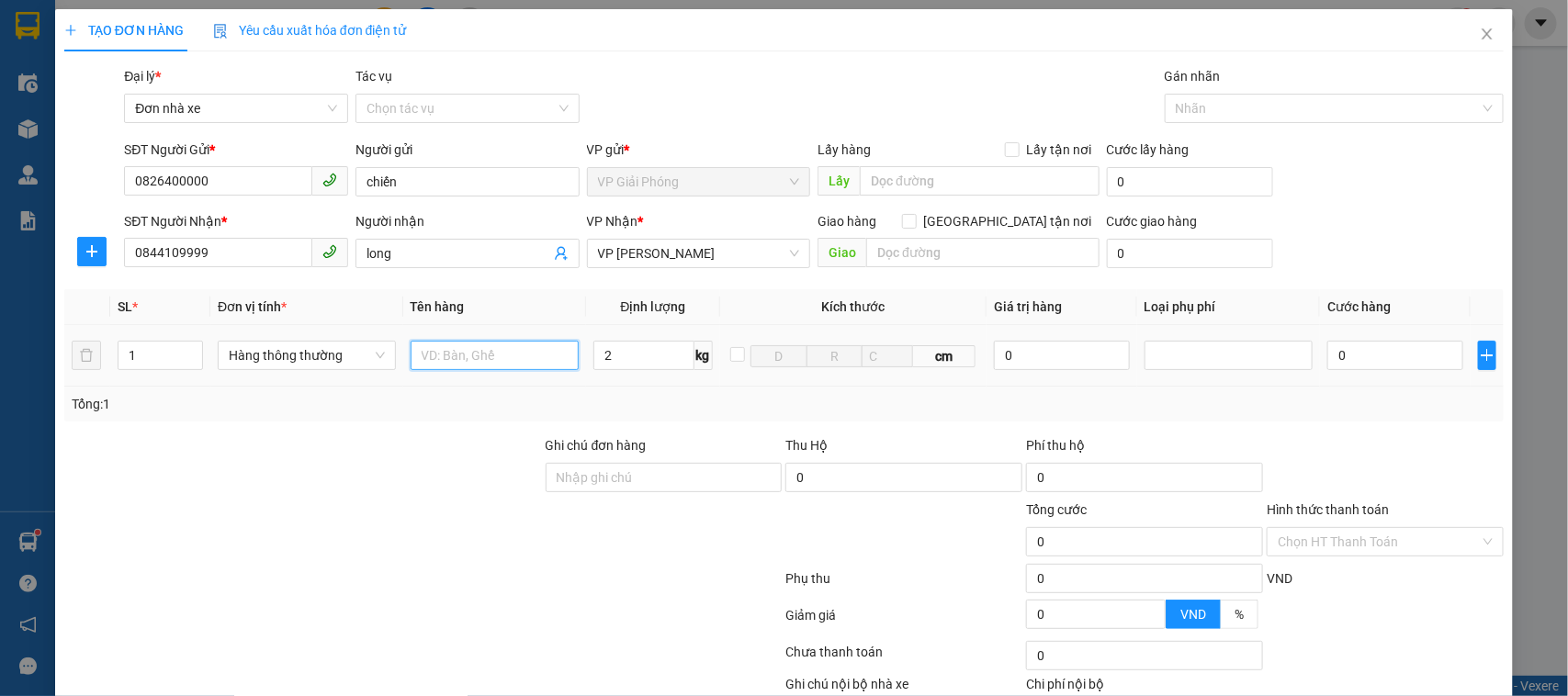
type input "30.000"
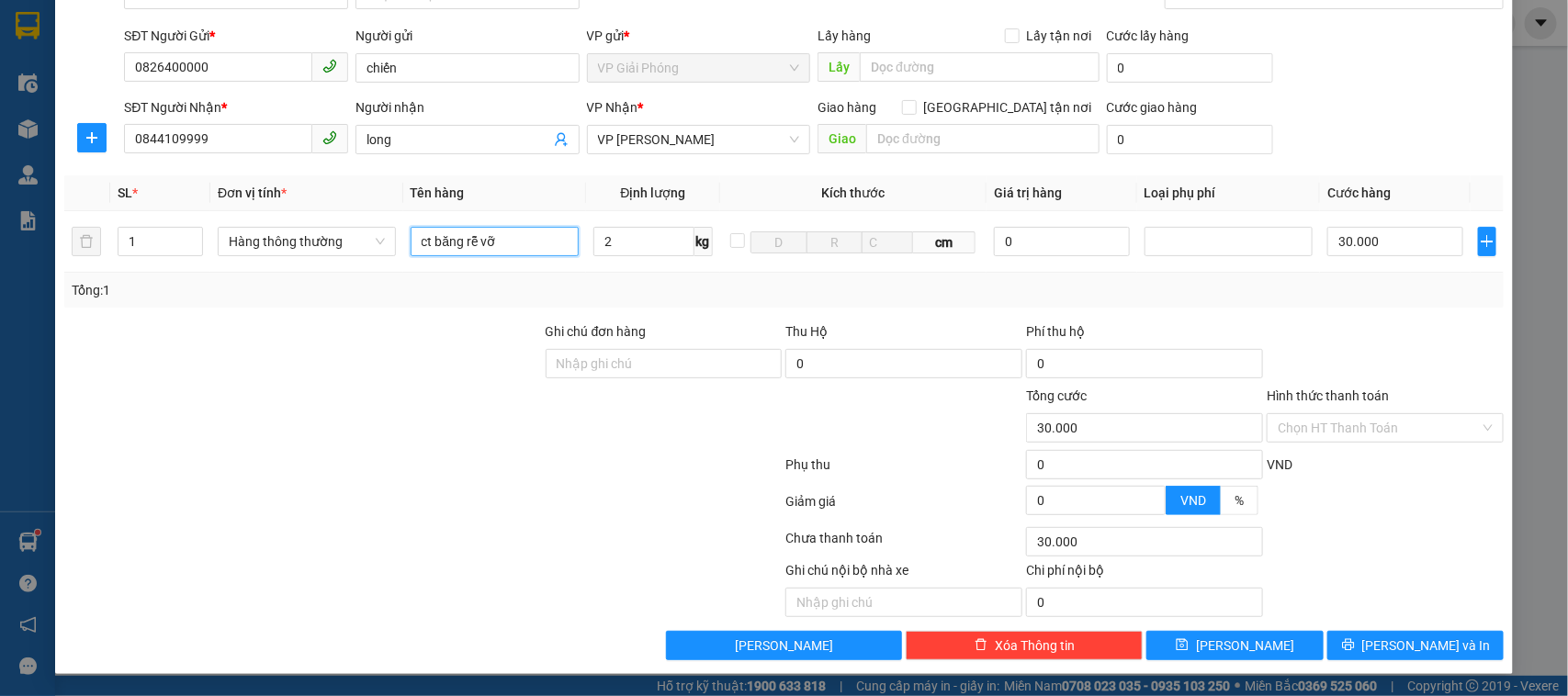
type input "ct băng rễ vỡ"
click at [1397, 574] on div "Ghi chú nội bộ nhà xe Chi phí nội bộ 0" at bounding box center [784, 588] width 1443 height 57
click at [1406, 649] on span "[PERSON_NAME] và In" at bounding box center [1426, 645] width 128 height 21
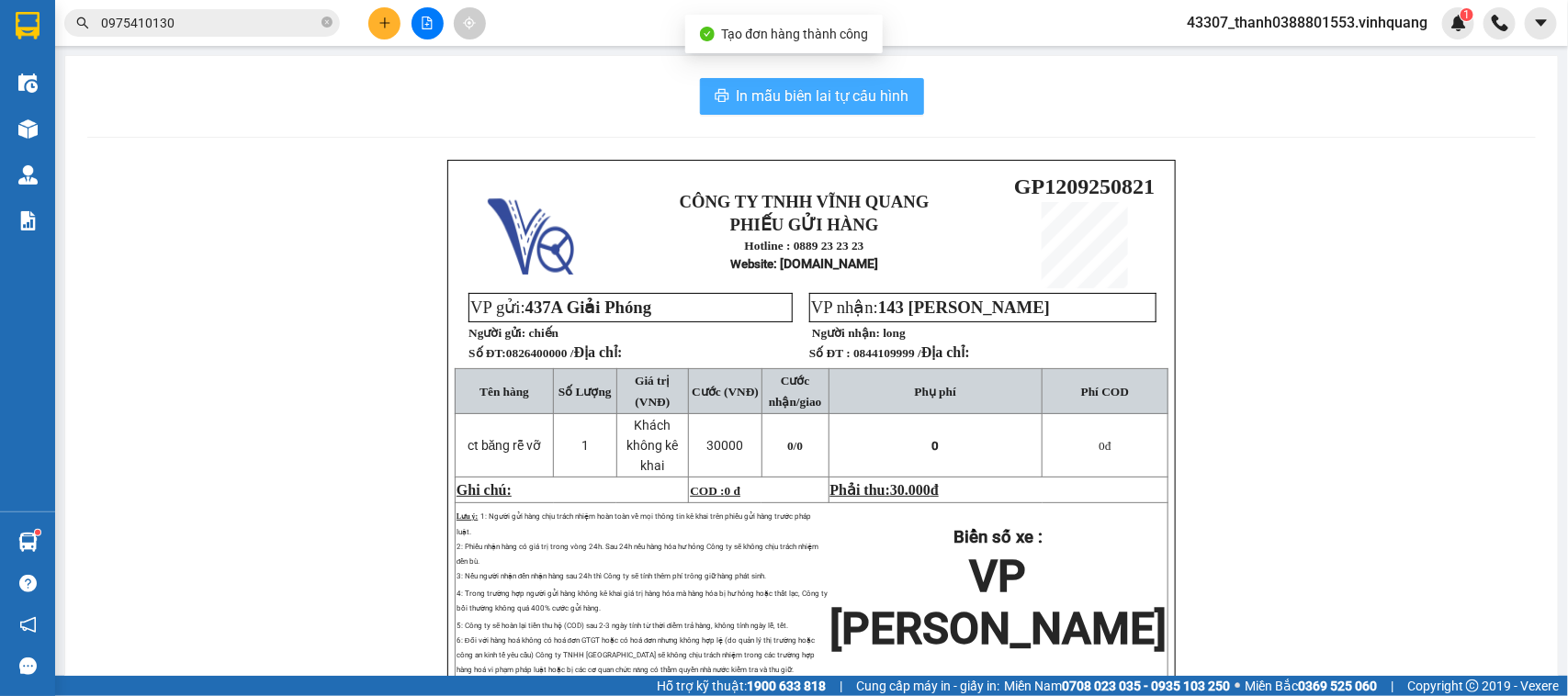
click at [840, 112] on button "In mẫu biên lai tự cấu hình" at bounding box center [811, 96] width 224 height 37
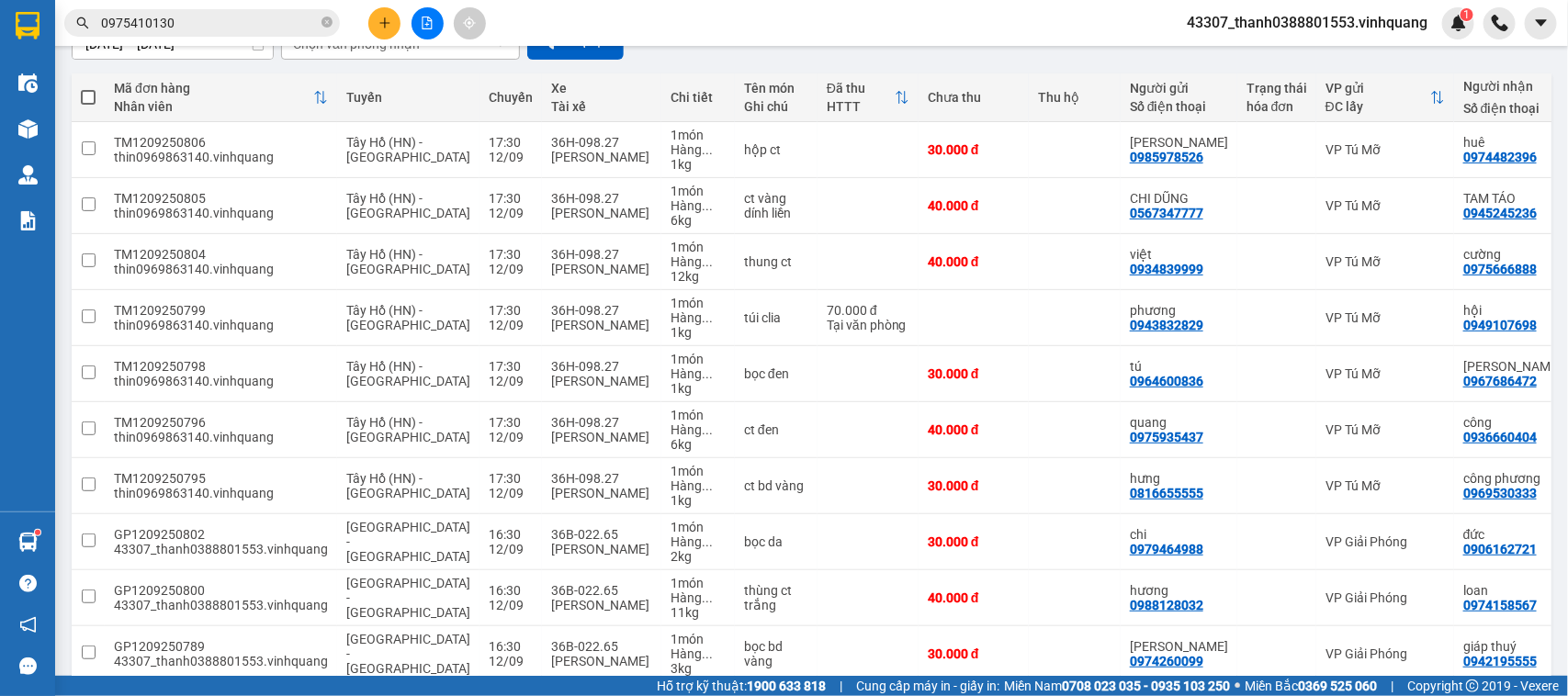
scroll to position [189, 0]
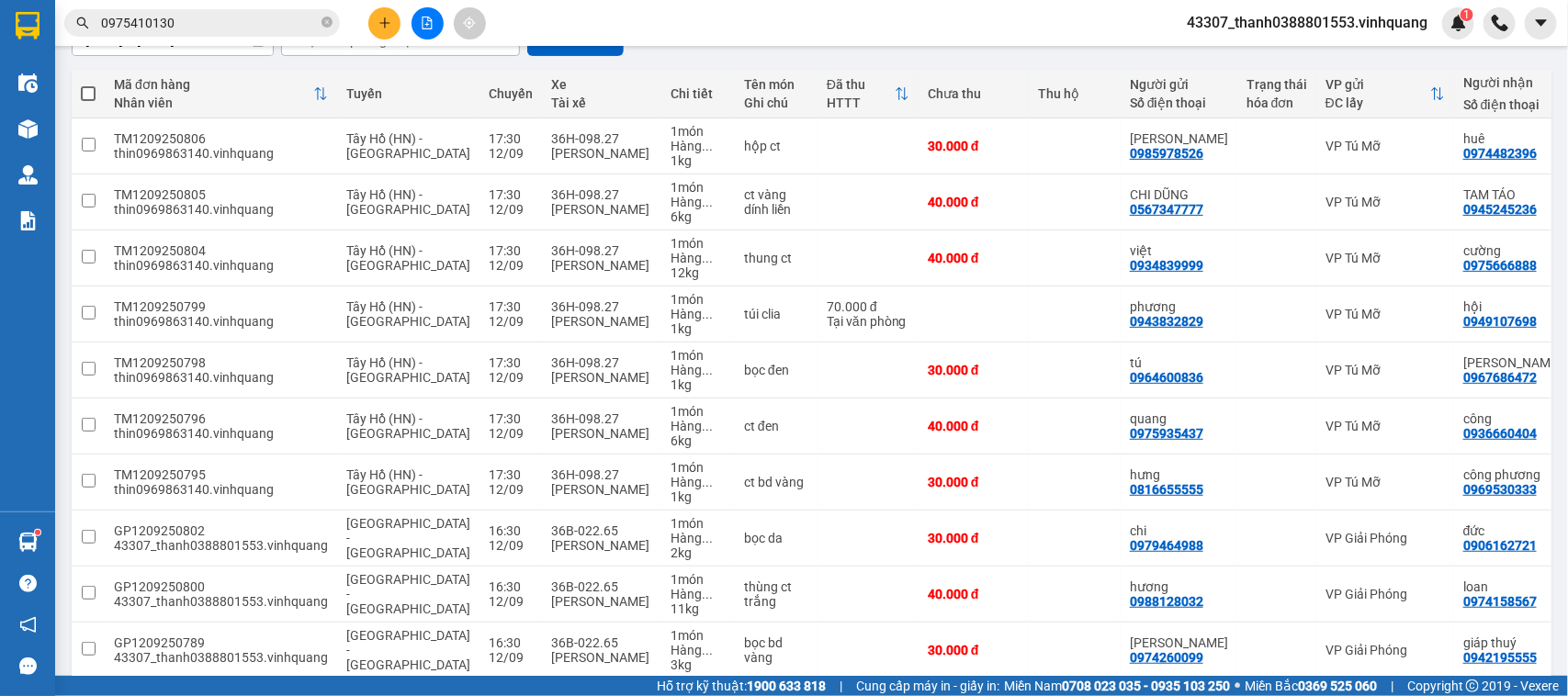
click at [389, 21] on icon "plus" at bounding box center [385, 23] width 13 height 13
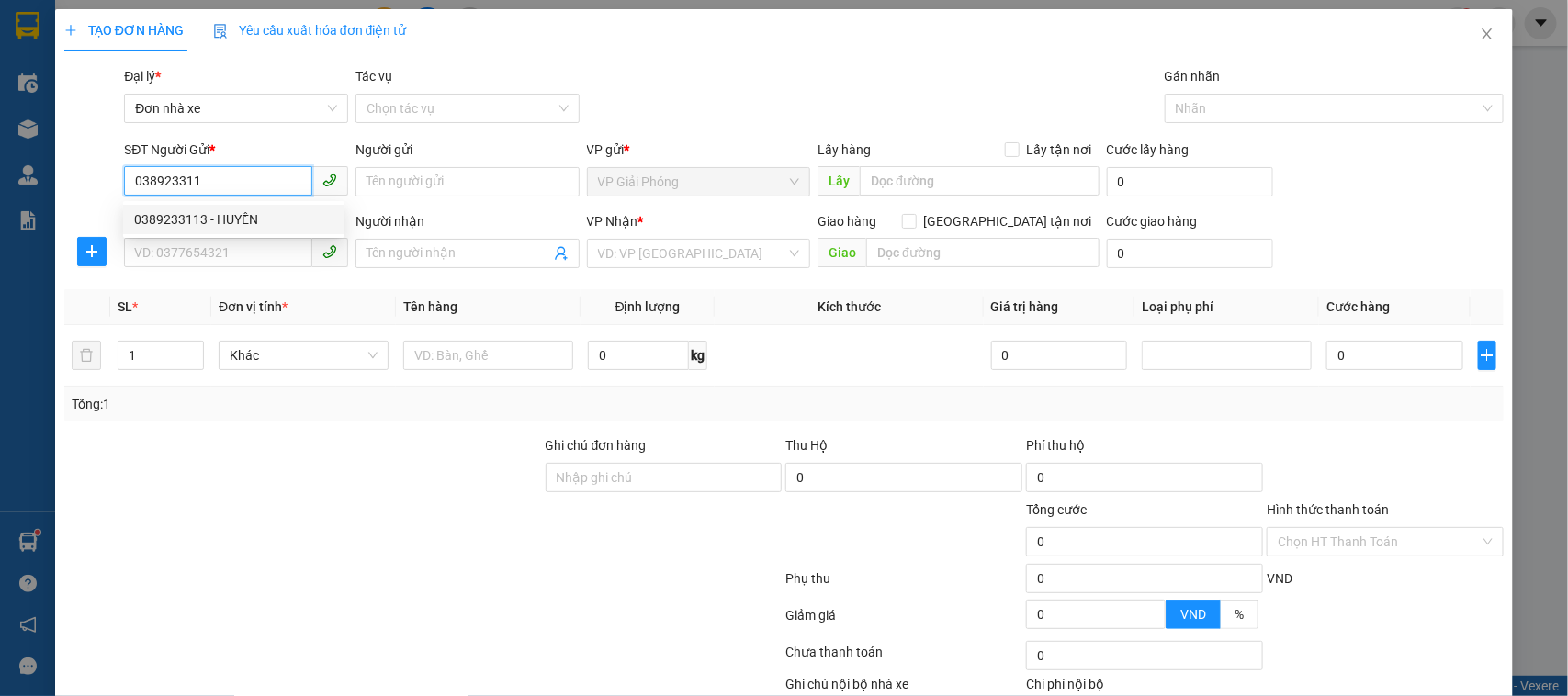
click at [229, 218] on div "0389233113 - HUYỀN" at bounding box center [233, 220] width 200 height 21
type input "0389233113"
type input "HUYỀN"
type input "0776797777"
type input "lực"
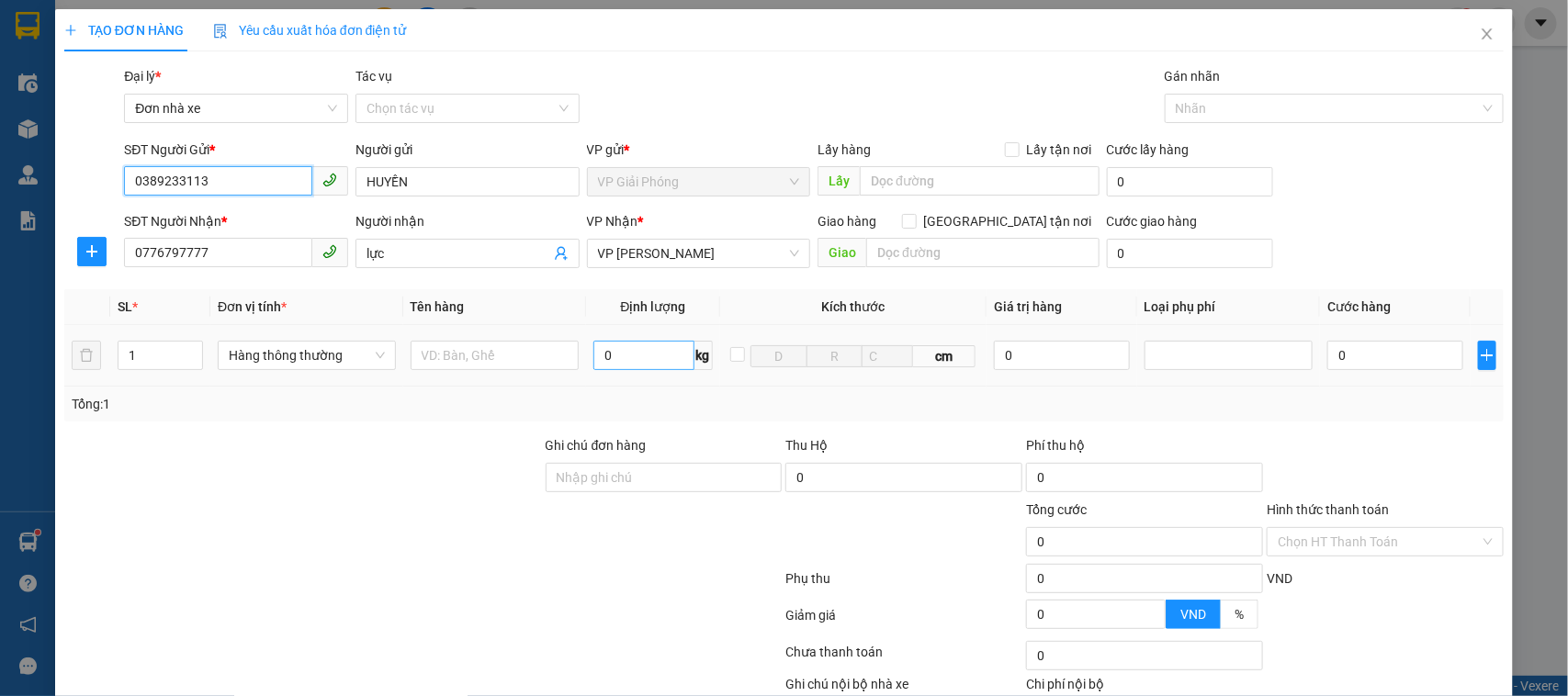
type input "0389233113"
click at [632, 368] on input "0" at bounding box center [643, 355] width 100 height 29
type input "3"
click at [494, 354] on input "text" at bounding box center [495, 355] width 169 height 29
type input "30.000"
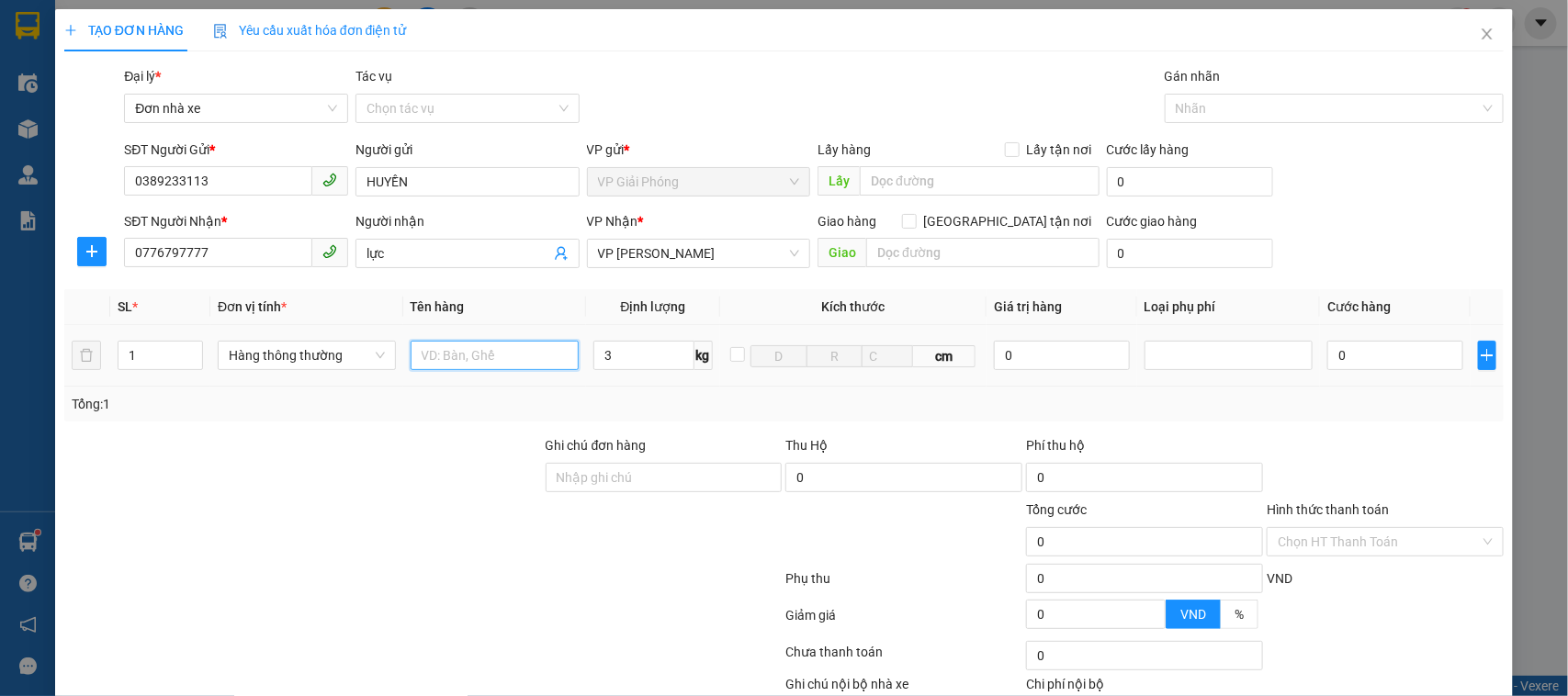
type input "30.000"
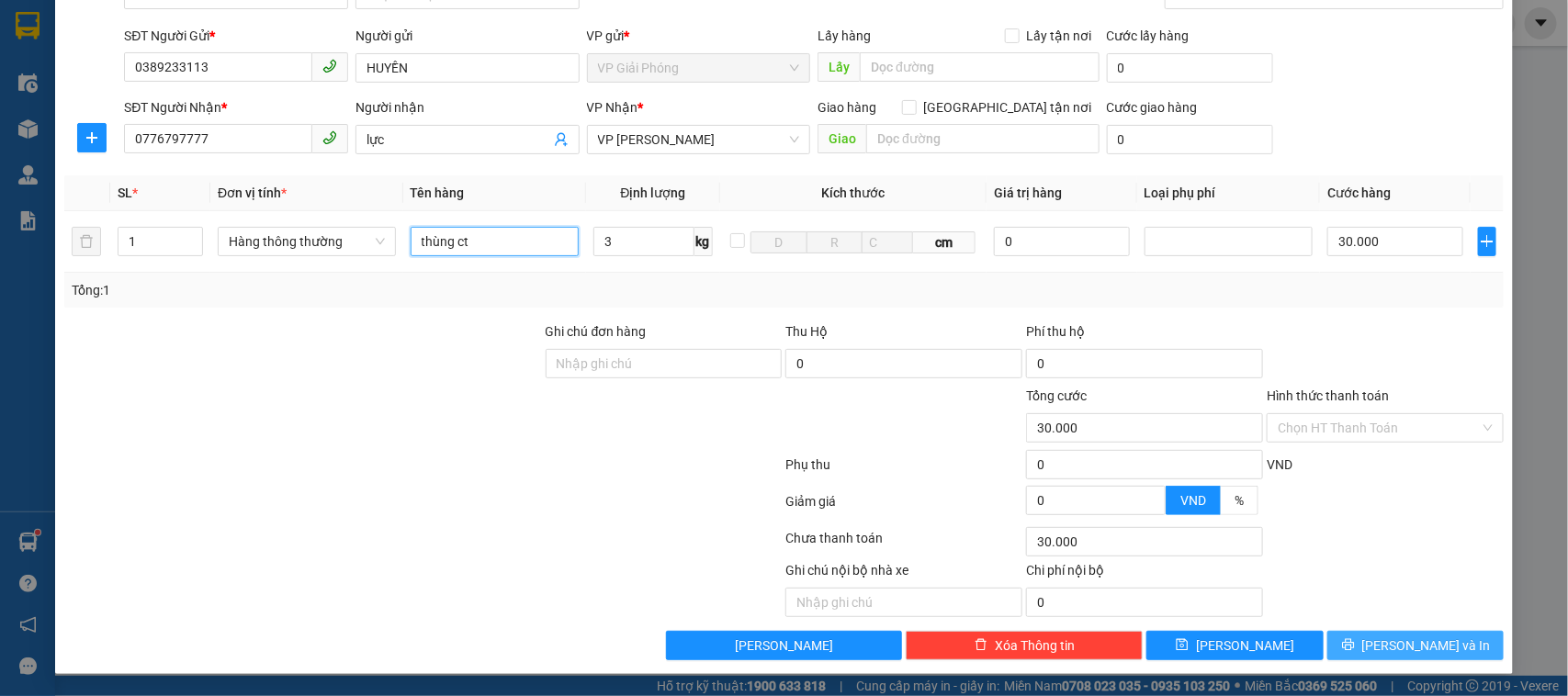
type input "thùng ct"
click at [1383, 650] on button "[PERSON_NAME] và In" at bounding box center [1415, 645] width 176 height 29
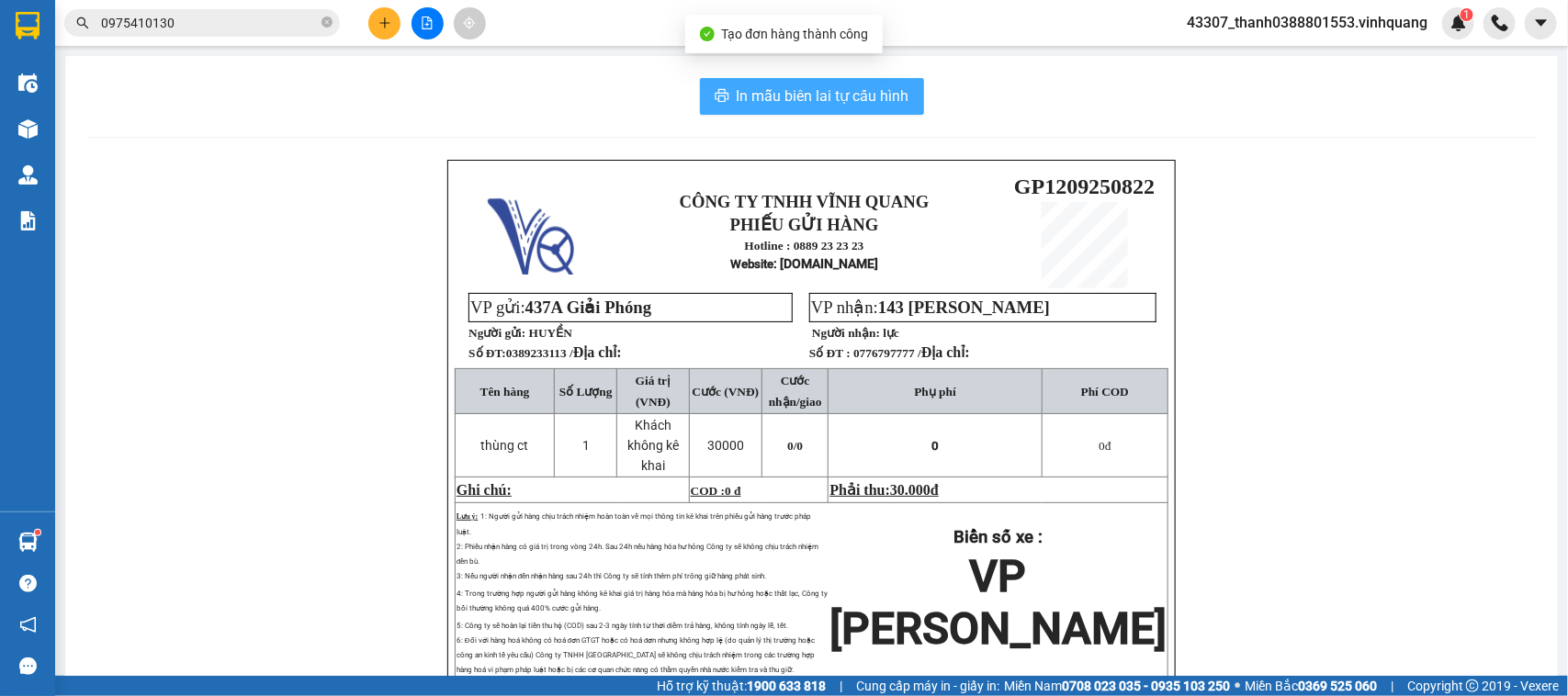
drag, startPoint x: 774, startPoint y: 87, endPoint x: 783, endPoint y: 85, distance: 9.2
click at [776, 85] on span "In mẫu biên lai tự cấu hình" at bounding box center [822, 96] width 172 height 23
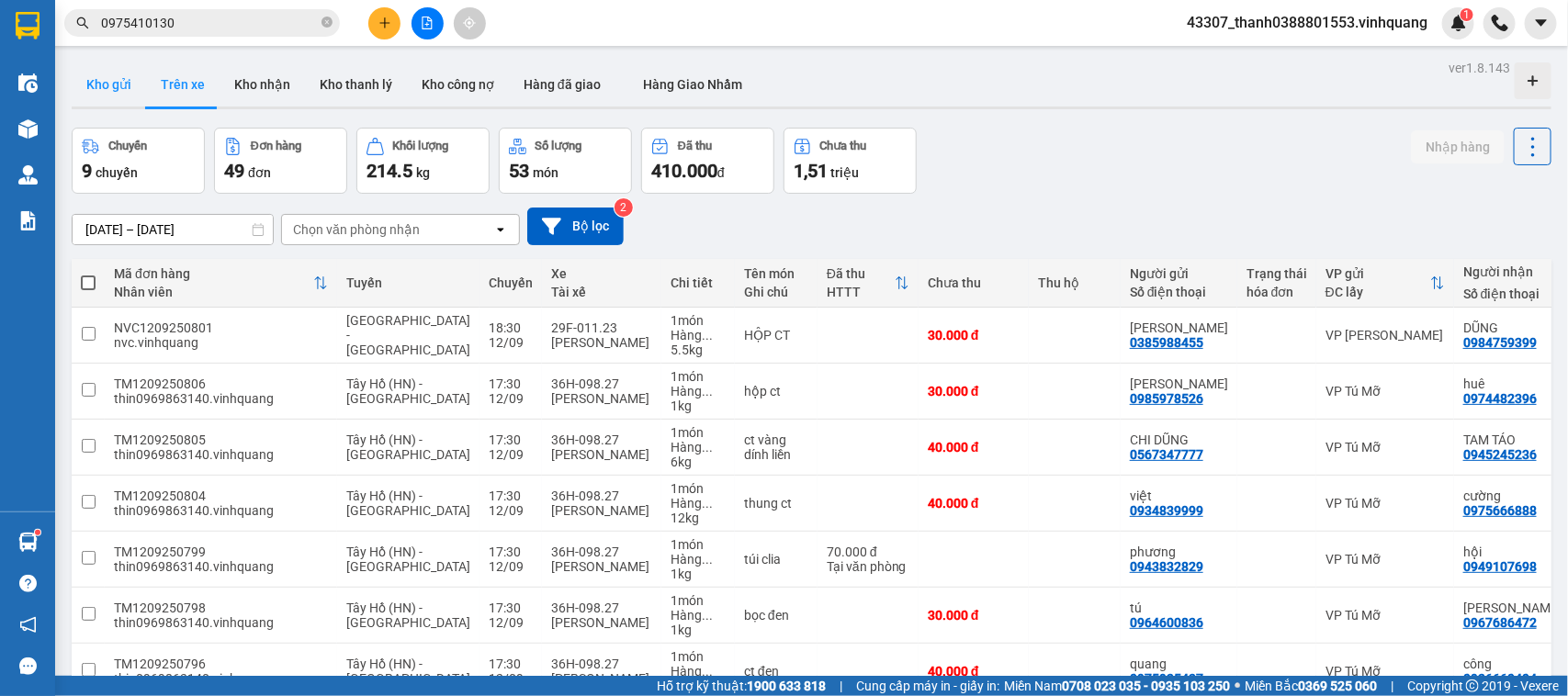
click at [113, 92] on button "Kho gửi" at bounding box center [108, 84] width 74 height 44
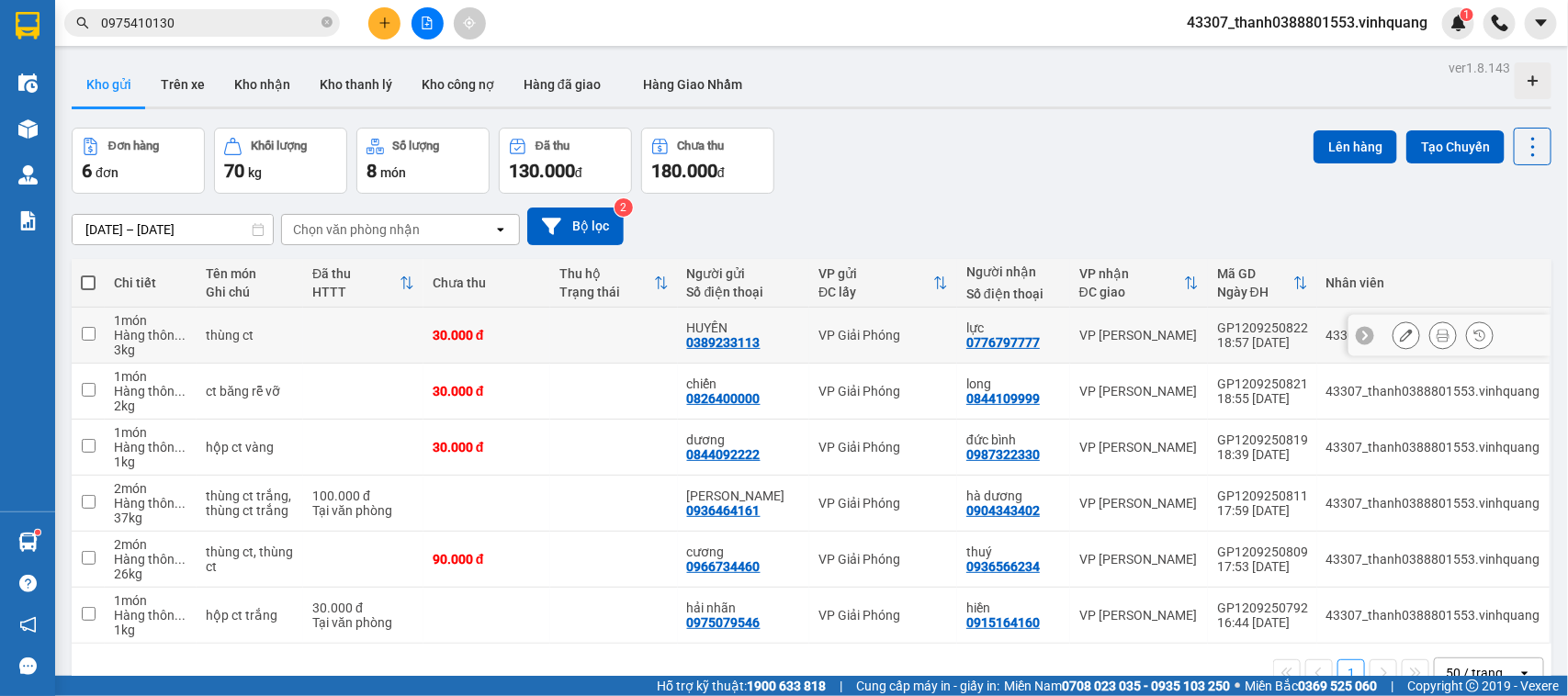
scroll to position [84, 0]
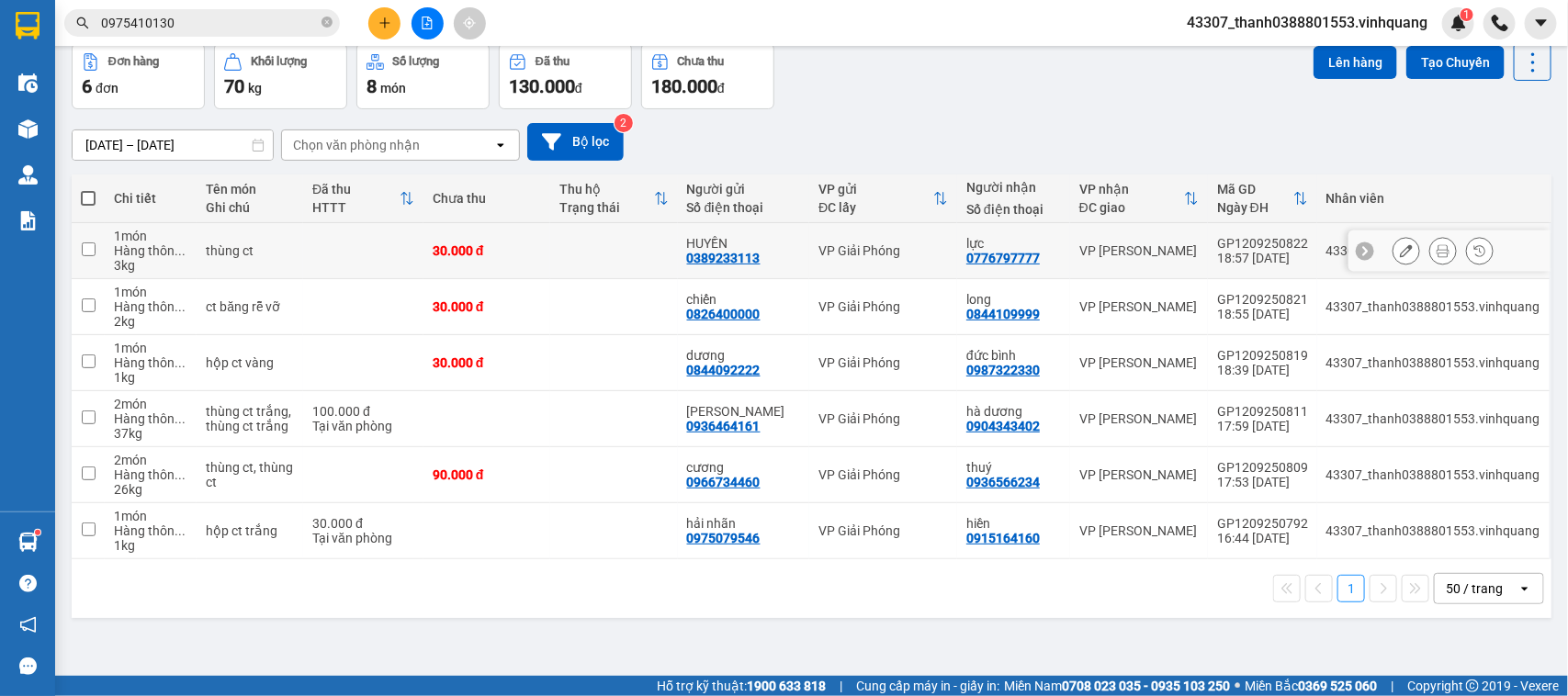
click at [1436, 253] on icon at bounding box center [1442, 251] width 13 height 13
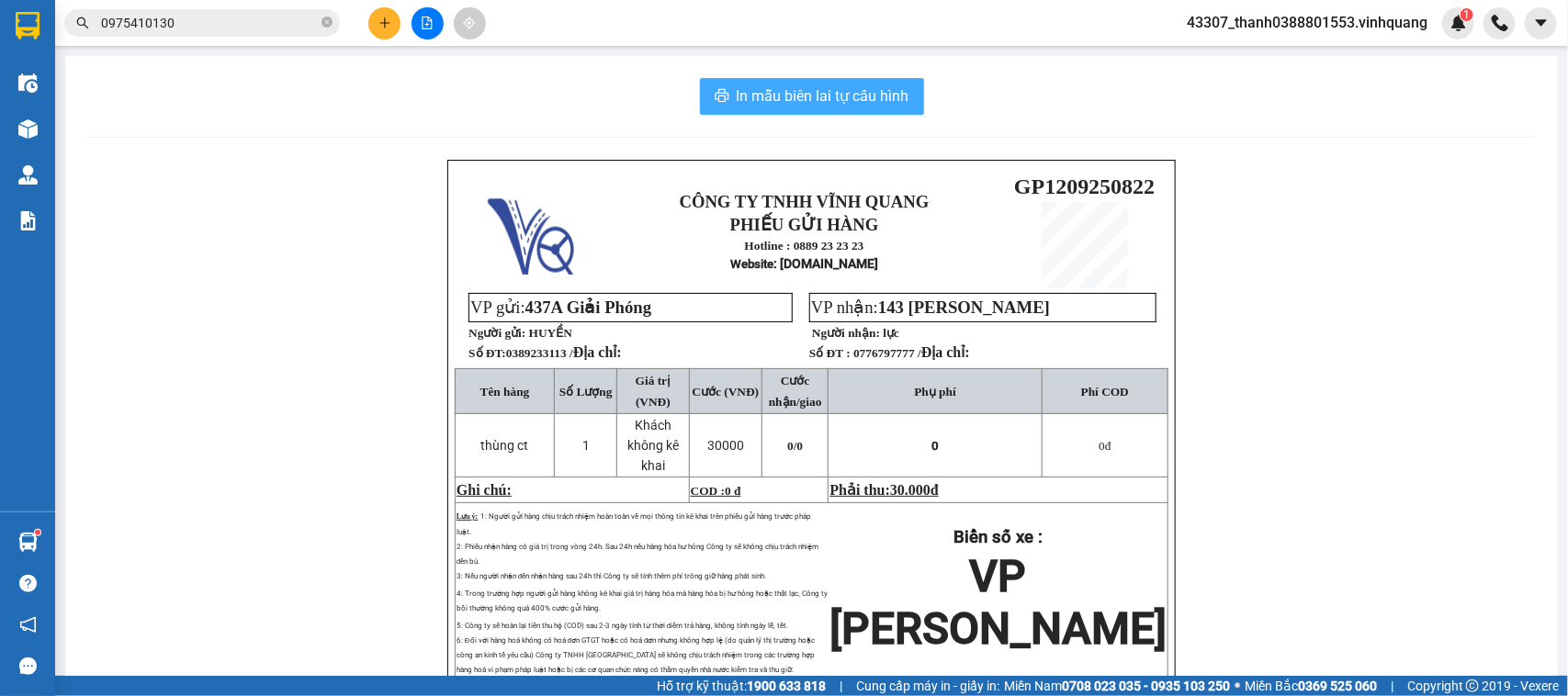
click at [818, 107] on span "In mẫu biên lai tự cấu hình" at bounding box center [822, 96] width 172 height 23
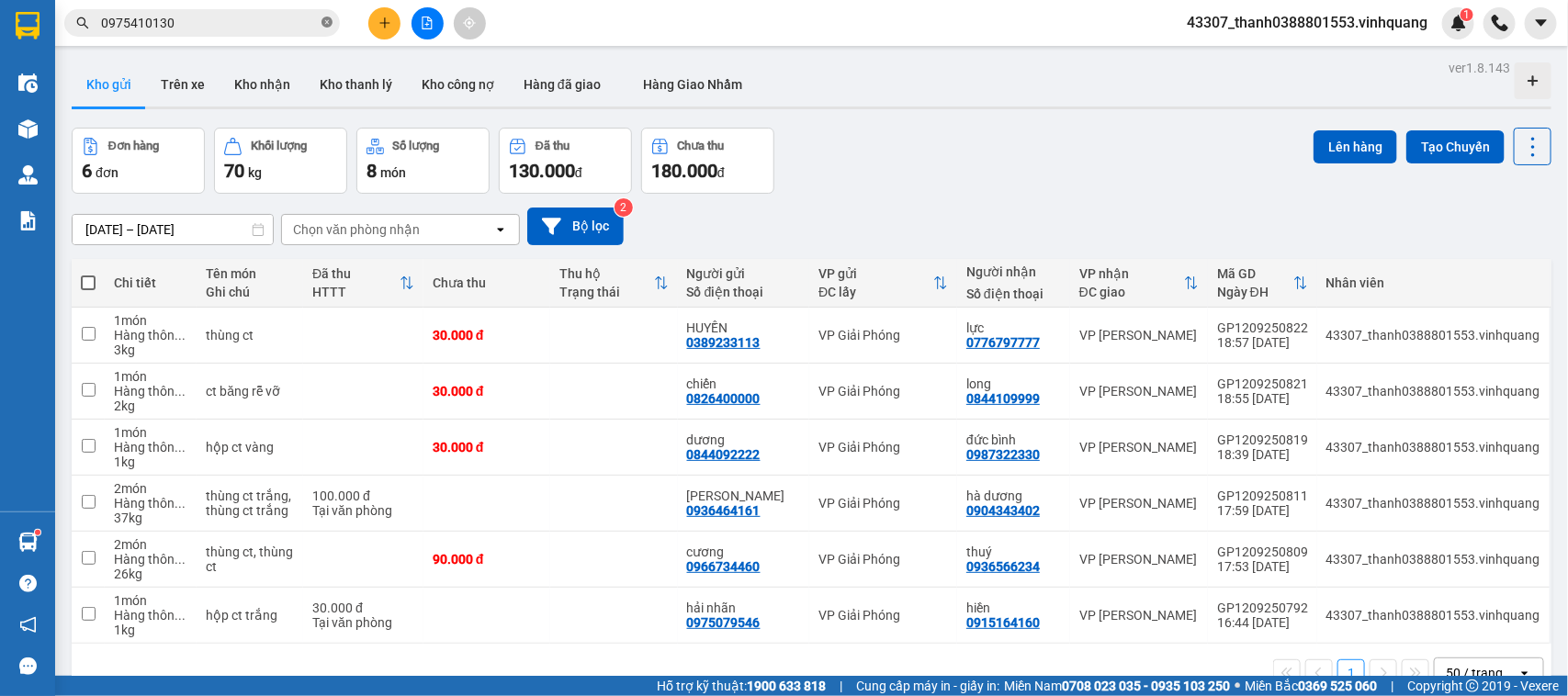
click at [329, 23] on icon "close-circle" at bounding box center [327, 22] width 11 height 11
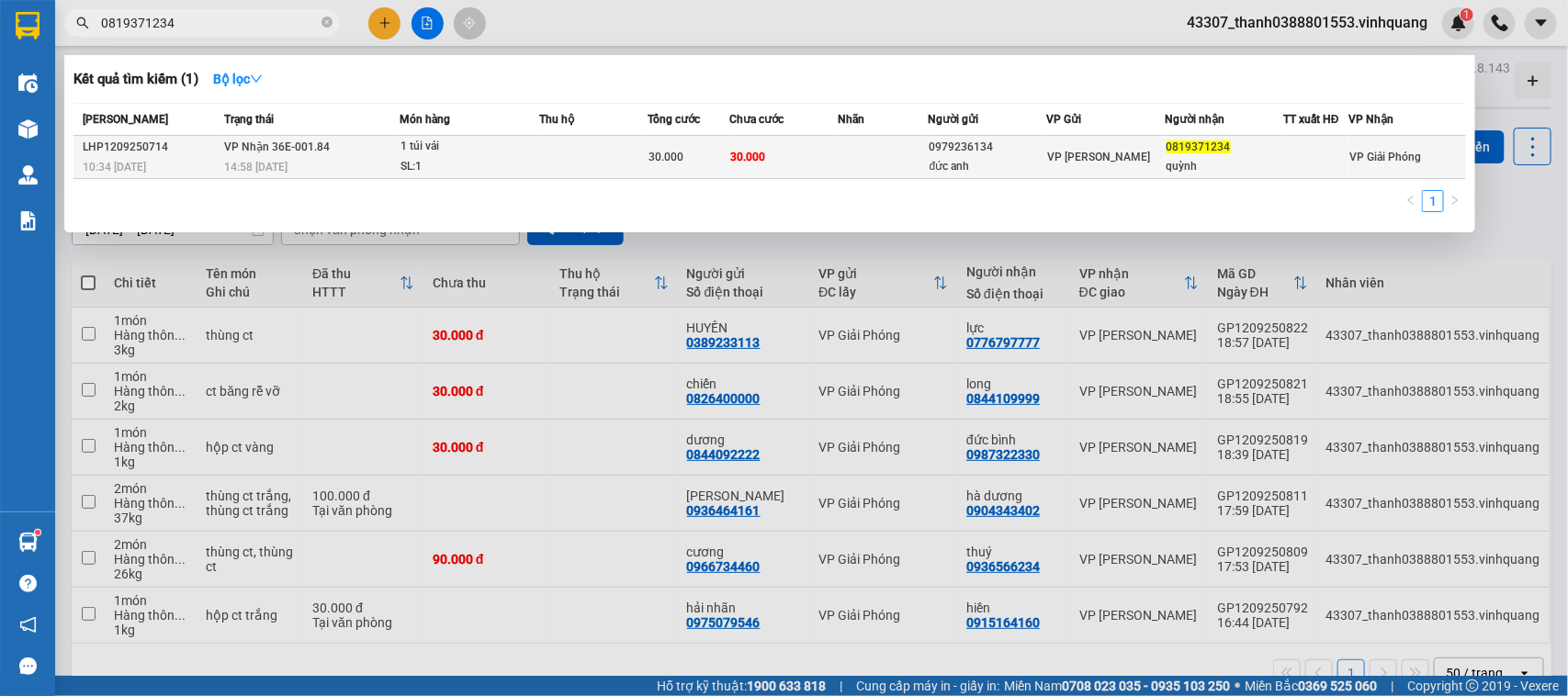
type input "0819371234"
click at [543, 155] on td at bounding box center [594, 157] width 109 height 43
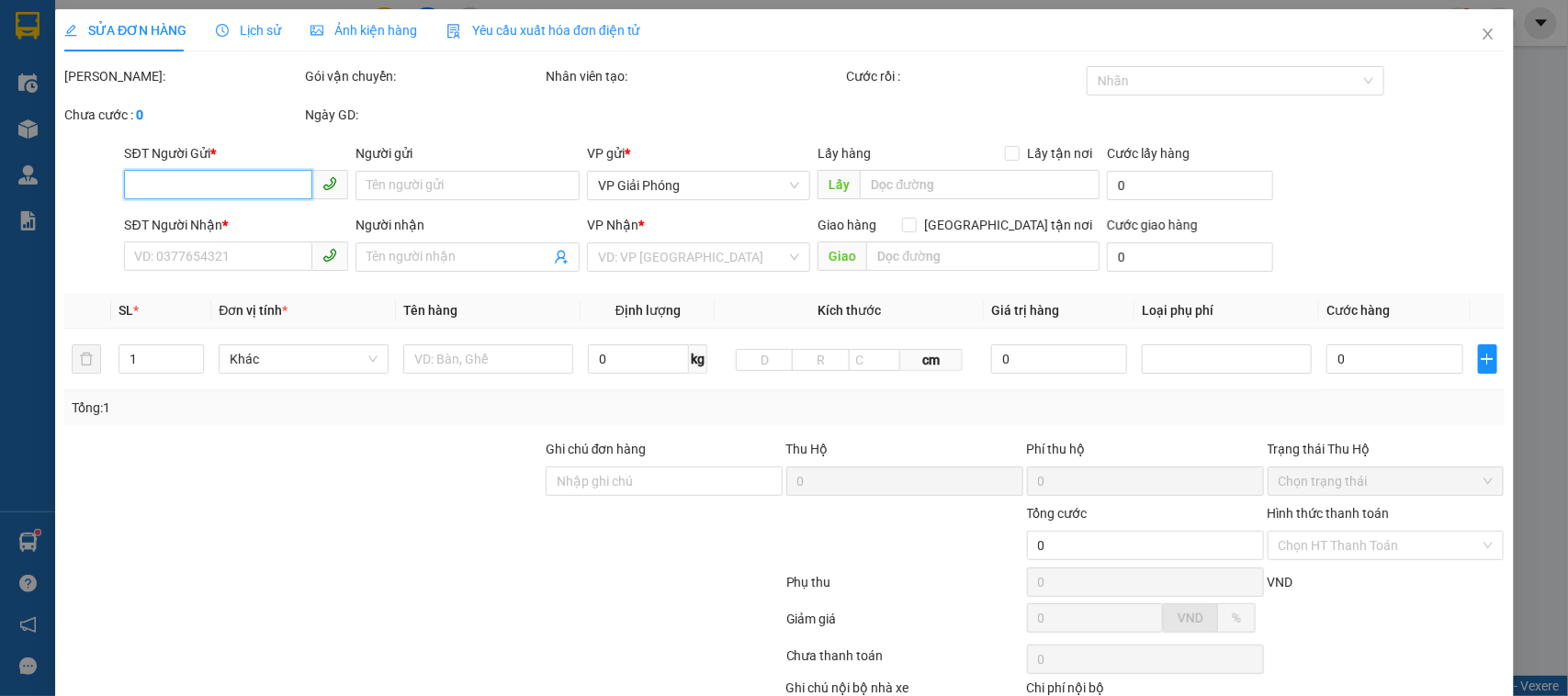
type input "0979236134"
type input "đức anh"
type input "0819371234"
type input "quỳnh"
type input "30.000"
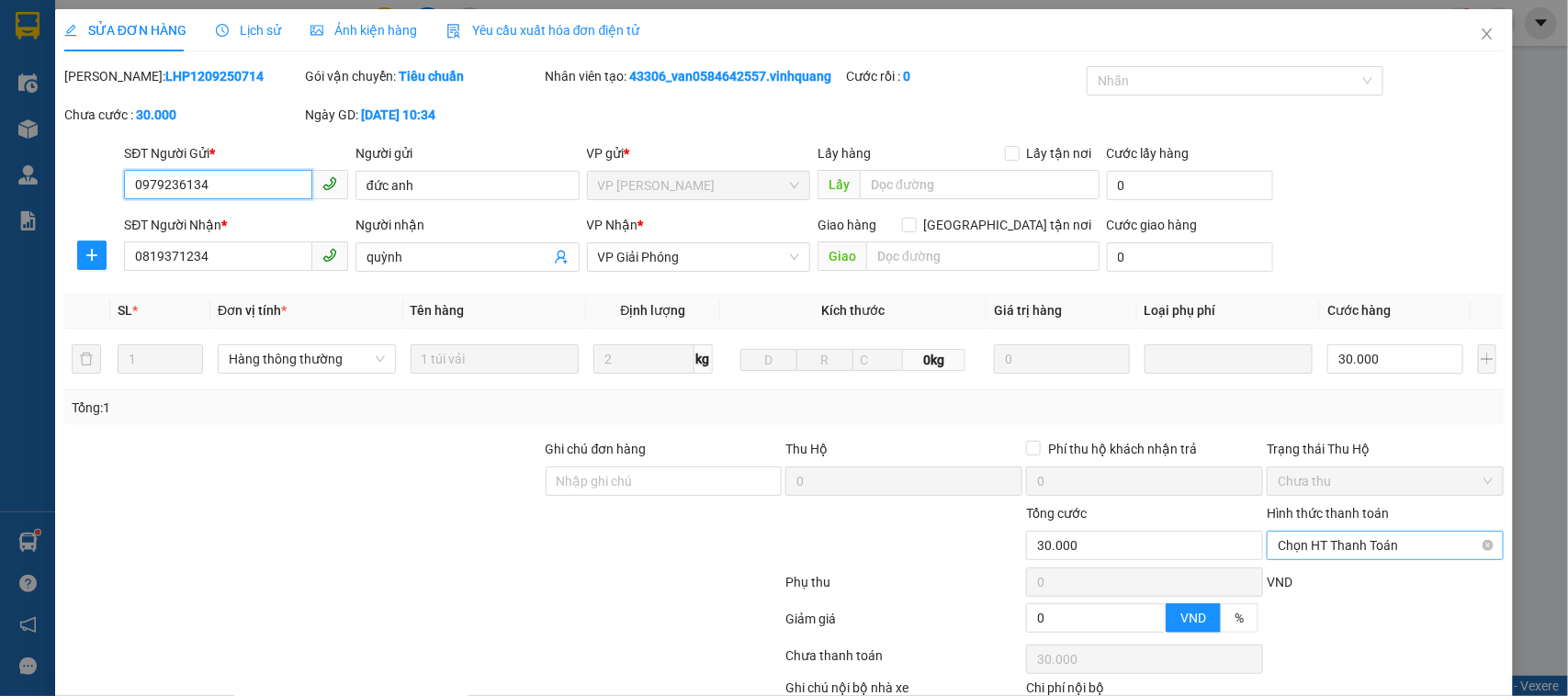
scroll to position [119, 0]
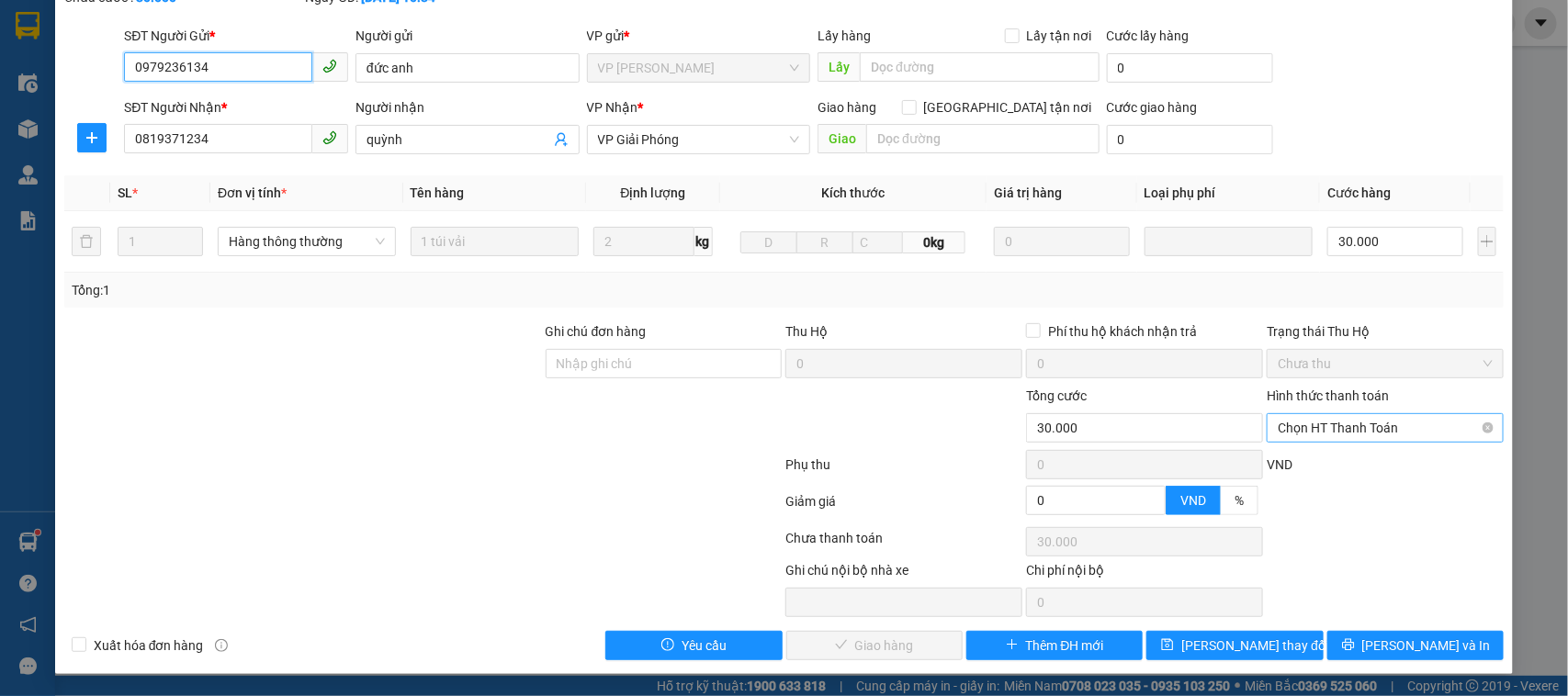
click at [1348, 422] on span "Chọn HT Thanh Toán" at bounding box center [1384, 427] width 214 height 27
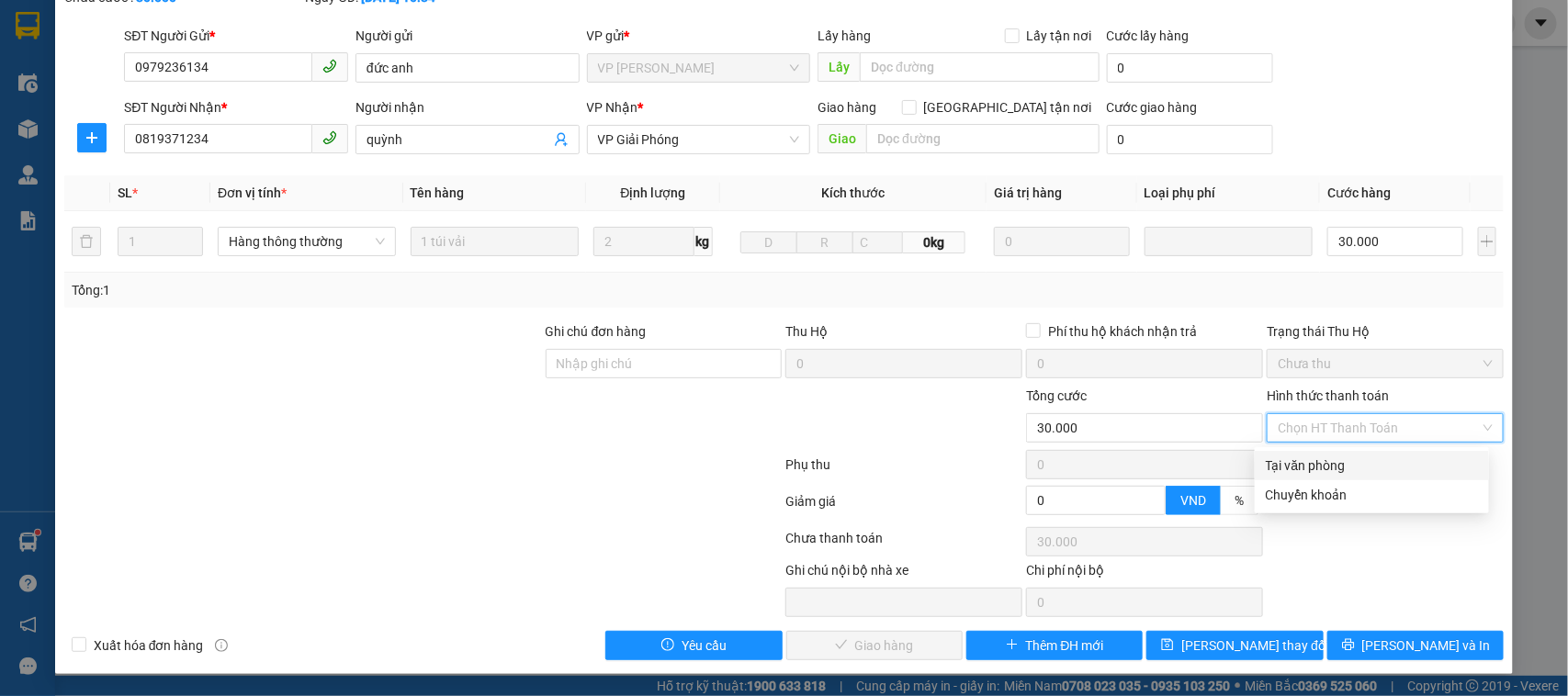
click at [1324, 464] on div "Tại văn phòng" at bounding box center [1371, 466] width 212 height 21
type input "0"
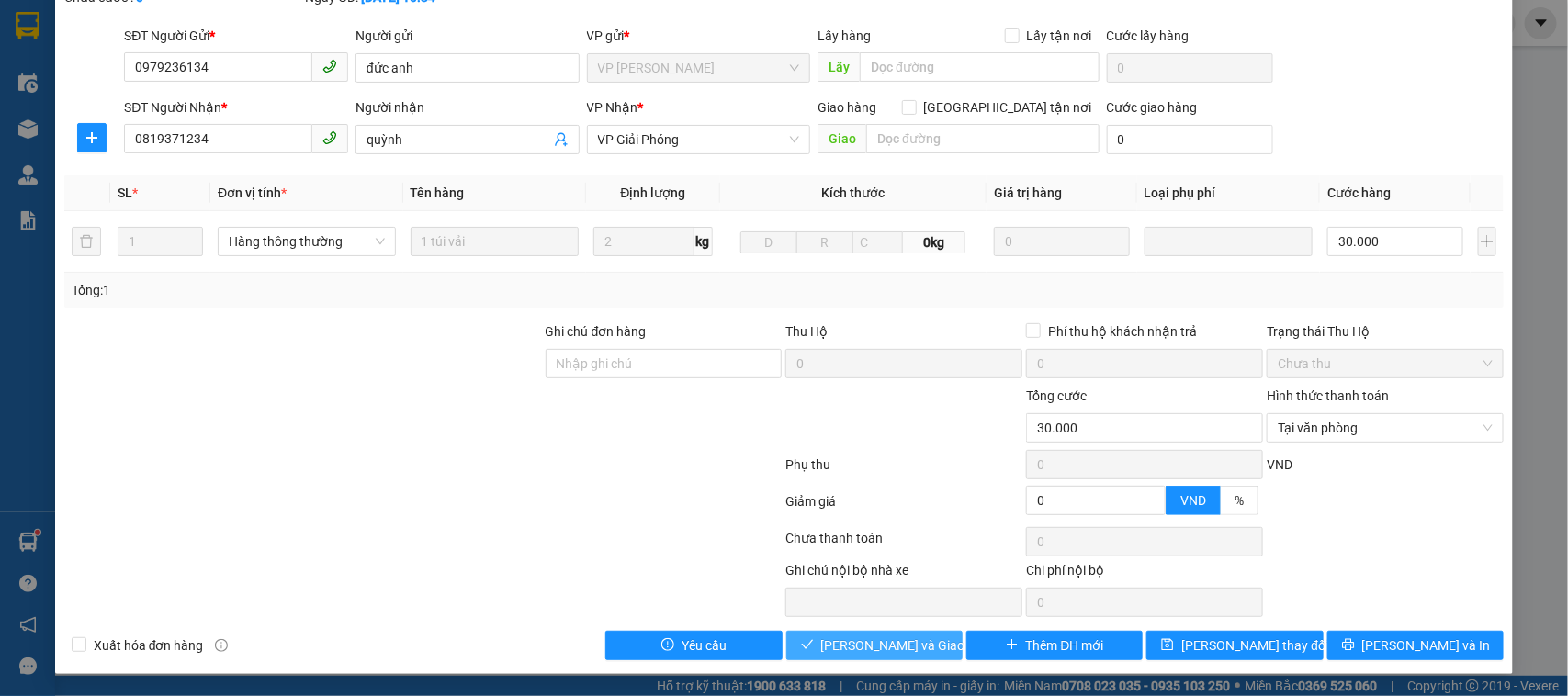
click at [905, 645] on span "[PERSON_NAME] và Giao hàng" at bounding box center [909, 645] width 176 height 21
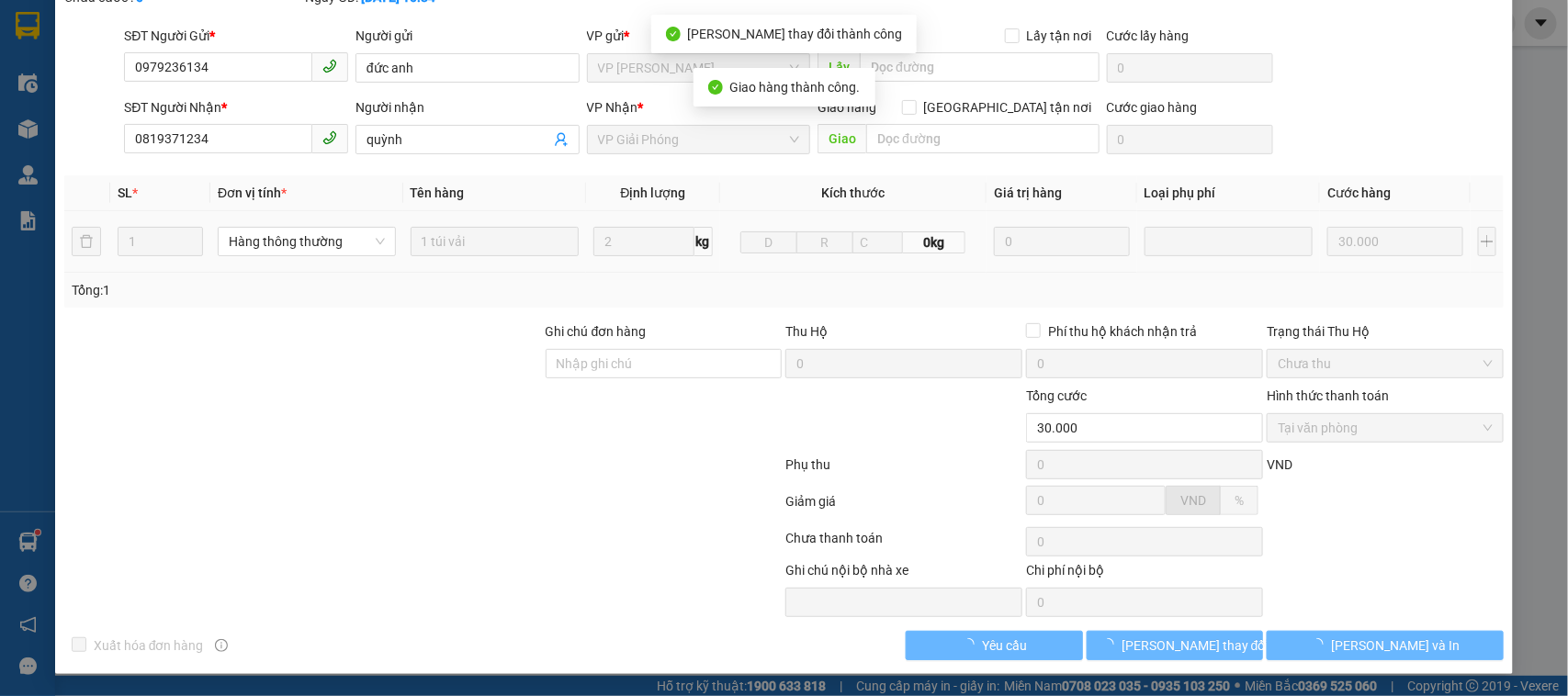
scroll to position [0, 0]
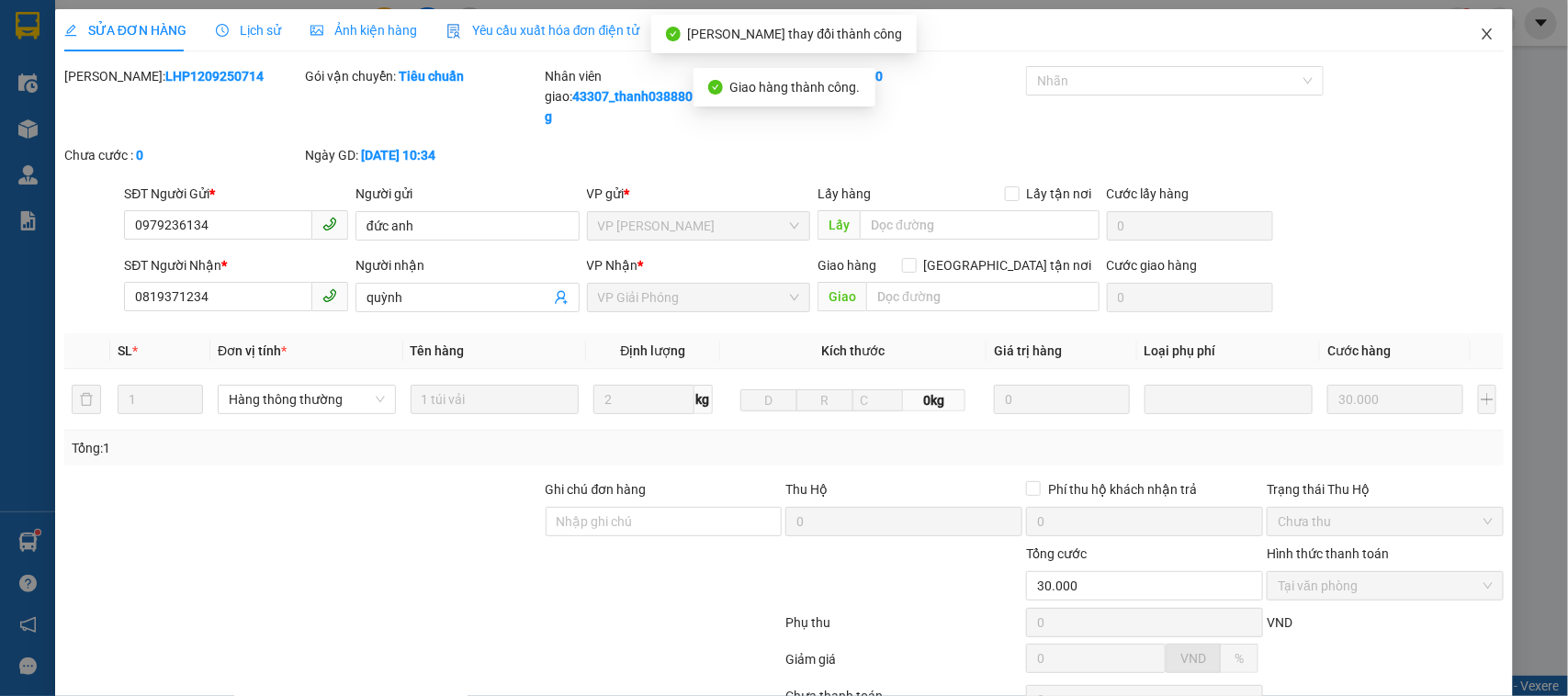
click at [1479, 41] on icon "close" at bounding box center [1487, 34] width 15 height 15
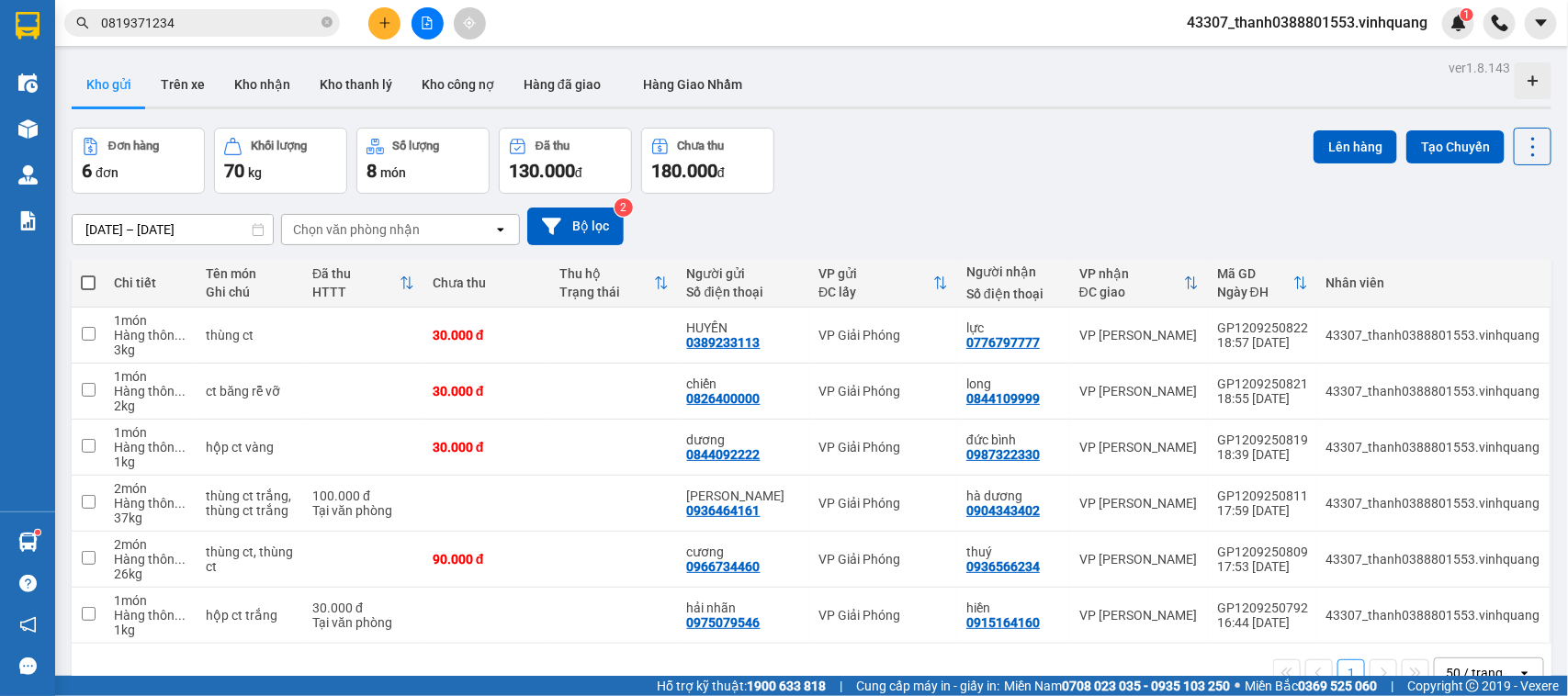
click at [818, 177] on div "Đơn hàng 6 đơn Khối lượng 70 kg Số lượng 8 món Đã thu 130.000 đ Chưa thu 180.00…" at bounding box center [810, 160] width 1479 height 67
click at [384, 28] on icon "plus" at bounding box center [385, 23] width 13 height 13
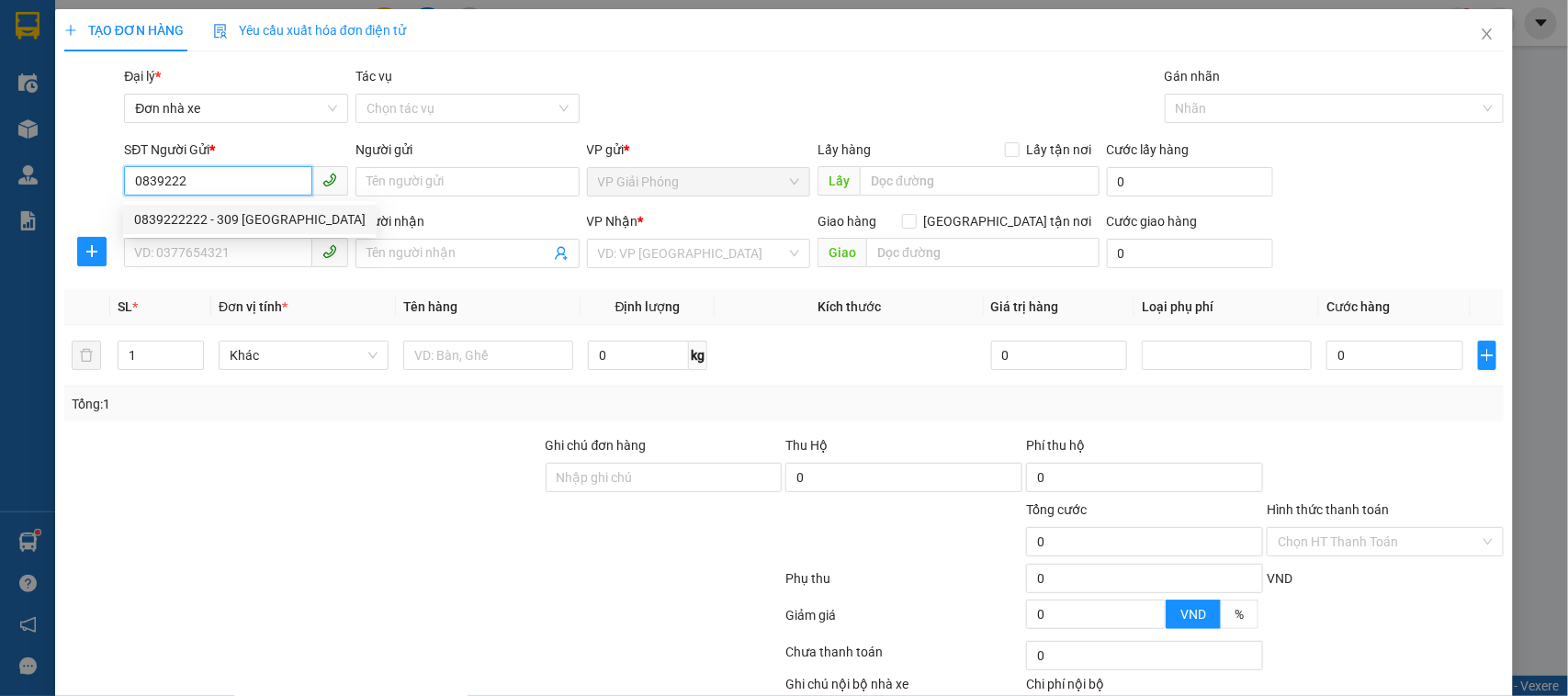
click at [241, 220] on div "0839222222 - 309 [GEOGRAPHIC_DATA]" at bounding box center [249, 220] width 231 height 21
type input "0839222222"
type input "309 [GEOGRAPHIC_DATA]"
type input "0844776666"
type input "DŨNG"
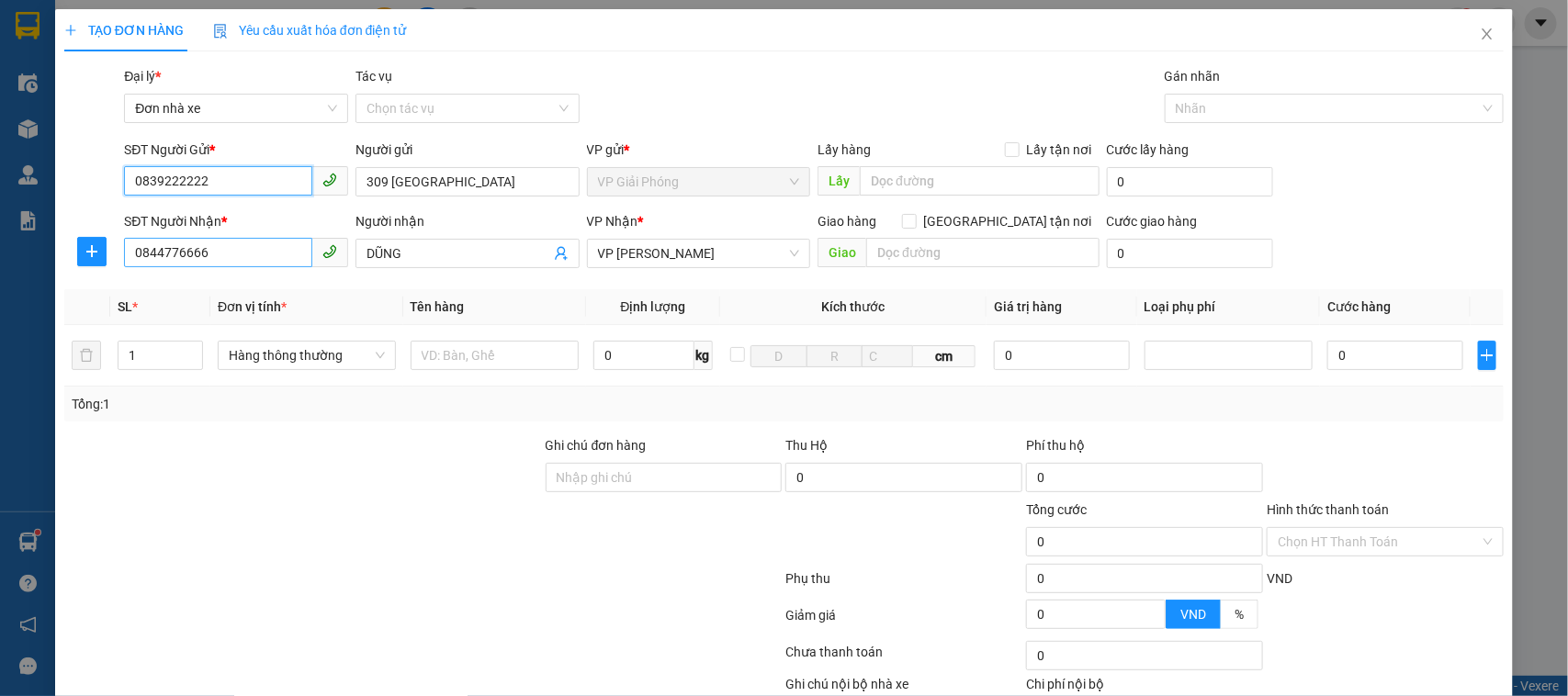
type input "0839222222"
click at [222, 263] on input "0844776666" at bounding box center [217, 252] width 188 height 29
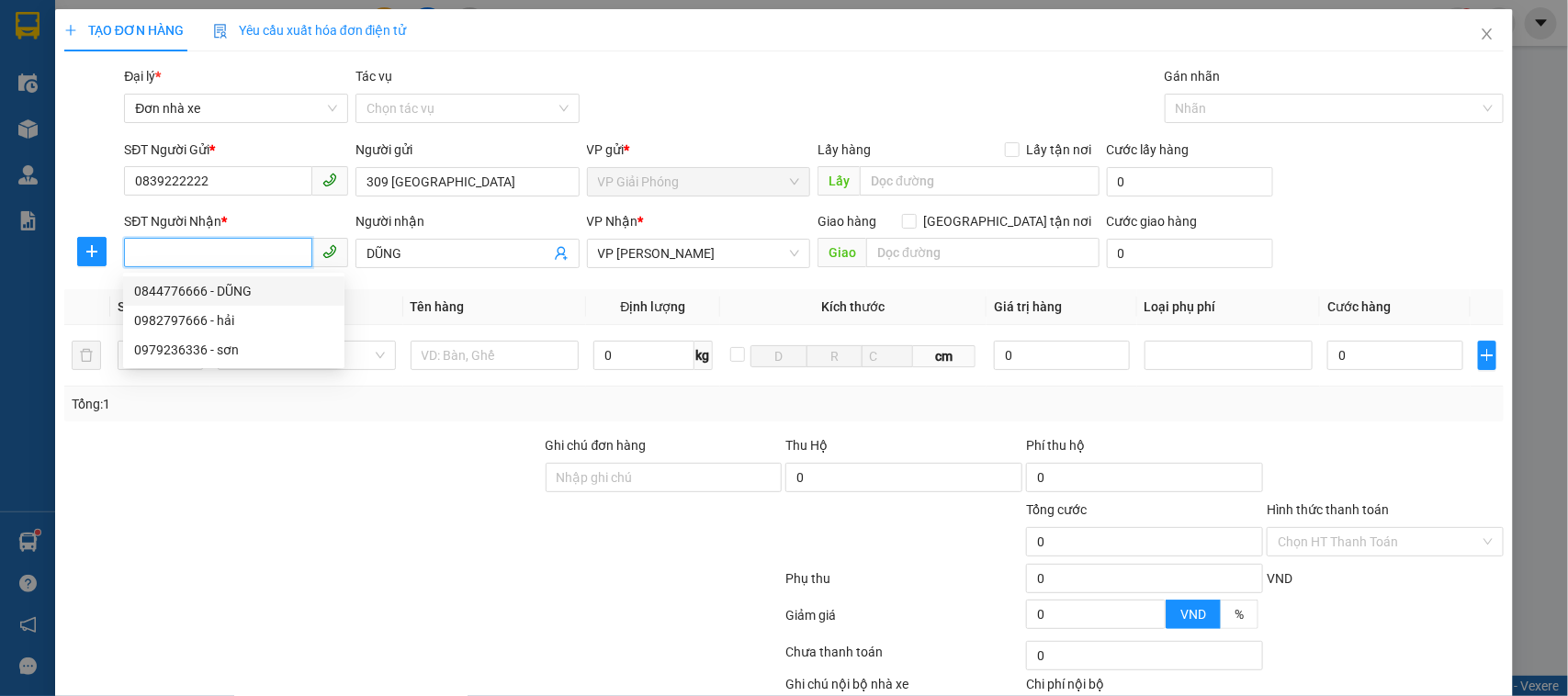
click at [248, 285] on div "0844776666 - DŨNG" at bounding box center [233, 291] width 200 height 21
type input "0844776666"
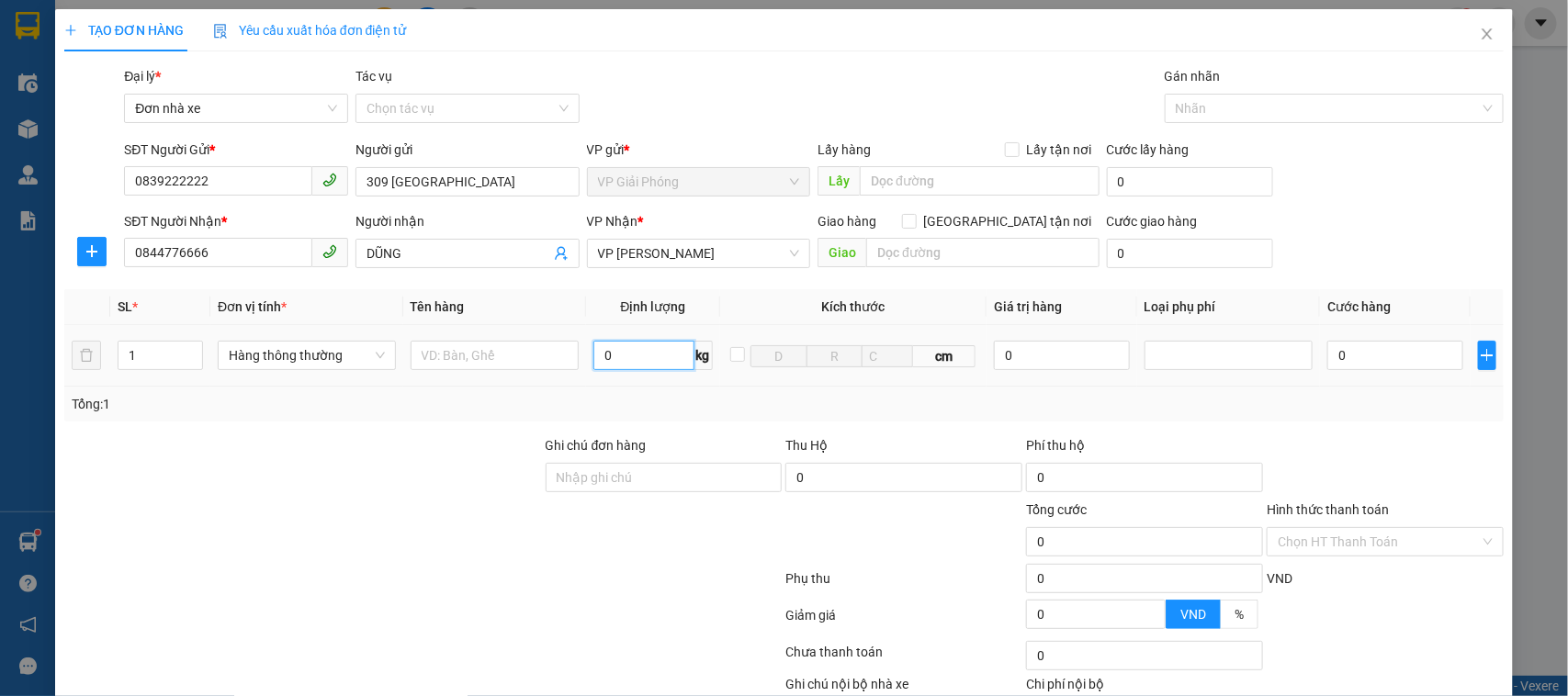
click at [625, 351] on input "0" at bounding box center [643, 355] width 100 height 29
type input "1"
click at [540, 363] on input "text" at bounding box center [495, 355] width 169 height 29
type input "30.000"
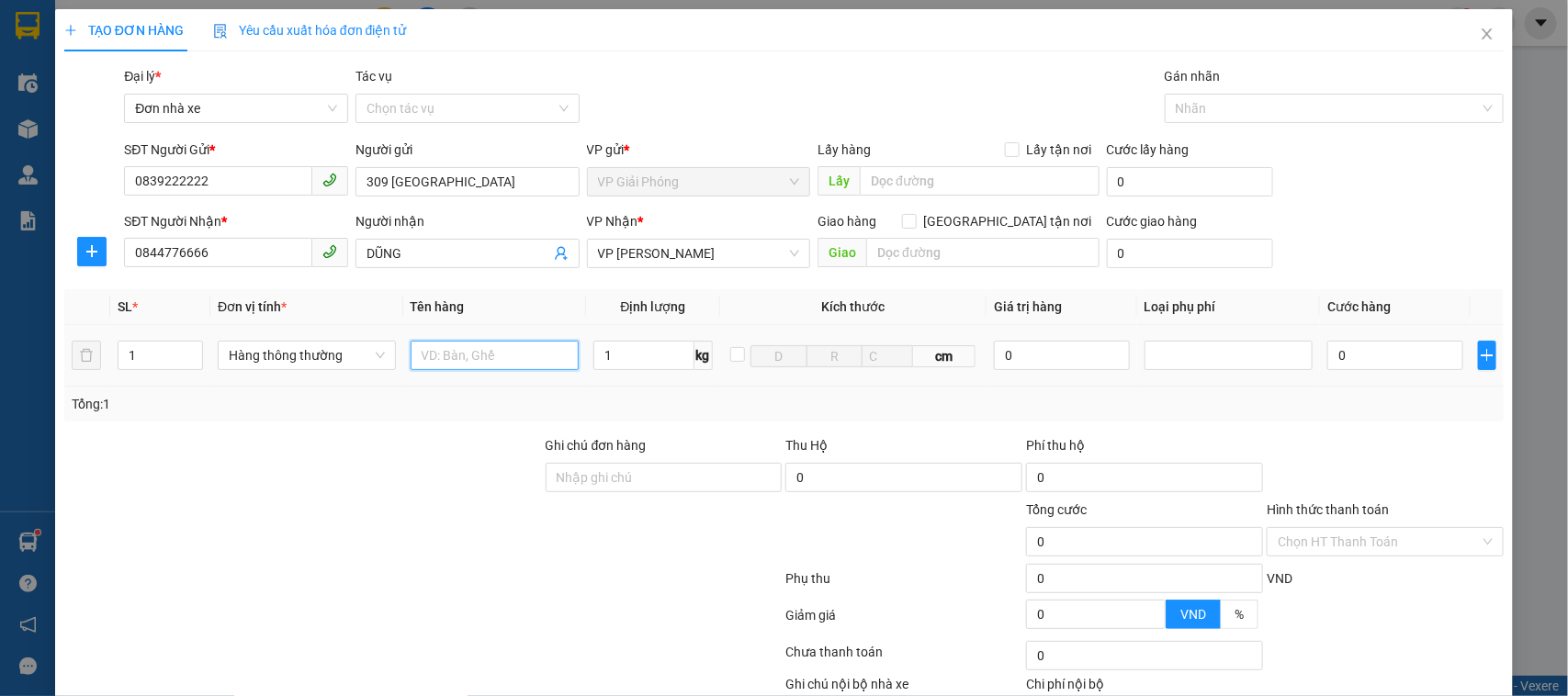
type input "30.000"
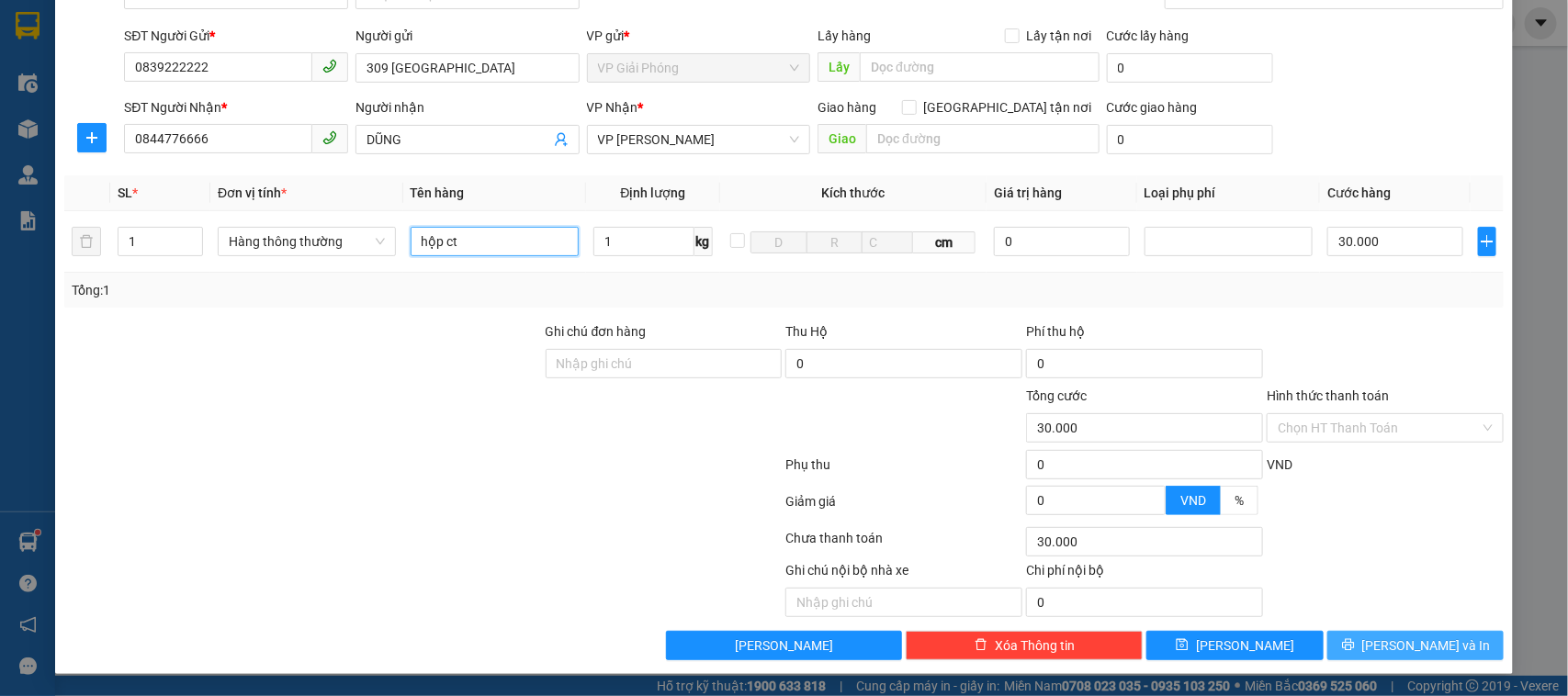
type input "hộp ct"
click at [1442, 648] on button "[PERSON_NAME] và In" at bounding box center [1415, 645] width 176 height 29
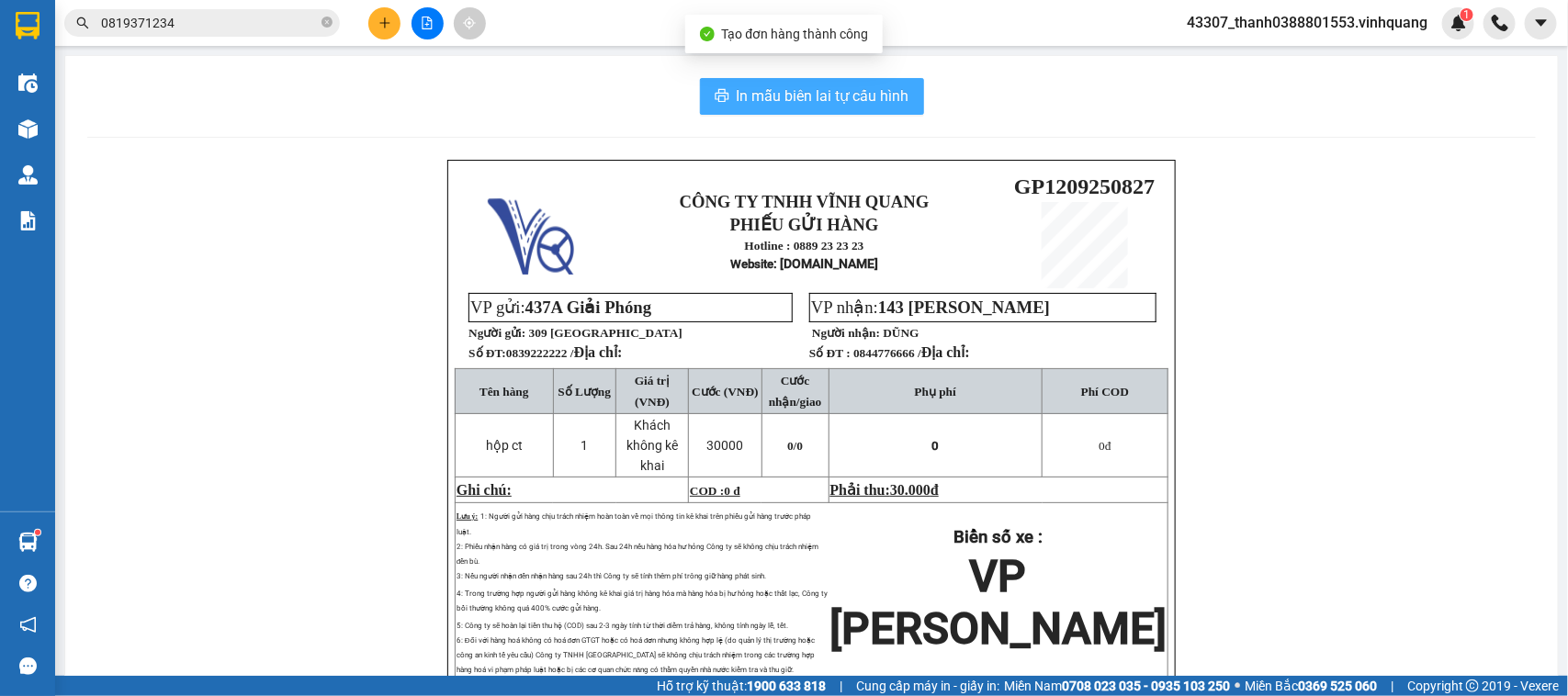
click at [806, 107] on span "In mẫu biên lai tự cấu hình" at bounding box center [822, 96] width 172 height 23
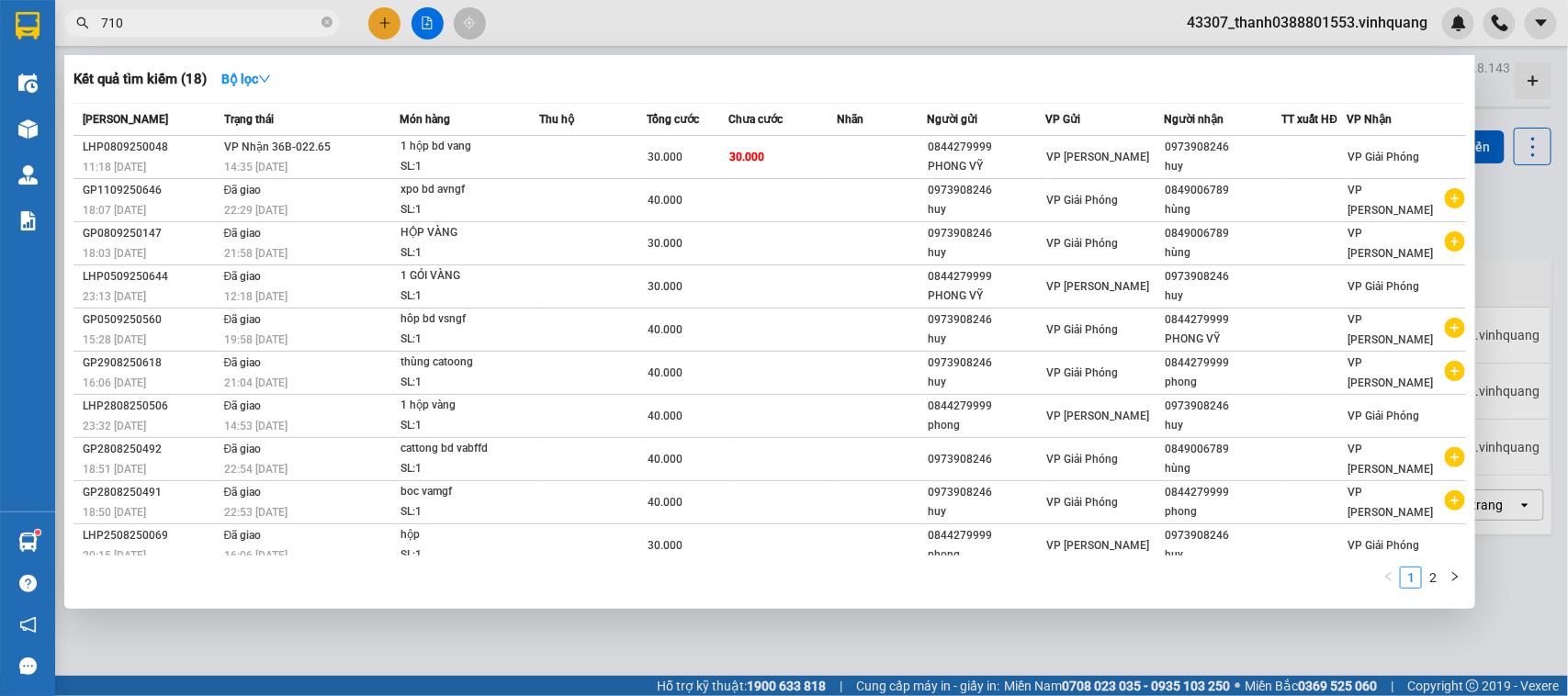
click at [246, 23] on input "710" at bounding box center [209, 23] width 216 height 21
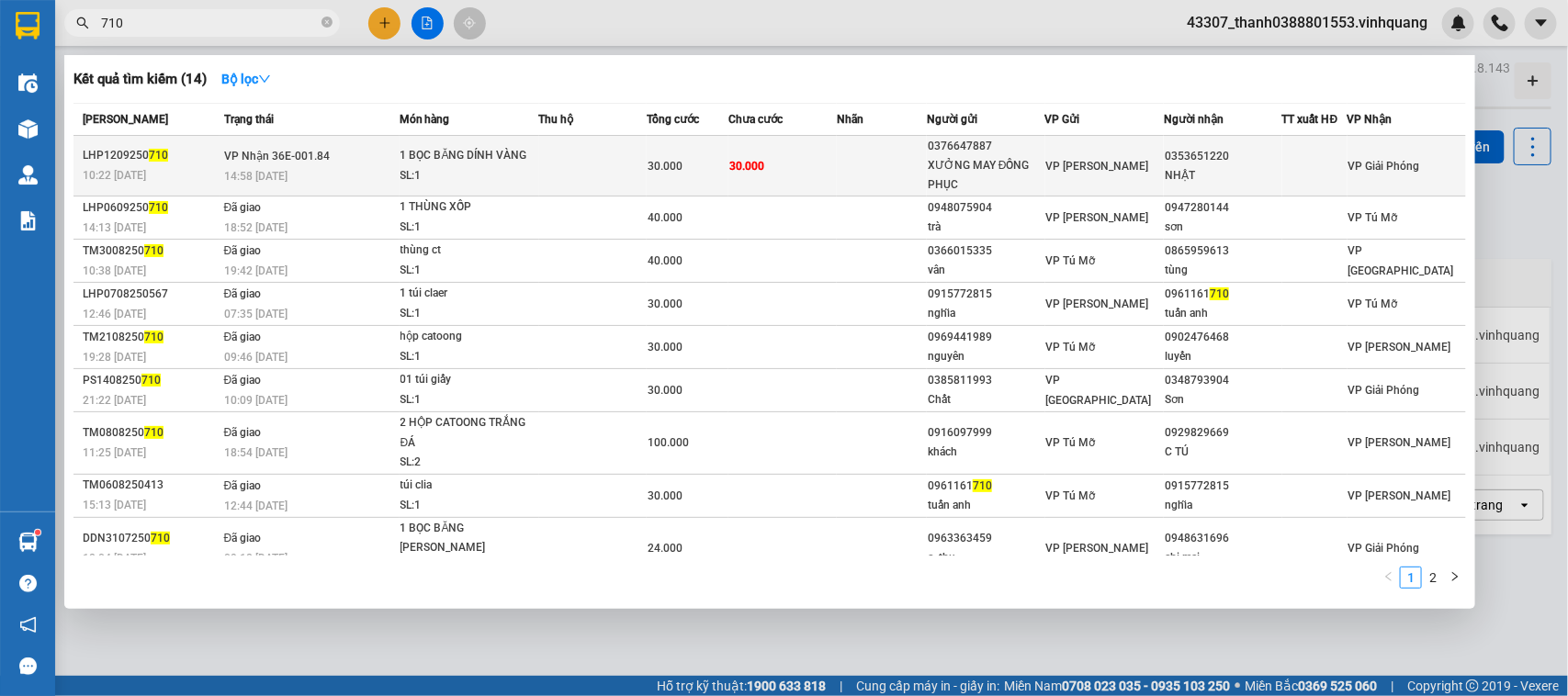
type input "710"
click at [510, 167] on div "SL: 1" at bounding box center [468, 176] width 138 height 21
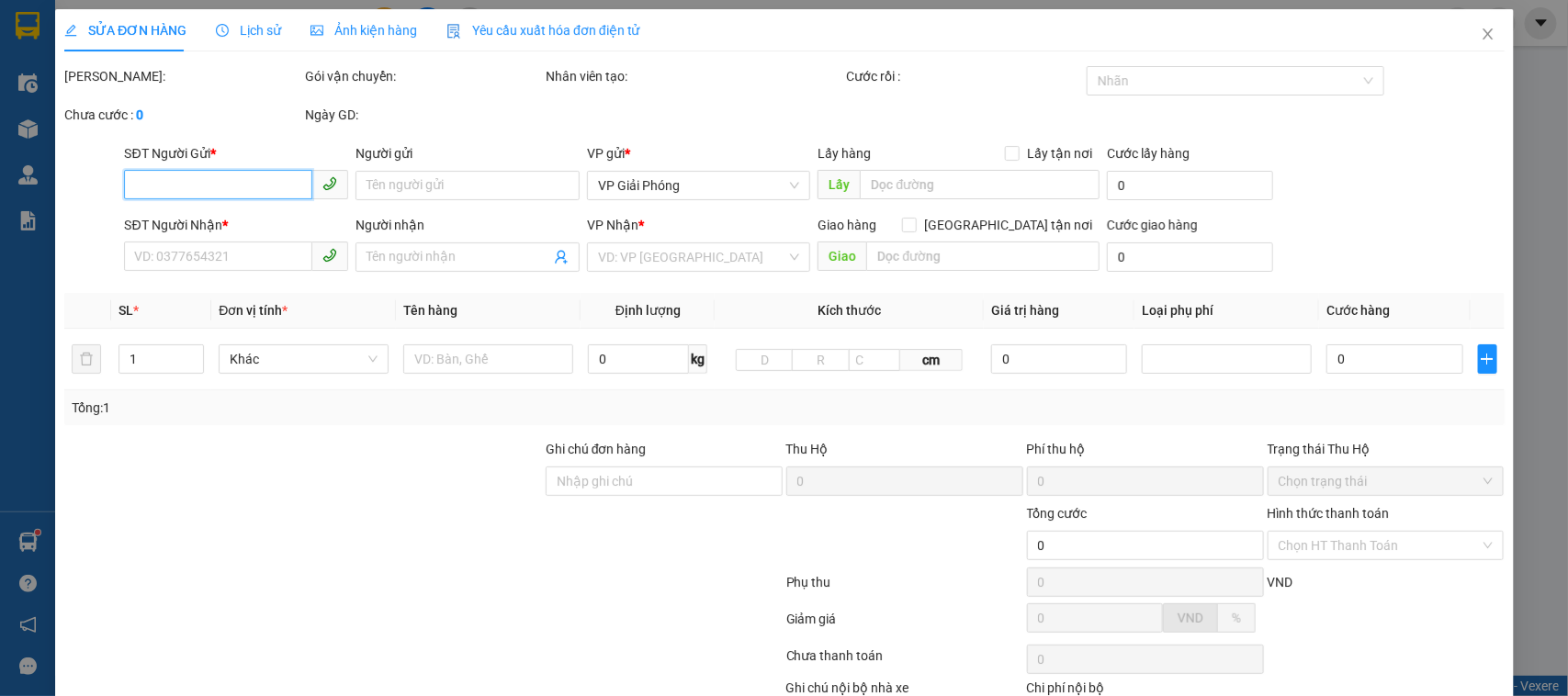
type input "0376647887"
type input "XƯỞNG MAY ĐỒNG PHỤC"
type input "0353651220"
type input "NHẬT"
type input "30.000"
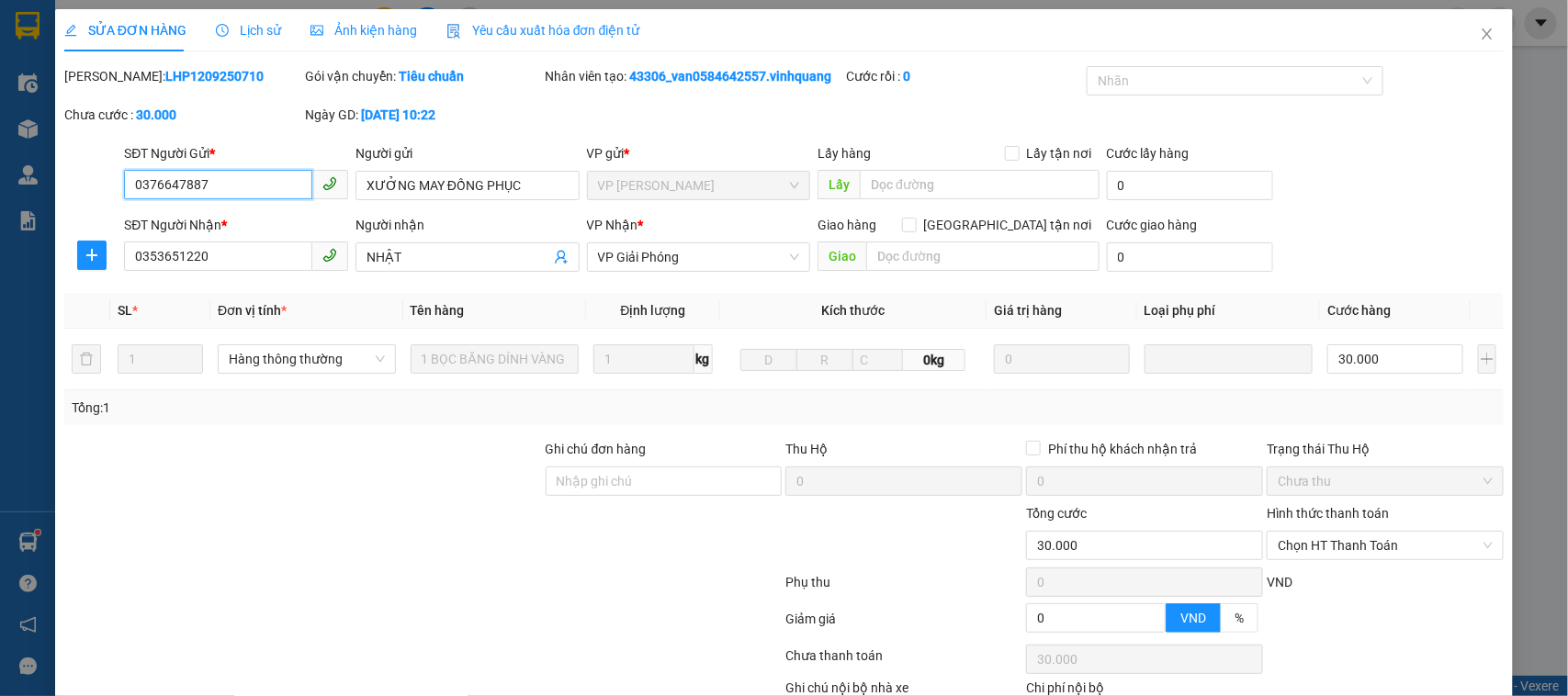
scroll to position [119, 0]
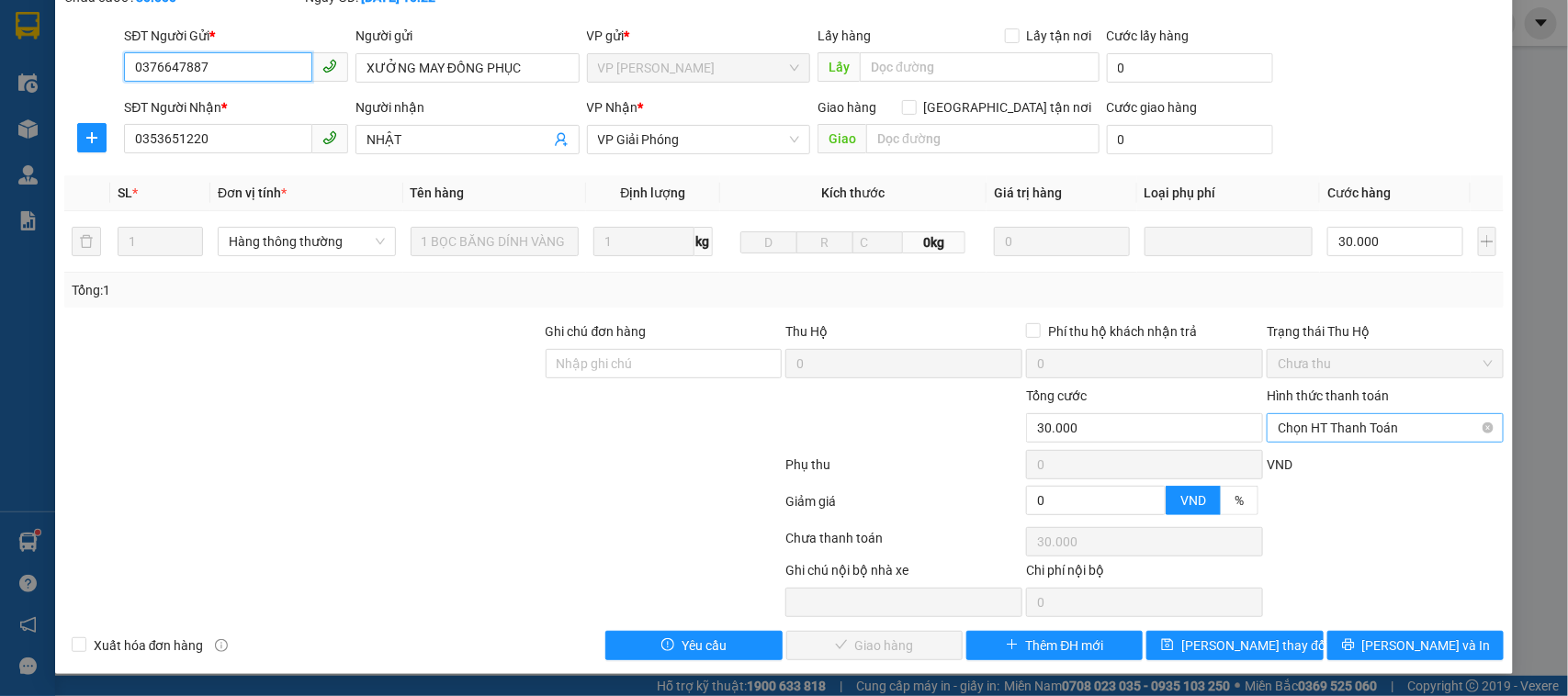
click at [1355, 422] on span "Chọn HT Thanh Toán" at bounding box center [1384, 427] width 214 height 27
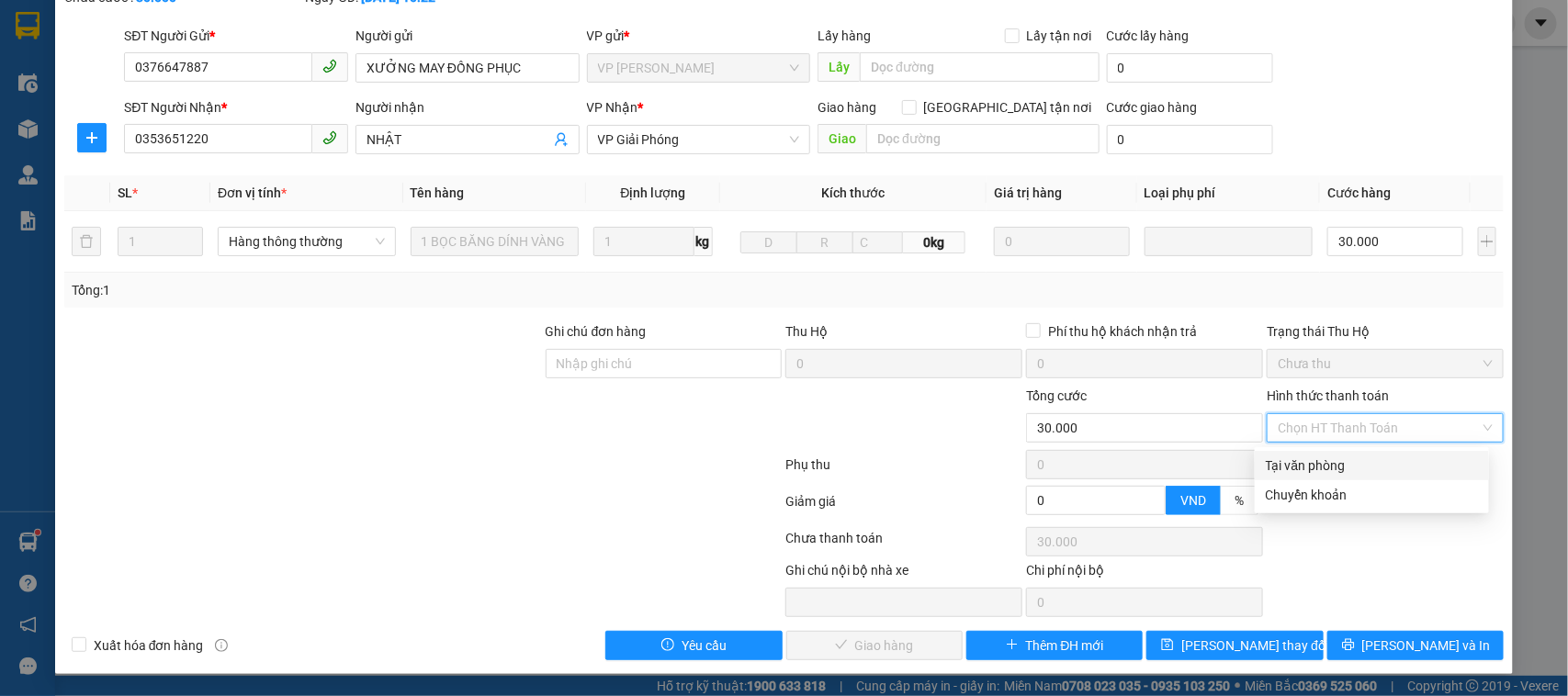
click at [1339, 455] on div "Tại văn phòng" at bounding box center [1371, 466] width 212 height 21
type input "0"
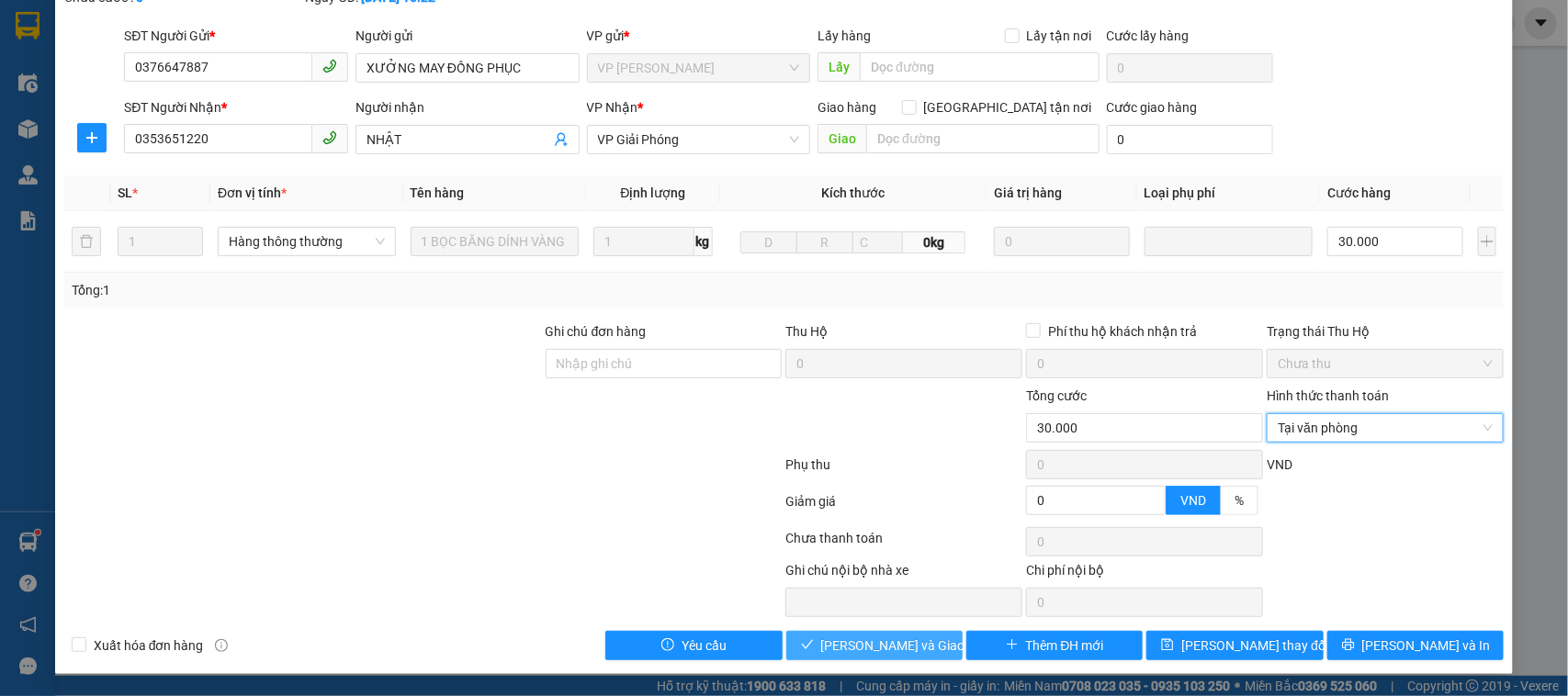
click at [914, 644] on span "[PERSON_NAME] và Giao hàng" at bounding box center [909, 645] width 176 height 21
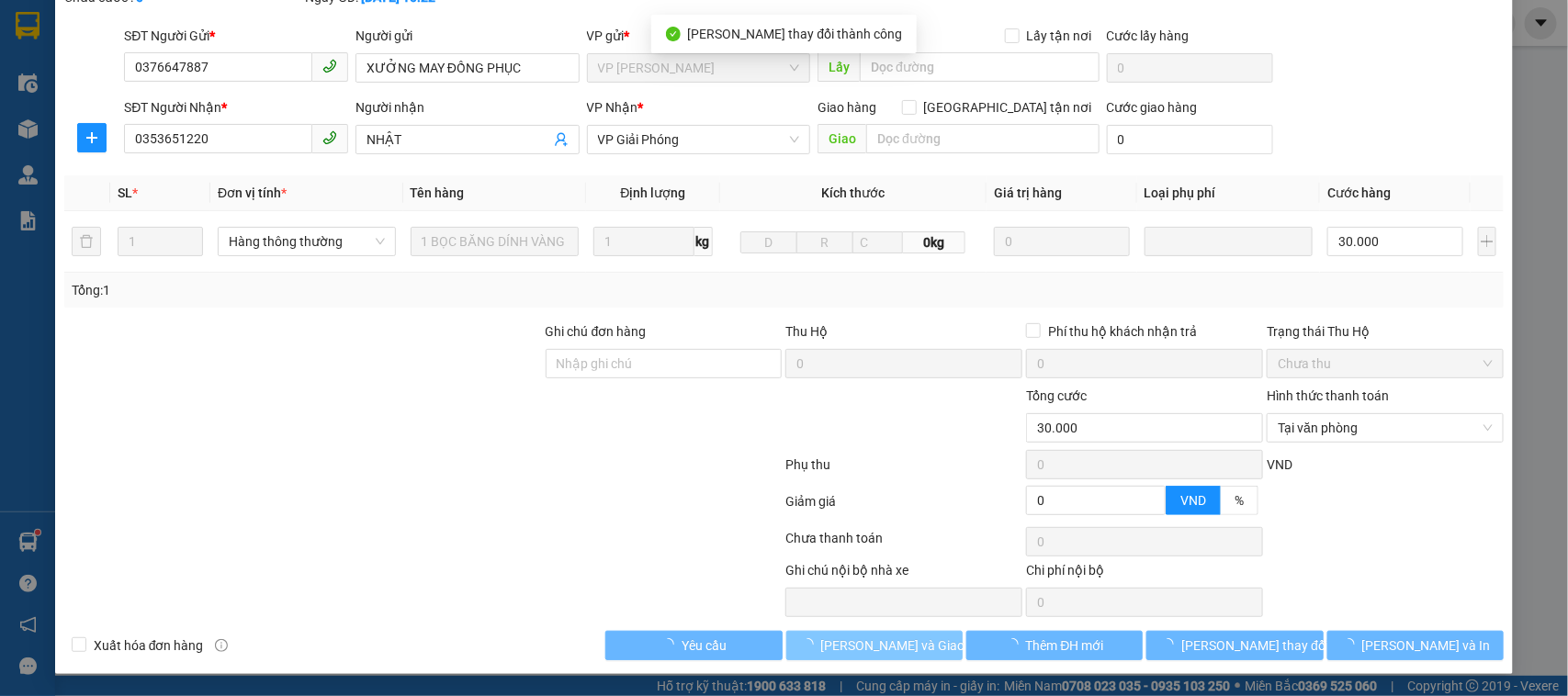
scroll to position [0, 0]
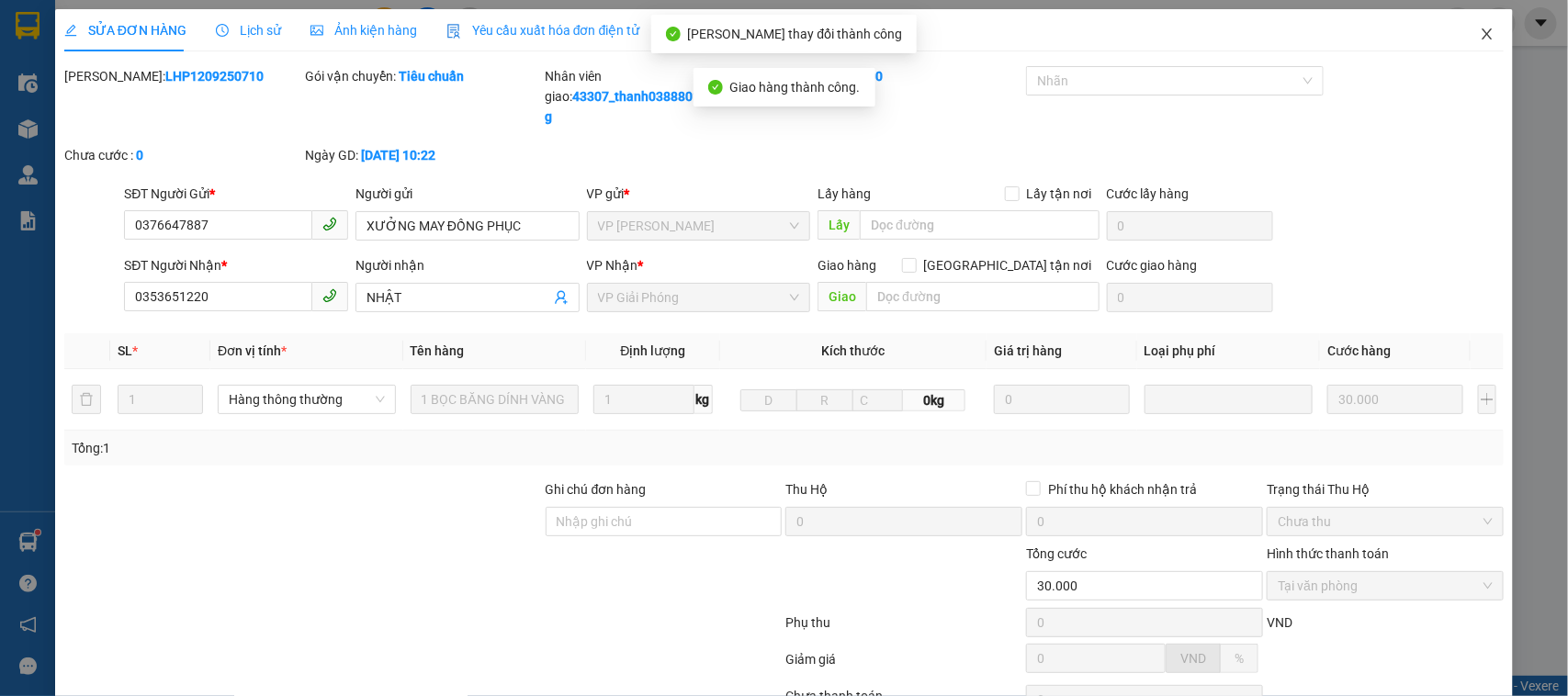
click at [1479, 26] on icon "close" at bounding box center [1487, 34] width 15 height 15
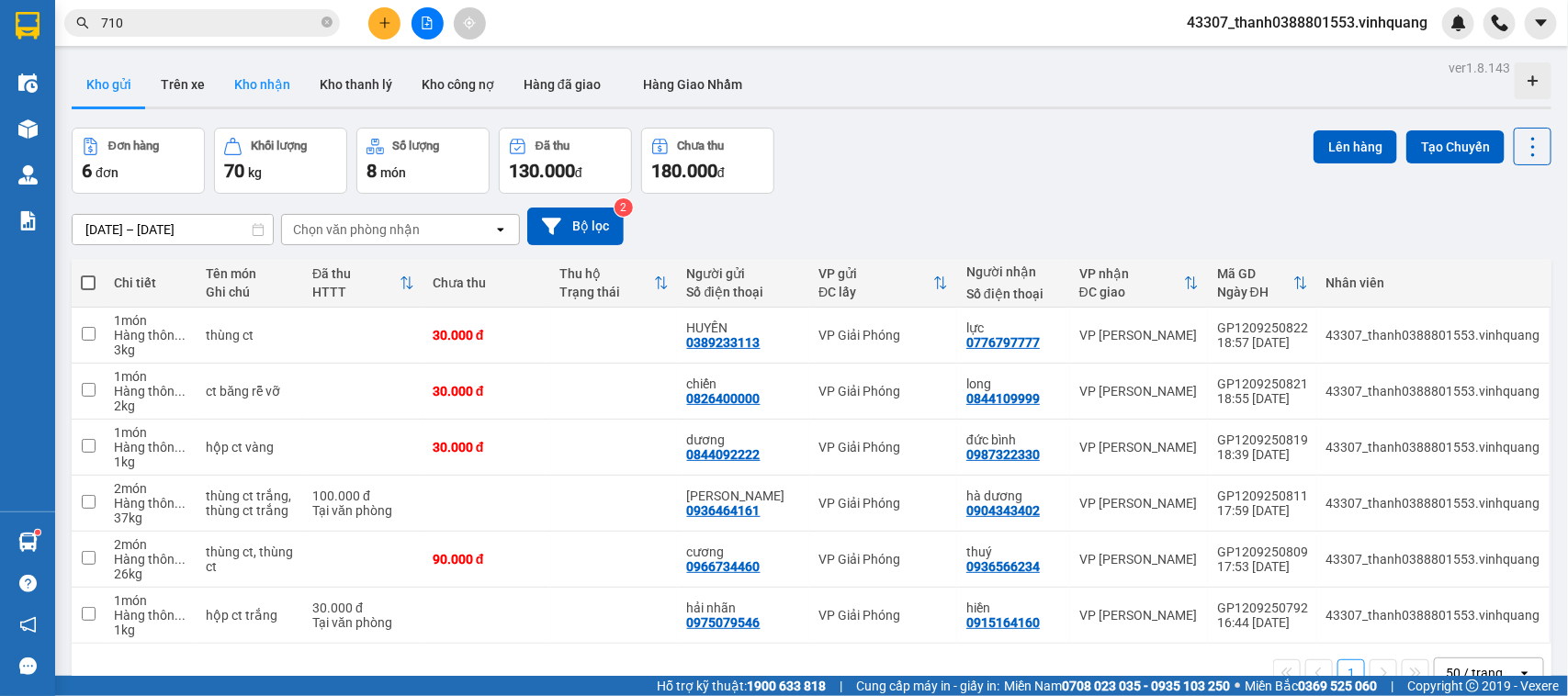
click at [258, 95] on button "Kho nhận" at bounding box center [261, 84] width 85 height 44
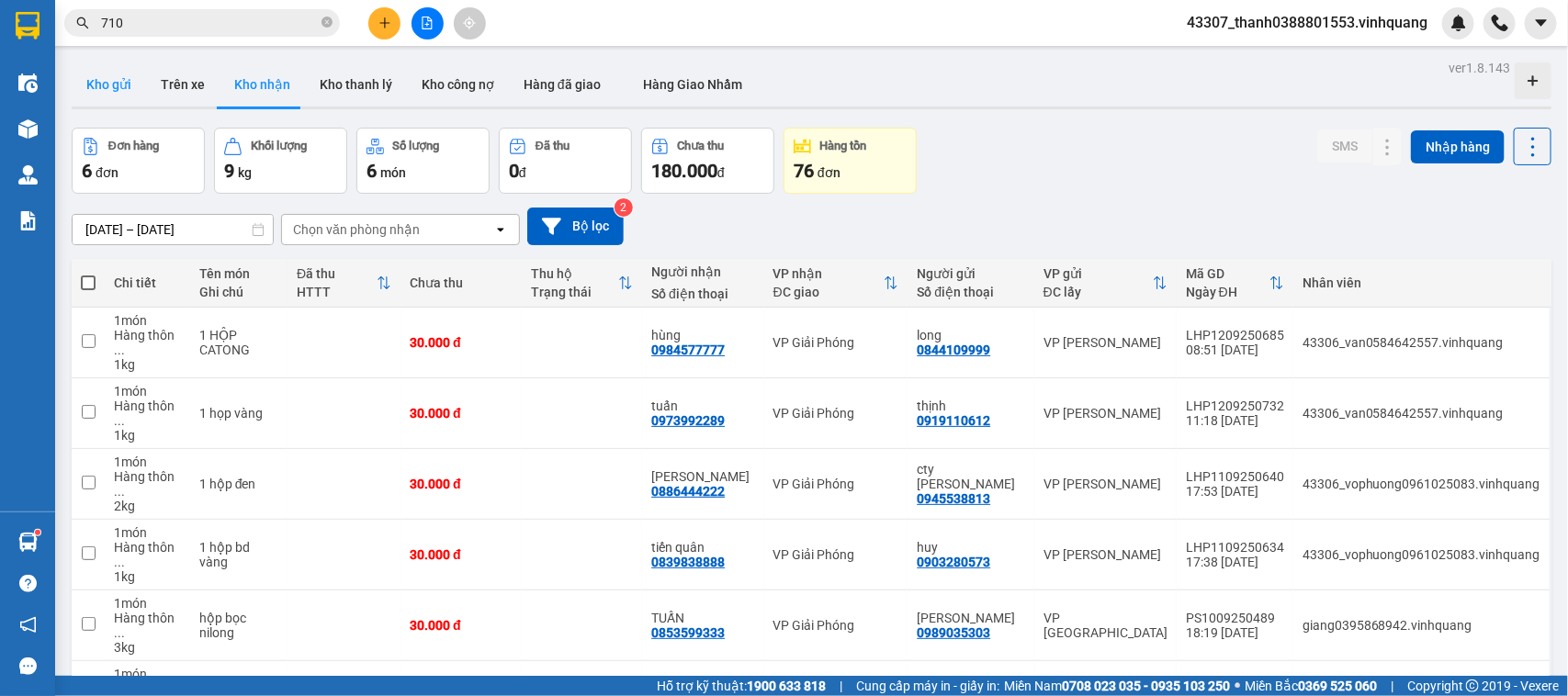
click at [108, 75] on button "Kho gửi" at bounding box center [108, 84] width 74 height 44
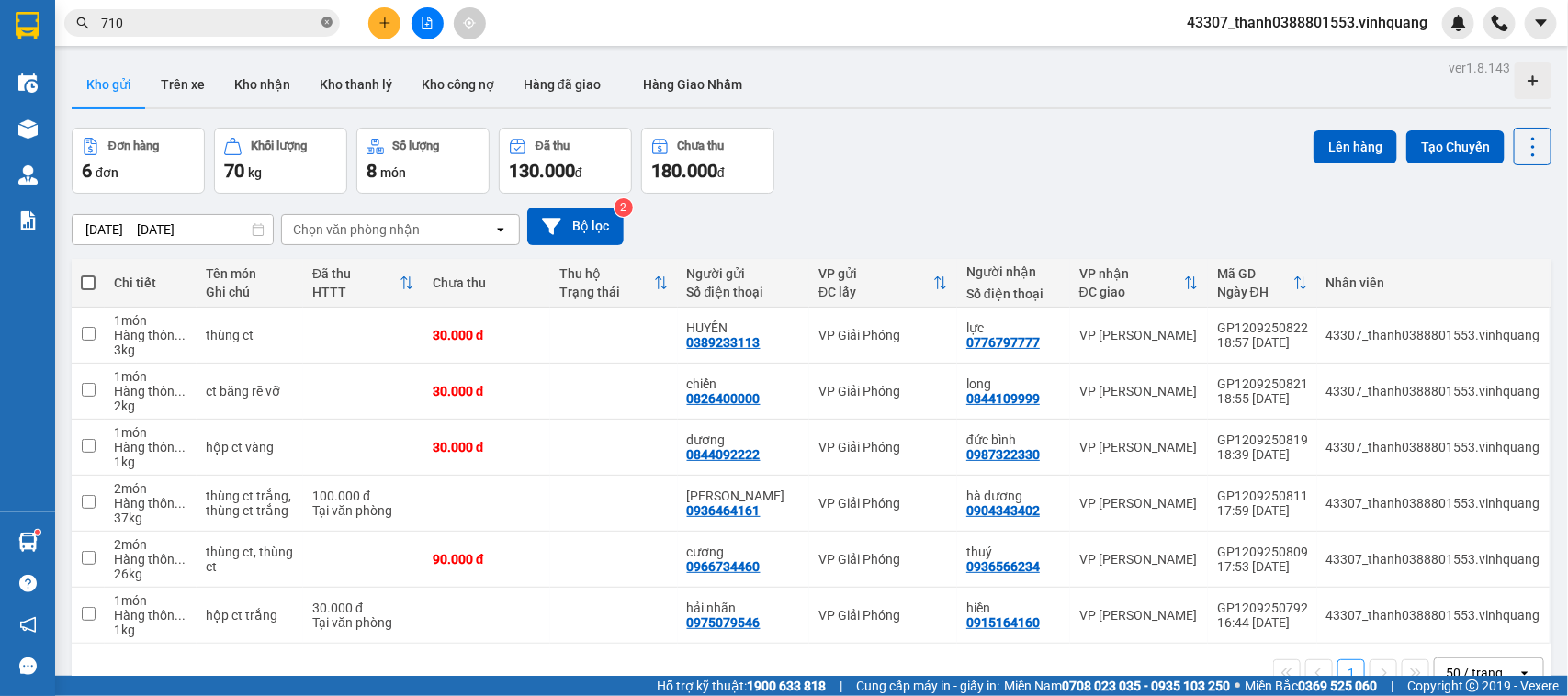
click at [329, 16] on span at bounding box center [327, 23] width 11 height 18
click at [292, 23] on input "text" at bounding box center [209, 23] width 216 height 21
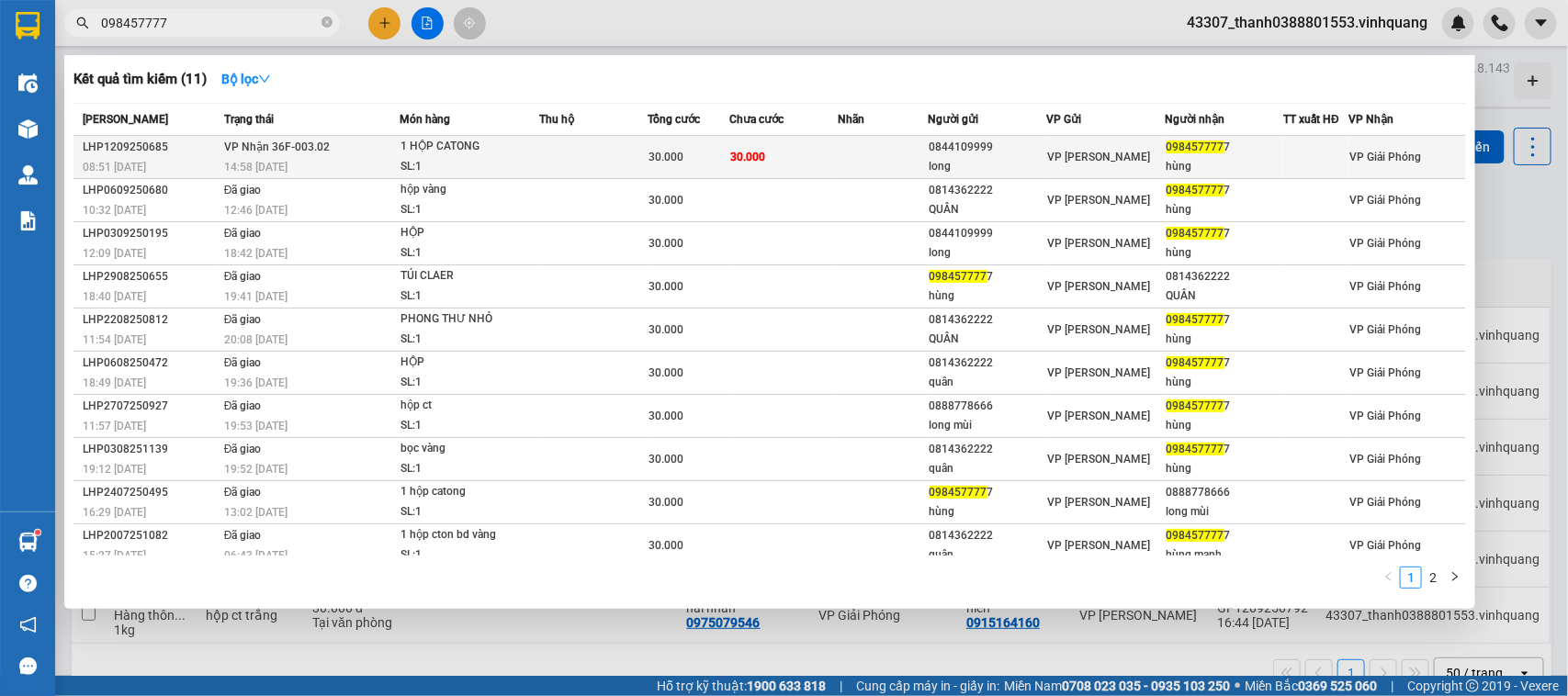
type input "098457777"
click at [680, 152] on div "30.000" at bounding box center [688, 157] width 80 height 21
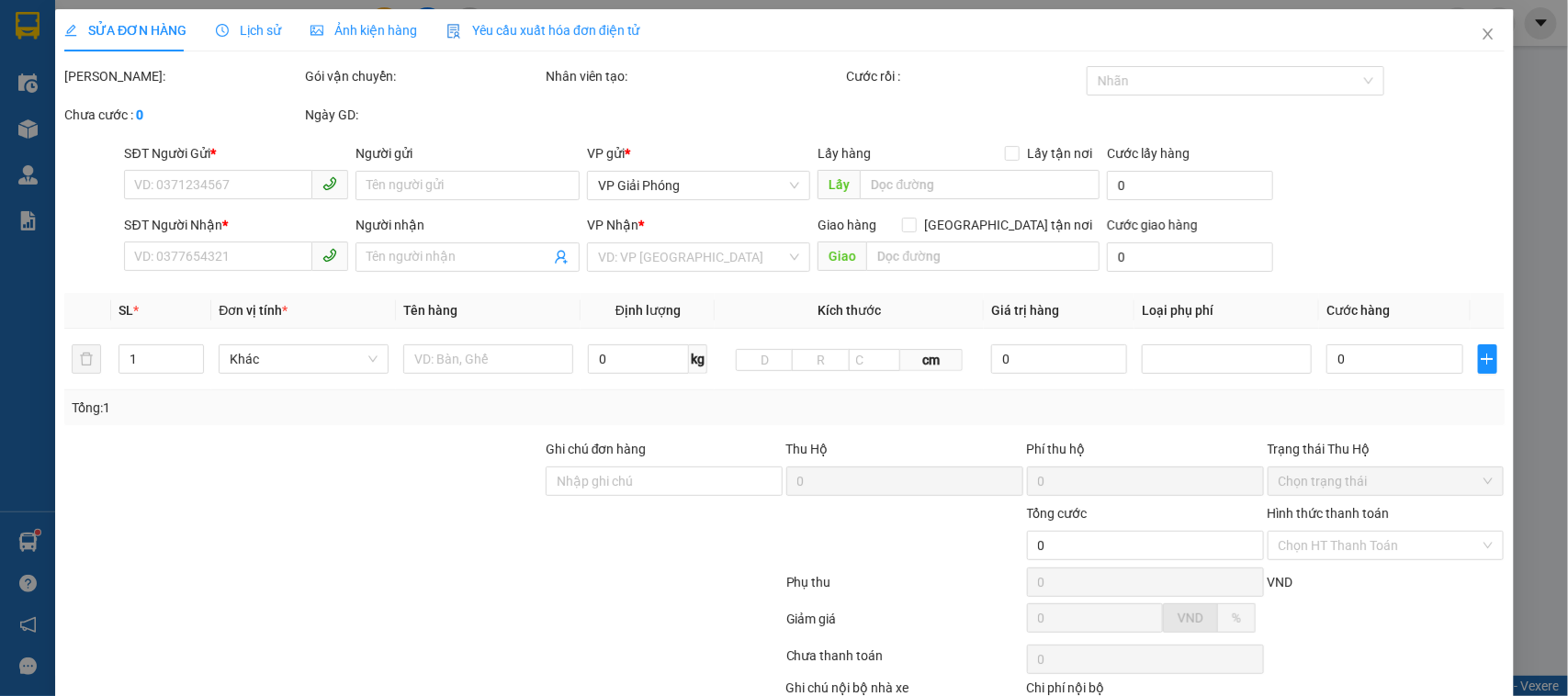
type input "0844109999"
type input "long"
type input "0984577777"
type input "hùng"
type input "30.000"
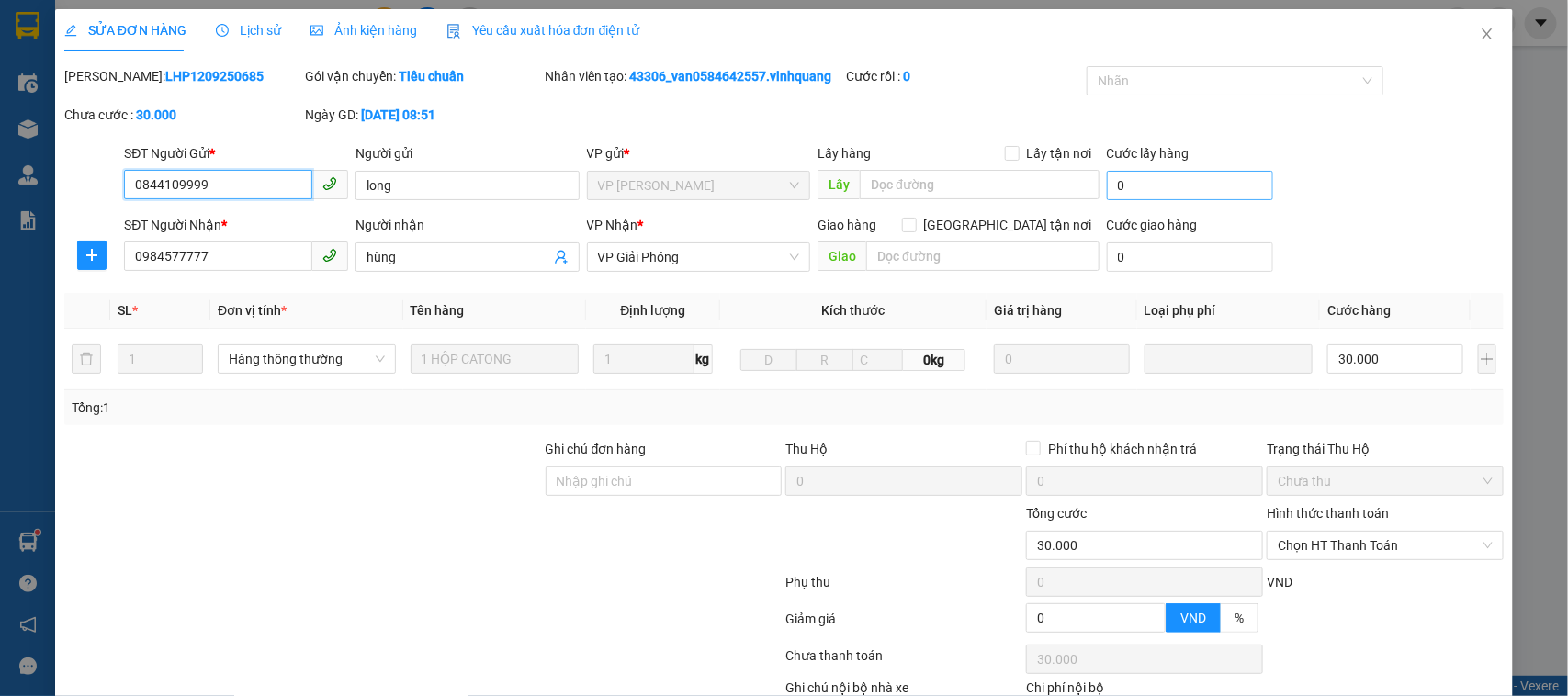
scroll to position [119, 0]
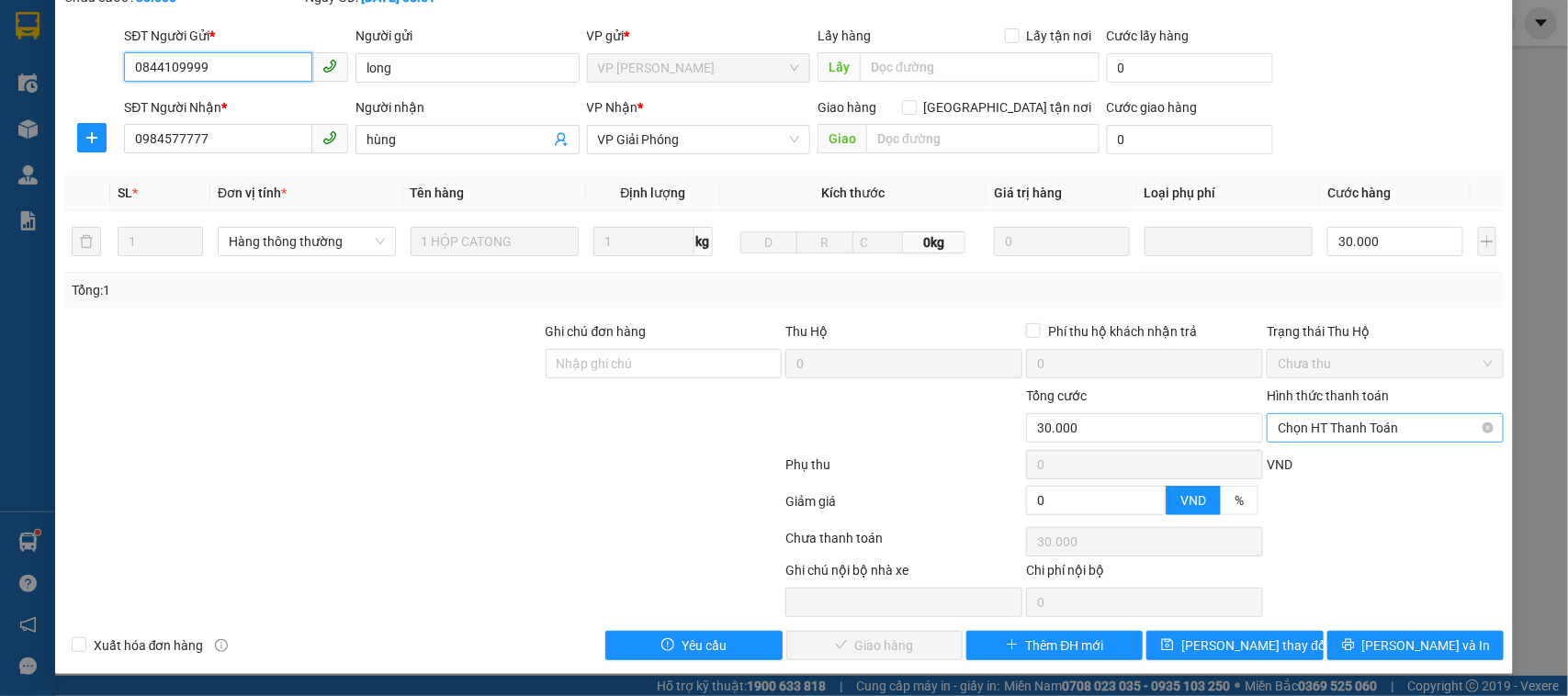
click at [1378, 427] on span "Chọn HT Thanh Toán" at bounding box center [1384, 427] width 214 height 27
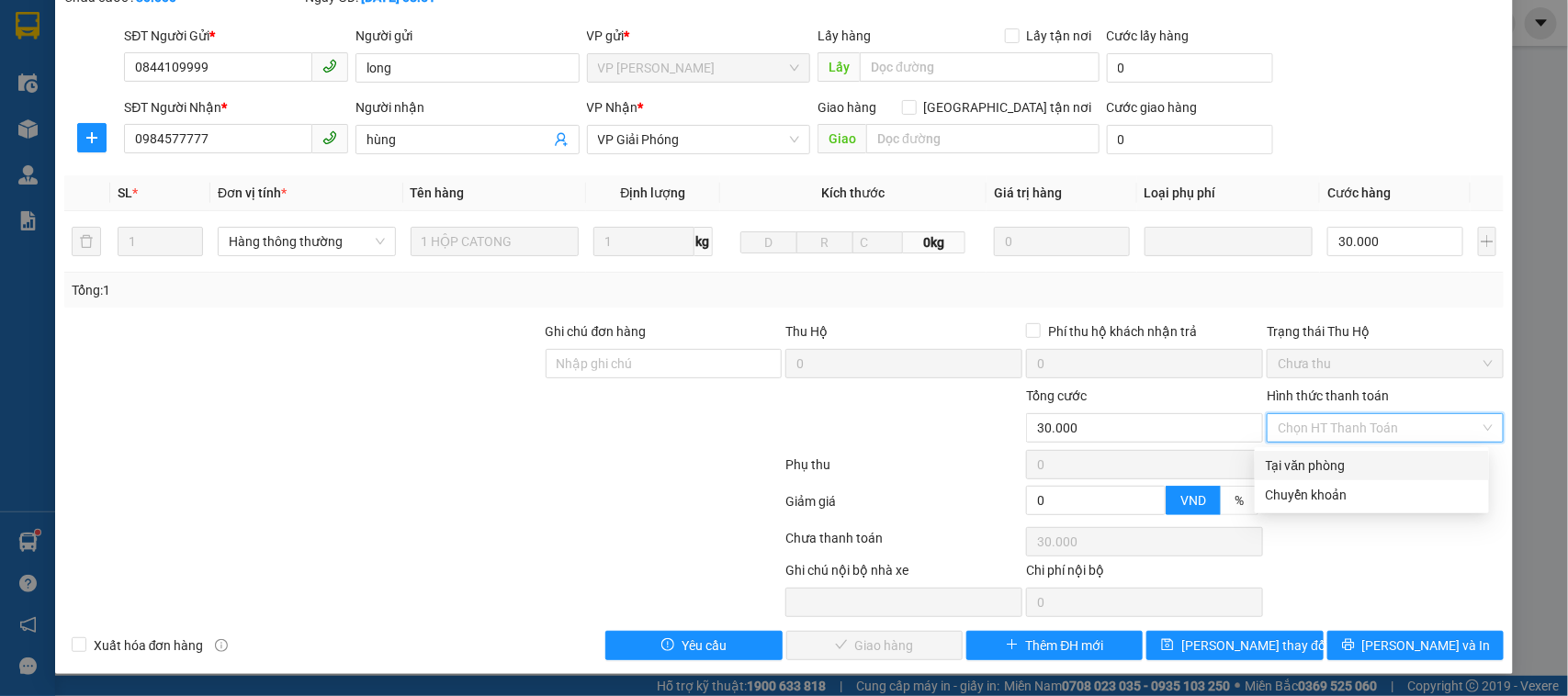
click at [1311, 456] on div "Tại văn phòng" at bounding box center [1371, 466] width 212 height 21
type input "0"
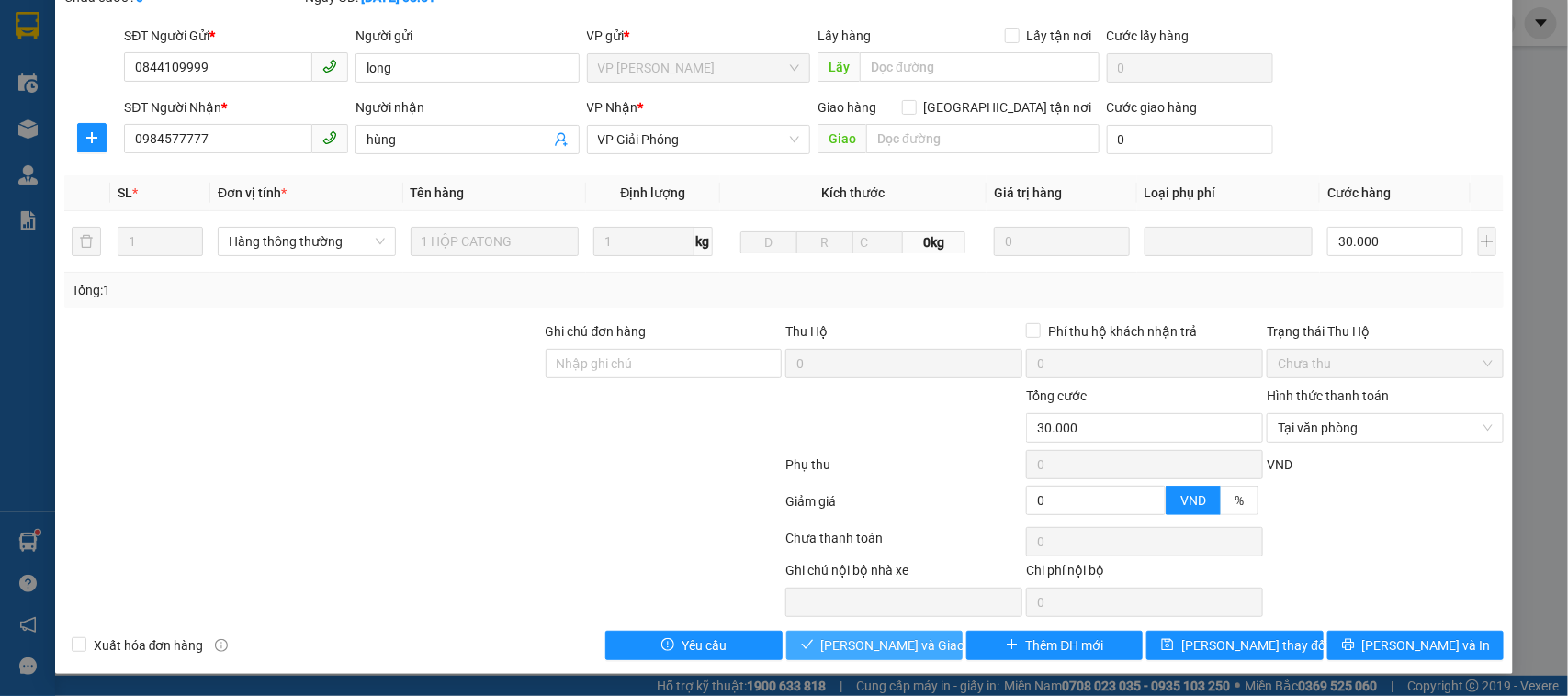
click at [888, 643] on span "[PERSON_NAME] và Giao hàng" at bounding box center [909, 645] width 176 height 21
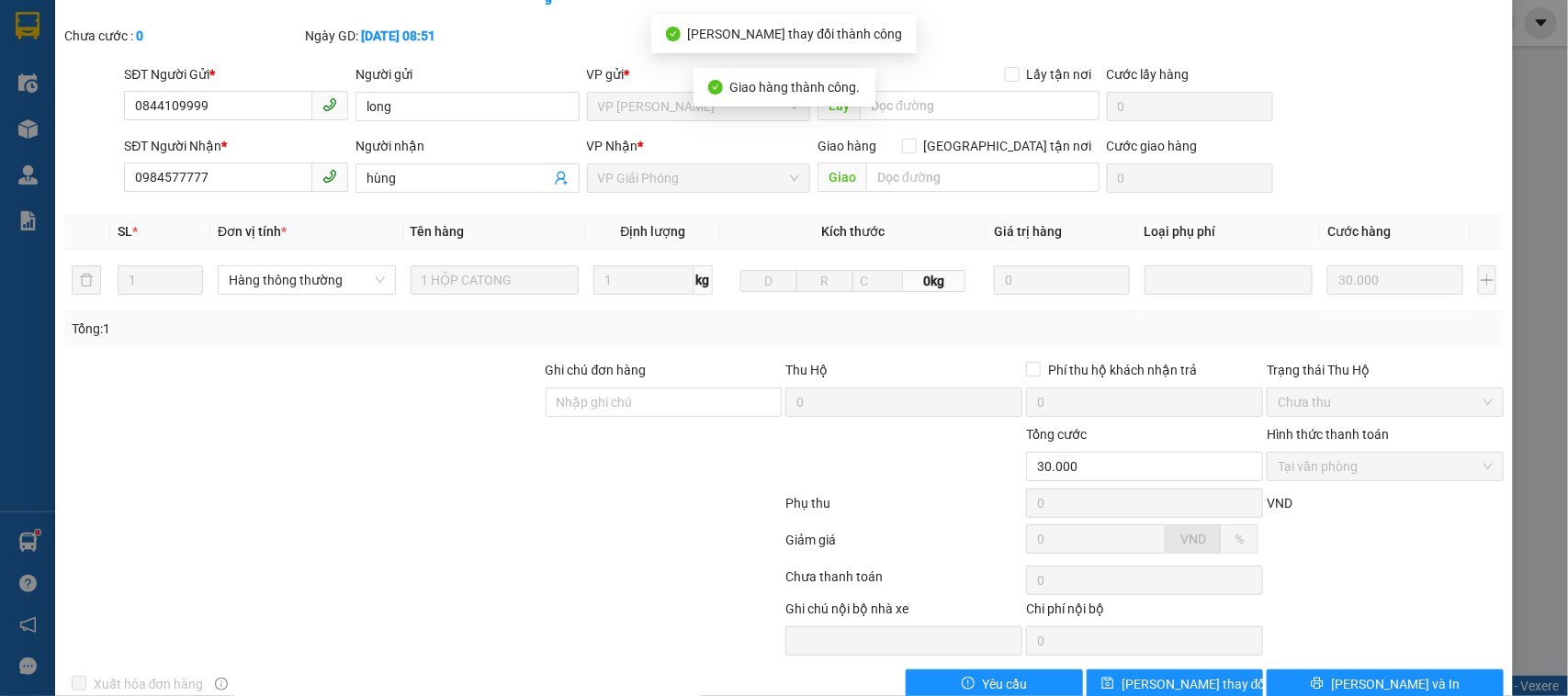
scroll to position [159, 0]
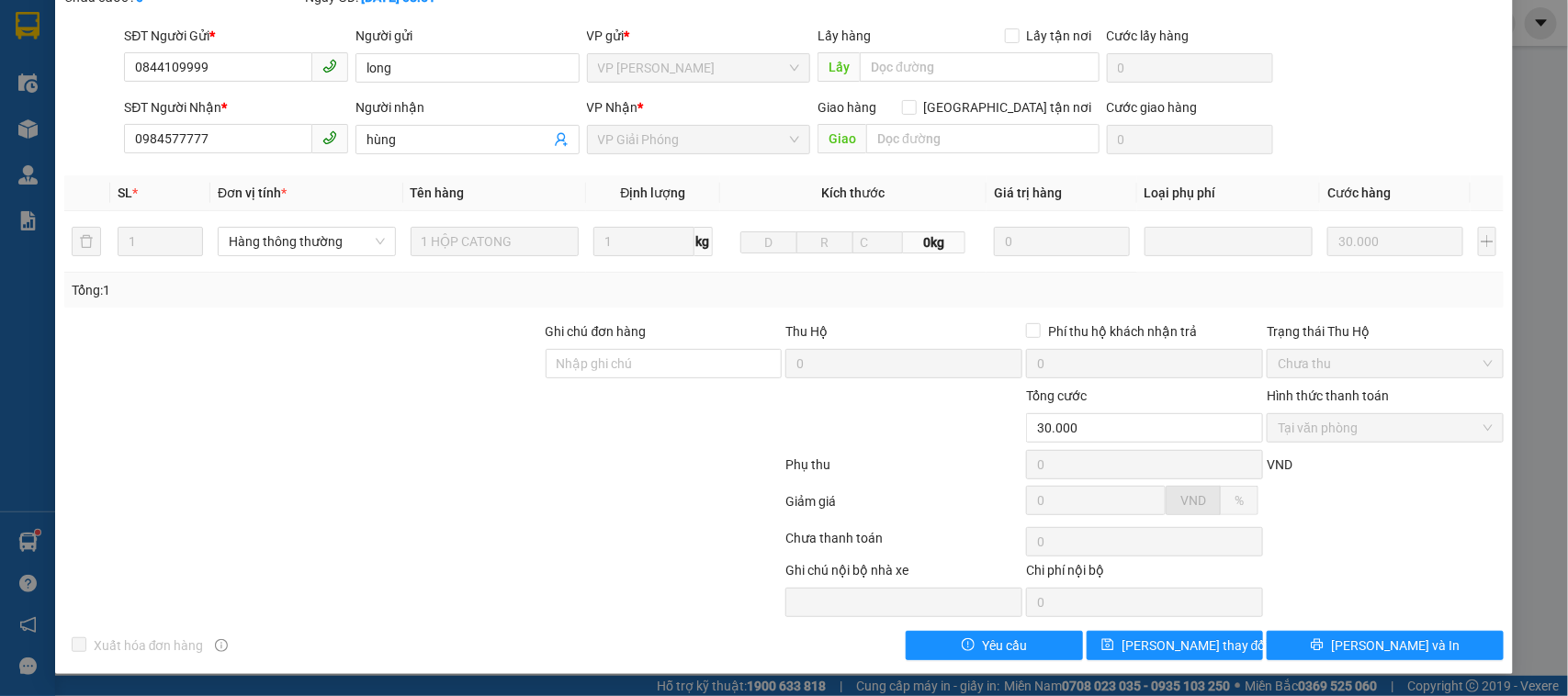
click at [576, 526] on div at bounding box center [423, 541] width 722 height 37
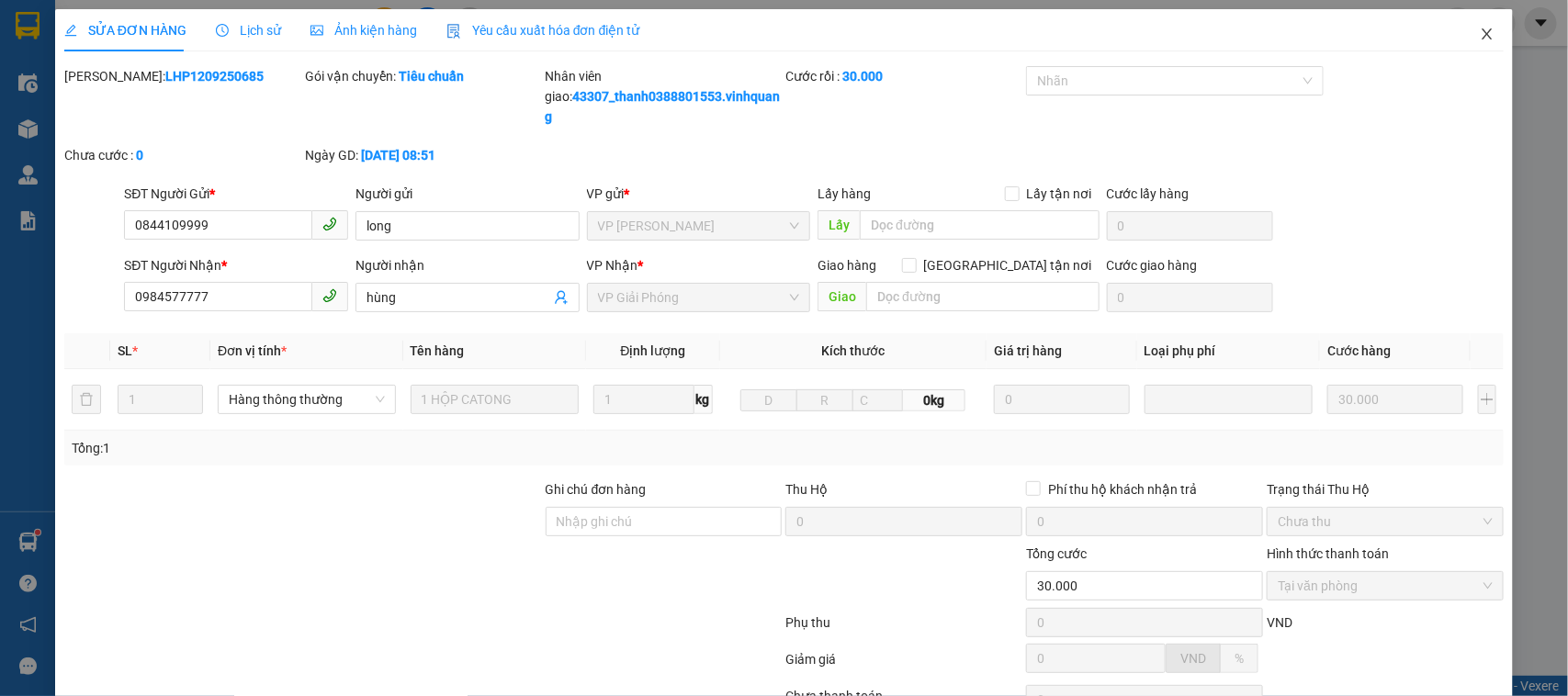
click at [1479, 35] on icon "close" at bounding box center [1487, 34] width 15 height 15
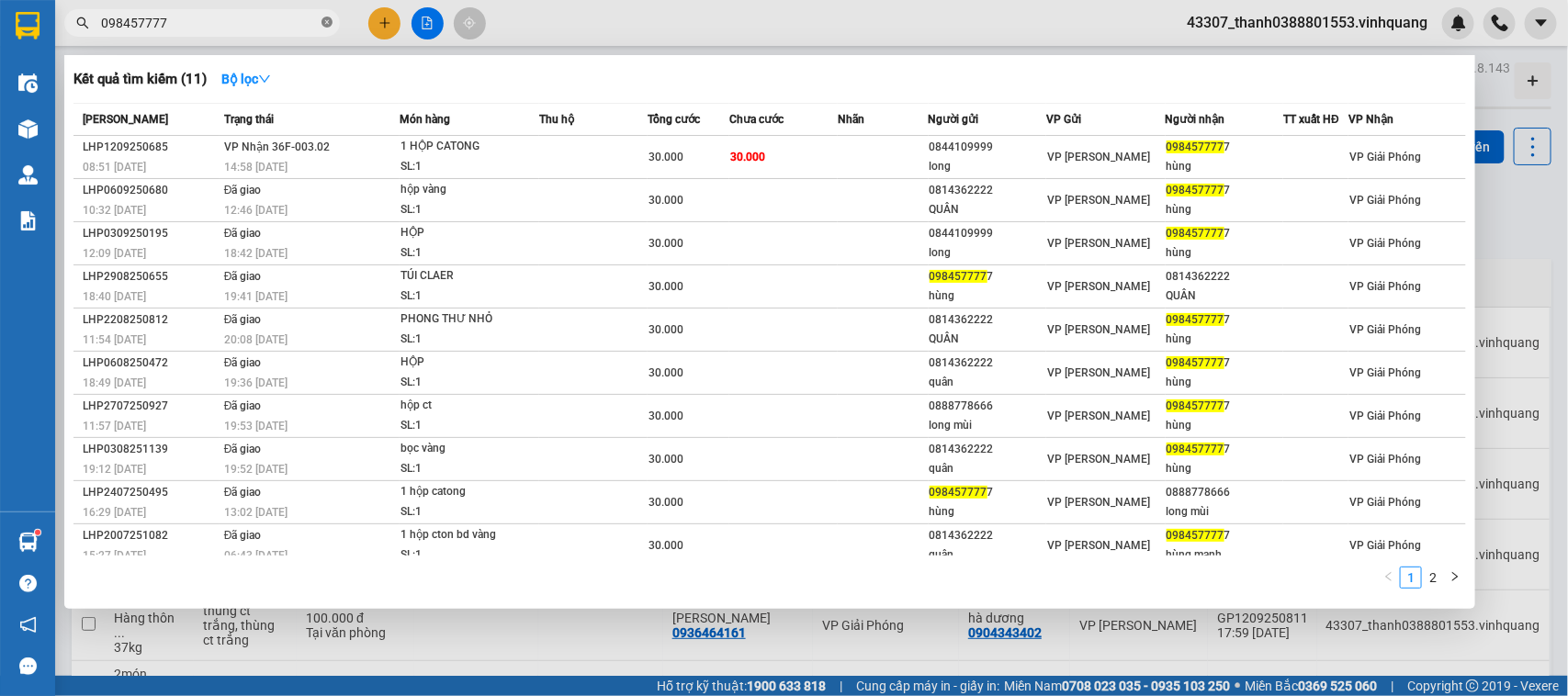
click at [321, 23] on icon "close-circle" at bounding box center [327, 22] width 11 height 11
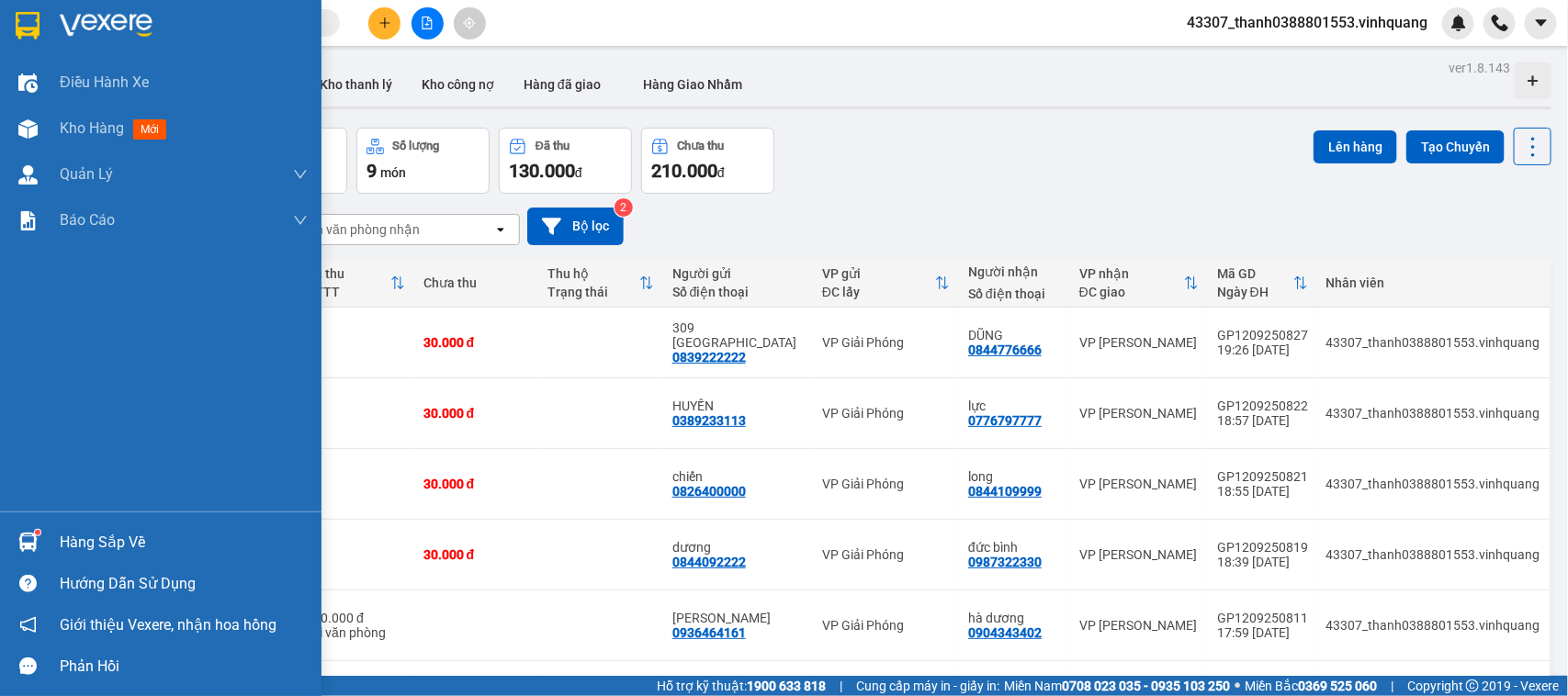
click at [42, 546] on div at bounding box center [28, 542] width 32 height 32
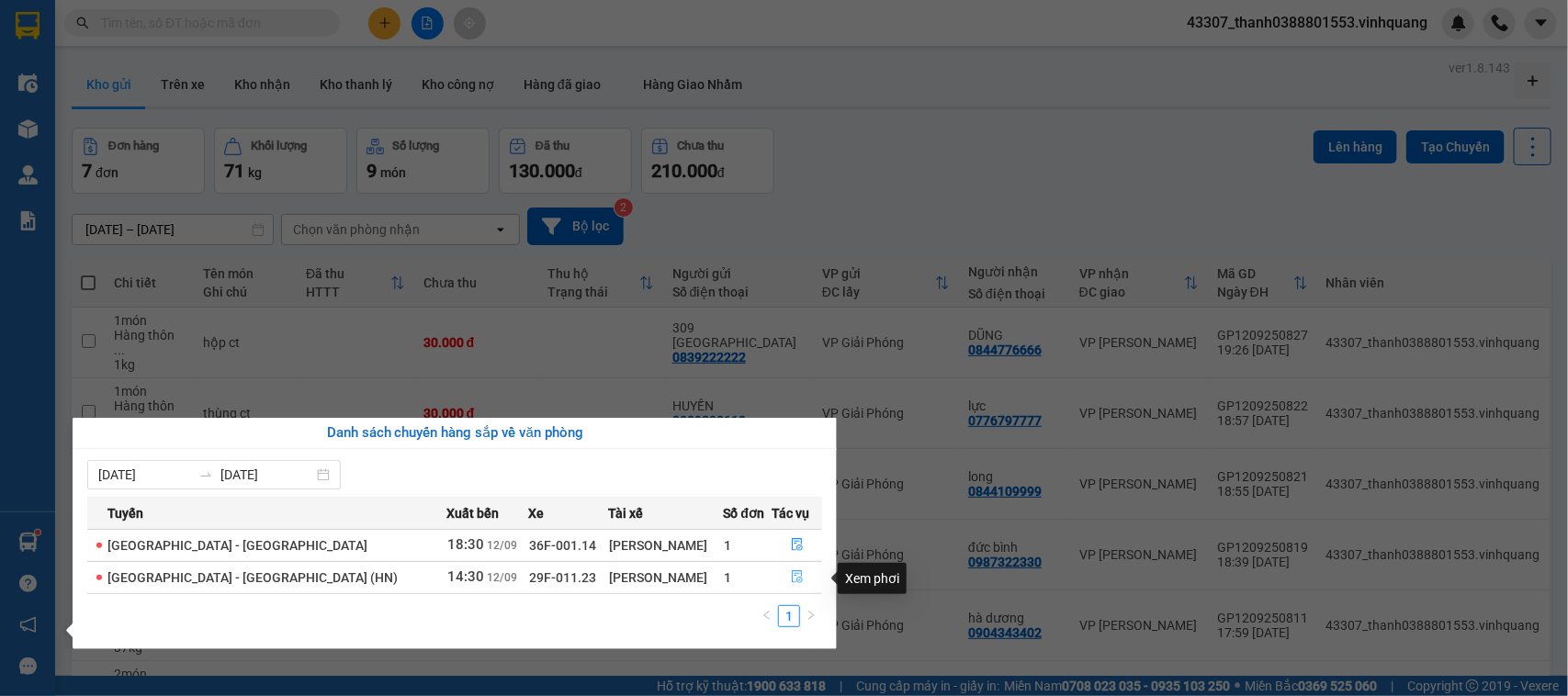
click at [773, 577] on button "button" at bounding box center [797, 577] width 49 height 29
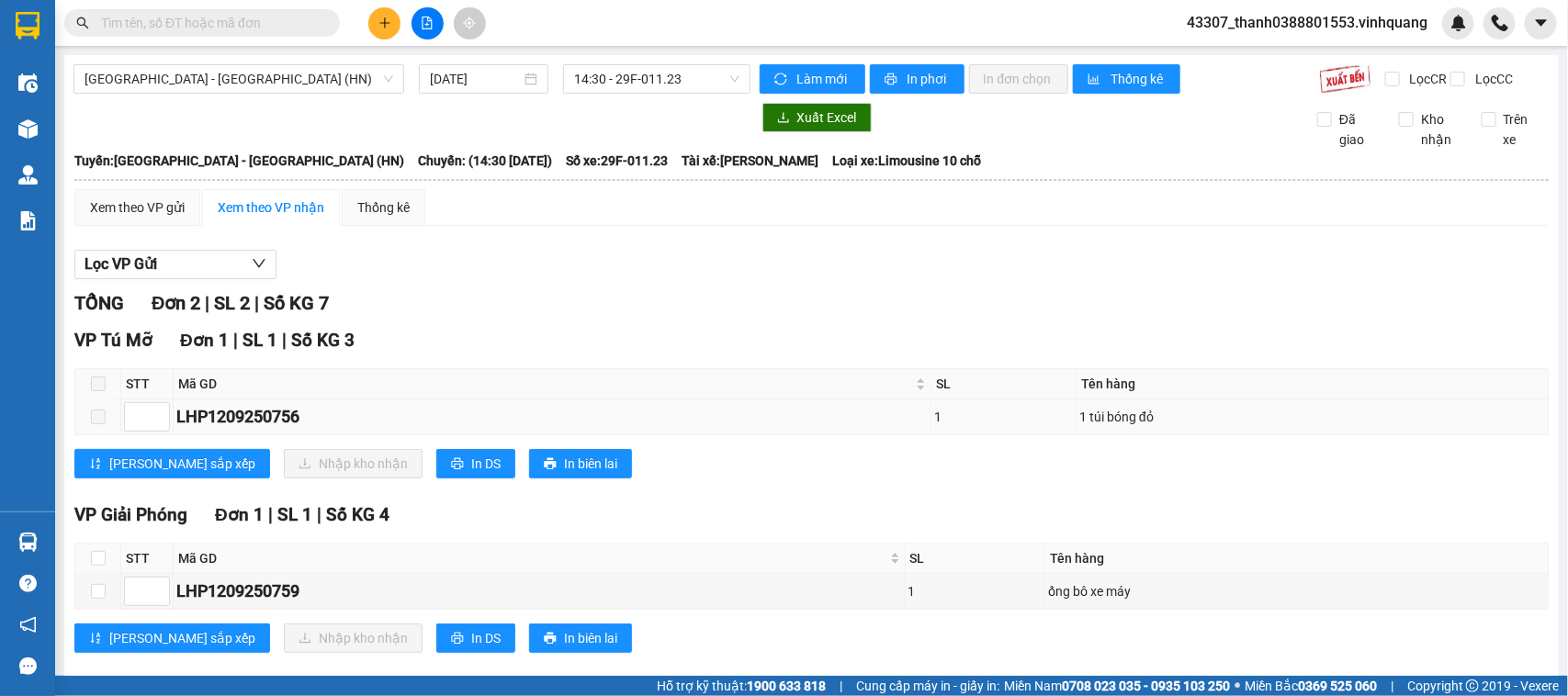
click at [1136, 427] on div "1 túi bóng đỏ" at bounding box center [1311, 417] width 466 height 21
drag, startPoint x: 1140, startPoint y: 437, endPoint x: 1060, endPoint y: 438, distance: 80.0
click at [1079, 427] on div "1 túi bóng đỏ" at bounding box center [1311, 417] width 466 height 21
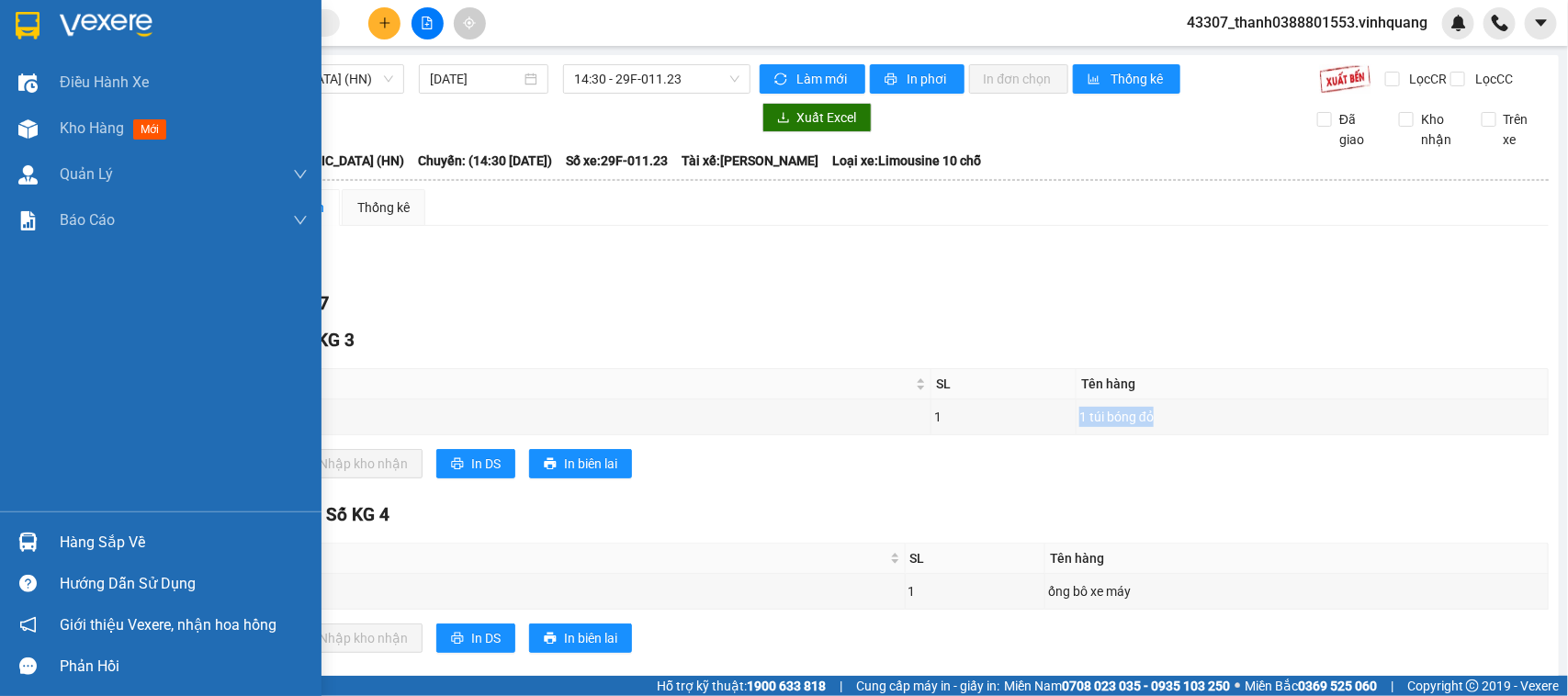
click at [33, 540] on img at bounding box center [28, 542] width 20 height 20
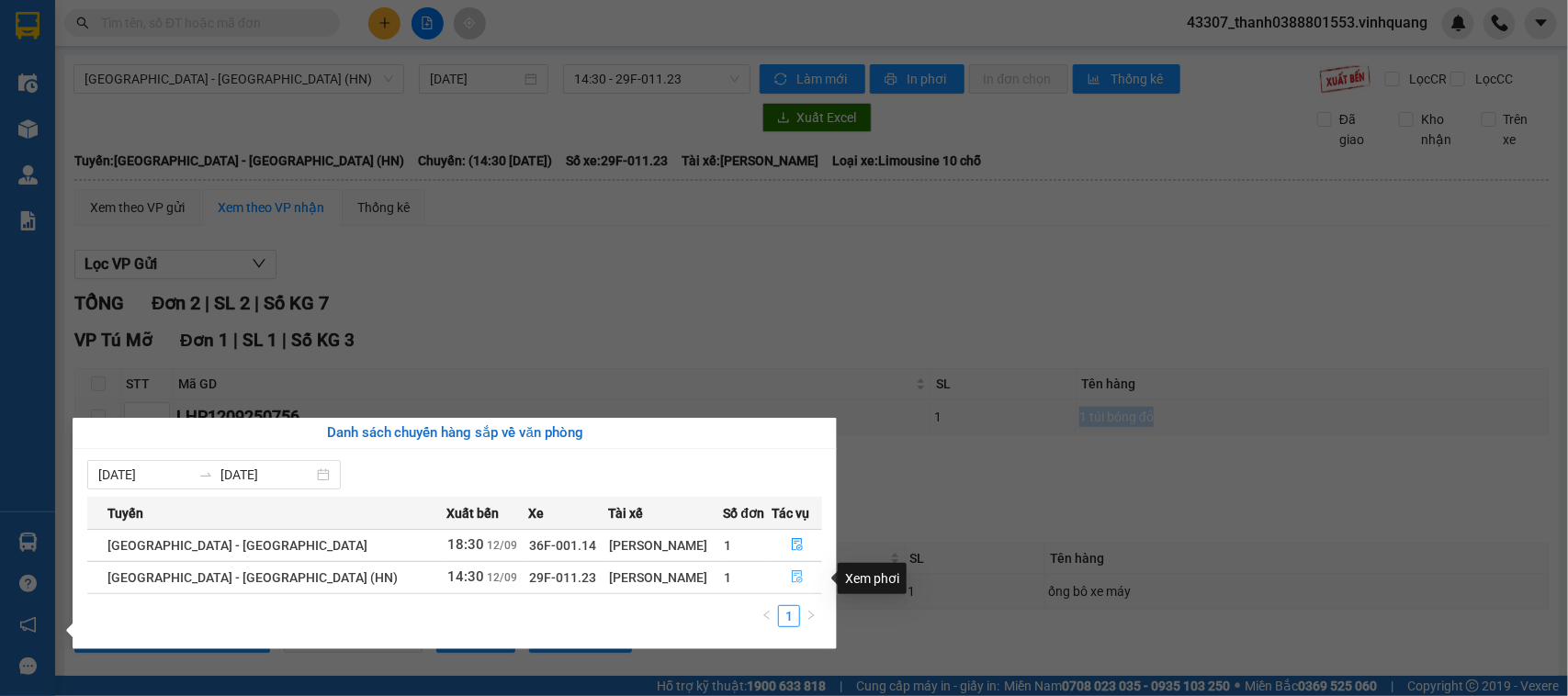
click at [791, 580] on icon "file-done" at bounding box center [797, 577] width 13 height 13
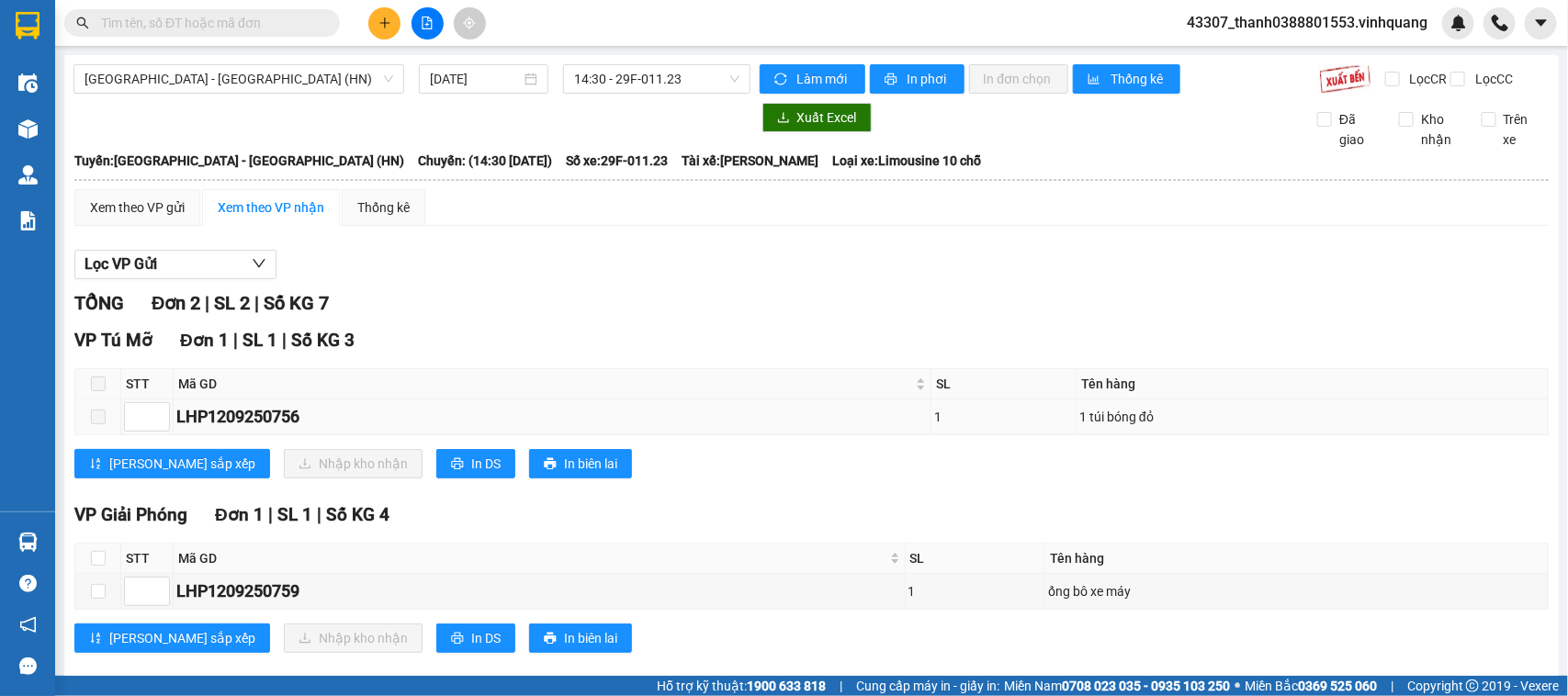
click at [91, 424] on span at bounding box center [98, 417] width 15 height 15
click at [96, 392] on span at bounding box center [98, 384] width 15 height 15
click at [92, 566] on input "checkbox" at bounding box center [98, 558] width 15 height 15
checkbox input "true"
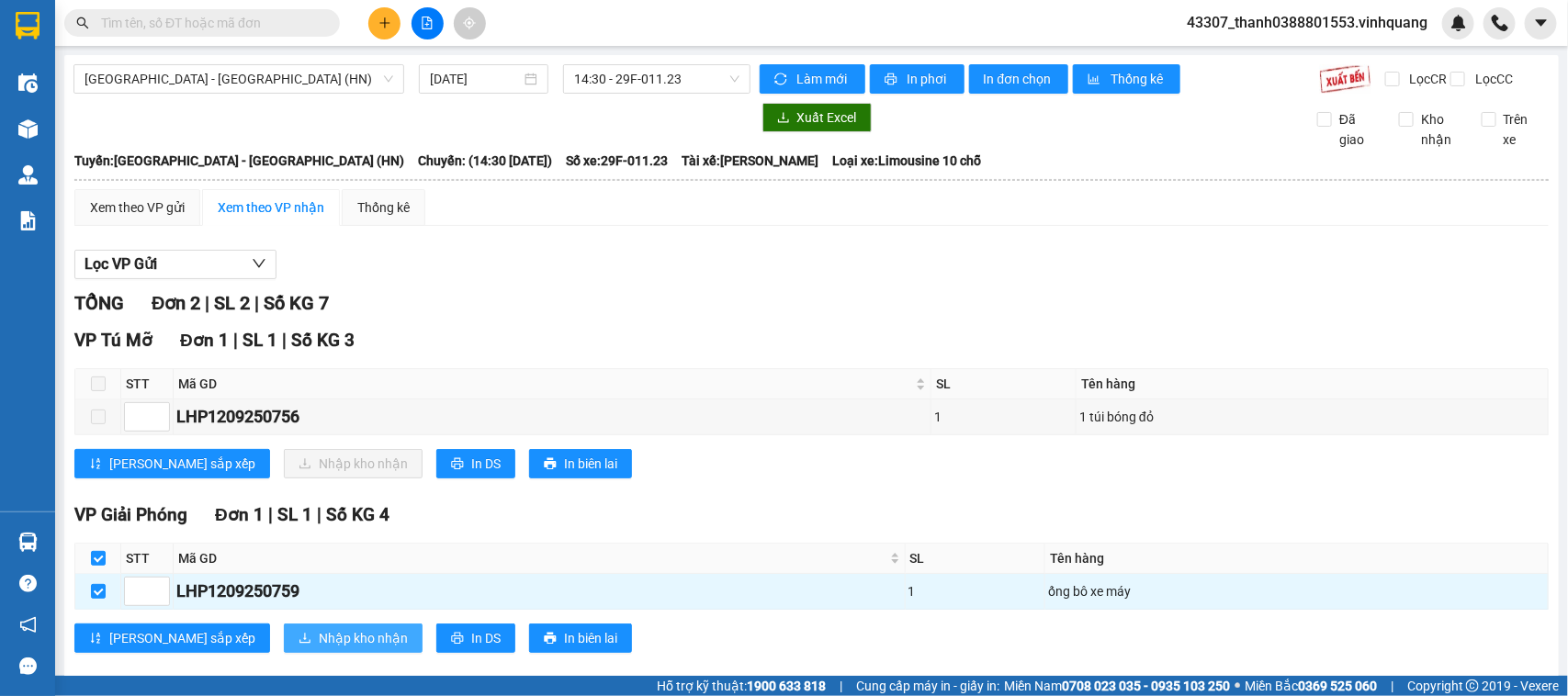
scroll to position [47, 0]
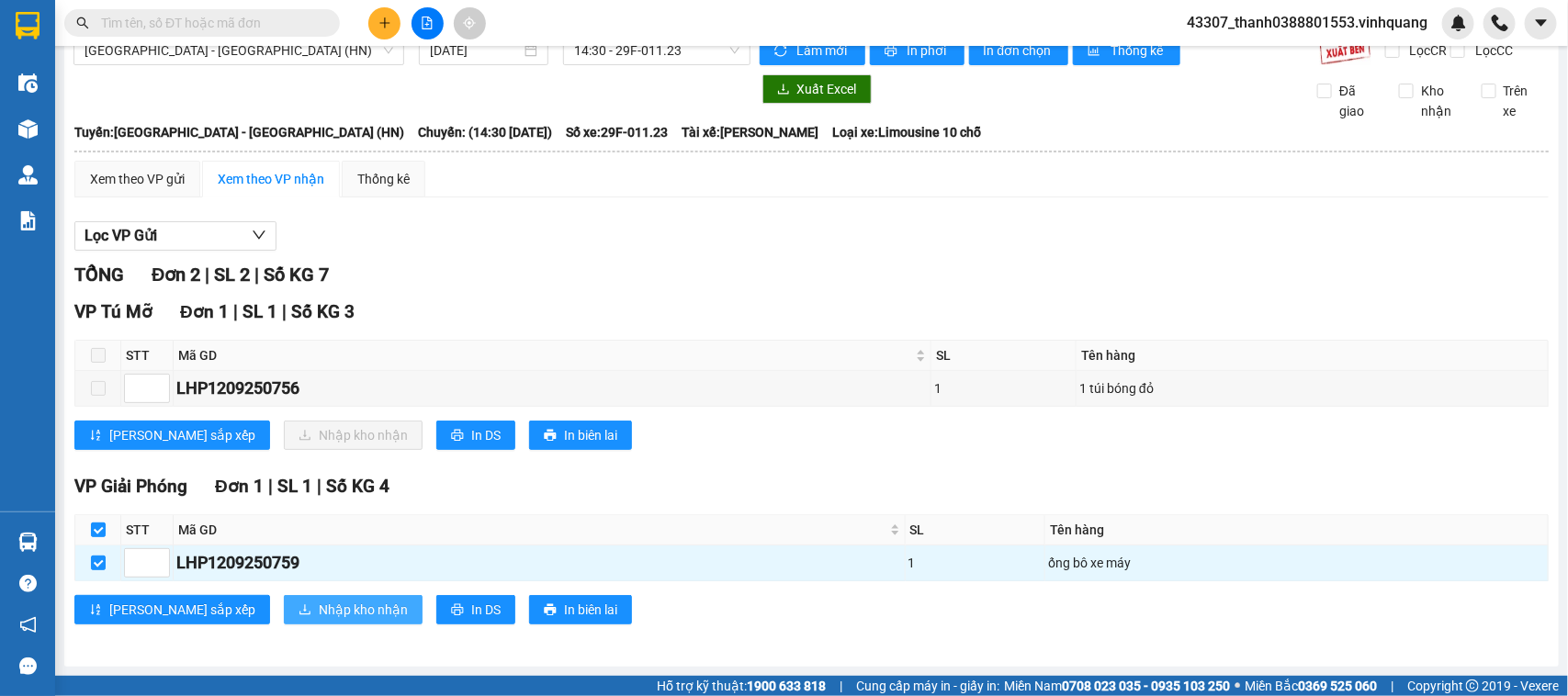
click at [318, 607] on span "Nhập kho nhận" at bounding box center [362, 610] width 89 height 21
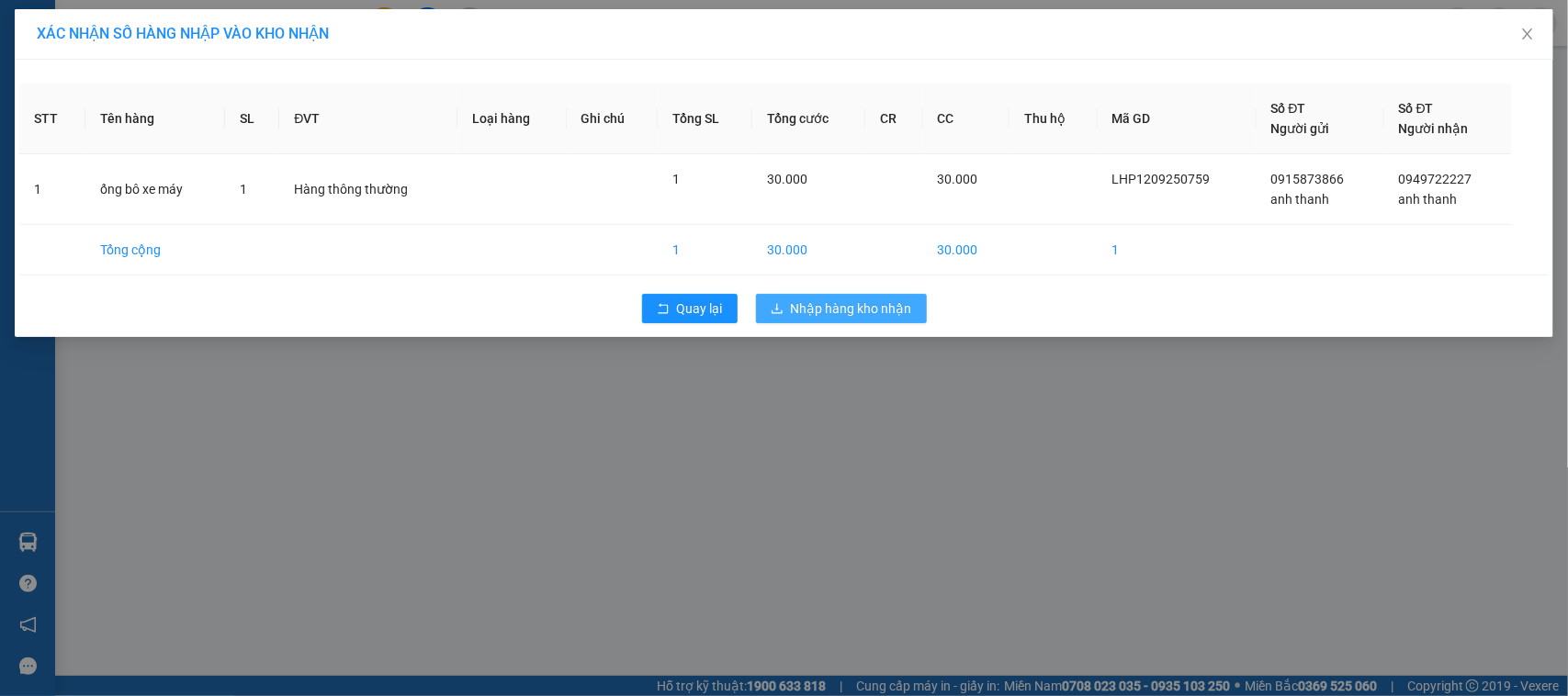
click at [806, 313] on span "Nhập hàng kho nhận" at bounding box center [851, 309] width 121 height 21
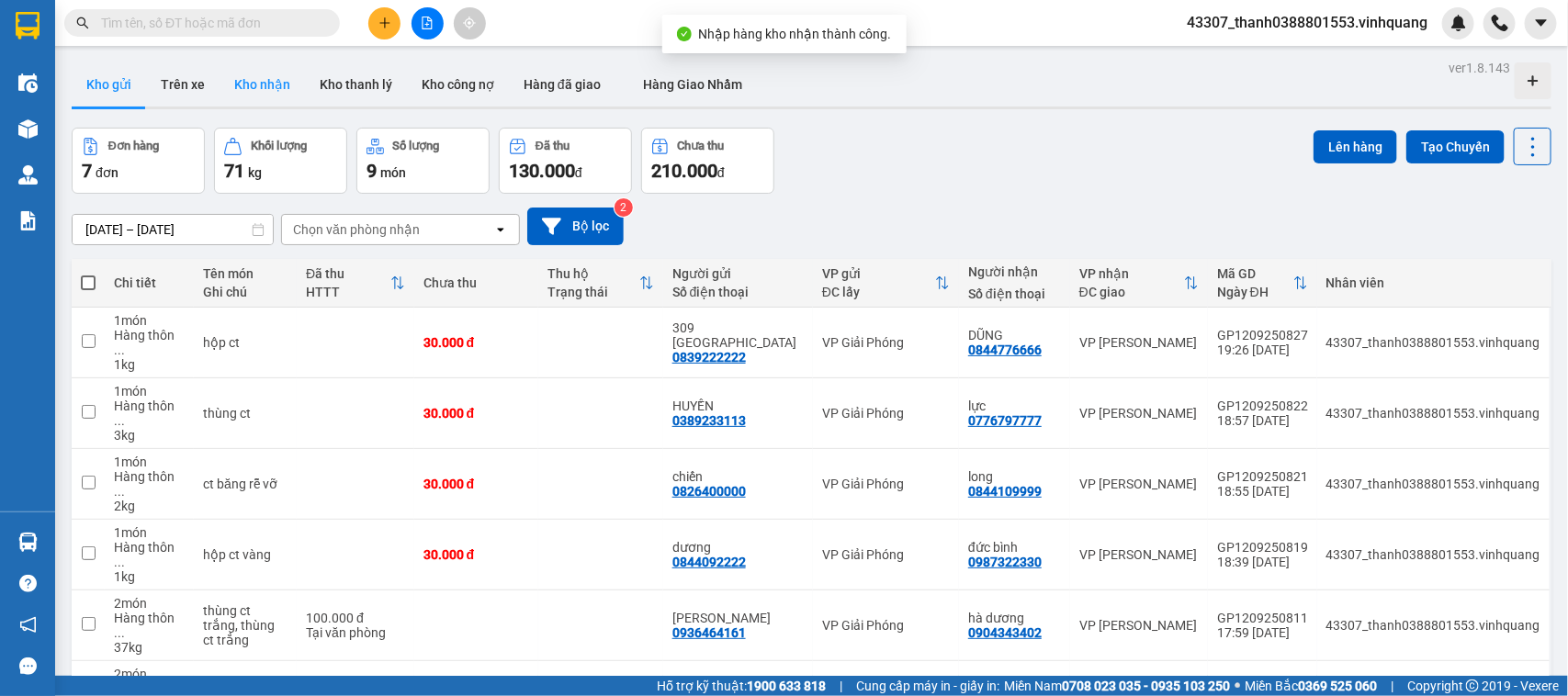
click at [240, 78] on button "Kho nhận" at bounding box center [261, 84] width 85 height 44
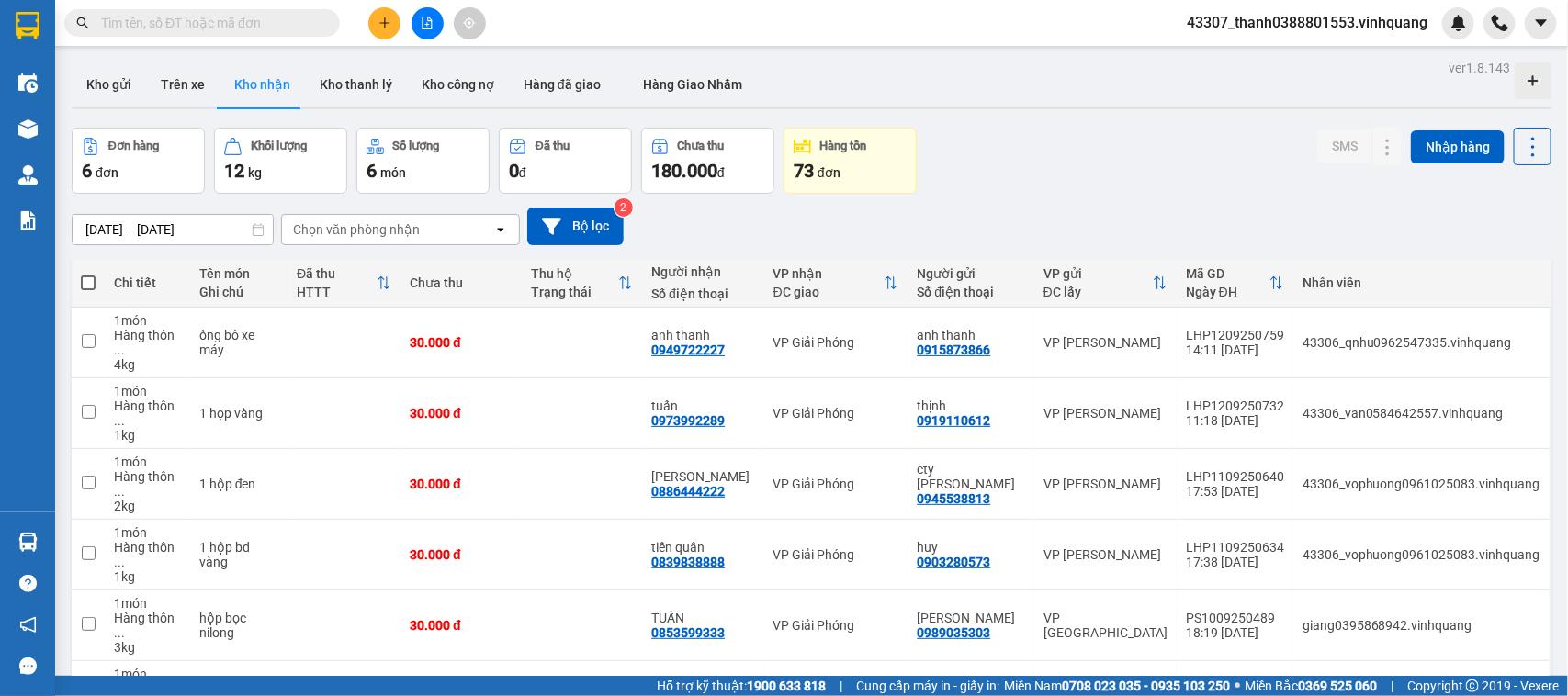
click at [388, 19] on icon "plus" at bounding box center [385, 23] width 13 height 13
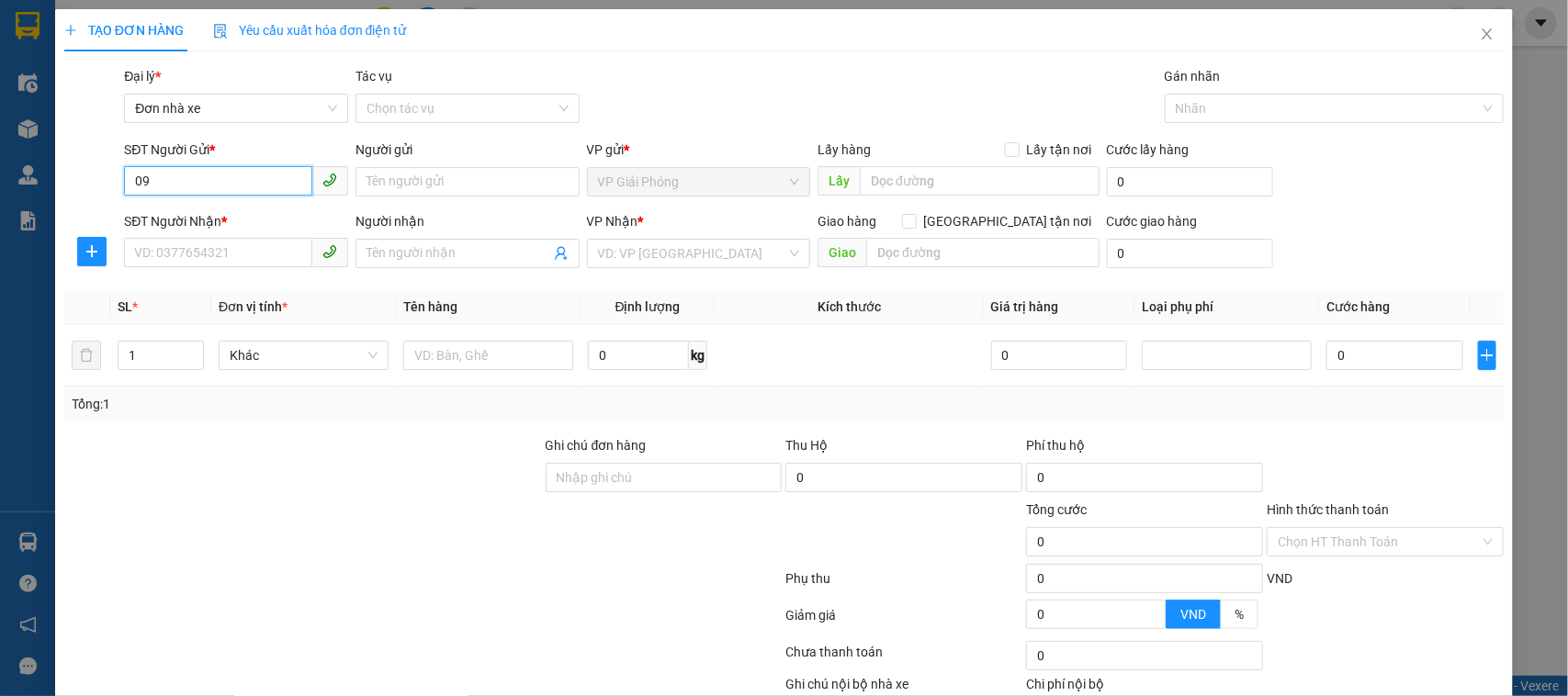
type input "0"
type input "0962398123"
click at [248, 228] on div "0962398123 - hiểu" at bounding box center [233, 220] width 200 height 21
type input "hiểu"
type input "0945811991"
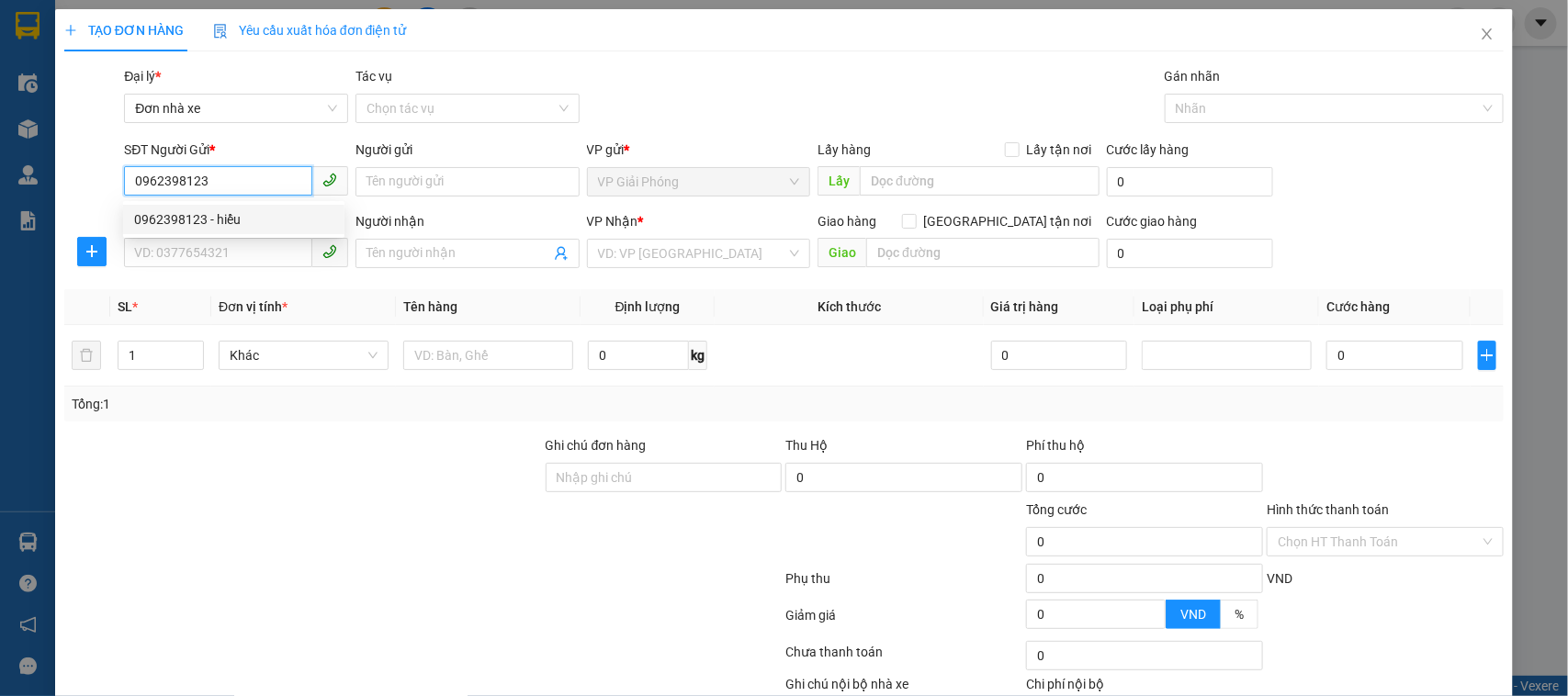
type input "[PERSON_NAME]"
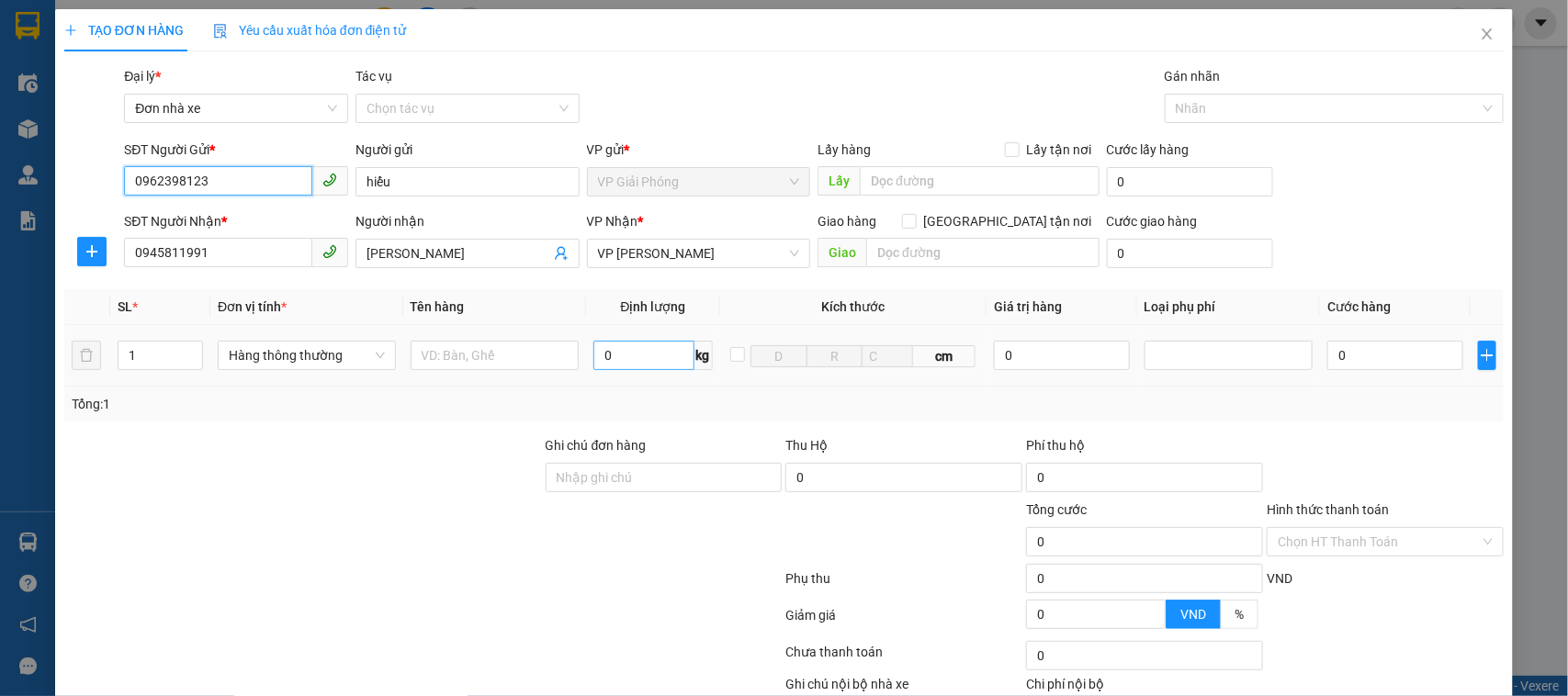
type input "0962398123"
click at [649, 361] on input "0" at bounding box center [643, 355] width 100 height 29
type input "2"
click at [508, 361] on input "text" at bounding box center [495, 355] width 169 height 29
type input "30.000"
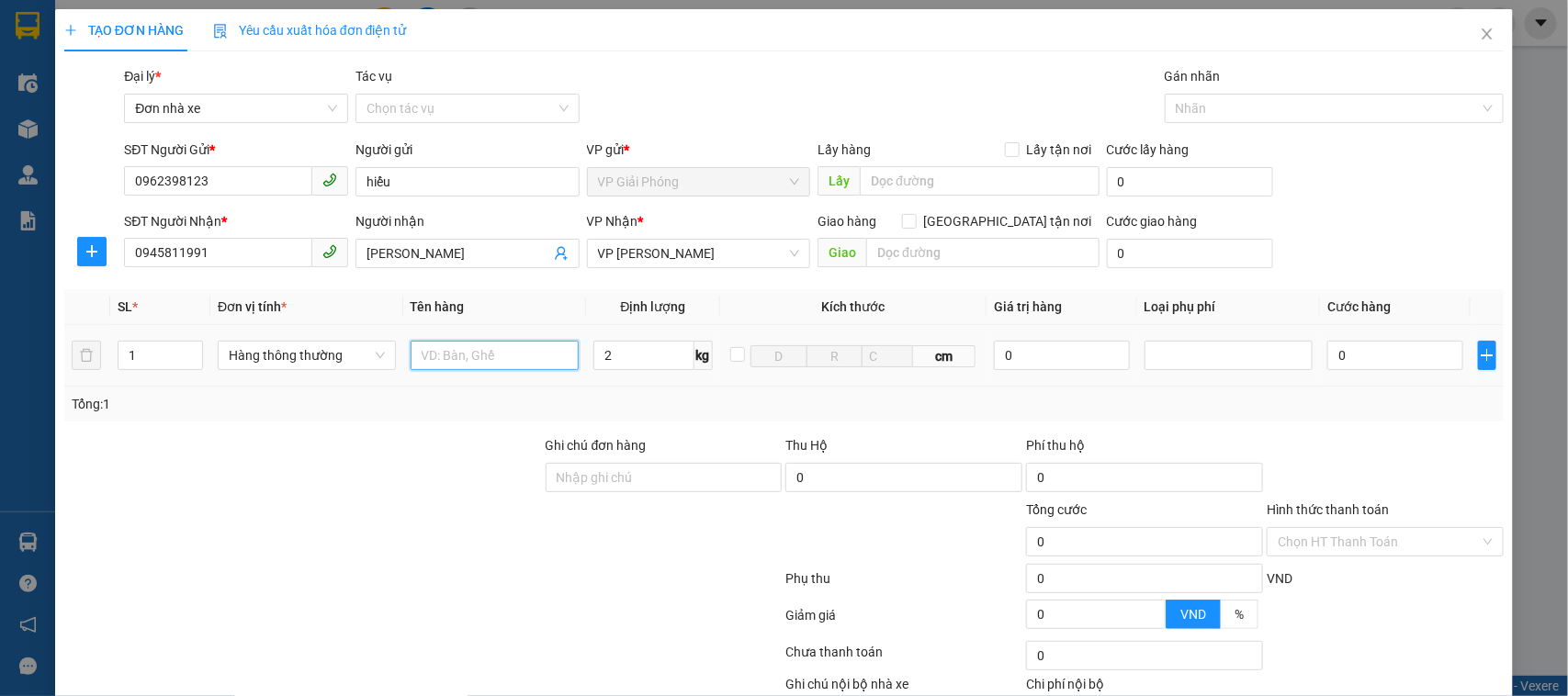
type input "30.000"
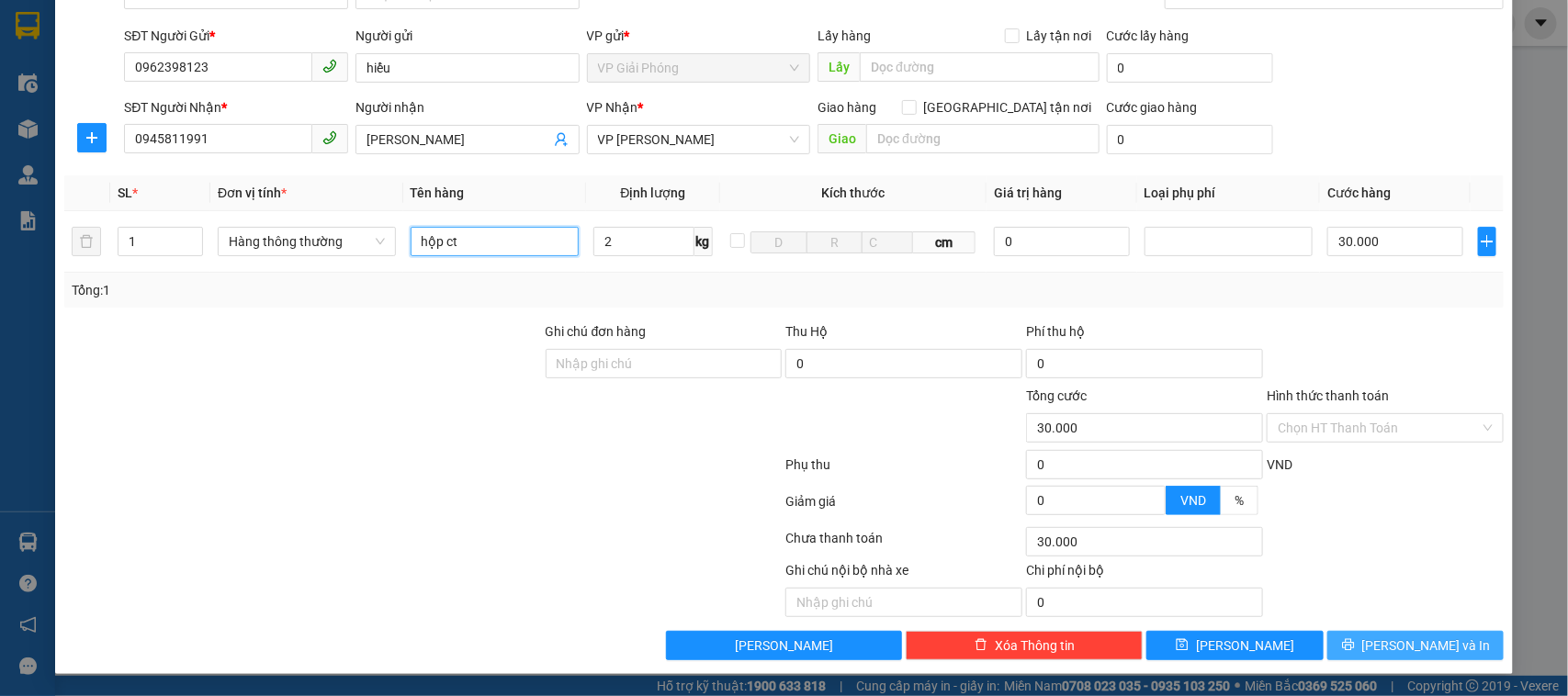
type input "hộp ct"
click at [1354, 644] on icon "printer" at bounding box center [1347, 644] width 12 height 12
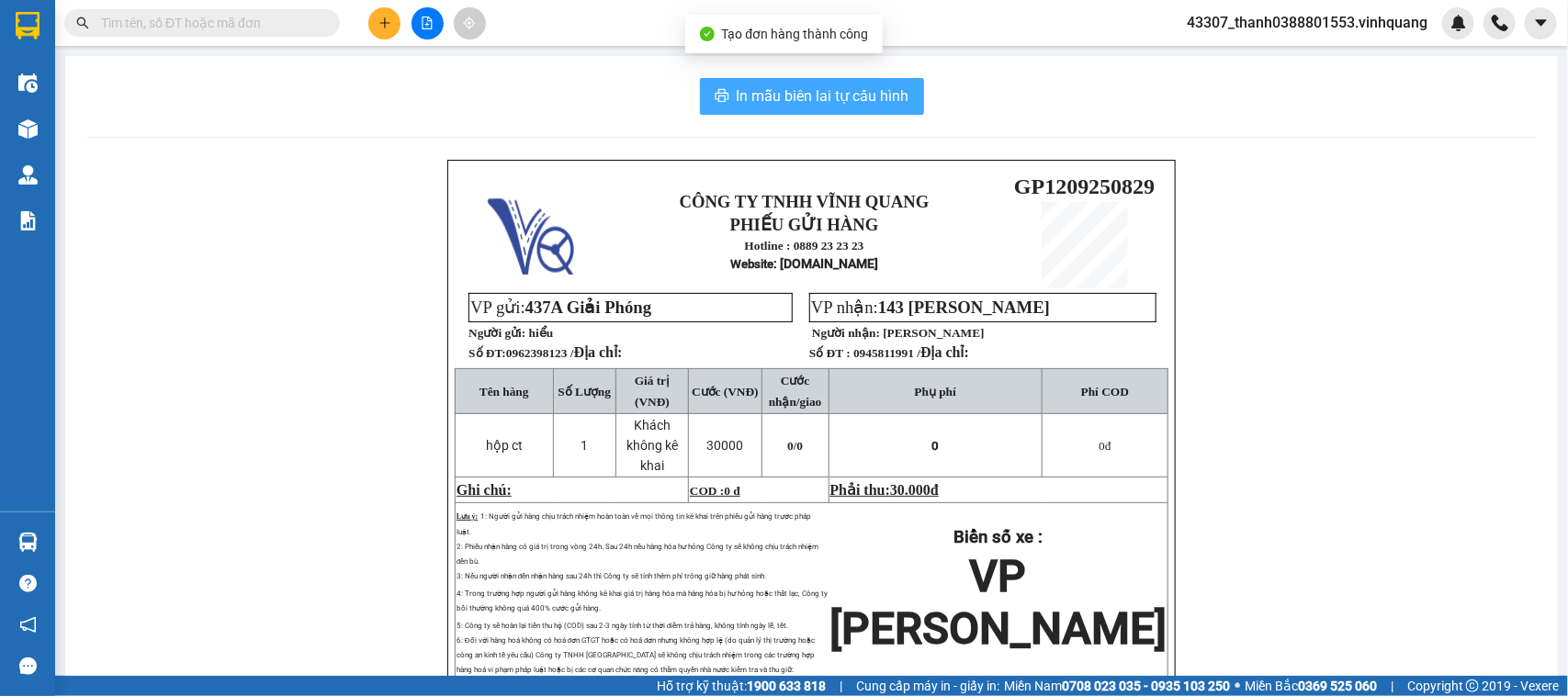
click at [810, 101] on span "In mẫu biên lai tự cấu hình" at bounding box center [822, 96] width 172 height 23
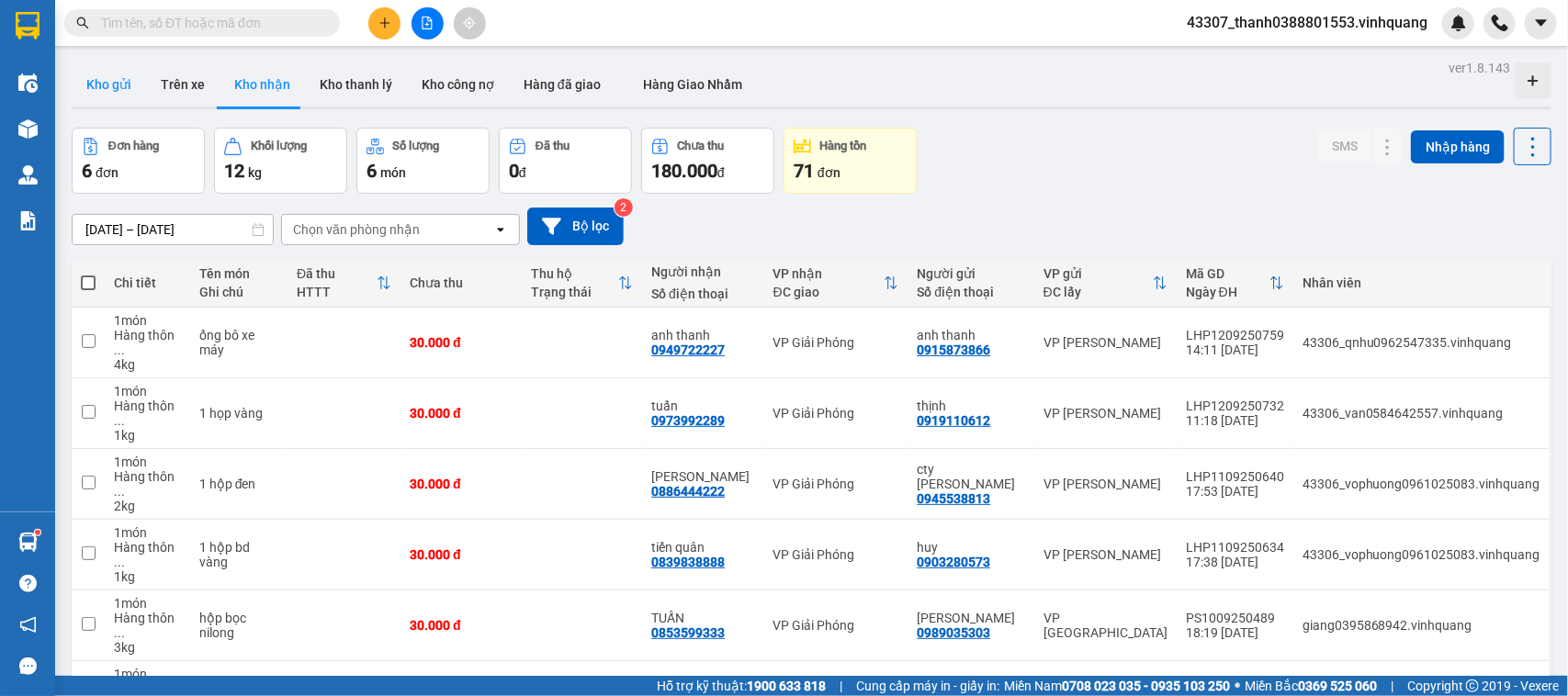
click at [109, 71] on button "Kho gửi" at bounding box center [108, 84] width 74 height 44
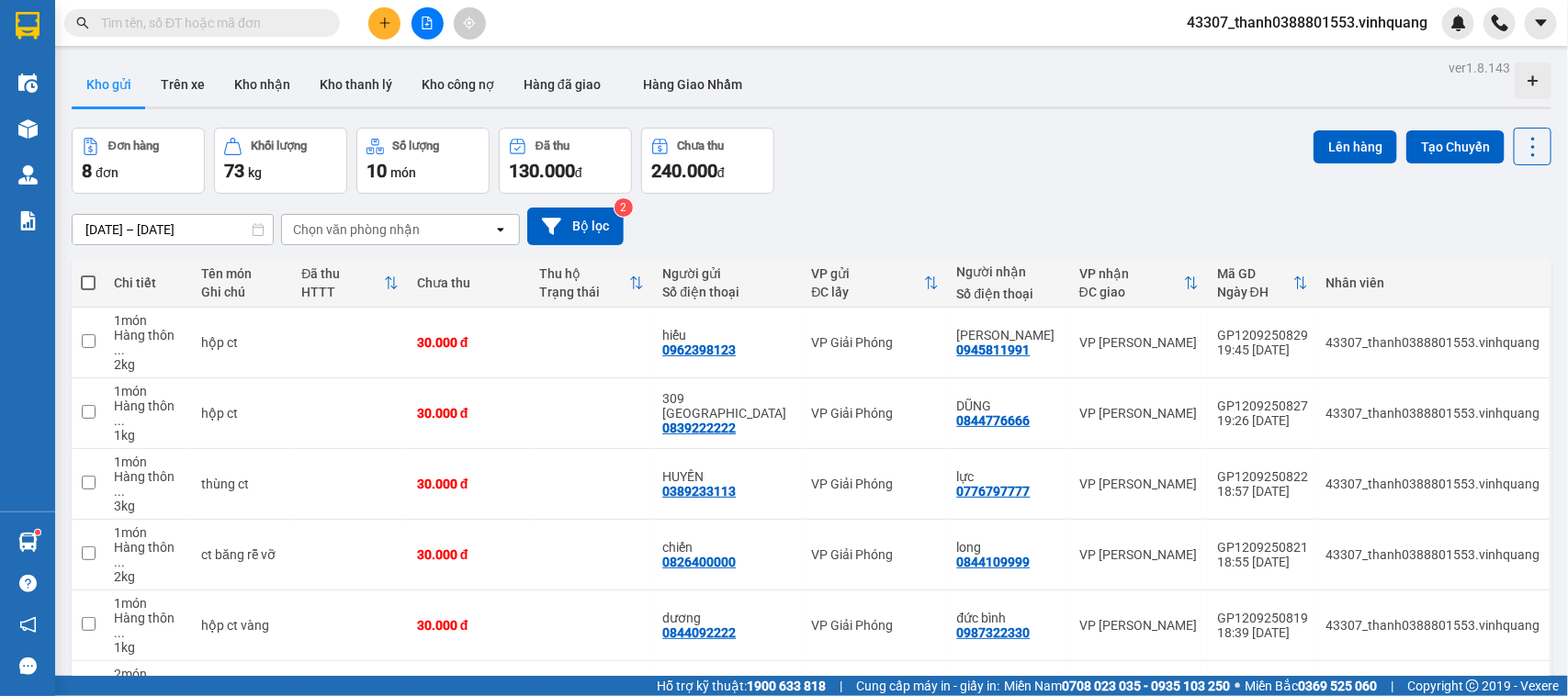
click at [786, 107] on div at bounding box center [810, 108] width 1479 height 3
click at [421, 27] on icon "file-add" at bounding box center [427, 23] width 13 height 13
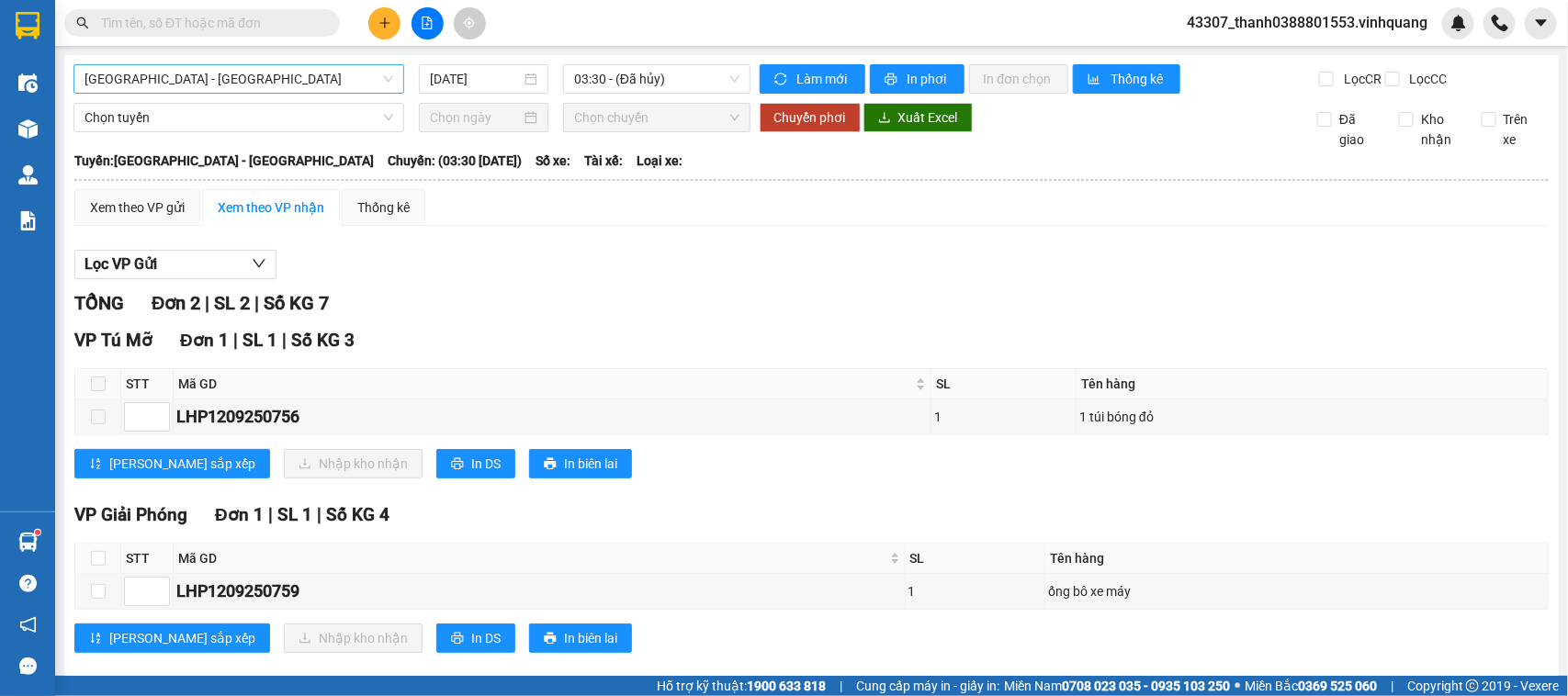
click at [336, 82] on span "[GEOGRAPHIC_DATA] - [GEOGRAPHIC_DATA]" at bounding box center [238, 79] width 308 height 27
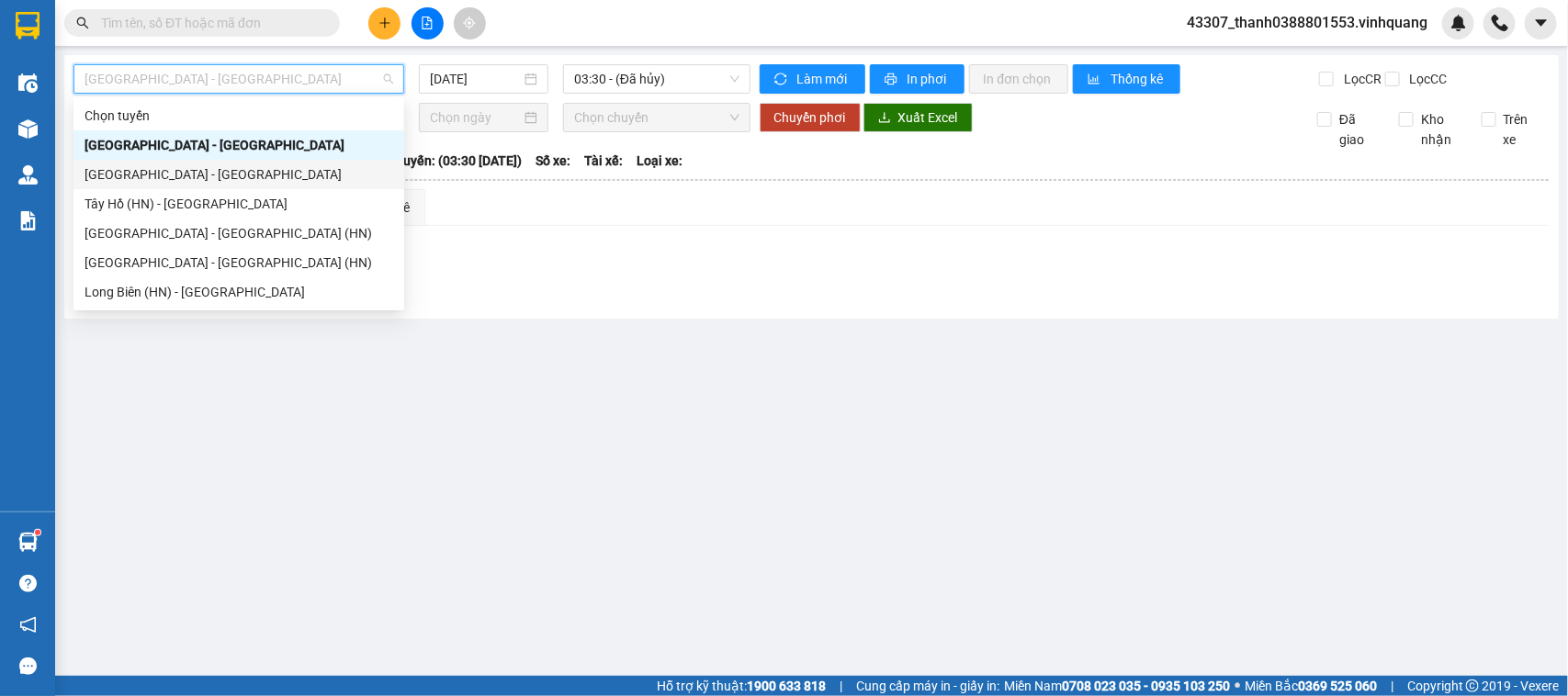
click at [167, 171] on div "[GEOGRAPHIC_DATA] - [GEOGRAPHIC_DATA]" at bounding box center [238, 174] width 308 height 21
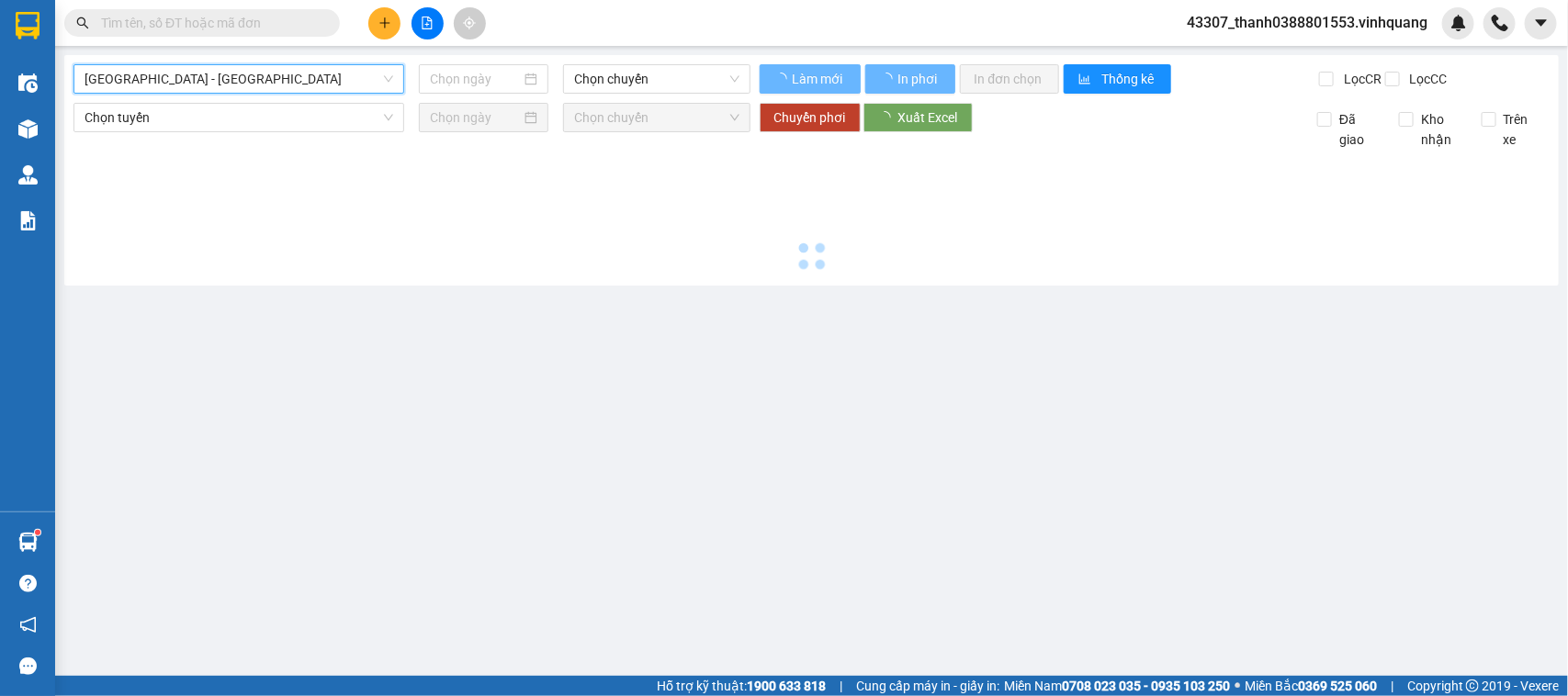
type input "[DATE]"
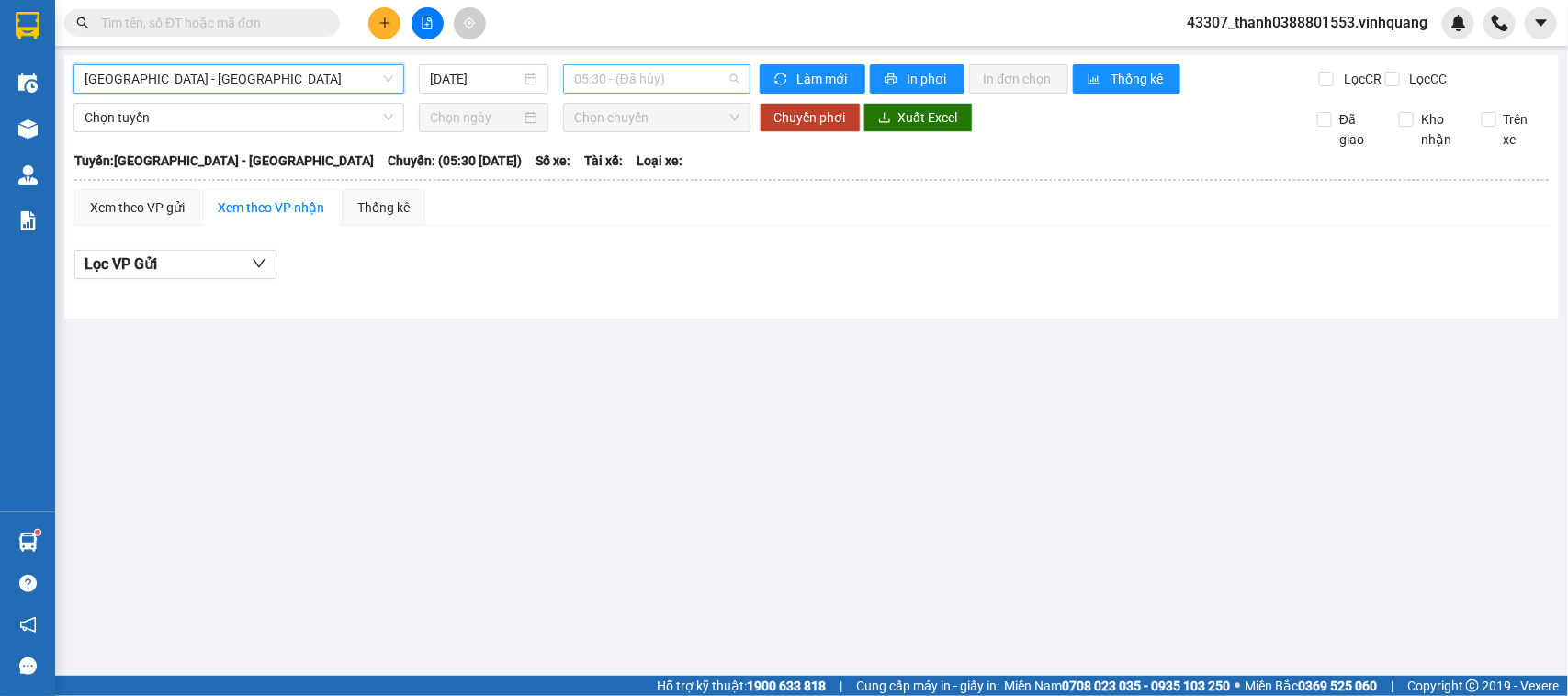
click at [643, 78] on span "05:30 - (Đã hủy)" at bounding box center [656, 79] width 164 height 27
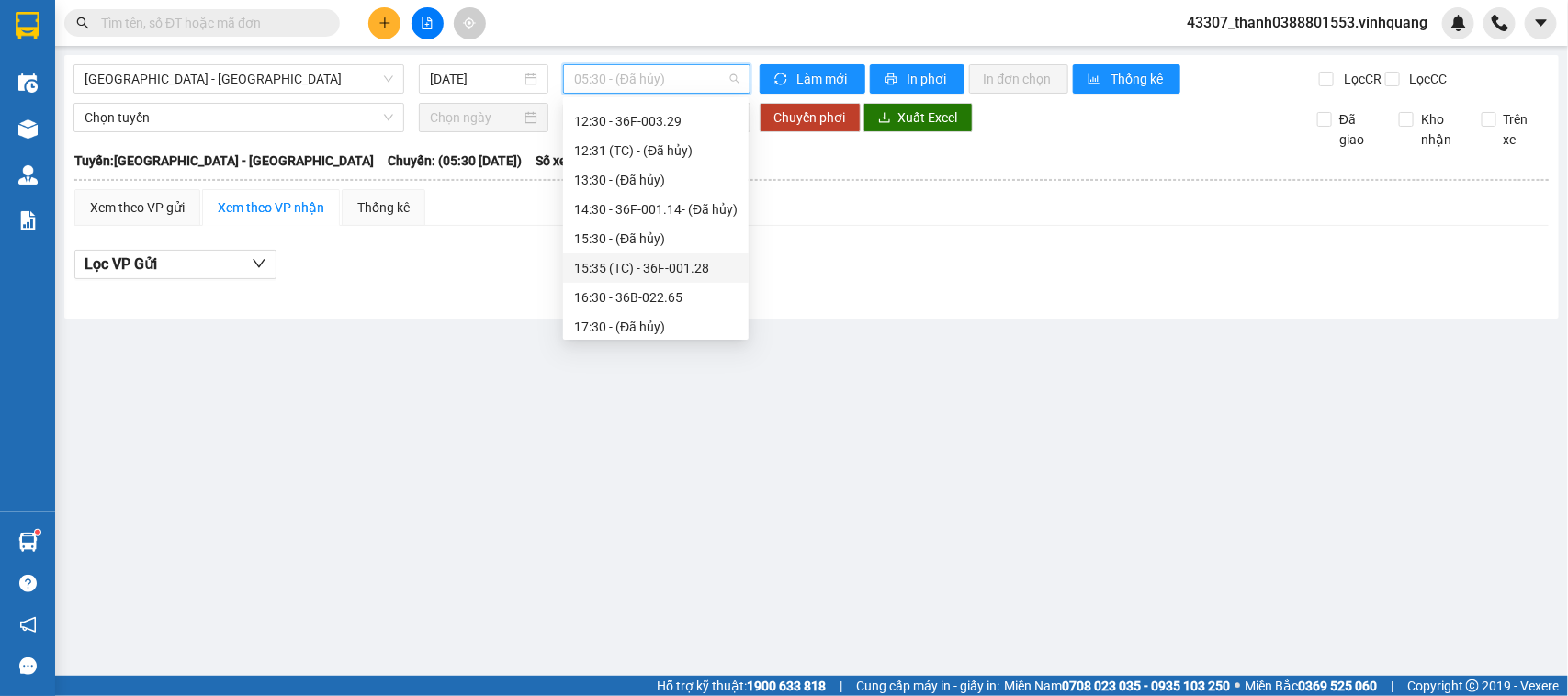
scroll to position [322, 0]
click at [628, 259] on div "18:30 - 29F-011.23" at bounding box center [656, 264] width 164 height 21
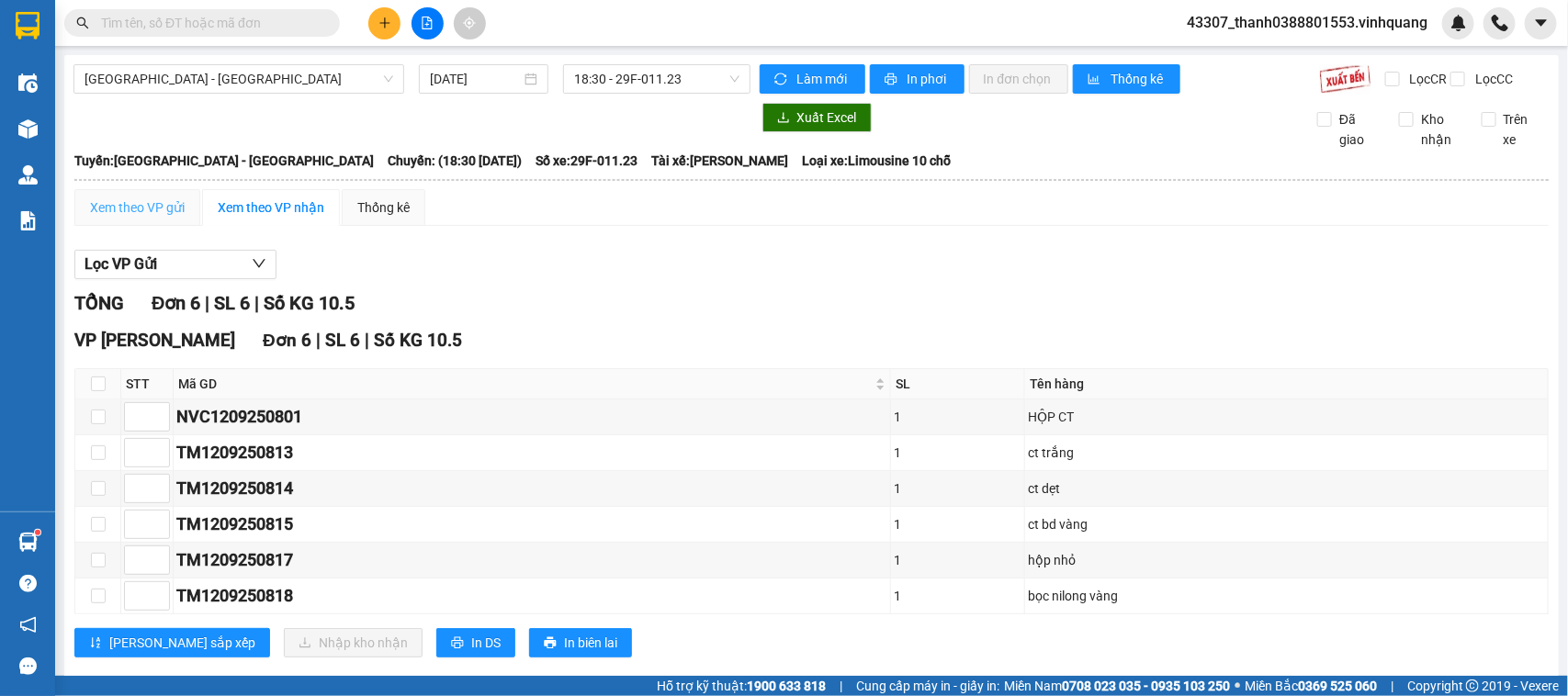
click at [179, 226] on div "Xem theo VP gửi" at bounding box center [137, 207] width 126 height 37
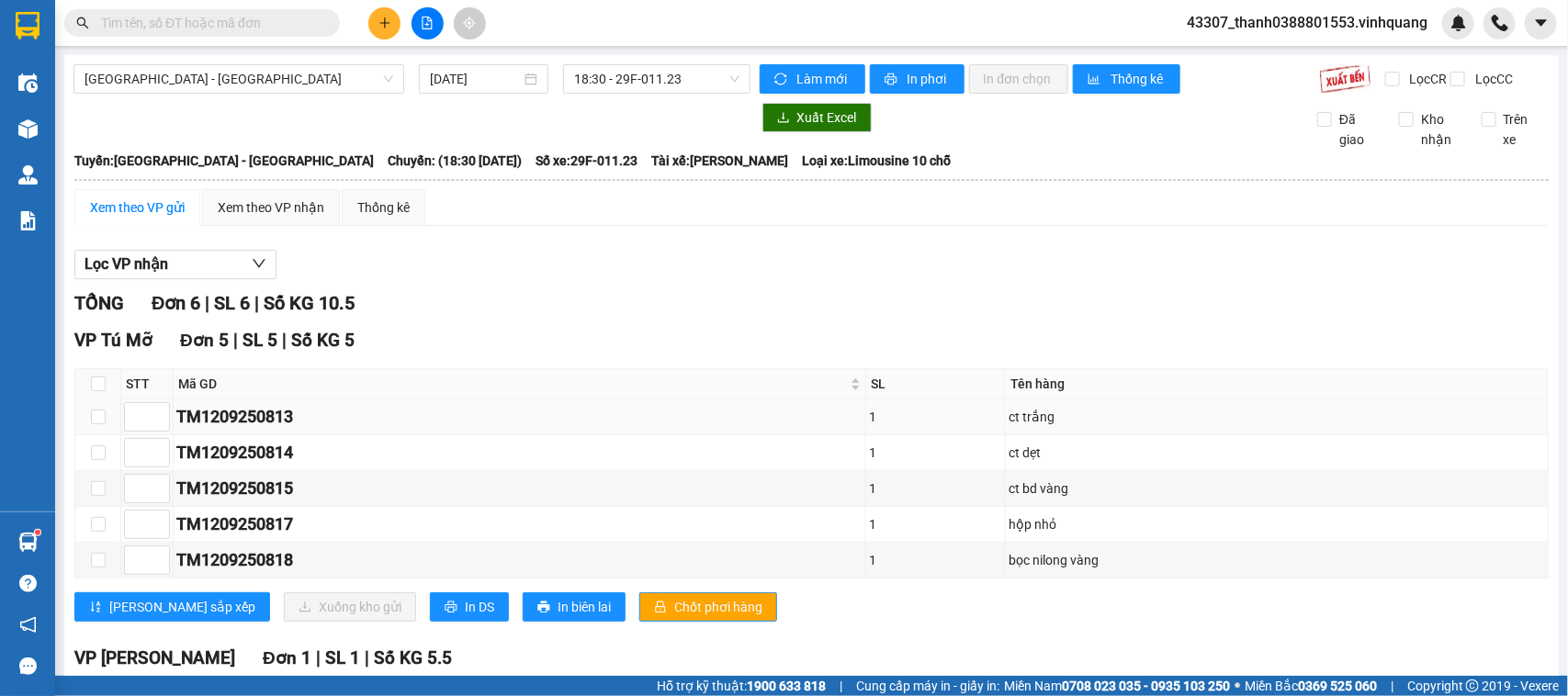
scroll to position [193, 0]
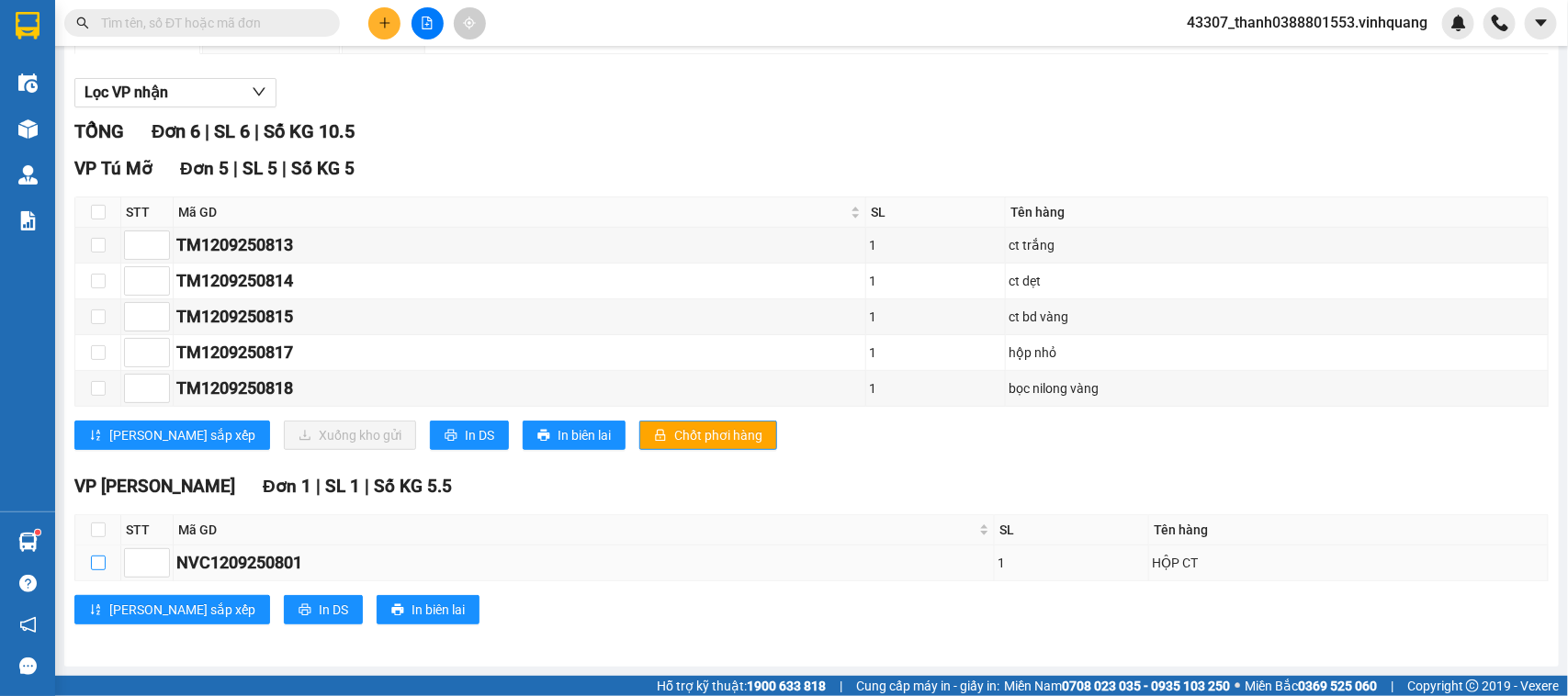
click at [98, 560] on input "checkbox" at bounding box center [98, 563] width 15 height 15
checkbox input "true"
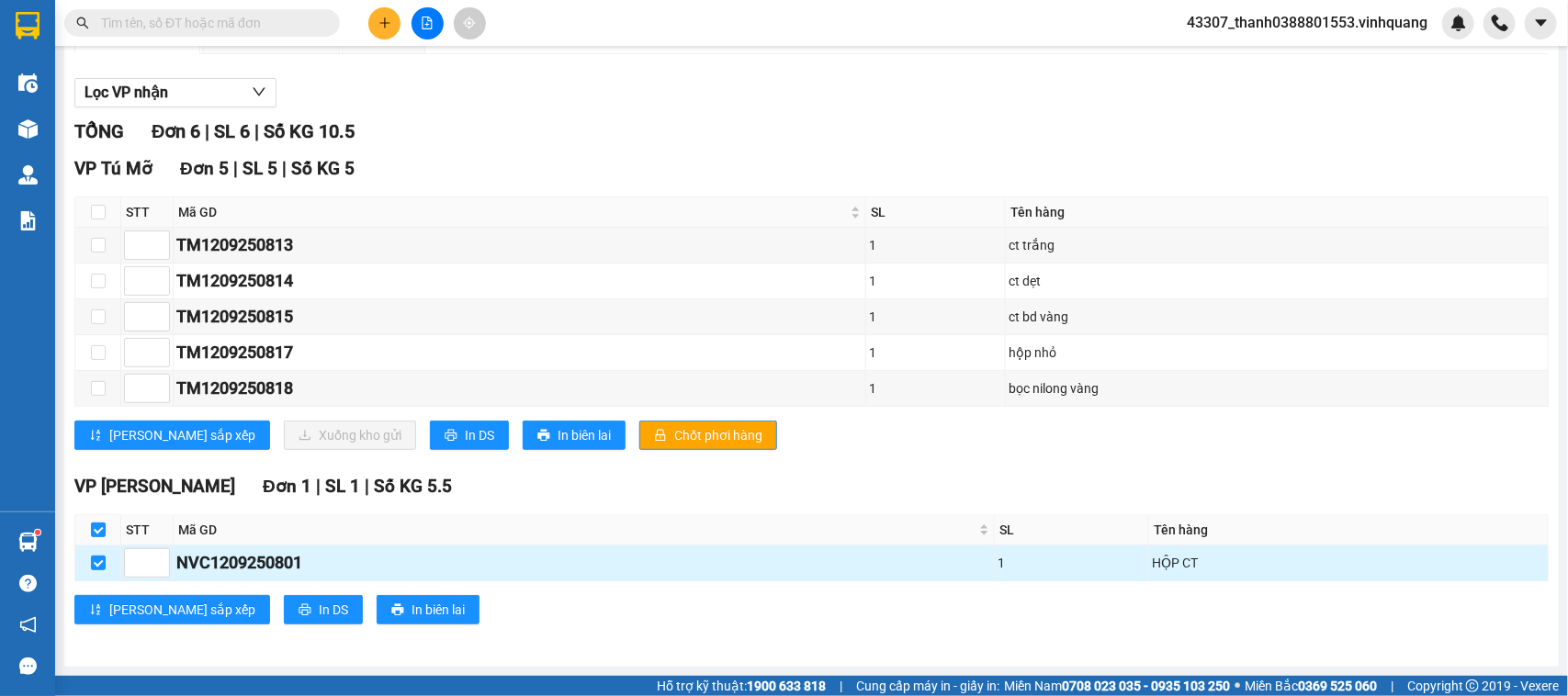
click at [304, 557] on div "NVC1209250801" at bounding box center [584, 562] width 815 height 25
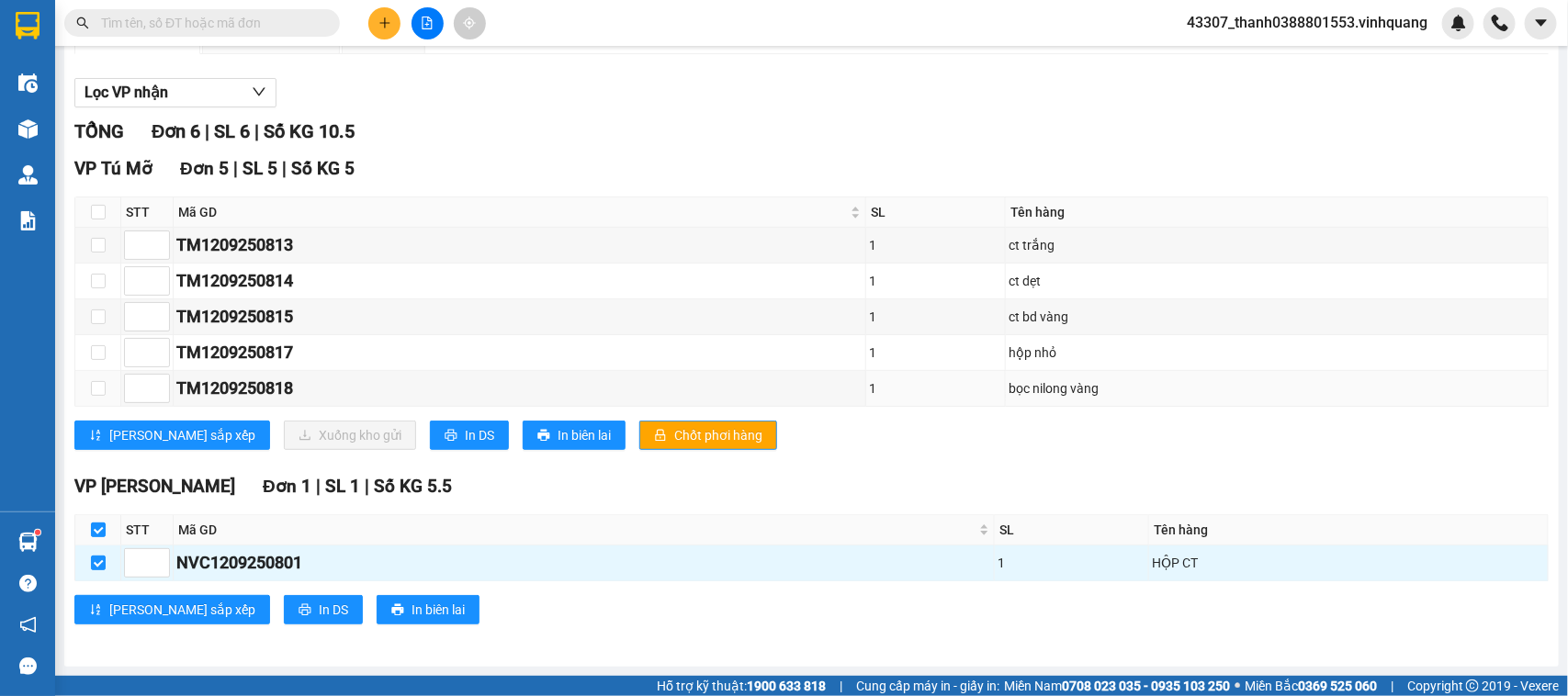
scroll to position [0, 0]
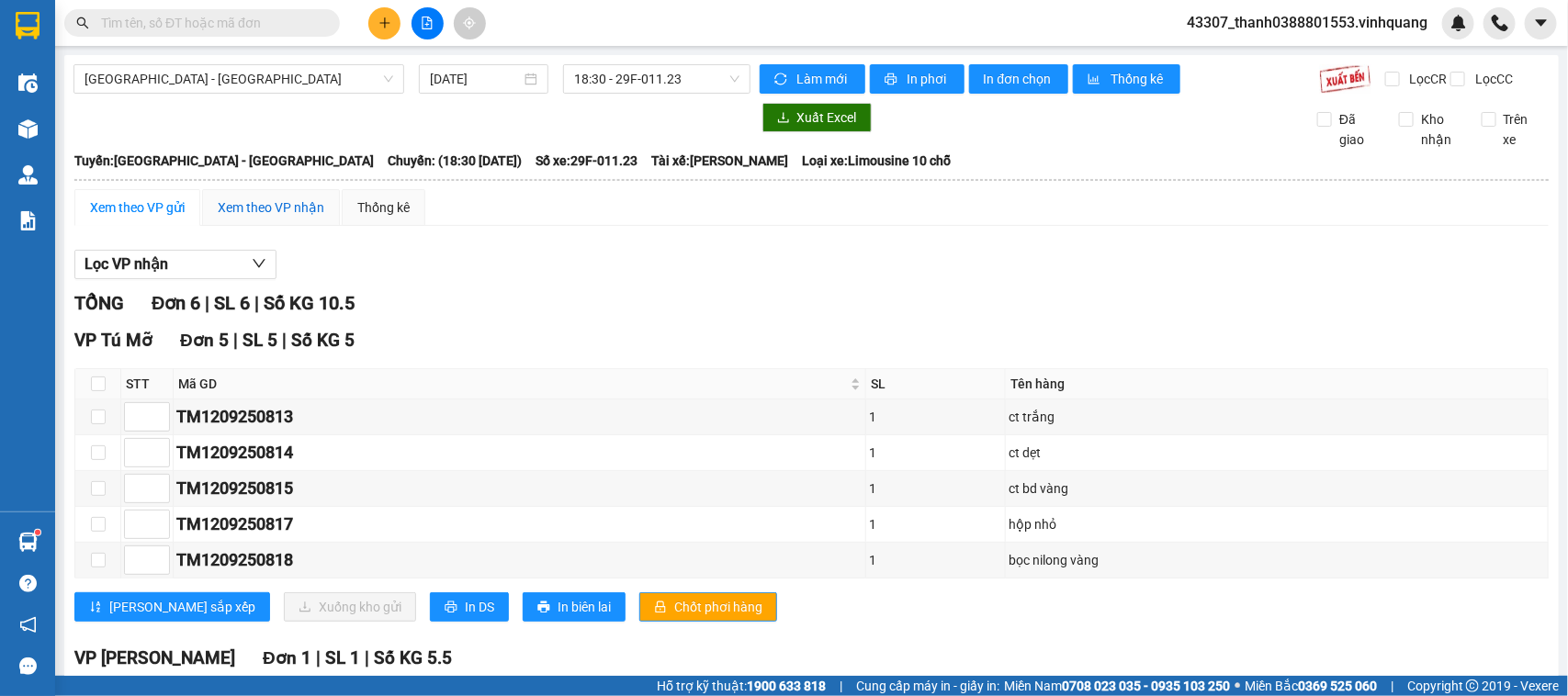
click at [258, 217] on div "Xem theo VP nhận" at bounding box center [271, 208] width 107 height 21
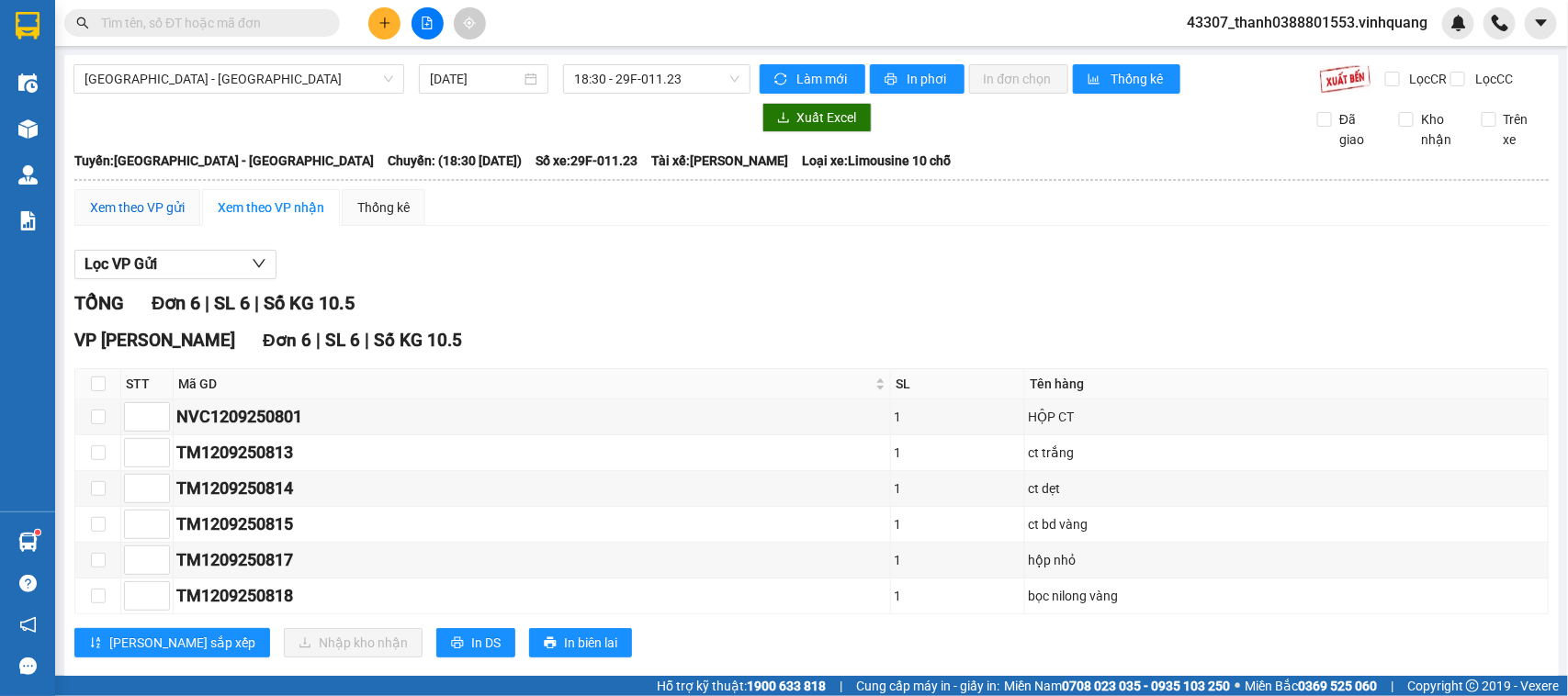
click at [138, 217] on div "Xem theo VP gửi" at bounding box center [137, 208] width 95 height 21
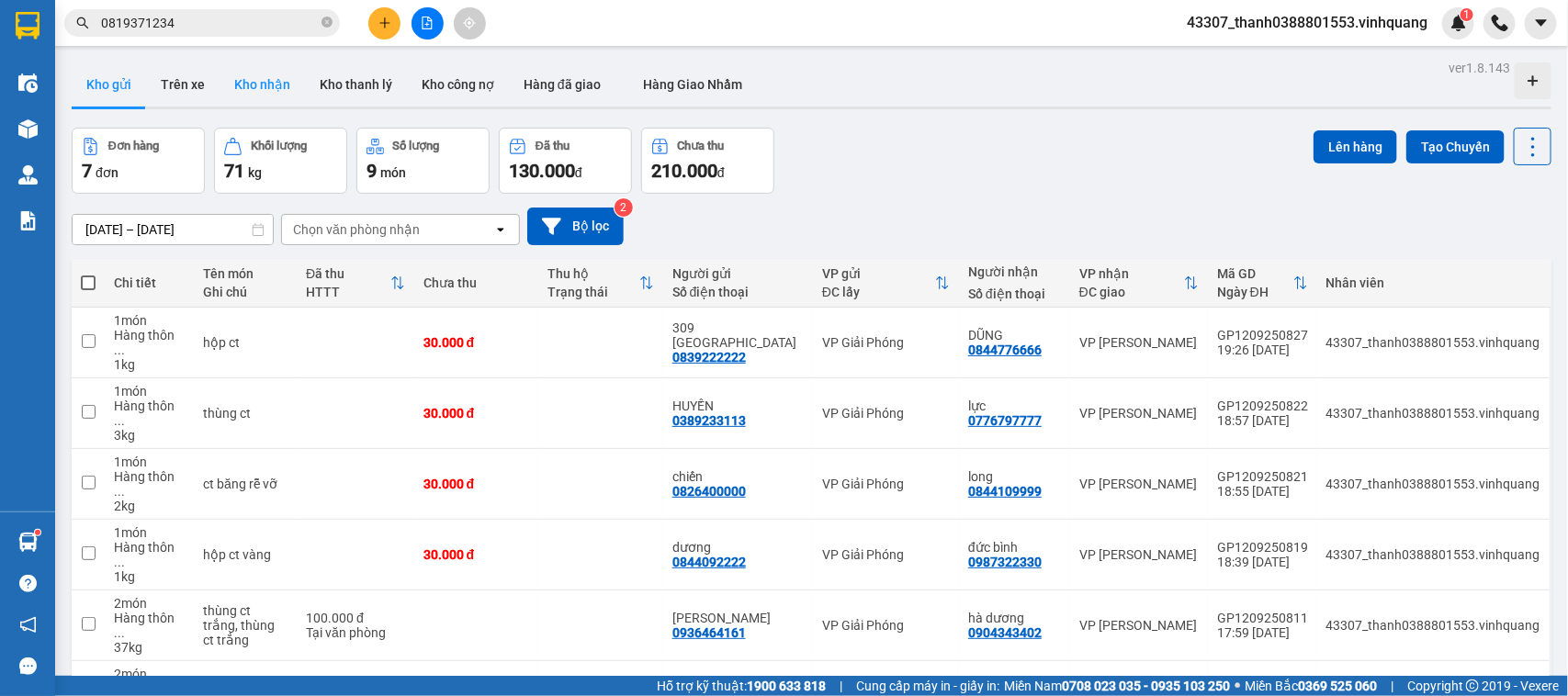
click at [277, 84] on button "Kho nhận" at bounding box center [261, 84] width 85 height 44
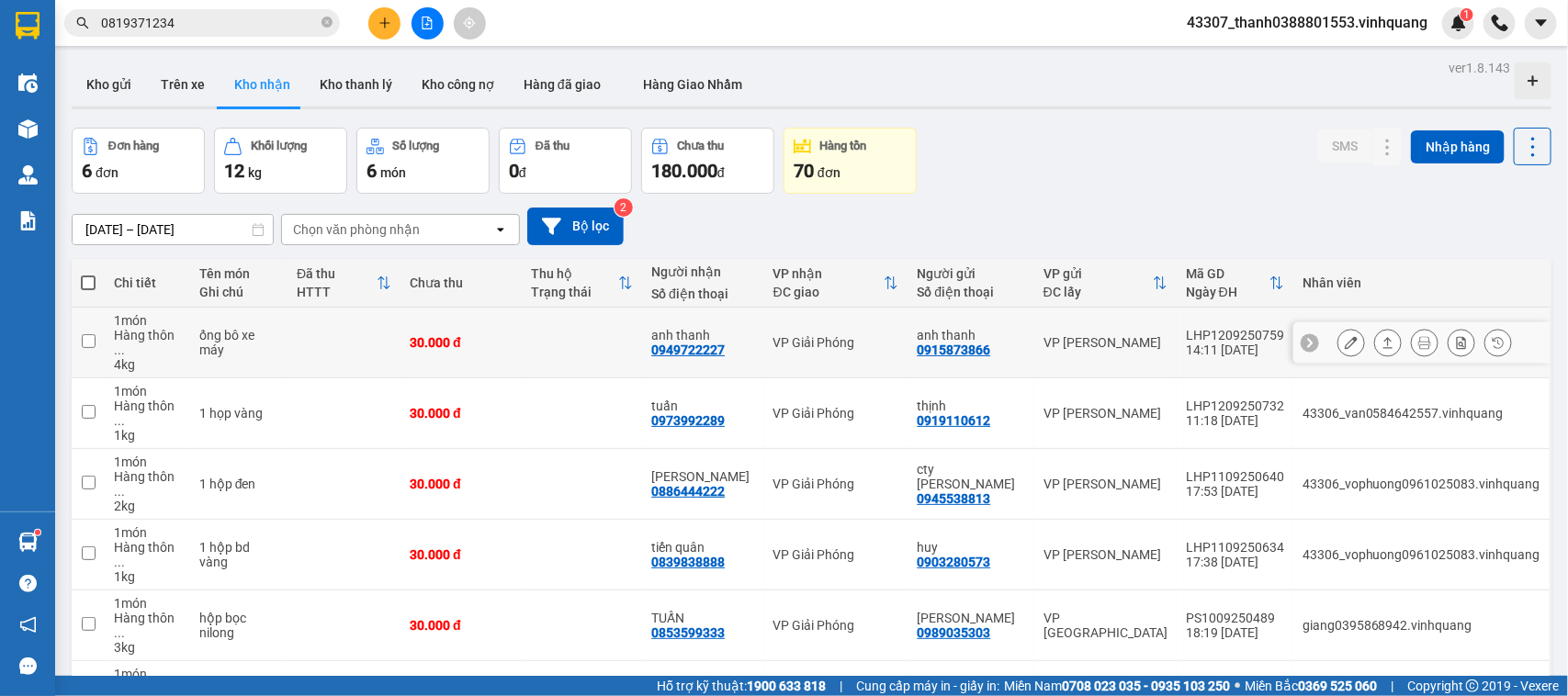
click at [1375, 327] on button at bounding box center [1387, 343] width 25 height 32
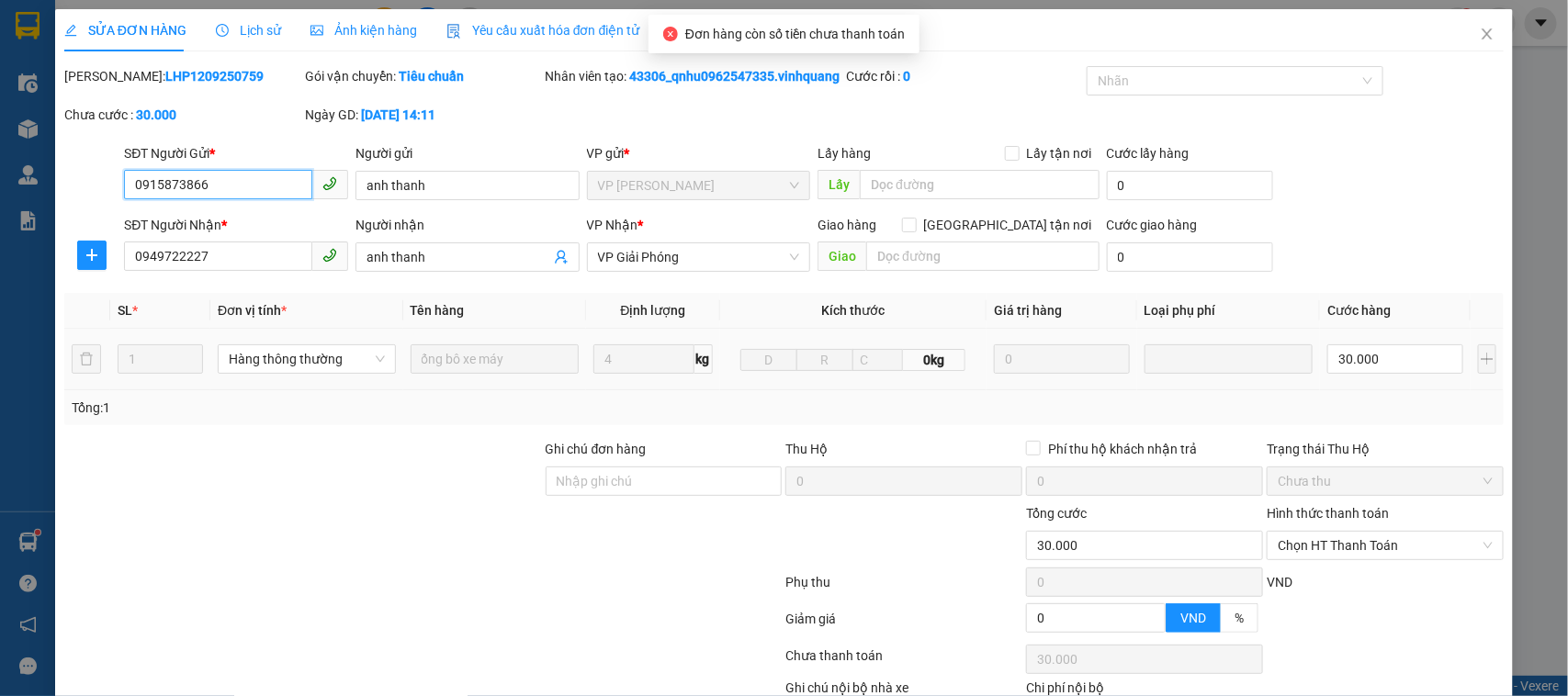
type input "0915873866"
type input "anh thanh"
type input "0949722227"
type input "anh thanh"
type input "30.000"
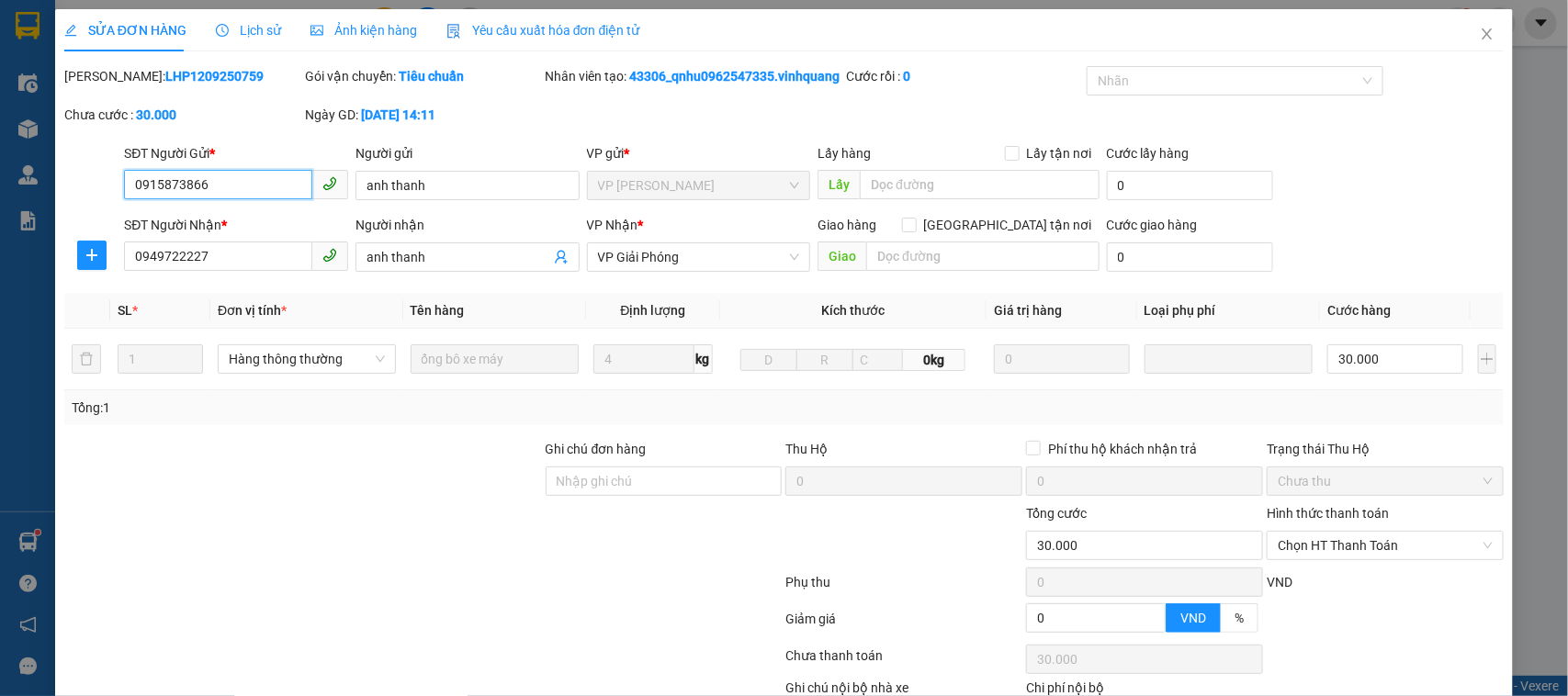
scroll to position [140, 0]
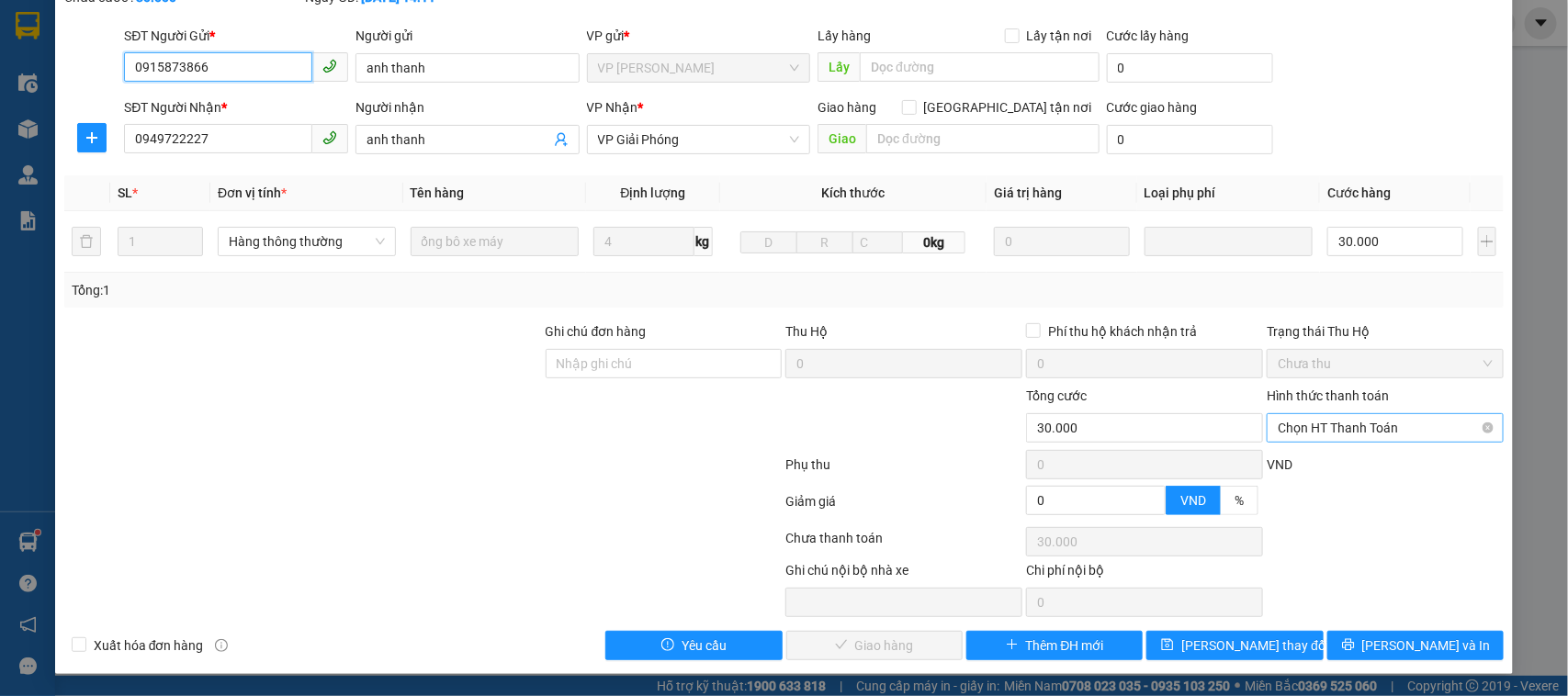
click at [1296, 424] on span "Chọn HT Thanh Toán" at bounding box center [1384, 427] width 214 height 27
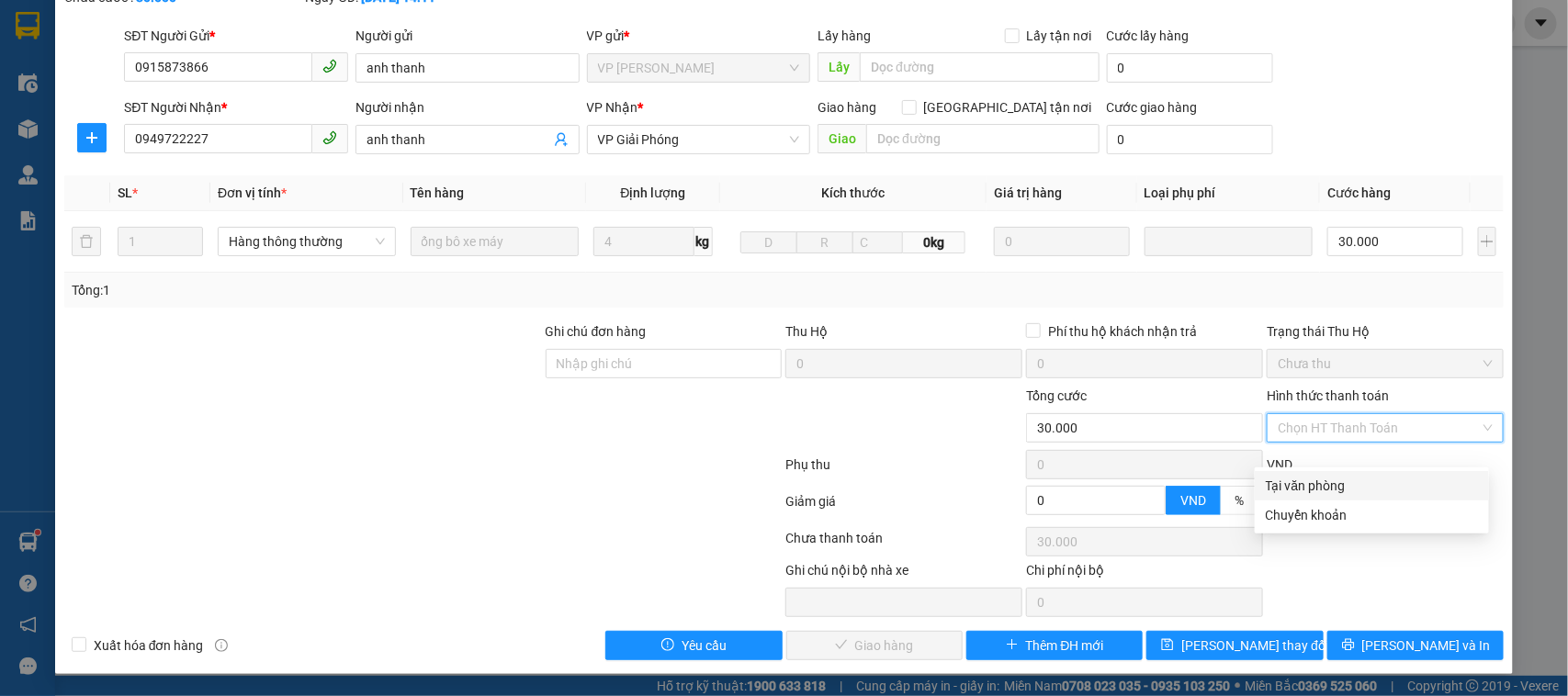
click at [1292, 476] on div "Tại văn phòng" at bounding box center [1371, 486] width 212 height 21
type input "0"
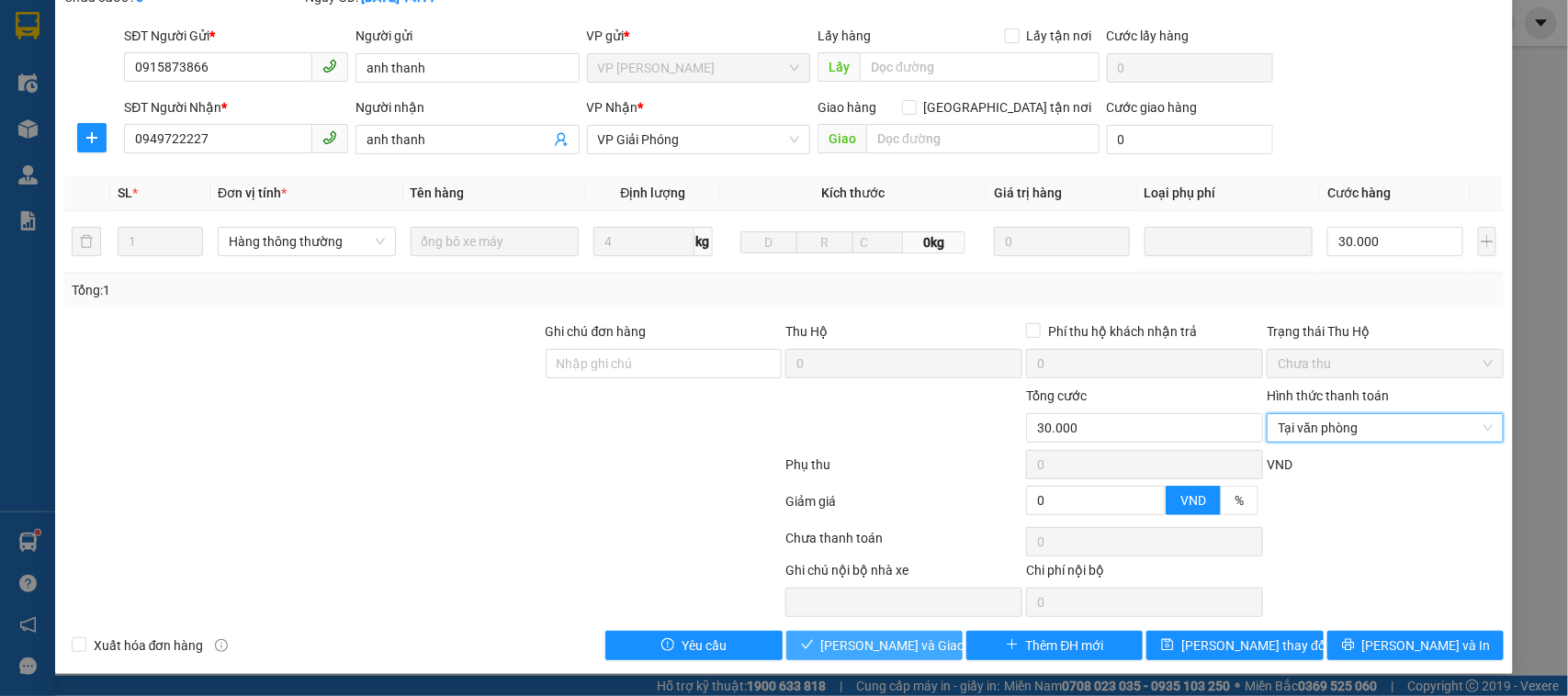
click at [892, 639] on span "[PERSON_NAME] và Giao hàng" at bounding box center [909, 645] width 176 height 21
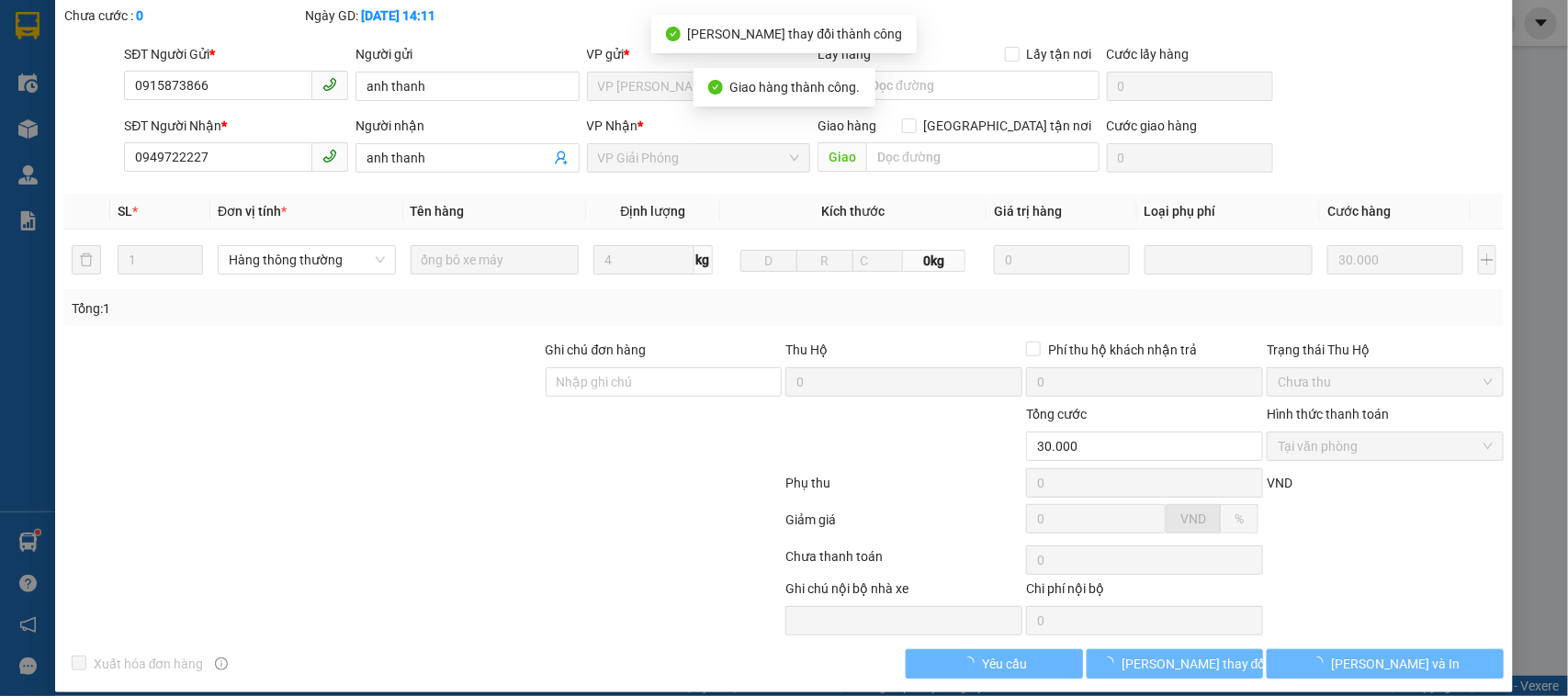
scroll to position [0, 0]
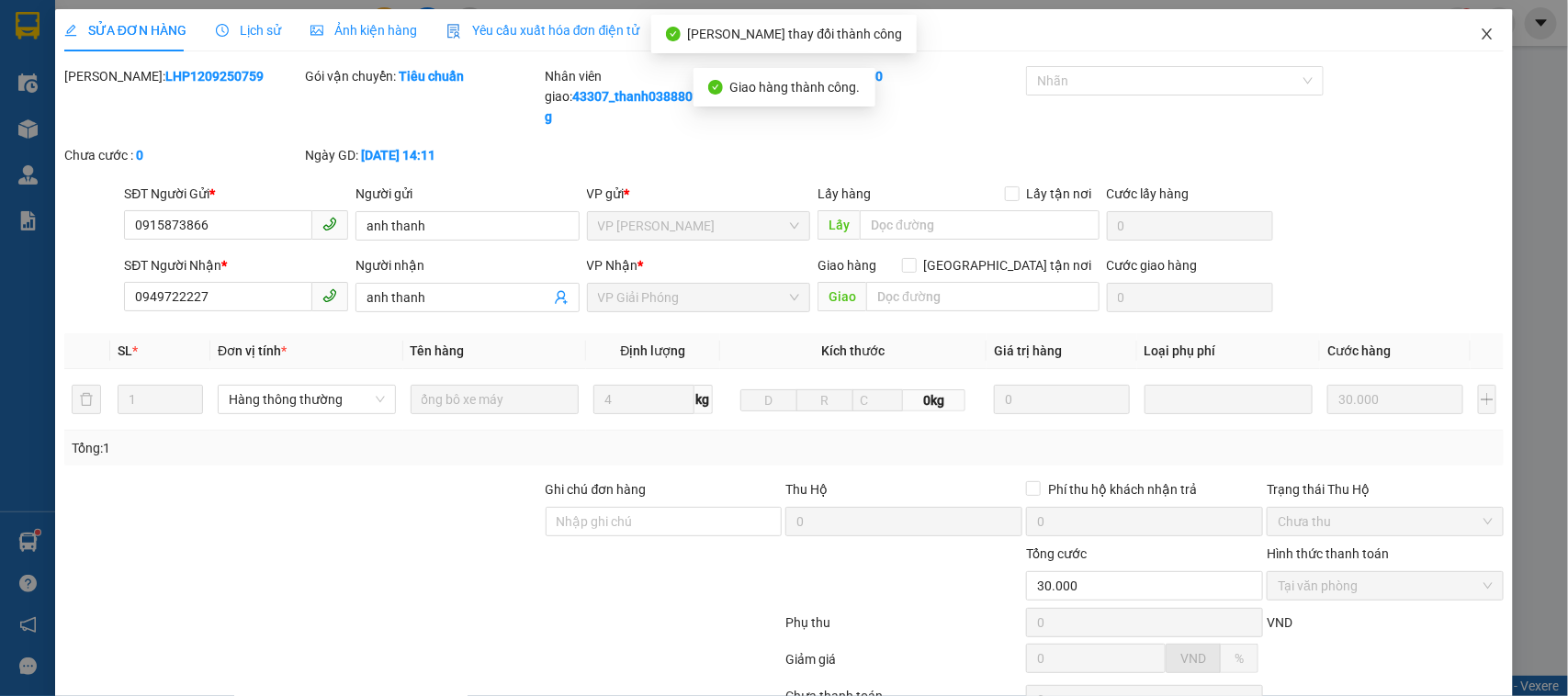
click at [1479, 39] on icon "close" at bounding box center [1487, 34] width 15 height 15
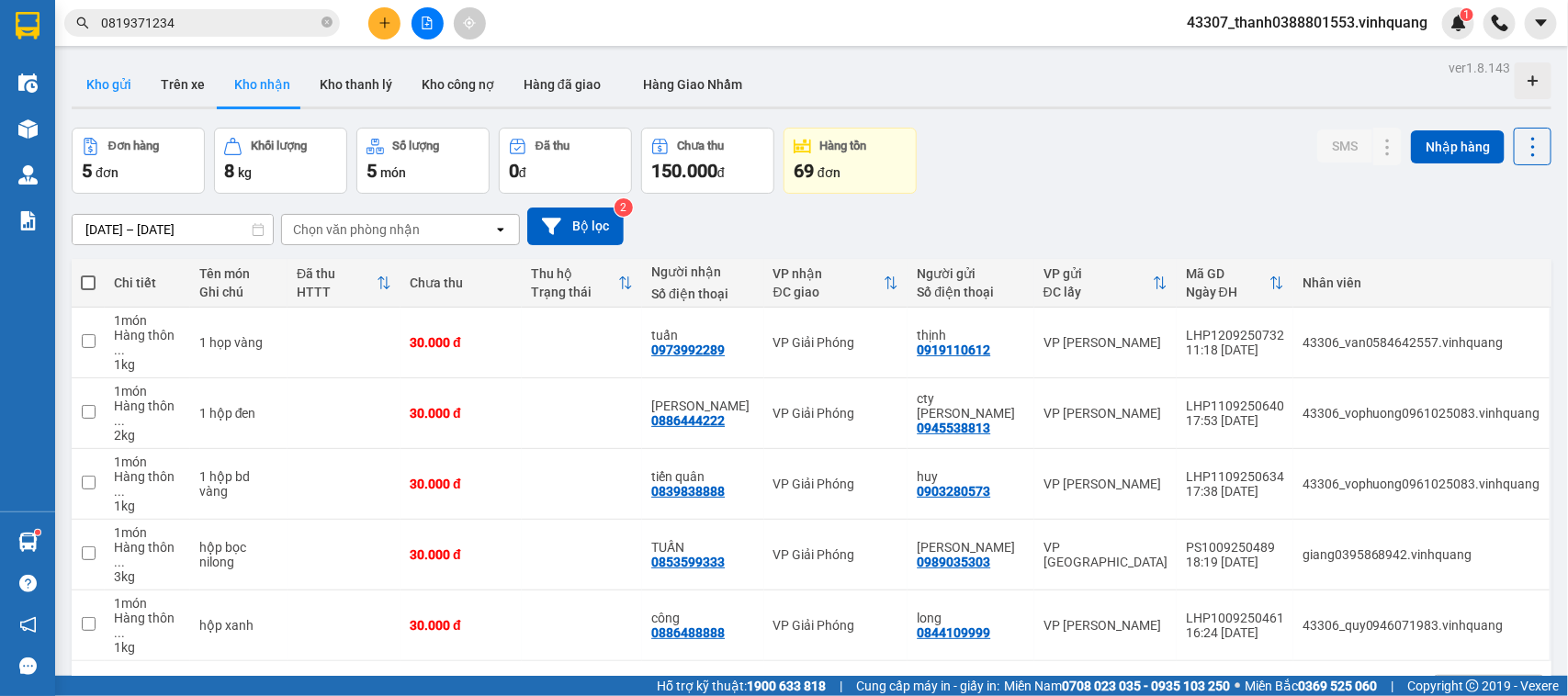
click at [102, 92] on button "Kho gửi" at bounding box center [108, 84] width 74 height 44
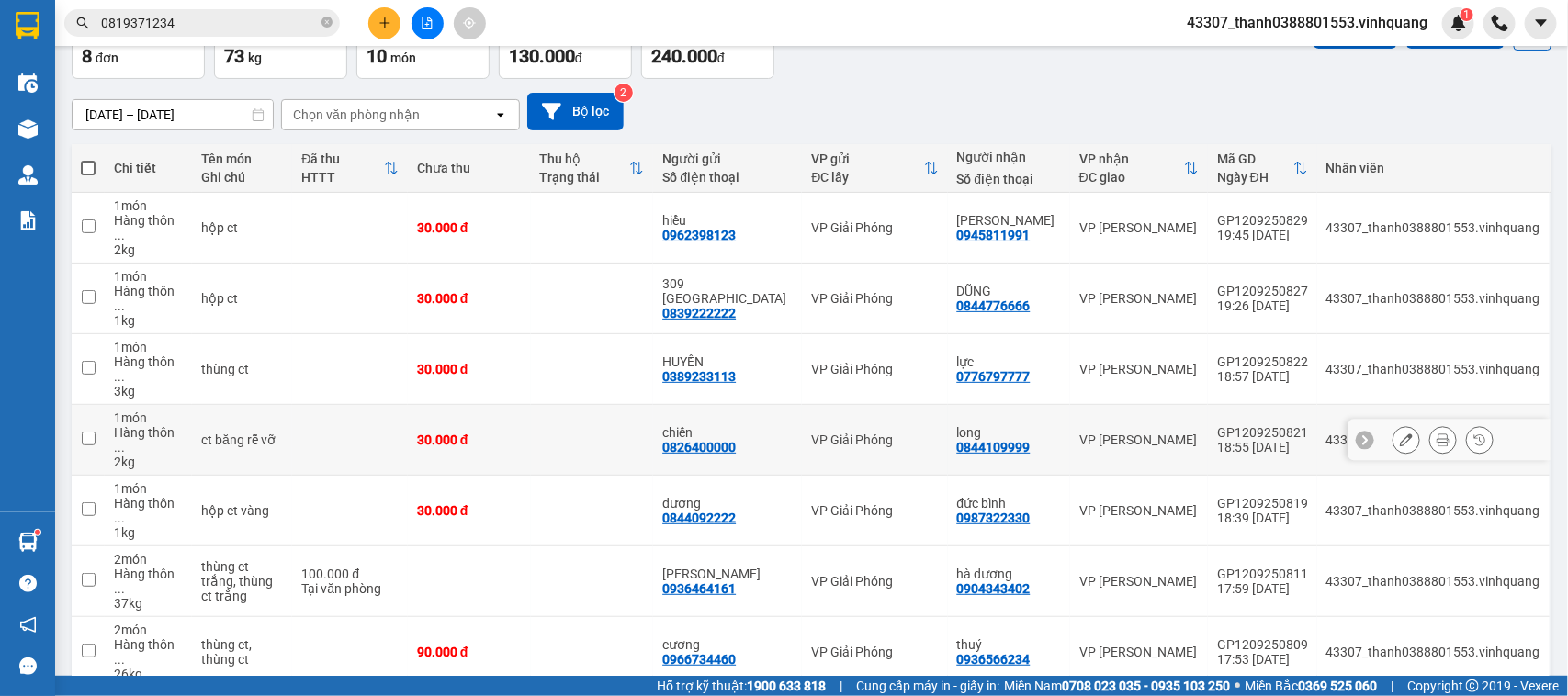
scroll to position [157, 0]
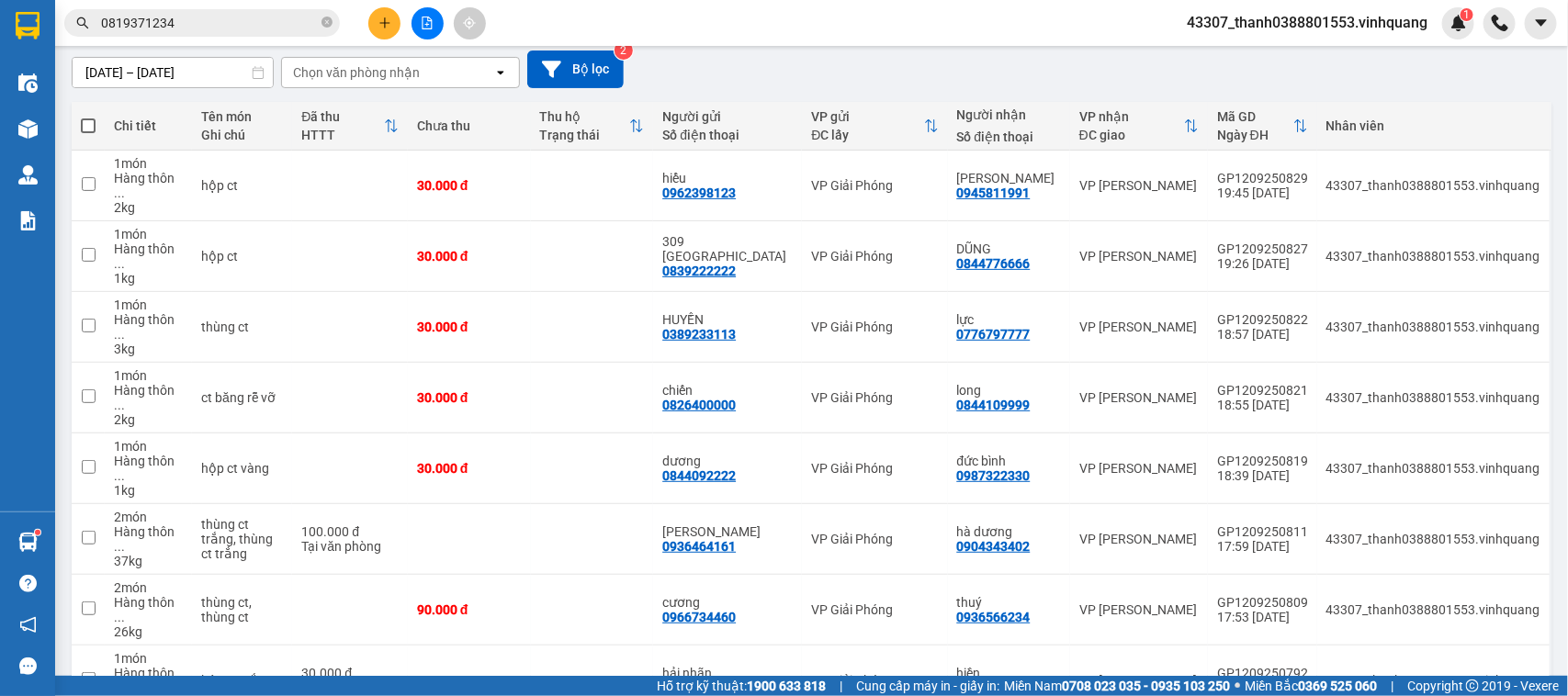
click at [87, 122] on span at bounding box center [88, 126] width 15 height 15
click at [88, 117] on input "checkbox" at bounding box center [88, 117] width 0 height 0
checkbox input "true"
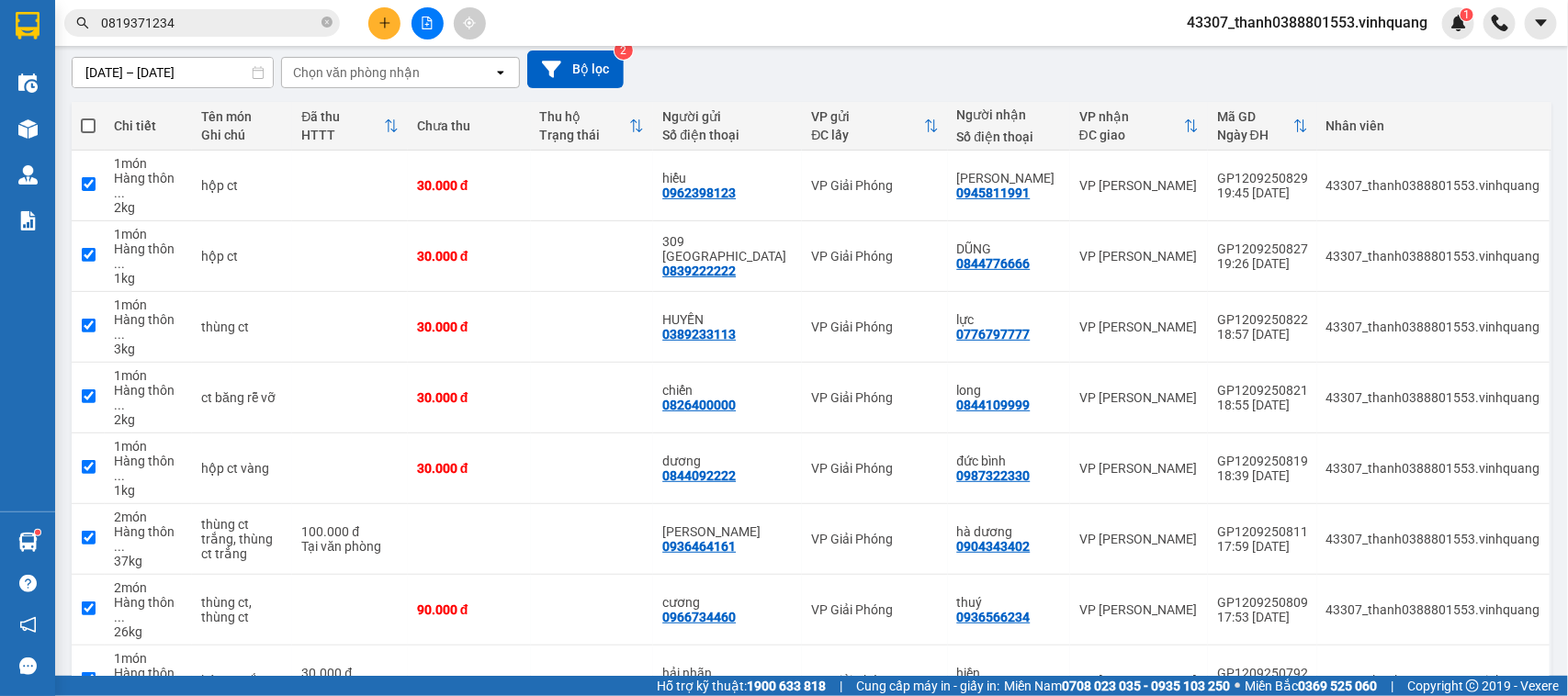
checkbox input "true"
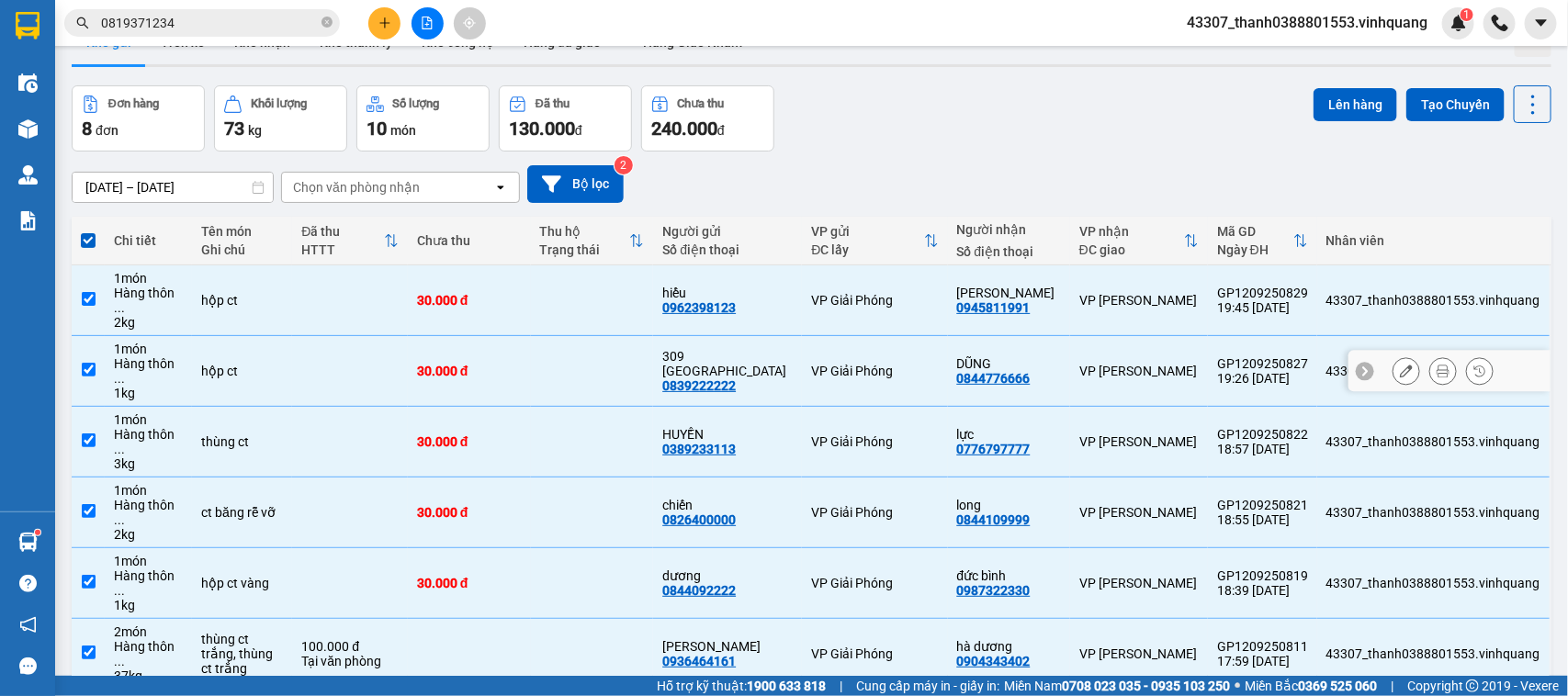
scroll to position [0, 0]
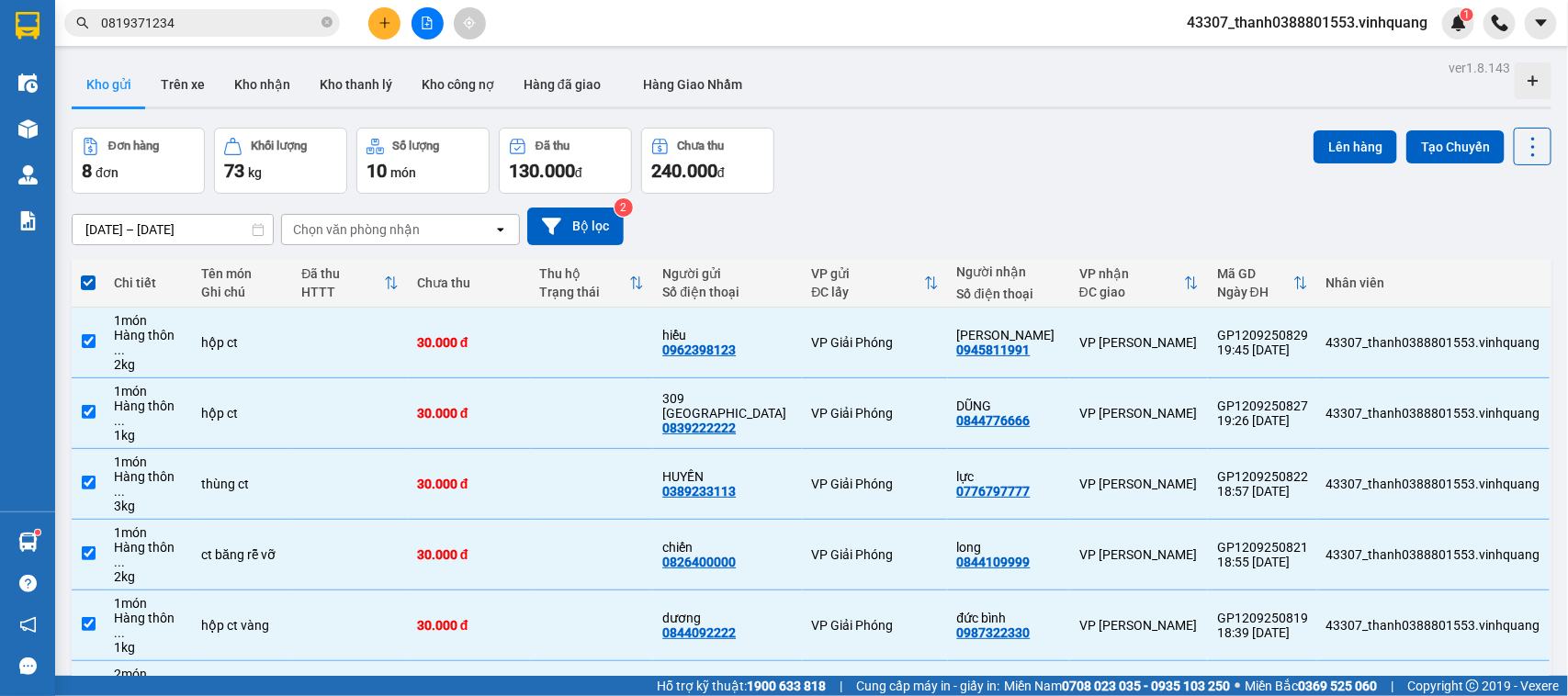
click at [776, 227] on div "[DATE] – [DATE] Press the down arrow key to interact with the calendar and sele…" at bounding box center [810, 227] width 1479 height 37
click at [1328, 155] on button "Lên hàng" at bounding box center [1354, 146] width 83 height 33
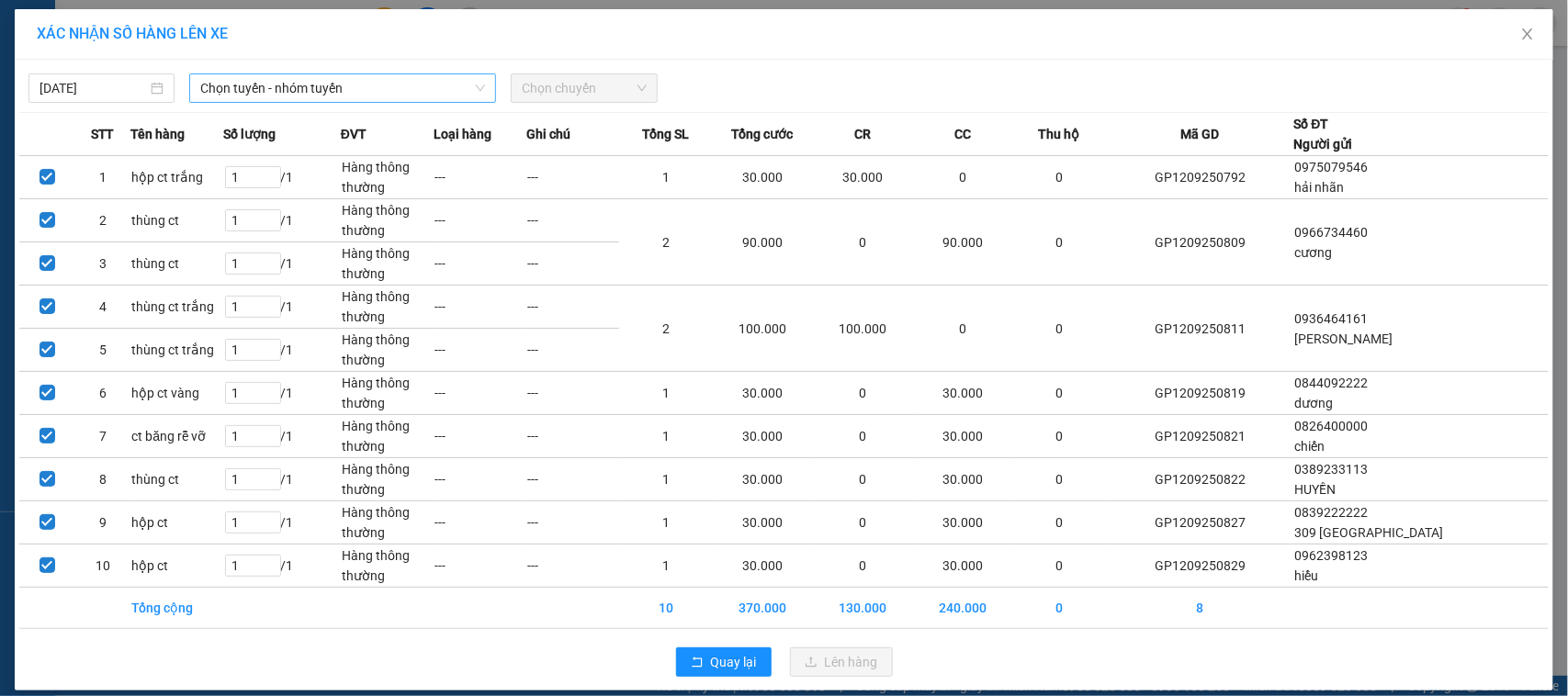
click at [430, 95] on span "Chọn tuyến - nhóm tuyến" at bounding box center [343, 87] width 285 height 27
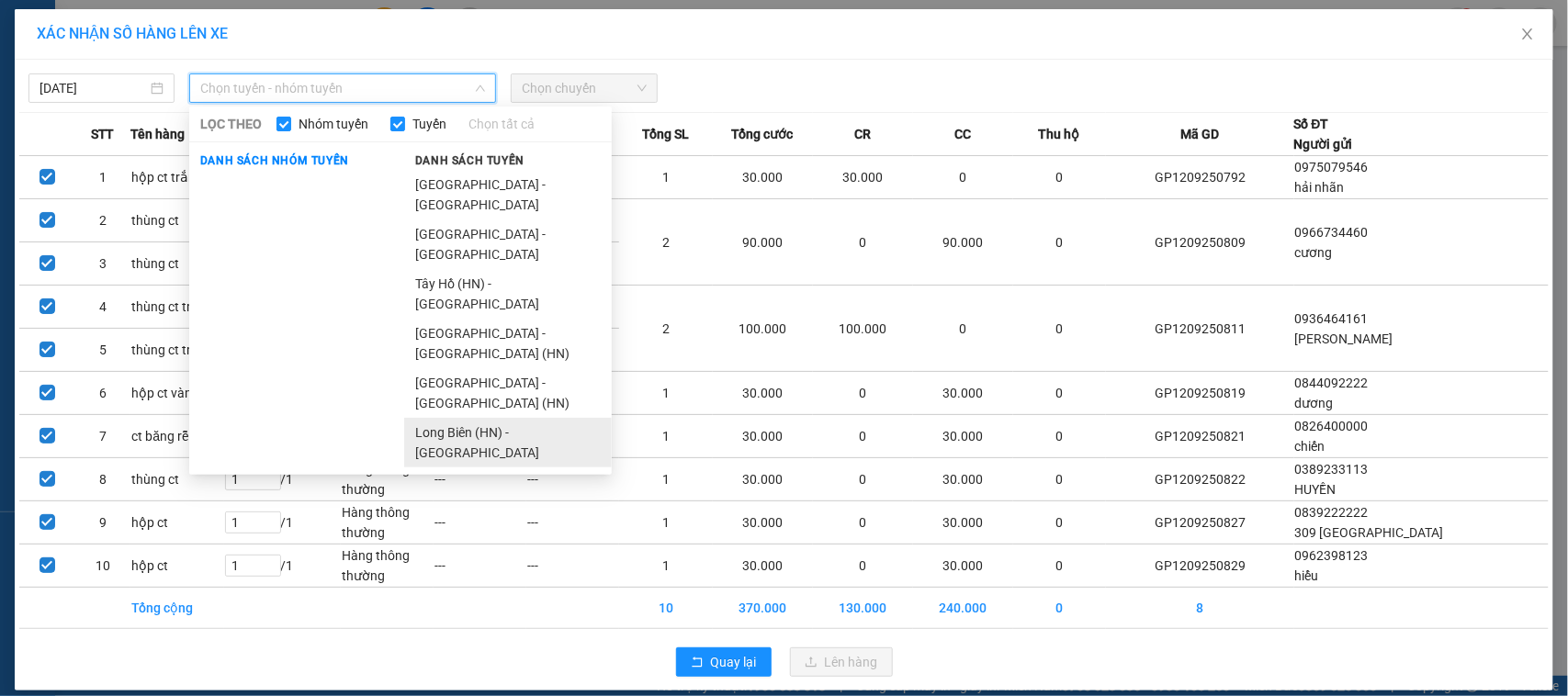
click at [448, 418] on li "Long Biên (HN) - [GEOGRAPHIC_DATA]" at bounding box center [508, 442] width 208 height 50
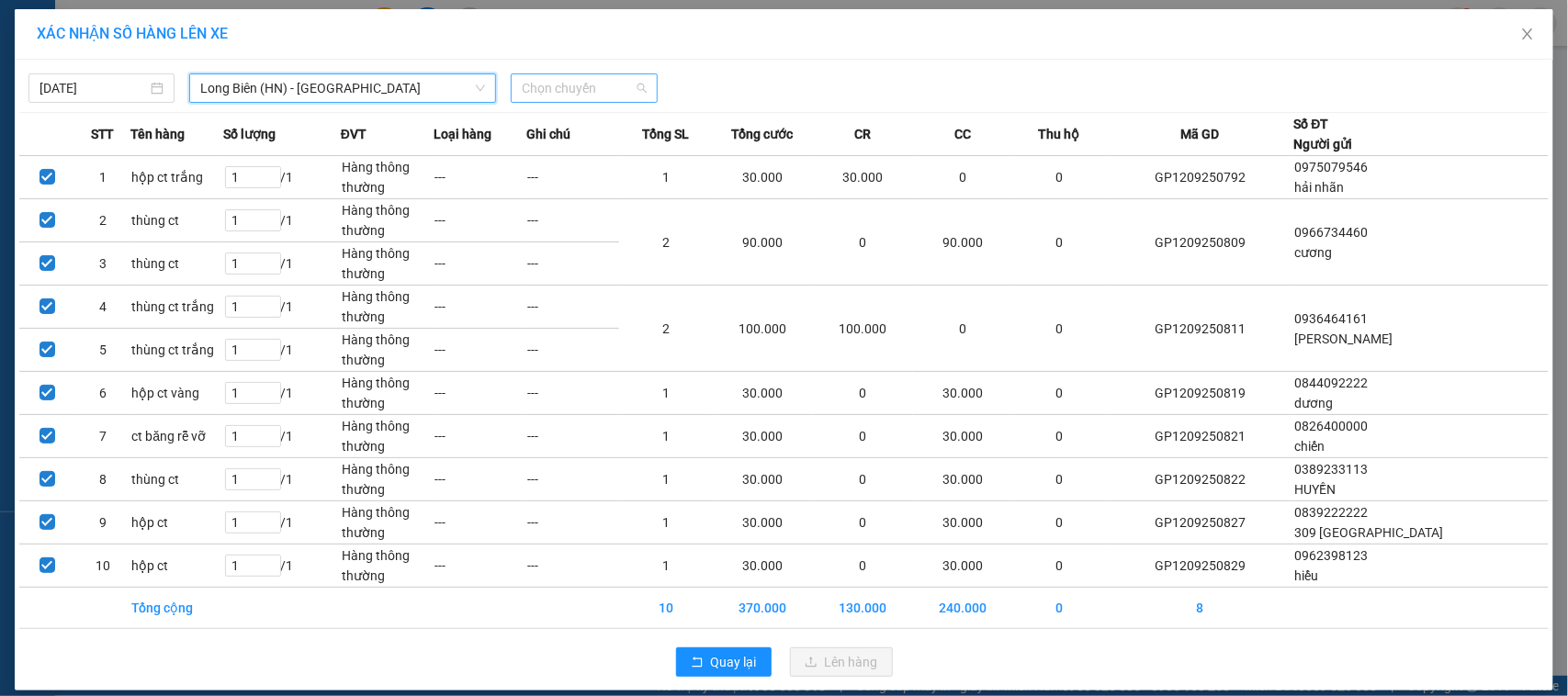
click at [568, 75] on span "Chọn chuyến" at bounding box center [584, 87] width 124 height 27
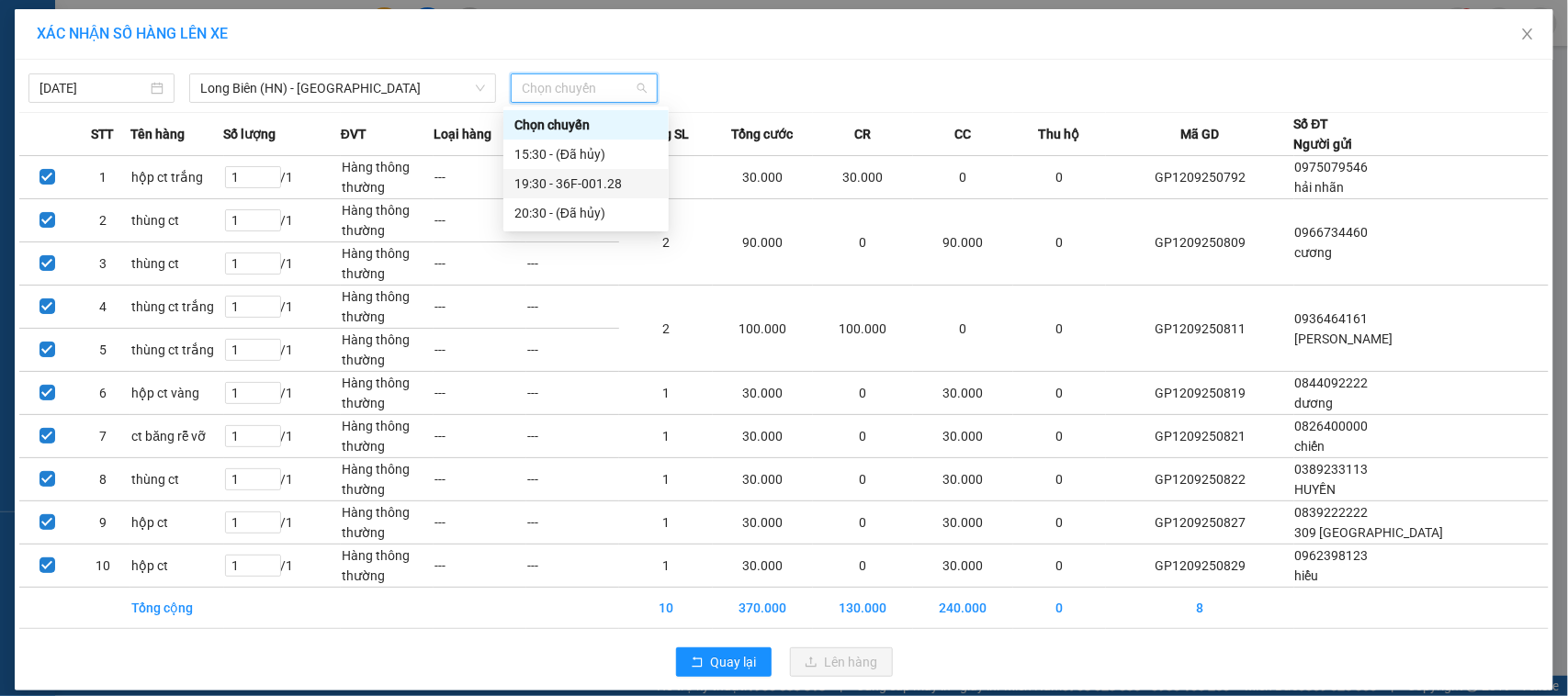
click at [599, 185] on div "19:30 - 36F-001.28" at bounding box center [585, 184] width 143 height 21
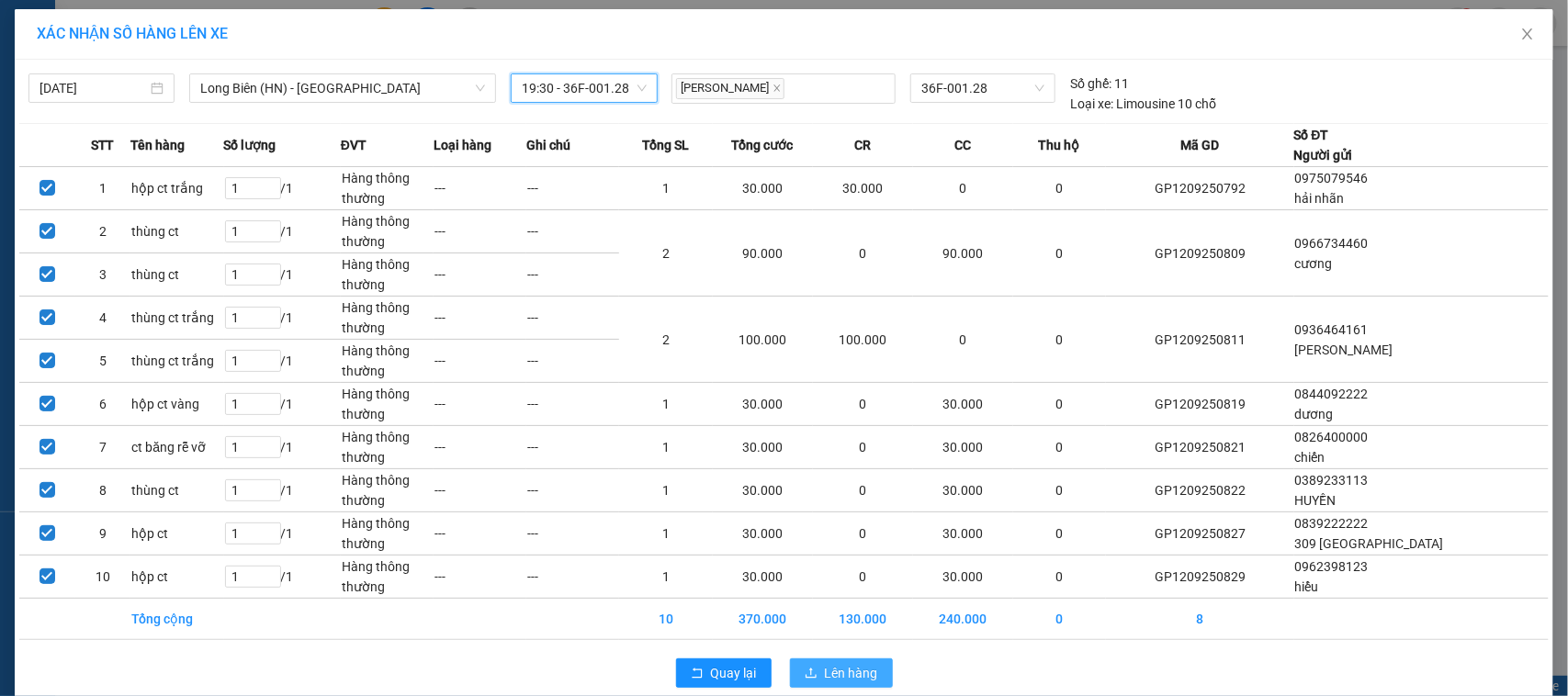
click at [859, 675] on span "Lên hàng" at bounding box center [851, 674] width 53 height 21
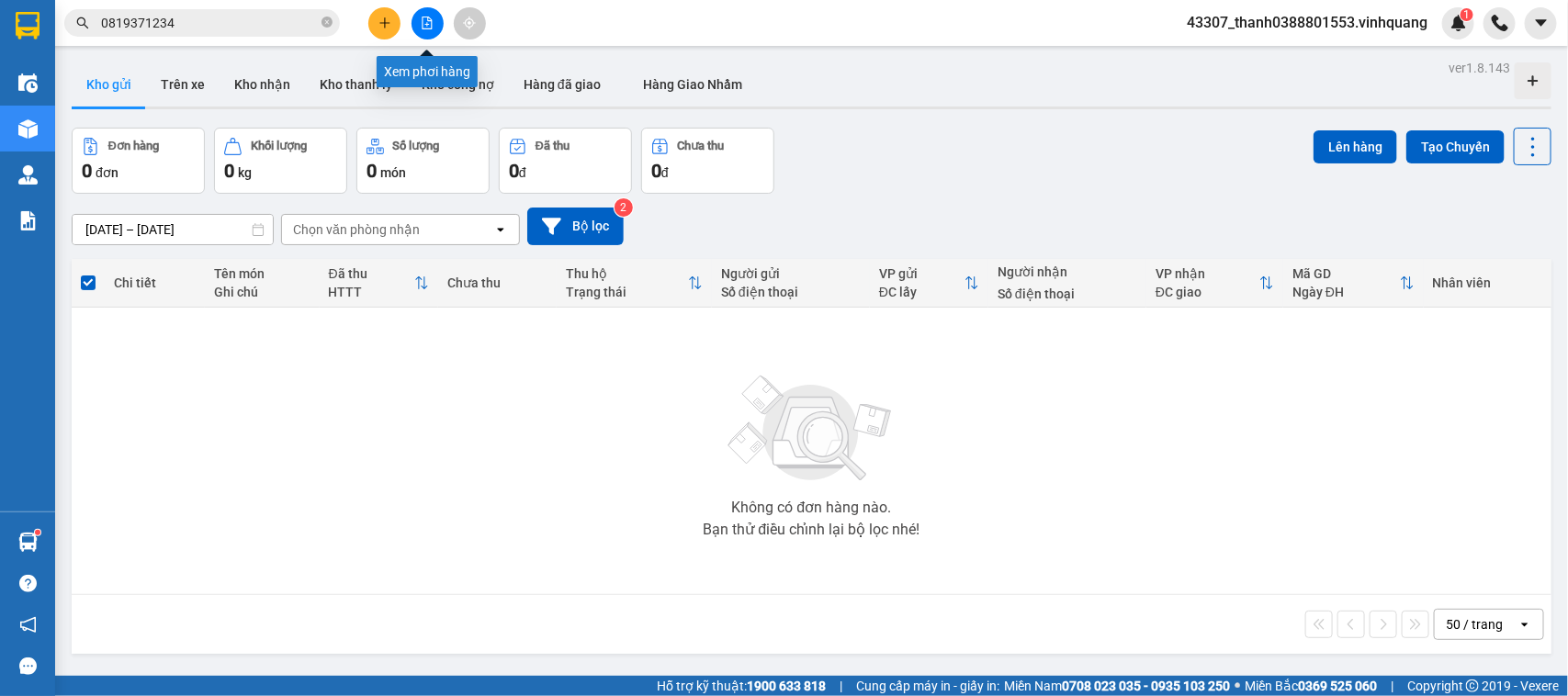
click at [433, 21] on icon "file-add" at bounding box center [427, 23] width 13 height 13
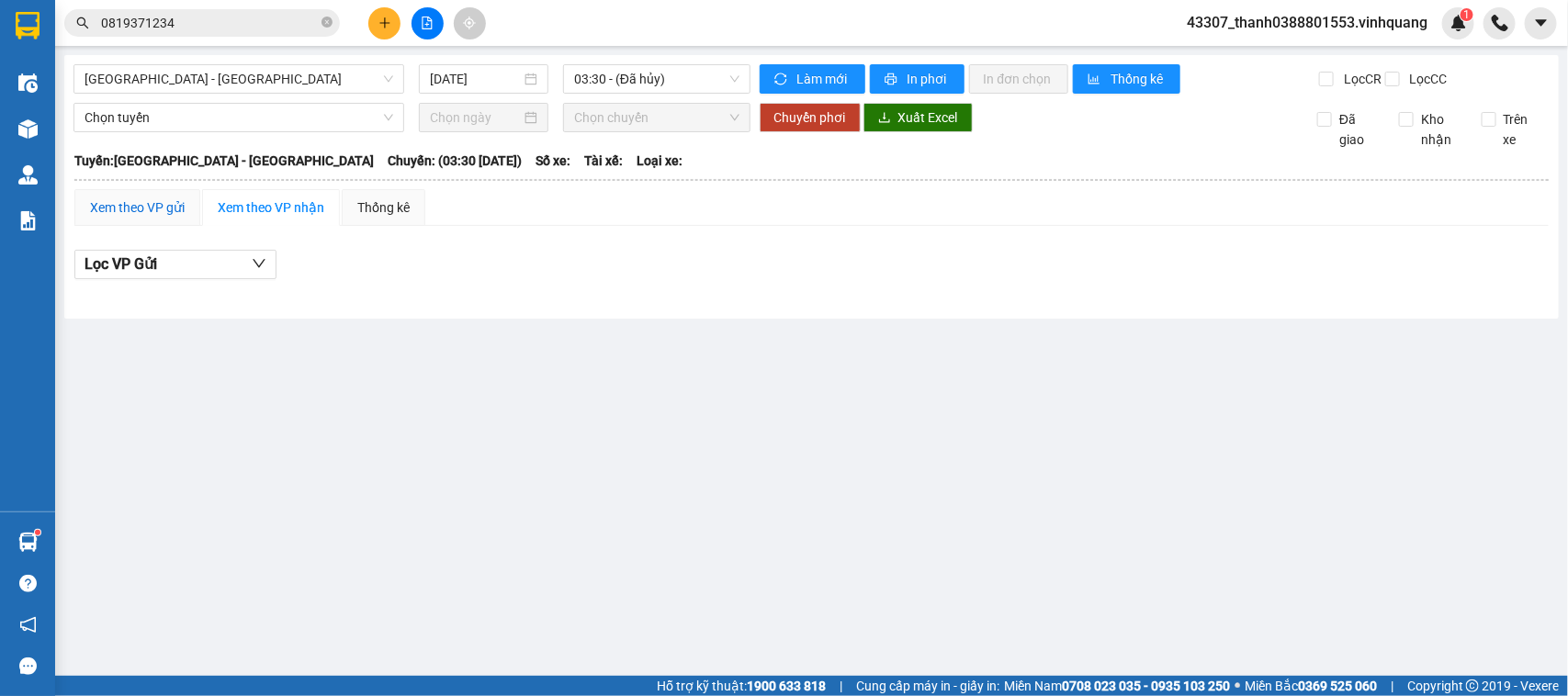
click at [136, 217] on div "Xem theo VP gửi" at bounding box center [137, 208] width 95 height 21
click at [626, 87] on span "03:30 - (Đã hủy)" at bounding box center [656, 79] width 164 height 27
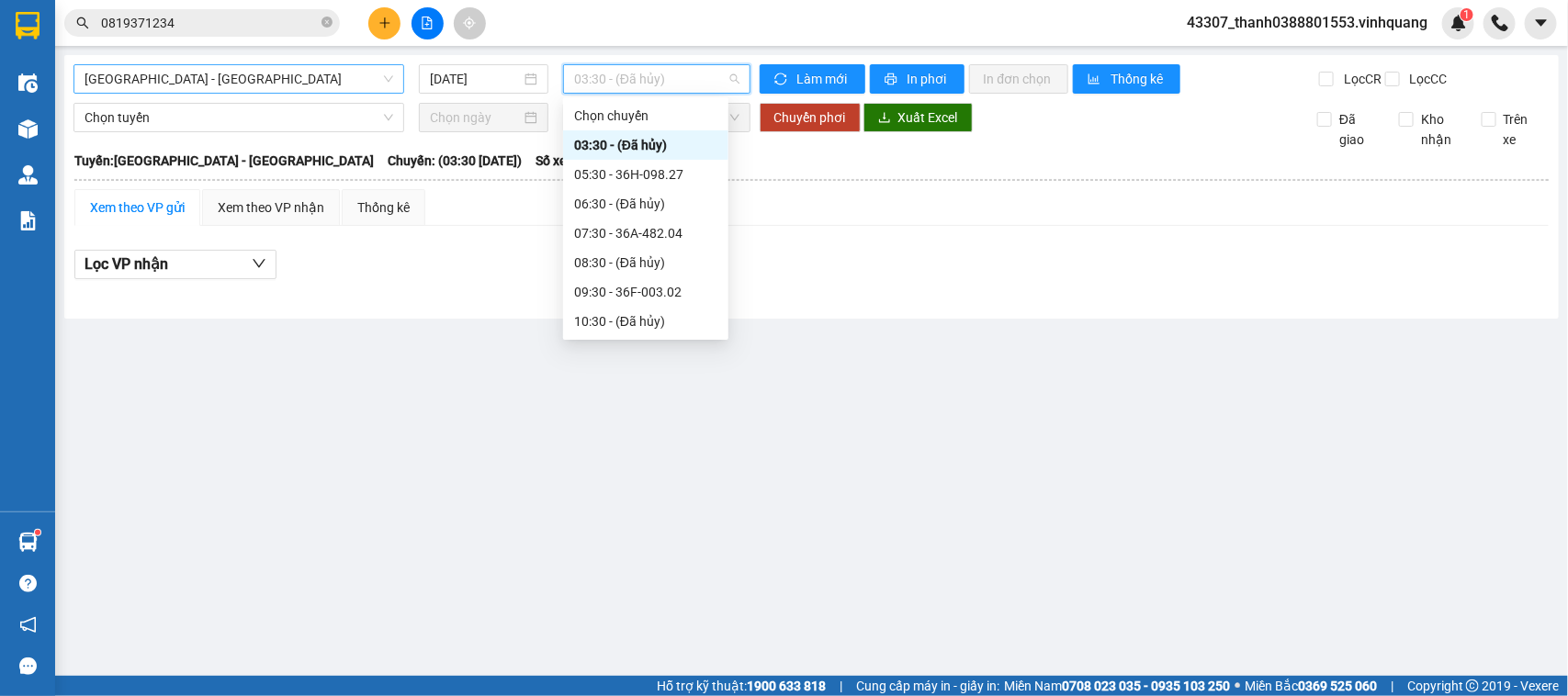
drag, startPoint x: 353, startPoint y: 93, endPoint x: 341, endPoint y: 93, distance: 12.0
click at [351, 93] on div "[GEOGRAPHIC_DATA] - [GEOGRAPHIC_DATA]" at bounding box center [238, 79] width 331 height 29
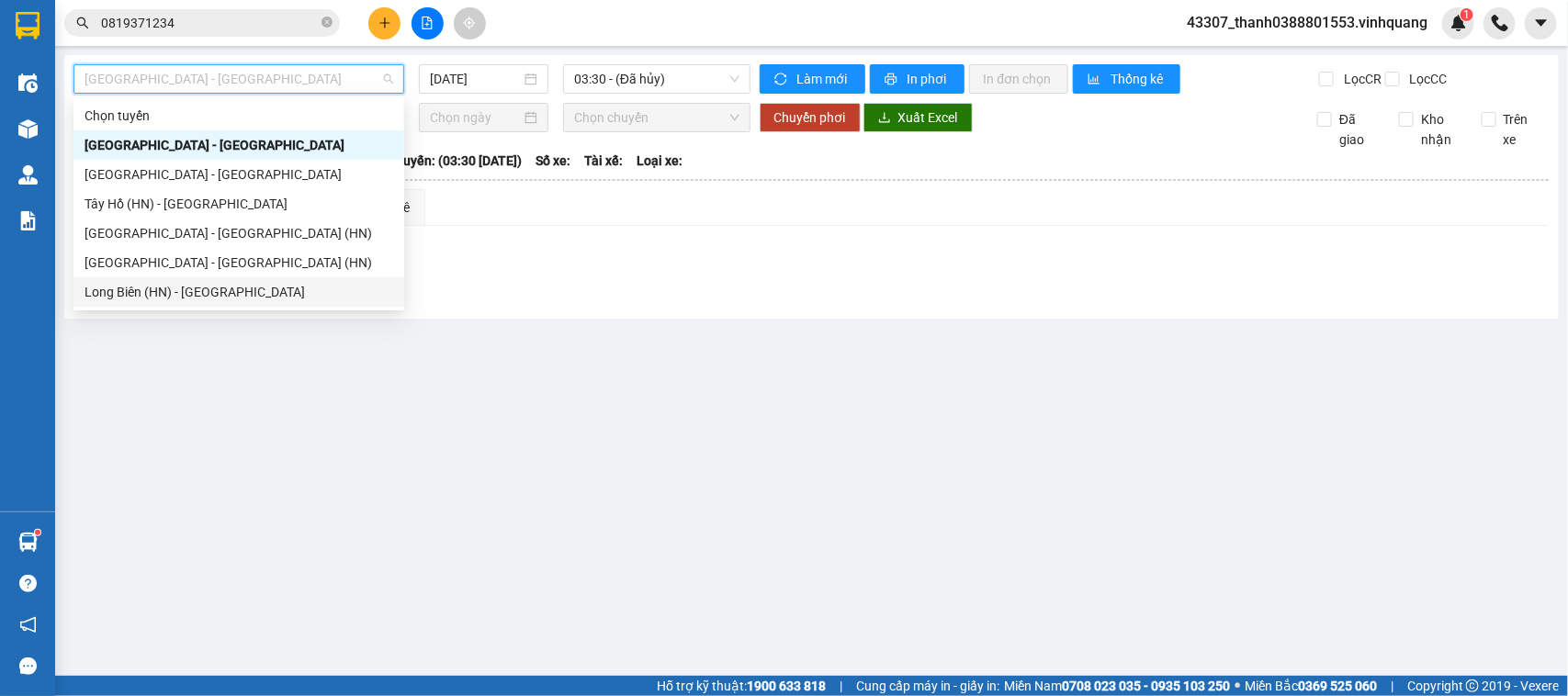
click at [203, 287] on div "Long Biên (HN) - [GEOGRAPHIC_DATA]" at bounding box center [238, 292] width 308 height 21
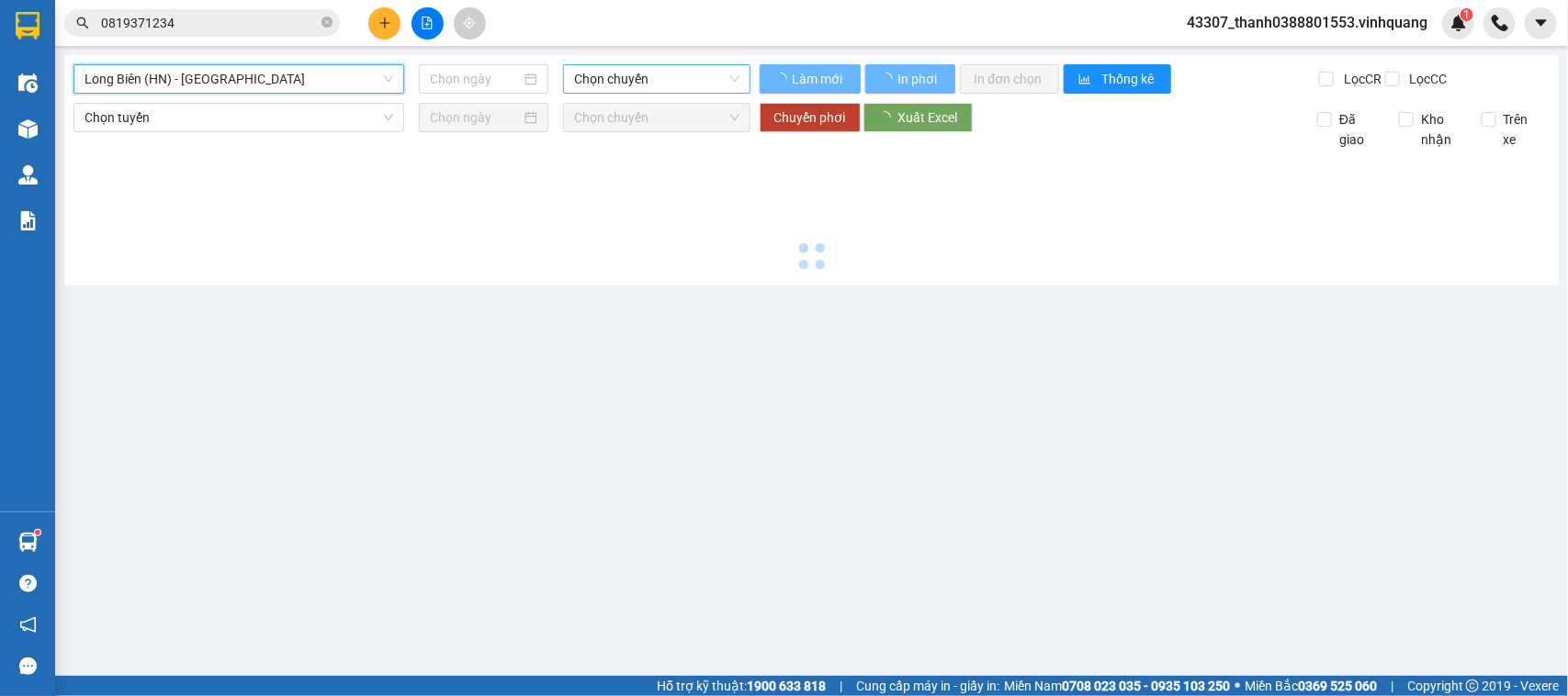
type input "[DATE]"
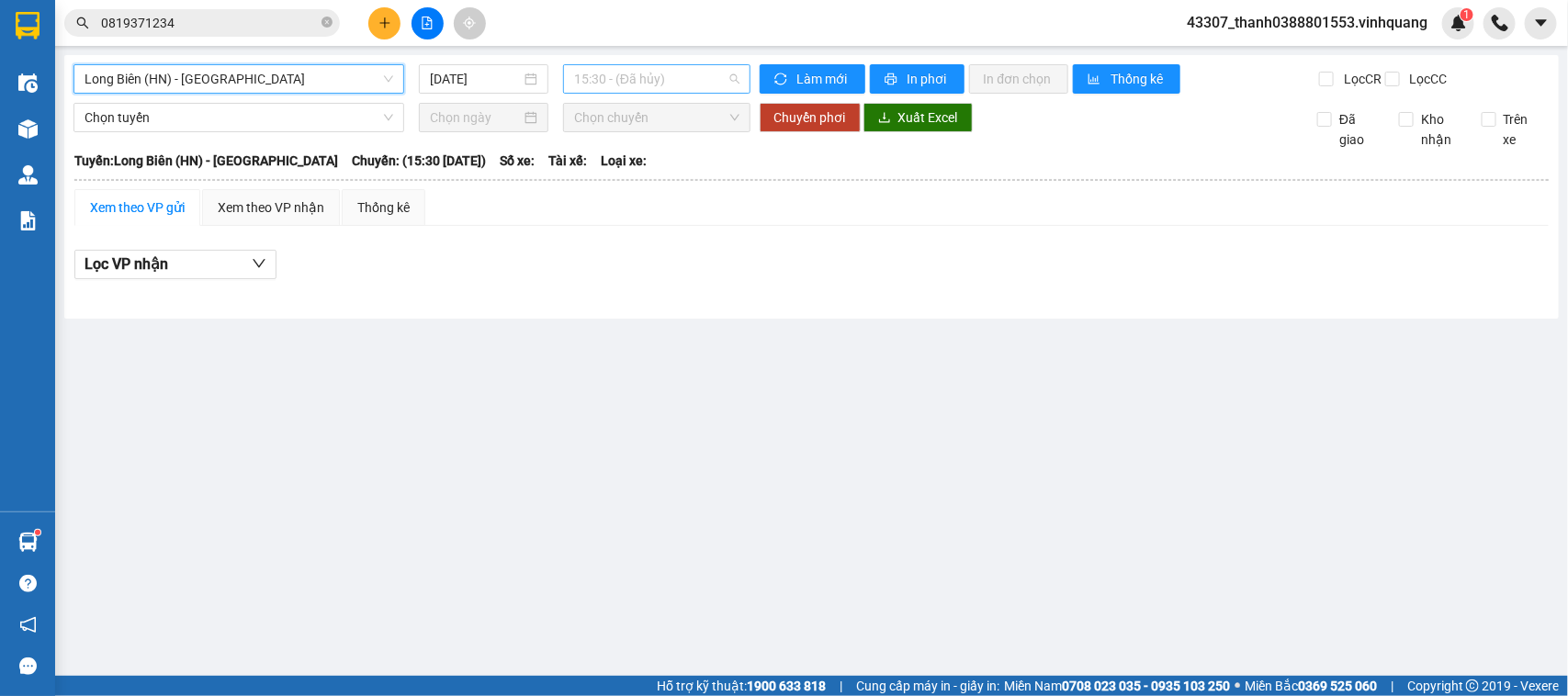
click at [707, 76] on span "15:30 - (Đã hủy)" at bounding box center [656, 79] width 164 height 27
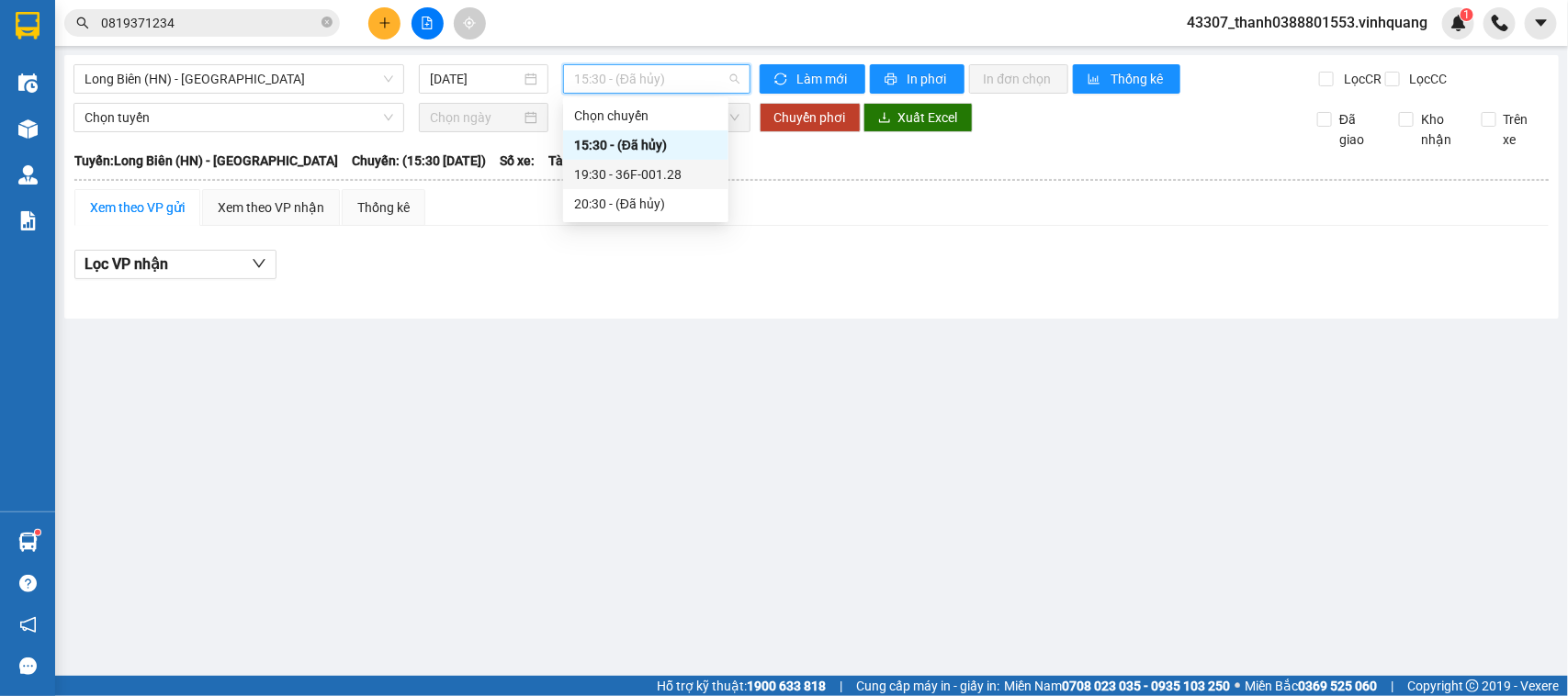
click at [652, 176] on div "19:30 - 36F-001.28" at bounding box center [645, 174] width 143 height 21
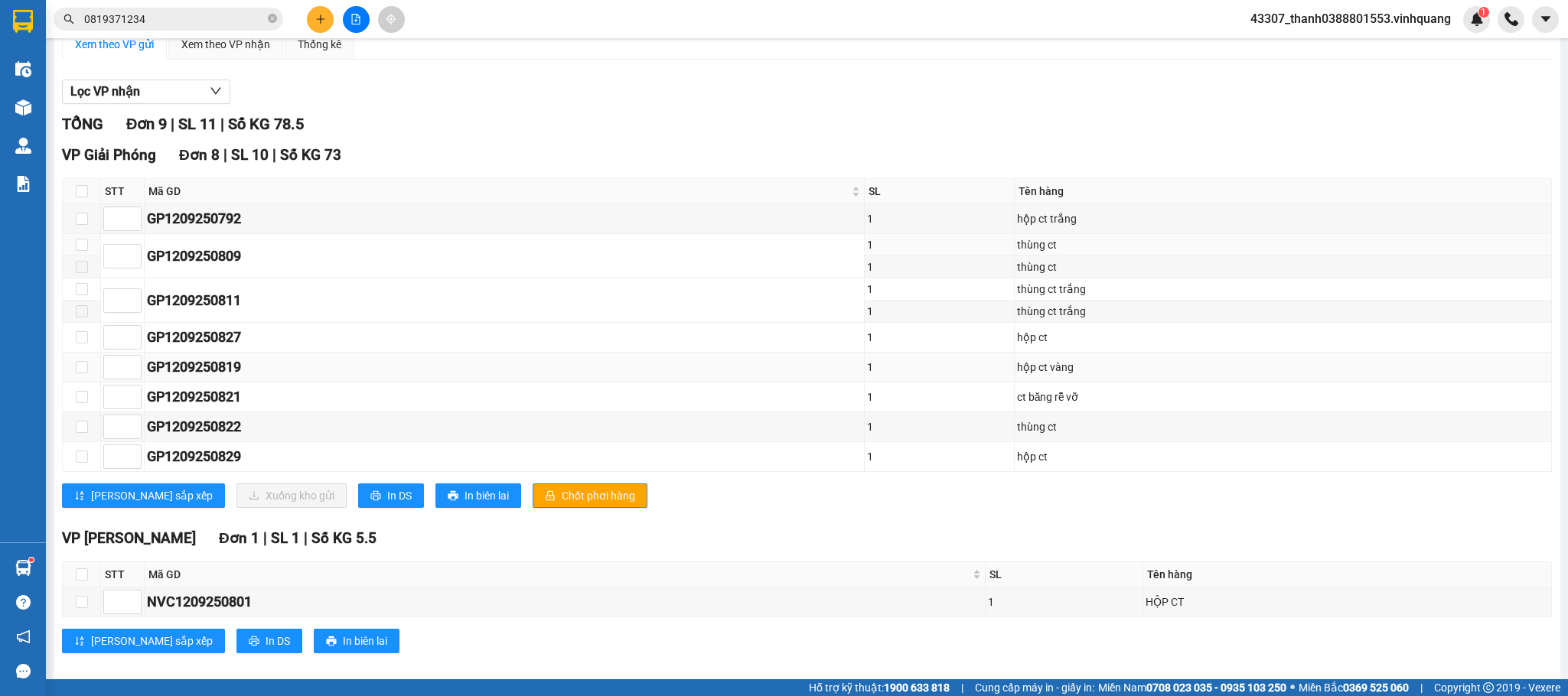
scroll to position [145, 0]
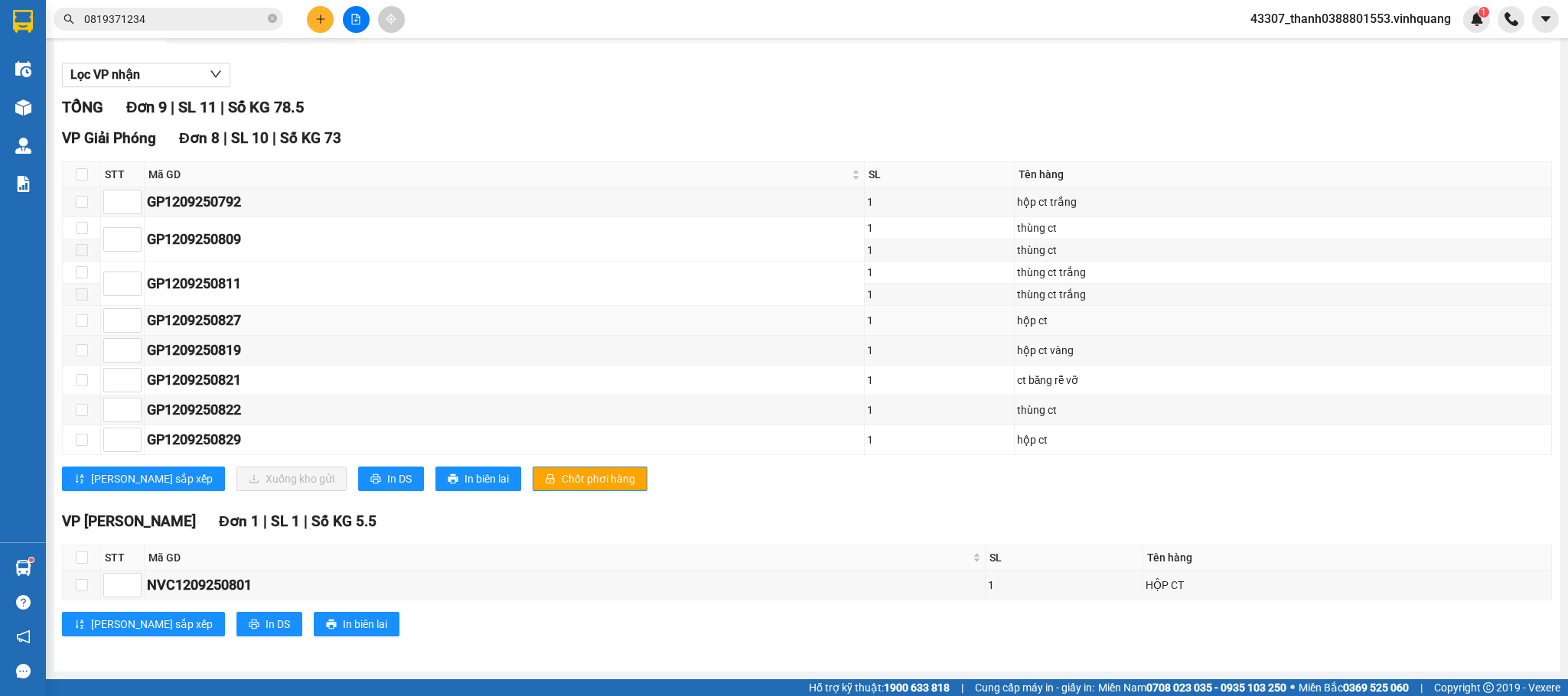
click at [839, 310] on div "GP1209250827" at bounding box center [504, 320] width 715 height 21
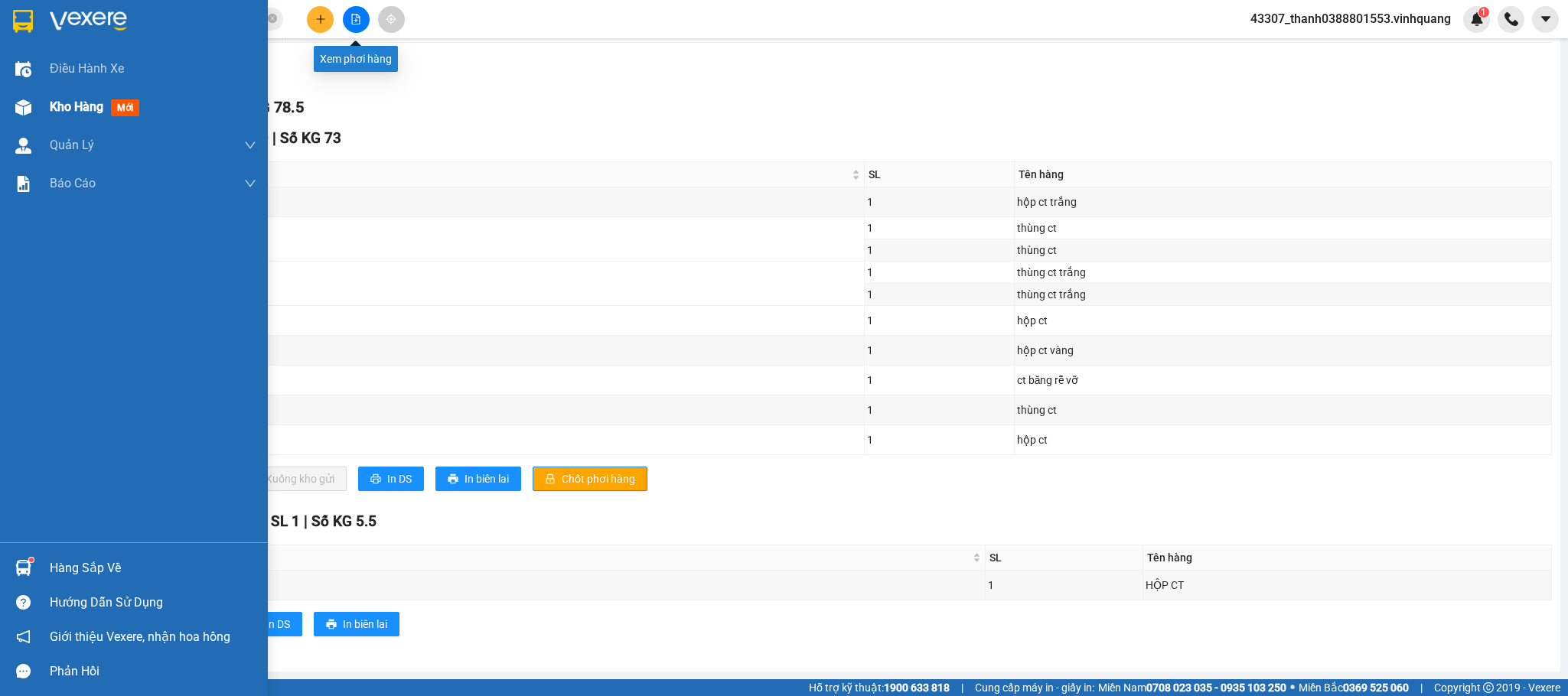
click at [39, 105] on div "Kho hàng mới" at bounding box center [133, 107] width 268 height 38
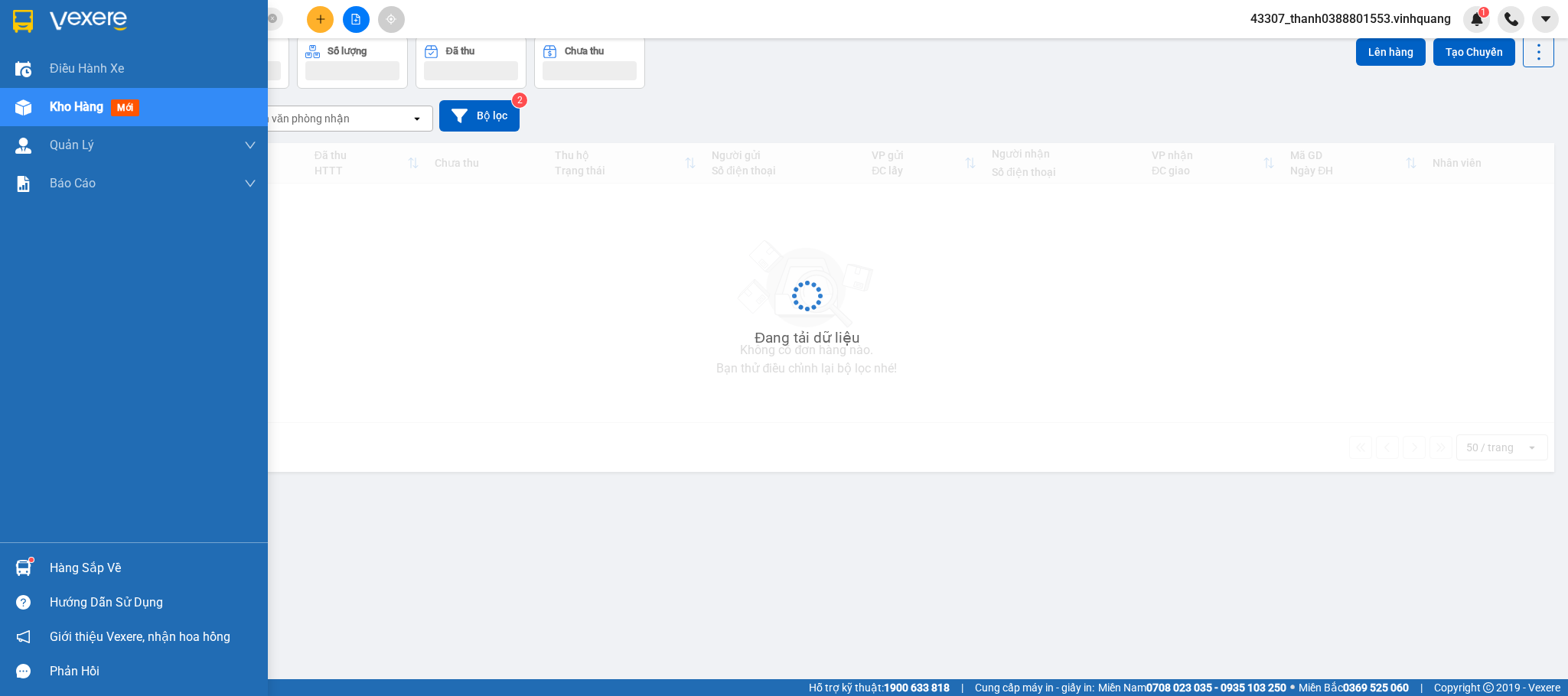
click at [20, 105] on img at bounding box center [23, 107] width 16 height 16
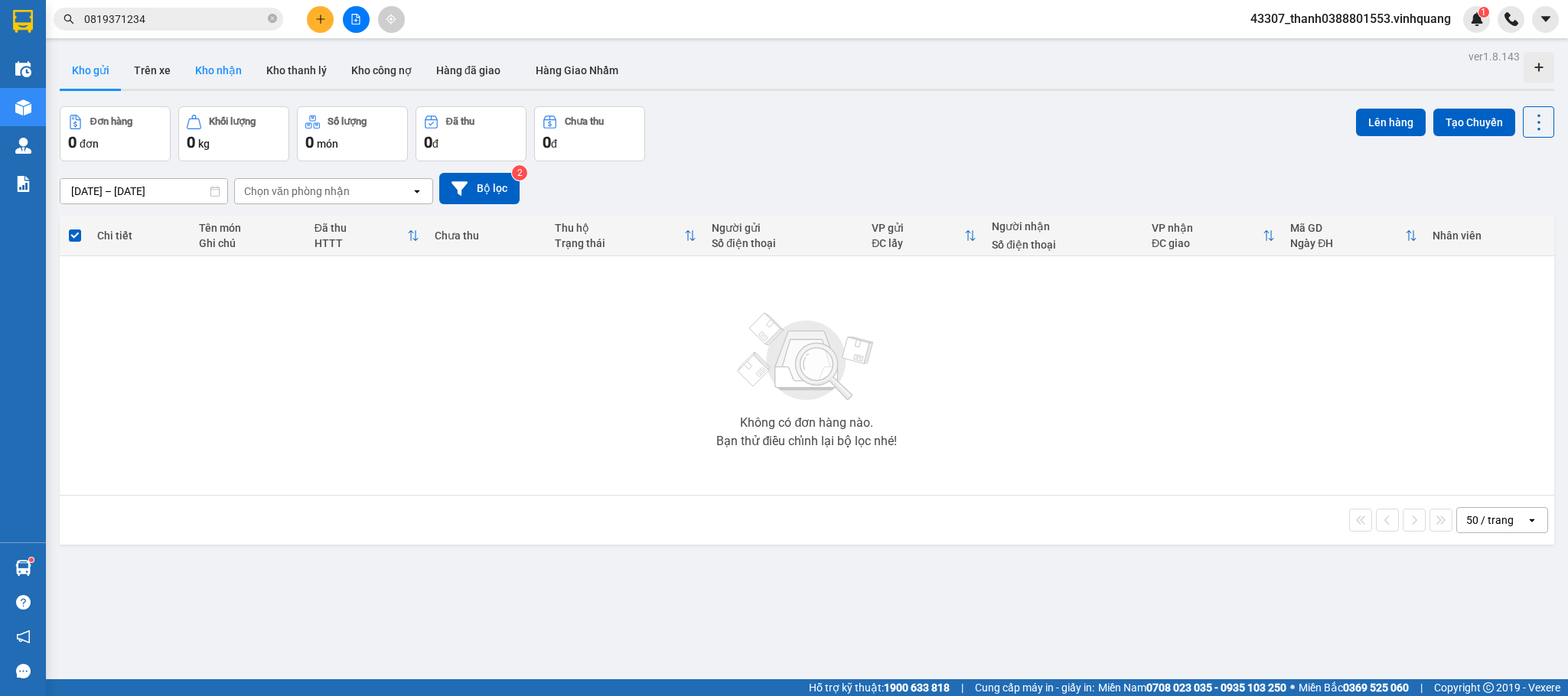
click at [220, 74] on button "Kho nhận" at bounding box center [218, 70] width 71 height 37
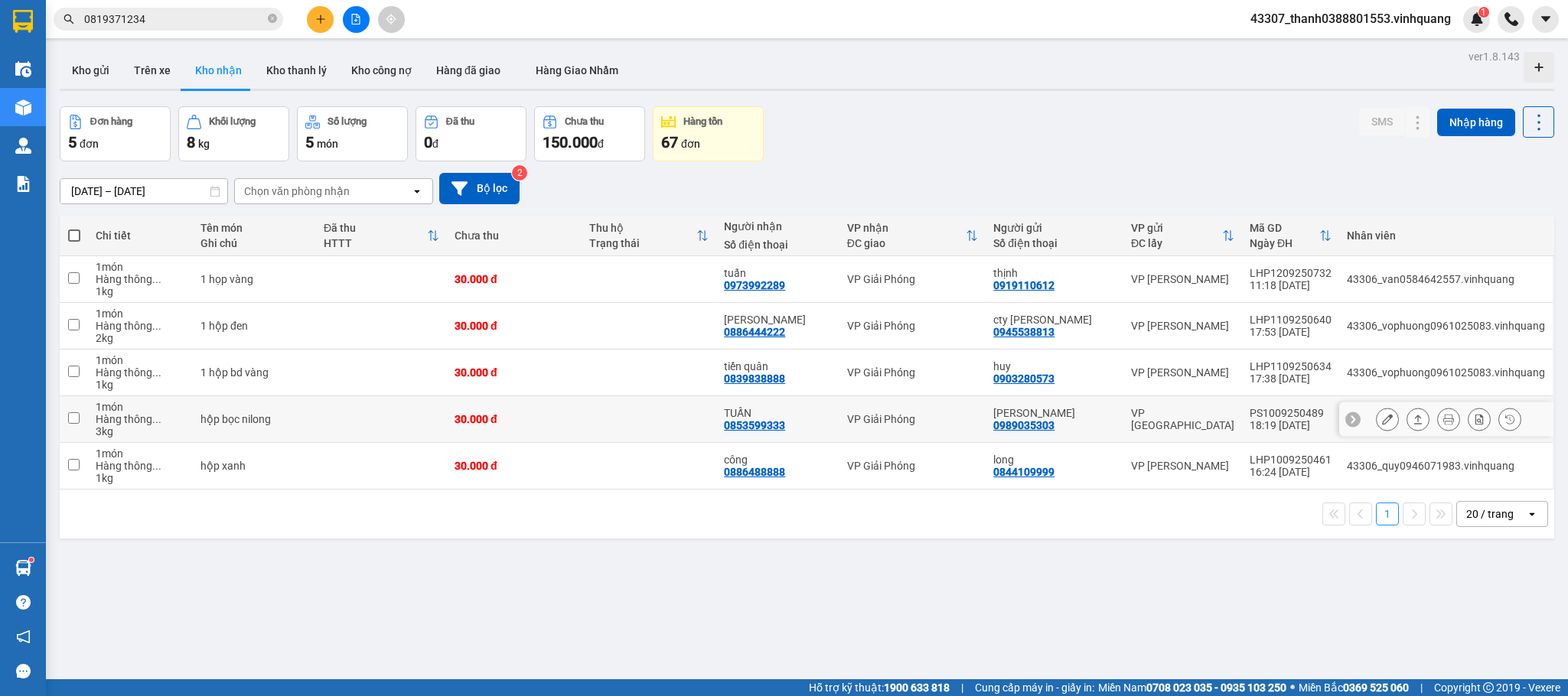
click at [69, 417] on input "checkbox" at bounding box center [73, 417] width 12 height 12
checkbox input "true"
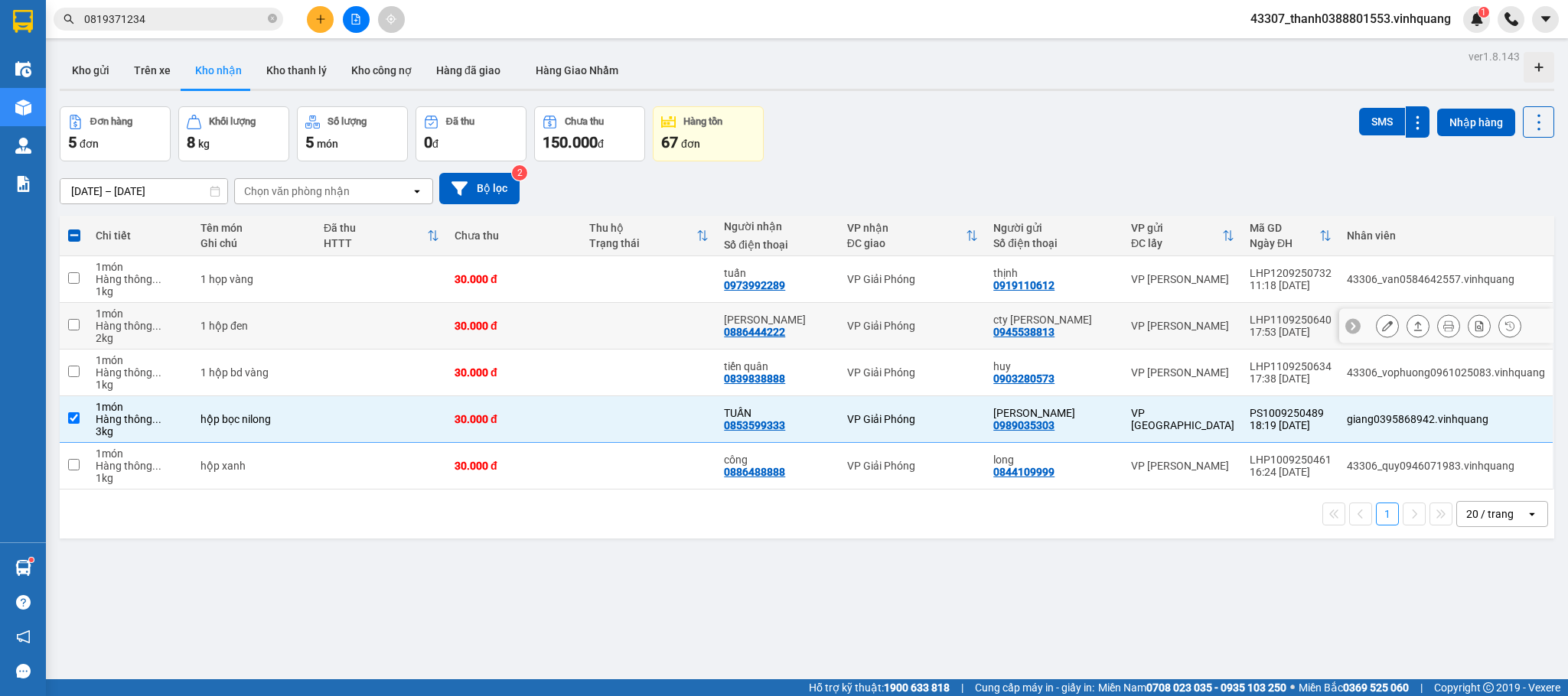
click at [69, 326] on input "checkbox" at bounding box center [73, 325] width 12 height 12
checkbox input "true"
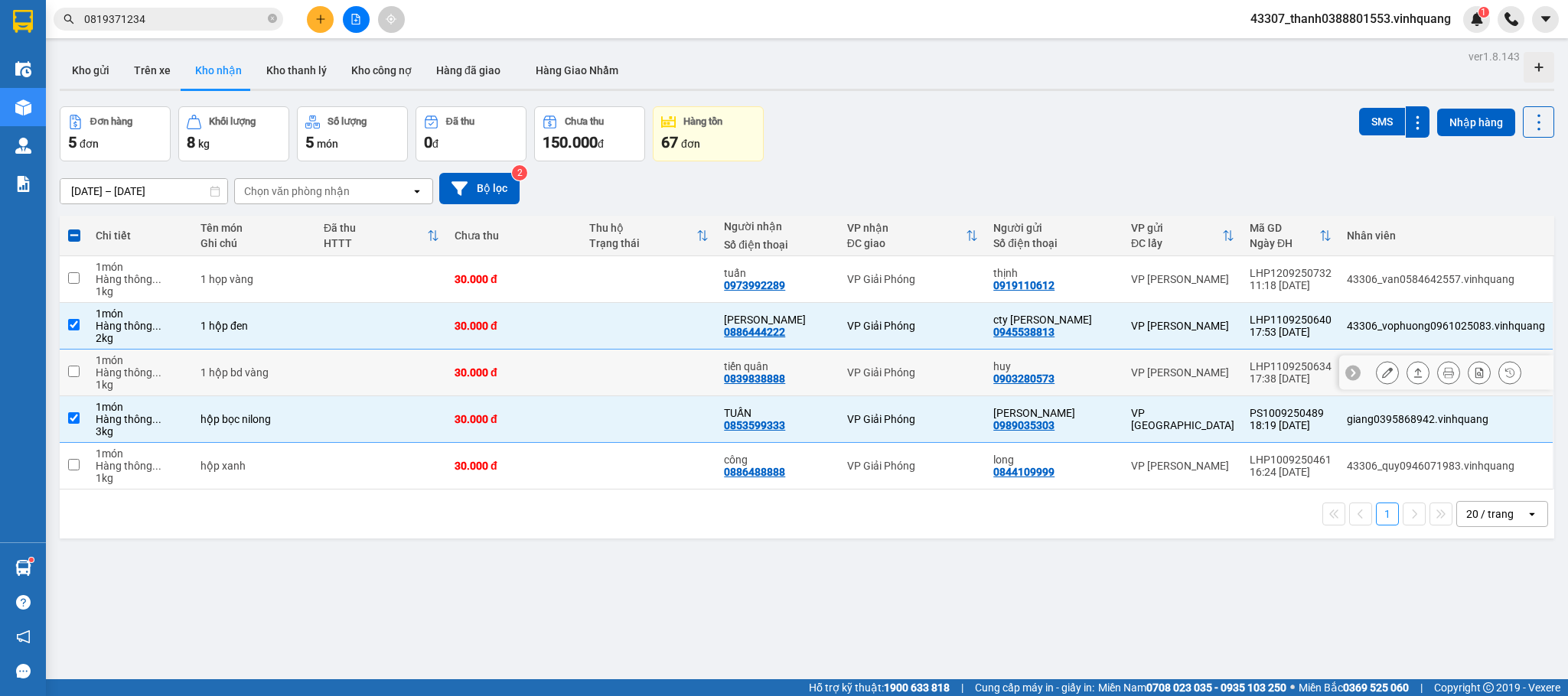
click at [69, 376] on input "checkbox" at bounding box center [73, 371] width 12 height 12
checkbox input "true"
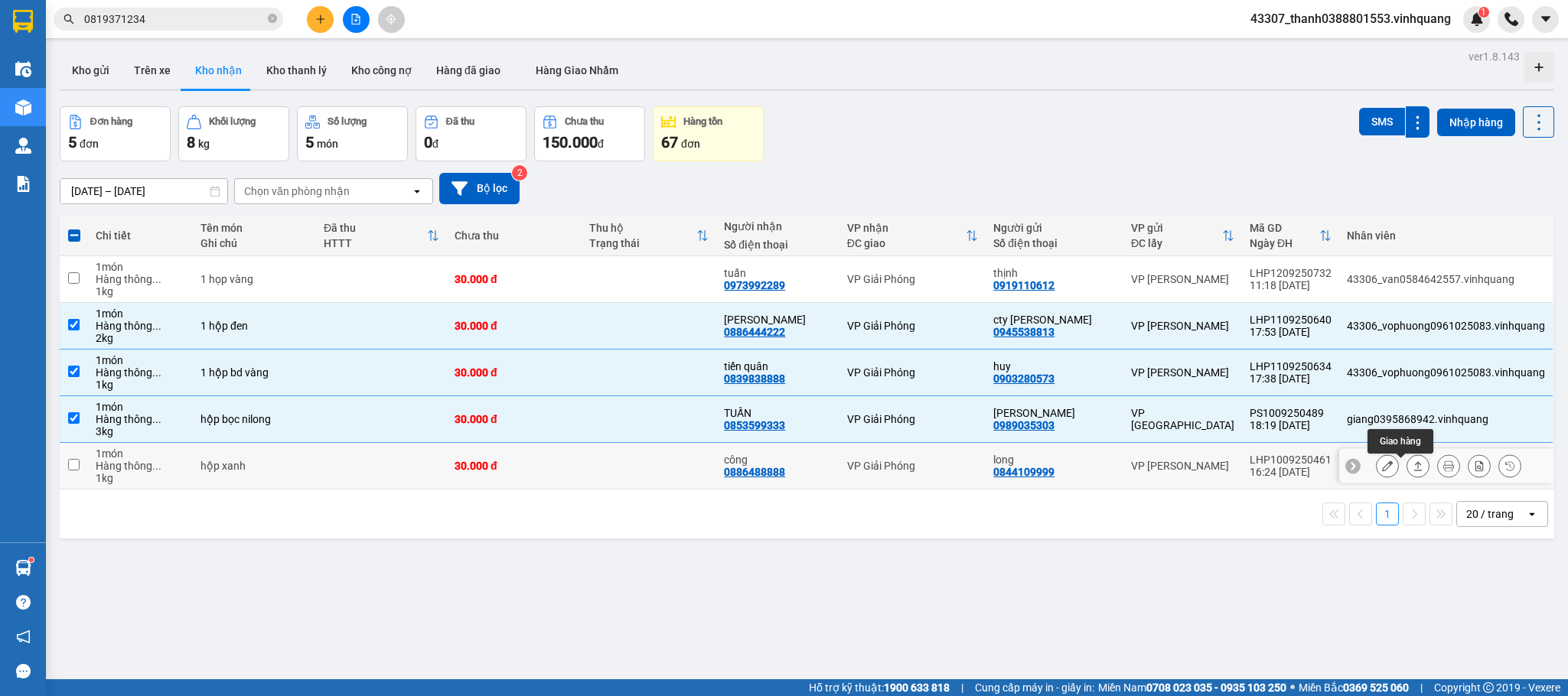
click at [1306, 471] on icon at bounding box center [1418, 466] width 11 height 11
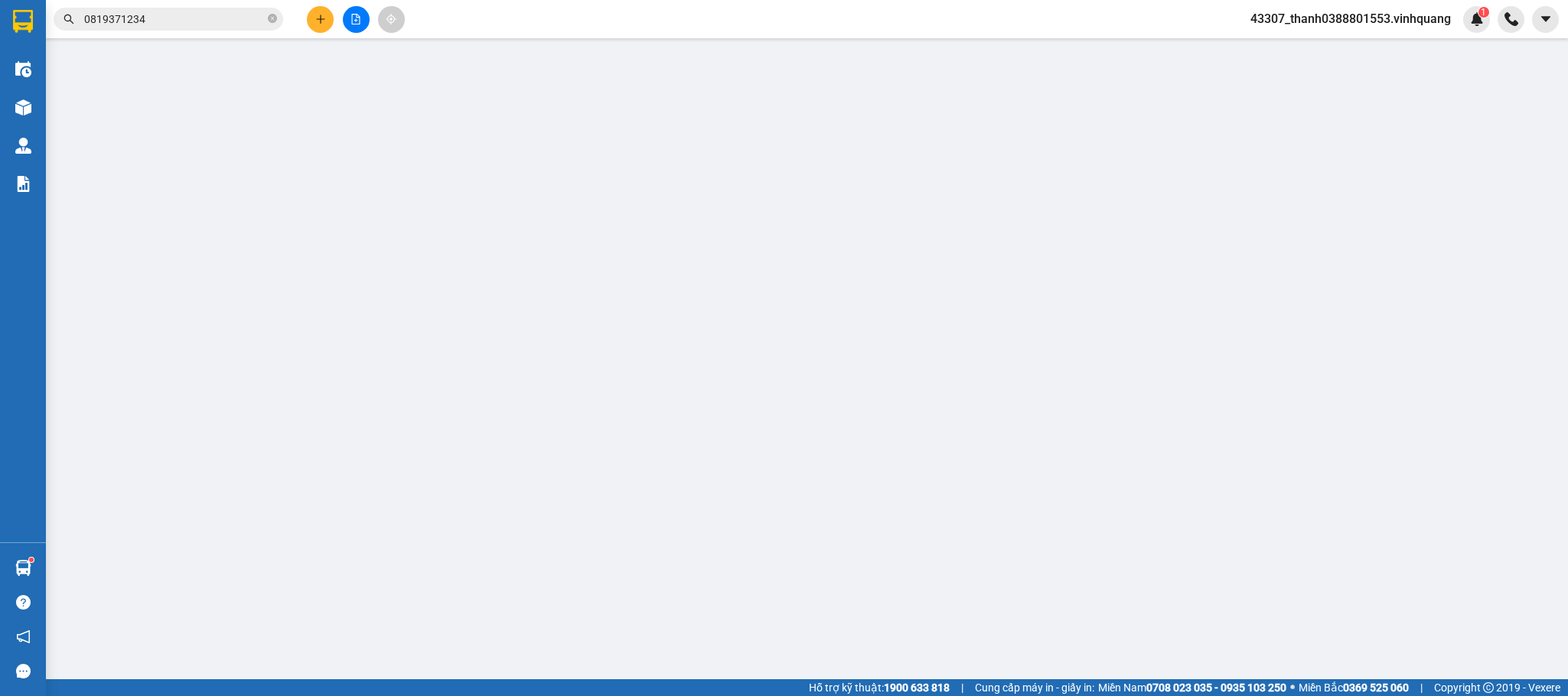
type input "0844109999"
type input "long"
type input "0886488888"
type input "công"
type input "30.000"
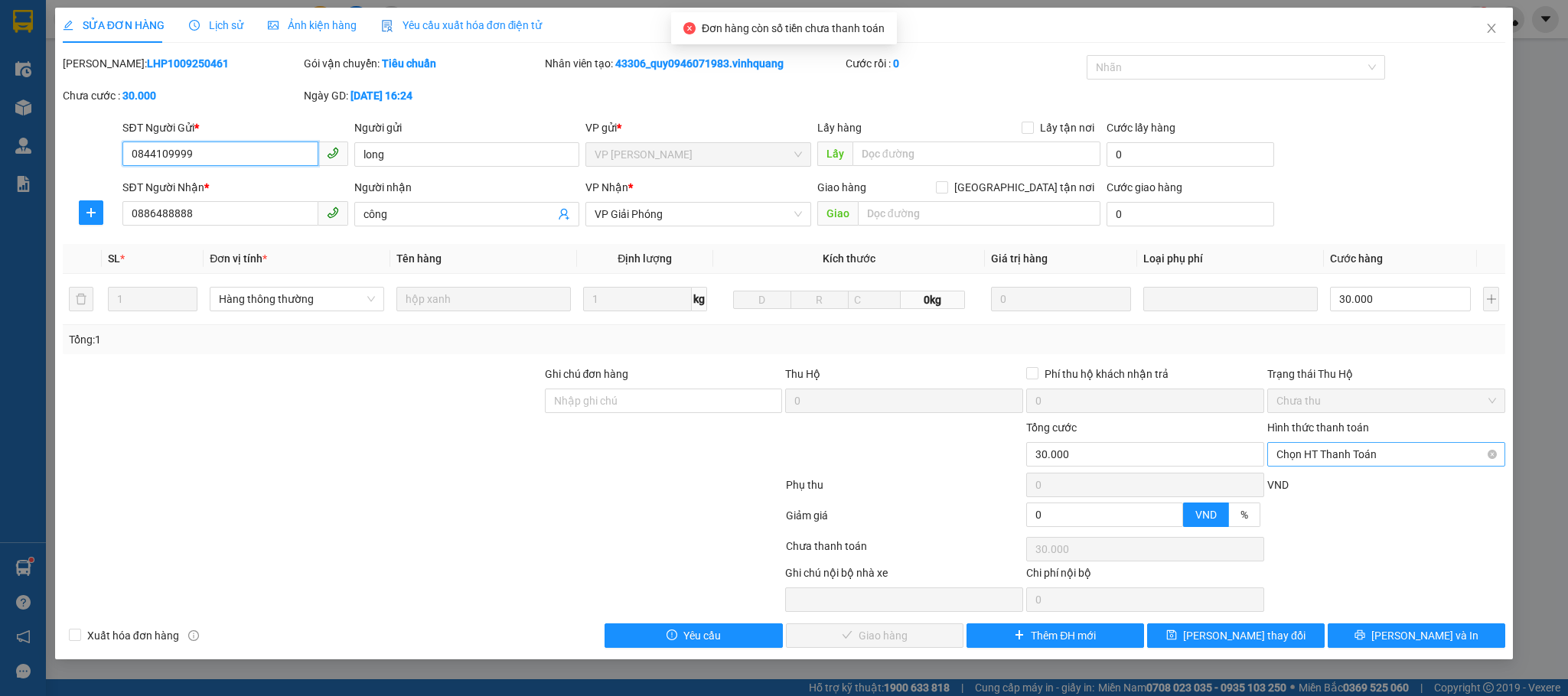
click at [1306, 453] on span "Chọn HT Thanh Toán" at bounding box center [1385, 454] width 219 height 23
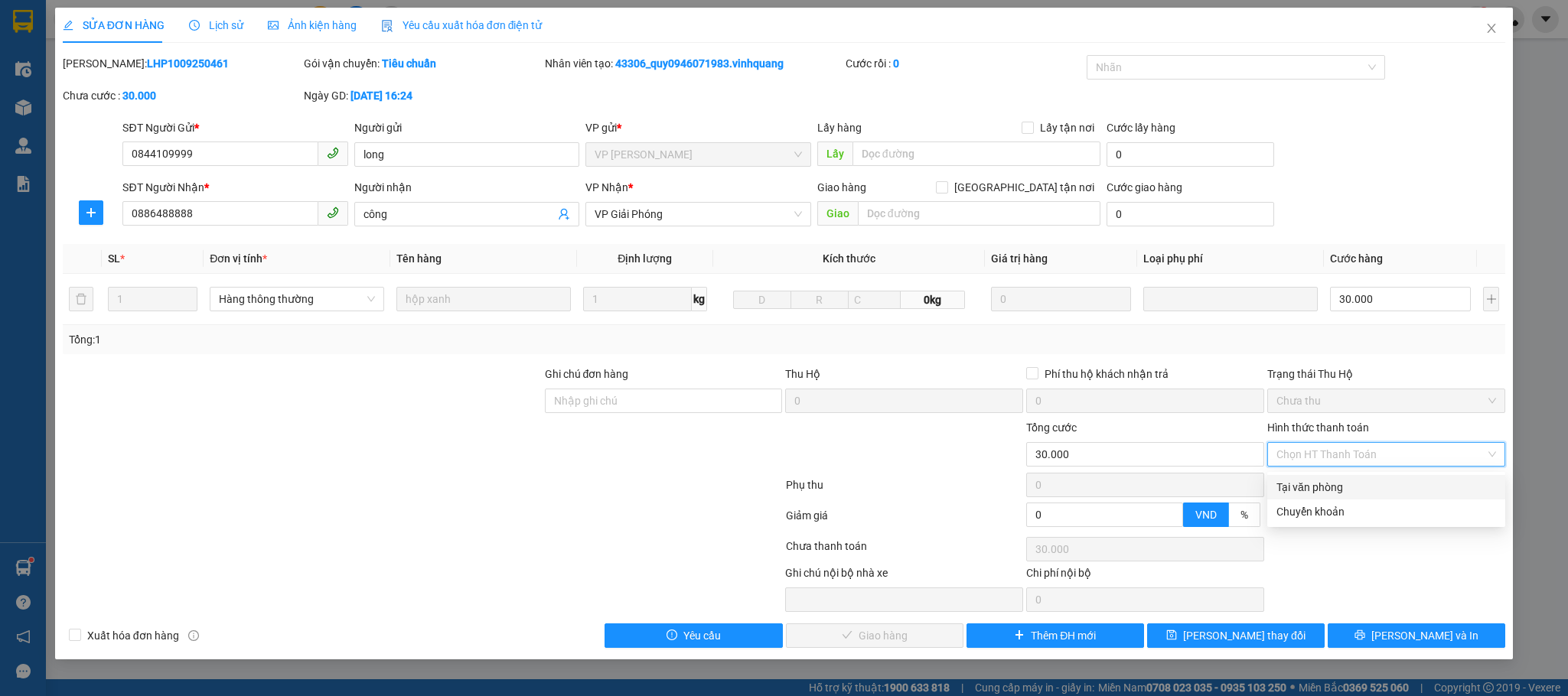
click at [1306, 478] on div "Tại văn phòng" at bounding box center [1386, 487] width 238 height 24
type input "0"
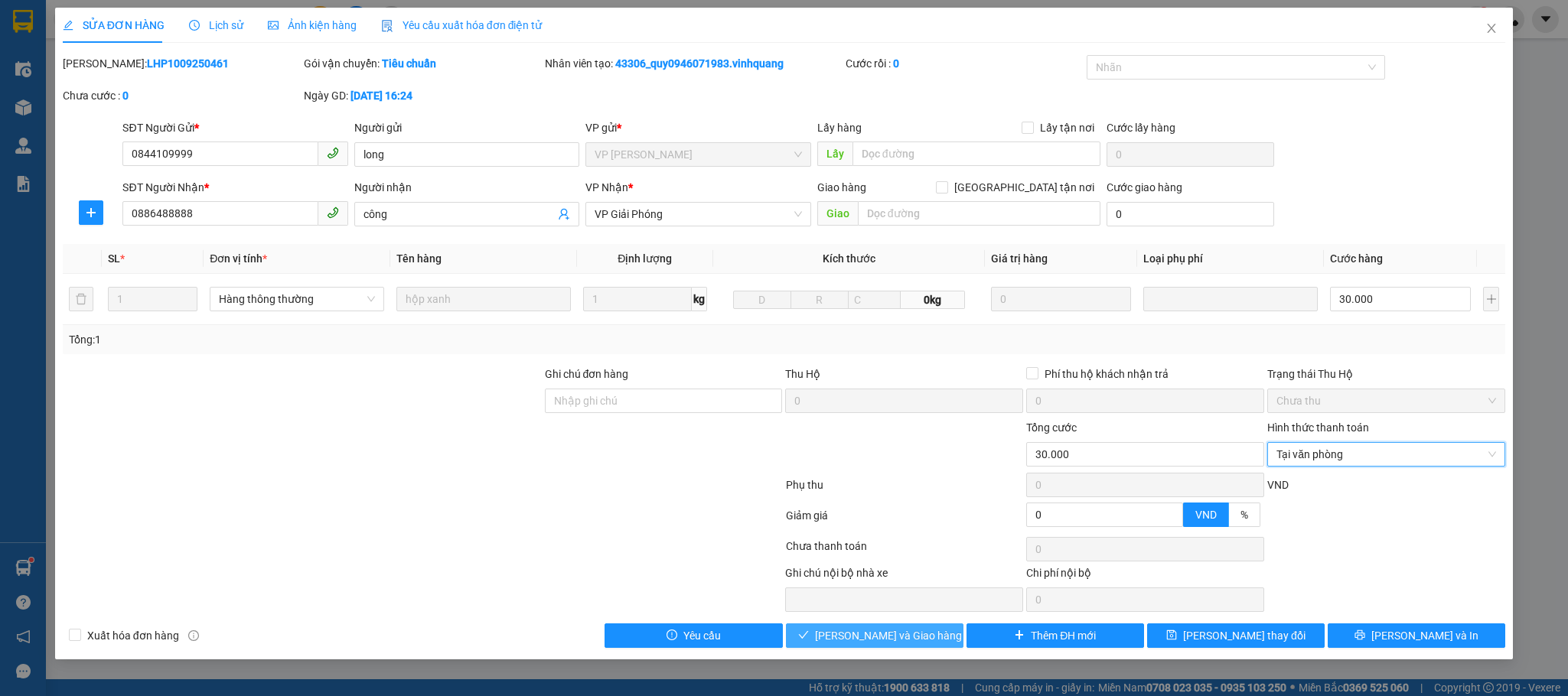
drag, startPoint x: 902, startPoint y: 634, endPoint x: 912, endPoint y: 620, distance: 17.2
click at [902, 579] on span "[PERSON_NAME] và Giao hàng" at bounding box center [888, 636] width 147 height 17
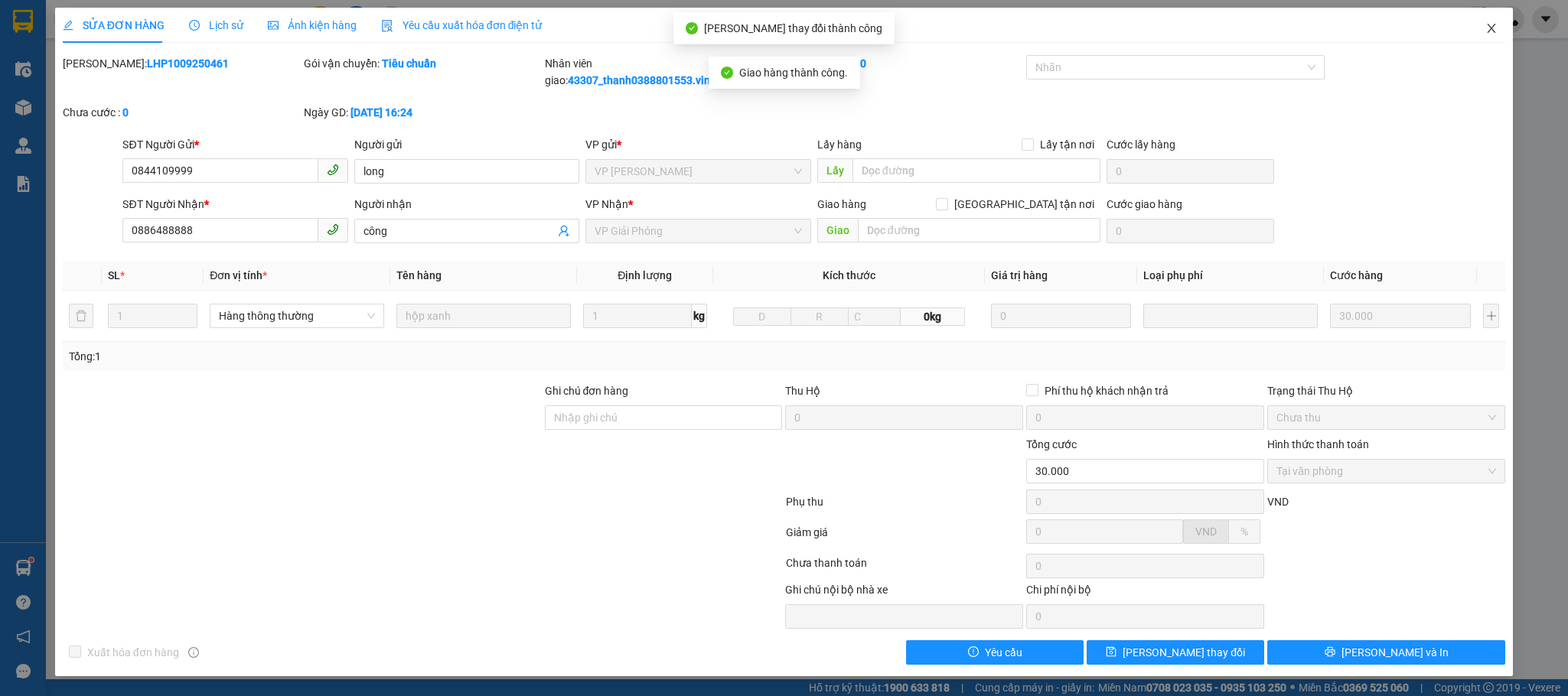
click at [1306, 37] on span "Close" at bounding box center [1491, 29] width 43 height 43
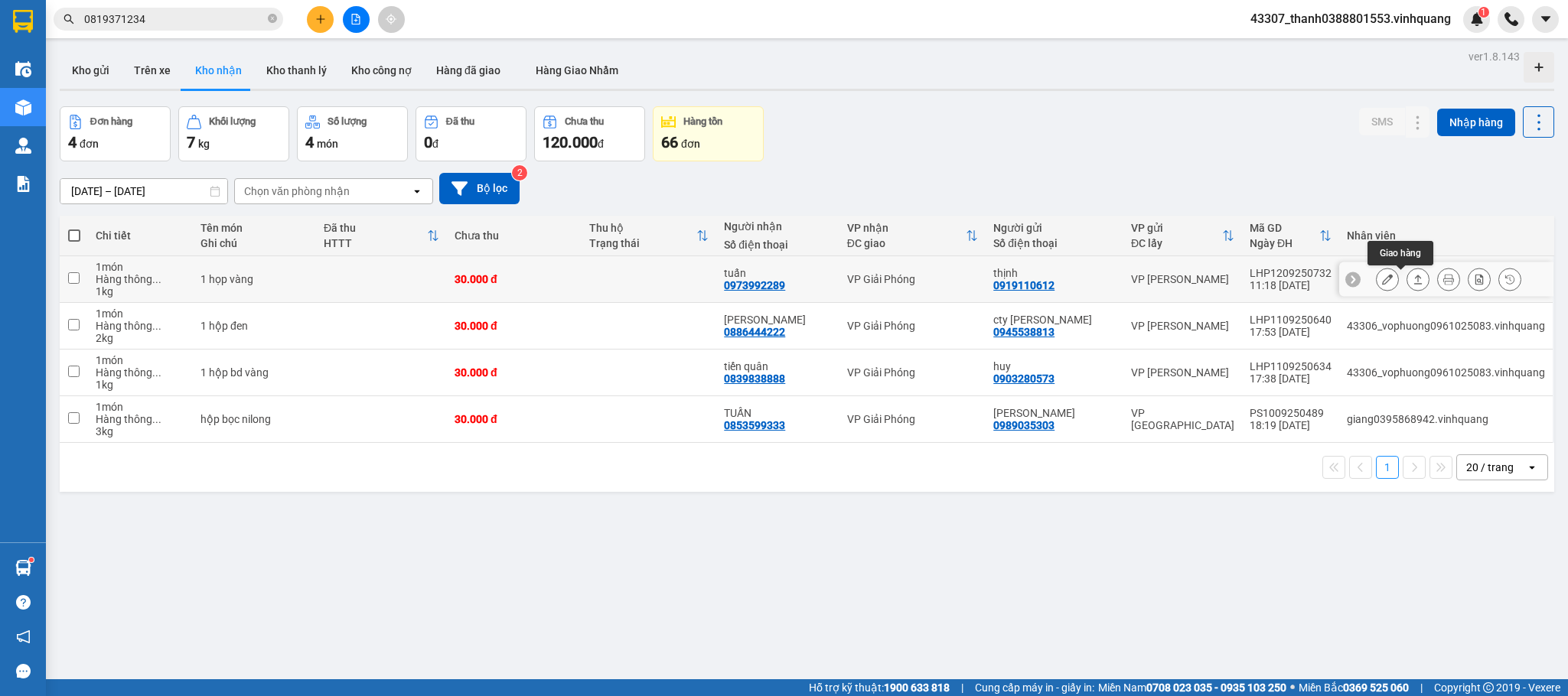
click at [1306, 281] on icon at bounding box center [1418, 279] width 11 height 11
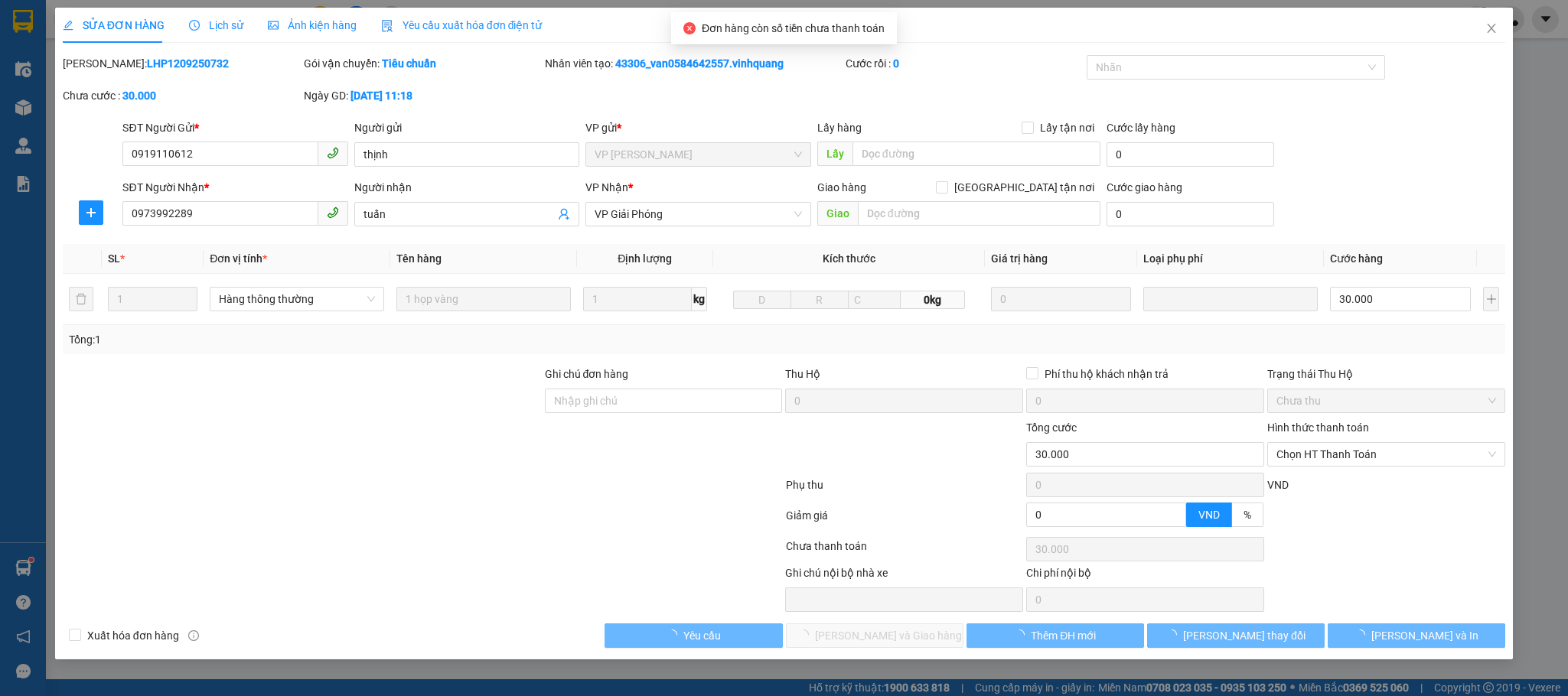
type input "0919110612"
type input "thịnh"
type input "0973992289"
type input "tuấn"
type input "30.000"
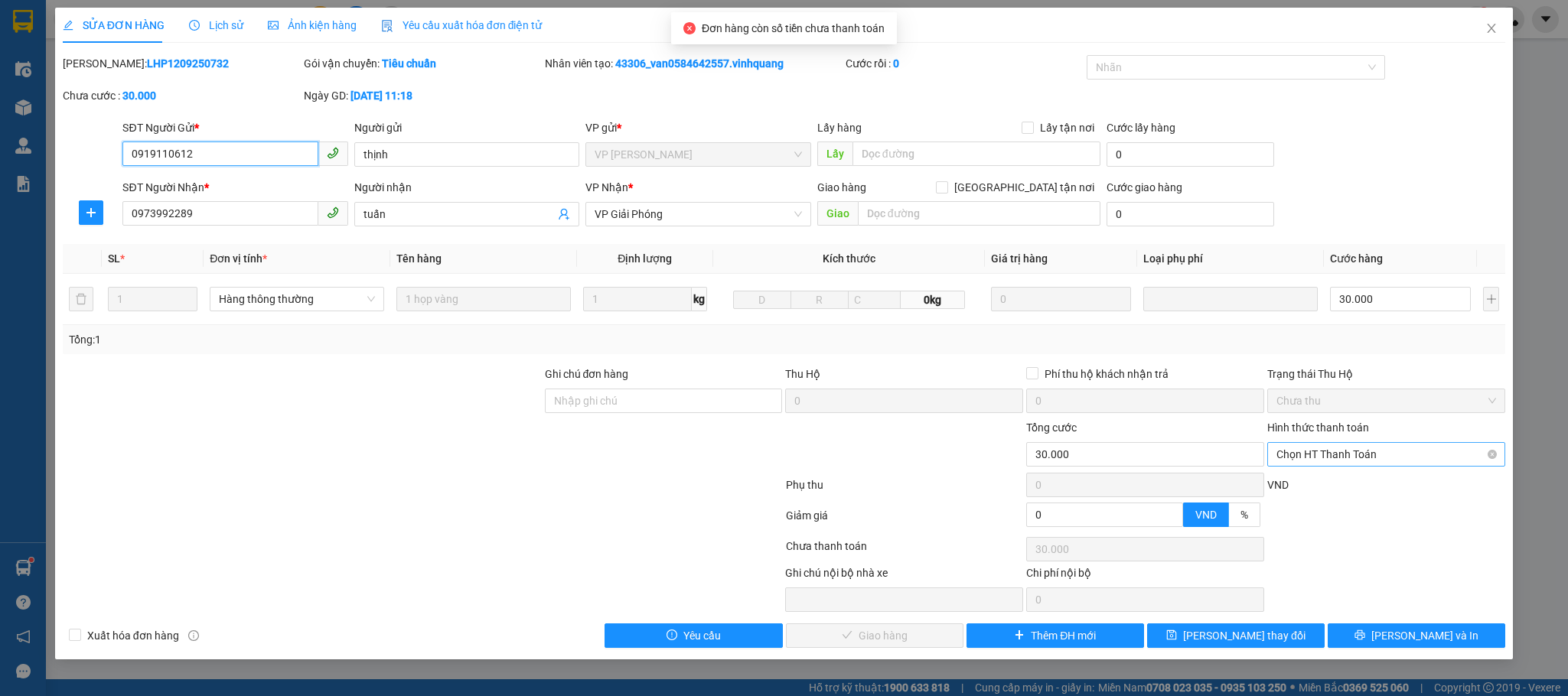
click at [1306, 454] on span "Chọn HT Thanh Toán" at bounding box center [1385, 454] width 219 height 23
click at [1306, 491] on div "Tại văn phòng" at bounding box center [1385, 488] width 219 height 17
type input "0"
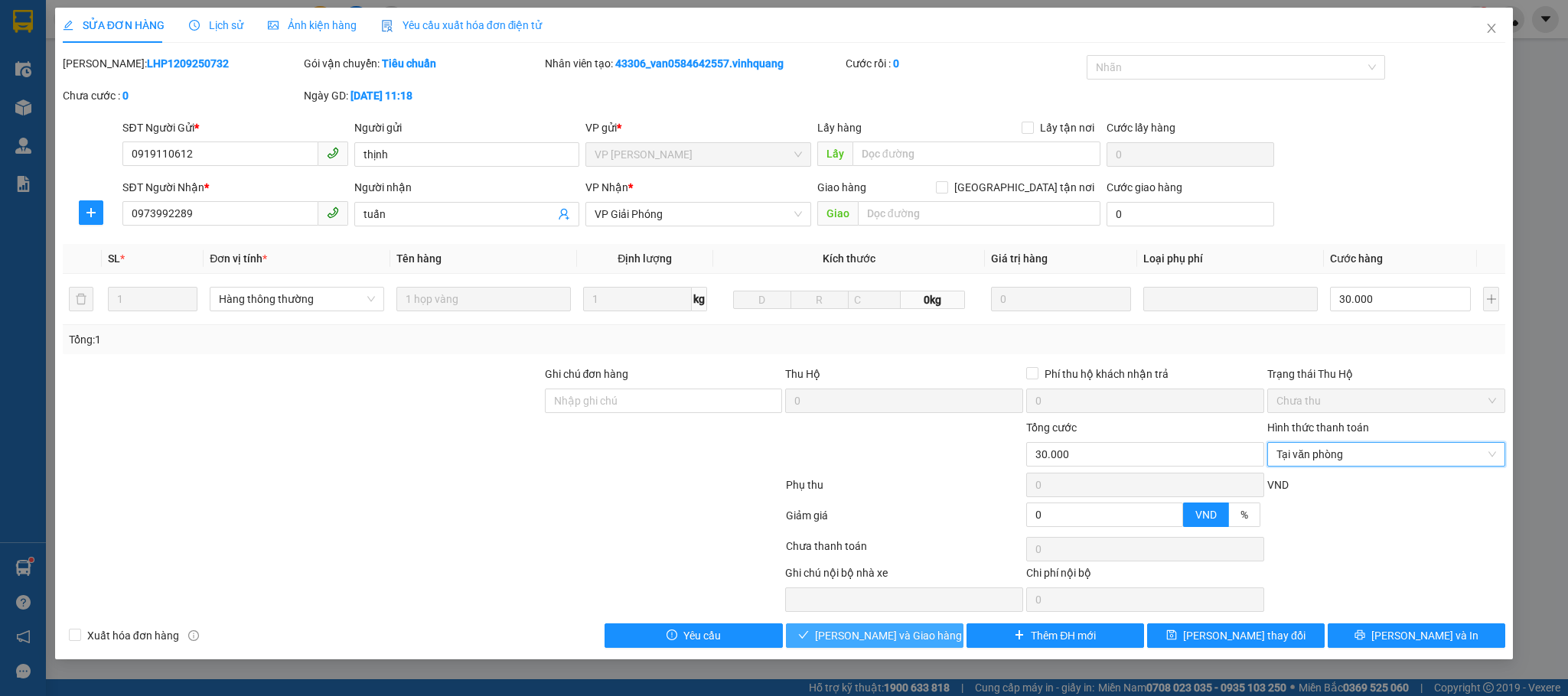
click at [873, 579] on span "[PERSON_NAME] và Giao hàng" at bounding box center [888, 636] width 147 height 17
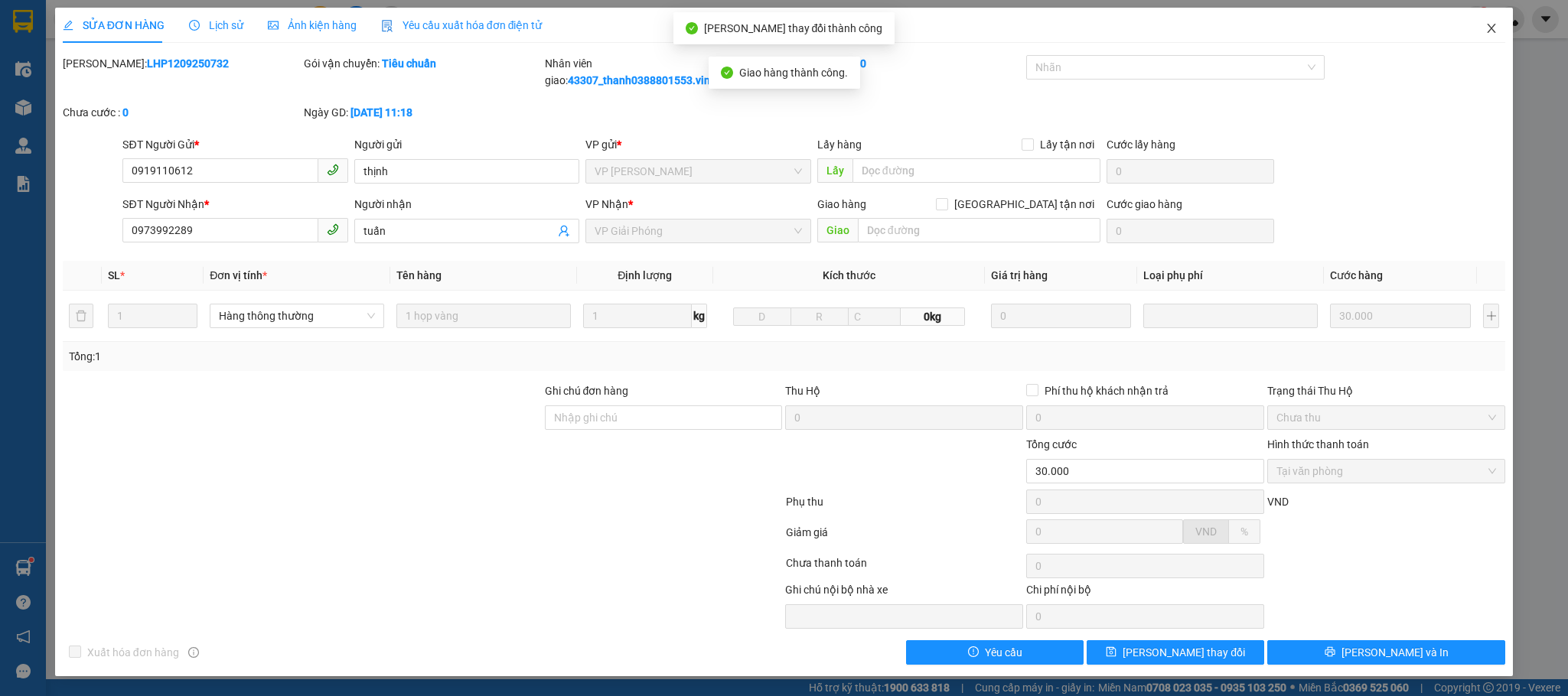
click at [1306, 32] on icon "close" at bounding box center [1492, 28] width 9 height 9
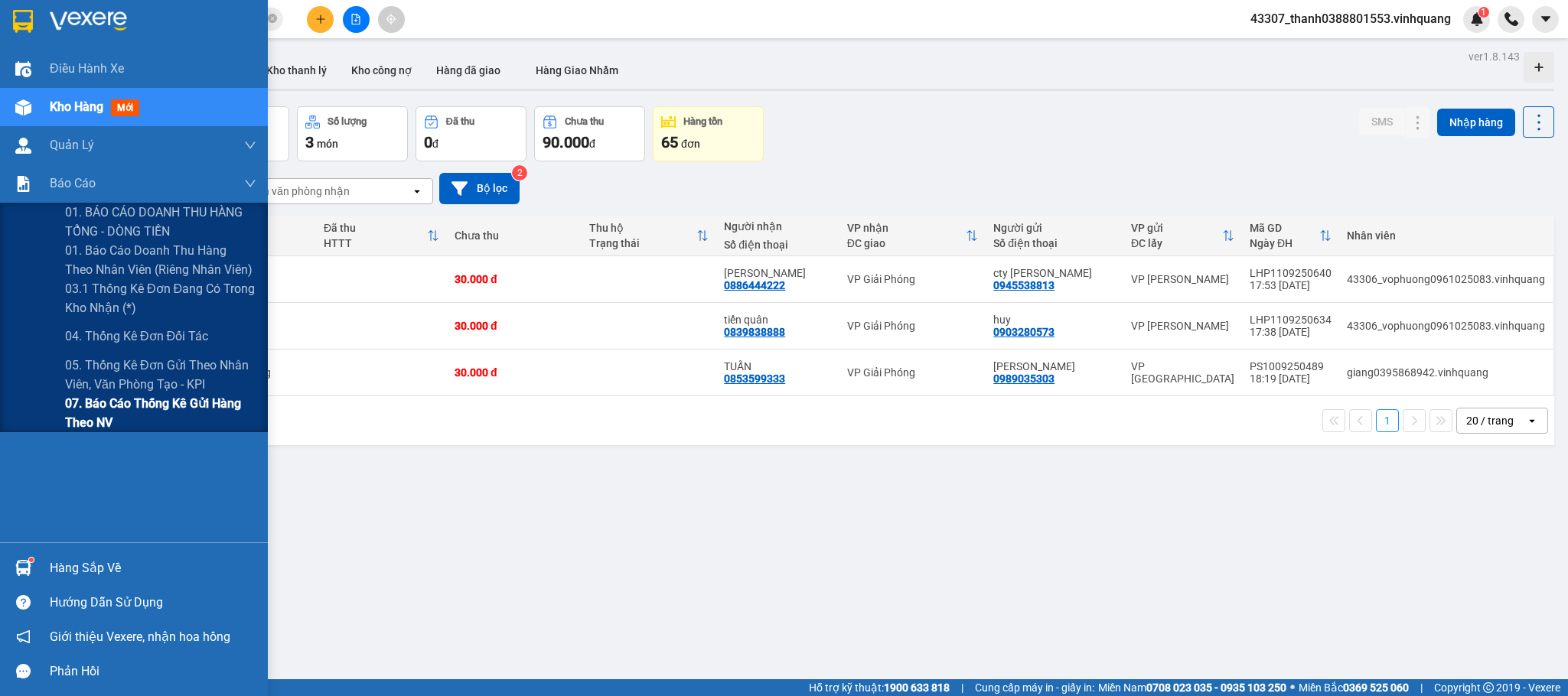
click at [110, 396] on span "07. Báo cáo thống kê gửi hàng theo NV" at bounding box center [160, 413] width 191 height 38
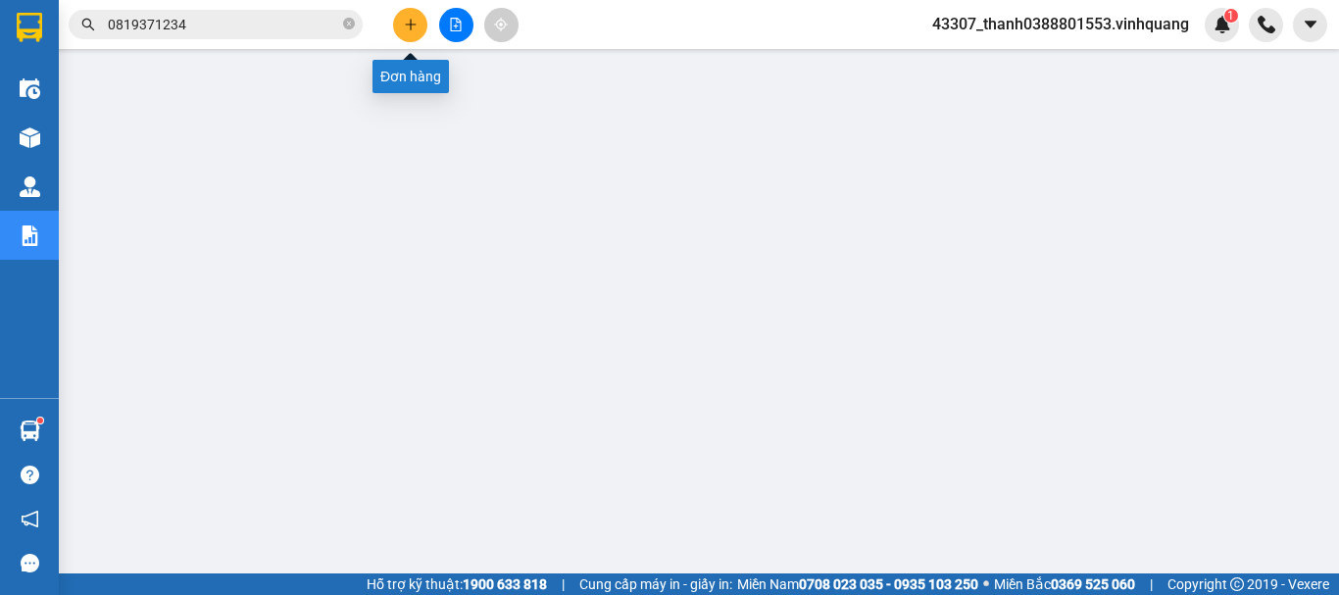
click at [404, 25] on icon "plus" at bounding box center [411, 25] width 14 height 14
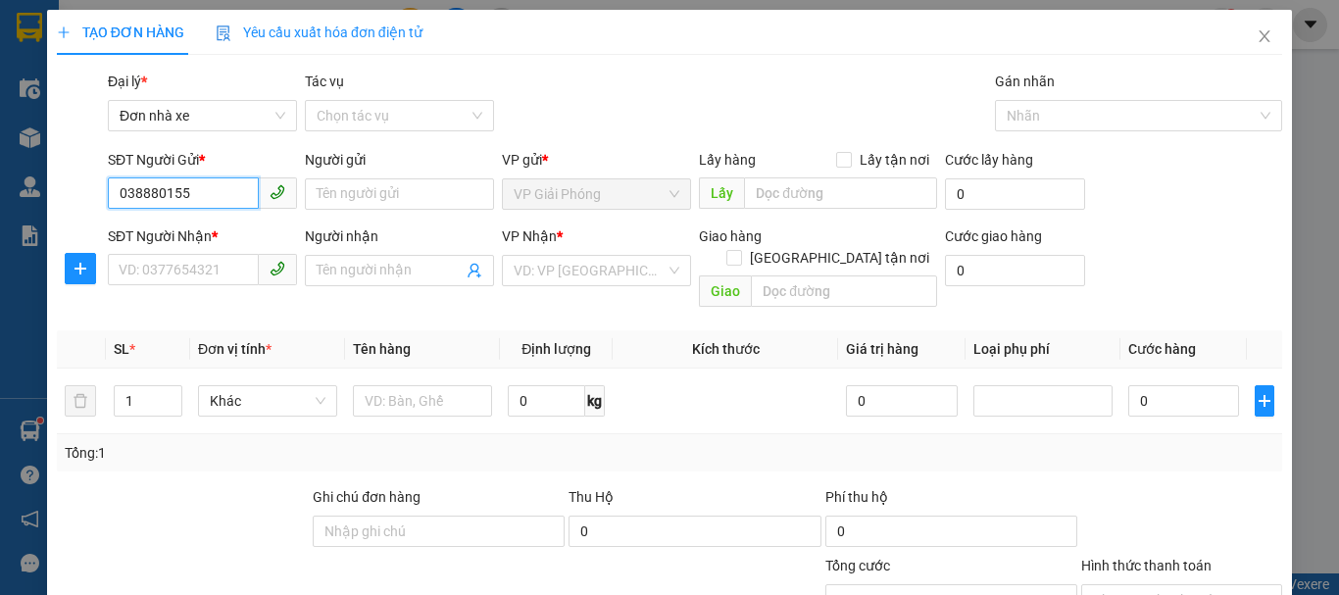
type input "0388801553"
click at [195, 197] on input "0388801553" at bounding box center [183, 192] width 151 height 31
click at [203, 234] on div "0388801553 - [PERSON_NAME] HN" at bounding box center [227, 234] width 216 height 22
type input "[PERSON_NAME] HN"
type input "0889232323"
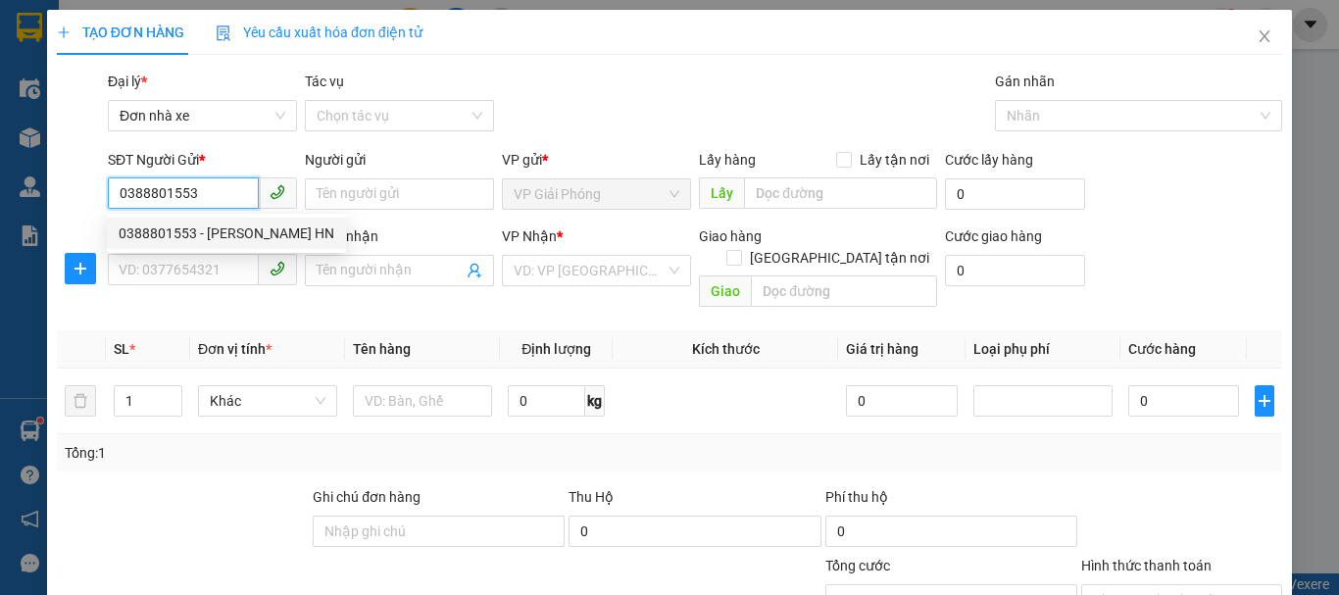
type input "CTY. [GEOGRAPHIC_DATA]"
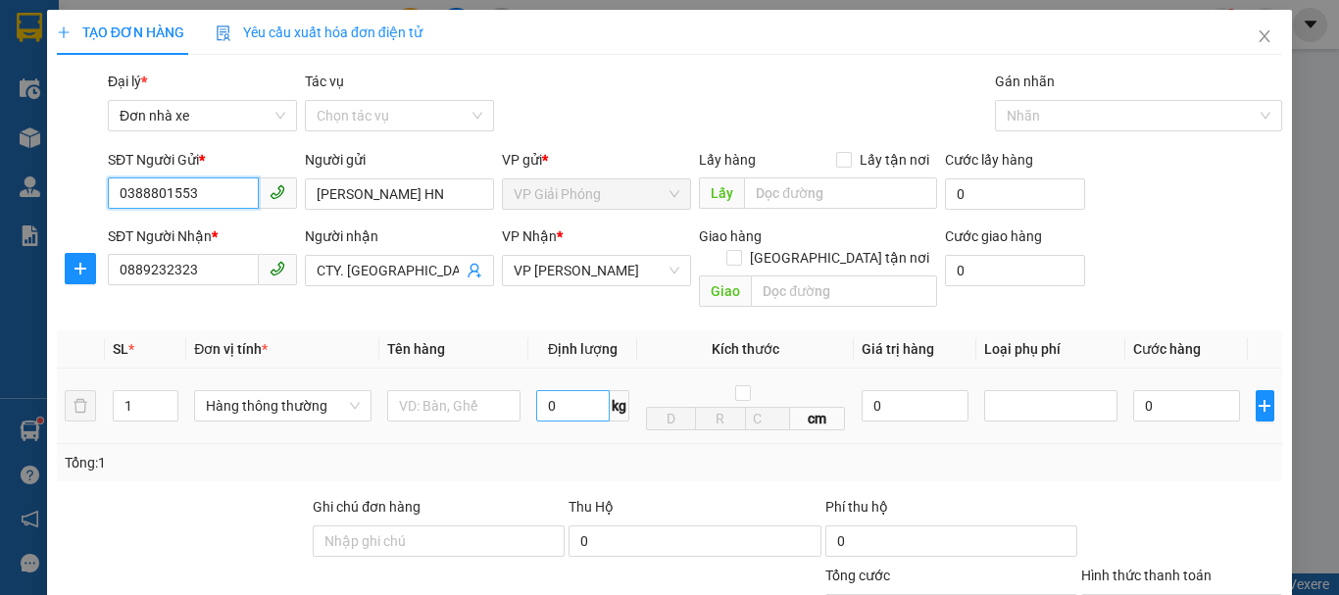
type input "0388801553"
click at [564, 390] on input "0" at bounding box center [573, 405] width 74 height 31
type input "1"
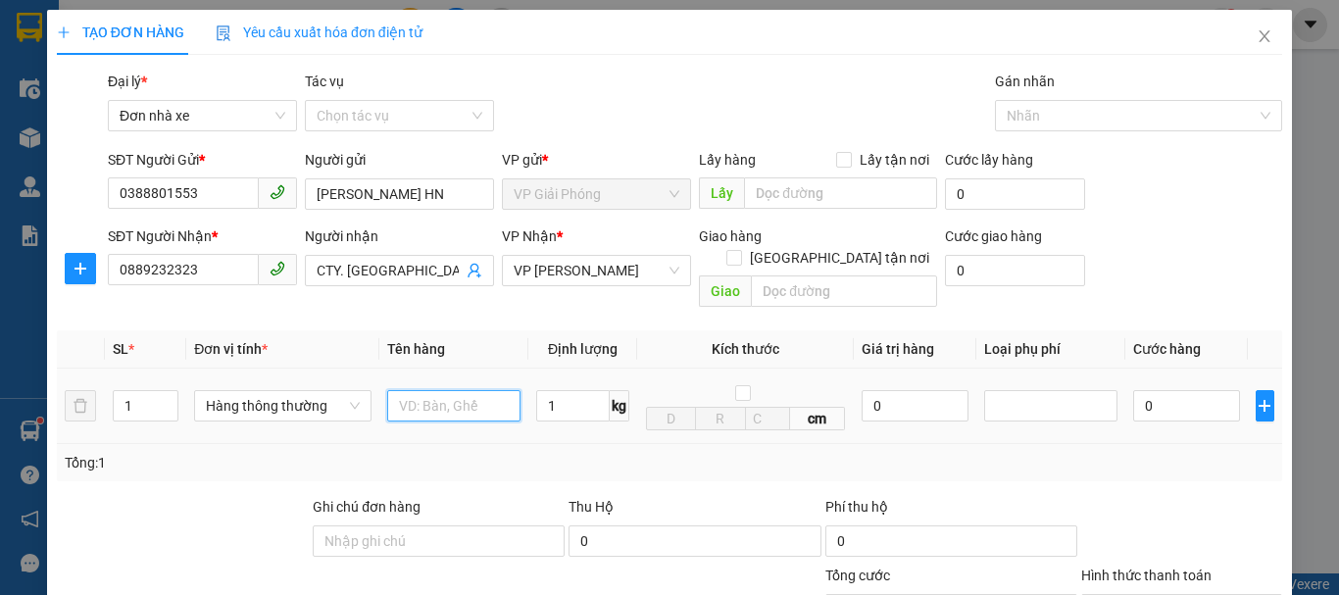
click at [469, 390] on input "text" at bounding box center [453, 405] width 133 height 31
type input "30.000"
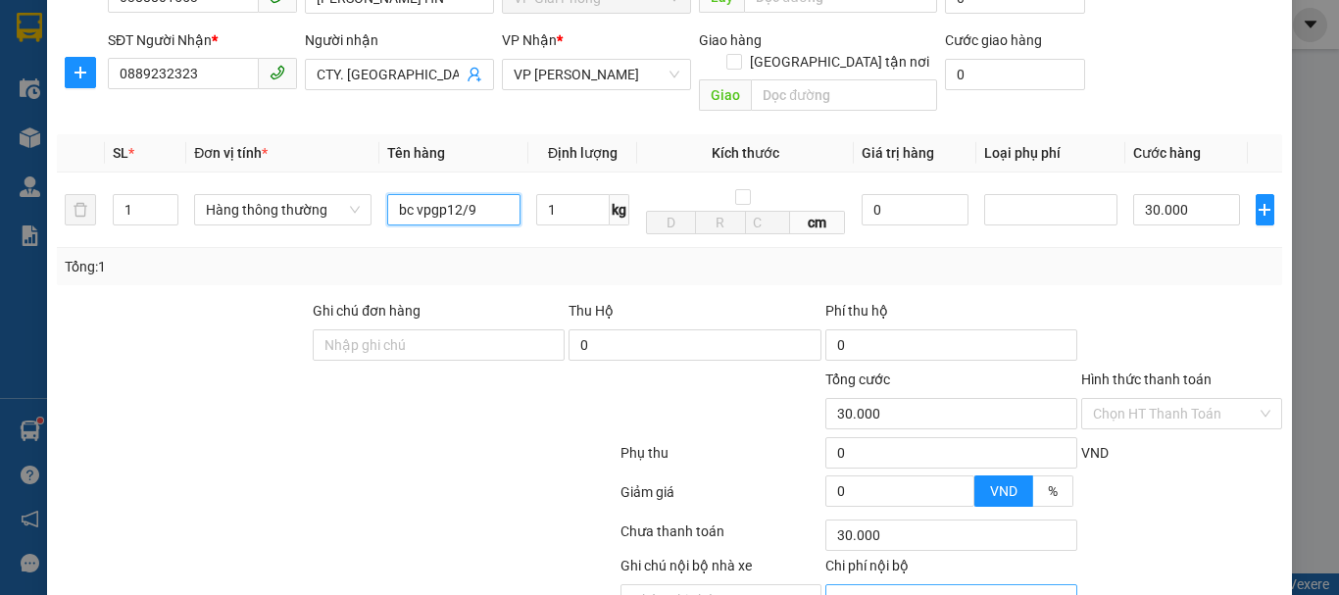
scroll to position [280, 0]
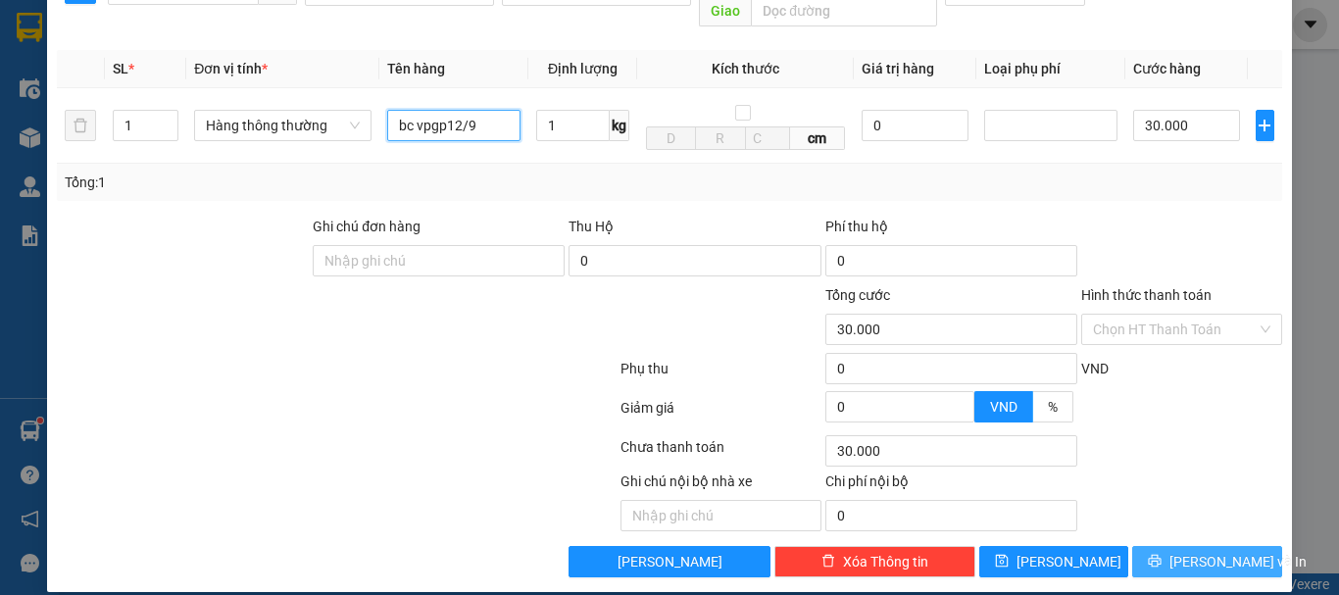
type input "bc vpgp12/9"
click at [1198, 551] on span "[PERSON_NAME] và In" at bounding box center [1238, 562] width 137 height 22
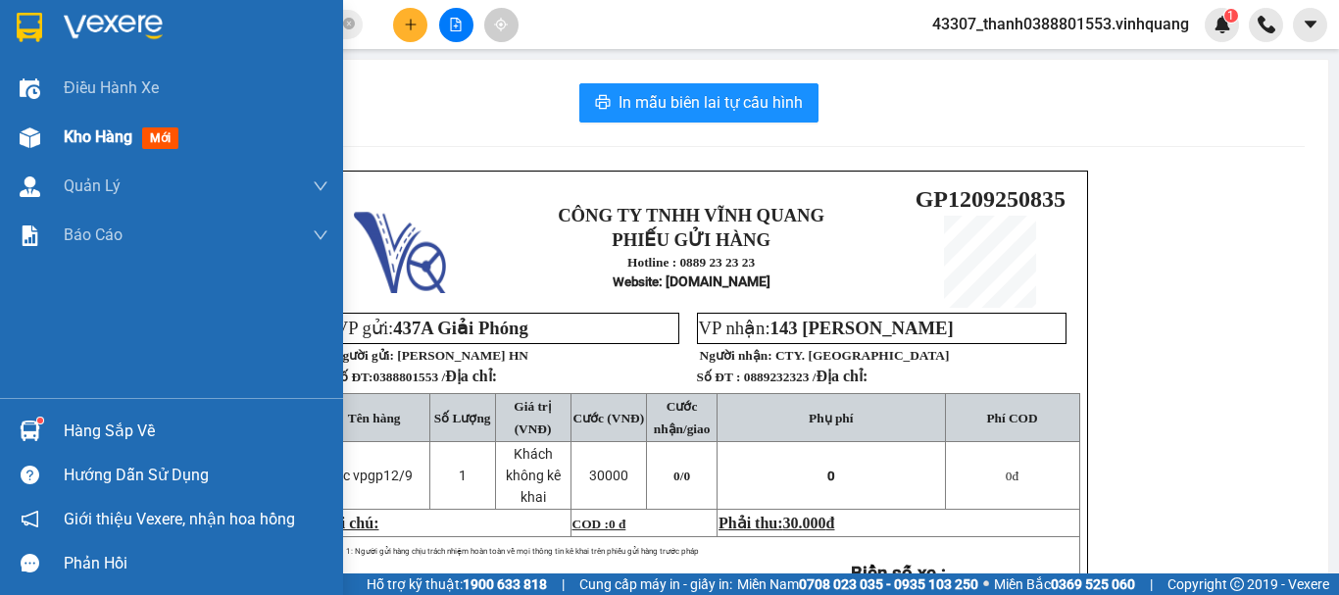
click at [33, 125] on div at bounding box center [30, 138] width 34 height 34
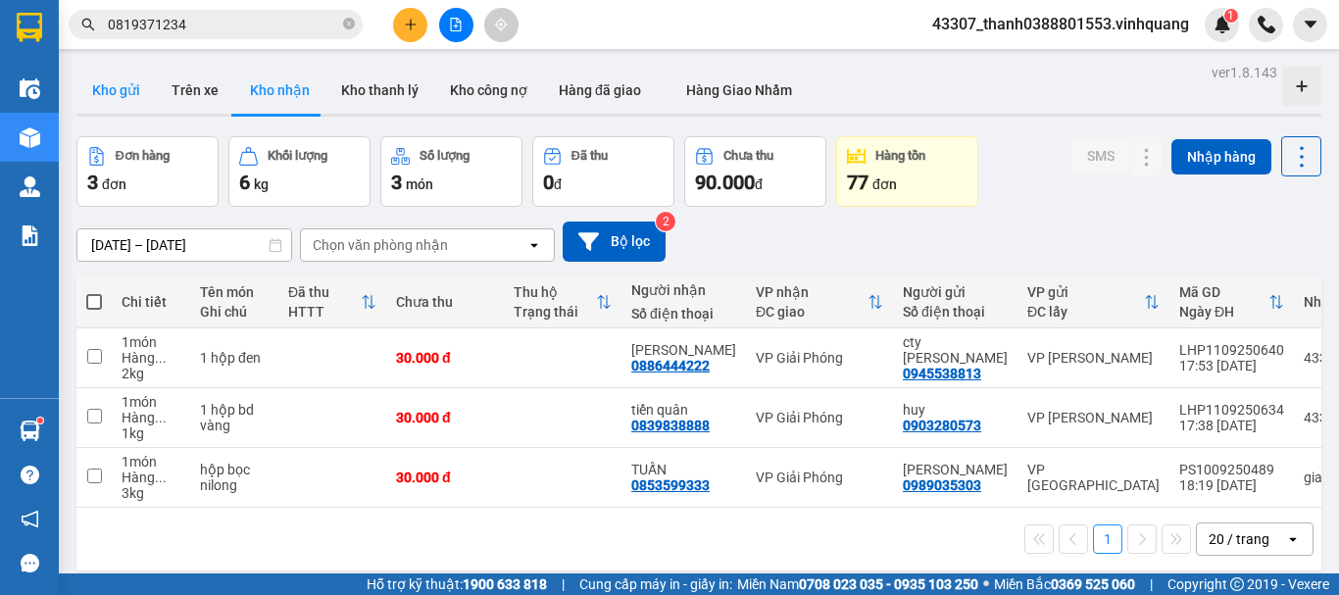
click at [140, 93] on button "Kho gửi" at bounding box center [115, 90] width 79 height 47
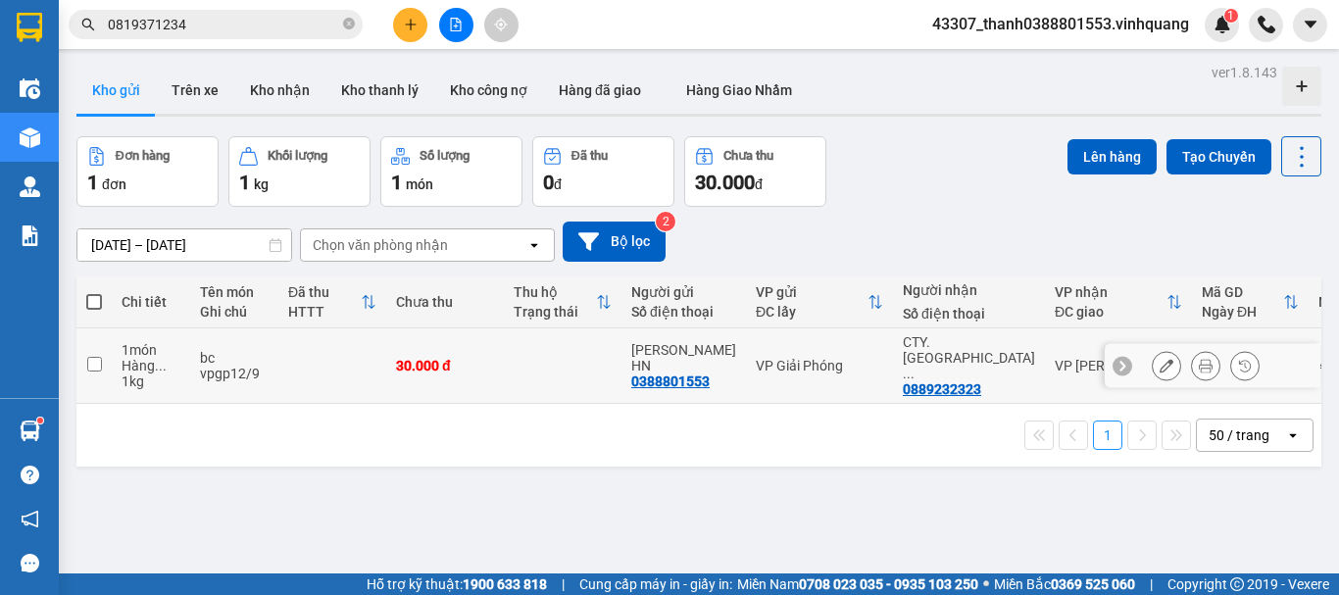
click at [1160, 359] on icon at bounding box center [1167, 366] width 14 height 14
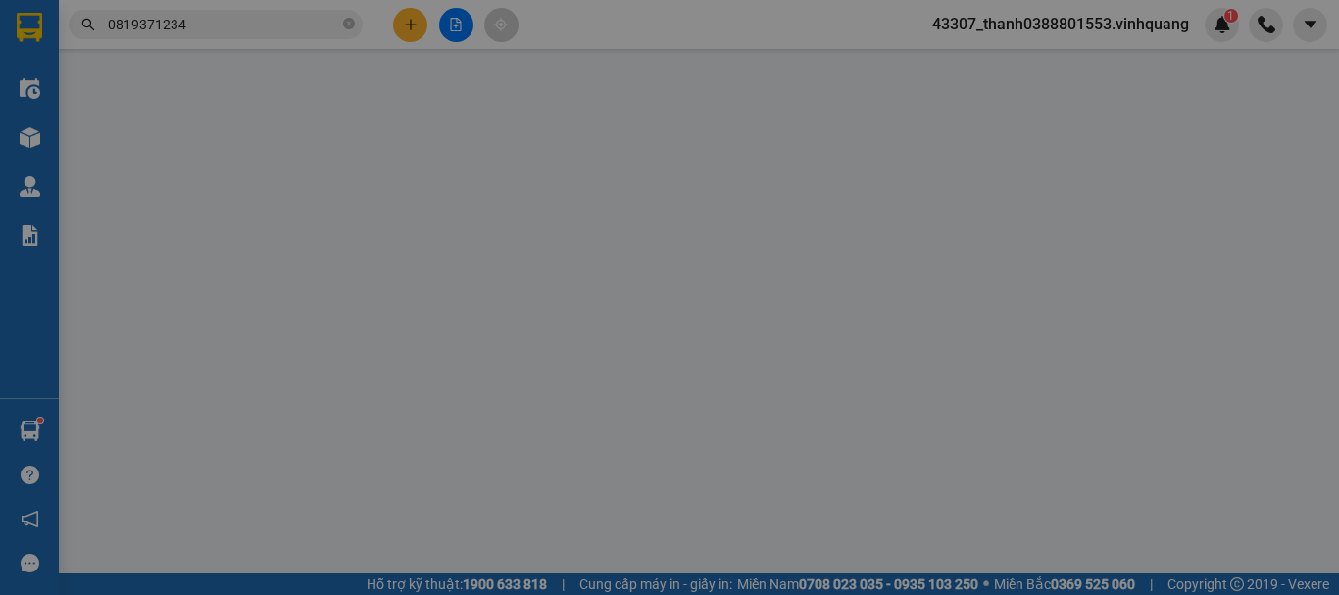
type input "0388801553"
type input "[PERSON_NAME] HN"
type input "0889232323"
type input "CTY. [GEOGRAPHIC_DATA]"
type input "30.000"
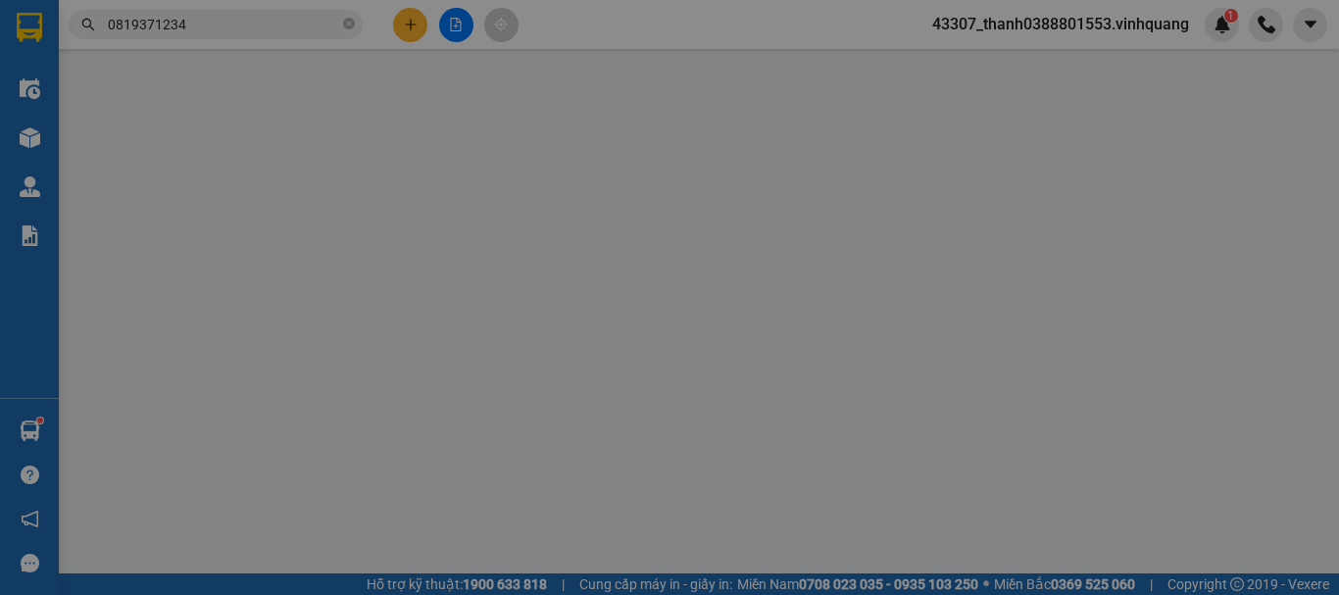
type input "30.000"
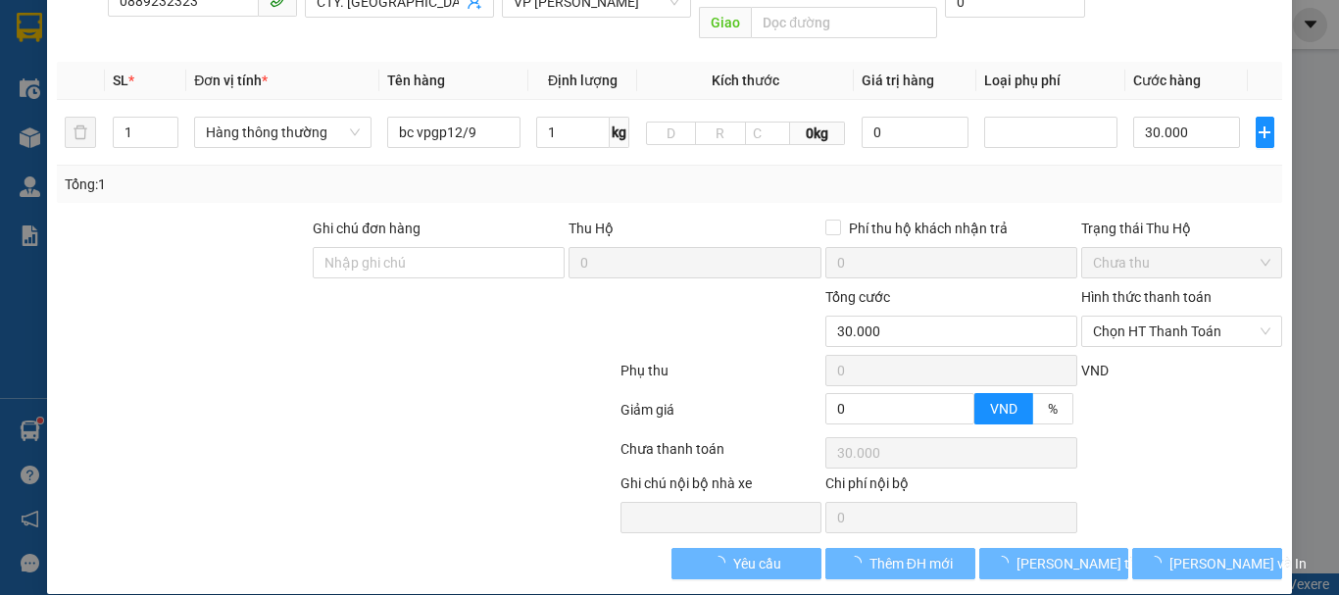
scroll to position [264, 0]
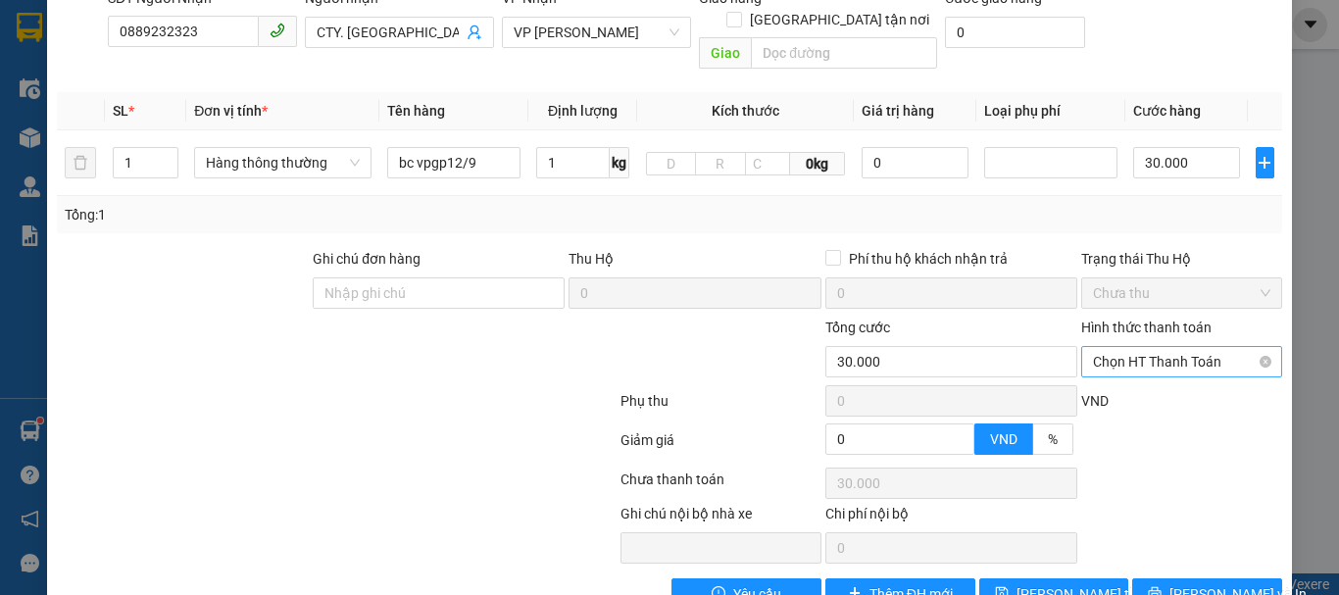
click at [1116, 347] on span "Chọn HT Thanh Toán" at bounding box center [1181, 361] width 177 height 29
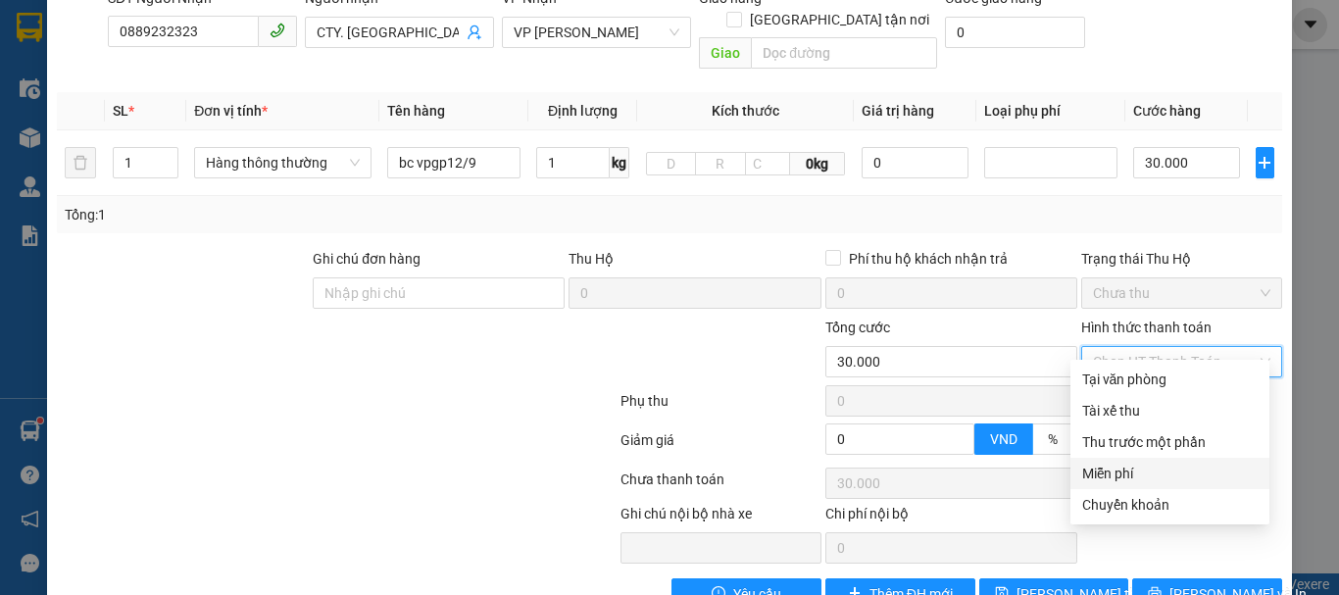
drag, startPoint x: 1120, startPoint y: 407, endPoint x: 1131, endPoint y: 468, distance: 61.9
click at [1131, 468] on div "Tại văn phòng Tài xế thu Thu trước một phần Miễn phí Chuyển khoản" at bounding box center [1170, 442] width 199 height 157
click at [1131, 468] on div "Miễn phí" at bounding box center [1169, 474] width 175 height 22
type input "0"
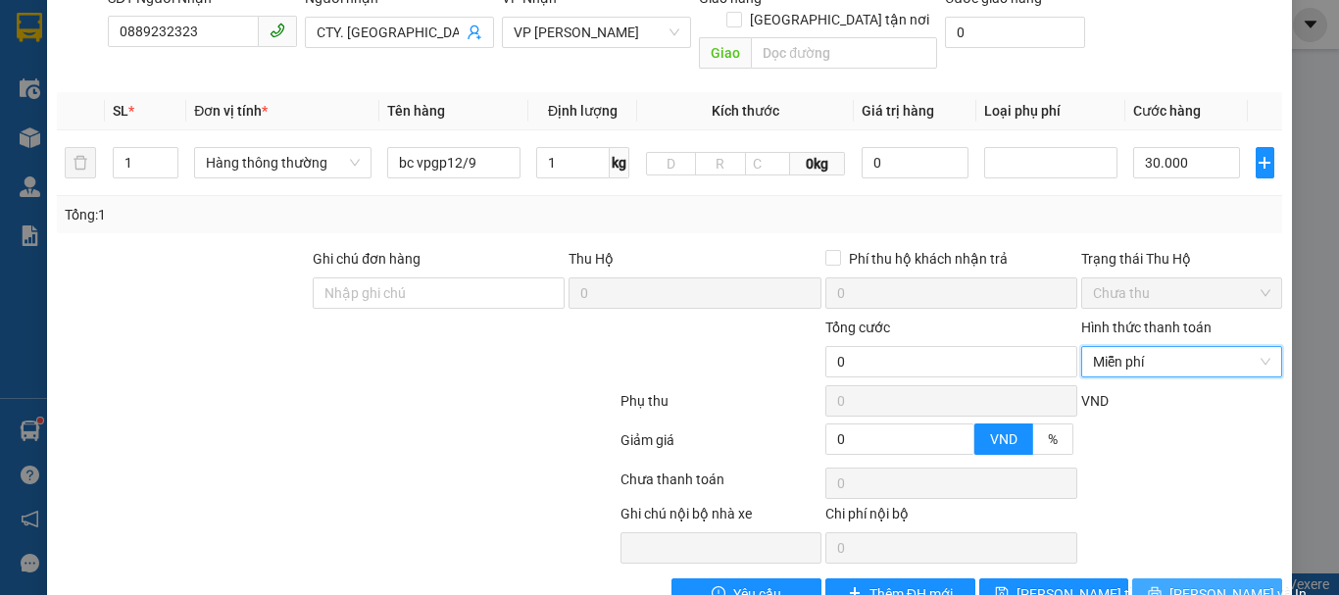
click at [1181, 583] on span "[PERSON_NAME] và In" at bounding box center [1238, 594] width 137 height 22
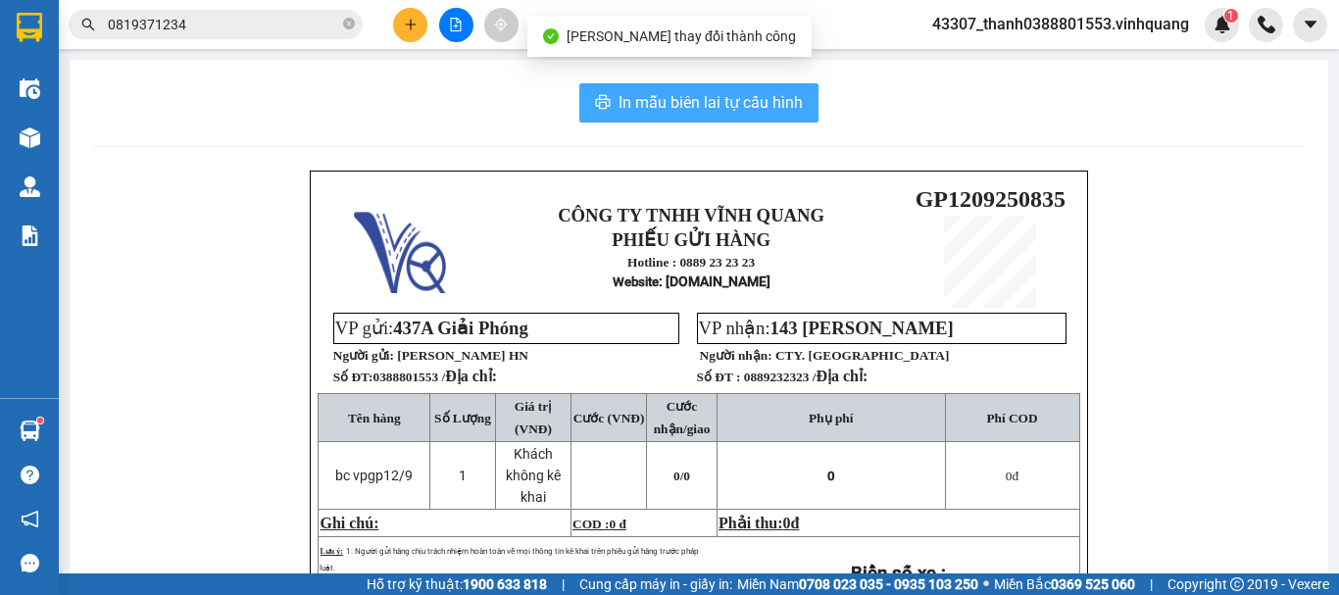
click at [692, 115] on span "In mẫu biên lai tự cấu hình" at bounding box center [711, 102] width 184 height 25
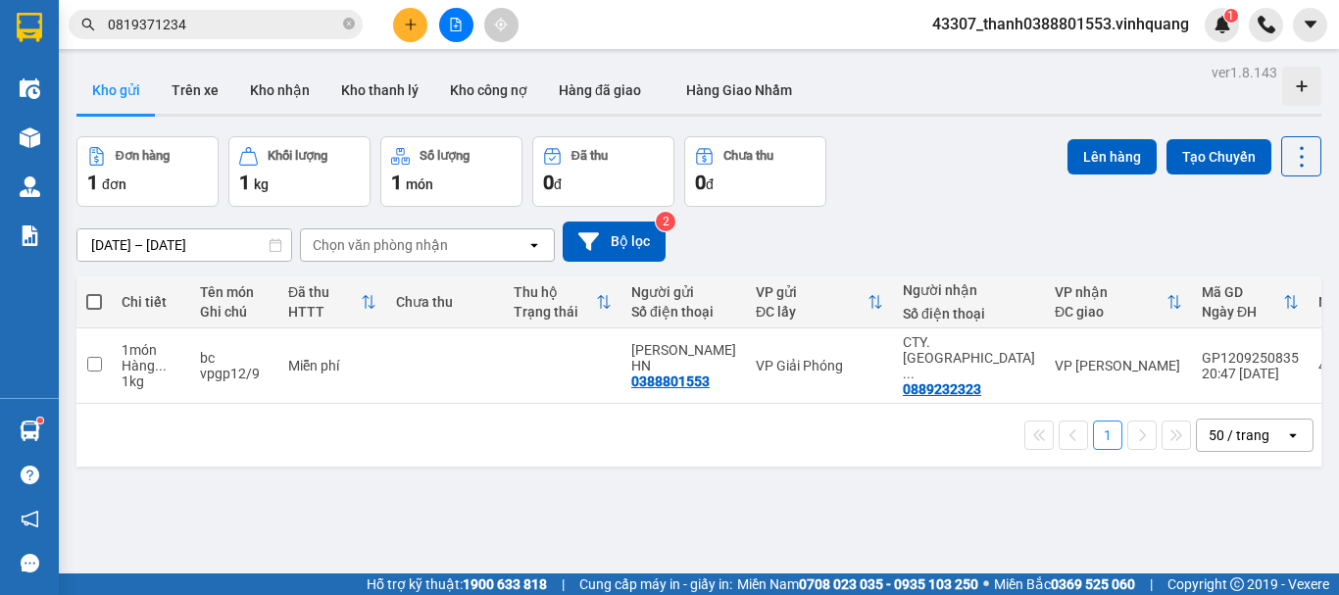
click at [655, 456] on div "1 50 / trang open" at bounding box center [698, 435] width 1245 height 63
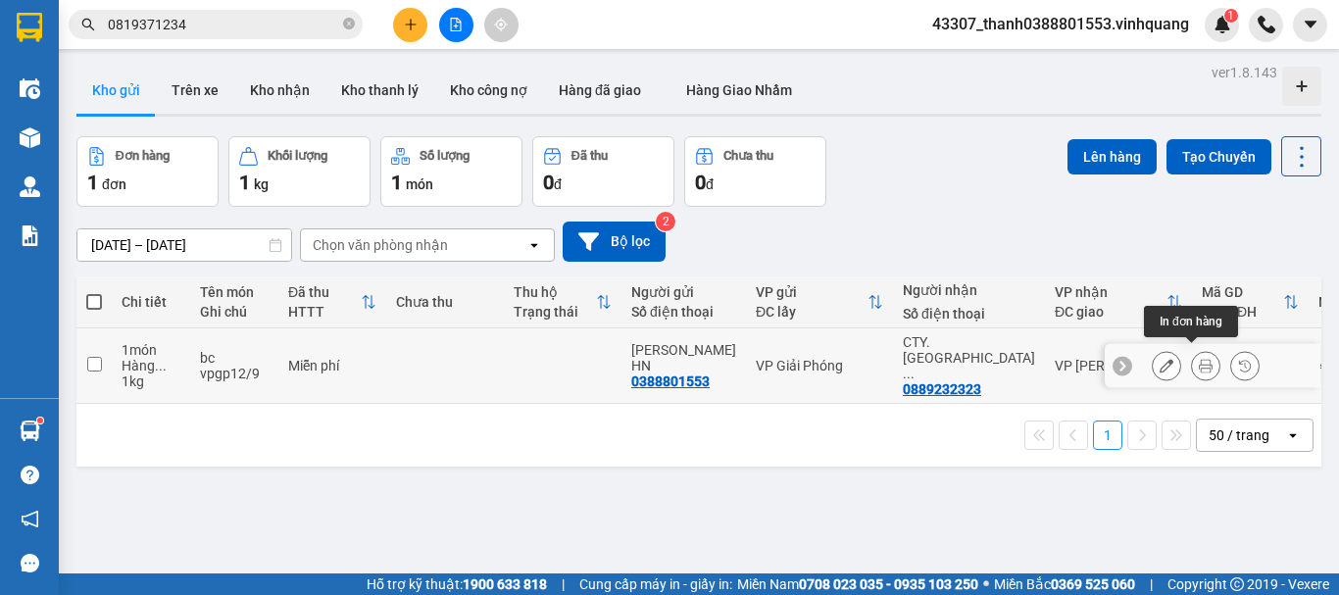
click at [1199, 361] on icon at bounding box center [1206, 366] width 14 height 14
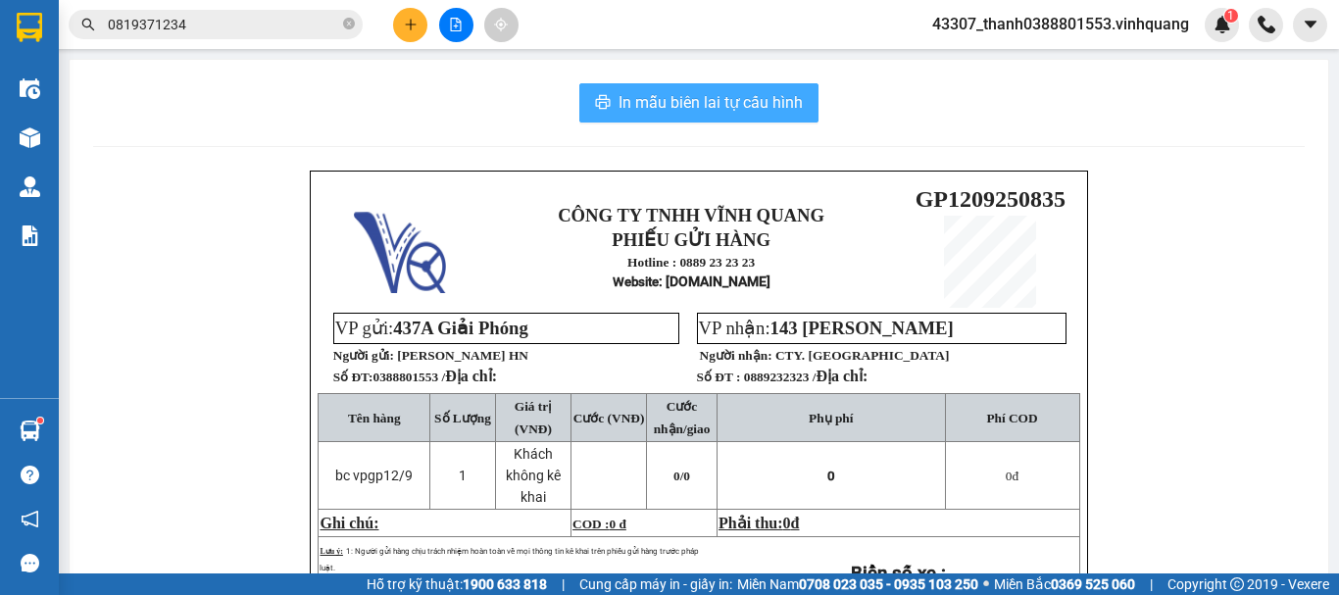
click at [756, 108] on span "In mẫu biên lai tự cấu hình" at bounding box center [711, 102] width 184 height 25
